Goal: Task Accomplishment & Management: Contribute content

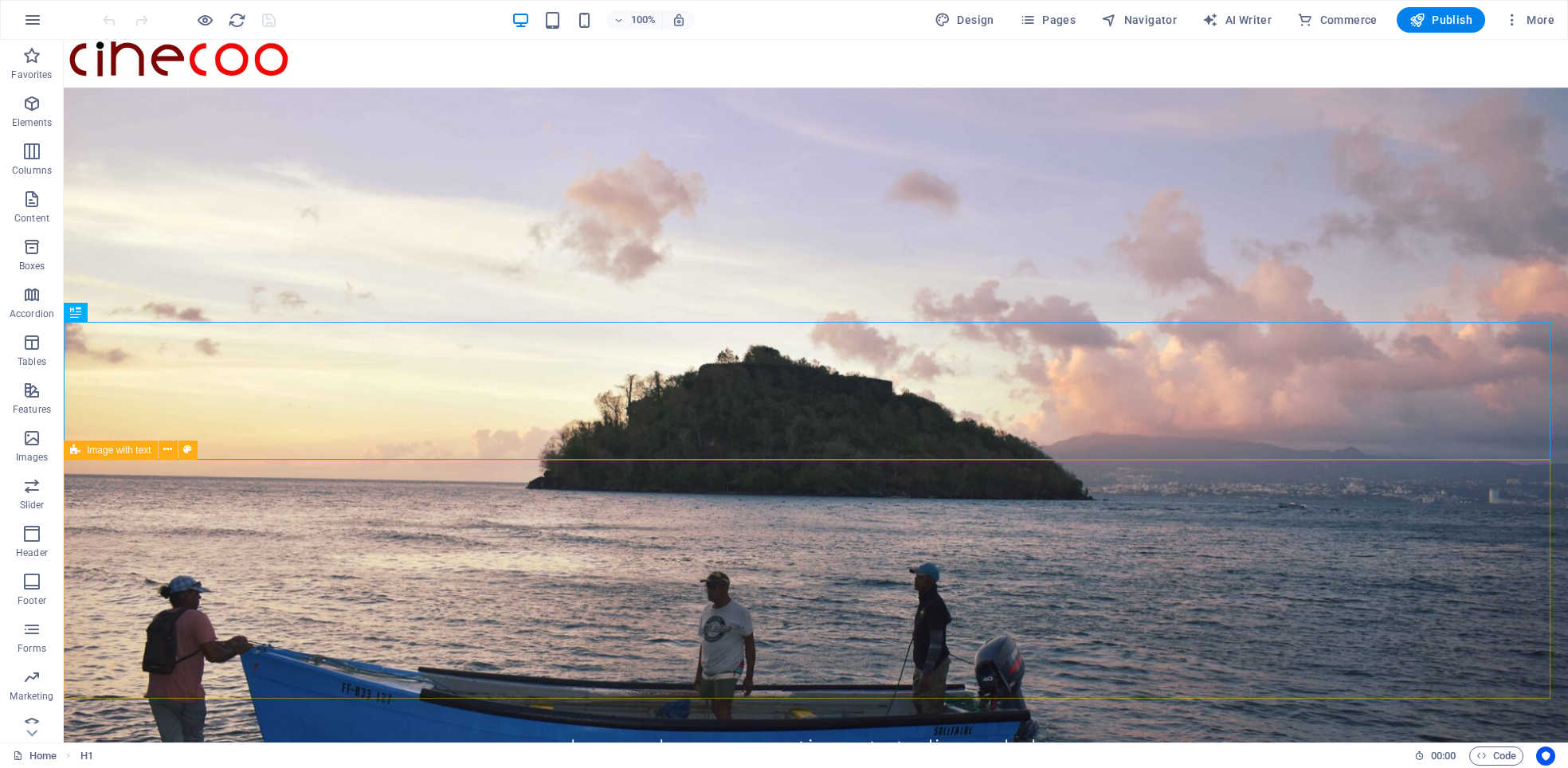
click at [110, 448] on span "Image with text" at bounding box center [119, 449] width 64 height 9
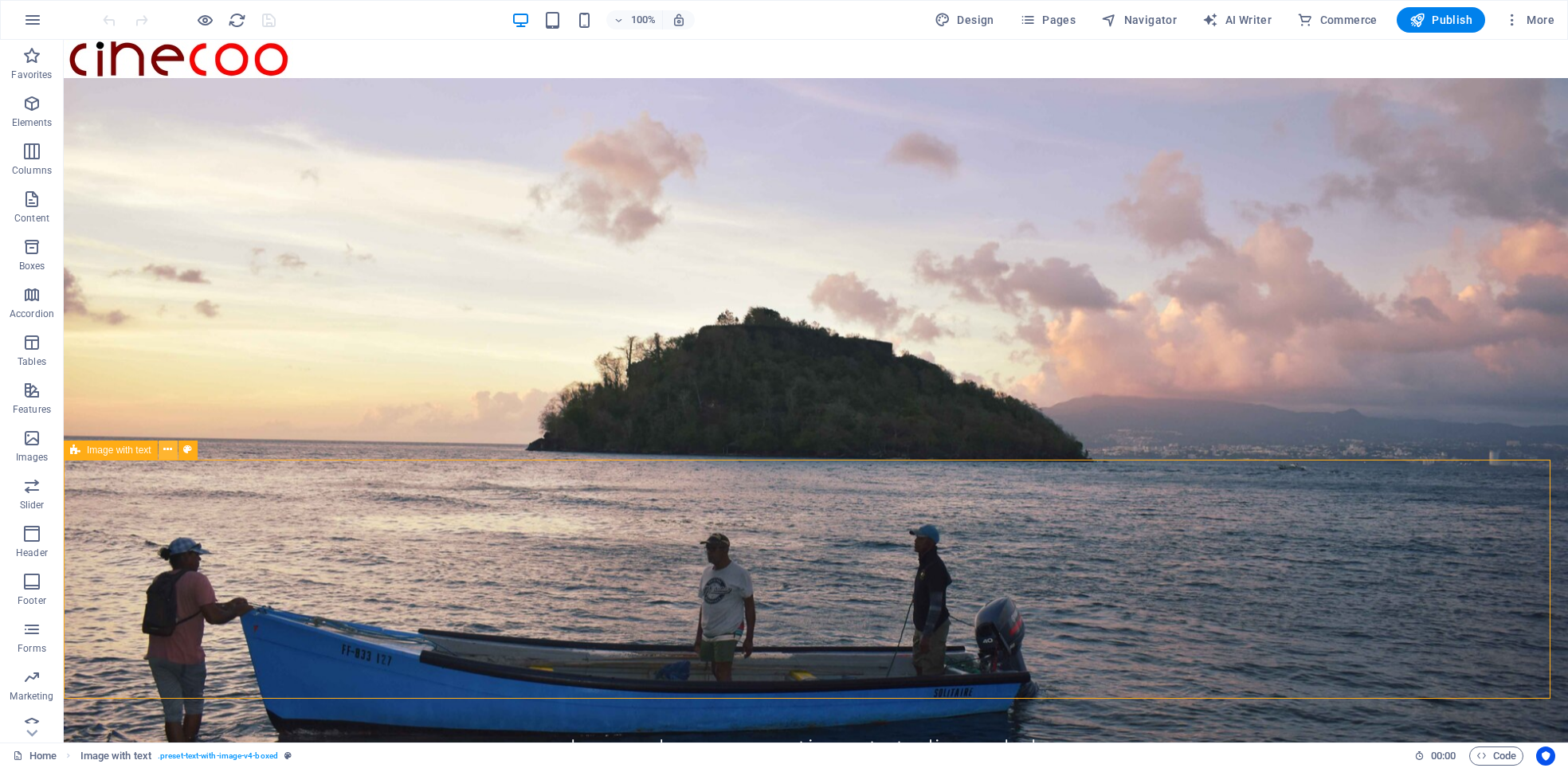
click at [170, 445] on icon at bounding box center [167, 449] width 8 height 17
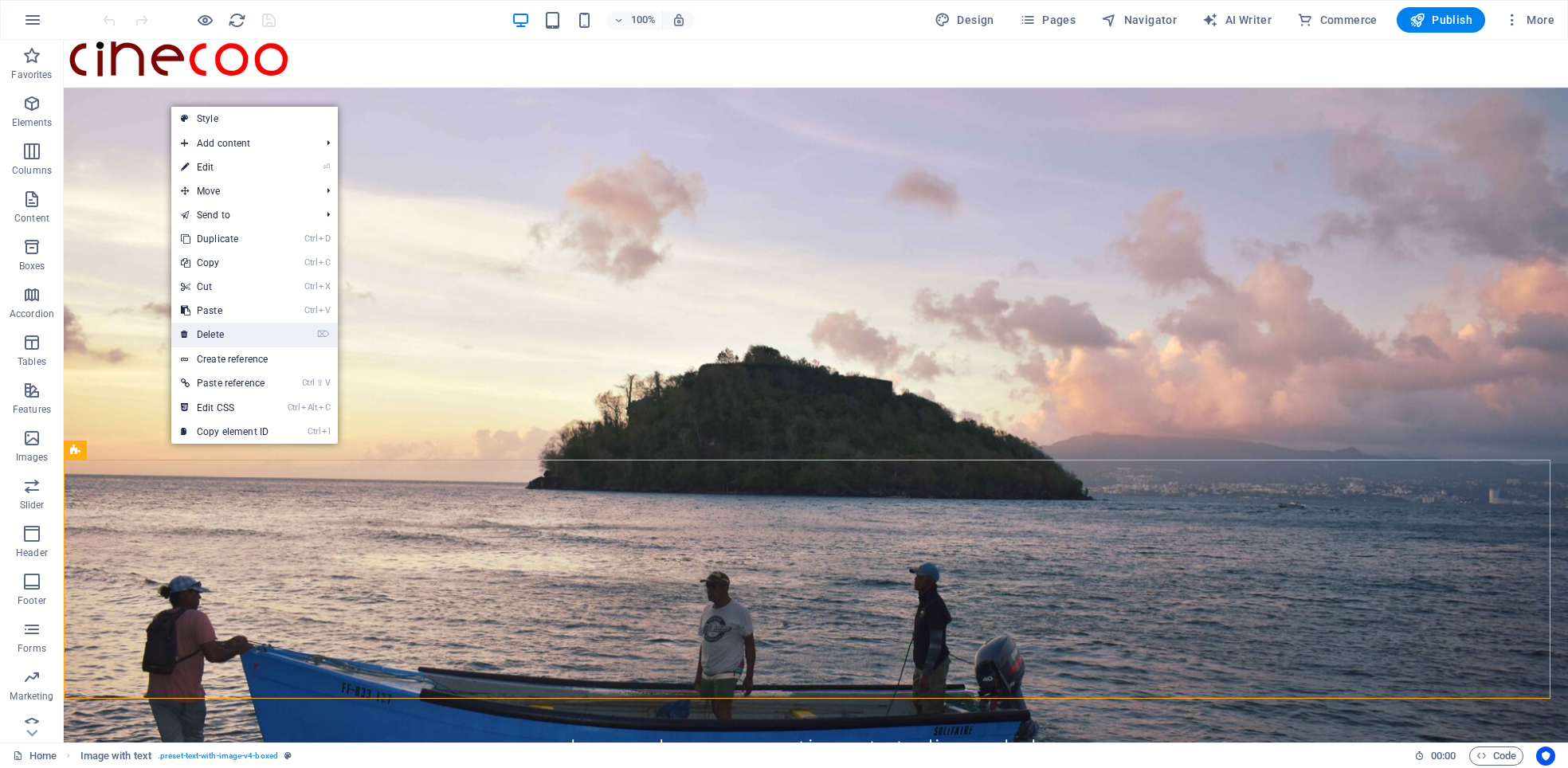
click at [218, 335] on link "⌦ Delete" at bounding box center [225, 335] width 106 height 24
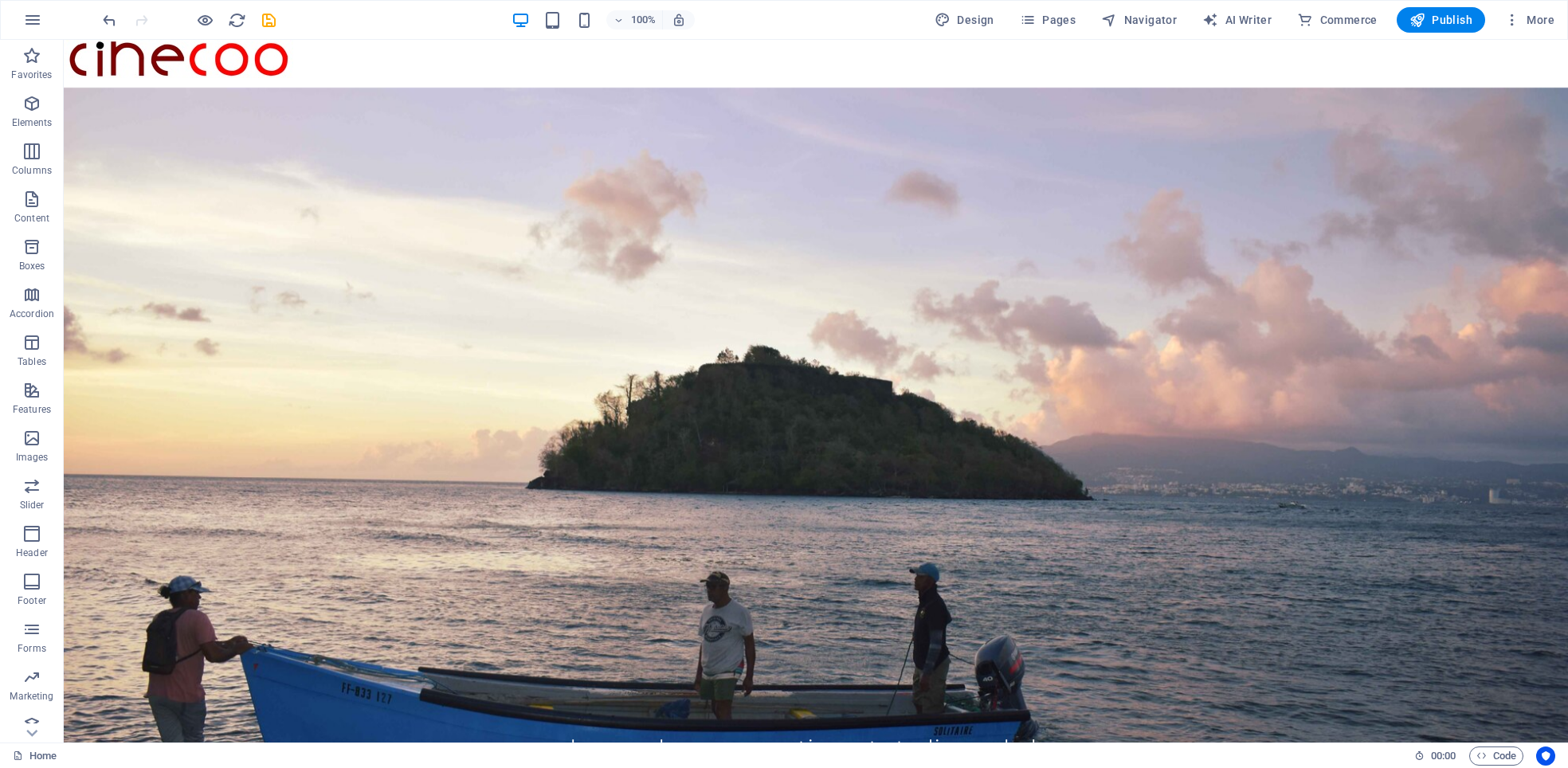
click at [555, 411] on figure at bounding box center [815, 429] width 1505 height 703
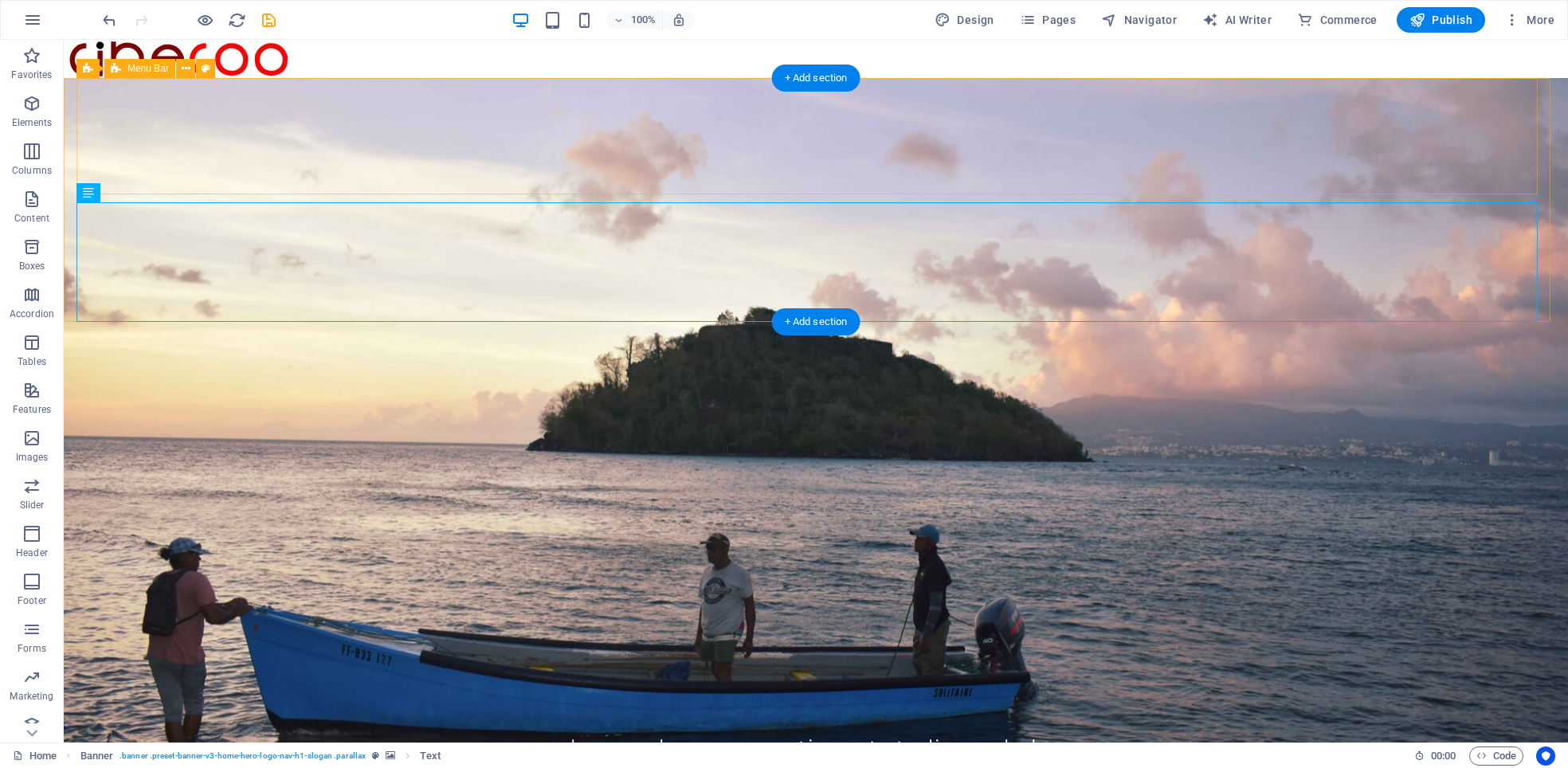
click at [431, 666] on div "cinecoo.com Home Le CPAC MotionCut Studios AKplay" at bounding box center [816, 724] width 1478 height 117
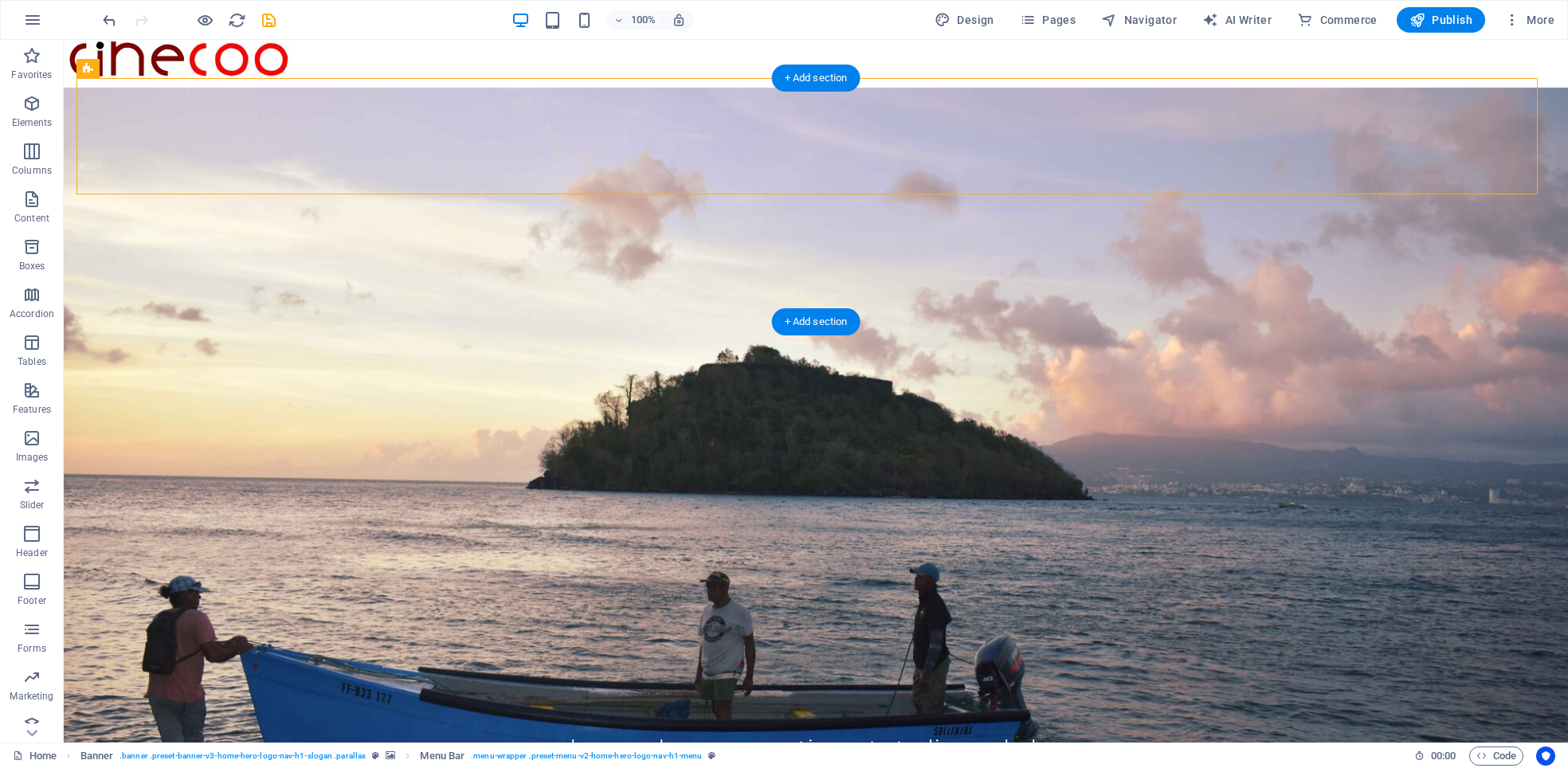
click at [70, 313] on figure at bounding box center [815, 429] width 1505 height 703
click at [73, 318] on figure at bounding box center [815, 429] width 1505 height 703
select select "px"
select select "header"
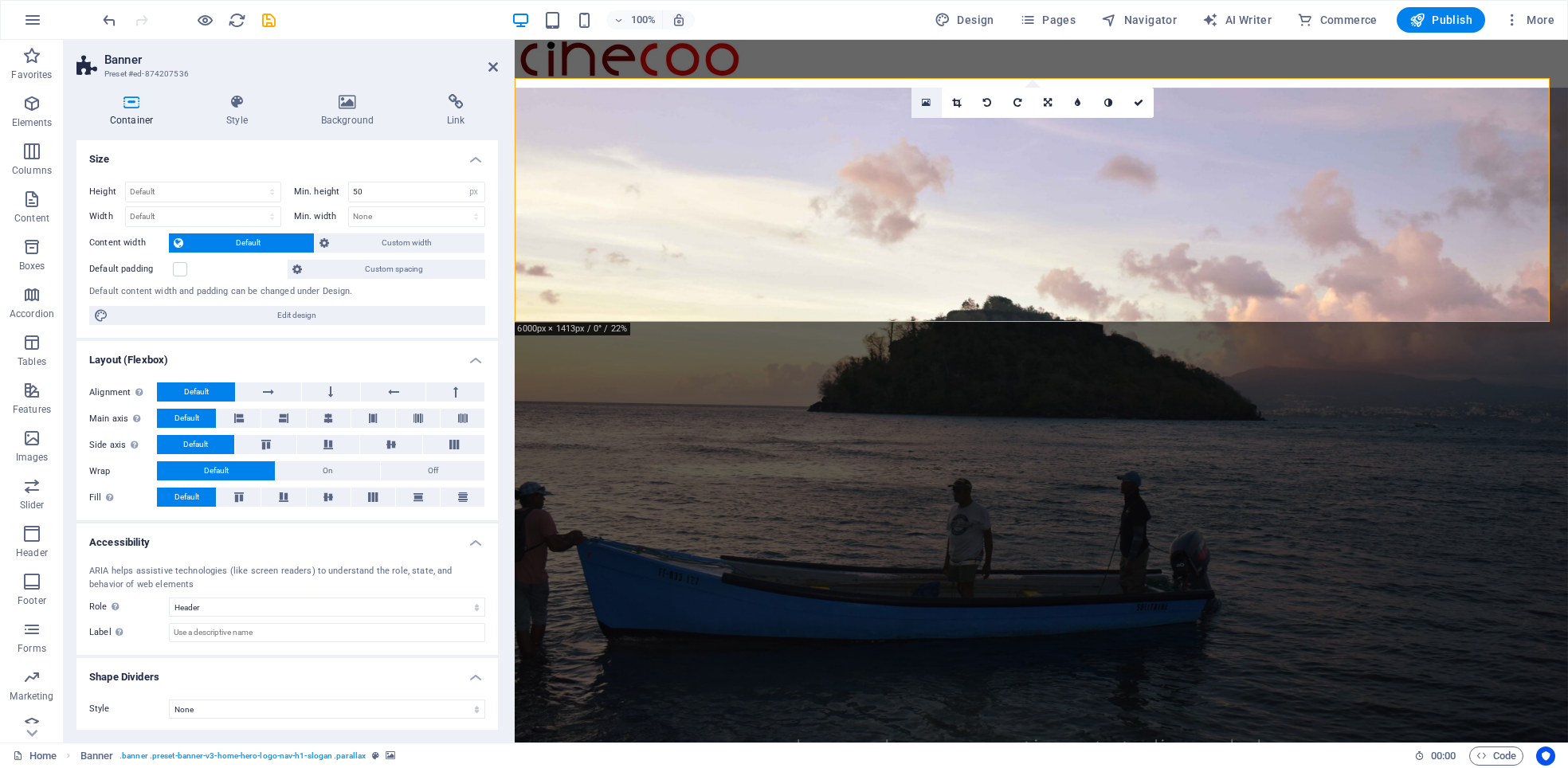
click at [926, 103] on icon at bounding box center [926, 102] width 8 height 11
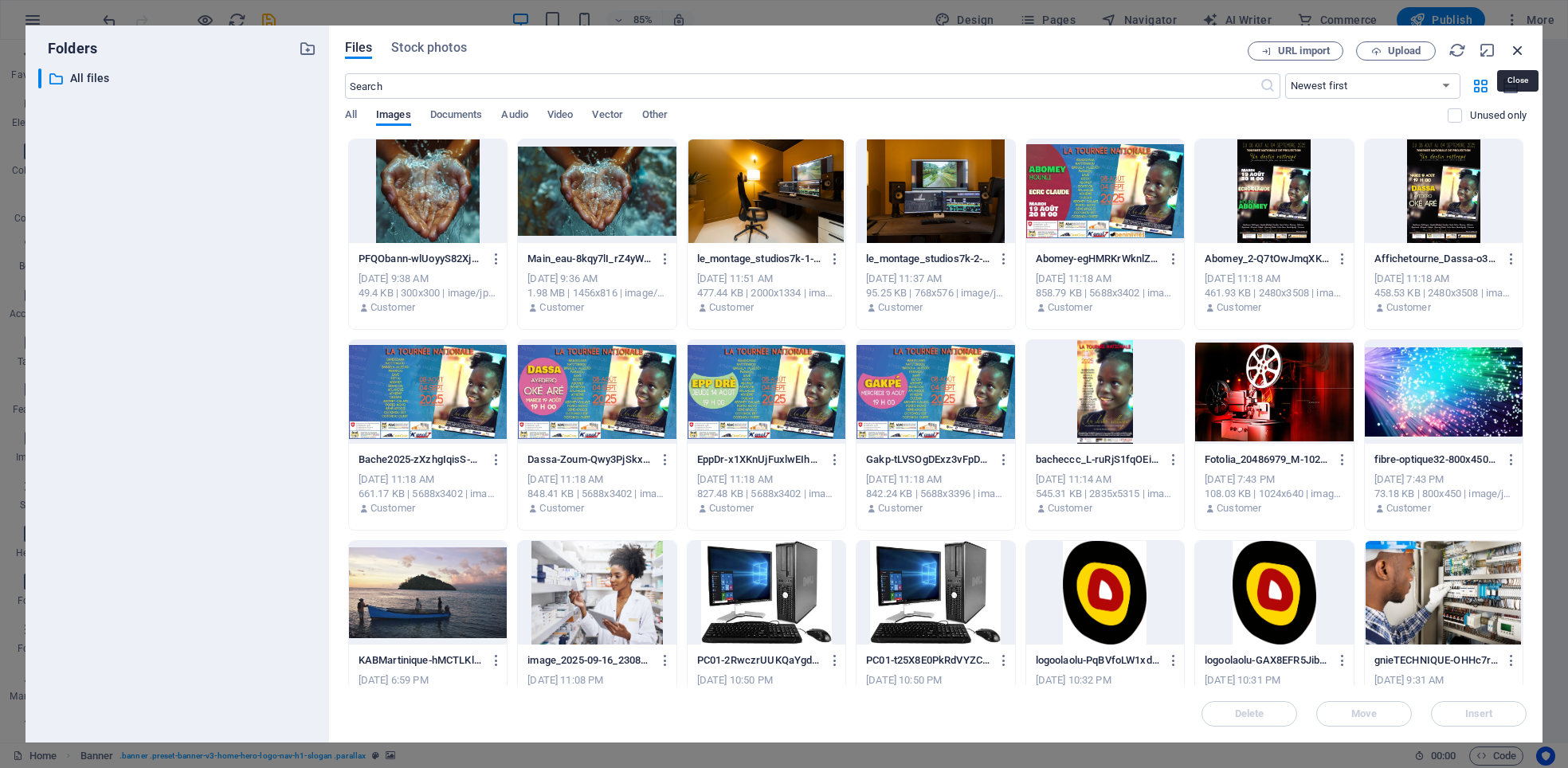
click at [1516, 44] on icon "button" at bounding box center [1517, 50] width 18 height 18
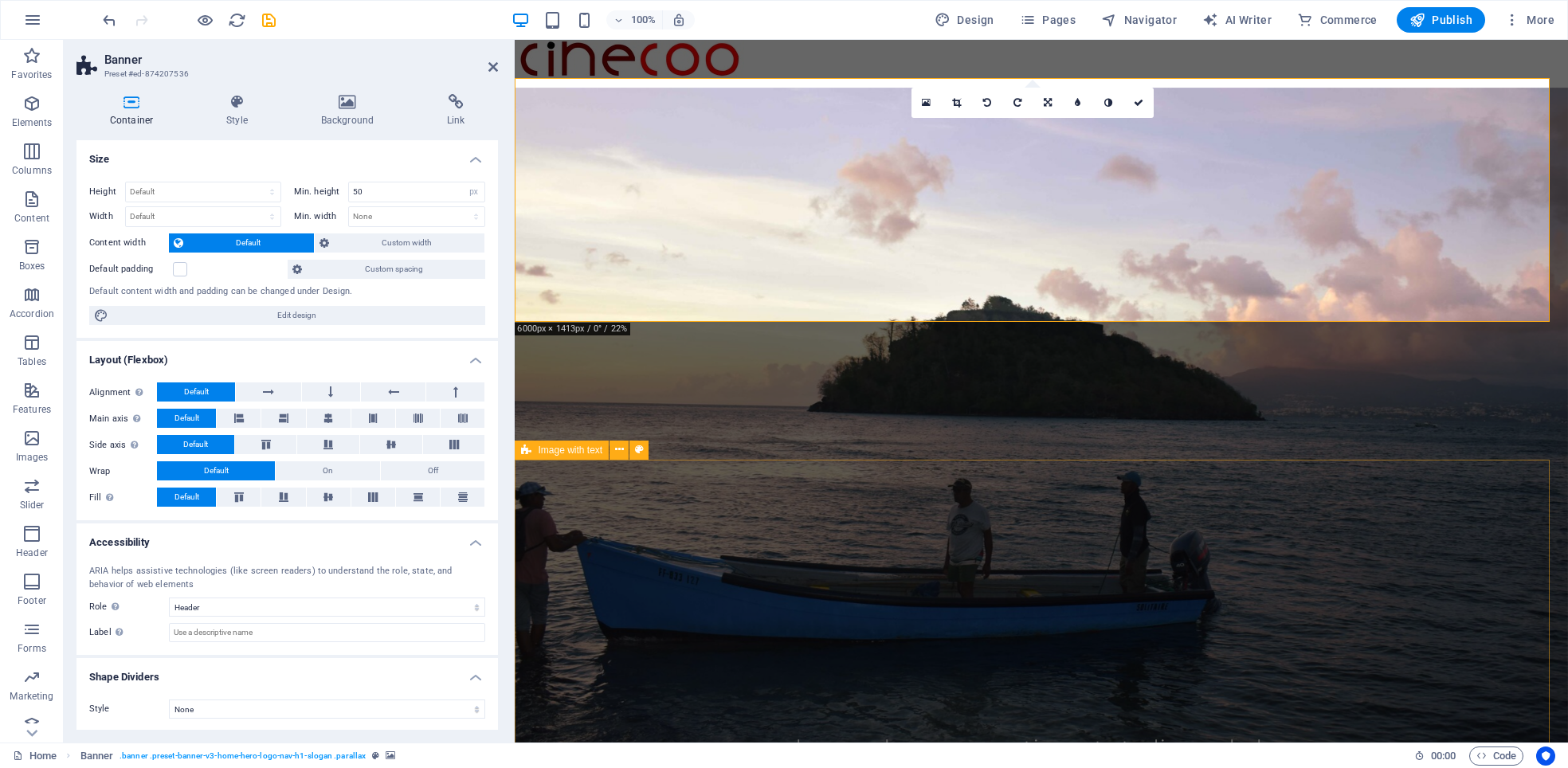
click at [588, 450] on span "Image with text" at bounding box center [570, 449] width 64 height 9
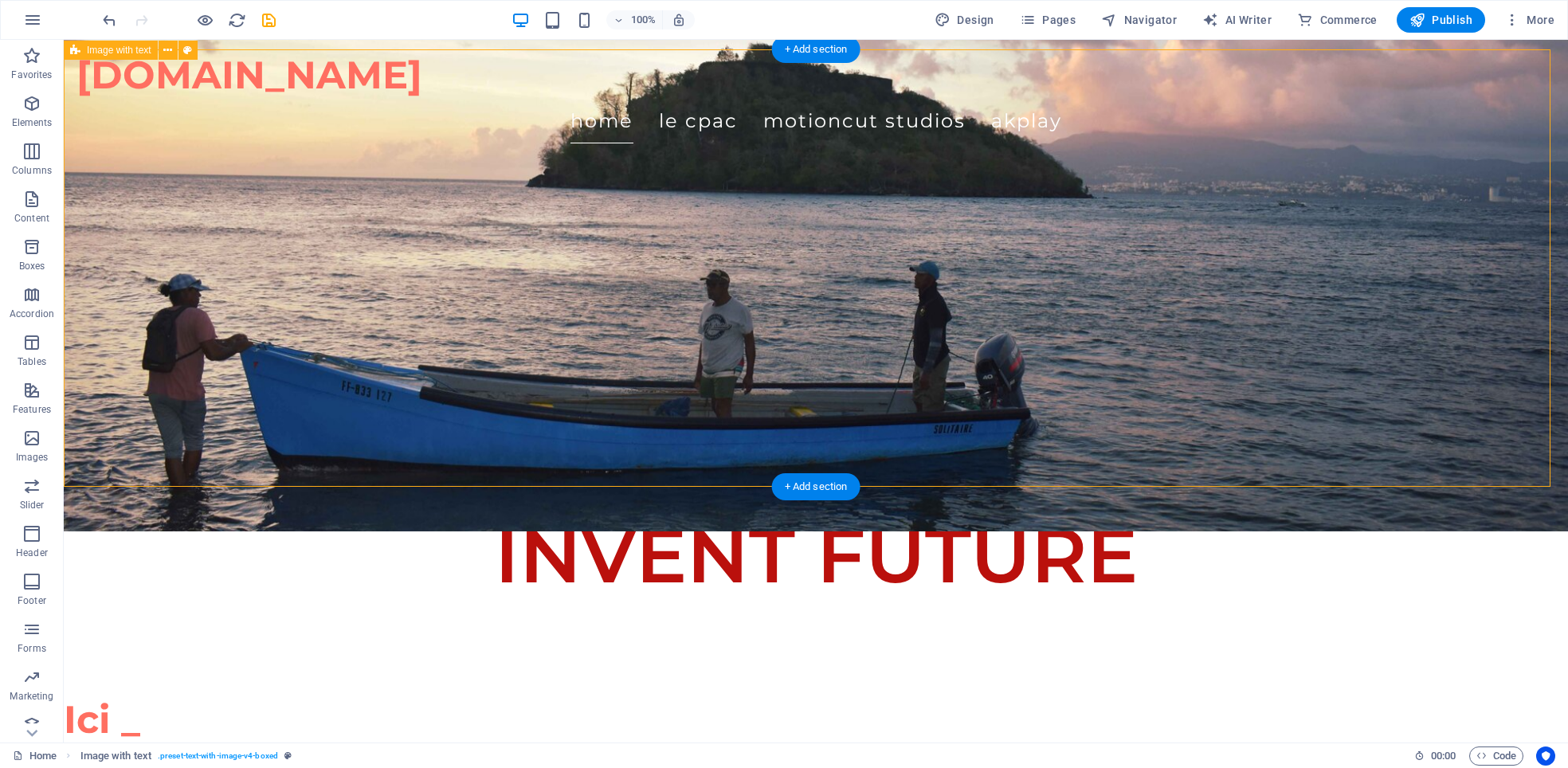
scroll to position [199, 0]
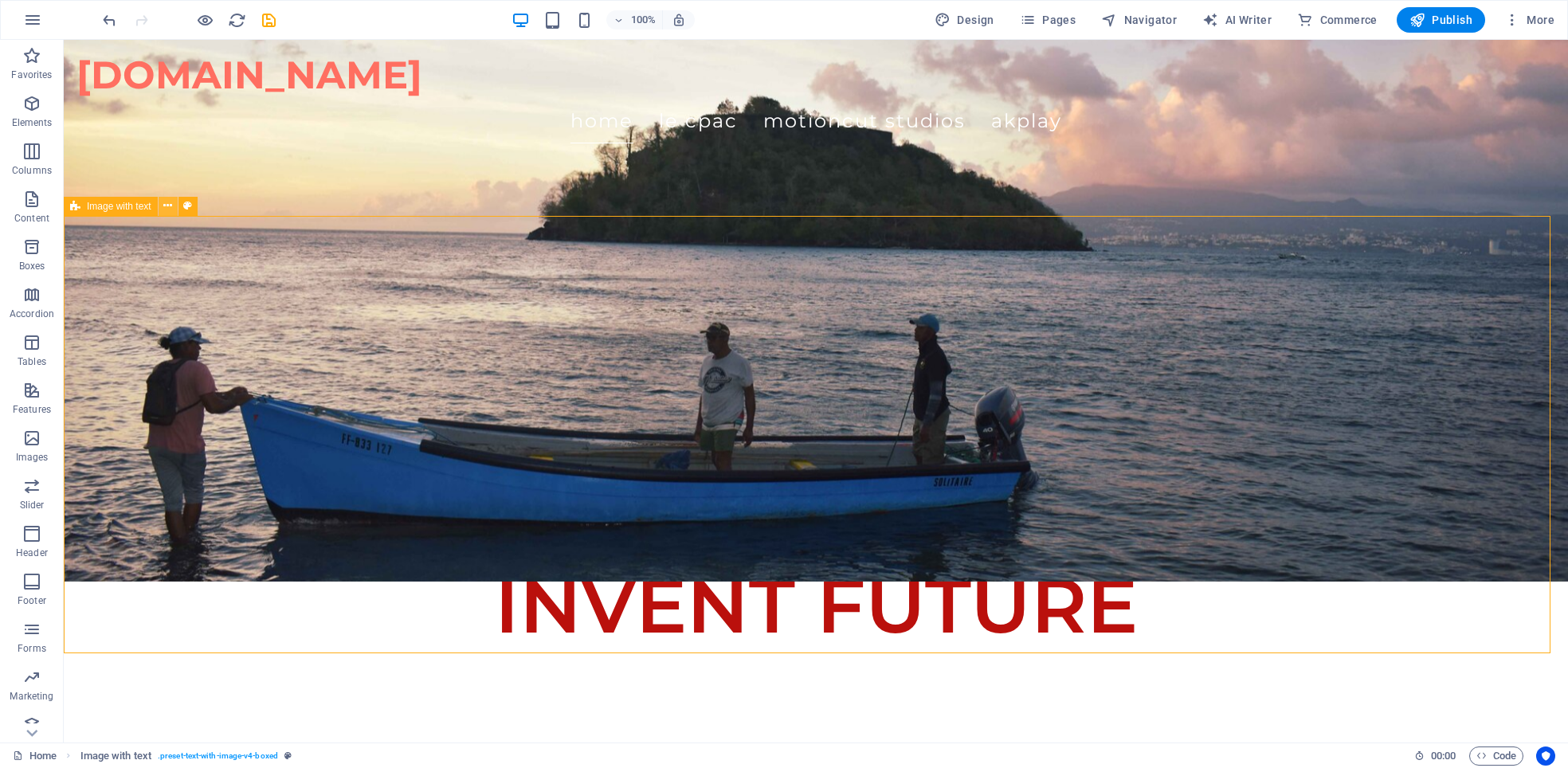
click at [168, 205] on icon at bounding box center [167, 206] width 8 height 17
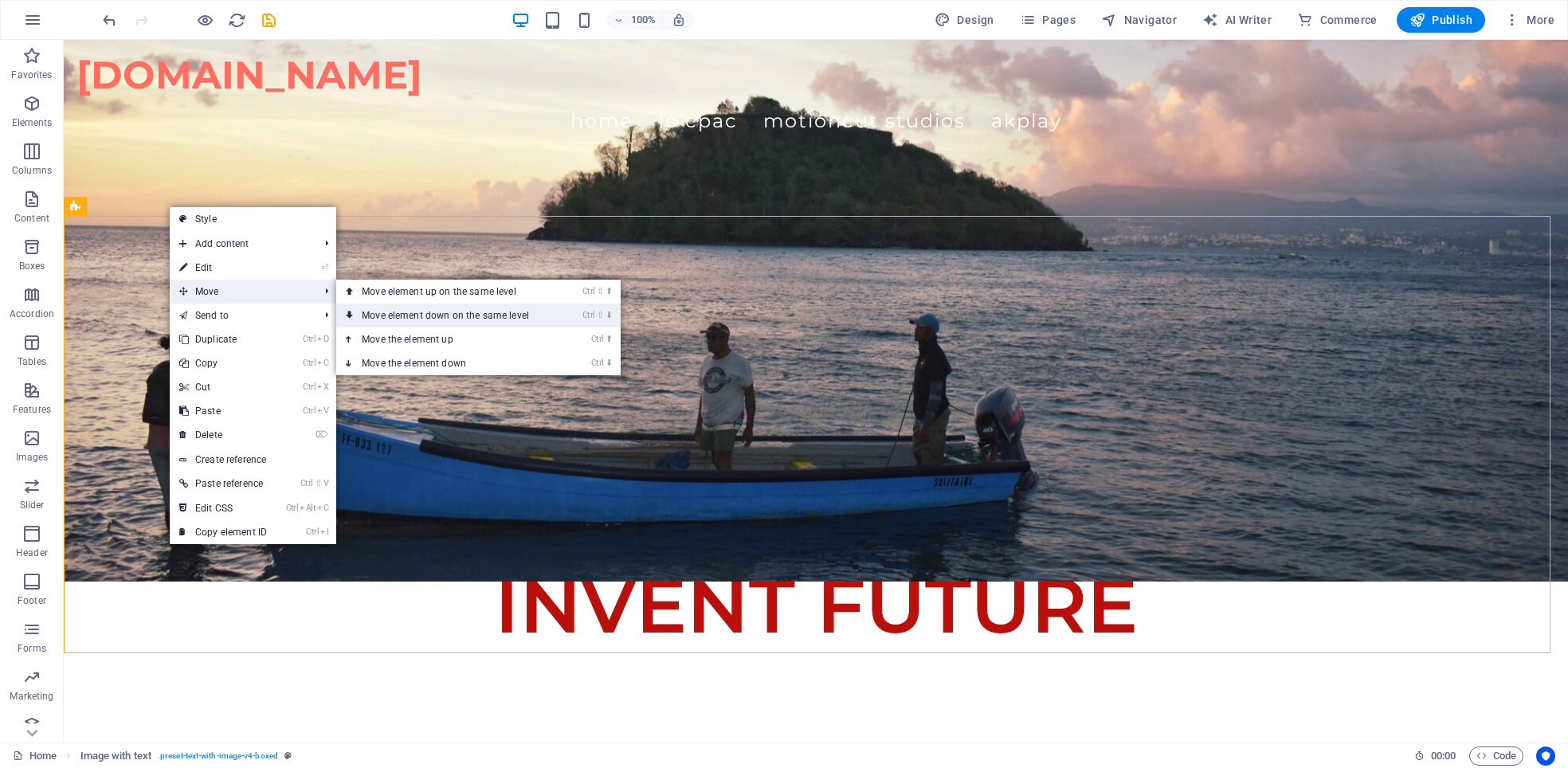
click at [517, 315] on link "Ctrl ⇧ ⬇ Move element down on the same level" at bounding box center [449, 315] width 225 height 24
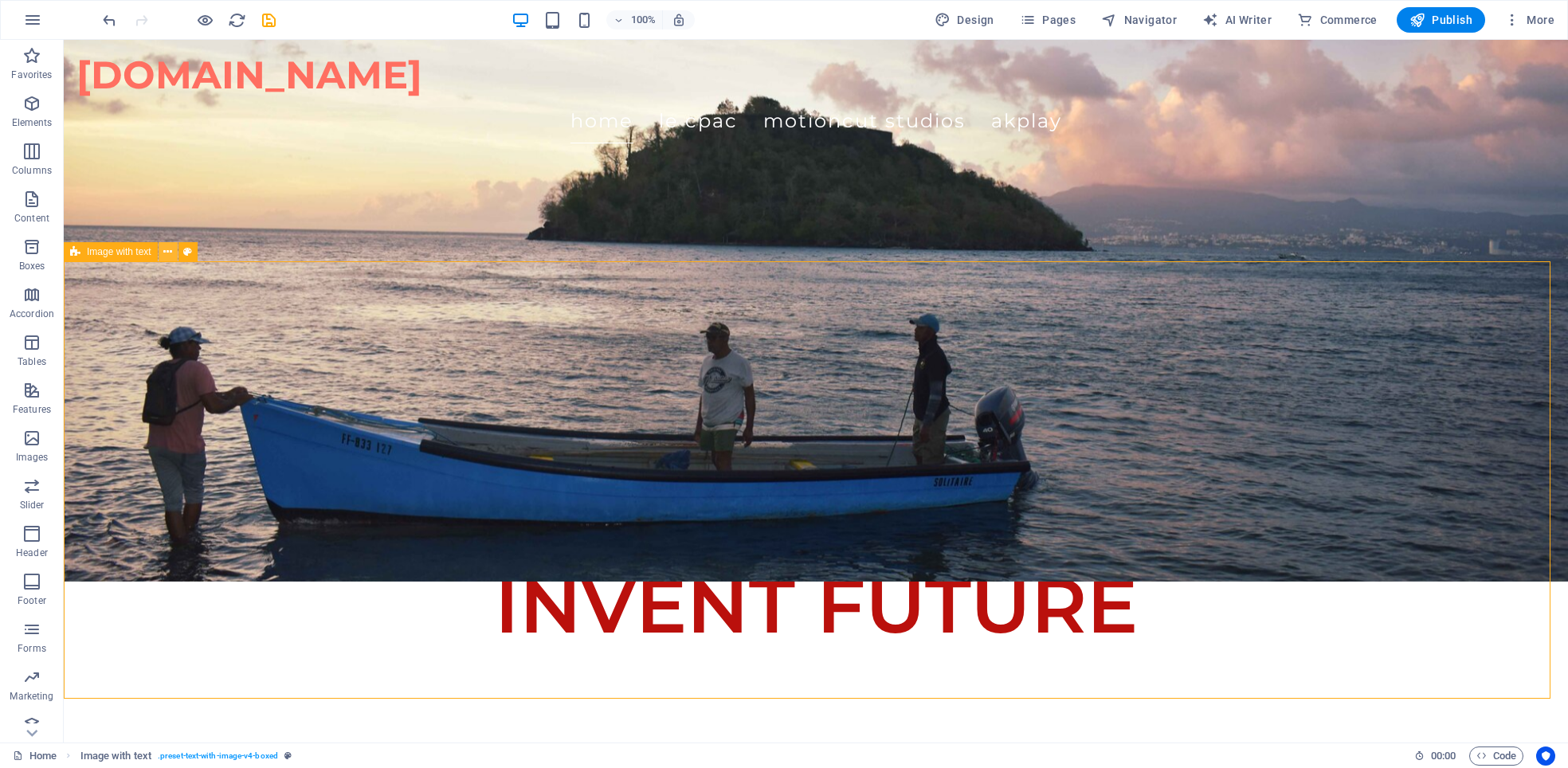
click at [170, 251] on icon at bounding box center [167, 253] width 8 height 17
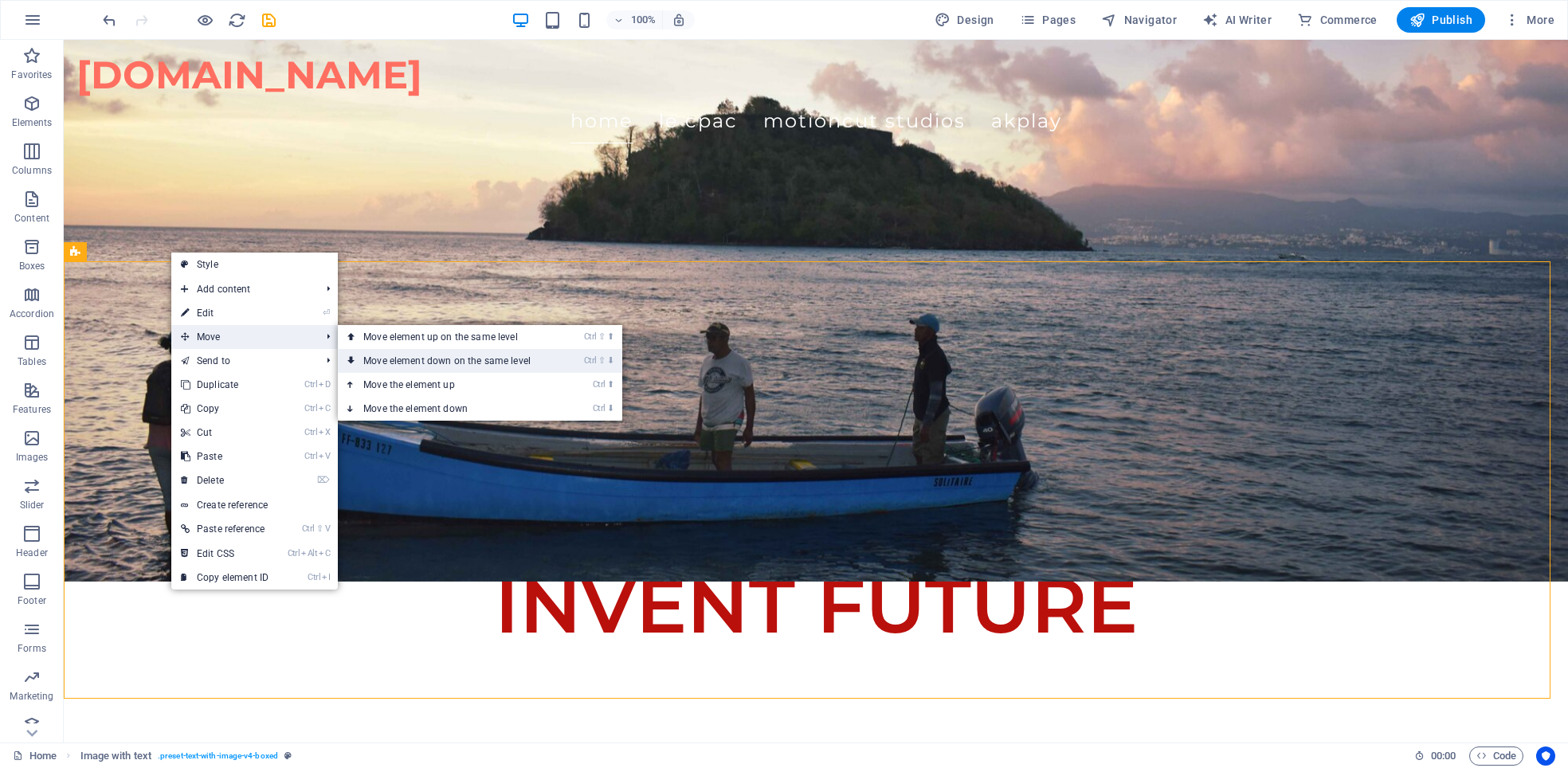
click at [435, 364] on link "Ctrl ⇧ ⬇ Move element down on the same level" at bounding box center [450, 361] width 225 height 24
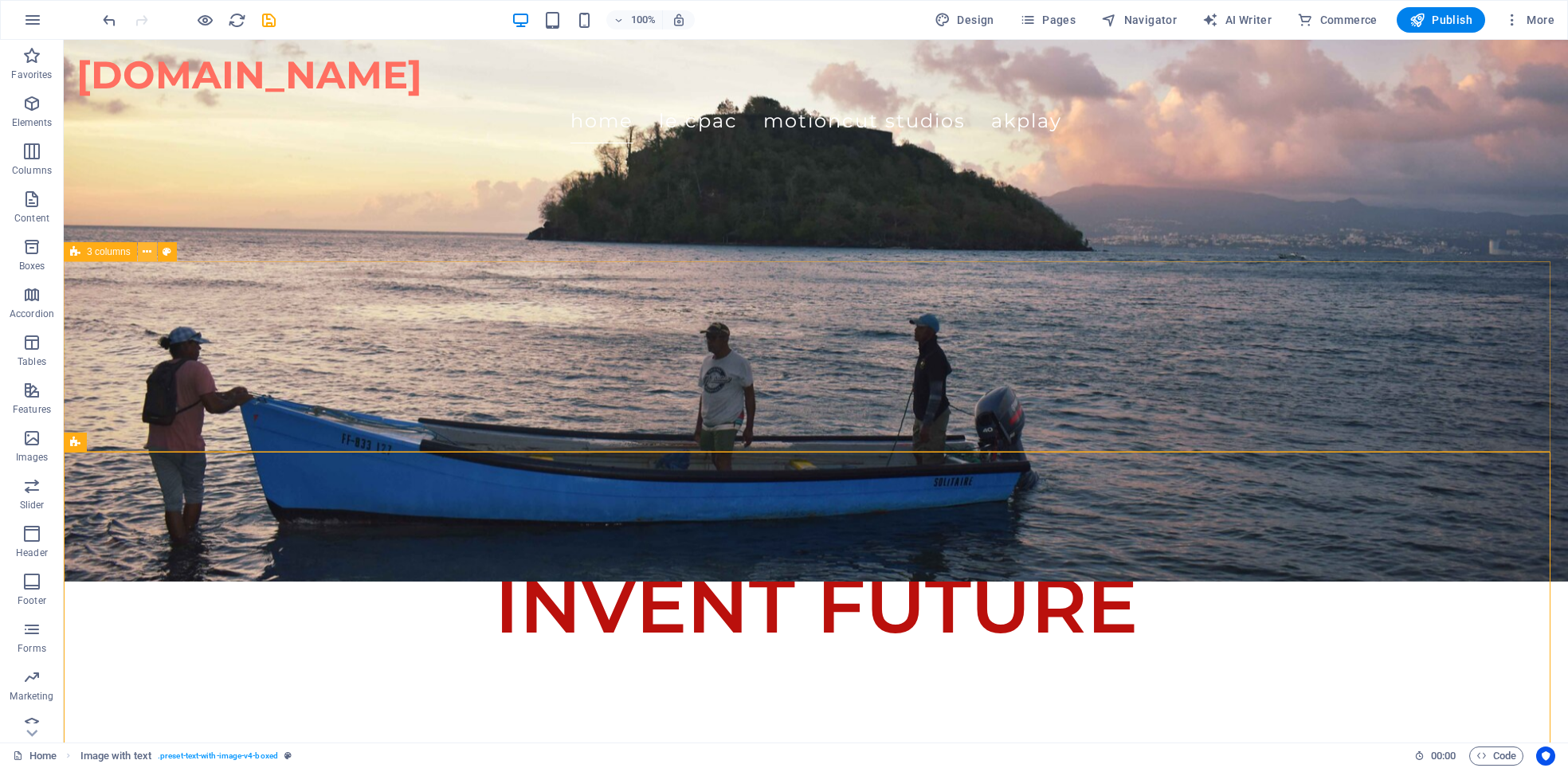
click at [144, 248] on icon at bounding box center [147, 253] width 8 height 17
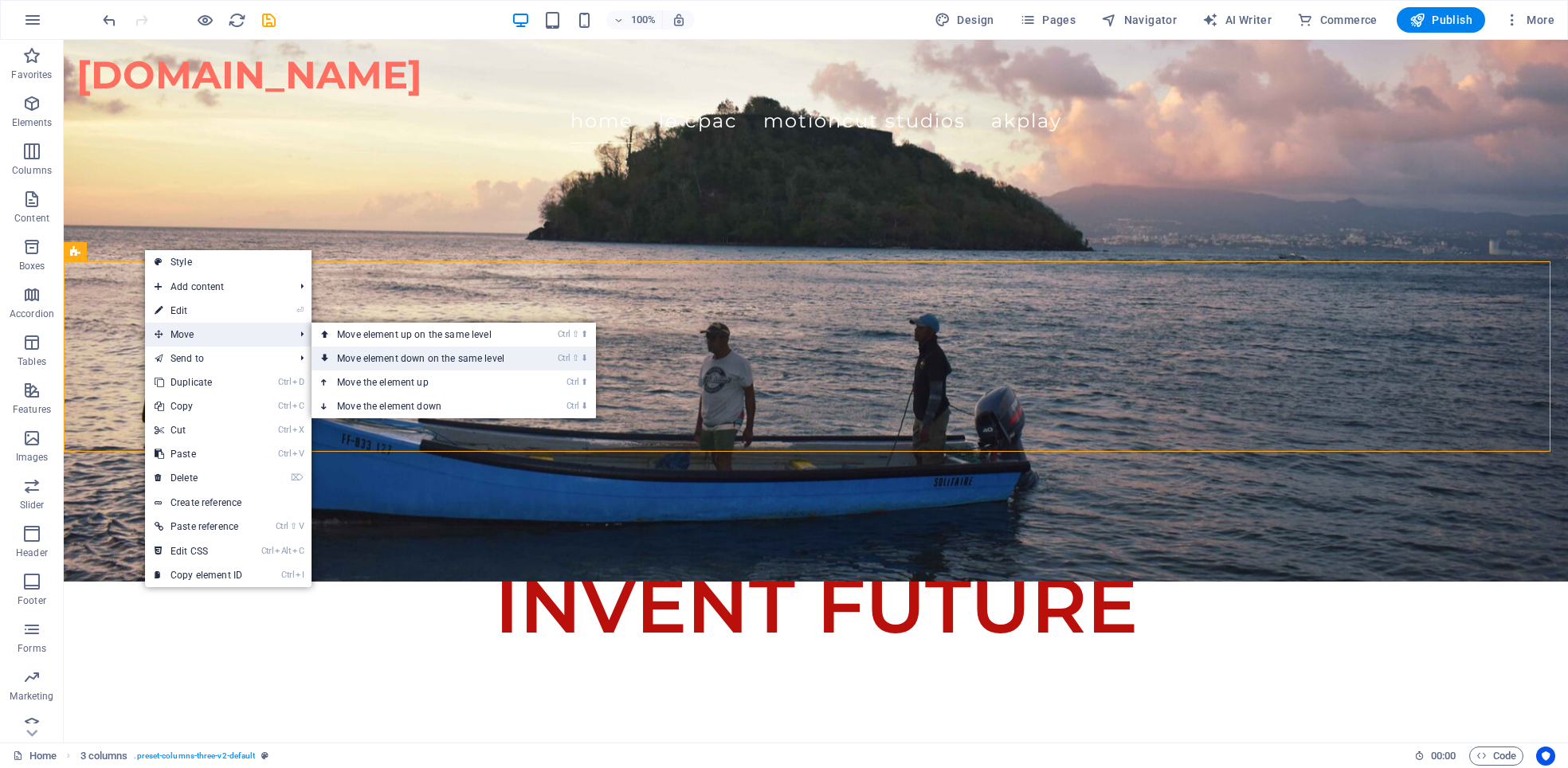
click at [411, 357] on link "Ctrl ⇧ ⬇ Move element down on the same level" at bounding box center [424, 358] width 225 height 24
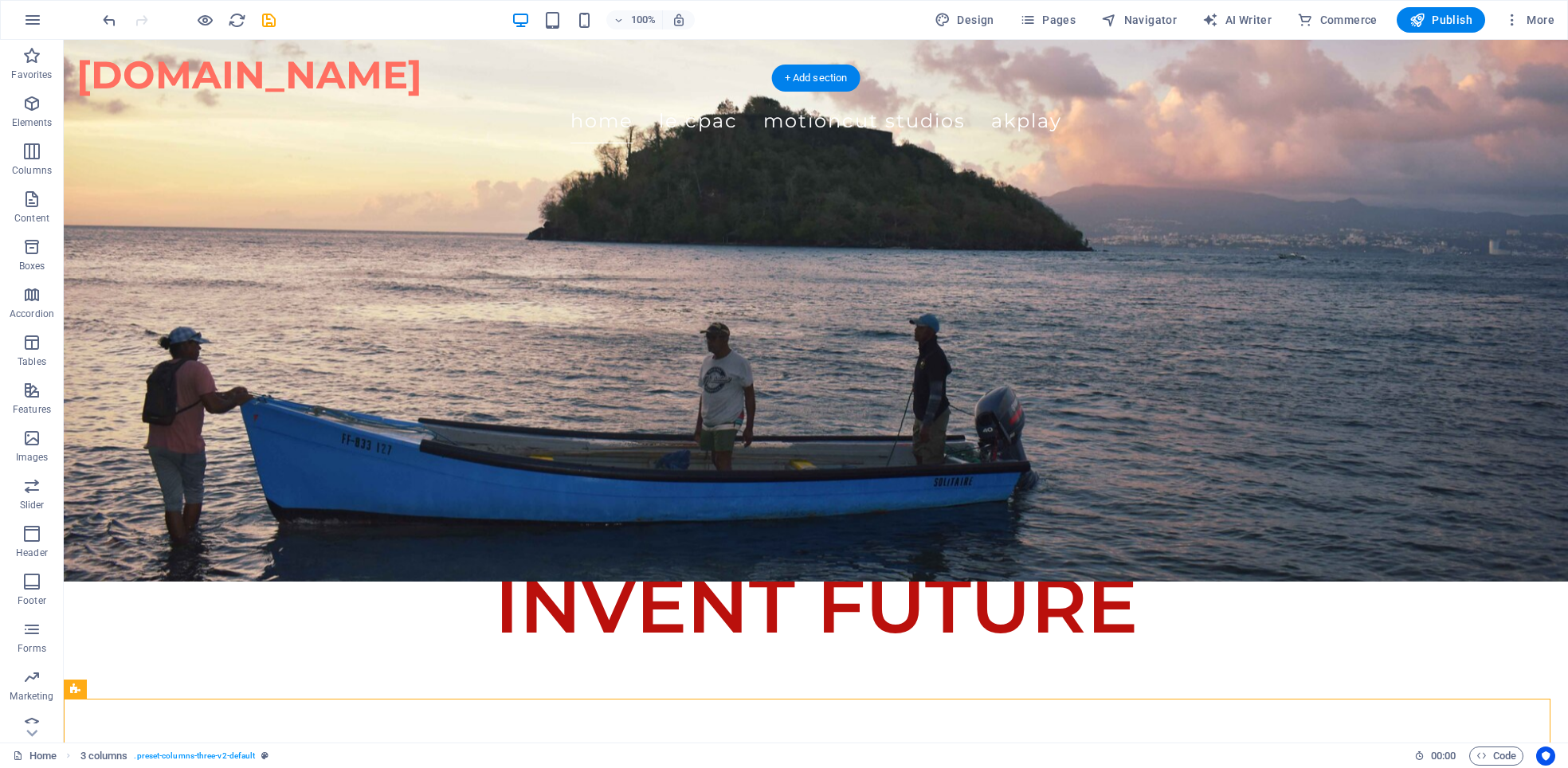
click at [237, 225] on figure at bounding box center [815, 231] width 1505 height 703
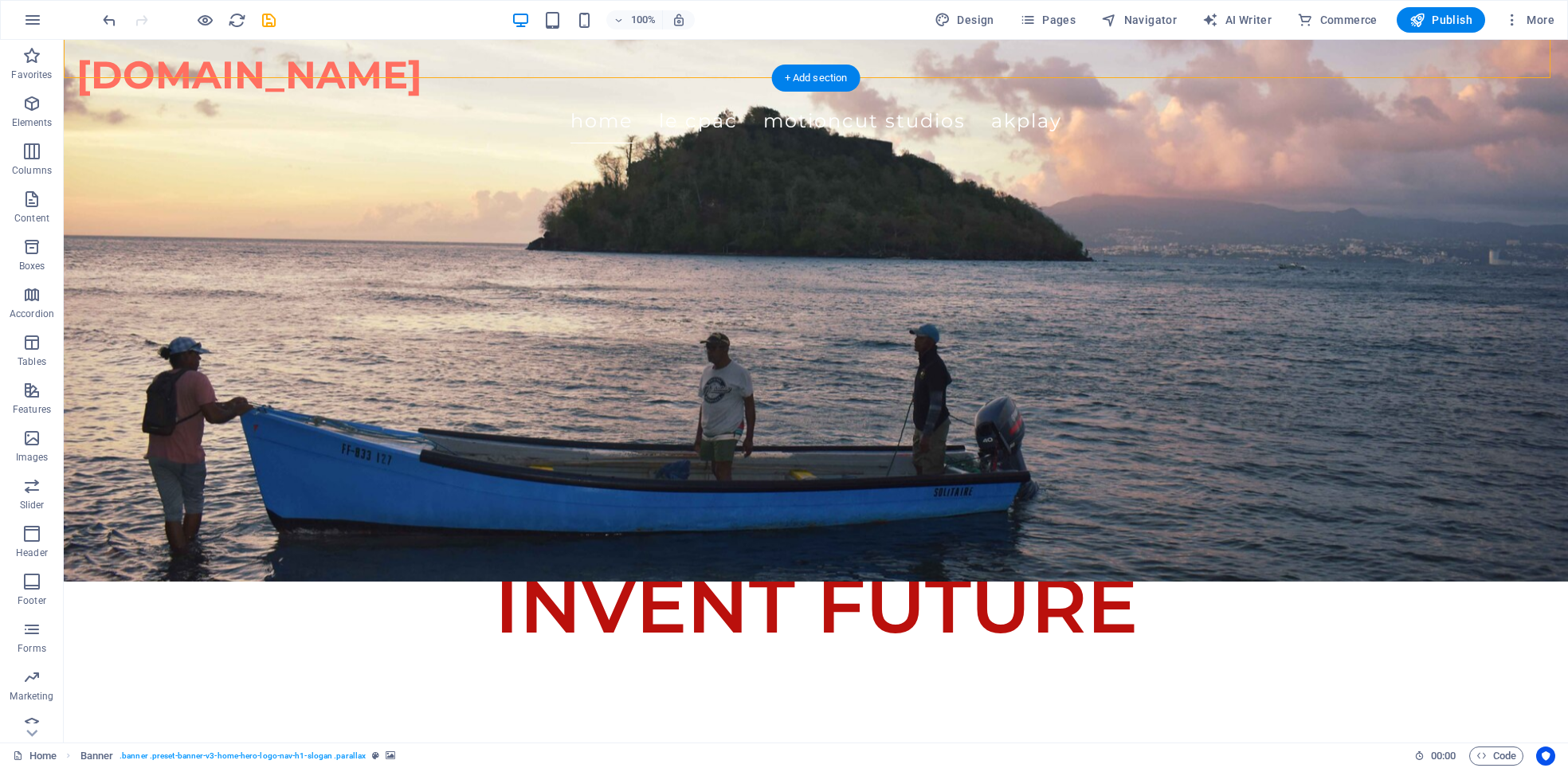
scroll to position [0, 0]
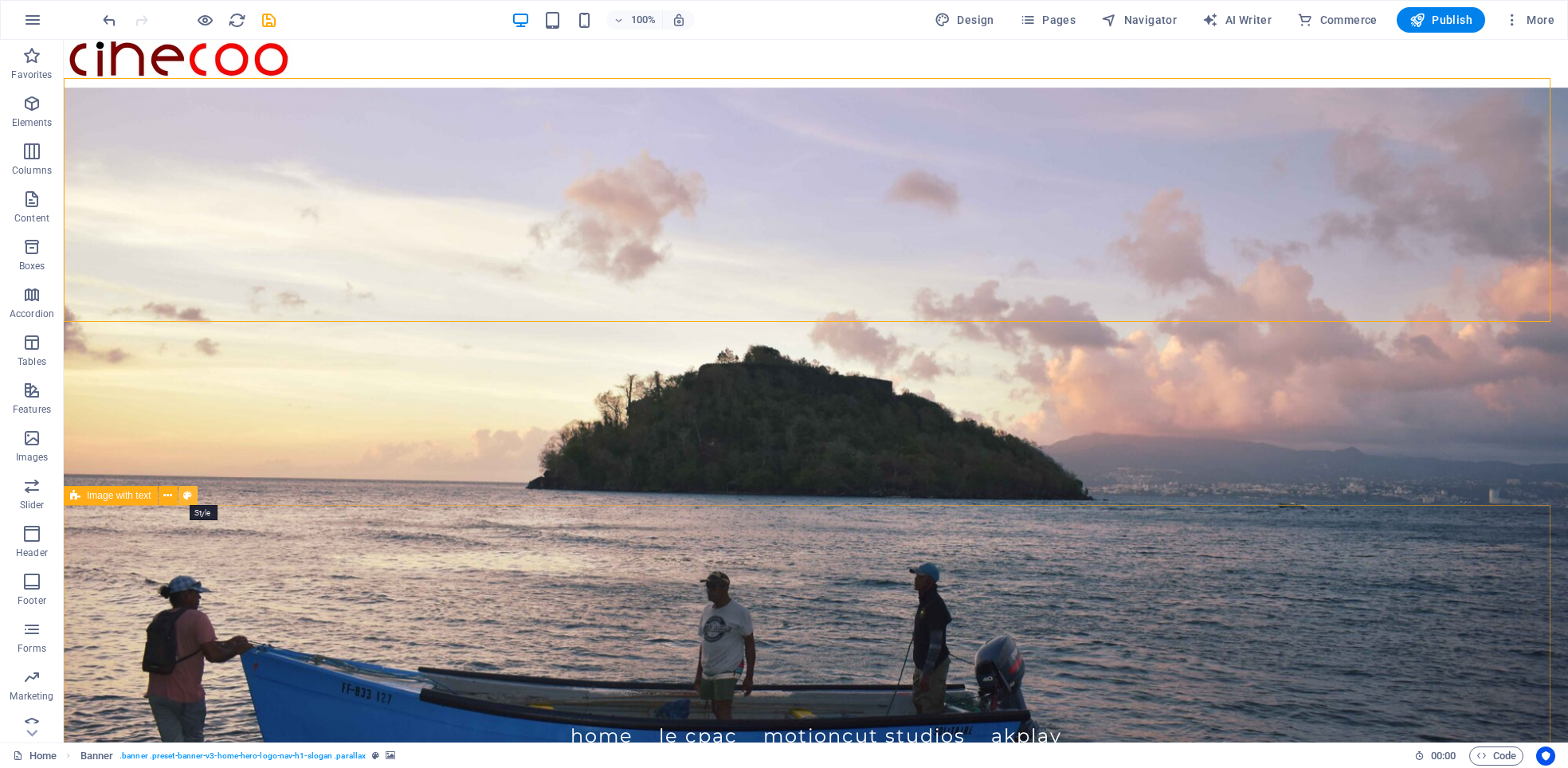
click at [187, 497] on icon at bounding box center [188, 496] width 8 height 17
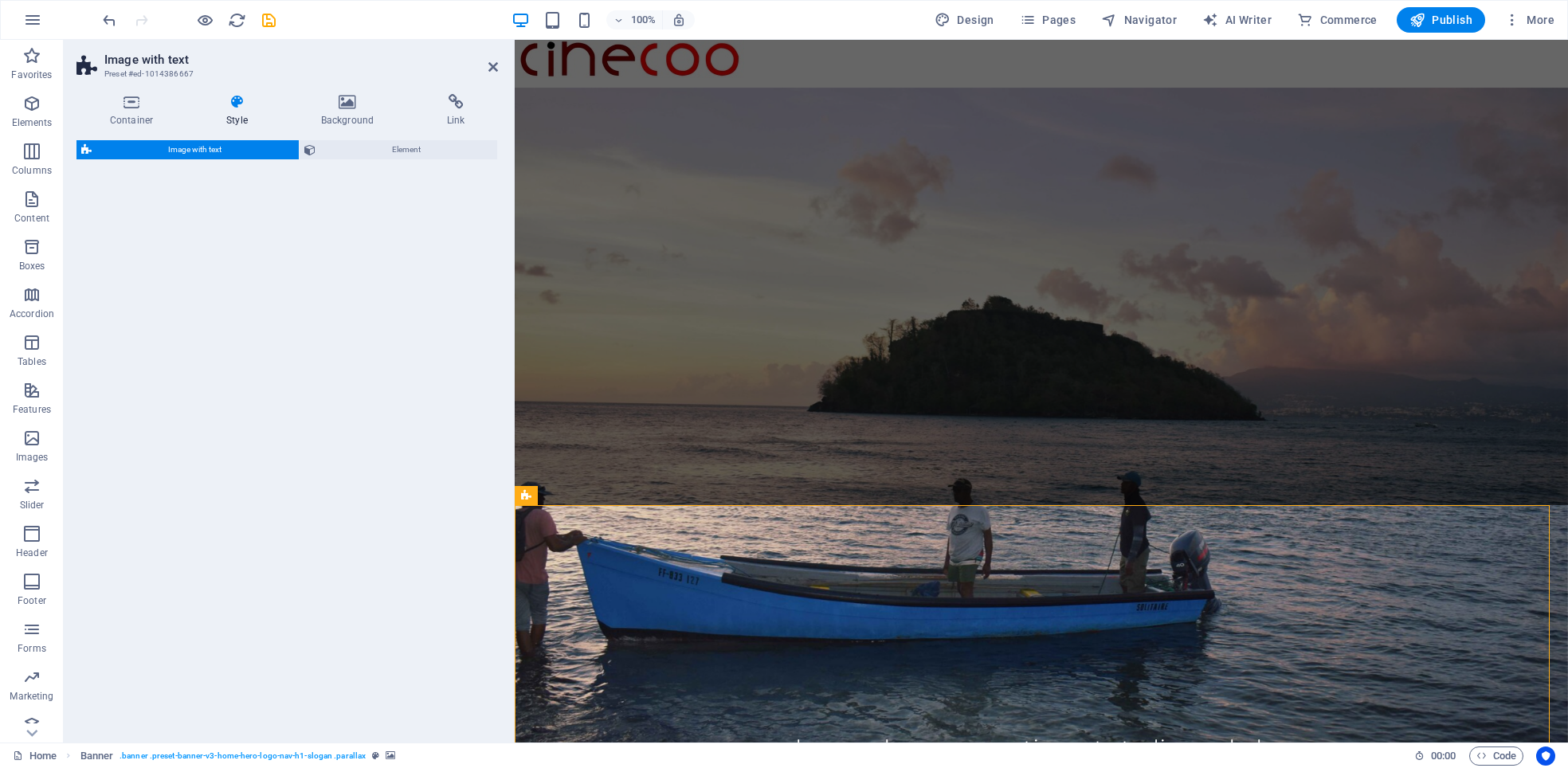
select select "rem"
select select "px"
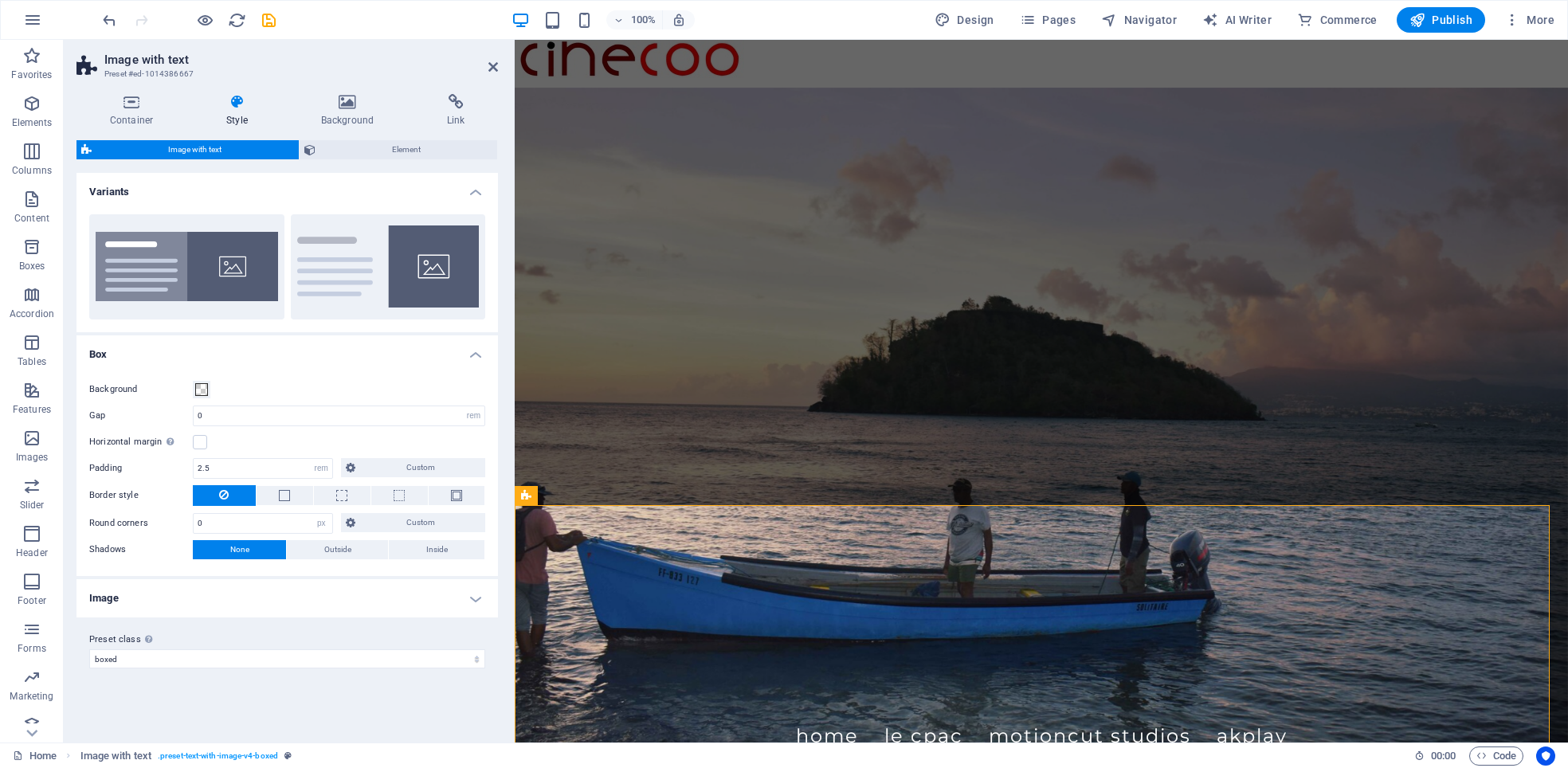
click at [641, 448] on figure at bounding box center [1041, 429] width 1054 height 703
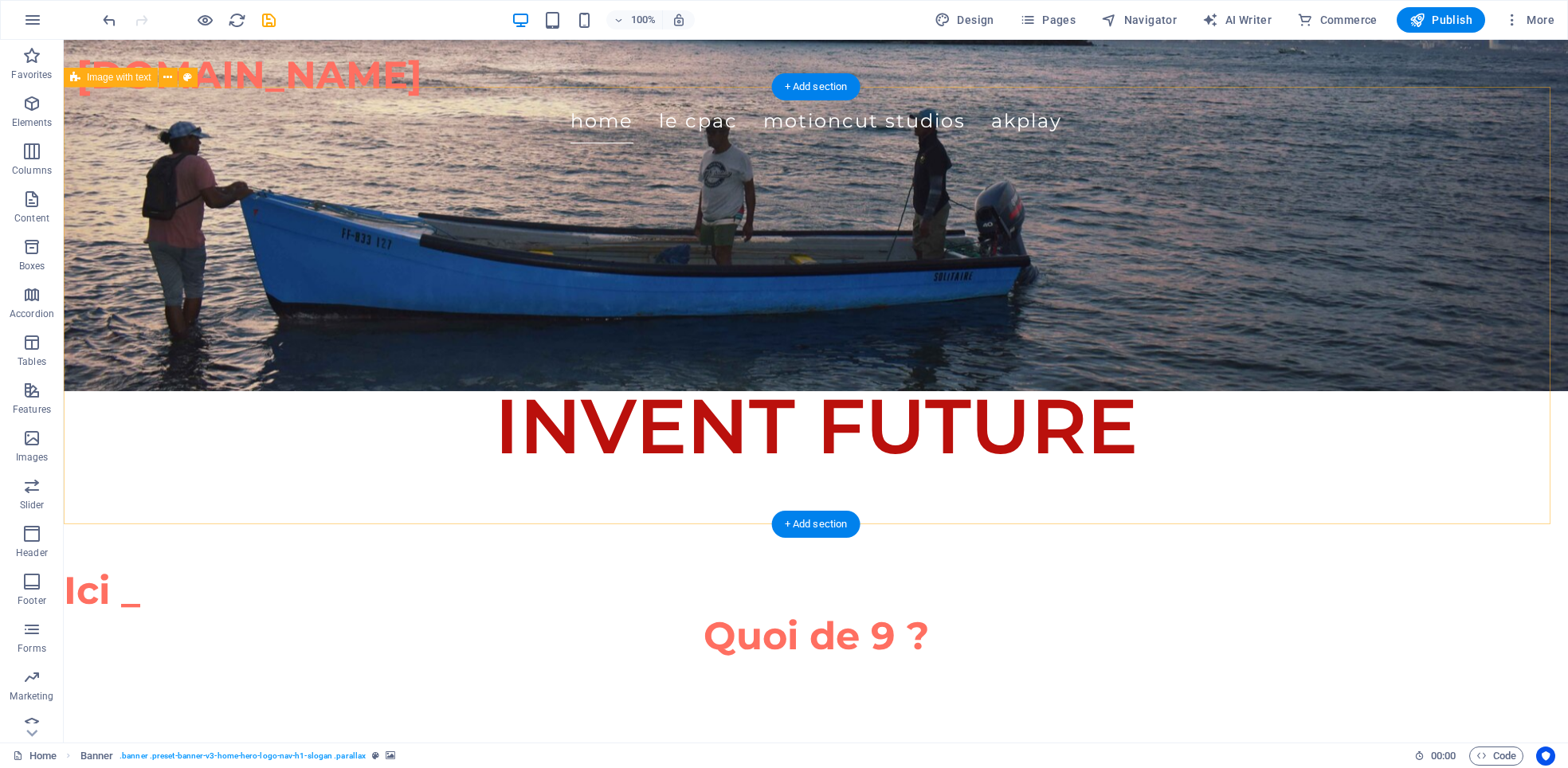
scroll to position [398, 0]
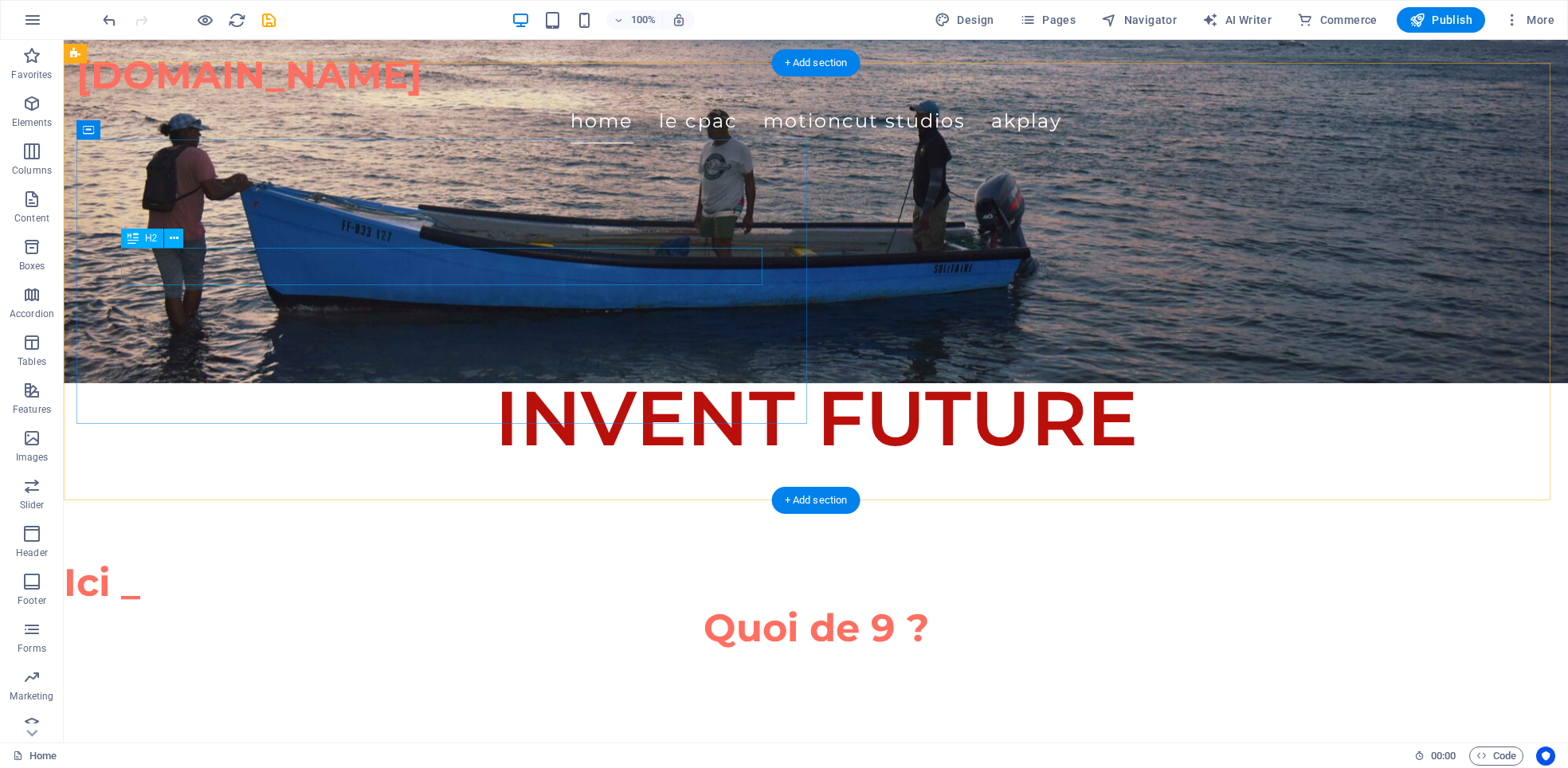
click at [173, 242] on icon at bounding box center [174, 239] width 8 height 17
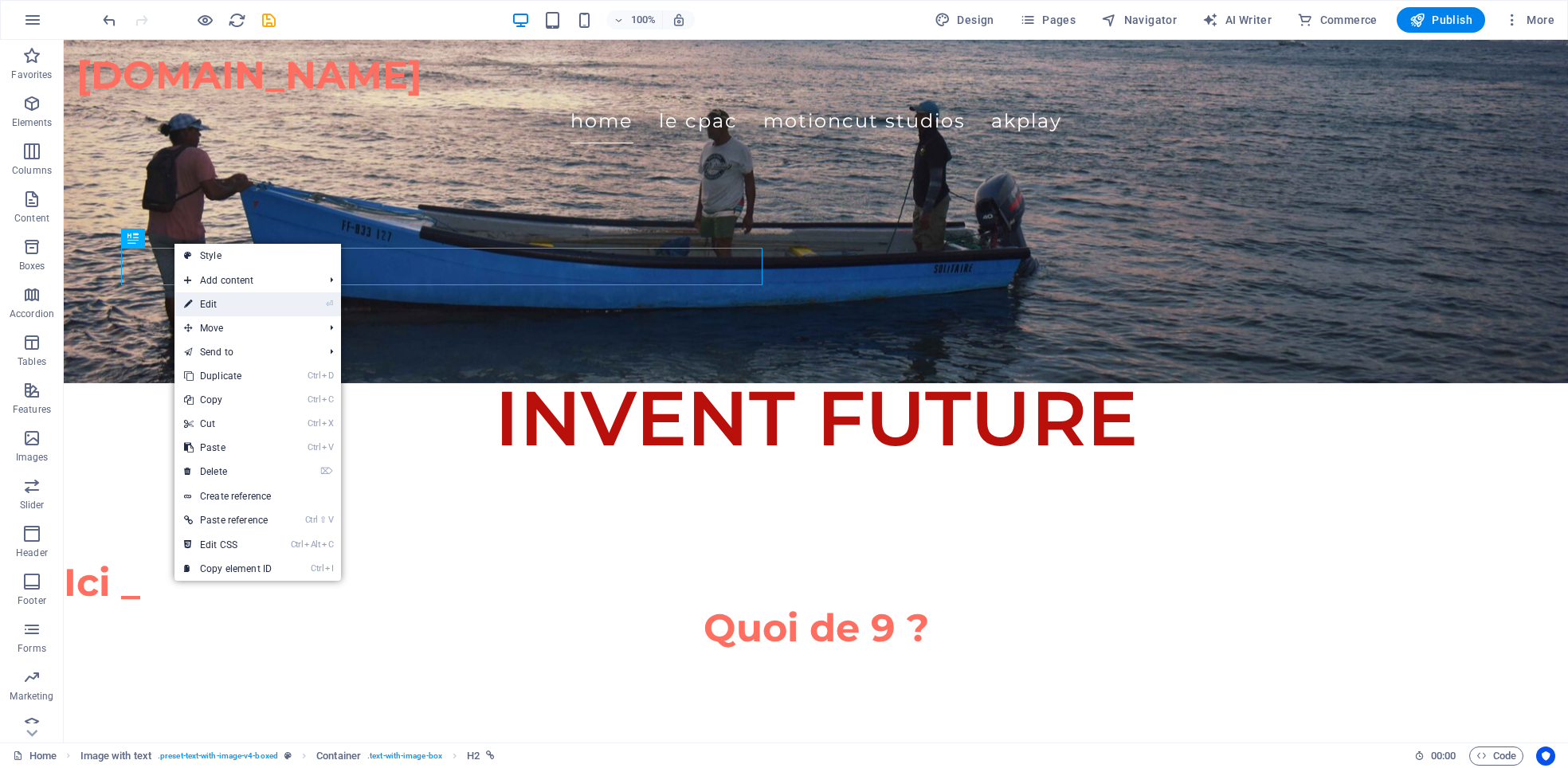
click at [206, 299] on link "⏎ Edit" at bounding box center [228, 304] width 106 height 24
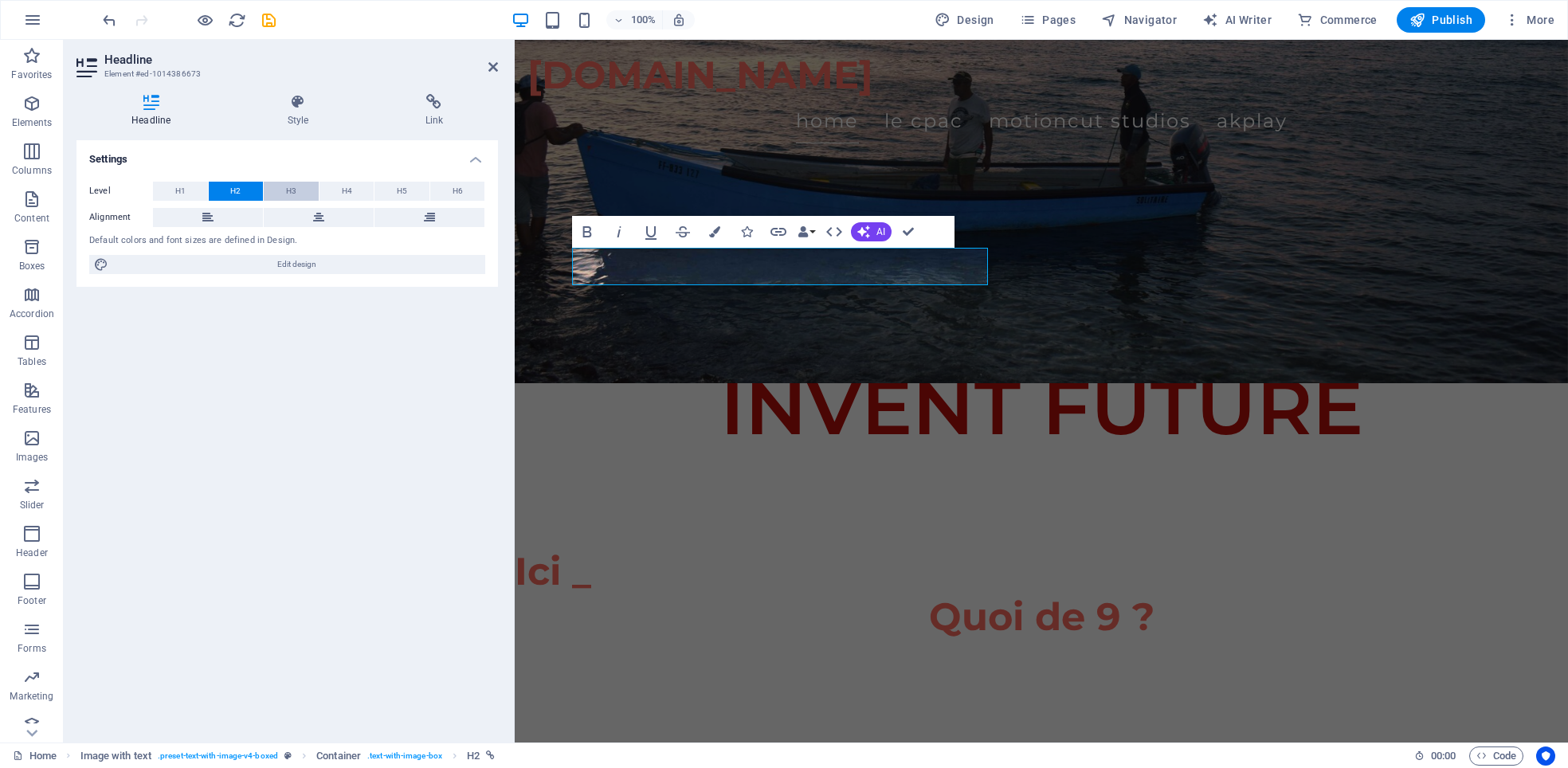
click at [294, 189] on span "H3" at bounding box center [291, 191] width 10 height 19
click at [354, 188] on button "H4" at bounding box center [346, 191] width 55 height 19
click at [179, 191] on span "H1" at bounding box center [180, 191] width 10 height 19
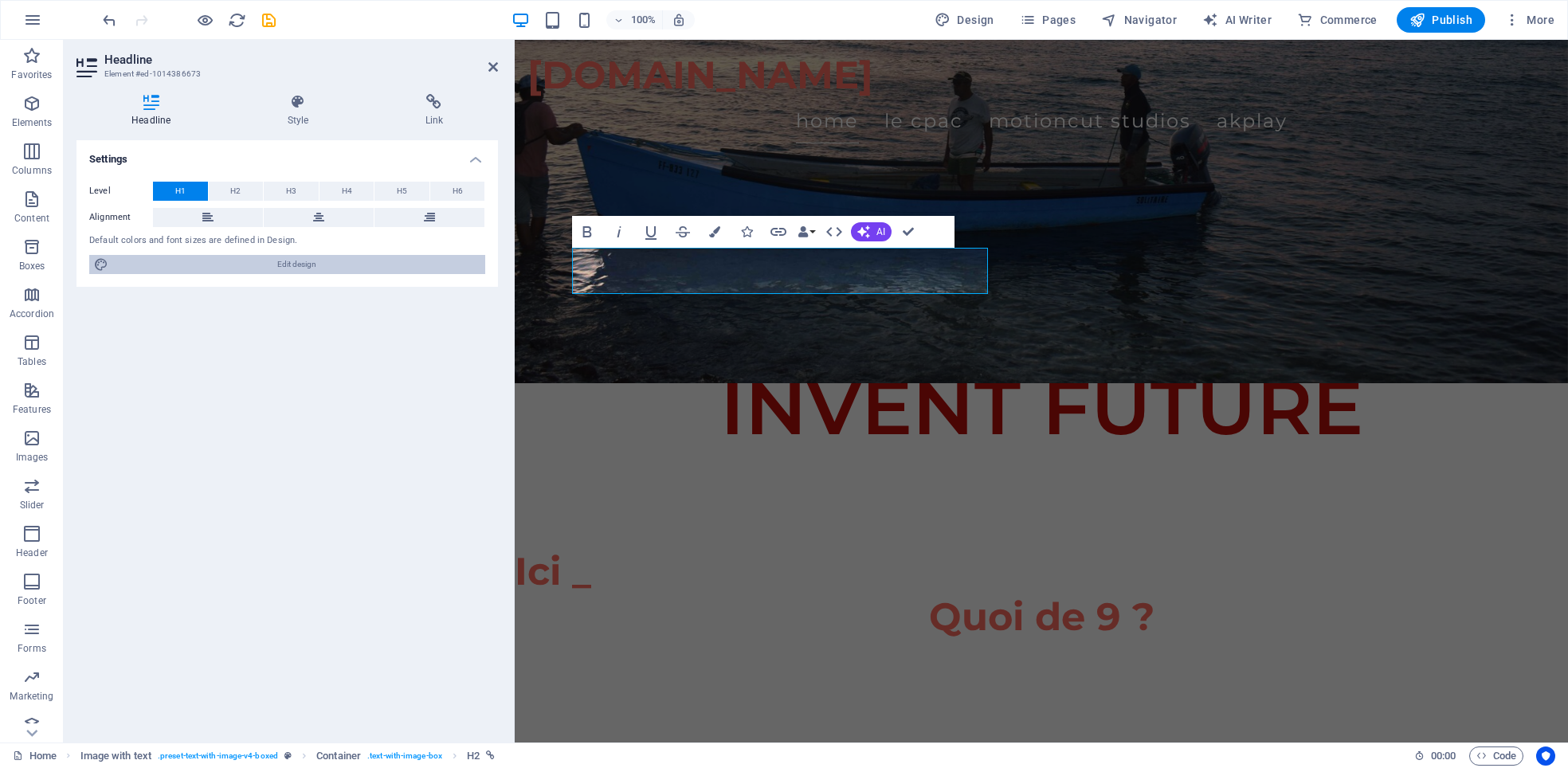
click at [188, 264] on span "Edit design" at bounding box center [297, 264] width 368 height 19
select select "ease-in-out"
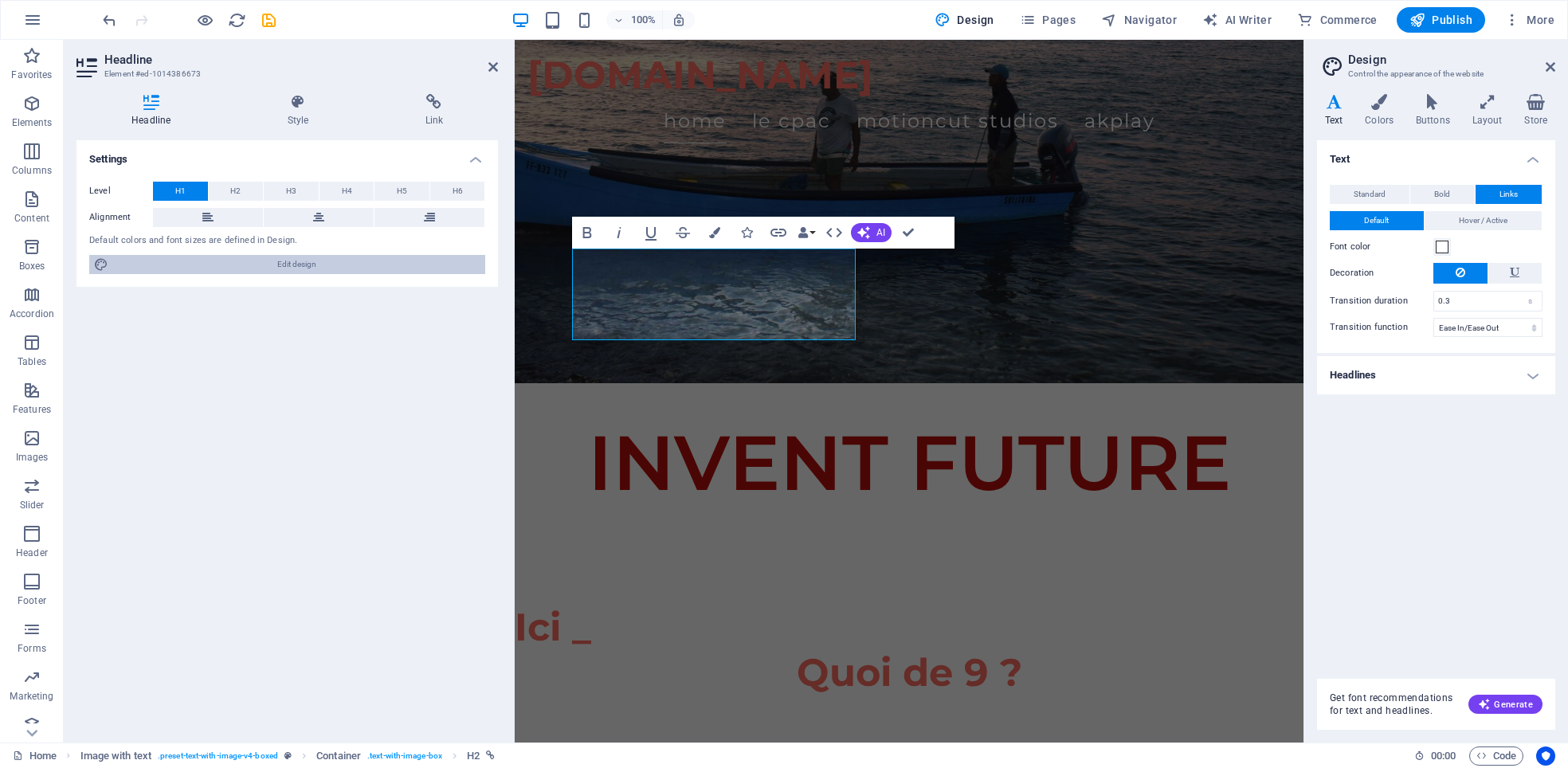
scroll to position [442, 0]
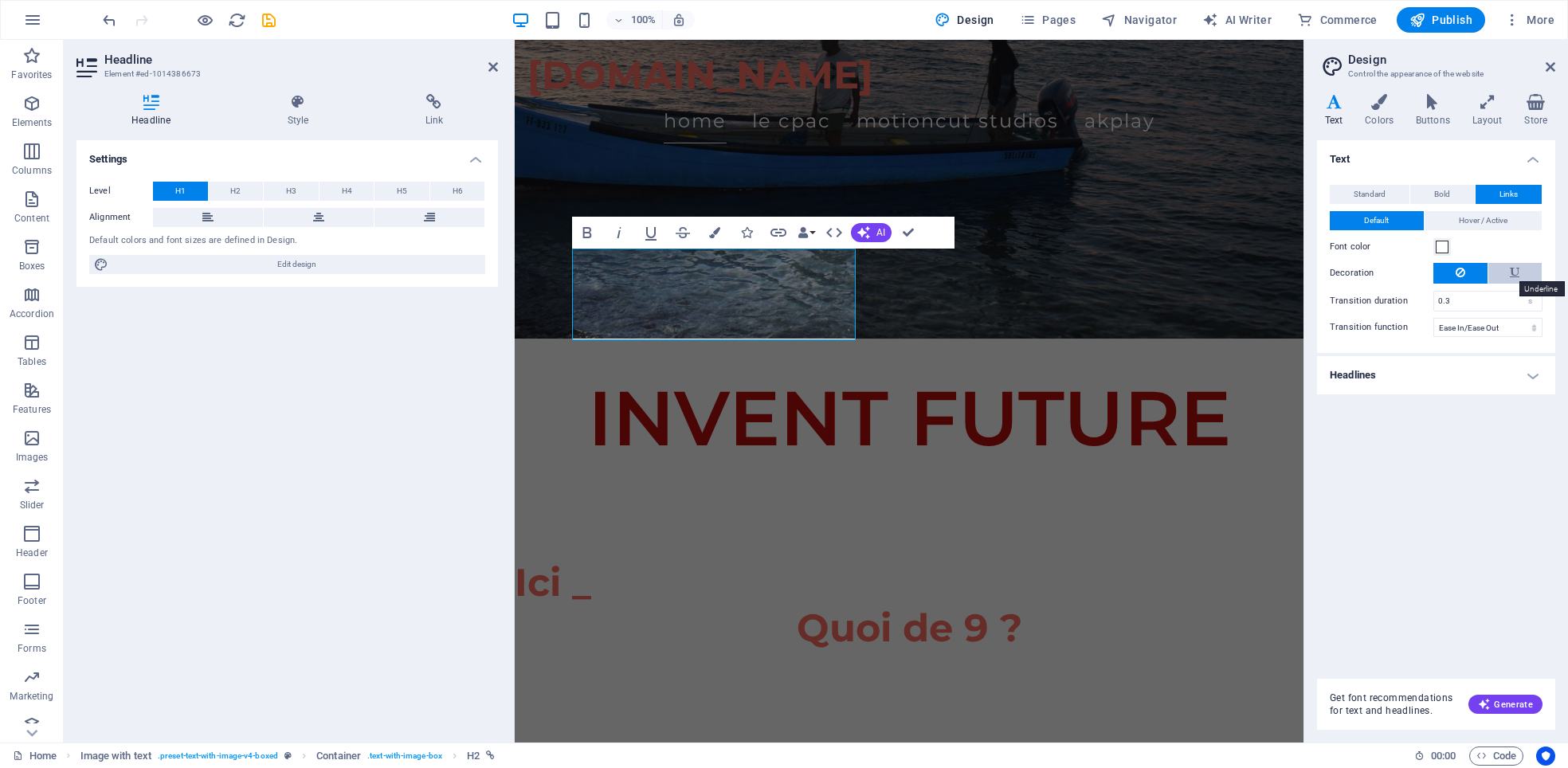
click at [1516, 275] on icon at bounding box center [1514, 272] width 9 height 19
click at [1441, 191] on span "Bold" at bounding box center [1442, 194] width 16 height 19
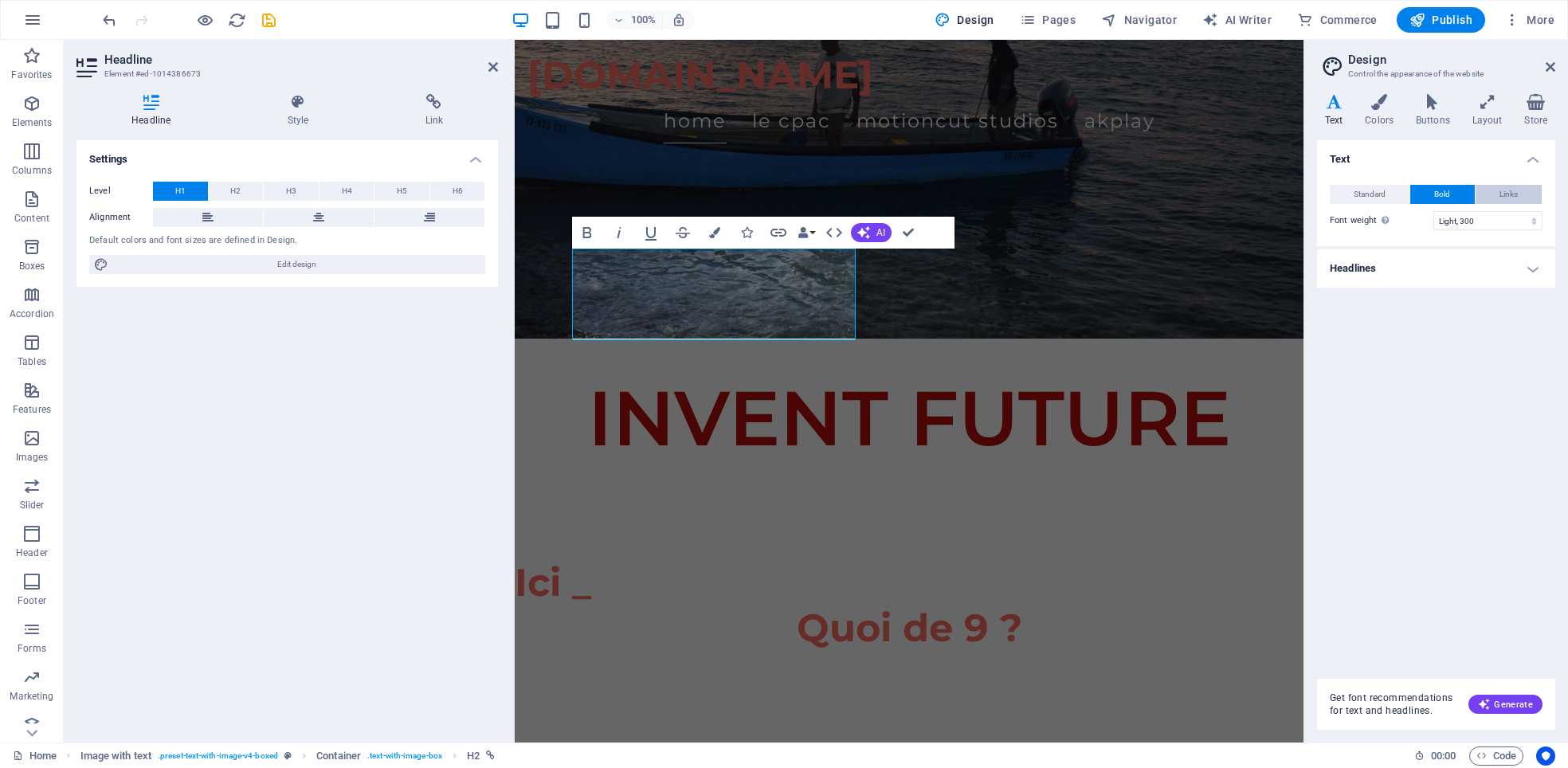
click at [1508, 194] on span "Links" at bounding box center [1509, 194] width 19 height 19
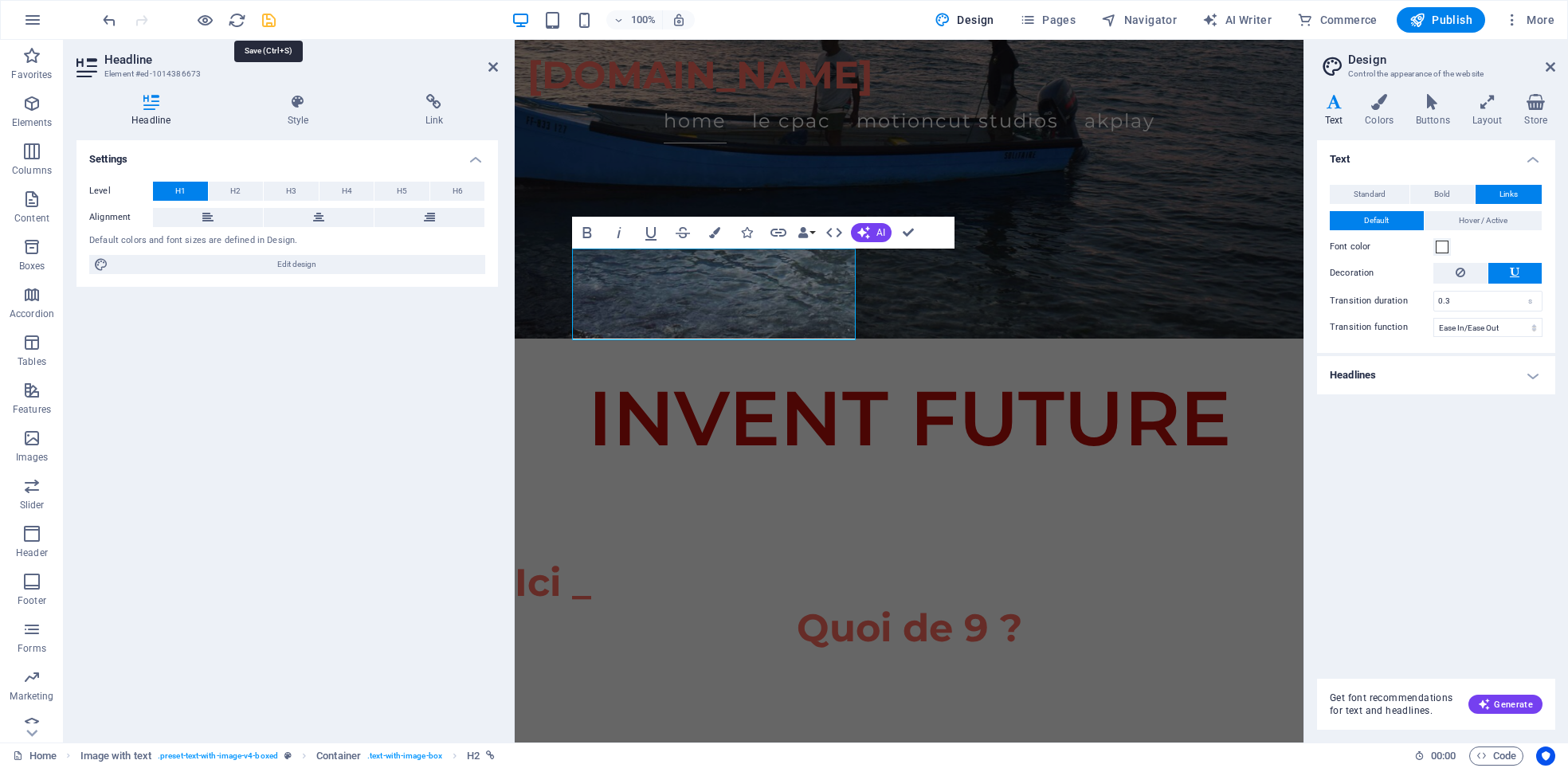
click at [260, 12] on icon "save" at bounding box center [269, 20] width 19 height 19
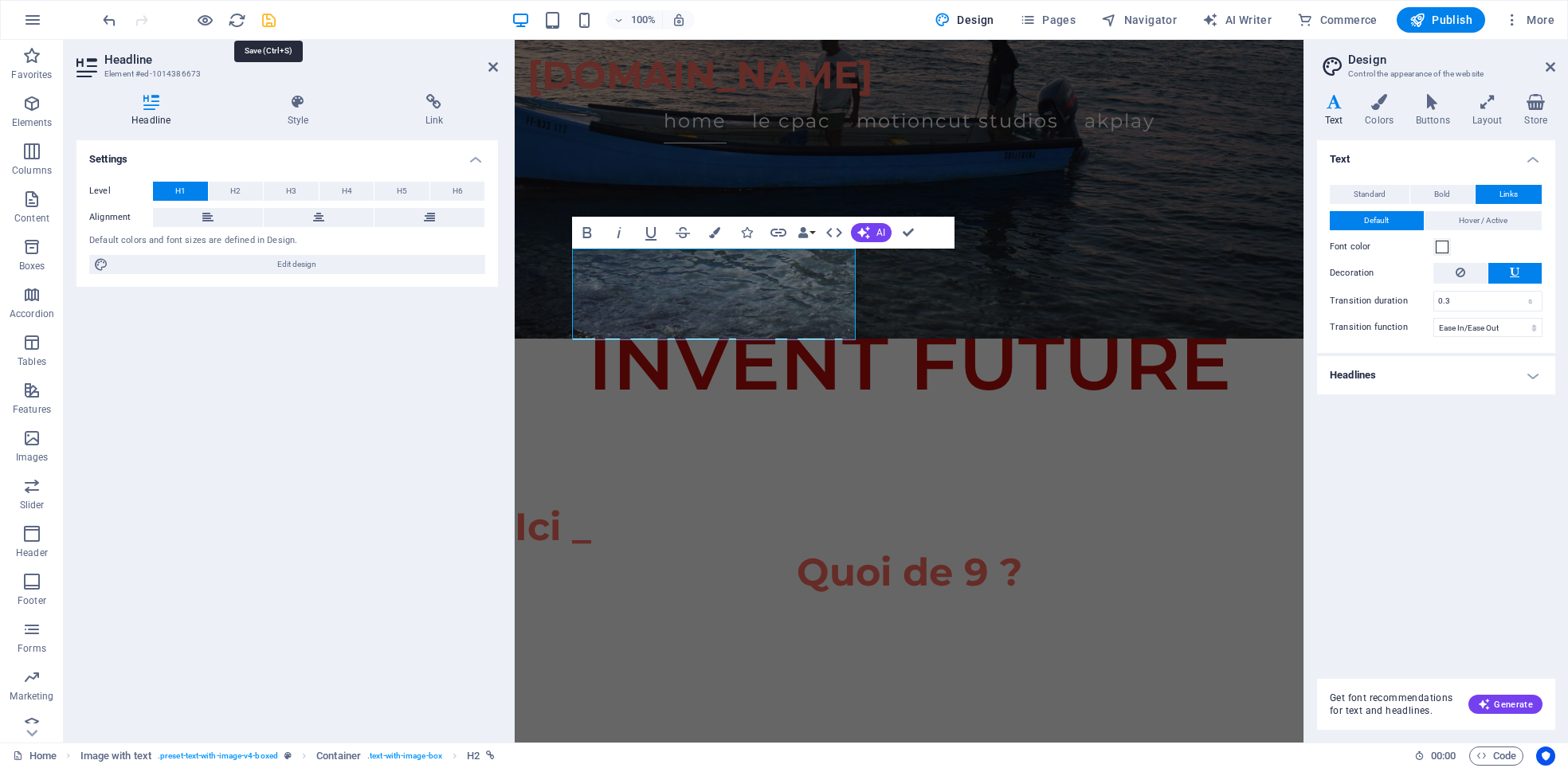
checkbox input "false"
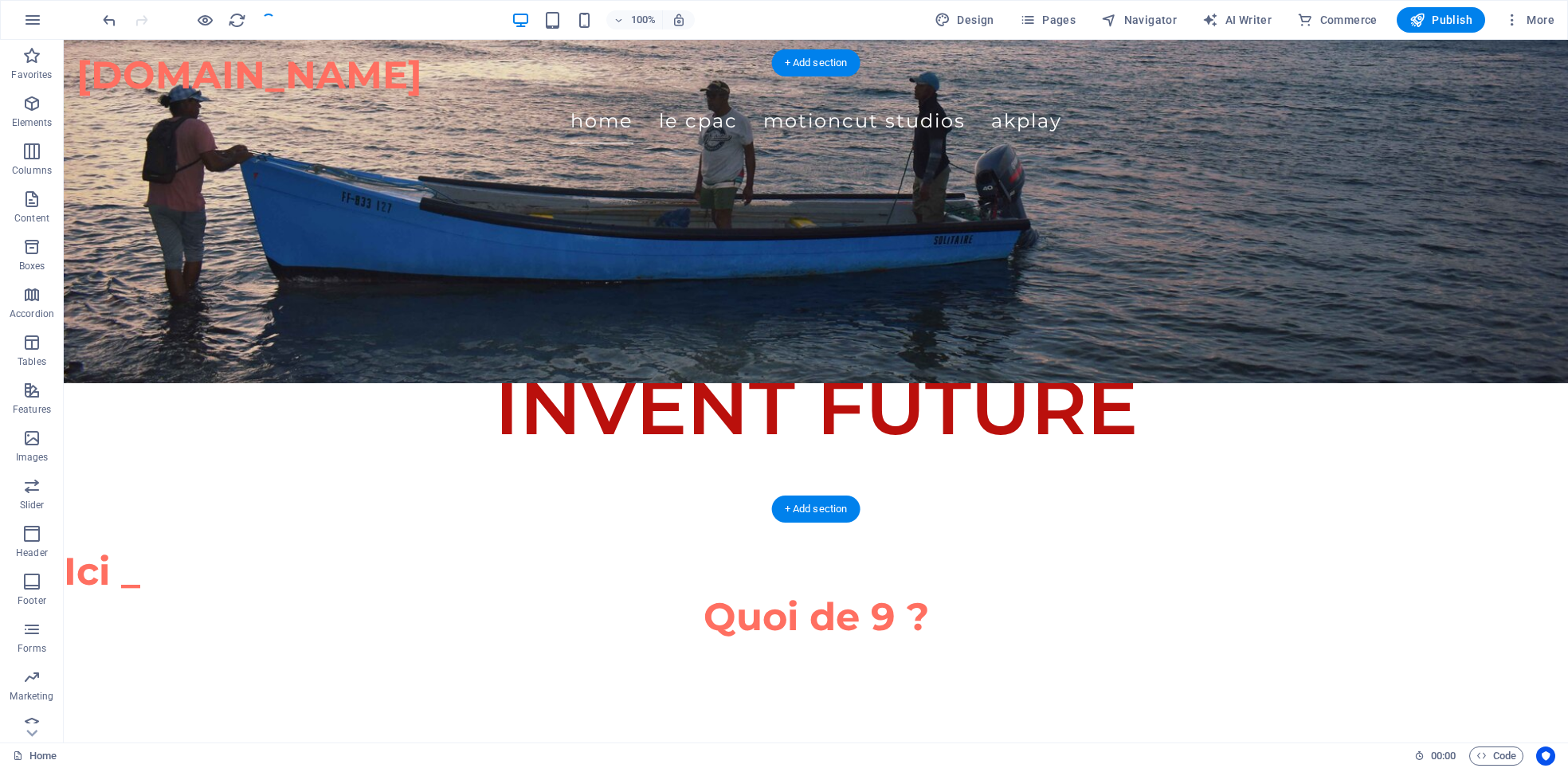
scroll to position [199, 0]
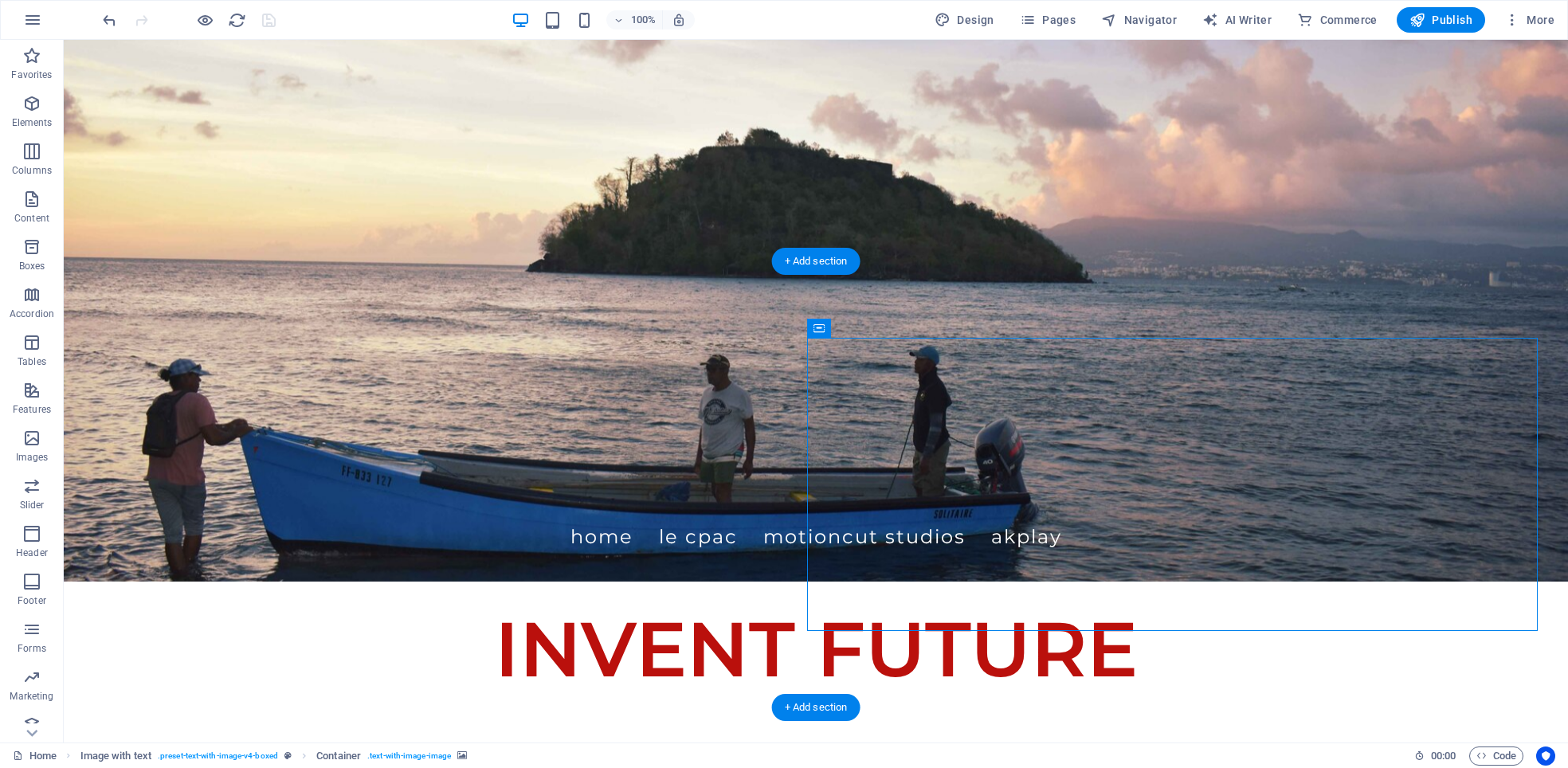
scroll to position [0, 0]
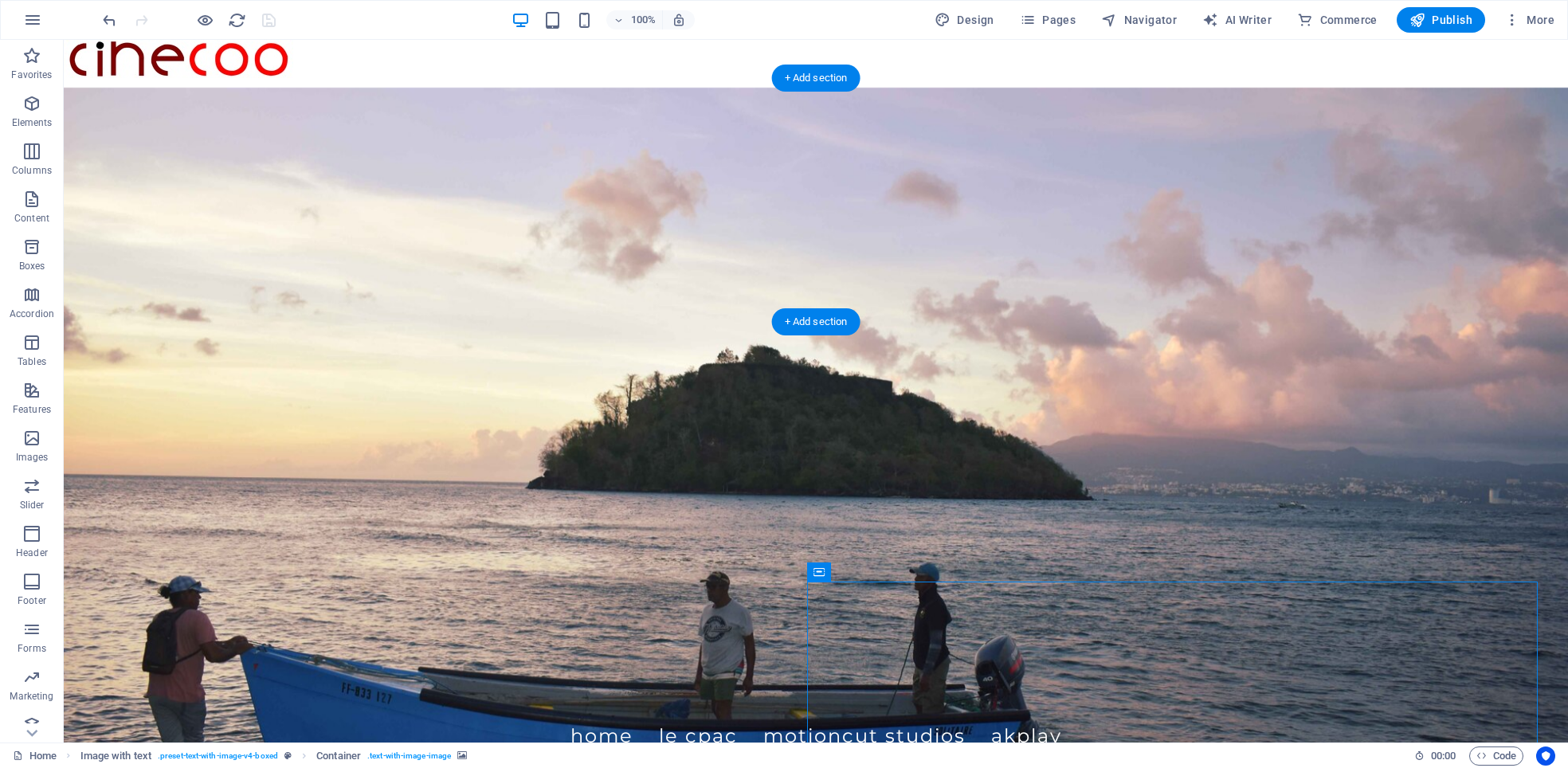
click at [665, 413] on figure at bounding box center [815, 429] width 1505 height 703
select select "px"
select select "header"
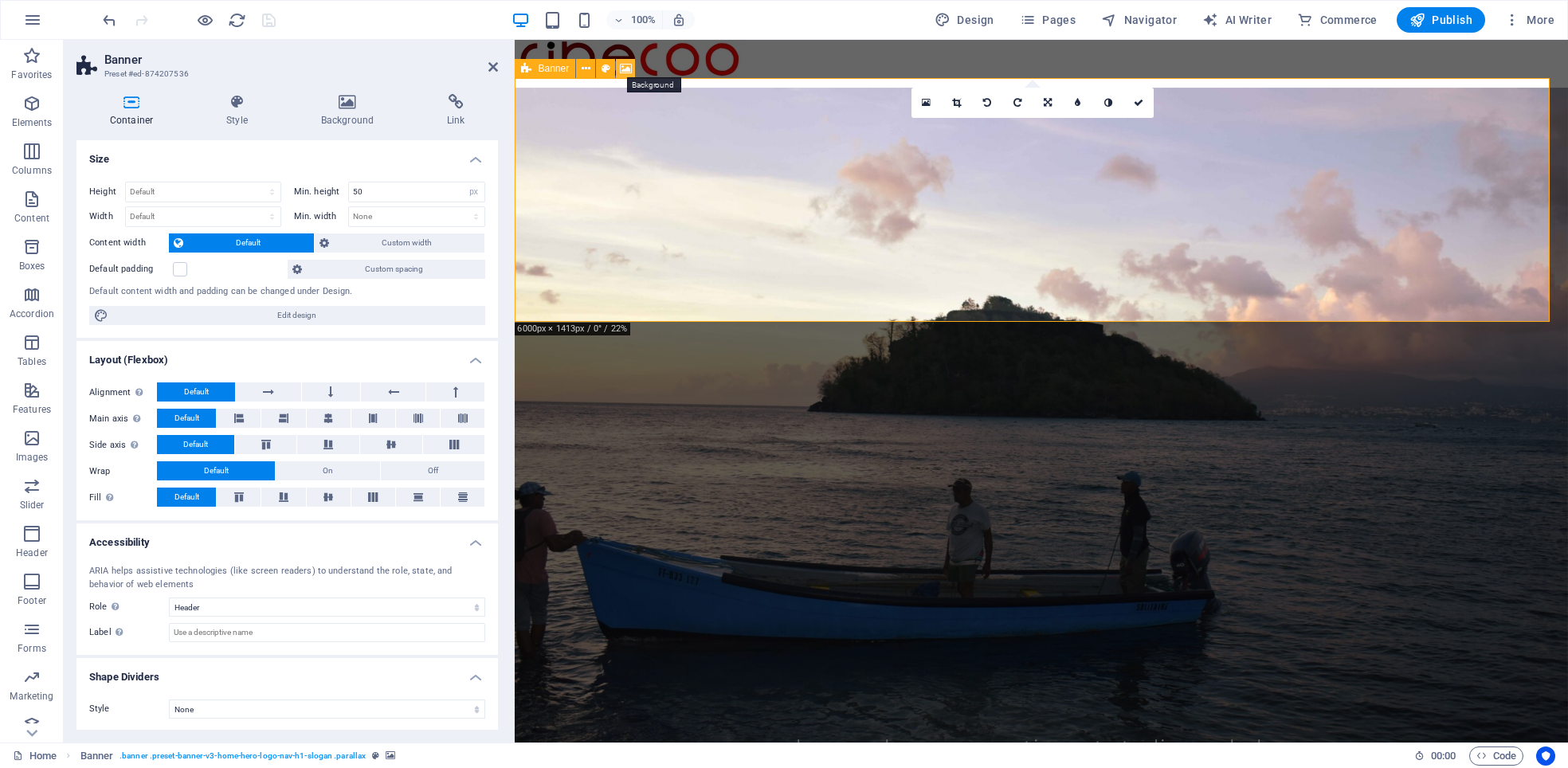
click at [623, 68] on icon at bounding box center [626, 69] width 12 height 17
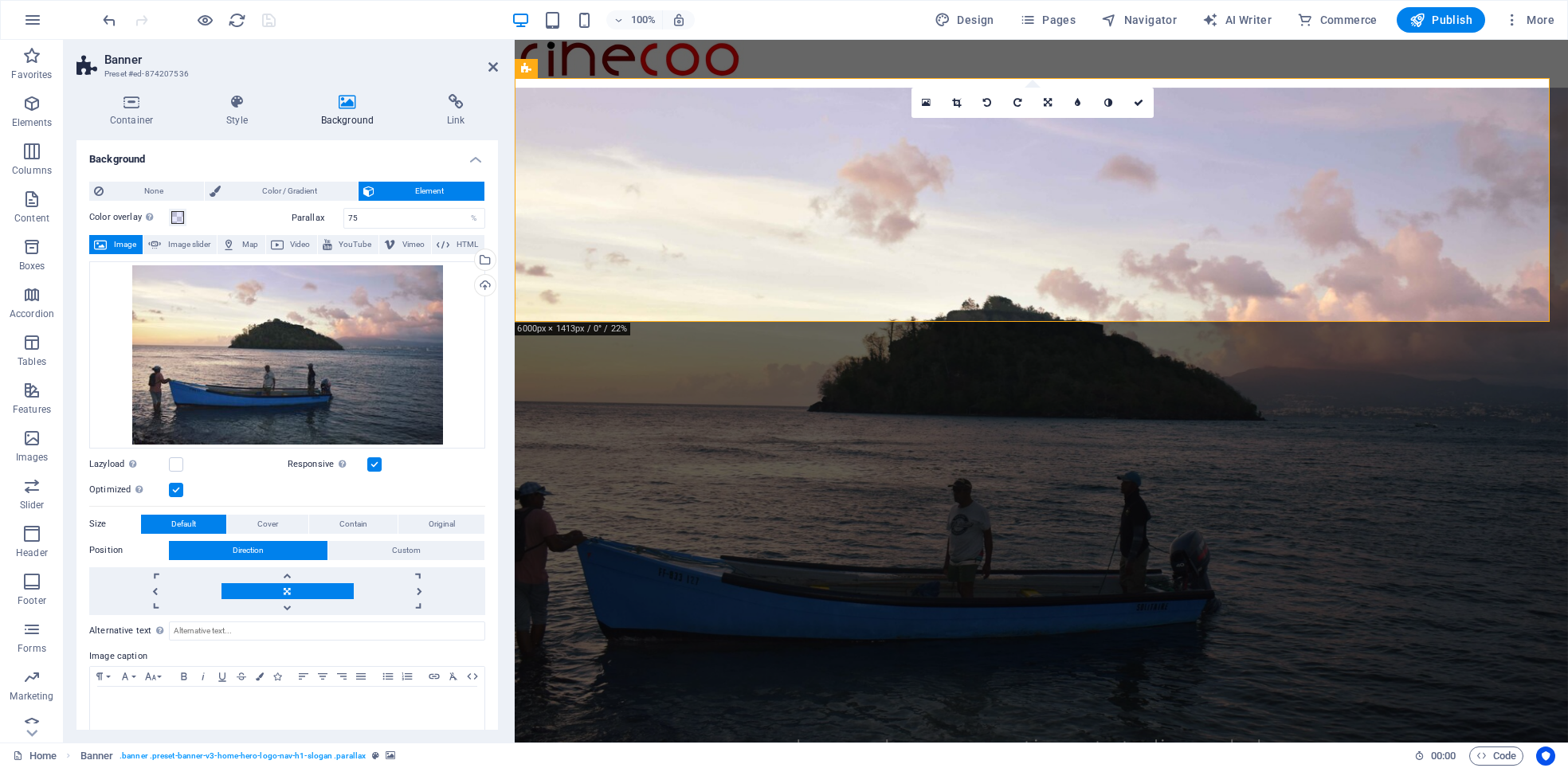
click at [1084, 381] on figure at bounding box center [1041, 429] width 1054 height 703
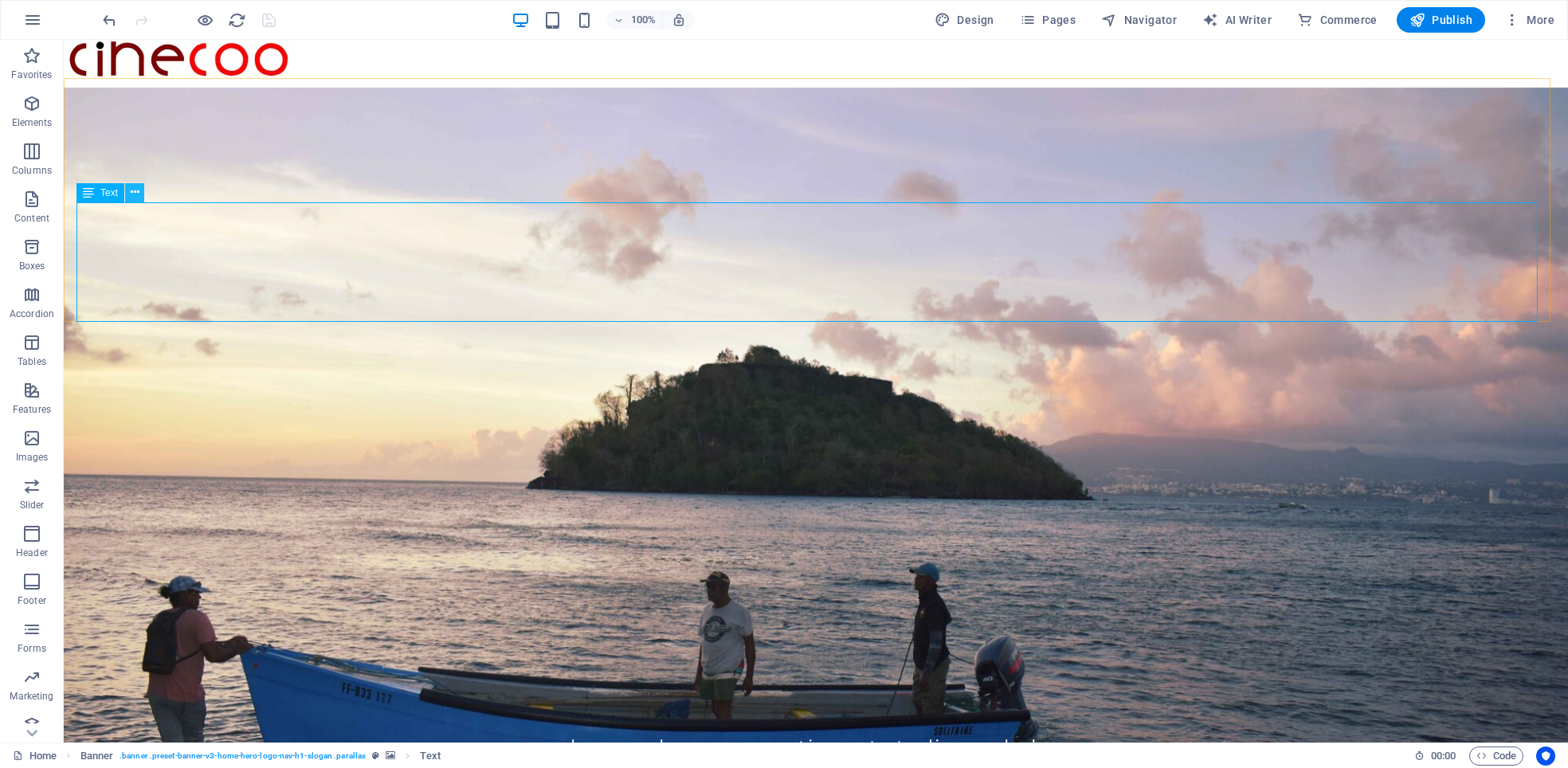
click at [131, 196] on icon at bounding box center [135, 193] width 8 height 17
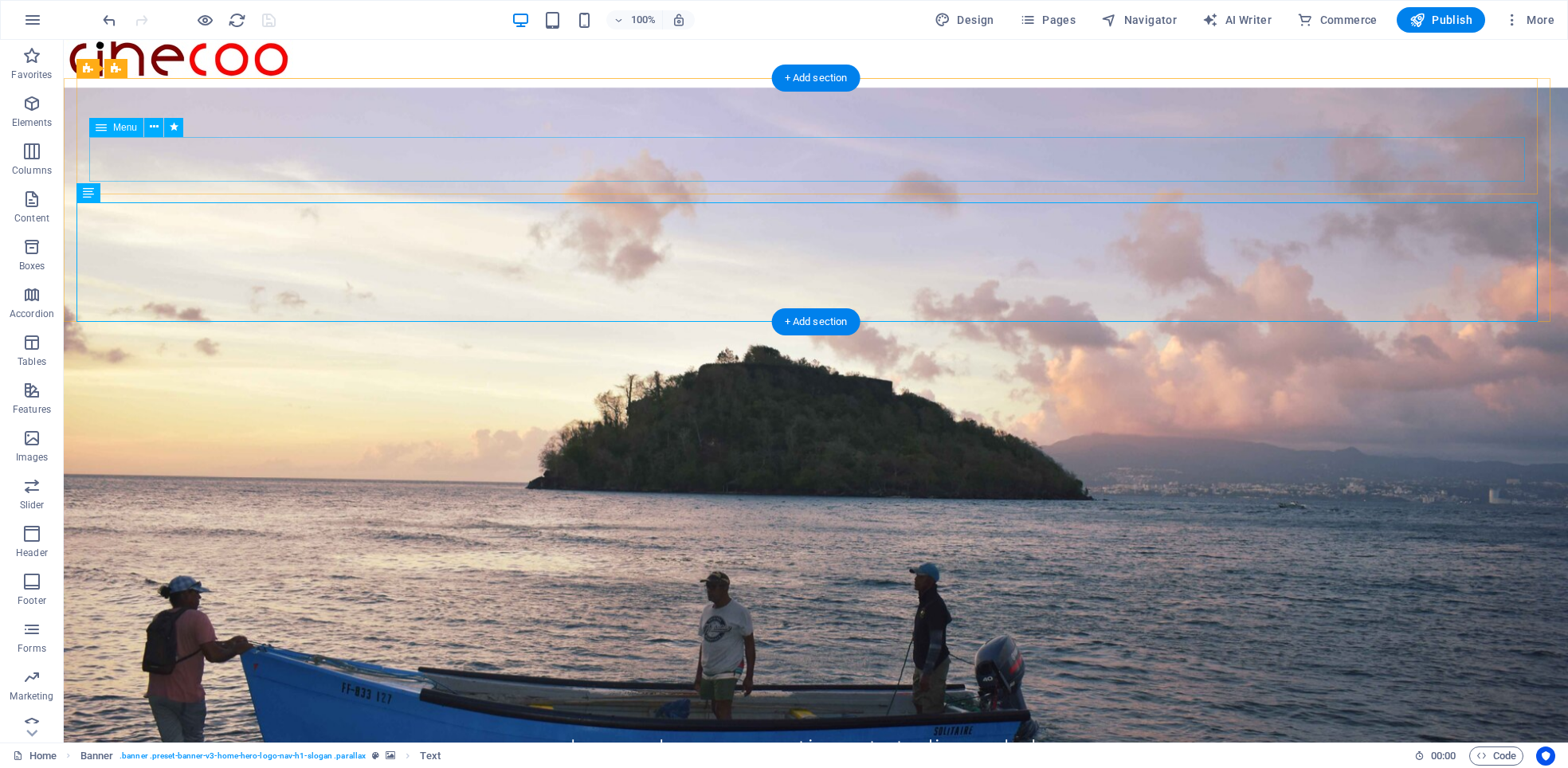
click at [318, 725] on nav "Home Le CPAC MotionCut Studios AKplay" at bounding box center [816, 747] width 1453 height 45
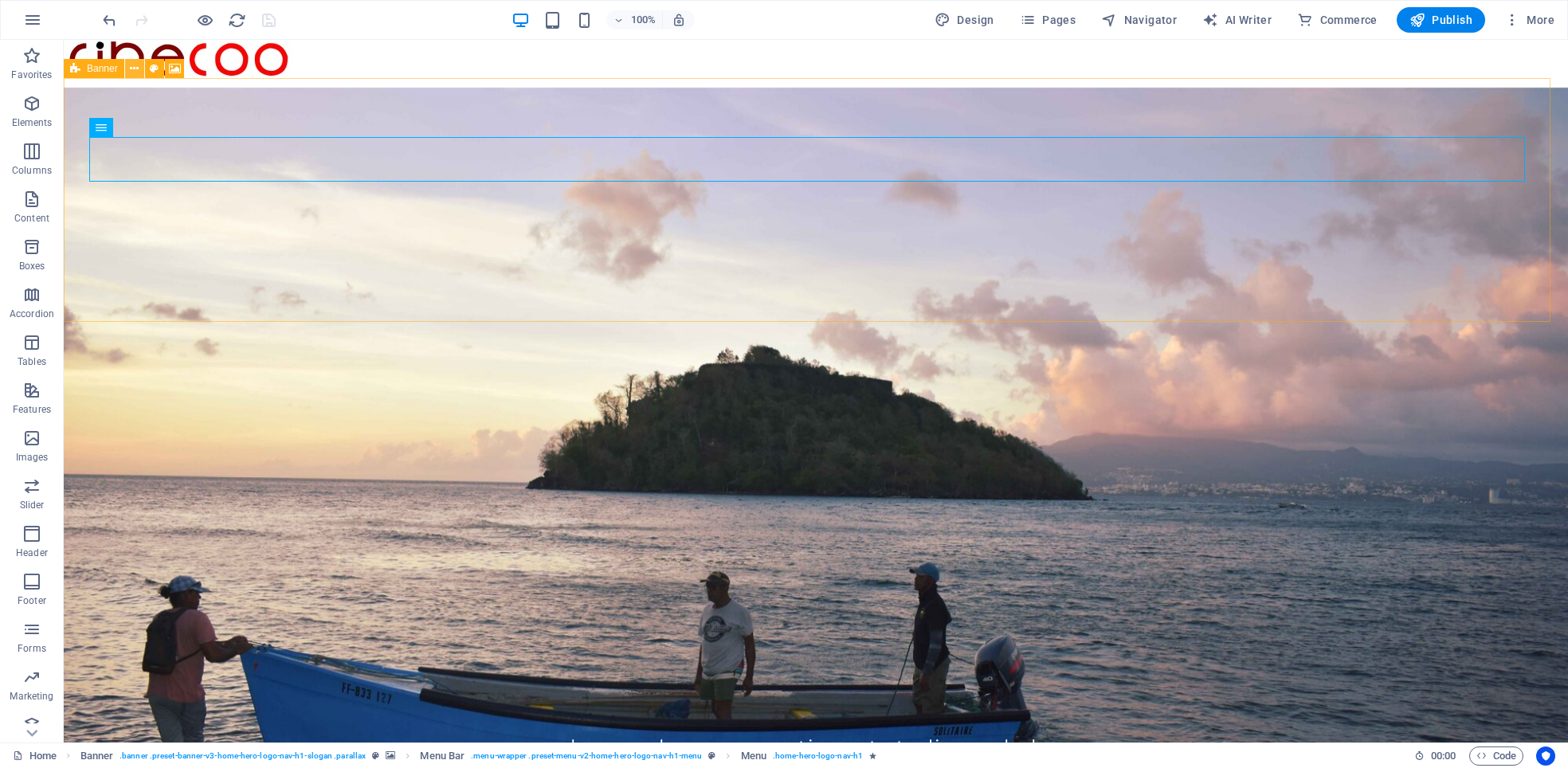
click at [130, 67] on icon at bounding box center [134, 69] width 8 height 17
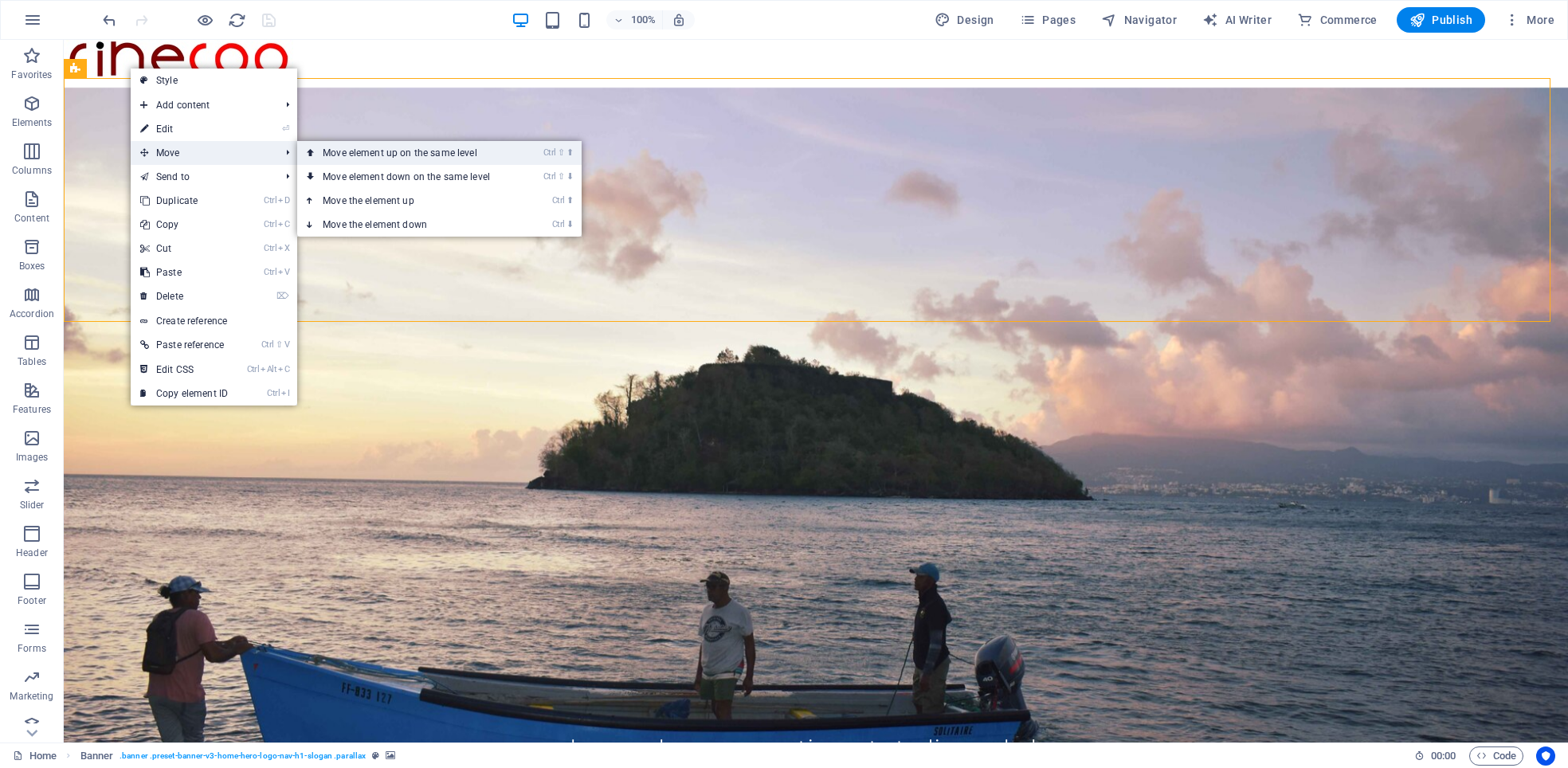
click at [380, 151] on link "Ctrl ⇧ ⬆ Move element up on the same level" at bounding box center [410, 153] width 225 height 24
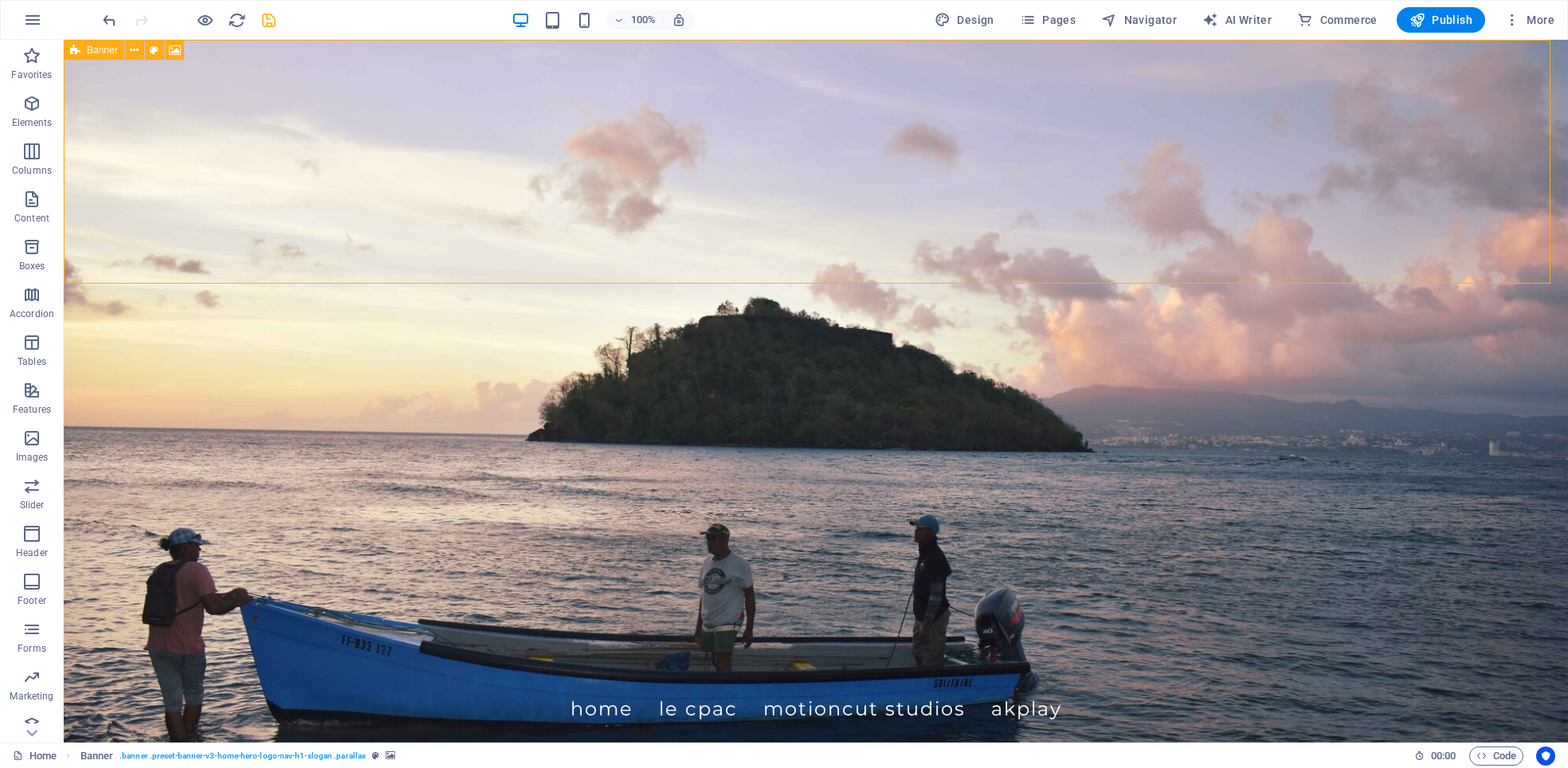
click at [77, 49] on icon at bounding box center [75, 50] width 10 height 19
click at [170, 46] on icon at bounding box center [175, 51] width 12 height 17
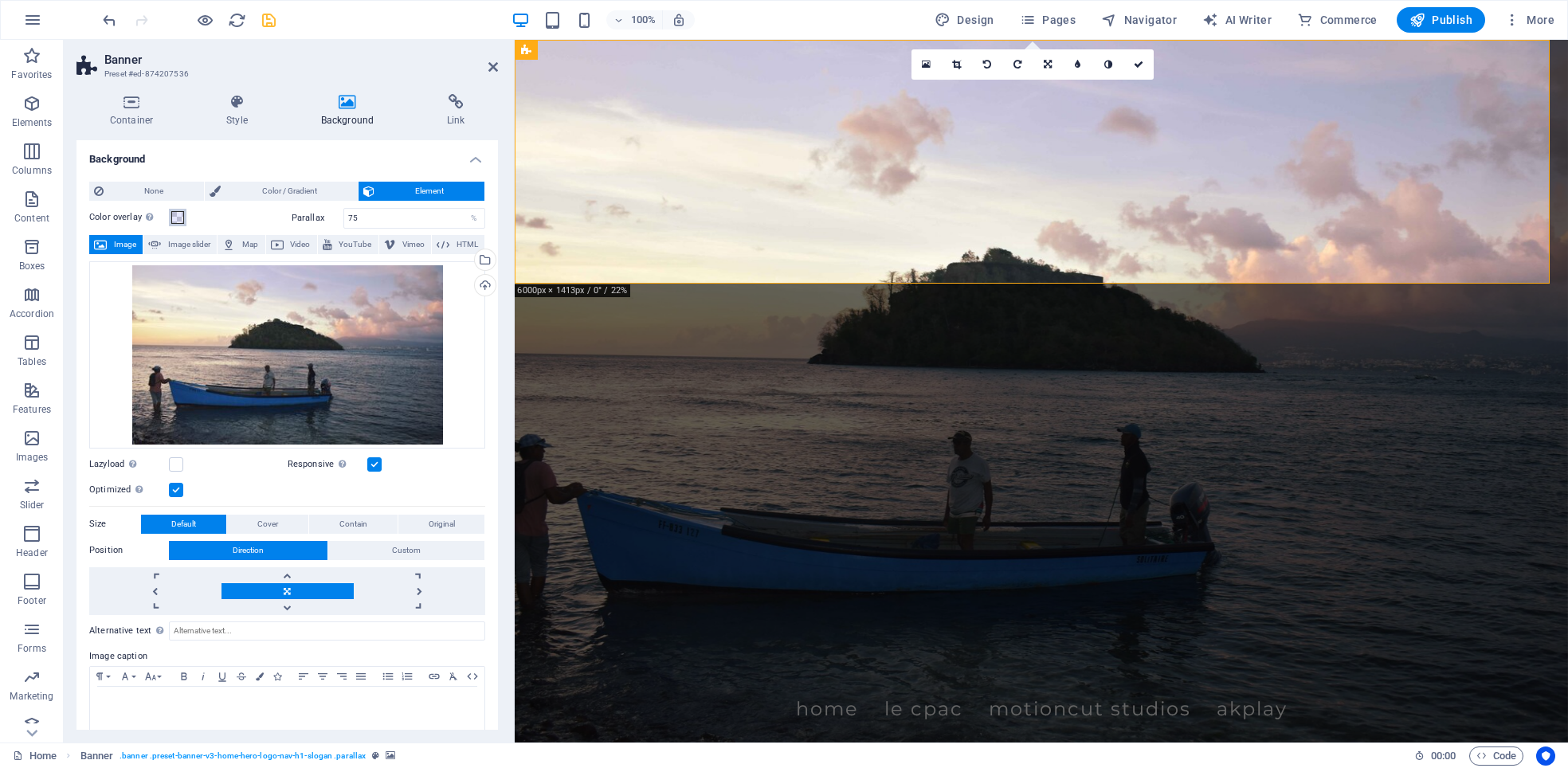
click at [179, 211] on span at bounding box center [177, 217] width 13 height 13
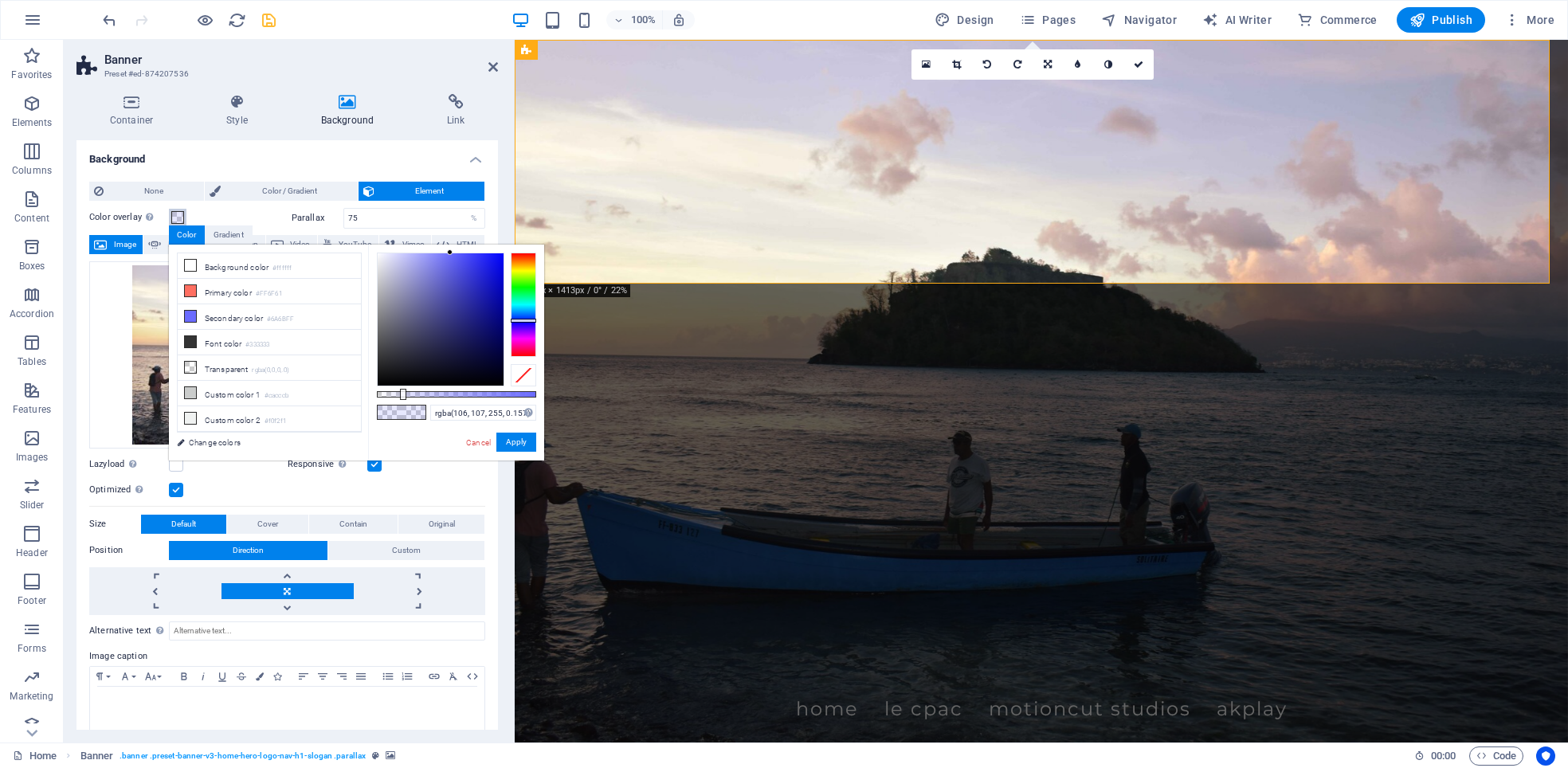
click at [179, 211] on span at bounding box center [177, 217] width 13 height 13
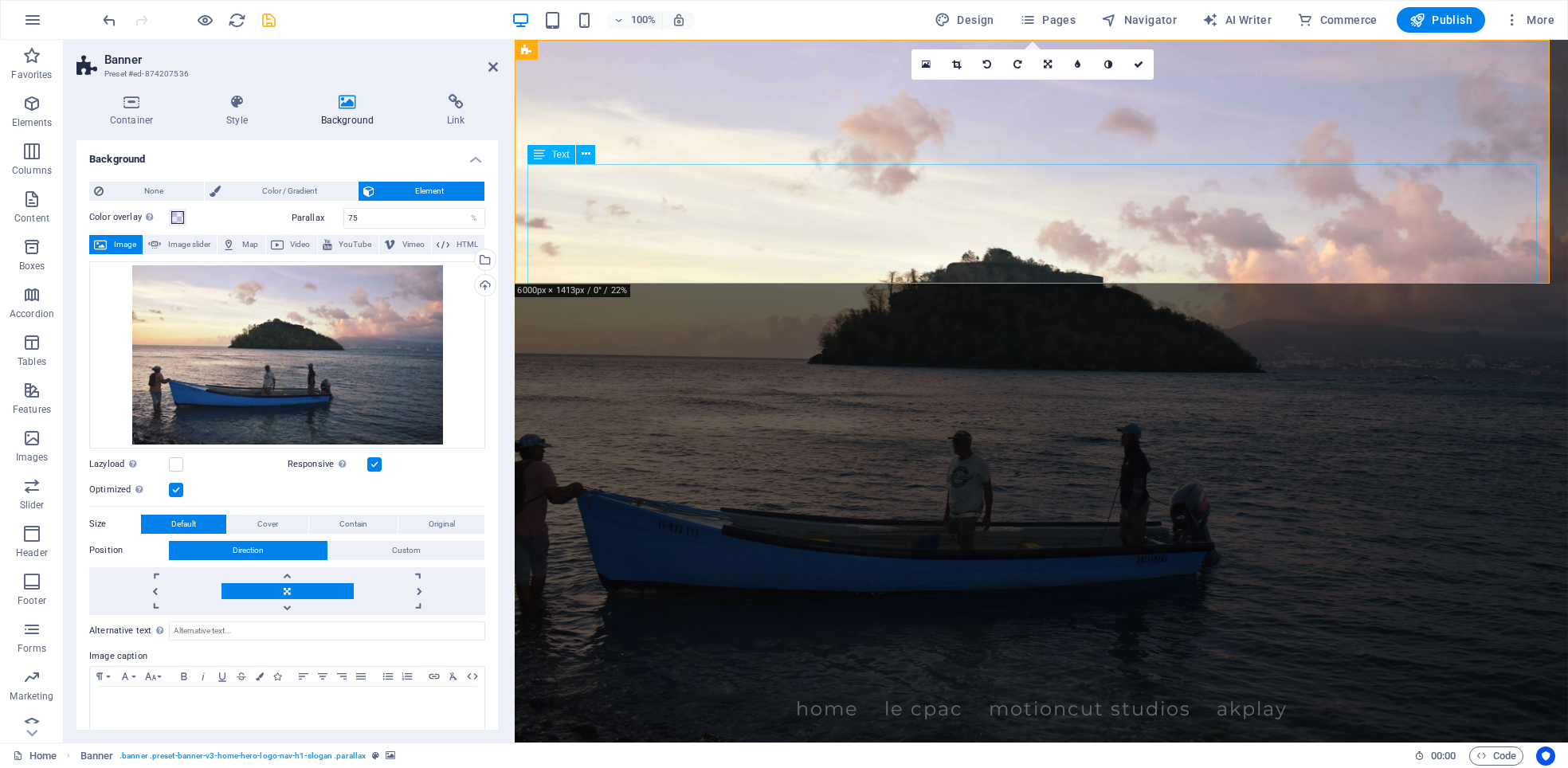
click at [534, 154] on icon at bounding box center [539, 155] width 11 height 19
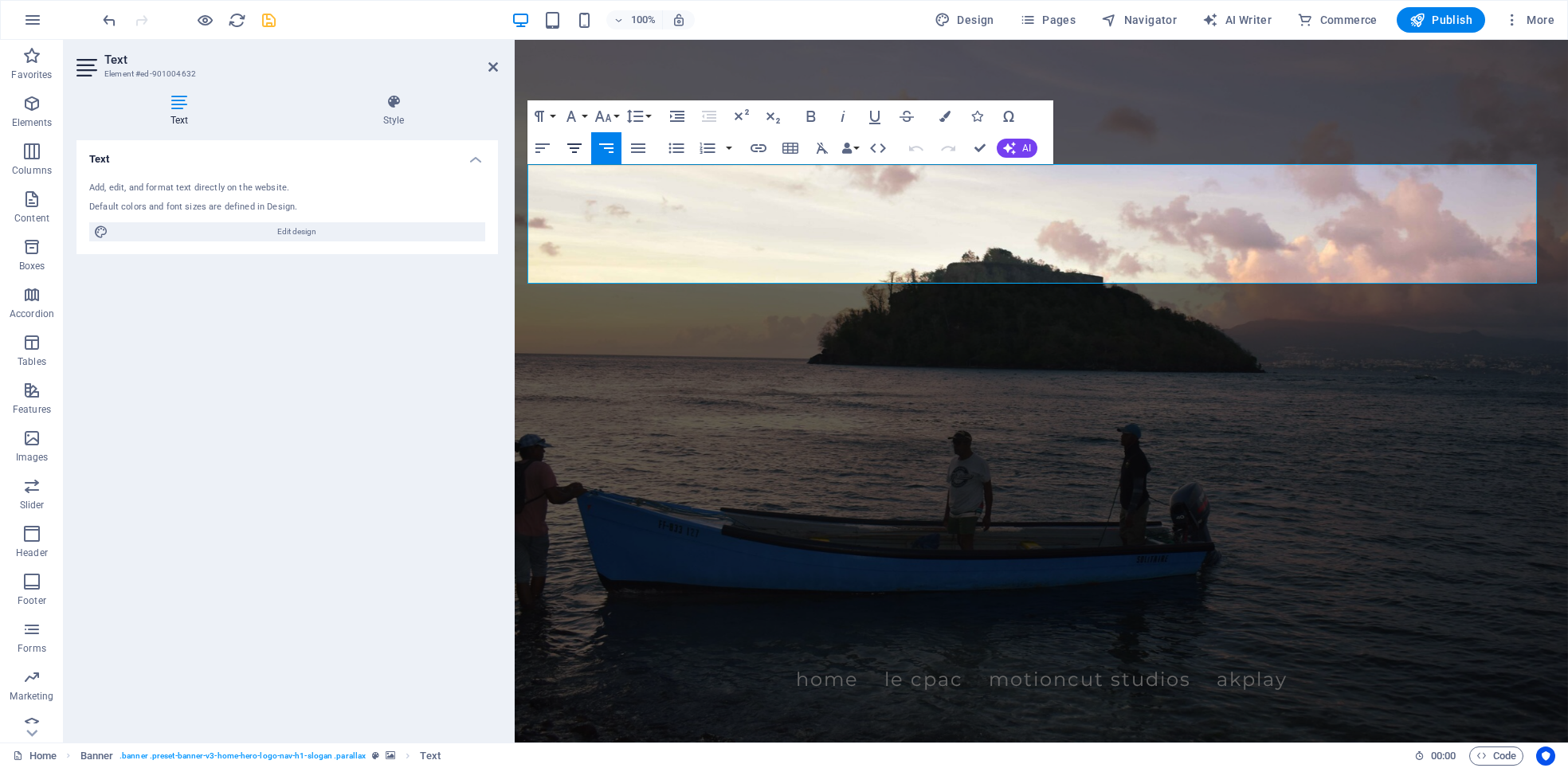
click at [574, 146] on icon "button" at bounding box center [574, 148] width 19 height 19
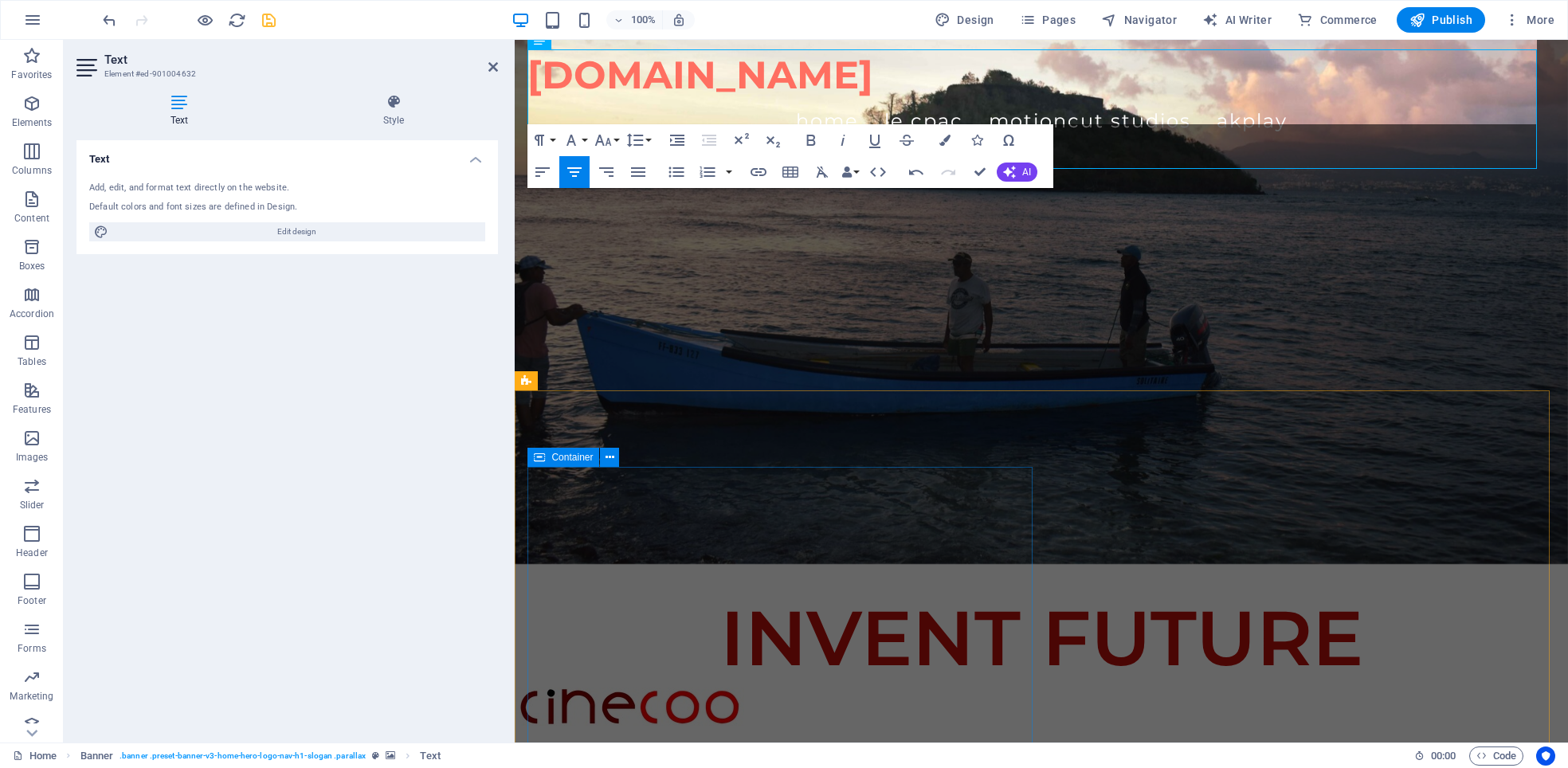
scroll to position [155, 0]
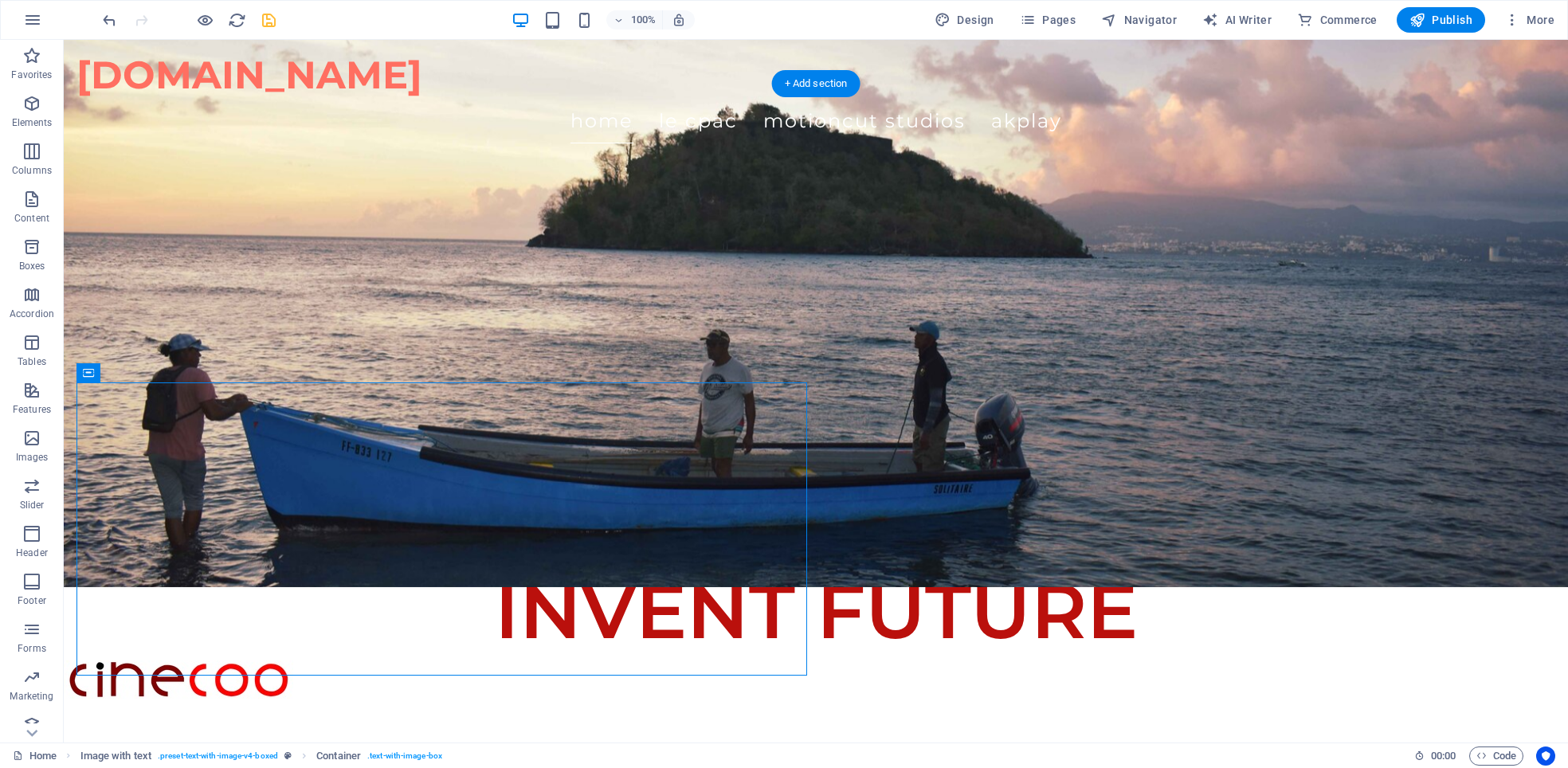
click at [632, 239] on figure at bounding box center [815, 236] width 1505 height 703
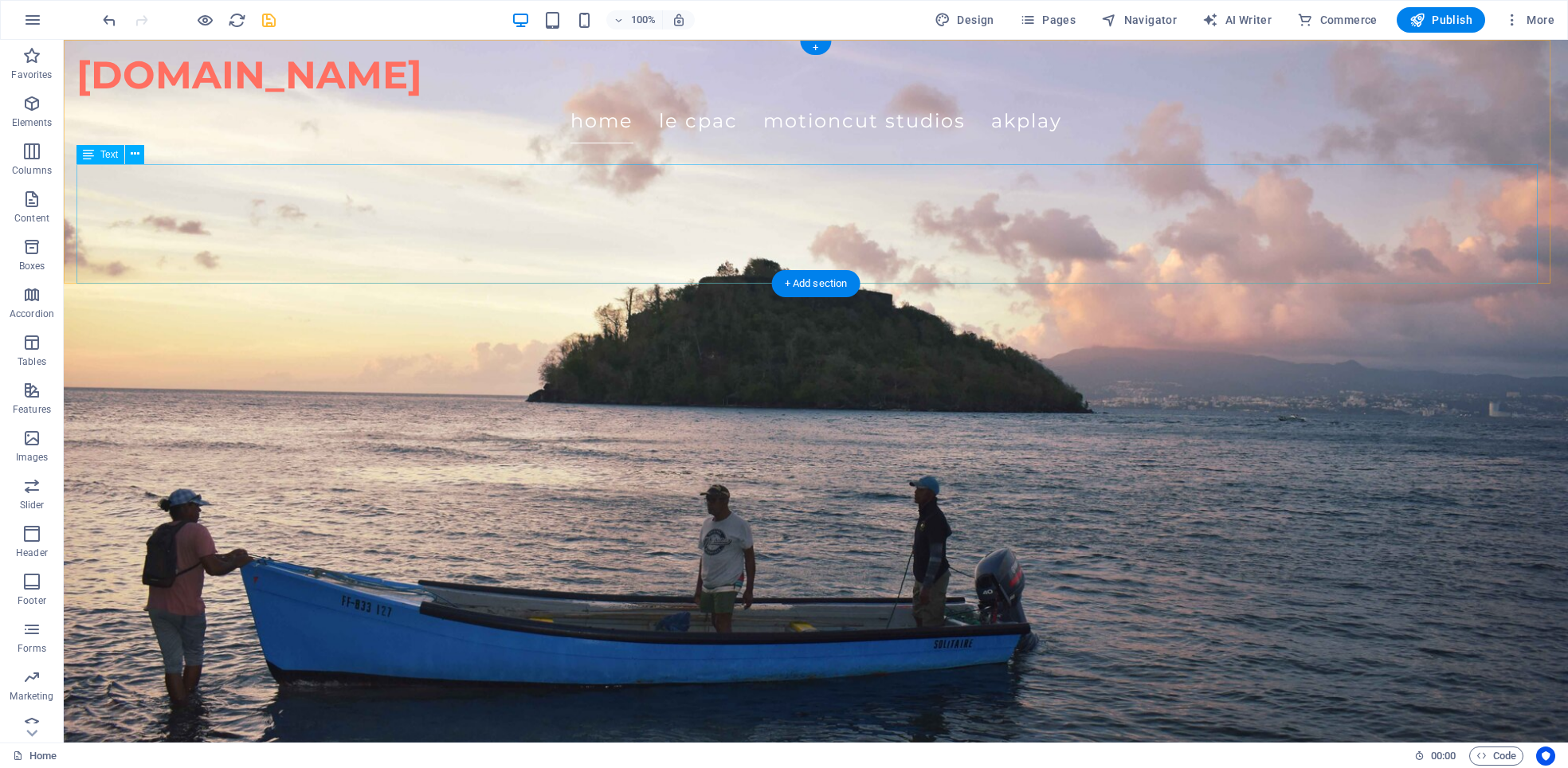
scroll to position [1030, 0]
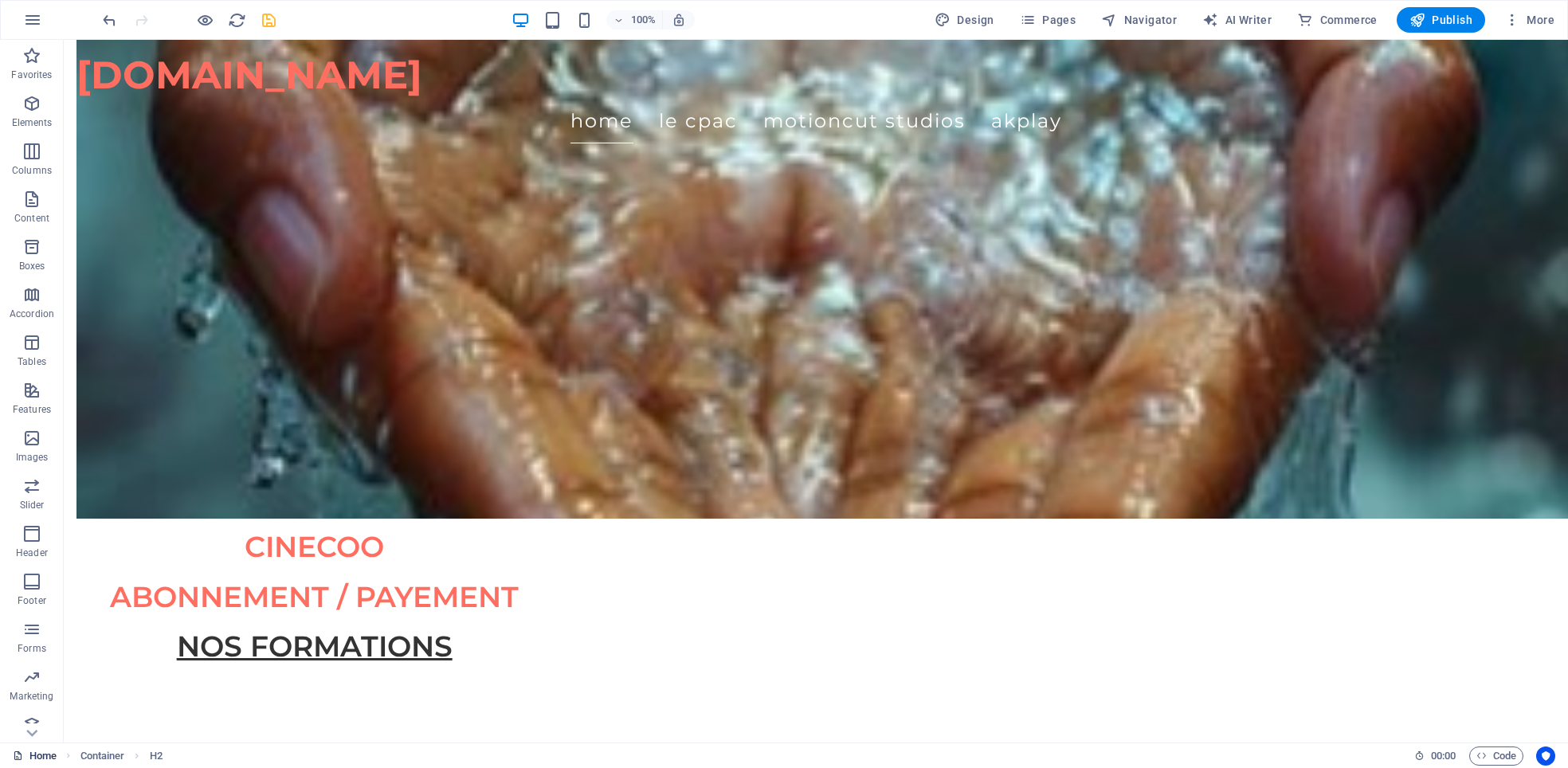
scroll to position [1593, 0]
click at [1420, 12] on icon "button" at bounding box center [1417, 19] width 16 height 16
checkbox input "false"
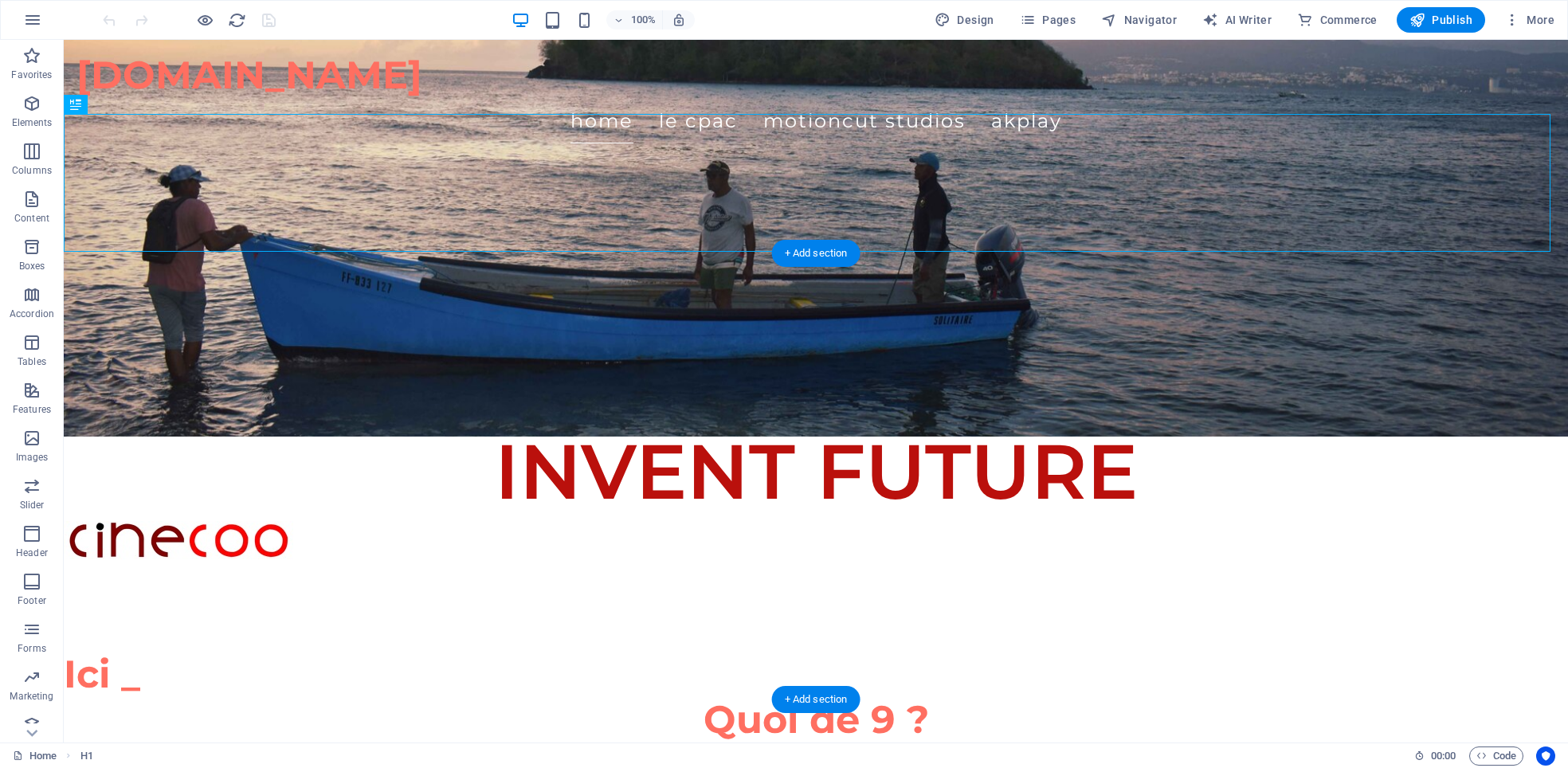
scroll to position [398, 0]
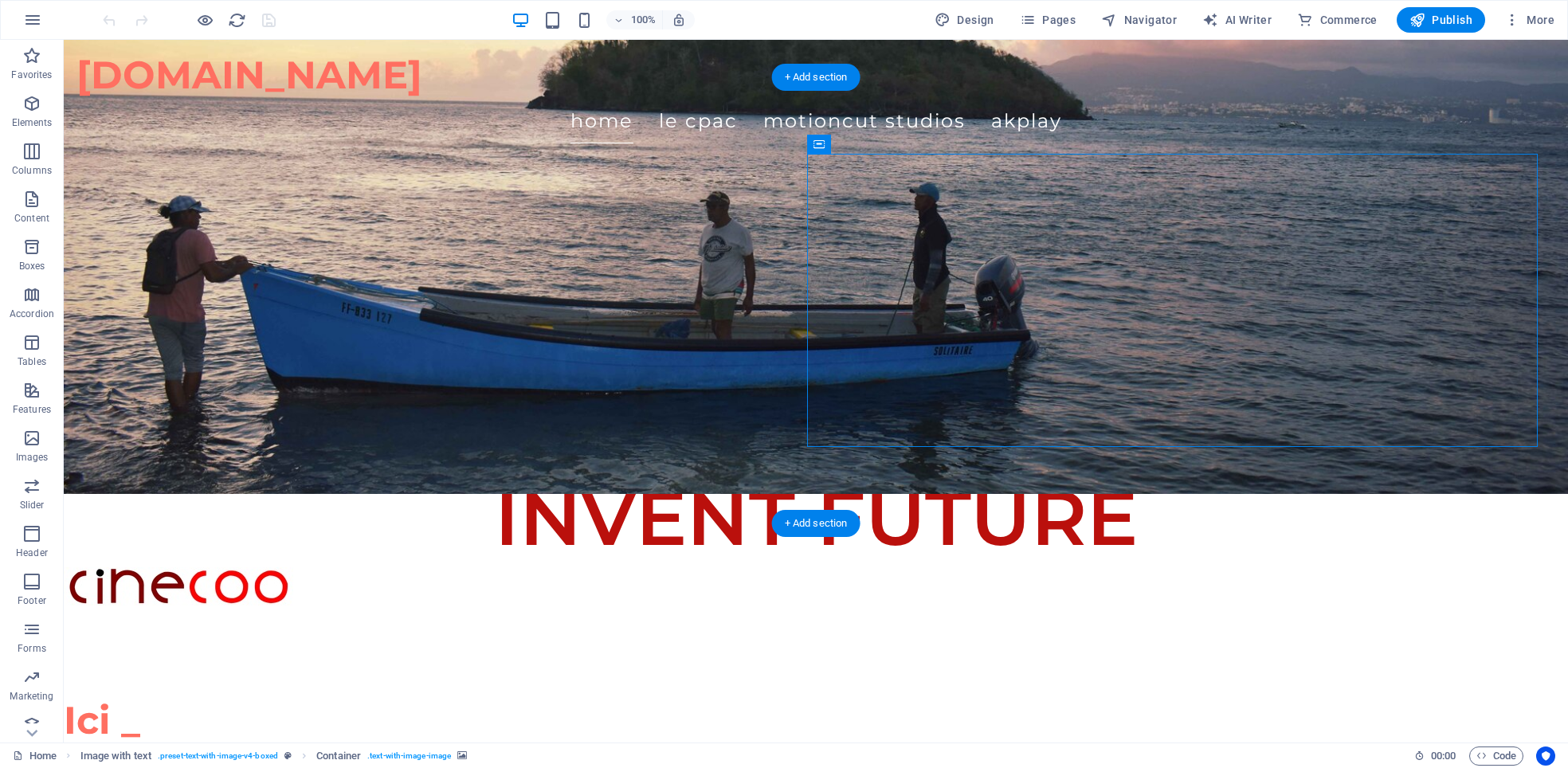
scroll to position [199, 0]
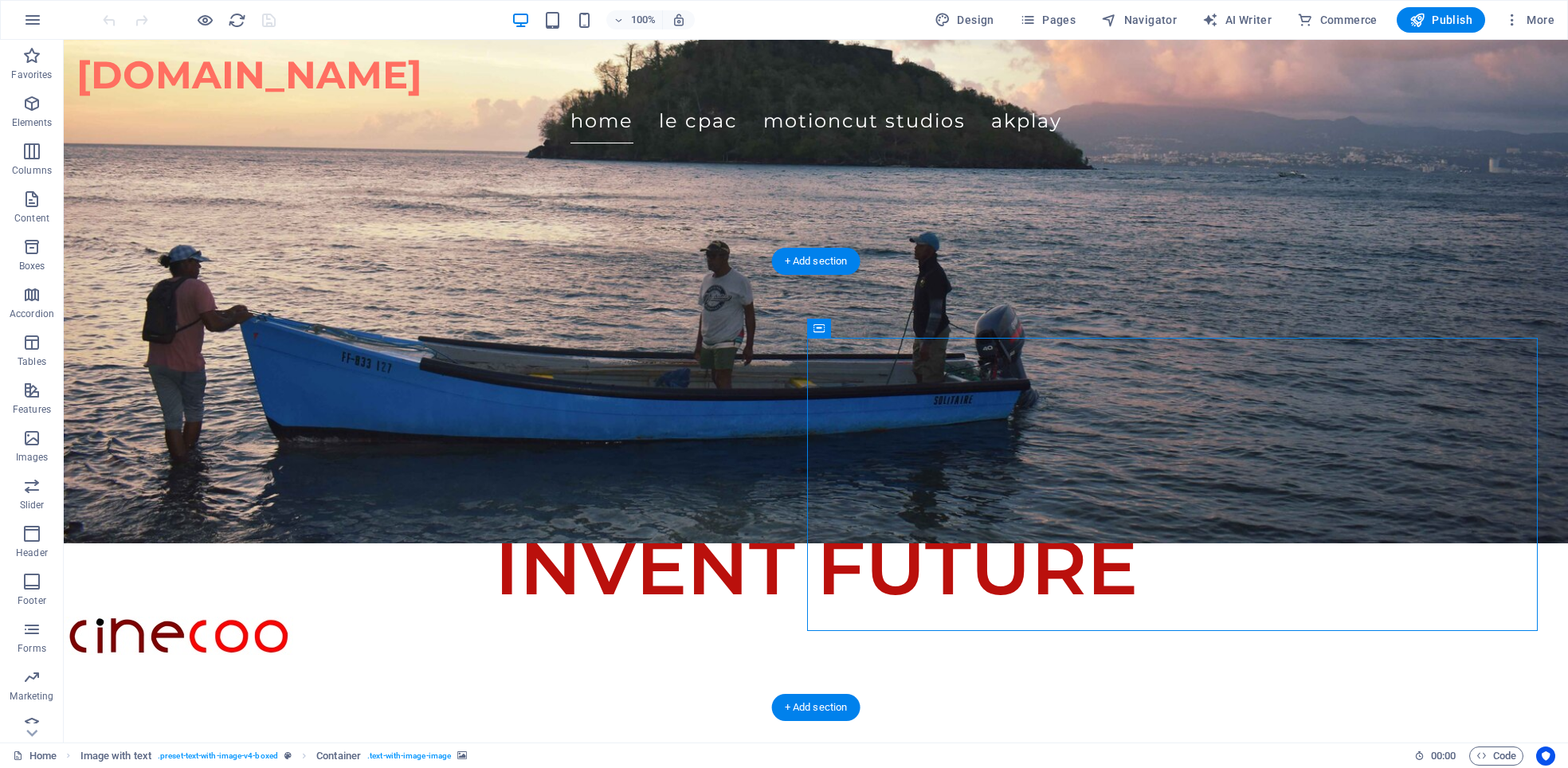
click at [816, 330] on icon at bounding box center [819, 328] width 11 height 19
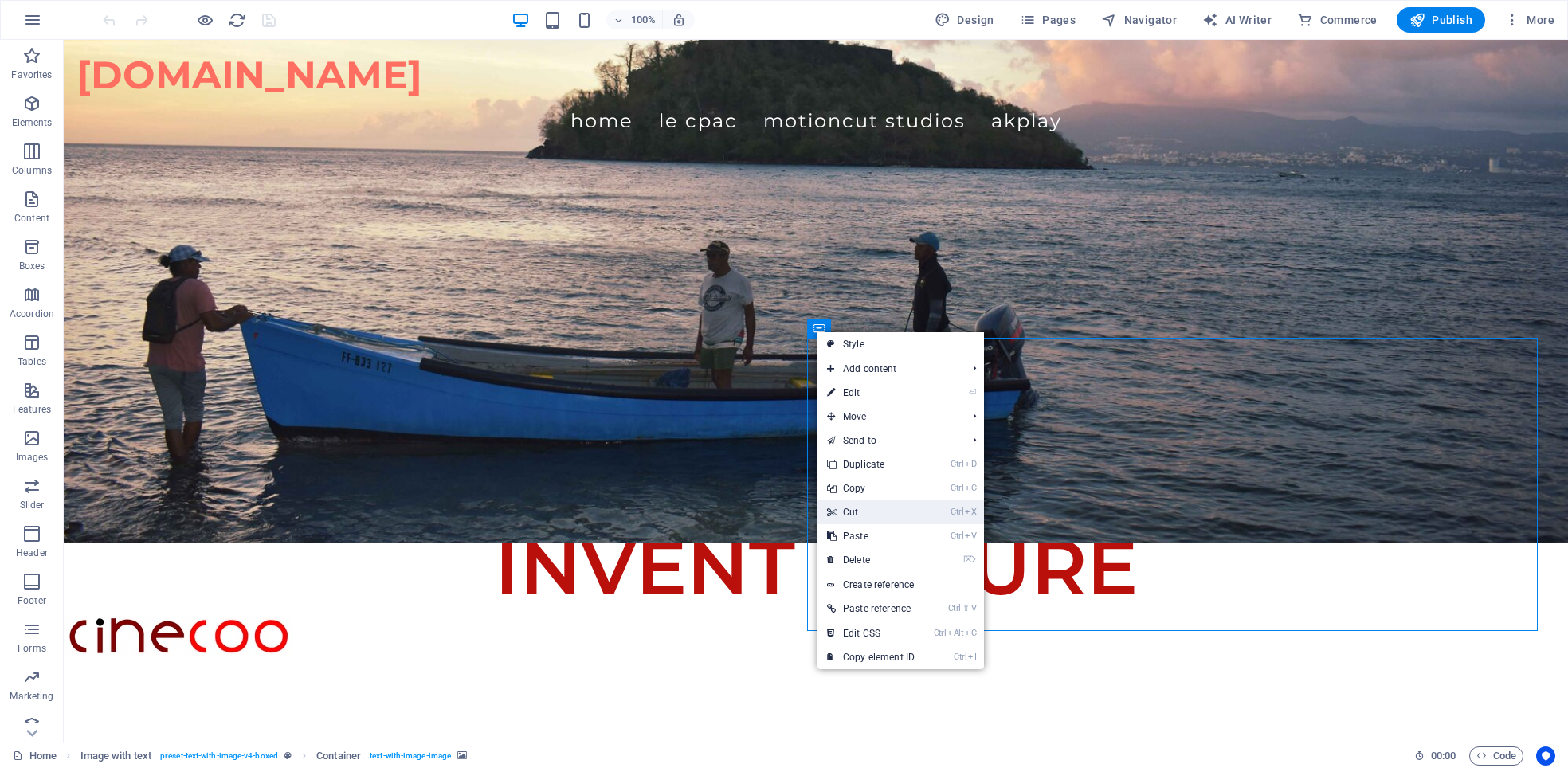
click at [868, 511] on link "Ctrl X Cut" at bounding box center [871, 512] width 106 height 24
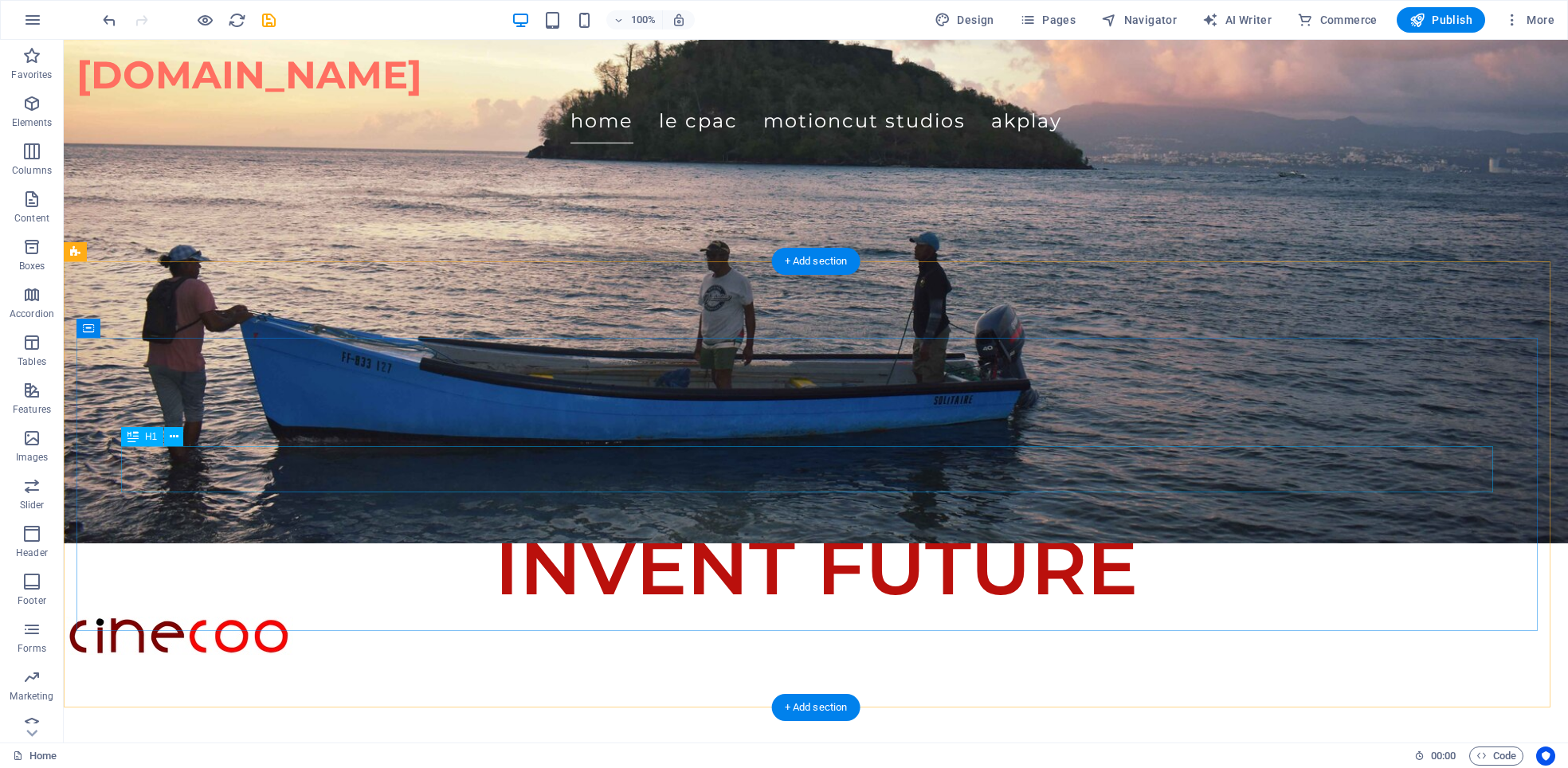
click at [167, 441] on button at bounding box center [173, 436] width 19 height 19
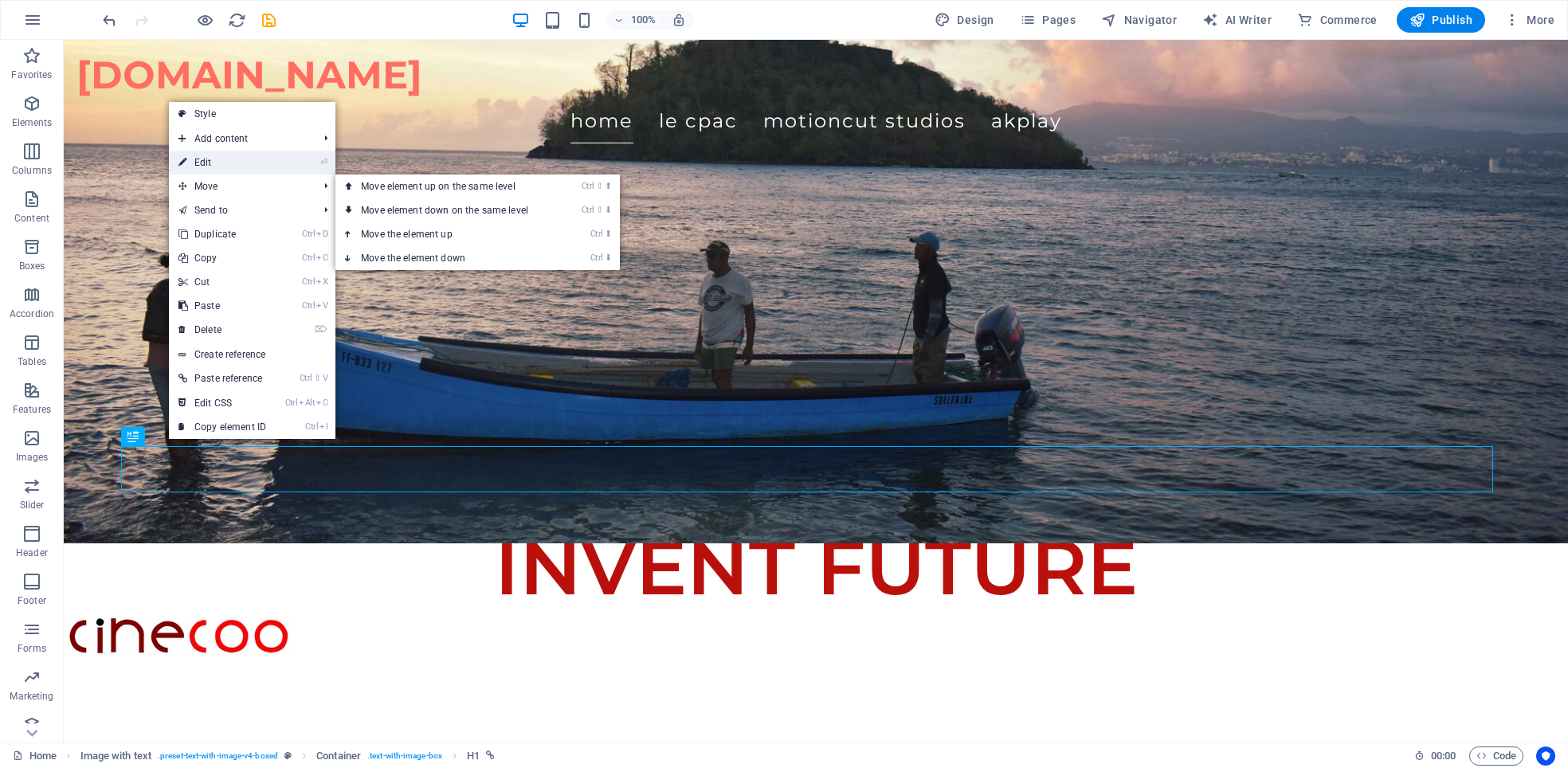
click at [215, 167] on link "⏎ Edit" at bounding box center [222, 162] width 106 height 24
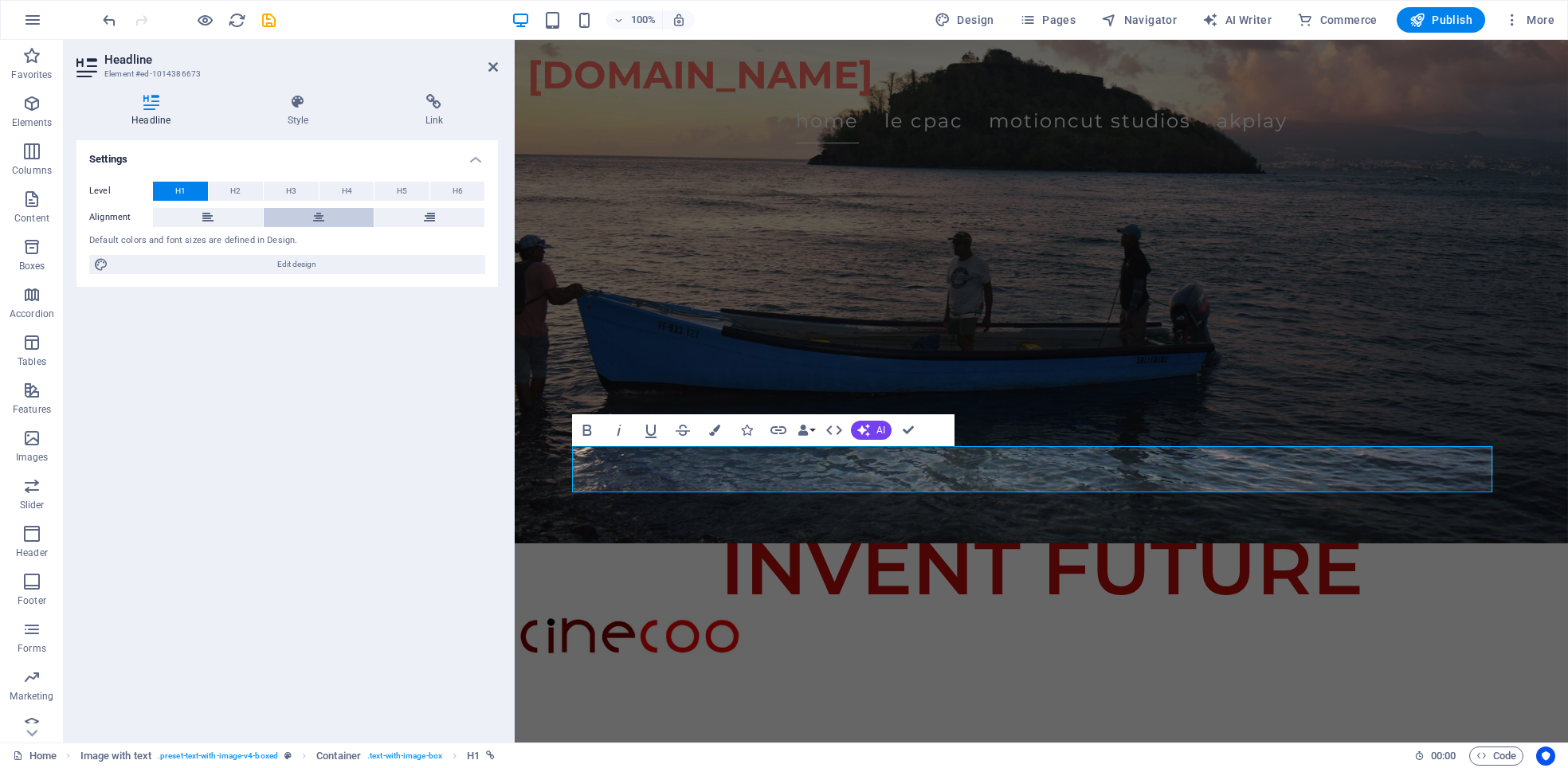
click at [313, 214] on icon at bounding box center [318, 217] width 11 height 19
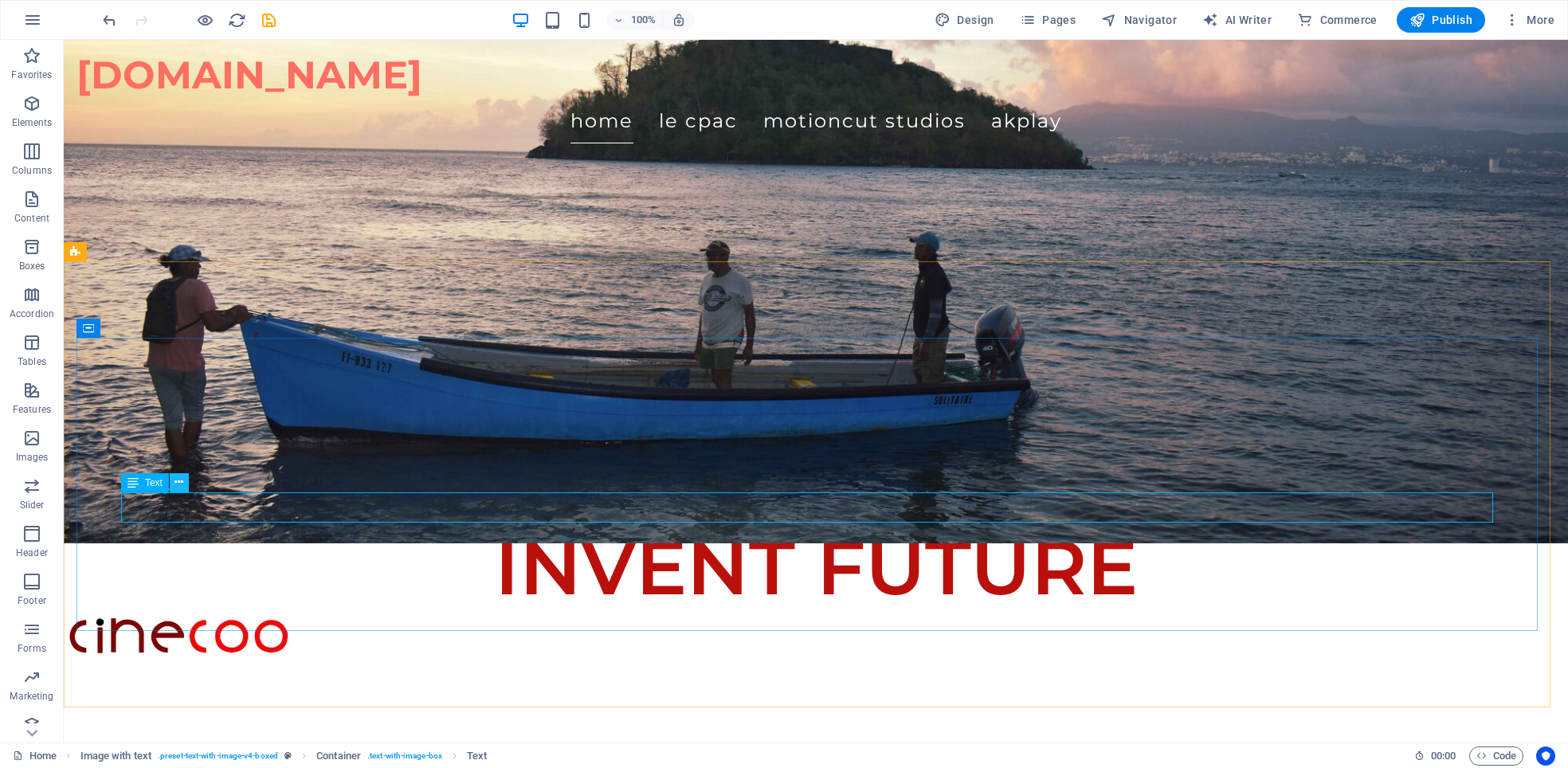
click at [175, 483] on icon at bounding box center [179, 482] width 8 height 17
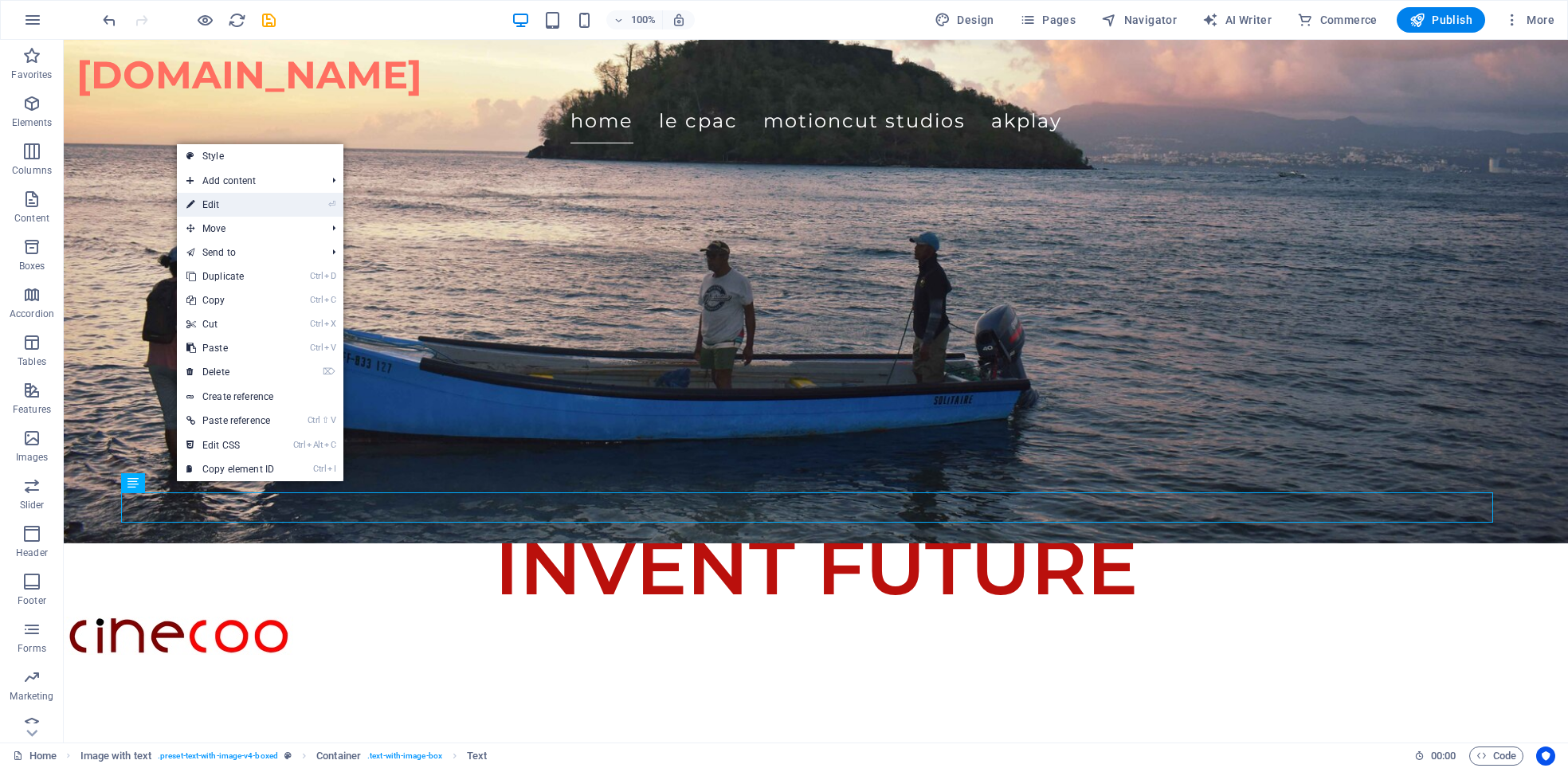
click at [213, 205] on link "⏎ Edit" at bounding box center [230, 204] width 106 height 24
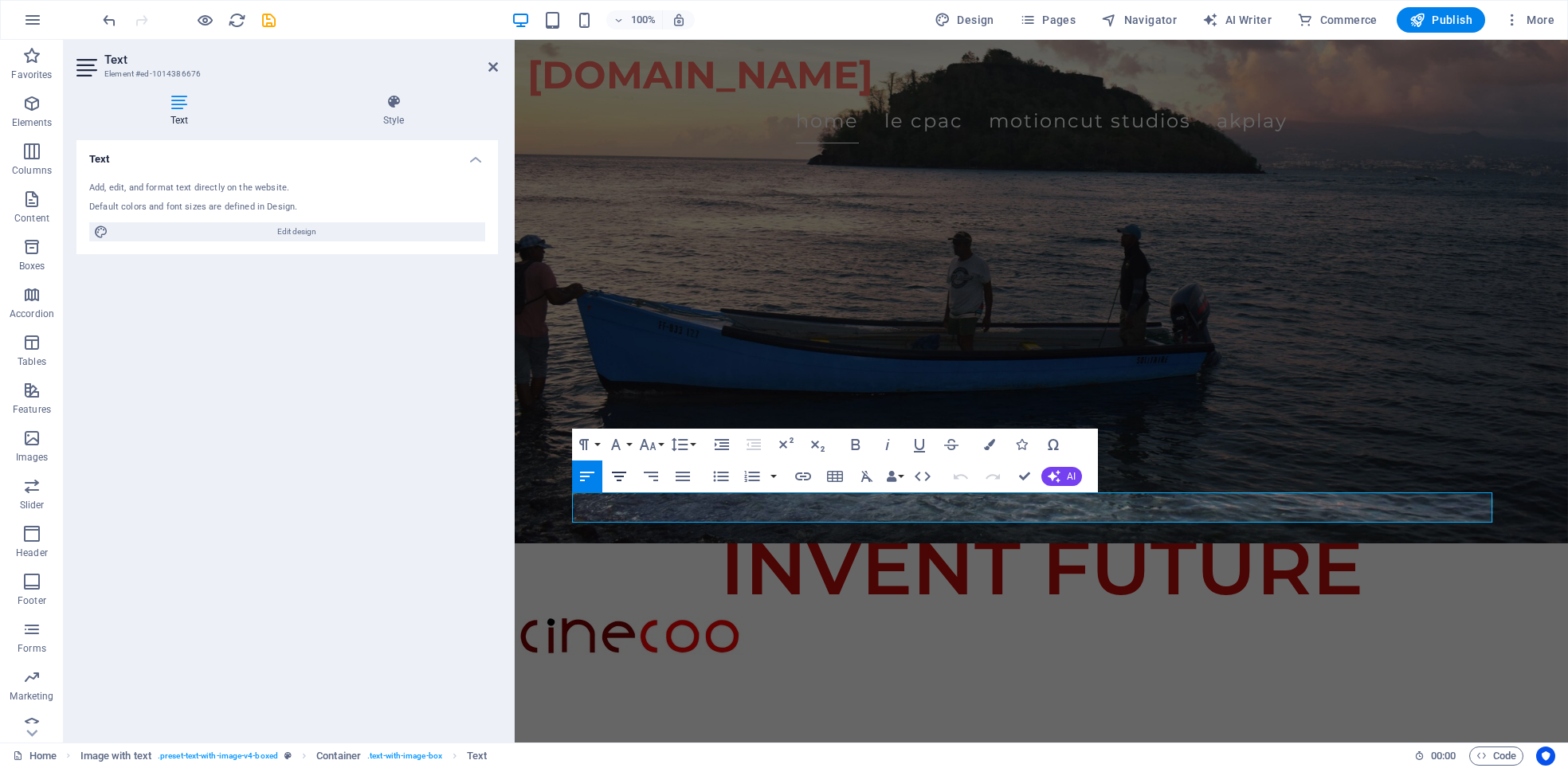
click at [620, 471] on icon "button" at bounding box center [618, 477] width 19 height 19
click at [990, 442] on icon "button" at bounding box center [989, 444] width 11 height 11
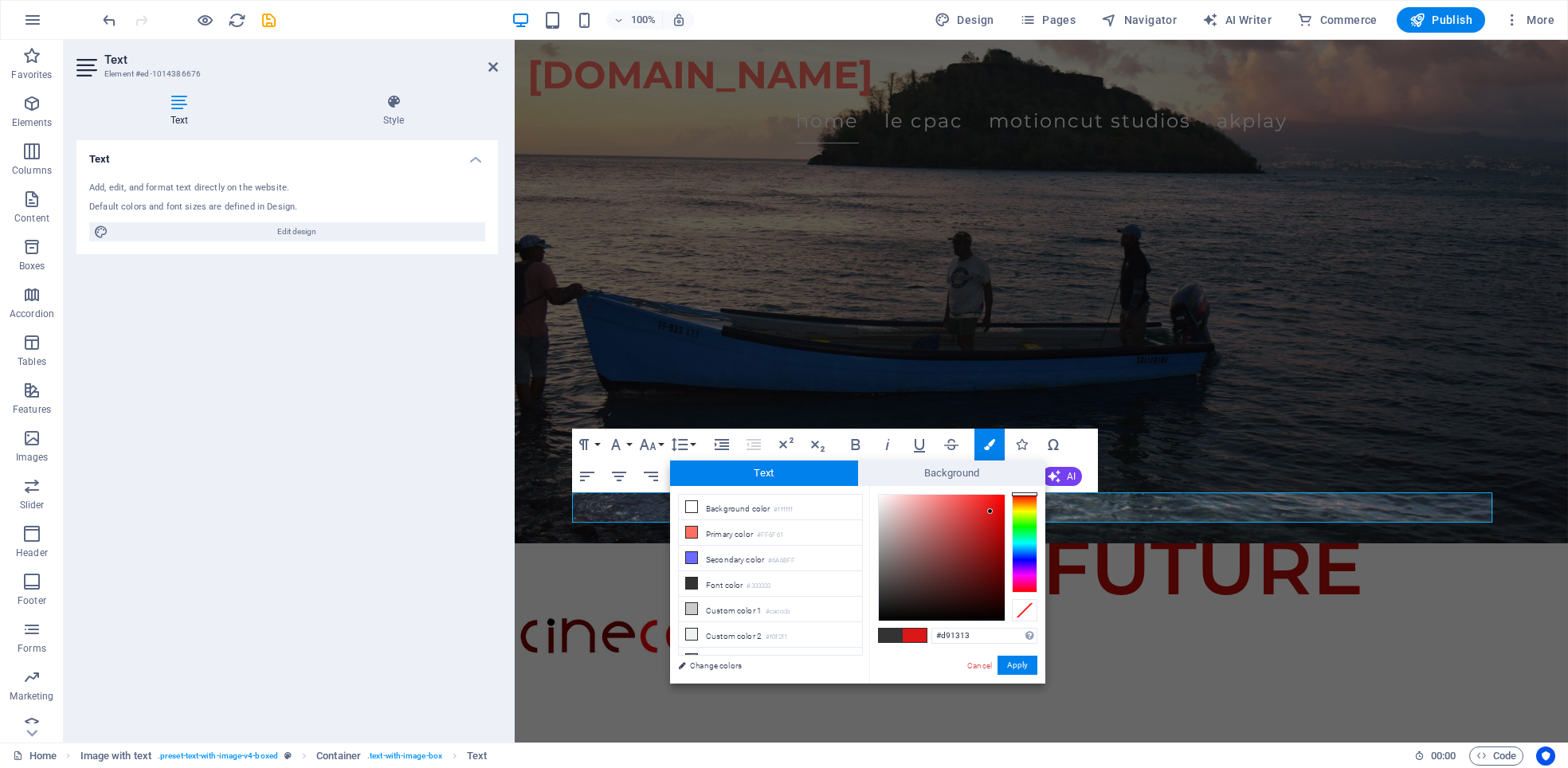
drag, startPoint x: 980, startPoint y: 508, endPoint x: 993, endPoint y: 512, distance: 13.6
click at [993, 512] on div at bounding box center [941, 558] width 126 height 126
click at [1023, 508] on div at bounding box center [1025, 543] width 25 height 99
click at [1030, 500] on div at bounding box center [1025, 543] width 25 height 99
click at [1030, 503] on div at bounding box center [1025, 500] width 25 height 4
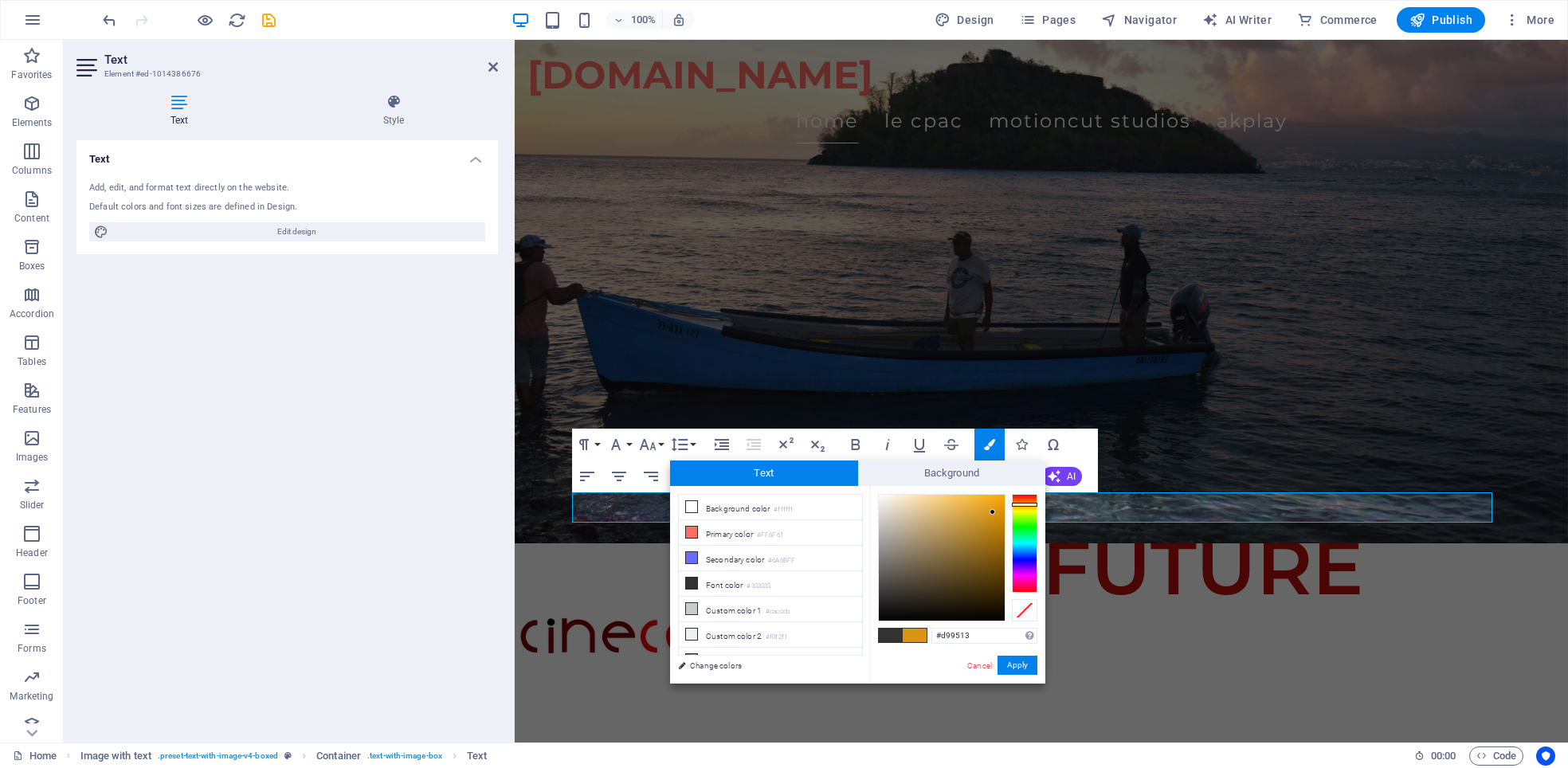
click at [1030, 486] on div "#d99513 Supported formats #0852ed rgb(8, 82, 237) rgba(8, 82, 237, 90%) hsv(221…" at bounding box center [957, 700] width 176 height 428
drag, startPoint x: 1029, startPoint y: 497, endPoint x: 1032, endPoint y: 488, distance: 9.5
click at [1032, 488] on div "#d91313 Supported formats #0852ed rgb(8, 82, 237) rgba(8, 82, 237, 90%) hsv(221…" at bounding box center [957, 700] width 176 height 428
click at [1016, 493] on div at bounding box center [1025, 494] width 25 height 4
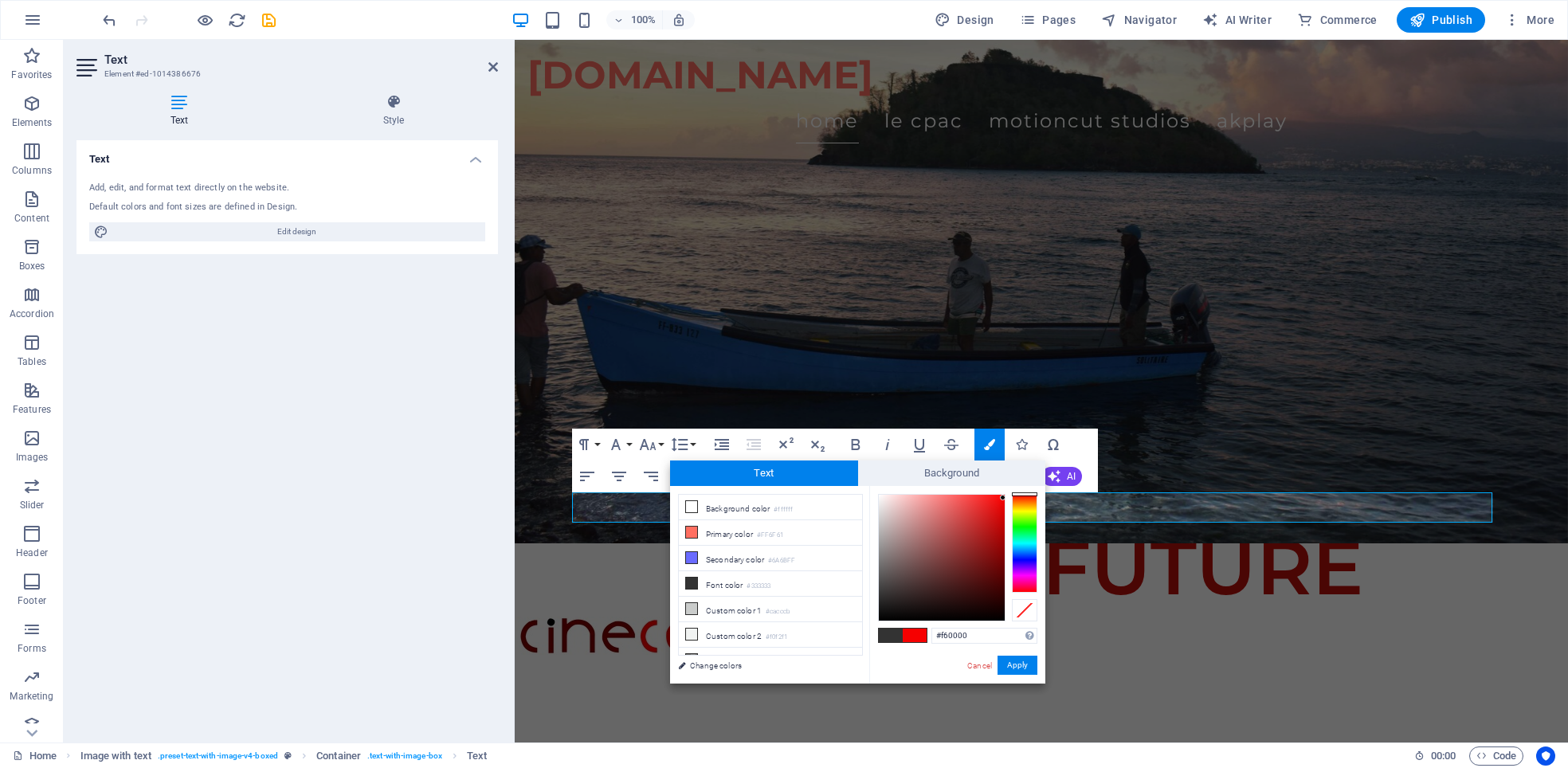
type input "#f80000"
drag, startPoint x: 992, startPoint y: 509, endPoint x: 1004, endPoint y: 497, distance: 17.0
click at [1004, 497] on div at bounding box center [1003, 497] width 6 height 6
click at [1010, 667] on button "Apply" at bounding box center [1017, 665] width 40 height 19
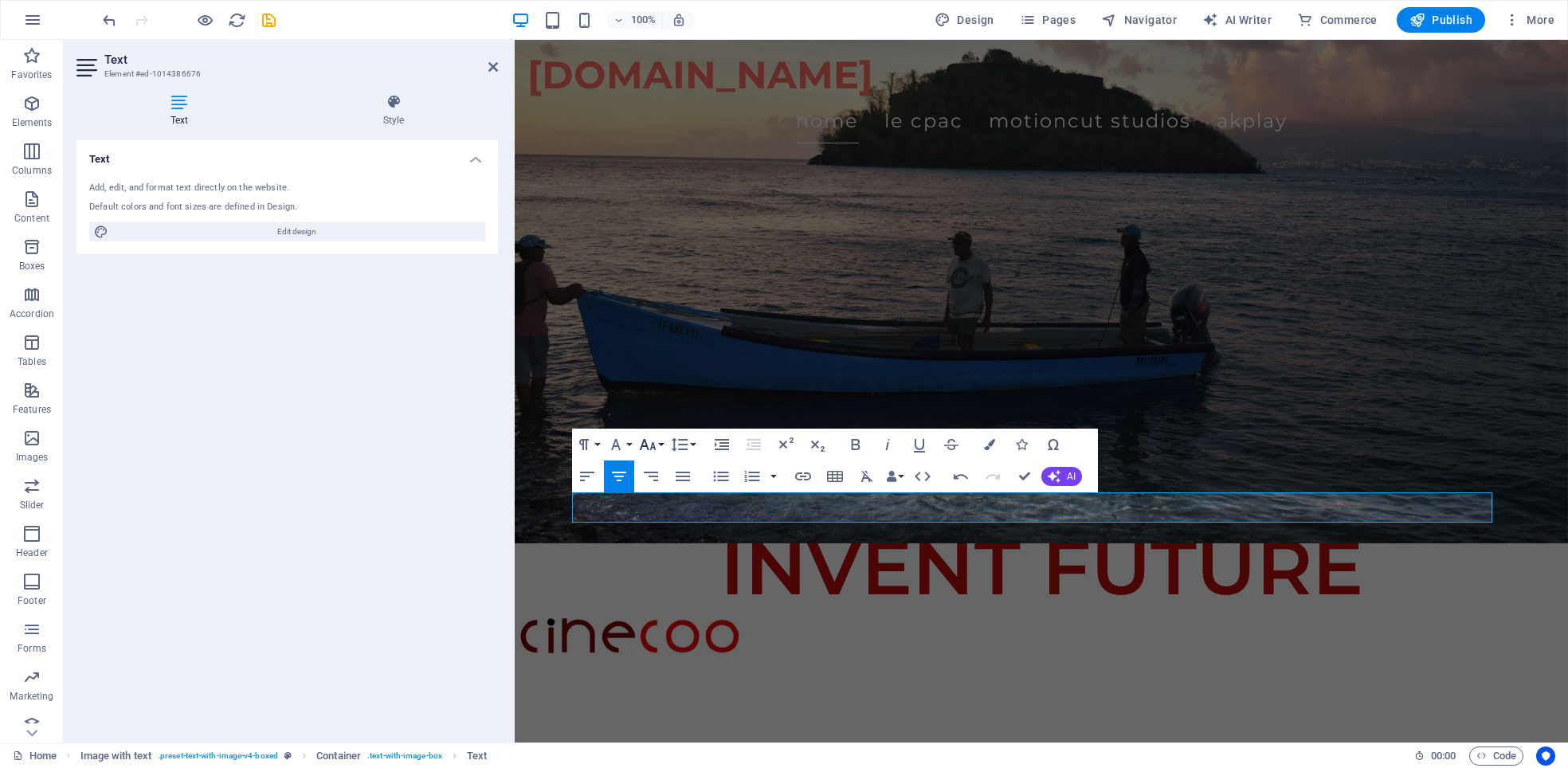
click at [656, 441] on icon "button" at bounding box center [647, 444] width 19 height 19
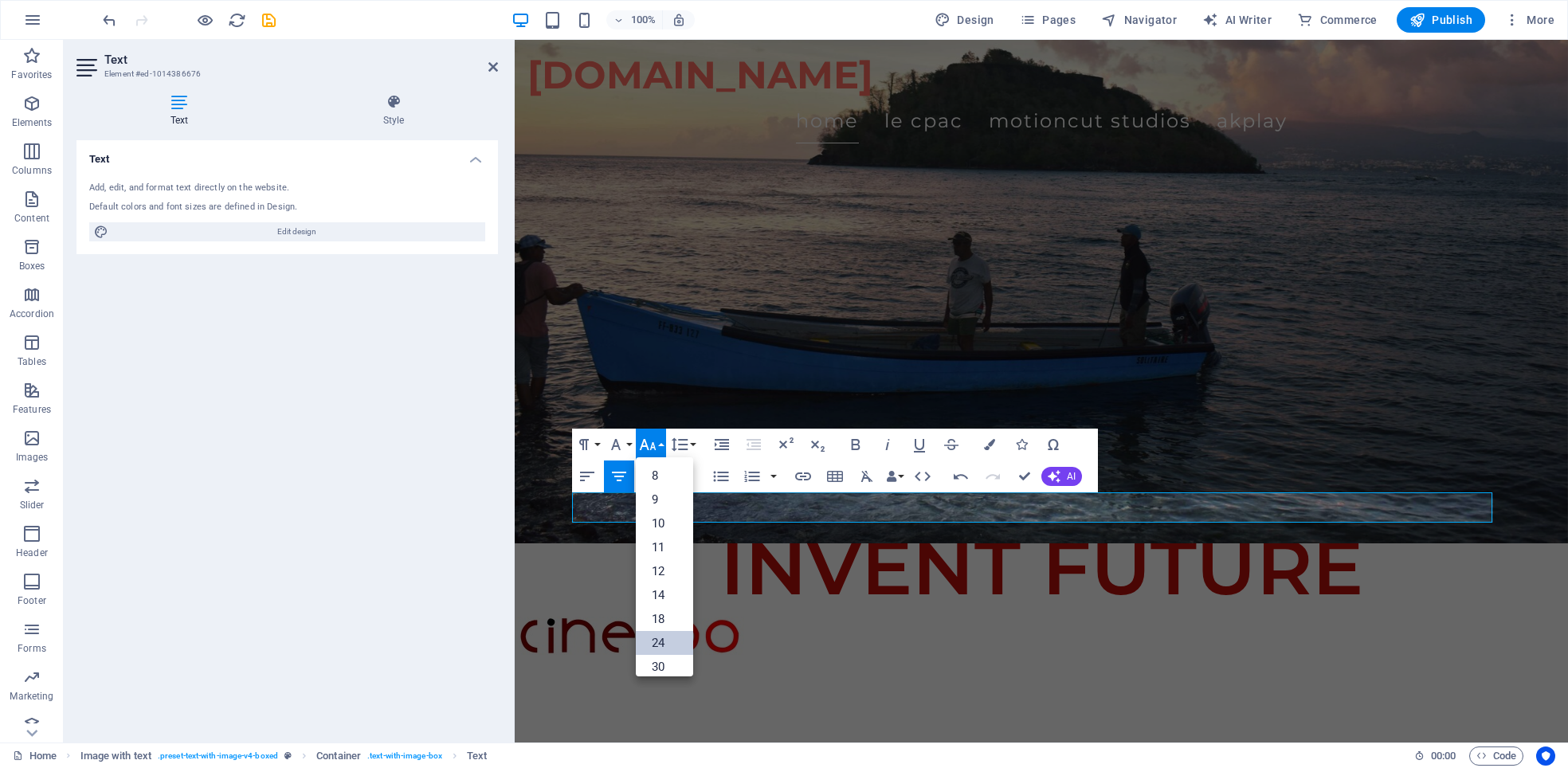
click at [665, 441] on button "Font Size" at bounding box center [651, 444] width 30 height 32
click at [665, 442] on button "Font Size" at bounding box center [651, 444] width 30 height 32
click at [661, 551] on link "36" at bounding box center [665, 563] width 57 height 24
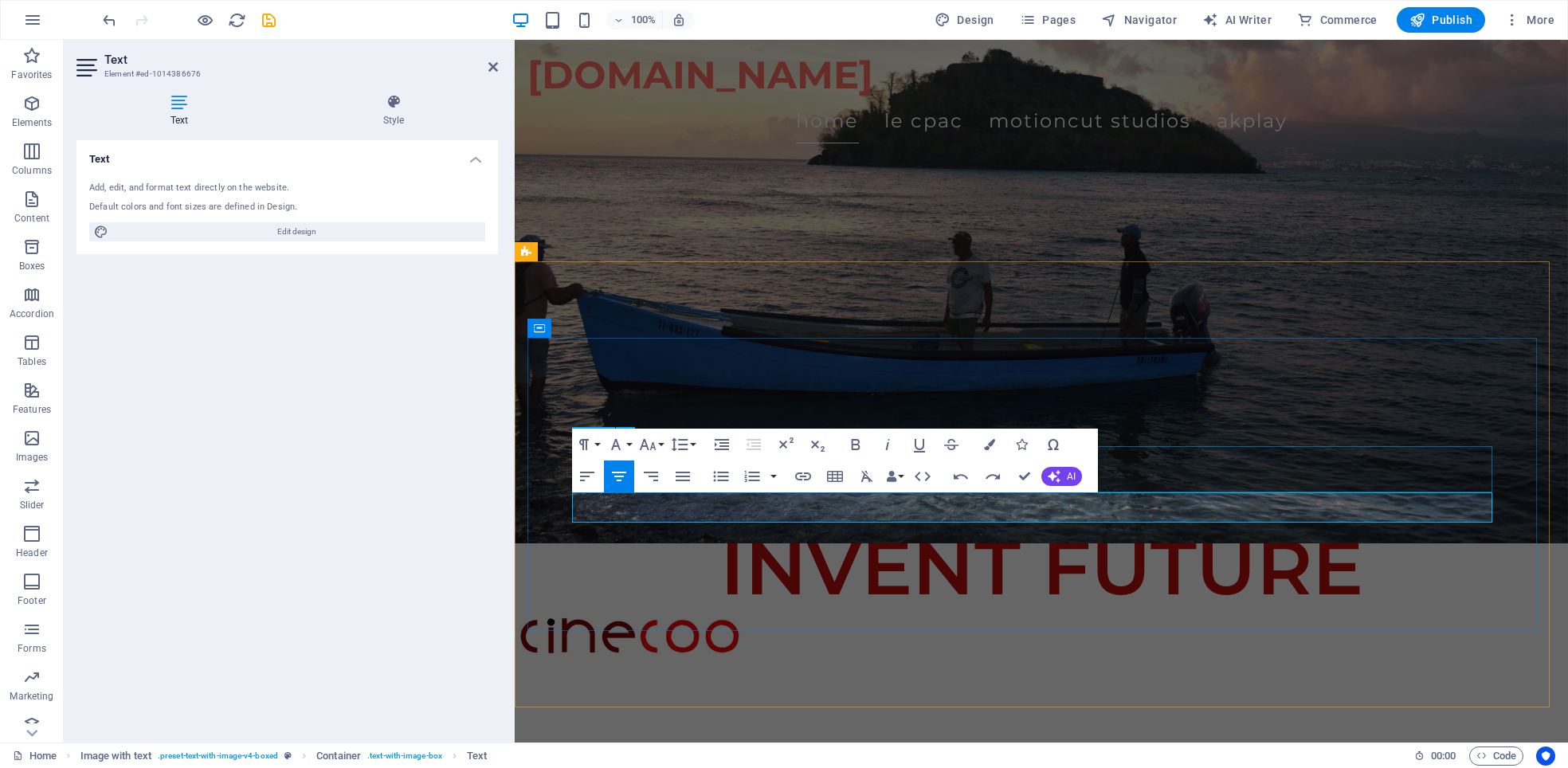
drag, startPoint x: 596, startPoint y: 511, endPoint x: 1287, endPoint y: 477, distance: 691.8
click at [989, 447] on icon "button" at bounding box center [989, 444] width 11 height 11
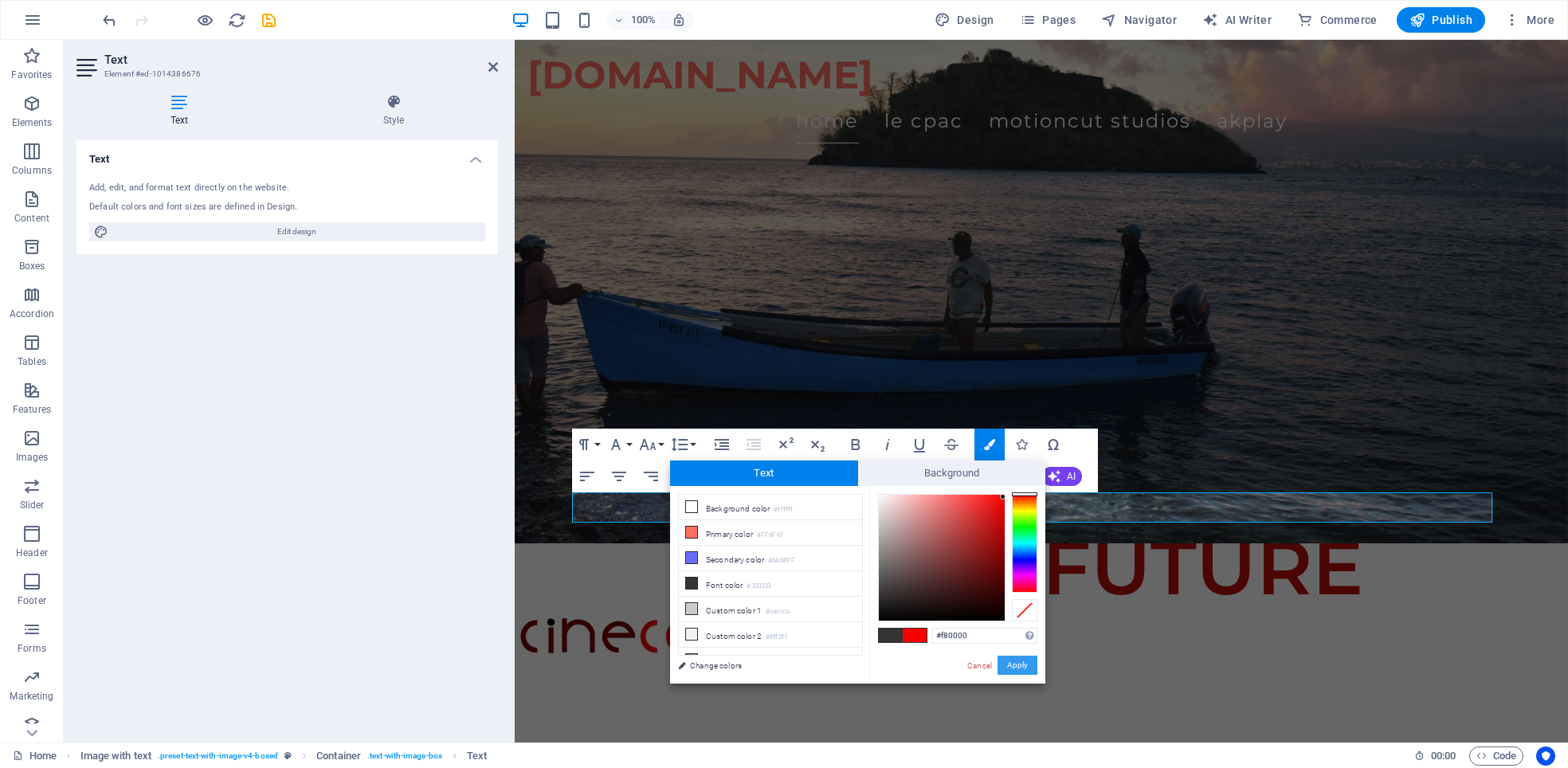
click at [1023, 663] on button "Apply" at bounding box center [1017, 665] width 40 height 19
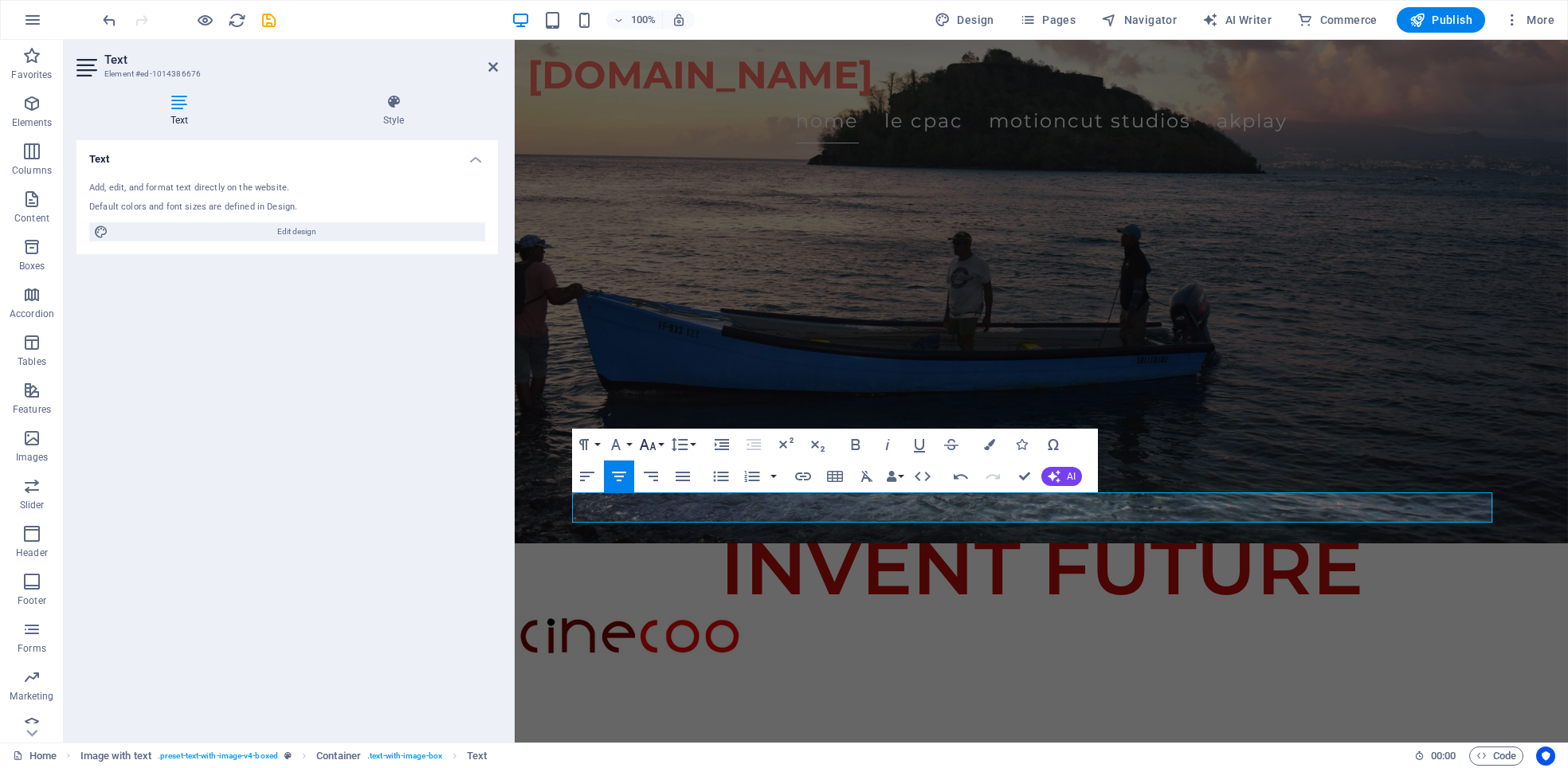
click at [662, 441] on button "Font Size" at bounding box center [651, 444] width 30 height 32
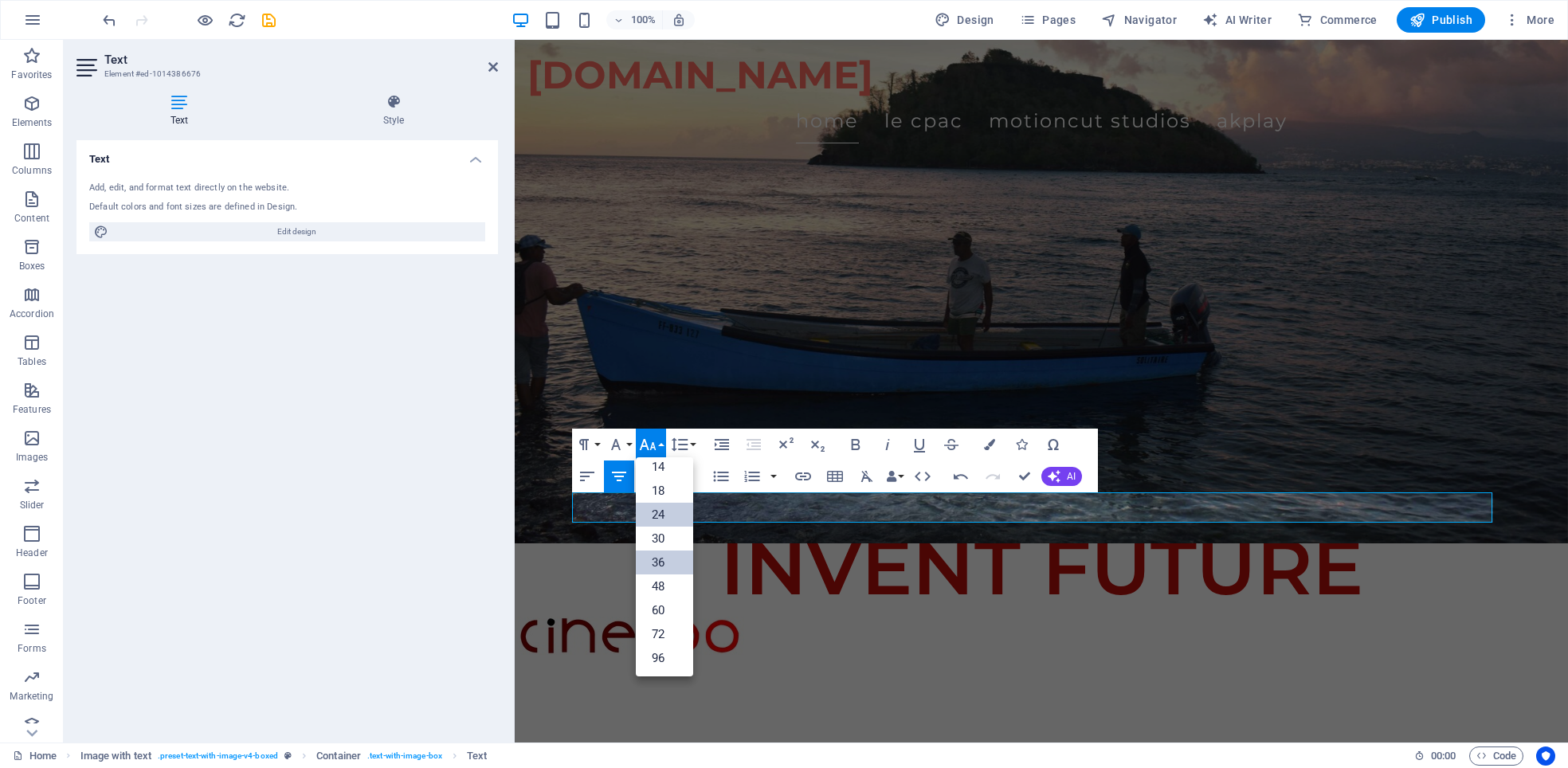
click at [661, 563] on link "36" at bounding box center [665, 563] width 57 height 24
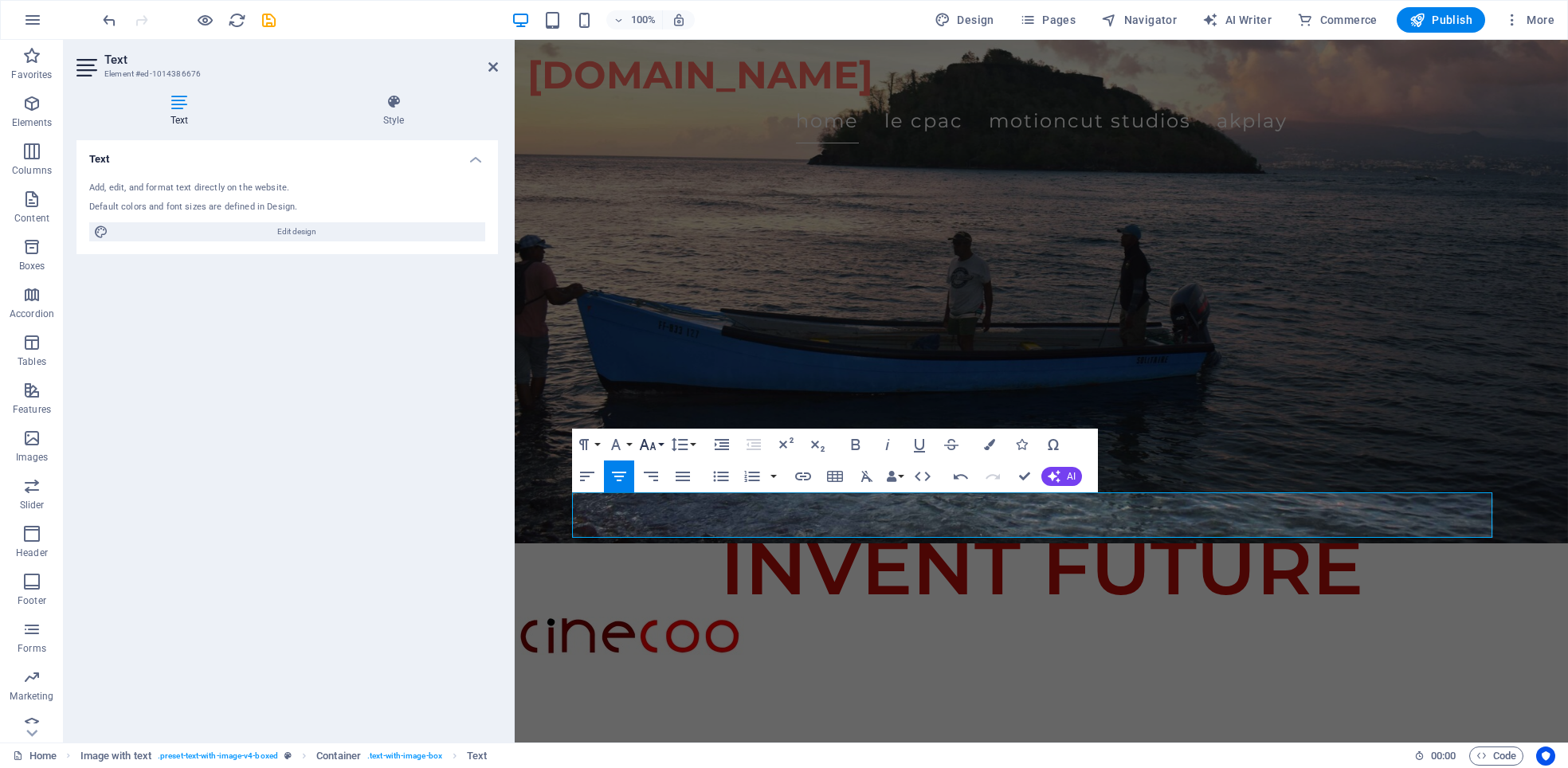
click at [665, 438] on button "Font Size" at bounding box center [651, 444] width 30 height 32
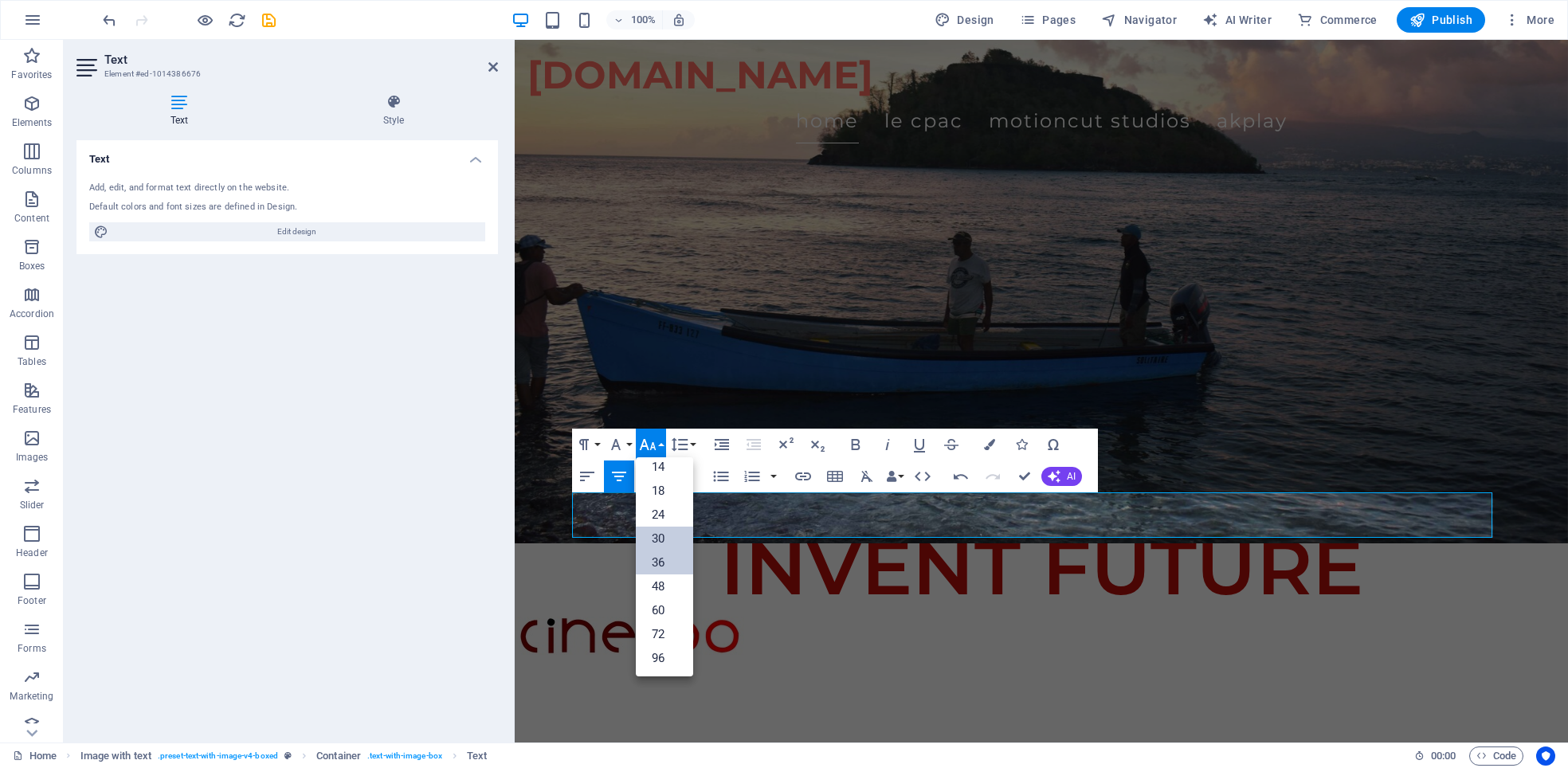
click at [667, 541] on link "30" at bounding box center [665, 538] width 57 height 24
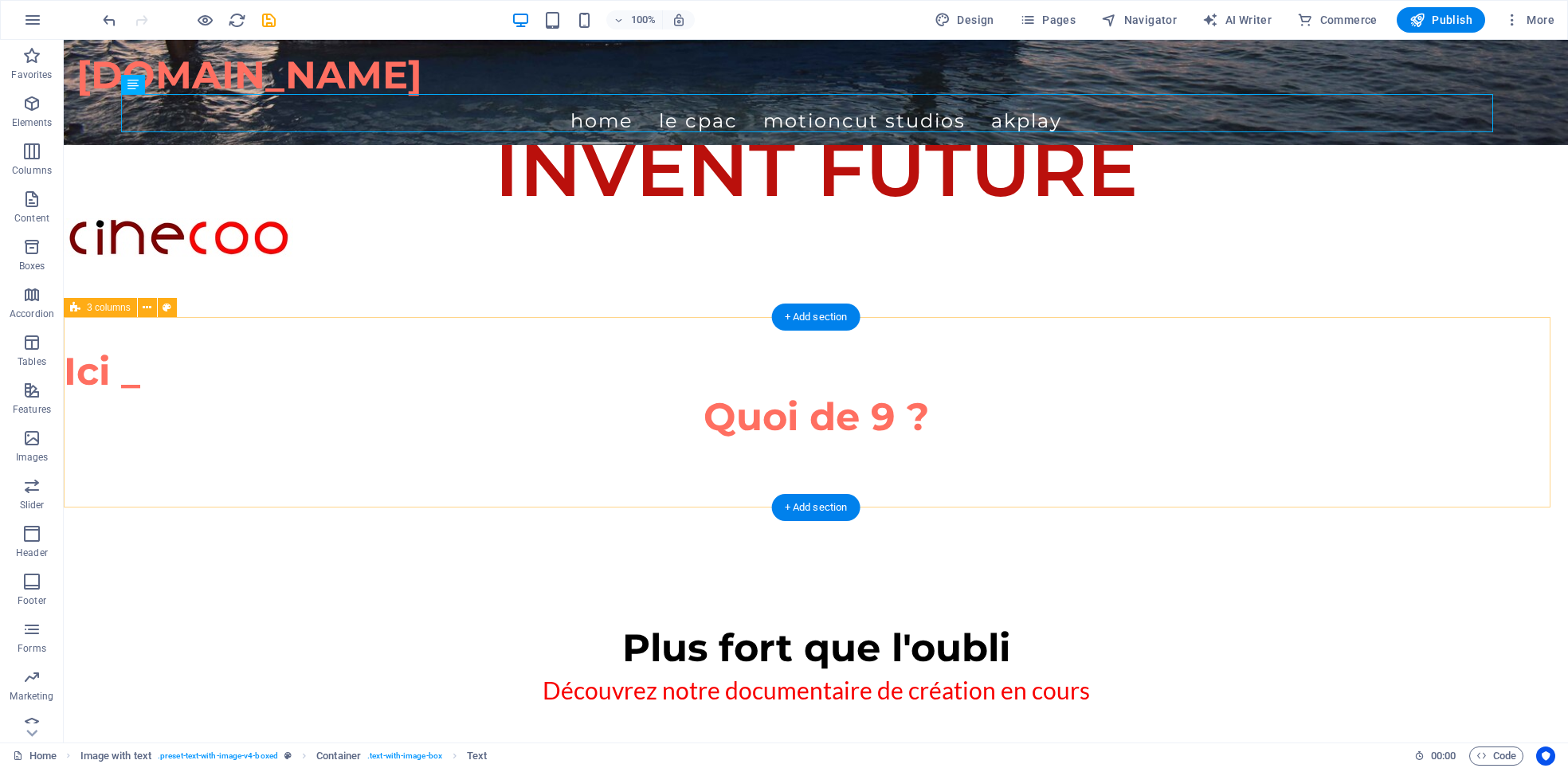
scroll to position [398, 0]
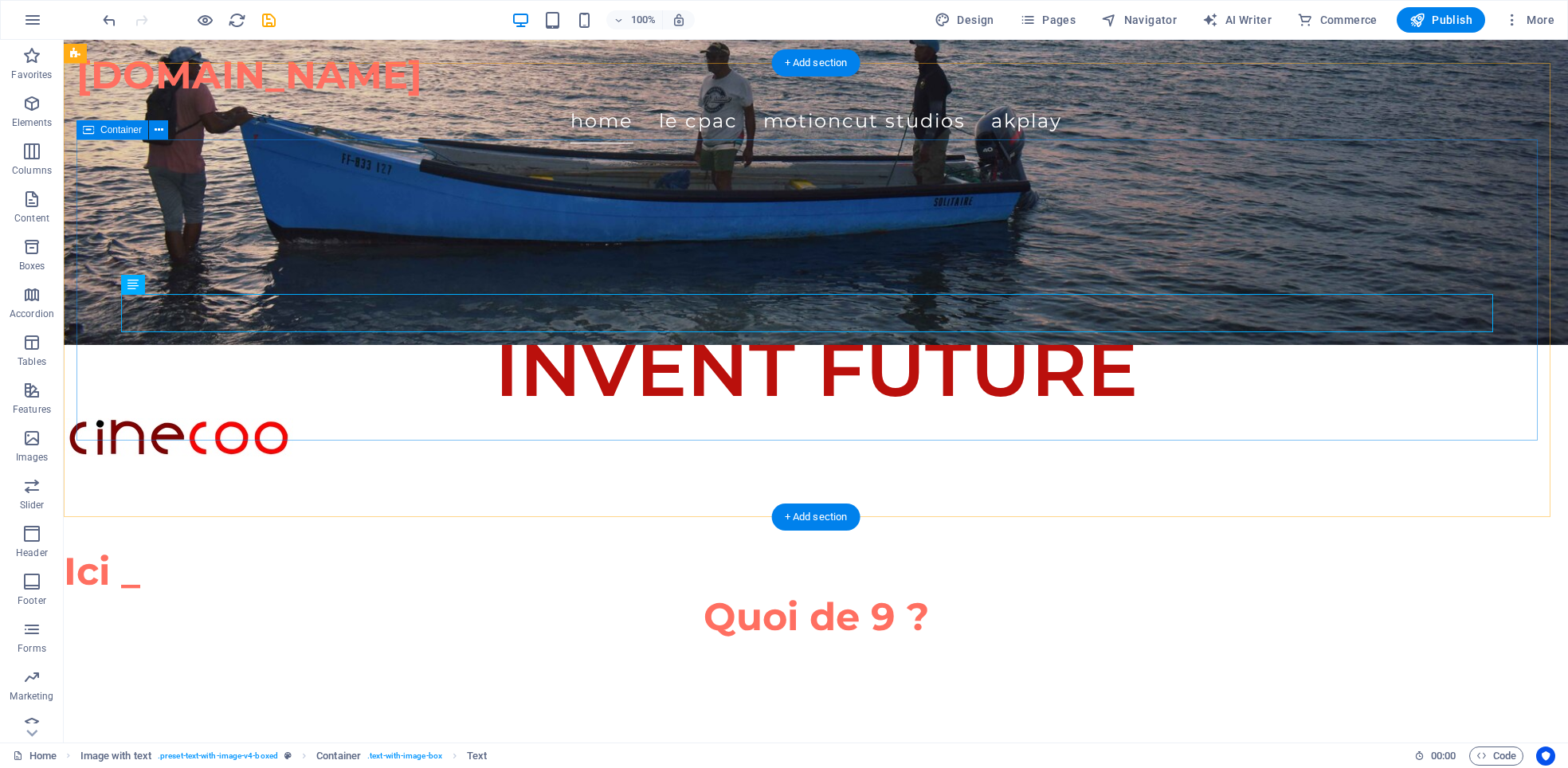
click at [93, 125] on icon at bounding box center [88, 129] width 11 height 19
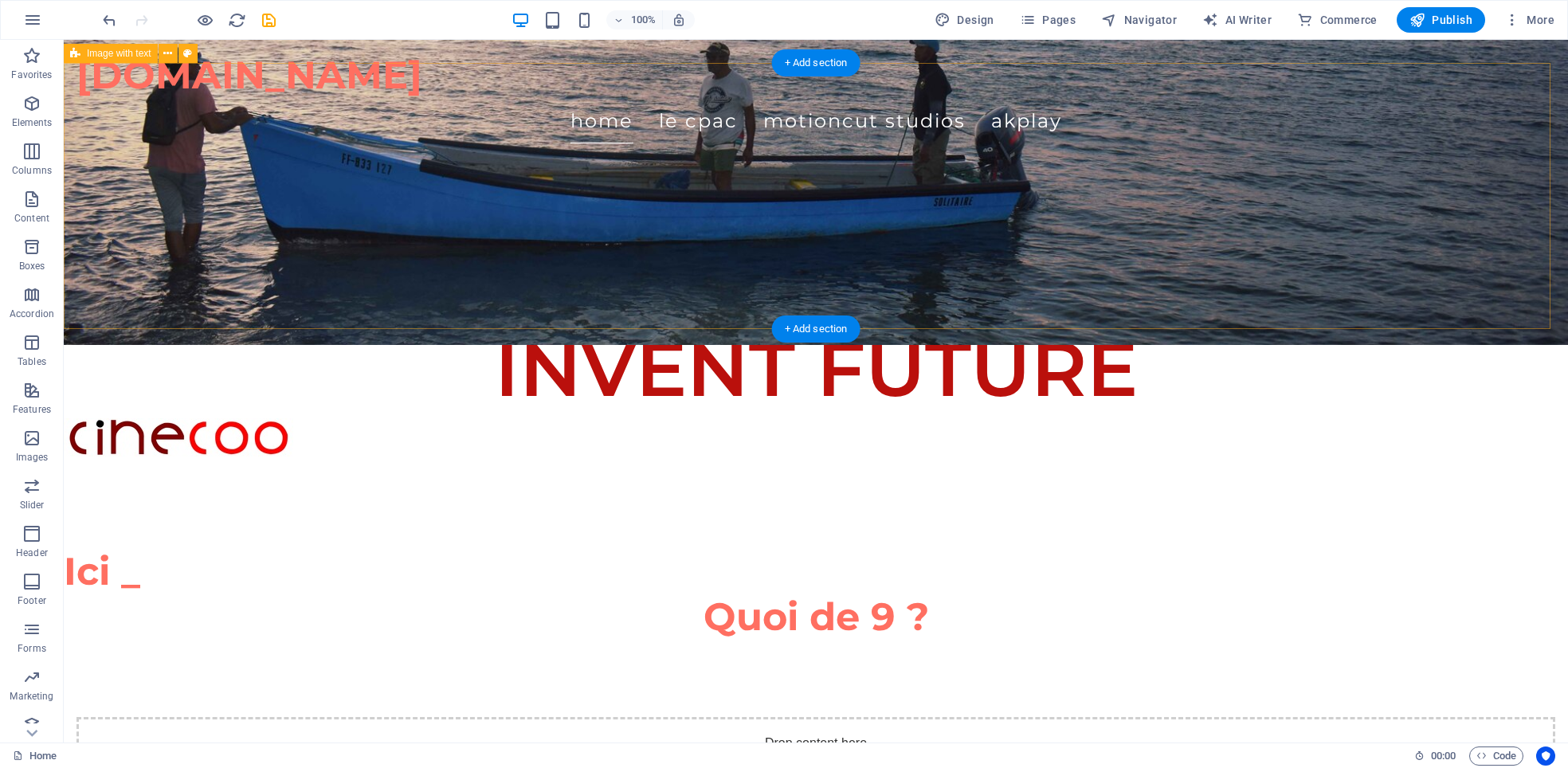
click at [410, 640] on div "Drop content here or Add elements Paste clipboard" at bounding box center [815, 773] width 1505 height 266
drag, startPoint x: 452, startPoint y: 286, endPoint x: 790, endPoint y: 326, distance: 340.4
click at [790, 326] on div "+ Add section" at bounding box center [816, 329] width 89 height 27
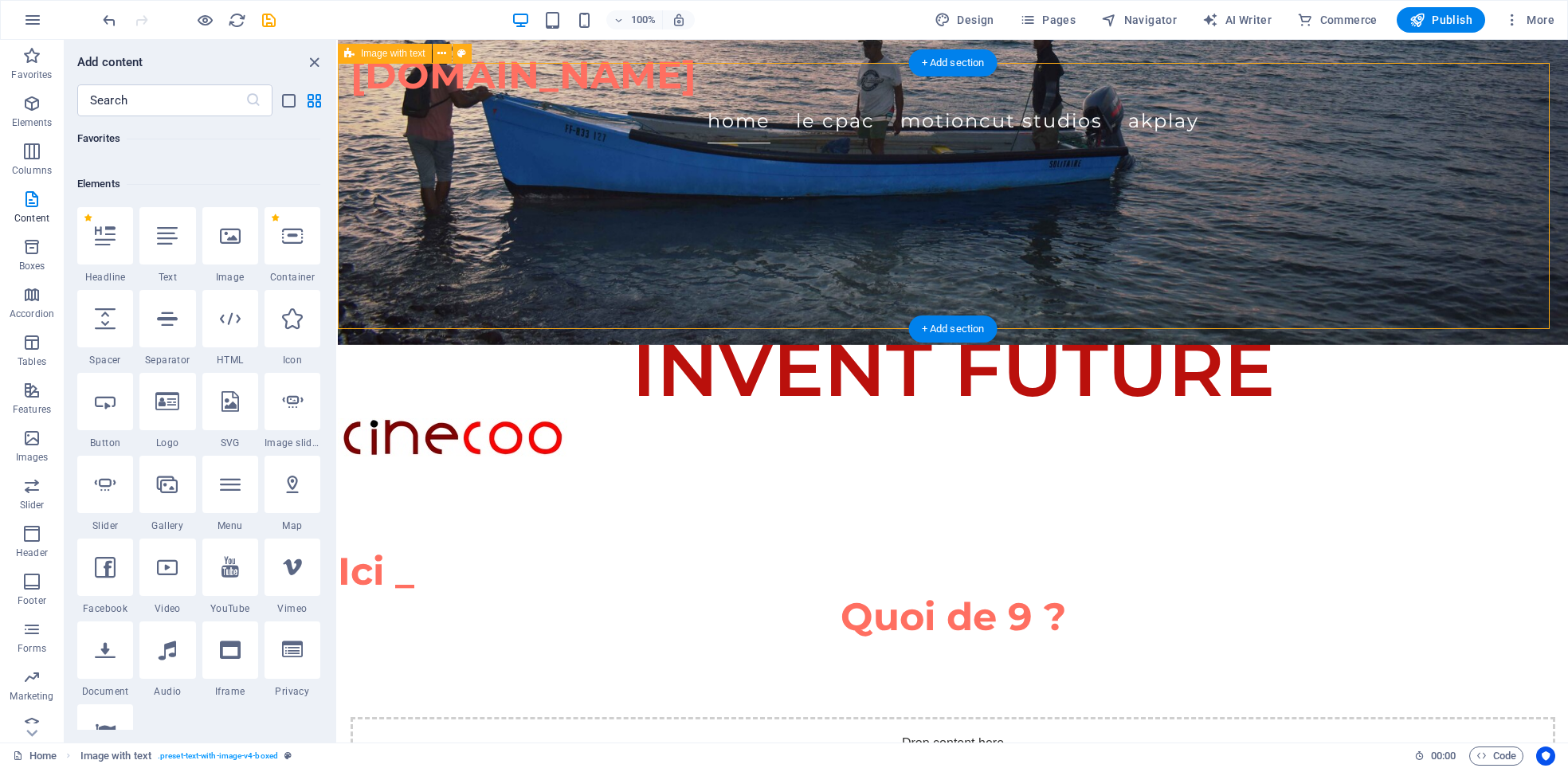
click at [789, 640] on div "Drop content here or Add elements Paste clipboard" at bounding box center [953, 773] width 1230 height 266
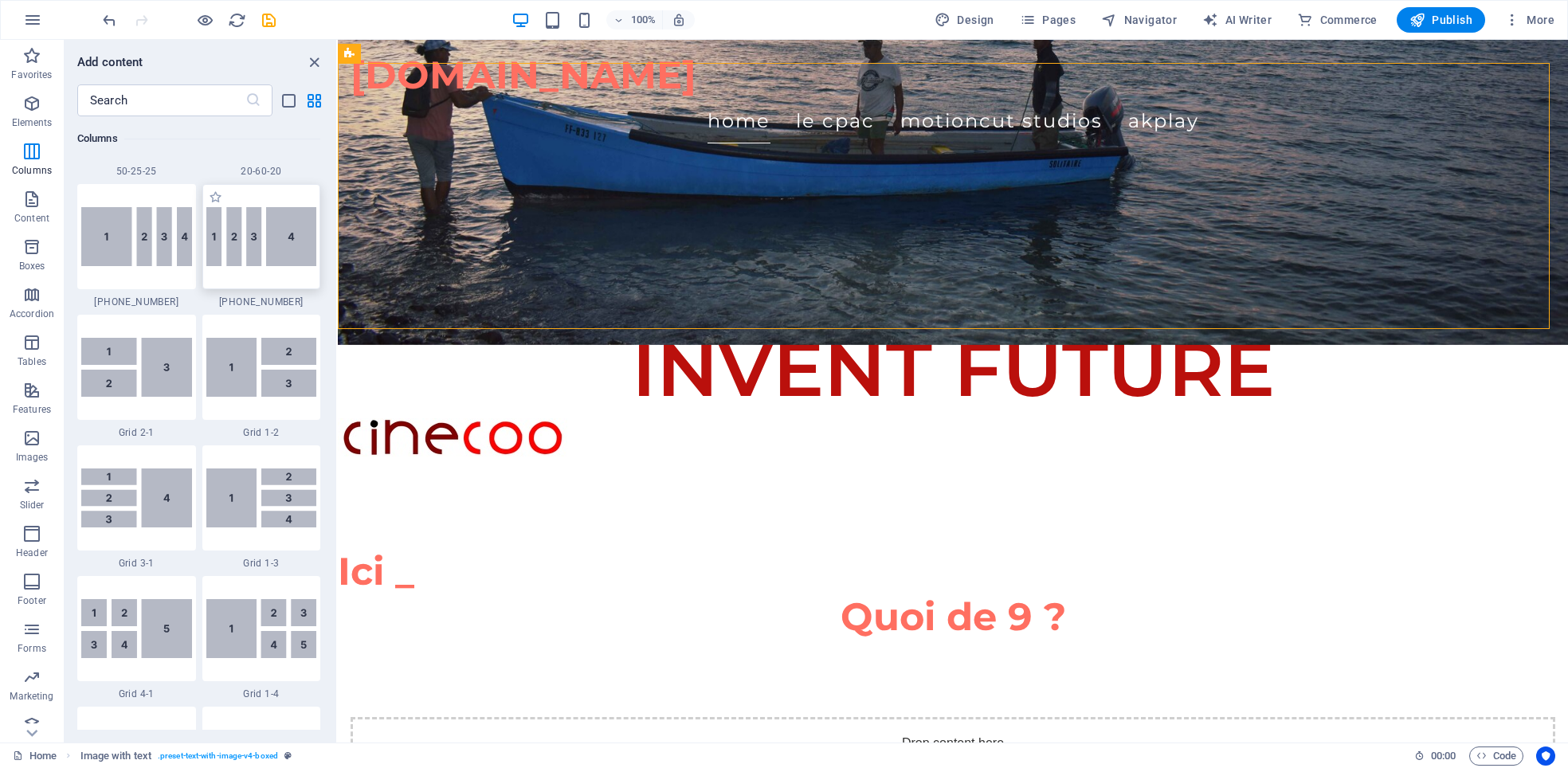
scroll to position [1793, 0]
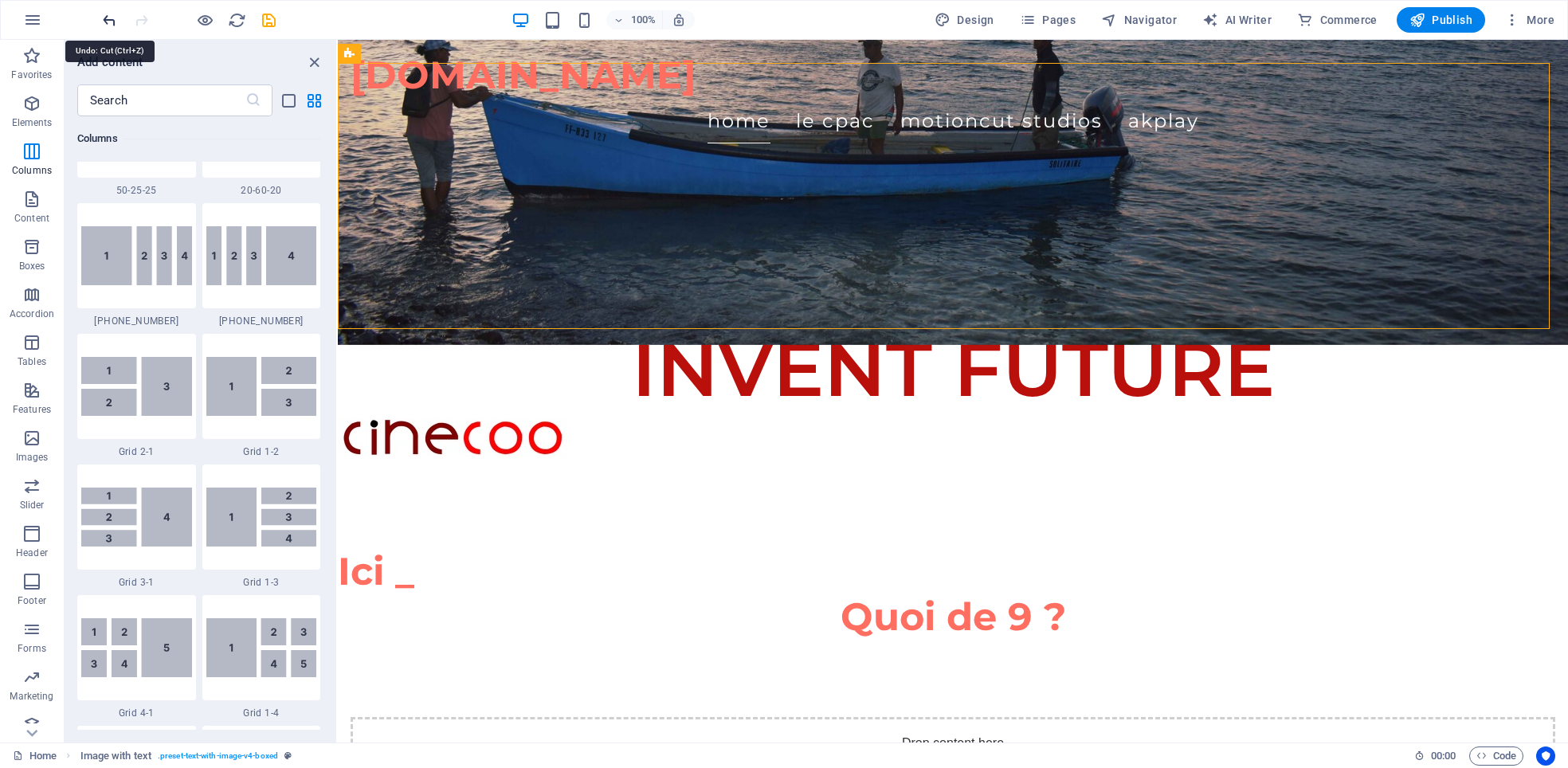
click at [107, 22] on icon "undo" at bounding box center [110, 20] width 19 height 19
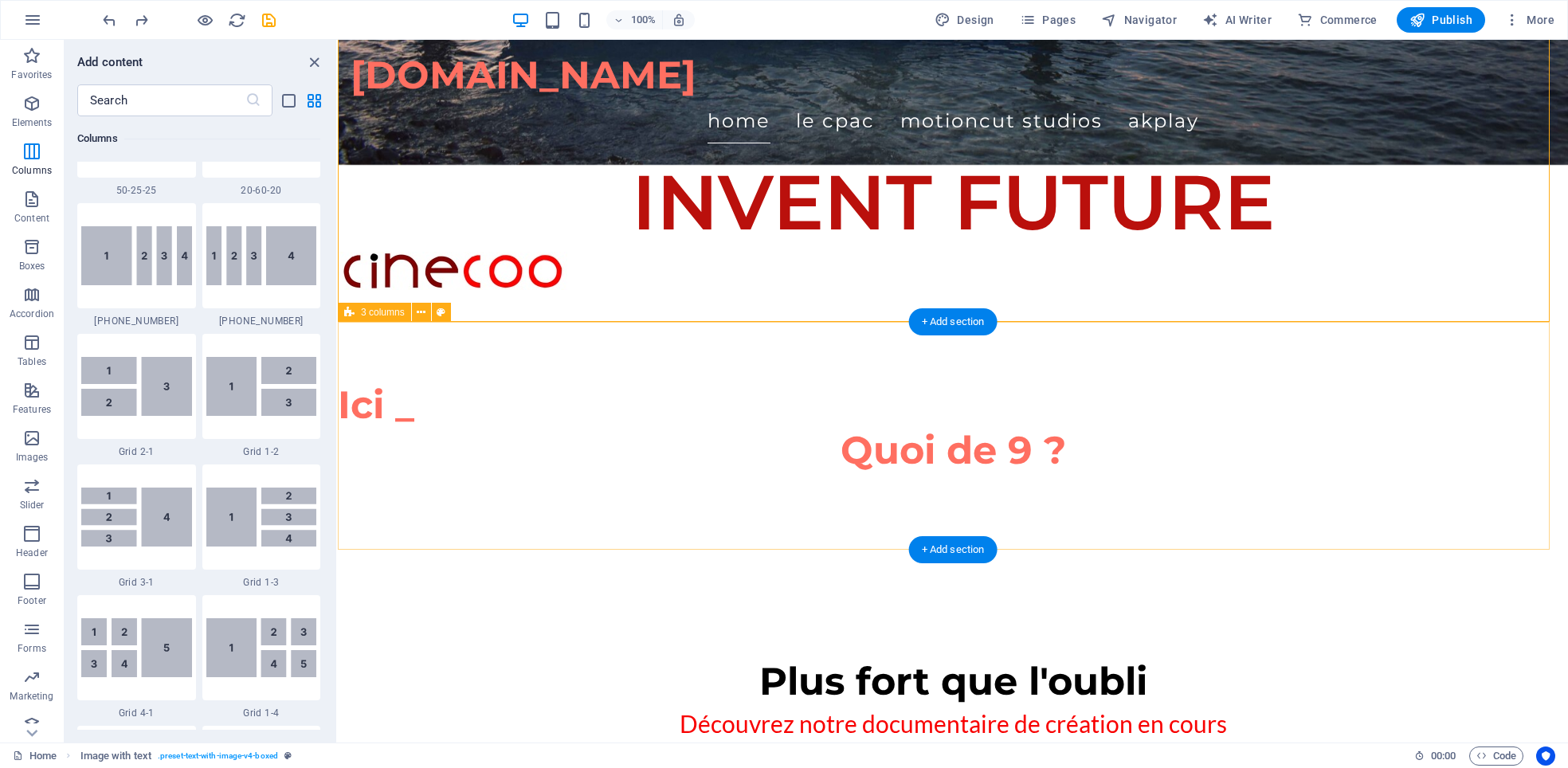
scroll to position [597, 0]
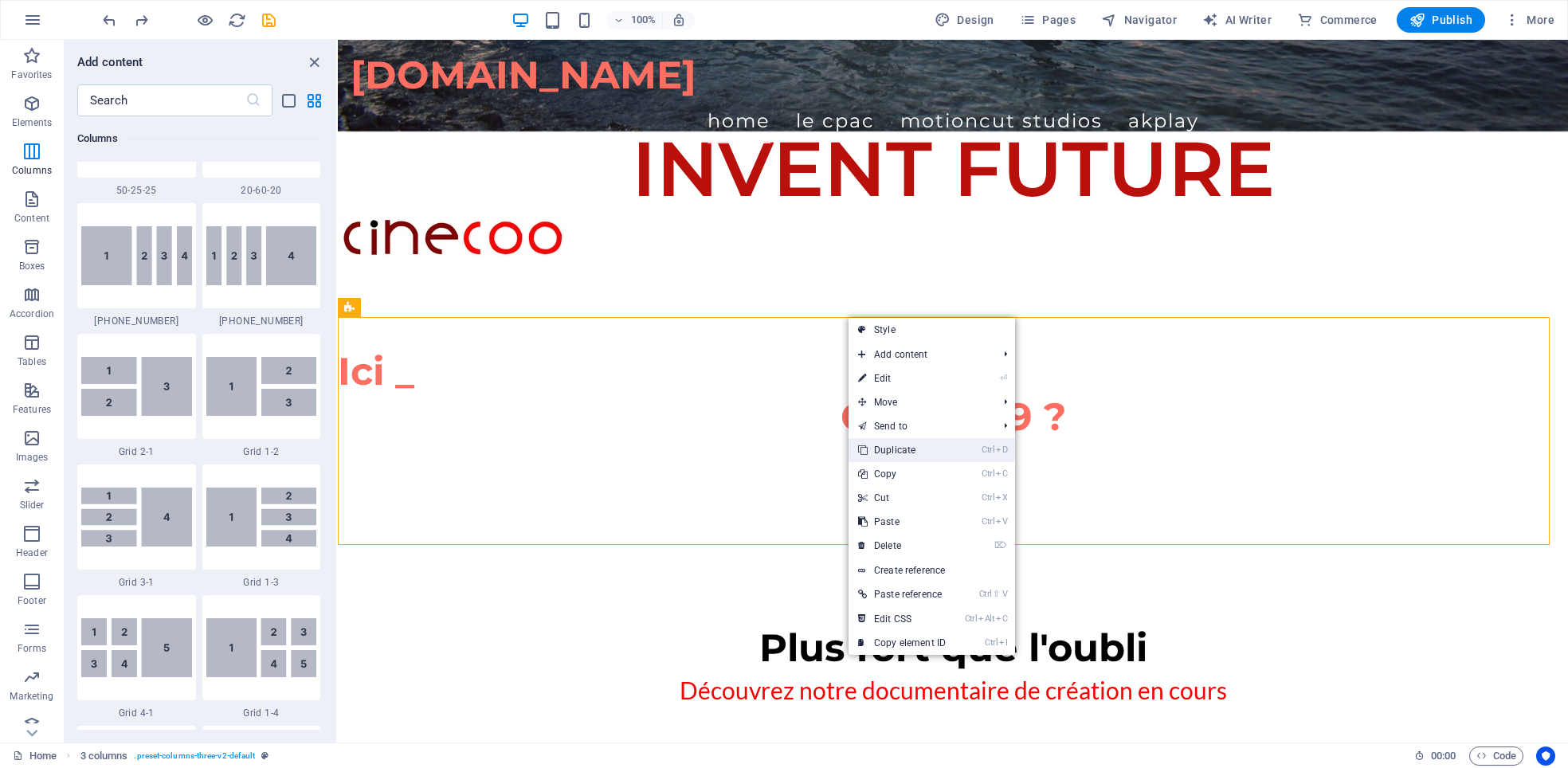
click at [930, 448] on link "Ctrl D Duplicate" at bounding box center [901, 450] width 106 height 24
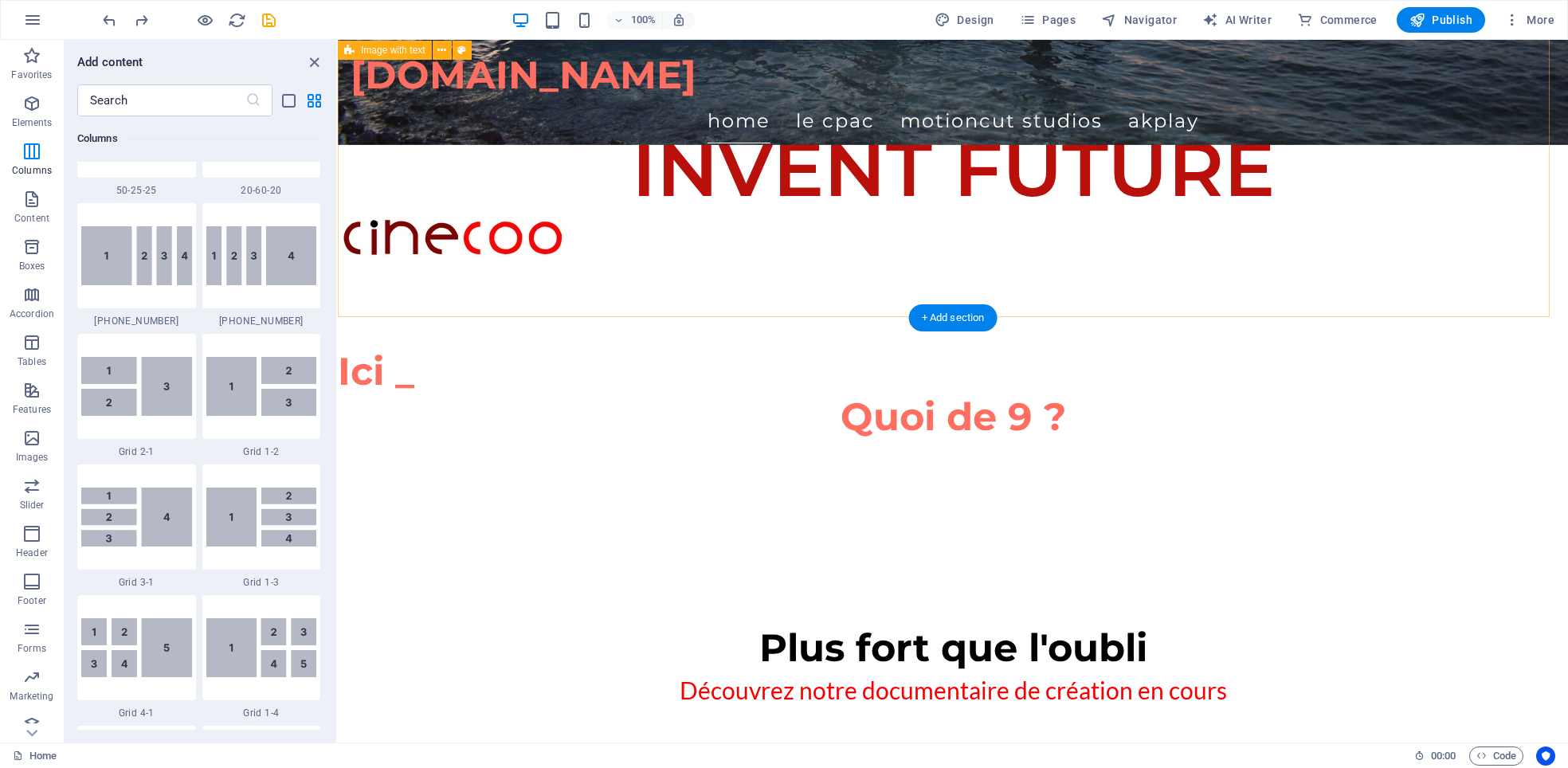
click at [825, 441] on div "Plus fort que l'oubli Découvrez notre documentaire de création en cours" at bounding box center [953, 668] width 1230 height 455
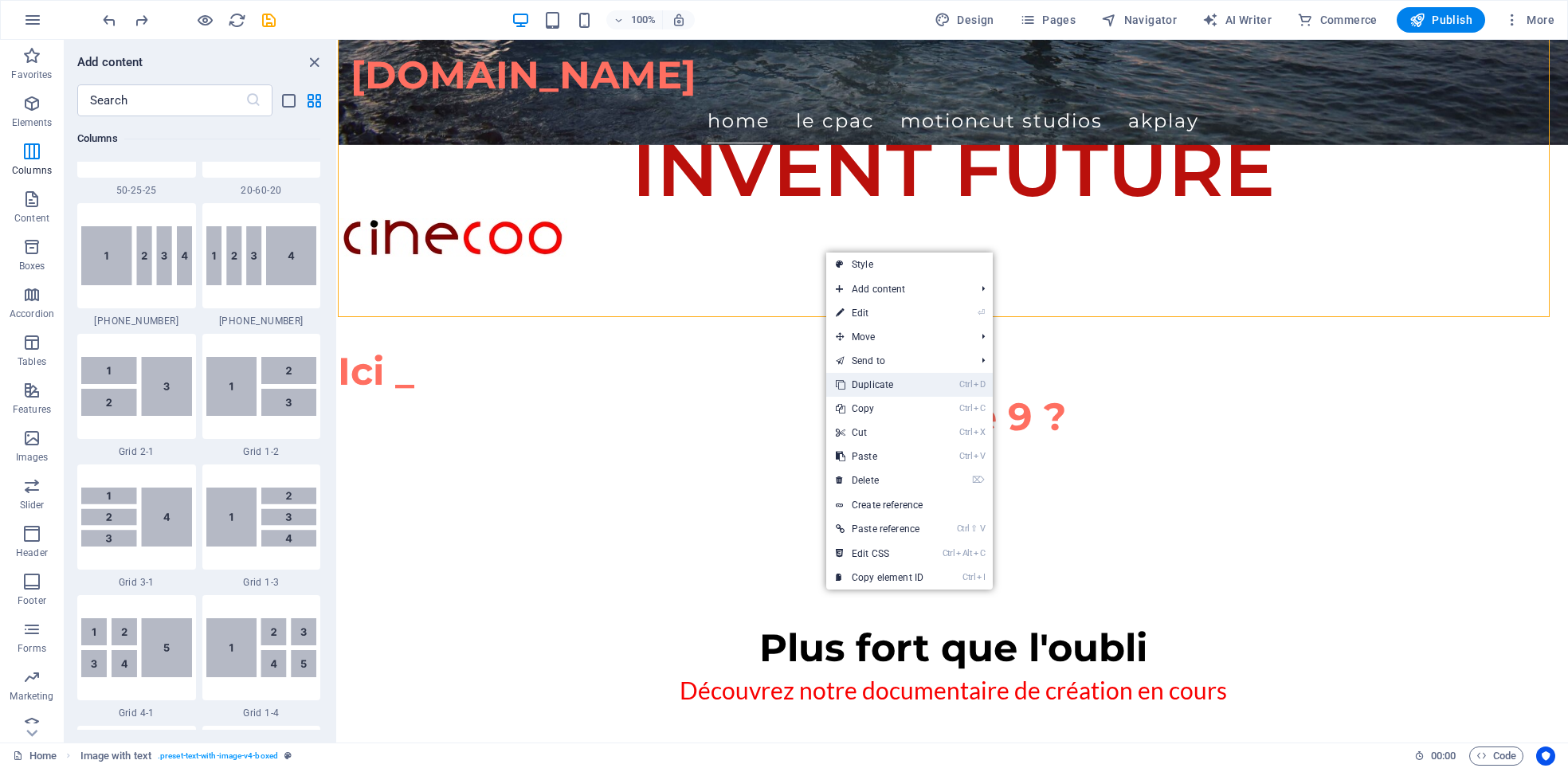
click at [854, 385] on link "Ctrl D Duplicate" at bounding box center [879, 384] width 106 height 24
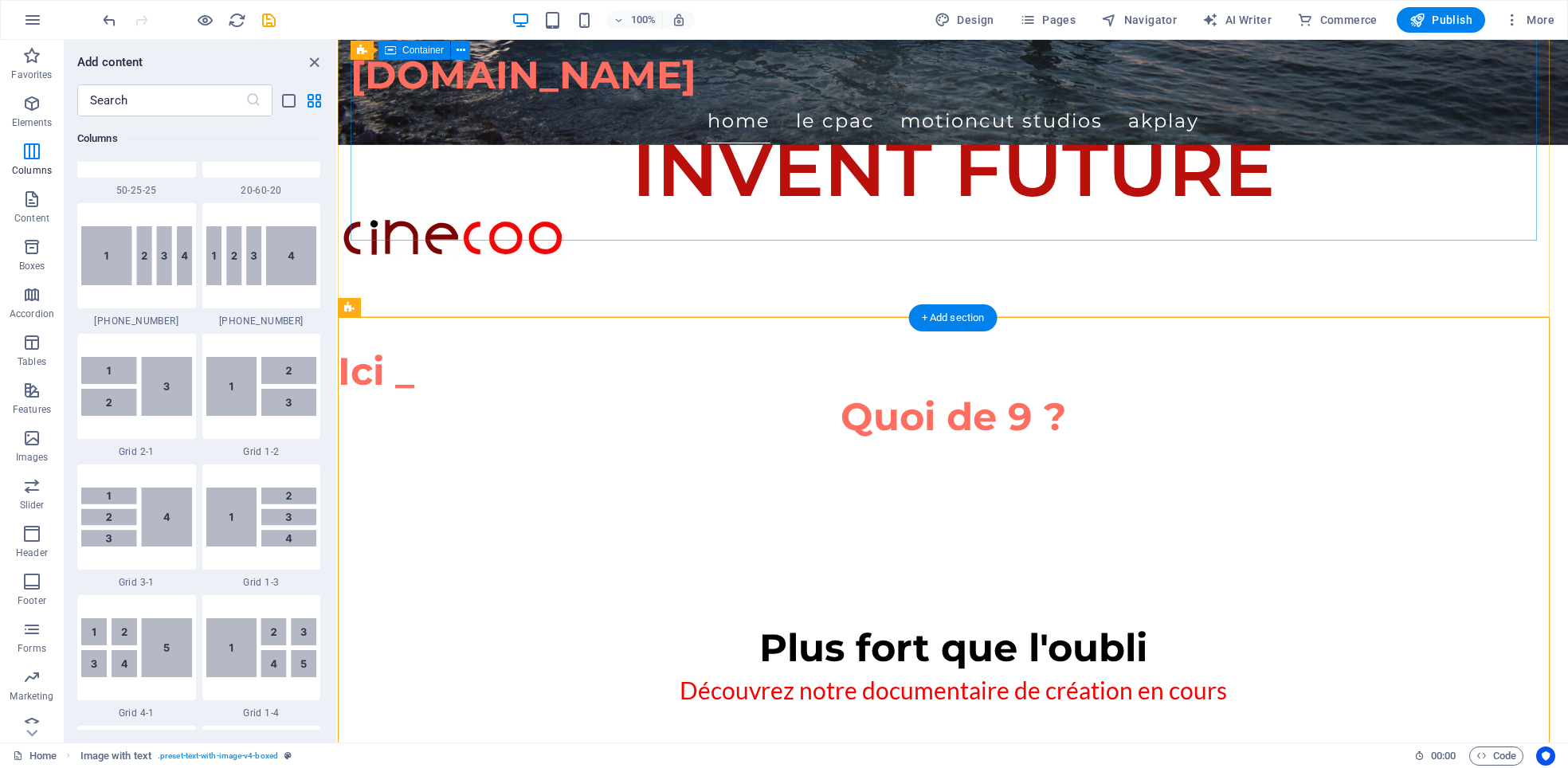
click at [848, 517] on div "Plus fort que l'oubli Découvrez notre documentaire de création en cours" at bounding box center [953, 667] width 1205 height 301
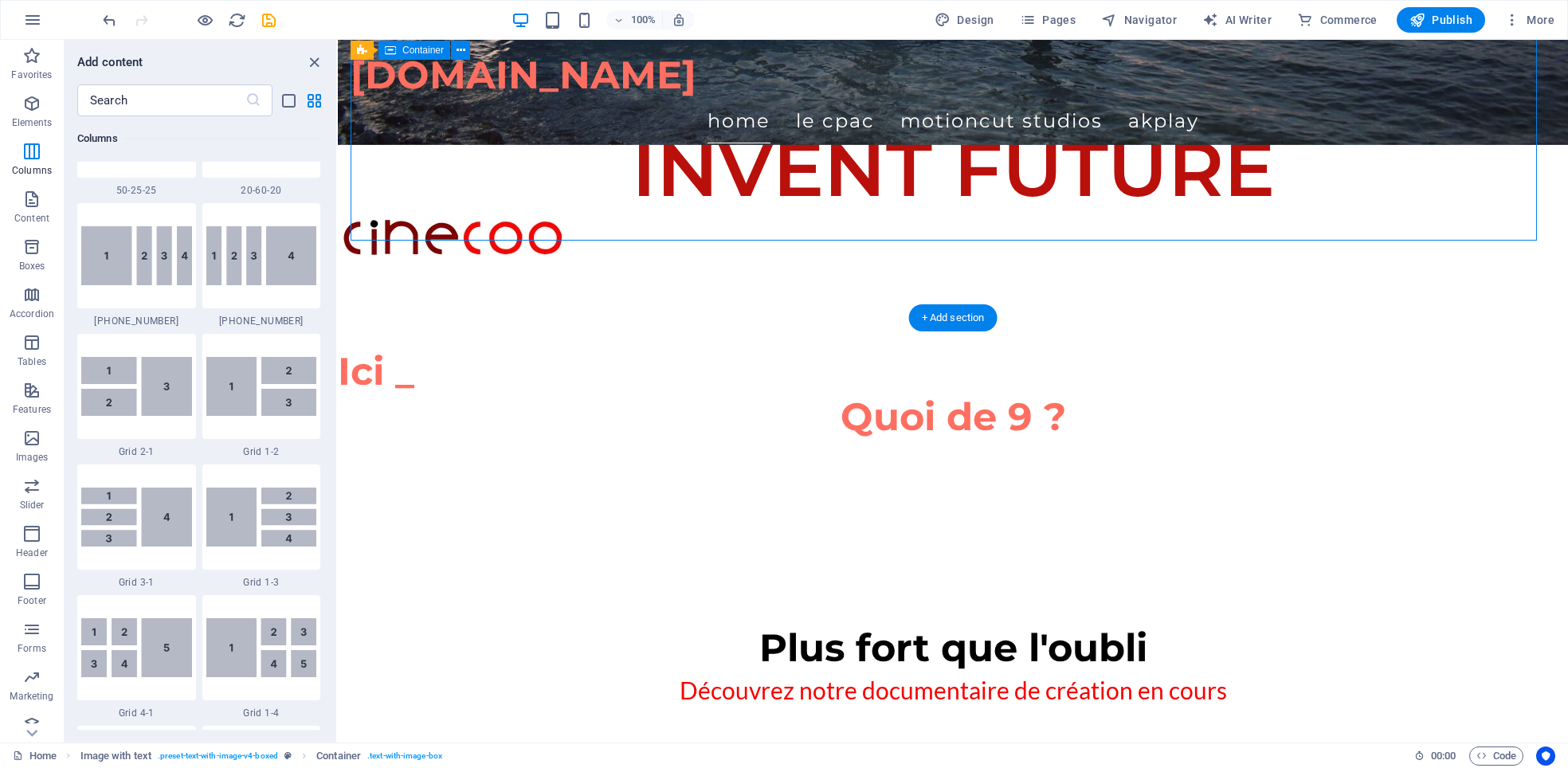
scroll to position [398, 0]
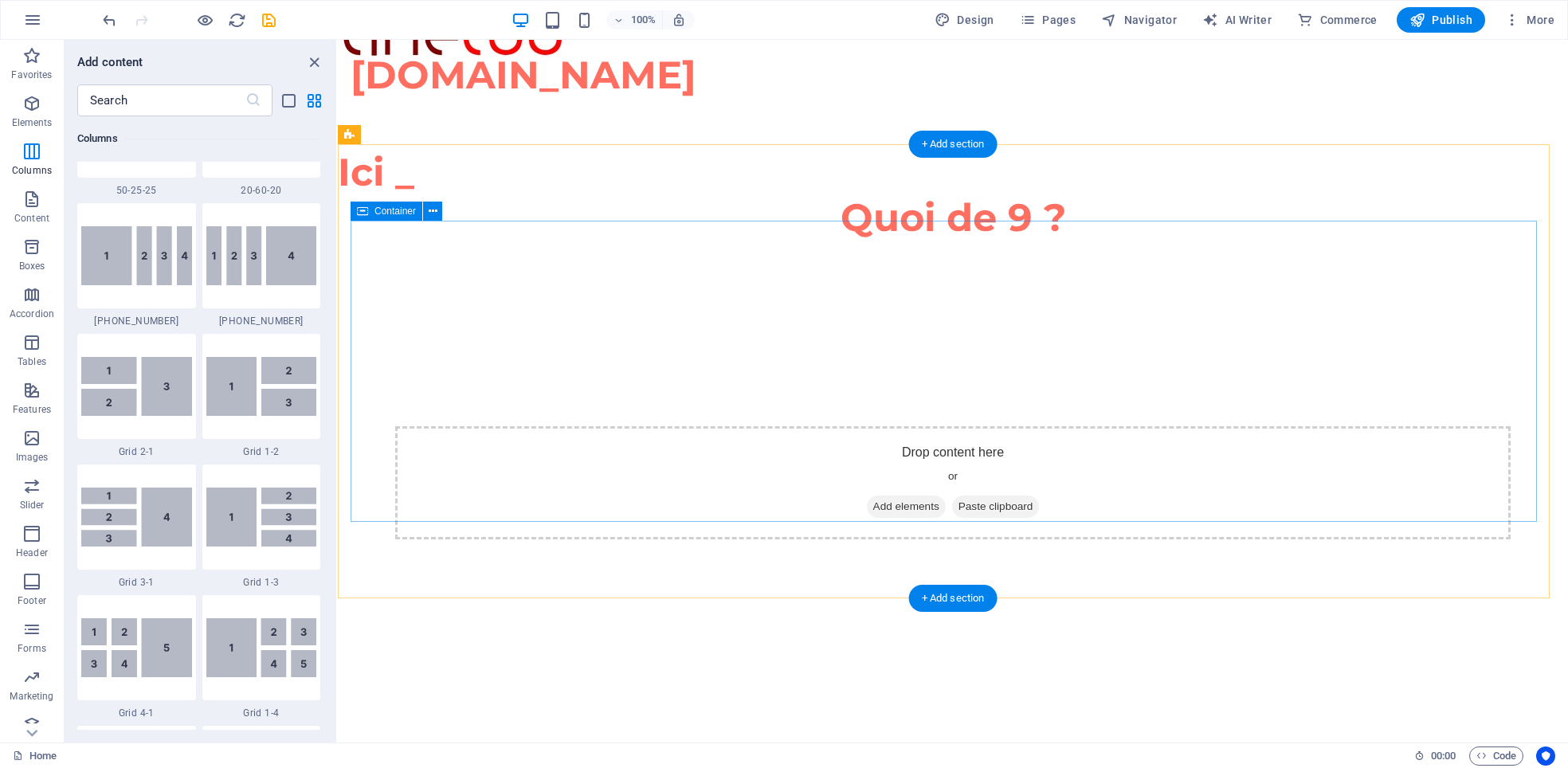
scroll to position [995, 0]
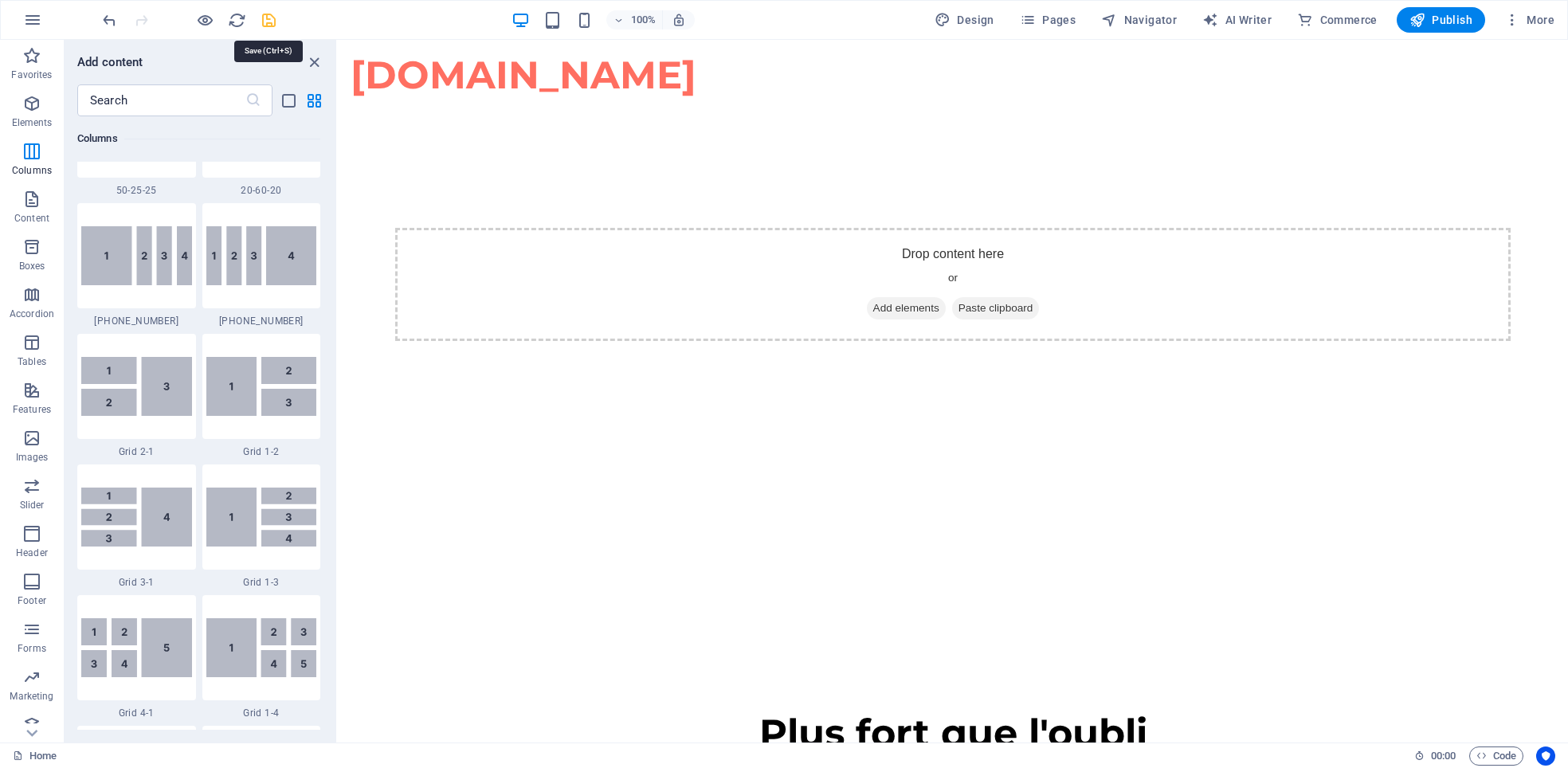
click at [259, 18] on icon "save" at bounding box center [269, 20] width 19 height 19
checkbox input "false"
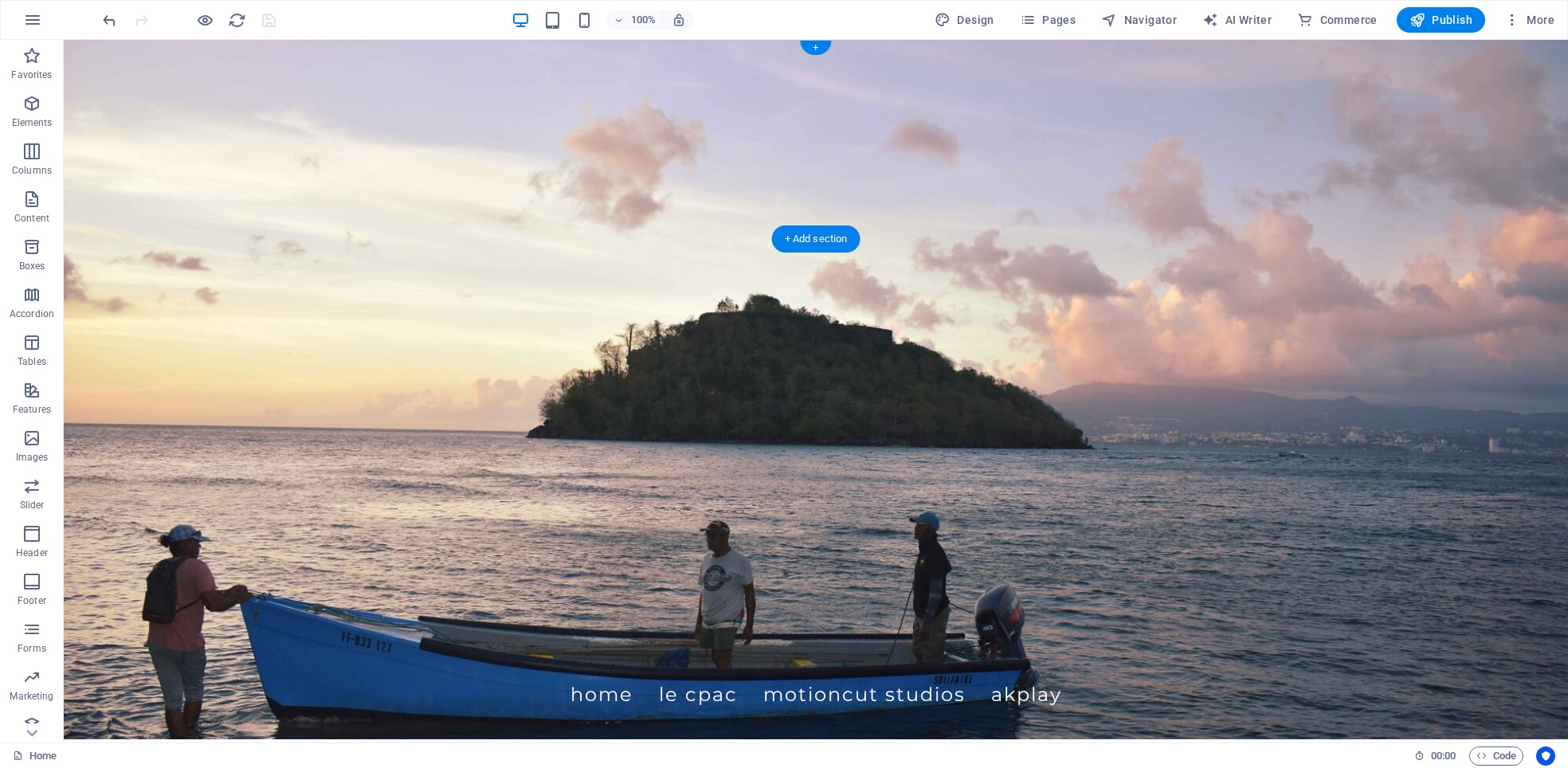
scroll to position [0, 0]
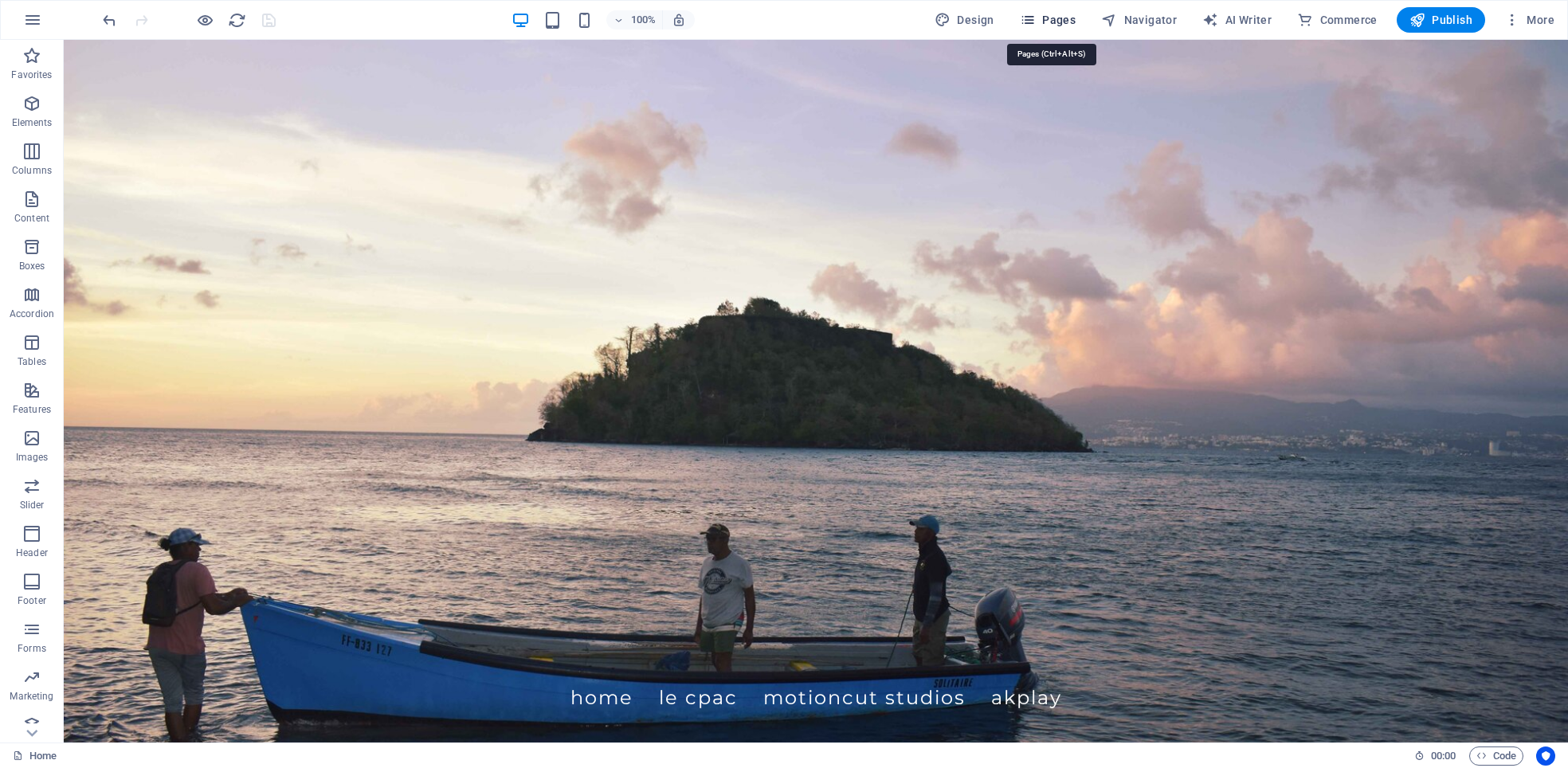
click at [1061, 21] on span "Pages" at bounding box center [1048, 19] width 56 height 16
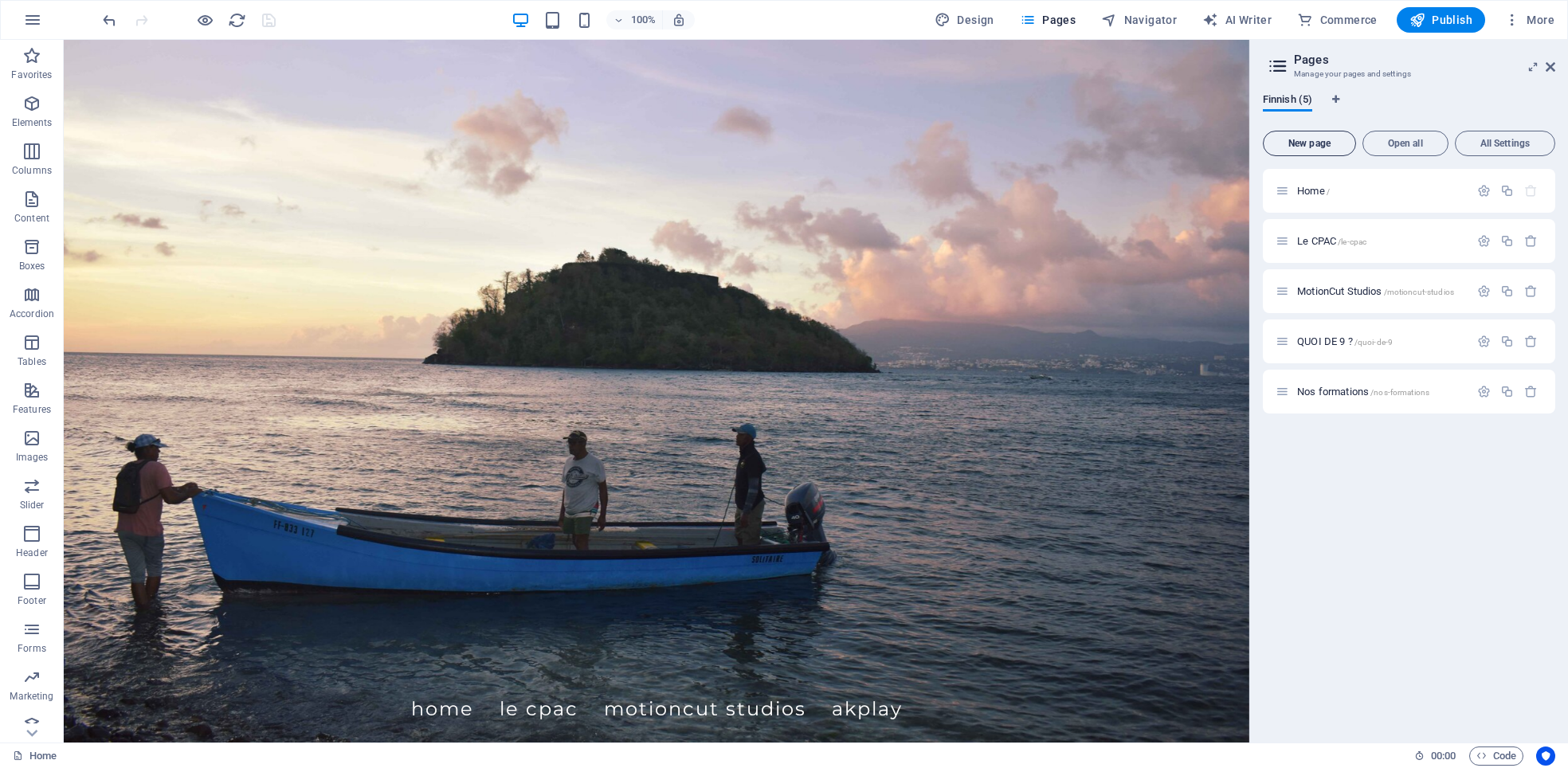
click at [1293, 146] on span "New page" at bounding box center [1309, 143] width 79 height 9
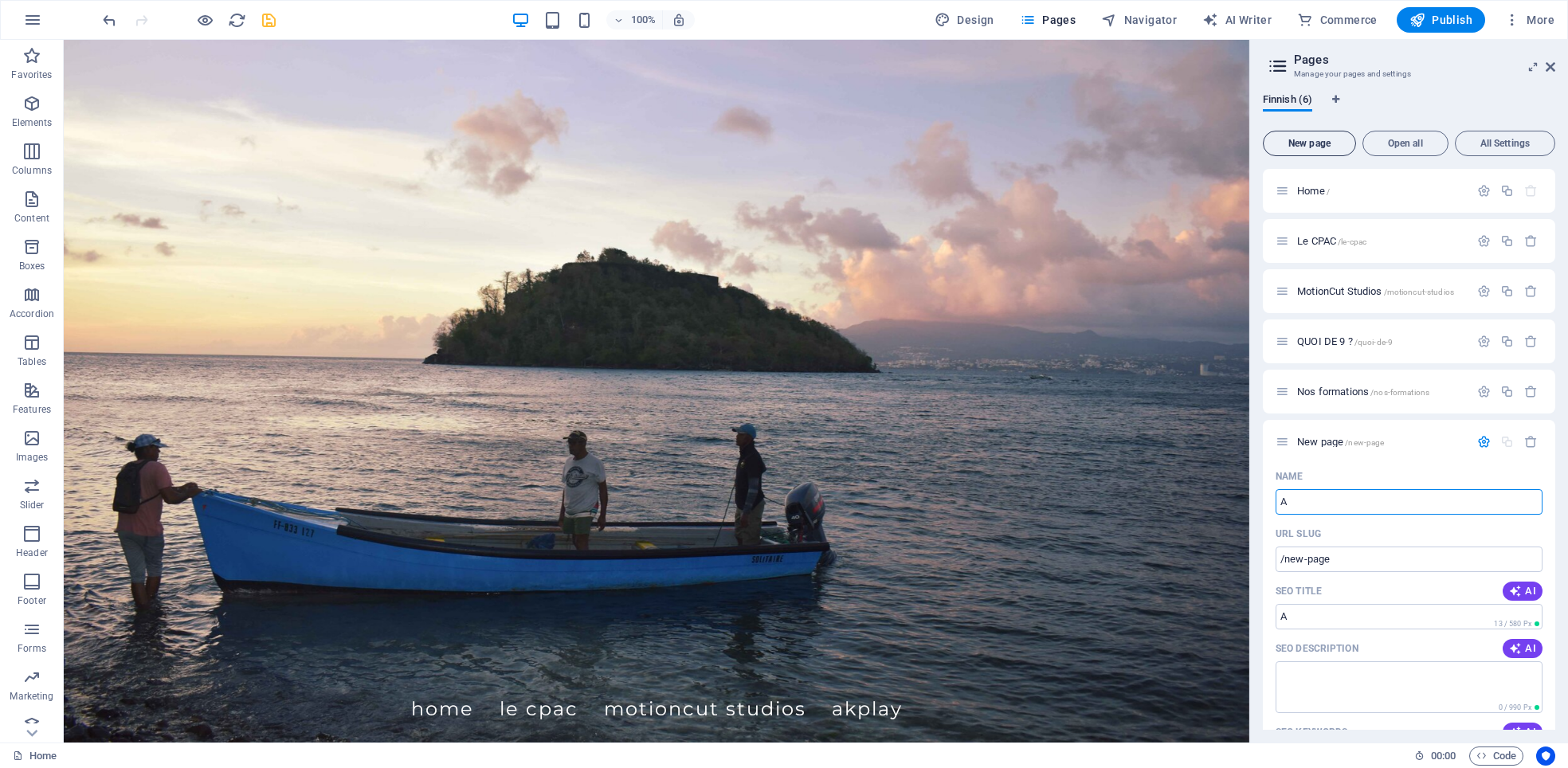
type input "Ab"
type input "/a"
type input "Abonnement payeme"
type input "/abonnement-pay"
type input "Abonnement payement"
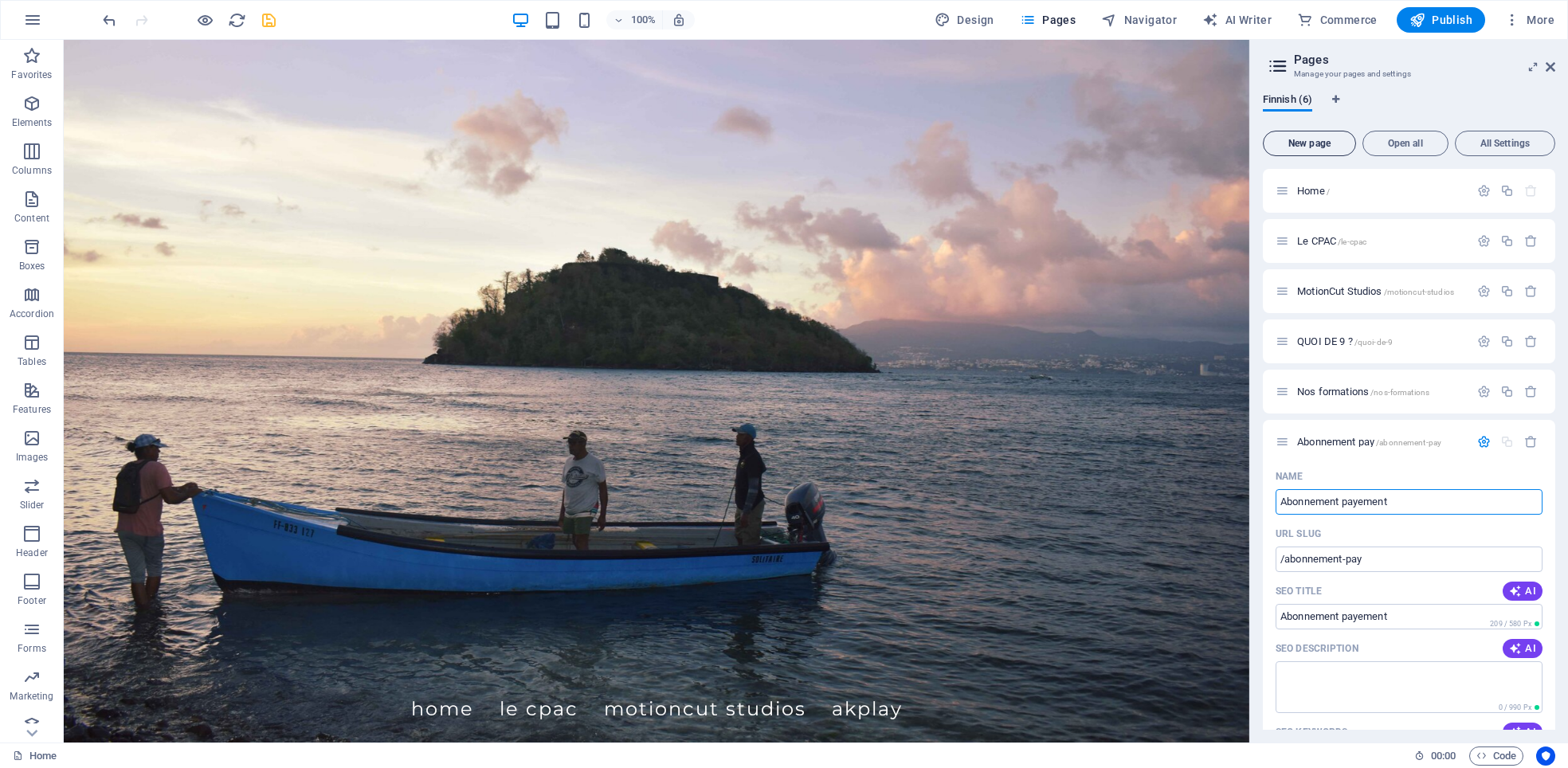
type input "/abonnement-payement"
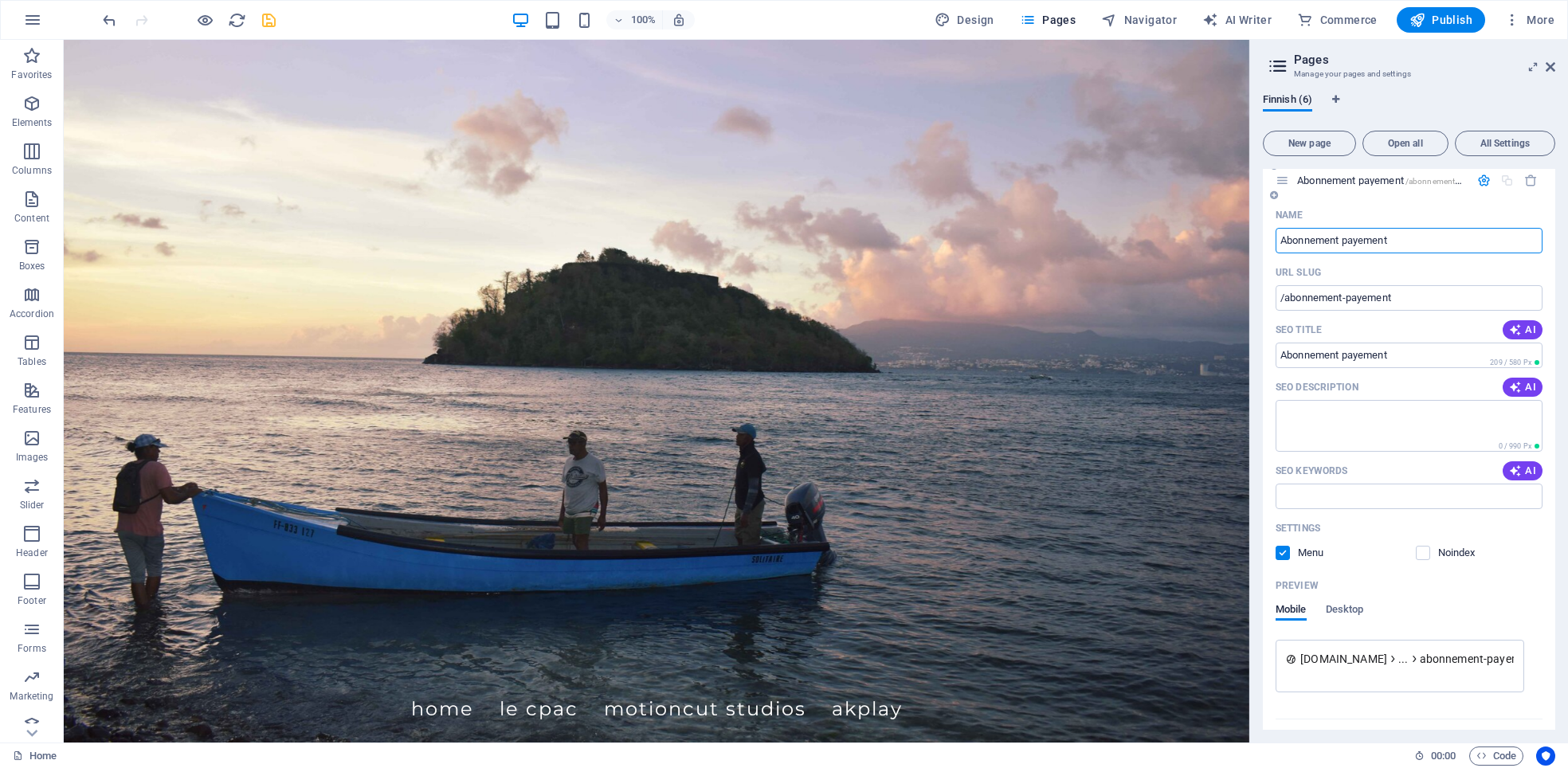
scroll to position [295, 0]
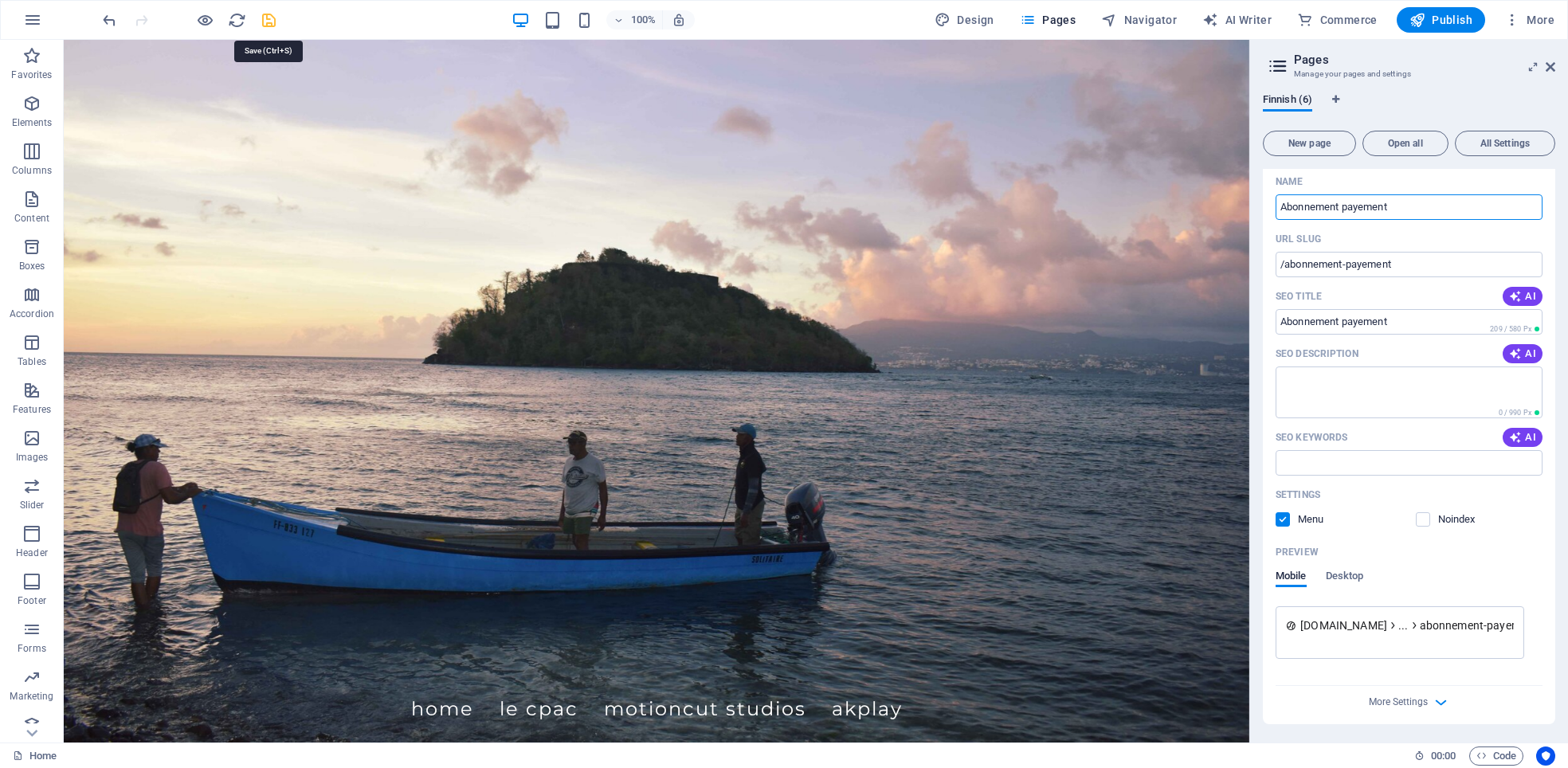
type input "Abonnement payement"
click at [265, 18] on icon "save" at bounding box center [269, 20] width 19 height 19
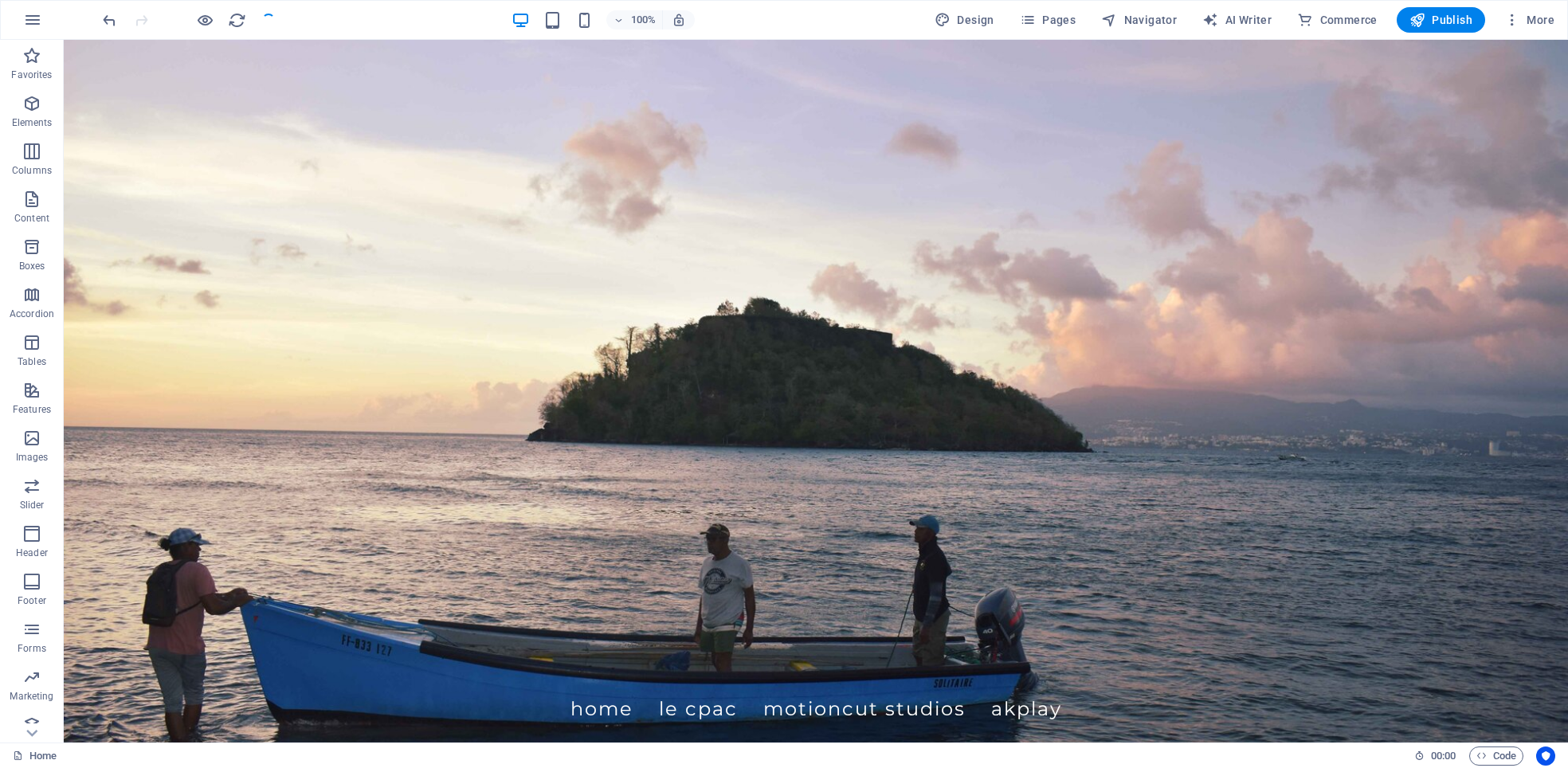
checkbox input "false"
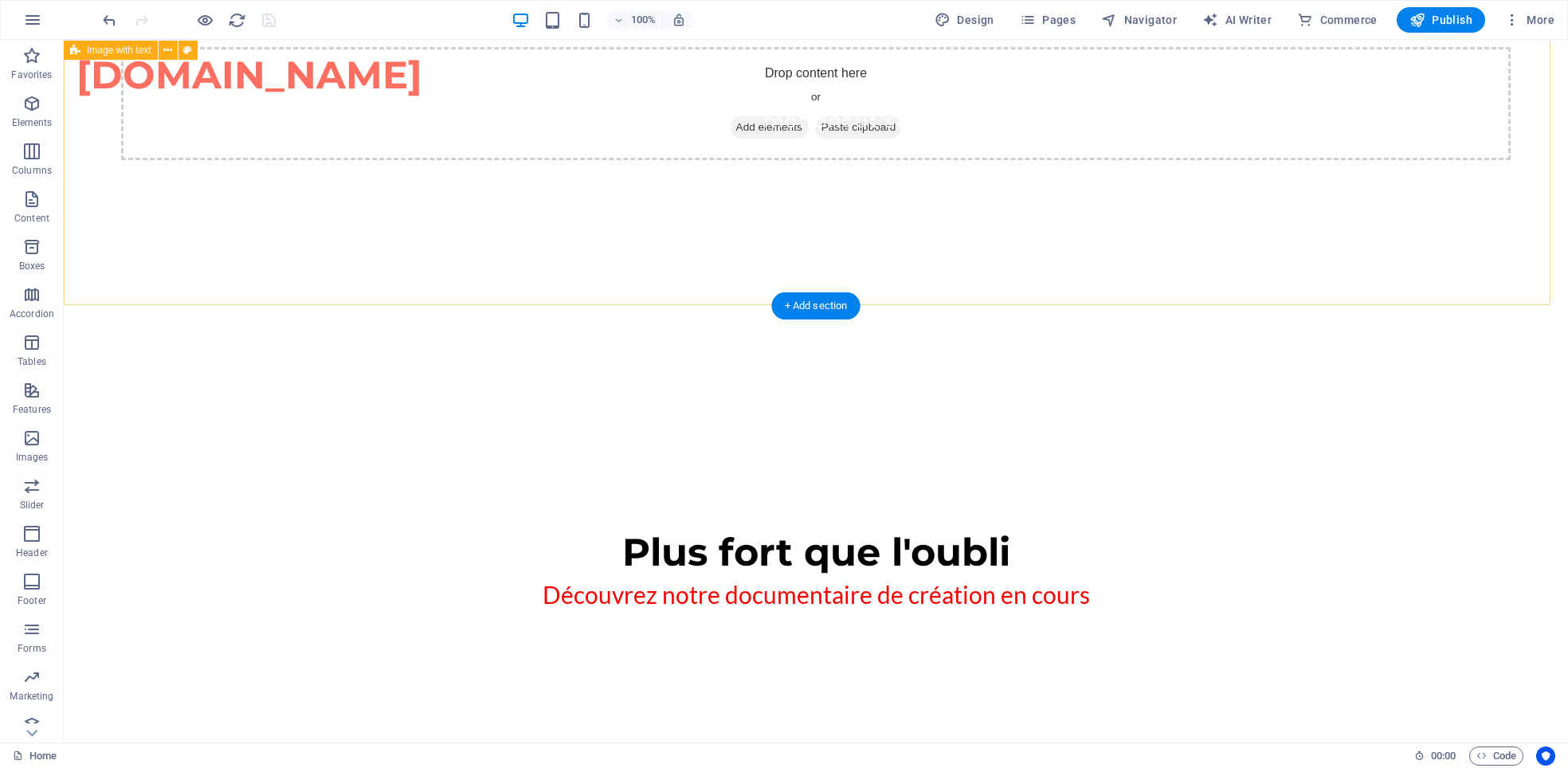
scroll to position [1196, 0]
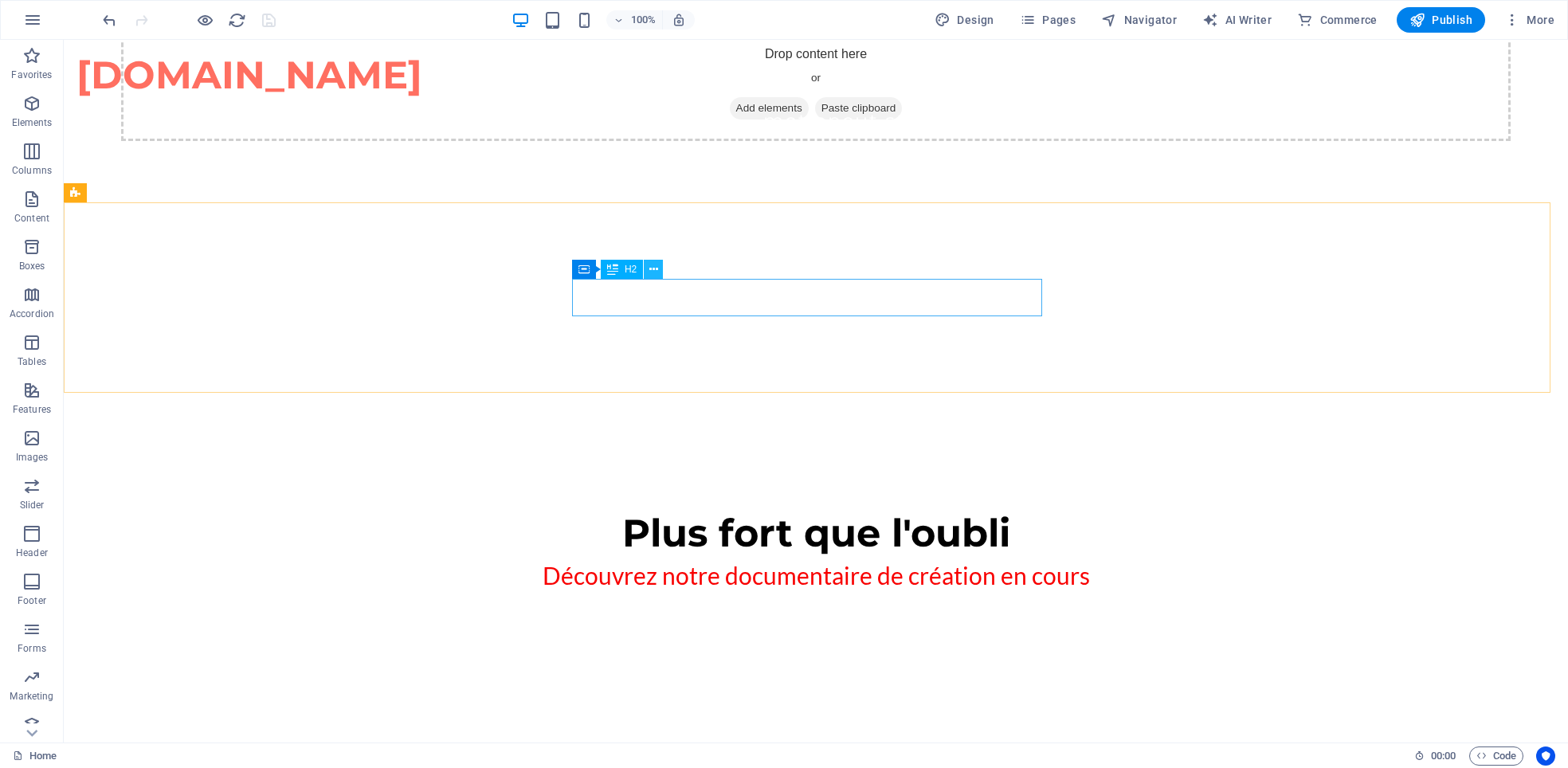
click at [655, 268] on icon at bounding box center [654, 270] width 8 height 17
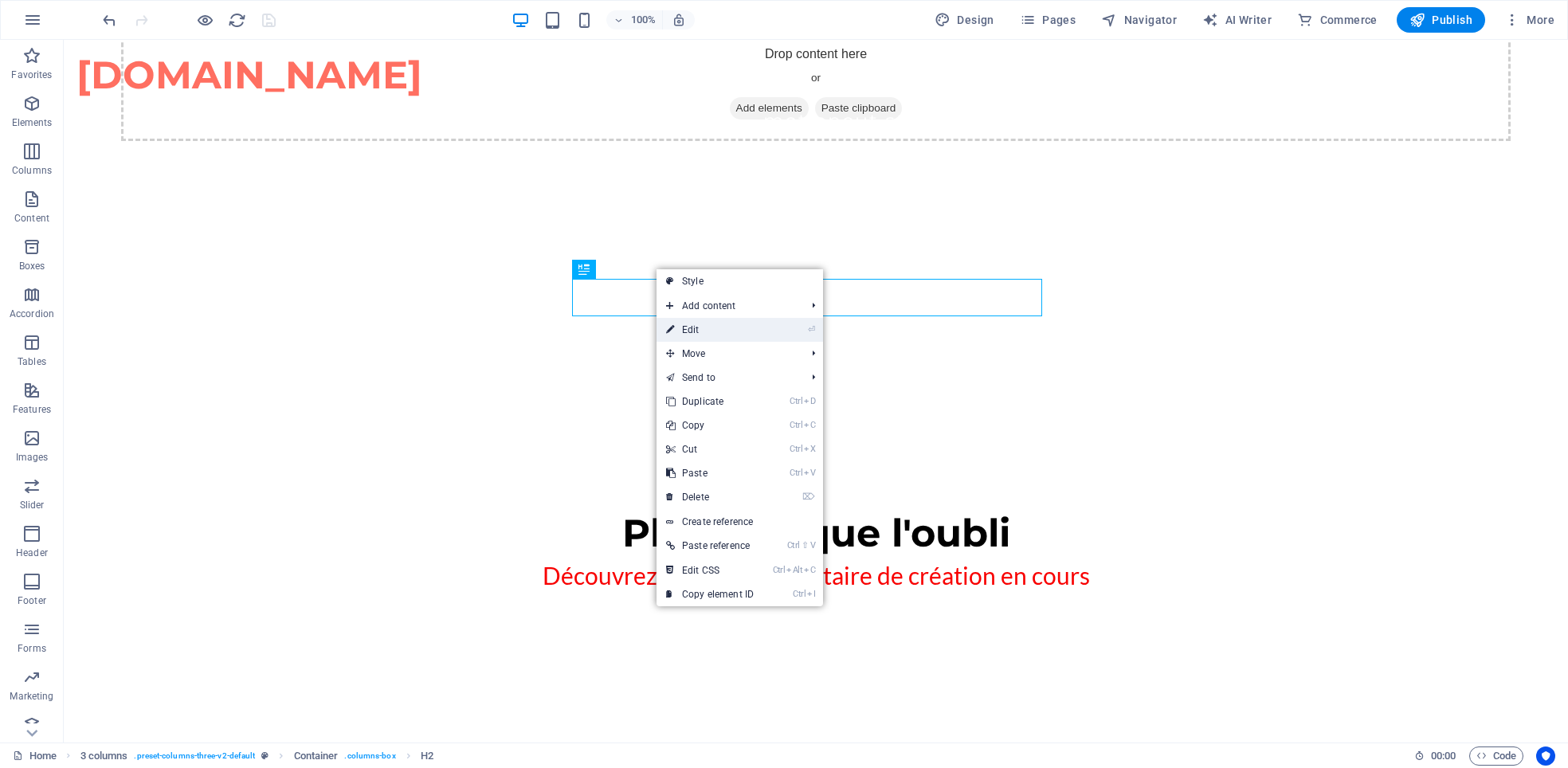
click at [687, 324] on link "⏎ Edit" at bounding box center [710, 330] width 106 height 24
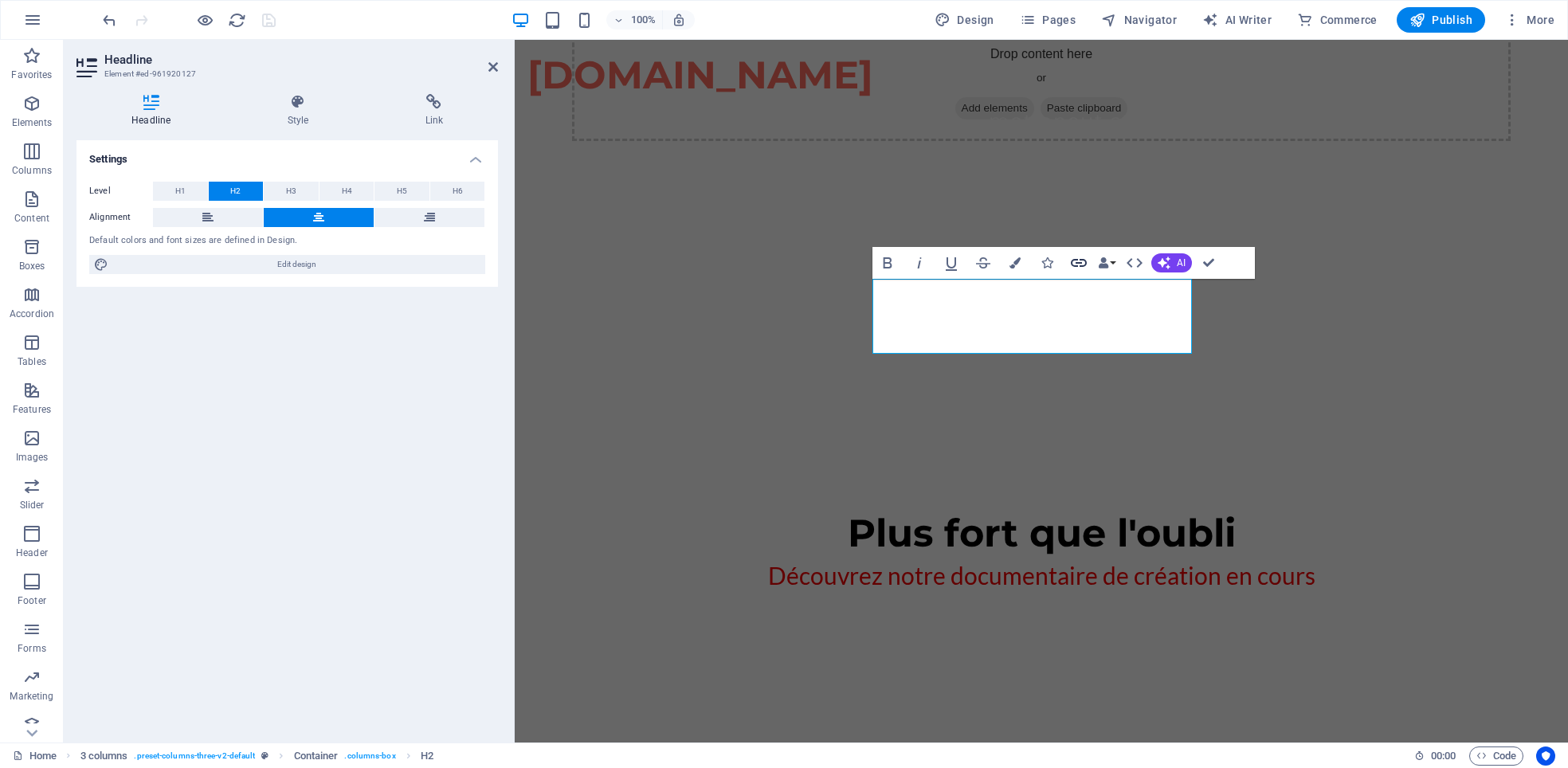
click at [1079, 257] on icon "button" at bounding box center [1079, 263] width 19 height 19
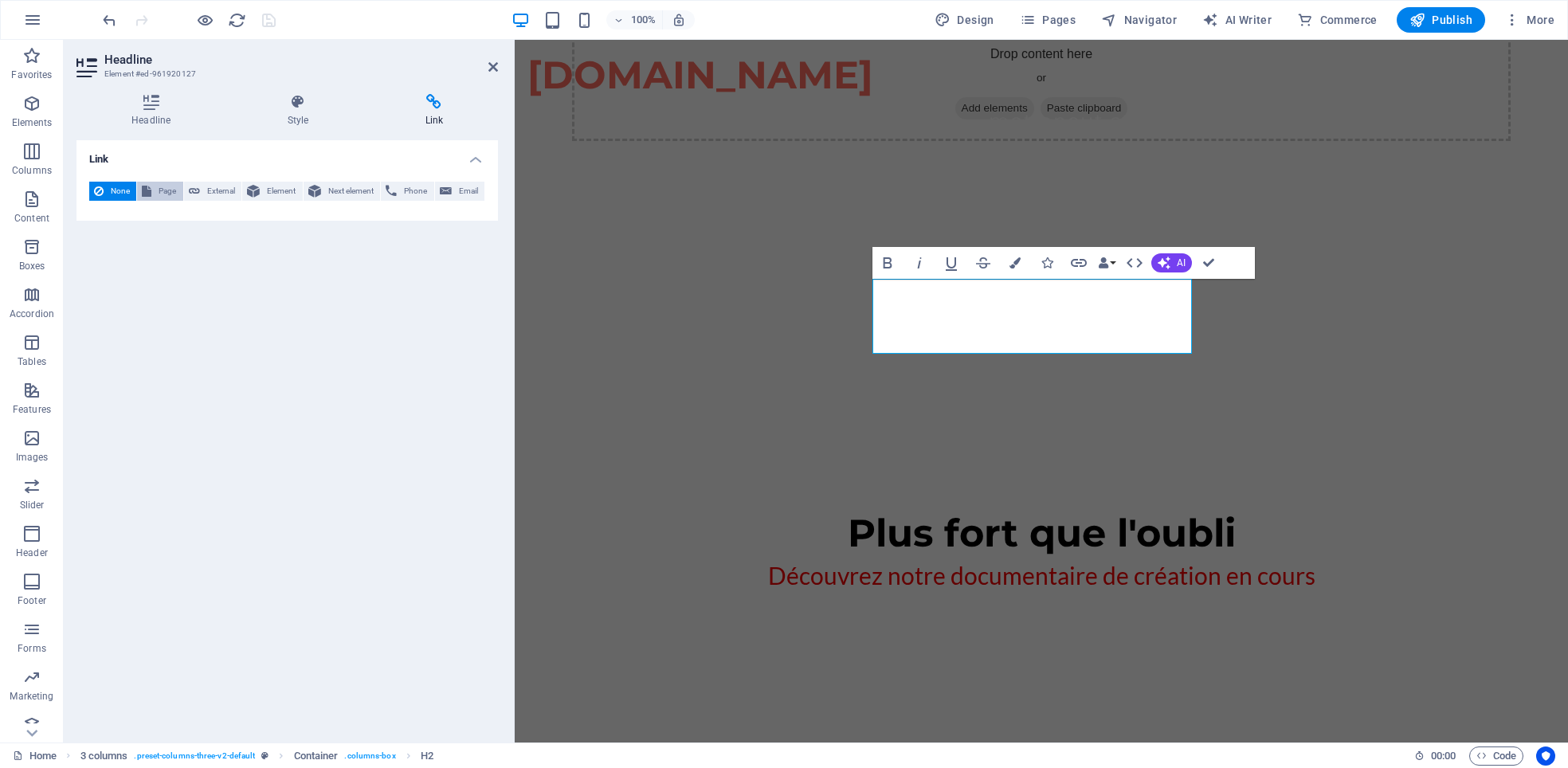
click at [167, 187] on span "Page" at bounding box center [167, 191] width 22 height 19
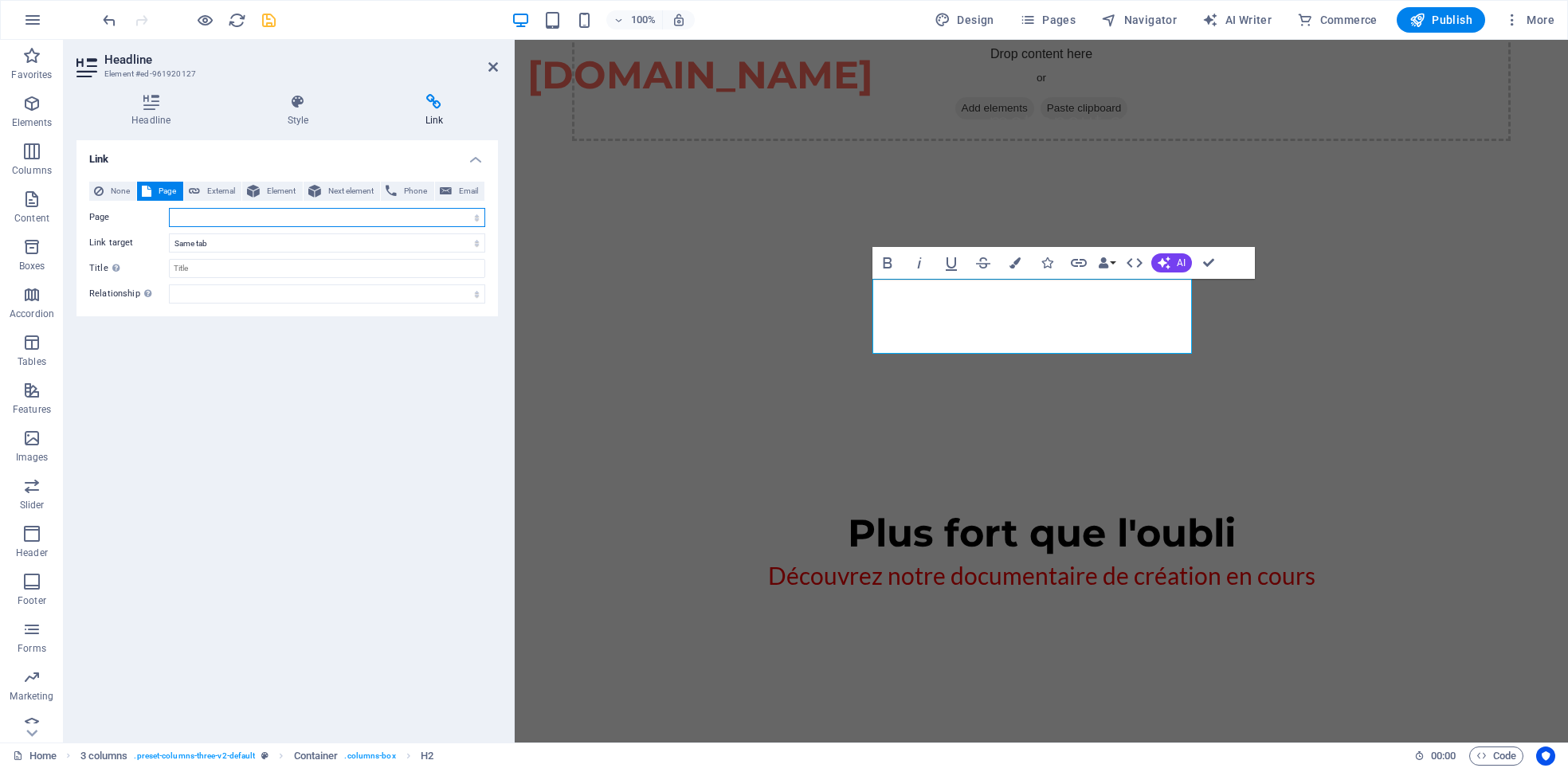
click at [213, 221] on select "Home Le CPAC MotionCut Studios QUOI DE 9 ? Nos formations Abonnement payement" at bounding box center [327, 217] width 316 height 19
select select "5"
click at [169, 208] on select "Home Le CPAC MotionCut Studios QUOI DE 9 ? Nos formations Abonnement payement" at bounding box center [327, 217] width 316 height 19
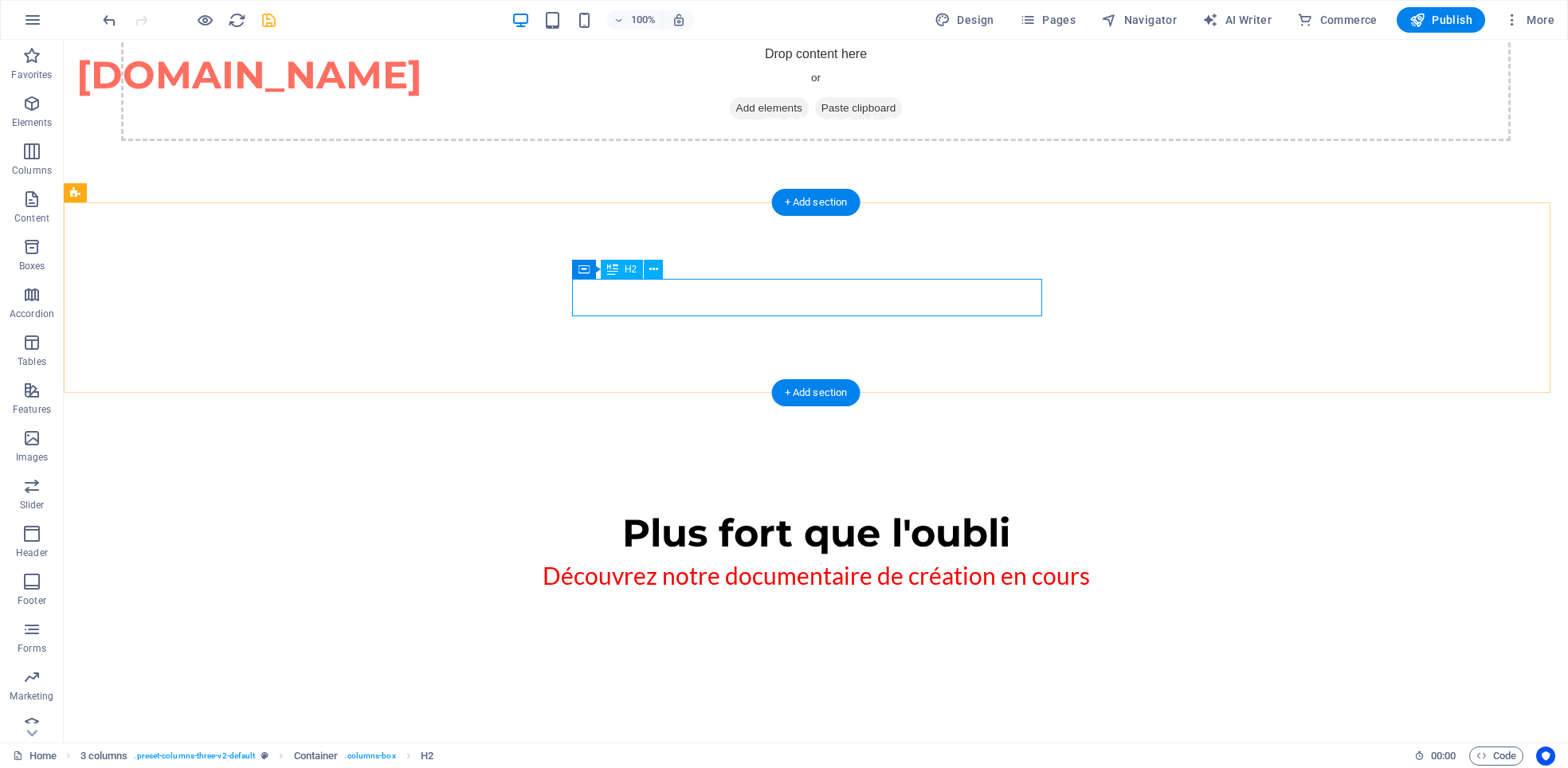
select select "5"
select select
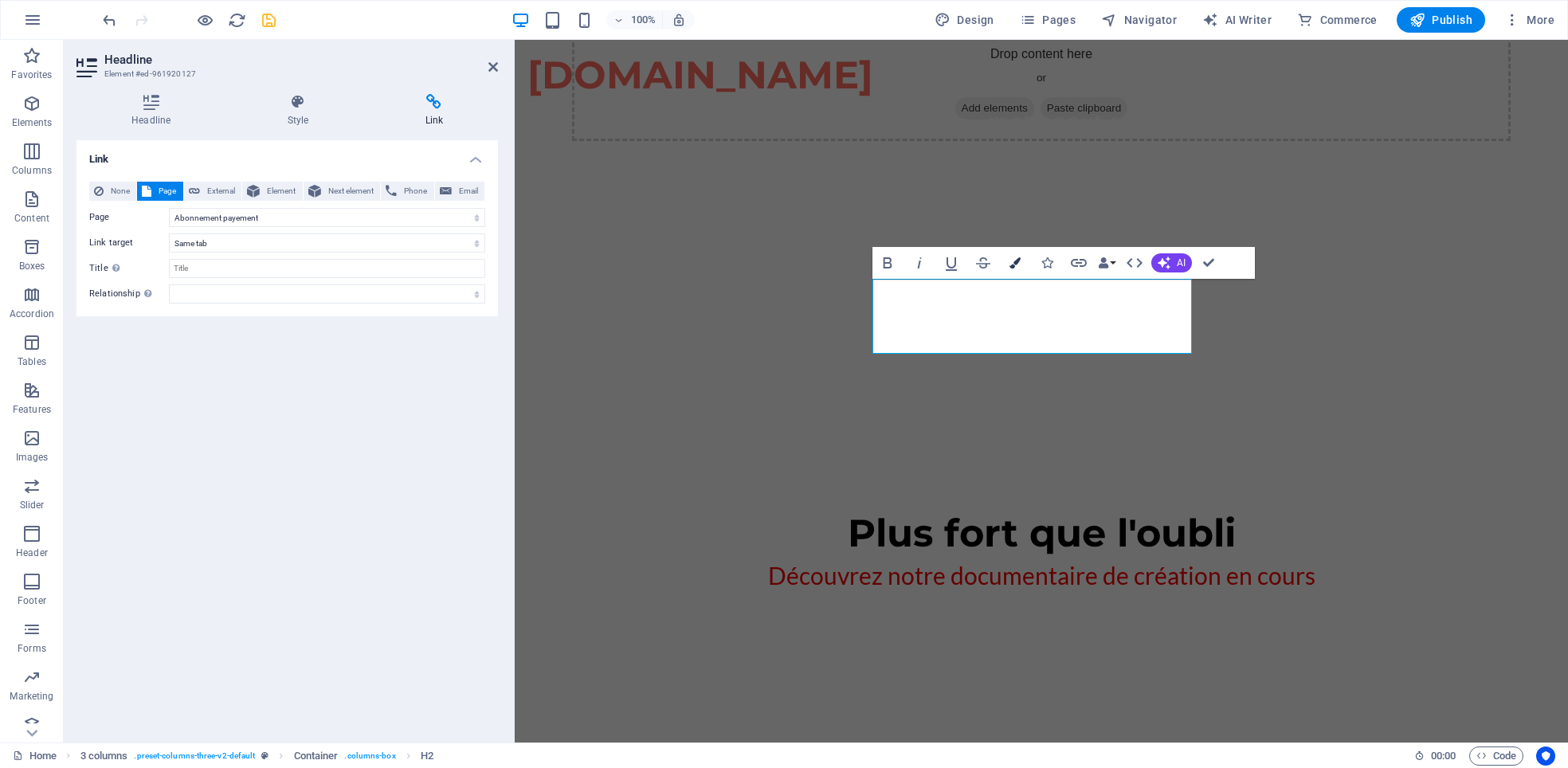
click at [1016, 261] on icon "button" at bounding box center [1015, 263] width 11 height 11
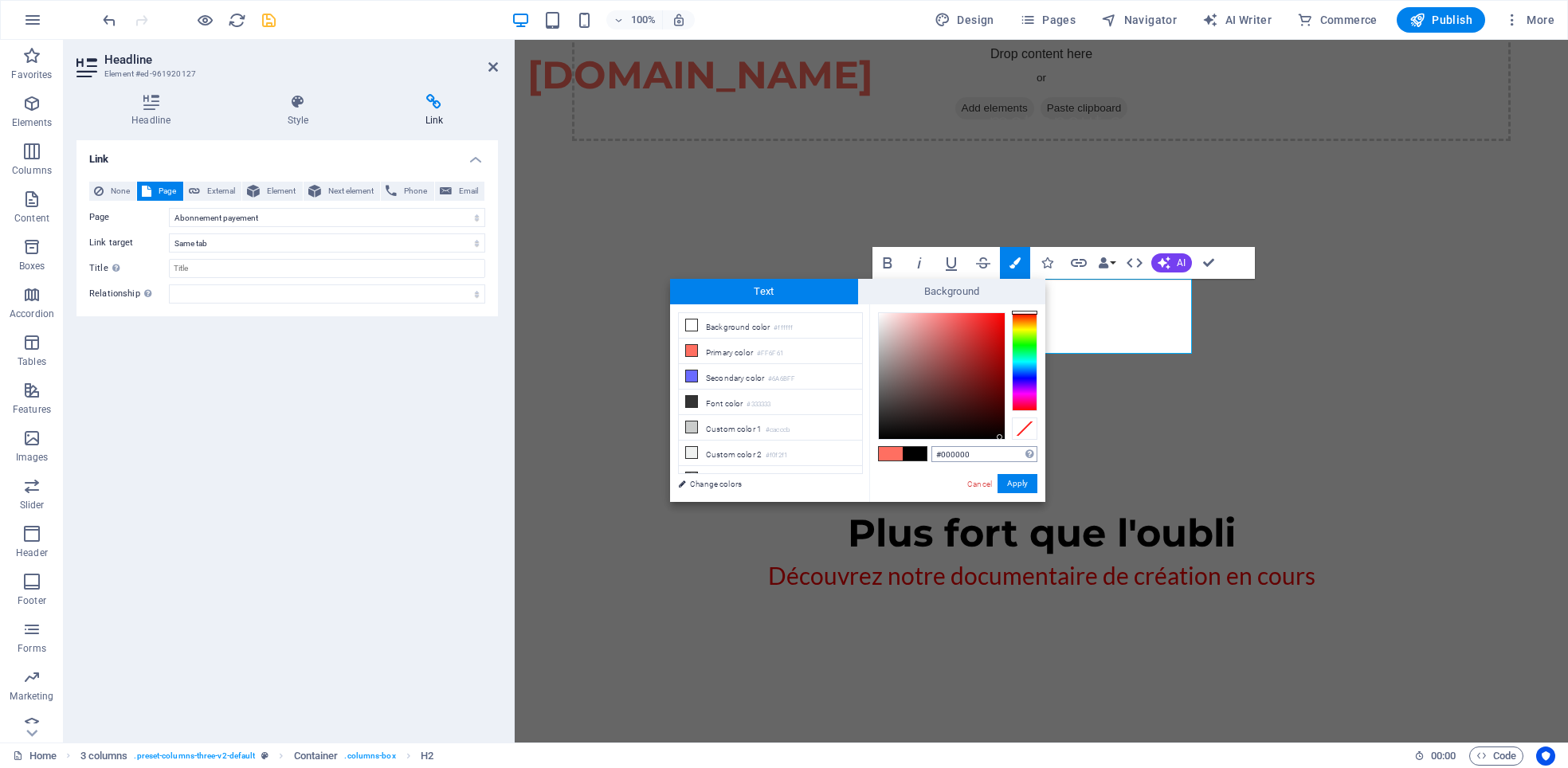
drag, startPoint x: 923, startPoint y: 388, endPoint x: 1000, endPoint y: 445, distance: 95.8
click at [1000, 445] on div "#000000 Supported formats #0852ed rgb(8, 82, 237) rgba(8, 82, 237, 90%) hsv(221…" at bounding box center [957, 518] width 176 height 428
type input "#000000"
click at [1016, 481] on button "Apply" at bounding box center [1017, 483] width 40 height 19
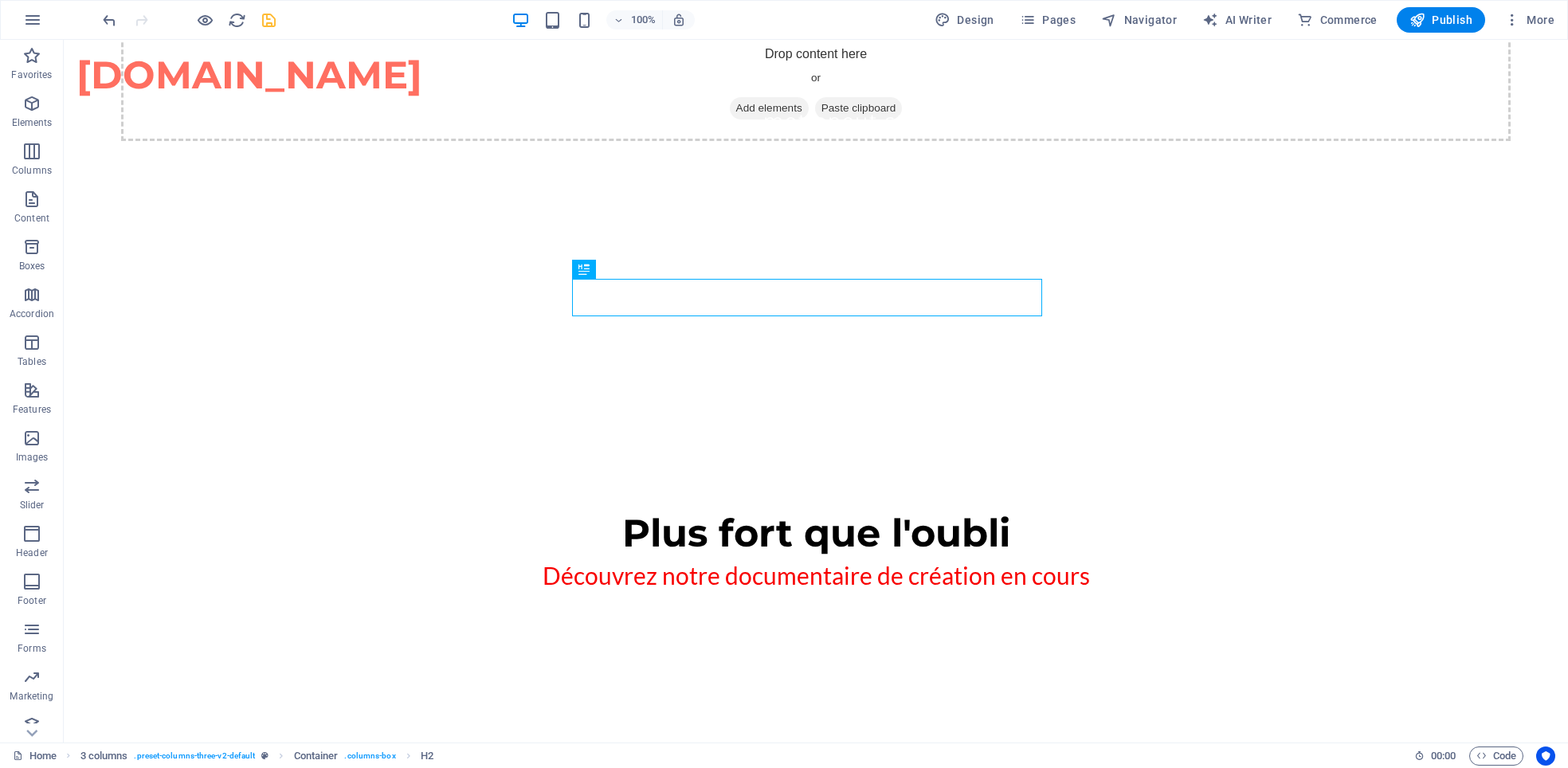
click at [333, 301] on div "H1 Image with text Placeholder Container 3 columns Text Container H1 Banner Men…" at bounding box center [815, 391] width 1505 height 703
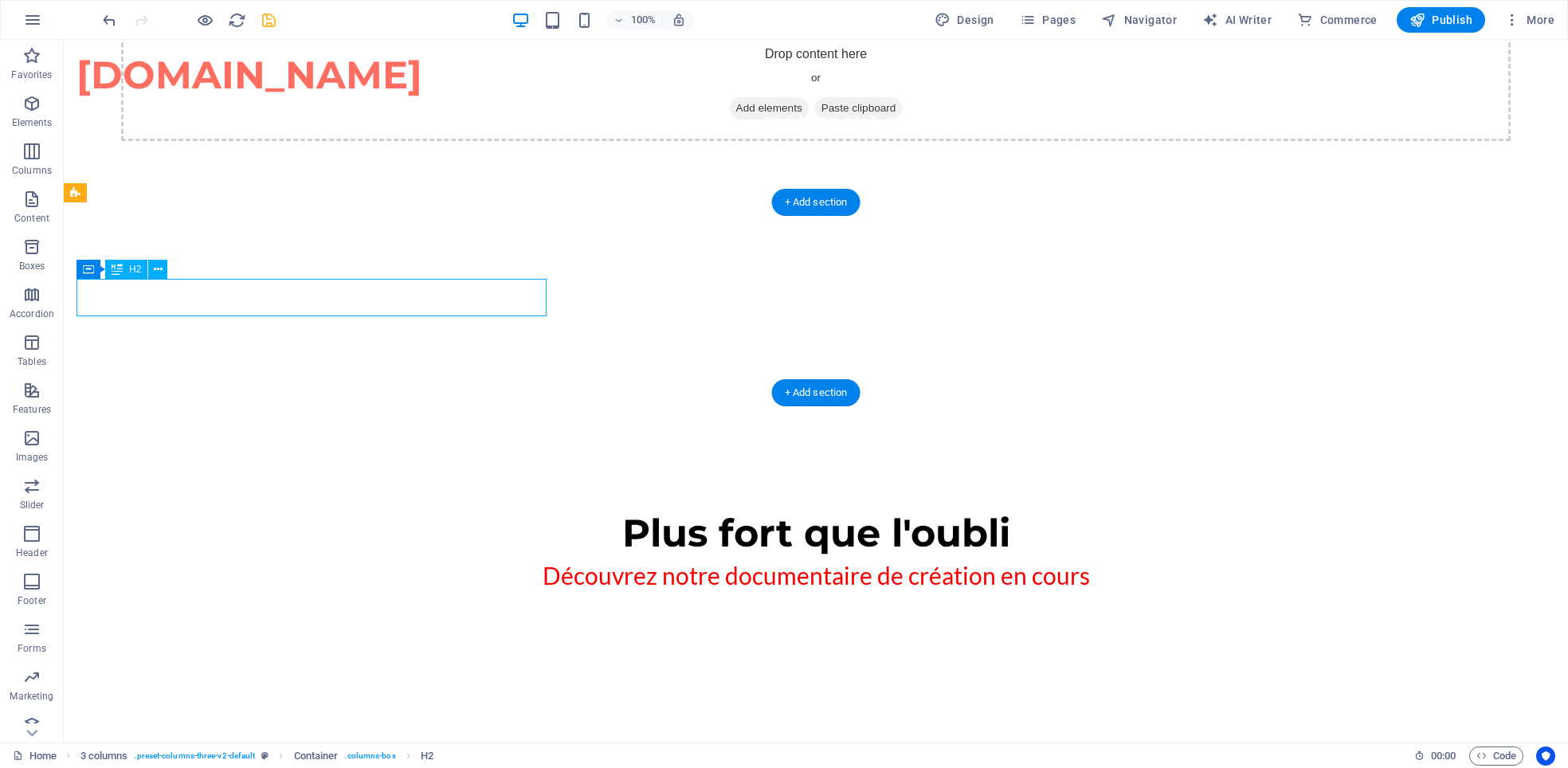
click at [155, 264] on icon at bounding box center [158, 270] width 8 height 17
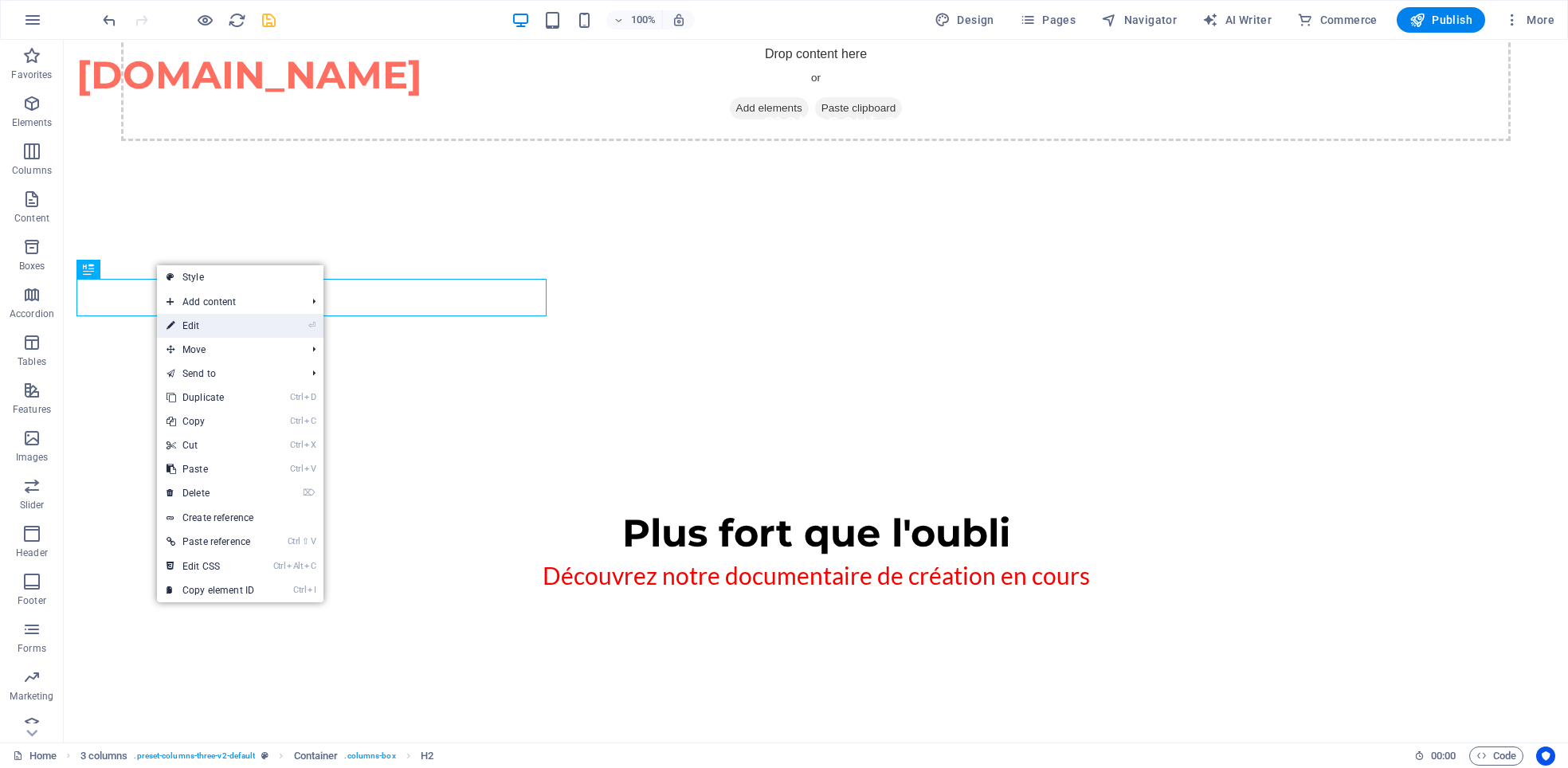
click at [203, 323] on link "⏎ Edit" at bounding box center [210, 326] width 106 height 24
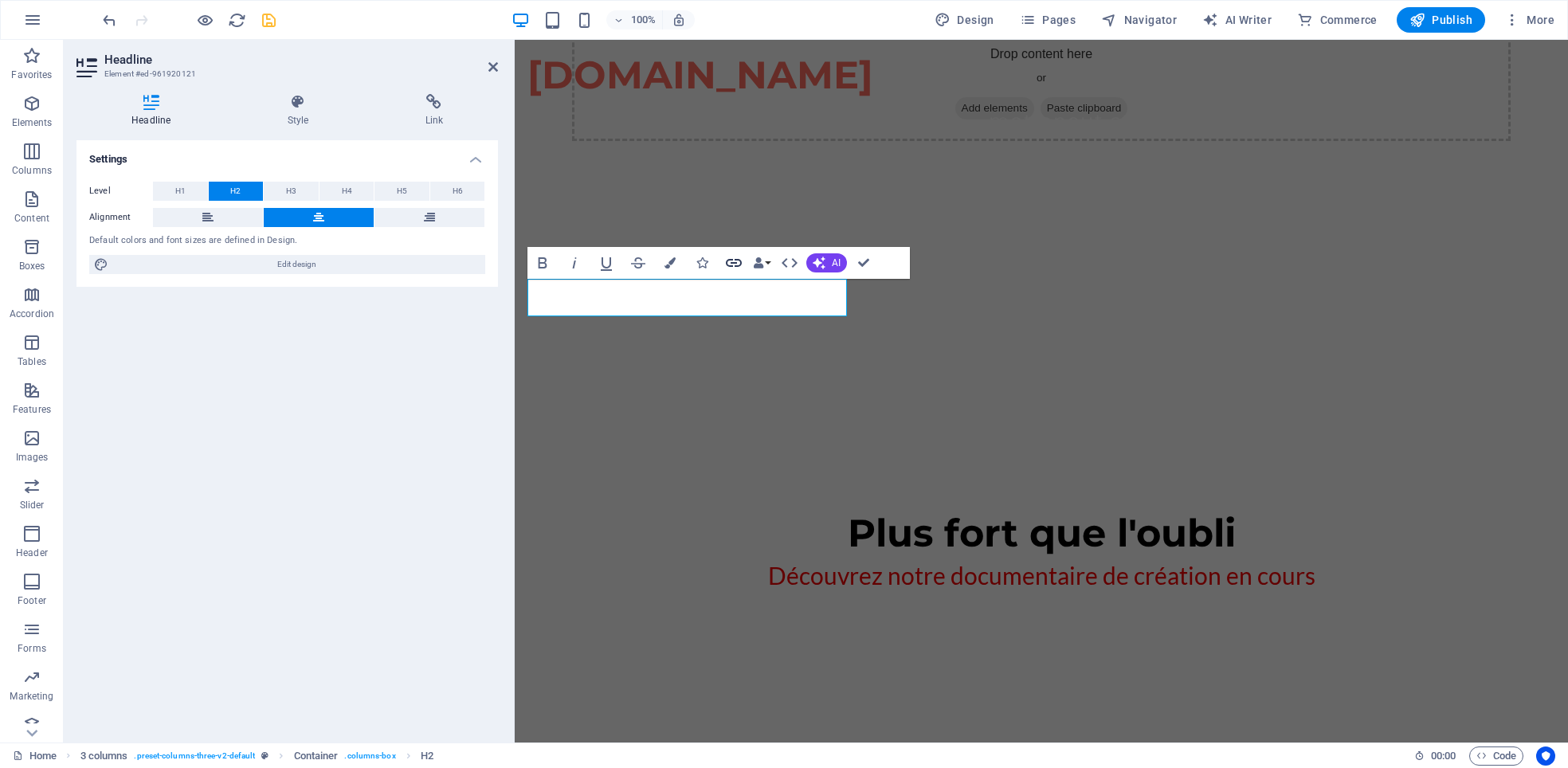
click at [732, 261] on icon "button" at bounding box center [733, 263] width 19 height 19
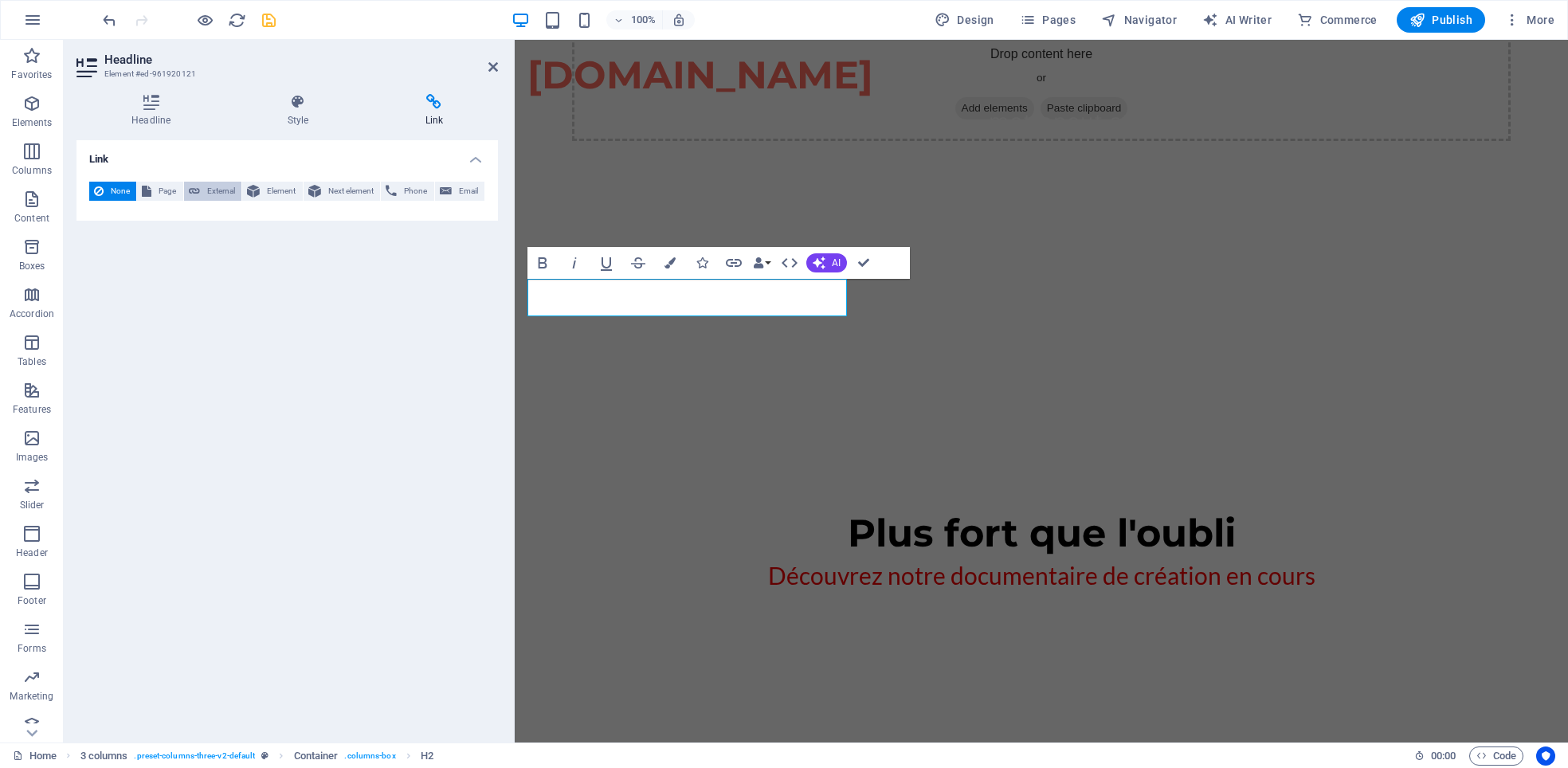
click at [210, 193] on span "External" at bounding box center [220, 191] width 33 height 19
select select "blank"
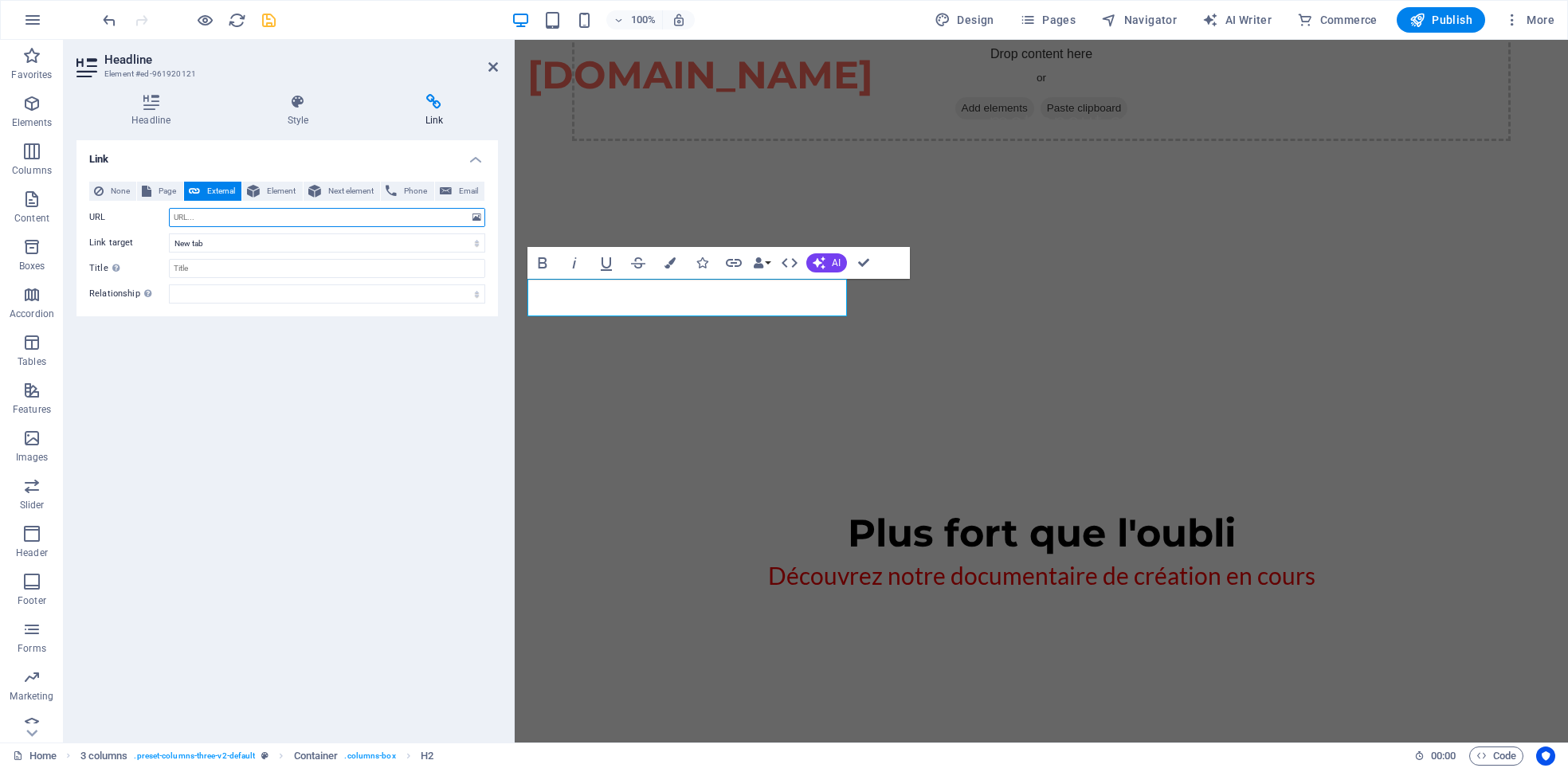
click at [209, 209] on input "URL" at bounding box center [327, 217] width 316 height 19
type input "[URL][DOMAIN_NAME]"
click at [355, 358] on div "Link None Page External Element Next element Phone Email Page Home Le [PERSON_N…" at bounding box center [287, 435] width 422 height 590
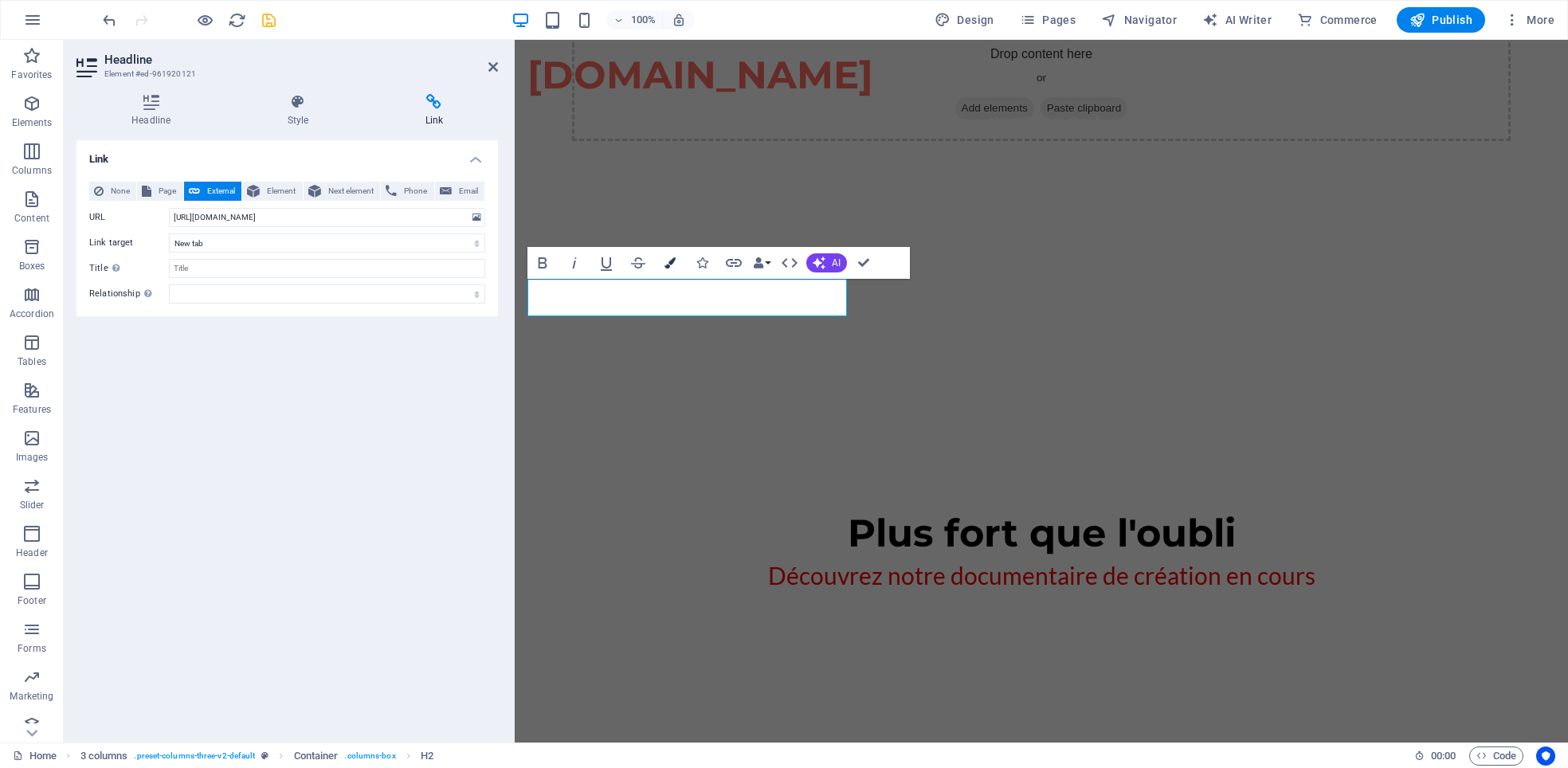
click at [665, 259] on button "Colors" at bounding box center [670, 263] width 30 height 32
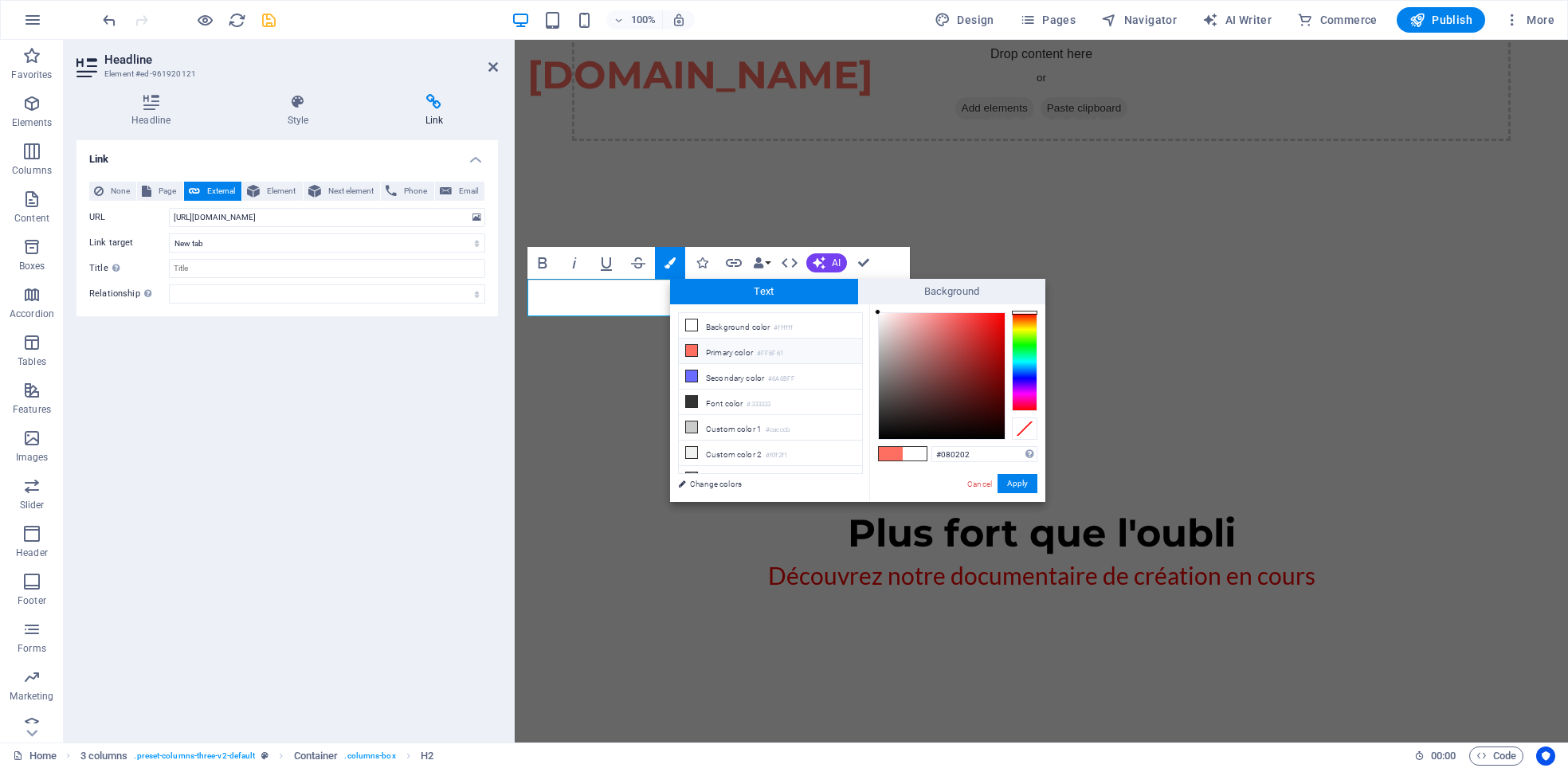
type input "#000000"
drag, startPoint x: 951, startPoint y: 426, endPoint x: 1023, endPoint y: 460, distance: 79.6
click at [1023, 460] on div "#000000 Supported formats #0852ed rgb(8, 82, 237) rgba(8, 82, 237, 90%) hsv(221…" at bounding box center [957, 518] width 176 height 428
click at [1024, 485] on button "Apply" at bounding box center [1017, 483] width 40 height 19
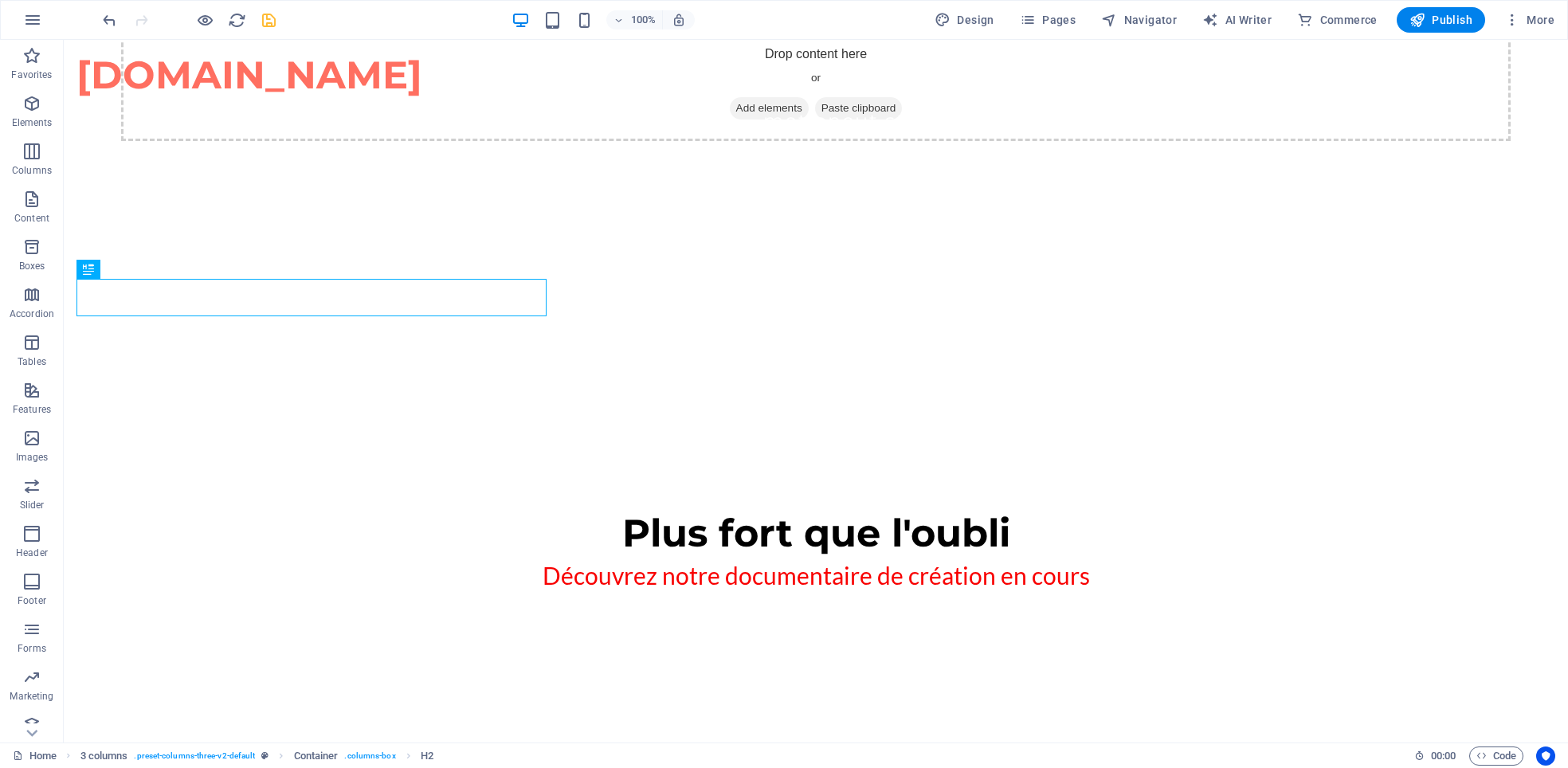
click at [837, 529] on div "H1 Image with text Placeholder Container 3 columns Text Container H1 Menu Bar B…" at bounding box center [815, 391] width 1505 height 703
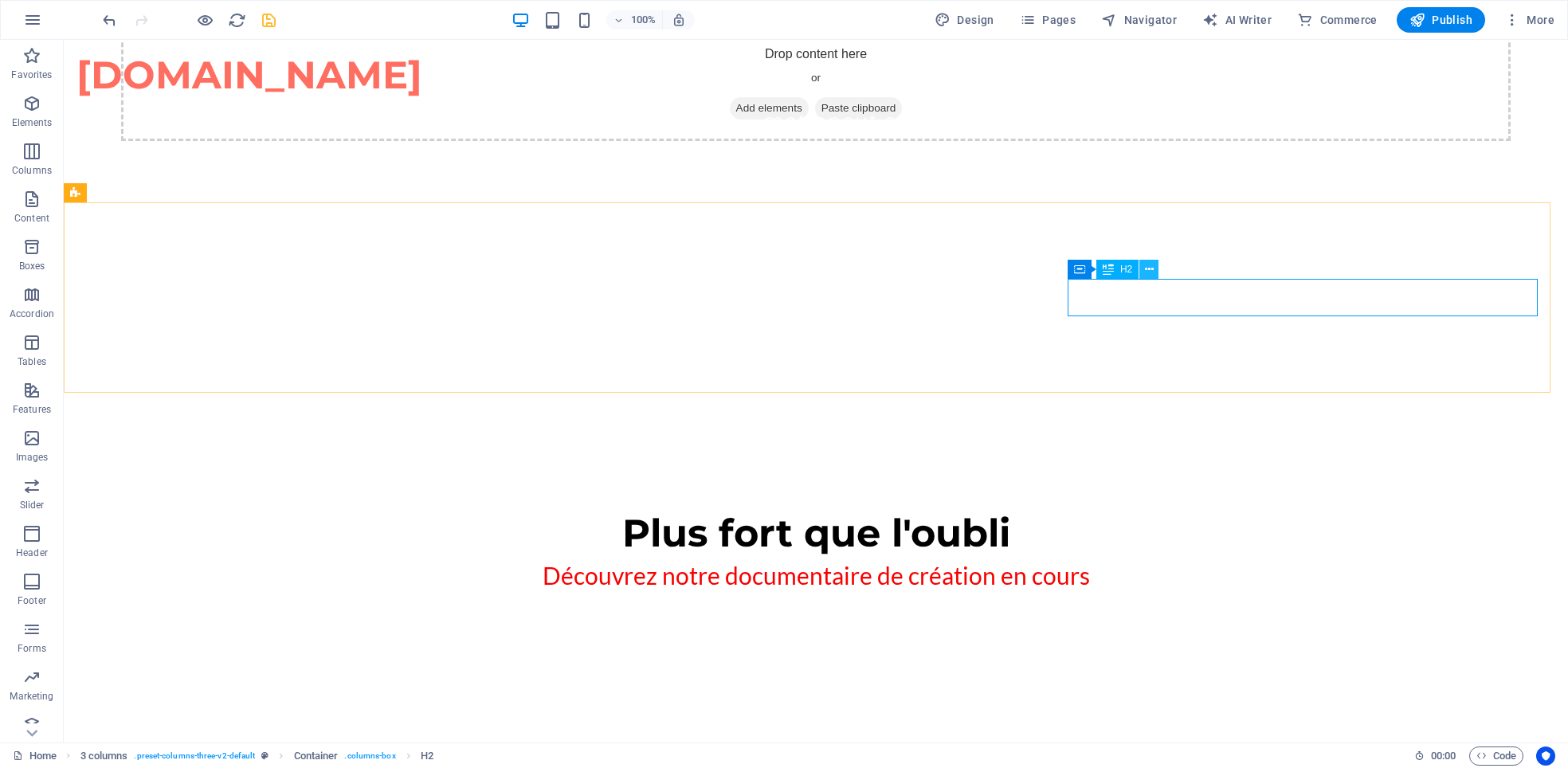
click at [1148, 269] on icon at bounding box center [1149, 270] width 8 height 17
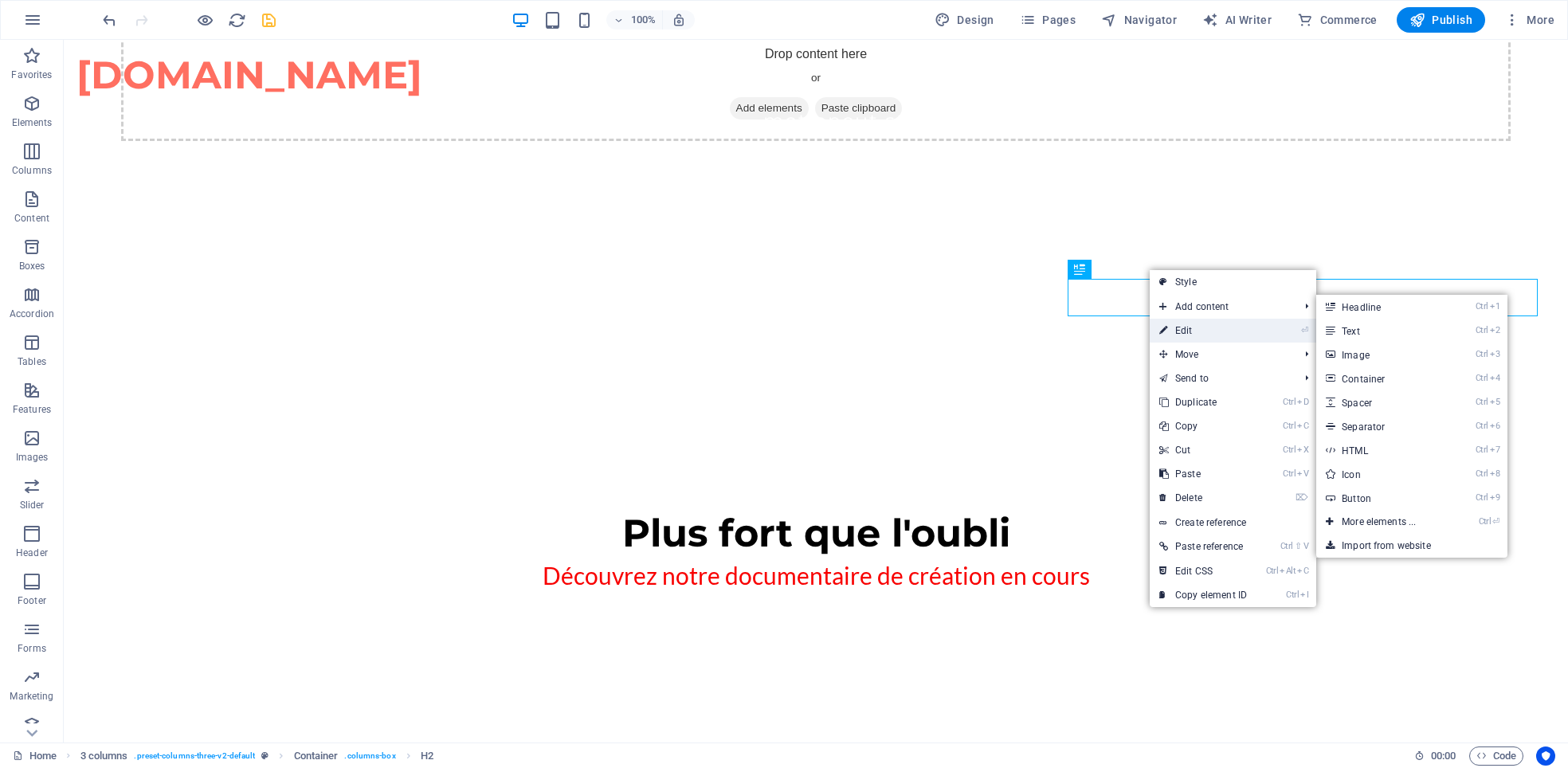
click at [1189, 329] on link "⏎ Edit" at bounding box center [1203, 330] width 106 height 24
select select "5"
select select
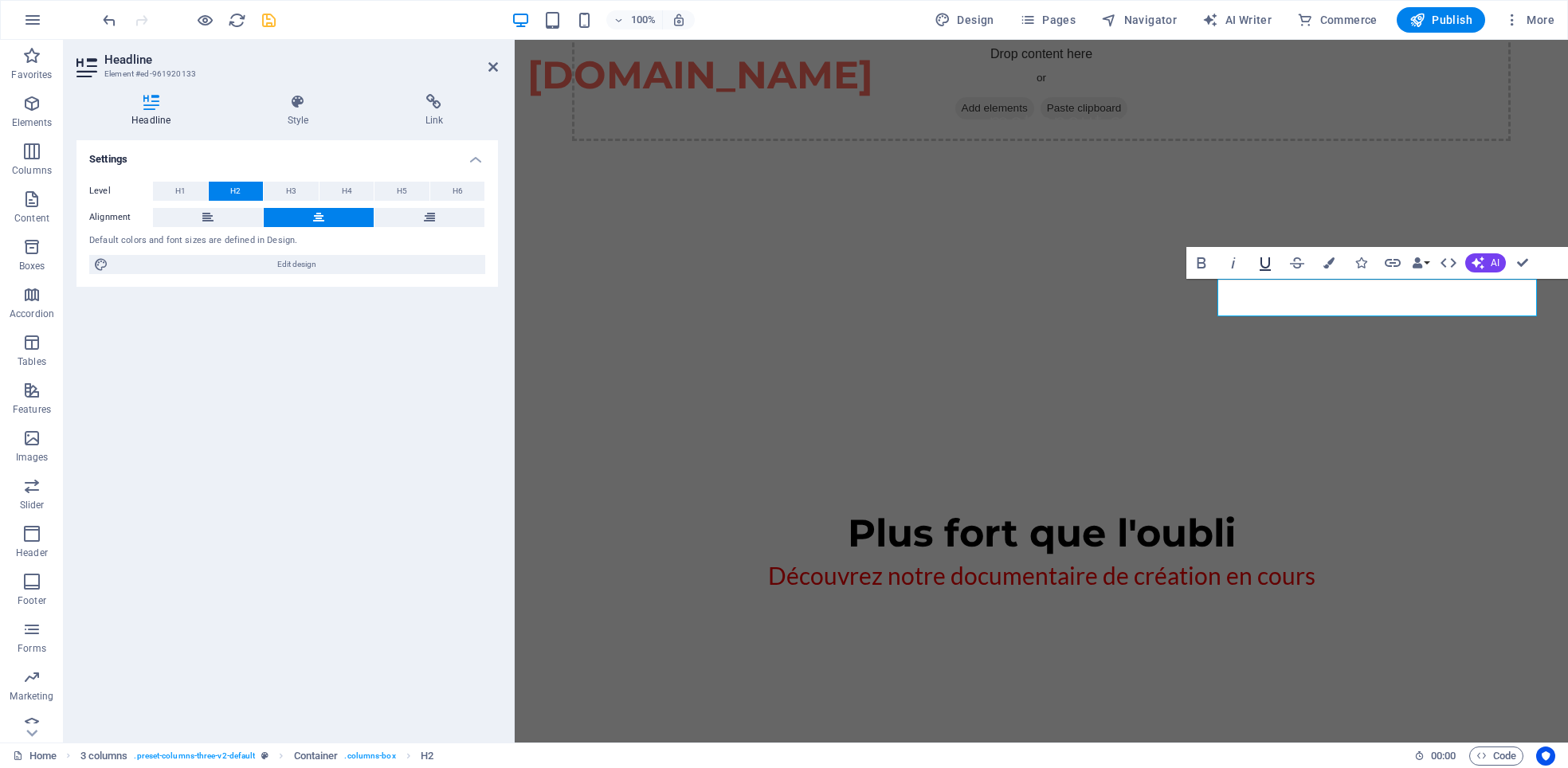
click at [1270, 259] on icon "button" at bounding box center [1265, 263] width 19 height 19
click at [1270, 261] on icon "button" at bounding box center [1265, 263] width 19 height 19
click at [1260, 265] on icon "button" at bounding box center [1265, 263] width 19 height 19
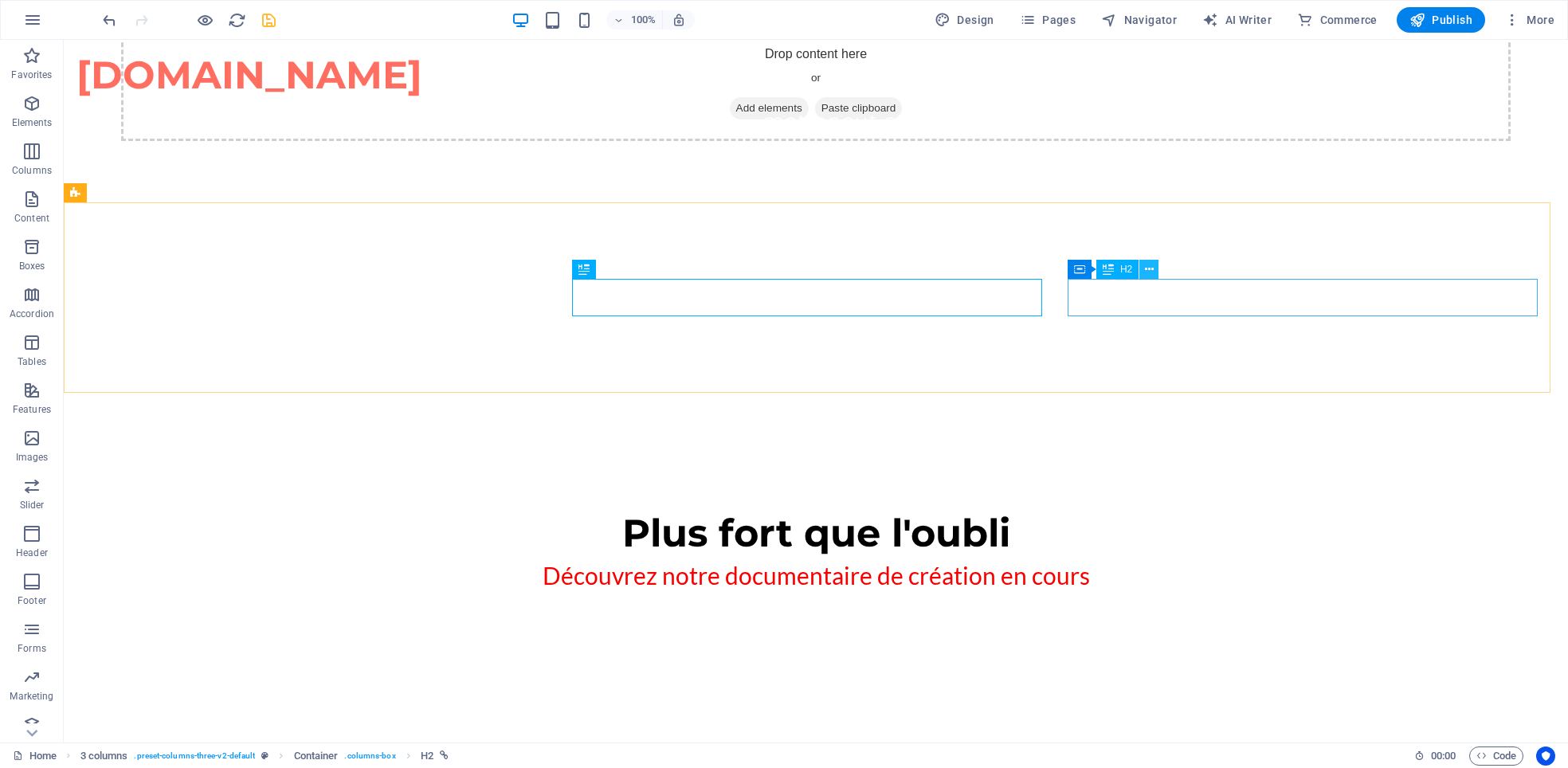
click at [1146, 264] on icon at bounding box center [1149, 270] width 8 height 17
click at [1152, 261] on icon at bounding box center [1149, 270] width 8 height 17
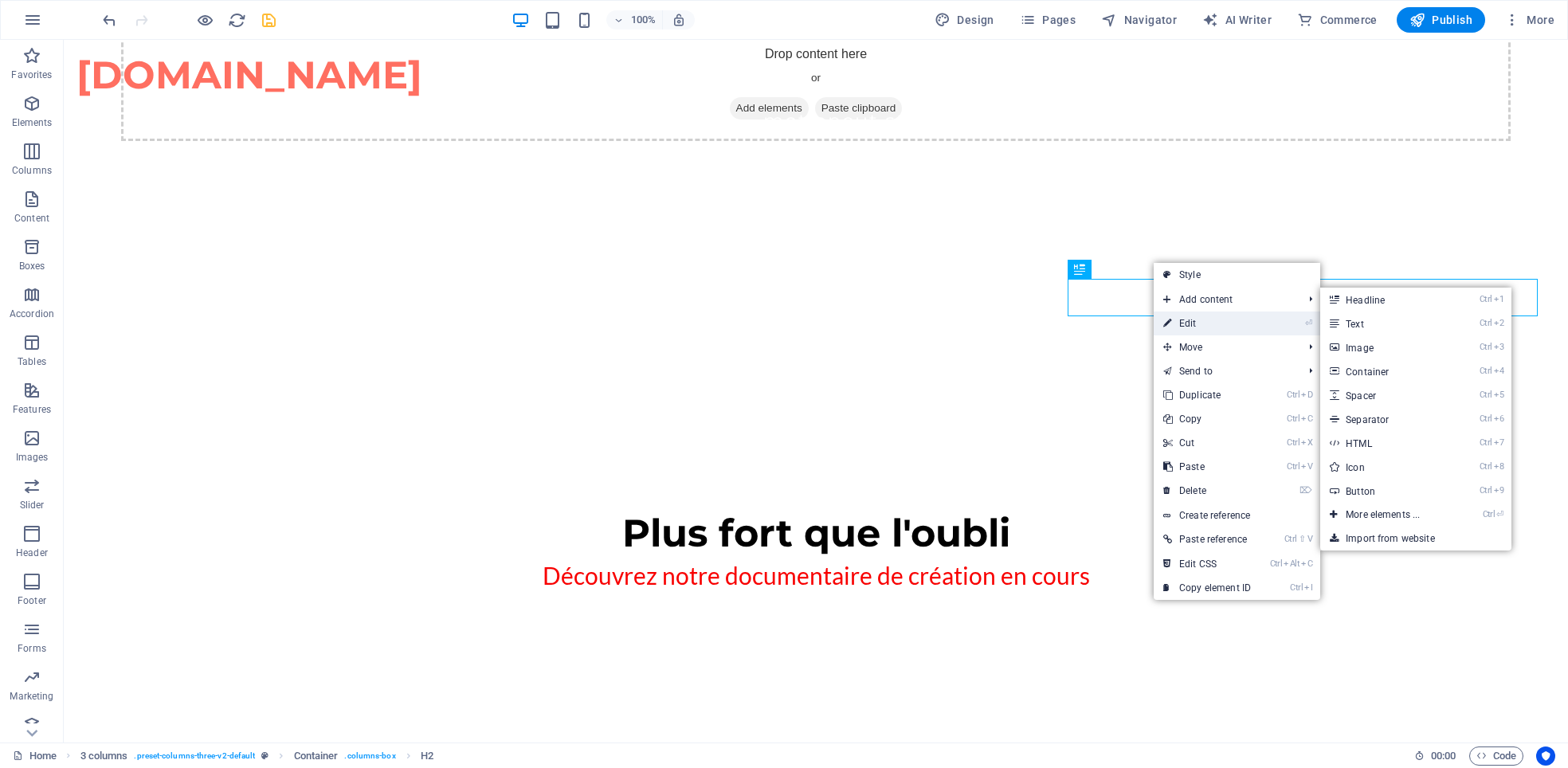
click at [1176, 326] on link "⏎ Edit" at bounding box center [1207, 324] width 106 height 24
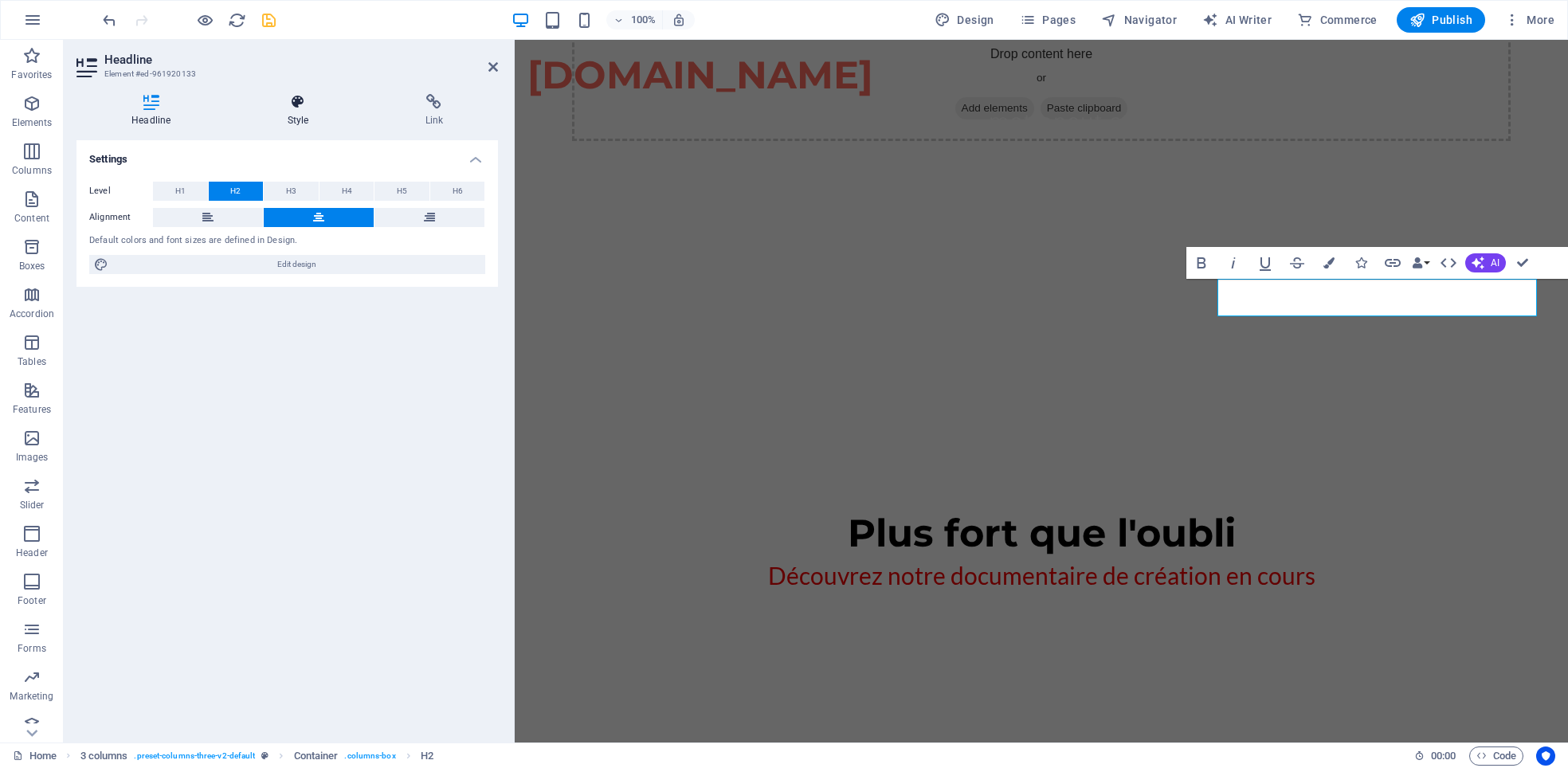
click at [295, 107] on icon at bounding box center [297, 101] width 132 height 16
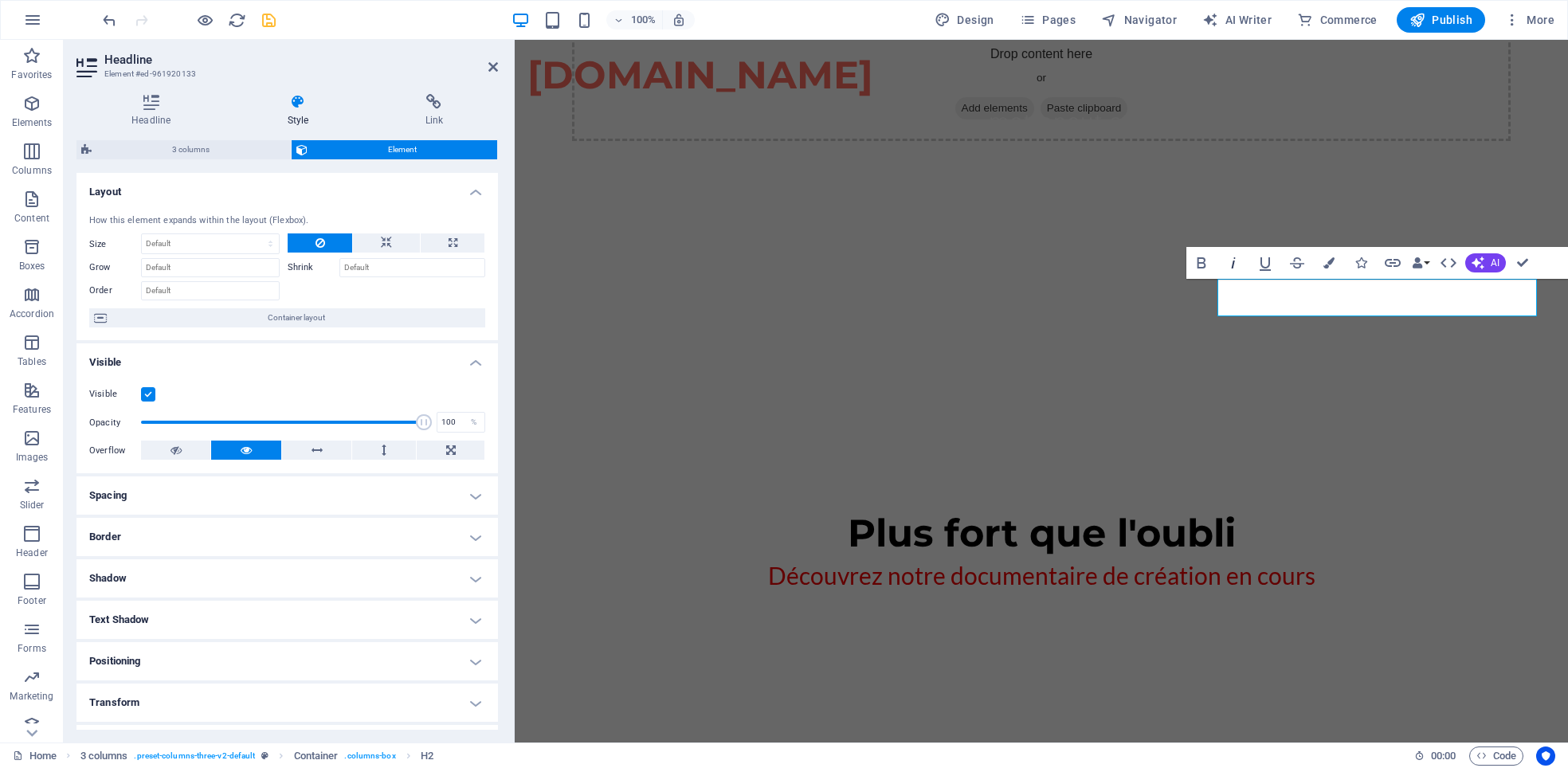
click at [1231, 263] on icon "button" at bounding box center [1233, 263] width 19 height 19
click at [1198, 263] on icon "button" at bounding box center [1201, 263] width 8 height 11
click at [1265, 265] on icon "button" at bounding box center [1265, 263] width 19 height 19
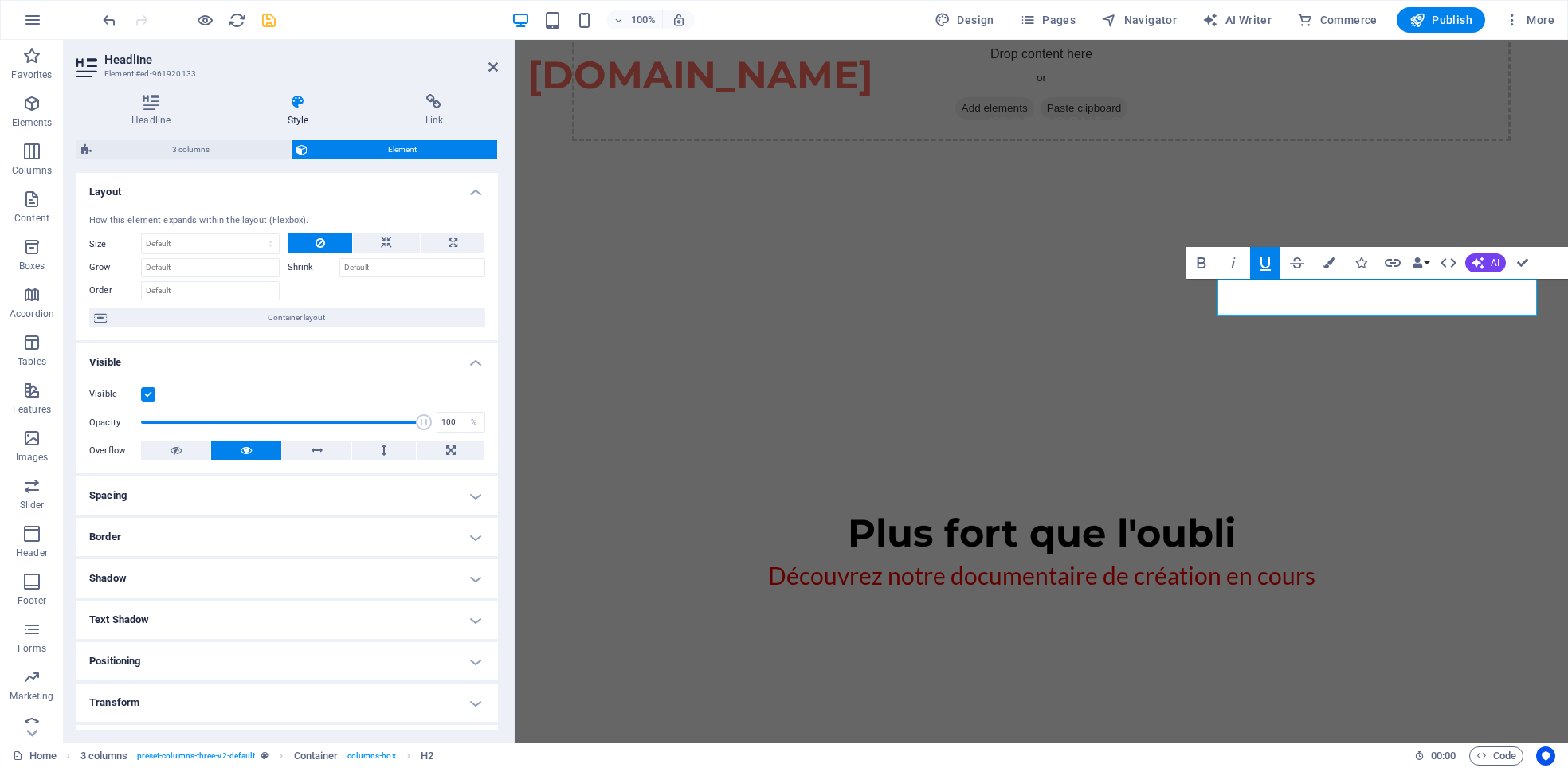
click at [1265, 260] on icon "button" at bounding box center [1265, 263] width 19 height 19
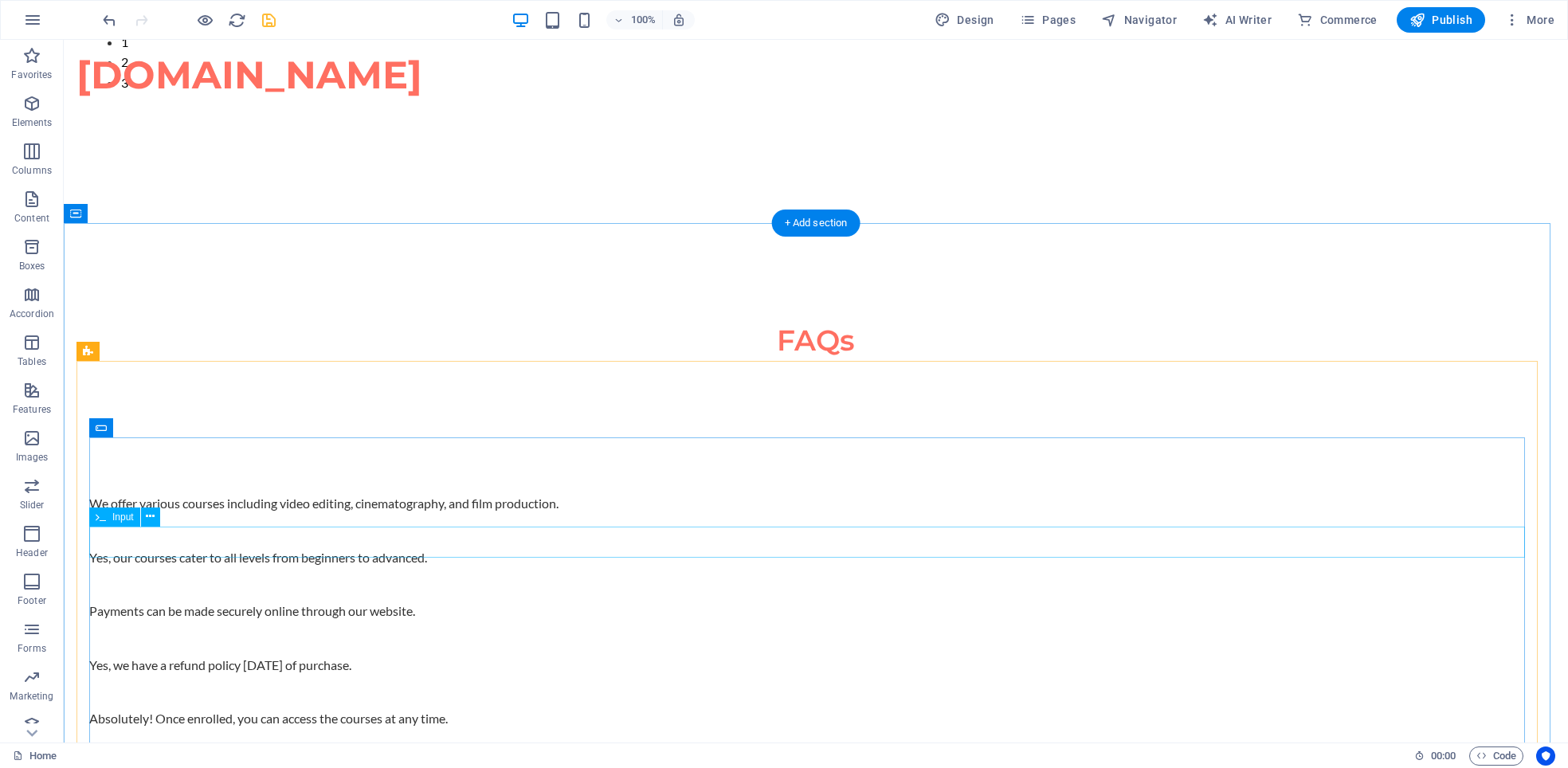
scroll to position [2590, 0]
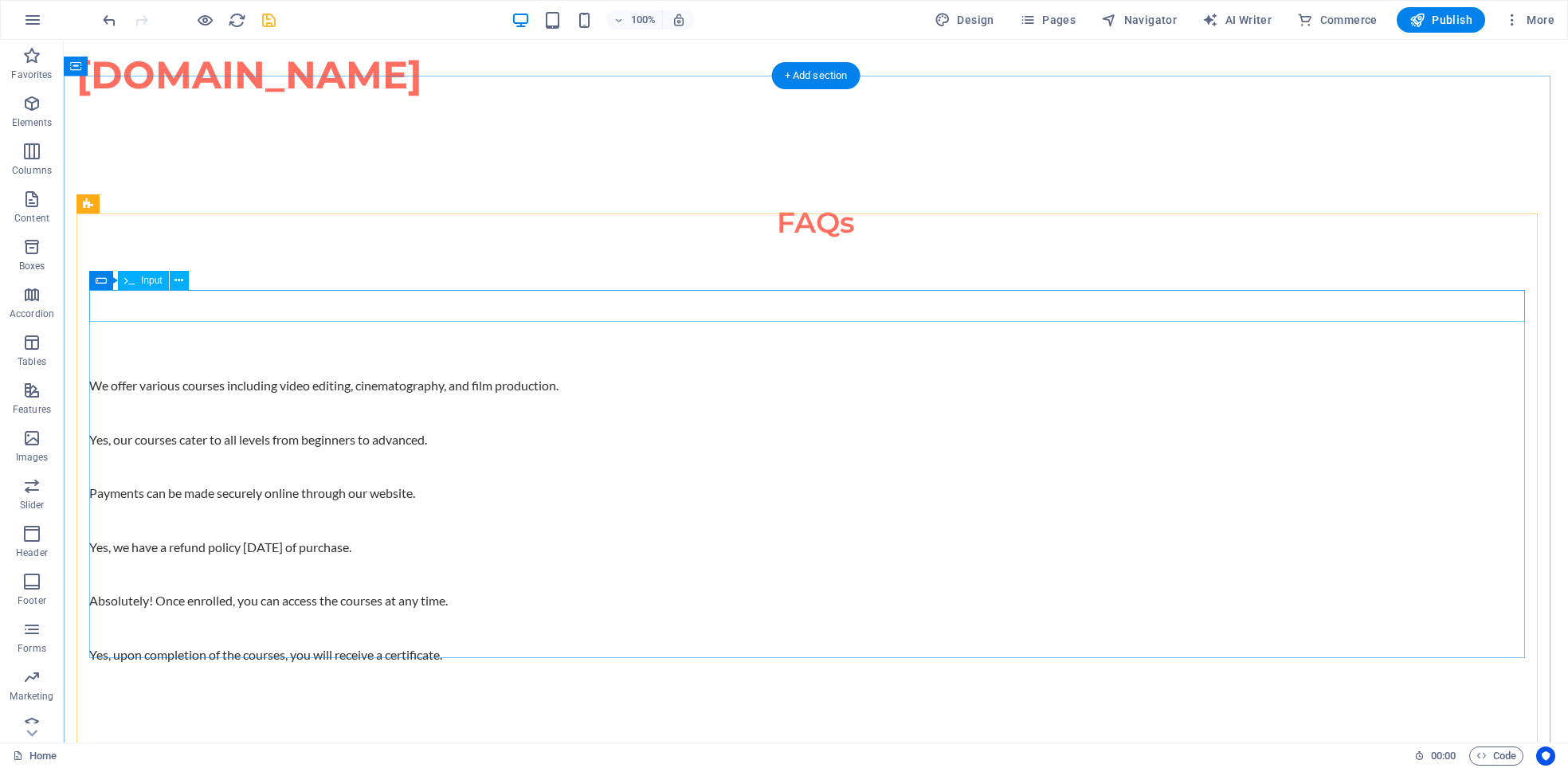
click at [146, 275] on span "Input" at bounding box center [151, 280] width 21 height 9
click at [179, 280] on icon at bounding box center [179, 281] width 8 height 17
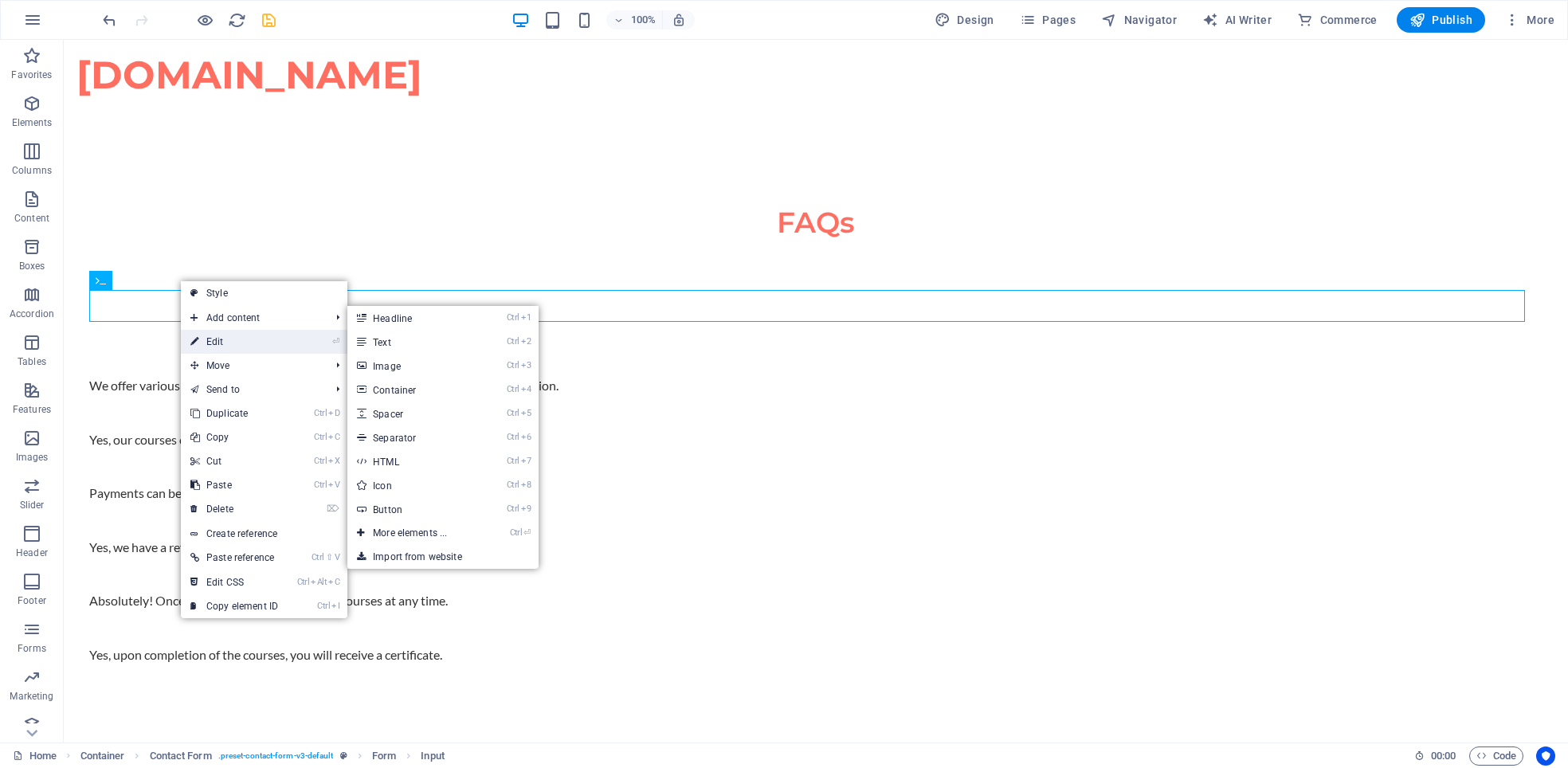
click at [215, 340] on link "⏎ Edit" at bounding box center [234, 341] width 106 height 24
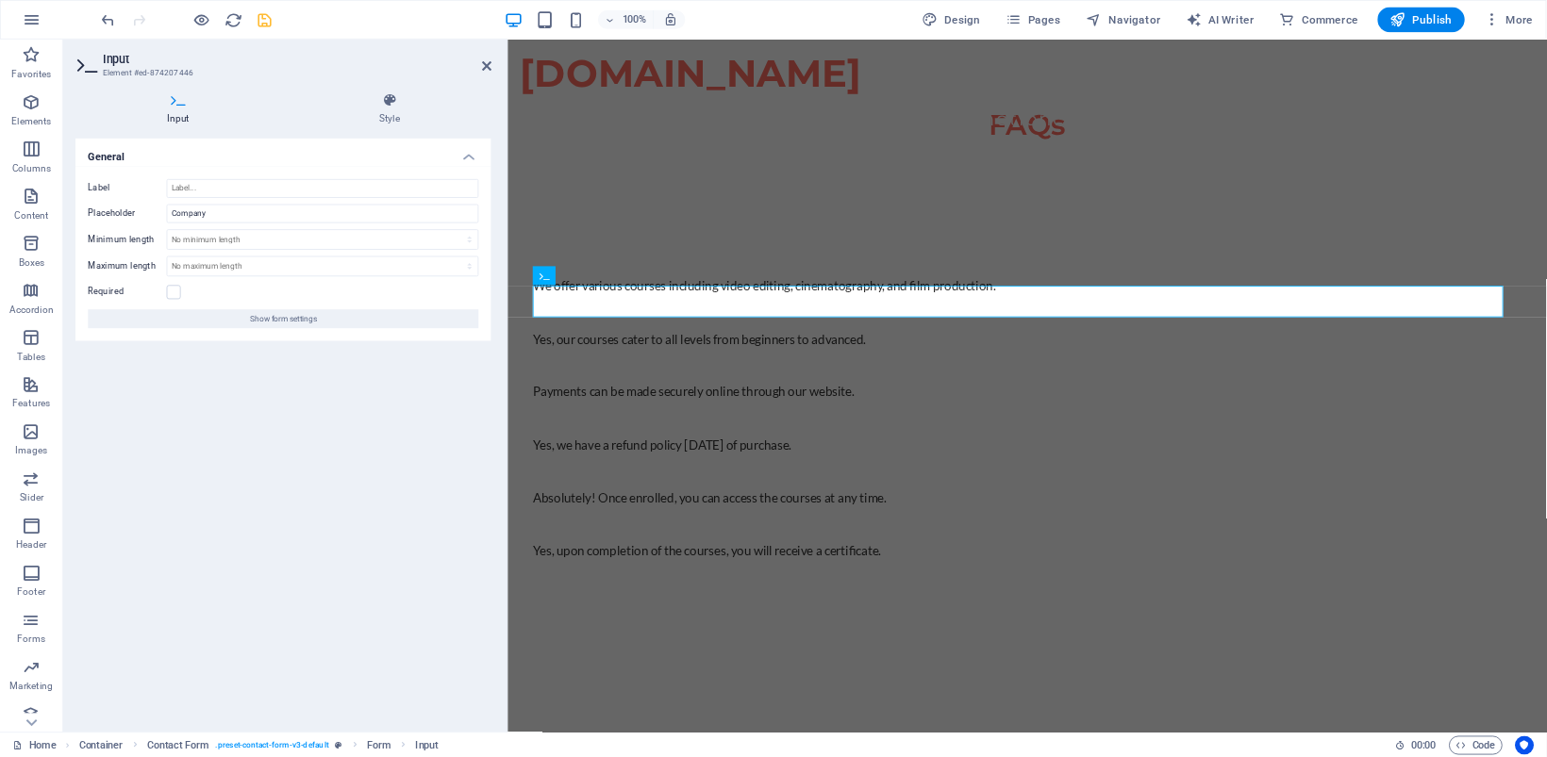
scroll to position [3109, 0]
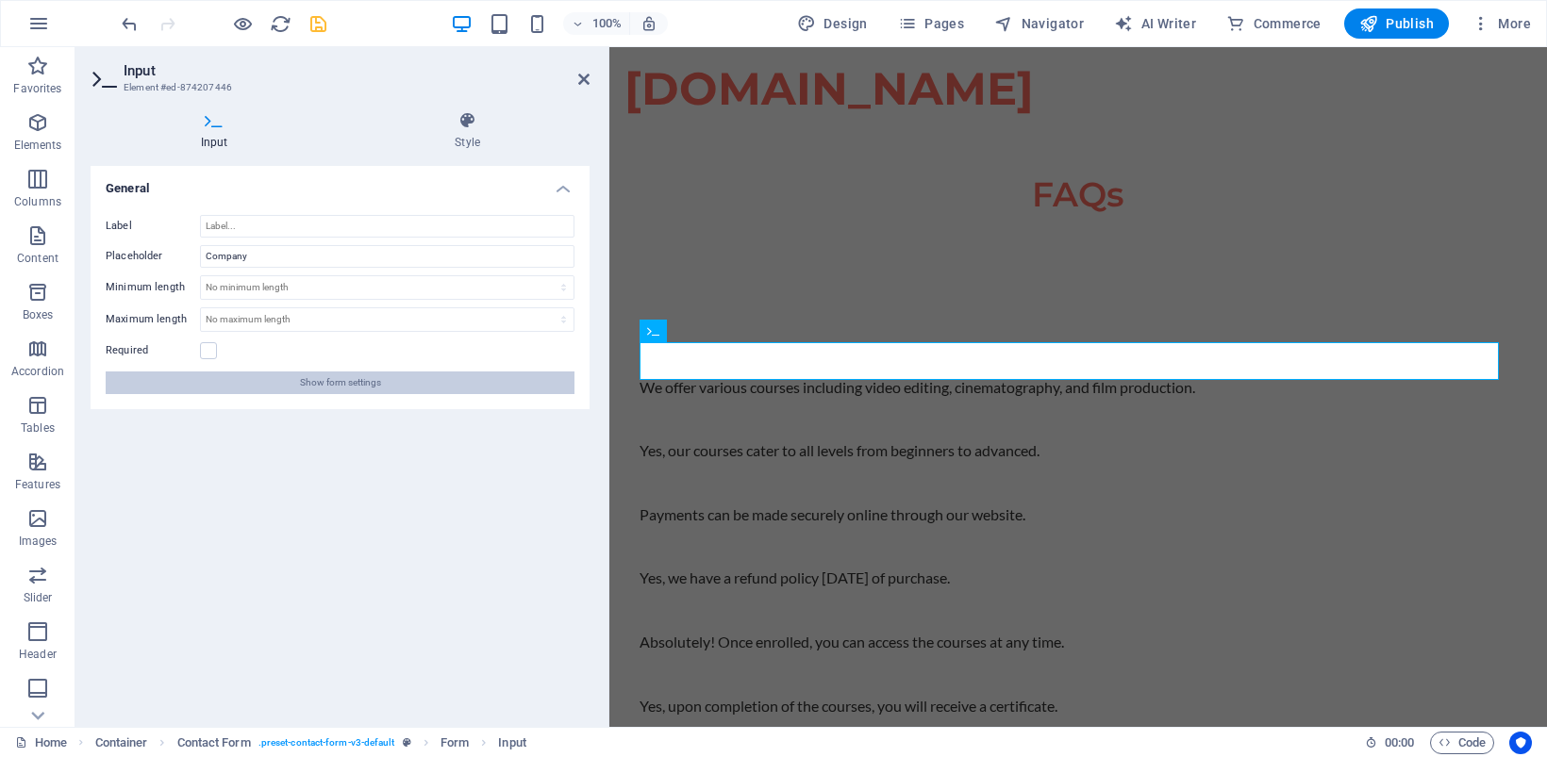
click at [374, 384] on span "Show form settings" at bounding box center [340, 383] width 81 height 23
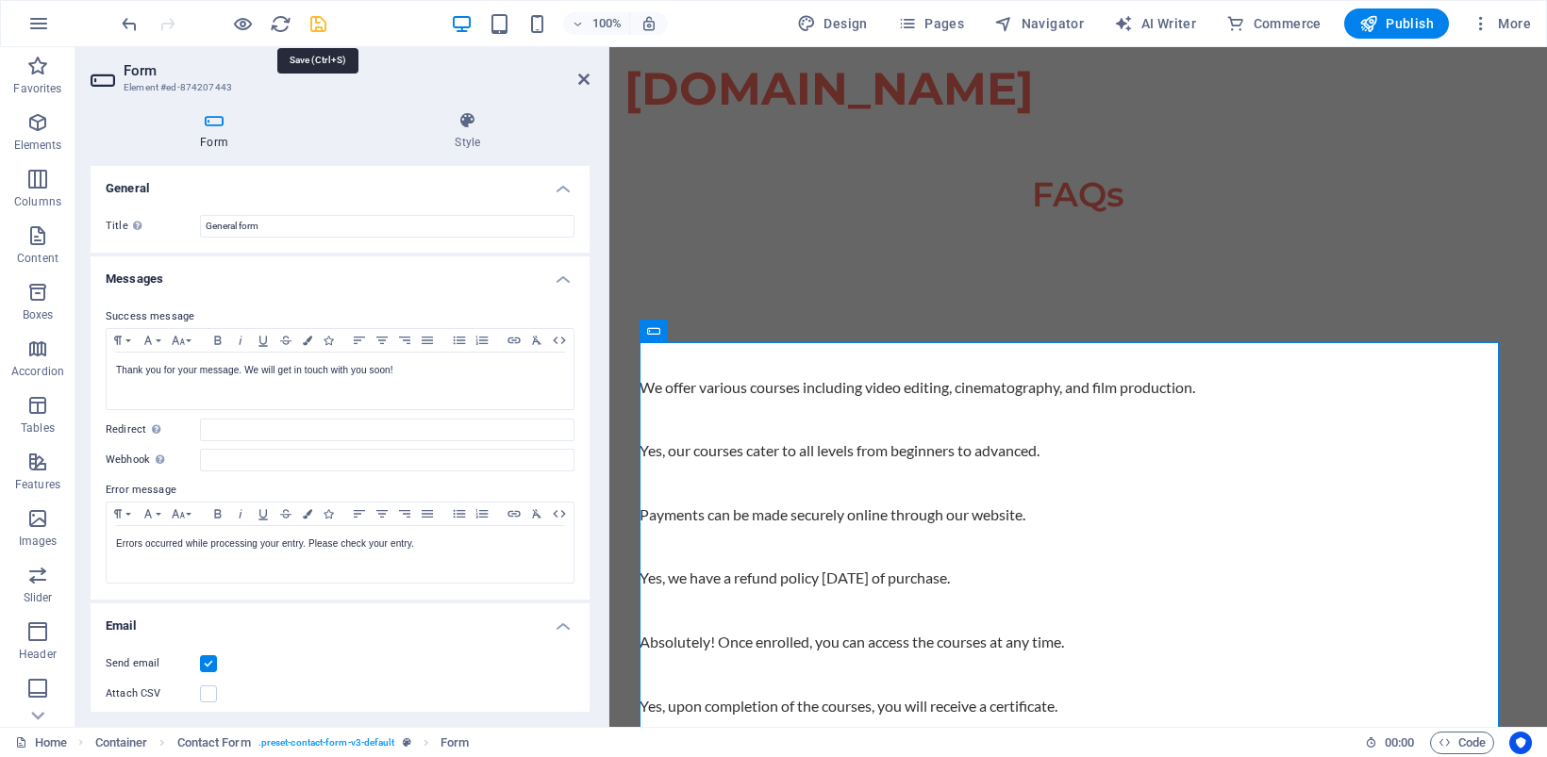
click at [314, 21] on icon "save" at bounding box center [318, 24] width 22 height 22
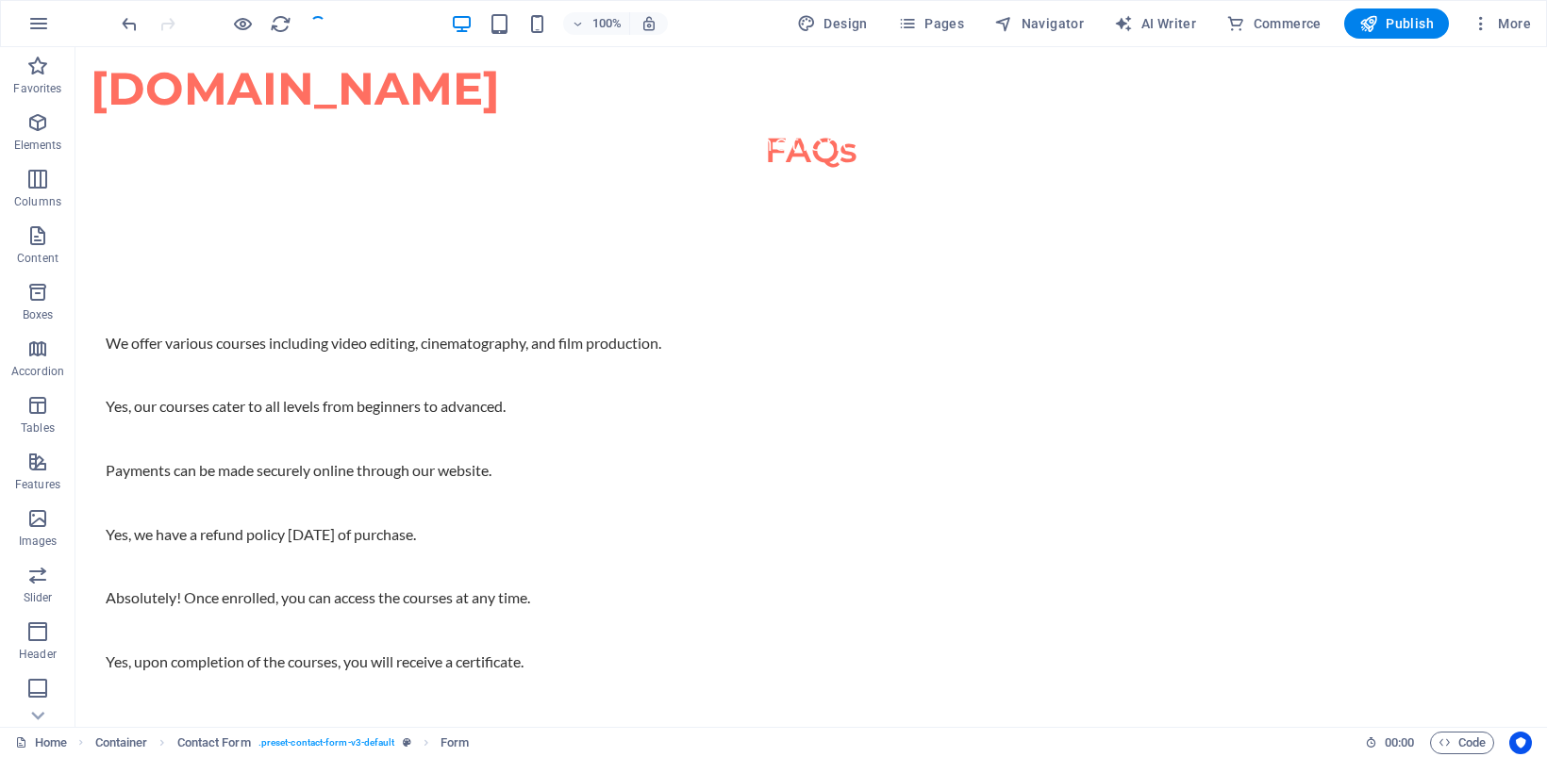
checkbox input "false"
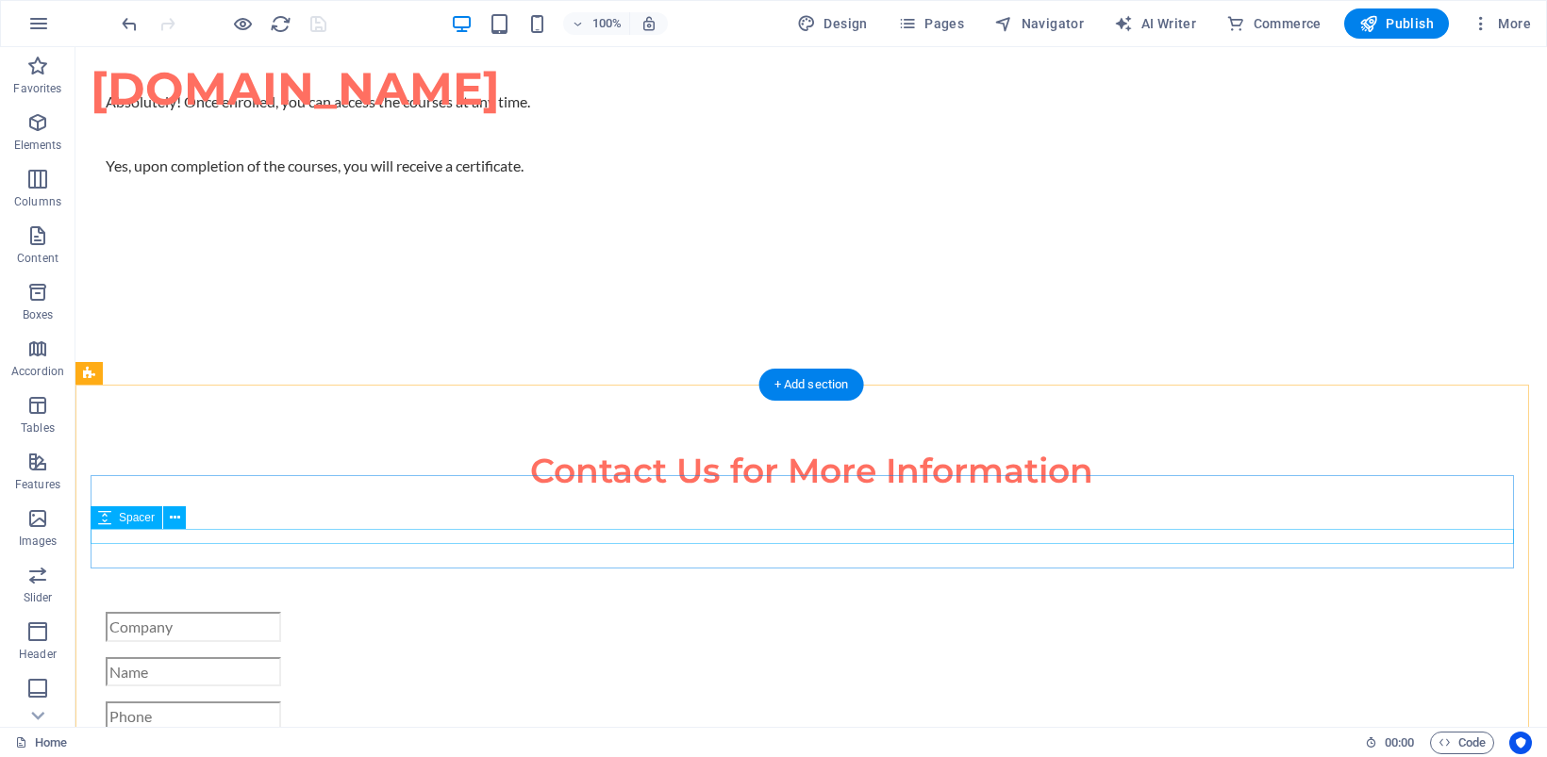
scroll to position [3895, 0]
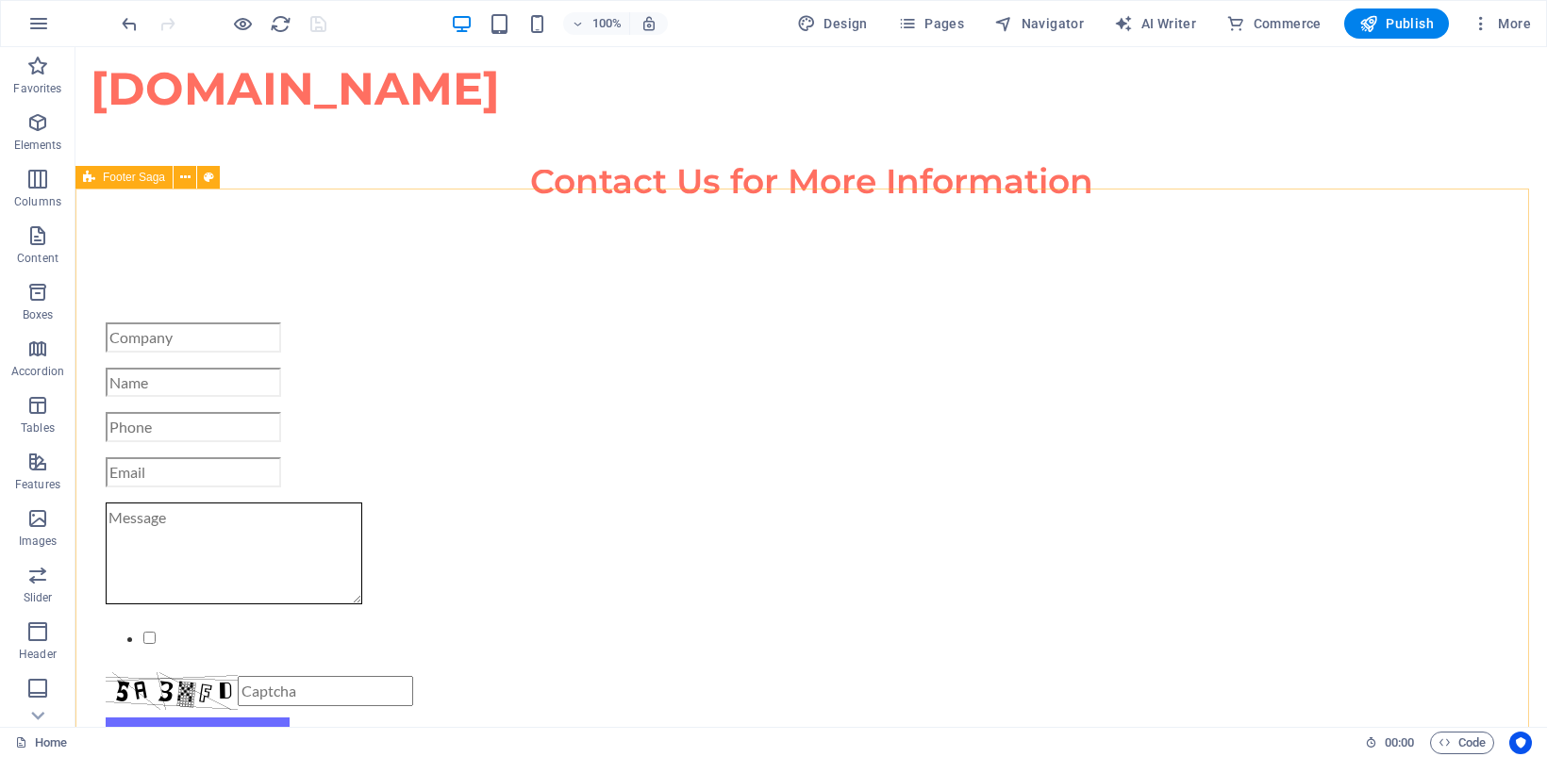
click at [124, 174] on span "Footer Saga" at bounding box center [134, 177] width 62 height 11
click at [208, 175] on icon at bounding box center [209, 178] width 10 height 20
select select "rem"
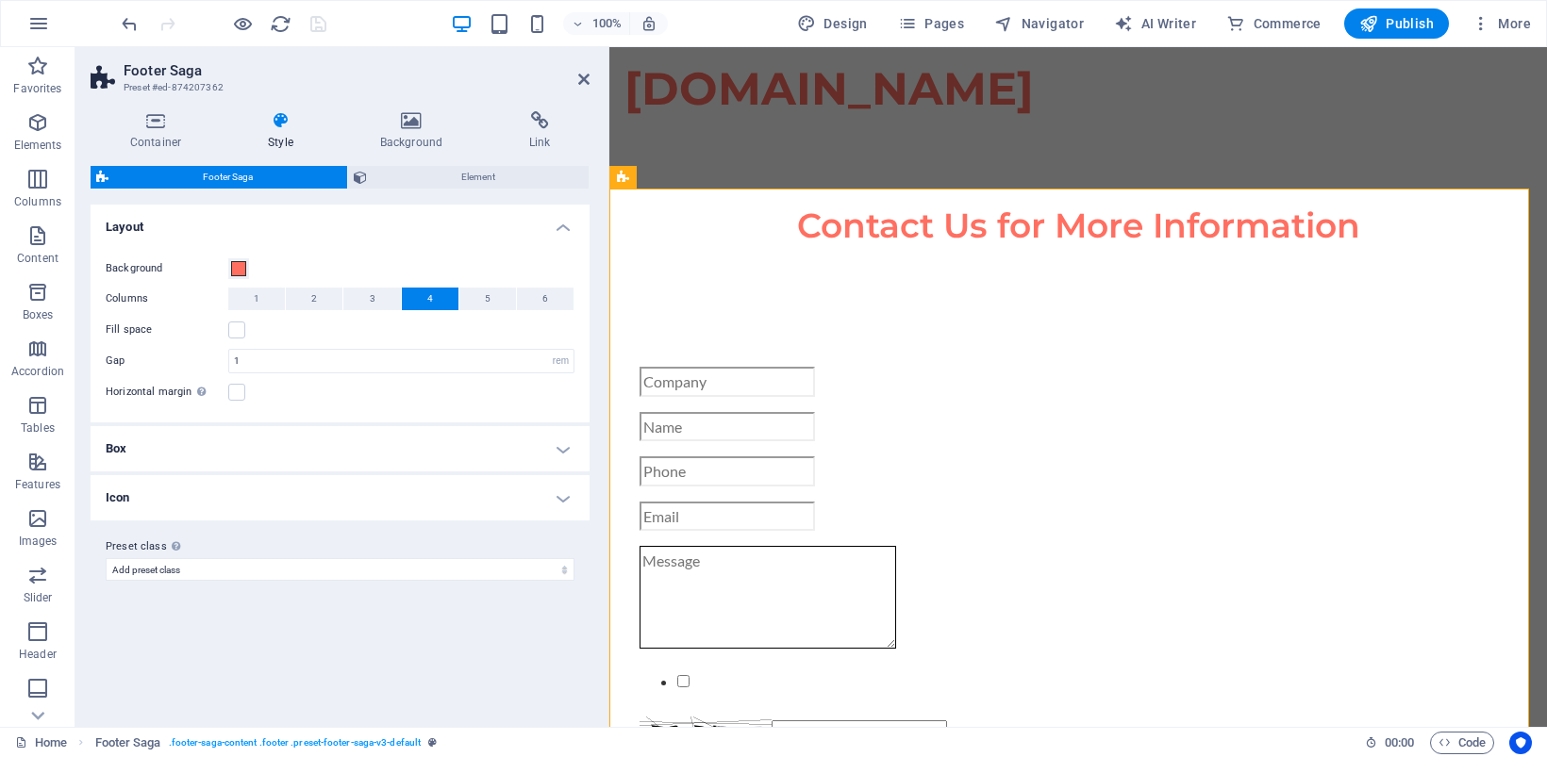
click at [276, 124] on icon at bounding box center [280, 120] width 105 height 19
click at [259, 295] on button "1" at bounding box center [256, 299] width 57 height 23
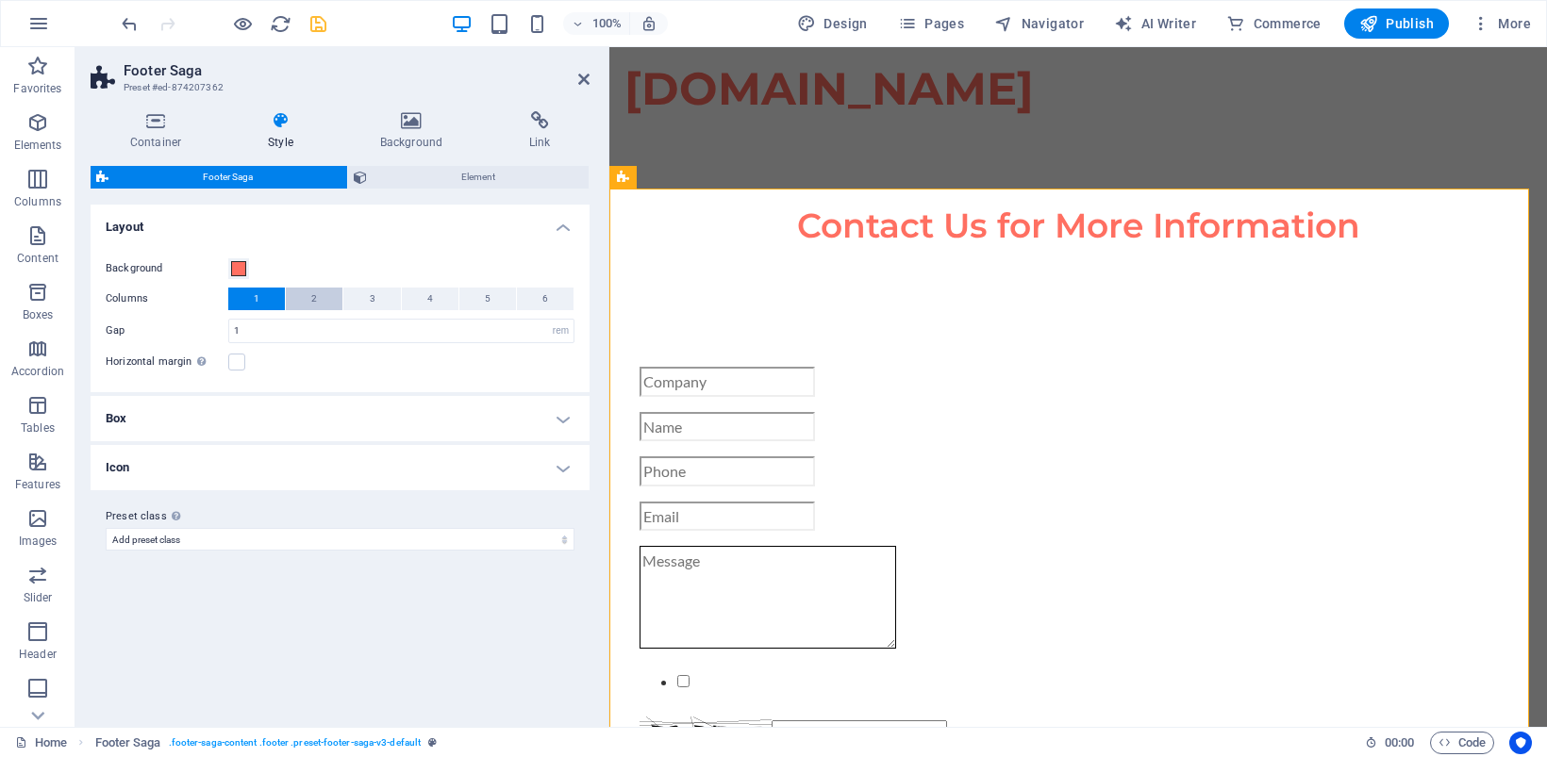
click at [308, 294] on button "2" at bounding box center [314, 299] width 57 height 23
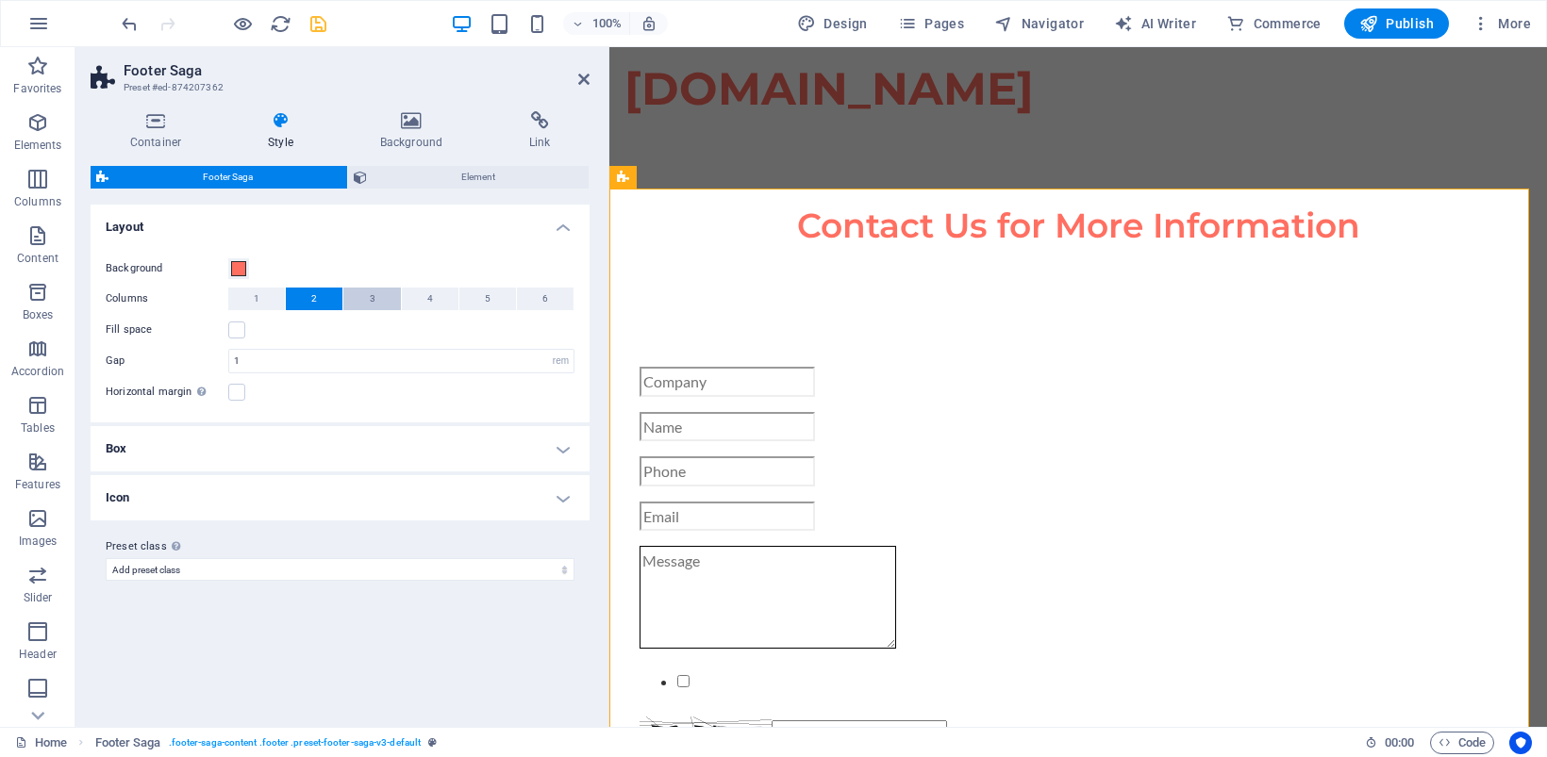
click at [365, 297] on button "3" at bounding box center [371, 299] width 57 height 23
click at [423, 300] on button "4" at bounding box center [430, 299] width 57 height 23
click at [479, 304] on button "5" at bounding box center [487, 299] width 57 height 23
click at [544, 300] on span "6" at bounding box center [545, 299] width 6 height 23
click at [256, 297] on span "1" at bounding box center [257, 299] width 6 height 23
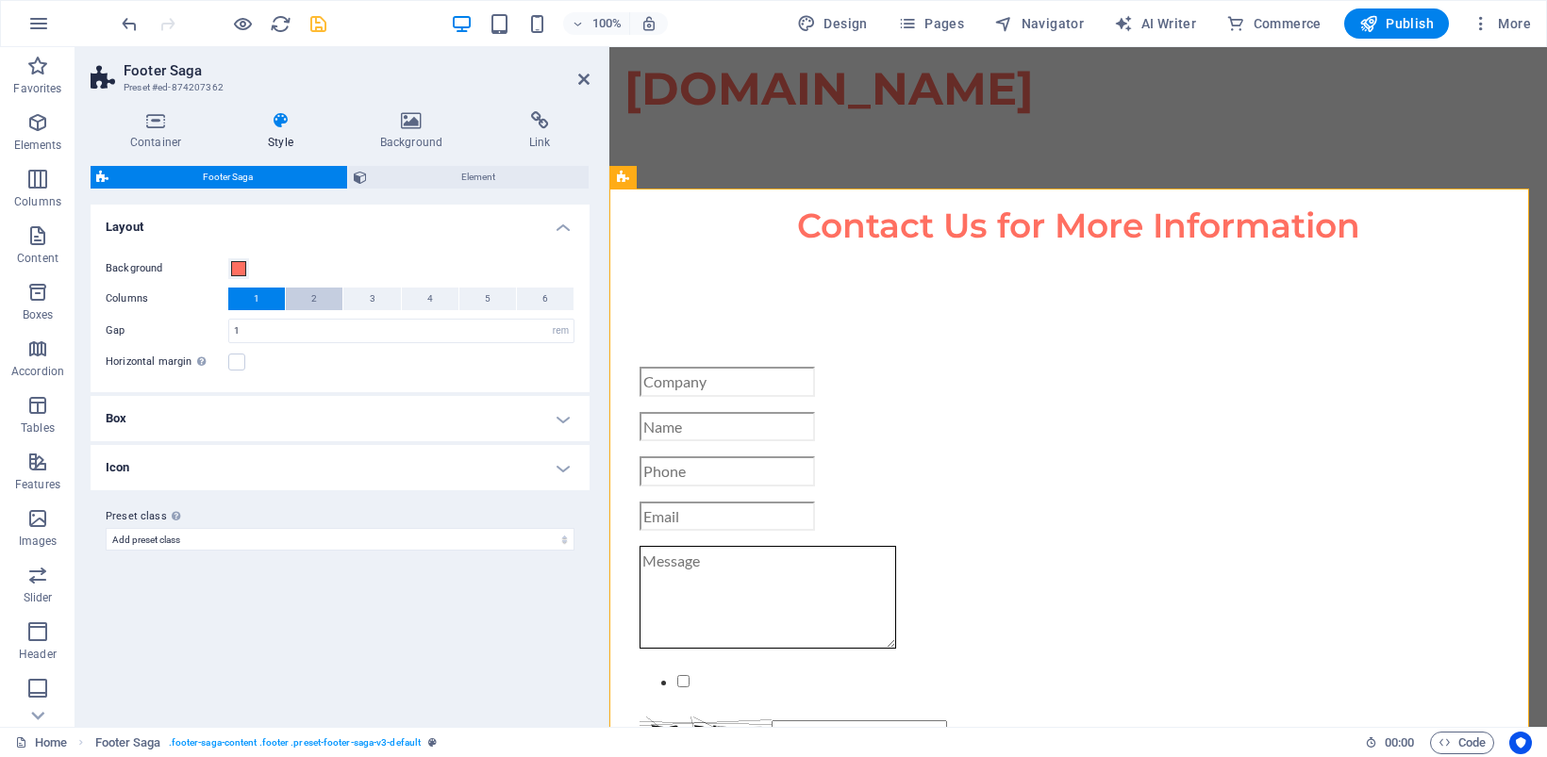
click at [312, 302] on span "2" at bounding box center [314, 299] width 6 height 23
select select
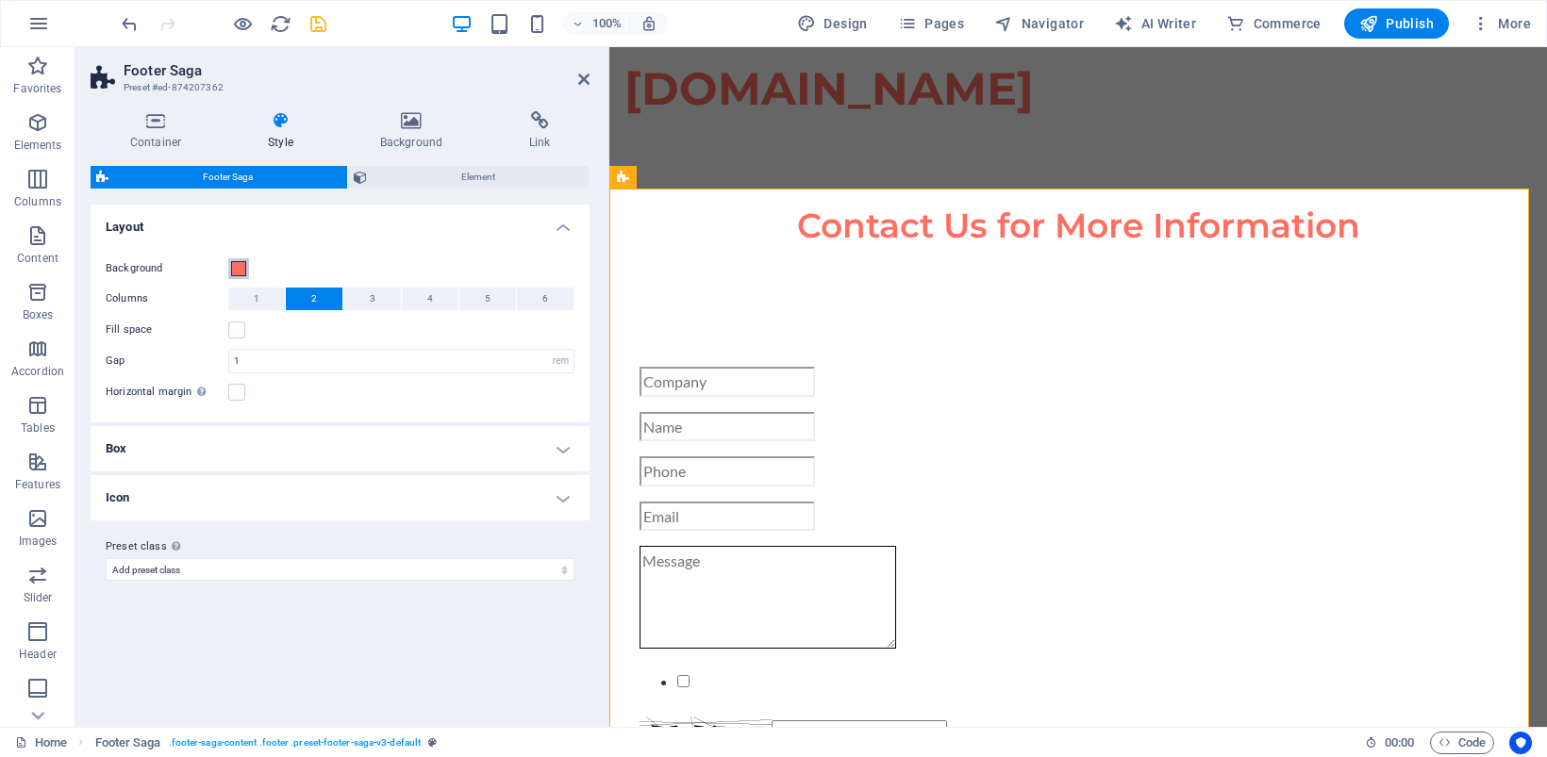
click at [233, 265] on span at bounding box center [238, 268] width 15 height 15
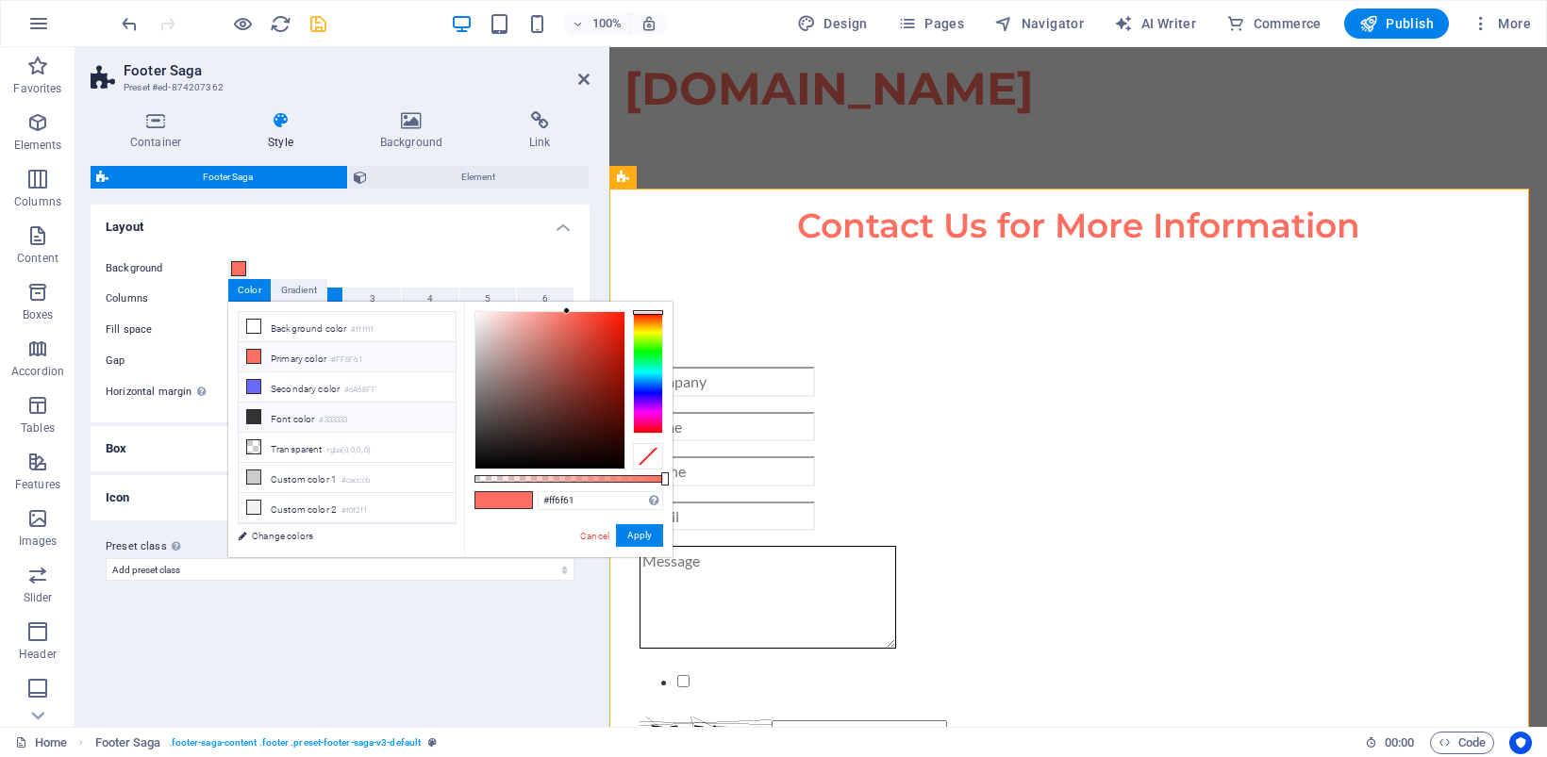
click at [293, 418] on li "Font color #333333" at bounding box center [347, 418] width 217 height 30
click at [281, 484] on li "Custom color 1 #cacccb" at bounding box center [347, 478] width 217 height 30
click at [239, 270] on span at bounding box center [238, 268] width 15 height 15
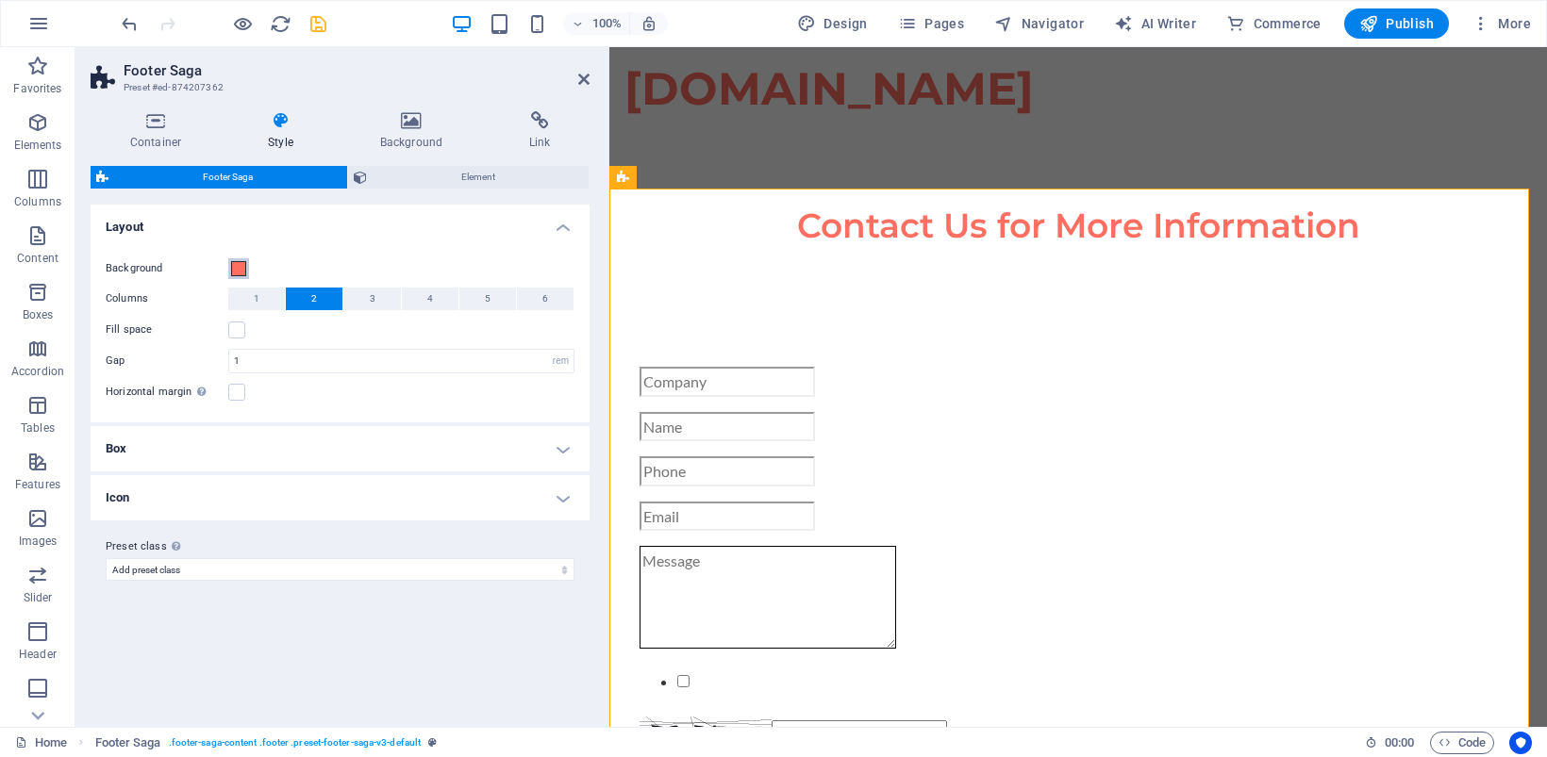
click at [239, 270] on span at bounding box center [238, 268] width 15 height 15
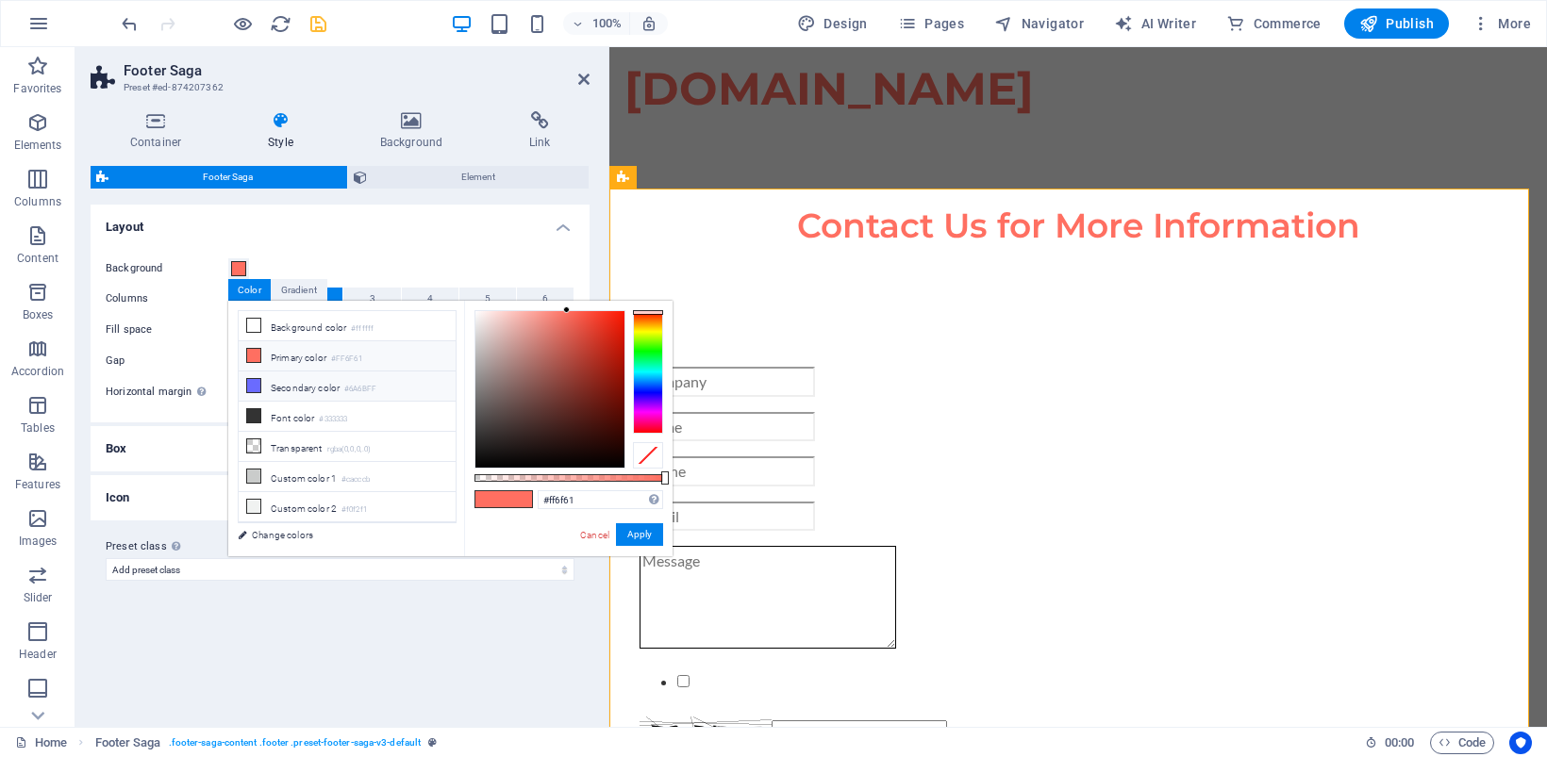
click at [290, 389] on li "Secondary color #6A6BFF" at bounding box center [347, 387] width 217 height 30
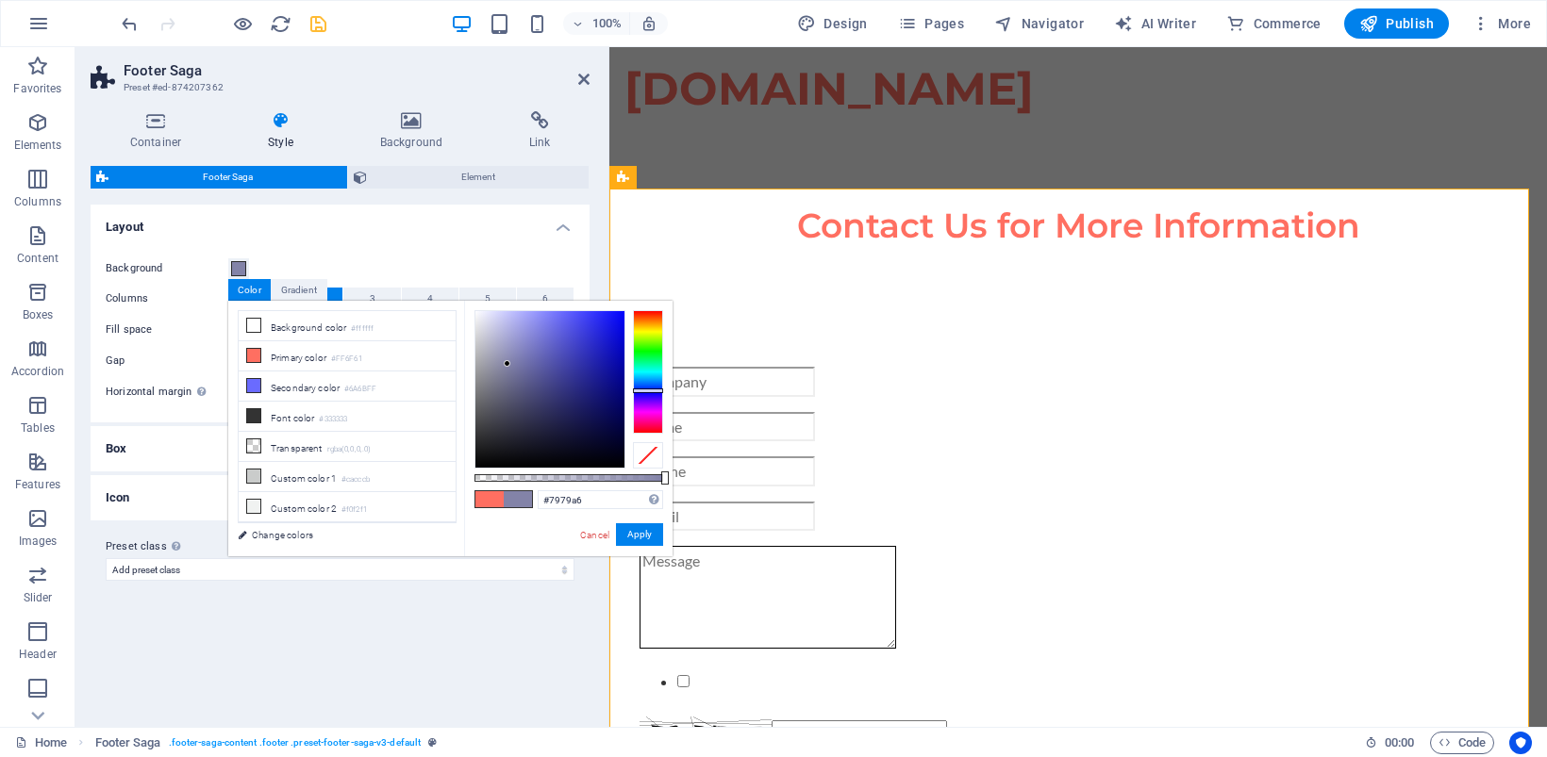
type input "#7575a2"
drag, startPoint x: 516, startPoint y: 323, endPoint x: 516, endPoint y: 368, distance: 45.3
click at [516, 368] on div at bounding box center [549, 389] width 149 height 157
click at [625, 535] on button "Apply" at bounding box center [639, 534] width 47 height 23
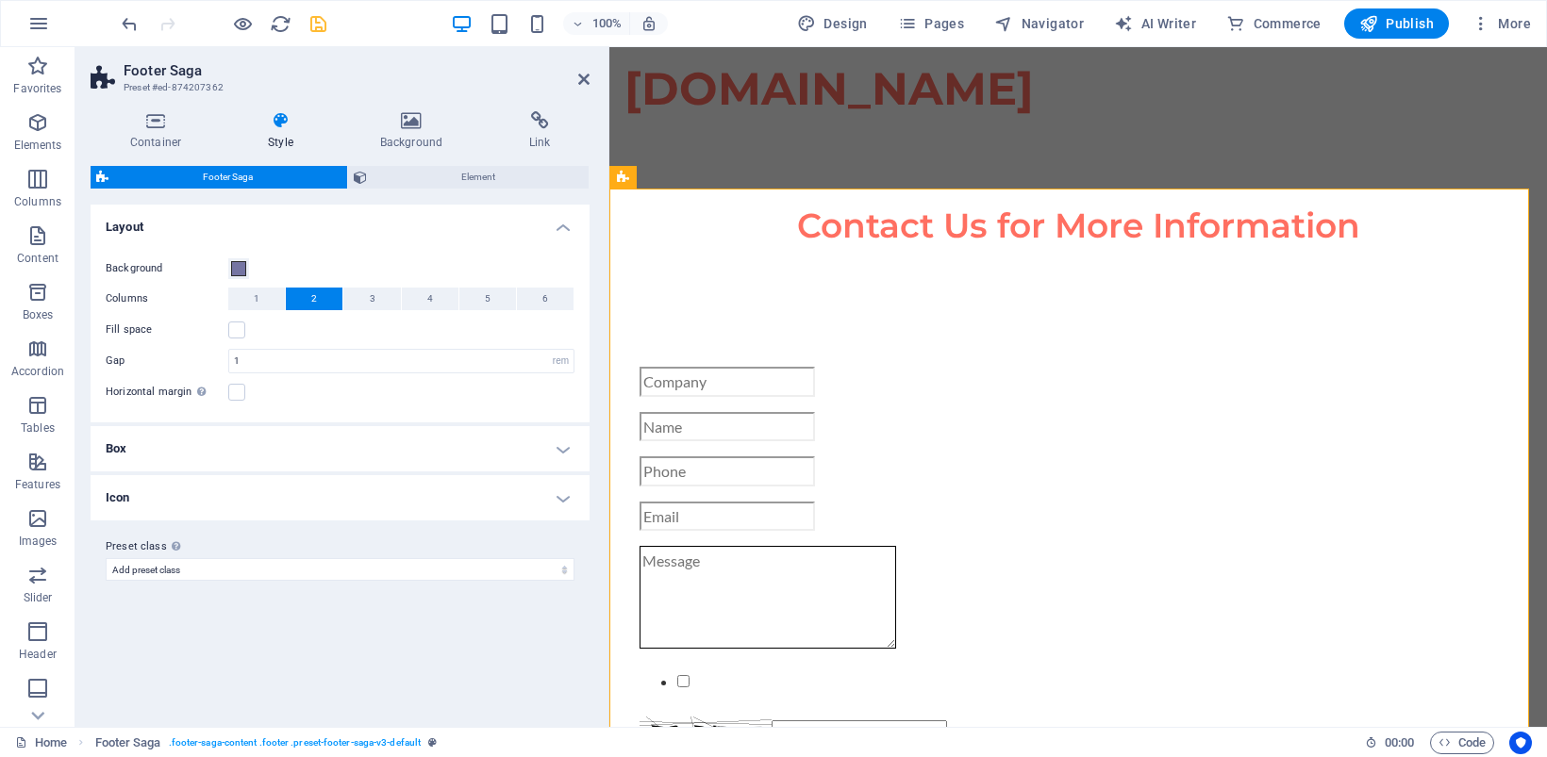
click at [374, 448] on h4 "Box" at bounding box center [340, 448] width 499 height 45
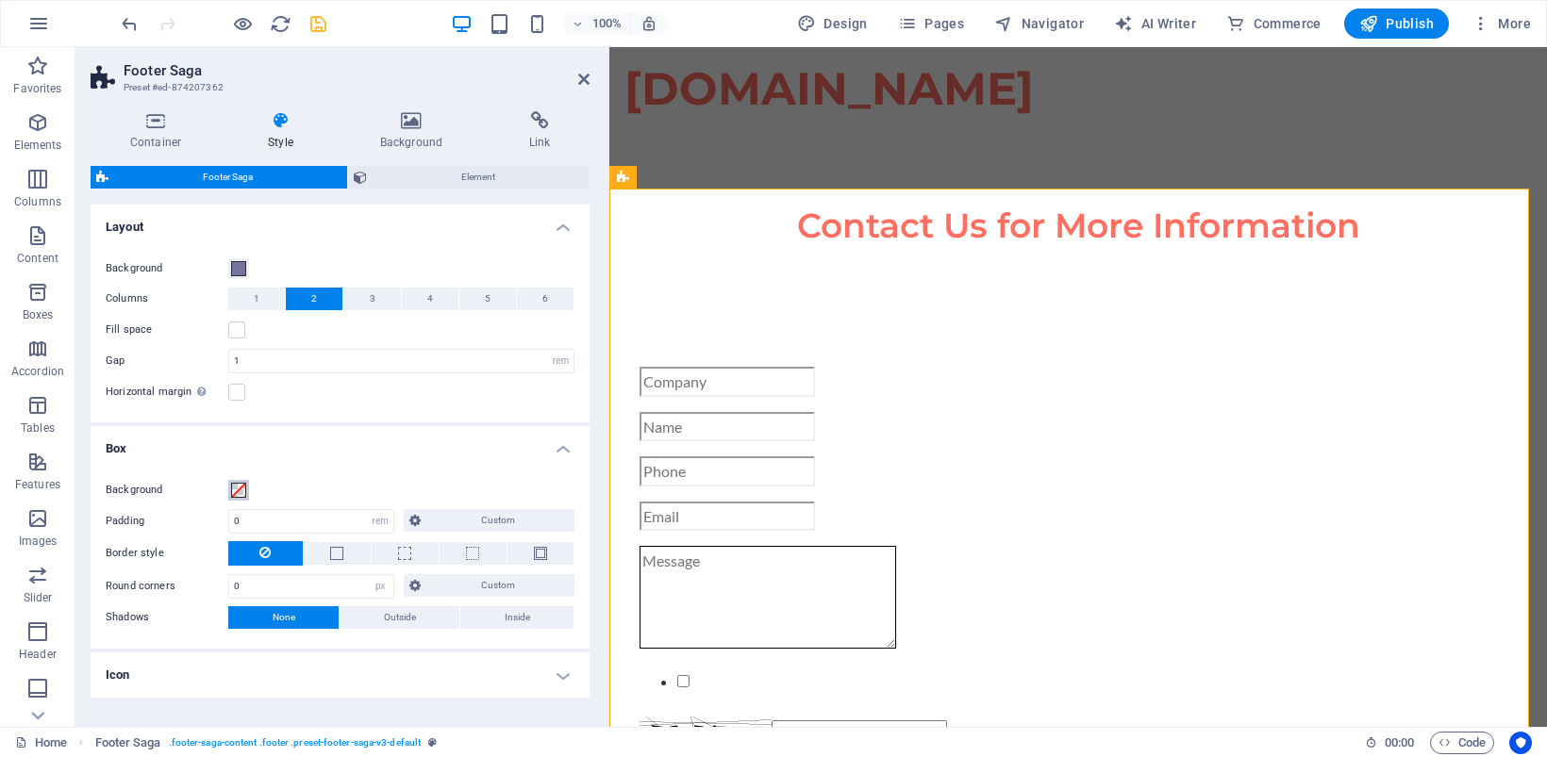
click at [234, 491] on span at bounding box center [238, 490] width 15 height 15
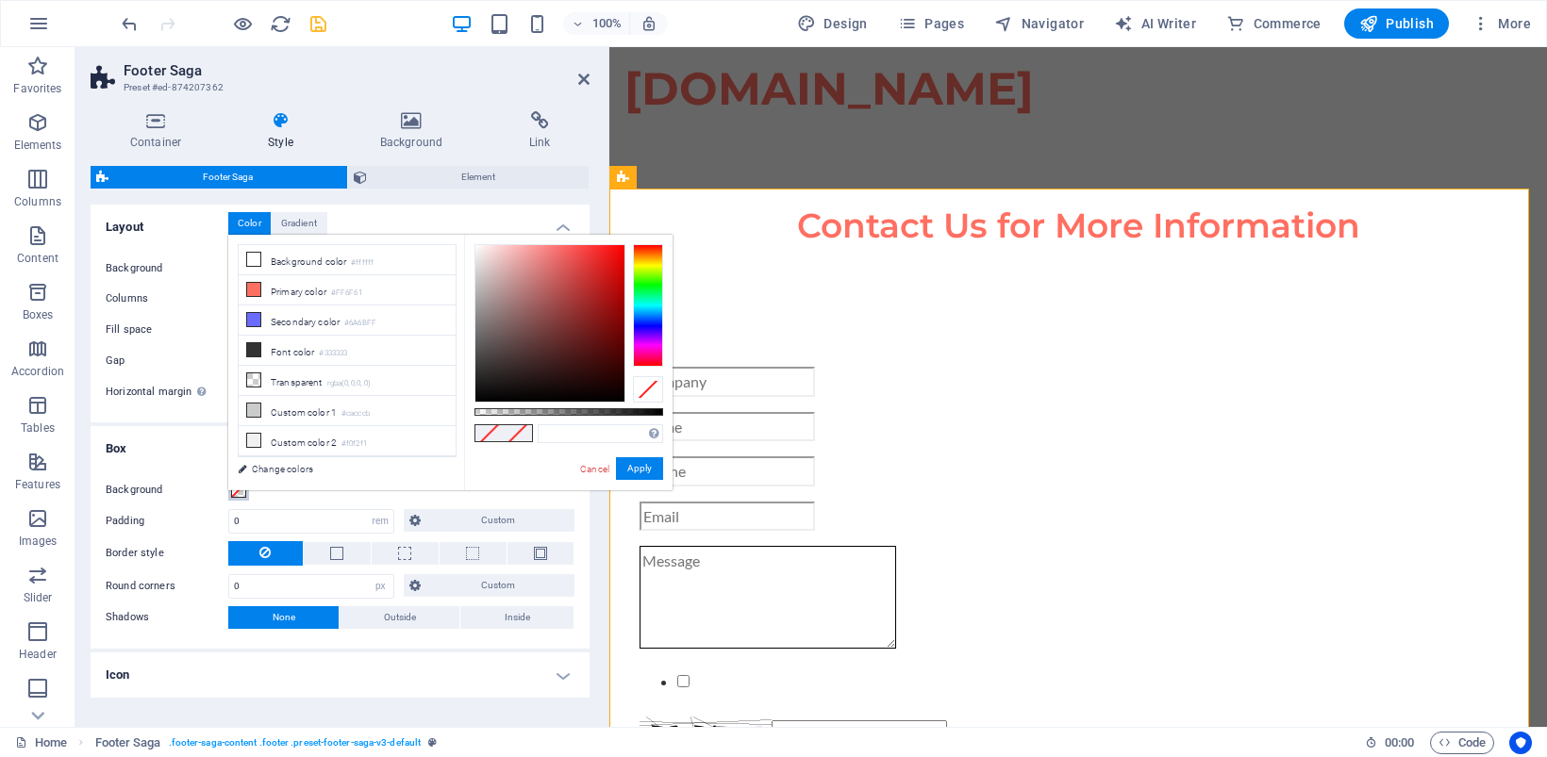
click at [234, 491] on span at bounding box center [238, 490] width 15 height 15
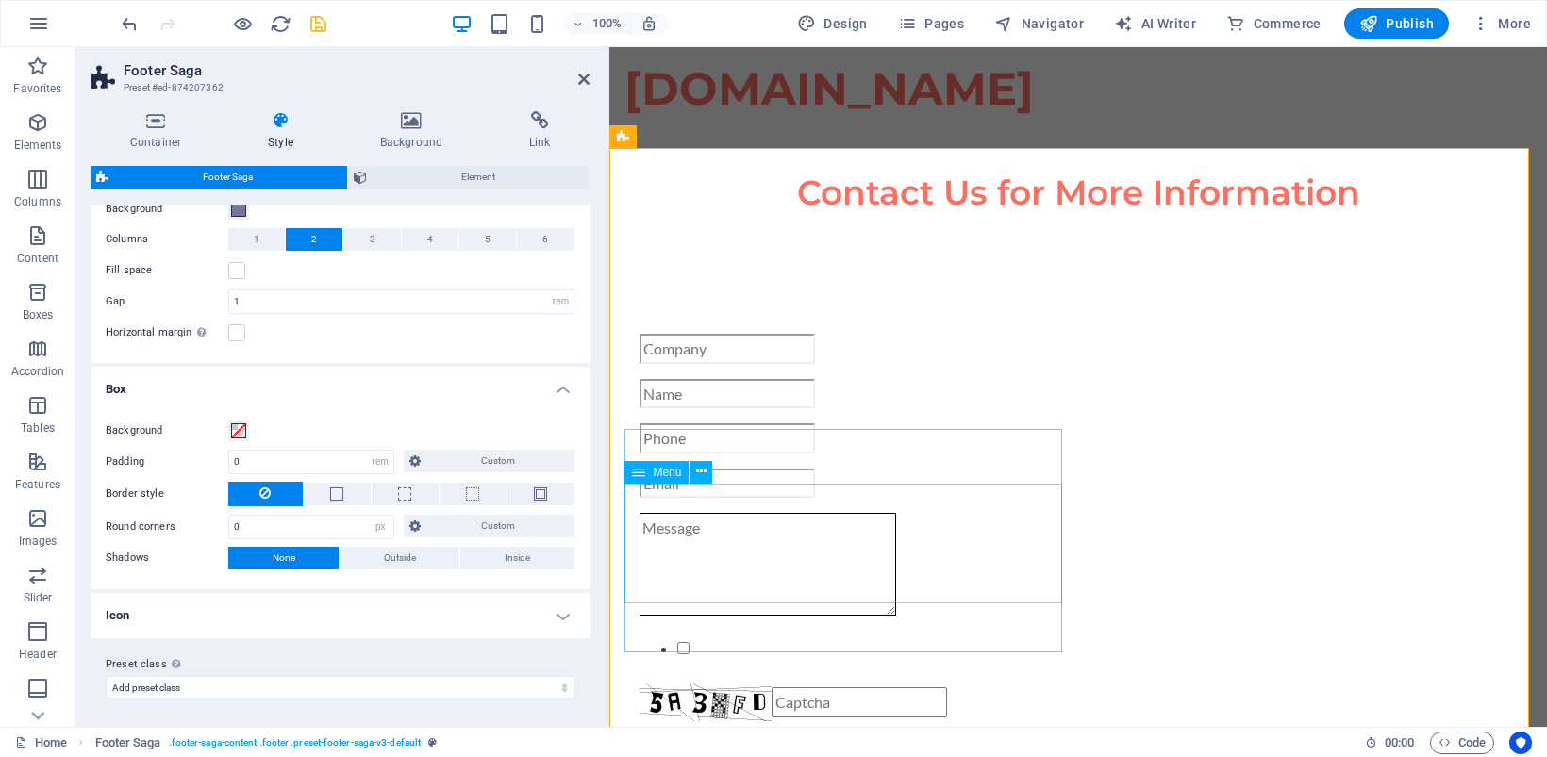
scroll to position [3952, 0]
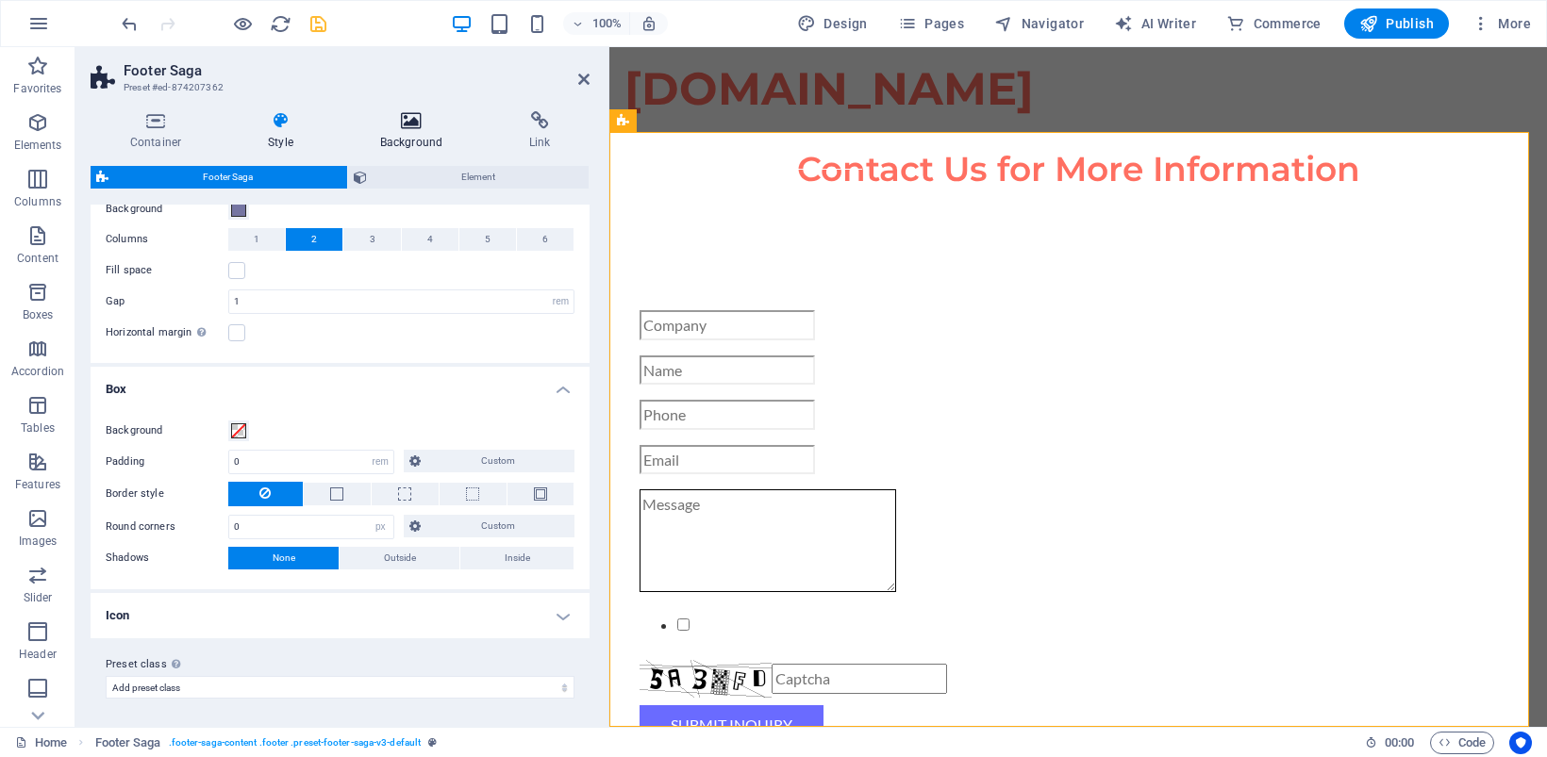
click at [413, 124] on icon at bounding box center [410, 120] width 141 height 19
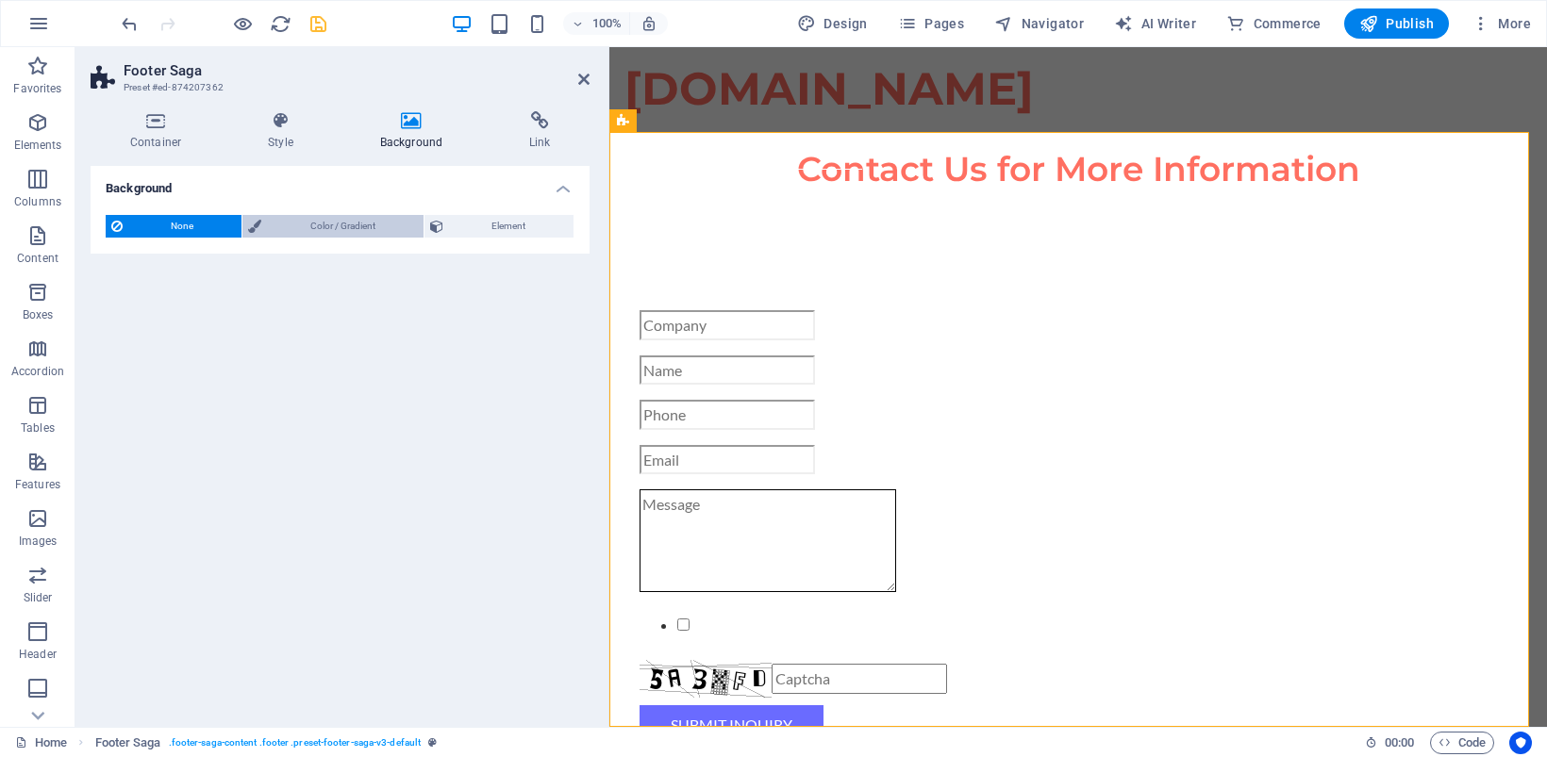
click at [341, 228] on span "Color / Gradient" at bounding box center [342, 226] width 150 height 23
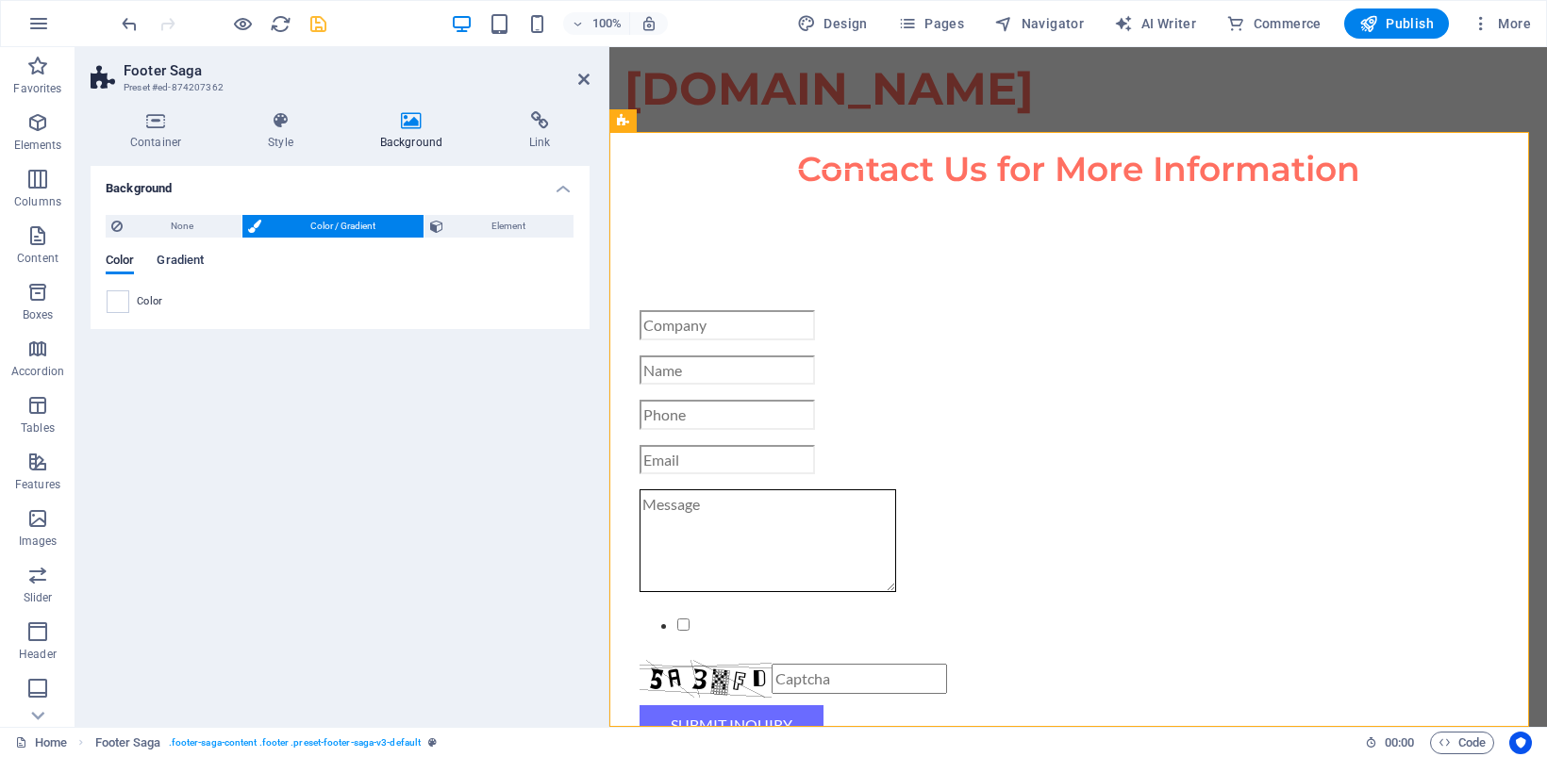
click at [174, 256] on span "Gradient" at bounding box center [180, 262] width 47 height 26
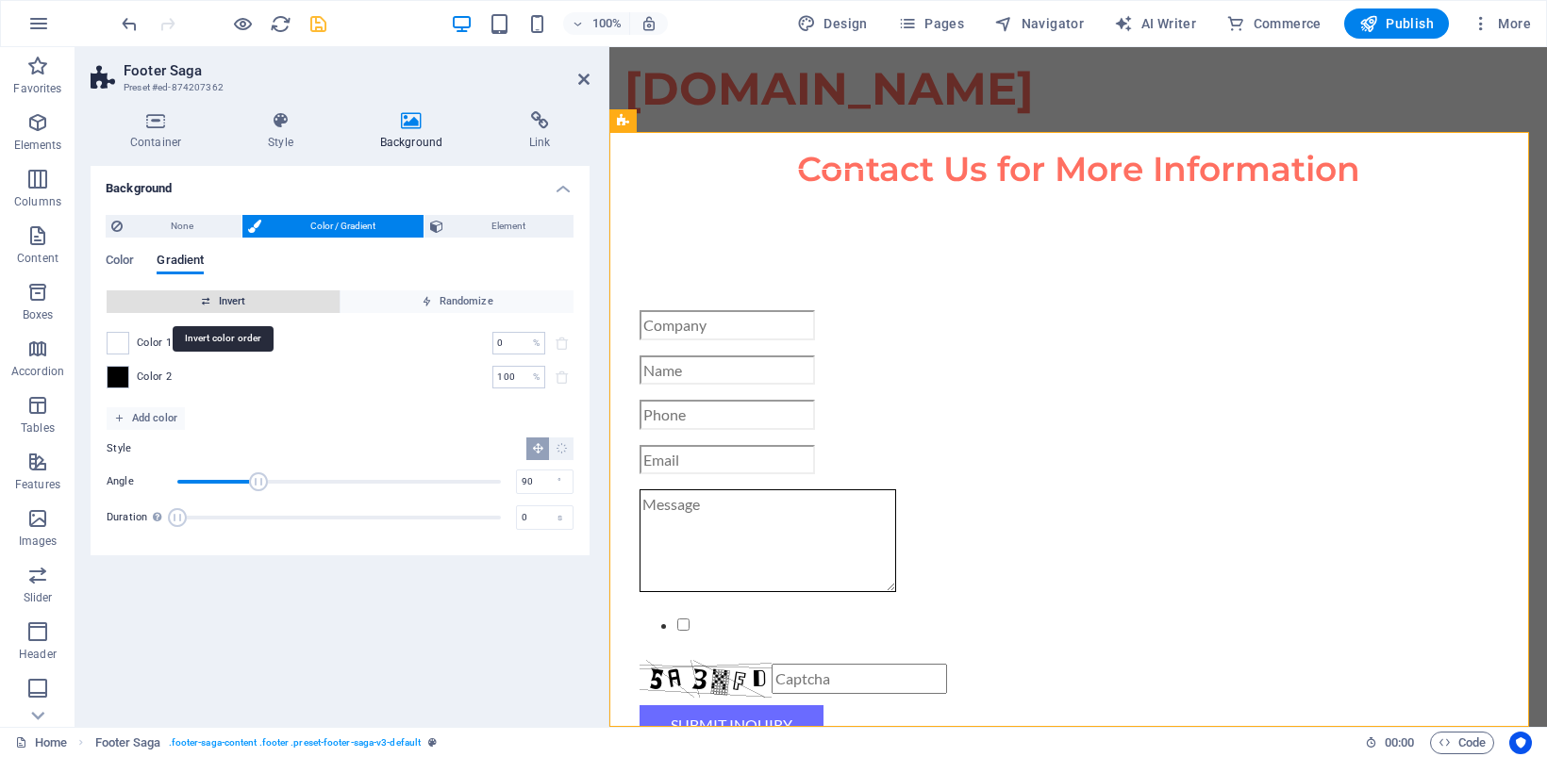
click at [213, 295] on span "Invert" at bounding box center [223, 301] width 218 height 23
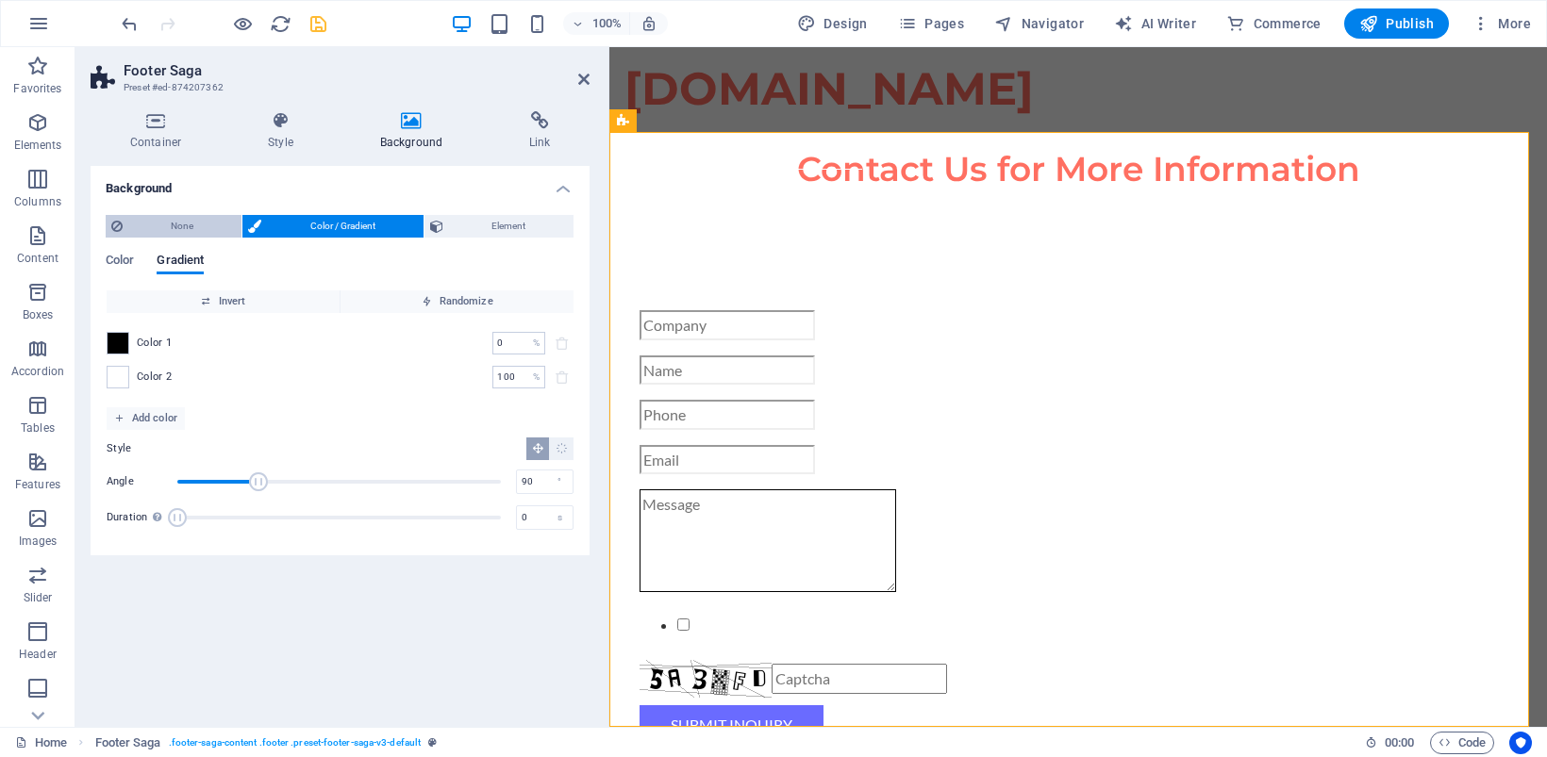
click at [171, 224] on span "None" at bounding box center [182, 226] width 108 height 23
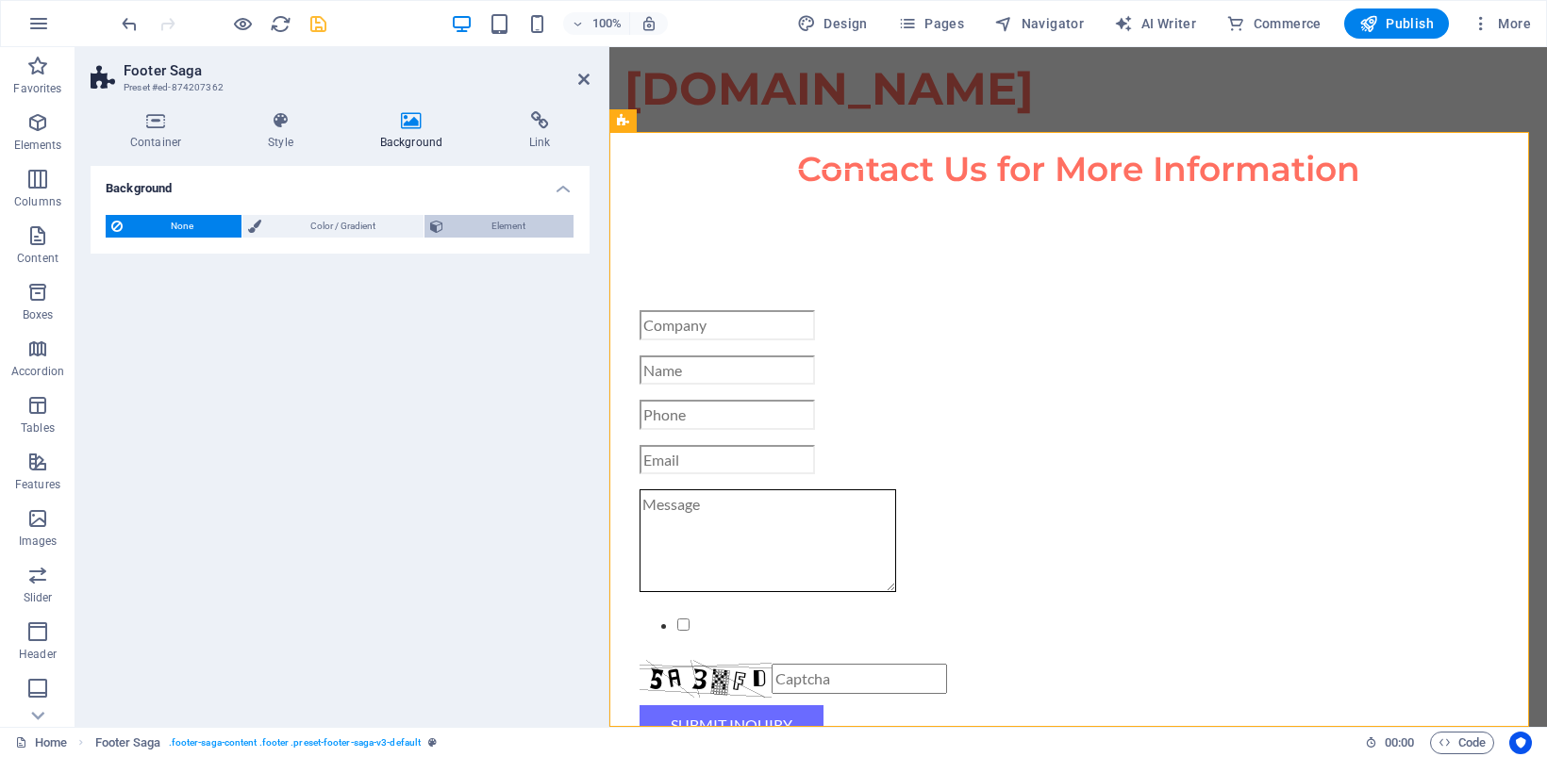
click at [493, 224] on span "Element" at bounding box center [508, 226] width 119 height 23
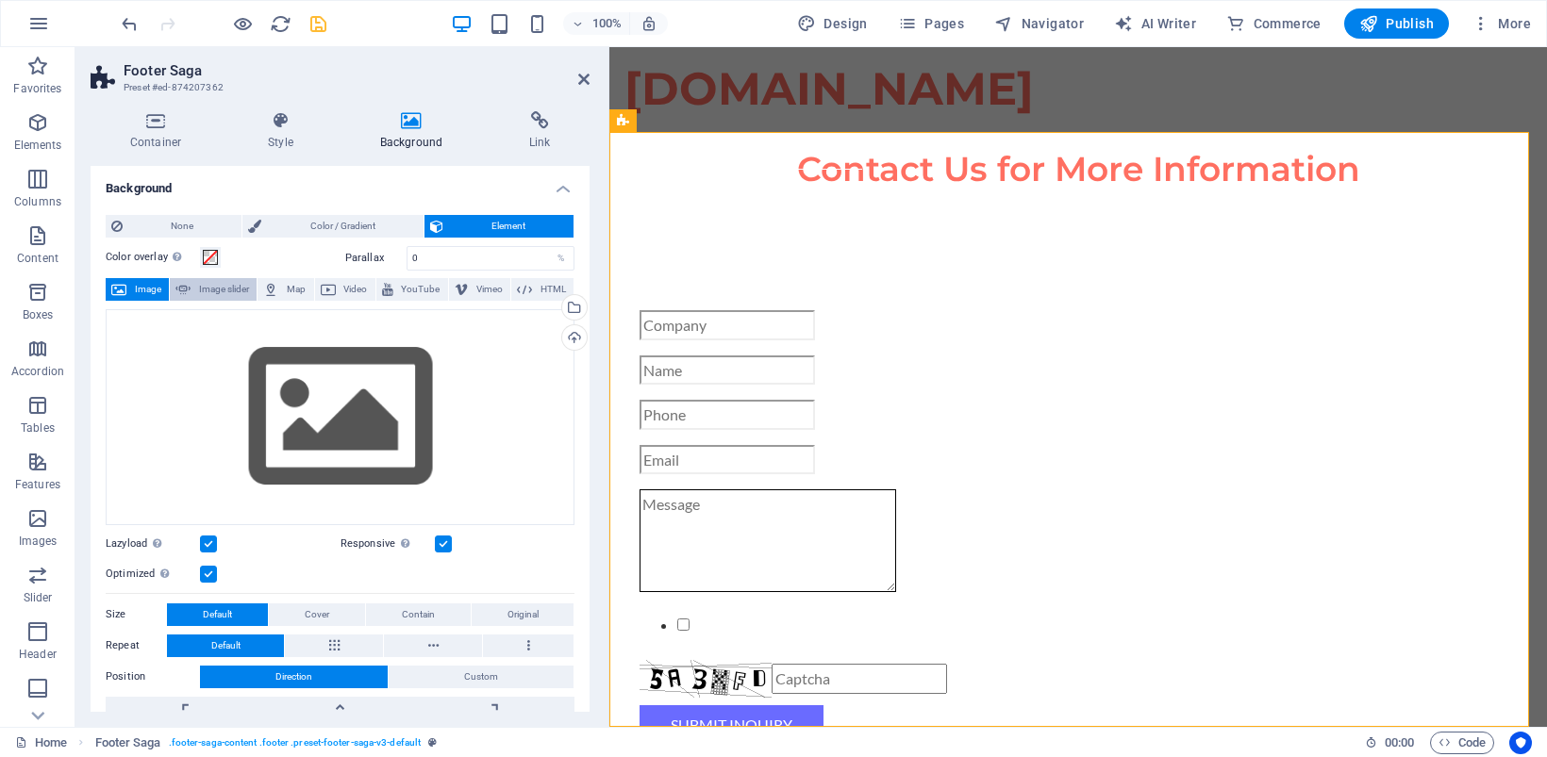
click at [199, 290] on span "Image slider" at bounding box center [223, 289] width 55 height 23
select select "ms"
select select "s"
select select "progressive"
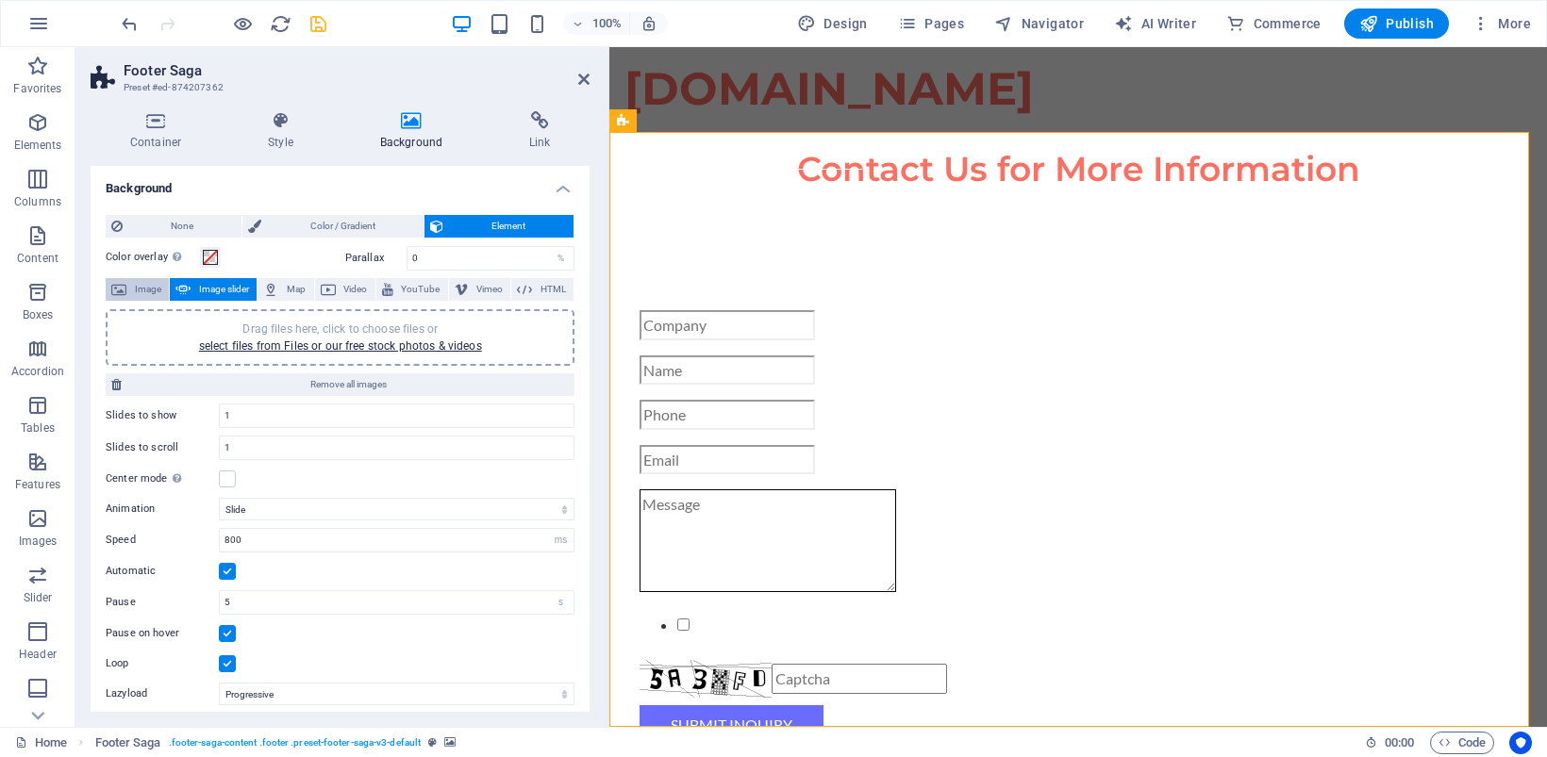
click at [138, 283] on span "Image" at bounding box center [147, 289] width 31 height 23
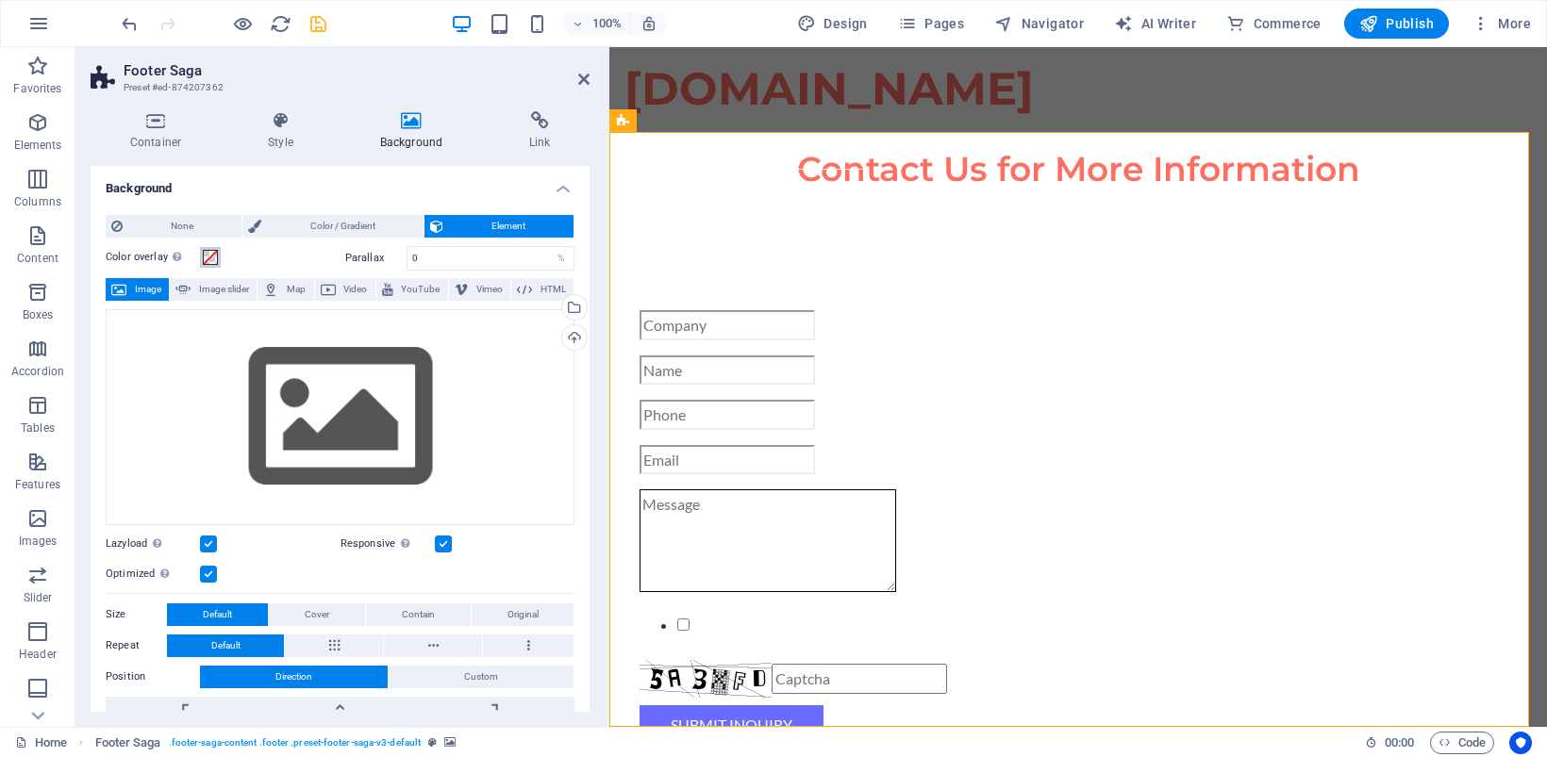
click at [209, 257] on span at bounding box center [210, 257] width 15 height 15
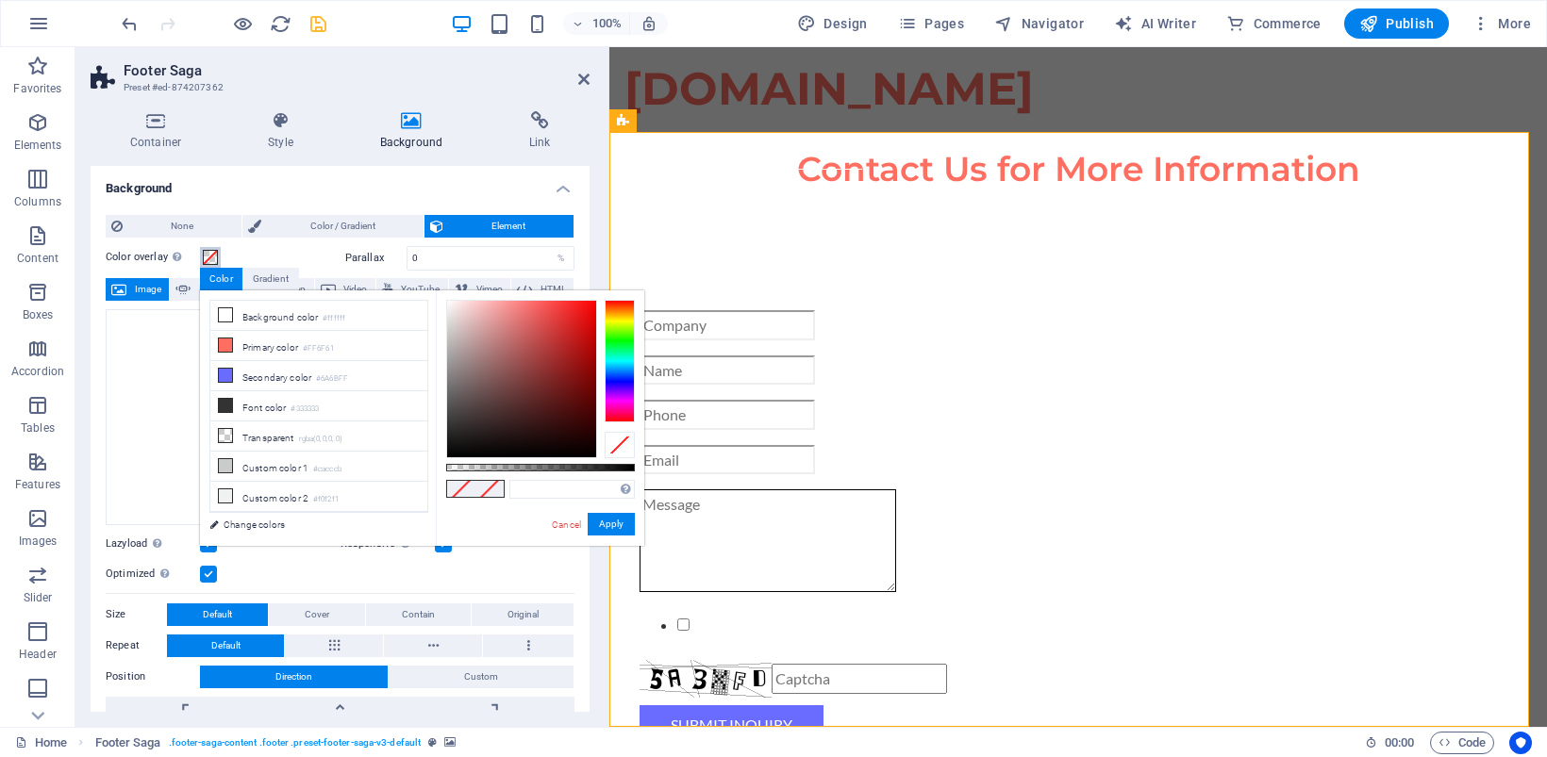
click at [209, 257] on span at bounding box center [210, 257] width 15 height 15
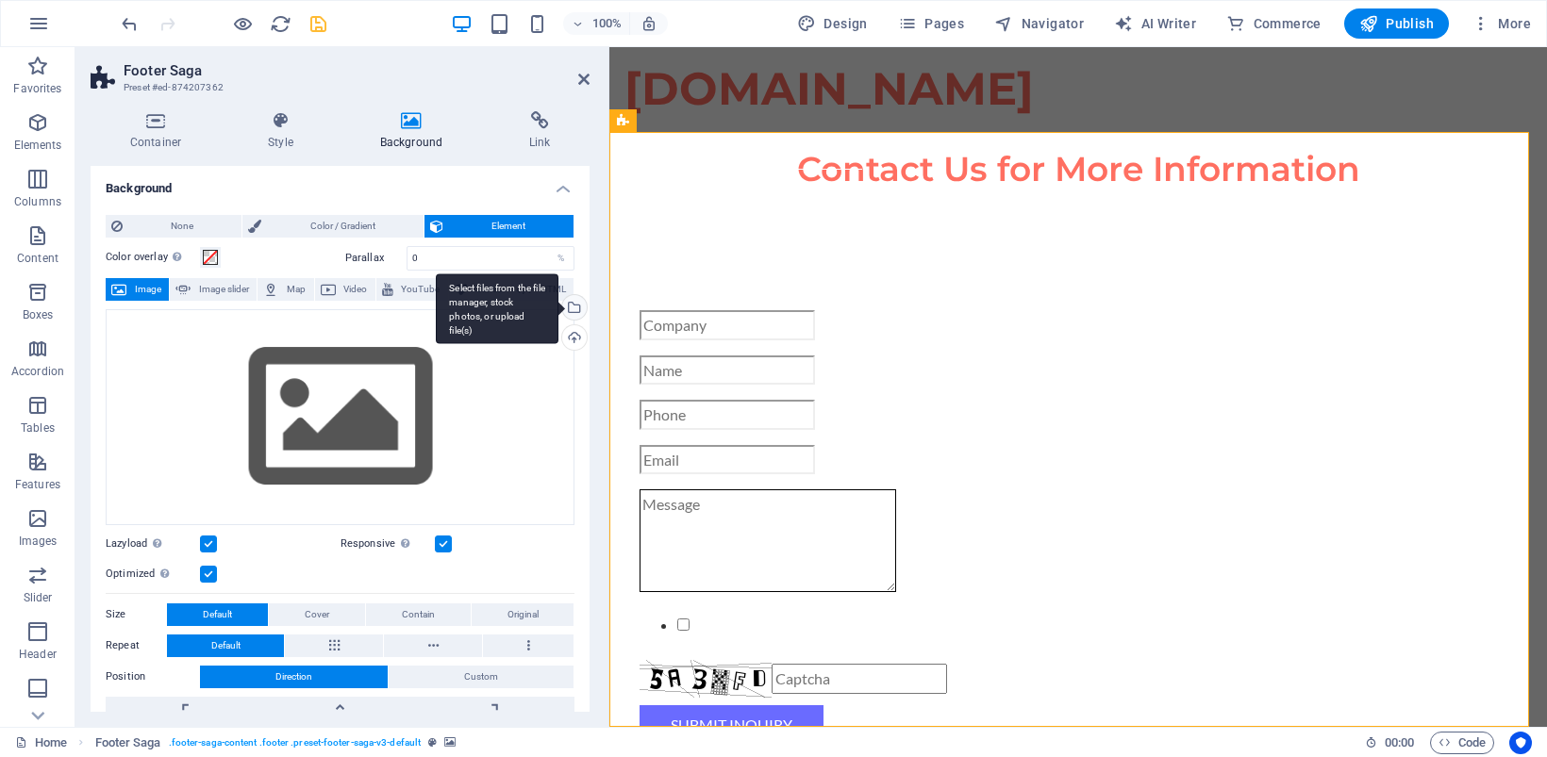
click at [575, 307] on div "Select files from the file manager, stock photos, or upload file(s)" at bounding box center [572, 309] width 28 height 28
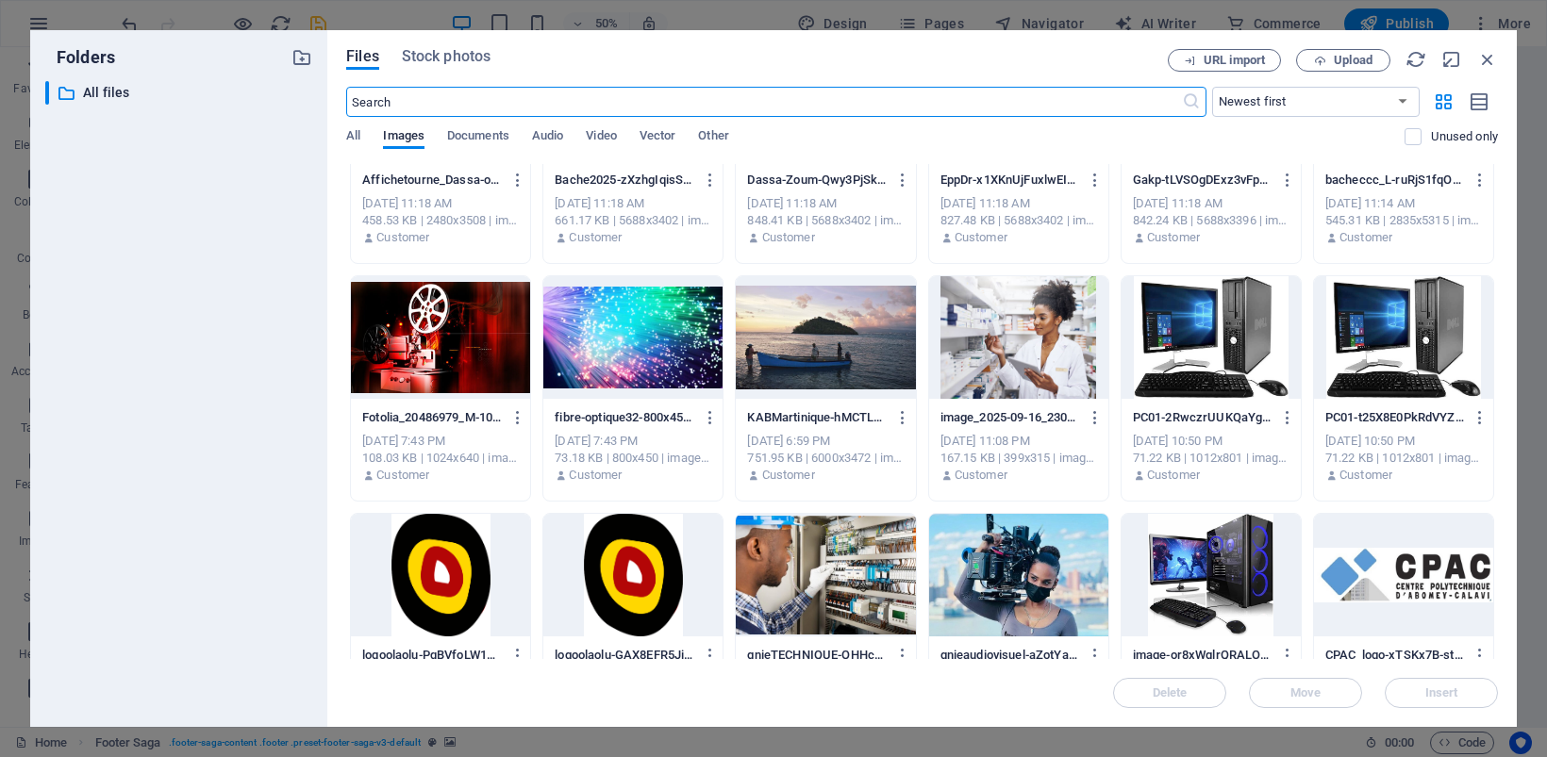
scroll to position [392, 0]
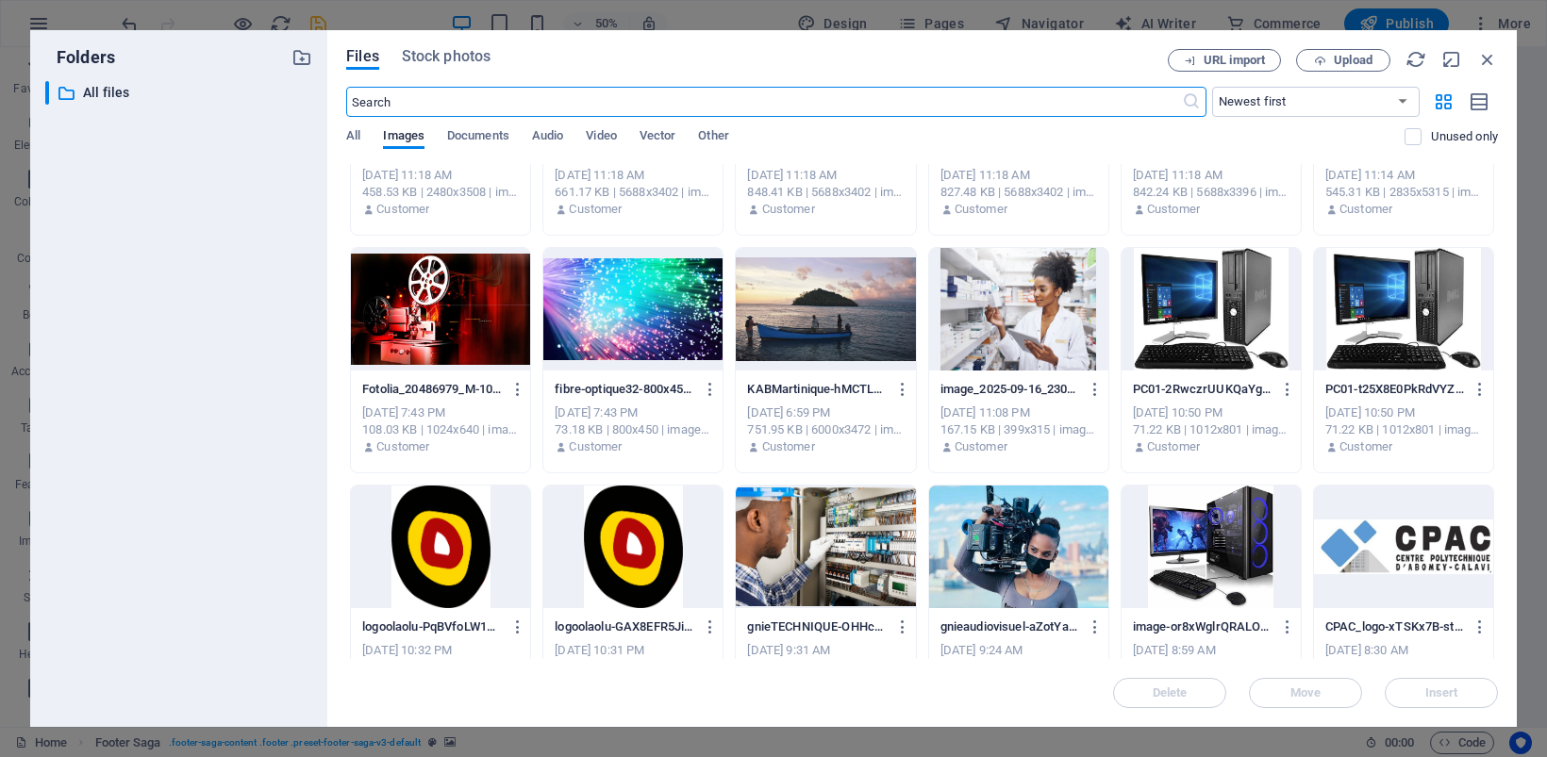
click at [610, 352] on div at bounding box center [632, 309] width 179 height 123
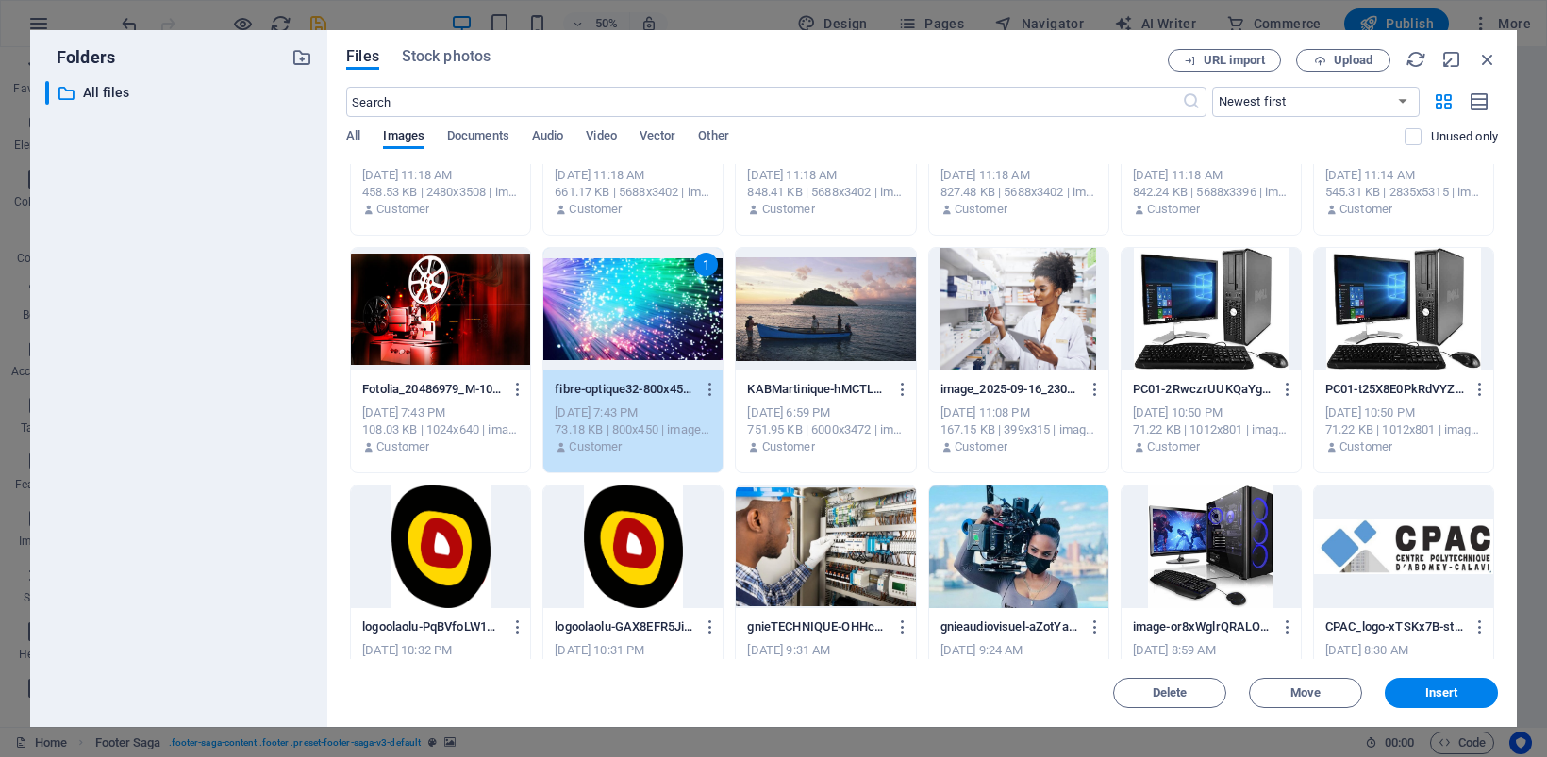
click at [610, 352] on div "1" at bounding box center [632, 309] width 179 height 123
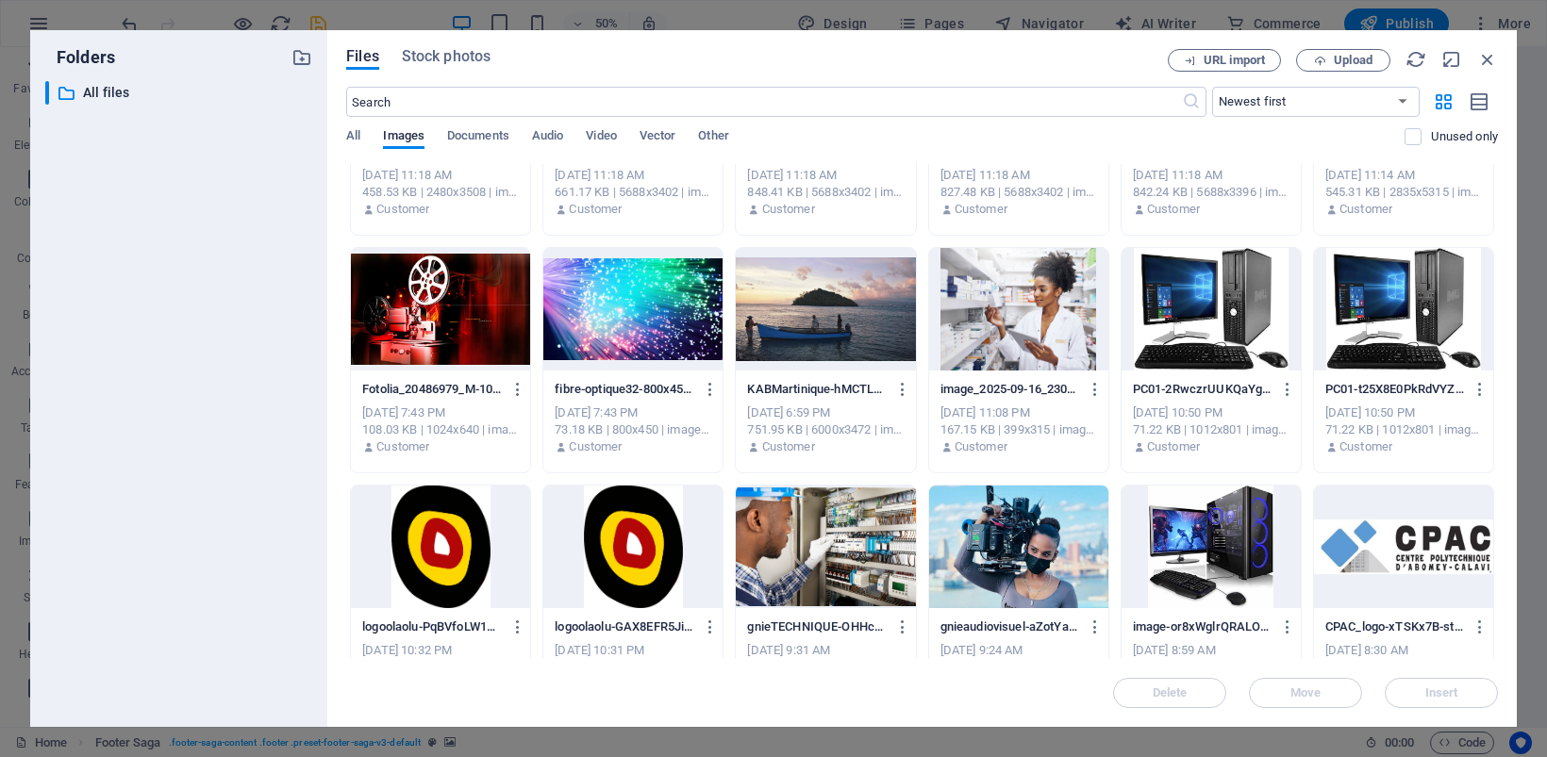
click at [610, 352] on div at bounding box center [632, 309] width 179 height 123
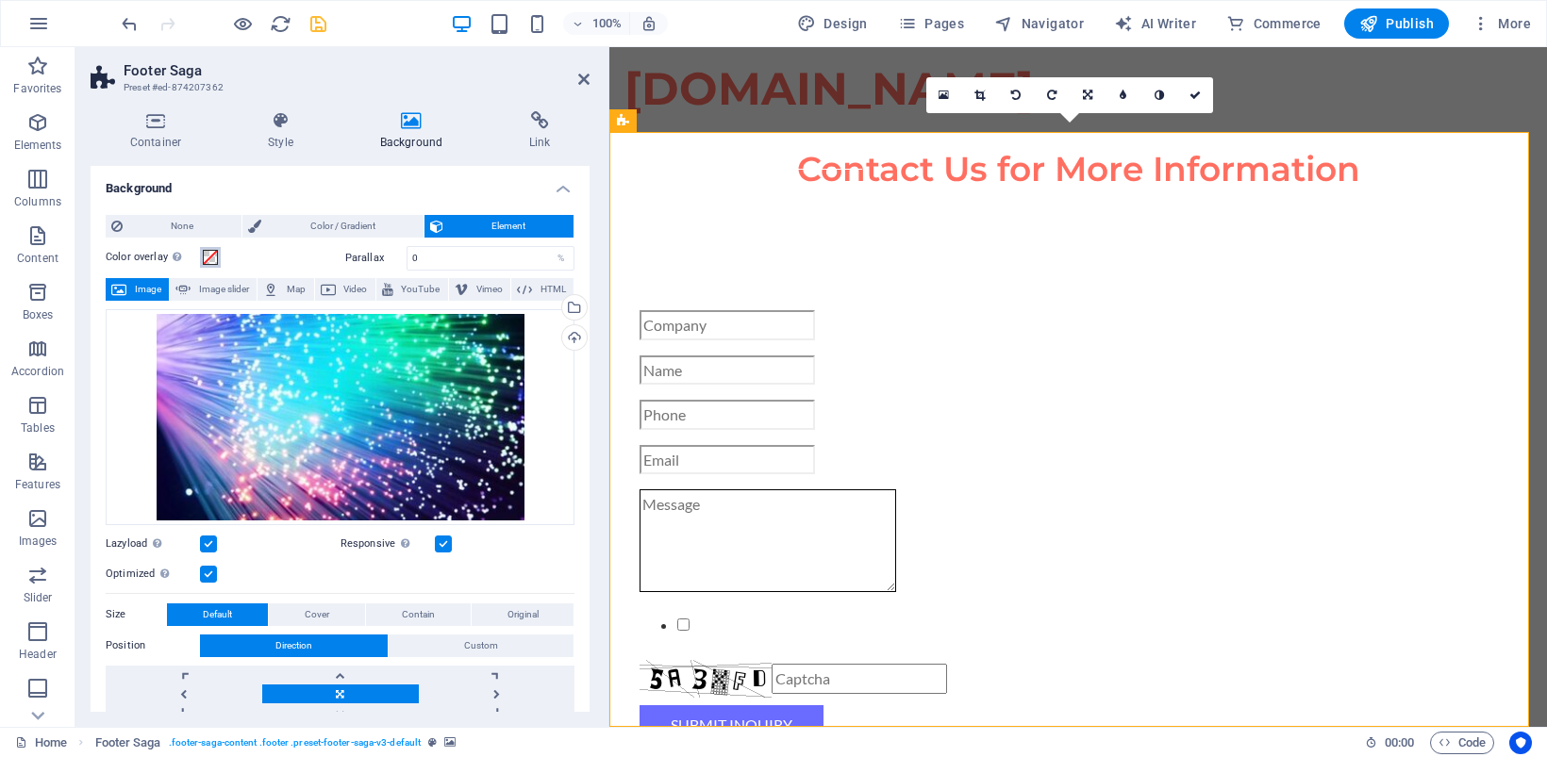
click at [217, 257] on span at bounding box center [210, 257] width 15 height 15
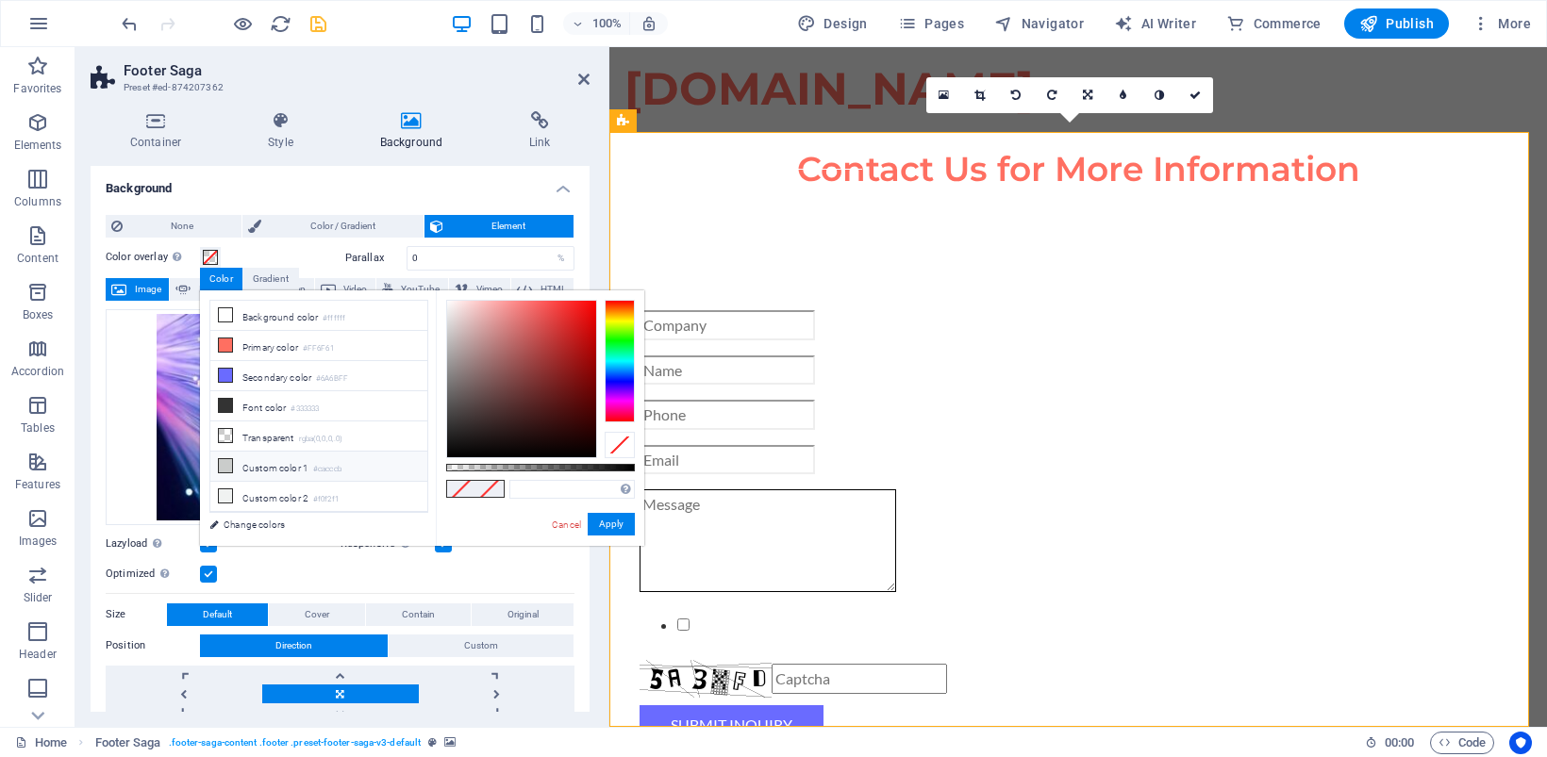
click at [248, 469] on li "Custom color 1 #cacccb" at bounding box center [318, 467] width 217 height 30
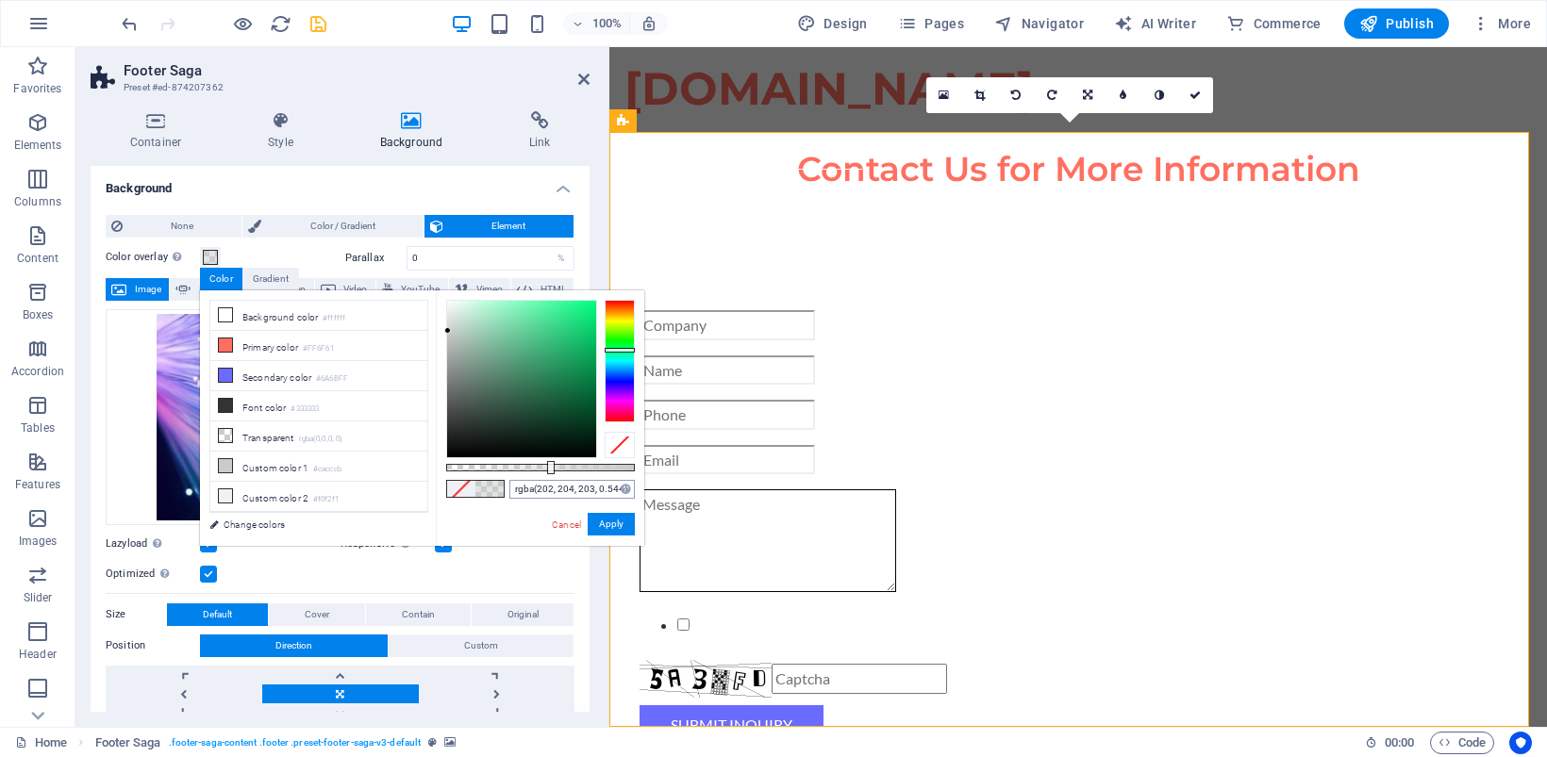
drag, startPoint x: 637, startPoint y: 464, endPoint x: 549, endPoint y: 479, distance: 89.0
click at [549, 479] on div "rgba(202, 204, 203, 0.544) Supported formats #0852ed rgb(8, 82, 237) rgba(8, 82…" at bounding box center [540, 554] width 208 height 529
click at [278, 382] on li "Secondary color #6A6BFF" at bounding box center [318, 376] width 217 height 30
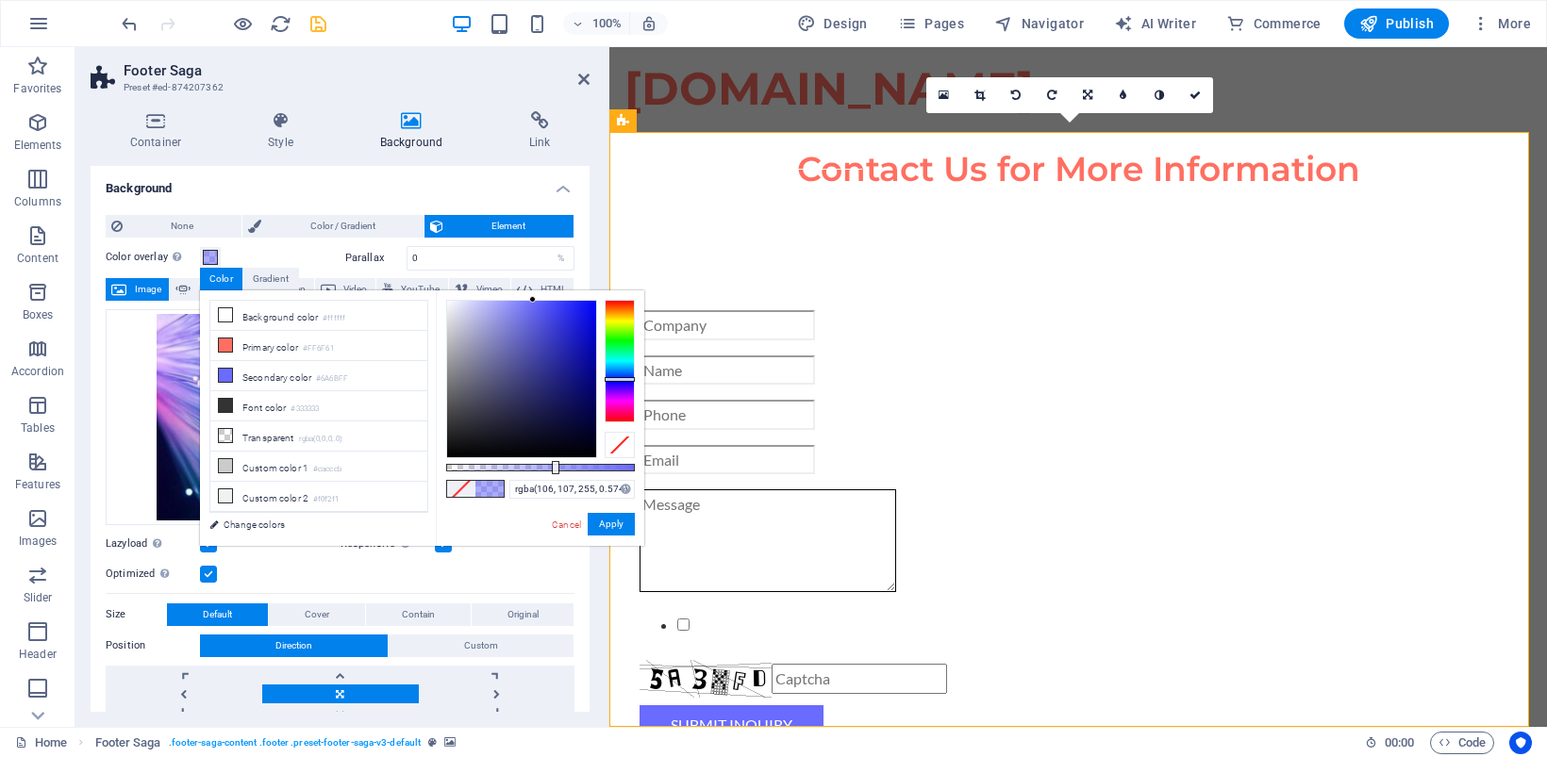
type input "rgba(106, 107, 255, 0.584)"
click at [556, 473] on div "rgba(106, 107, 255, 0.584) Supported formats #0852ed rgb(8, 82, 237) rgba(8, 82…" at bounding box center [540, 554] width 208 height 529
click at [605, 525] on button "Apply" at bounding box center [611, 524] width 47 height 23
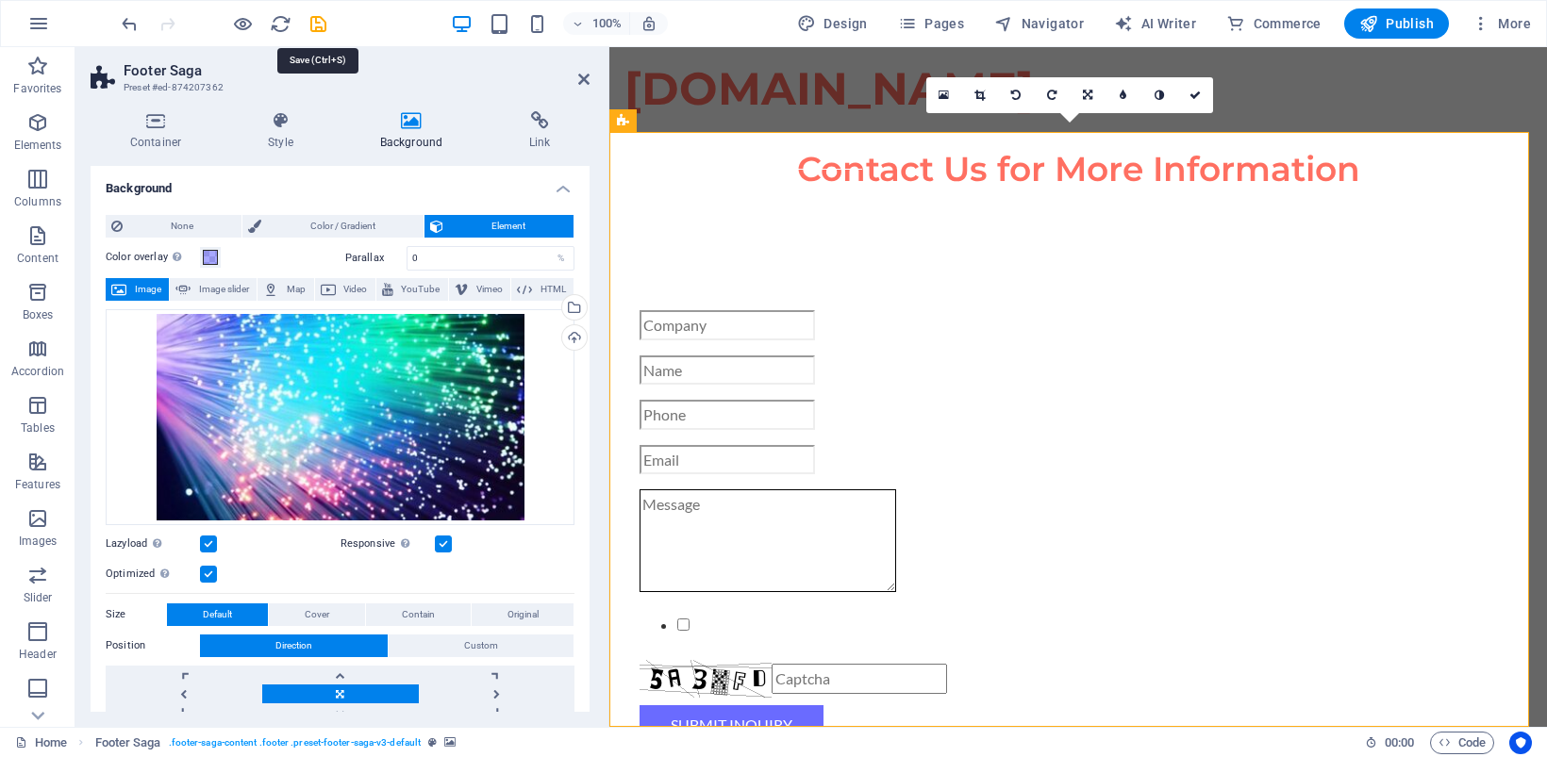
click at [316, 24] on icon "save" at bounding box center [318, 24] width 22 height 22
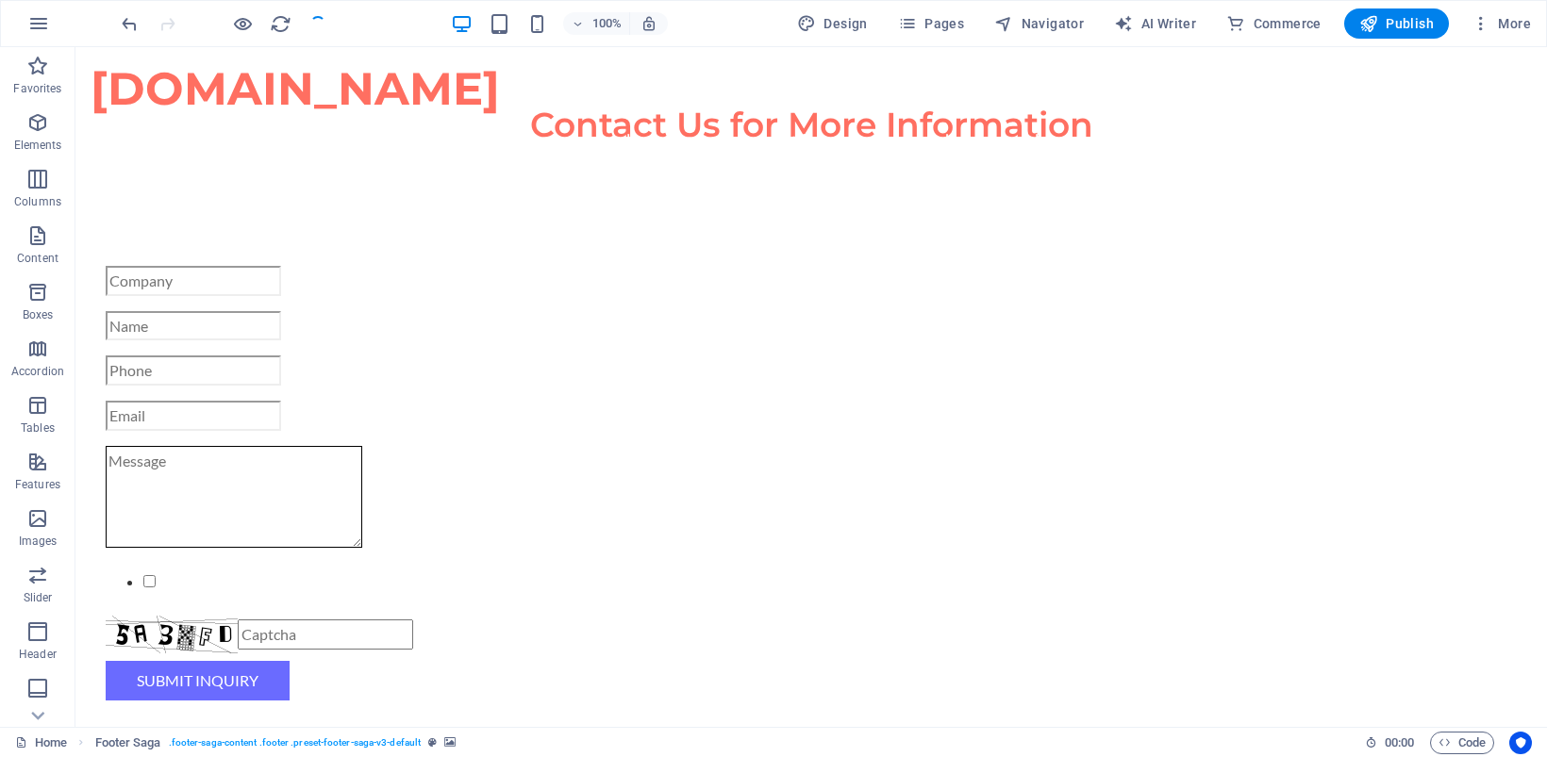
checkbox input "false"
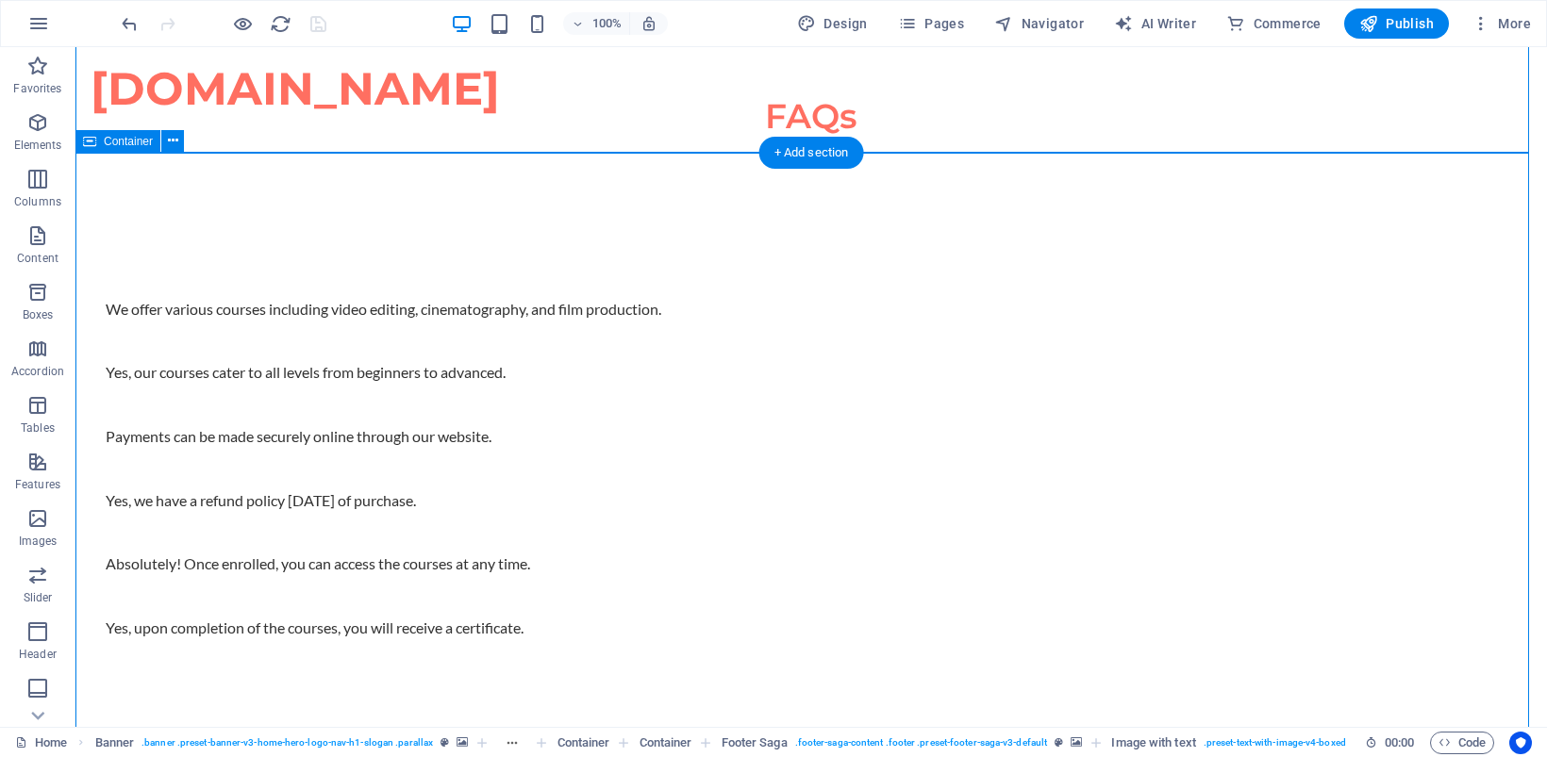
scroll to position [2947, 0]
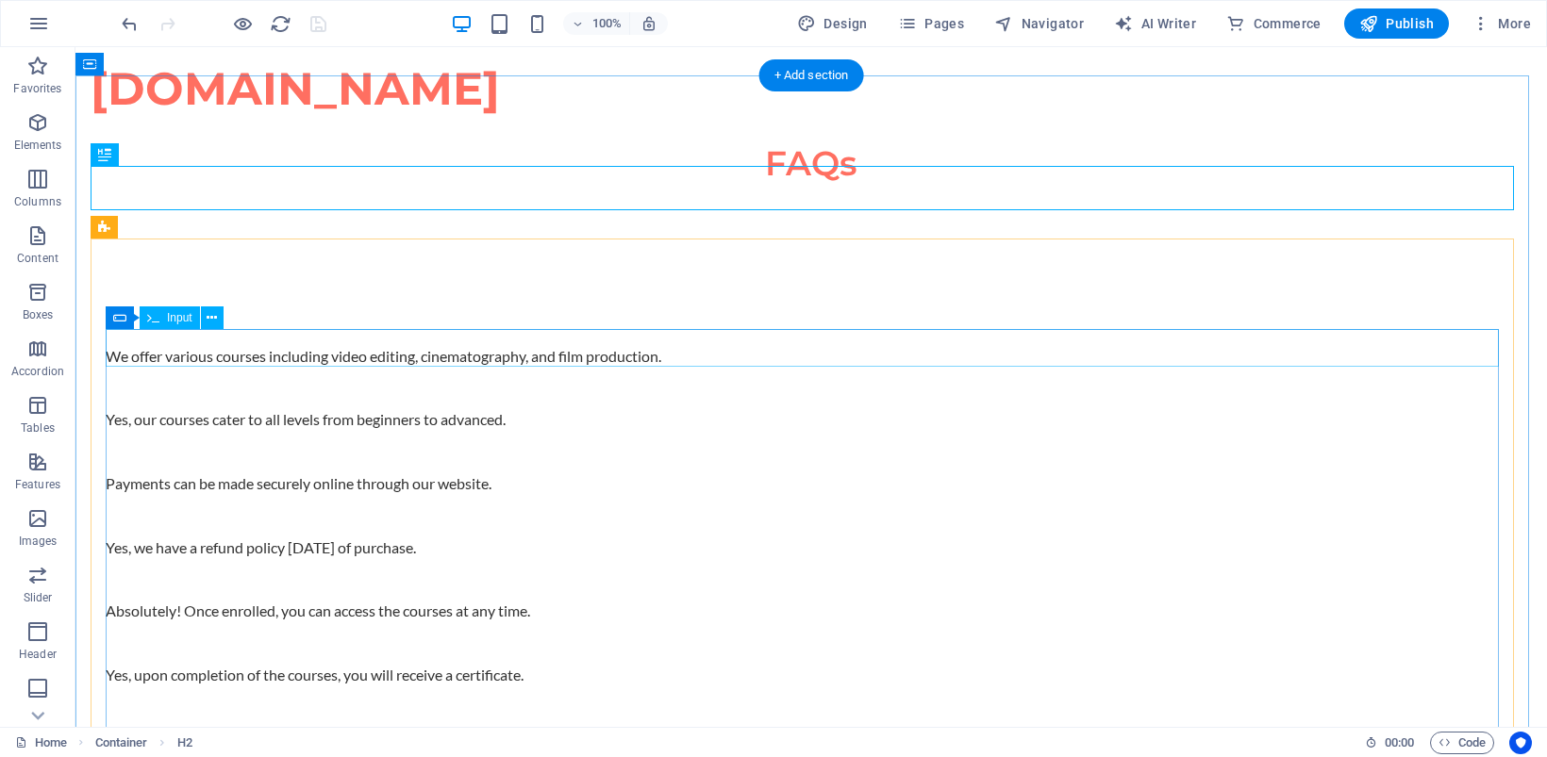
scroll to position [3143, 0]
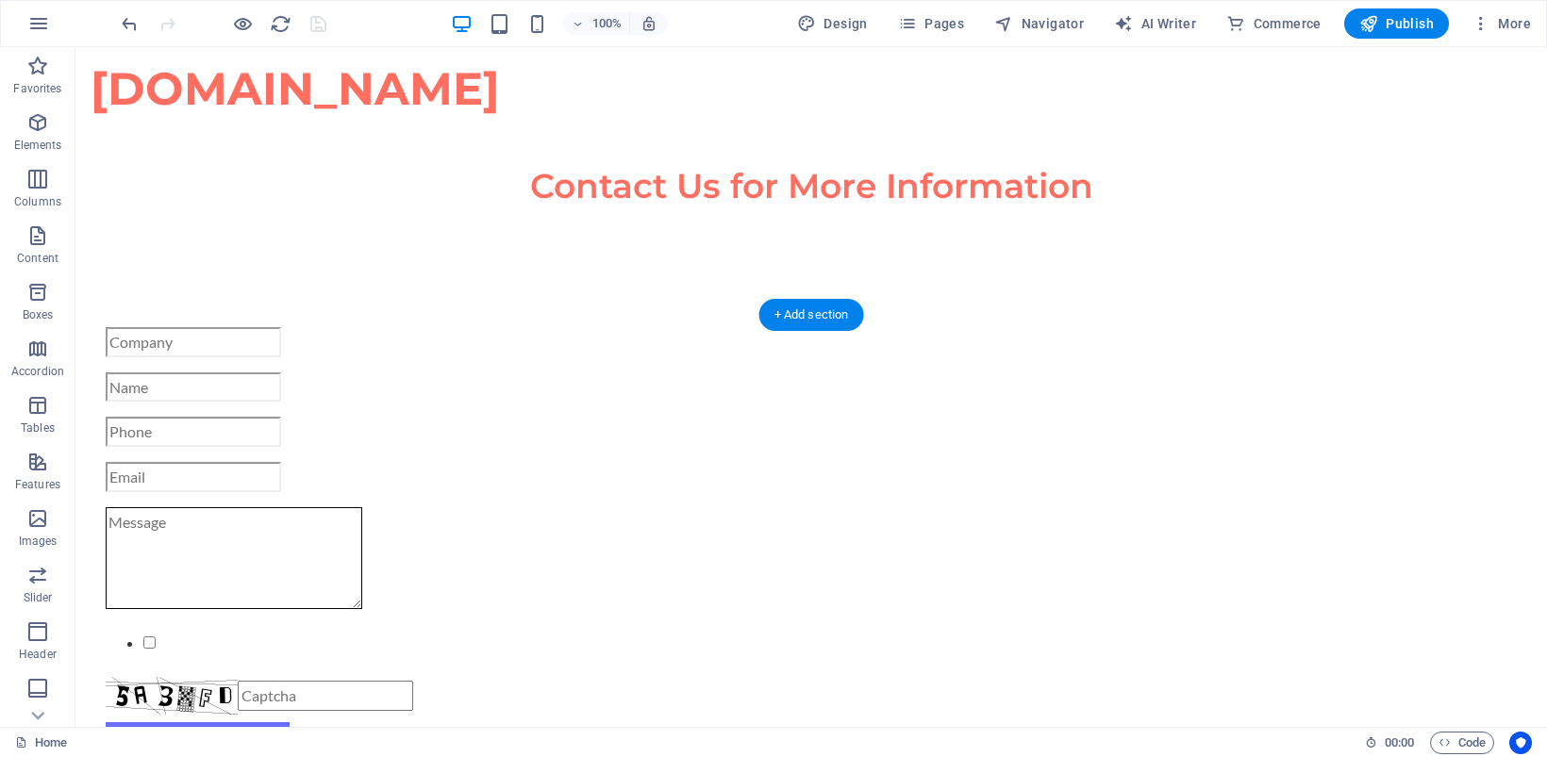
scroll to position [3929, 0]
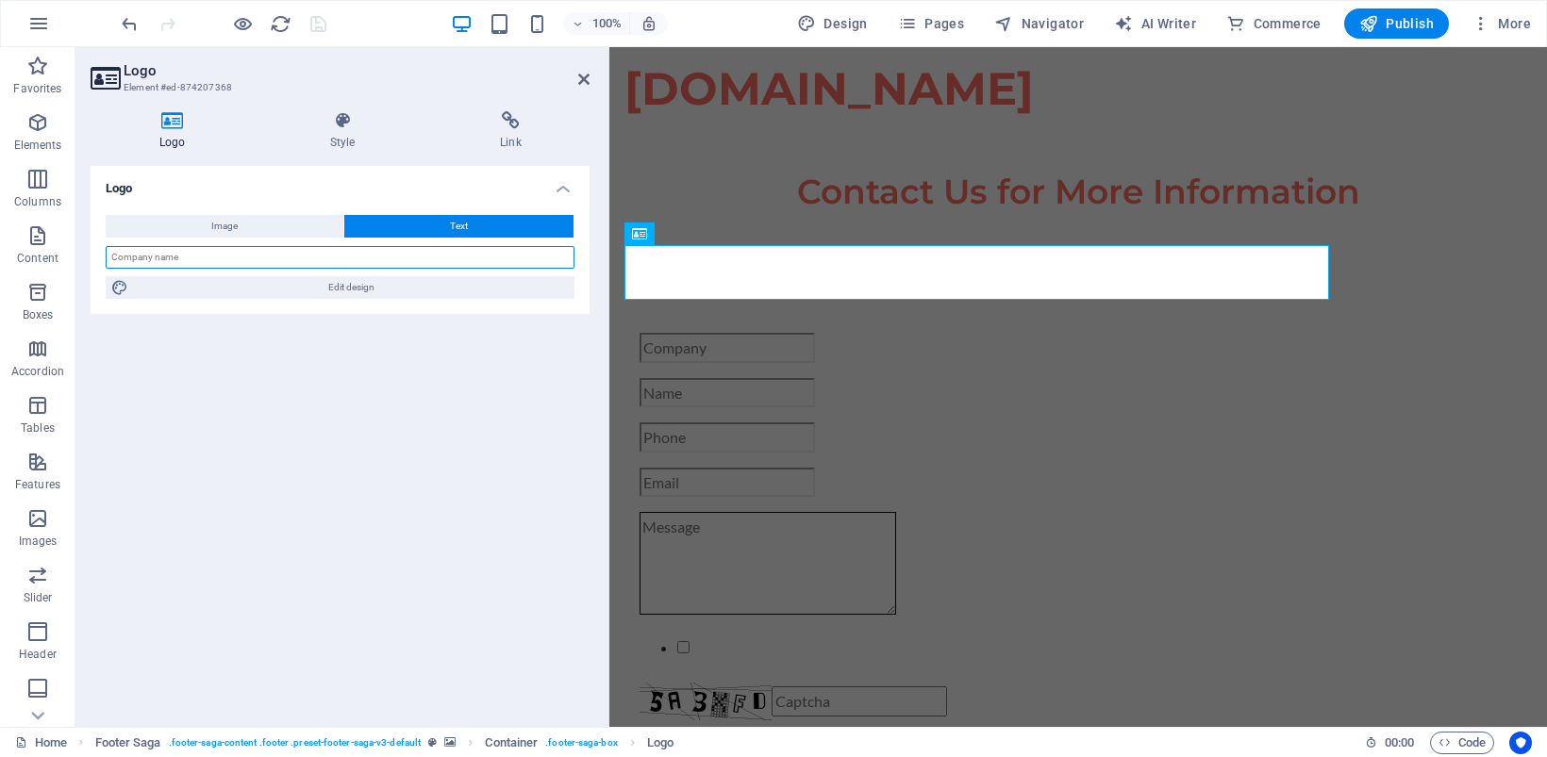
click at [297, 257] on input "text" at bounding box center [340, 257] width 469 height 23
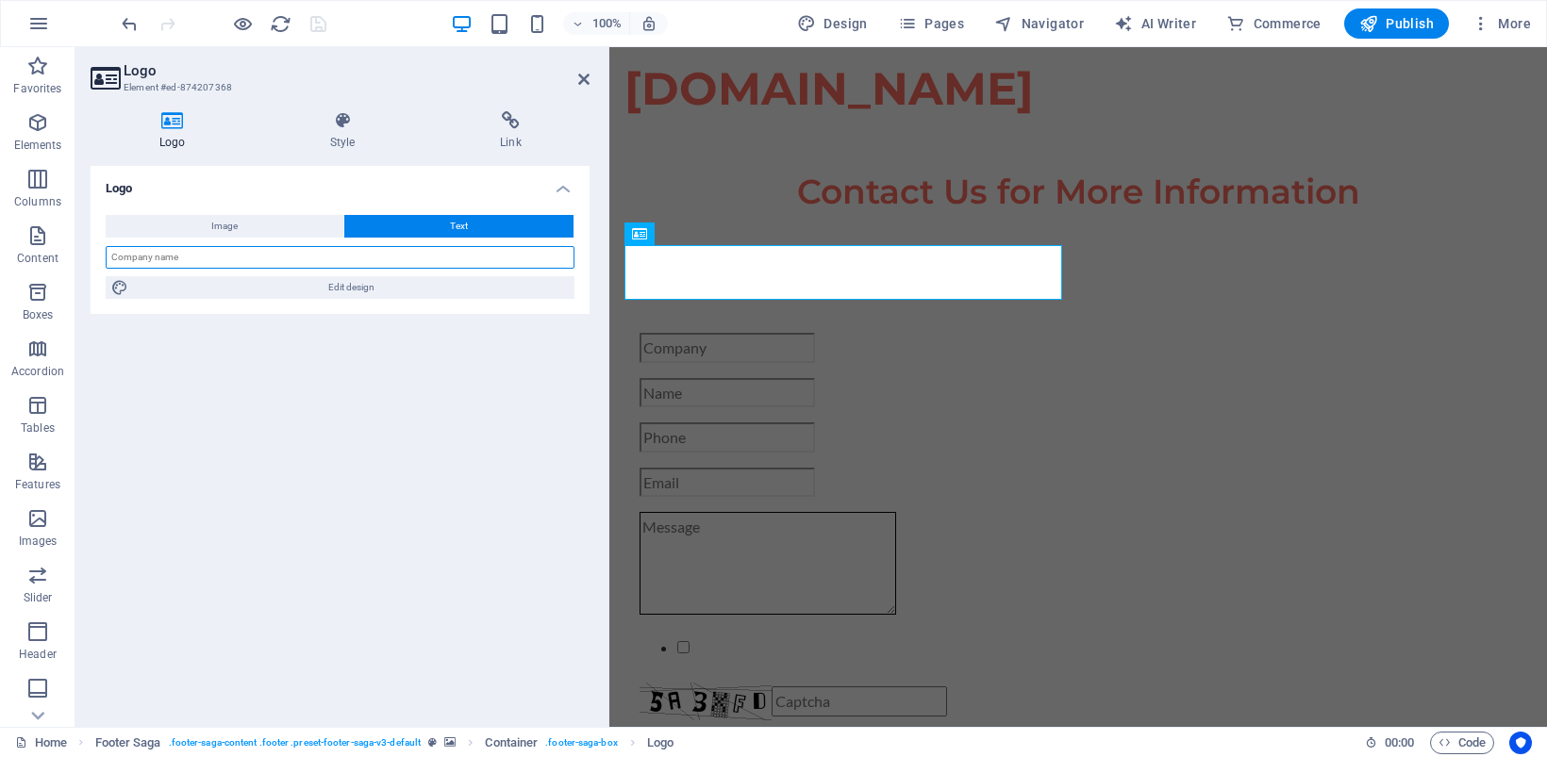
click at [261, 257] on input "text" at bounding box center [340, 257] width 469 height 23
type input "CINECOO"
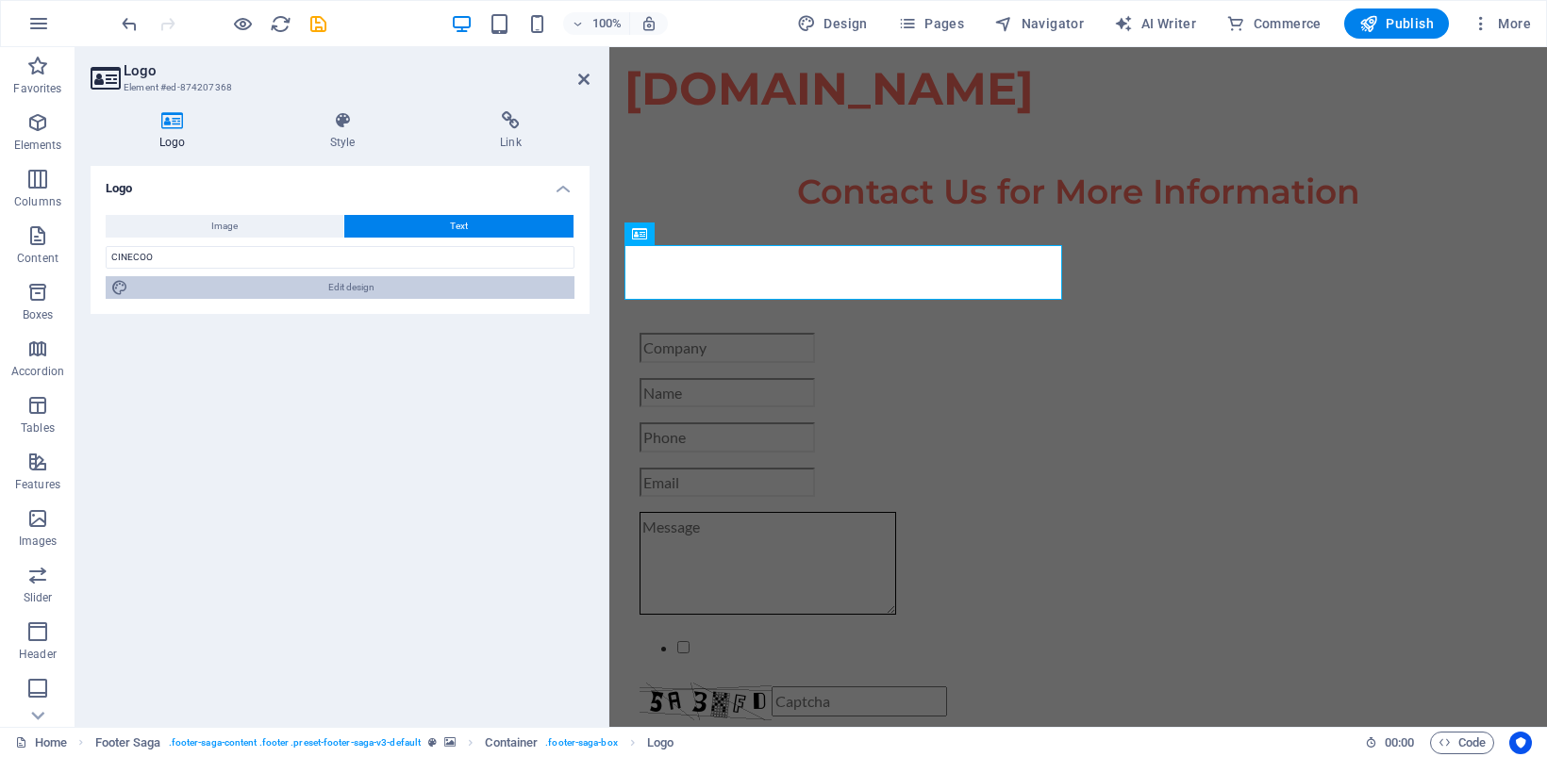
click at [280, 285] on span "Edit design" at bounding box center [351, 287] width 435 height 23
select select "px"
select select "700"
select select "px"
select select "rem"
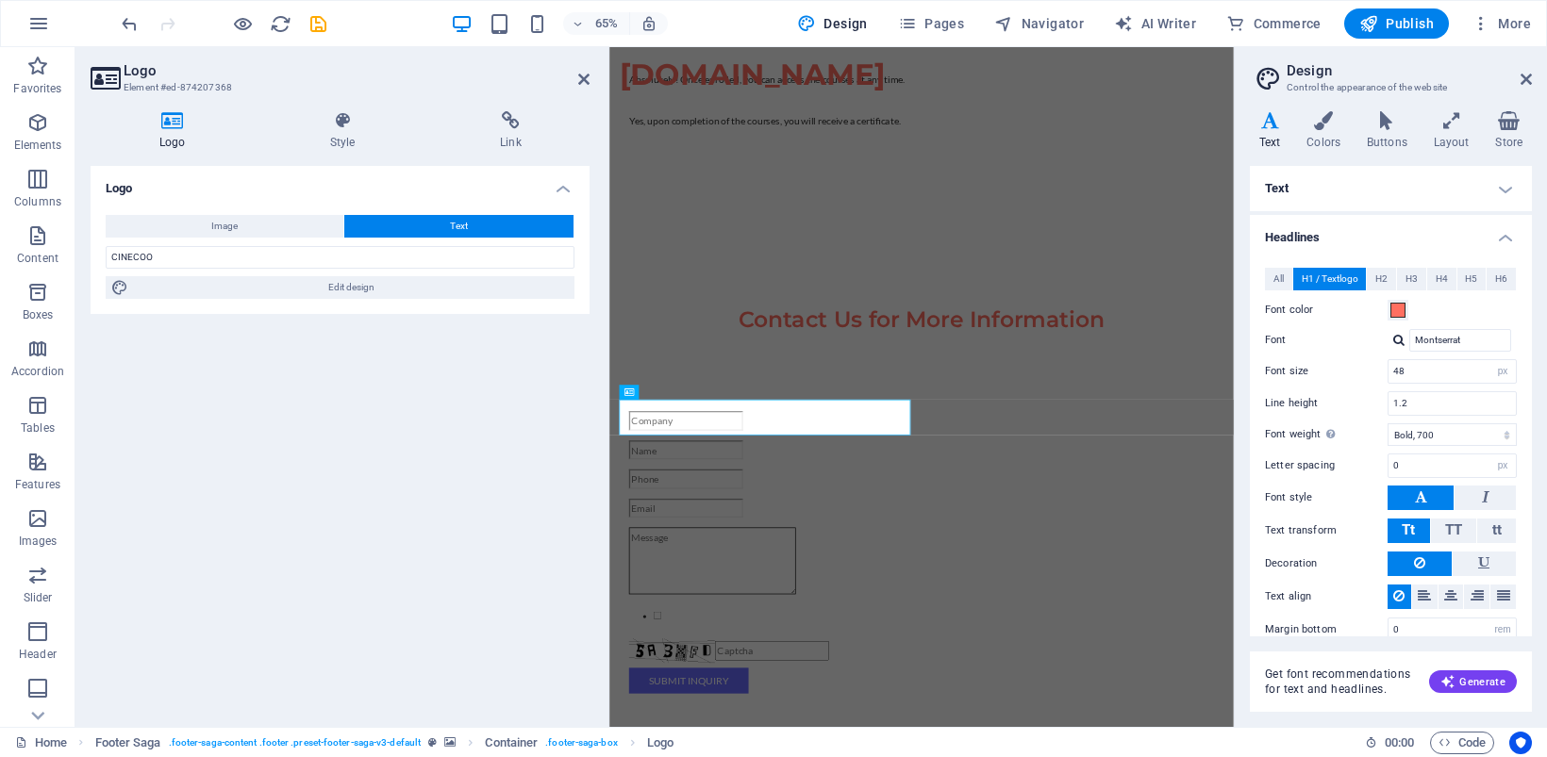
scroll to position [3585, 0]
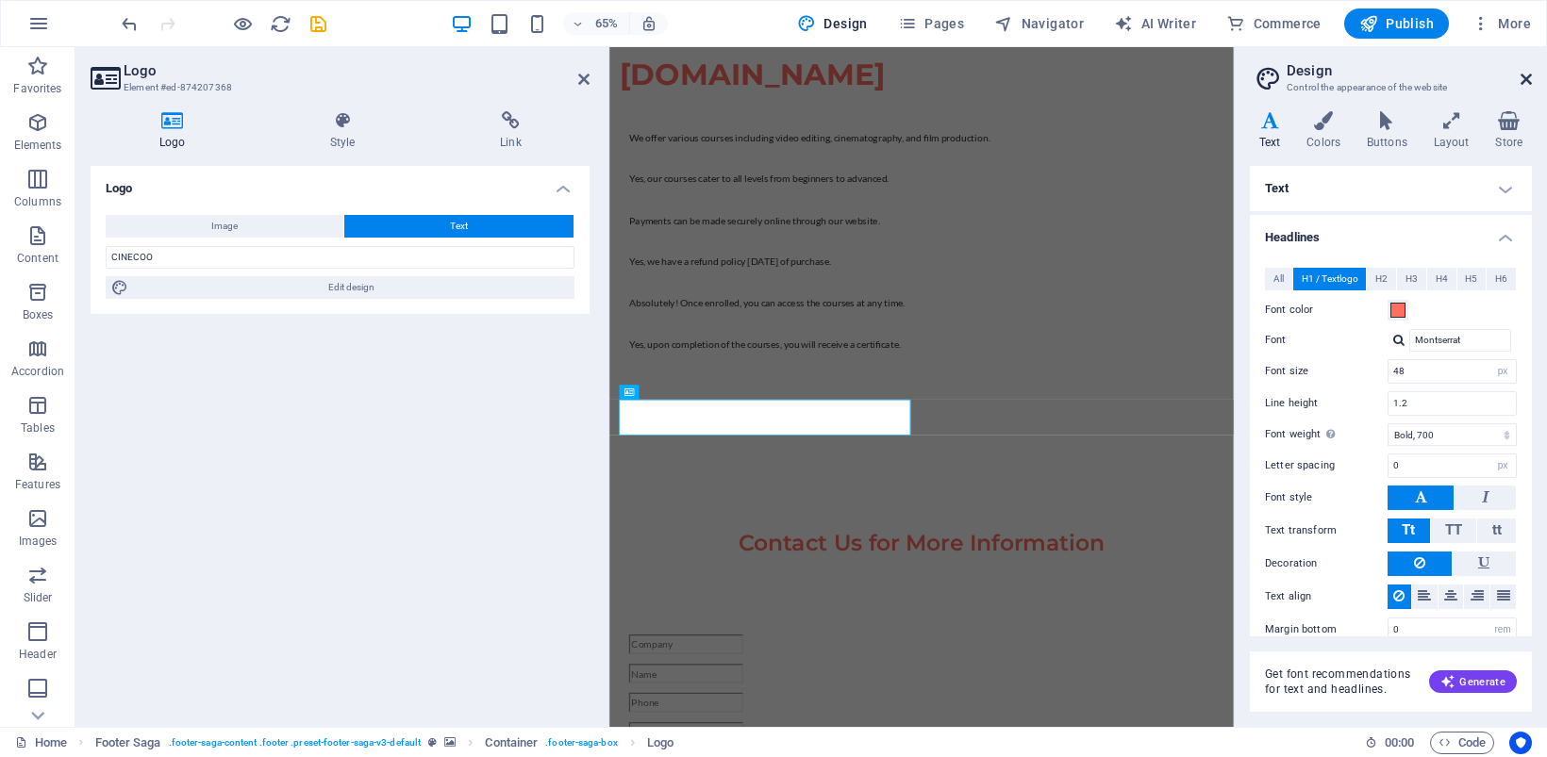
click at [1528, 76] on icon at bounding box center [1525, 79] width 11 height 15
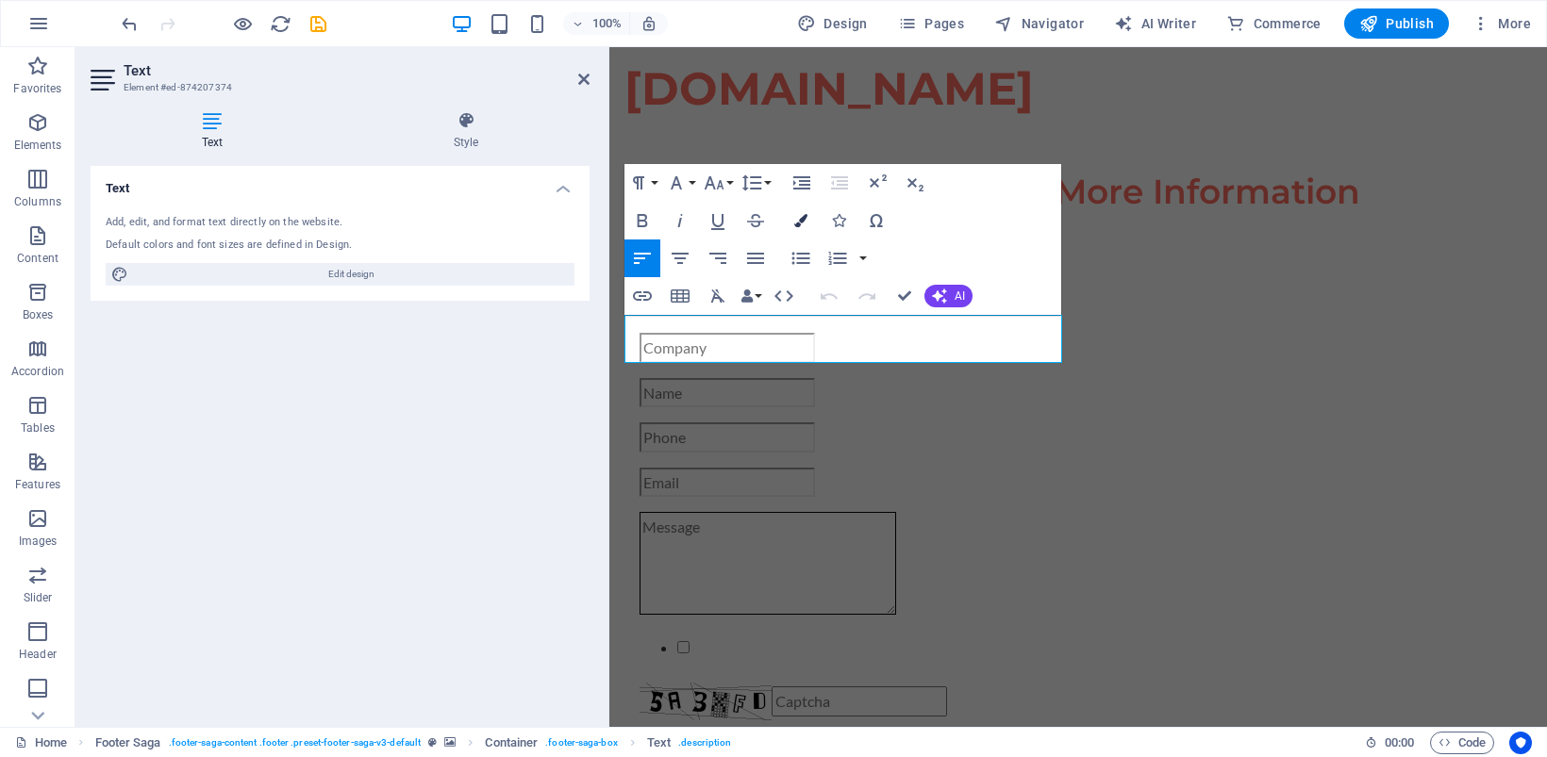
click at [806, 218] on icon "button" at bounding box center [800, 220] width 13 height 13
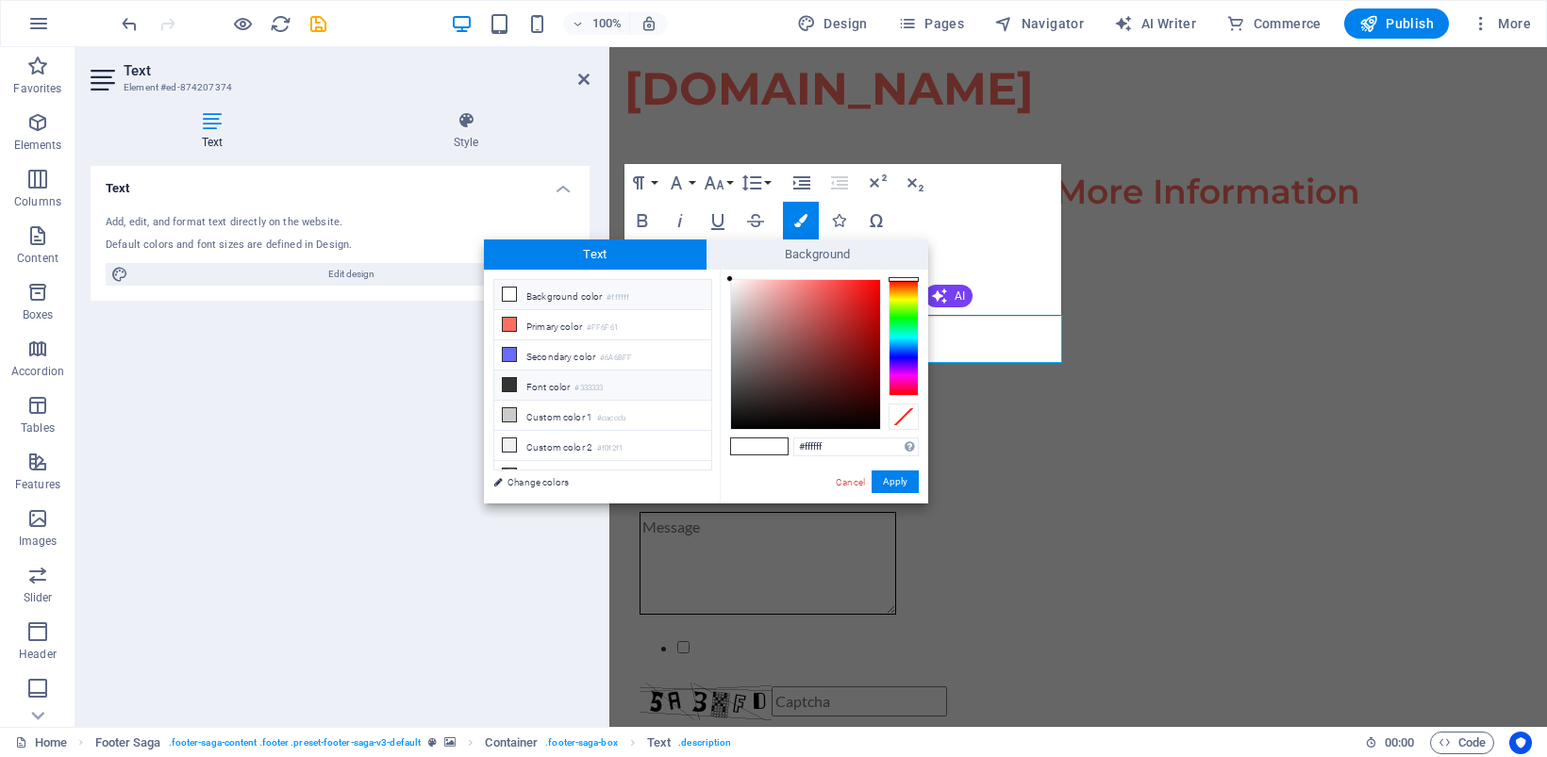
click at [549, 387] on li "Font color #333333" at bounding box center [602, 386] width 217 height 30
type input "#333333"
click at [903, 472] on button "Apply" at bounding box center [894, 482] width 47 height 23
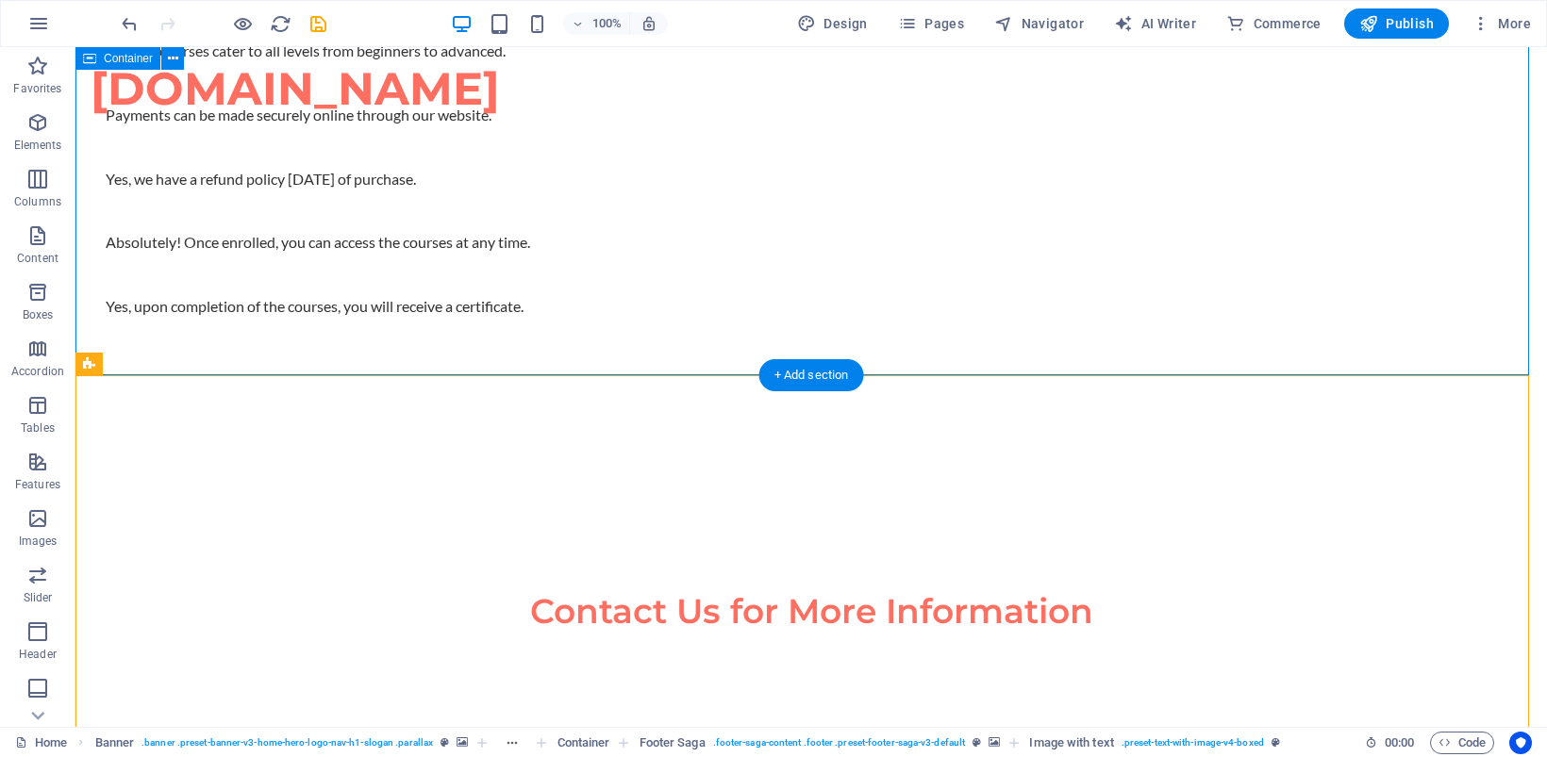
scroll to position [3733, 0]
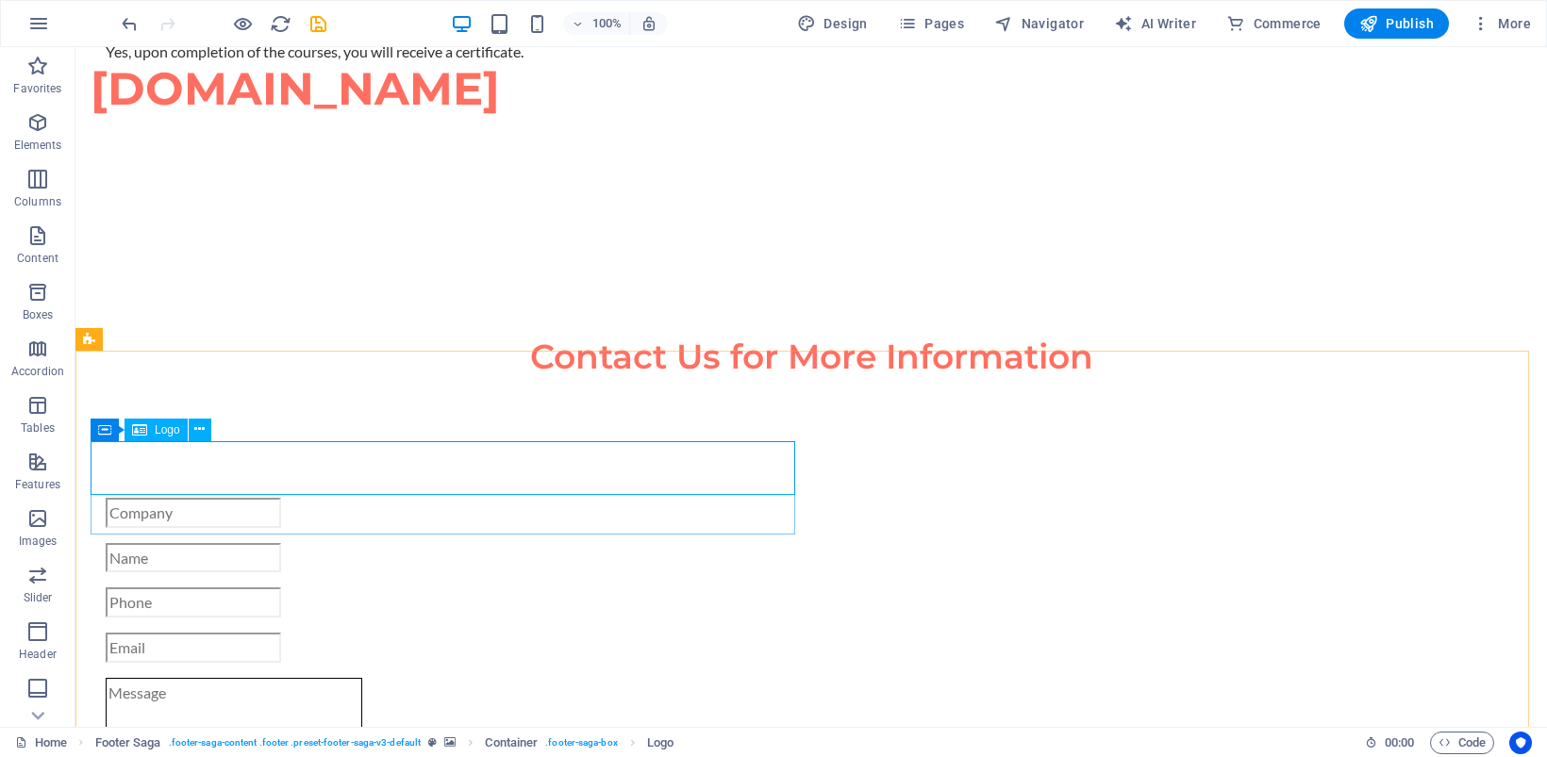
click at [160, 427] on span "Logo" at bounding box center [167, 429] width 25 height 11
click at [195, 427] on icon at bounding box center [199, 430] width 10 height 20
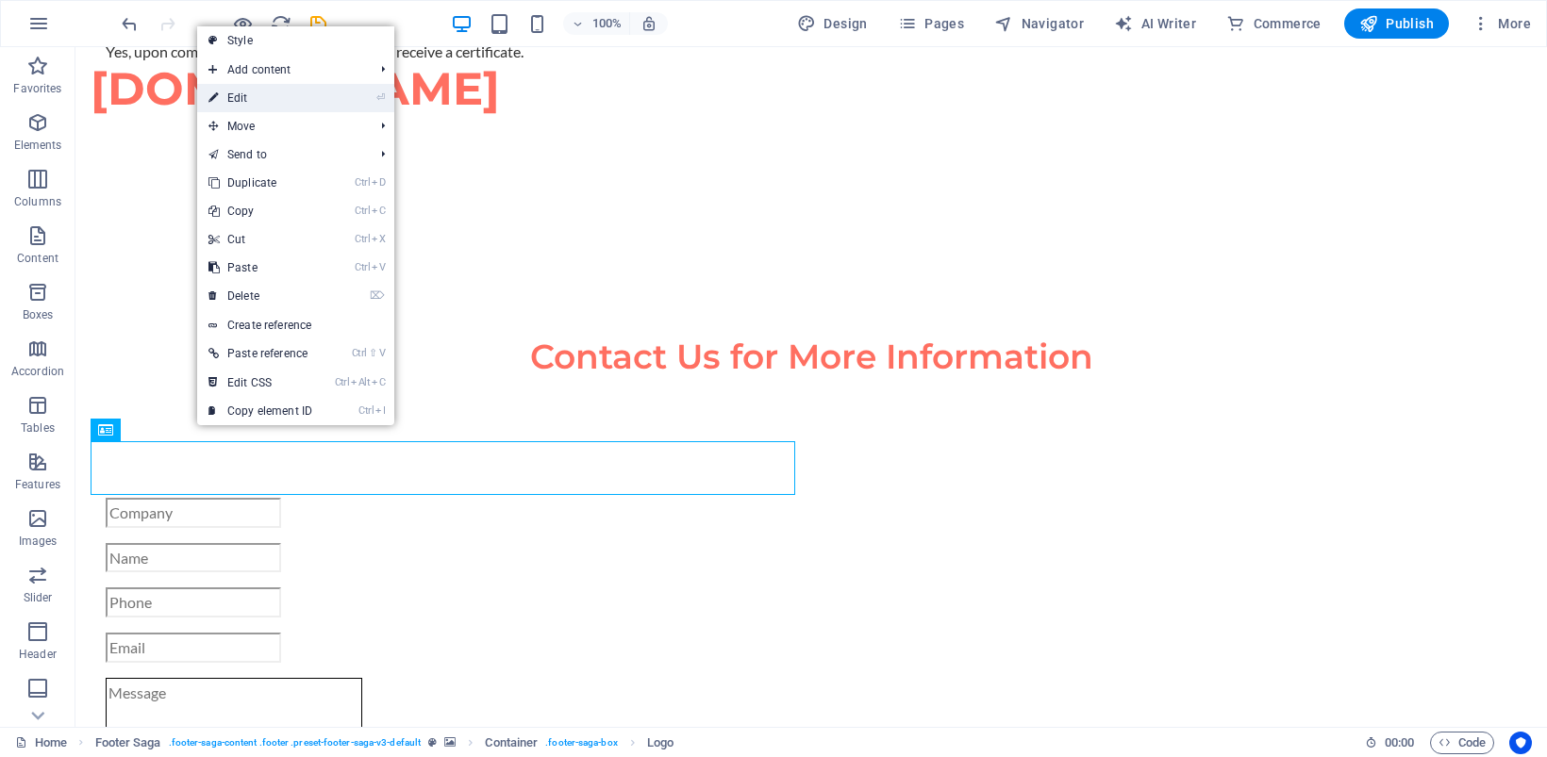
click at [283, 92] on link "⏎ Edit" at bounding box center [260, 98] width 126 height 28
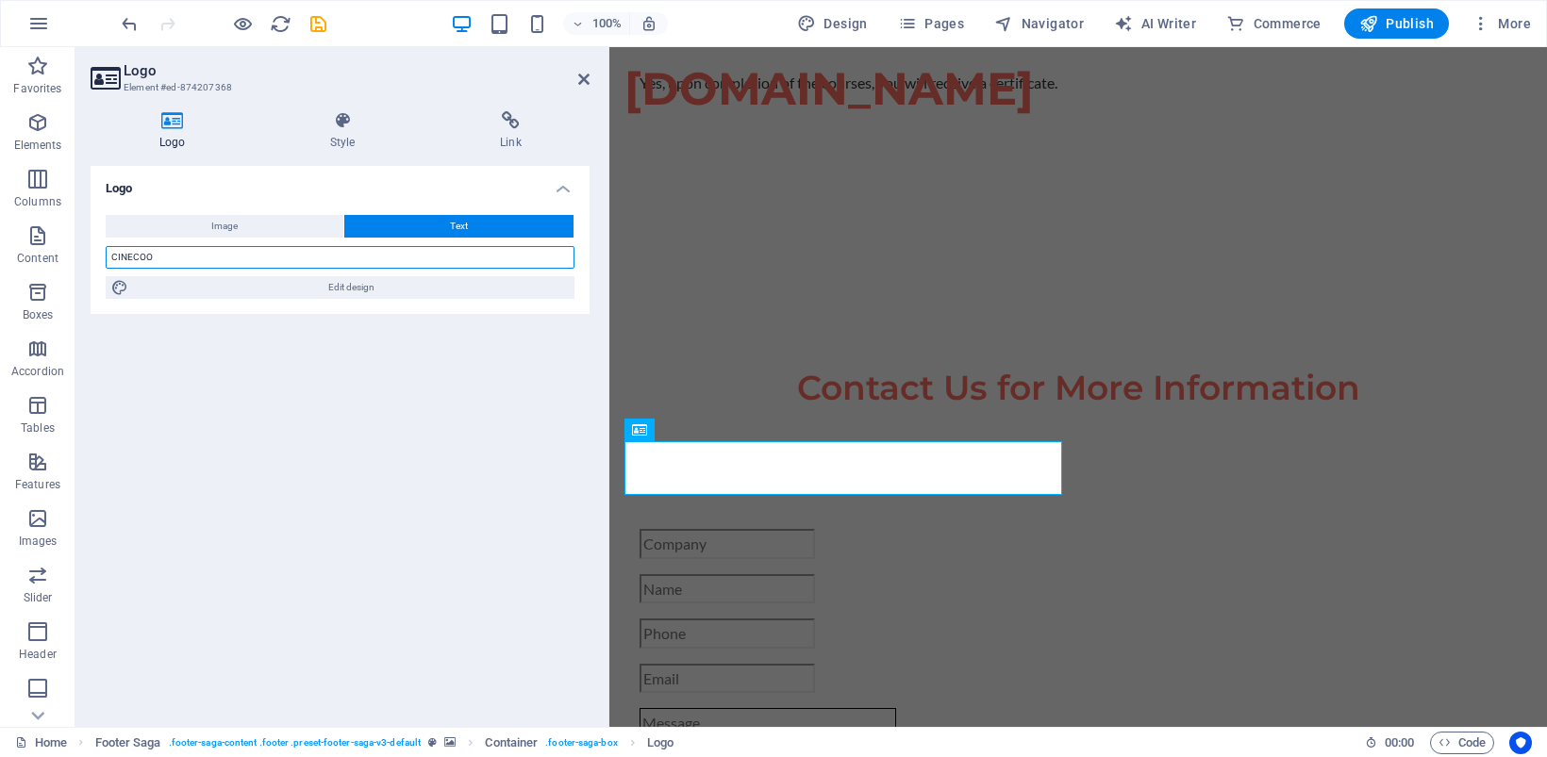
click at [272, 261] on input "CINECOO" at bounding box center [340, 257] width 469 height 23
drag, startPoint x: 242, startPoint y: 255, endPoint x: 185, endPoint y: 252, distance: 57.6
click at [196, 252] on input "CINECOO" at bounding box center [340, 257] width 469 height 23
click at [78, 252] on div "Logo Style Link Logo Image Text Drag files here, click to choose files or selec…" at bounding box center [339, 411] width 529 height 631
click at [171, 260] on input "CINECOO" at bounding box center [340, 257] width 469 height 23
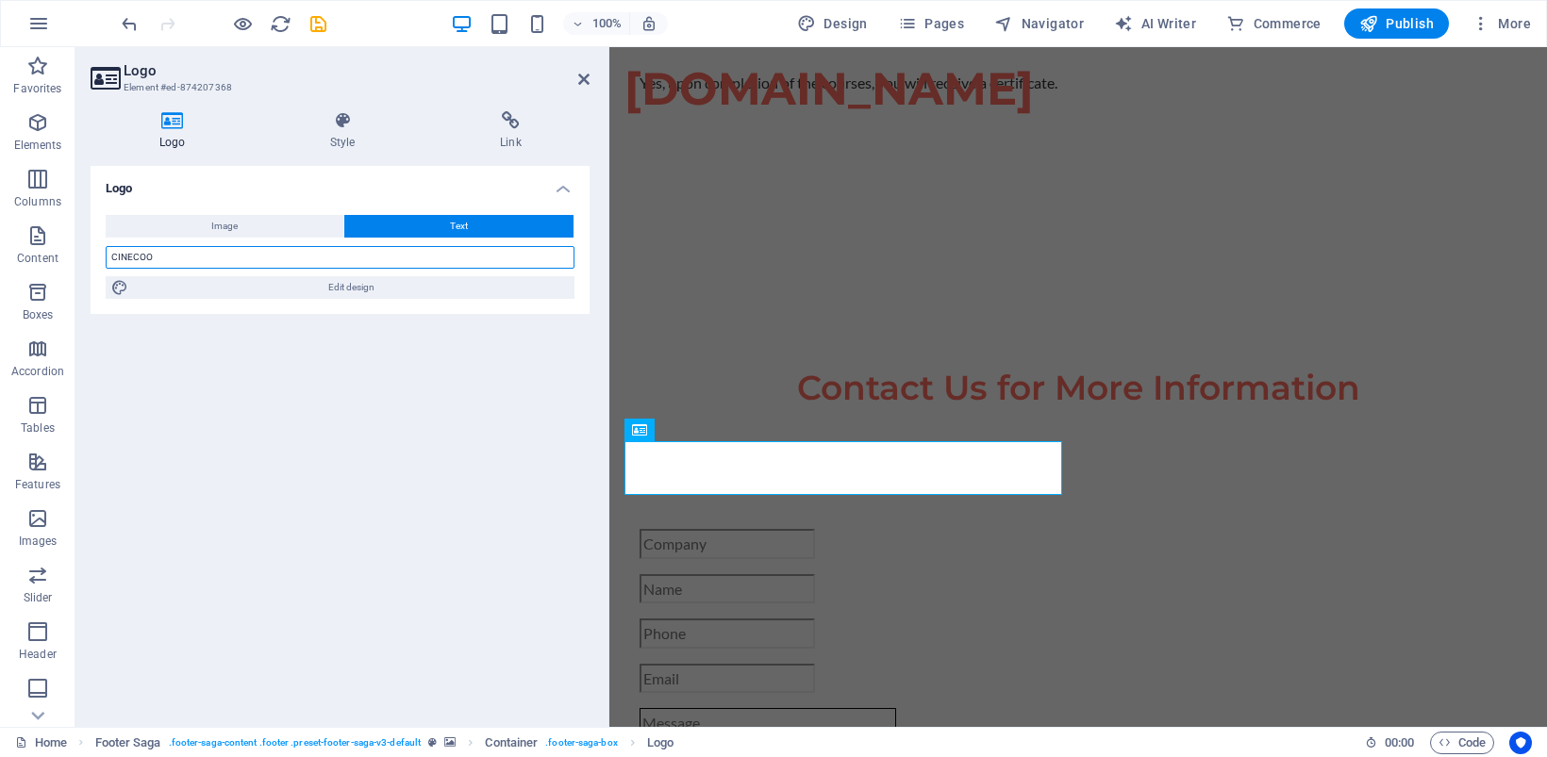
drag, startPoint x: 168, startPoint y: 260, endPoint x: 124, endPoint y: 257, distance: 44.4
click at [124, 257] on input "CINECOO" at bounding box center [340, 257] width 469 height 23
click at [344, 135] on h4 "Style" at bounding box center [346, 131] width 170 height 40
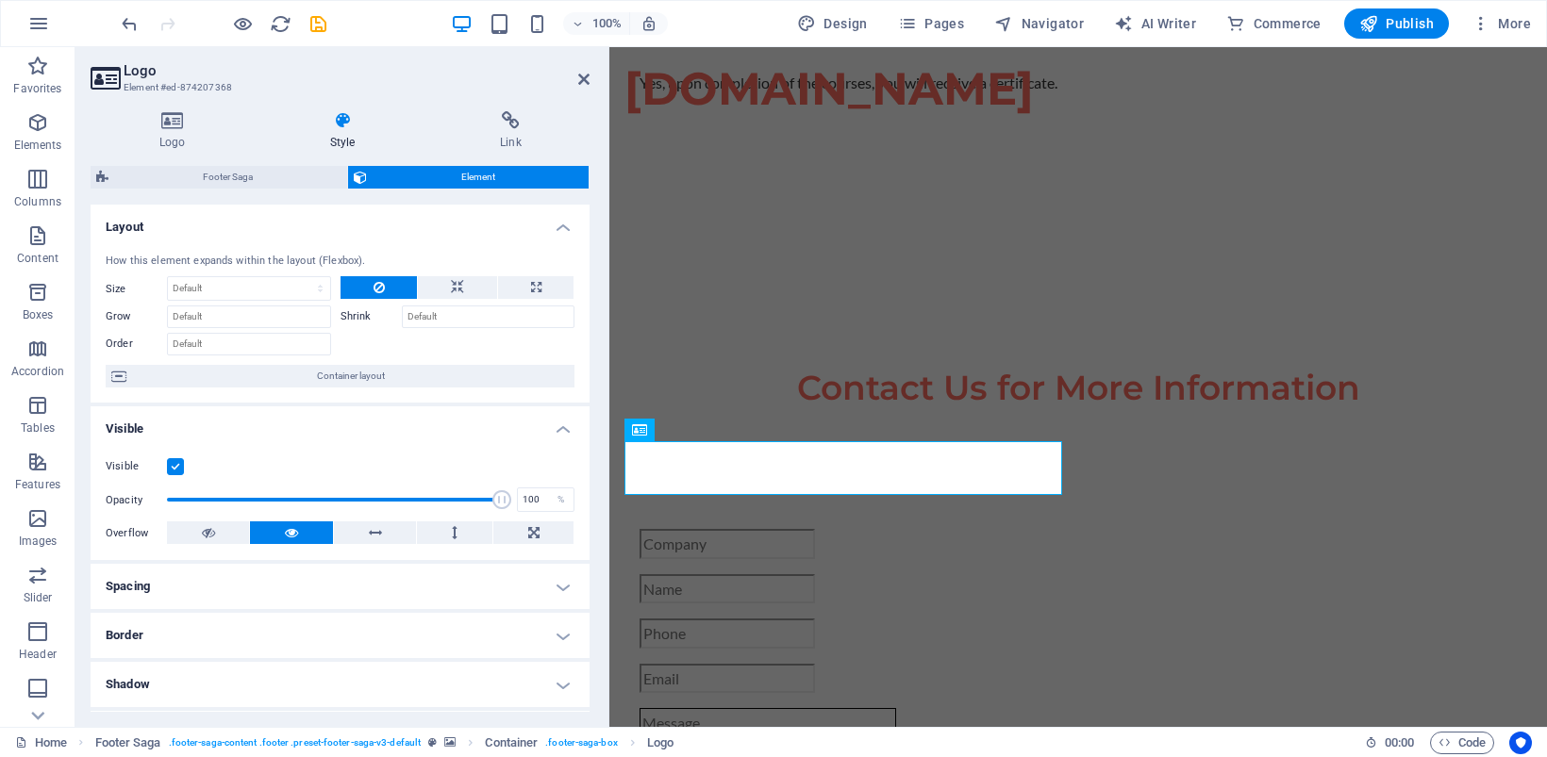
click at [172, 468] on label at bounding box center [175, 466] width 17 height 17
click at [0, 0] on input "Visible" at bounding box center [0, 0] width 0 height 0
click at [172, 468] on label at bounding box center [175, 466] width 17 height 17
click at [0, 0] on input "Visible" at bounding box center [0, 0] width 0 height 0
click at [172, 468] on label at bounding box center [175, 466] width 17 height 17
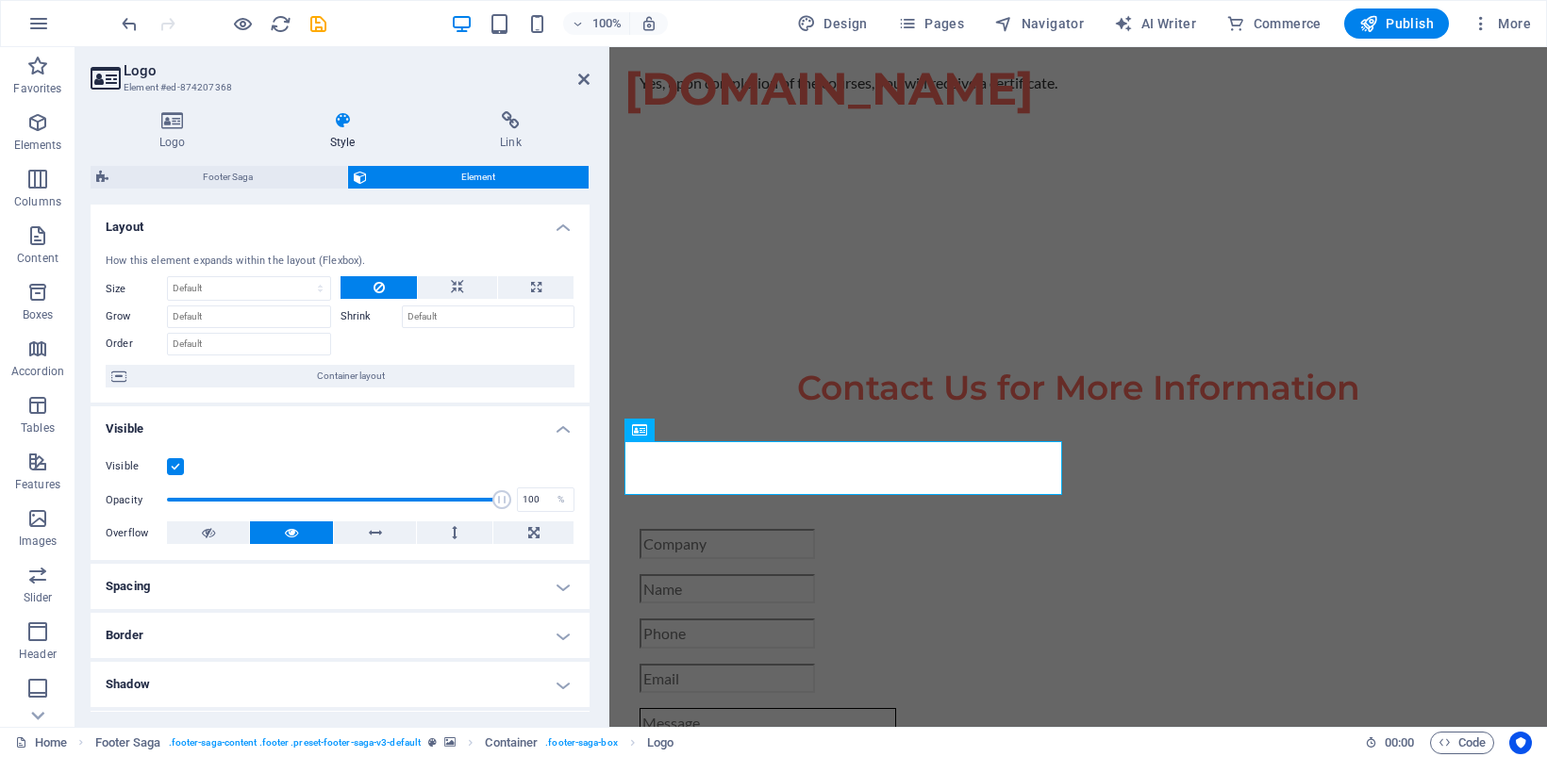
click at [0, 0] on input "Visible" at bounding box center [0, 0] width 0 height 0
click at [174, 470] on label at bounding box center [175, 466] width 17 height 17
click at [0, 0] on input "Visible" at bounding box center [0, 0] width 0 height 0
click at [205, 534] on icon at bounding box center [208, 533] width 13 height 23
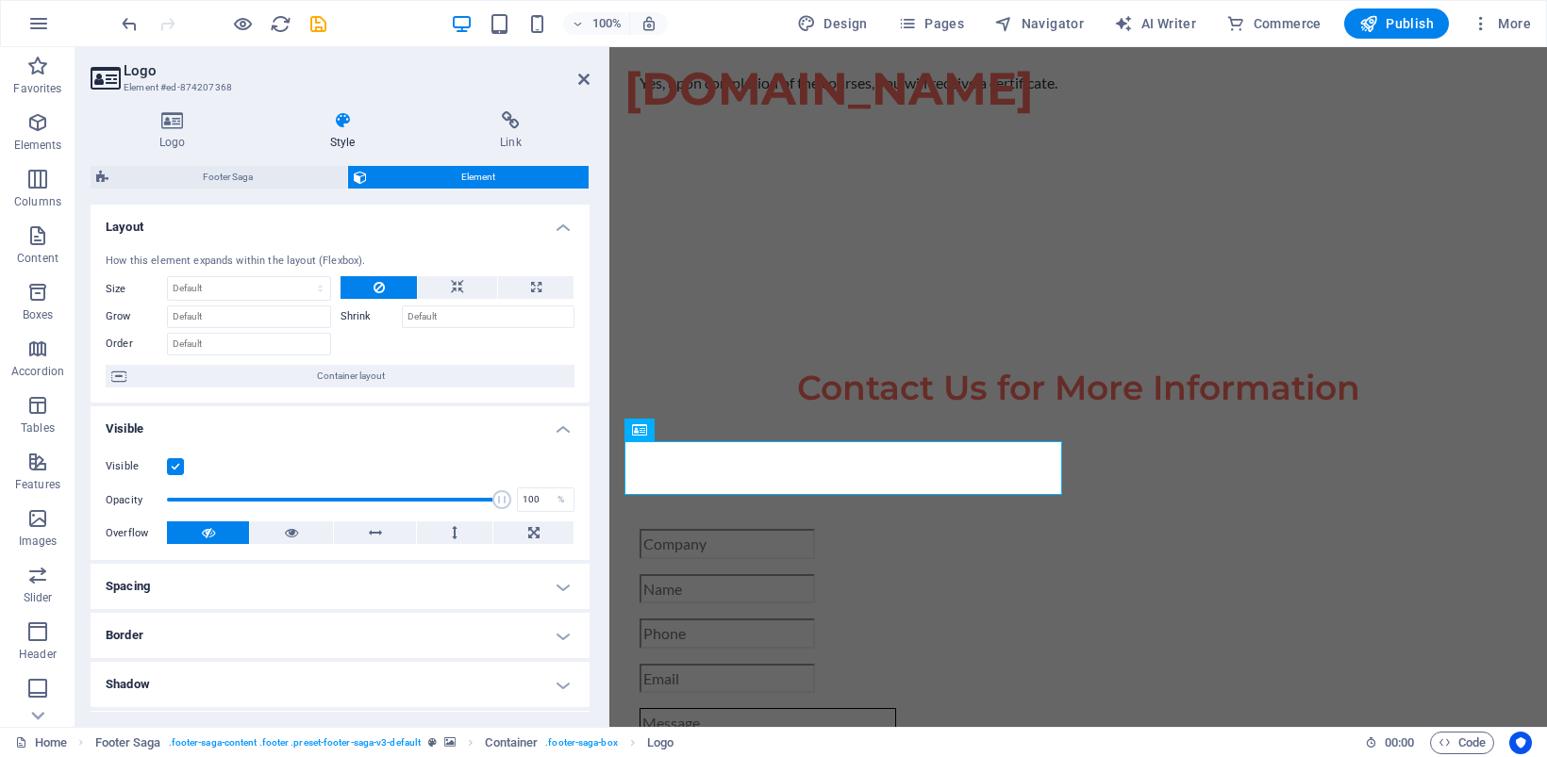
click at [205, 534] on icon at bounding box center [208, 533] width 13 height 23
click at [162, 121] on icon at bounding box center [172, 120] width 163 height 19
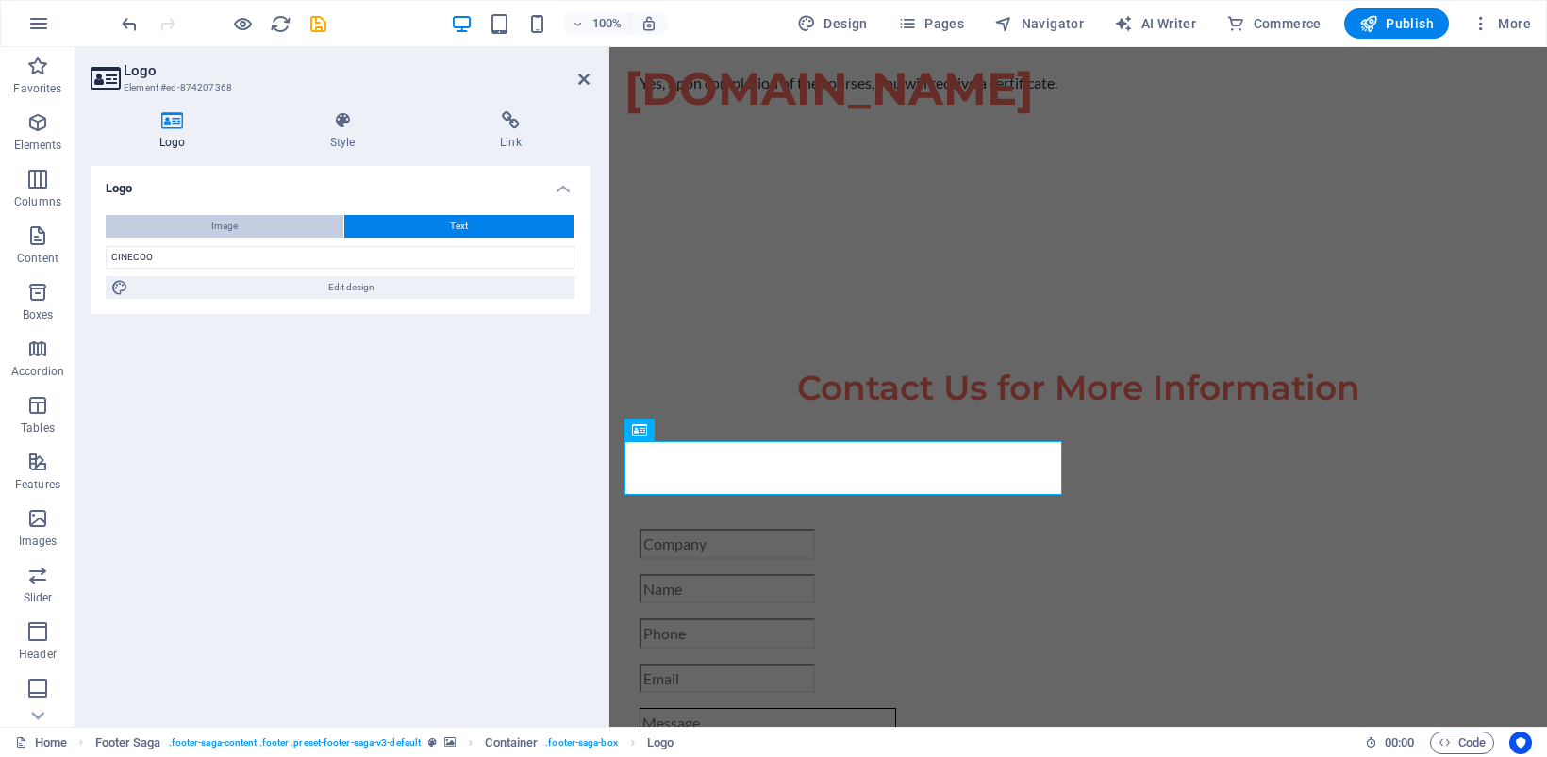
click at [223, 229] on span "Image" at bounding box center [224, 226] width 26 height 23
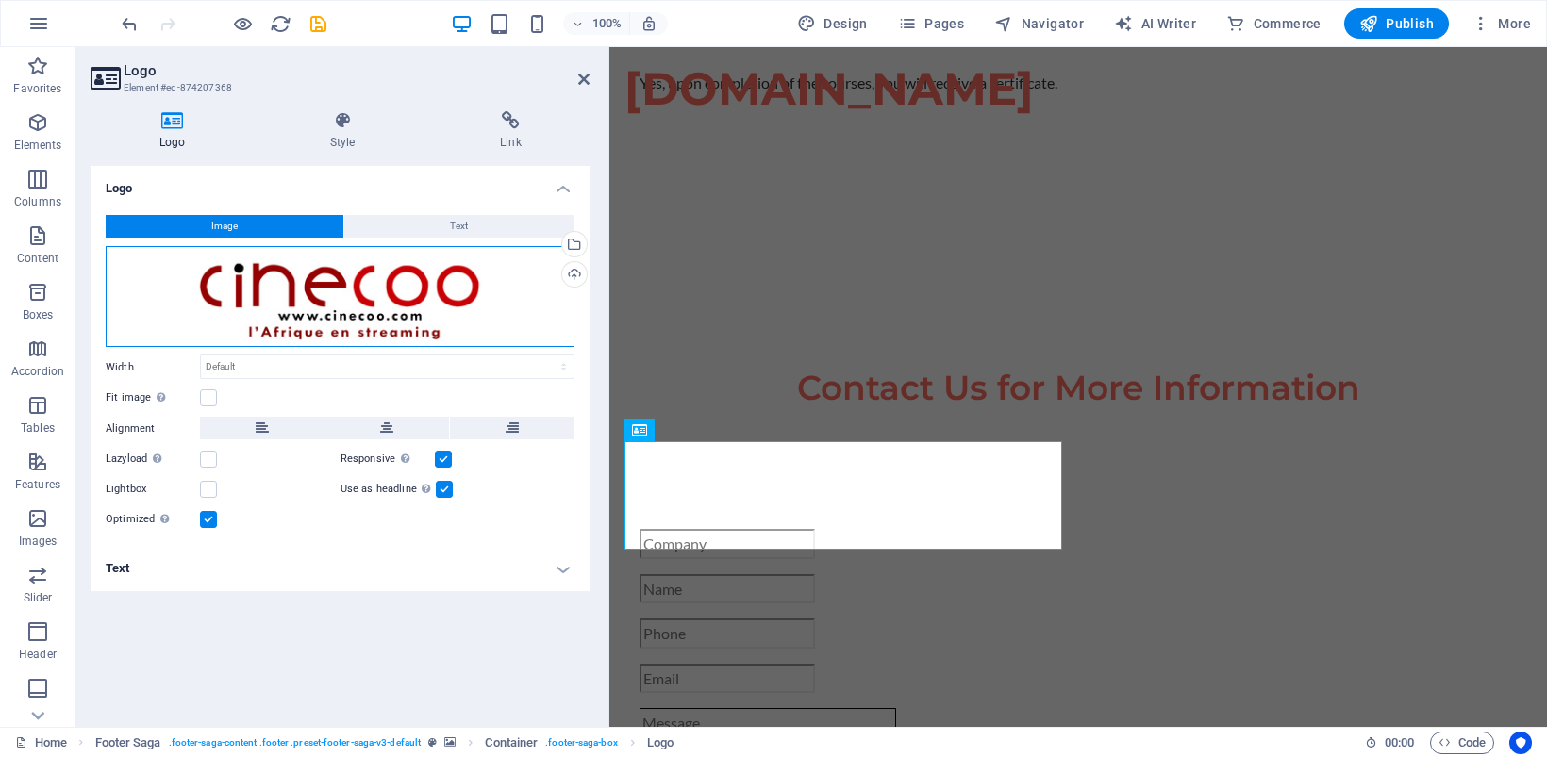
click at [245, 292] on div "Drag files here, click to choose files or select files from Files or our free s…" at bounding box center [340, 297] width 469 height 102
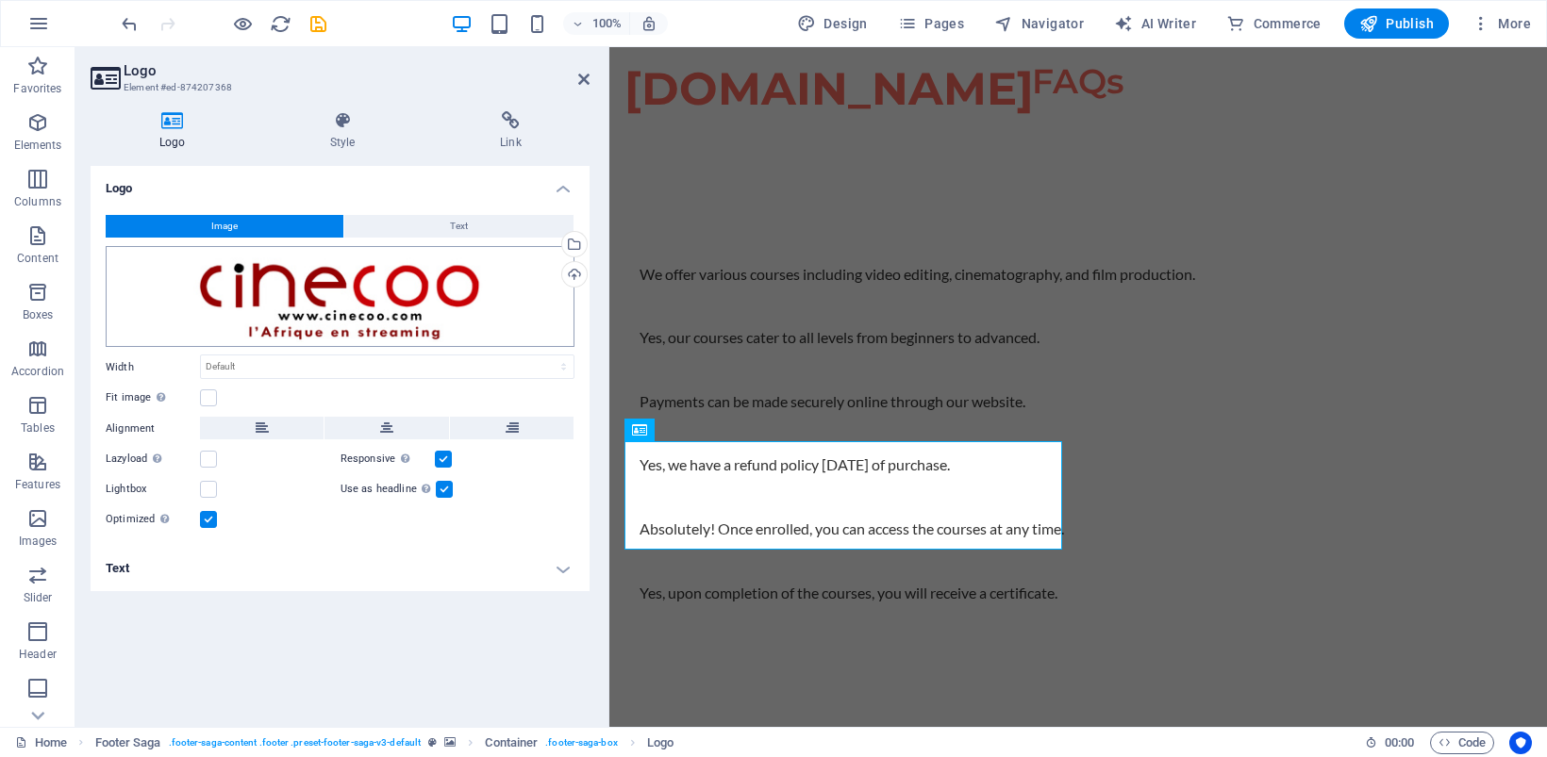
scroll to position [3270, 0]
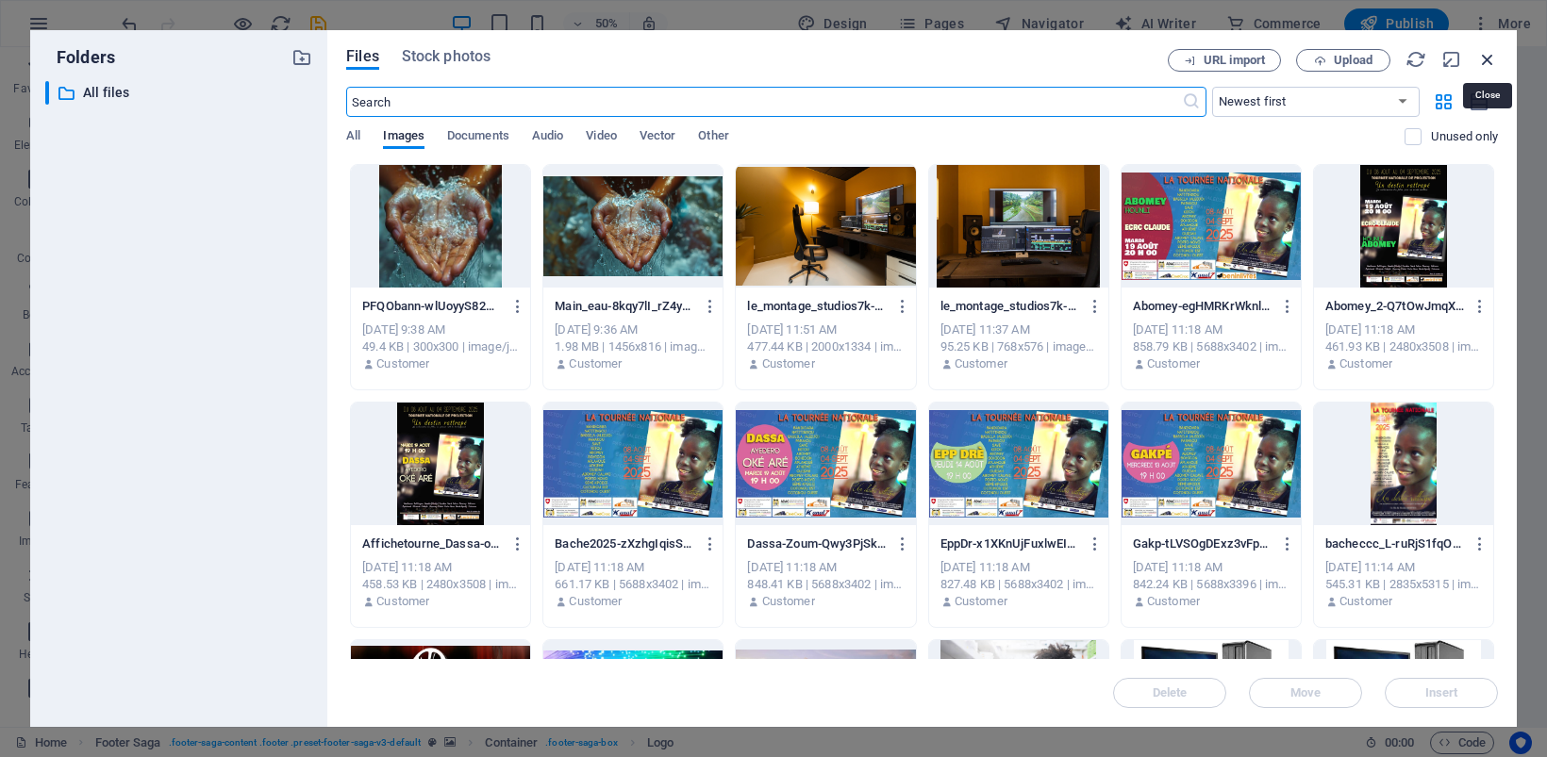
click at [1487, 58] on icon "button" at bounding box center [1487, 59] width 21 height 21
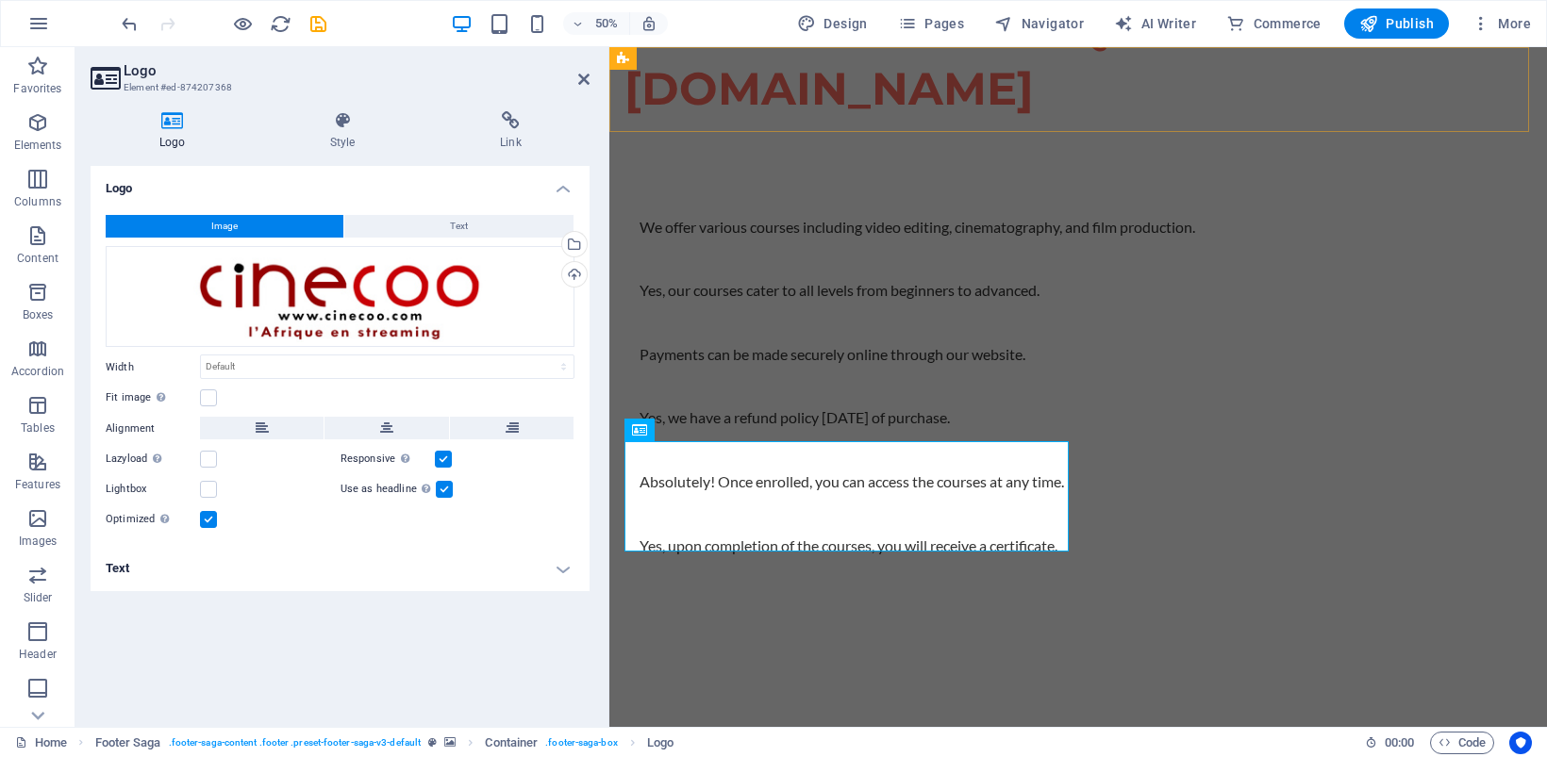
scroll to position [3733, 0]
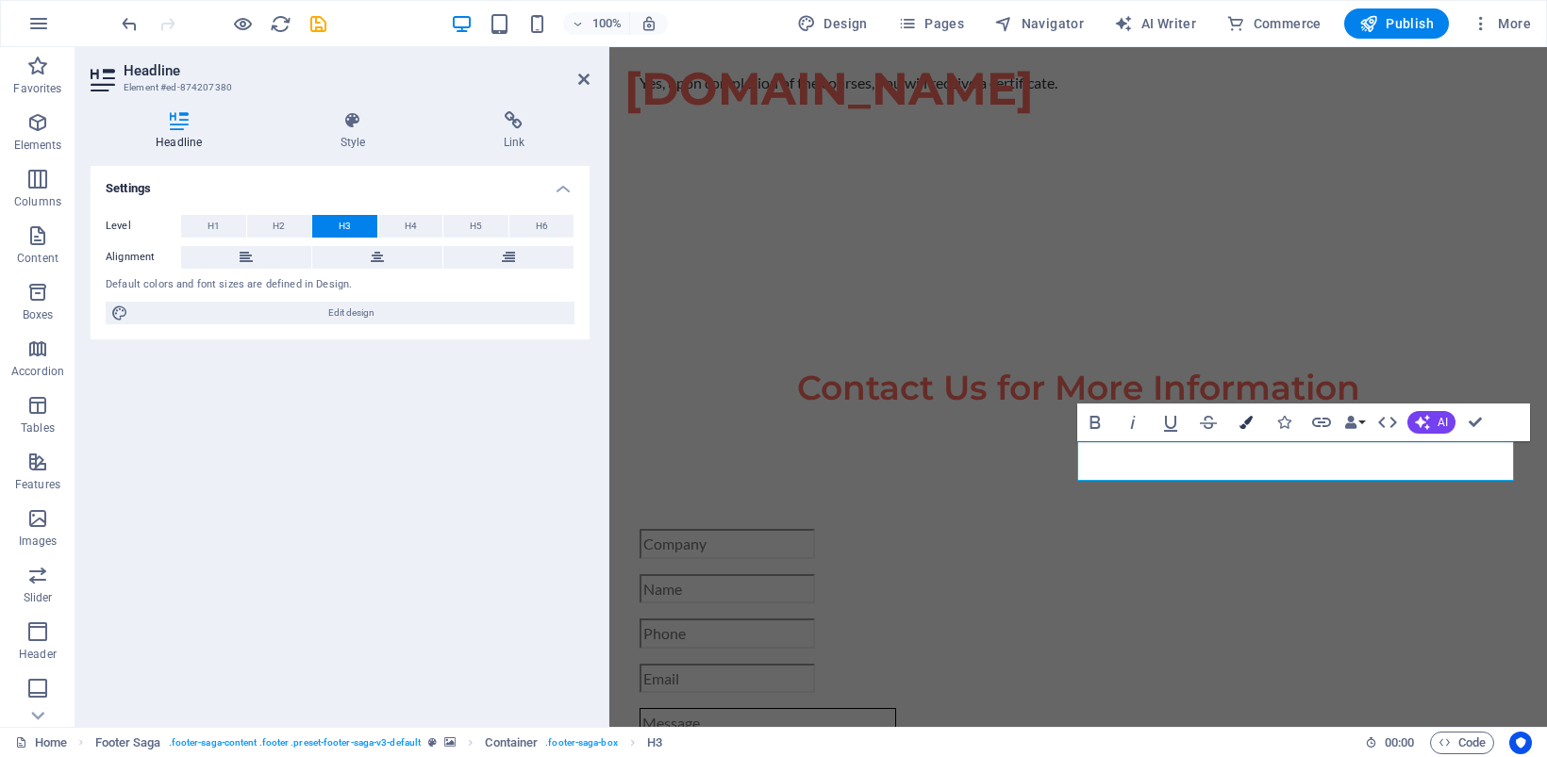
click at [1236, 420] on button "Colors" at bounding box center [1246, 423] width 36 height 38
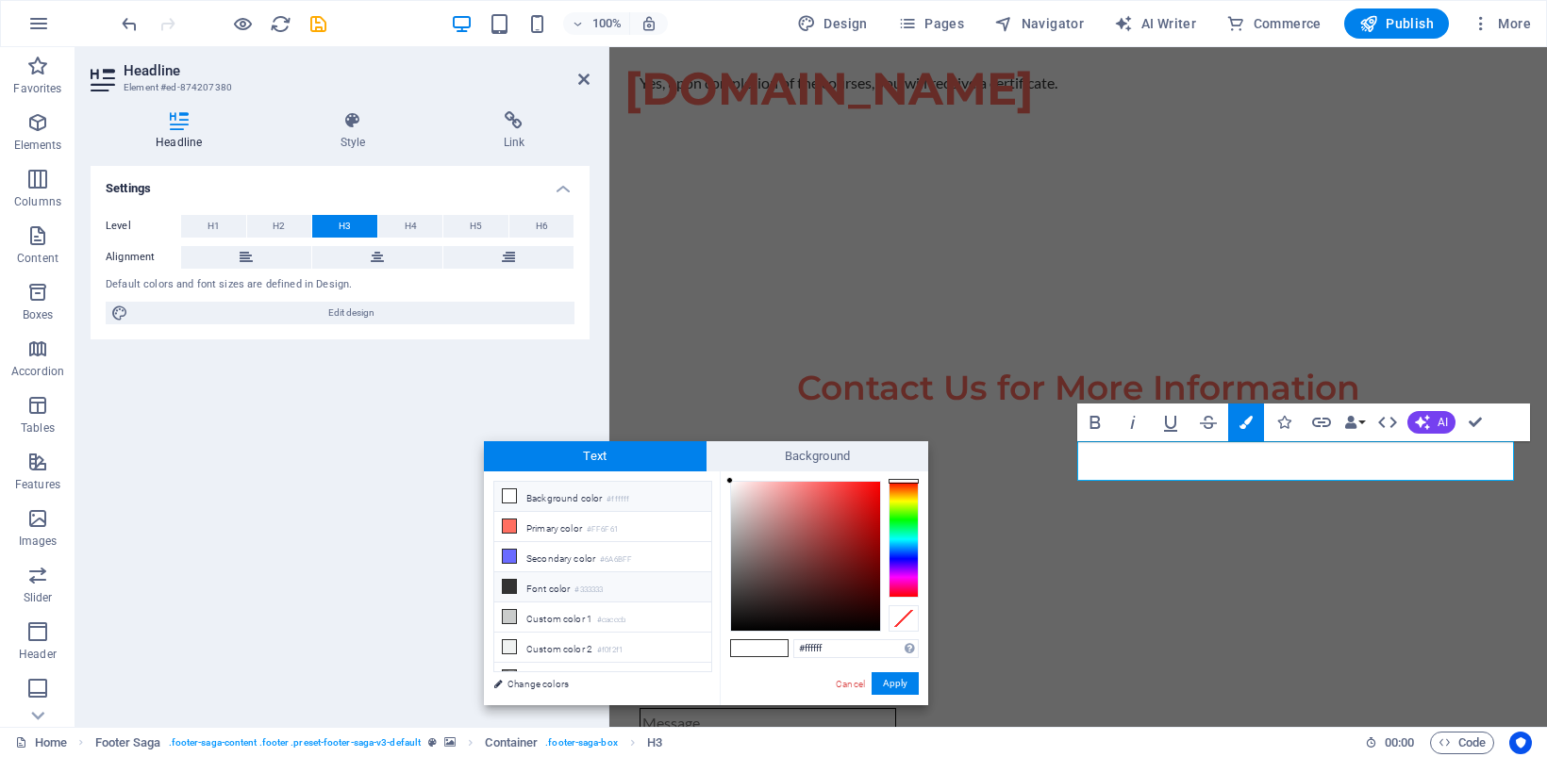
click at [517, 596] on li "Font color #333333" at bounding box center [602, 587] width 217 height 30
type input "#333333"
click at [897, 676] on button "Apply" at bounding box center [894, 683] width 47 height 23
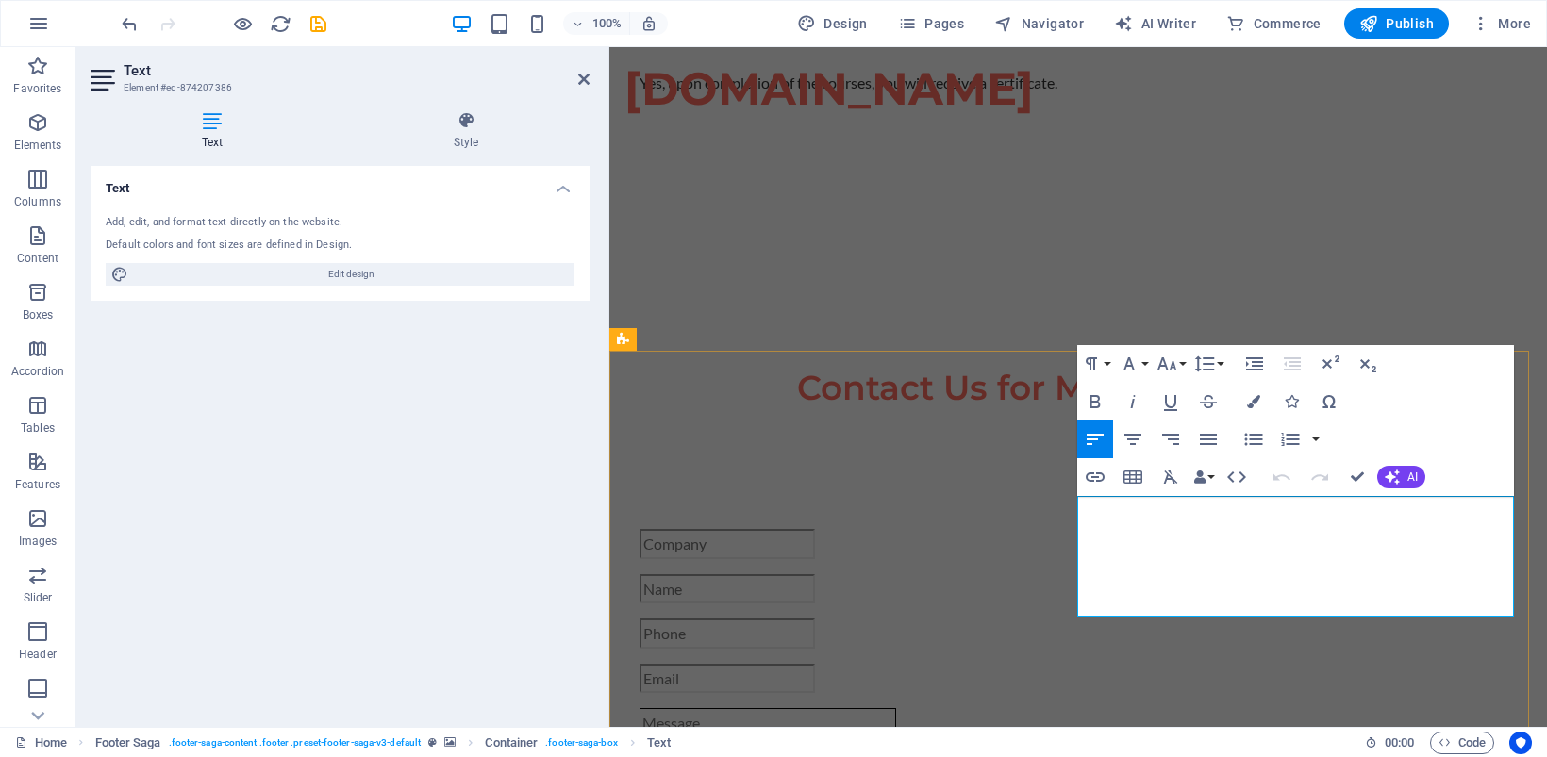
click at [1252, 395] on icon "button" at bounding box center [1253, 401] width 13 height 13
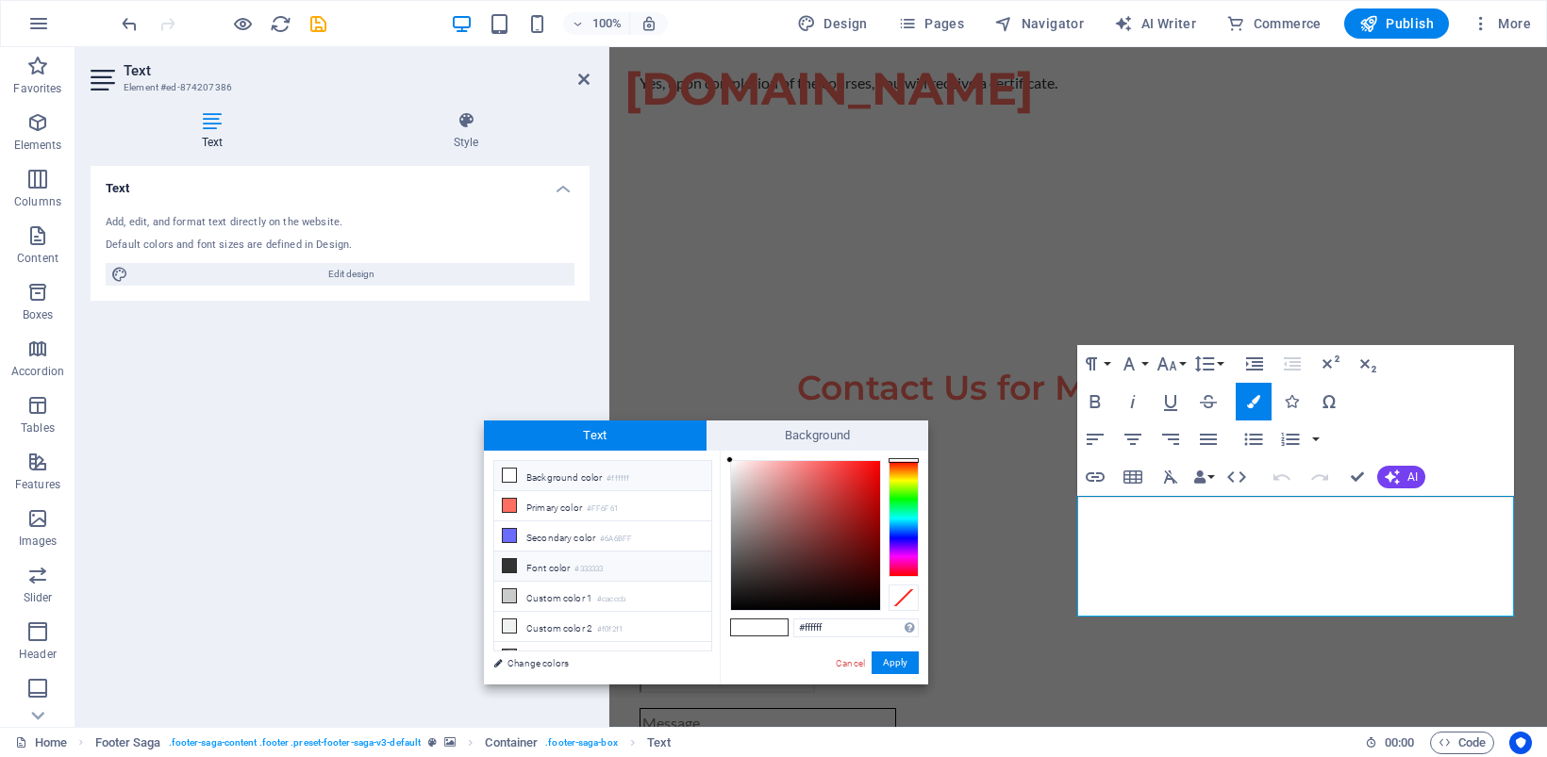
click at [547, 564] on li "Font color #333333" at bounding box center [602, 567] width 217 height 30
type input "#333333"
click at [897, 660] on button "Apply" at bounding box center [894, 663] width 47 height 23
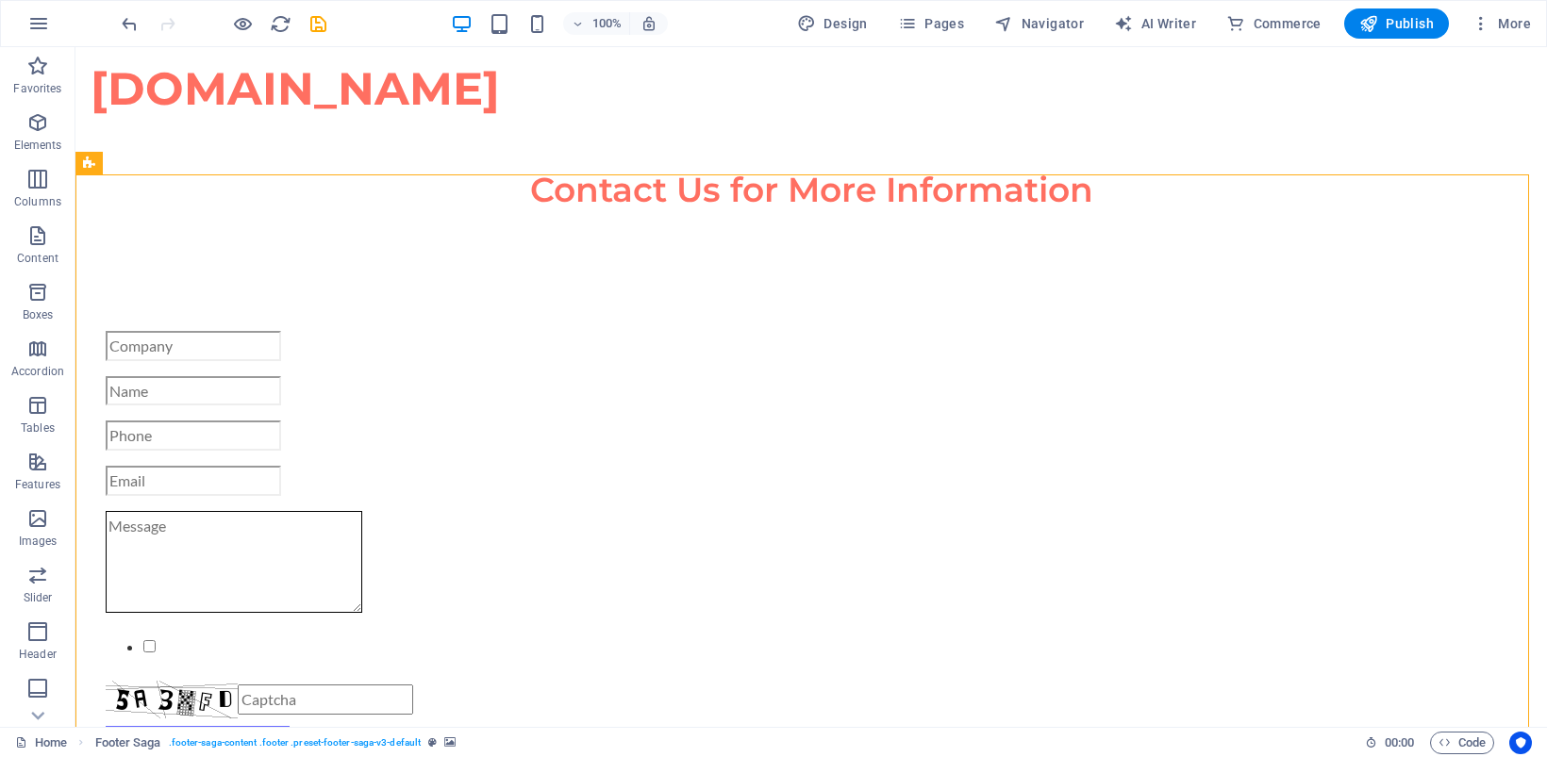
scroll to position [3930, 0]
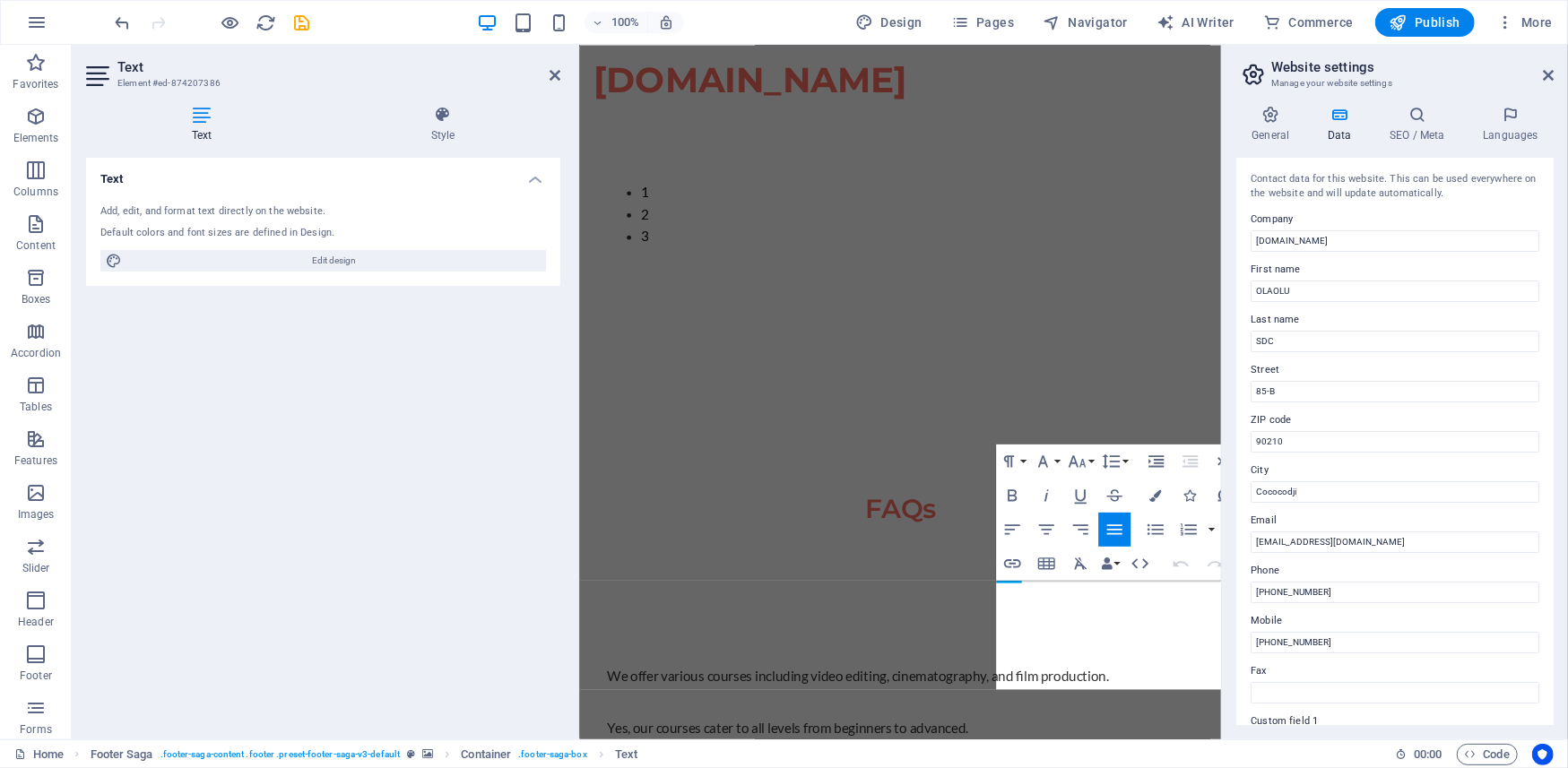
scroll to position [3221, 0]
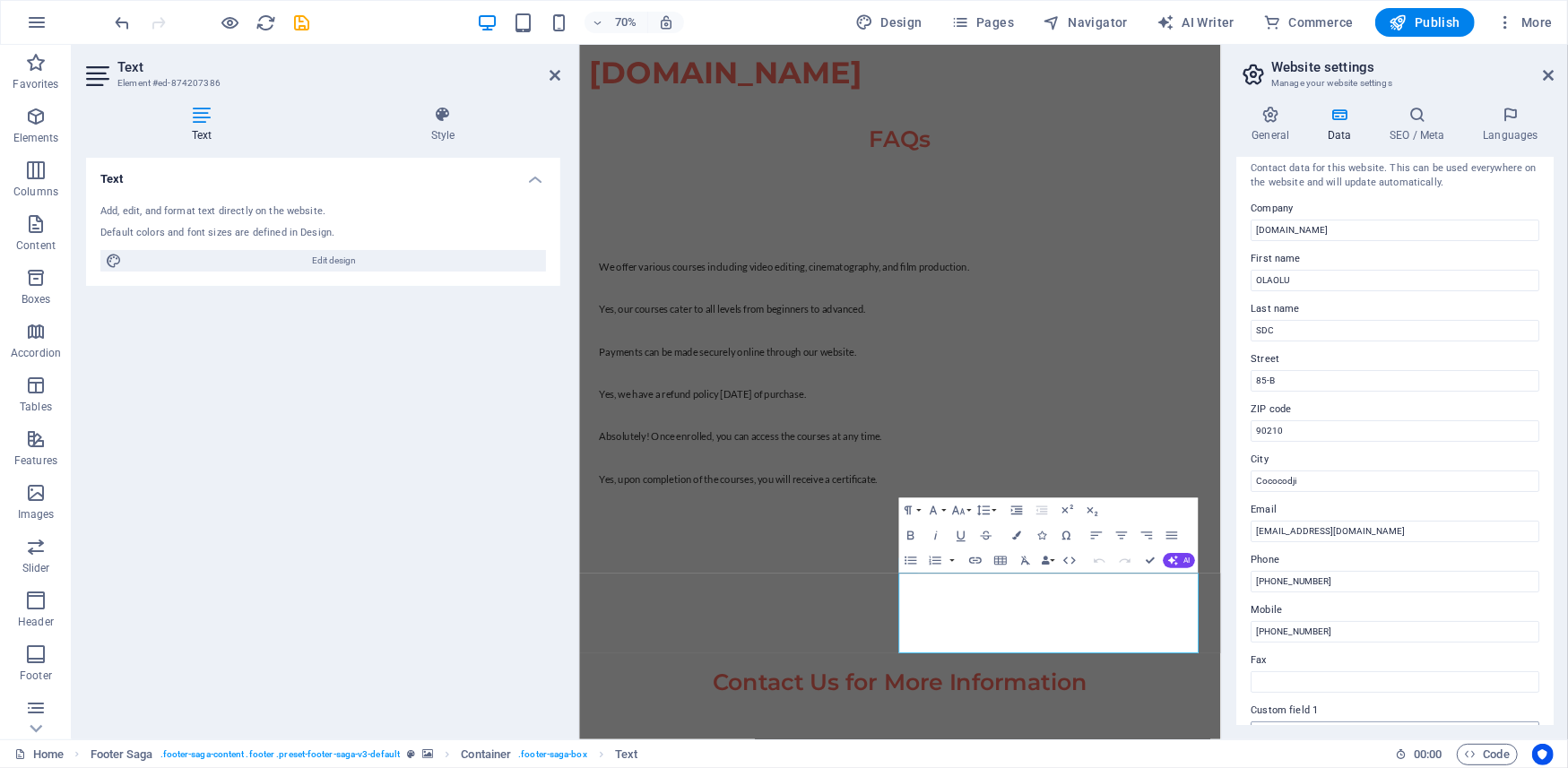
scroll to position [0, 0]
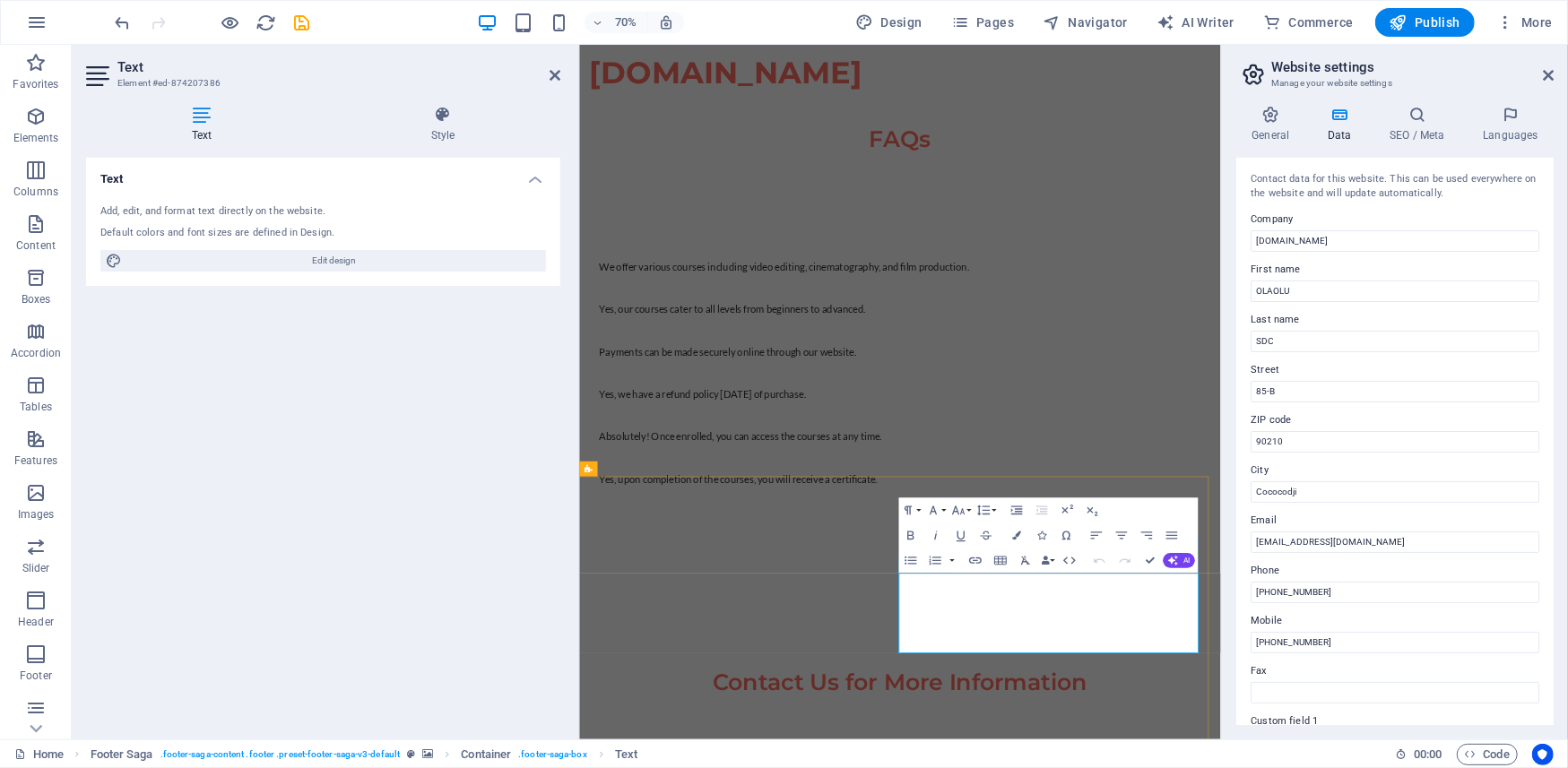
click at [1014, 539] on icon "button" at bounding box center [1016, 534] width 9 height 9
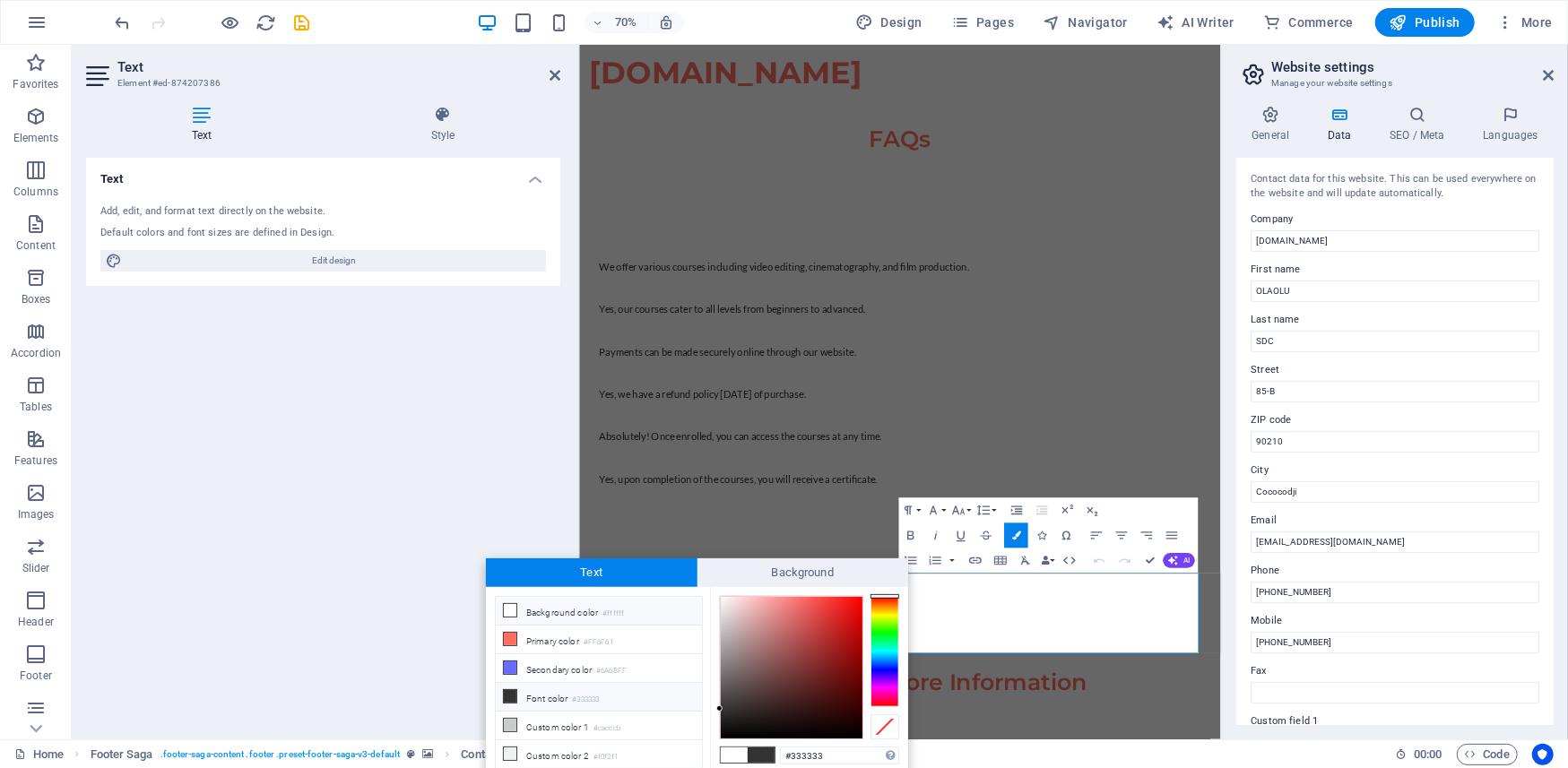
click at [531, 701] on li "Font color #333333" at bounding box center [599, 698] width 206 height 29
click at [771, 571] on span "Background" at bounding box center [803, 573] width 212 height 29
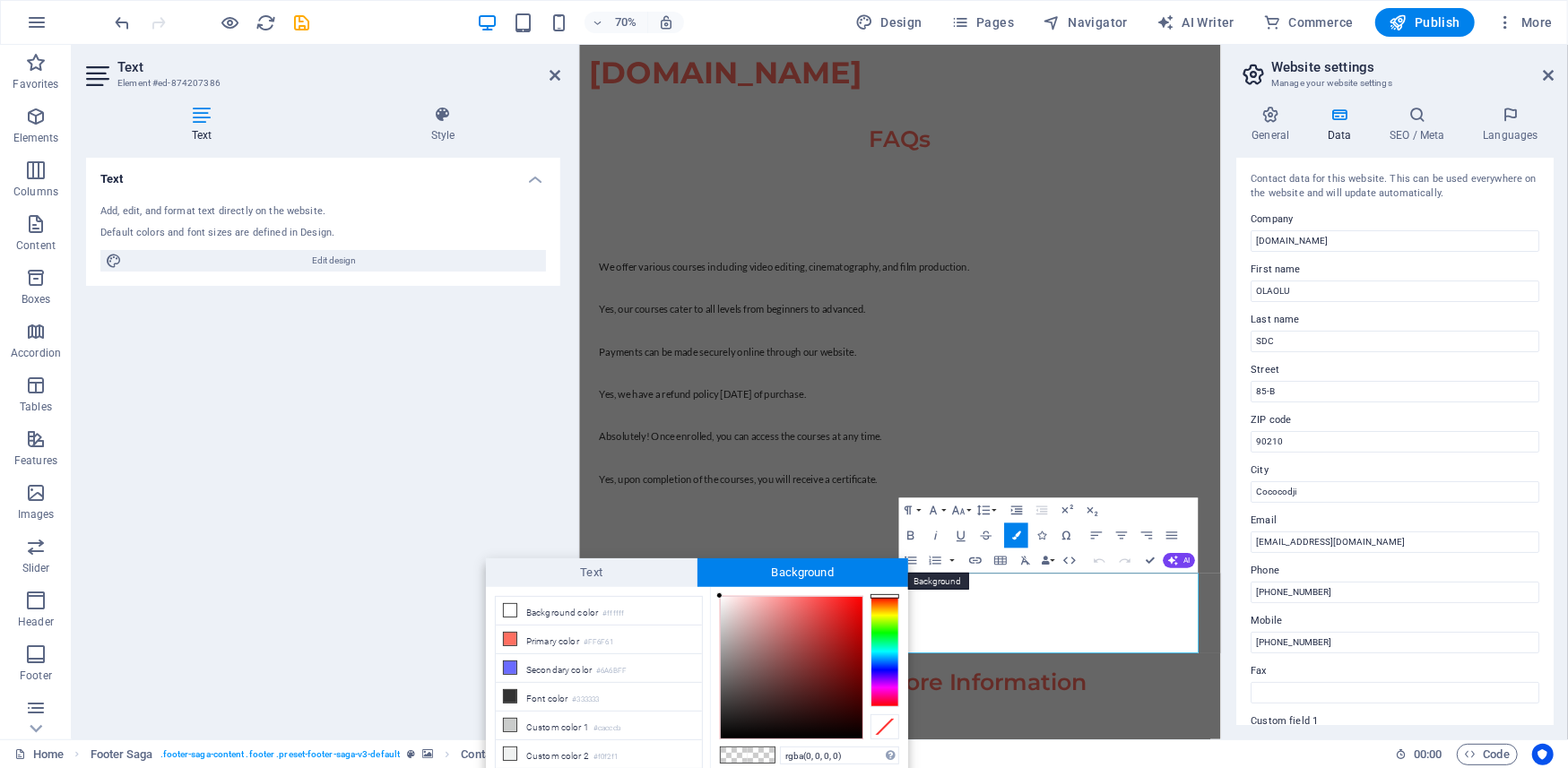
click at [769, 571] on span "Background" at bounding box center [803, 573] width 212 height 29
click at [596, 575] on span "Text" at bounding box center [591, 573] width 212 height 29
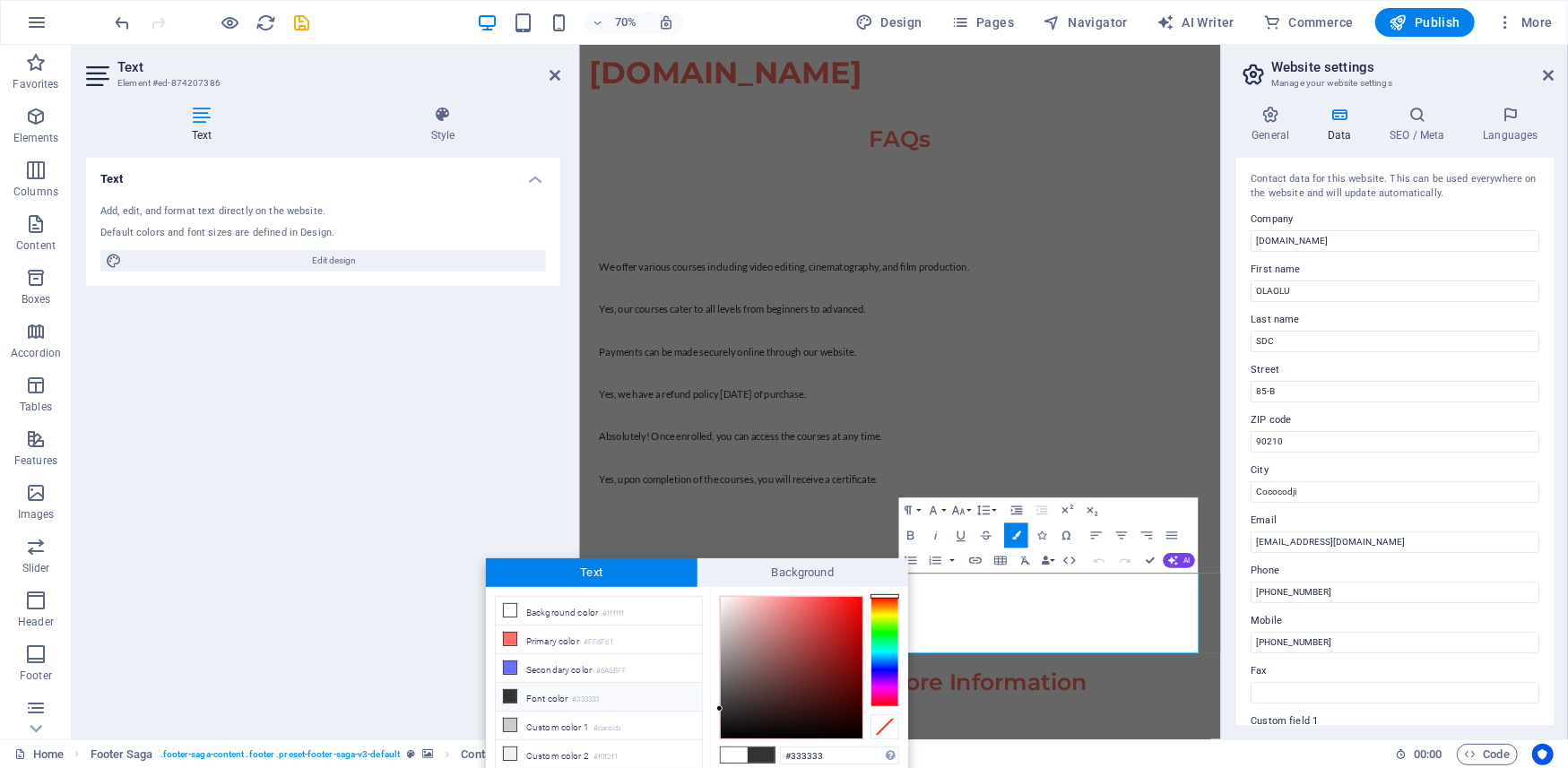
click at [567, 703] on li "Font color #333333" at bounding box center [599, 698] width 206 height 29
drag, startPoint x: 1289, startPoint y: 644, endPoint x: 772, endPoint y: 761, distance: 530.1
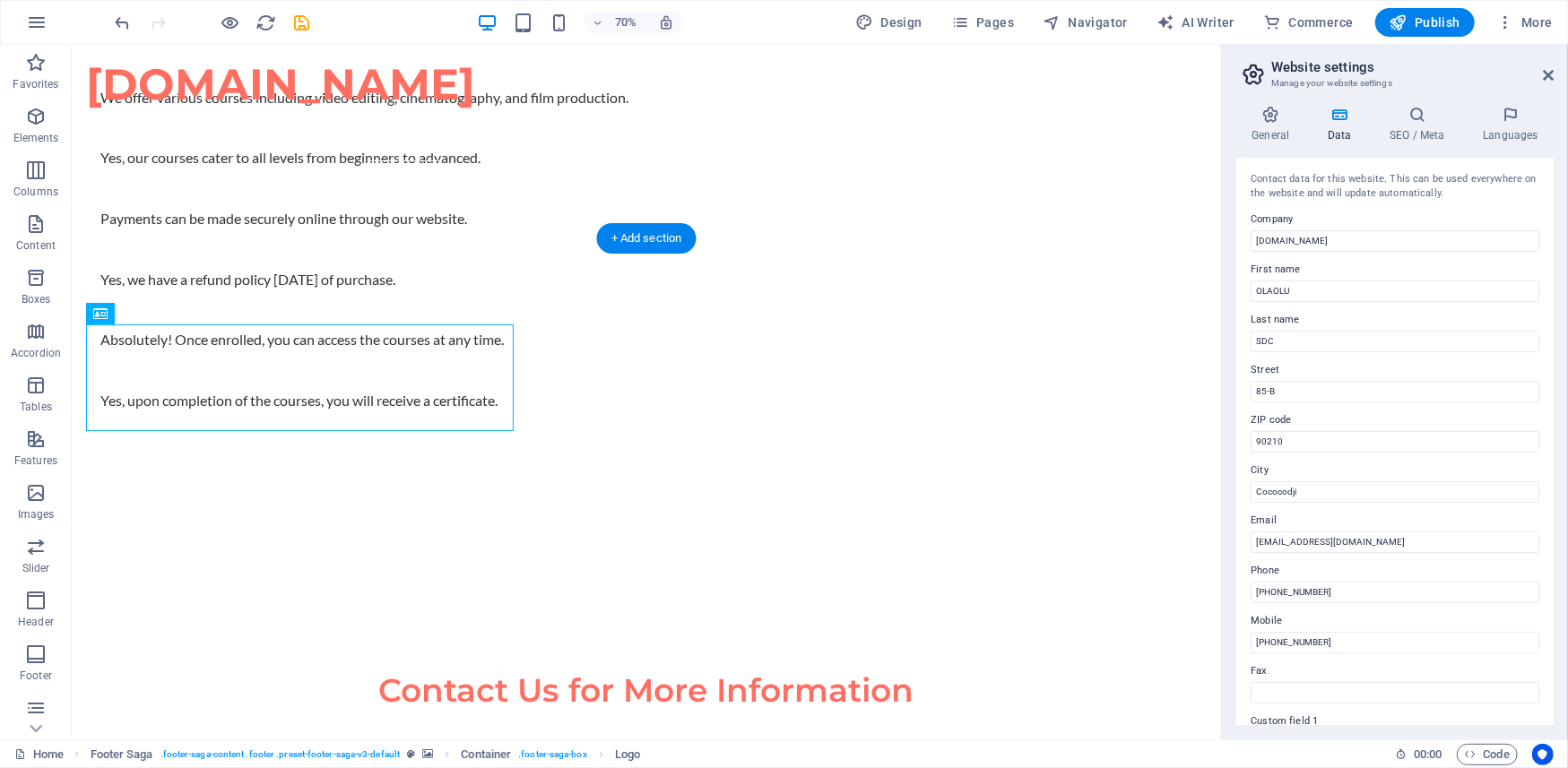
scroll to position [3644, 0]
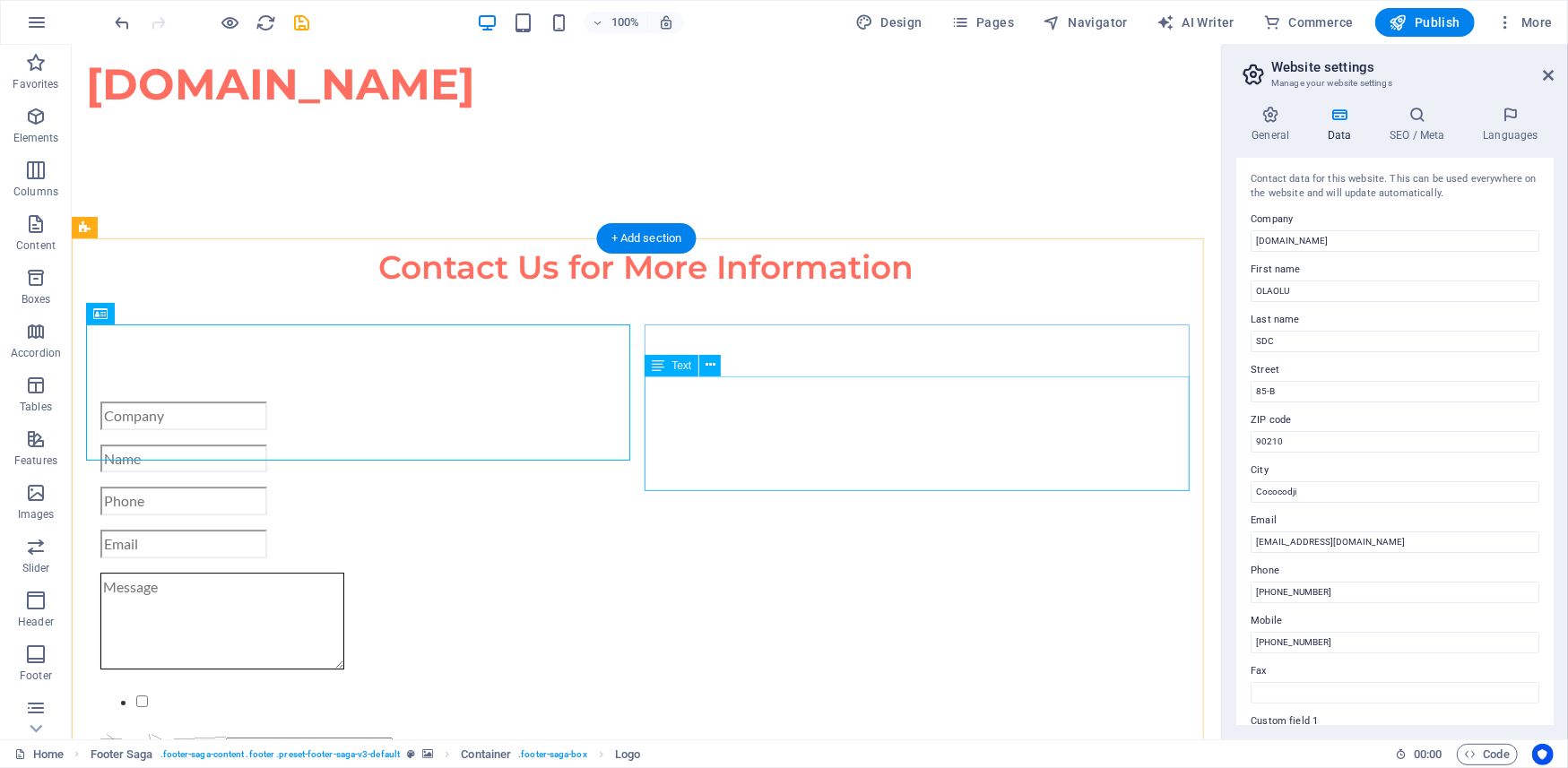
drag, startPoint x: 717, startPoint y: 480, endPoint x: 267, endPoint y: 666, distance: 486.9
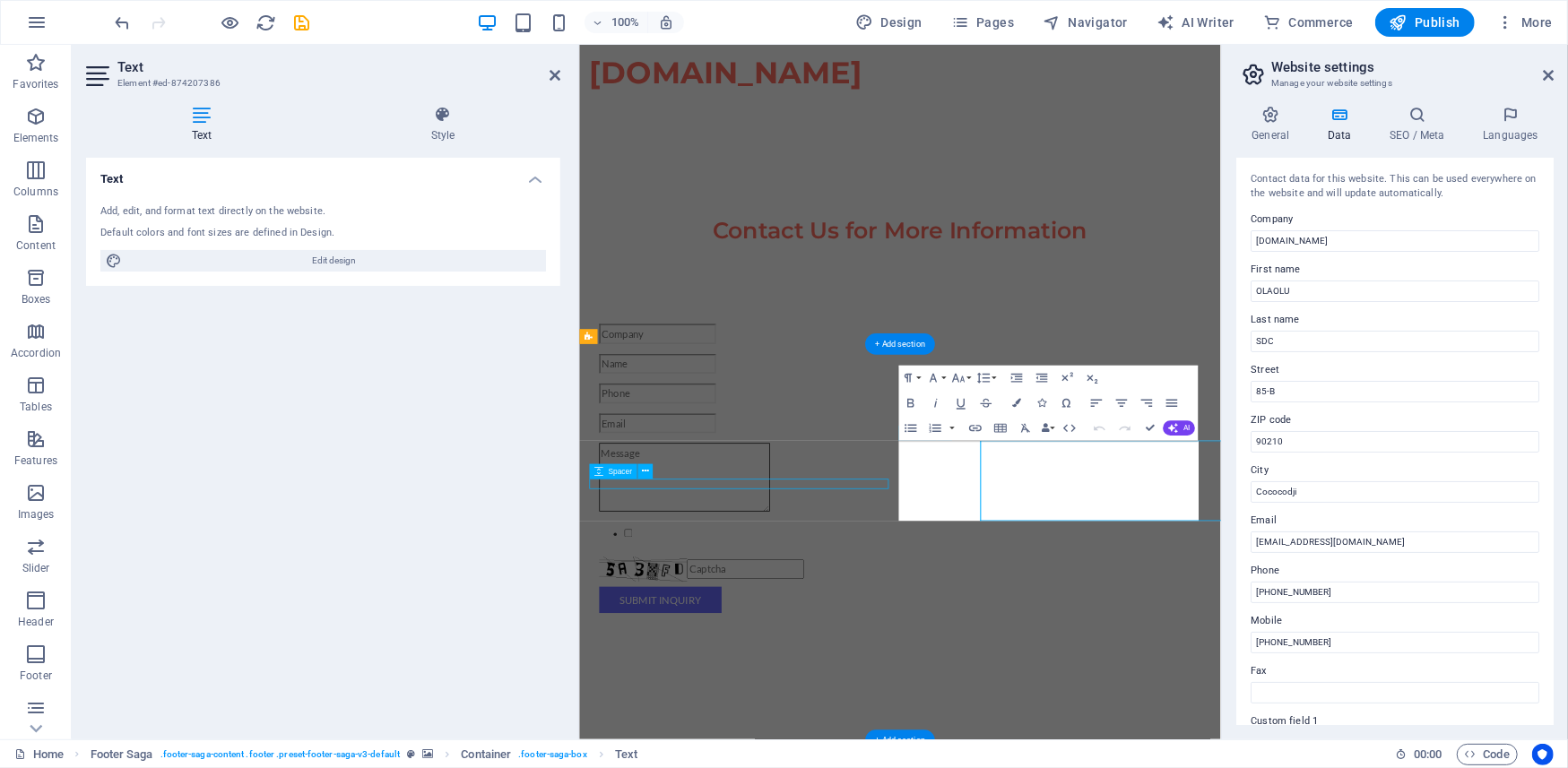
scroll to position [3410, 0]
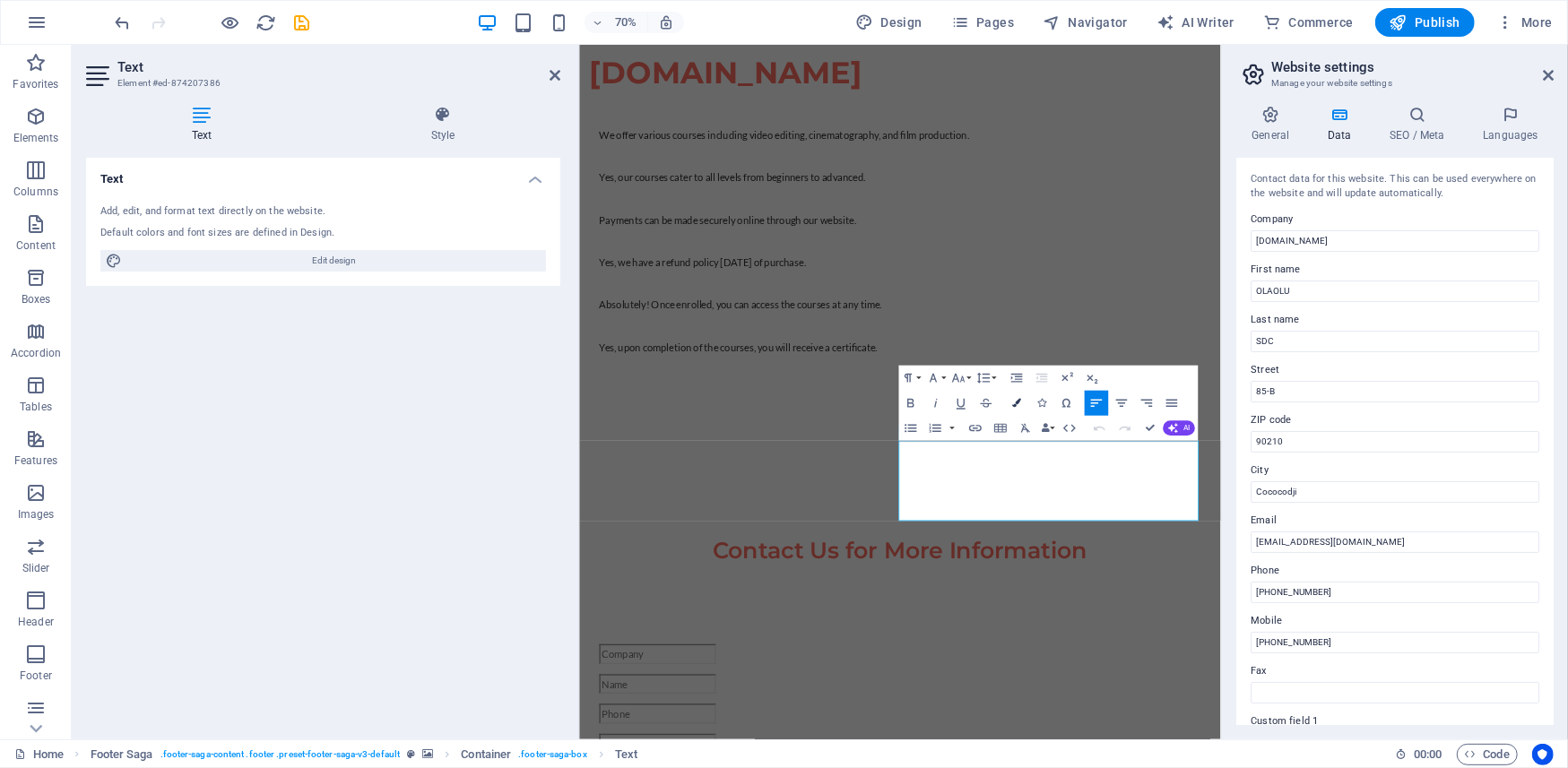
click at [1016, 403] on icon "button" at bounding box center [1016, 403] width 9 height 9
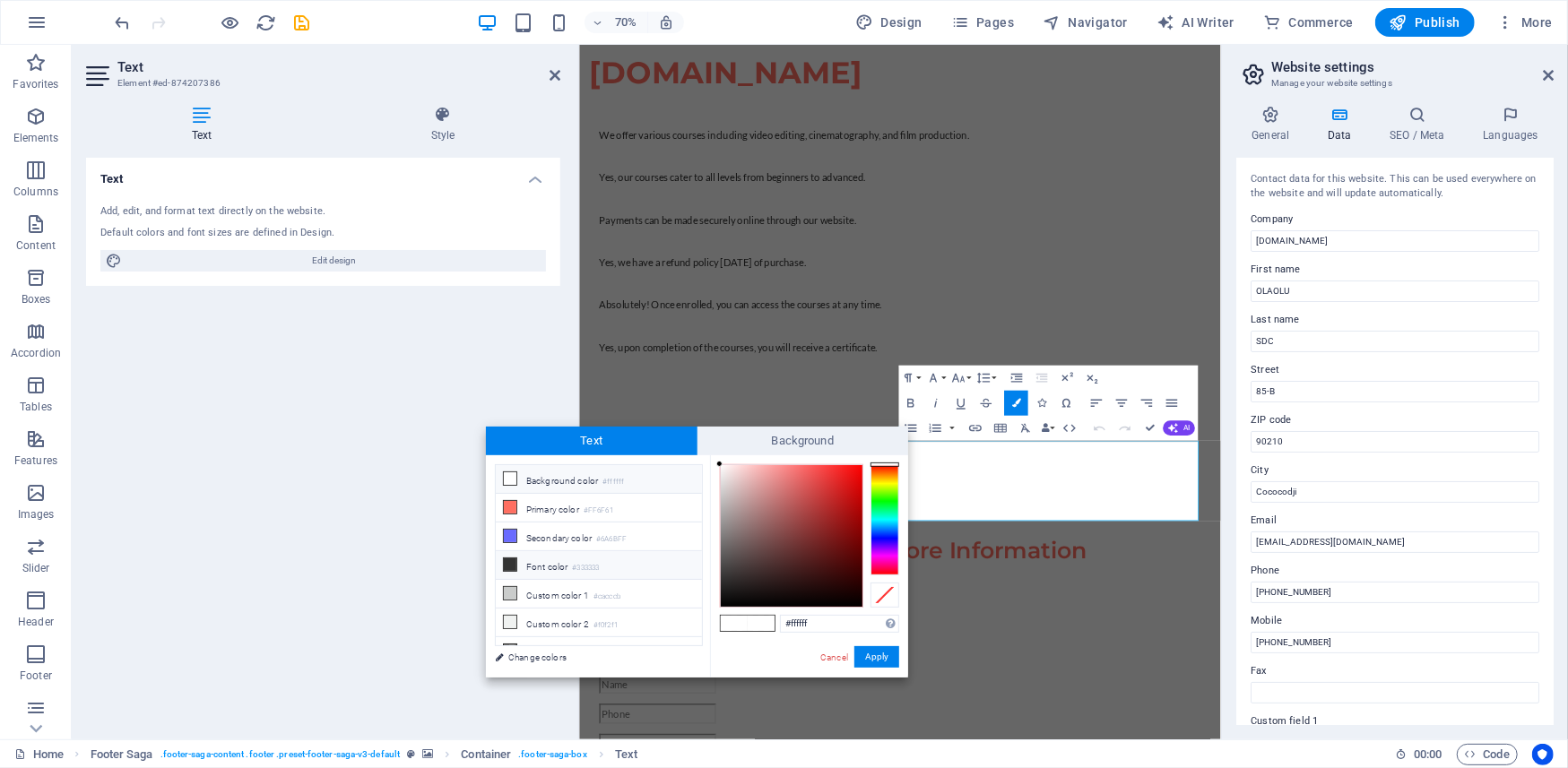
click at [522, 561] on li "Font color #333333" at bounding box center [599, 566] width 206 height 29
type input "#333333"
click at [875, 656] on button "Apply" at bounding box center [877, 657] width 45 height 22
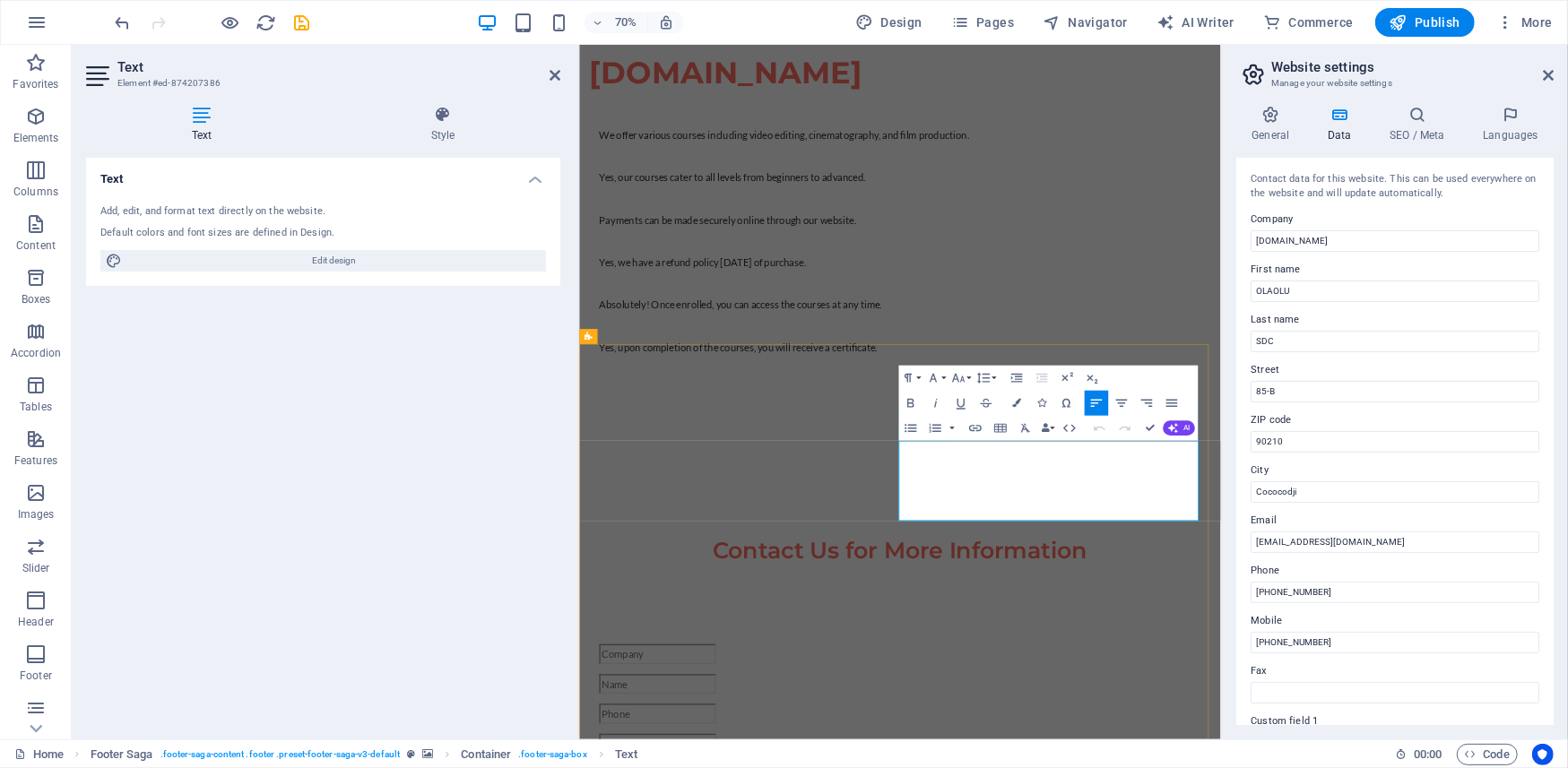
drag, startPoint x: 1078, startPoint y: 696, endPoint x: 1192, endPoint y: 709, distance: 114.7
click at [1018, 400] on icon "button" at bounding box center [1016, 403] width 9 height 9
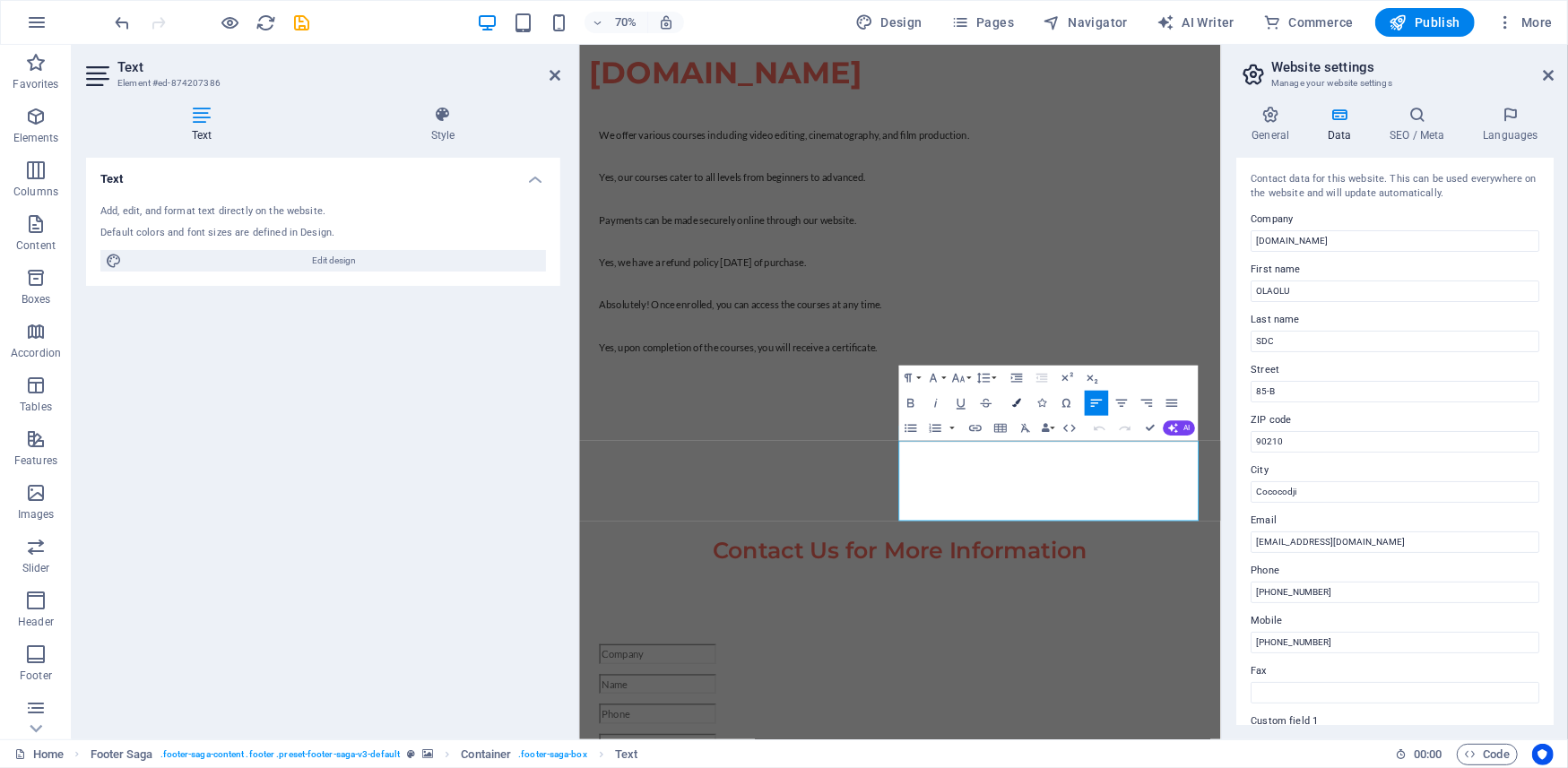
click at [1018, 400] on icon "button" at bounding box center [1016, 403] width 9 height 9
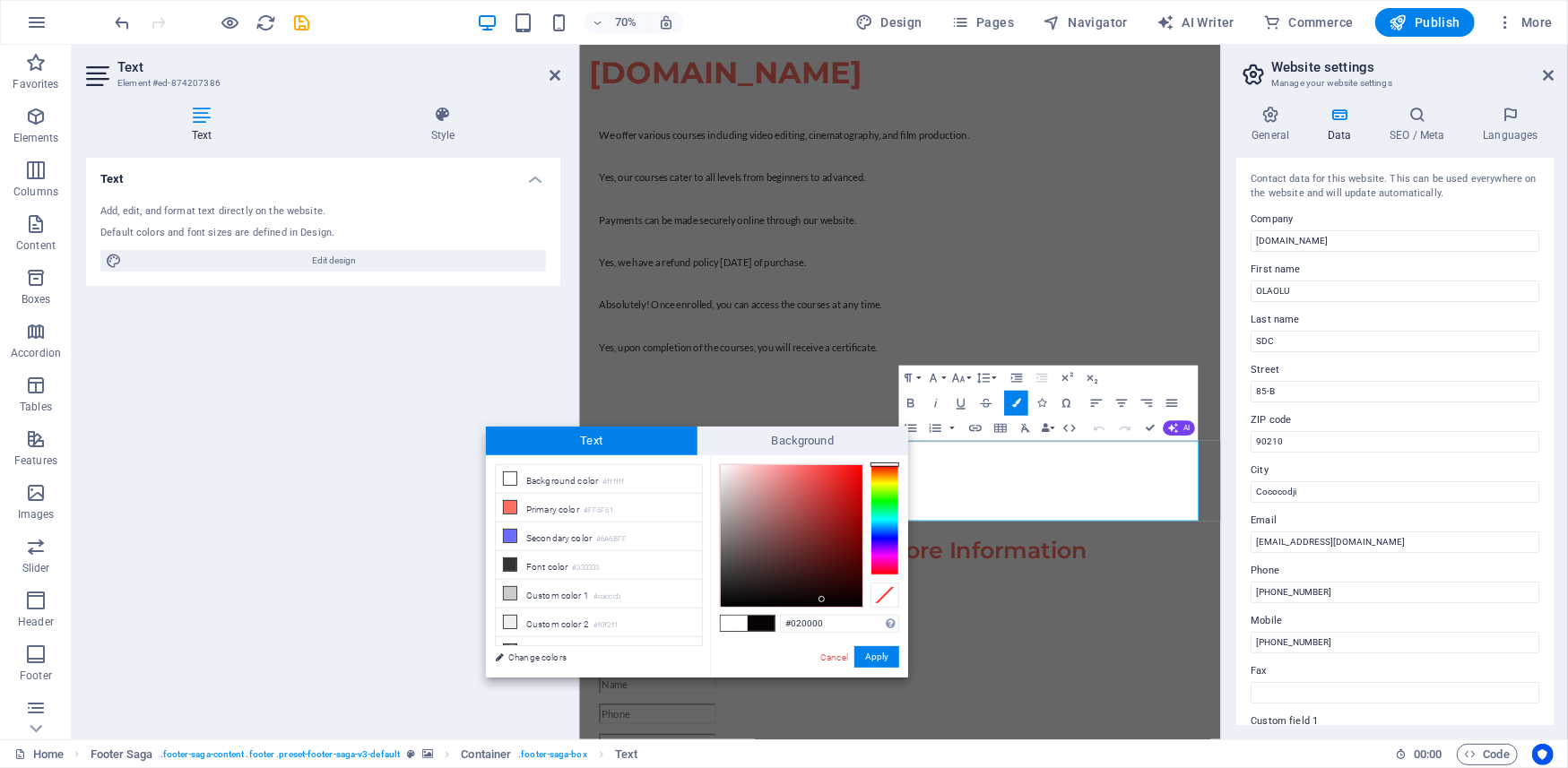
type input "#000000"
drag, startPoint x: 740, startPoint y: 585, endPoint x: 872, endPoint y: 611, distance: 134.5
click at [872, 611] on div "#000000 Supported formats #0852ed rgb(8, 82, 237) rgba(8, 82, 237, 90%) hsv(221…" at bounding box center [809, 696] width 198 height 482
click at [875, 650] on button "Apply" at bounding box center [877, 657] width 45 height 22
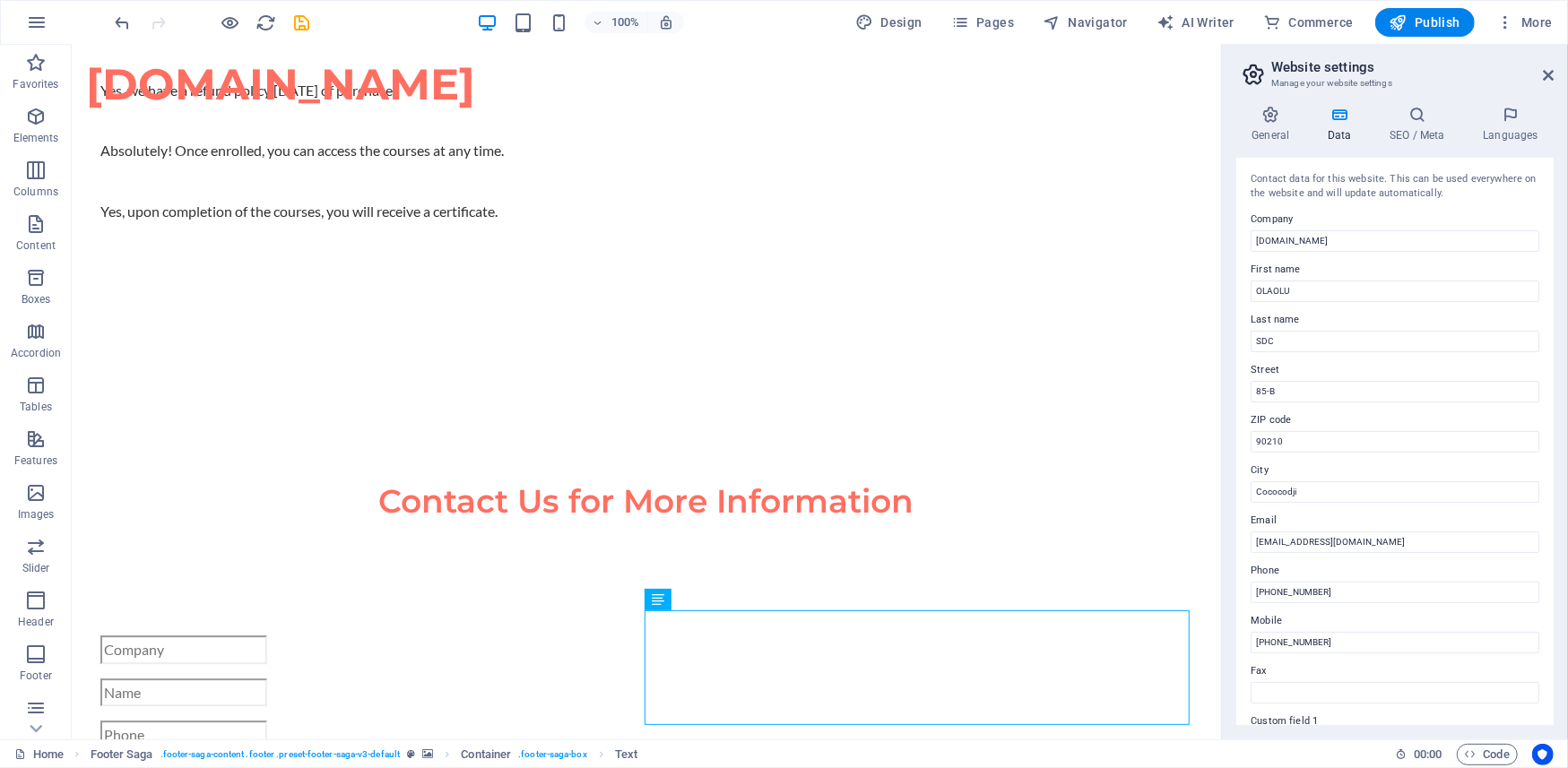
drag, startPoint x: 1212, startPoint y: 628, endPoint x: 1217, endPoint y: 667, distance: 39.3
click at [1217, 667] on div "Drag here to replace the existing content. Press “Ctrl” if you want to create a…" at bounding box center [646, 392] width 1150 height 695
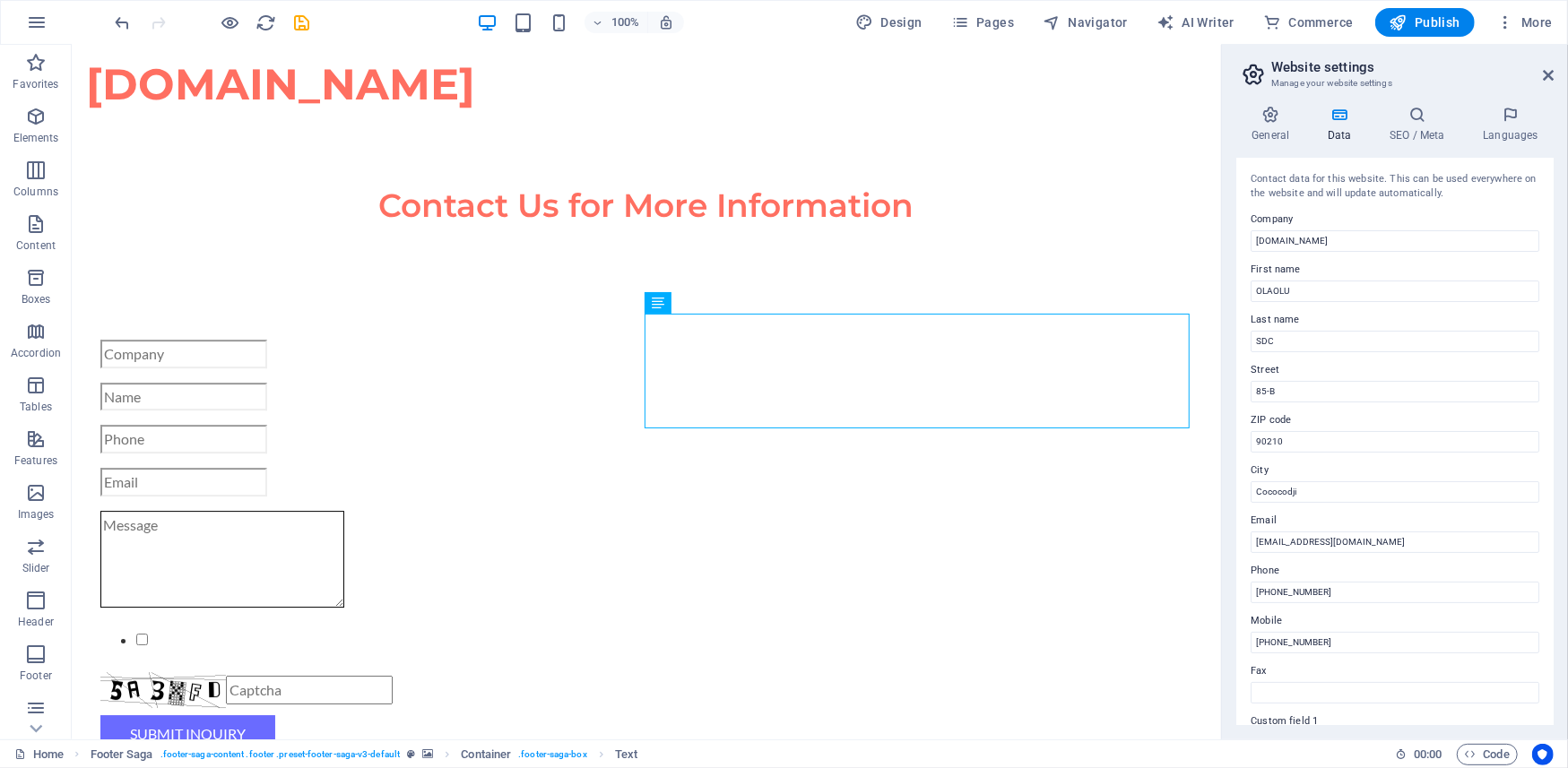
scroll to position [3715, 0]
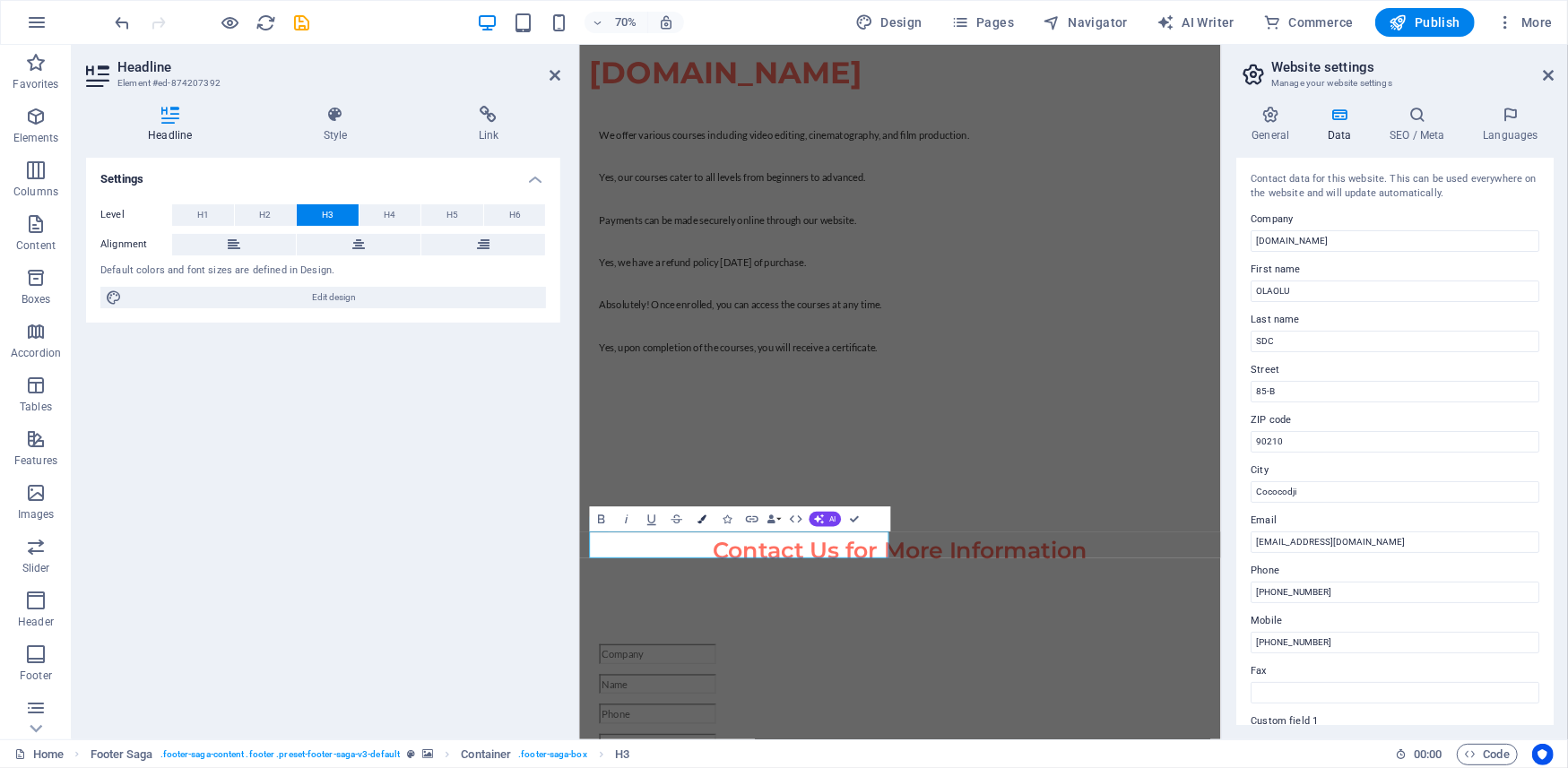
click at [698, 514] on icon "button" at bounding box center [702, 518] width 9 height 9
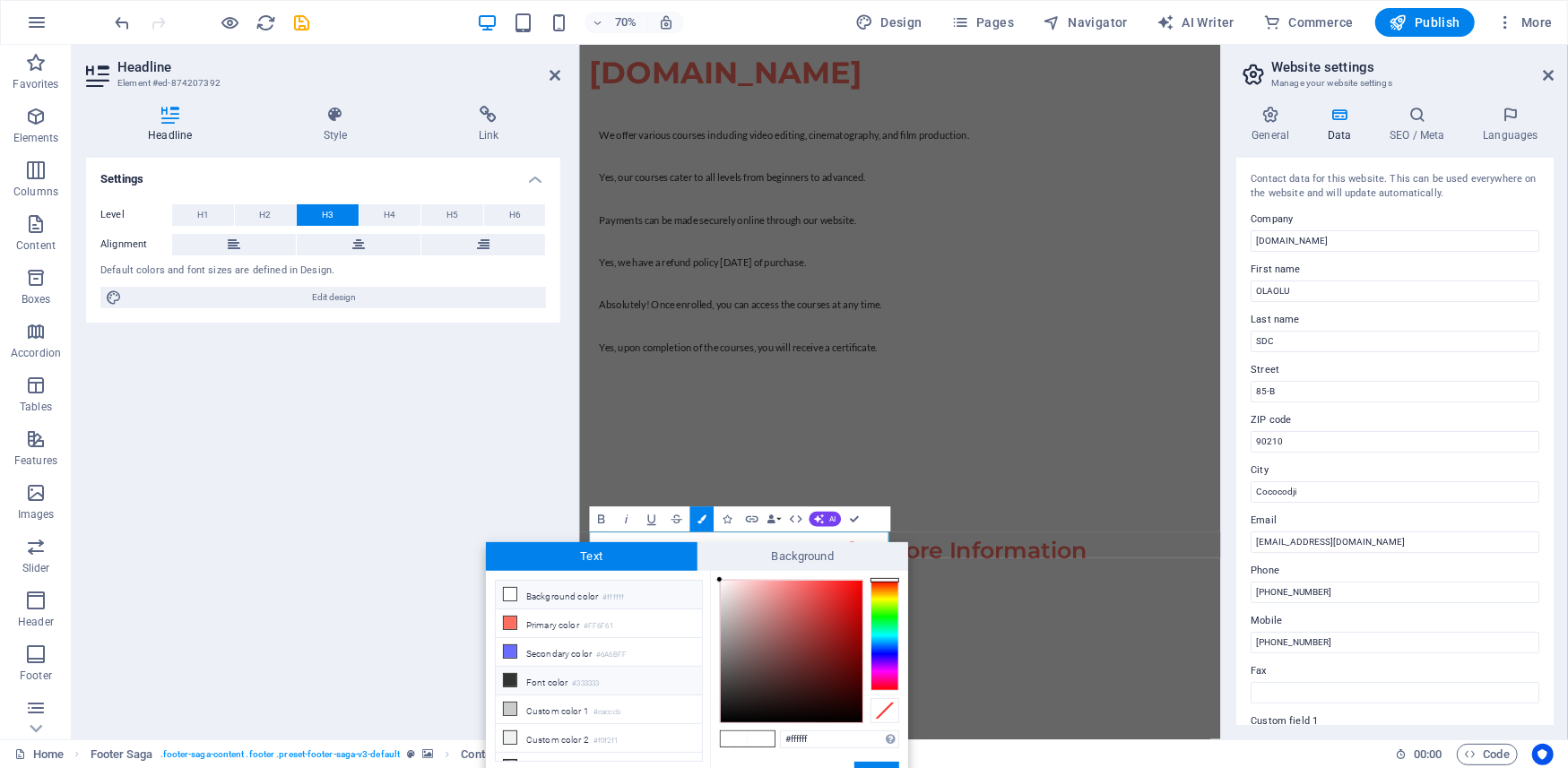
click at [514, 680] on icon at bounding box center [510, 680] width 12 height 12
type input "#333333"
click at [874, 765] on button "Apply" at bounding box center [877, 773] width 45 height 22
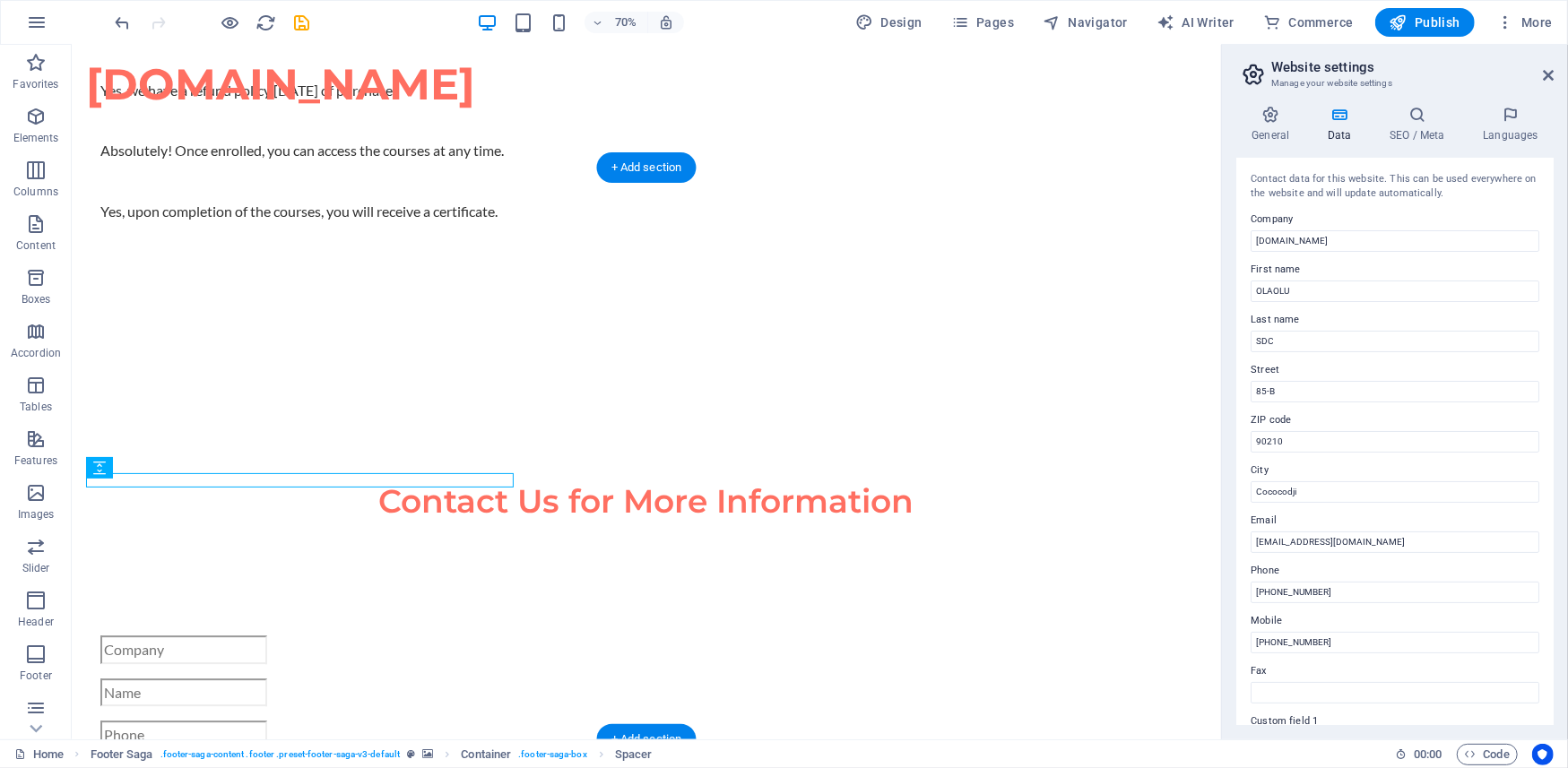
scroll to position [3715, 0]
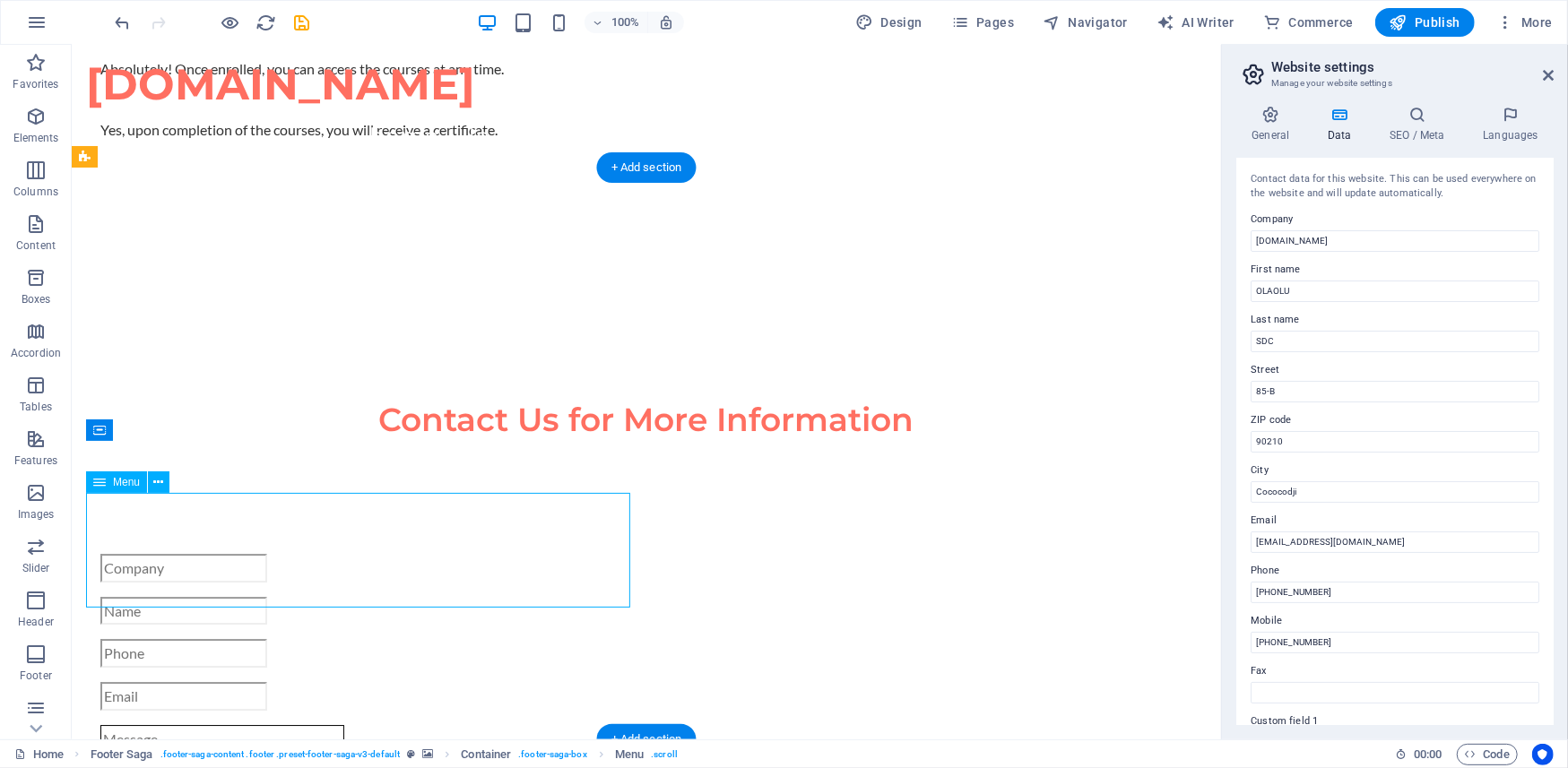
select select
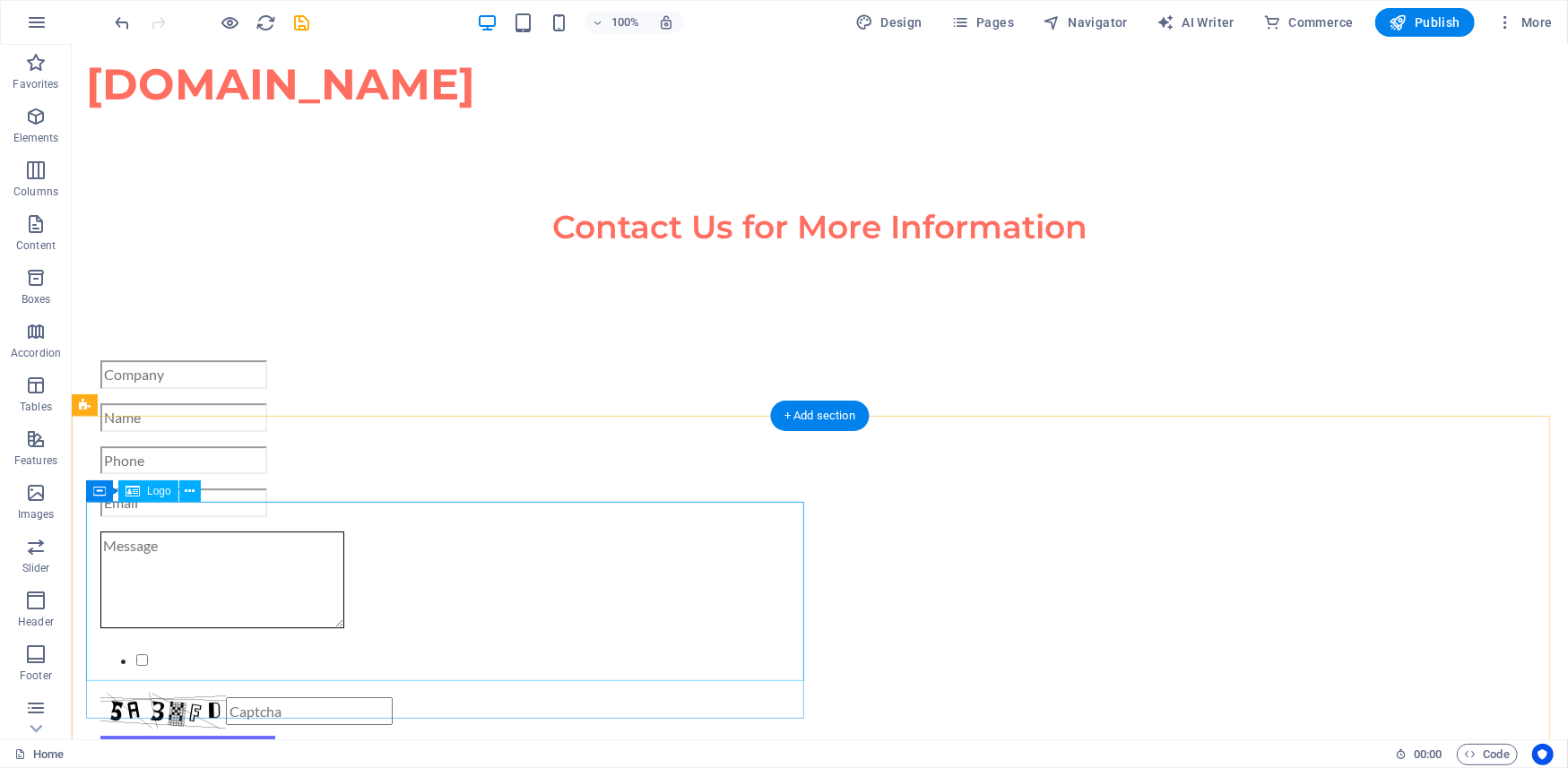
scroll to position [3715, 0]
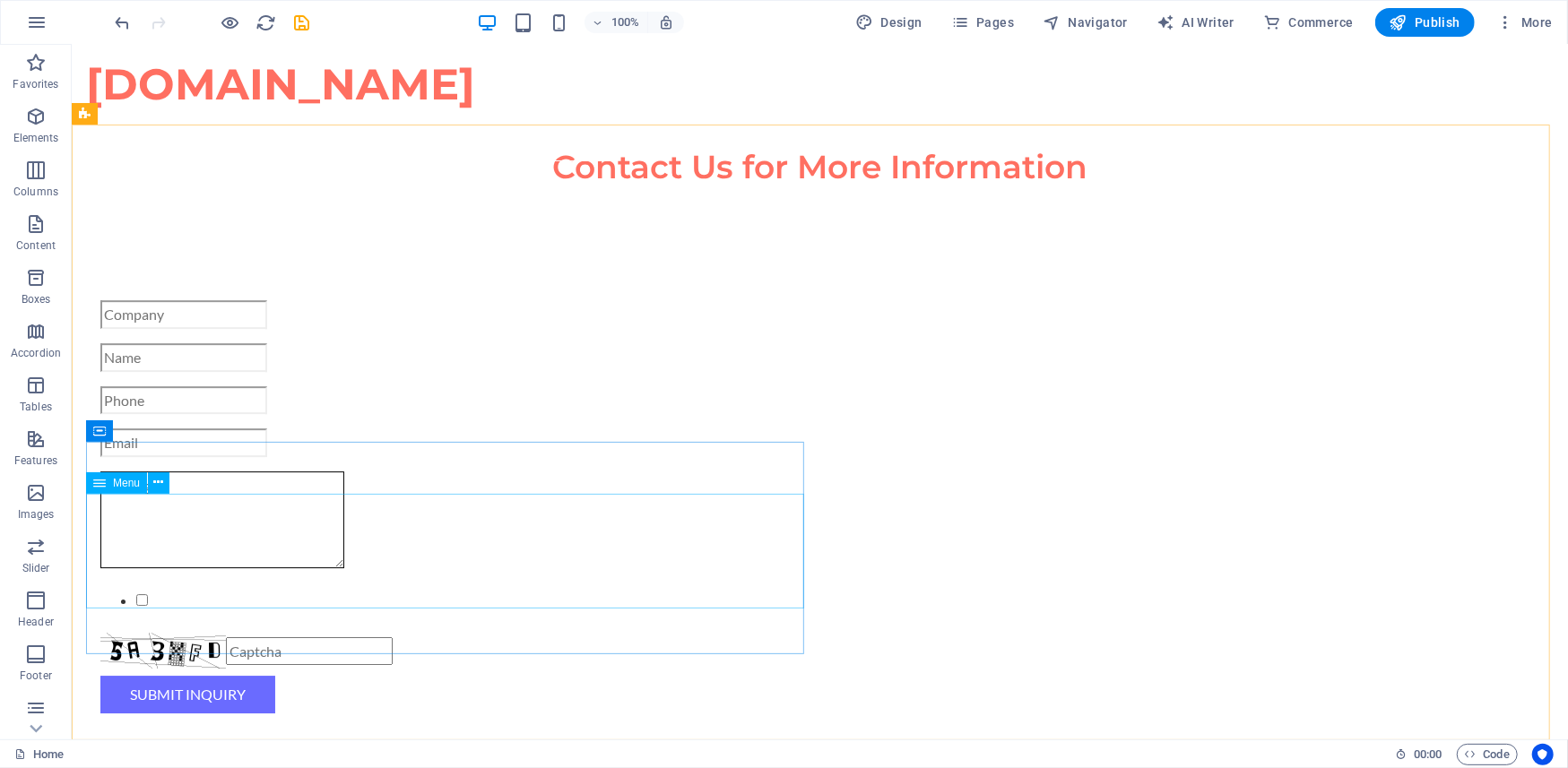
click at [126, 485] on span "Menu" at bounding box center [126, 483] width 27 height 10
click at [158, 481] on icon at bounding box center [159, 483] width 10 height 19
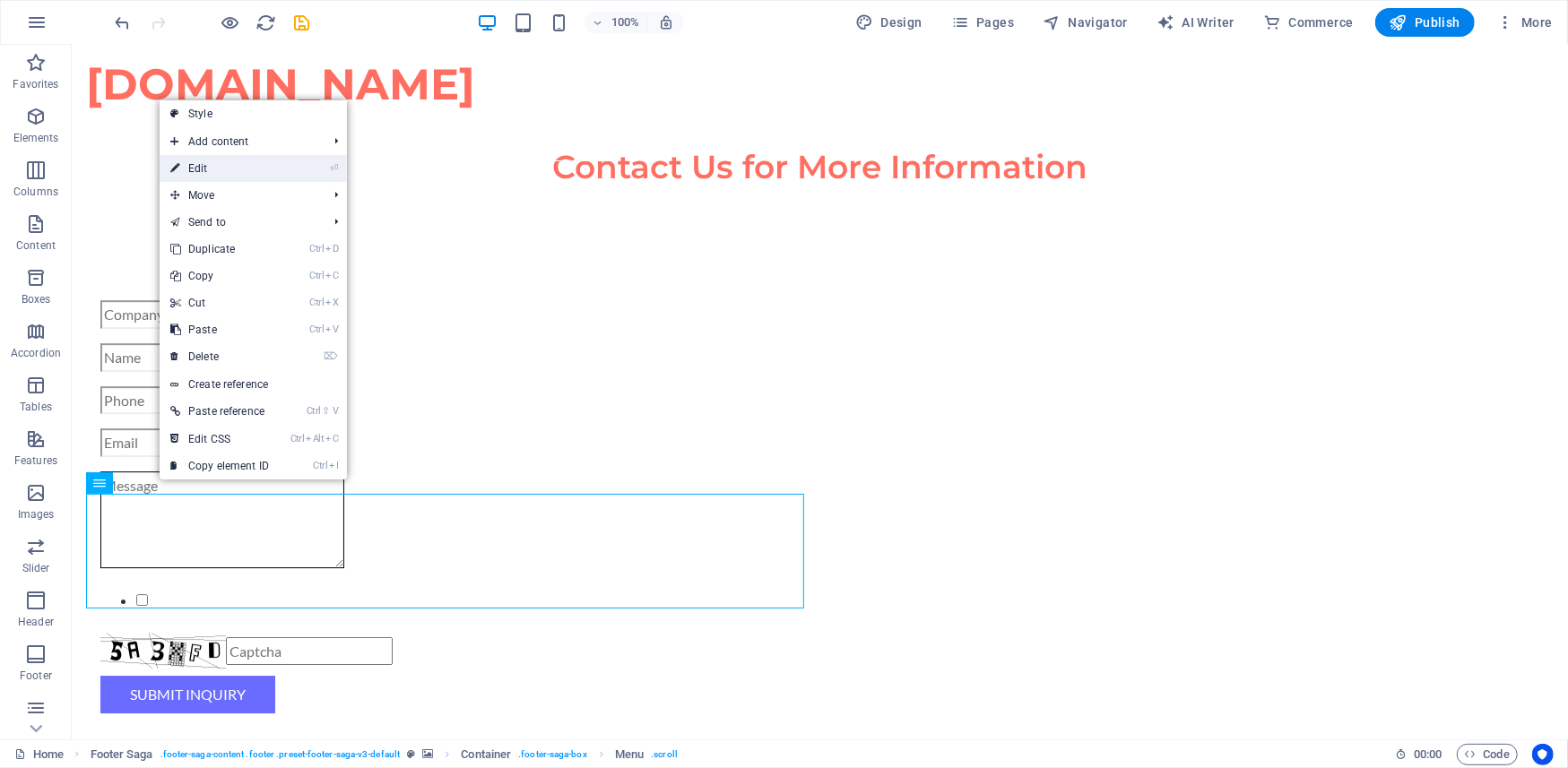
click at [217, 163] on link "⏎ Edit" at bounding box center [220, 168] width 120 height 27
select select
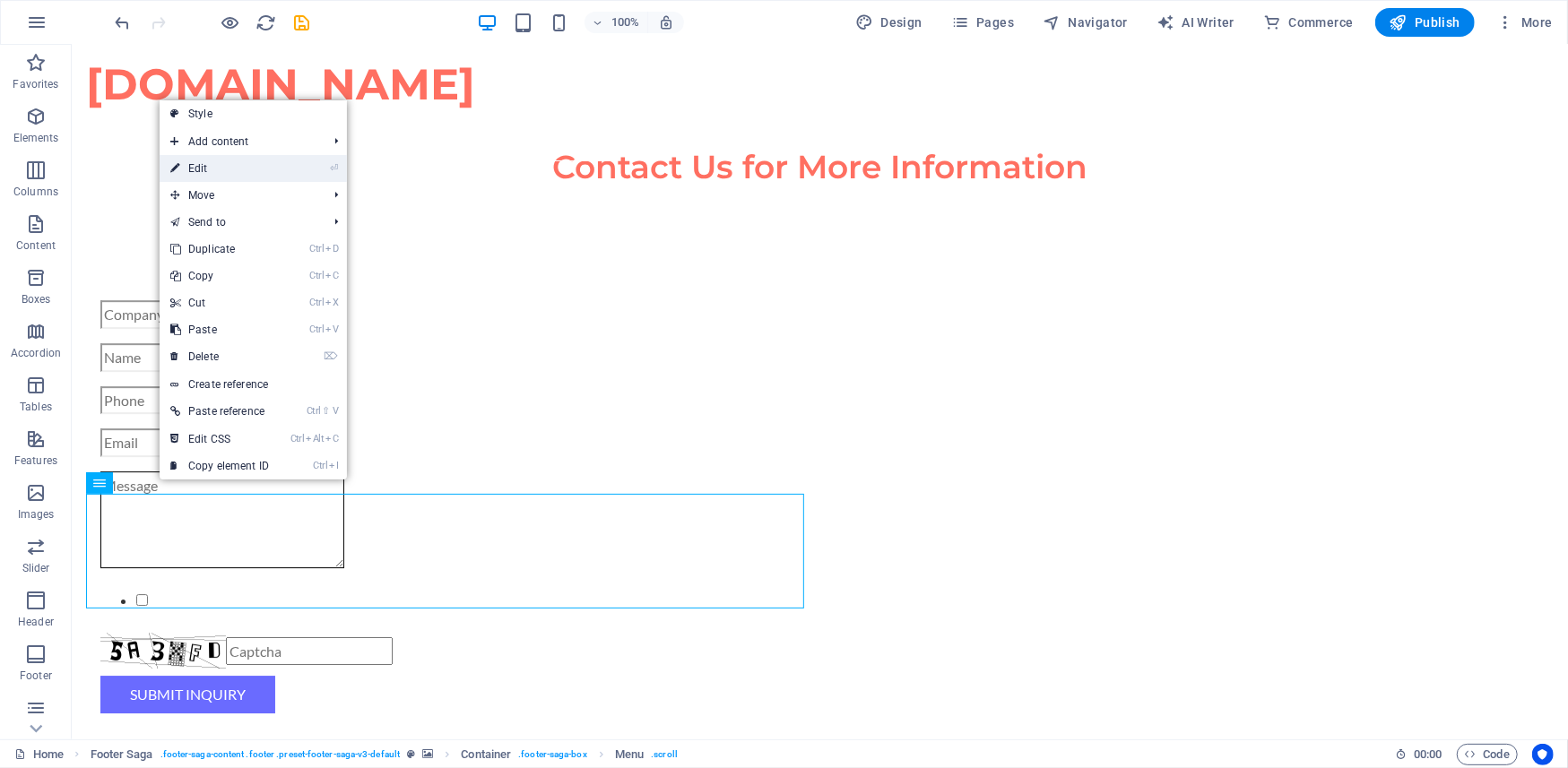
select select
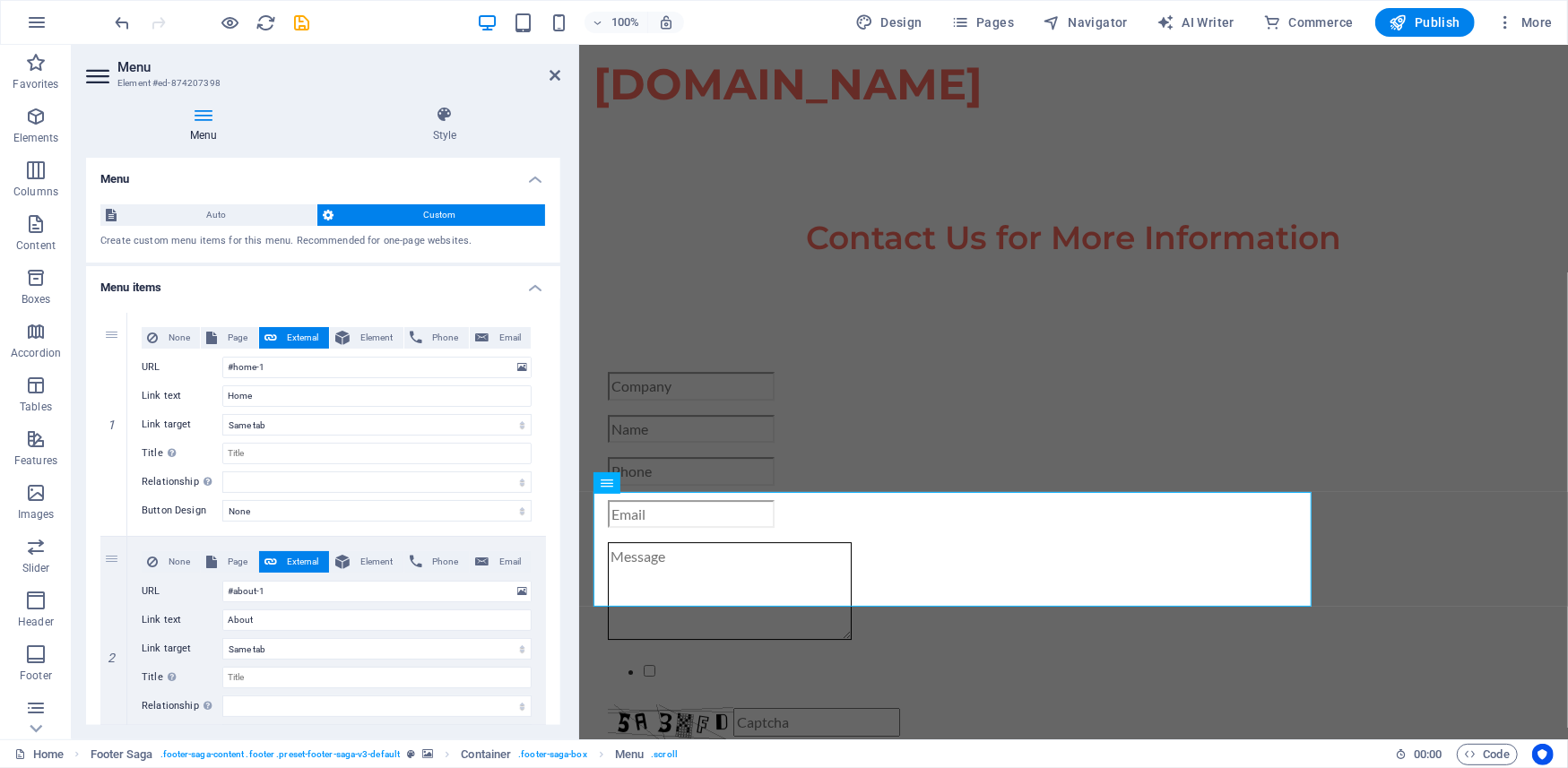
scroll to position [3716, 0]
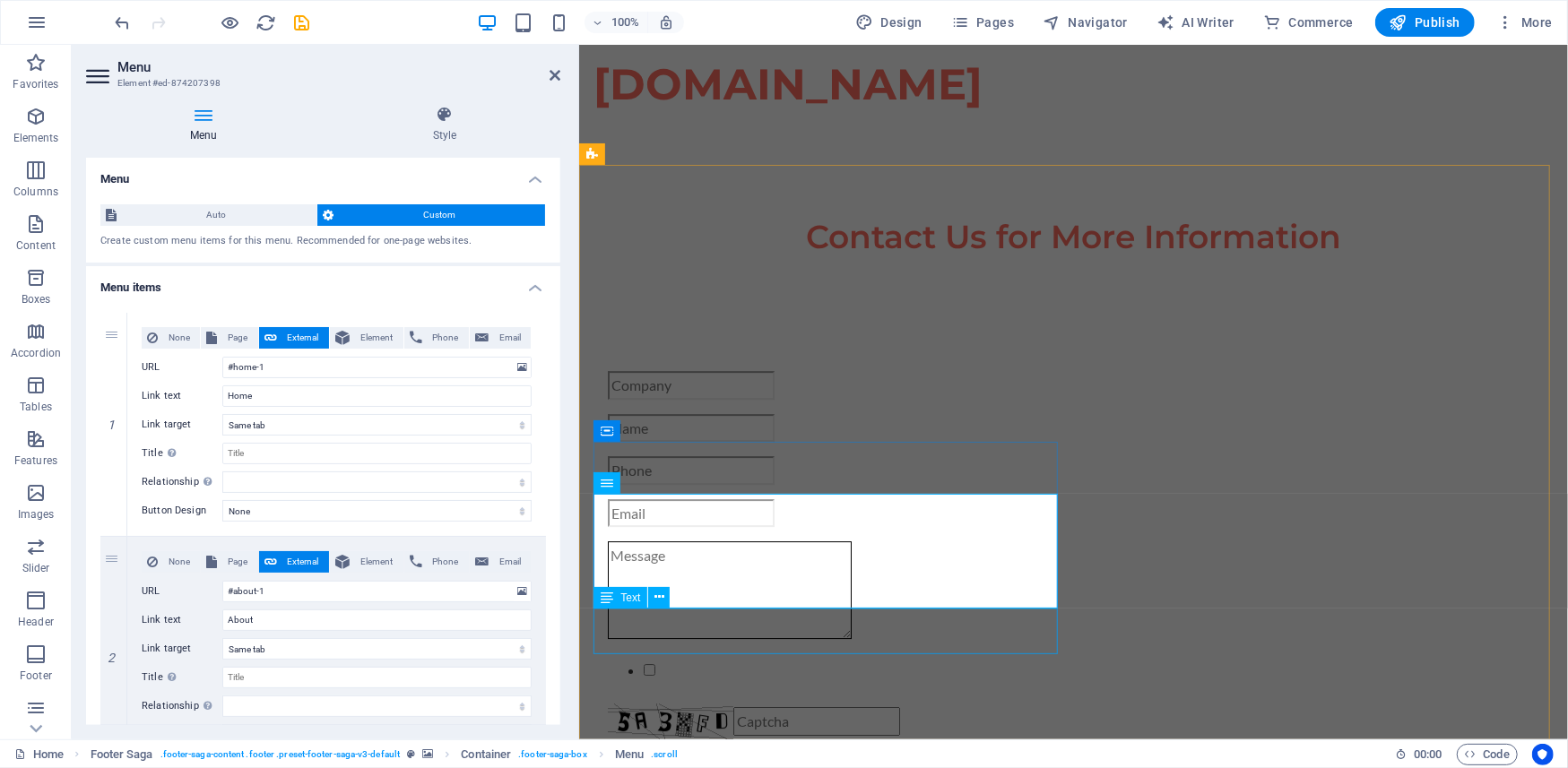
click at [625, 605] on div "Text" at bounding box center [620, 598] width 54 height 22
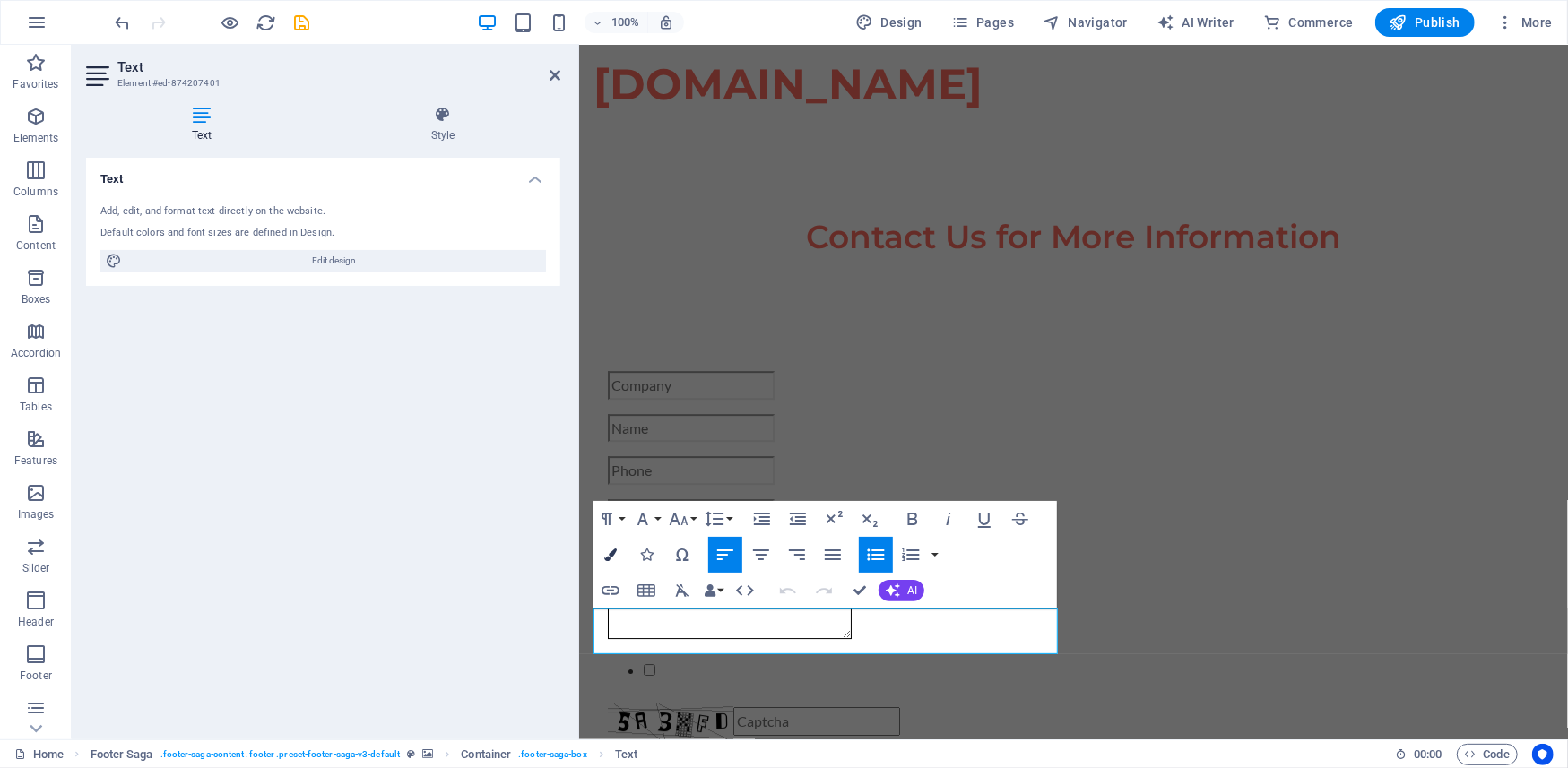
click at [608, 548] on icon "button" at bounding box center [610, 554] width 12 height 12
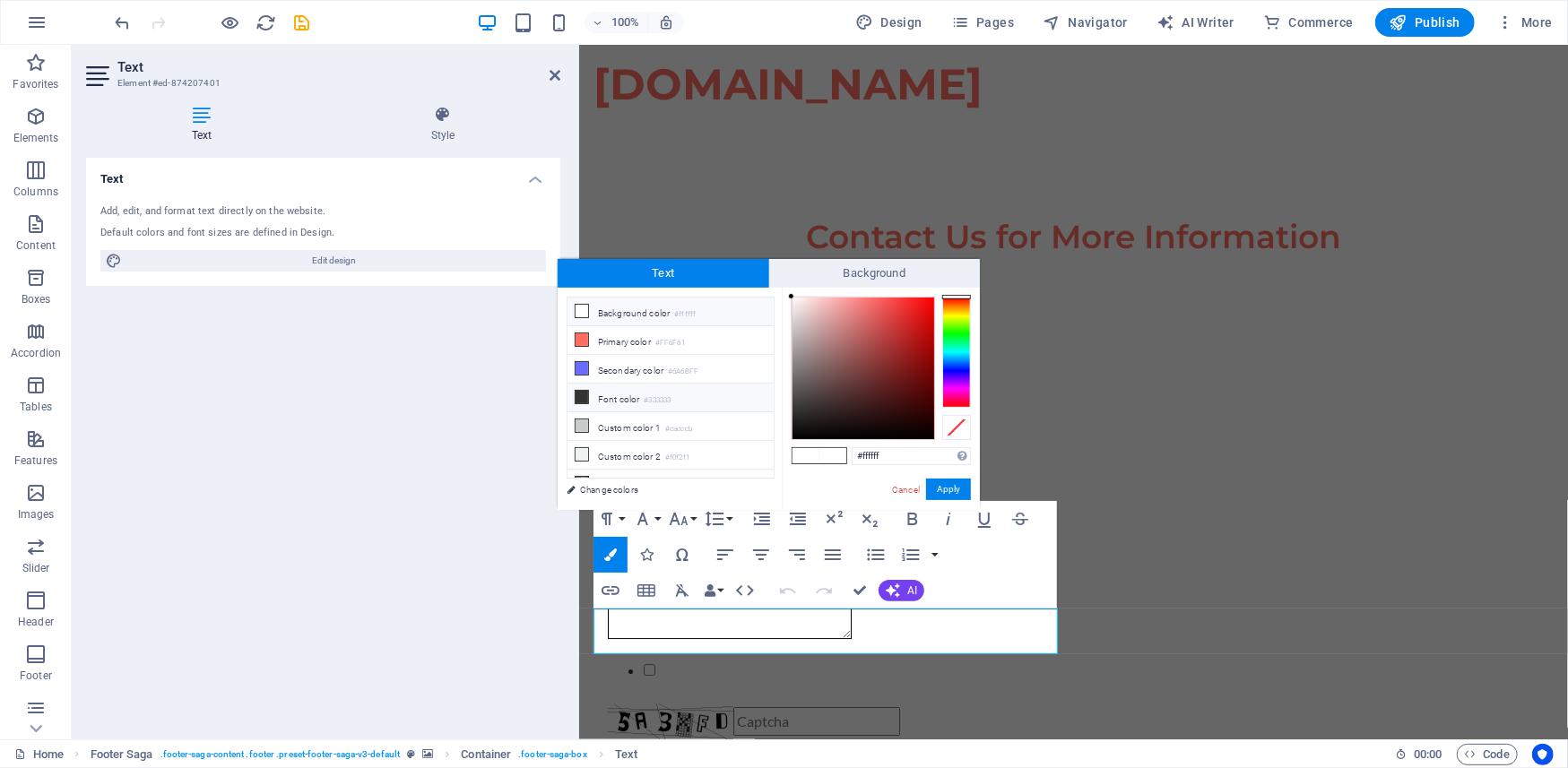
click at [629, 406] on li "Font color #333333" at bounding box center [670, 398] width 206 height 29
type input "#333333"
click at [938, 490] on button "Apply" at bounding box center [948, 490] width 45 height 22
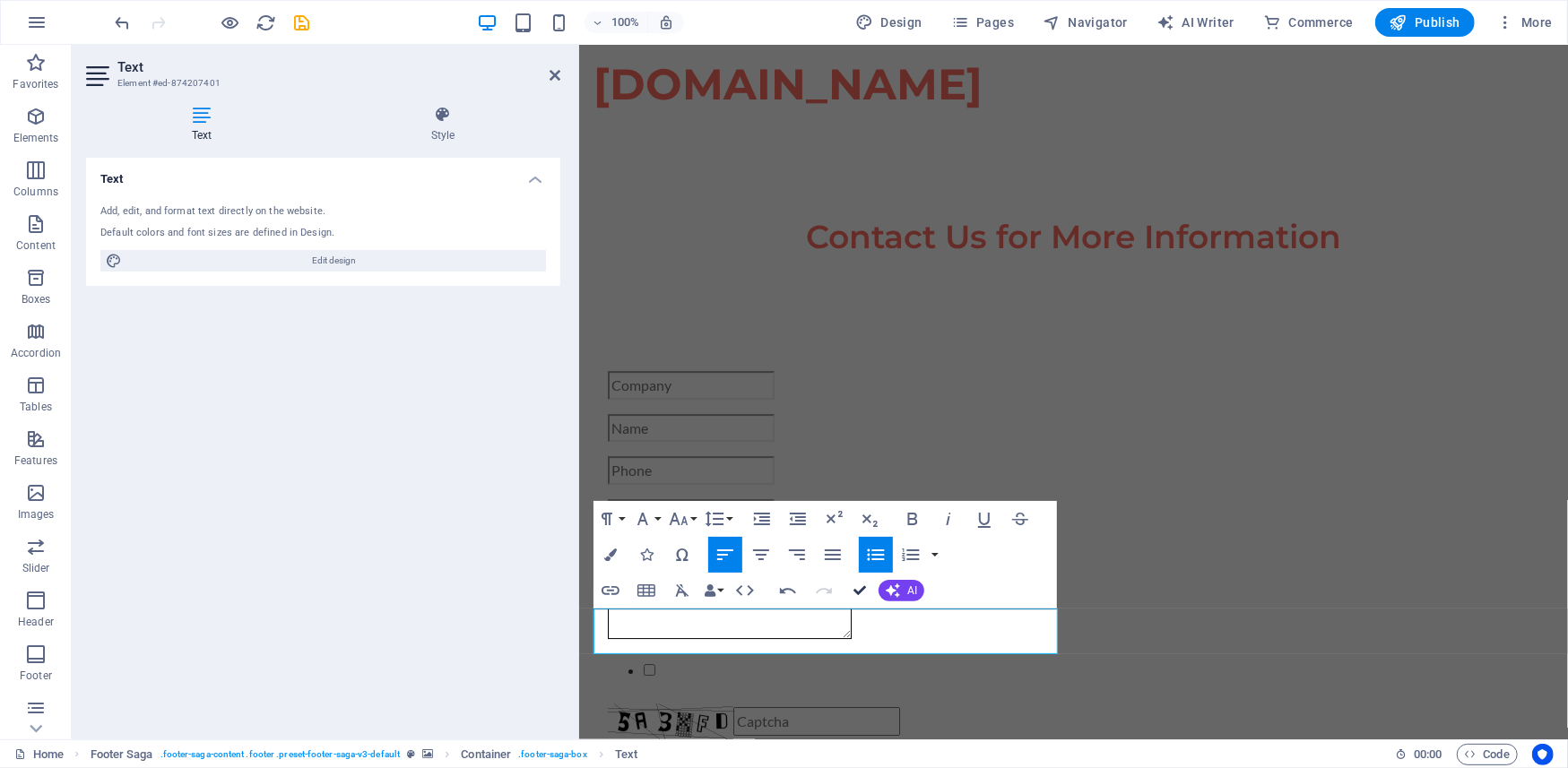
scroll to position [3715, 0]
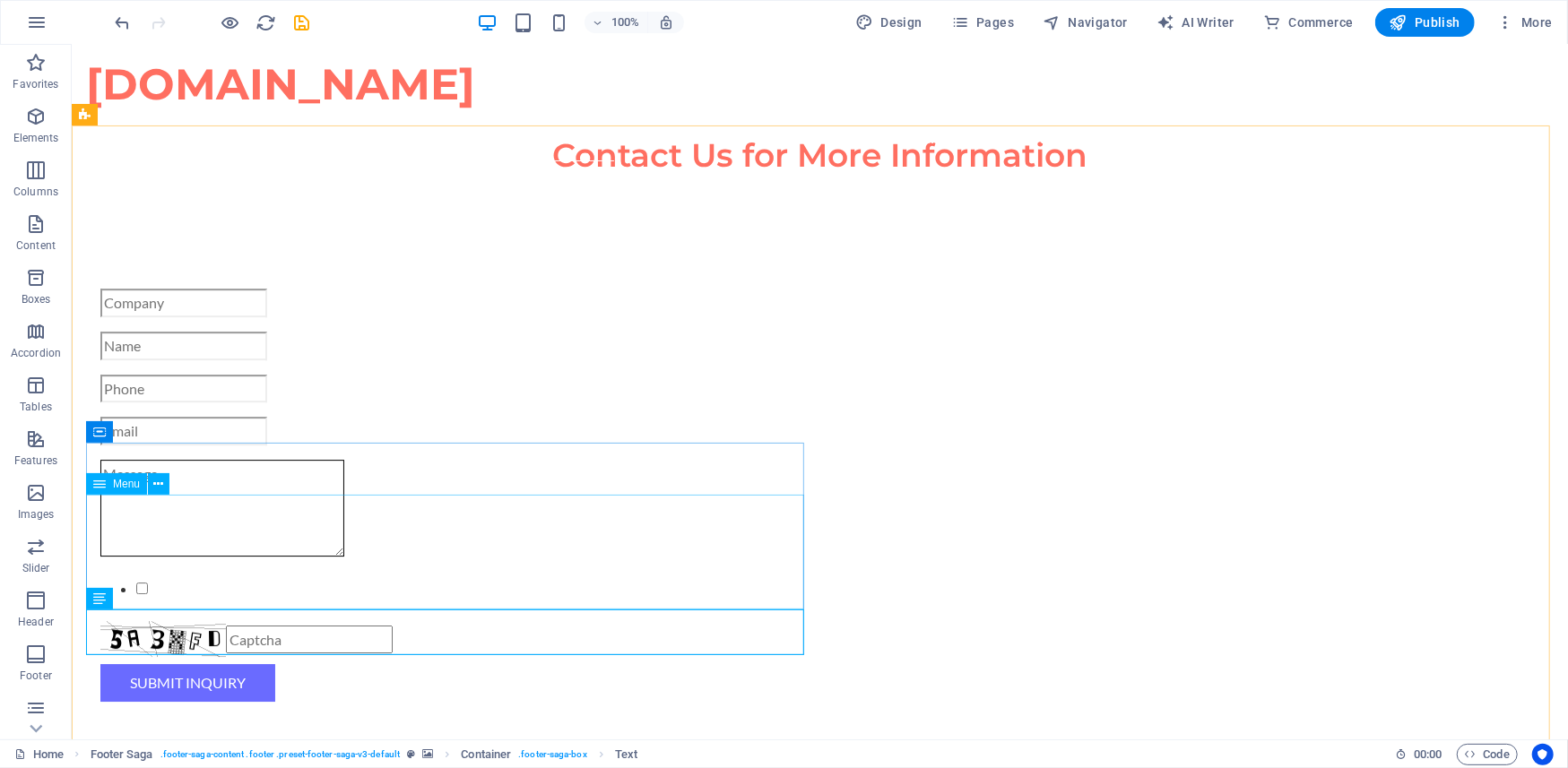
click at [122, 484] on span "Menu" at bounding box center [126, 484] width 27 height 10
click at [154, 484] on icon at bounding box center [159, 485] width 10 height 19
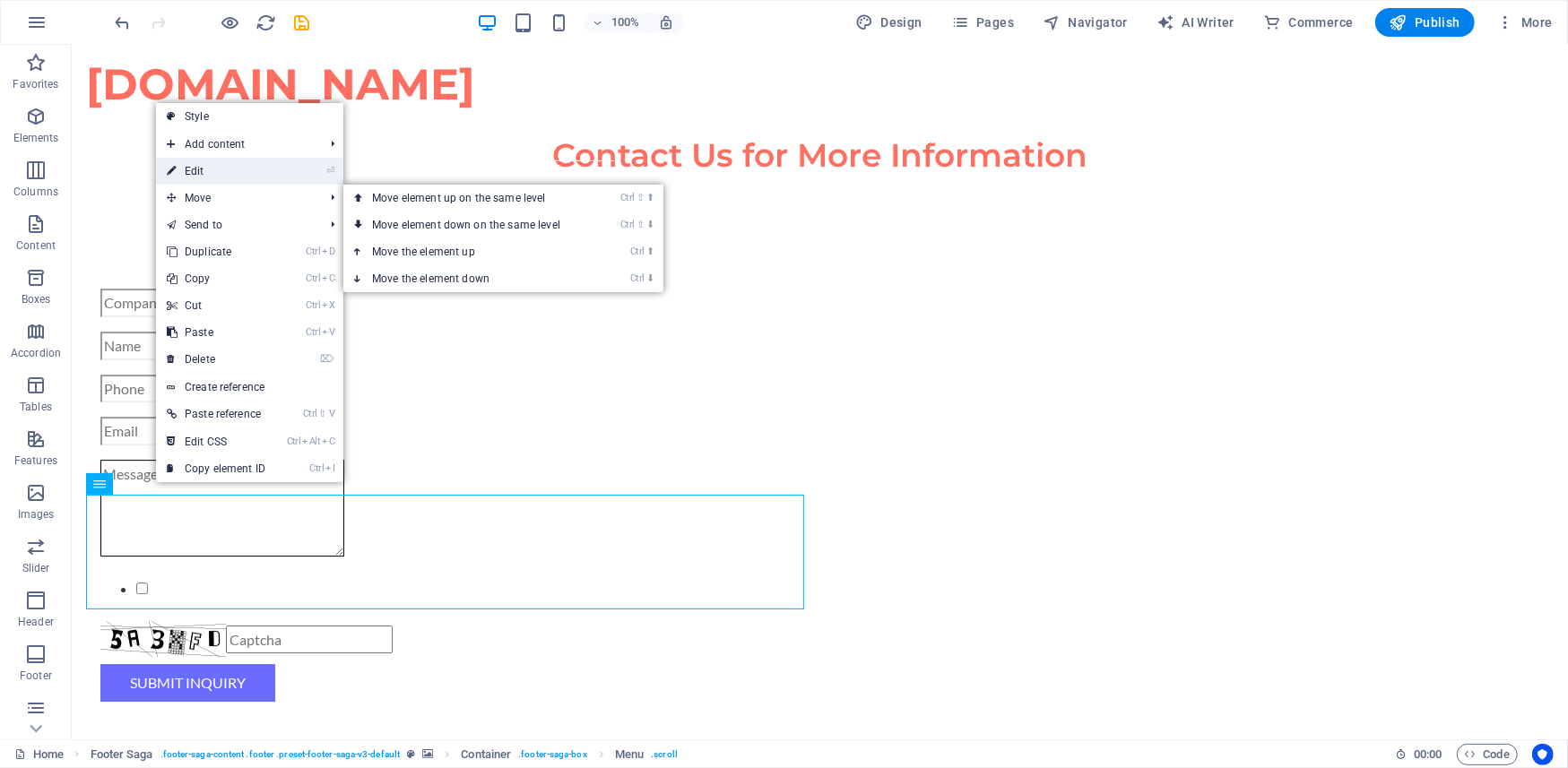
click at [217, 180] on link "⏎ Edit" at bounding box center [216, 171] width 120 height 27
select select
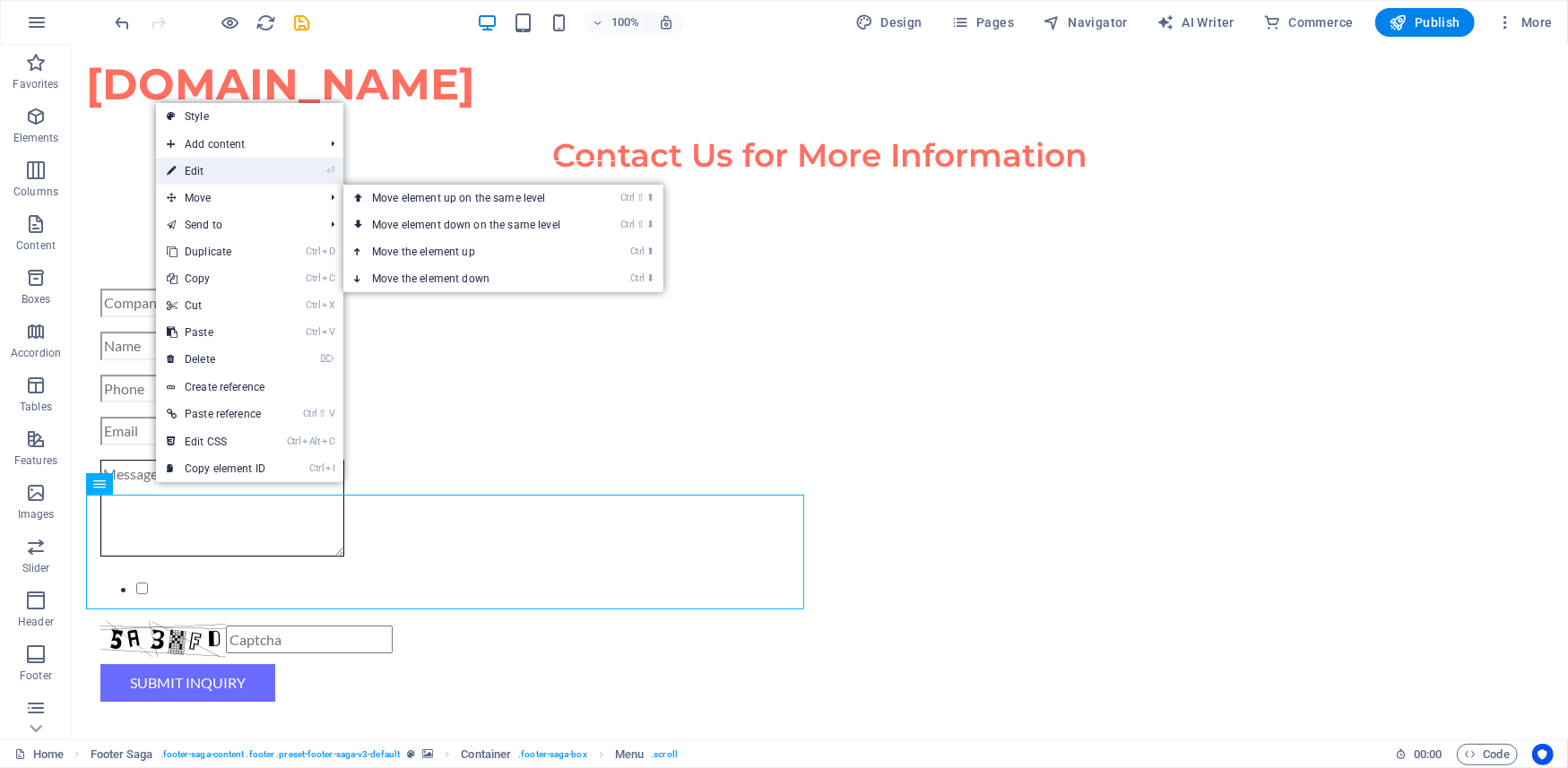
select select
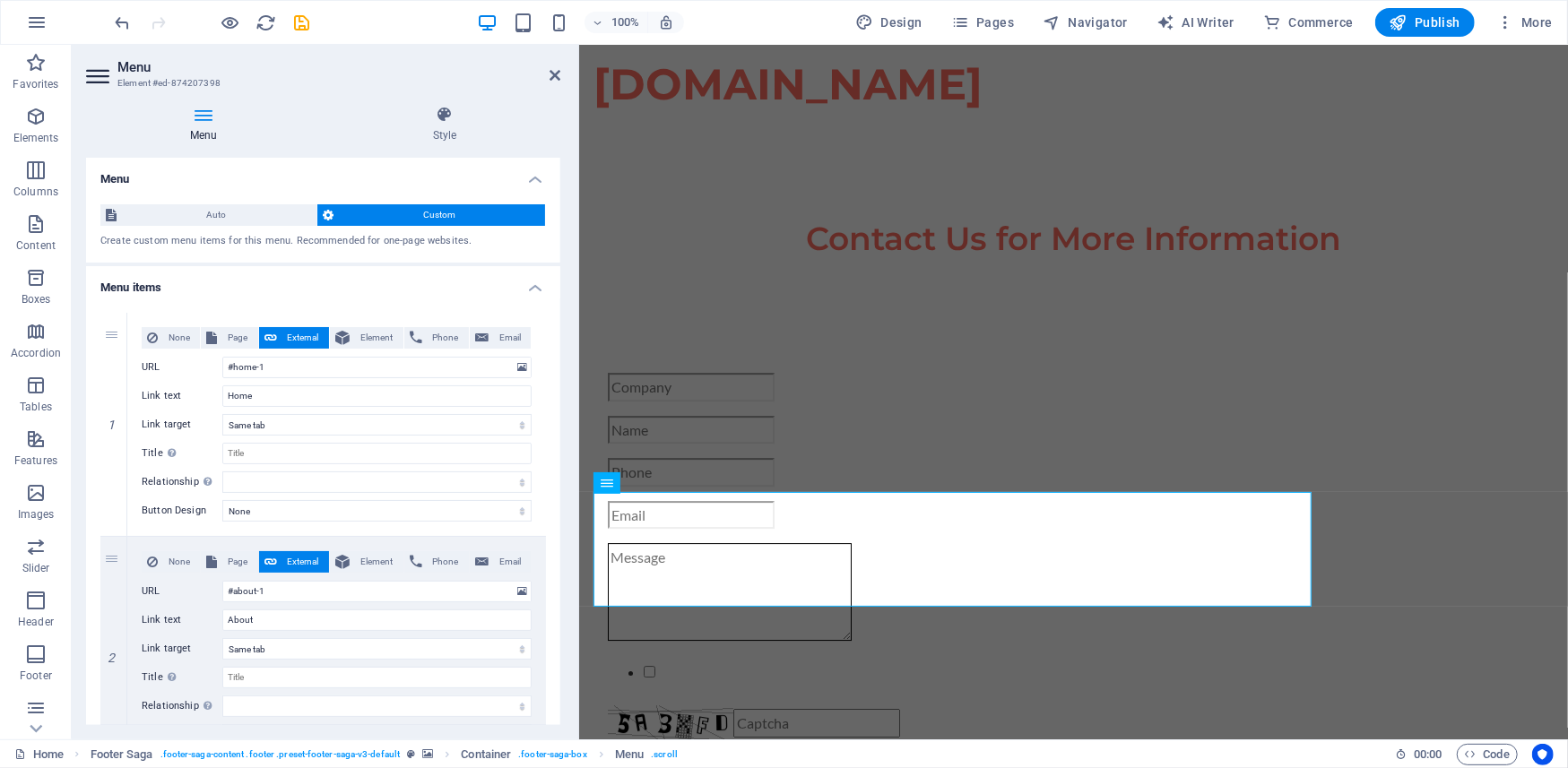
scroll to position [3716, 0]
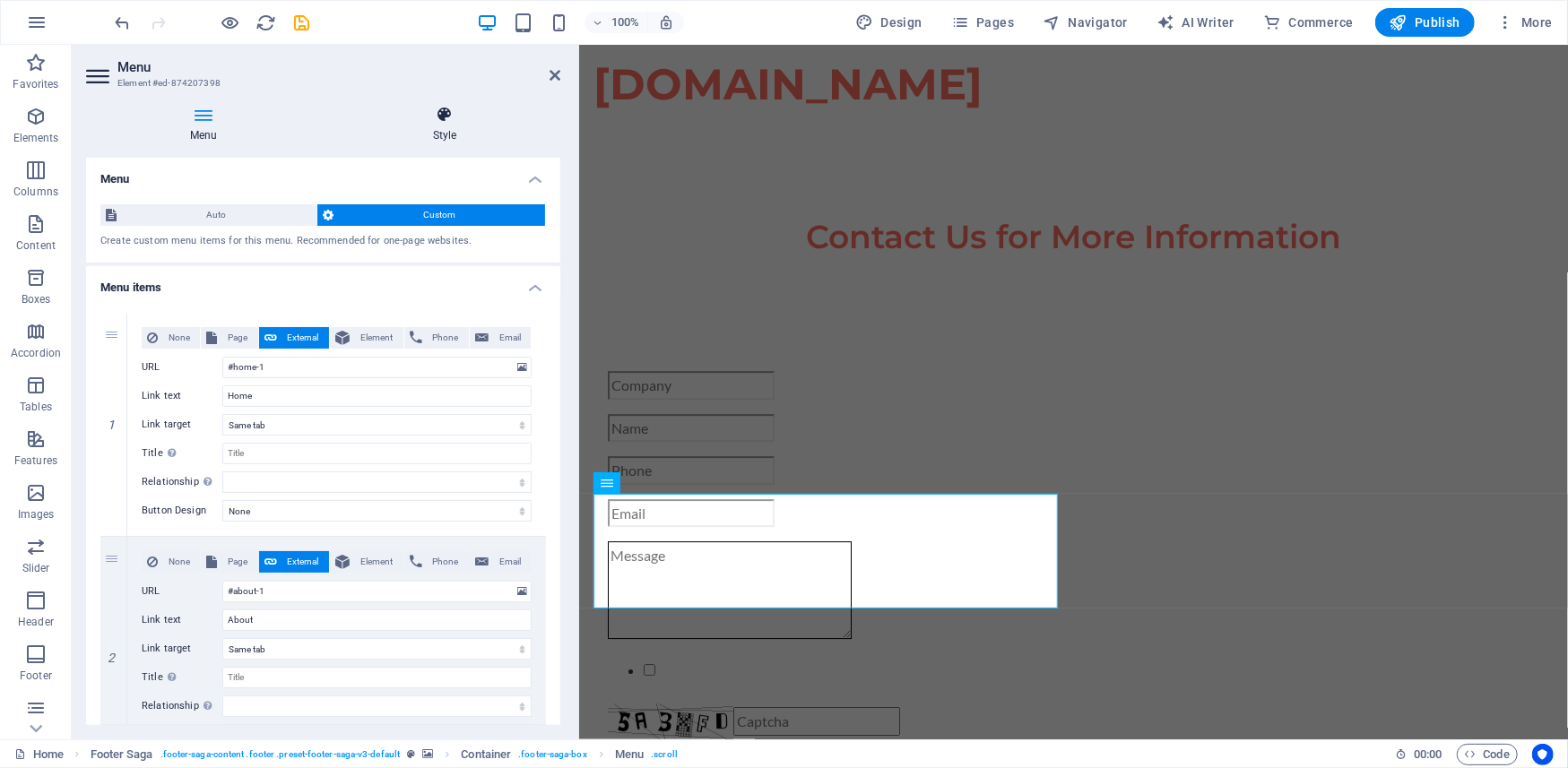
click at [439, 117] on icon at bounding box center [445, 114] width 232 height 18
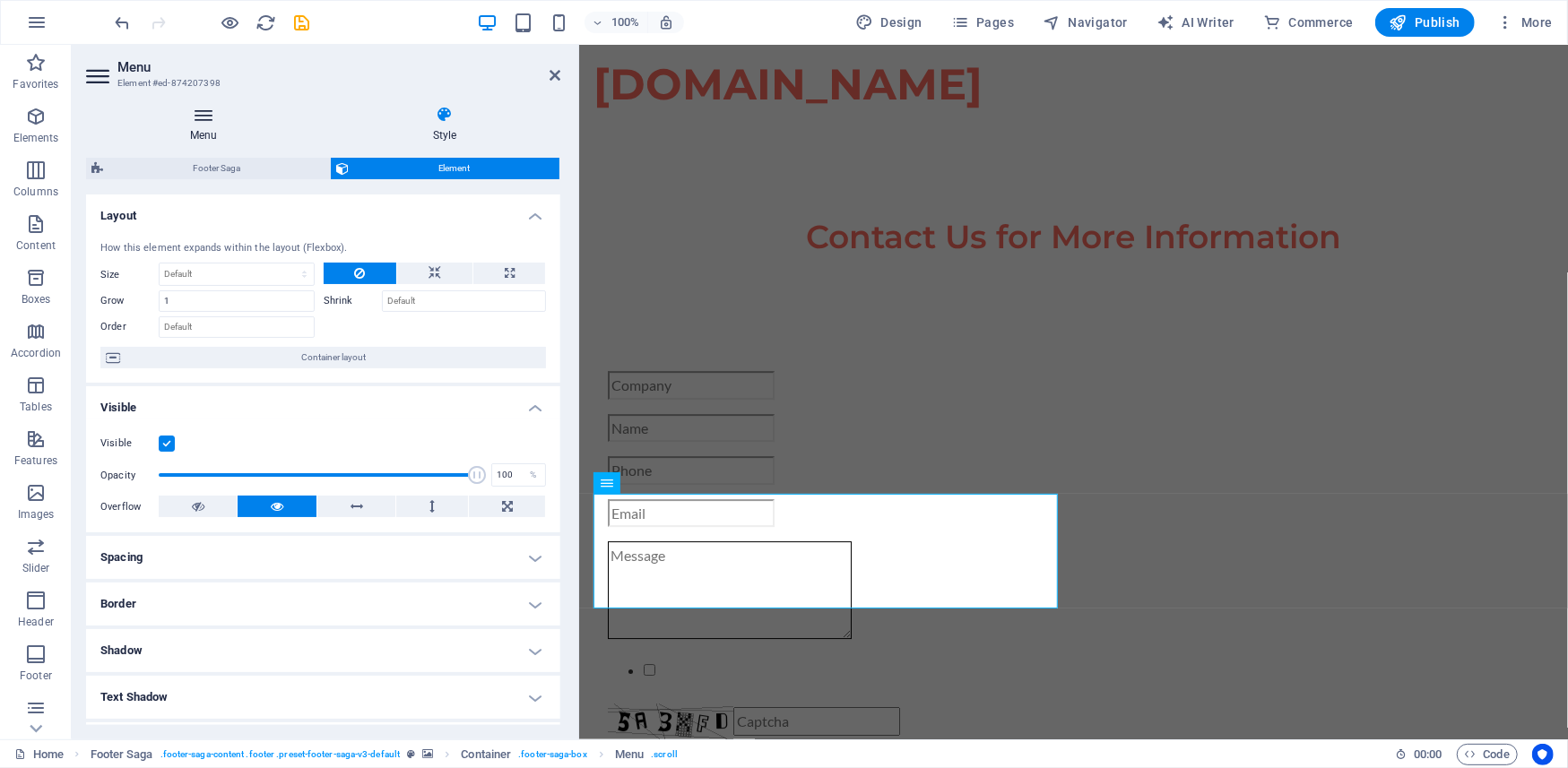
click at [208, 129] on h4 "Menu" at bounding box center [208, 125] width 243 height 38
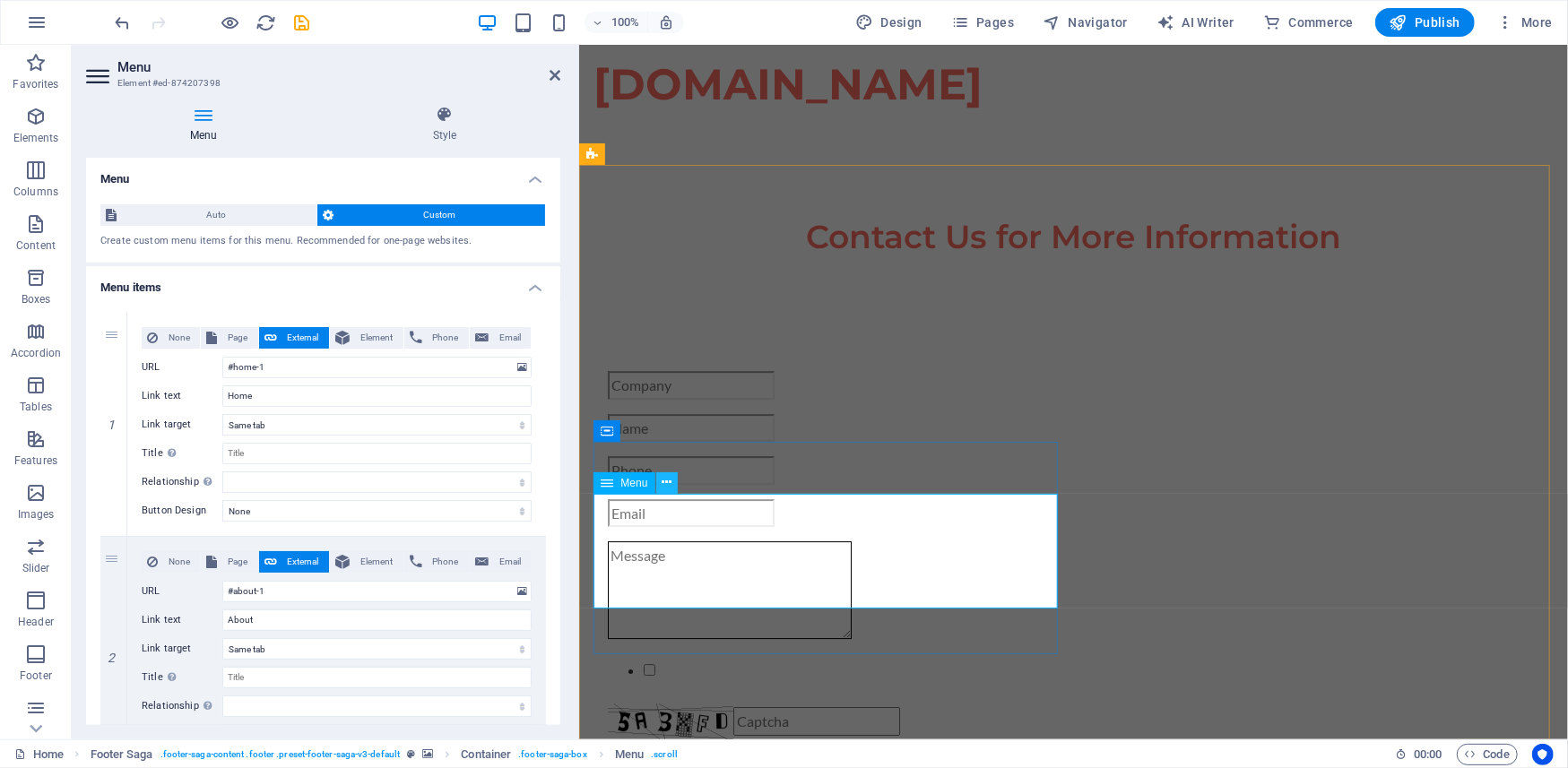
click at [670, 481] on icon at bounding box center [667, 483] width 10 height 19
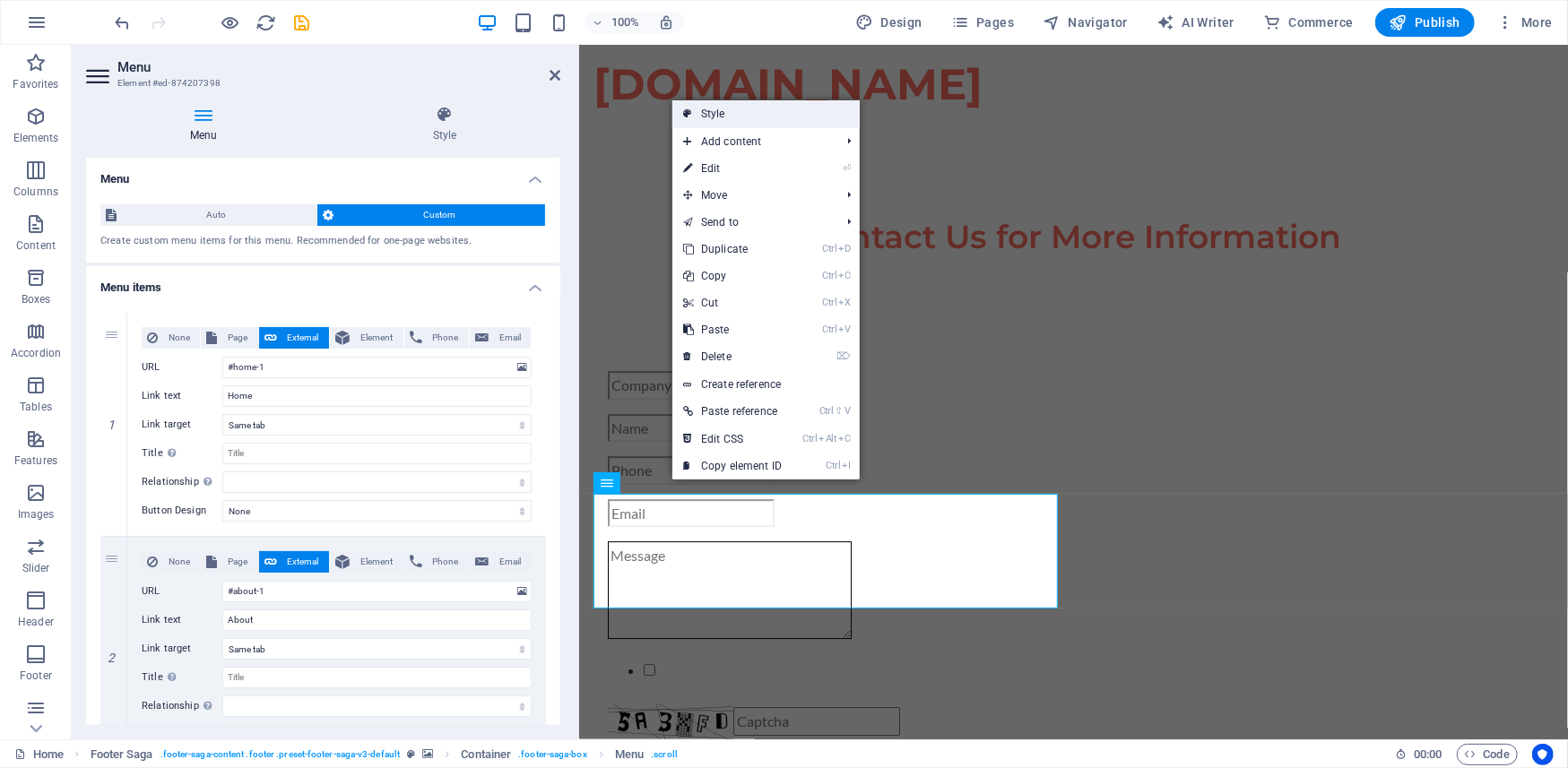
click at [708, 111] on link "Style" at bounding box center [765, 114] width 187 height 27
select select "rem"
select select "px"
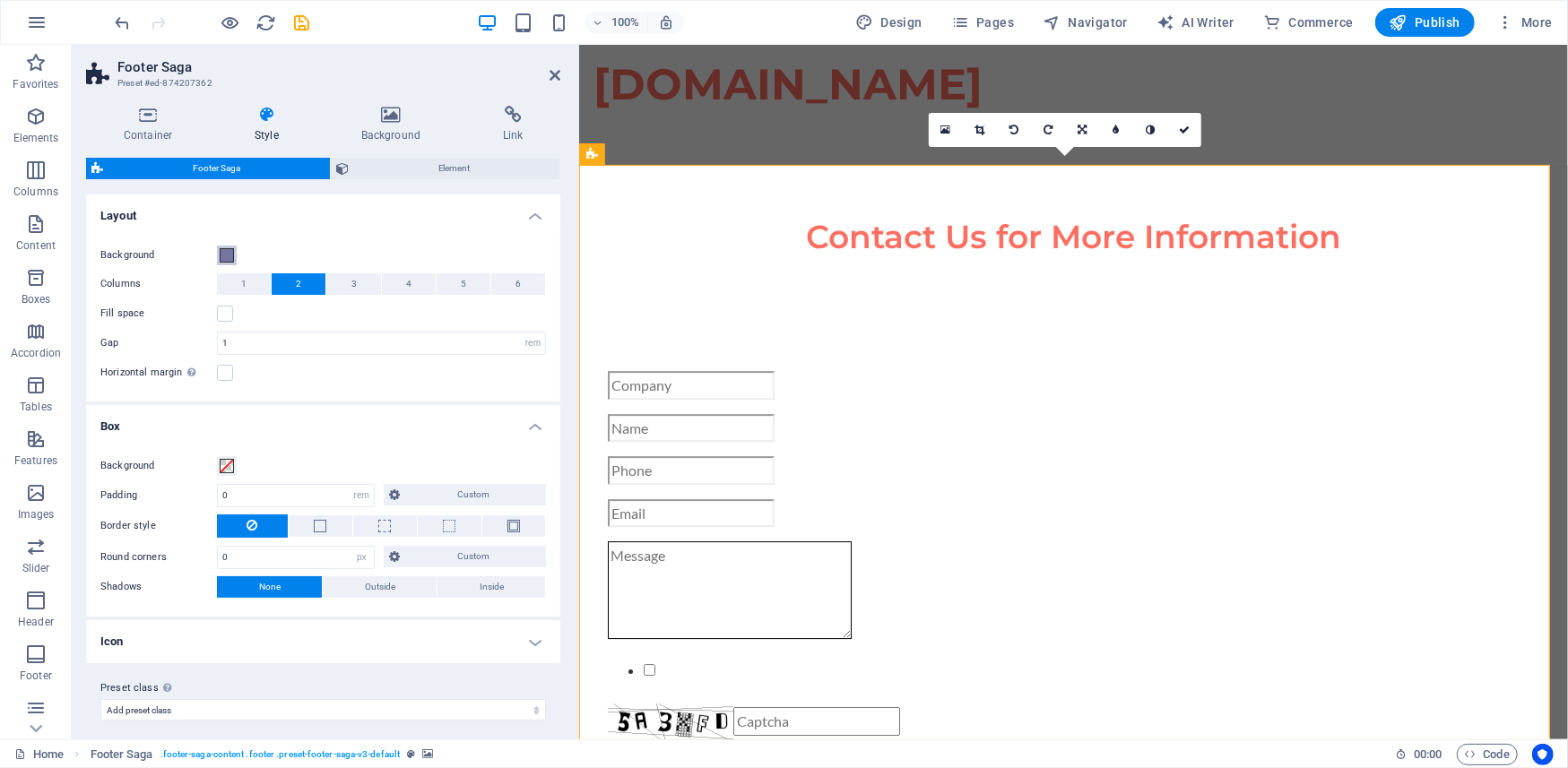
click at [223, 257] on span at bounding box center [226, 255] width 14 height 14
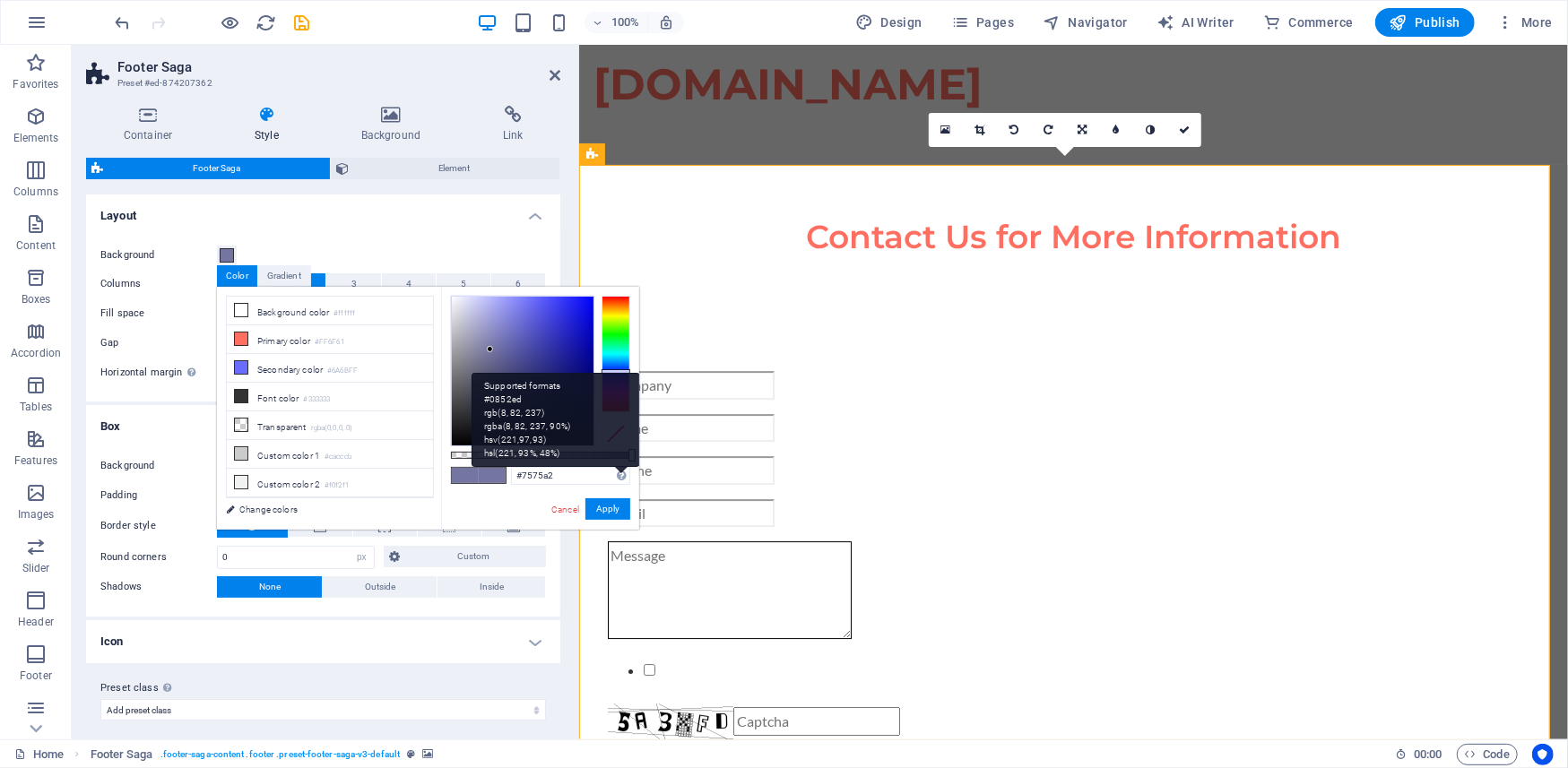
drag, startPoint x: 631, startPoint y: 452, endPoint x: 571, endPoint y: 450, distance: 60.0
click at [571, 450] on div "Supported formats #0852ed rgb(8, 82, 237) rgba(8, 82, 237, 90%) hsv(221,97,93) …" at bounding box center [555, 419] width 168 height 94
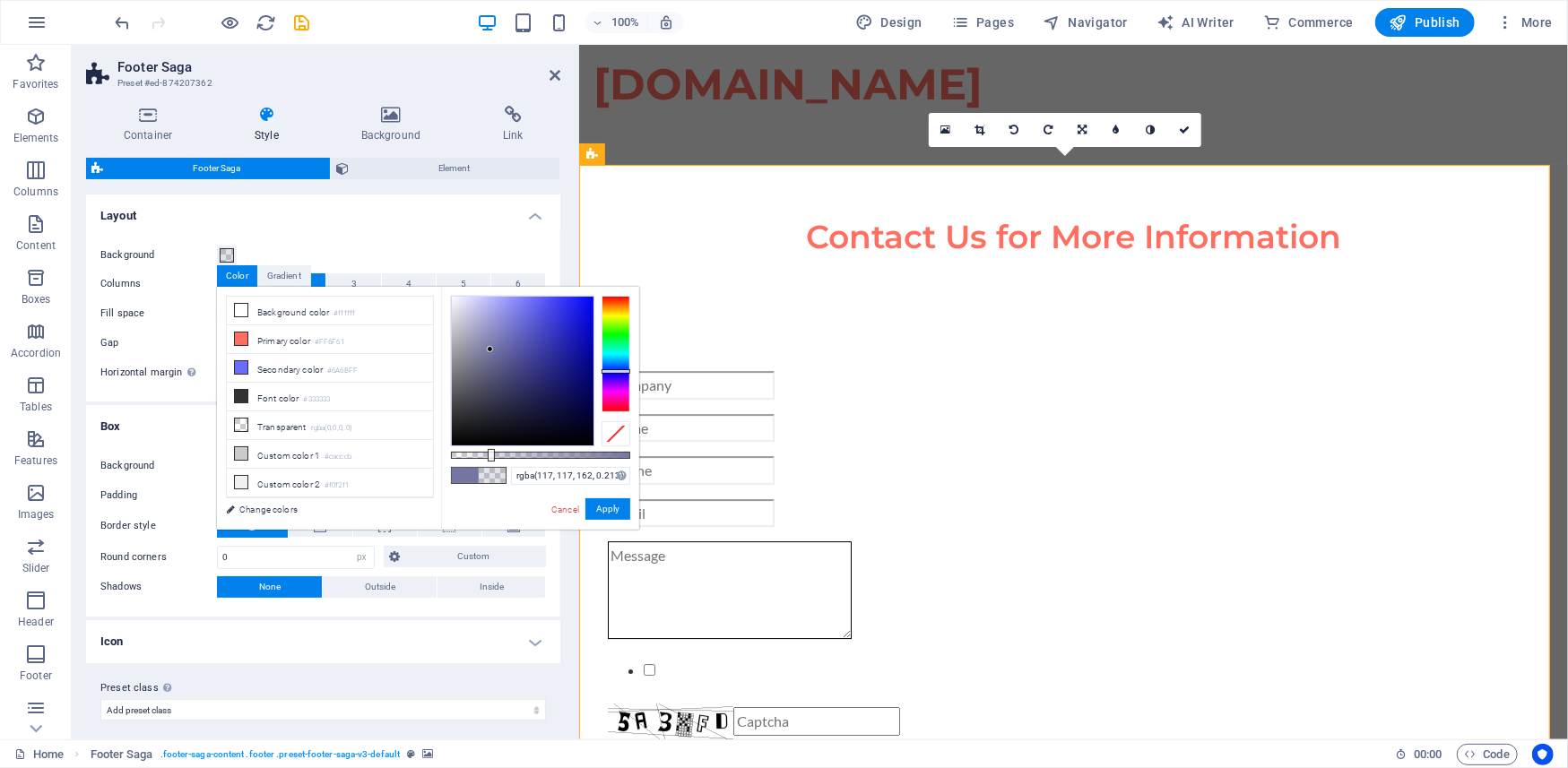
click at [490, 455] on div at bounding box center [540, 455] width 180 height 8
type input "rgba(117, 117, 162, 0.213)"
click at [490, 453] on div at bounding box center [492, 454] width 8 height 12
click at [607, 510] on button "Apply" at bounding box center [608, 509] width 45 height 22
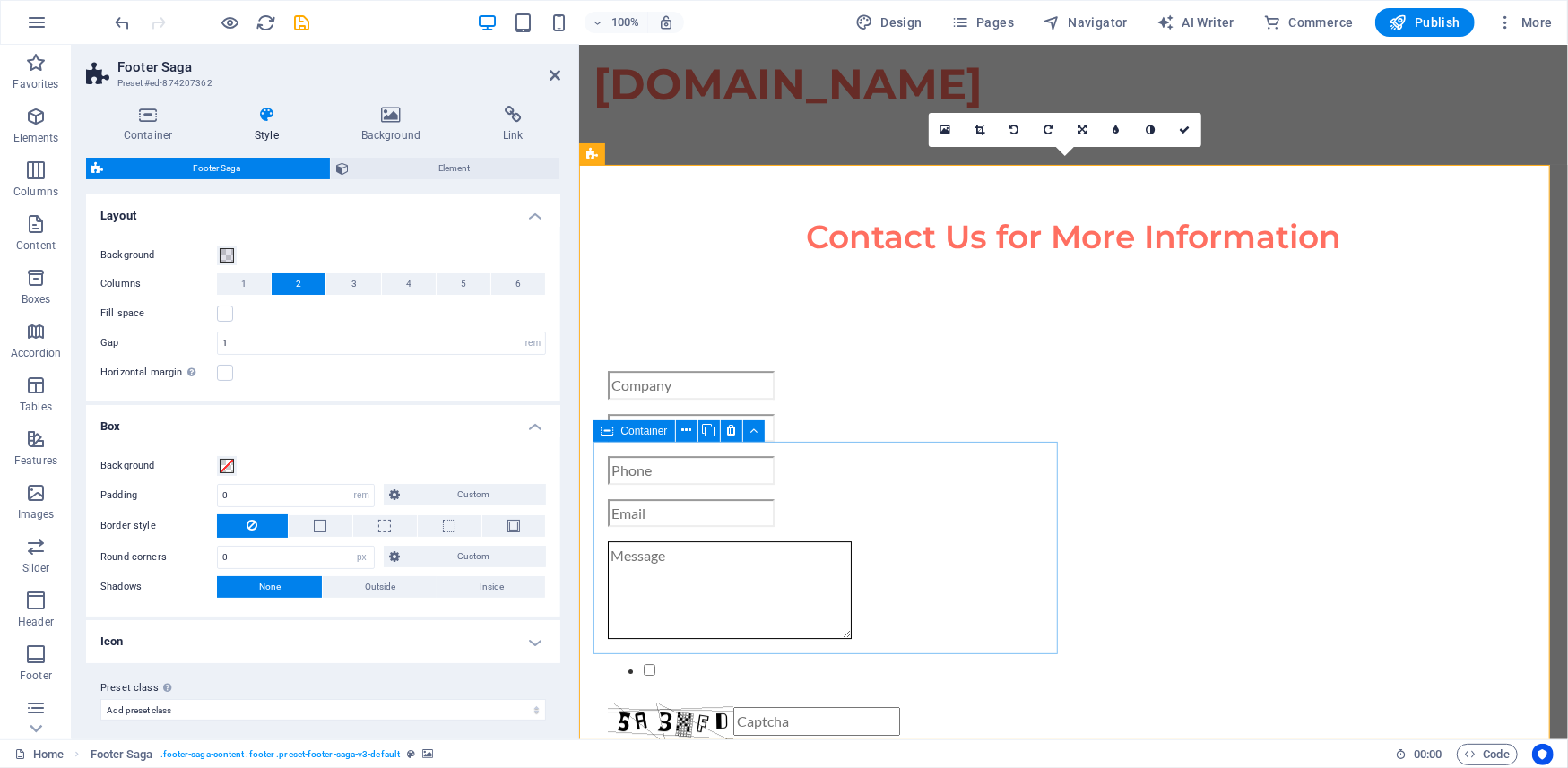
click at [601, 434] on icon at bounding box center [607, 431] width 12 height 22
click at [687, 428] on icon at bounding box center [687, 431] width 10 height 19
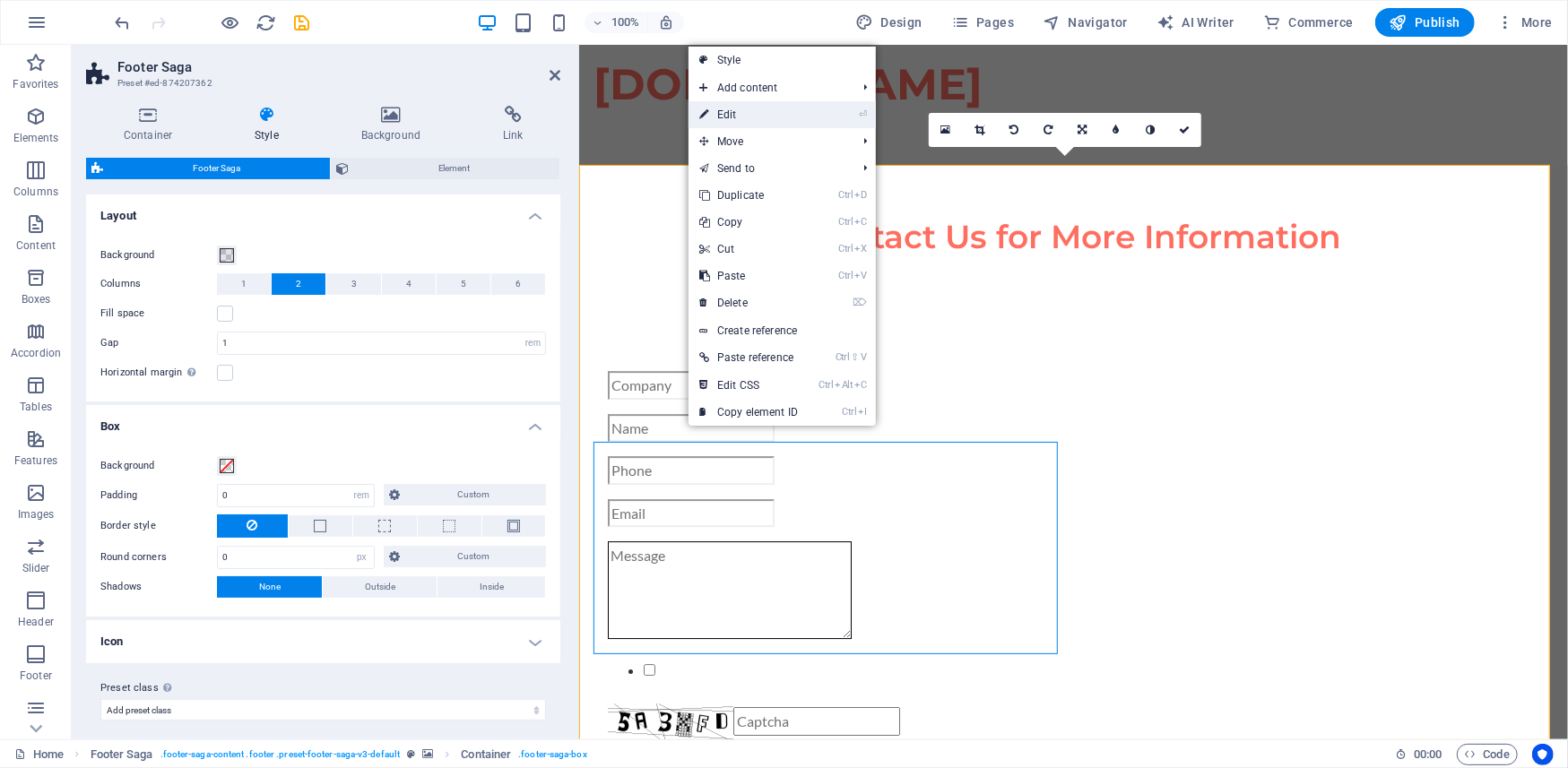
click at [728, 113] on link "⏎ Edit" at bounding box center [748, 115] width 120 height 27
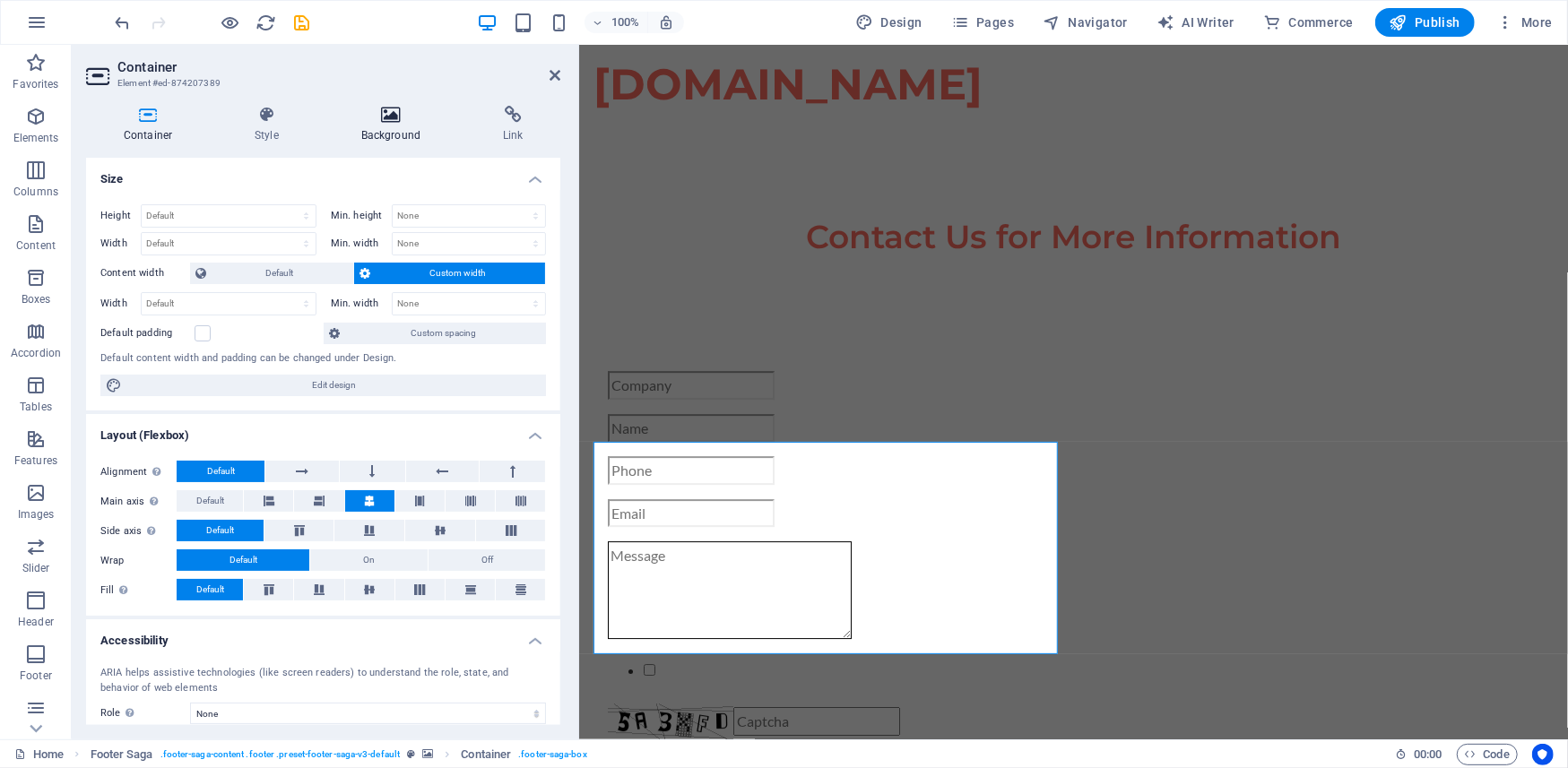
click at [385, 127] on h4 "Background" at bounding box center [394, 125] width 142 height 38
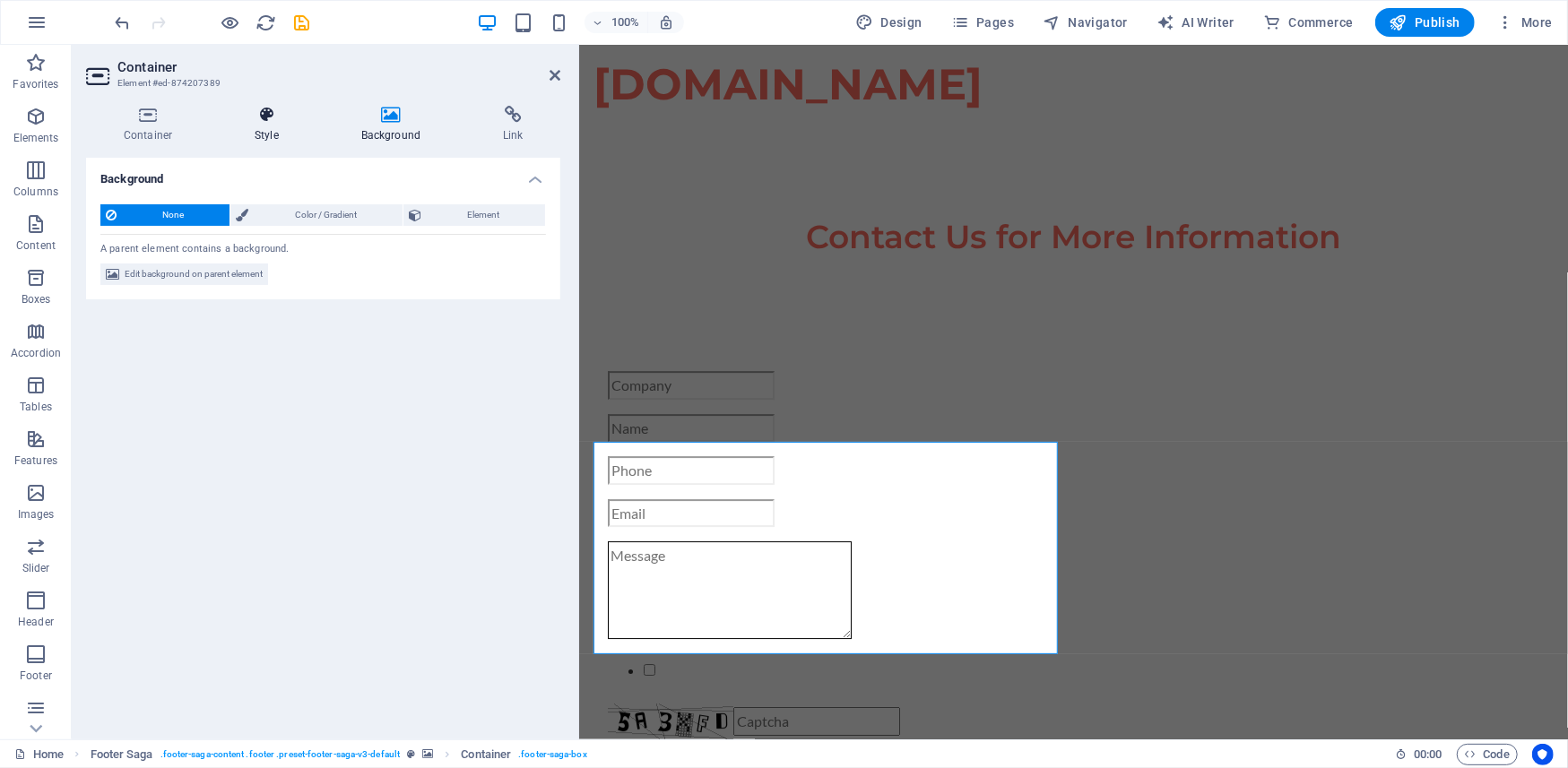
click at [266, 119] on icon at bounding box center [266, 114] width 100 height 18
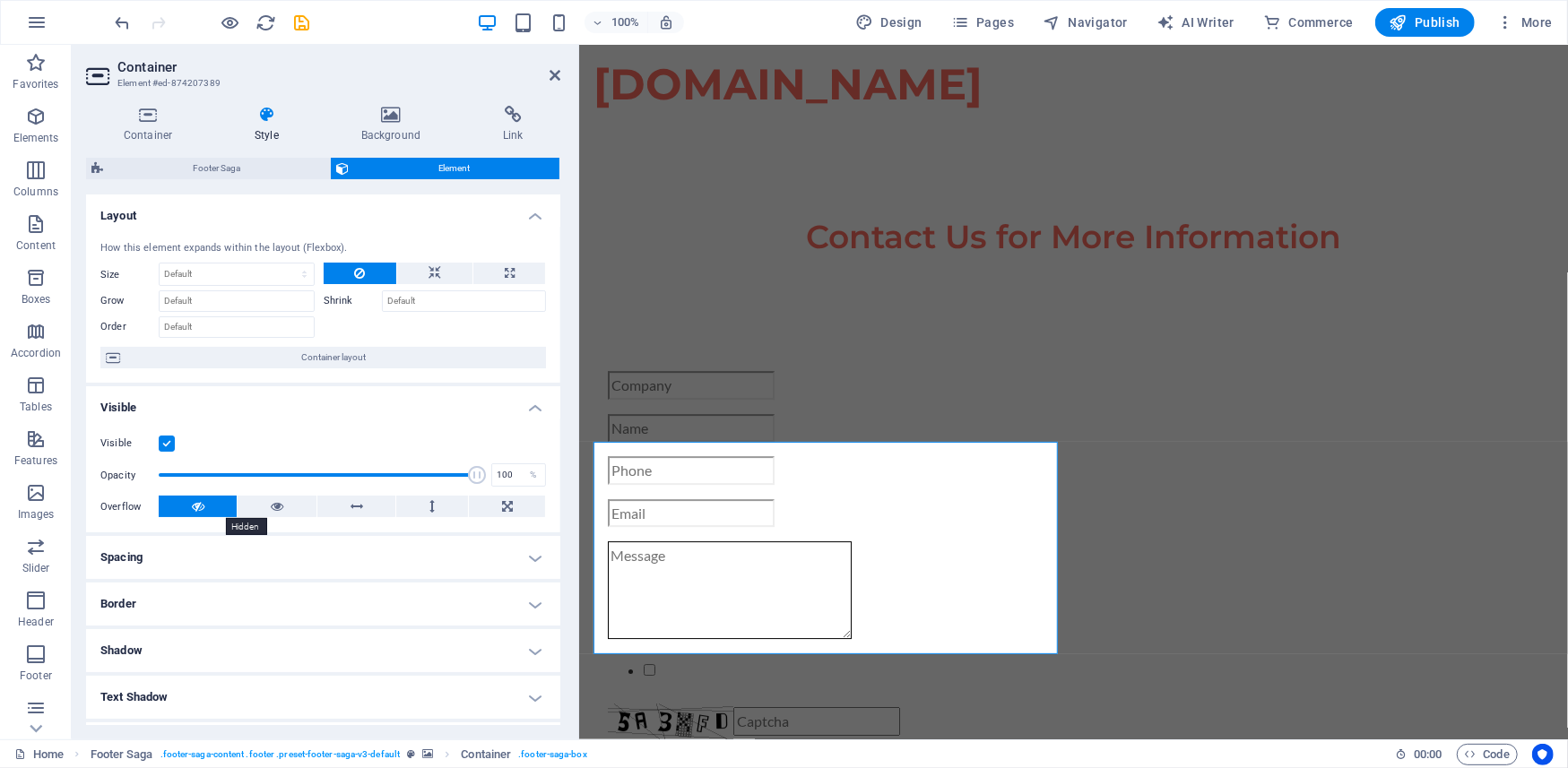
click at [181, 512] on button at bounding box center [198, 507] width 79 height 22
click at [271, 511] on icon at bounding box center [277, 507] width 12 height 22
drag, startPoint x: 474, startPoint y: 474, endPoint x: 310, endPoint y: 470, distance: 164.0
click at [310, 470] on span at bounding box center [313, 474] width 18 height 18
drag, startPoint x: 310, startPoint y: 470, endPoint x: 238, endPoint y: 473, distance: 72.1
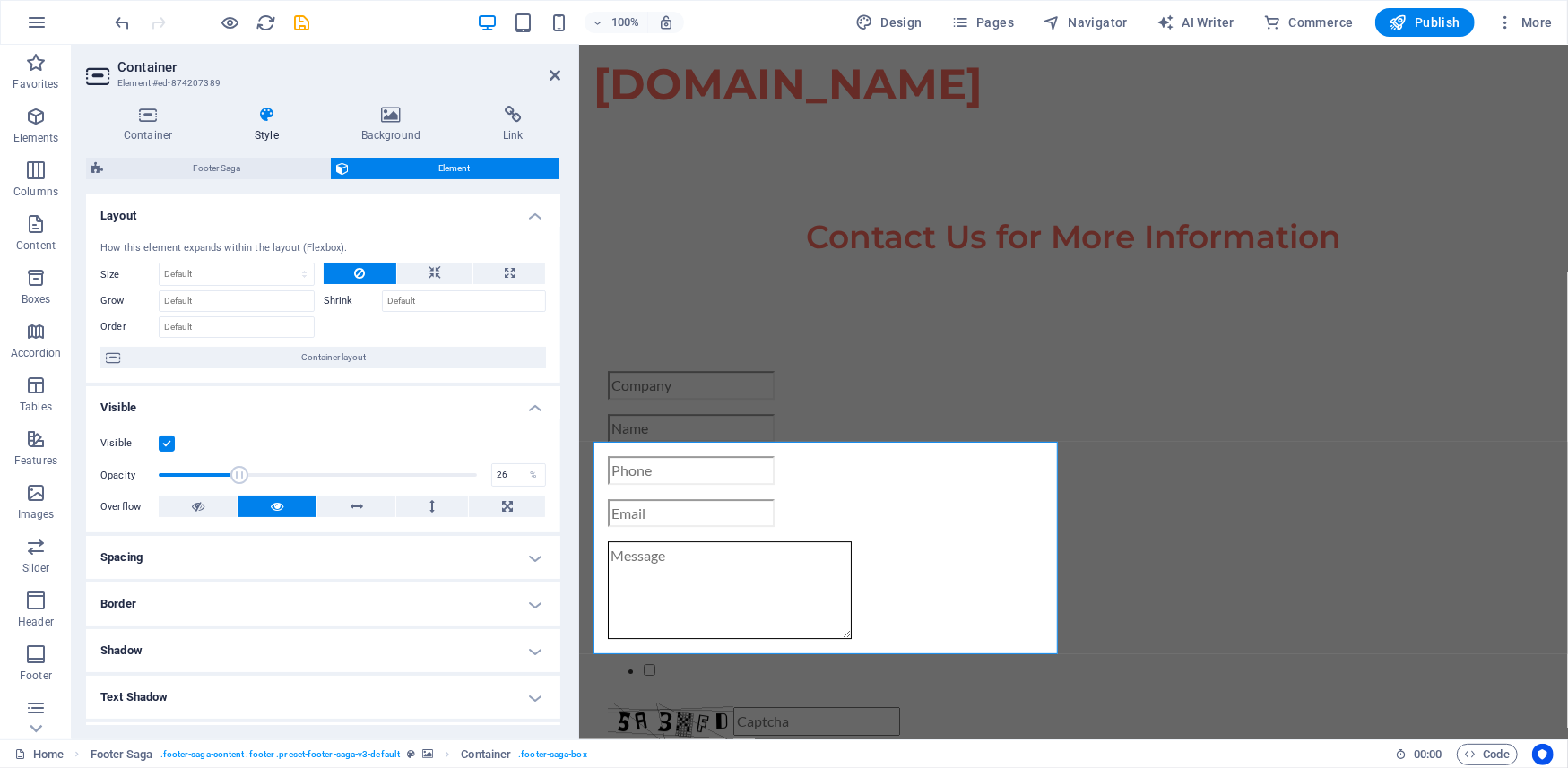
click at [238, 473] on span at bounding box center [239, 474] width 18 height 18
type input "100"
drag, startPoint x: 238, startPoint y: 473, endPoint x: 480, endPoint y: 489, distance: 242.5
click at [480, 489] on div "Opacity 100 %" at bounding box center [323, 475] width 446 height 27
click at [168, 441] on label at bounding box center [166, 443] width 16 height 16
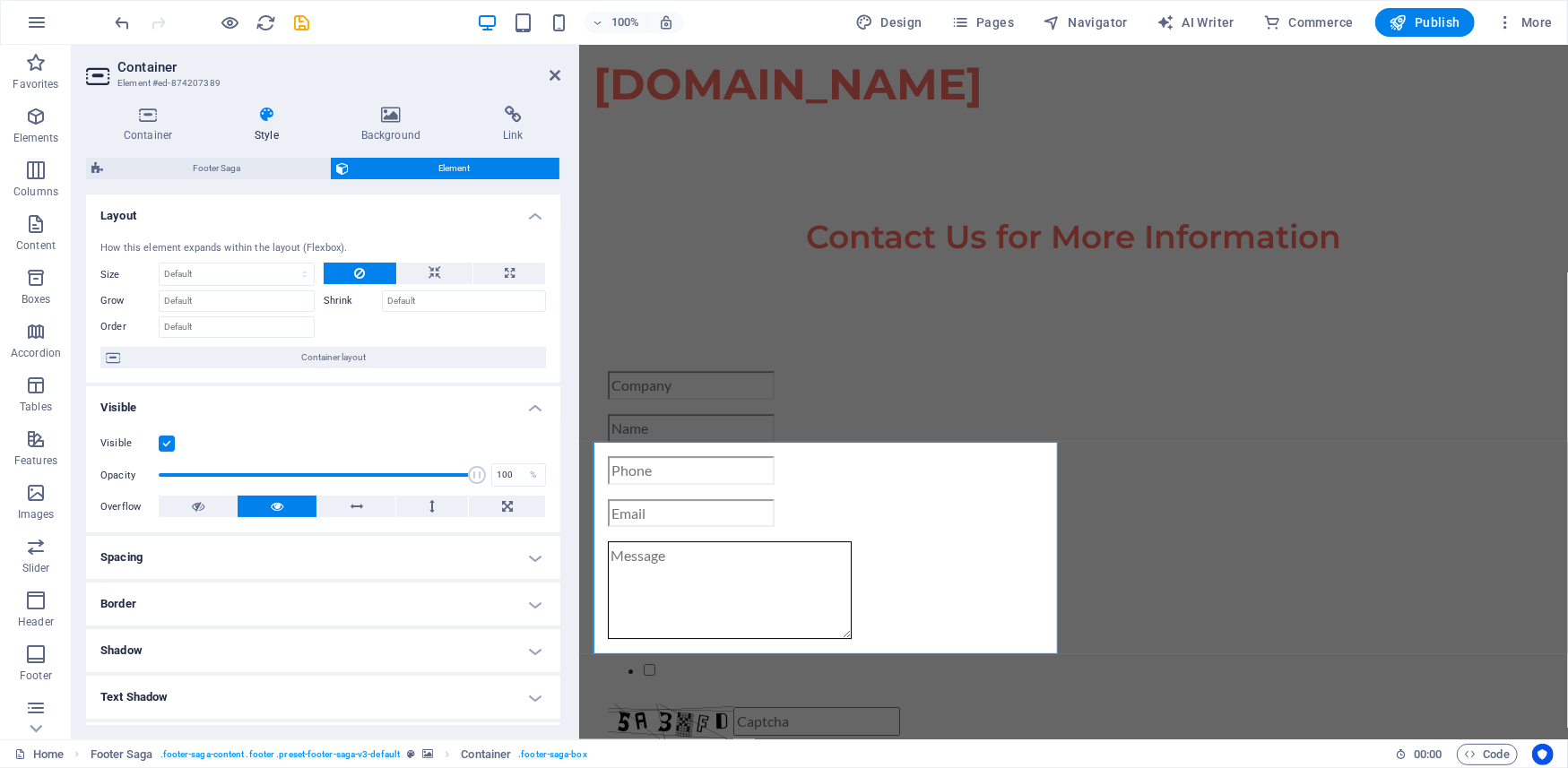
click at [0, 0] on input "Visible" at bounding box center [0, 0] width 0 height 0
click at [168, 441] on label at bounding box center [166, 443] width 16 height 16
click at [0, 0] on input "Visible" at bounding box center [0, 0] width 0 height 0
click at [168, 441] on label at bounding box center [166, 443] width 16 height 16
click at [0, 0] on input "Visible" at bounding box center [0, 0] width 0 height 0
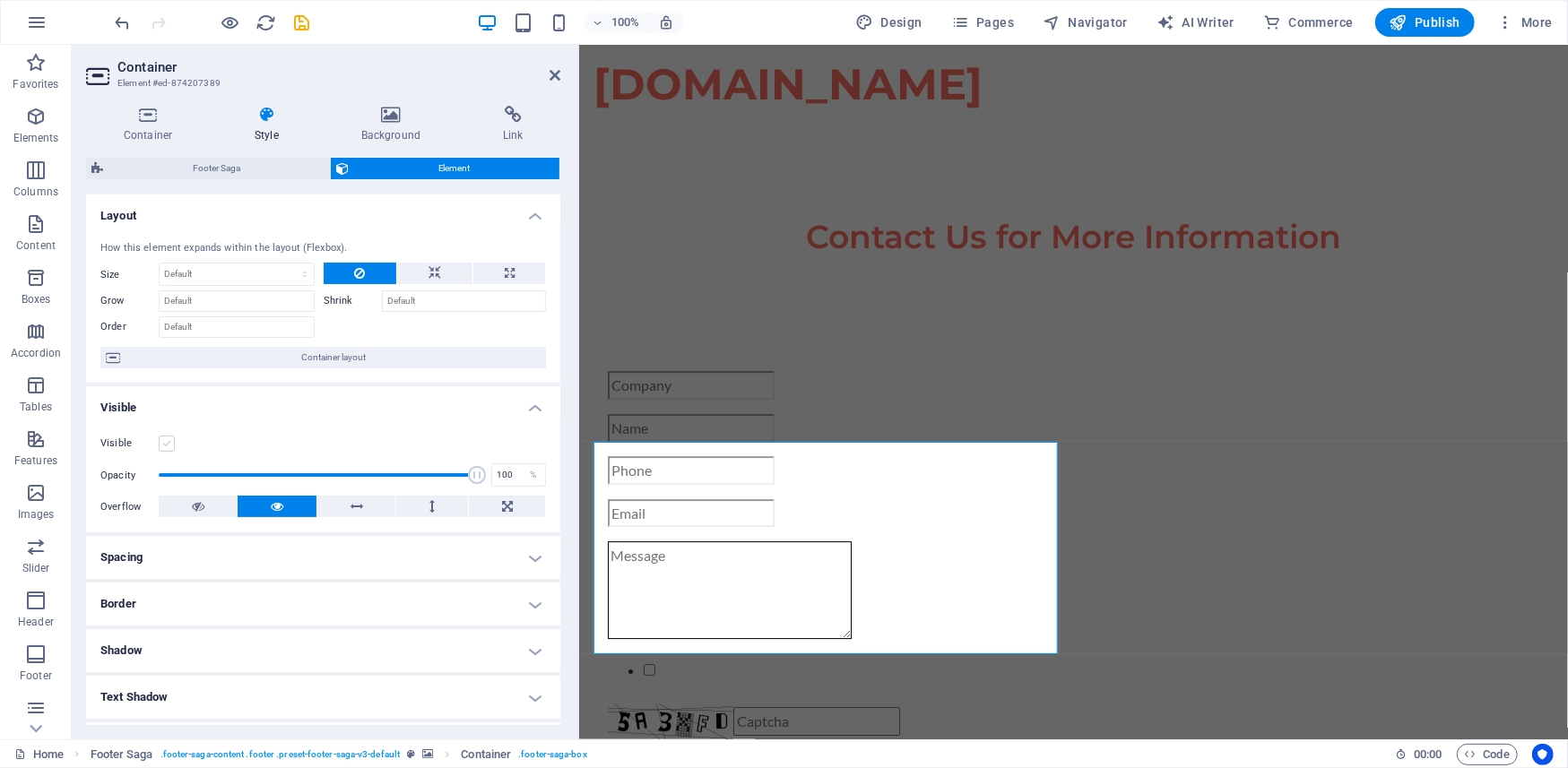
click at [168, 441] on label at bounding box center [166, 443] width 16 height 16
click at [0, 0] on input "Visible" at bounding box center [0, 0] width 0 height 0
click at [294, 29] on icon "save" at bounding box center [302, 23] width 21 height 21
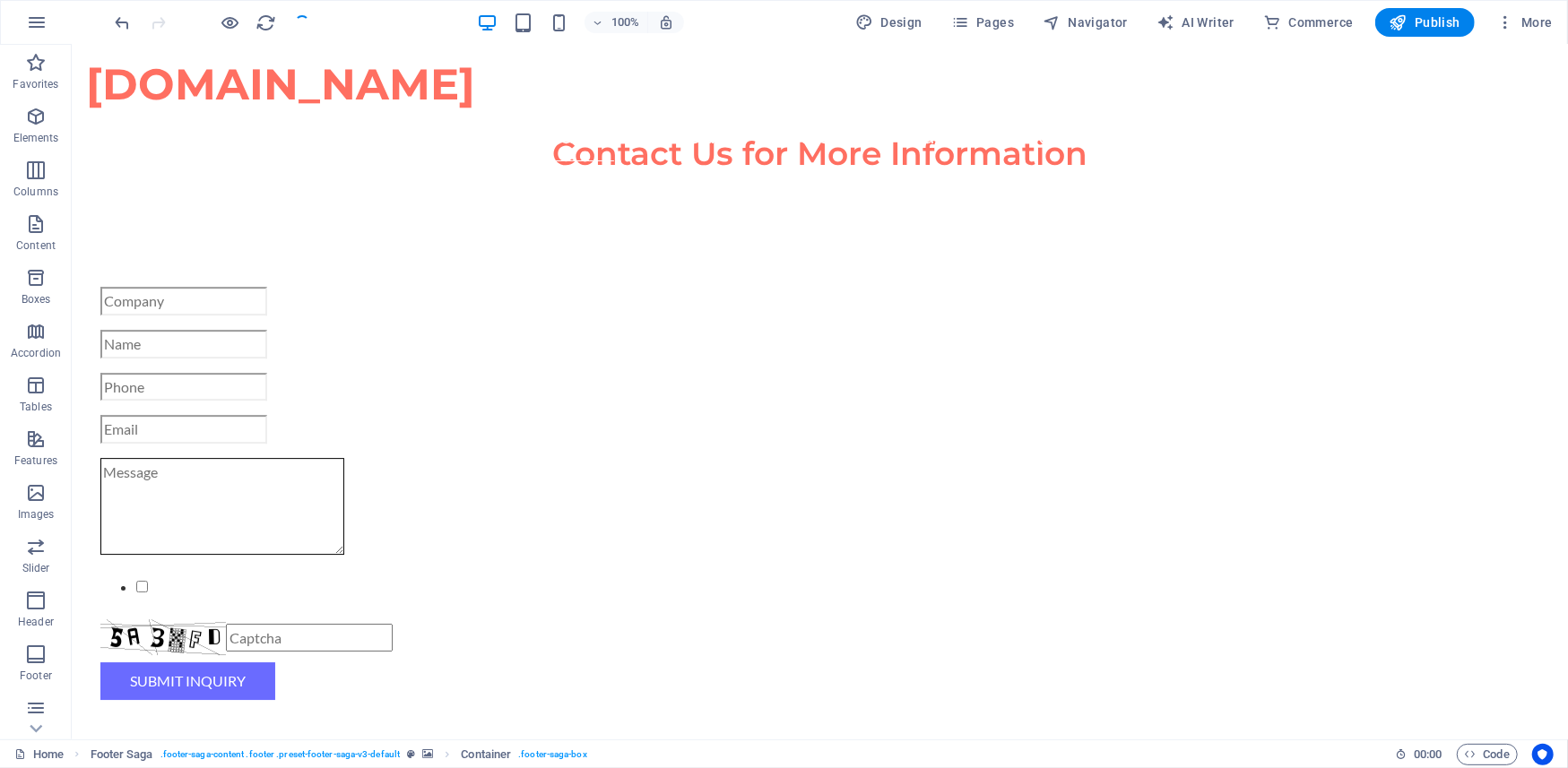
checkbox input "false"
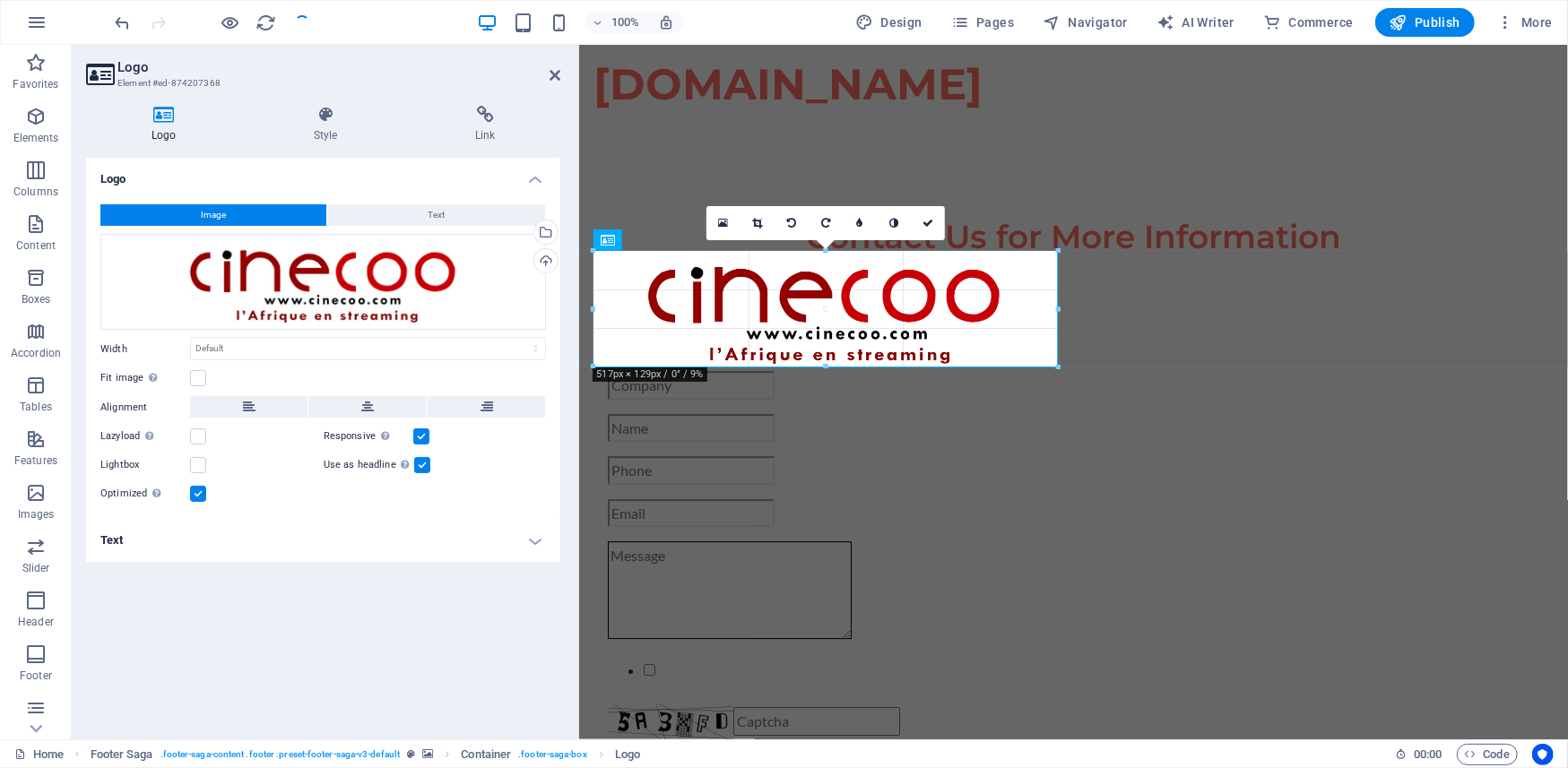
scroll to position [3708, 0]
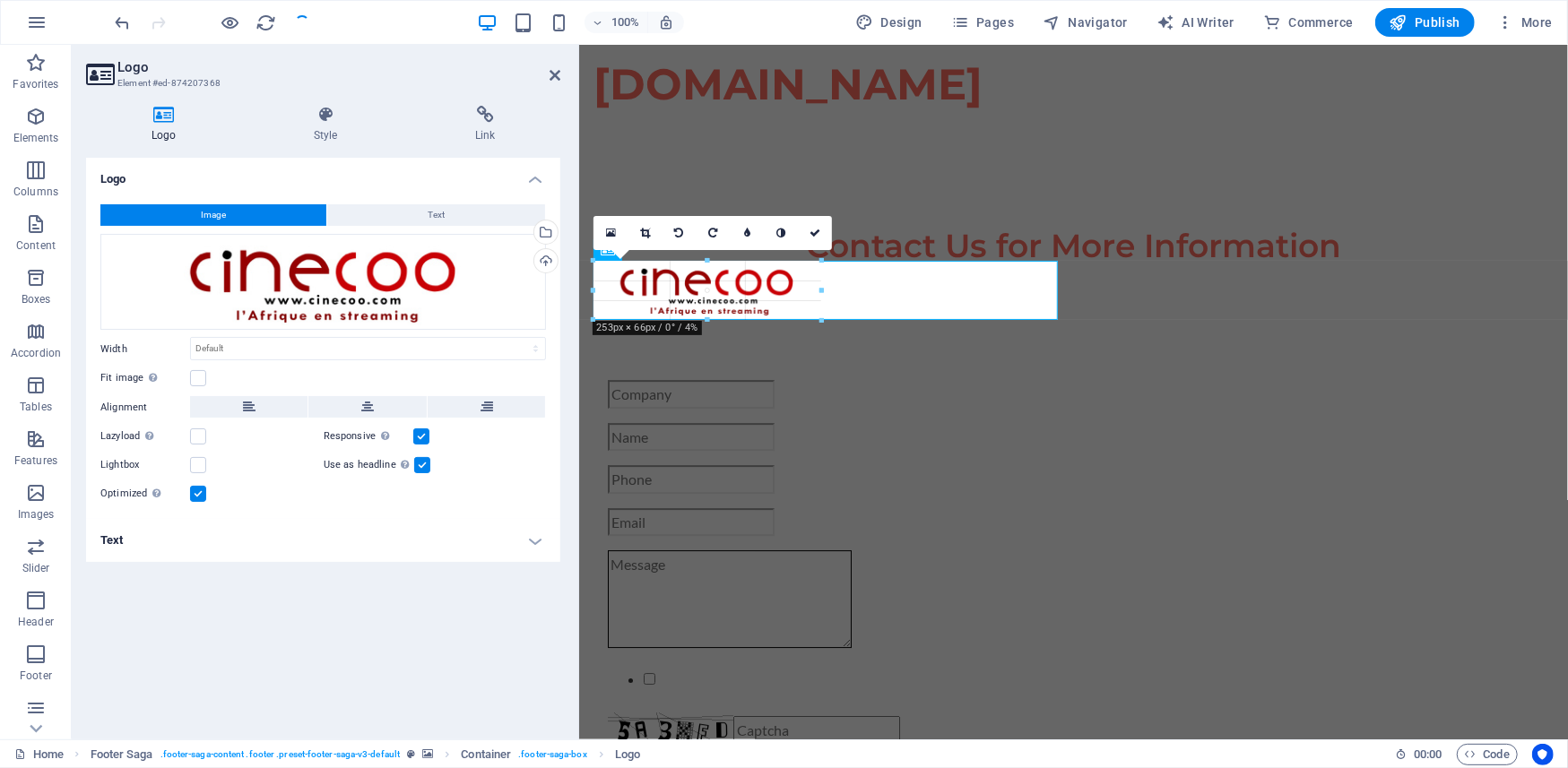
drag, startPoint x: 1055, startPoint y: 368, endPoint x: 233, endPoint y: 259, distance: 829.2
type input "253"
select select "px"
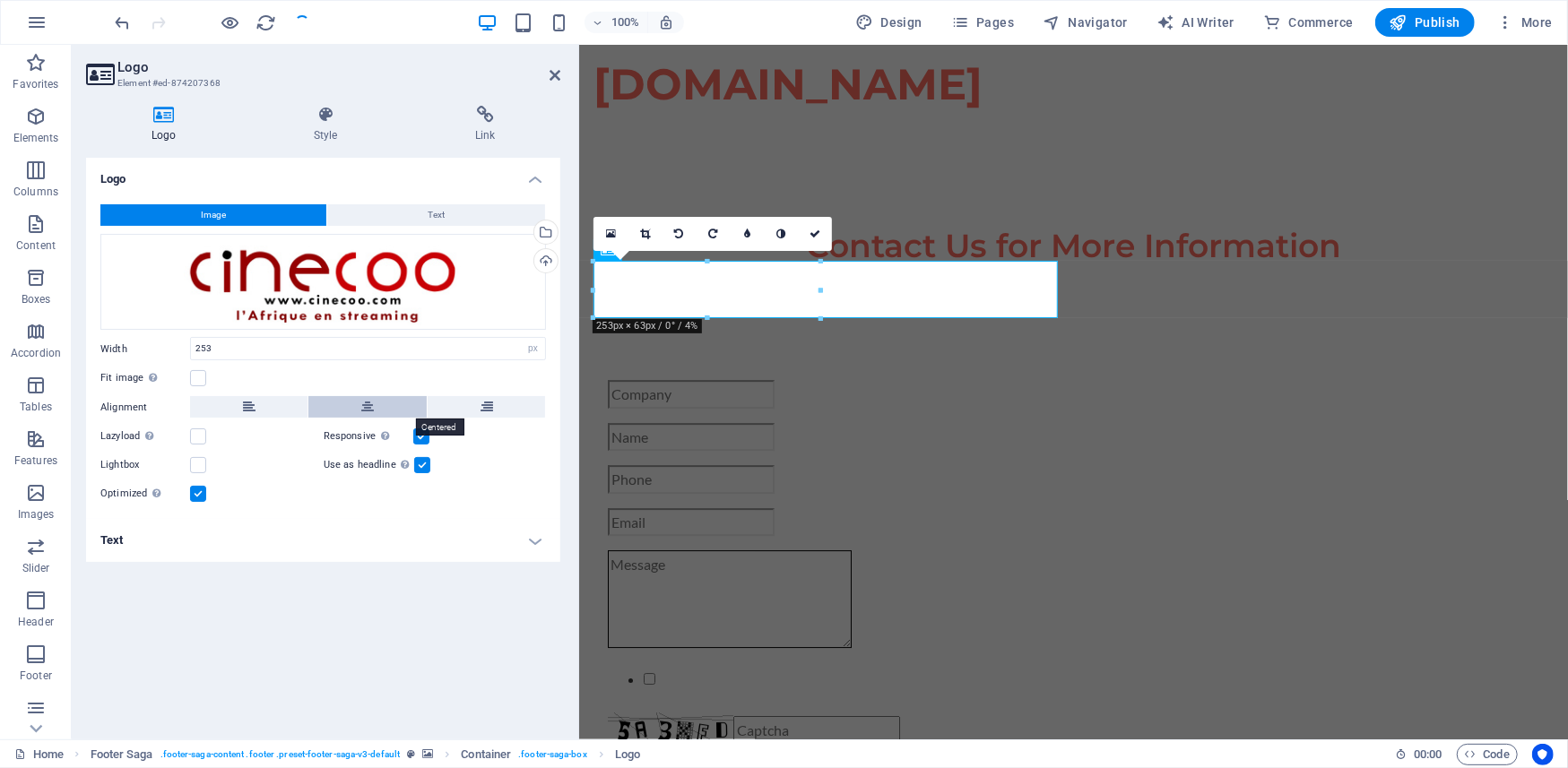
click at [368, 400] on icon at bounding box center [367, 407] width 12 height 22
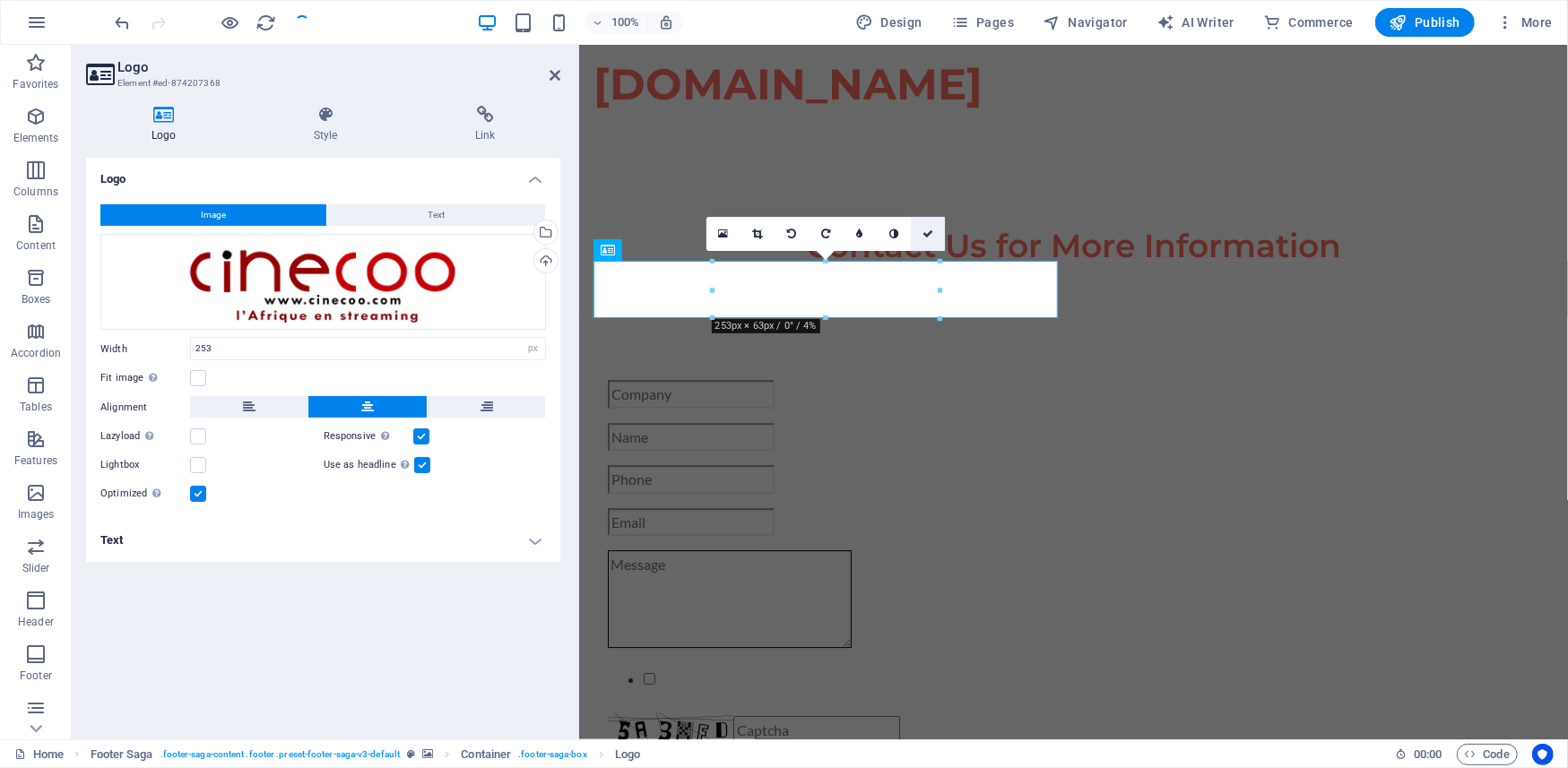
click at [927, 237] on icon at bounding box center [927, 233] width 10 height 10
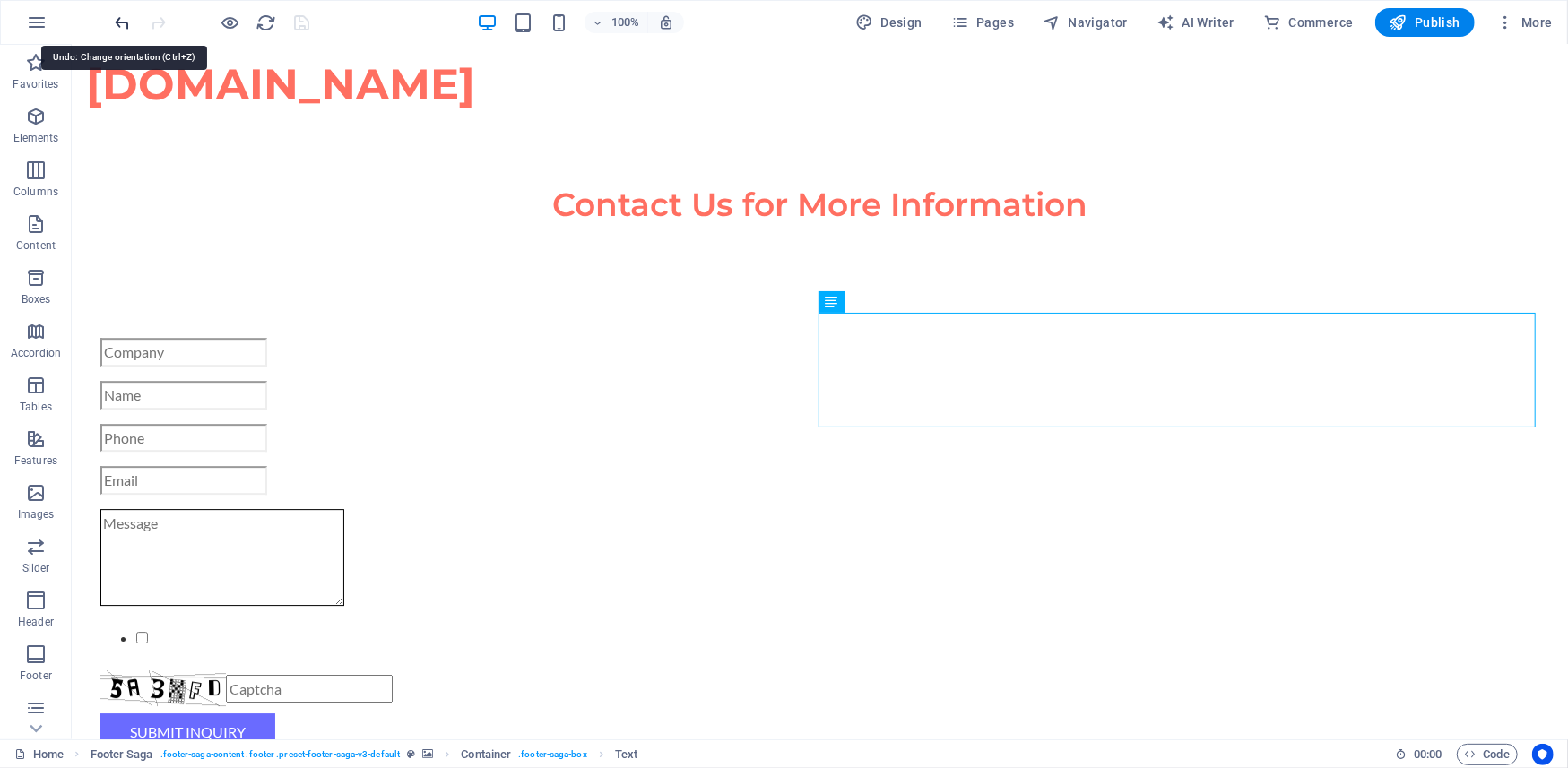
click at [117, 25] on icon "undo" at bounding box center [124, 23] width 21 height 21
click at [122, 24] on icon "undo" at bounding box center [124, 23] width 21 height 21
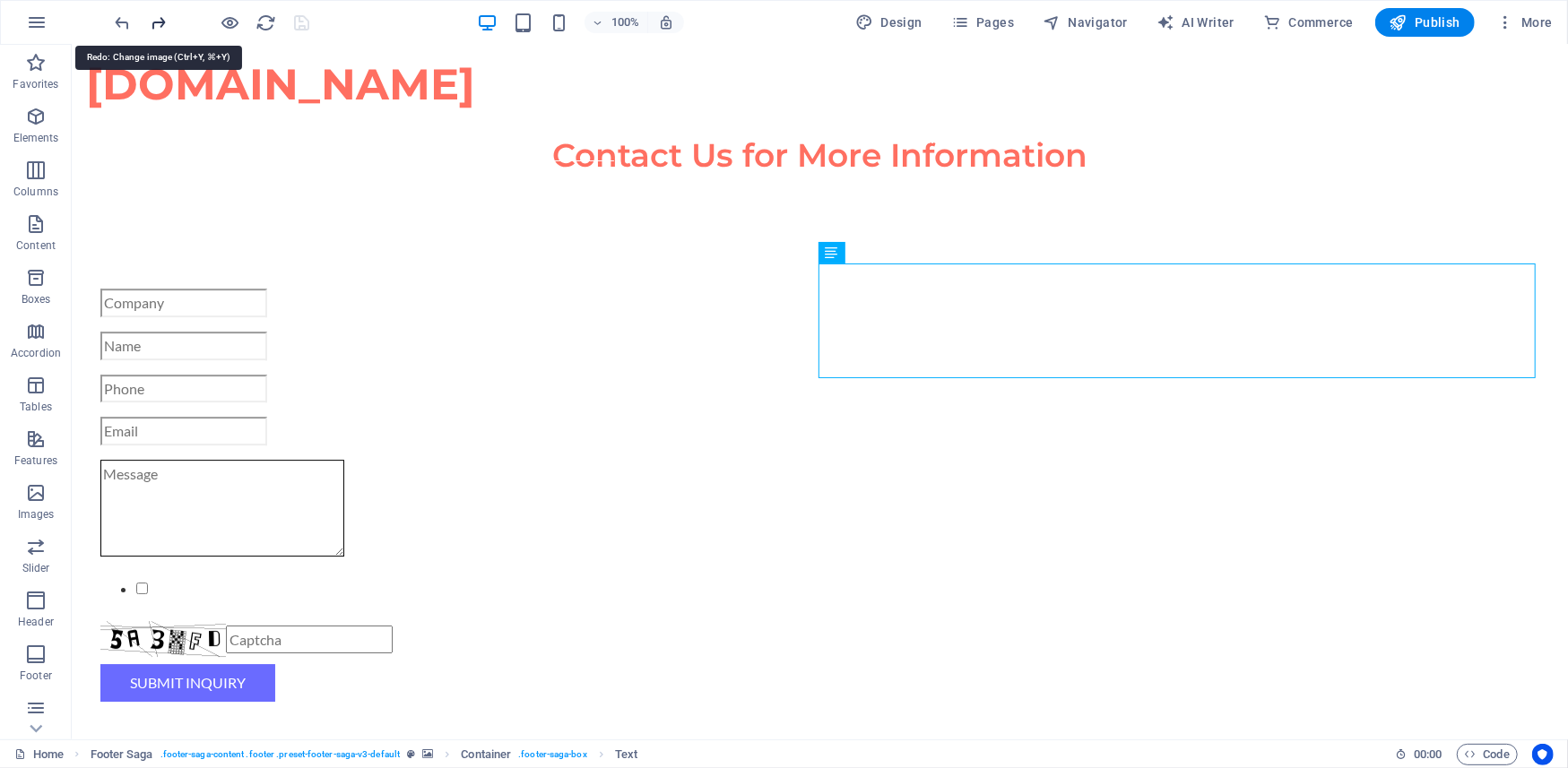
click at [154, 26] on icon "redo" at bounding box center [160, 23] width 21 height 21
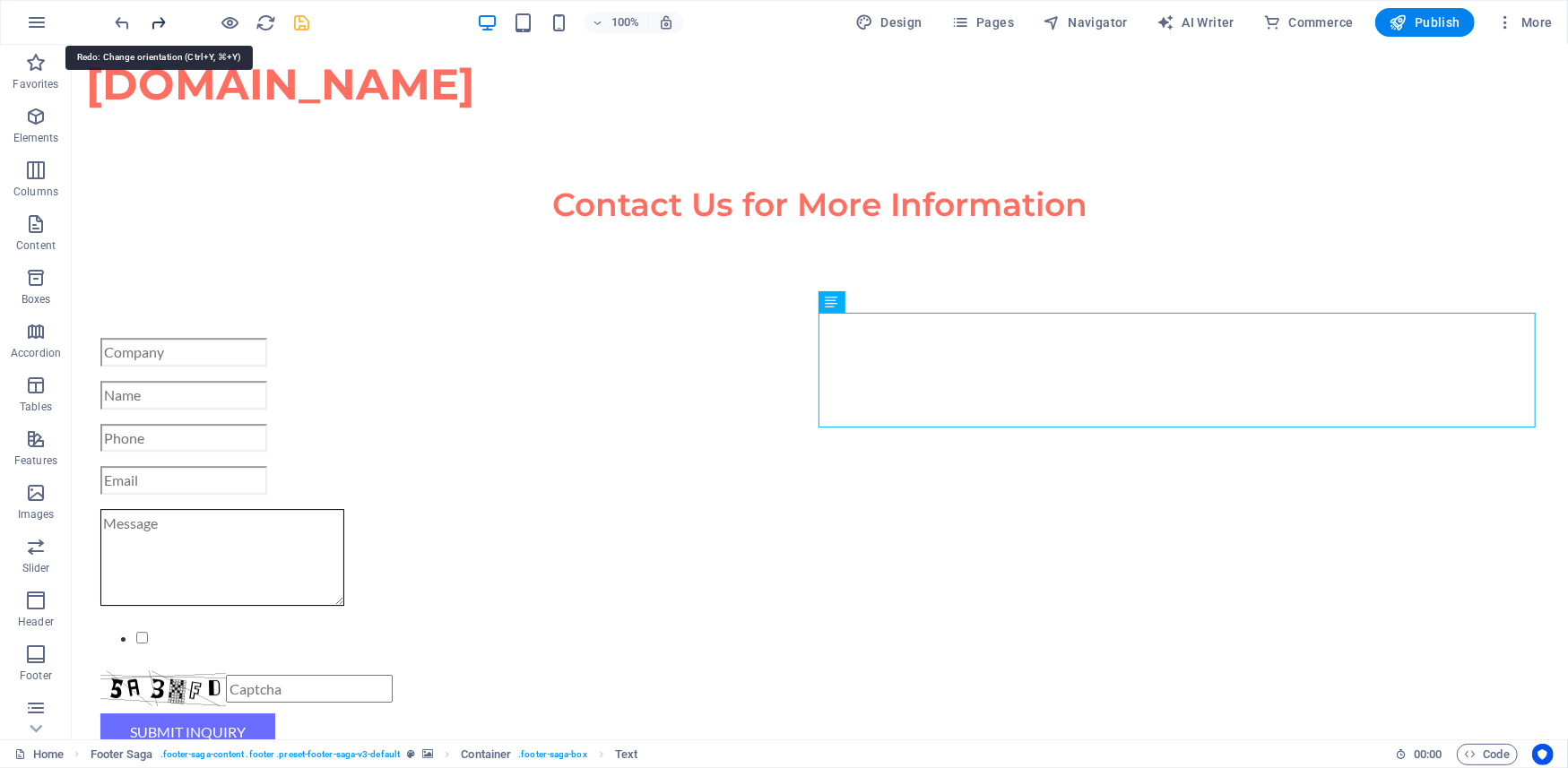
click at [158, 24] on icon "redo" at bounding box center [160, 23] width 21 height 21
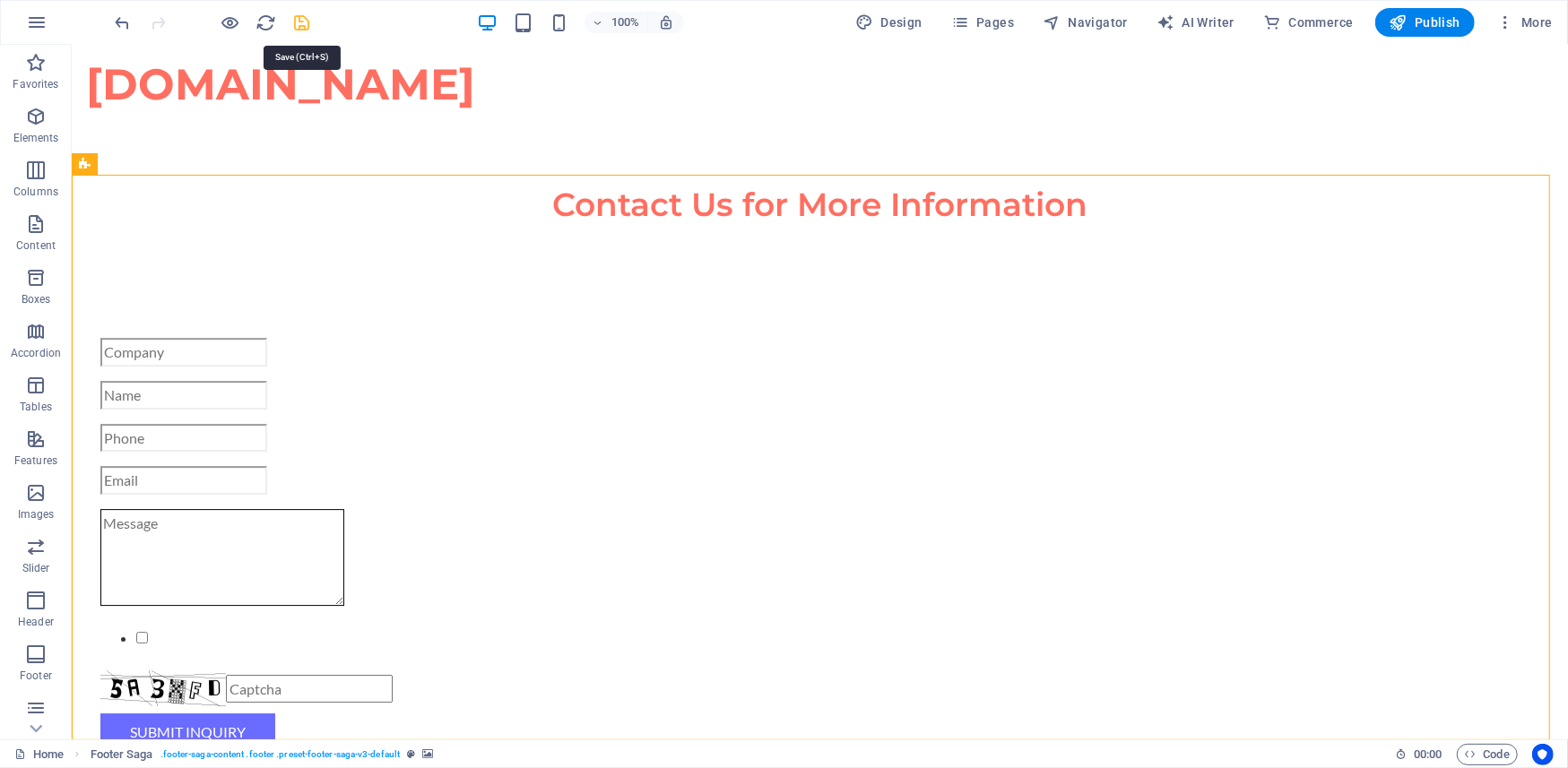
click at [308, 24] on icon "save" at bounding box center [302, 23] width 21 height 21
checkbox input "false"
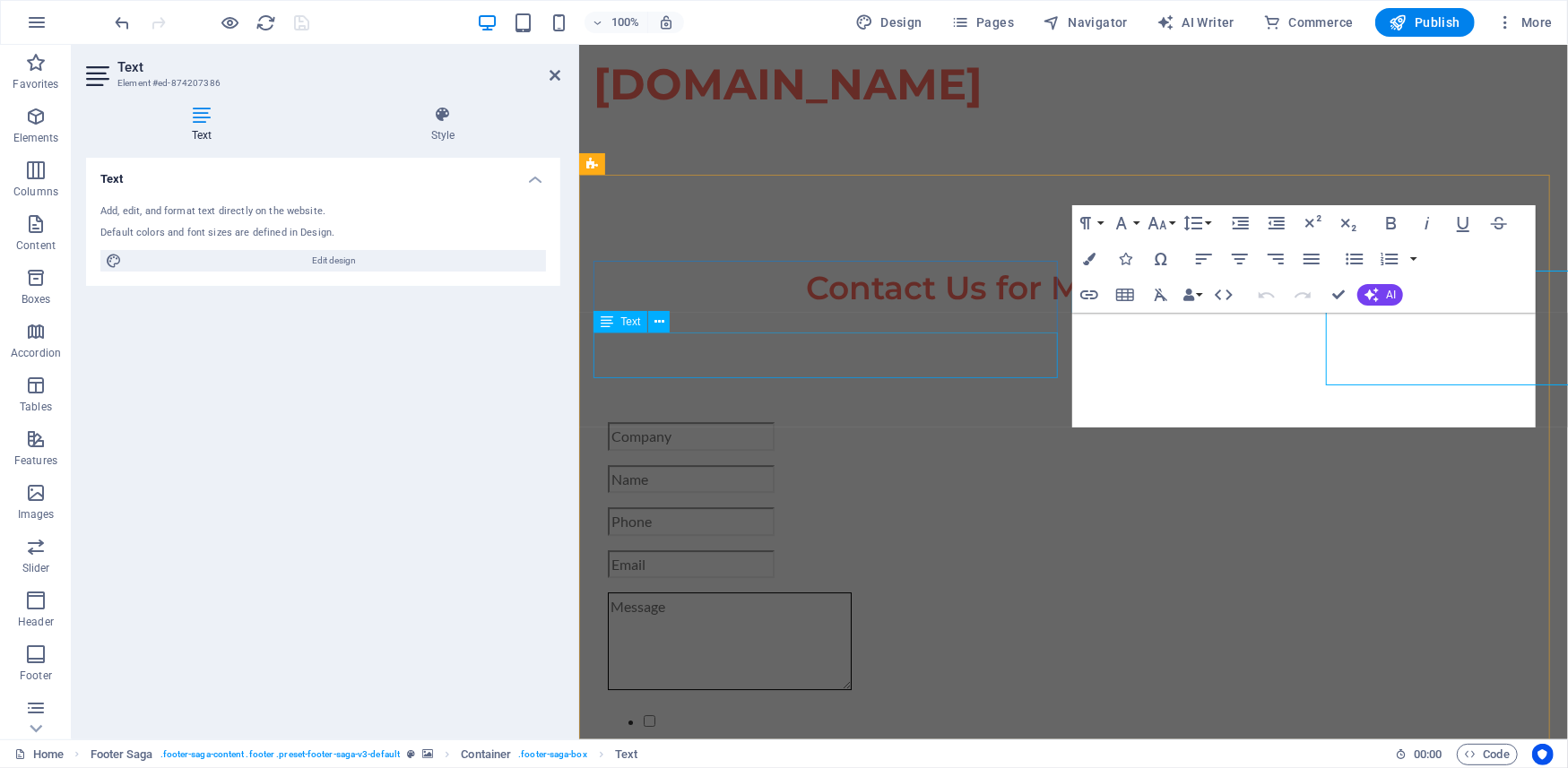
scroll to position [3708, 0]
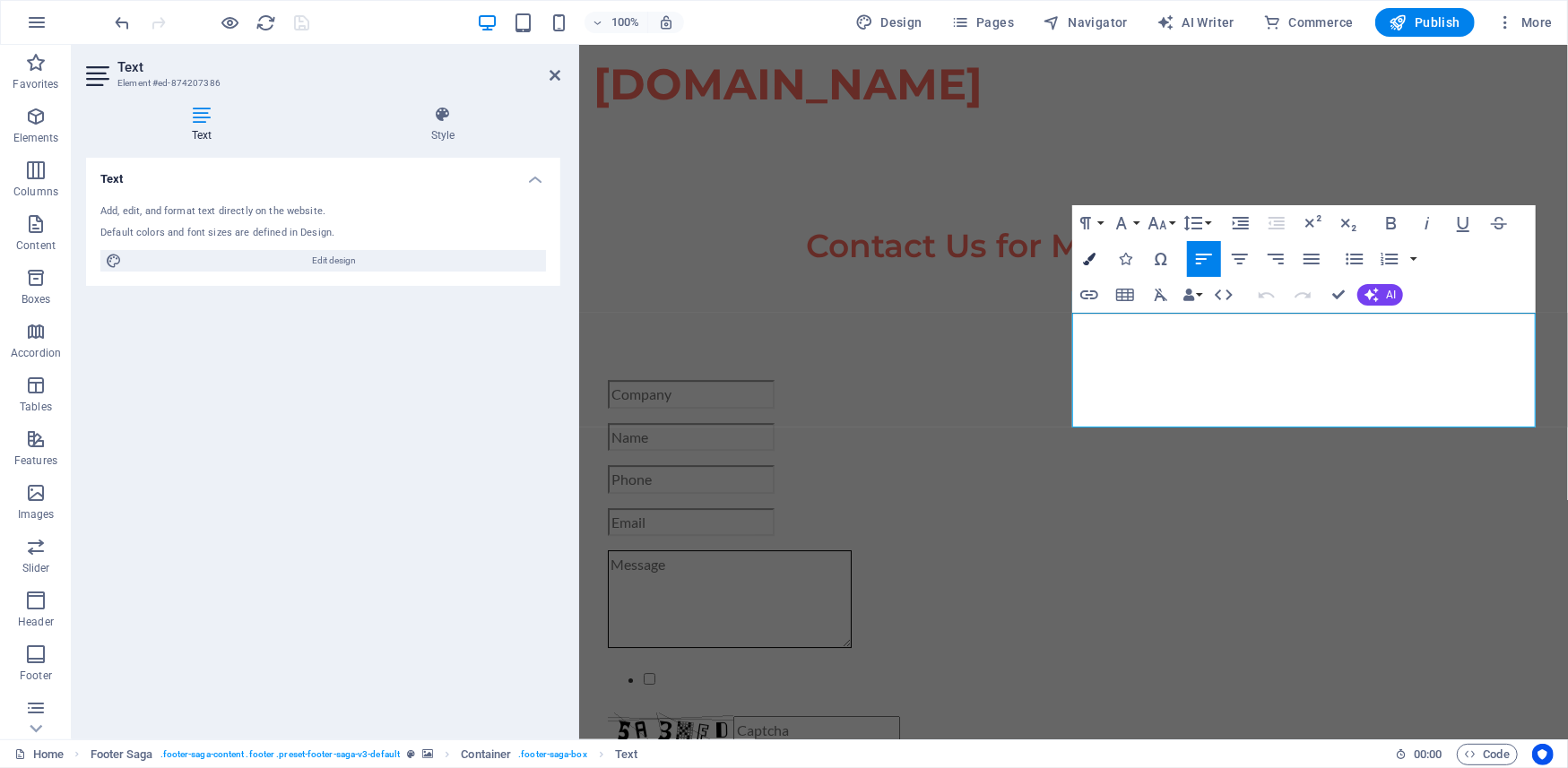
click at [1091, 253] on icon "button" at bounding box center [1089, 259] width 12 height 12
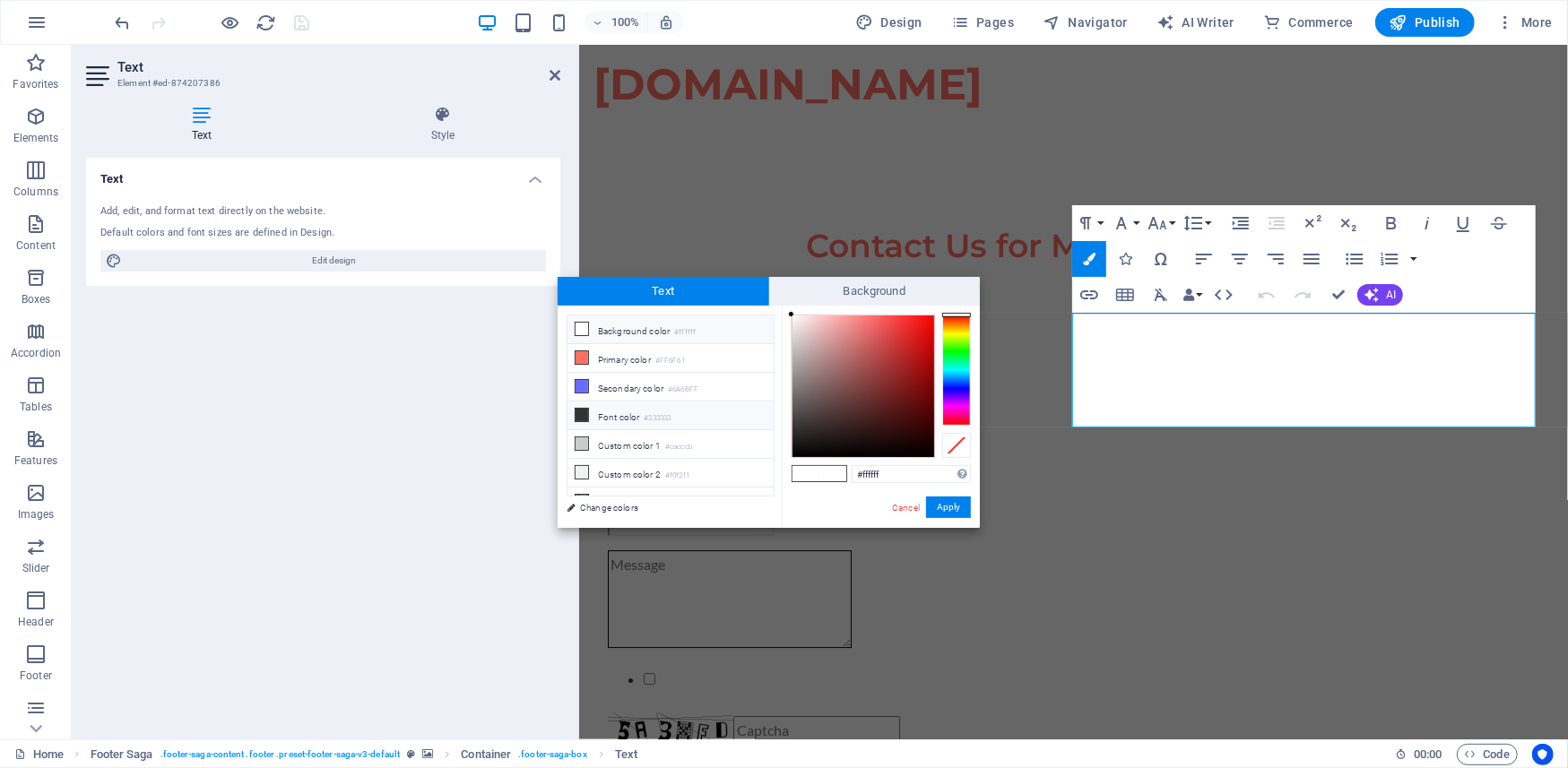
click at [618, 421] on li "Font color #333333" at bounding box center [670, 416] width 206 height 29
type input "#000000"
drag, startPoint x: 819, startPoint y: 449, endPoint x: 956, endPoint y: 464, distance: 137.8
click at [956, 464] on div "#000000 Supported formats #0852ed rgb(8, 82, 237) rgba(8, 82, 237, 90%) hsv(221…" at bounding box center [881, 547] width 198 height 482
click at [954, 508] on button "Apply" at bounding box center [948, 507] width 45 height 22
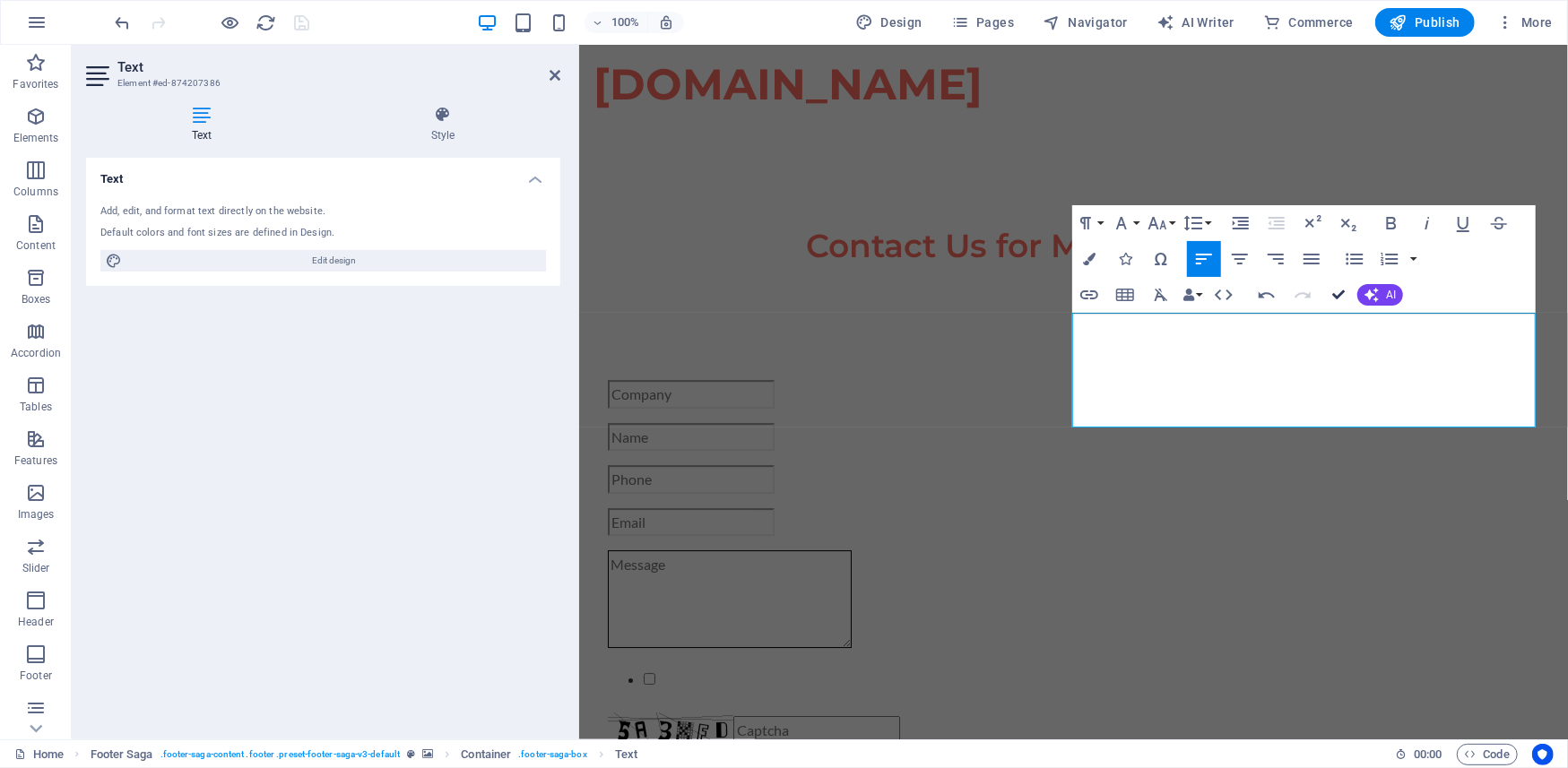
scroll to position [3665, 0]
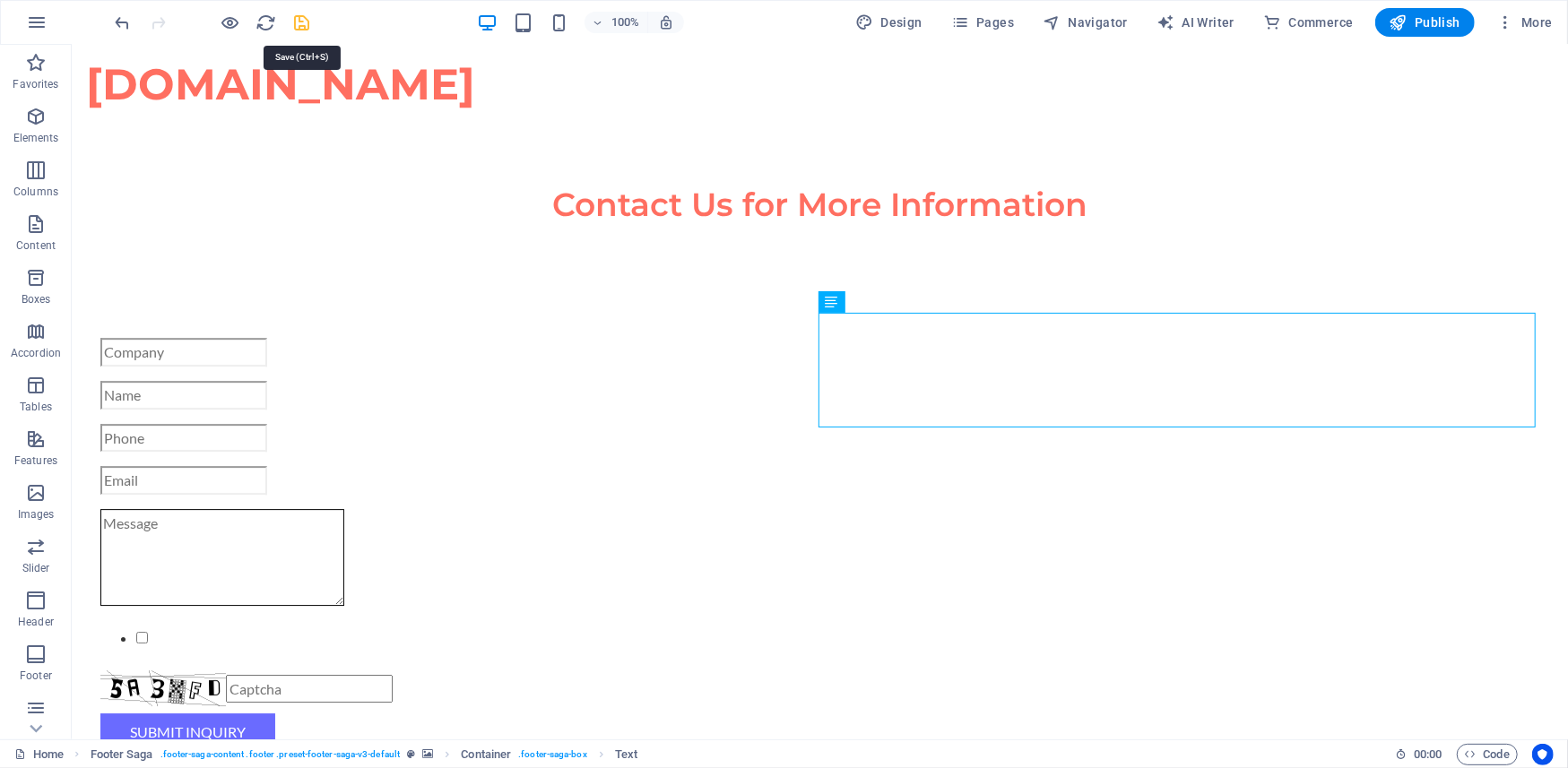
click at [294, 25] on icon "save" at bounding box center [302, 23] width 21 height 21
checkbox input "false"
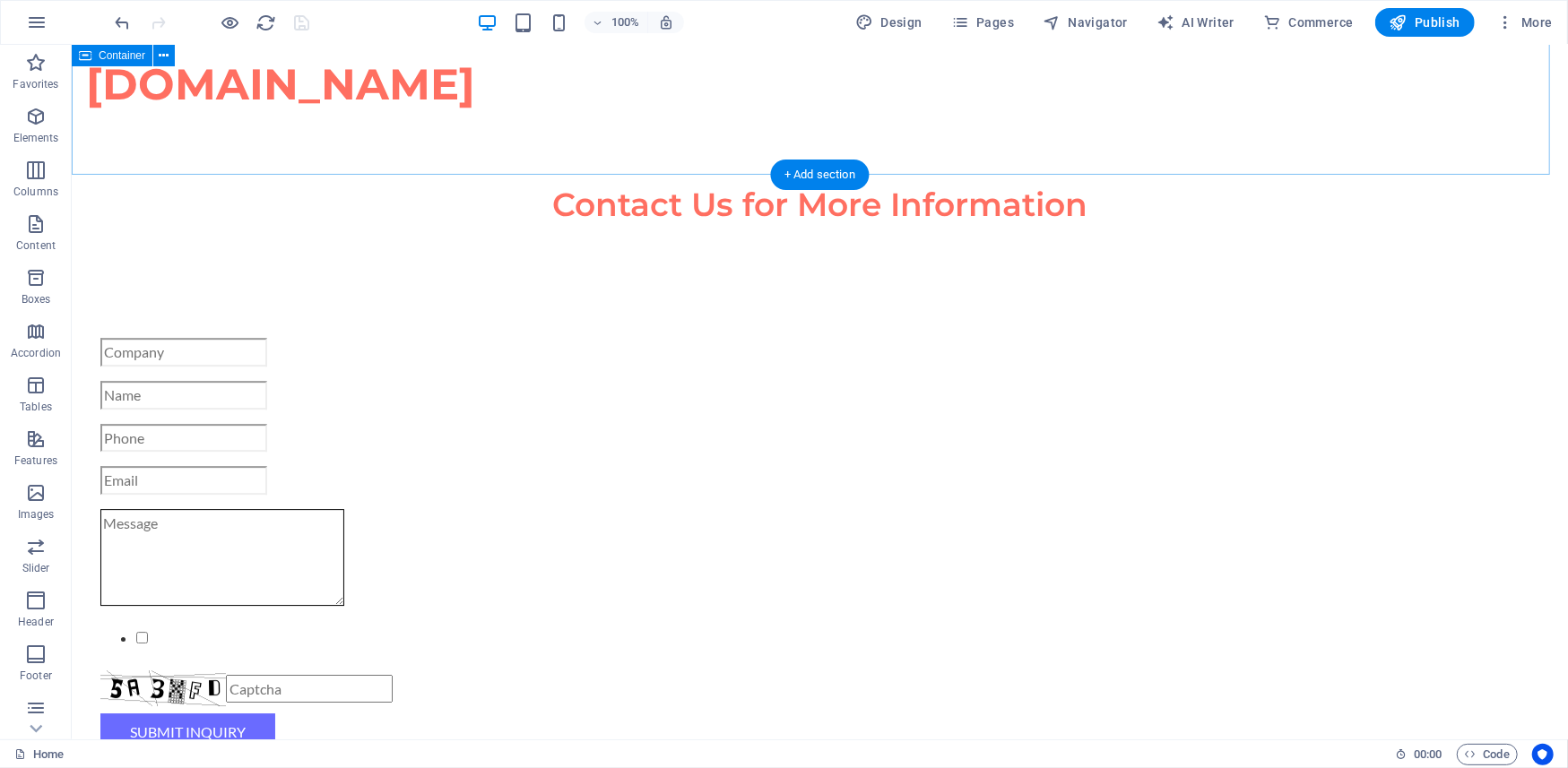
click at [453, 125] on div "Contact Us for More Information I have read and understand the privacy policy. …" at bounding box center [820, 517] width 1497 height 841
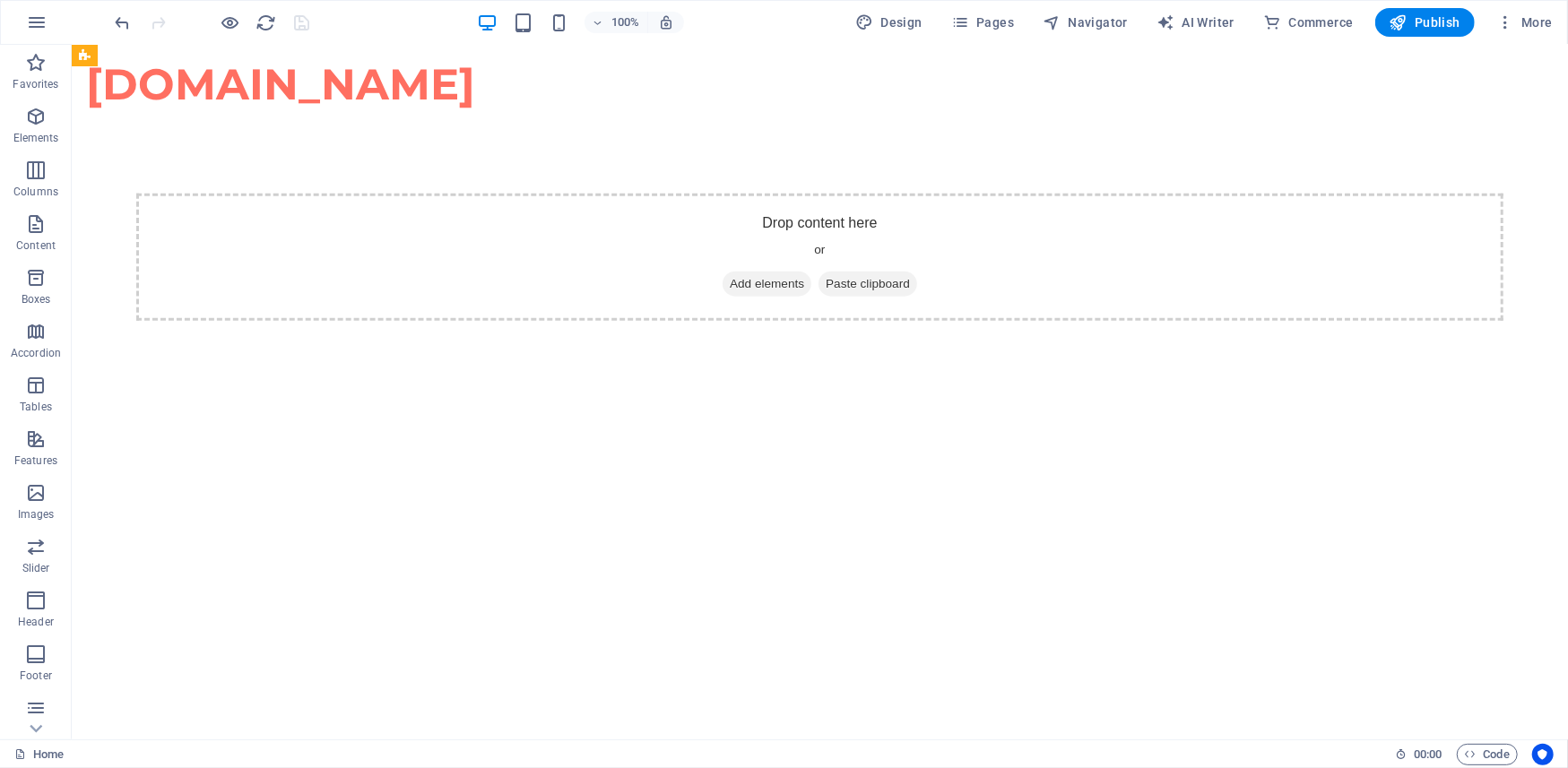
scroll to position [1252, 0]
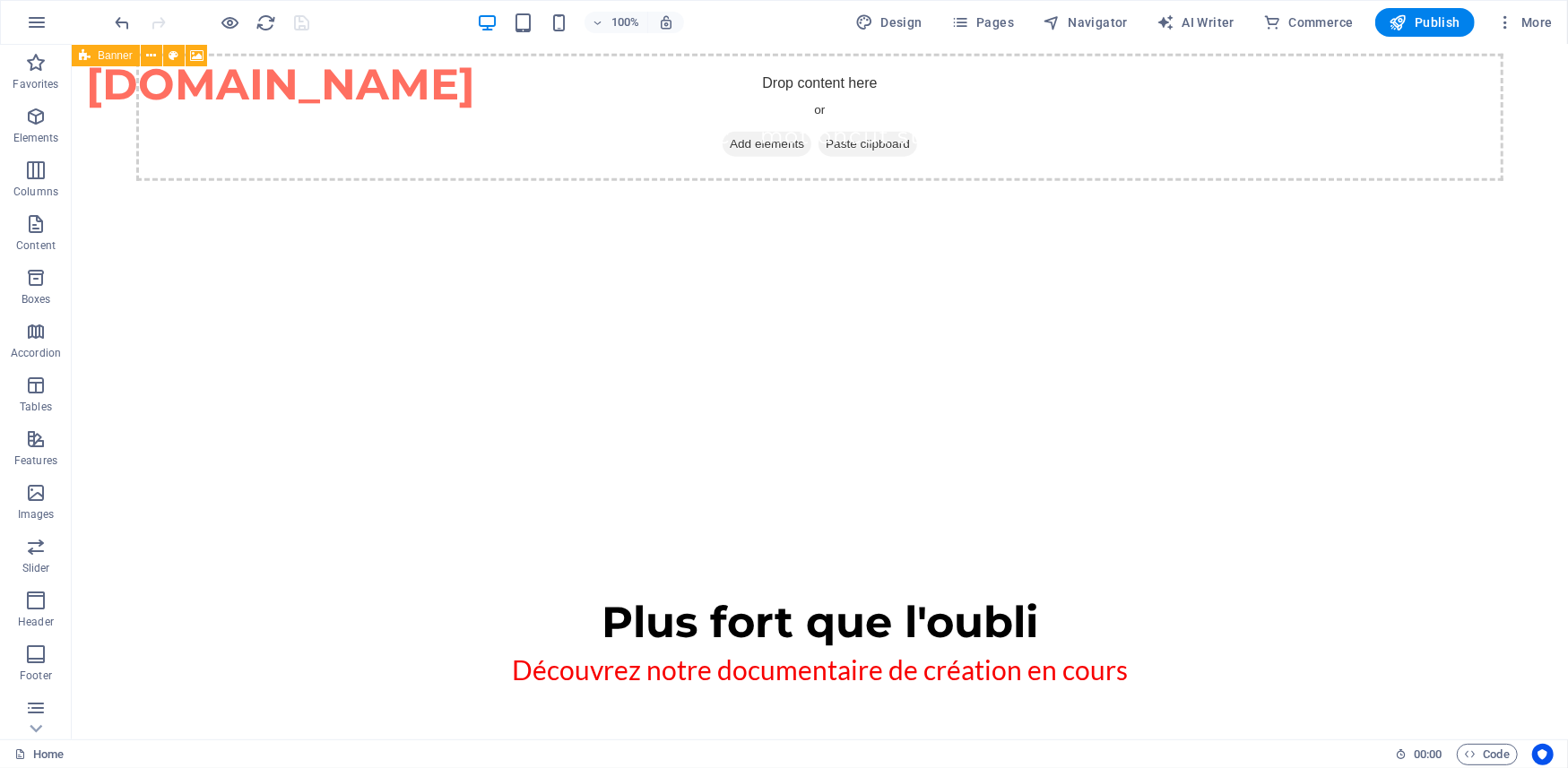
click at [87, 51] on icon at bounding box center [85, 55] width 11 height 22
click at [148, 57] on icon at bounding box center [151, 56] width 10 height 19
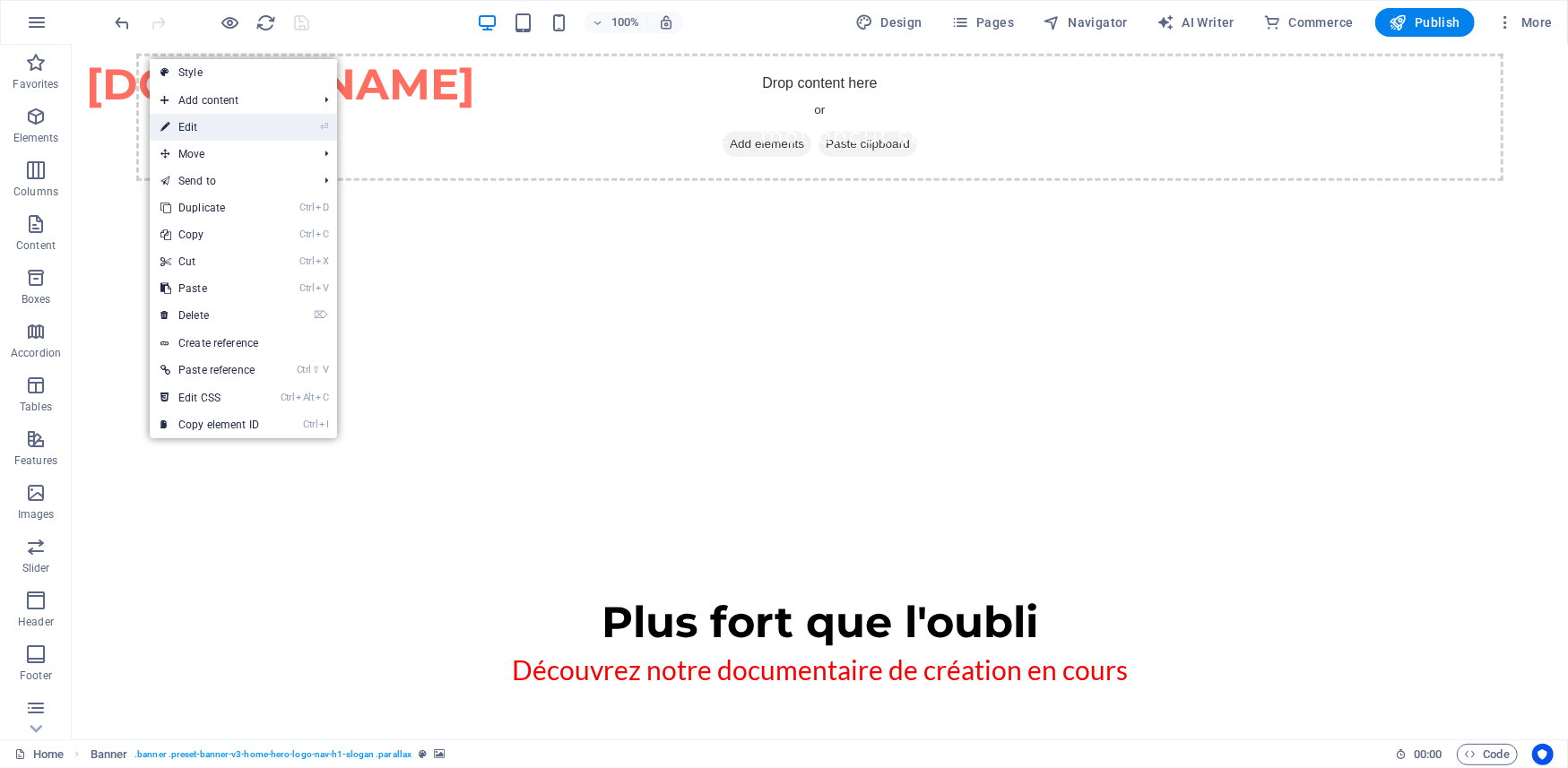
click at [199, 122] on link "⏎ Edit" at bounding box center [209, 127] width 120 height 27
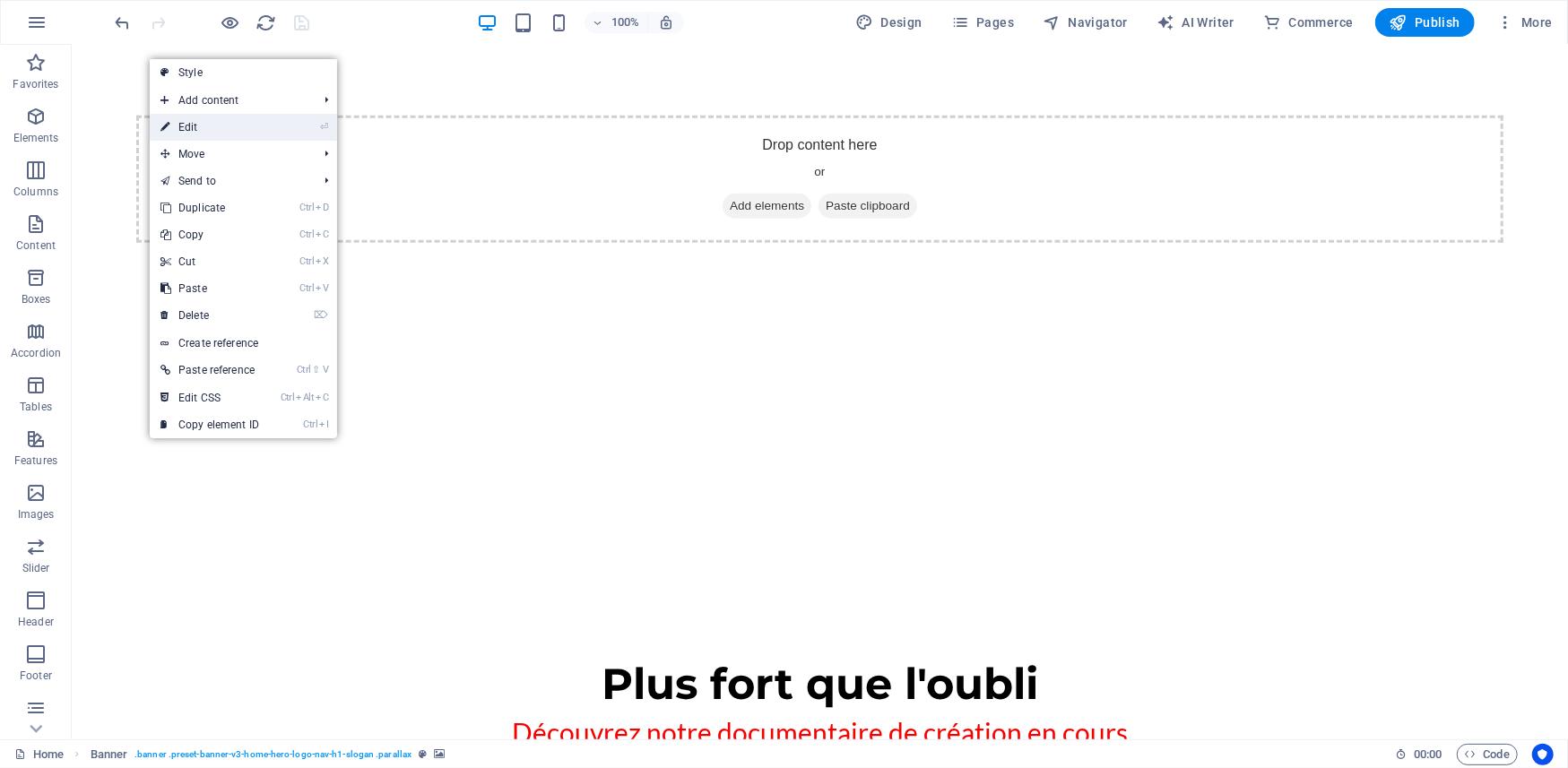
select select "px"
select select "header"
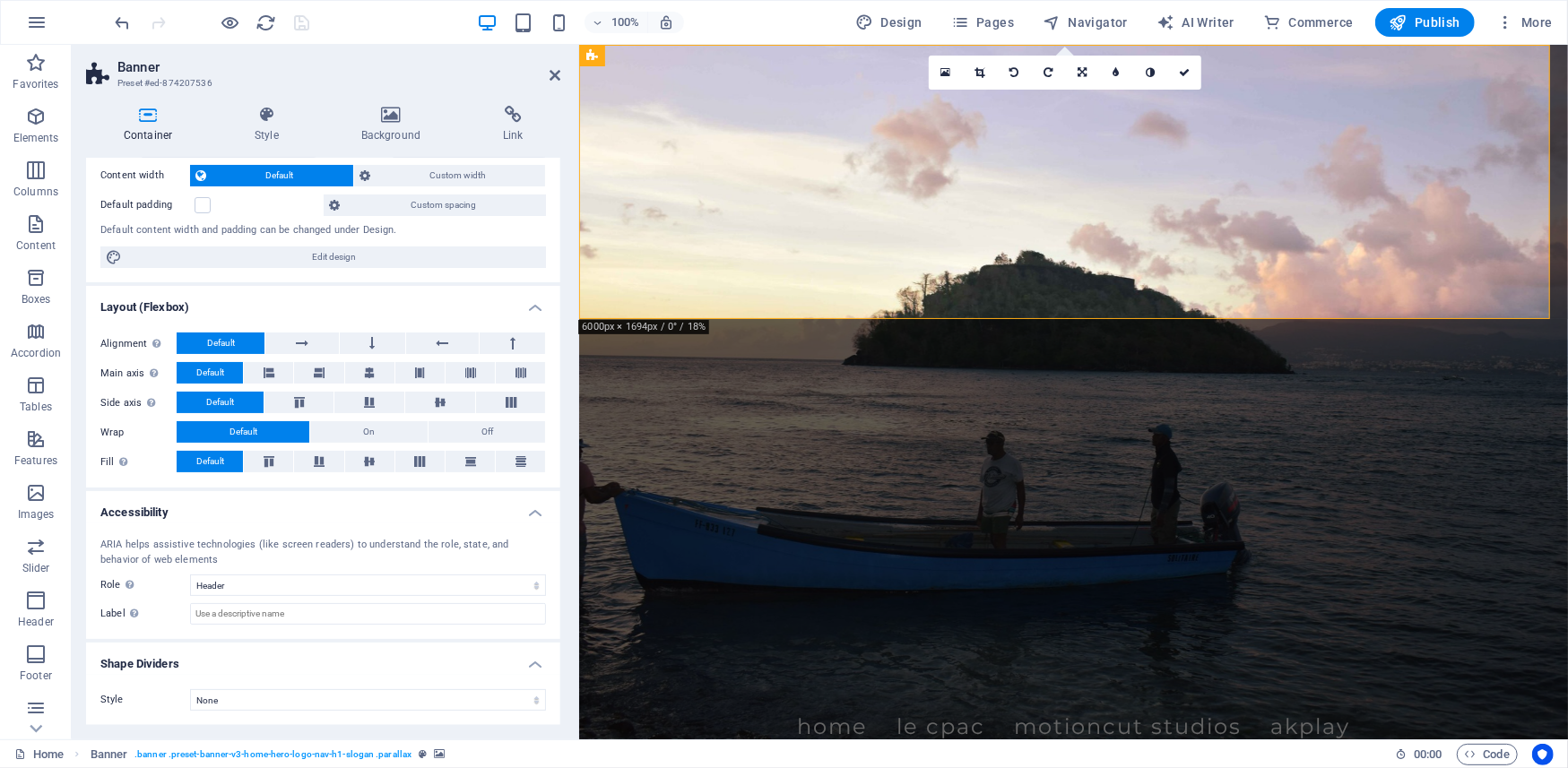
scroll to position [99, 0]
click at [257, 113] on icon at bounding box center [266, 114] width 100 height 18
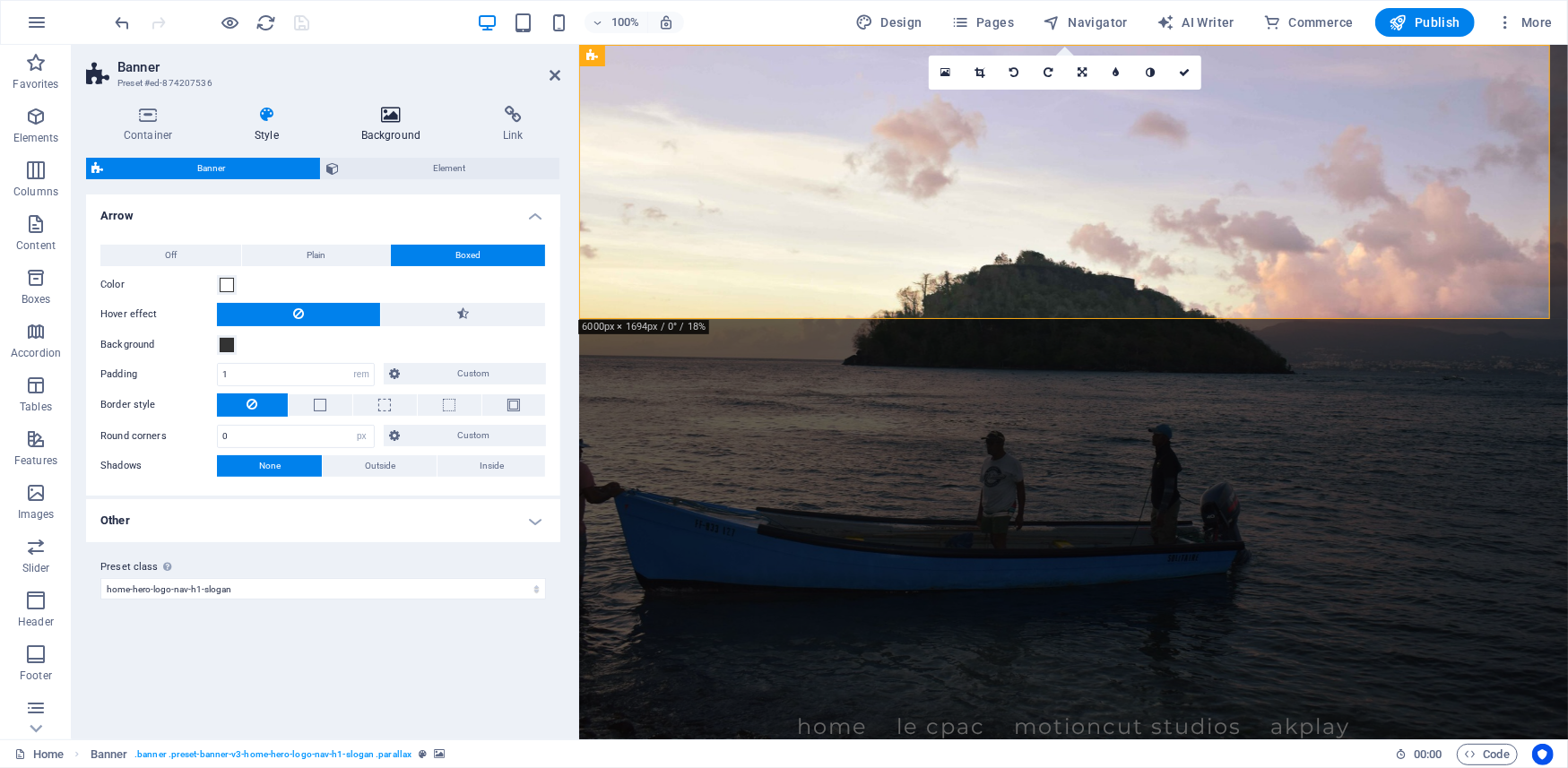
click at [399, 126] on h4 "Background" at bounding box center [394, 125] width 142 height 38
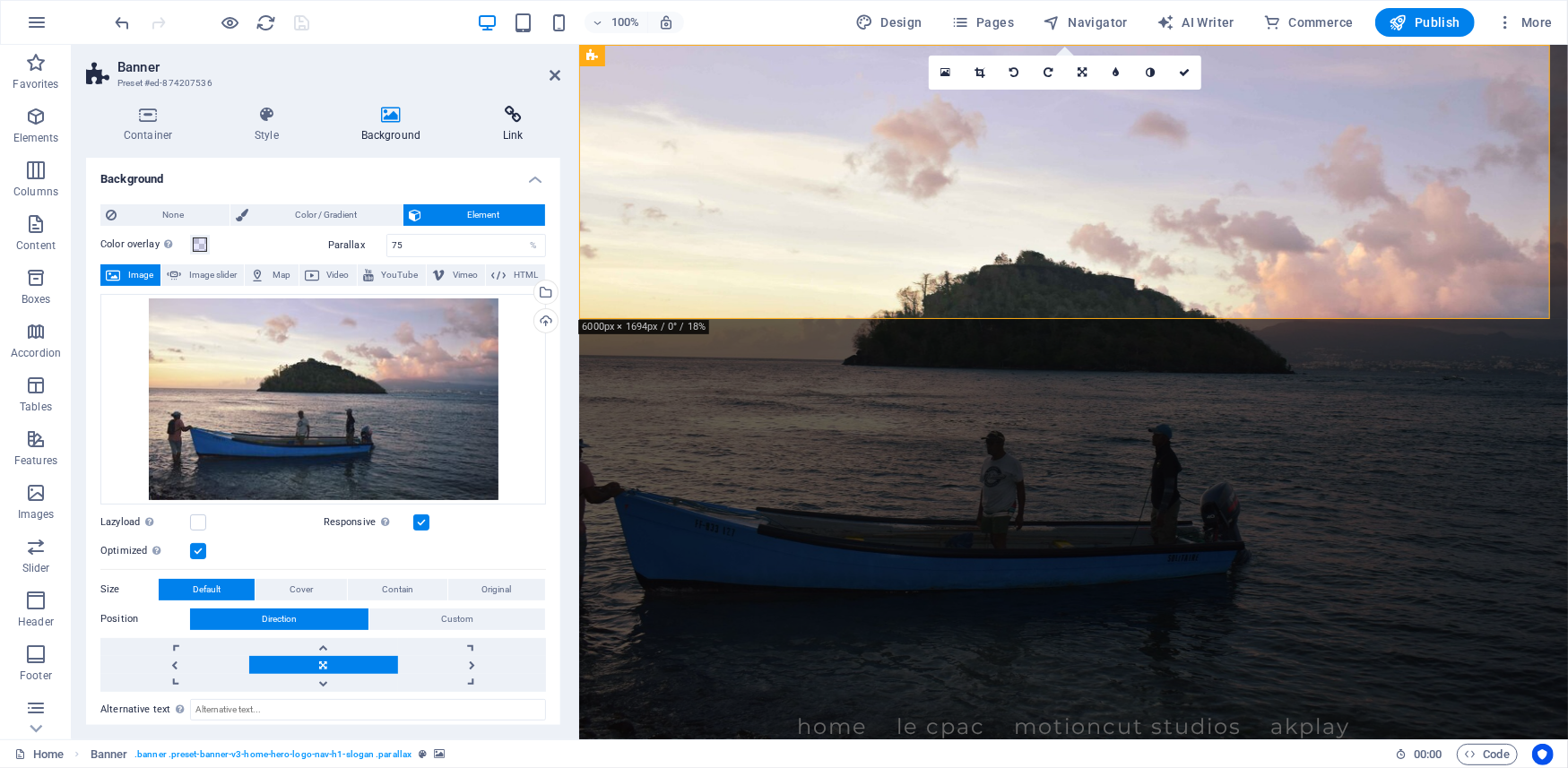
click at [521, 122] on icon at bounding box center [513, 114] width 95 height 18
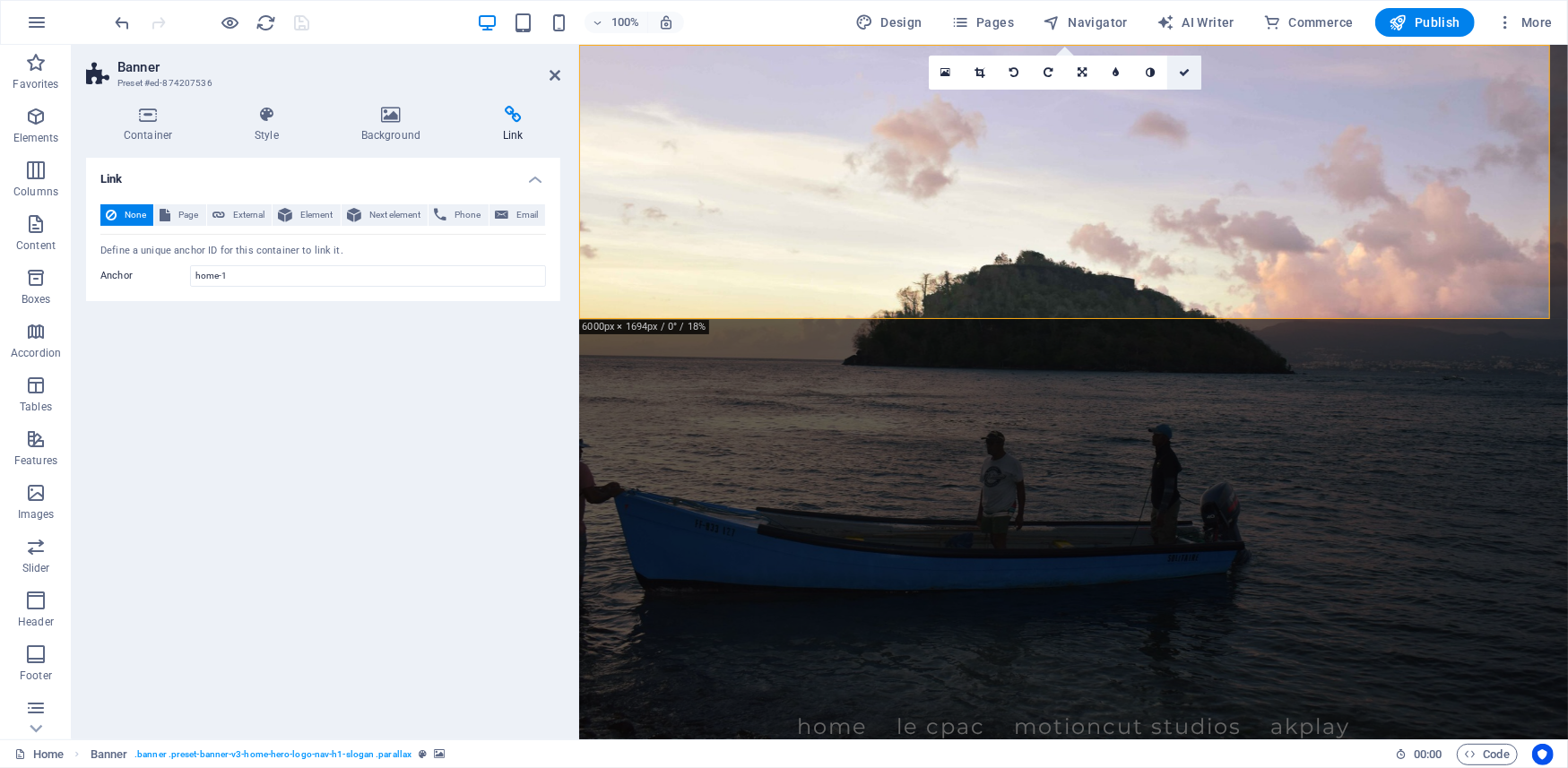
click at [1181, 72] on icon at bounding box center [1184, 72] width 10 height 10
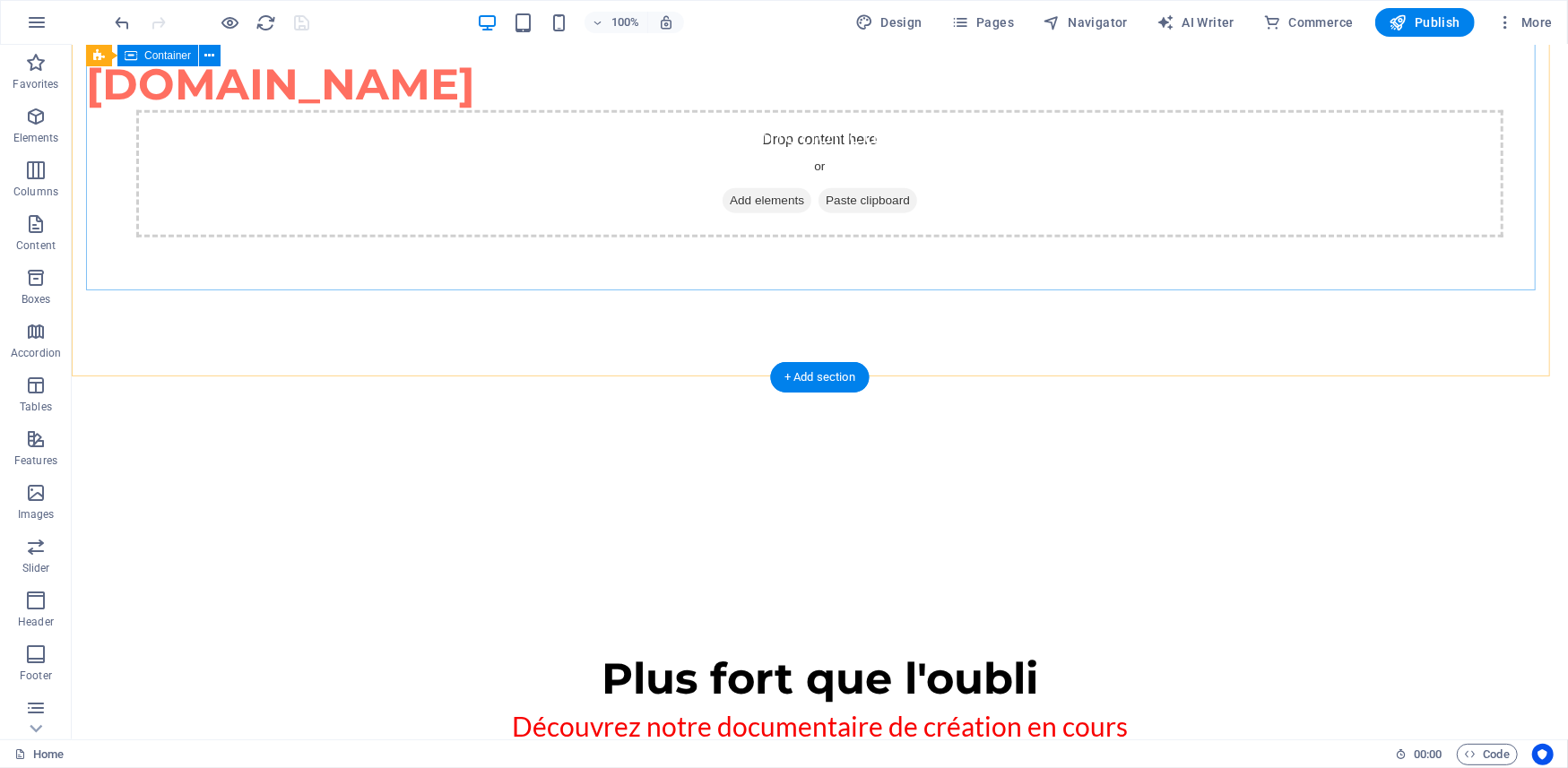
scroll to position [995, 0]
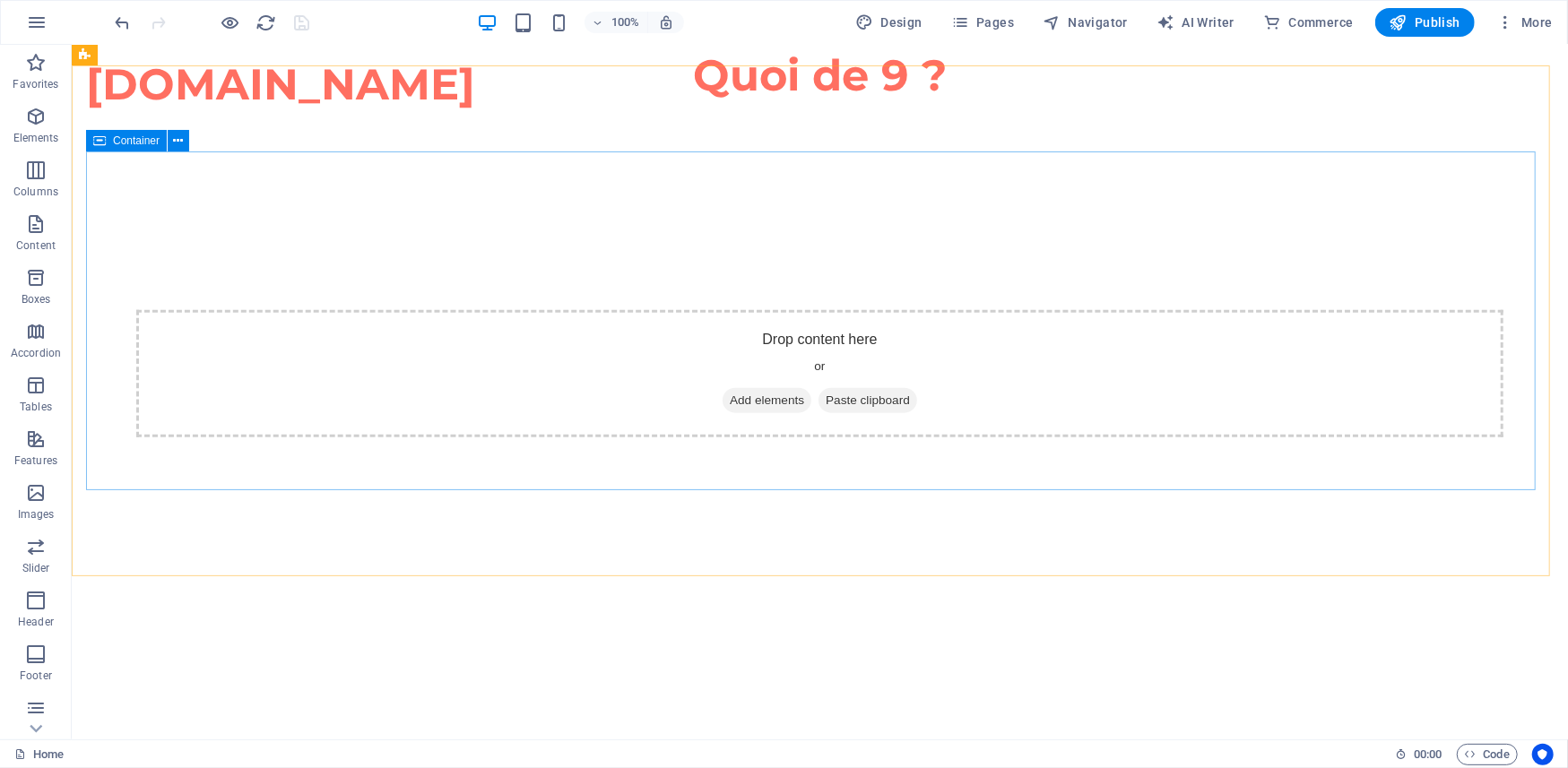
click at [107, 136] on div "Container" at bounding box center [126, 141] width 81 height 22
click at [174, 141] on icon at bounding box center [179, 142] width 10 height 19
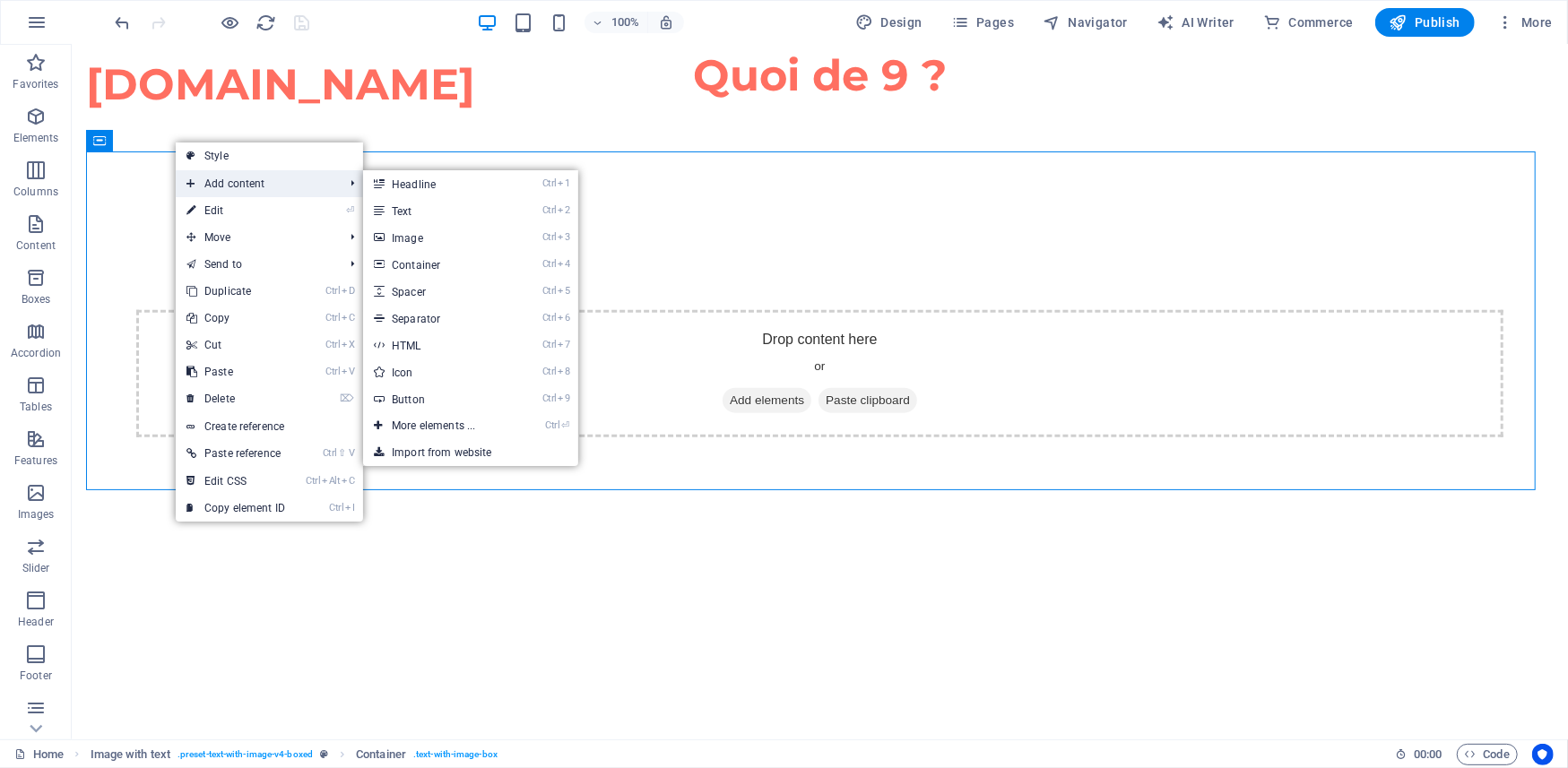
click at [221, 182] on span "Add content" at bounding box center [256, 183] width 161 height 27
click at [287, 186] on span "Add content" at bounding box center [256, 183] width 161 height 27
click at [438, 423] on link "Ctrl ⏎ More elements ..." at bounding box center [437, 426] width 148 height 27
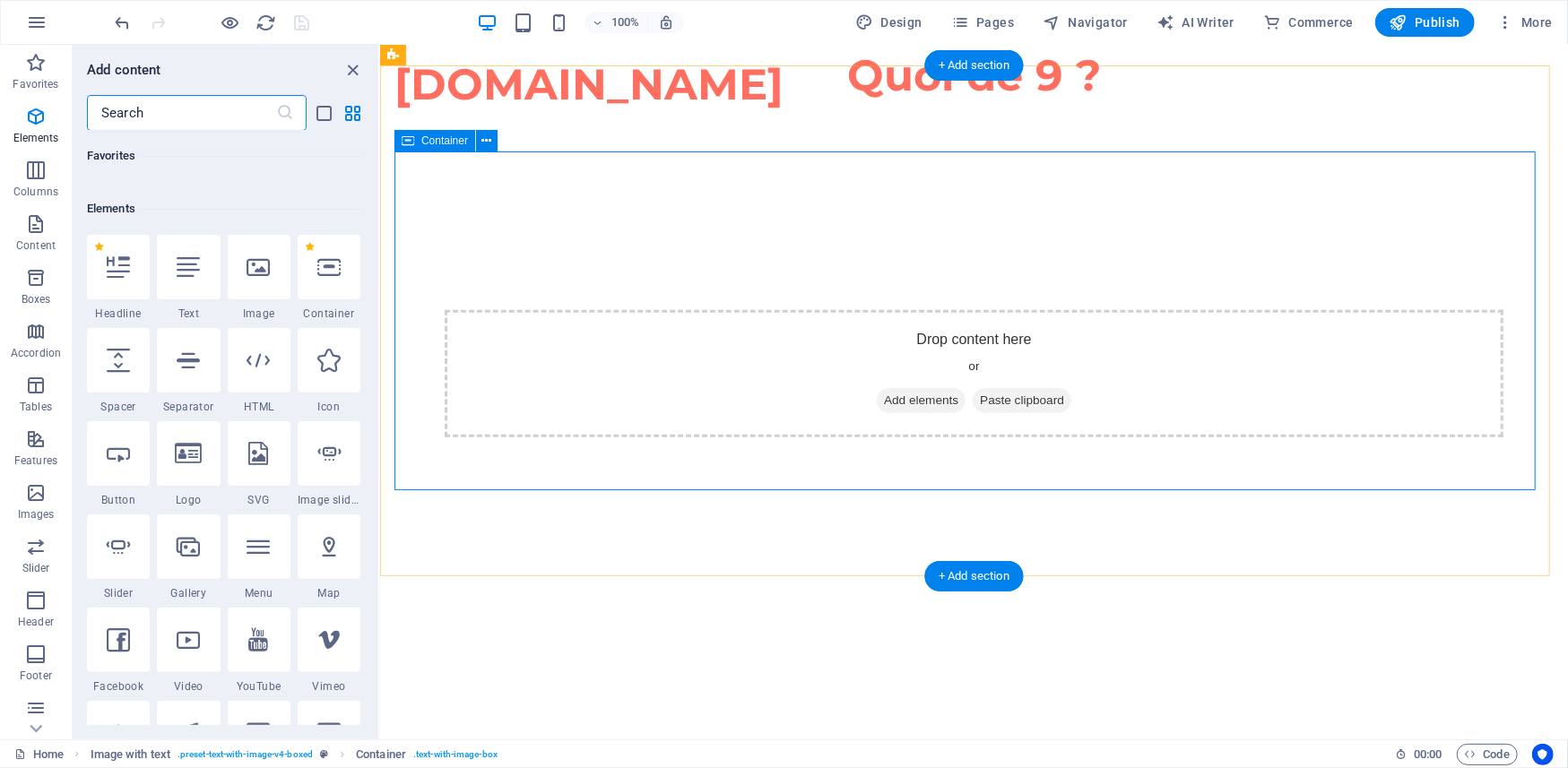
scroll to position [191, 0]
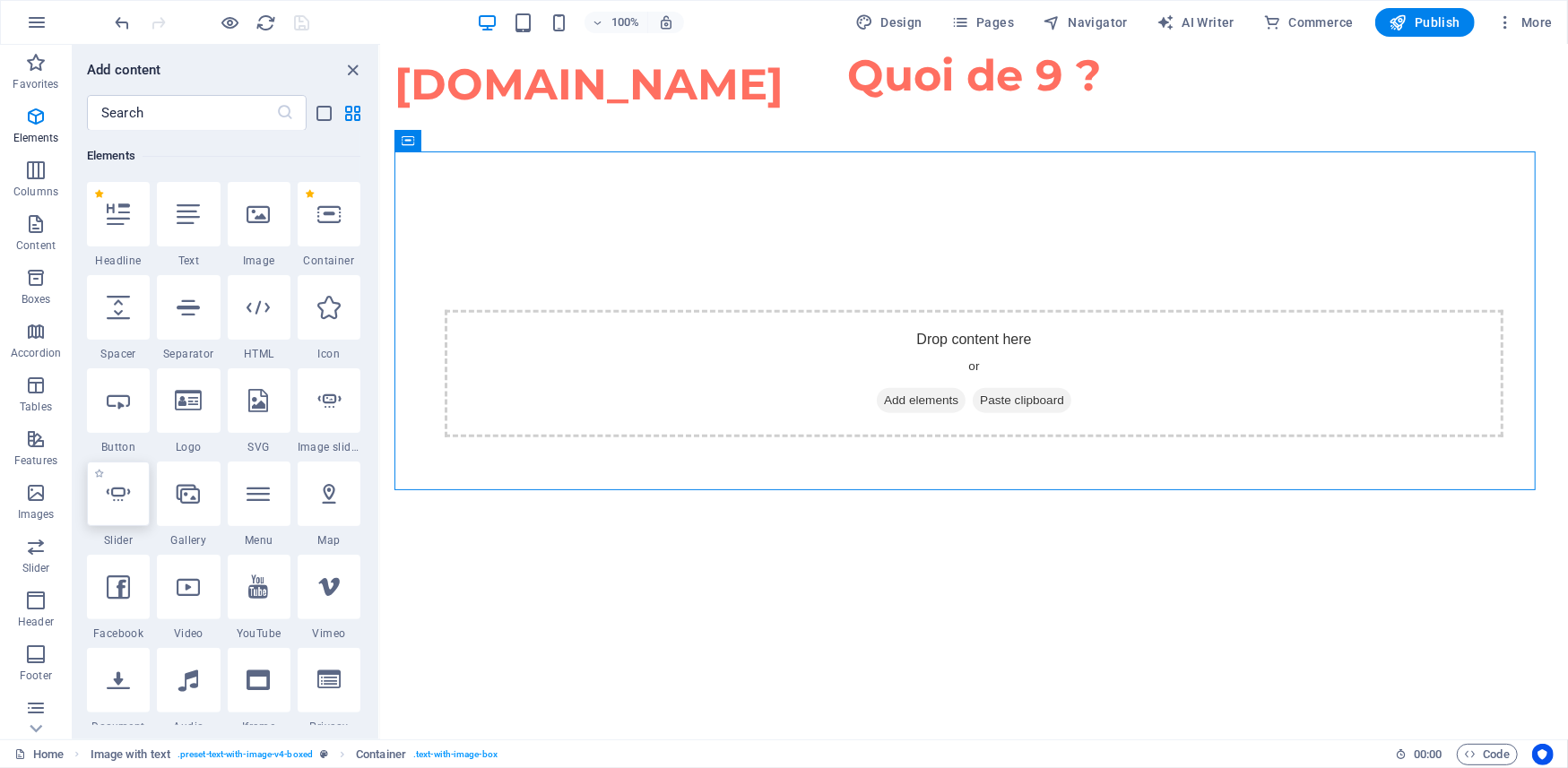
click at [111, 504] on icon at bounding box center [118, 493] width 24 height 24
select select "ms"
select select "s"
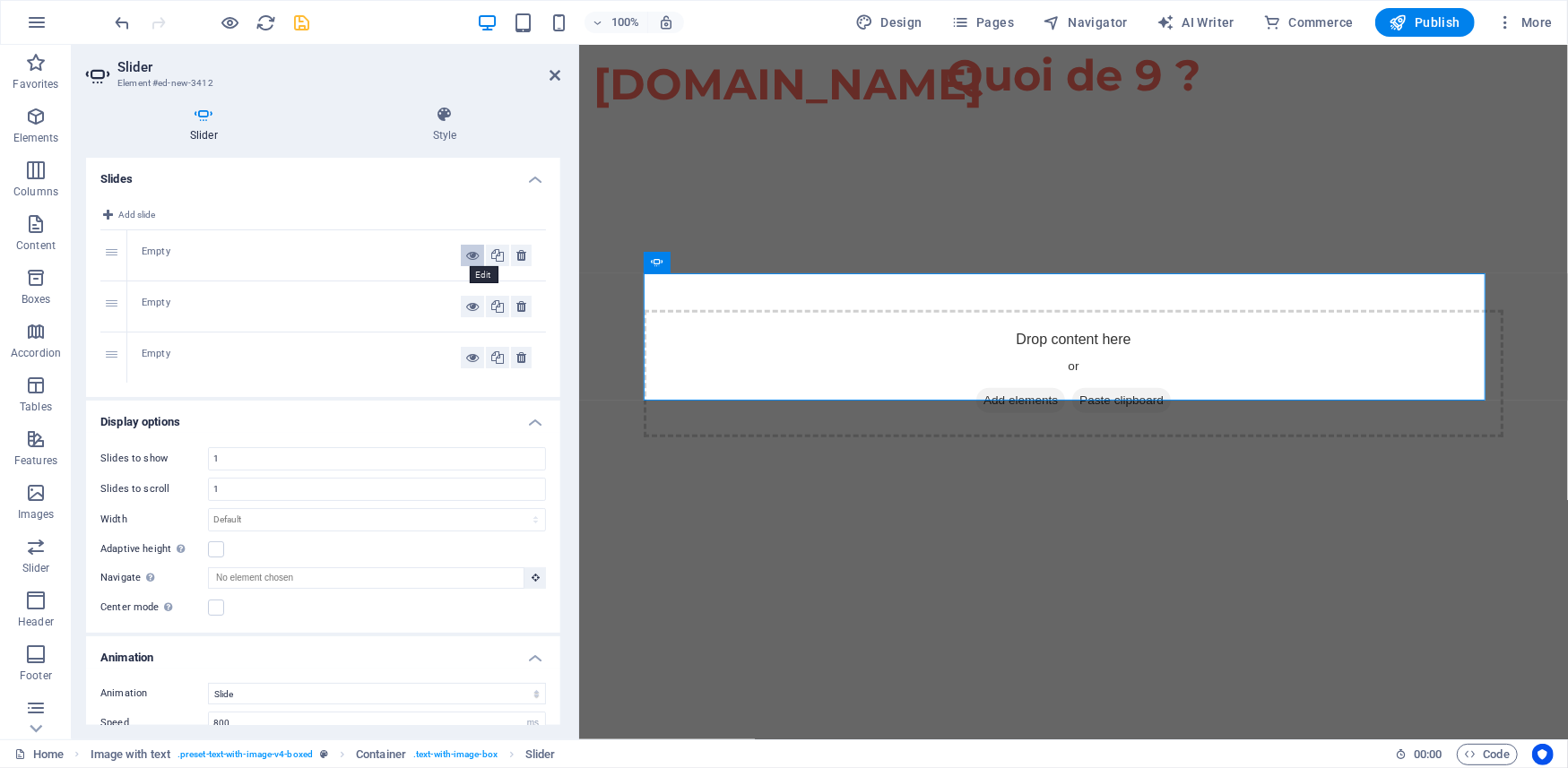
click at [468, 259] on icon at bounding box center [472, 255] width 12 height 22
click at [155, 253] on div "Empty" at bounding box center [301, 255] width 319 height 22
drag, startPoint x: 228, startPoint y: 464, endPoint x: 203, endPoint y: 456, distance: 26.2
click at [203, 456] on div "Slides to show 1" at bounding box center [323, 459] width 446 height 24
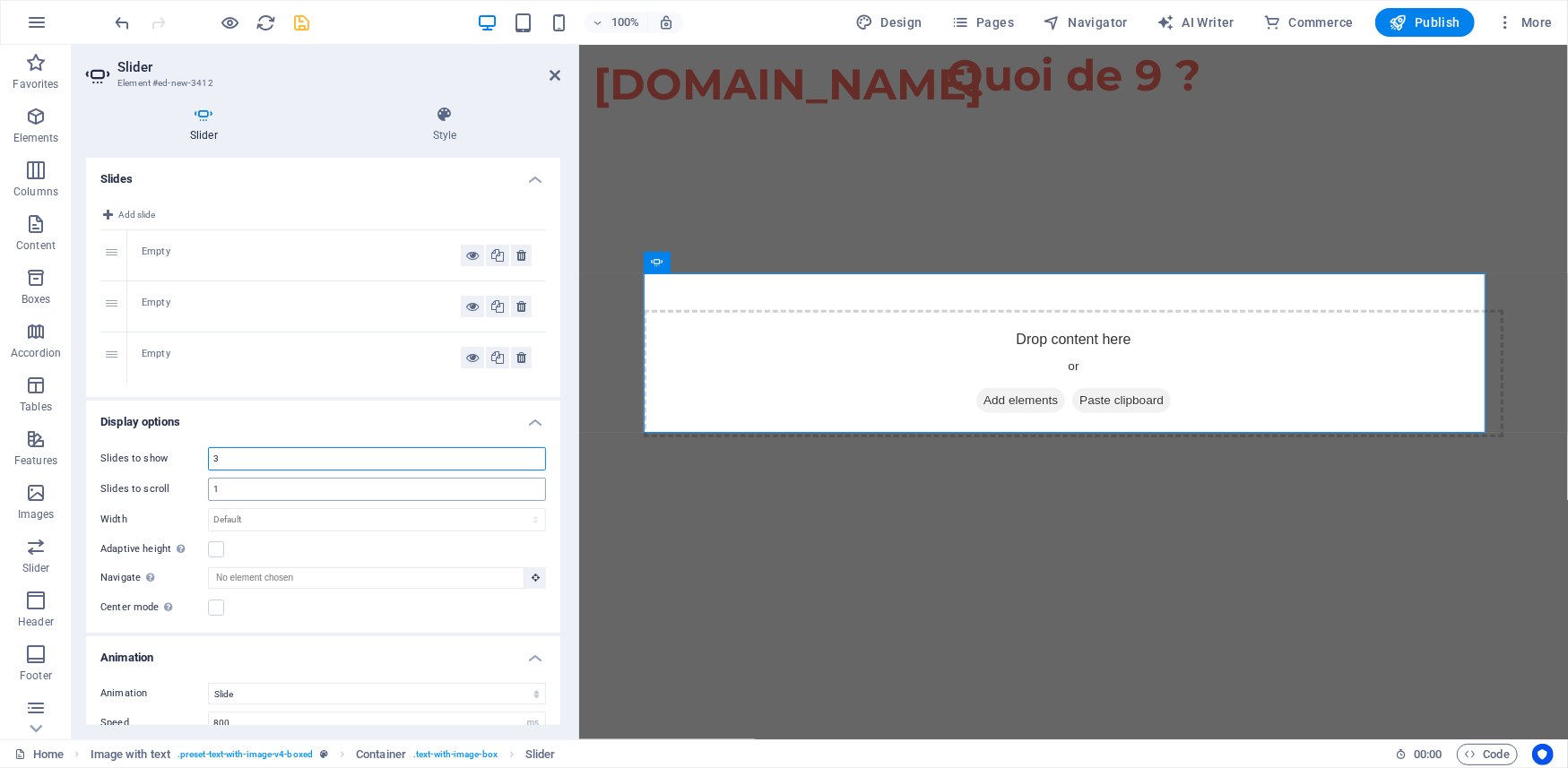
type input "1"
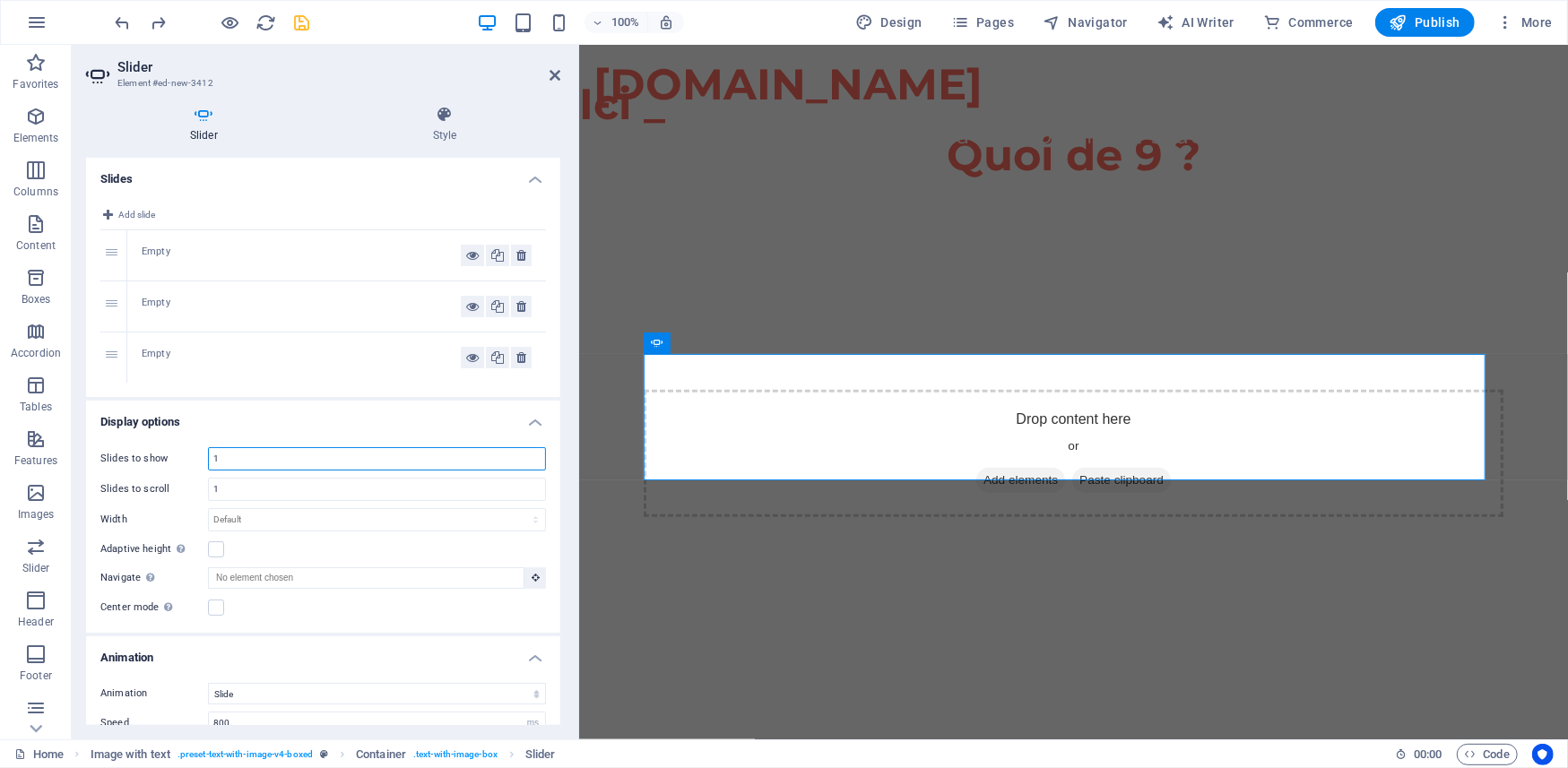
scroll to position [835, 0]
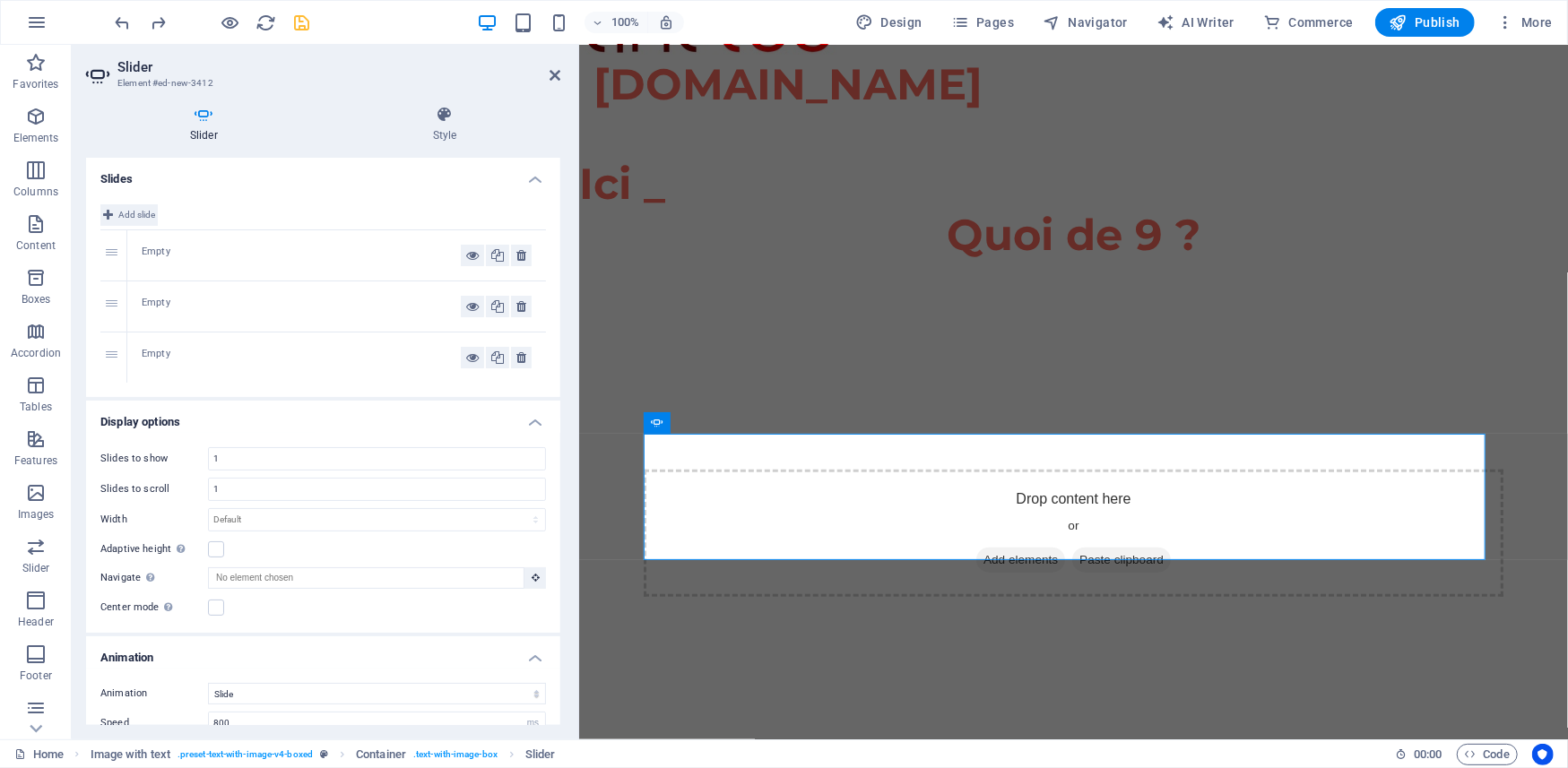
click at [126, 215] on span "Add slide" at bounding box center [136, 215] width 37 height 22
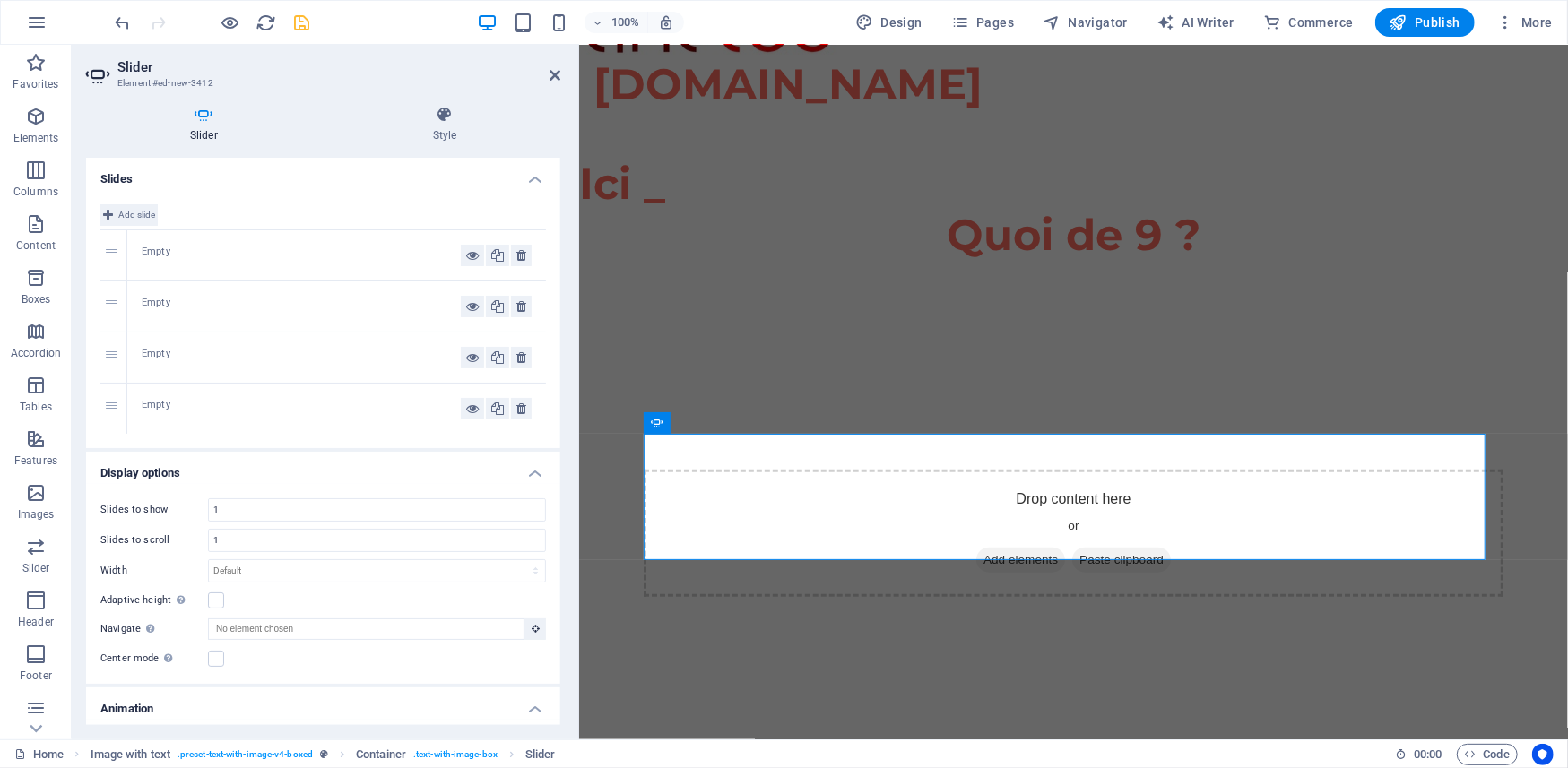
click at [126, 215] on span "Add slide" at bounding box center [136, 215] width 37 height 22
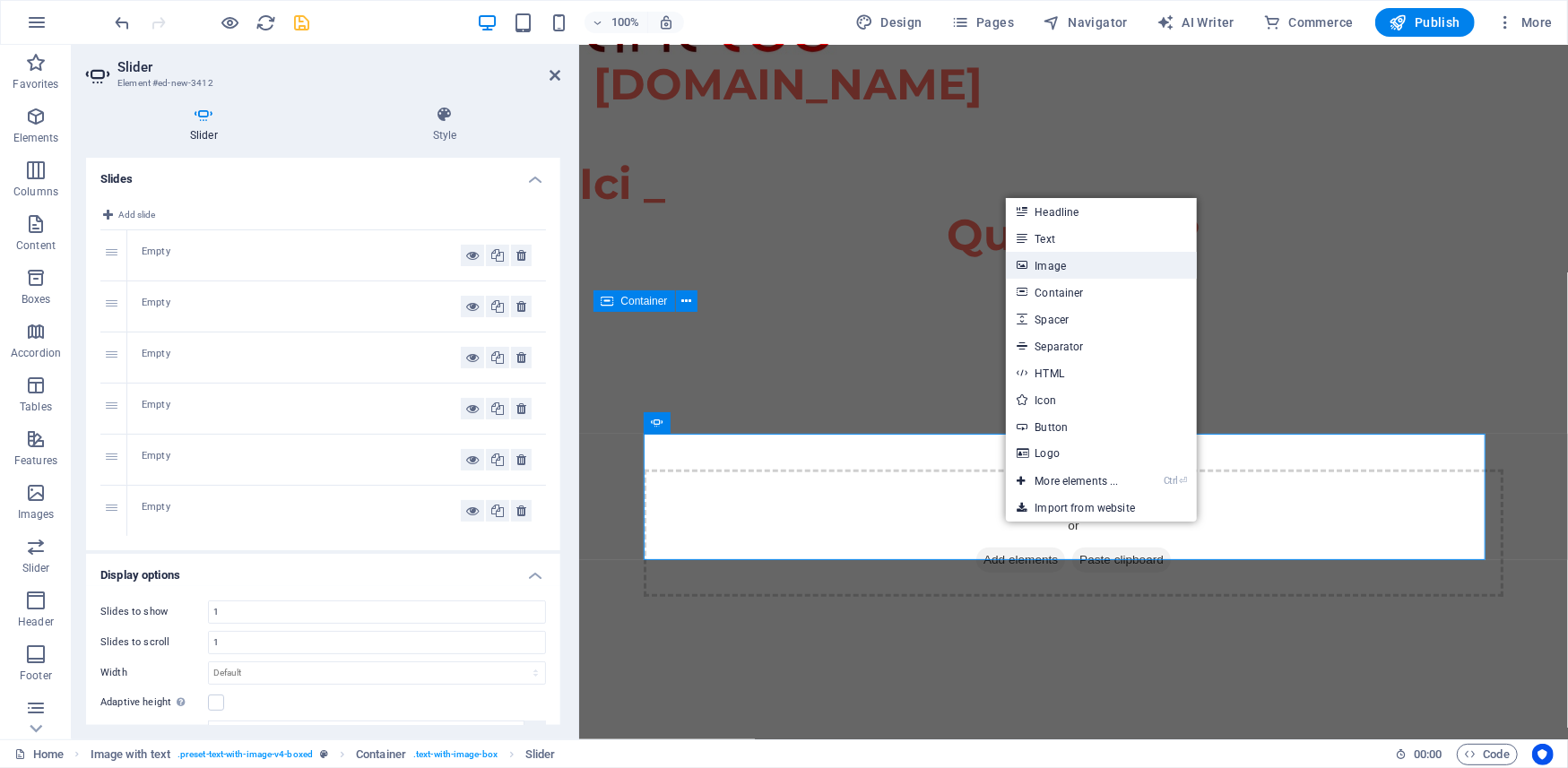
click at [1056, 261] on link "Image" at bounding box center [1101, 265] width 190 height 27
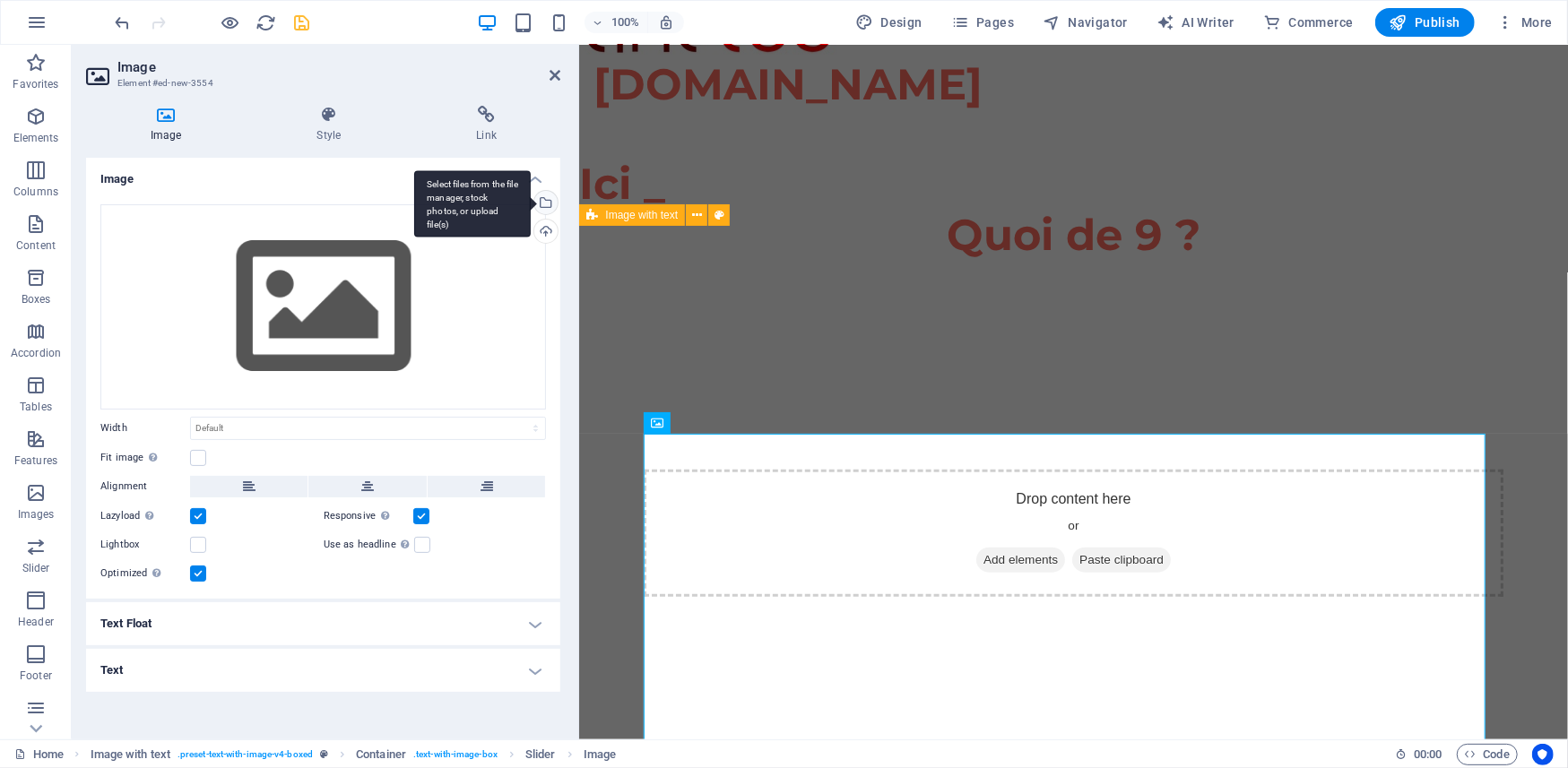
click at [552, 199] on div "Select files from the file manager, stock photos, or upload file(s)" at bounding box center [544, 204] width 27 height 27
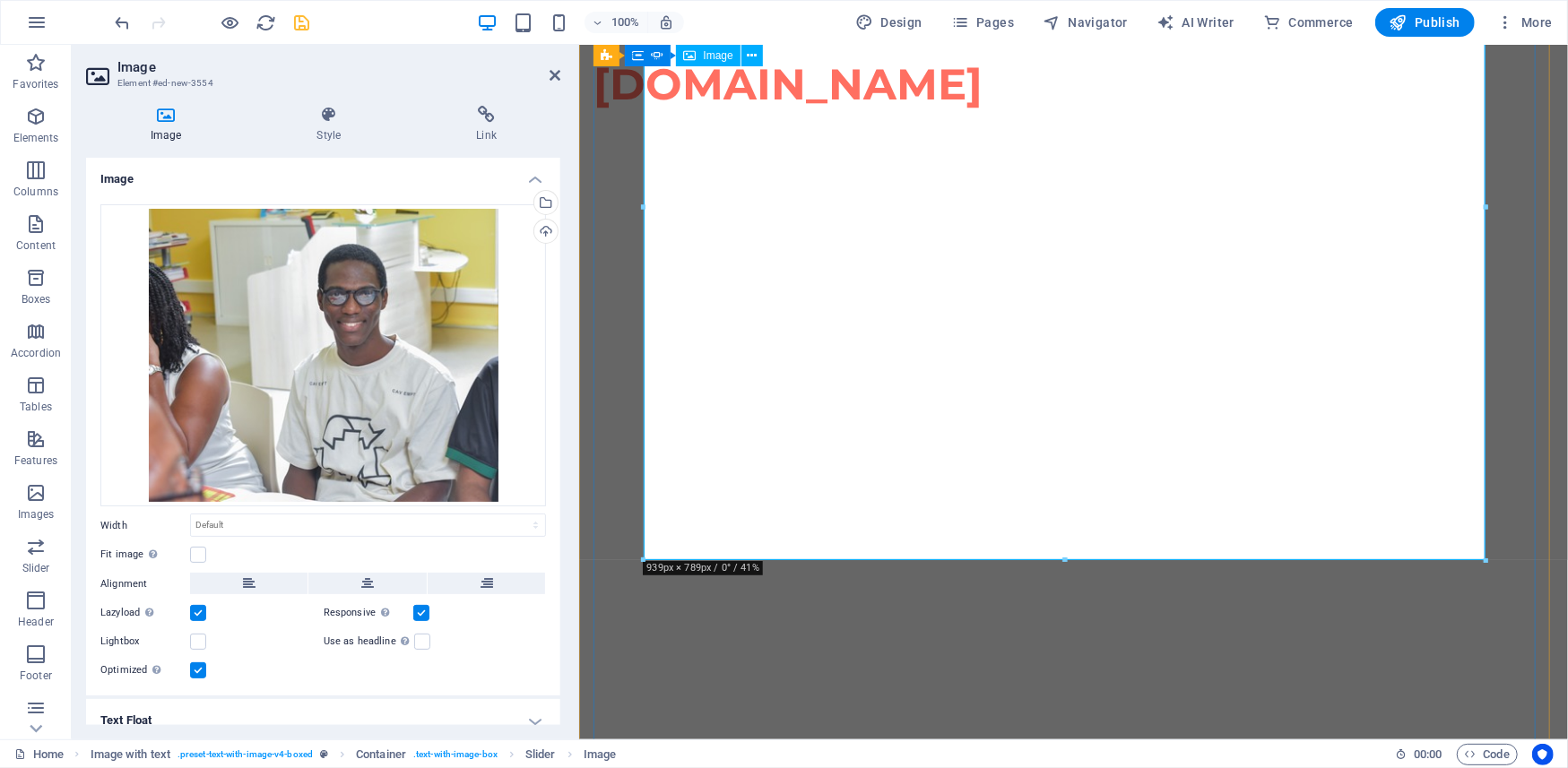
scroll to position [1432, 0]
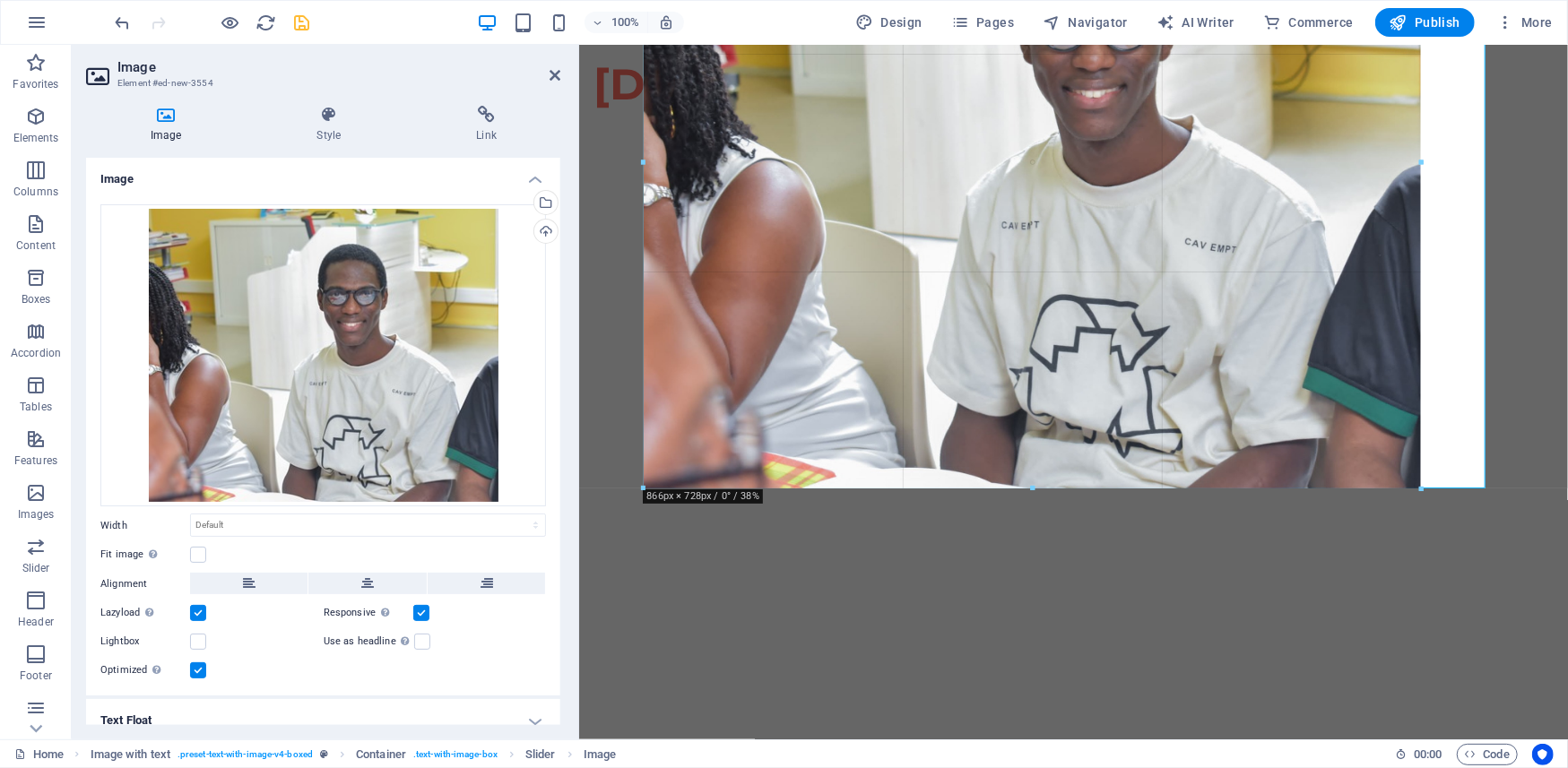
drag, startPoint x: 1064, startPoint y: 545, endPoint x: 1079, endPoint y: 495, distance: 52.2
type input "866"
select select "px"
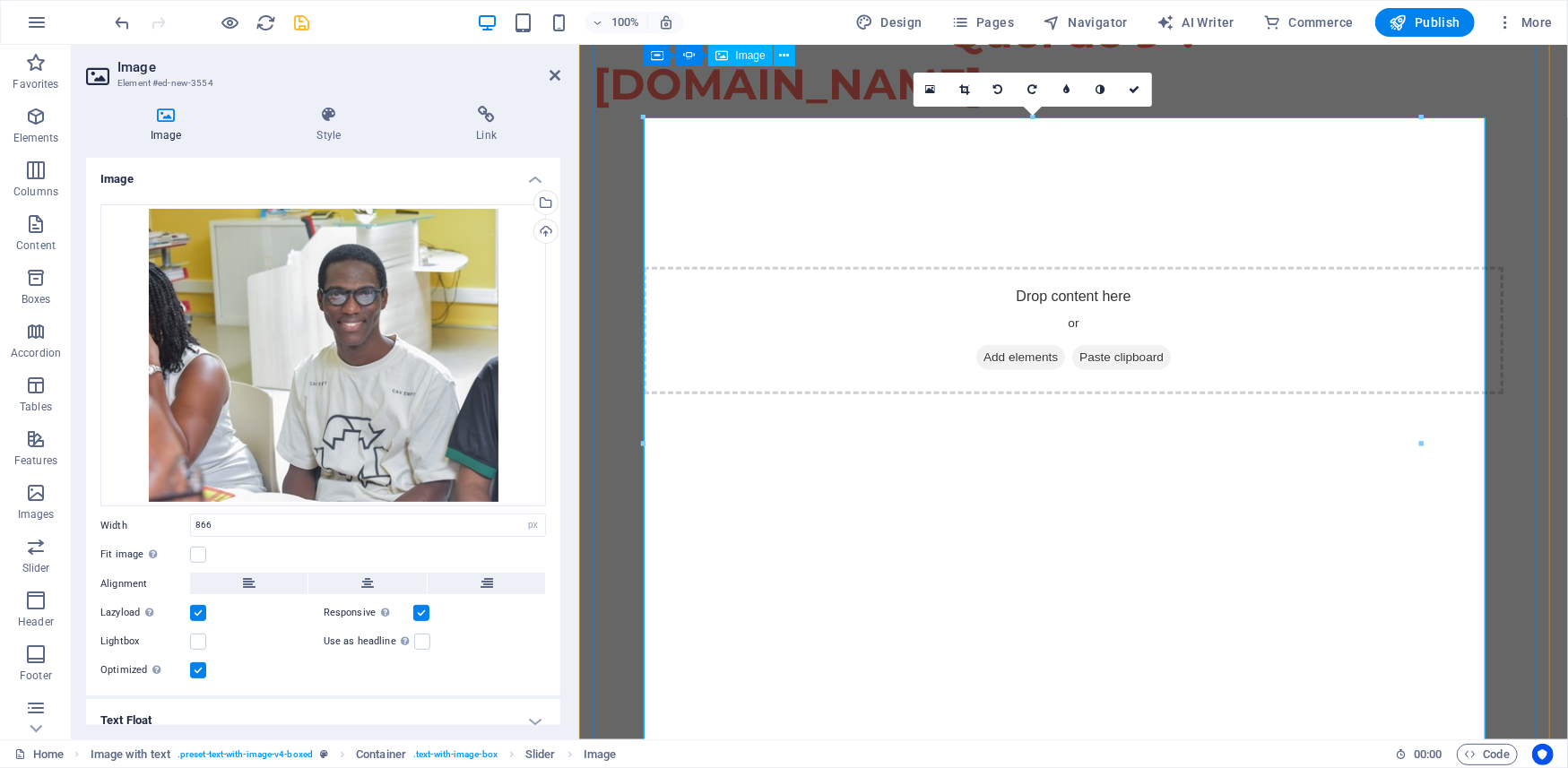
scroll to position [1034, 0]
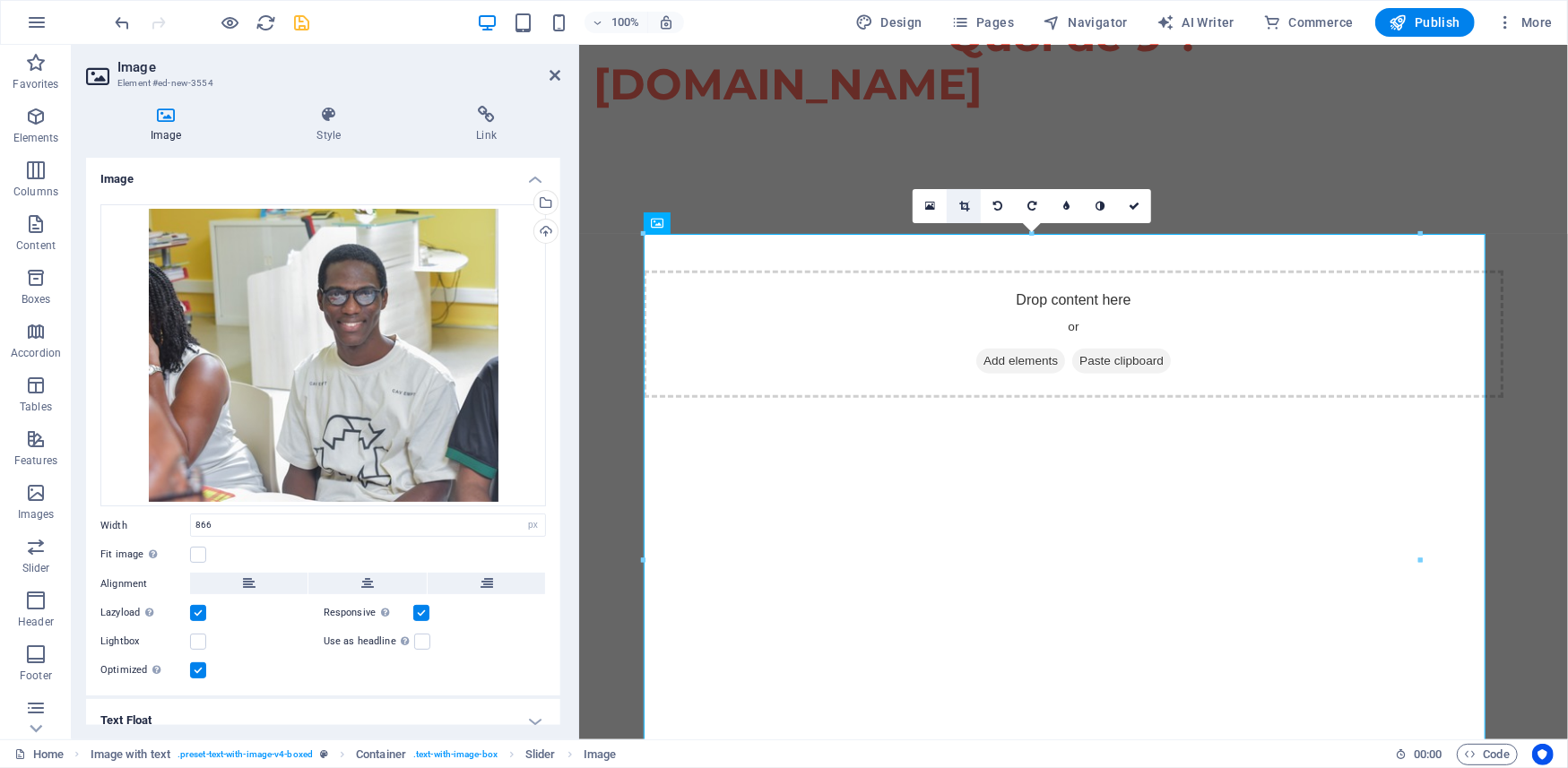
click at [966, 202] on icon at bounding box center [964, 205] width 10 height 10
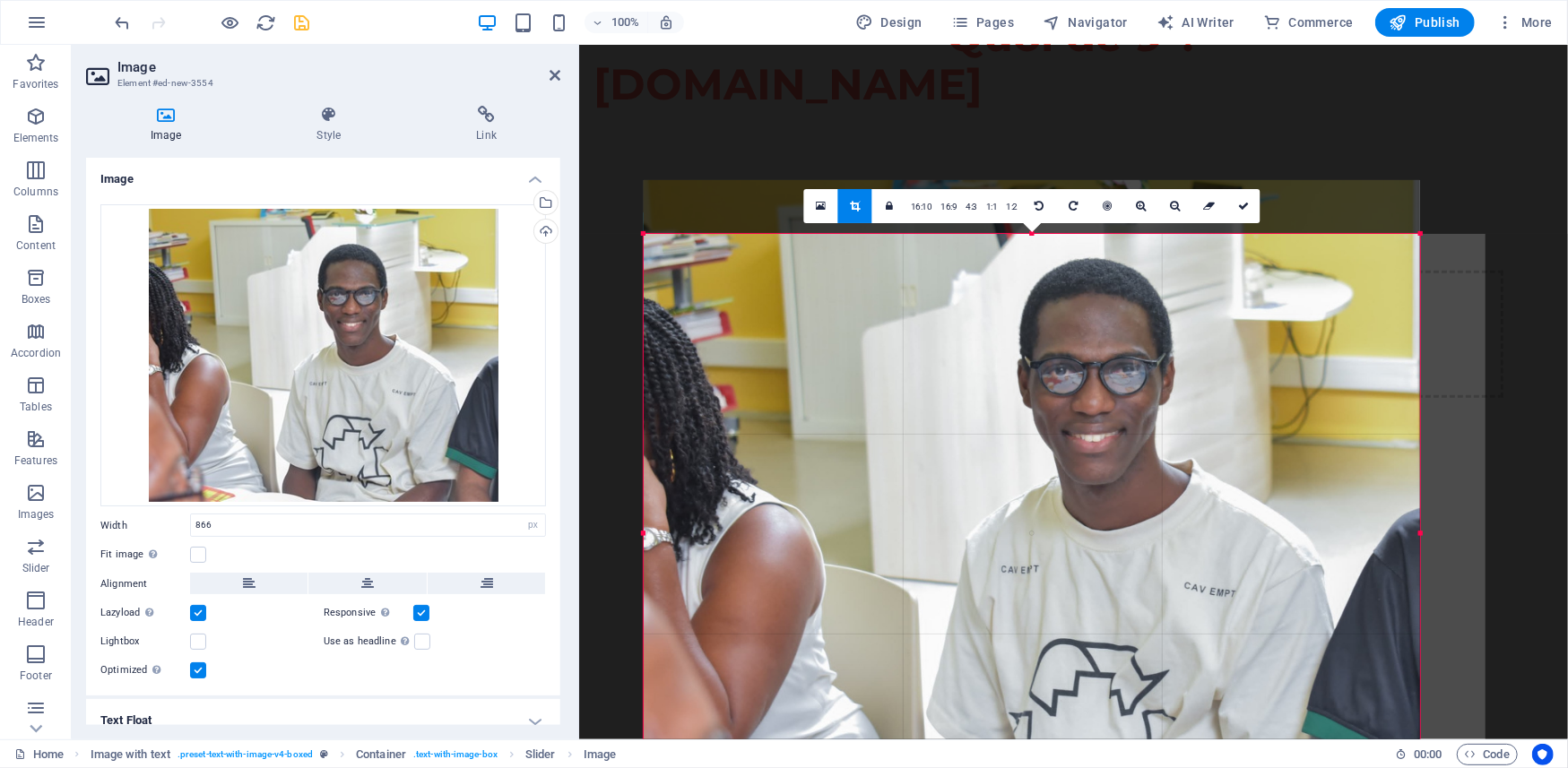
drag, startPoint x: 1033, startPoint y: 230, endPoint x: 1042, endPoint y: 284, distance: 54.7
click at [1042, 284] on div "180 170 160 150 140 130 120 110 100 90 80 70 60 50 40 30 20 10 0 -10 -20 -30 -4…" at bounding box center [1032, 533] width 777 height 599
click at [1245, 528] on div at bounding box center [1032, 507] width 777 height 652
click at [1242, 210] on icon at bounding box center [1243, 205] width 10 height 10
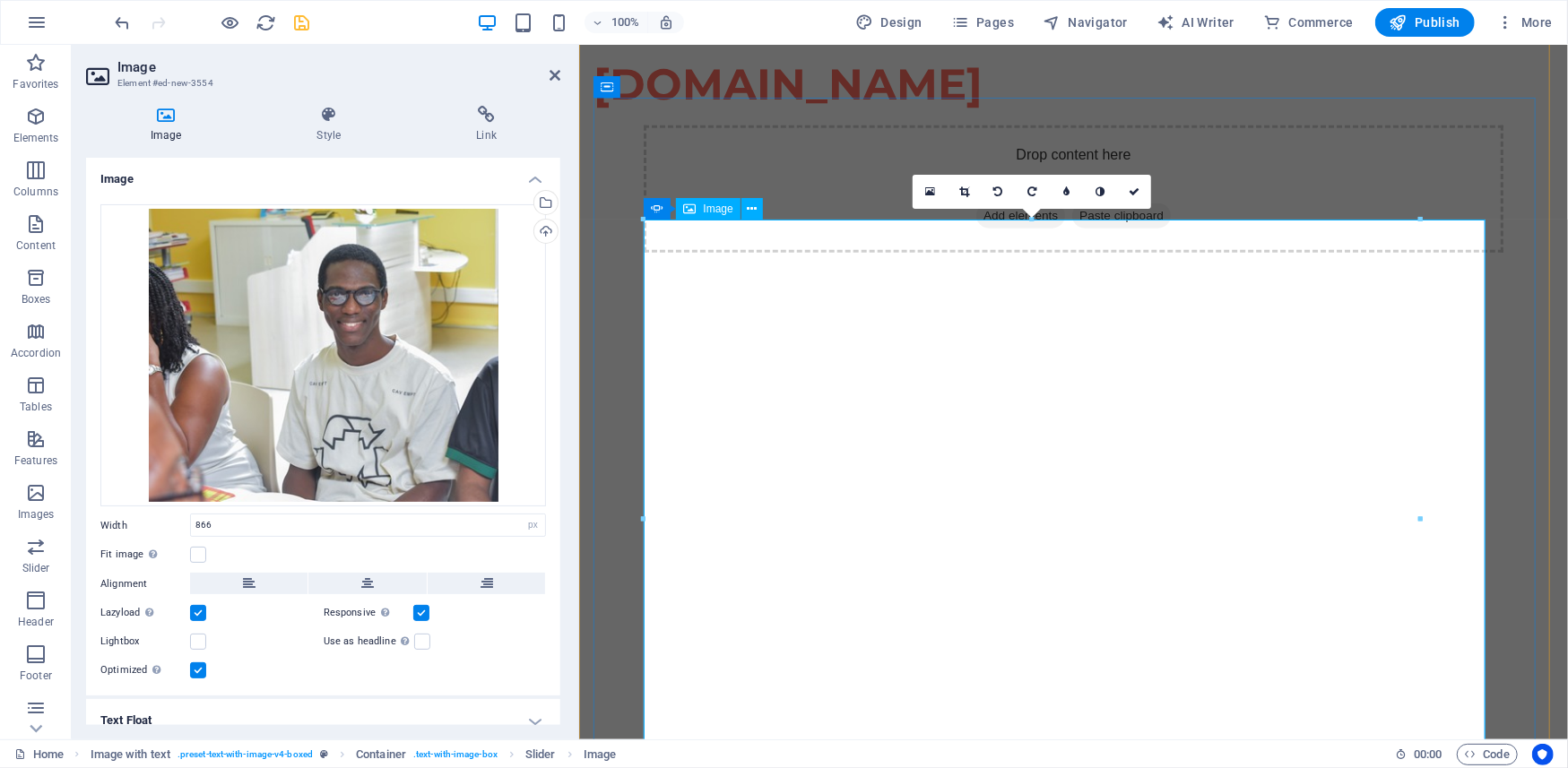
scroll to position [1206, 0]
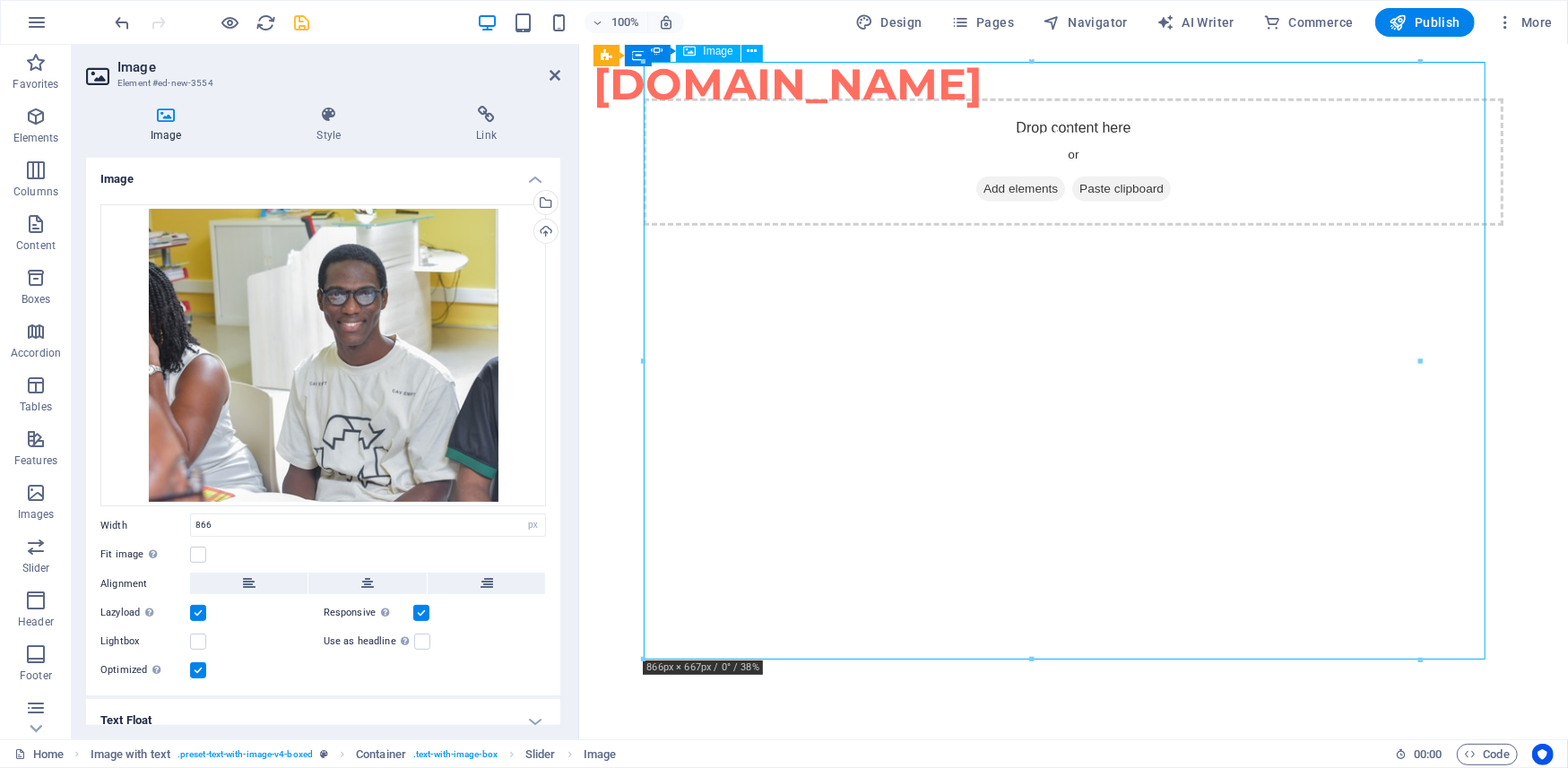
scroll to position [1205, 0]
drag, startPoint x: 1040, startPoint y: 143, endPoint x: 1069, endPoint y: 148, distance: 29.4
drag, startPoint x: 988, startPoint y: 234, endPoint x: 1032, endPoint y: 234, distance: 44.0
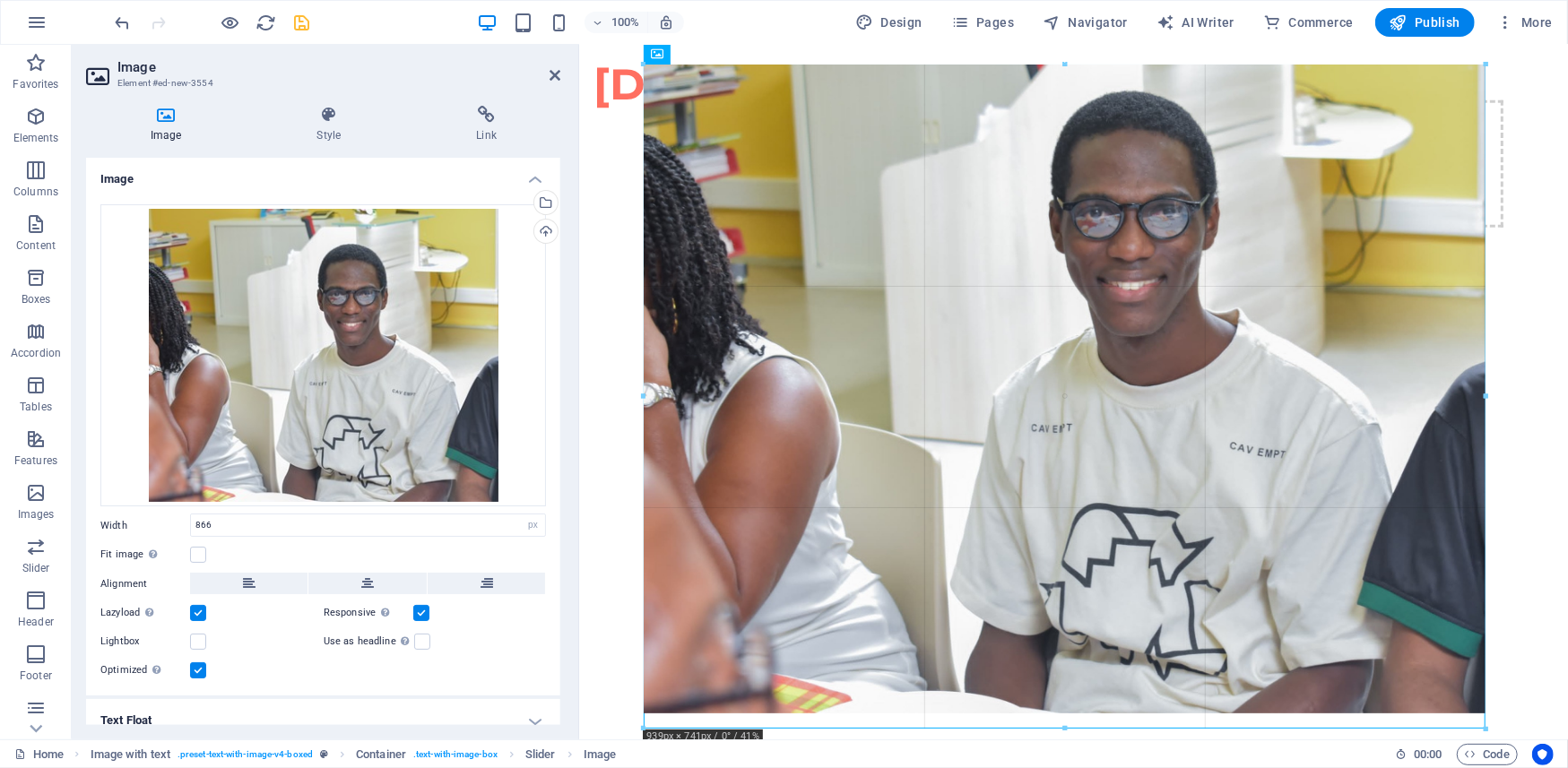
drag, startPoint x: 1418, startPoint y: 362, endPoint x: 1492, endPoint y: 362, distance: 74.0
type input "939"
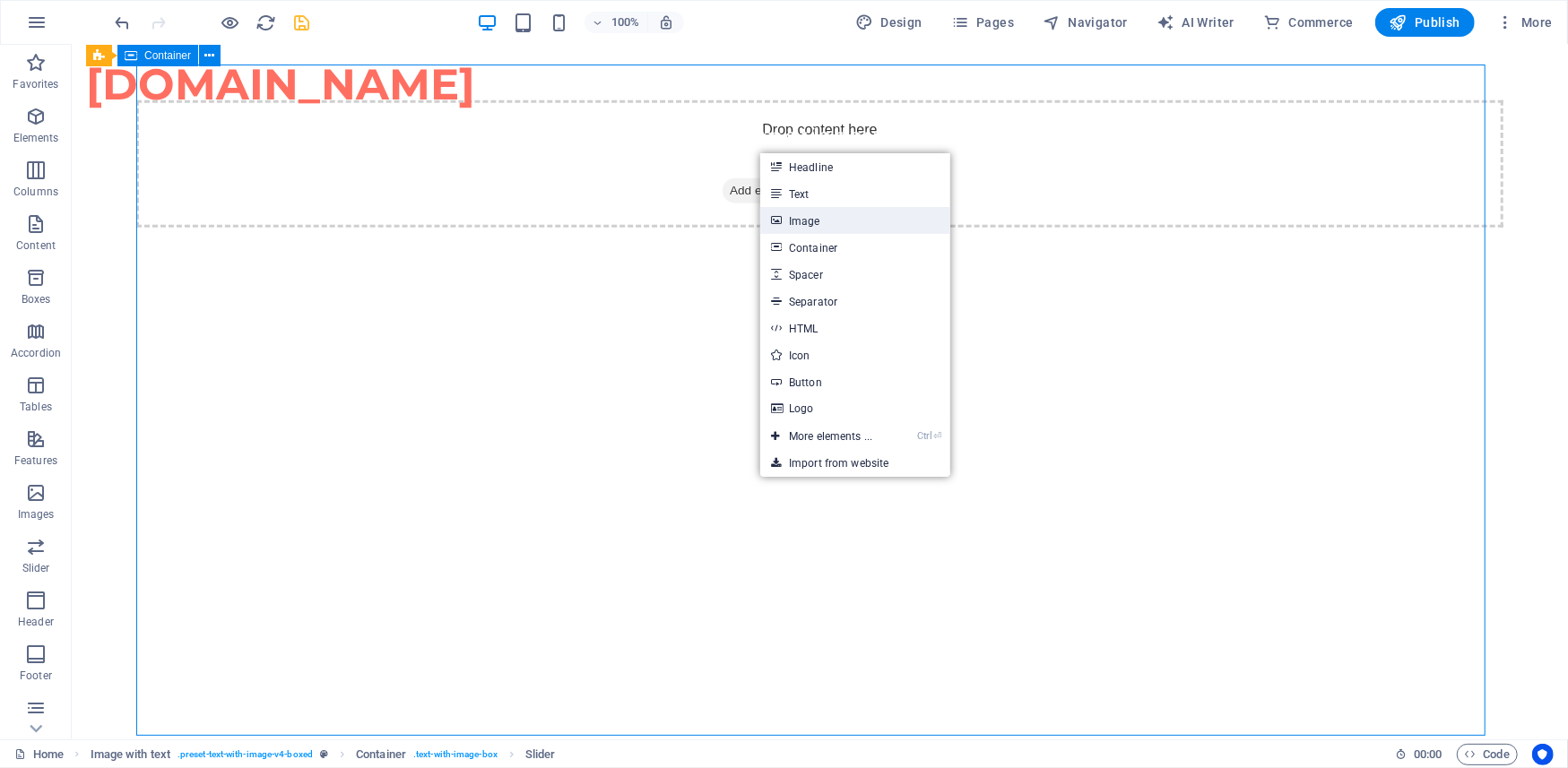
click at [812, 219] on link "Image" at bounding box center [856, 221] width 190 height 27
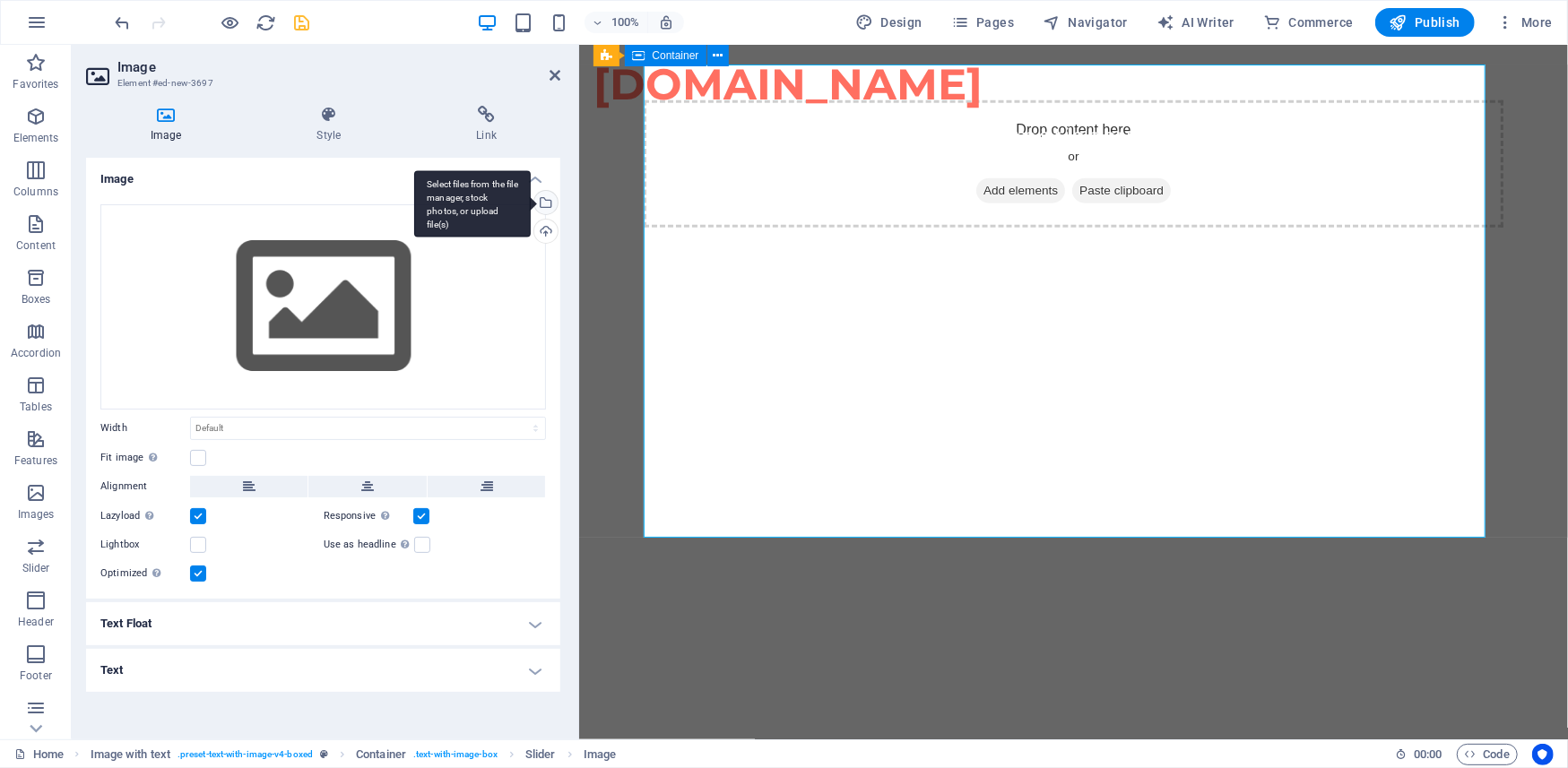
click at [531, 196] on div "Select files from the file manager, stock photos, or upload file(s)" at bounding box center [473, 203] width 117 height 67
click at [540, 196] on body "[DOMAIN_NAME] Home Favorites Elements Columns Content Boxes Accordion Tables Fe…" at bounding box center [784, 384] width 1568 height 768
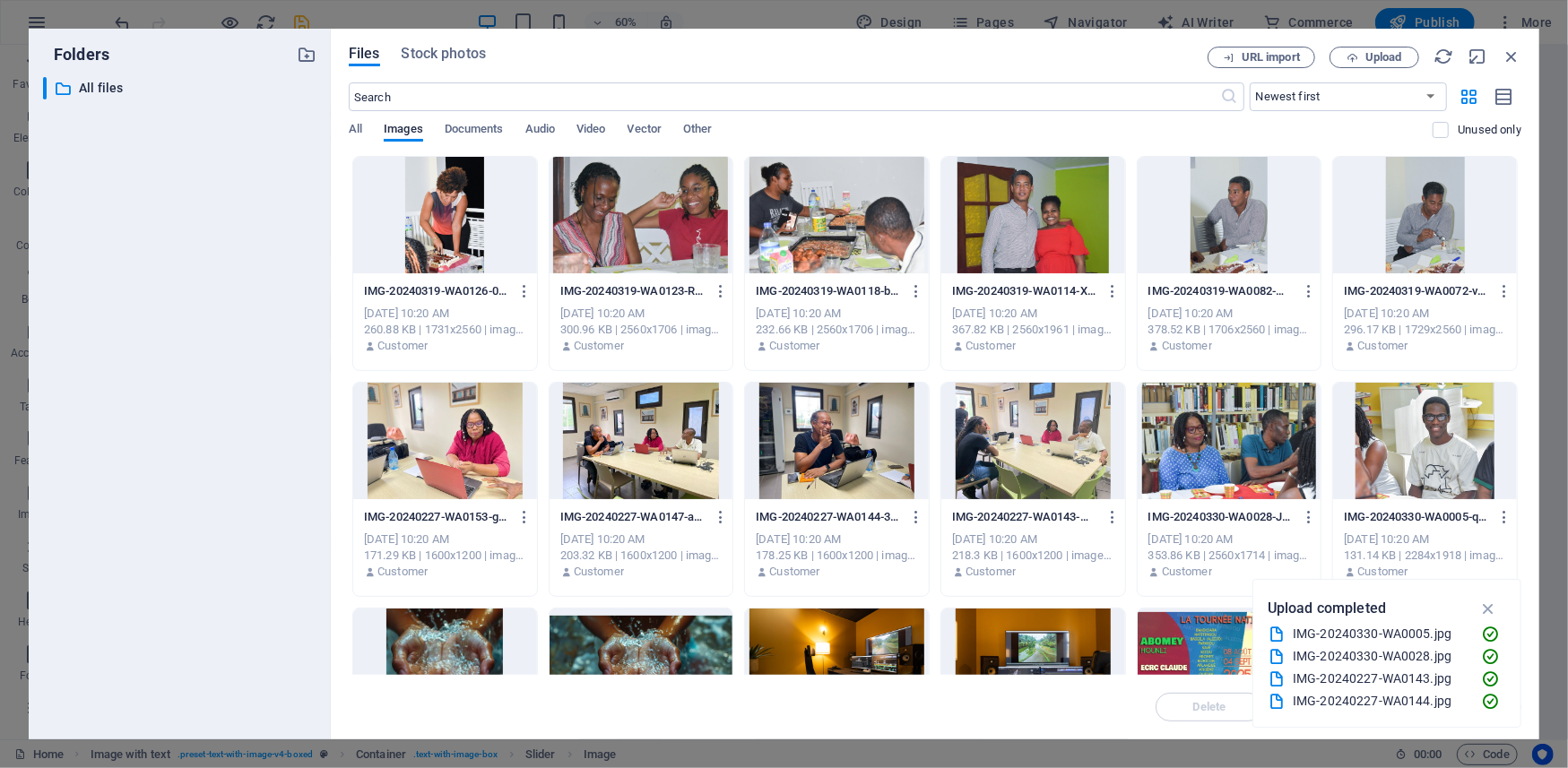
click at [1221, 446] on div at bounding box center [1229, 441] width 184 height 117
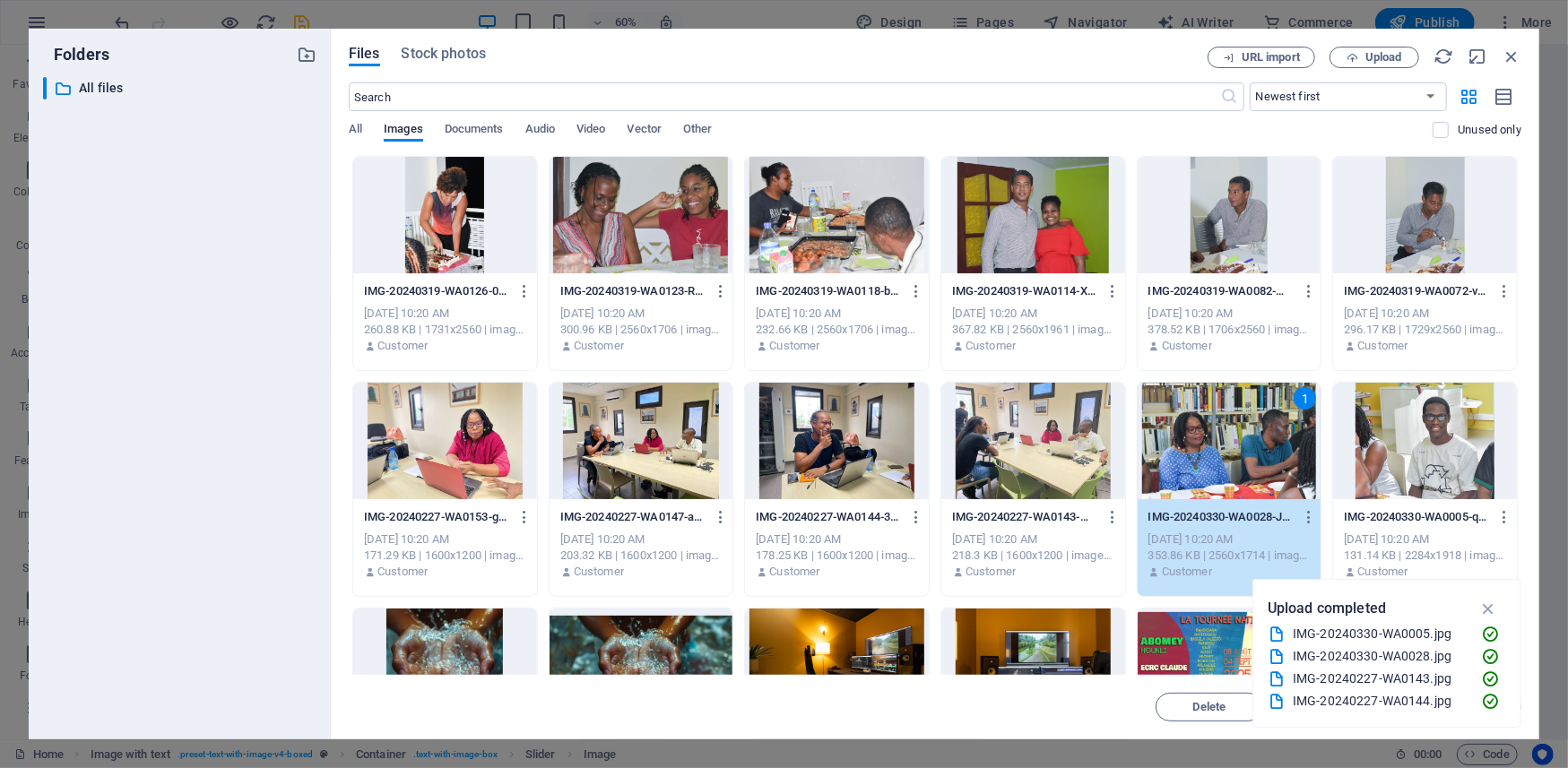
click at [1217, 468] on div "1" at bounding box center [1229, 441] width 184 height 117
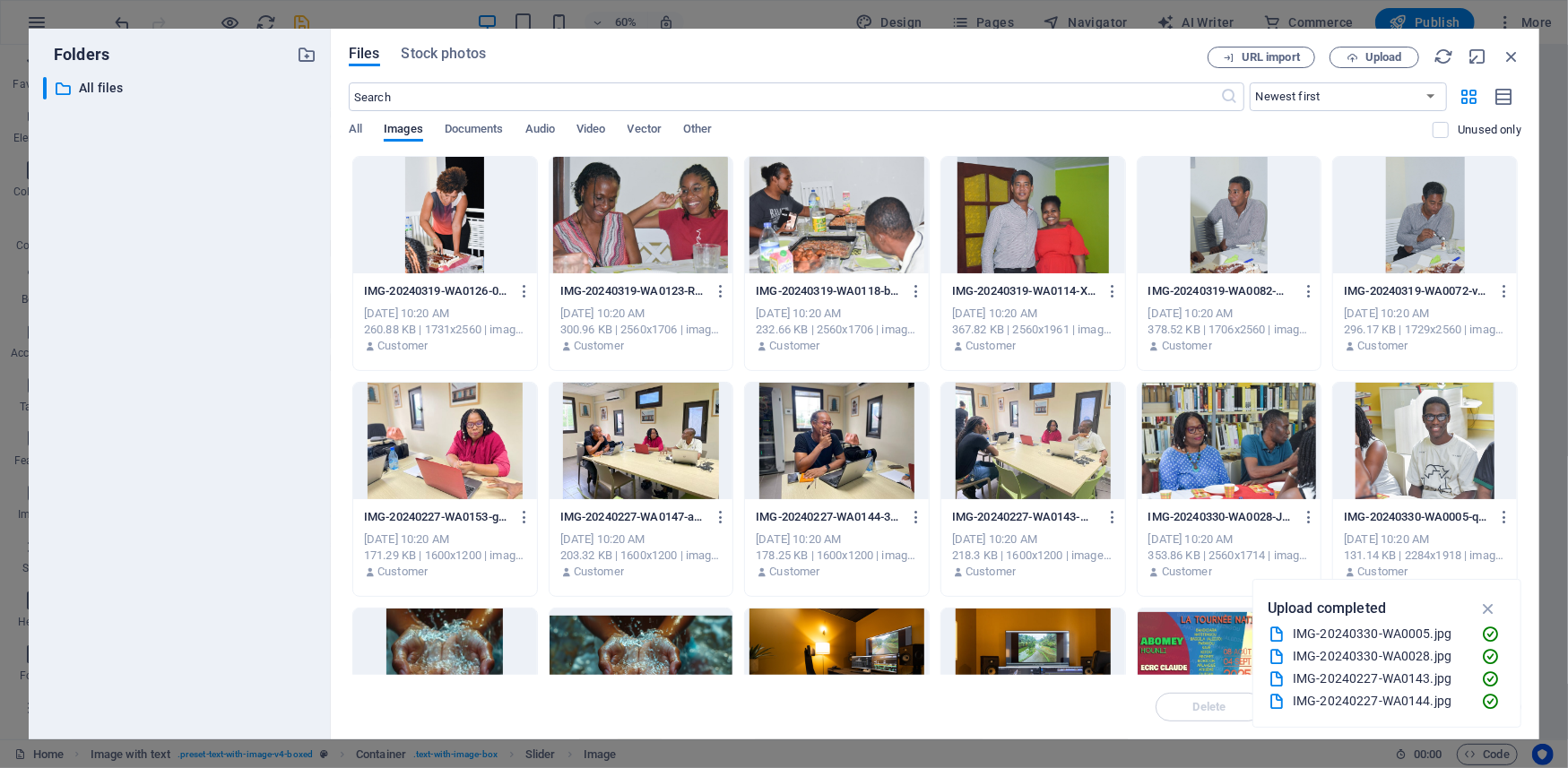
click at [1217, 468] on div at bounding box center [1229, 441] width 184 height 117
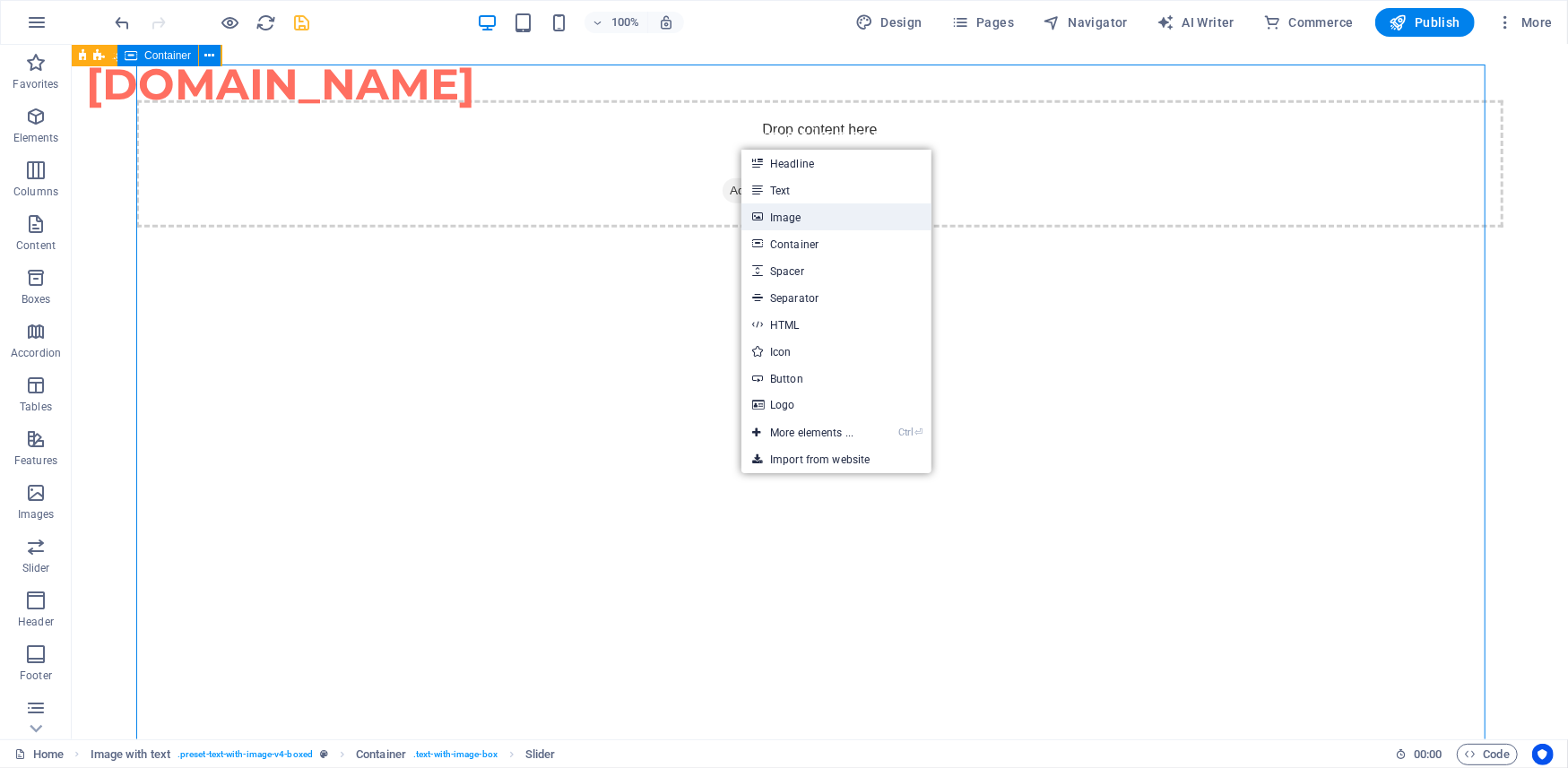
click at [797, 213] on link "Image" at bounding box center [837, 217] width 190 height 27
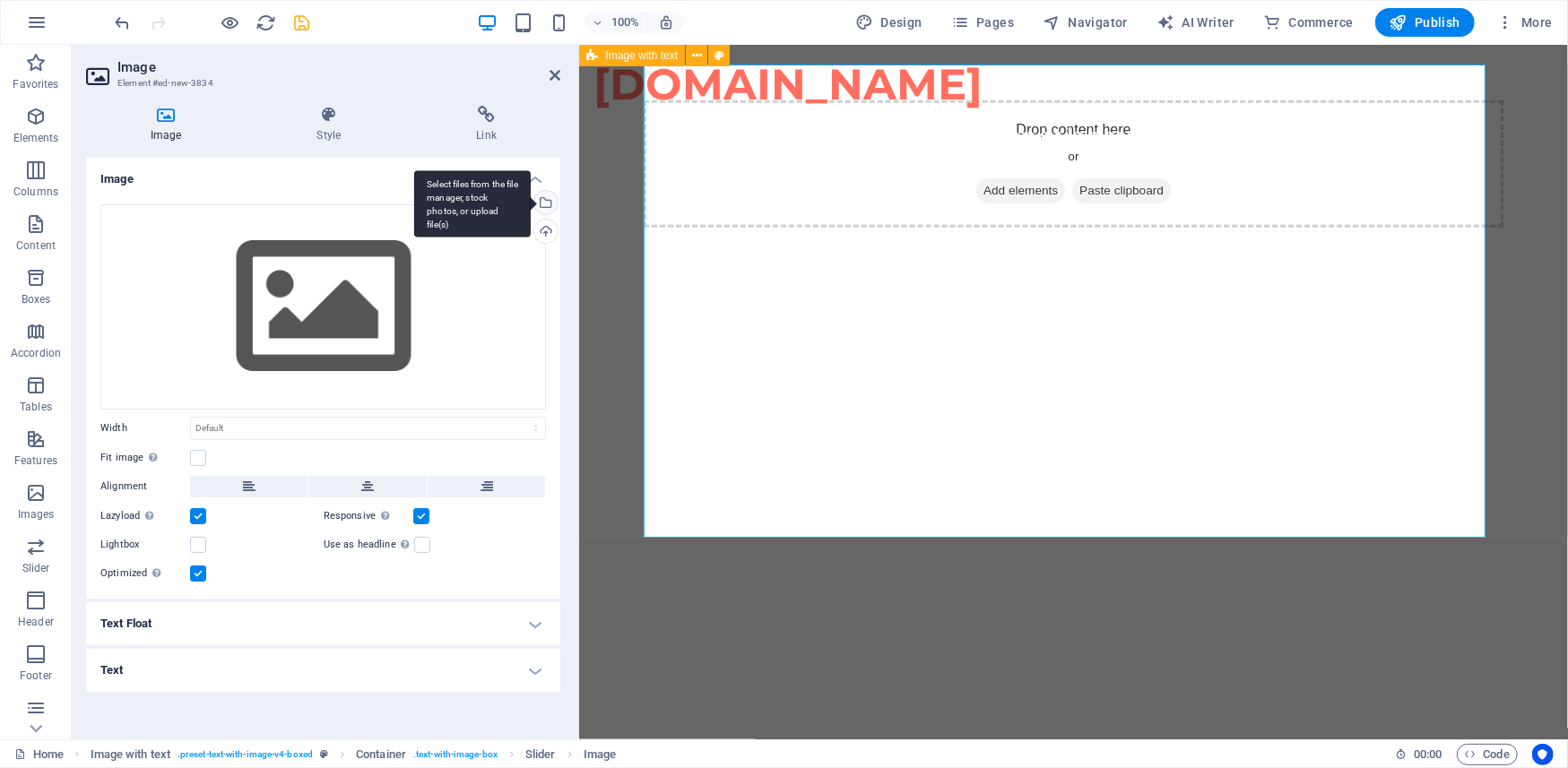
click at [546, 202] on div "Select files from the file manager, stock photos, or upload file(s)" at bounding box center [544, 204] width 27 height 27
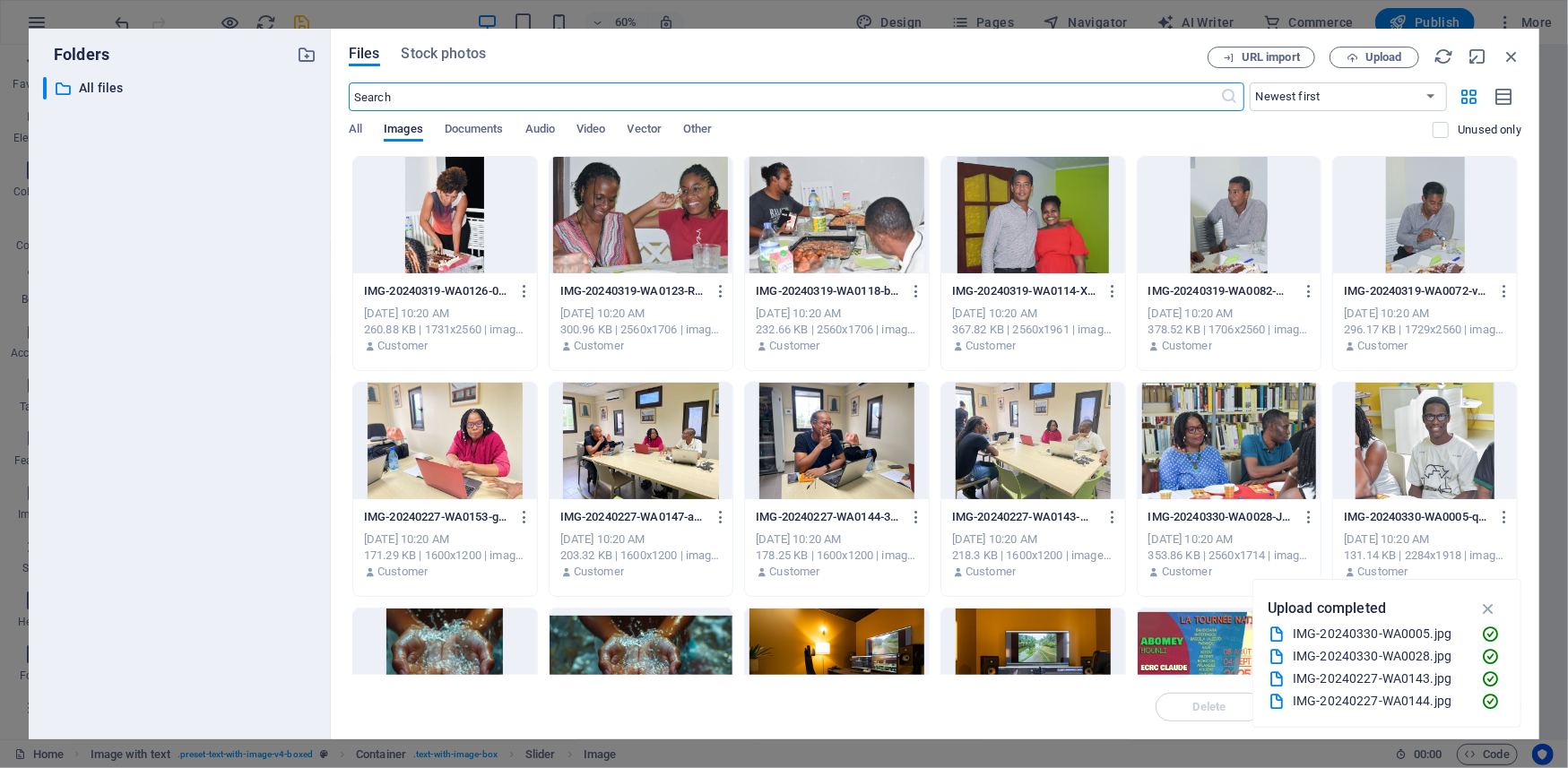
click at [848, 453] on div at bounding box center [837, 441] width 184 height 117
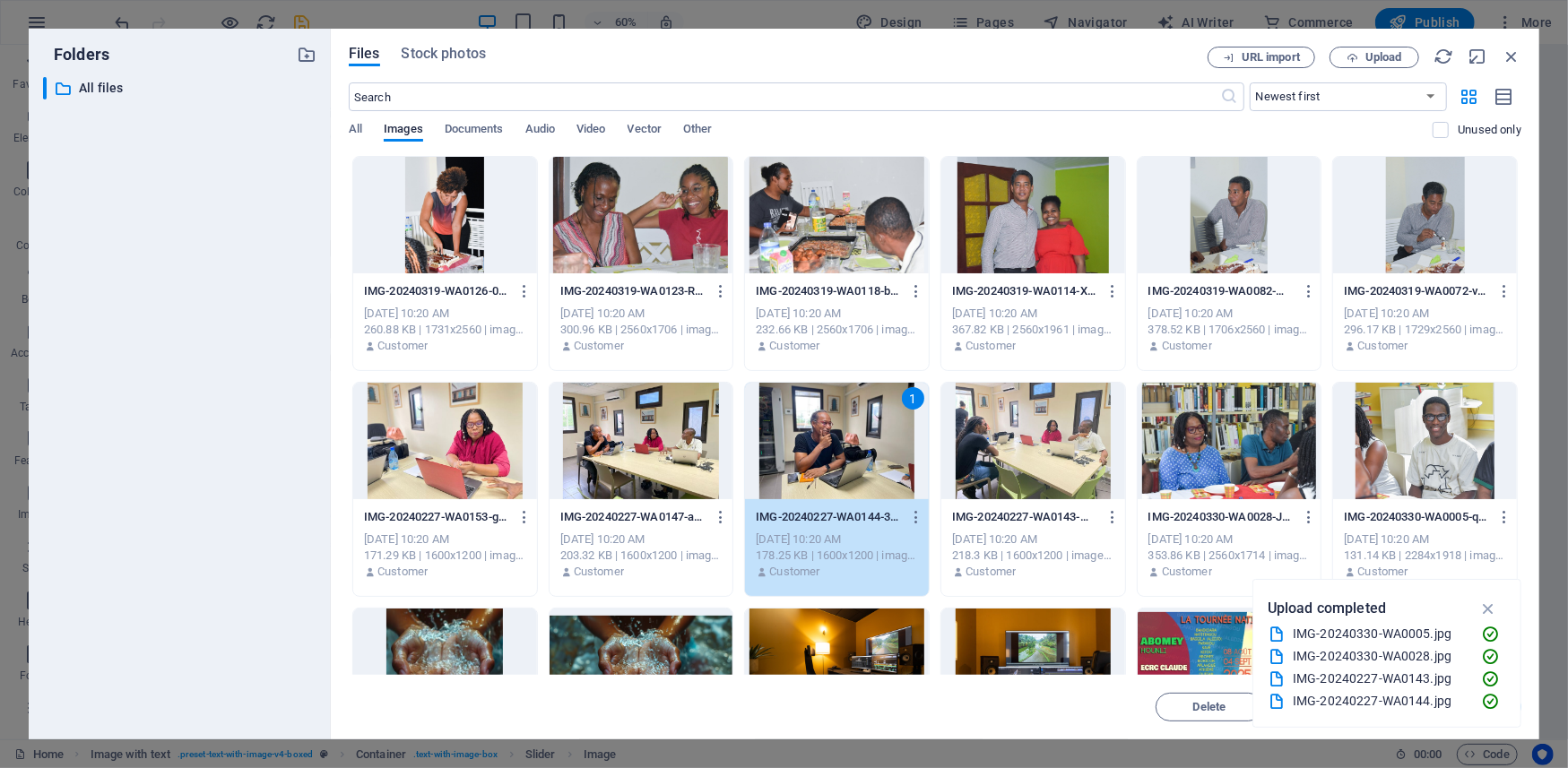
click at [864, 433] on div "1" at bounding box center [837, 441] width 184 height 117
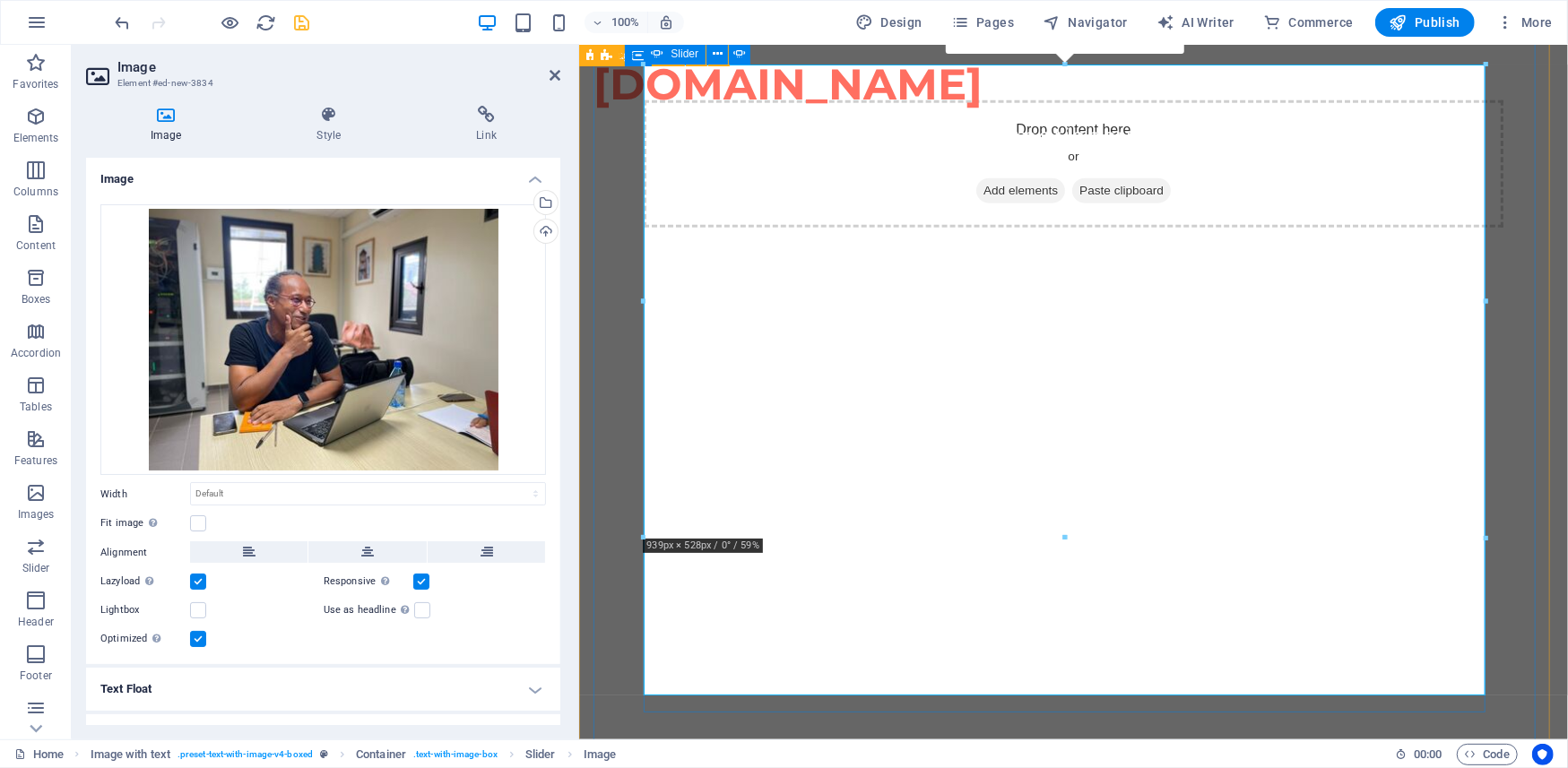
select select "ms"
select select "s"
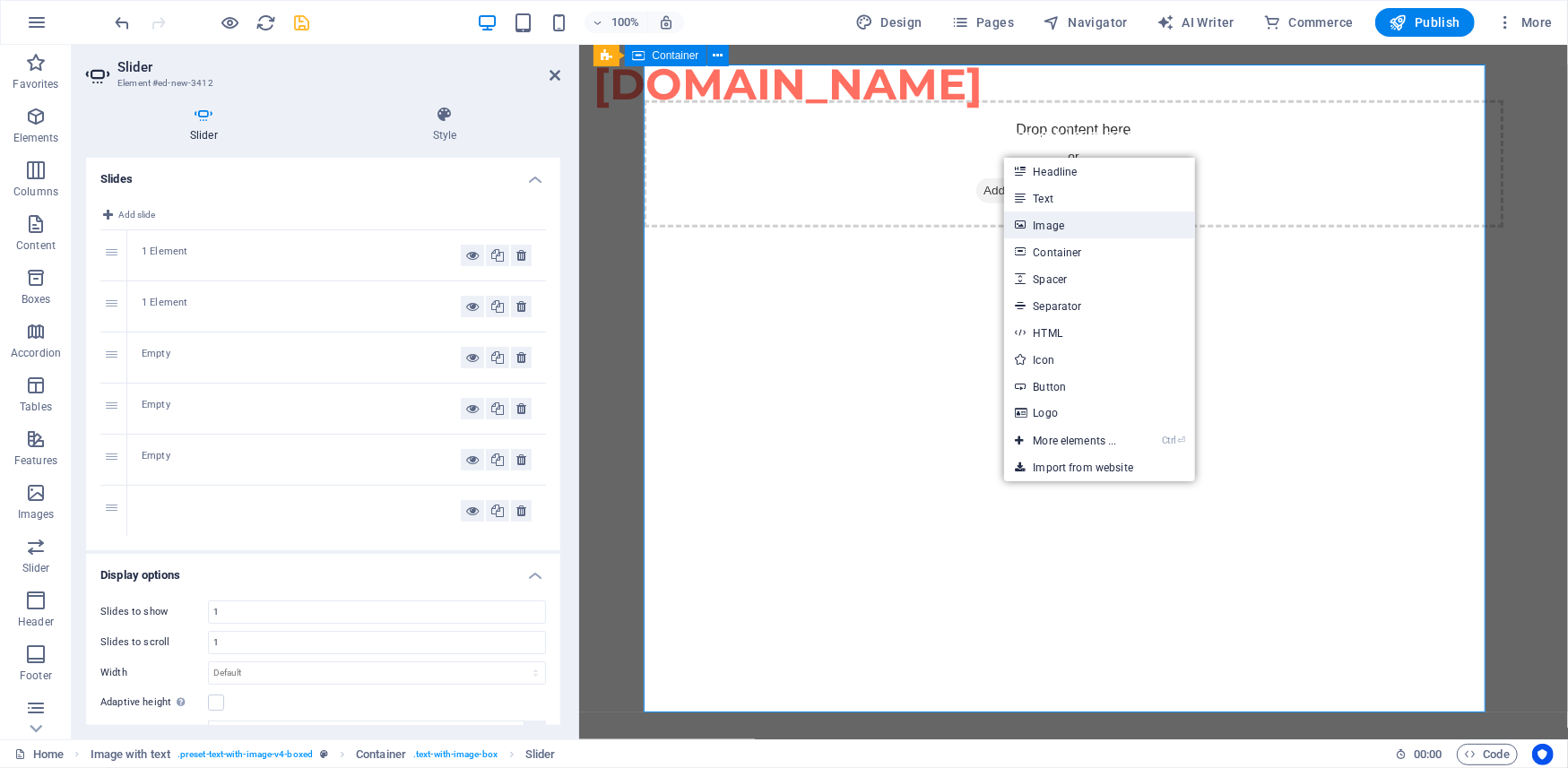
click at [1038, 221] on link "Image" at bounding box center [1099, 225] width 190 height 27
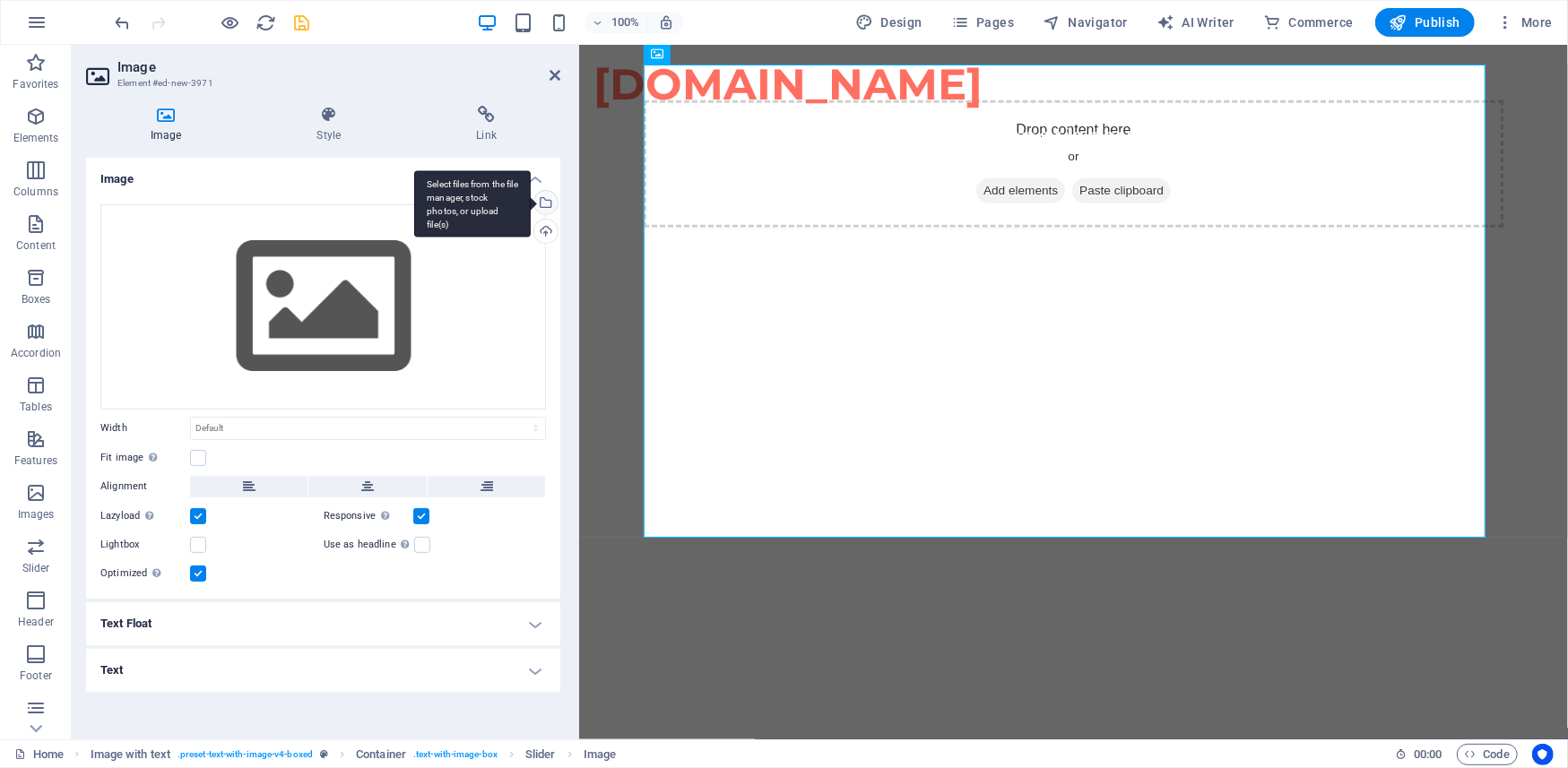
click at [551, 205] on div "Select files from the file manager, stock photos, or upload file(s)" at bounding box center [544, 204] width 27 height 27
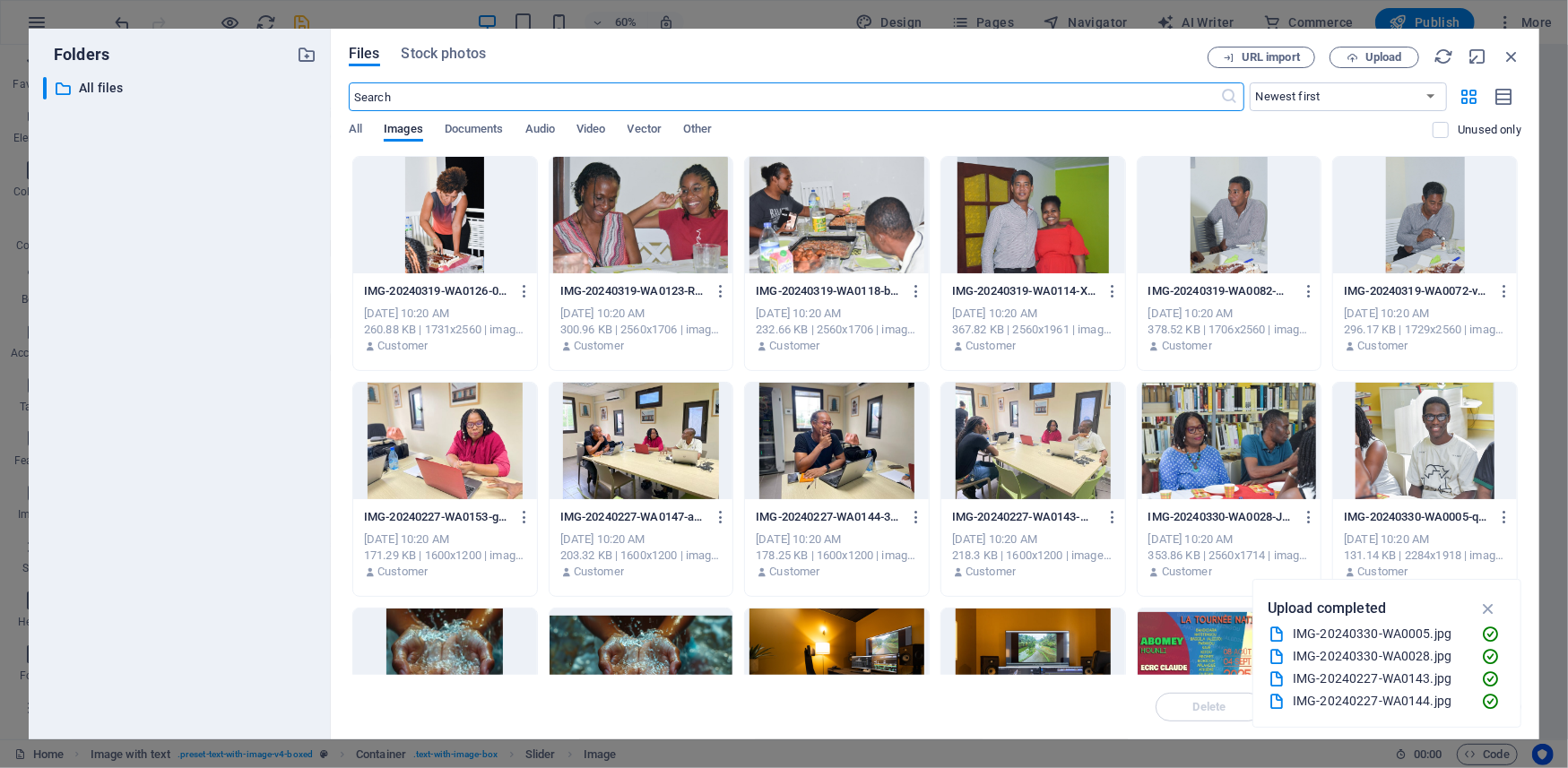
click at [495, 460] on div at bounding box center [445, 441] width 184 height 117
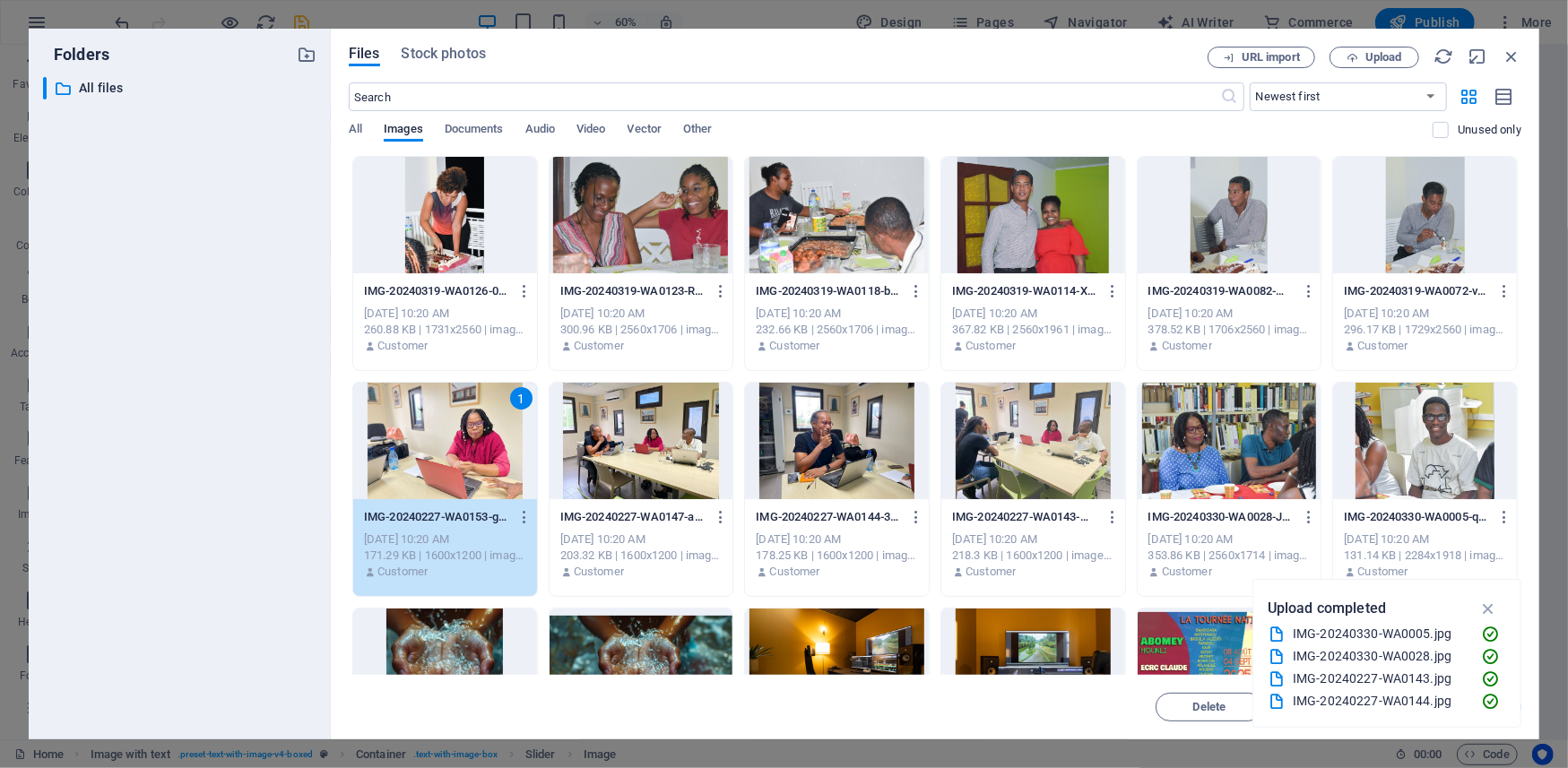
click at [495, 460] on div "1" at bounding box center [445, 441] width 184 height 117
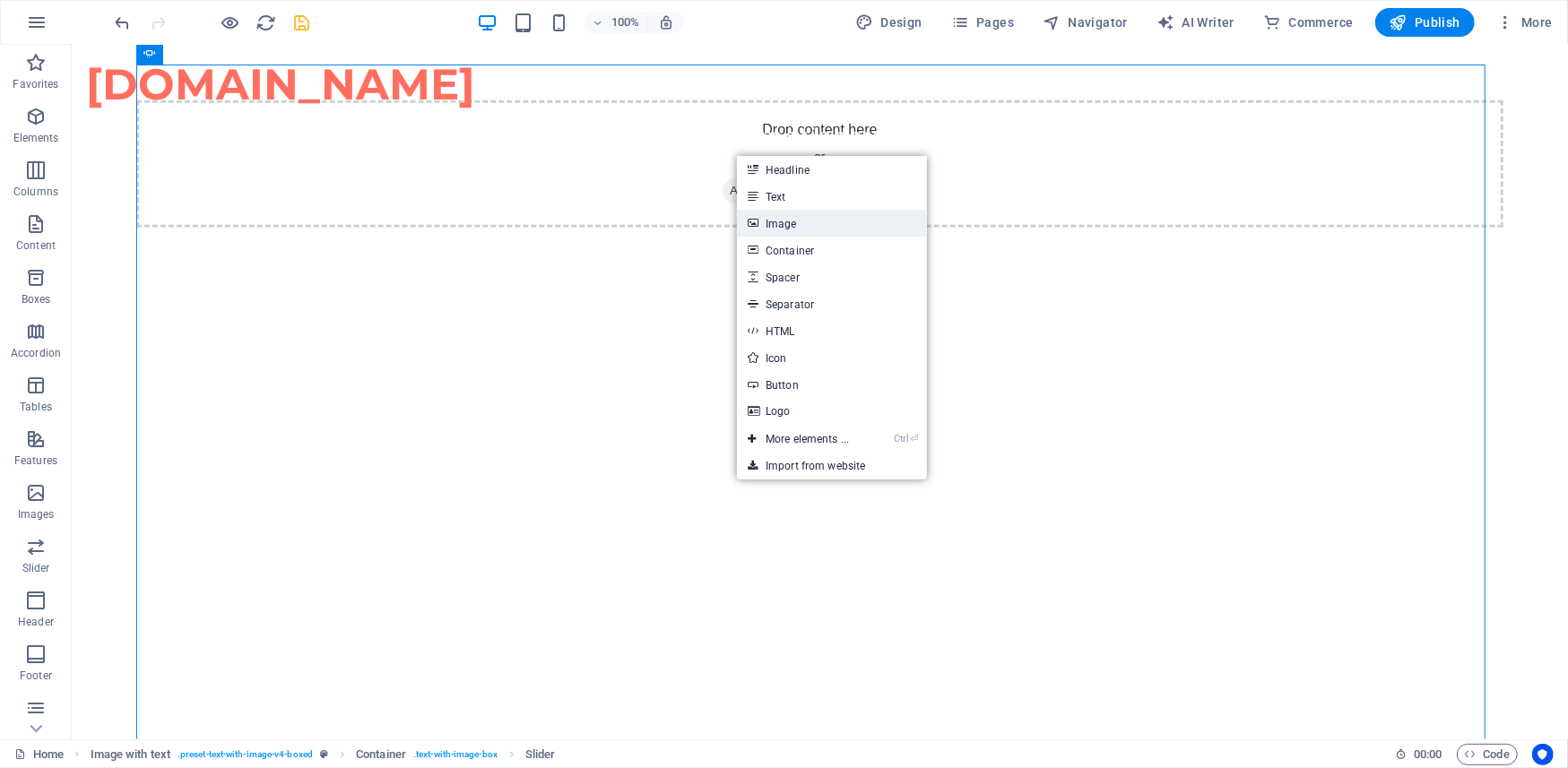
click at [795, 228] on link "Image" at bounding box center [832, 223] width 190 height 27
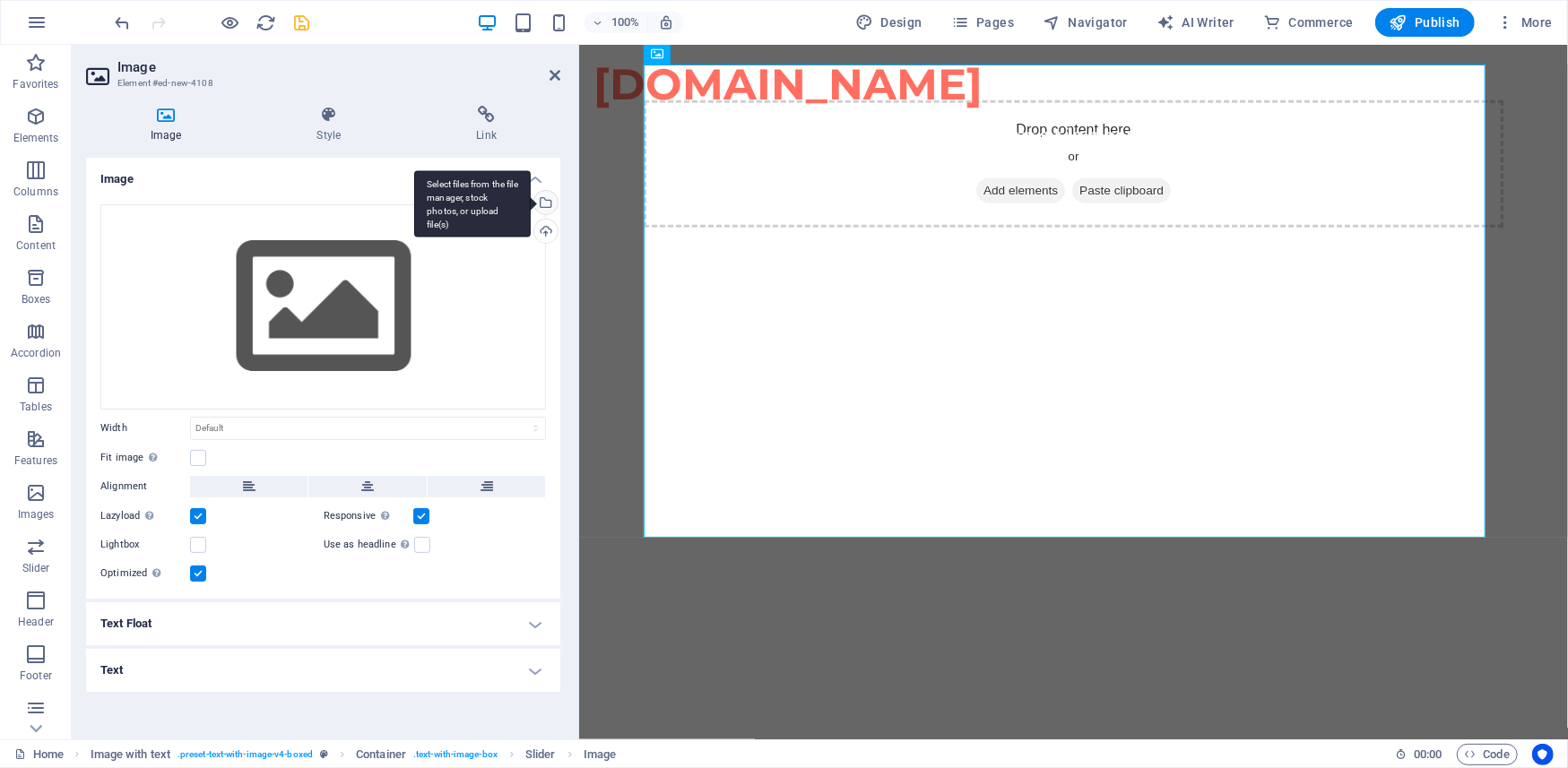
click at [549, 206] on div "Select files from the file manager, stock photos, or upload file(s)" at bounding box center [544, 204] width 27 height 27
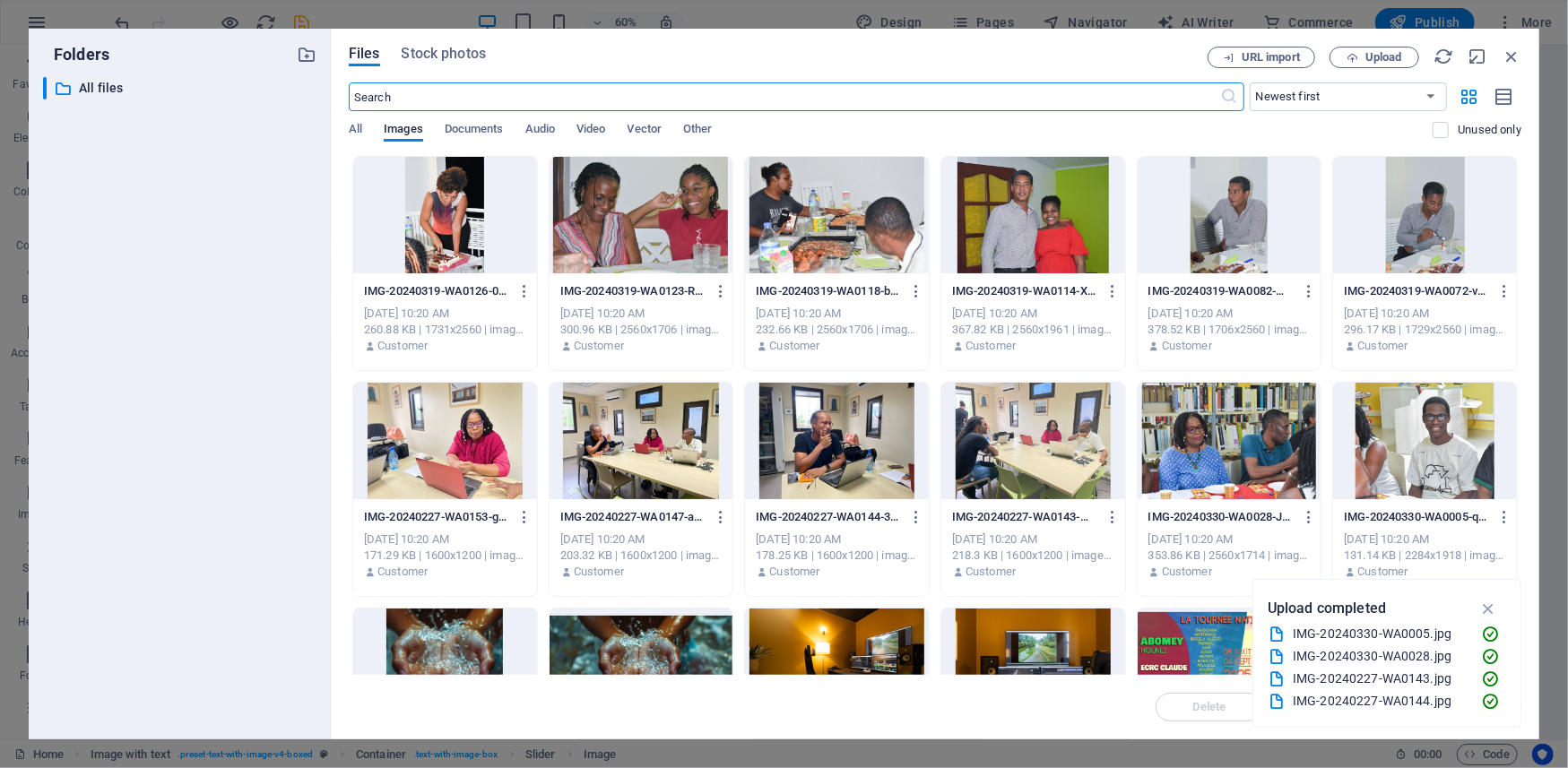
click at [442, 229] on div at bounding box center [445, 215] width 184 height 117
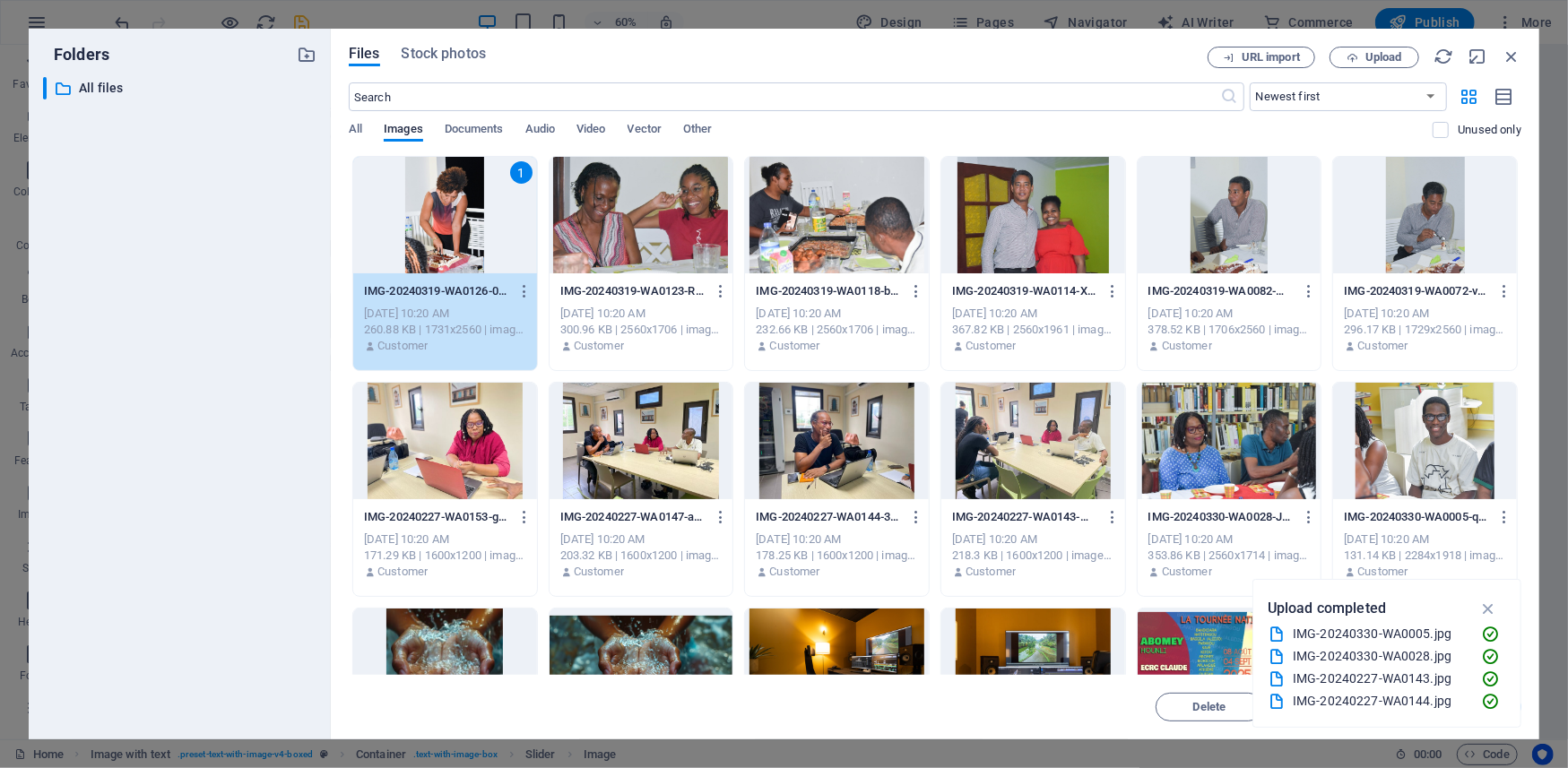
click at [442, 229] on div "1" at bounding box center [445, 215] width 184 height 117
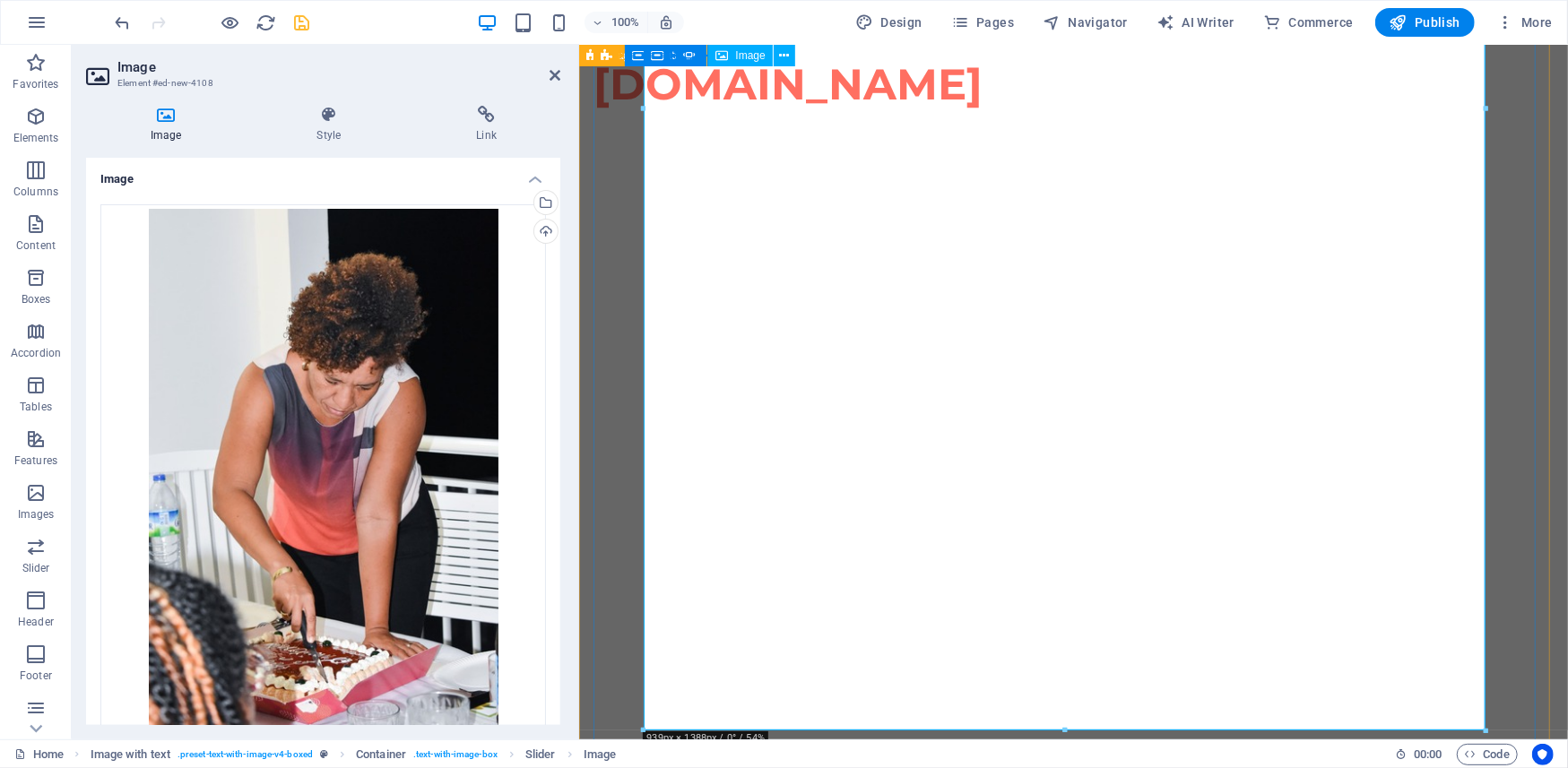
scroll to position [1603, 0]
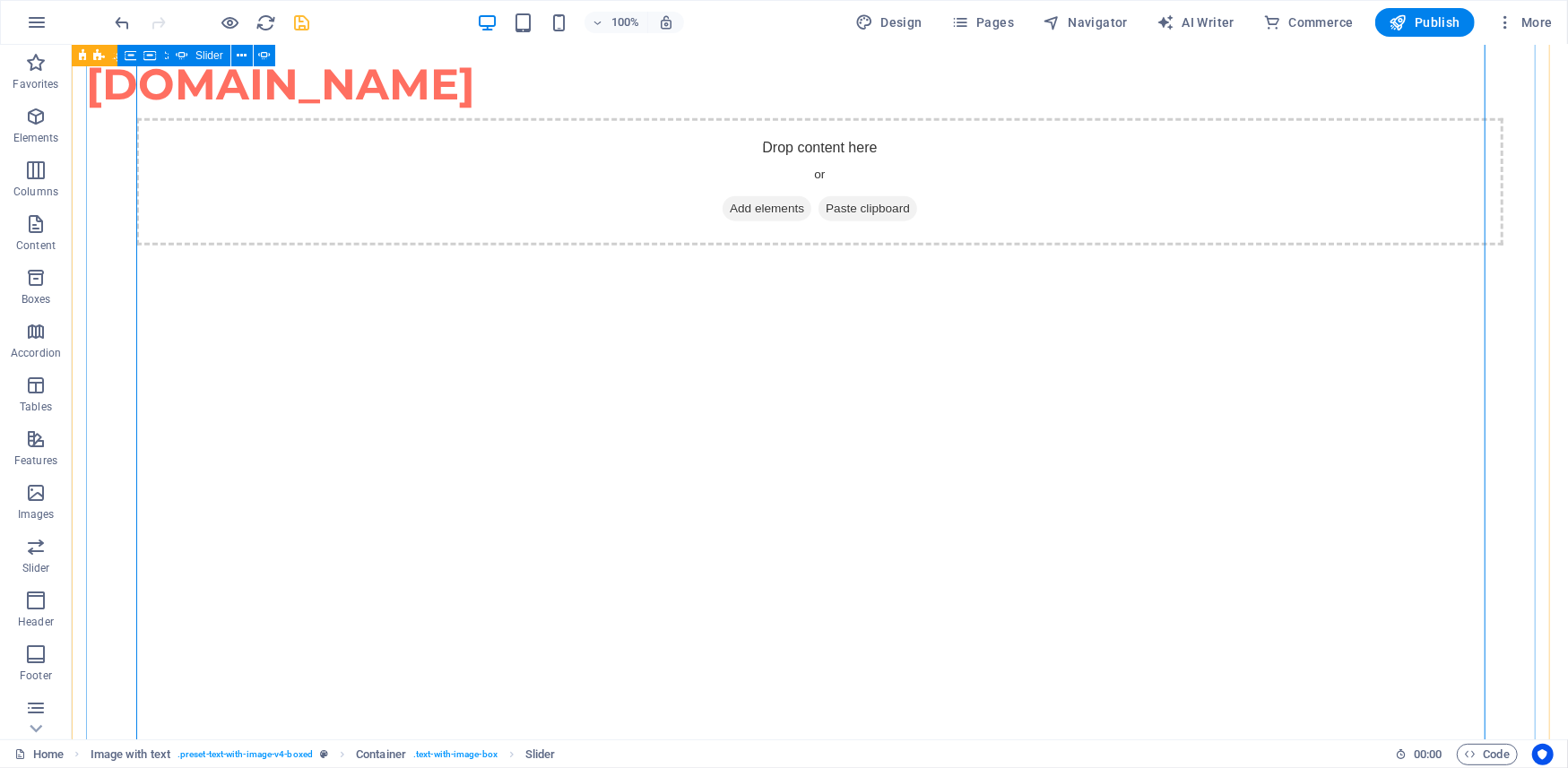
scroll to position [1181, 0]
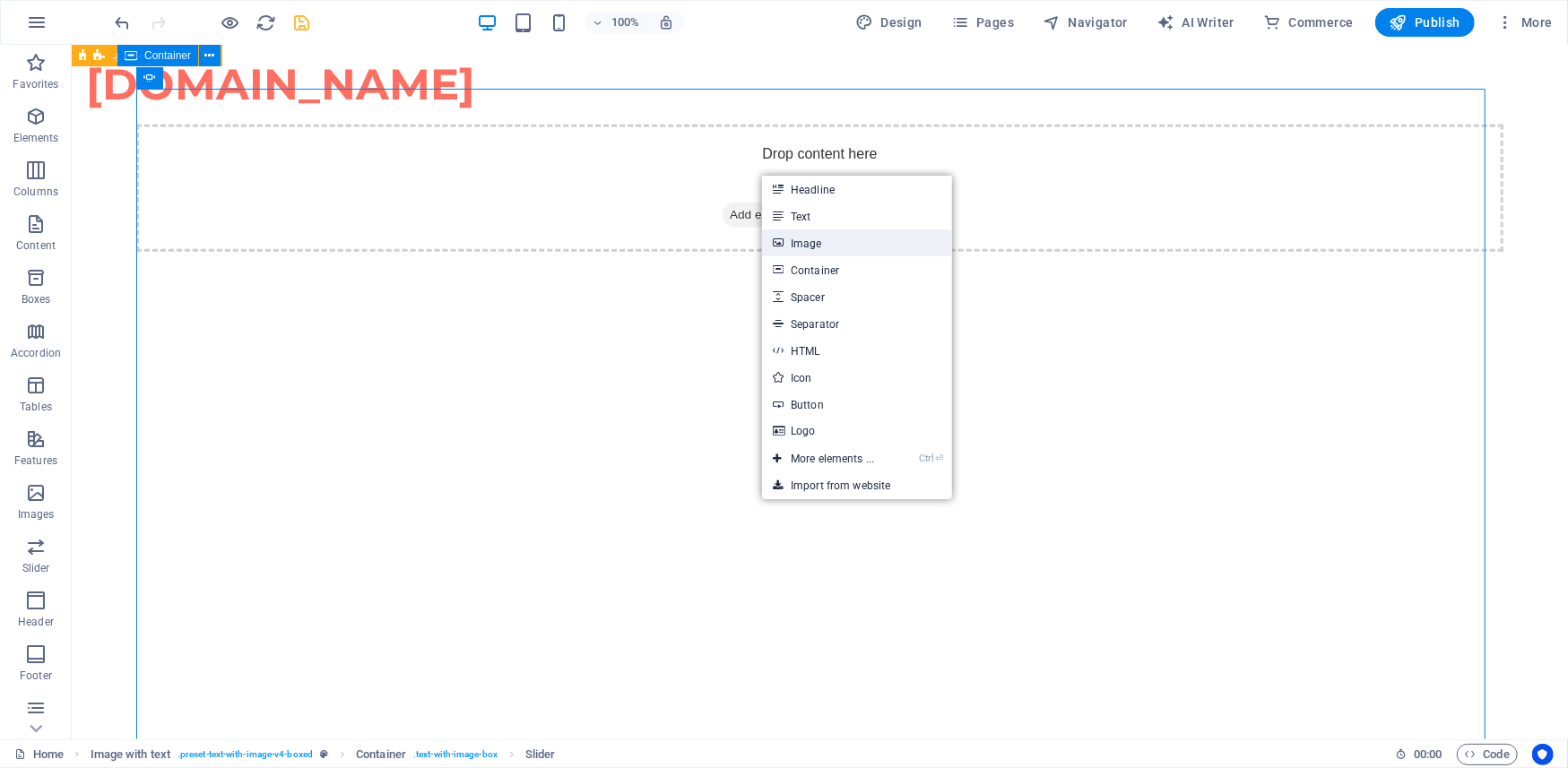
click at [796, 239] on link "Image" at bounding box center [858, 242] width 190 height 27
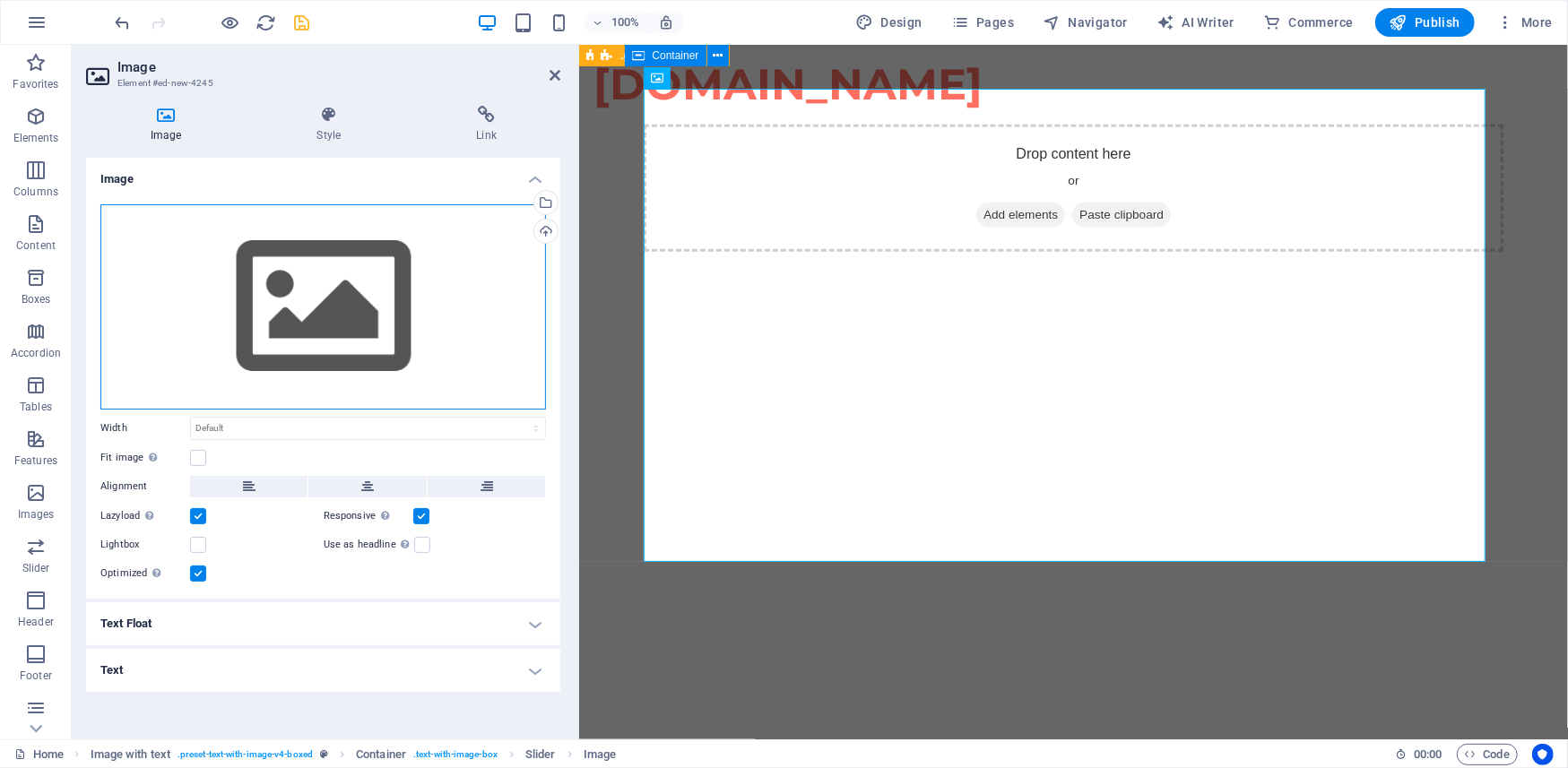
click at [278, 370] on div "Drag files here, click to choose files or select files from Files or our free s…" at bounding box center [323, 307] width 446 height 205
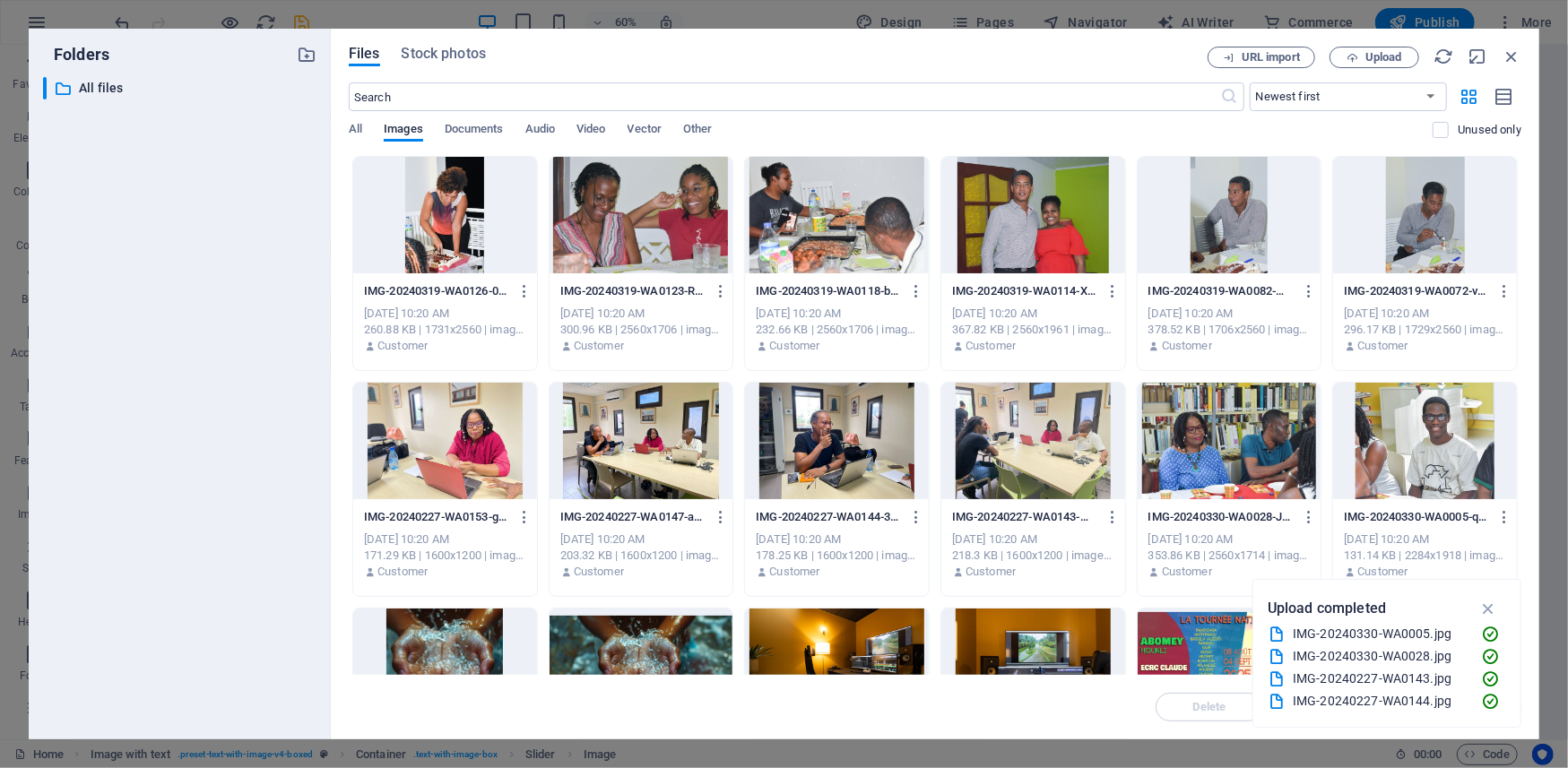
click at [796, 238] on div at bounding box center [837, 215] width 184 height 117
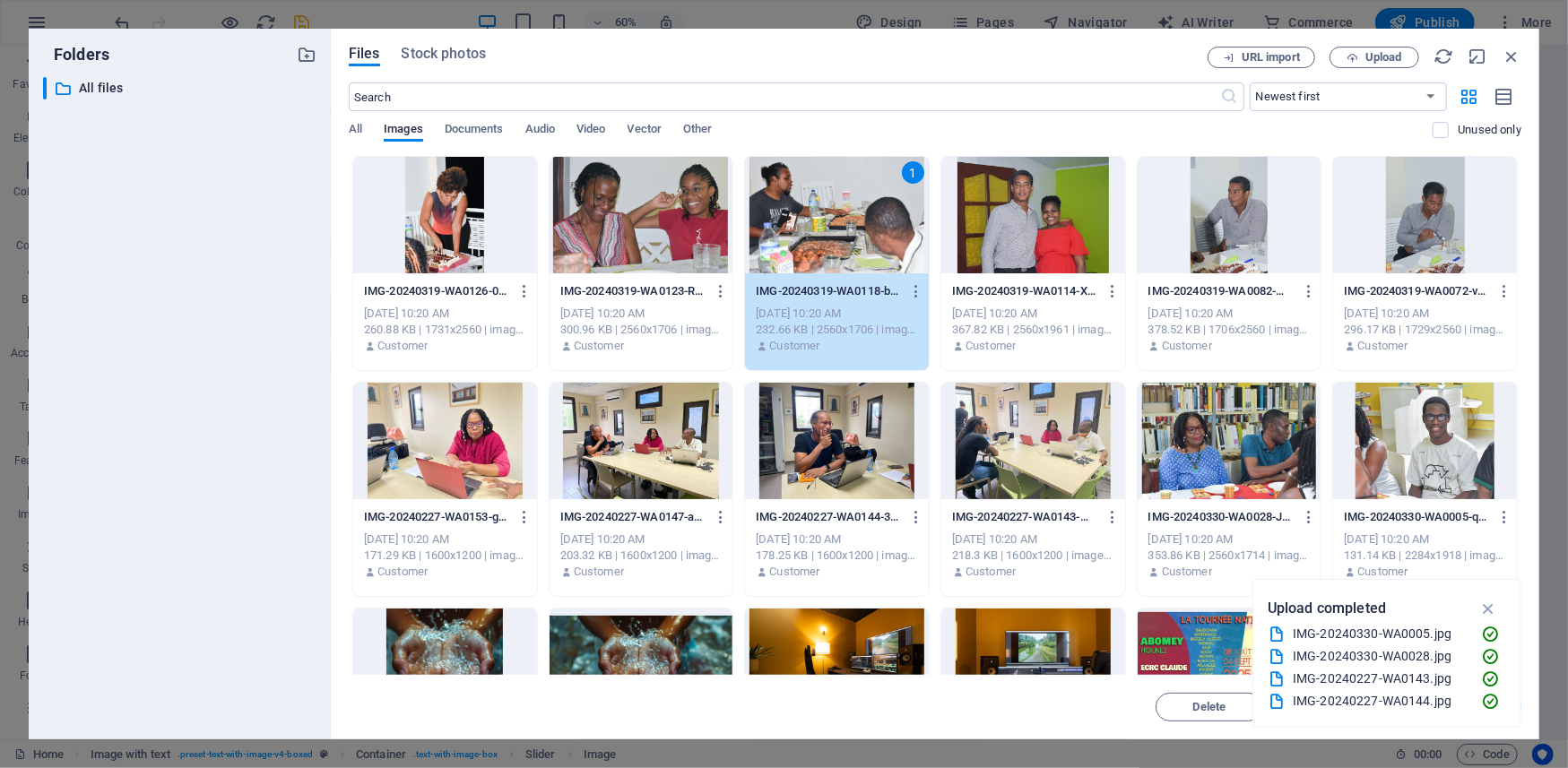
click at [796, 238] on div "1" at bounding box center [837, 215] width 184 height 117
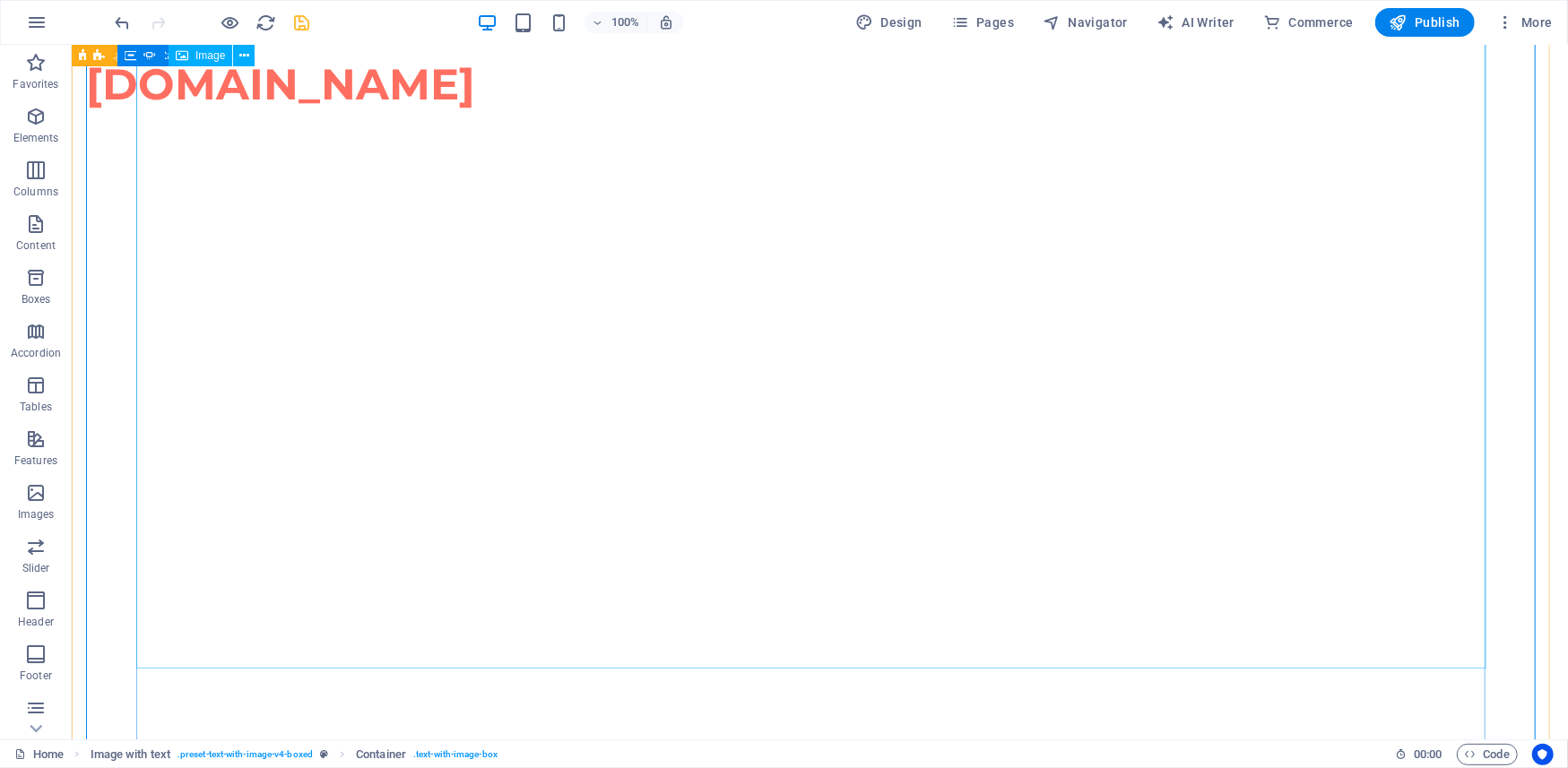
scroll to position [1778, 0]
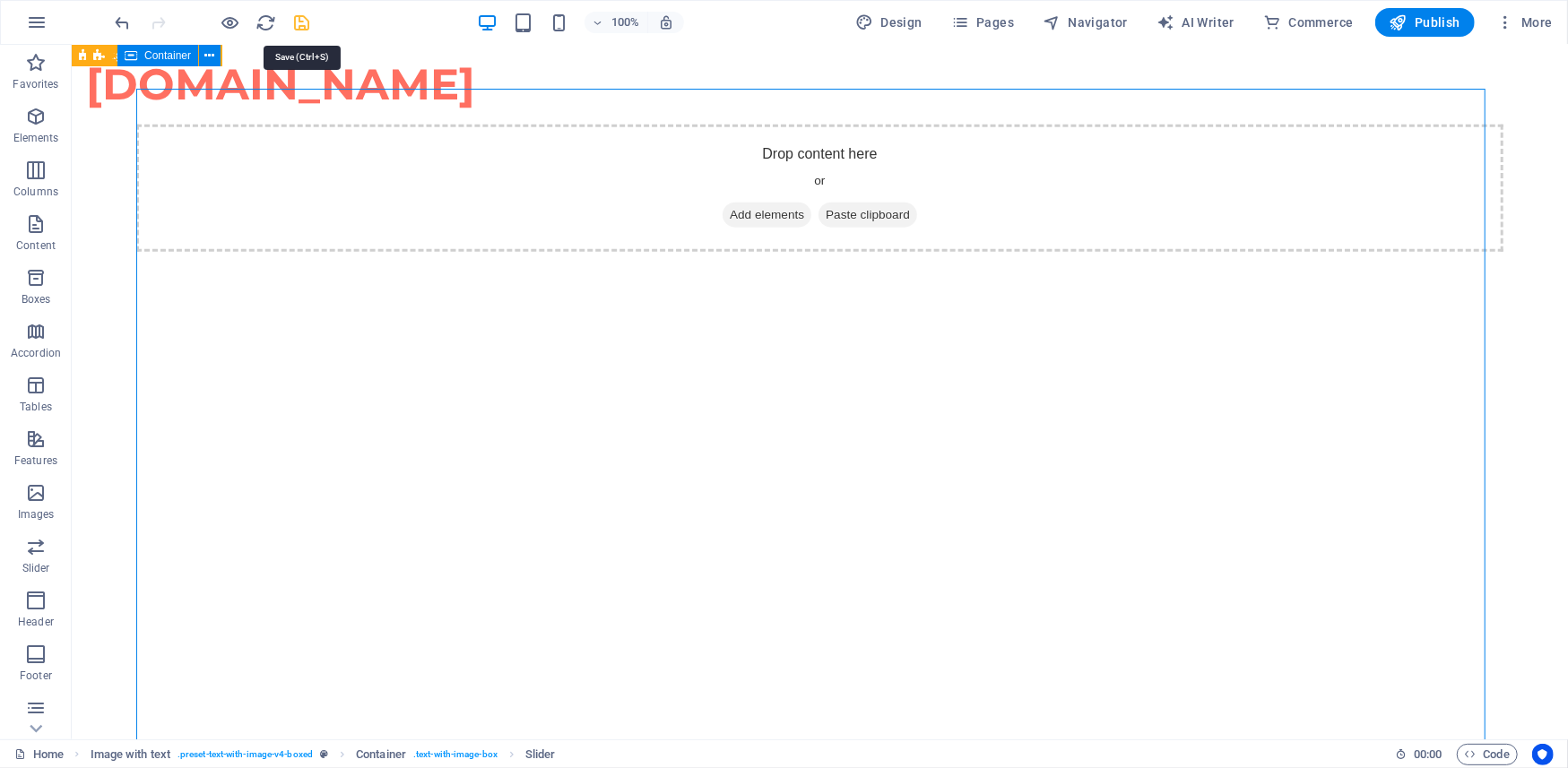
click at [299, 16] on icon "save" at bounding box center [302, 23] width 21 height 21
checkbox input "false"
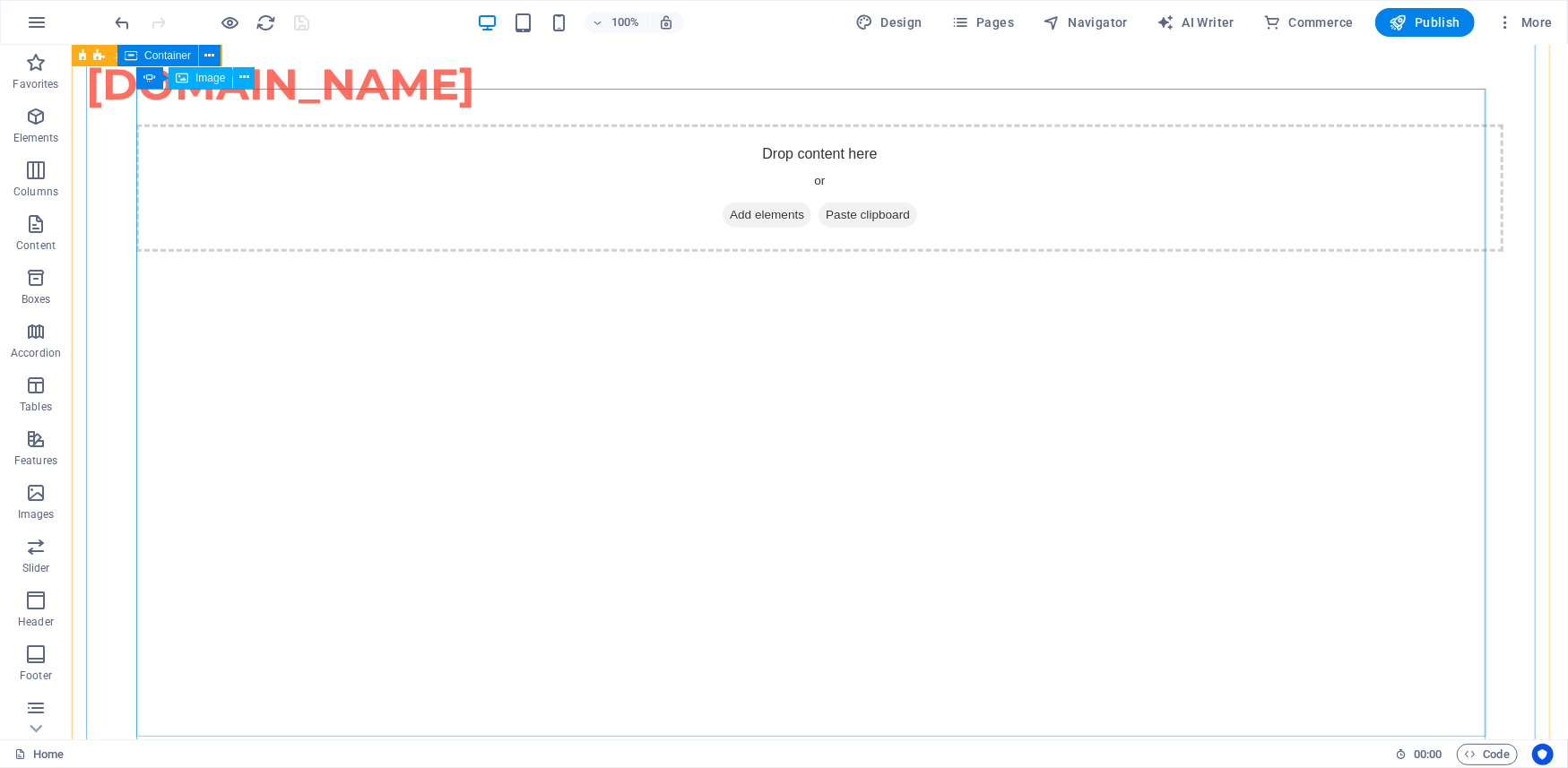
scroll to position [782, 0]
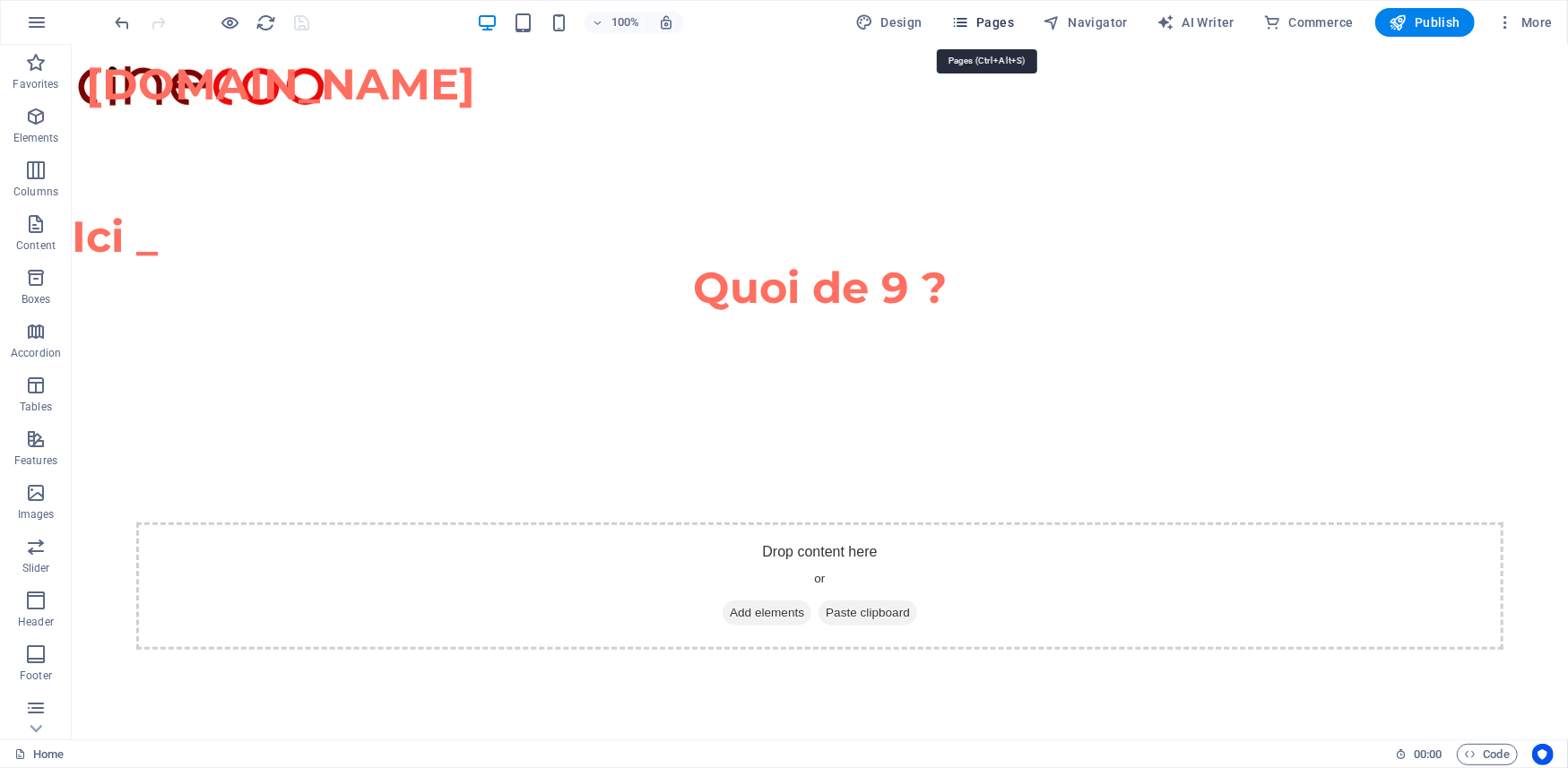
click at [984, 13] on span "Pages" at bounding box center [983, 22] width 63 height 18
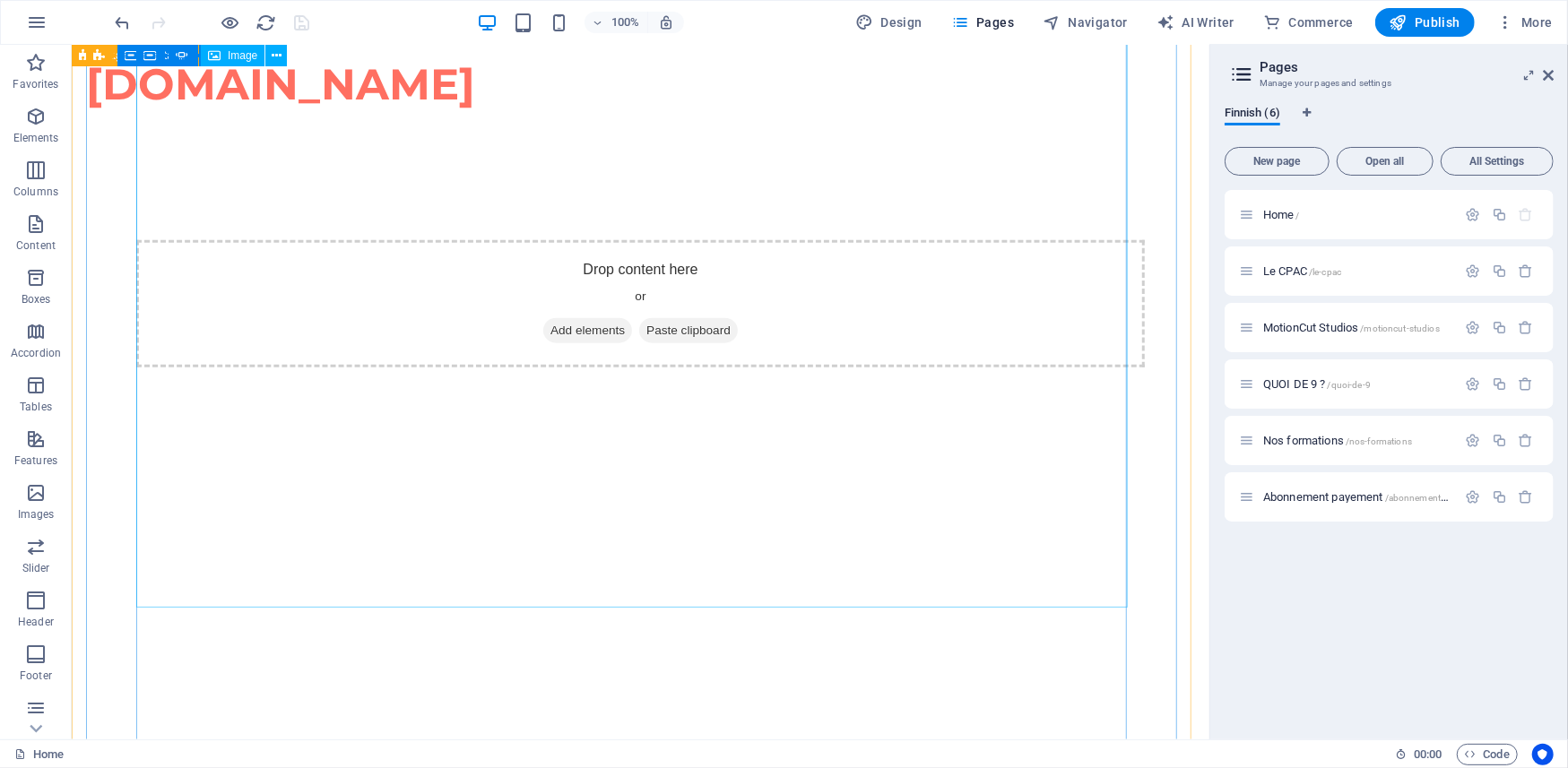
scroll to position [995, 0]
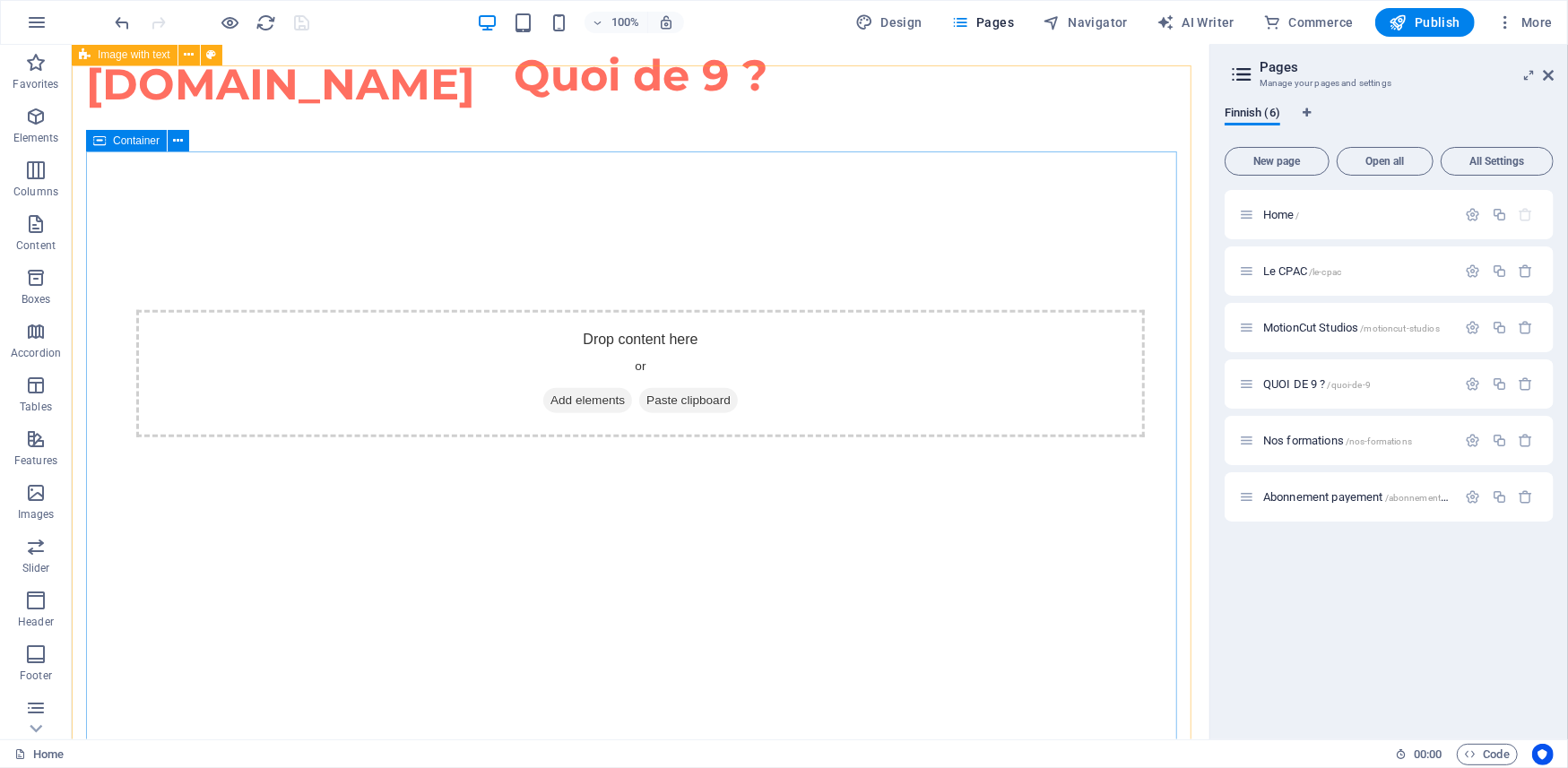
click at [126, 136] on span "Container" at bounding box center [136, 140] width 47 height 10
click at [177, 138] on icon at bounding box center [179, 142] width 10 height 19
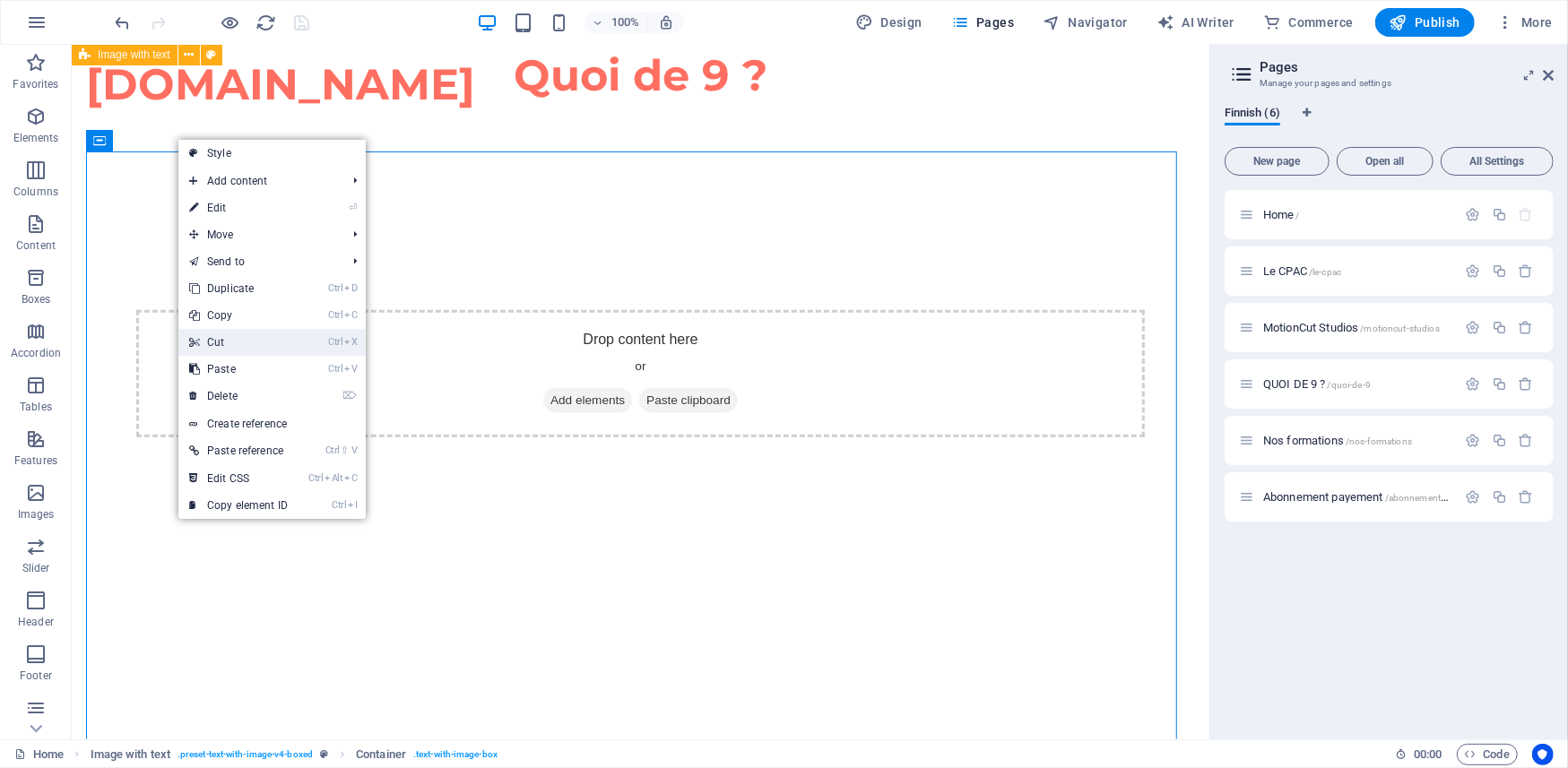
click at [226, 340] on link "Ctrl X Cut" at bounding box center [239, 342] width 120 height 27
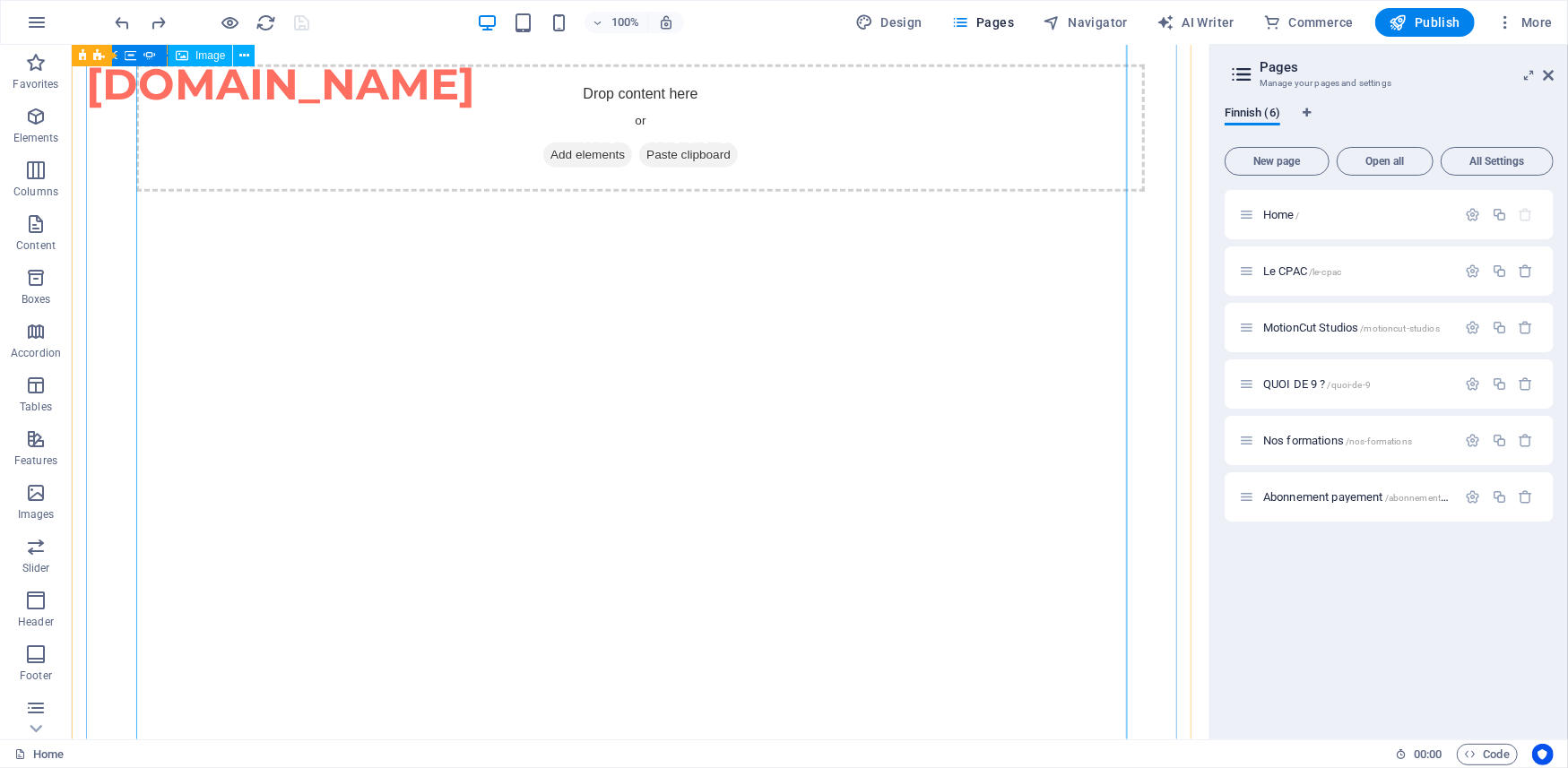
scroll to position [1195, 0]
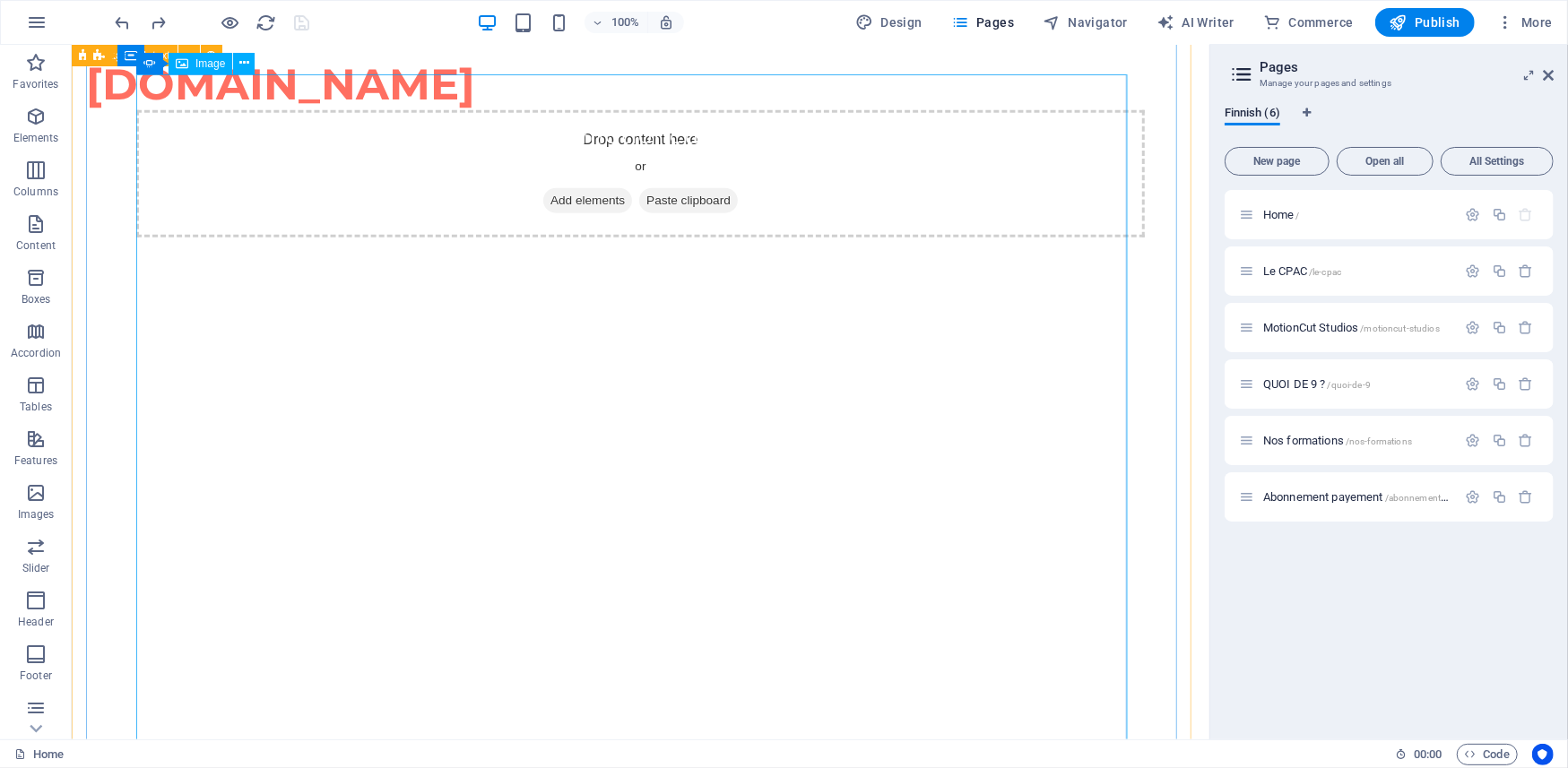
drag, startPoint x: 232, startPoint y: 158, endPoint x: 232, endPoint y: 128, distance: 30.0
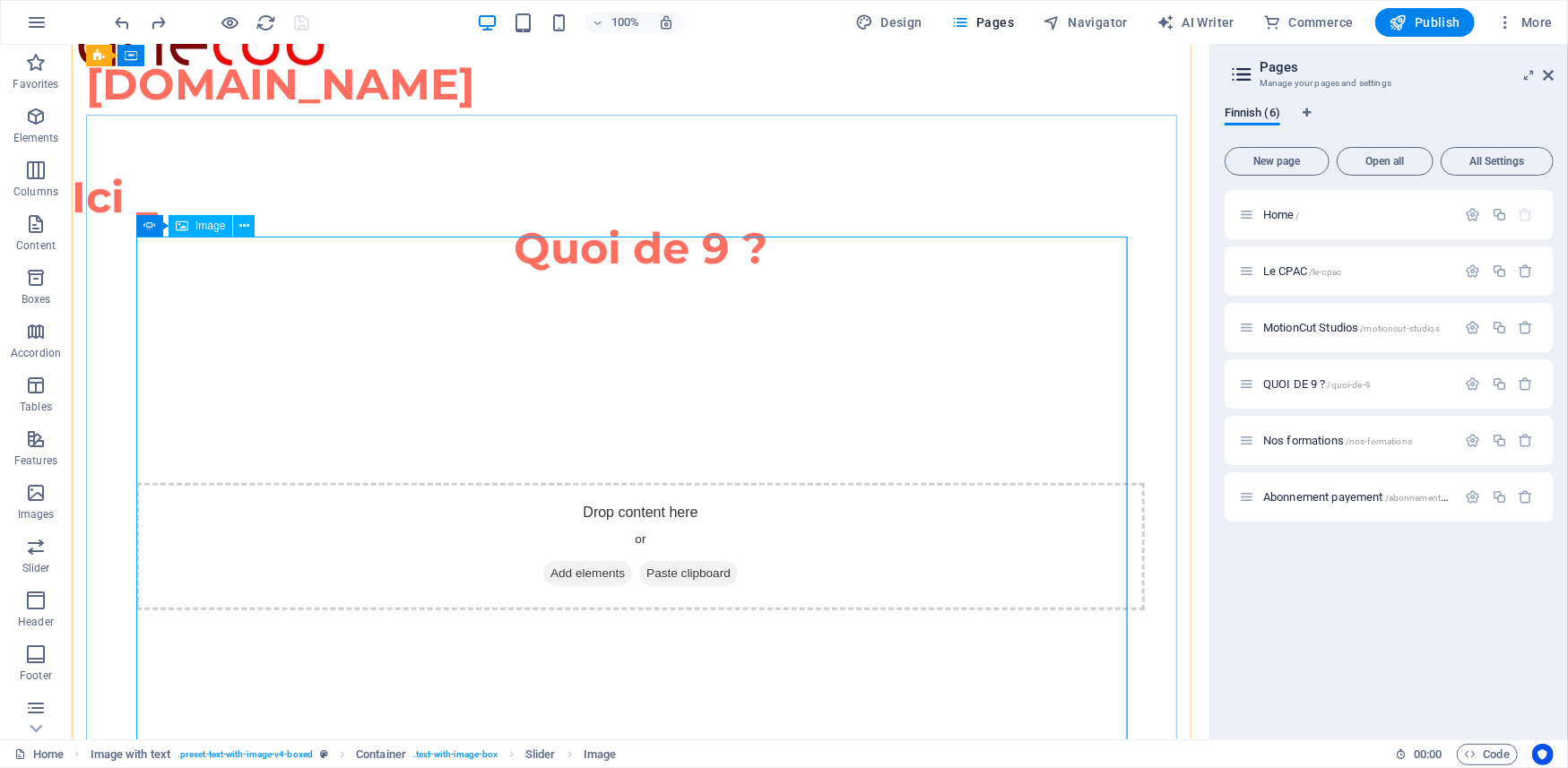
scroll to position [797, 0]
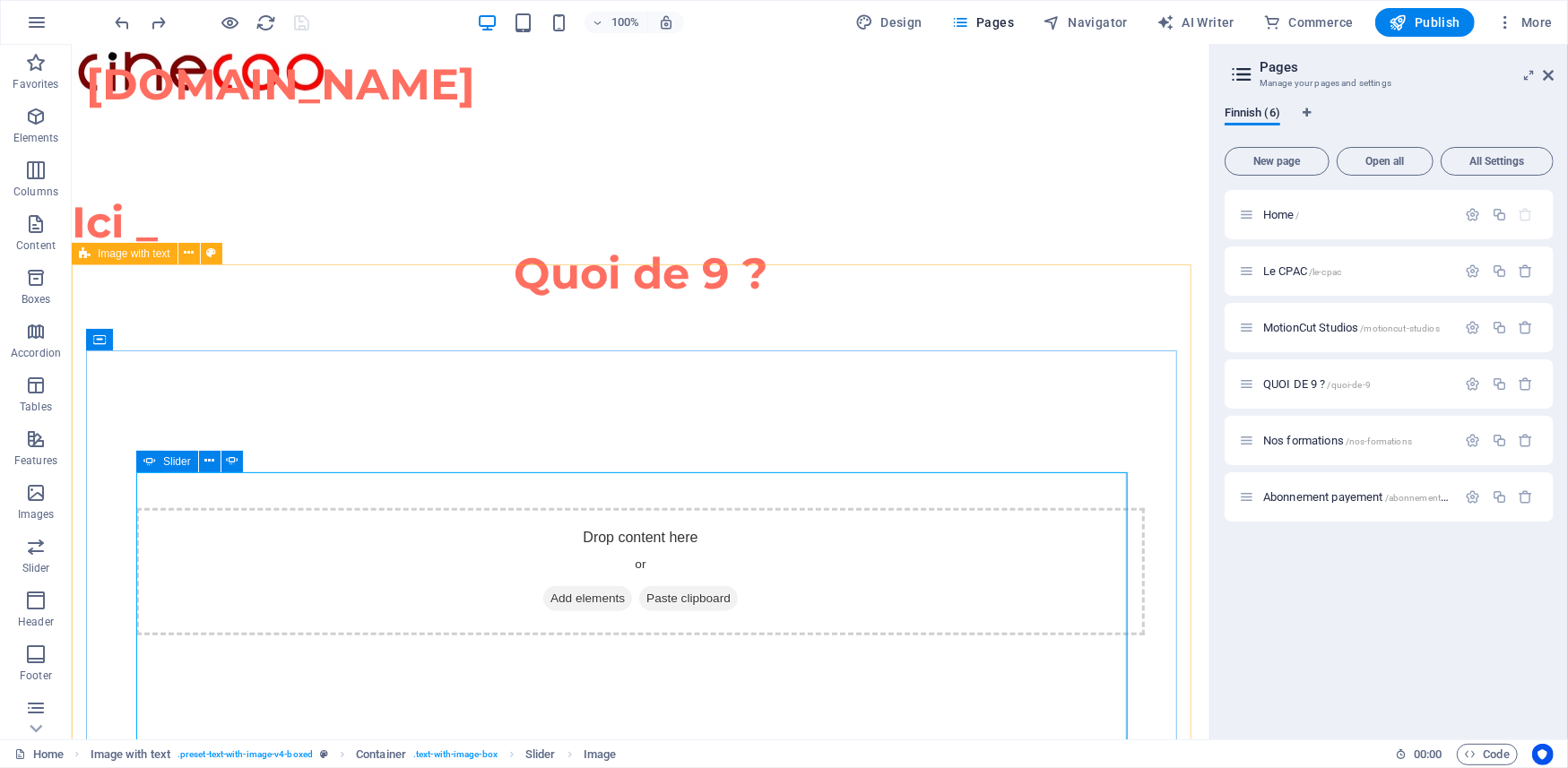
click at [196, 455] on div "Slider" at bounding box center [166, 461] width 62 height 22
click at [210, 464] on icon at bounding box center [209, 461] width 10 height 19
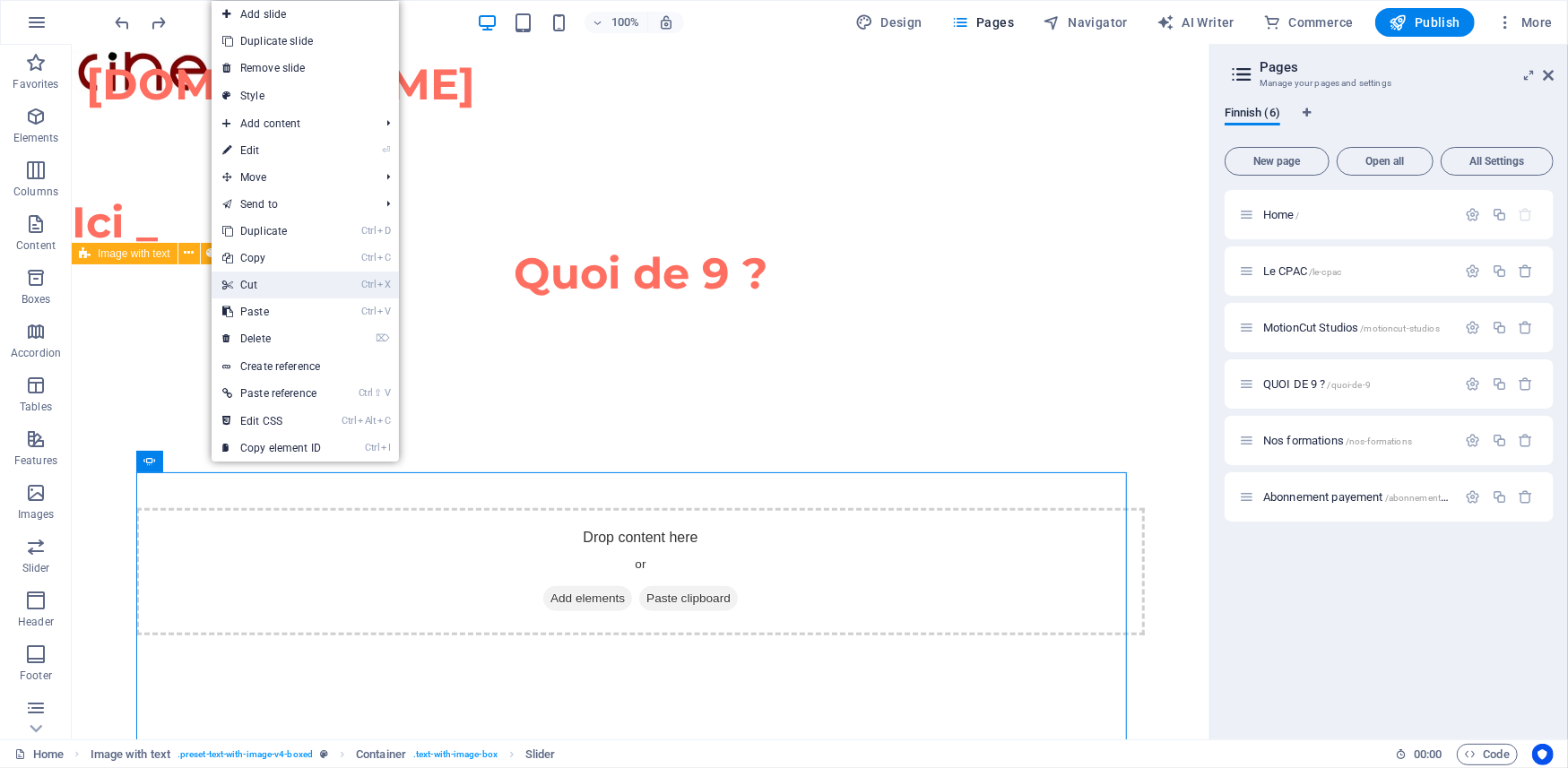
click at [260, 296] on link "Ctrl X Cut" at bounding box center [272, 285] width 120 height 27
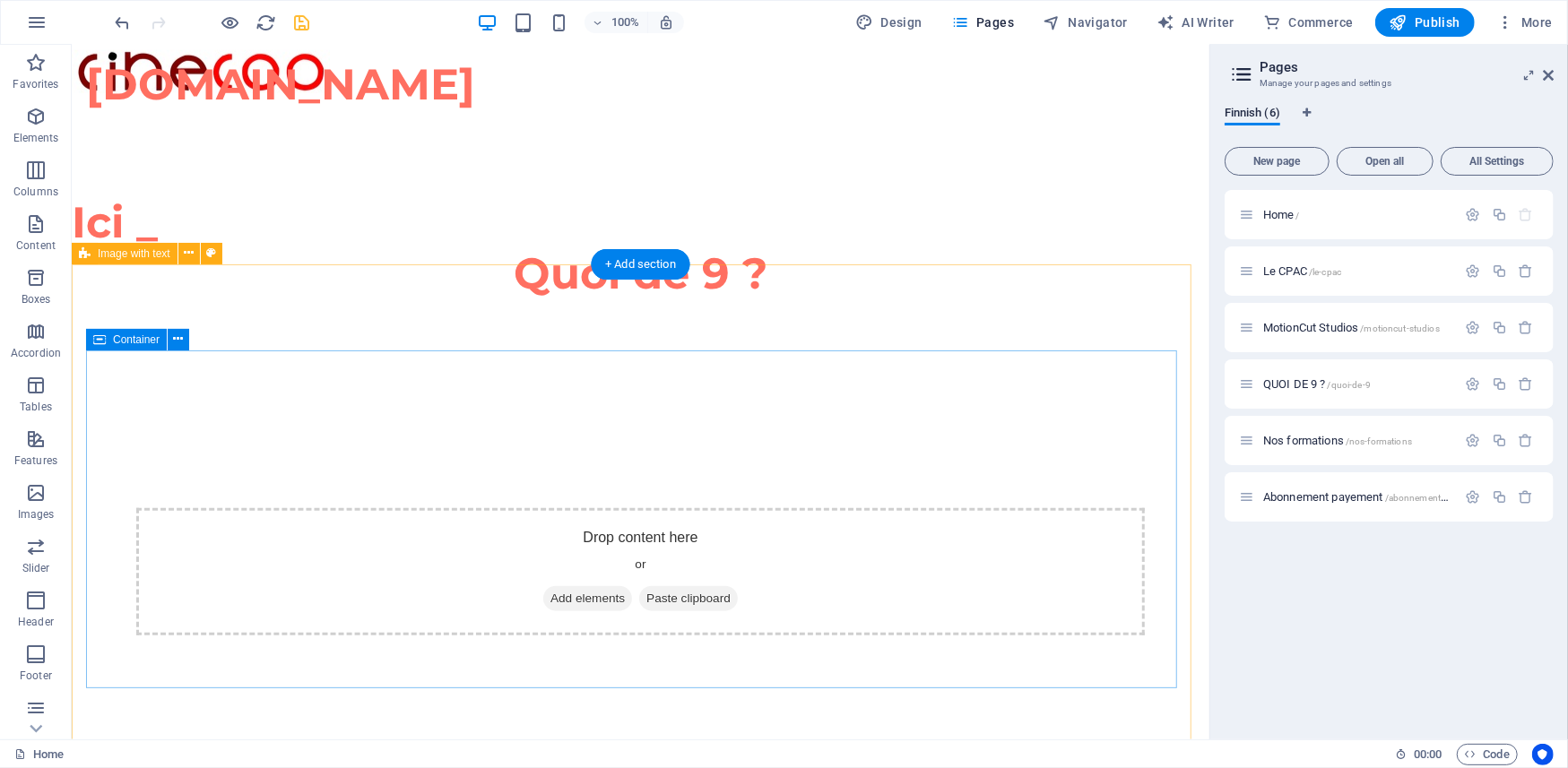
drag, startPoint x: 594, startPoint y: 402, endPoint x: 94, endPoint y: 555, distance: 522.9
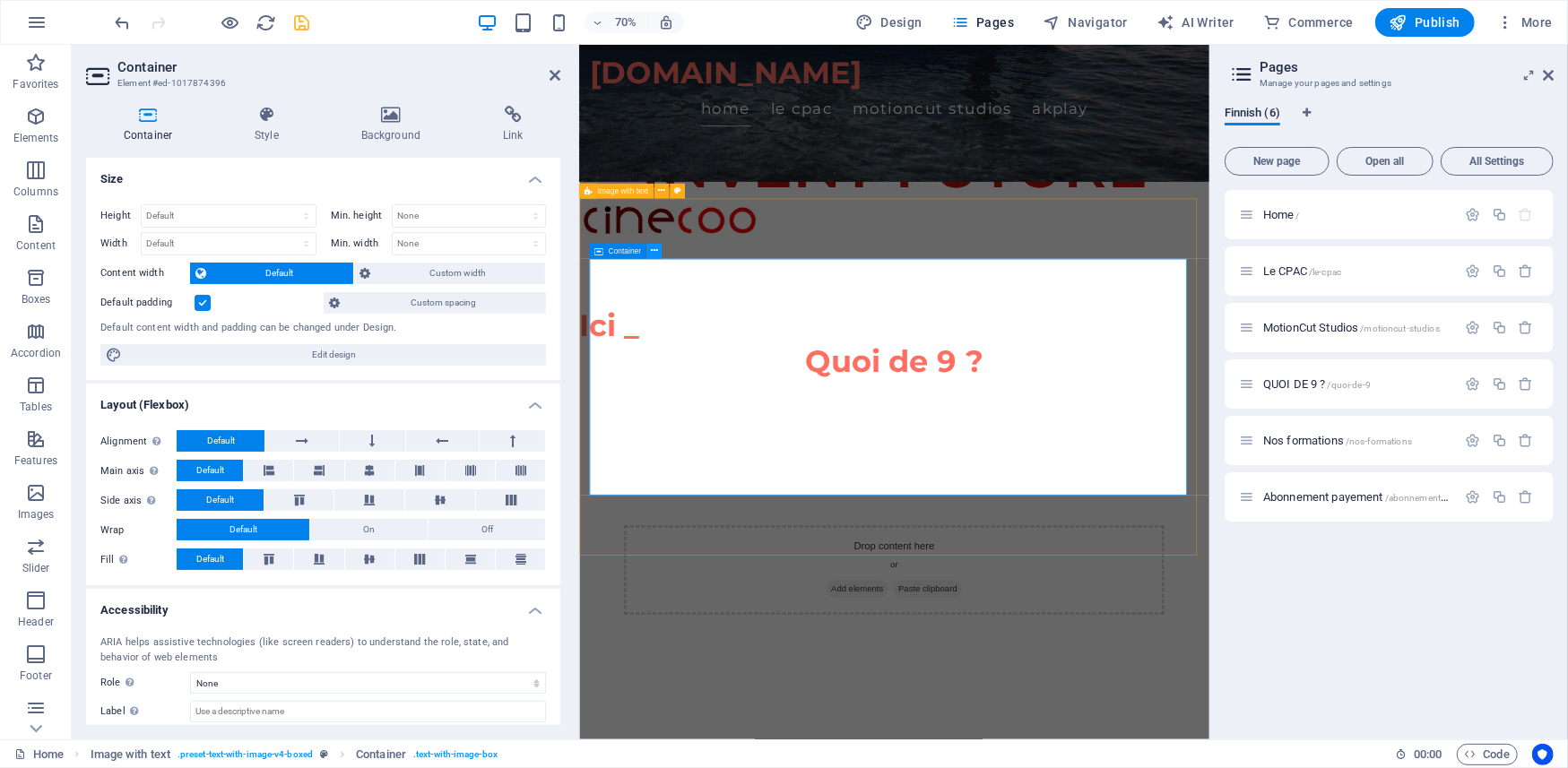
click at [651, 249] on icon at bounding box center [655, 251] width 8 height 13
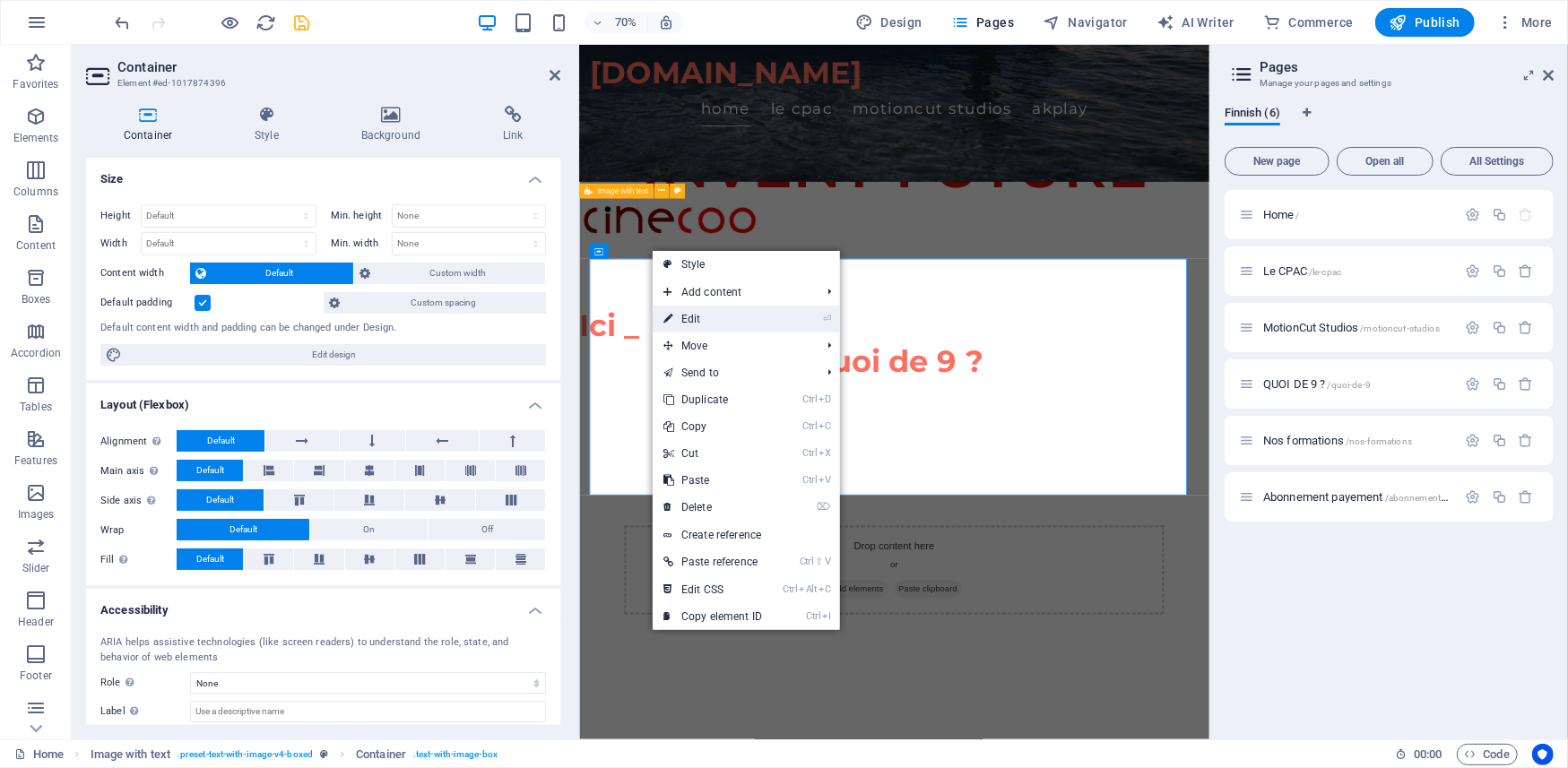
click at [694, 317] on link "⏎ Edit" at bounding box center [713, 319] width 120 height 27
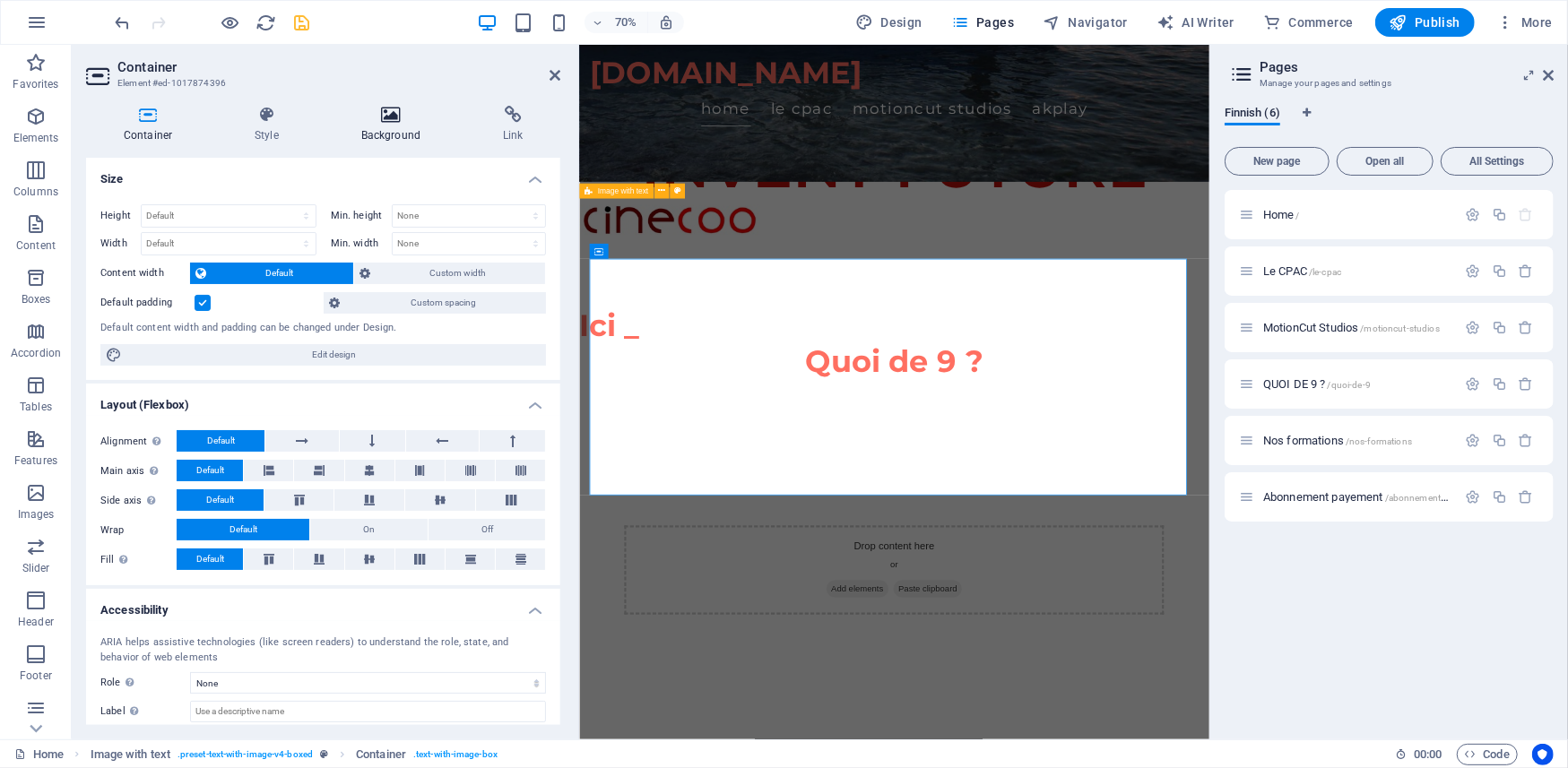
click at [393, 125] on h4 "Background" at bounding box center [394, 125] width 142 height 38
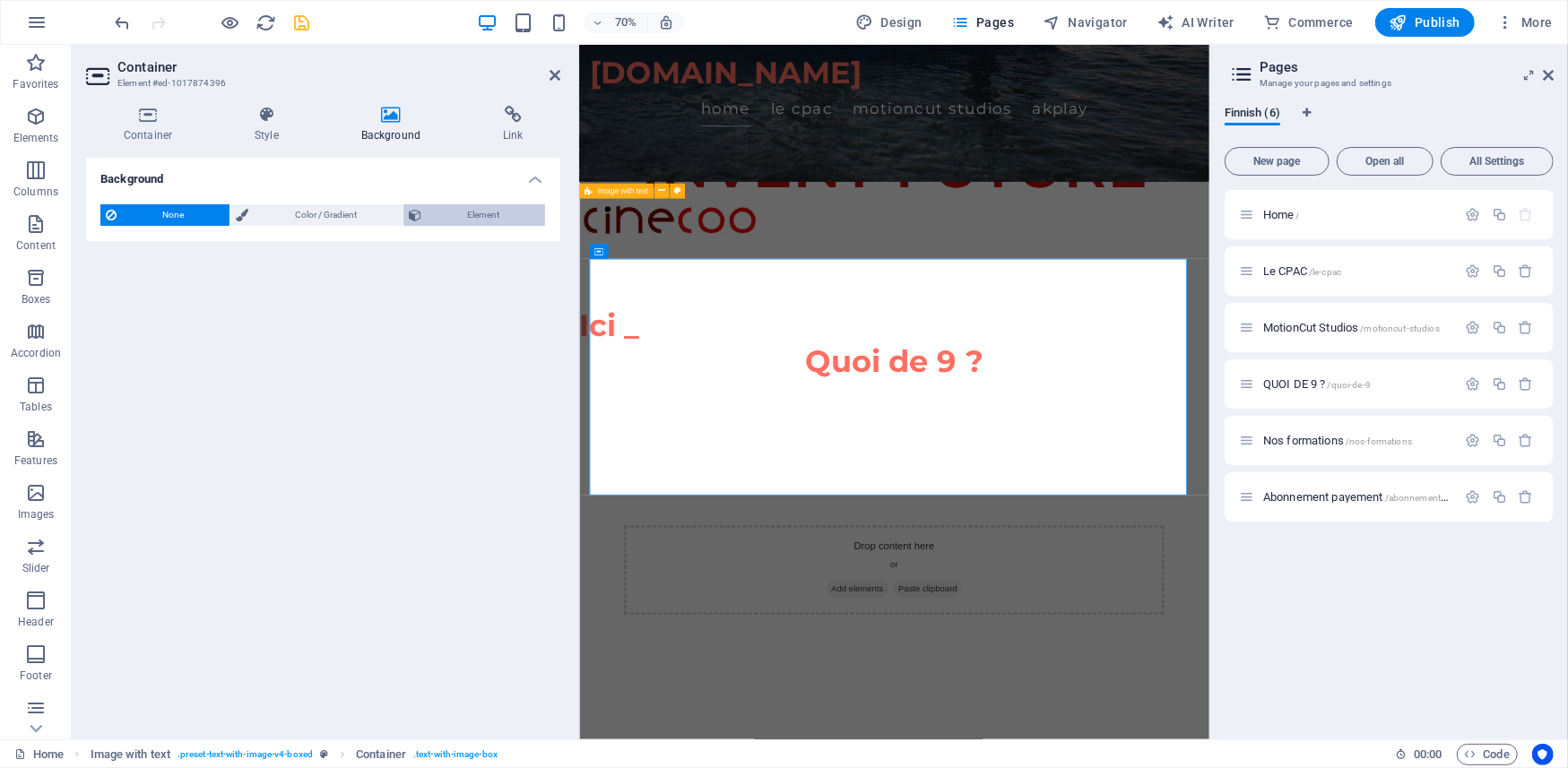
click at [464, 213] on span "Element" at bounding box center [483, 215] width 113 height 22
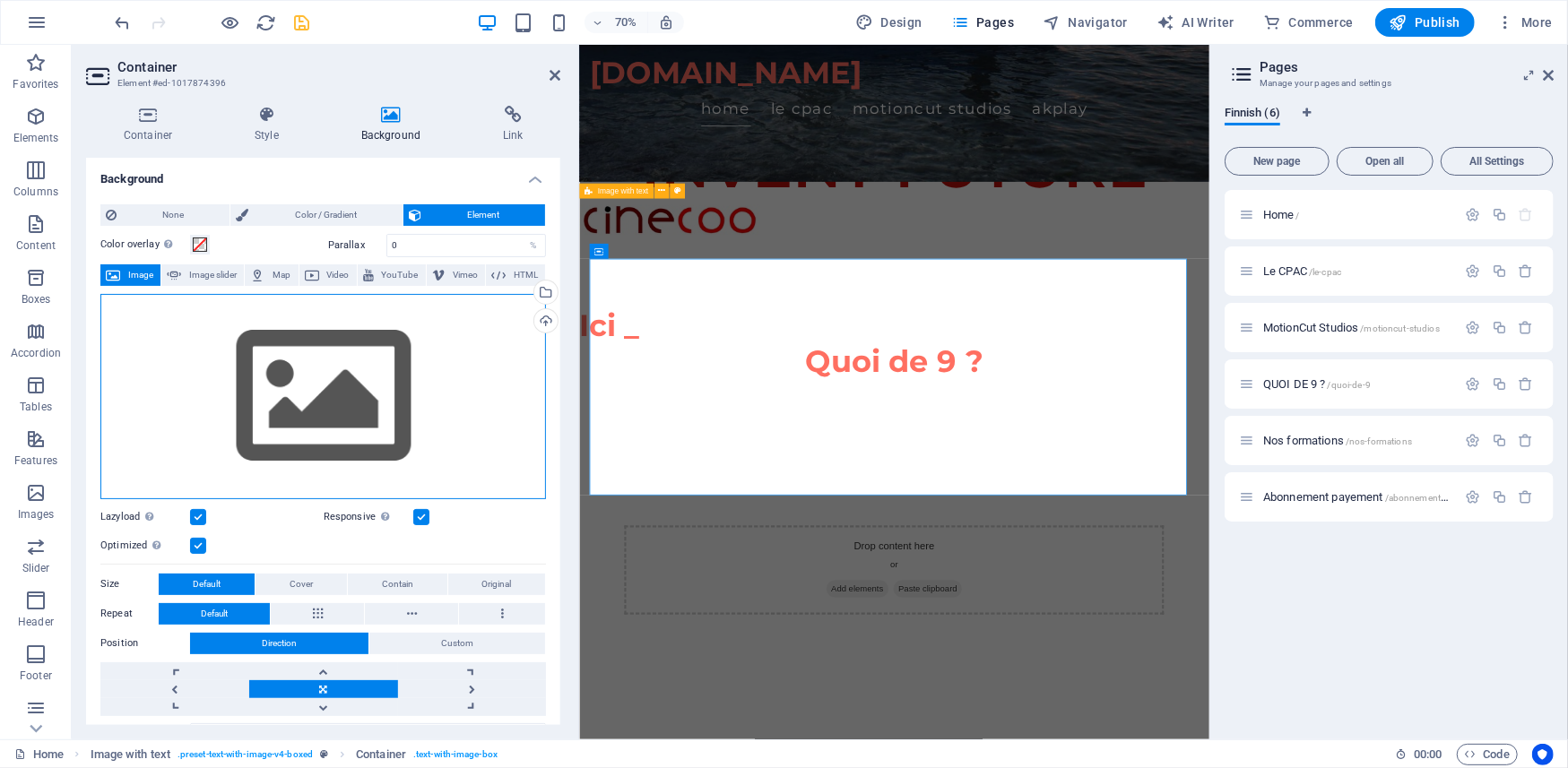
click at [340, 391] on div "Drag files here, click to choose files or select files from Files or our free s…" at bounding box center [323, 396] width 446 height 205
click at [340, 391] on body "[DOMAIN_NAME] Home Favorites Elements Columns Content Boxes Accordion Tables Fe…" at bounding box center [784, 384] width 1568 height 768
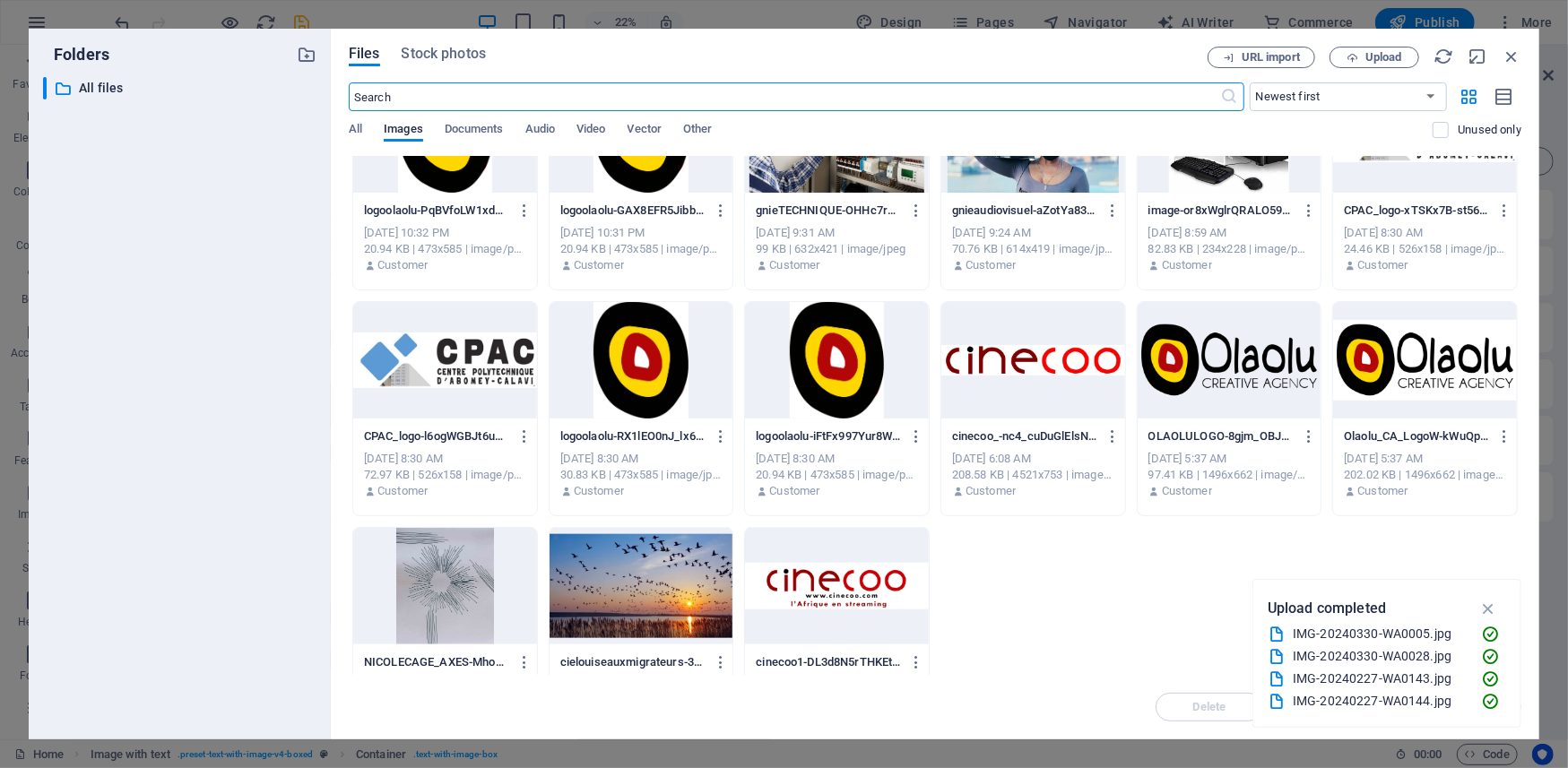
scroll to position [1277, 0]
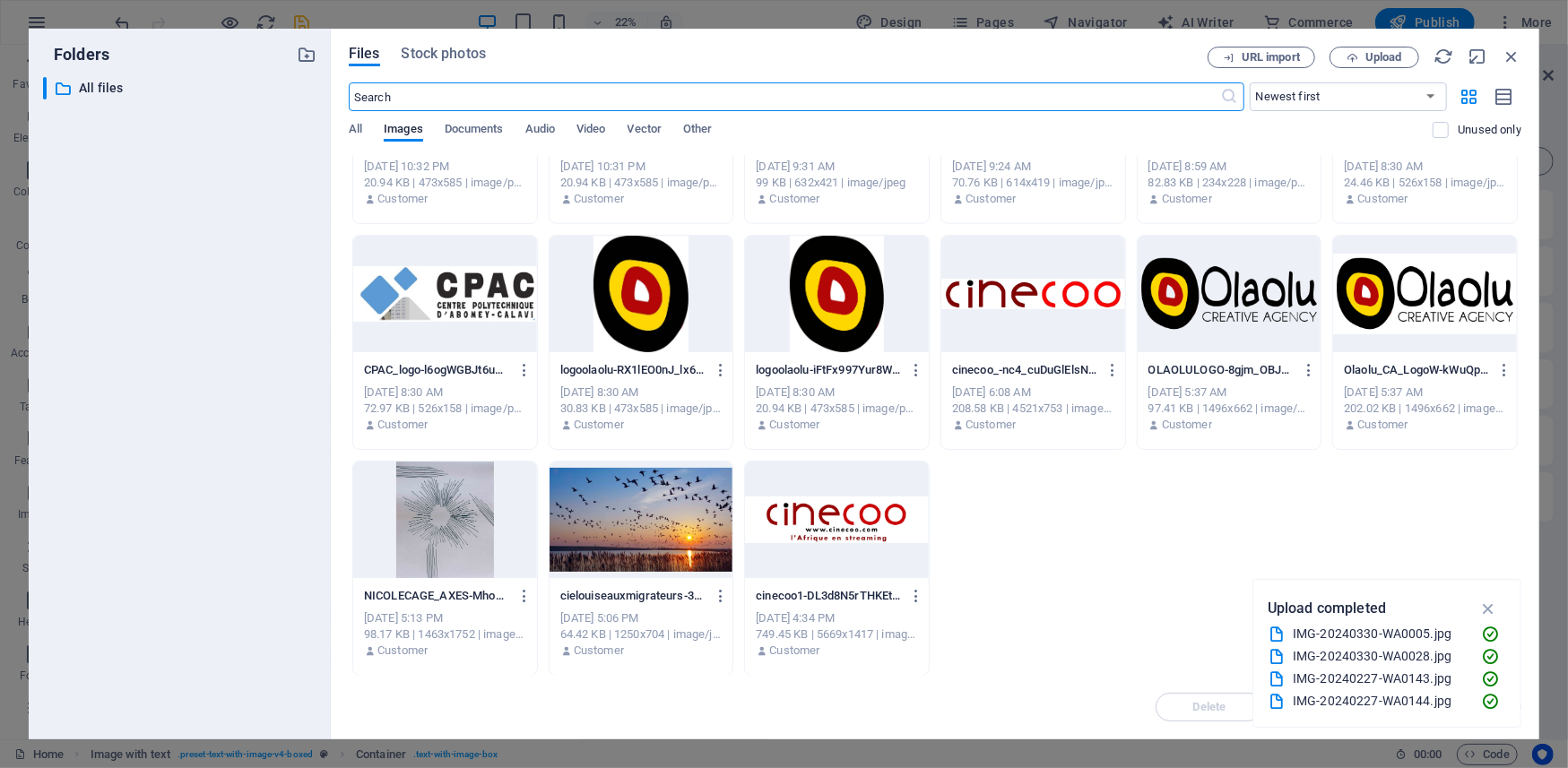
click at [668, 517] on div at bounding box center [641, 520] width 184 height 117
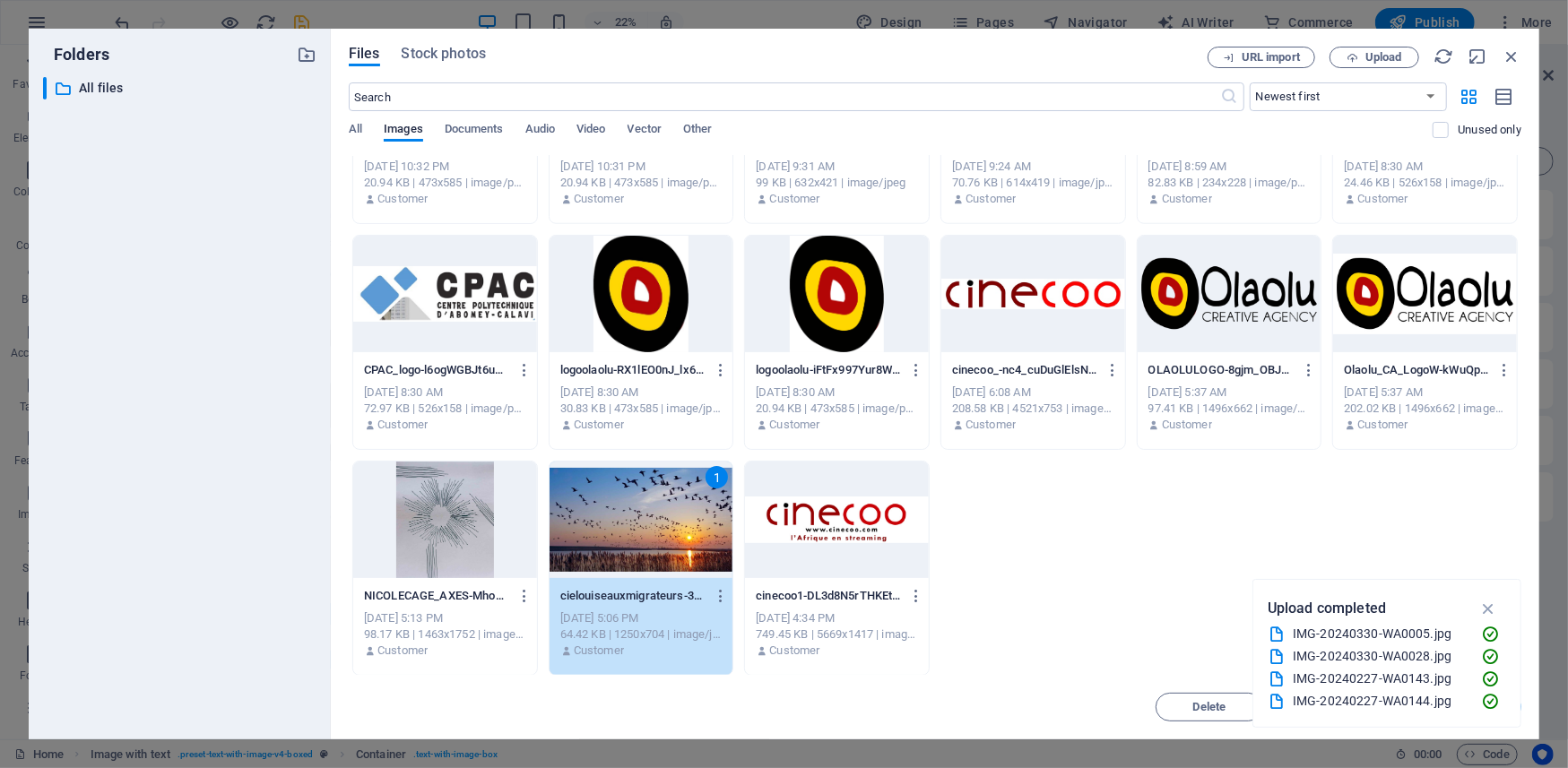
click at [668, 517] on div "1" at bounding box center [641, 520] width 184 height 117
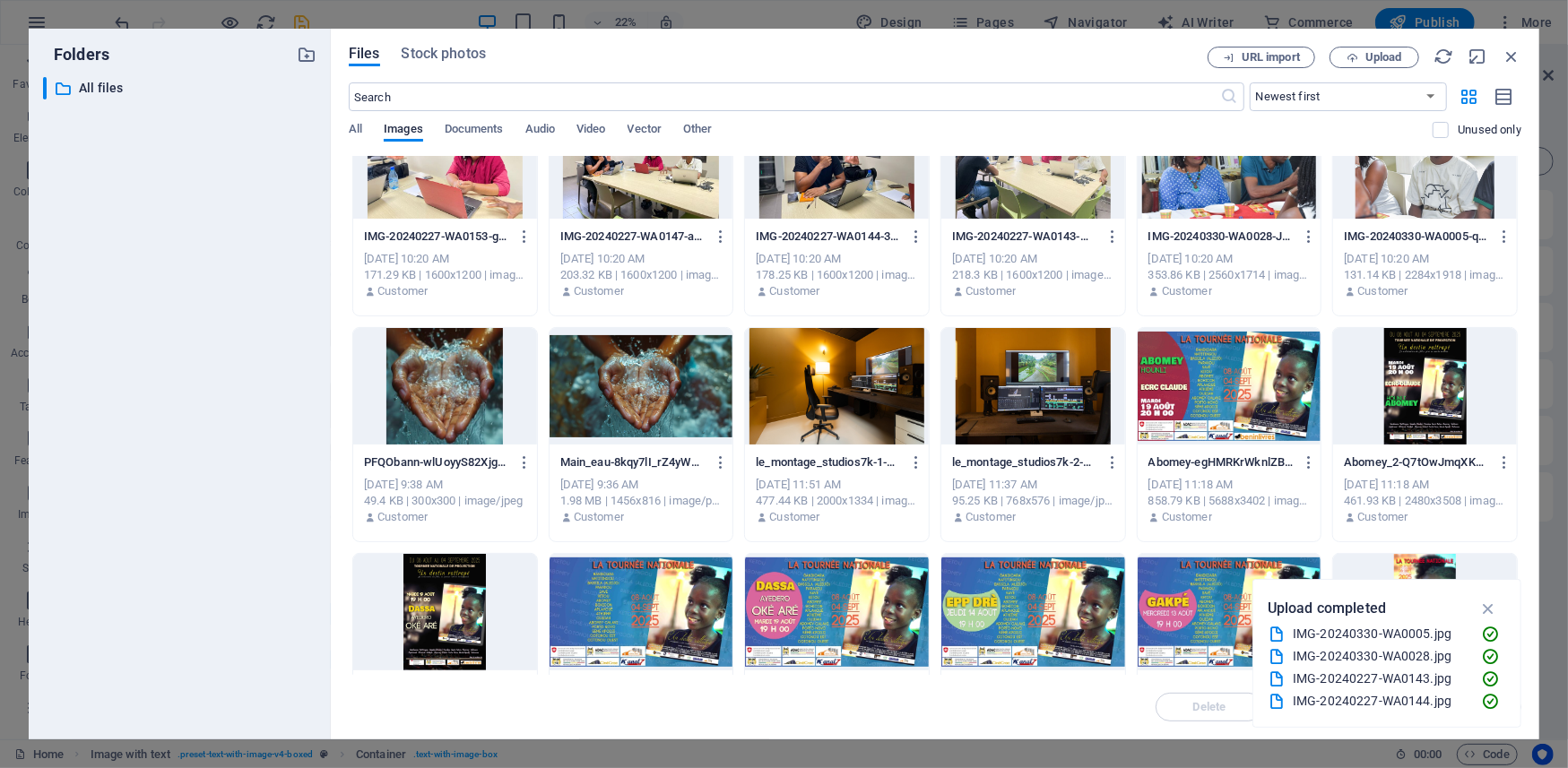
scroll to position [0, 0]
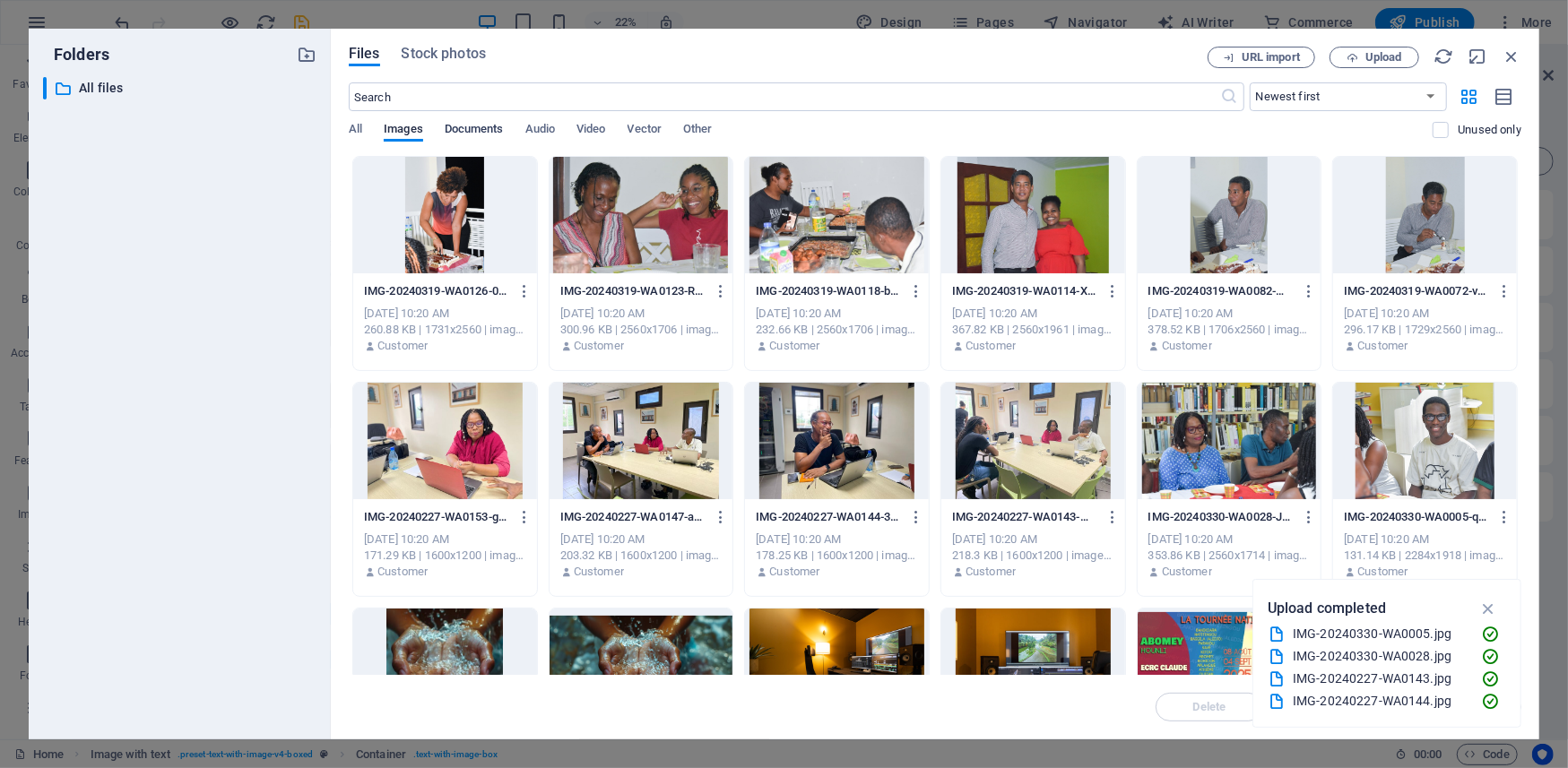
click at [467, 127] on span "Documents" at bounding box center [474, 130] width 59 height 25
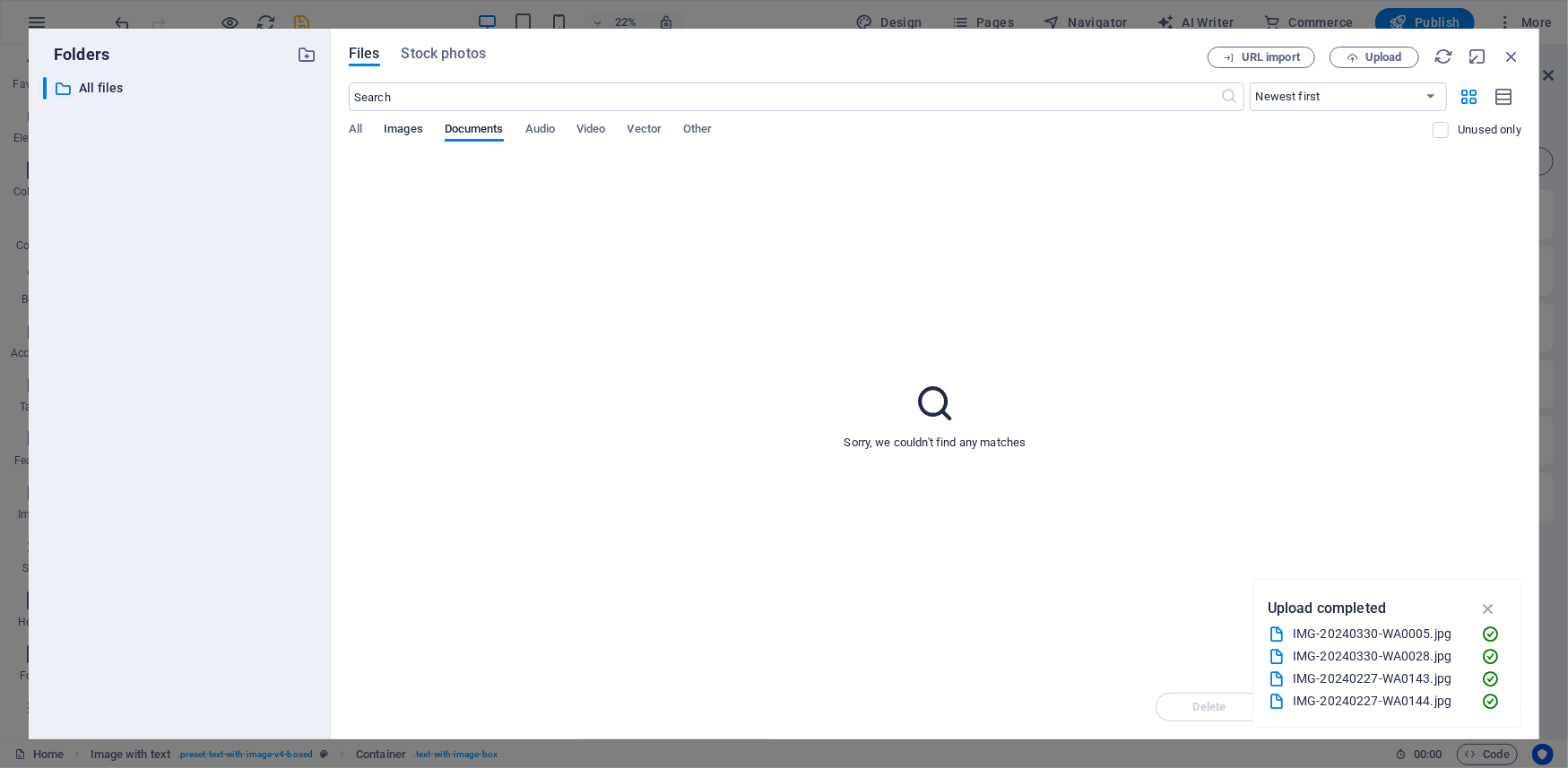
click at [403, 125] on span "Images" at bounding box center [403, 130] width 39 height 25
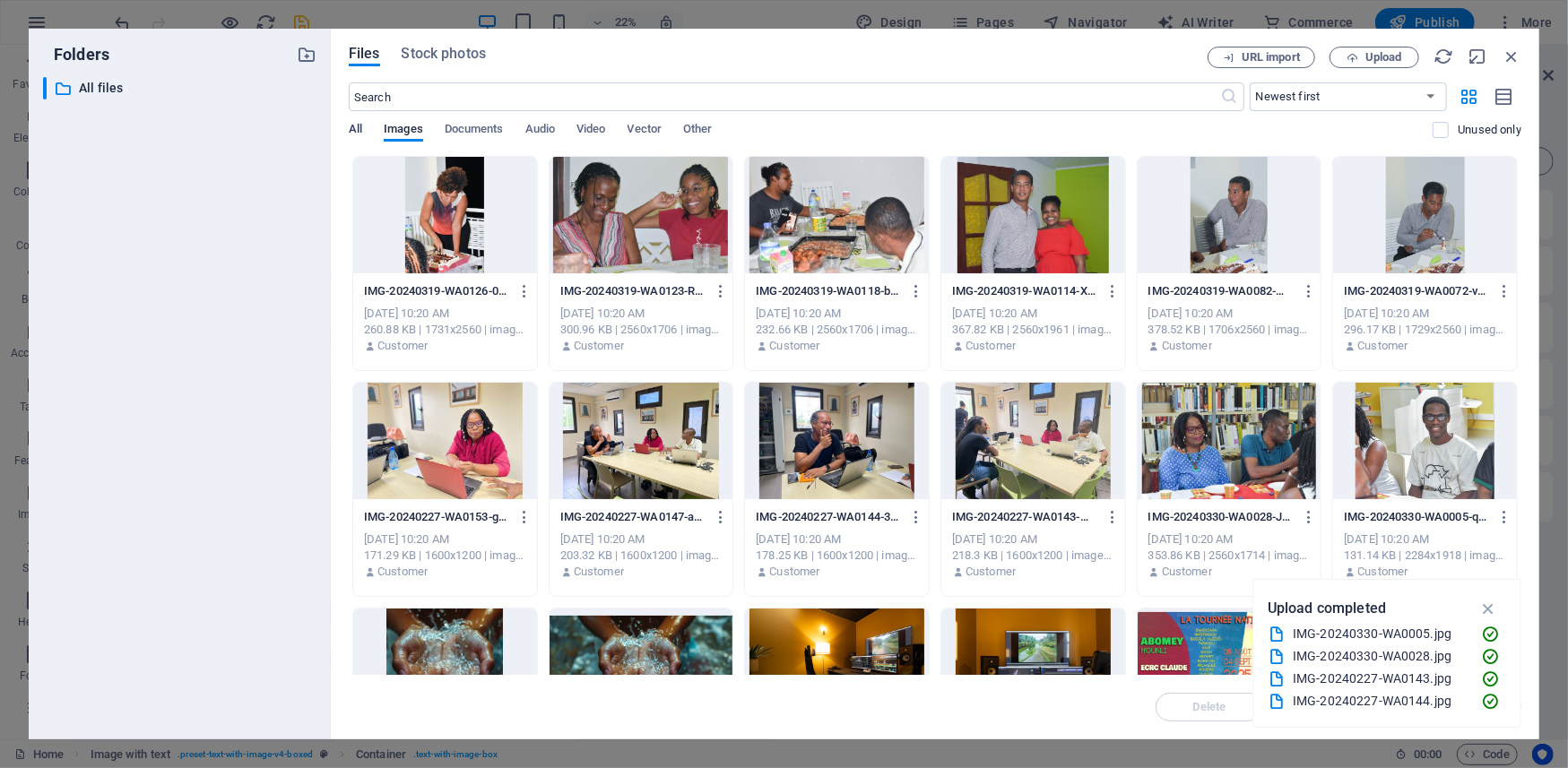
click at [354, 123] on span "All" at bounding box center [356, 130] width 13 height 25
click at [812, 464] on div at bounding box center [837, 441] width 184 height 117
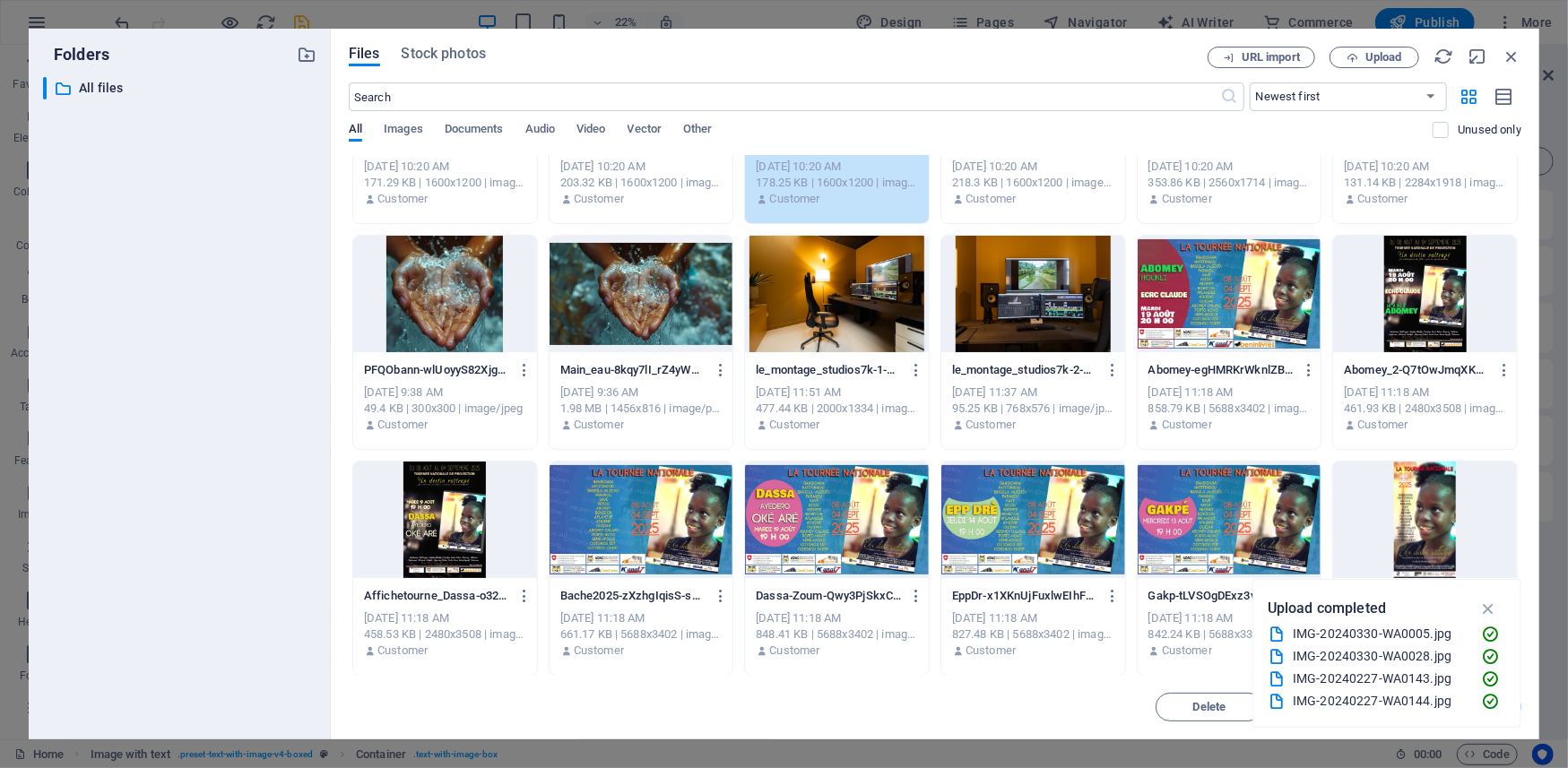
scroll to position [398, 0]
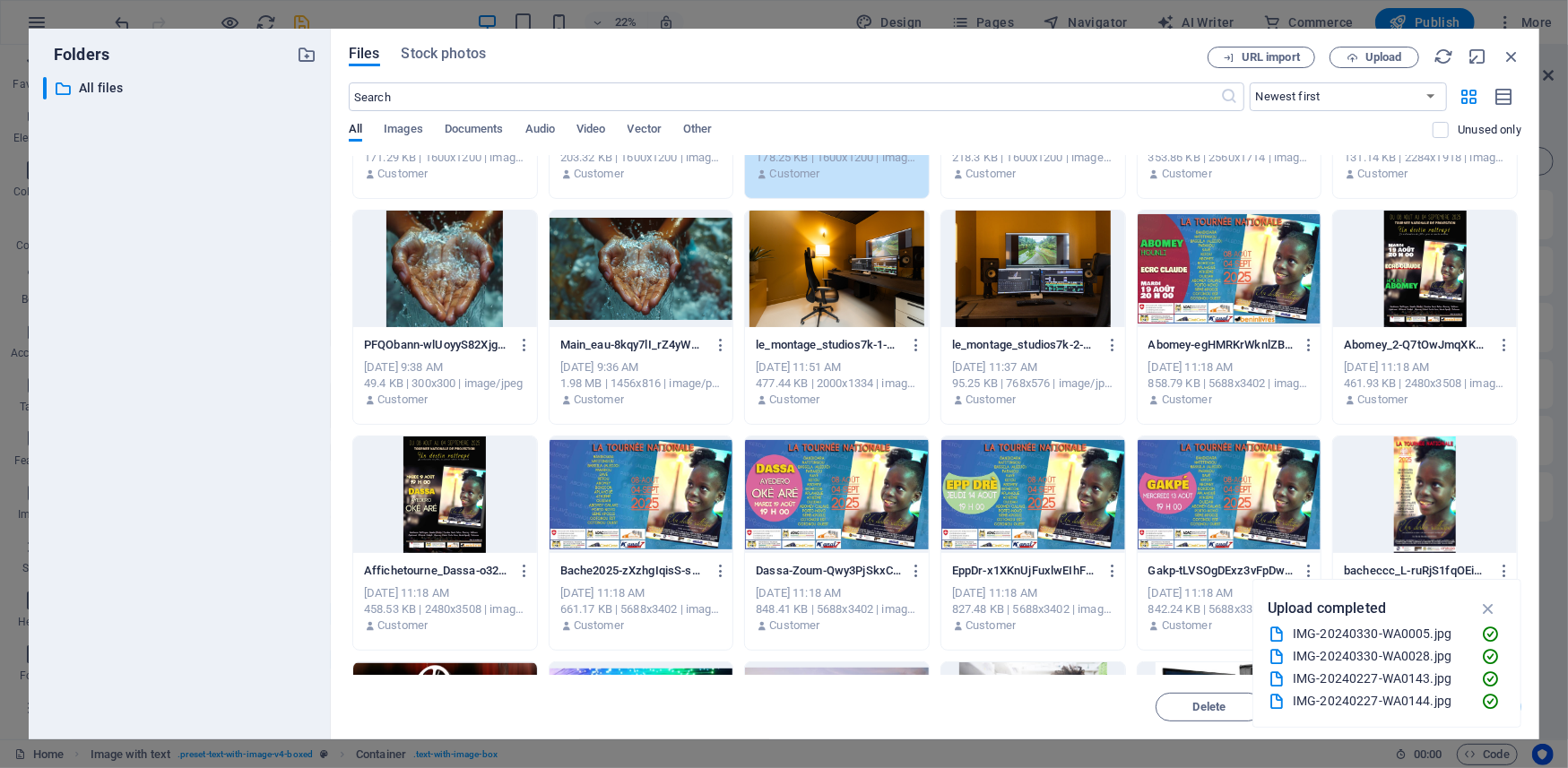
click at [604, 291] on div at bounding box center [641, 269] width 184 height 117
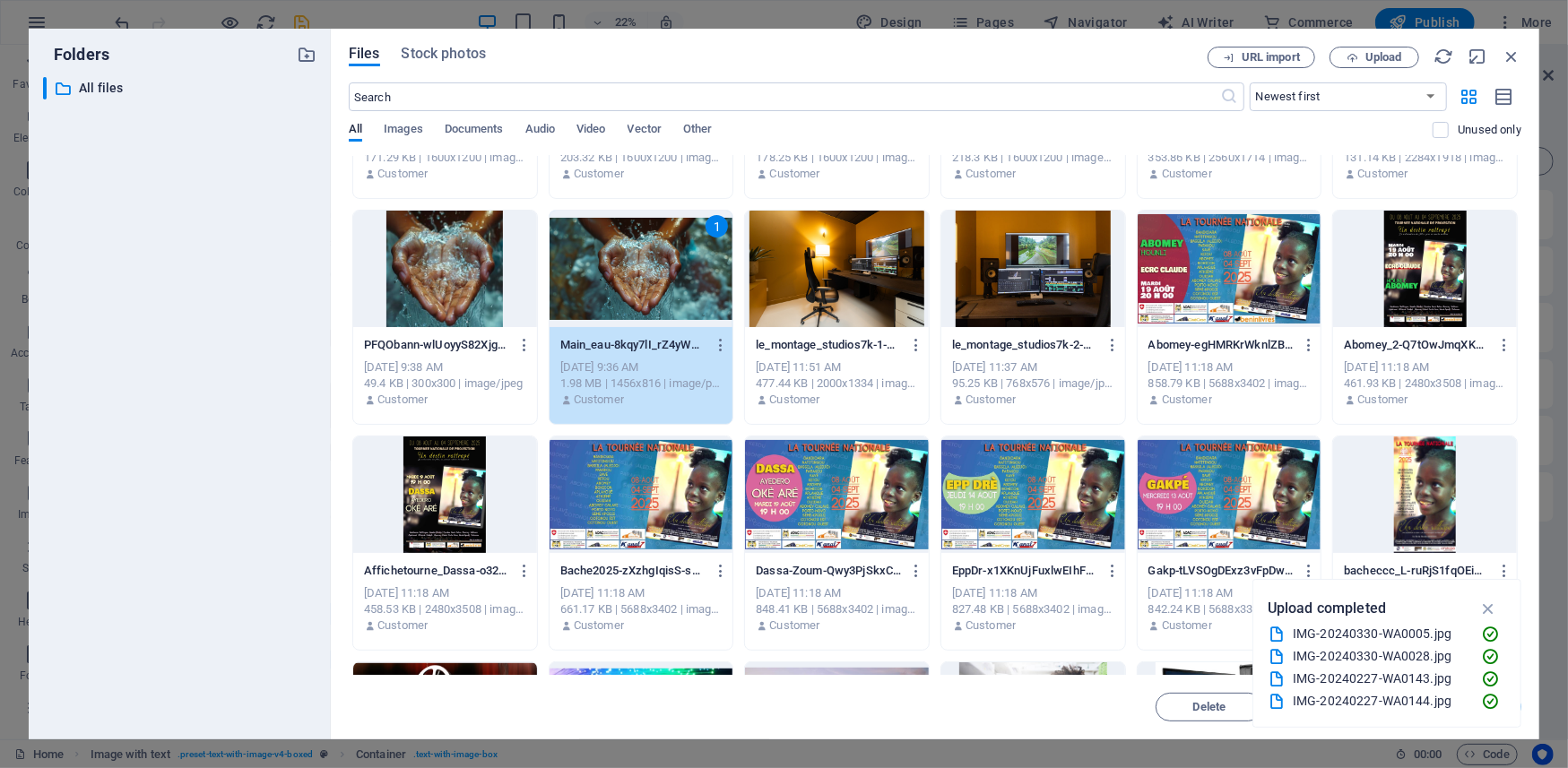
click at [604, 291] on div "1" at bounding box center [641, 269] width 184 height 117
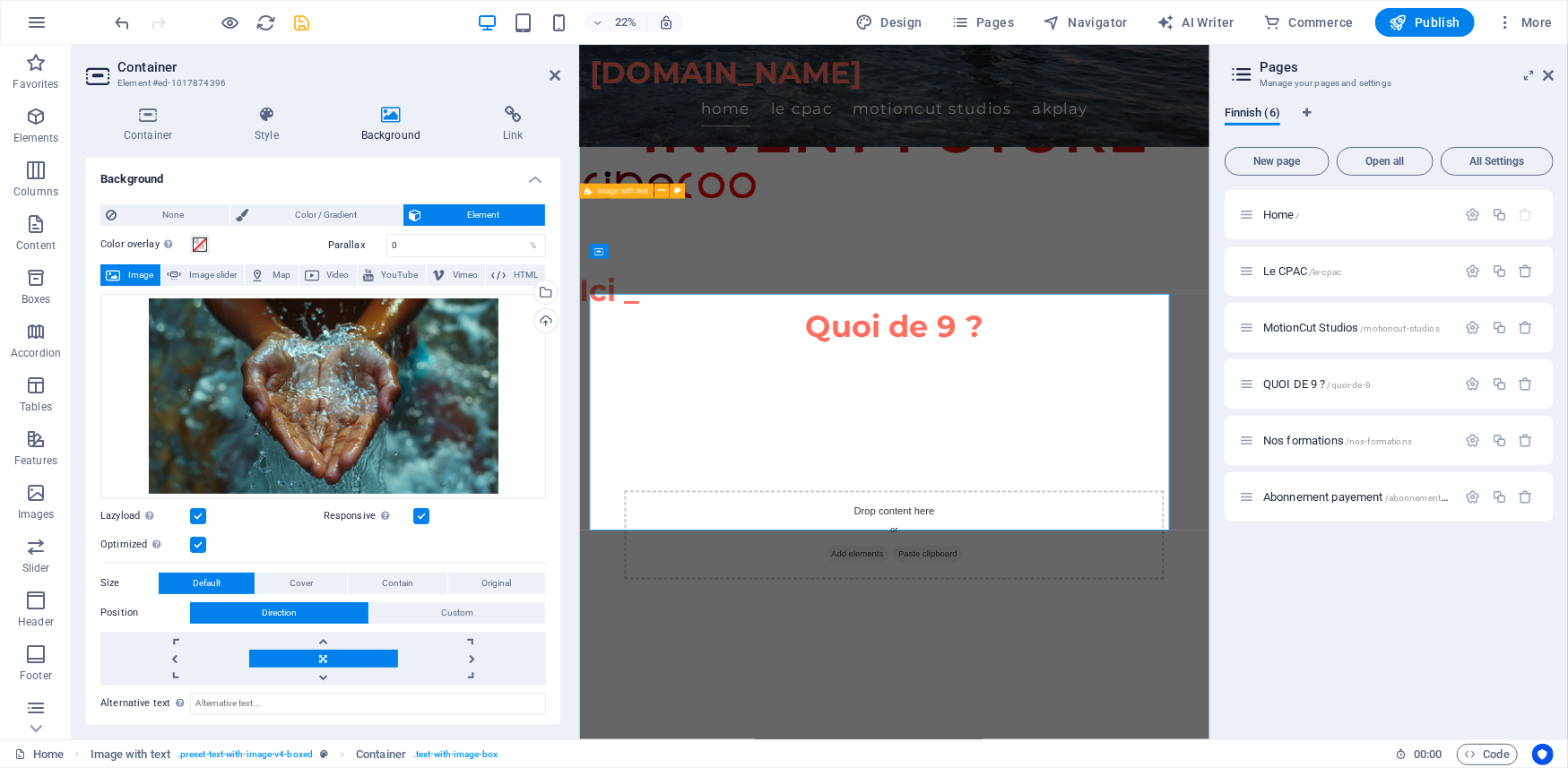
scroll to position [797, 0]
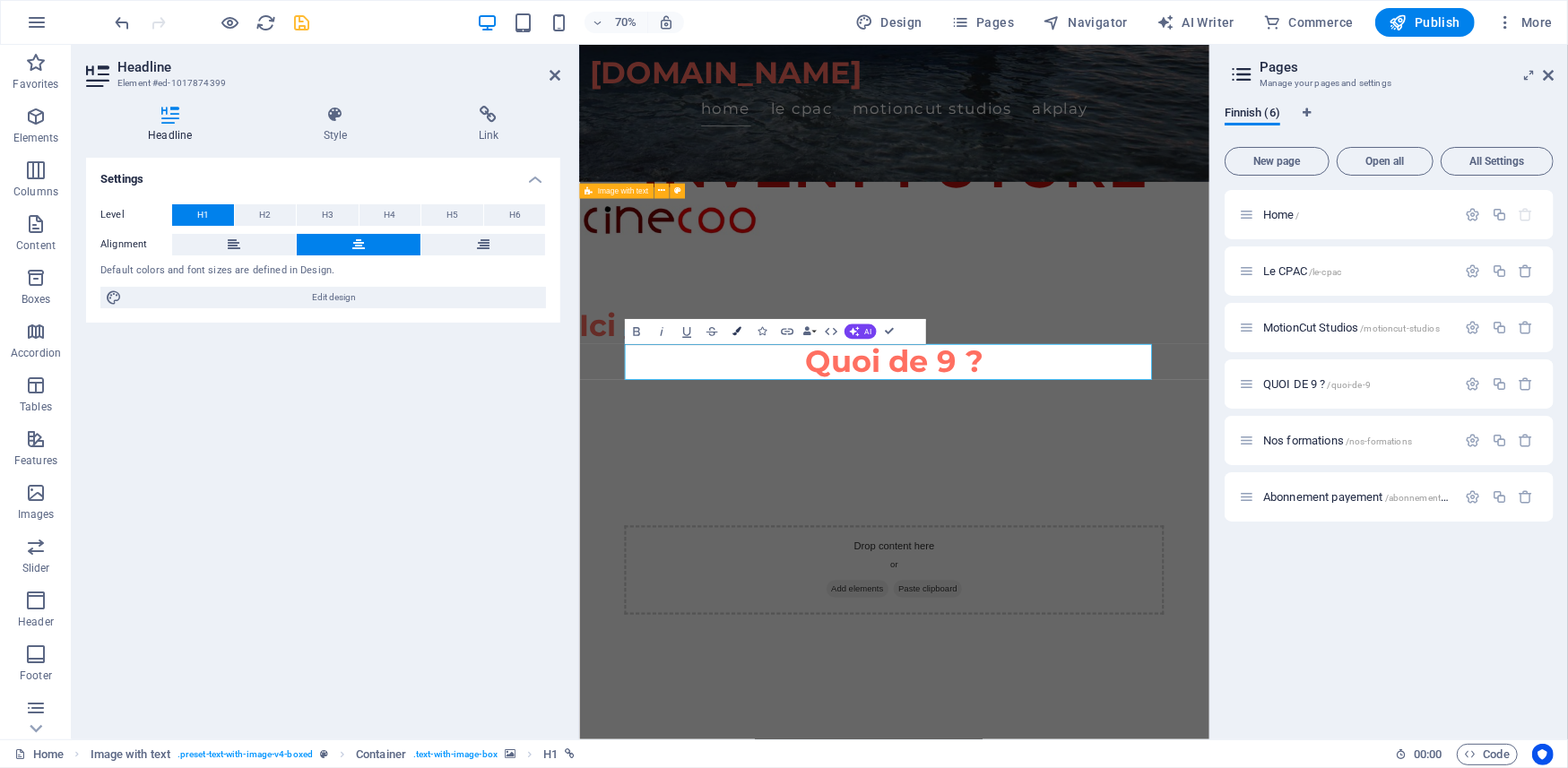
click at [737, 334] on icon "button" at bounding box center [737, 331] width 9 height 9
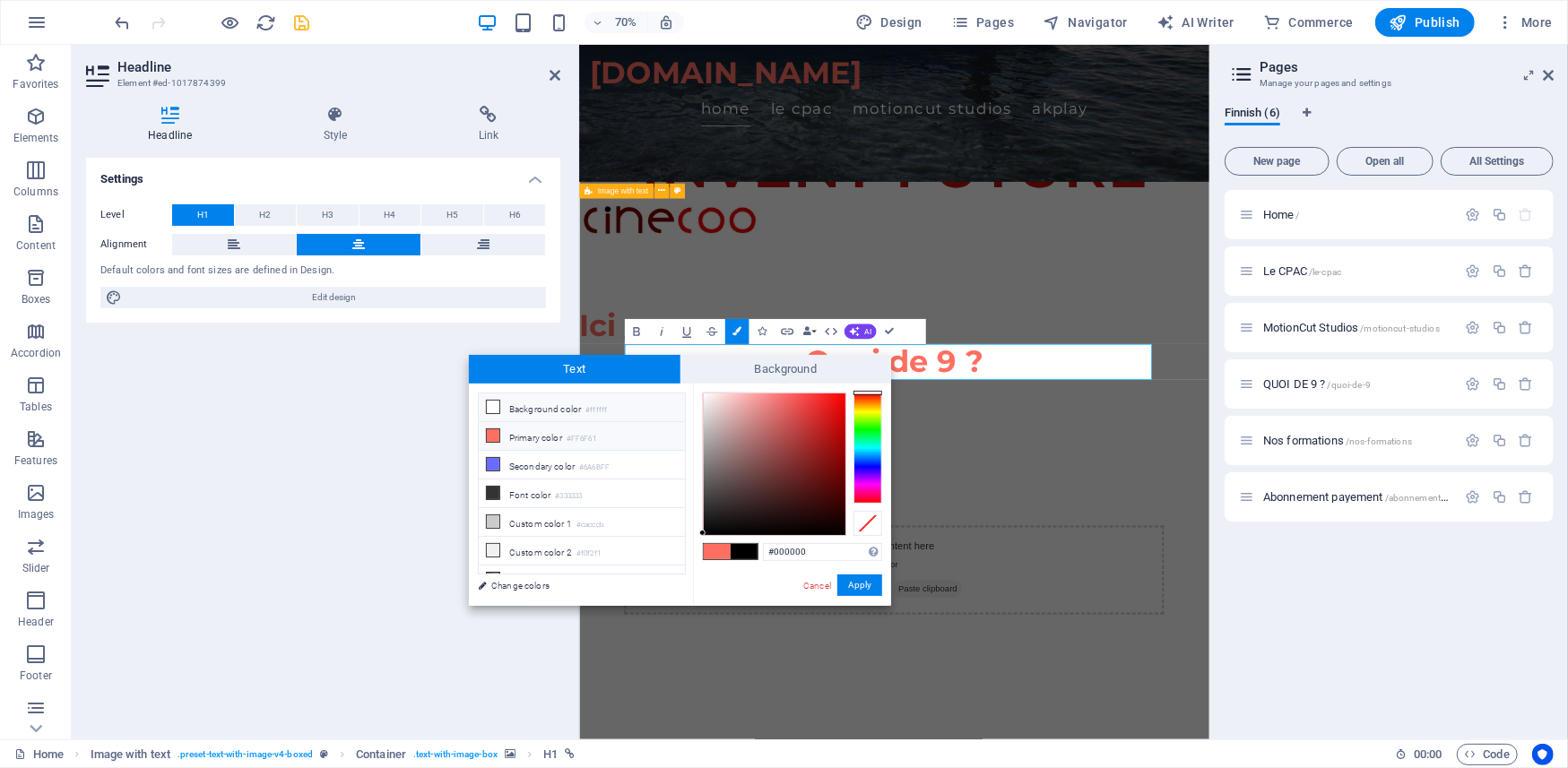
click at [520, 411] on li "Background color #ffffff" at bounding box center [582, 408] width 206 height 29
type input "#ffffff"
click at [852, 578] on button "Apply" at bounding box center [860, 586] width 45 height 22
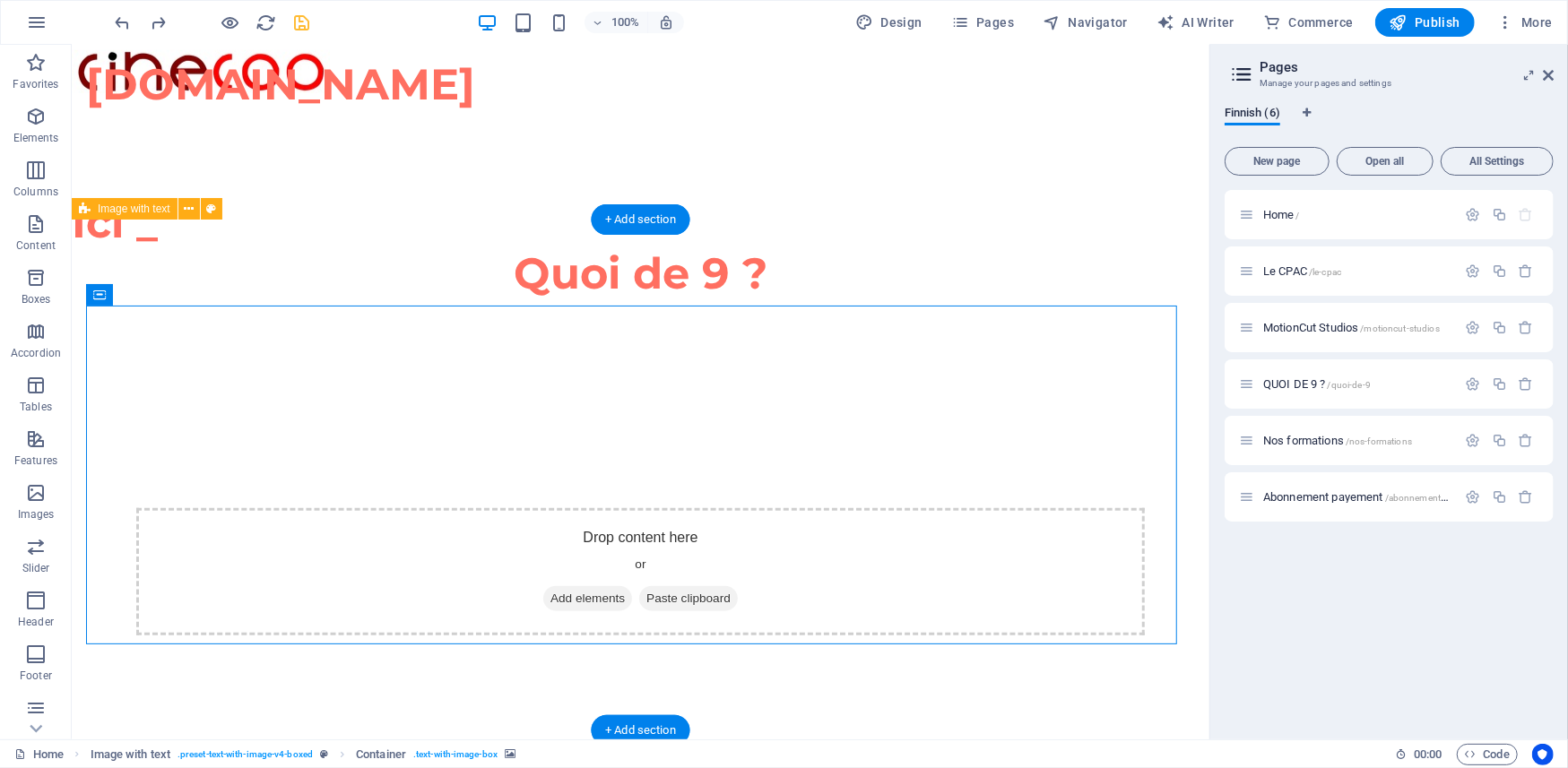
scroll to position [995, 0]
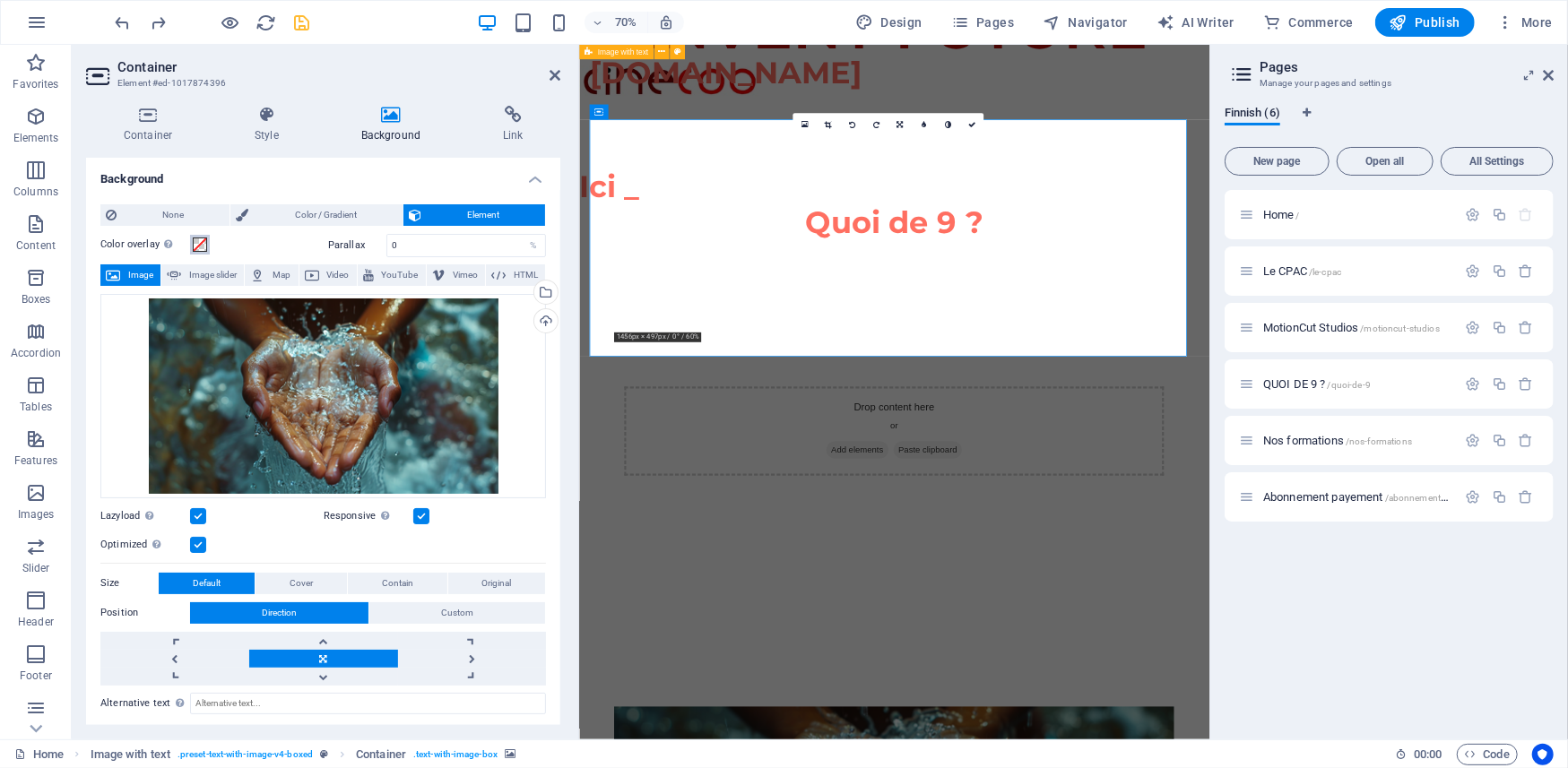
click at [193, 244] on span at bounding box center [200, 244] width 14 height 14
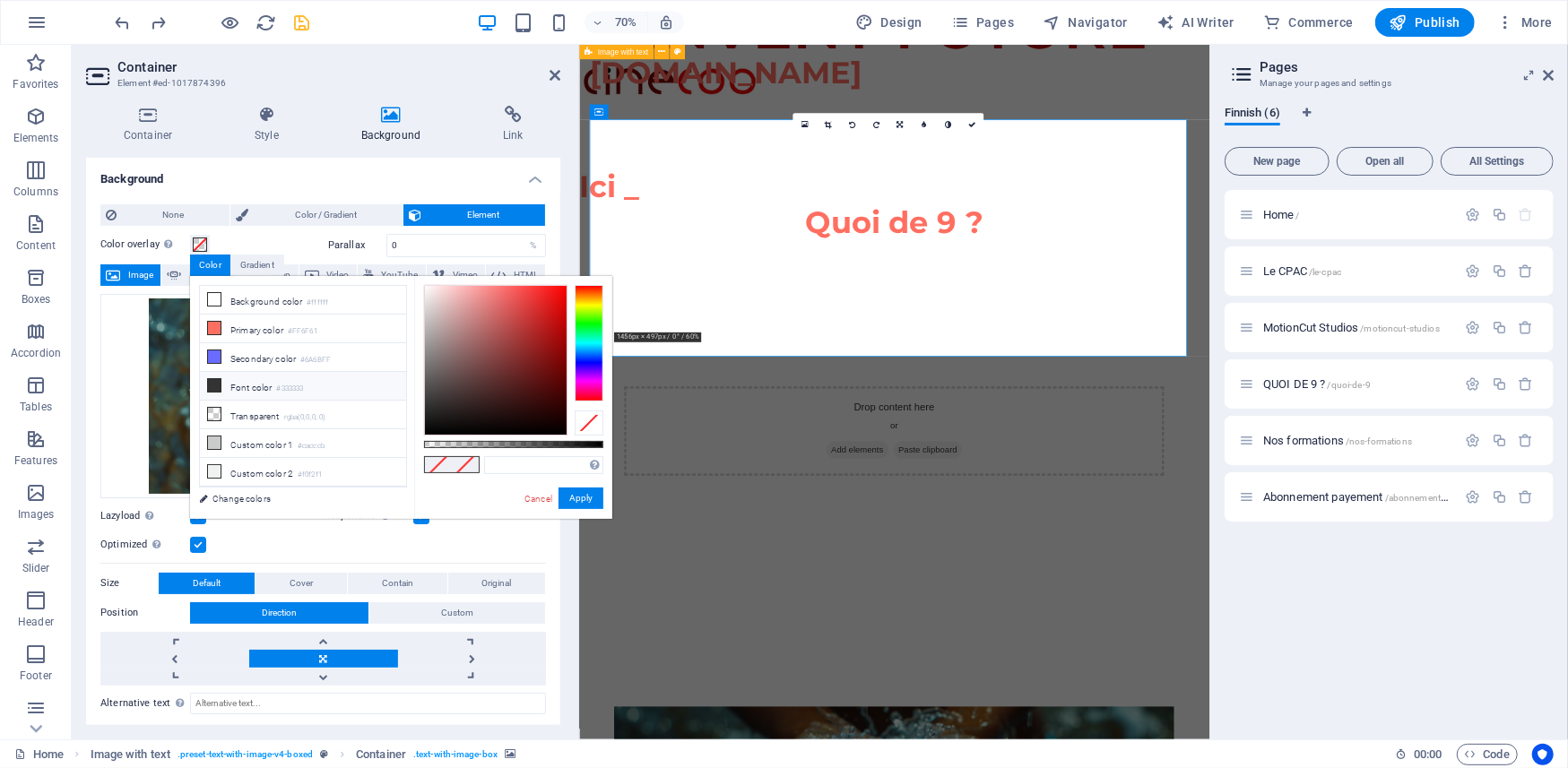
click at [244, 388] on li "Font color #333333" at bounding box center [302, 386] width 206 height 29
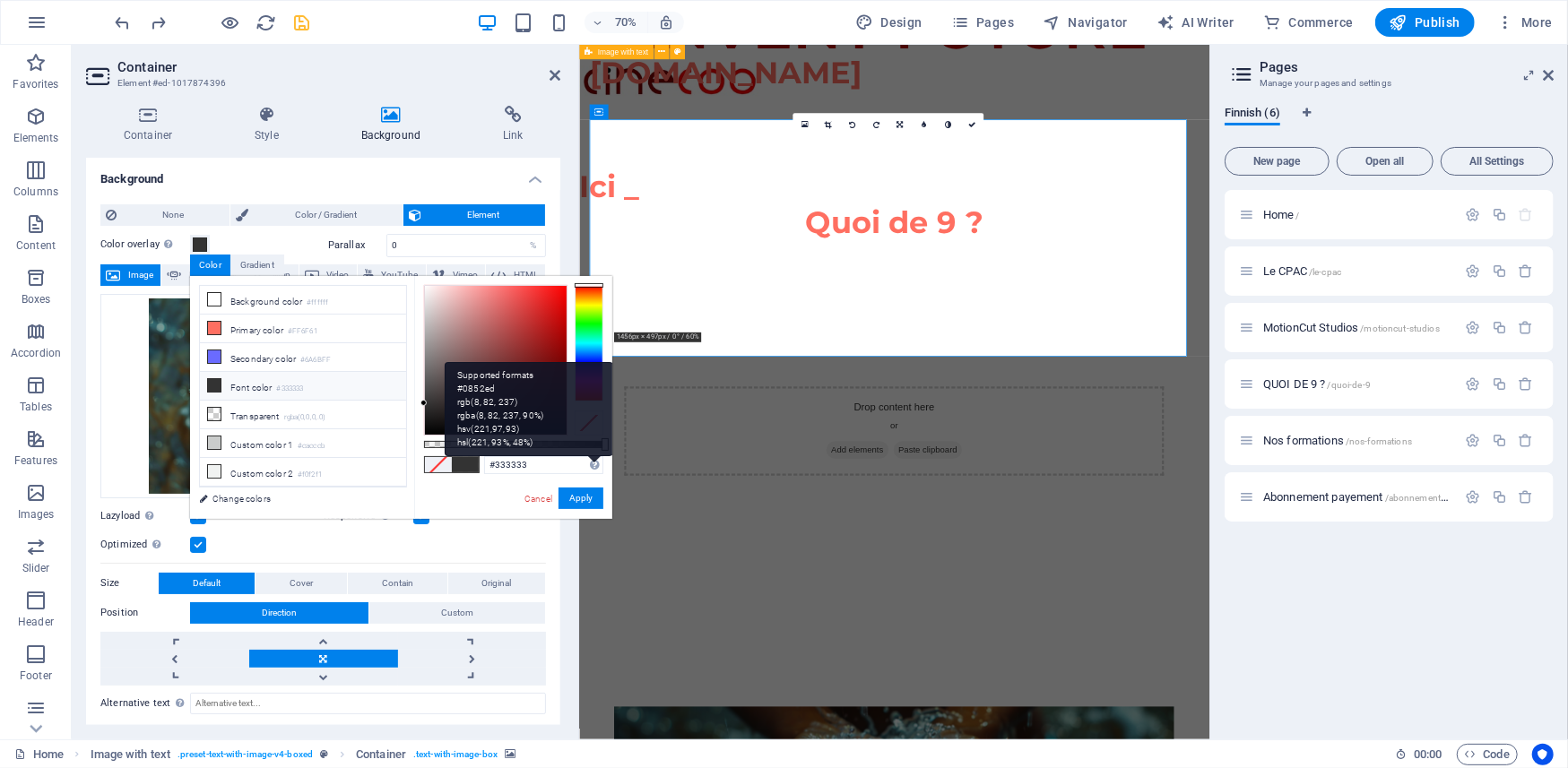
click at [604, 446] on div "Supported formats #0852ed rgb(8, 82, 237) rgba(8, 82, 237, 90%) hsv(221,97,93) …" at bounding box center [529, 409] width 168 height 94
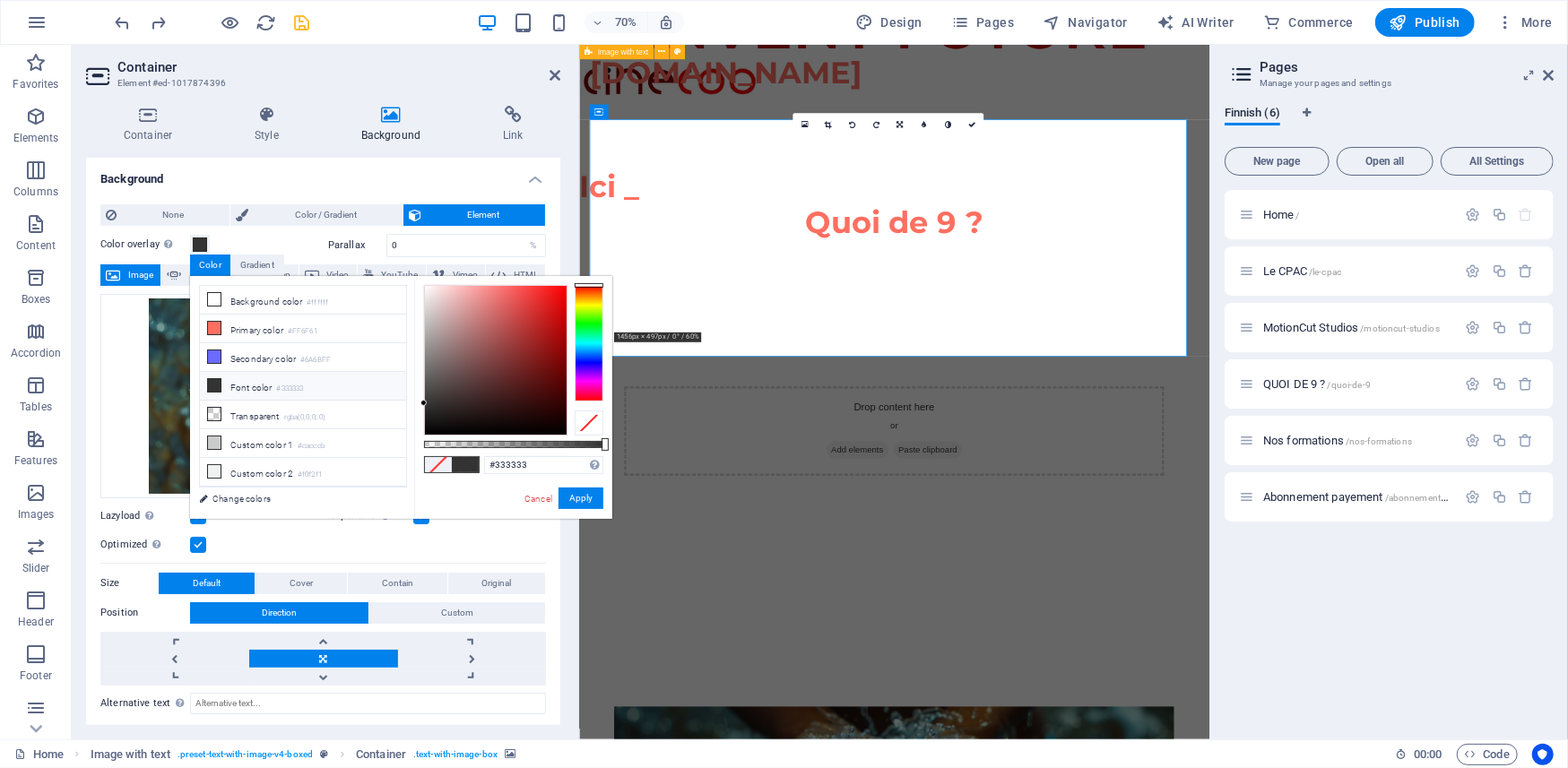
click at [605, 443] on div at bounding box center [606, 444] width 8 height 12
drag, startPoint x: 558, startPoint y: 449, endPoint x: 526, endPoint y: 449, distance: 32.0
click at [526, 449] on div "#333333 Supported formats #0852ed rgb(8, 82, 237) rgba(8, 82, 237, 90%) hsv(221…" at bounding box center [513, 527] width 198 height 503
type input "rgba(51, 51, 51, 0.633)"
drag, startPoint x: 605, startPoint y: 445, endPoint x: 538, endPoint y: 441, distance: 67.1
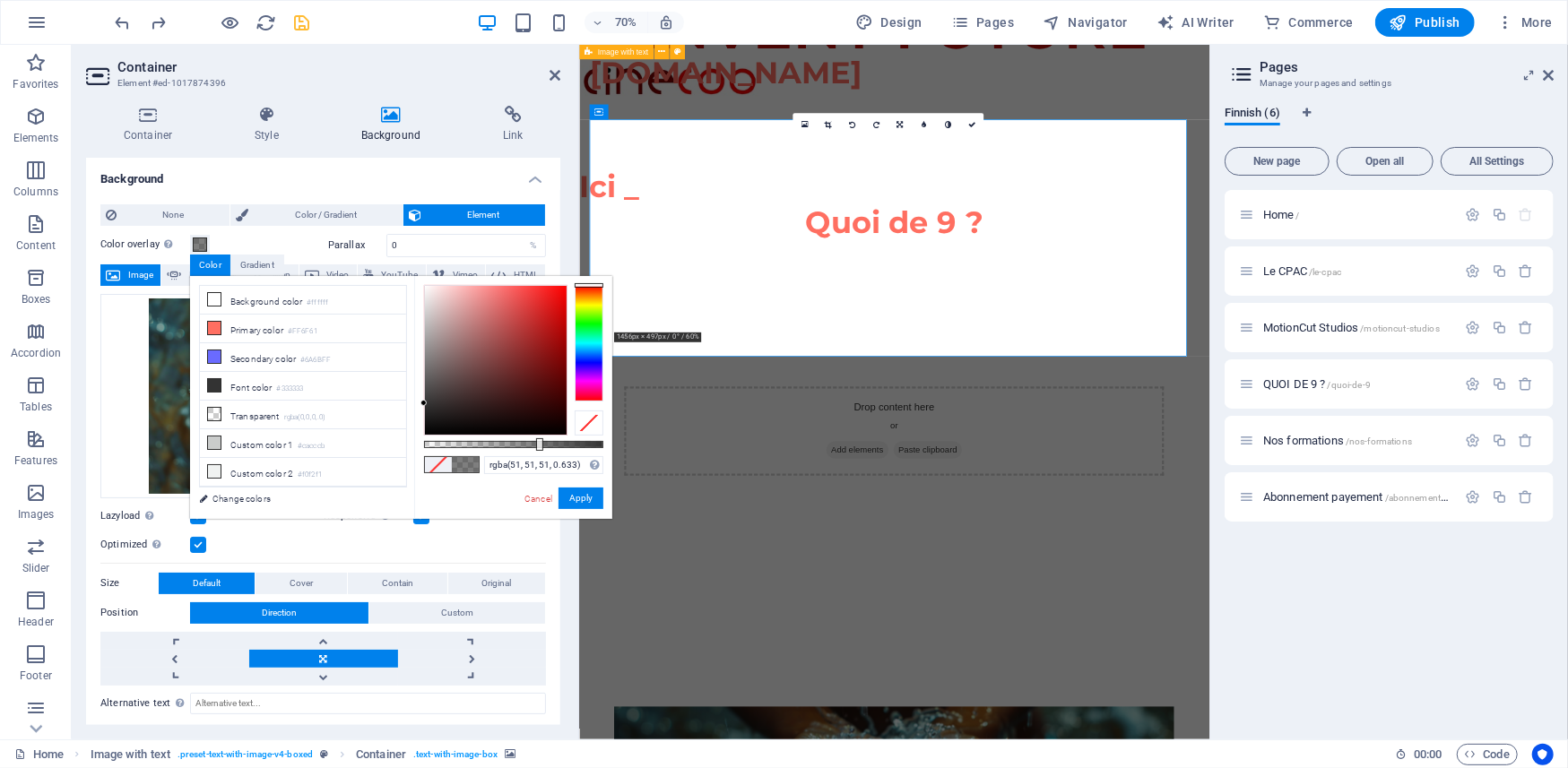
click at [538, 441] on div at bounding box center [540, 444] width 8 height 12
click at [586, 492] on button "Apply" at bounding box center [581, 498] width 45 height 22
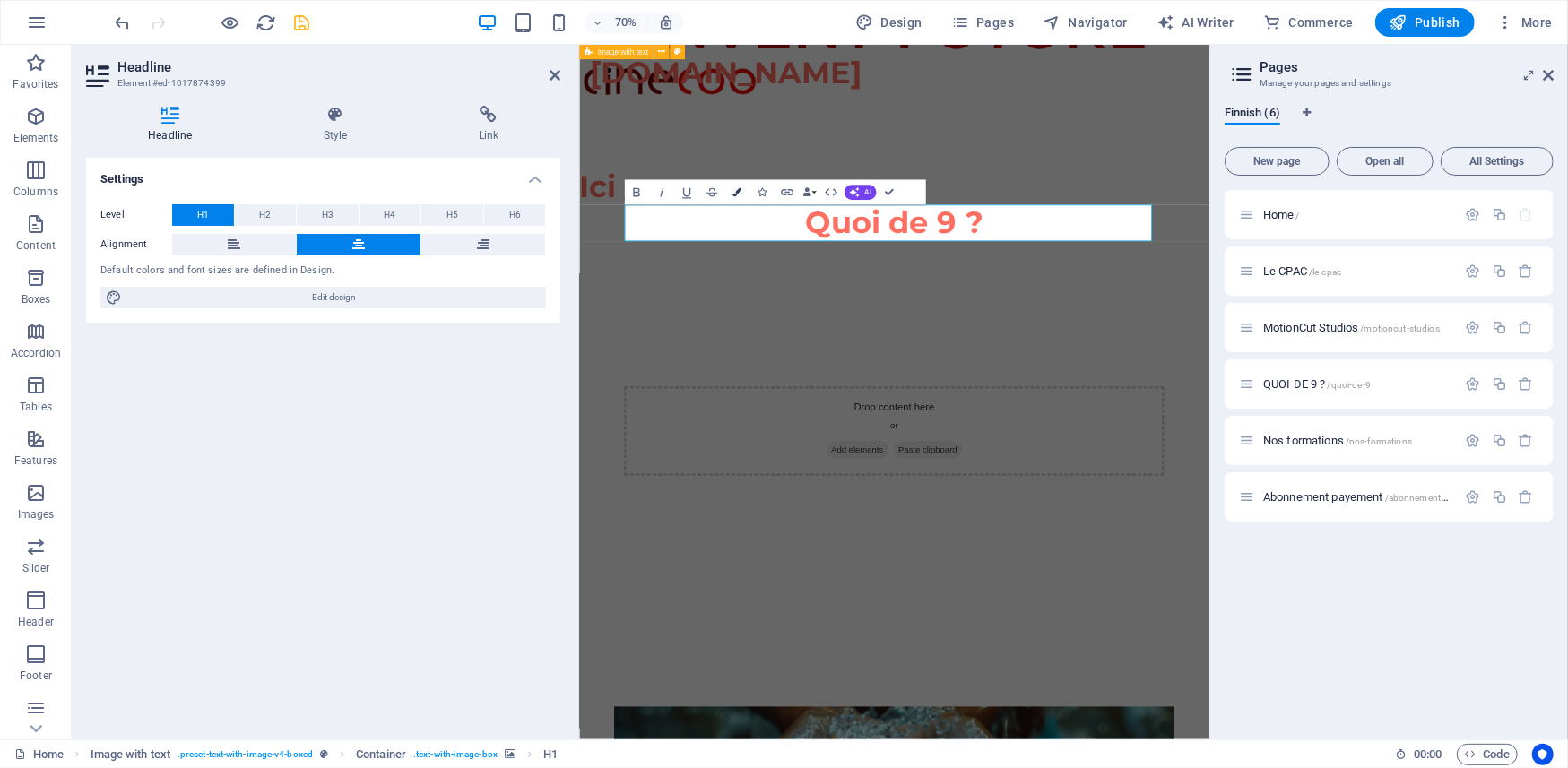
click at [737, 188] on icon "button" at bounding box center [737, 192] width 9 height 9
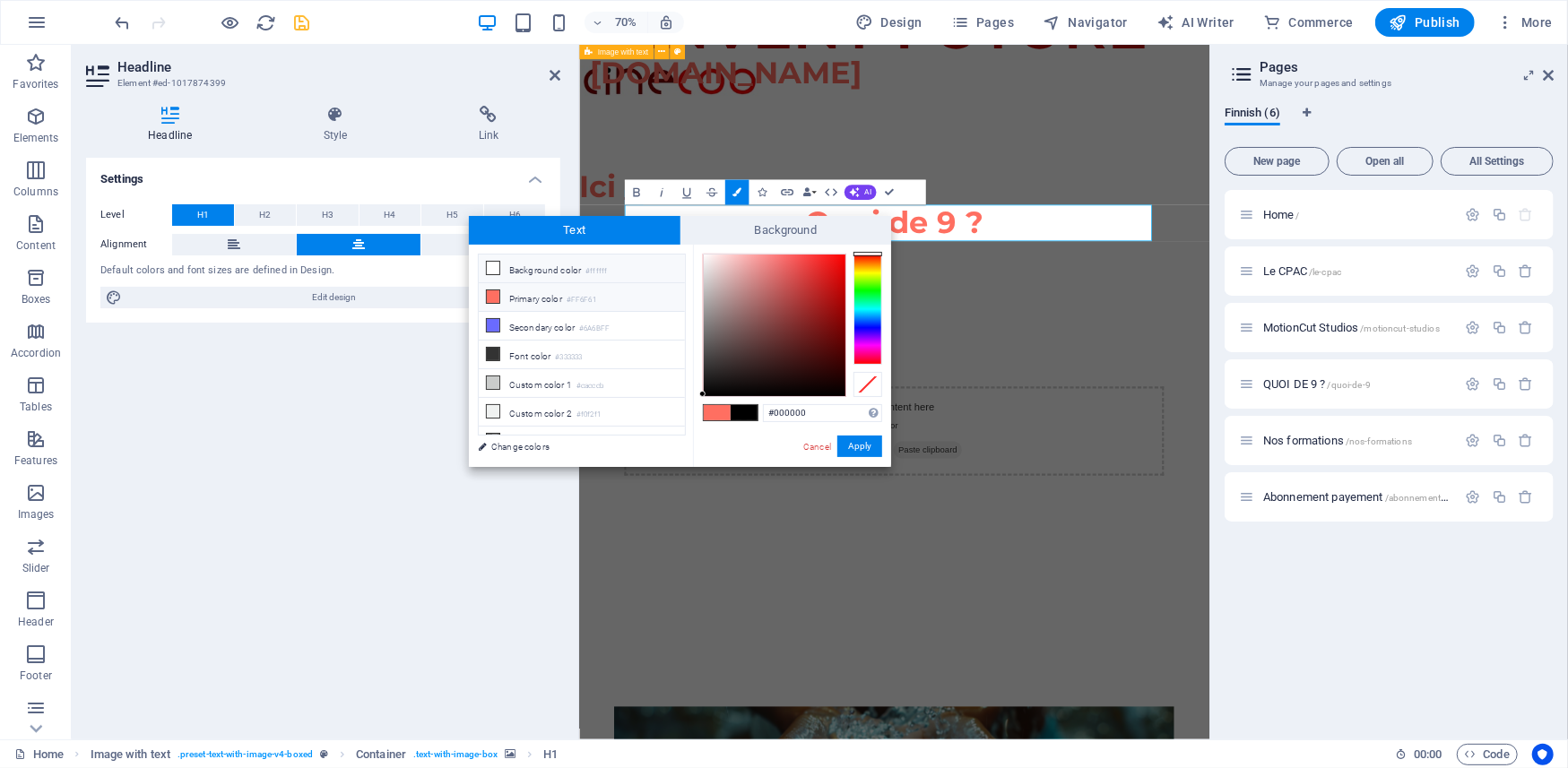
click at [571, 267] on li "Background color #ffffff" at bounding box center [582, 269] width 206 height 29
type input "#ffffff"
click at [859, 450] on button "Apply" at bounding box center [860, 446] width 45 height 22
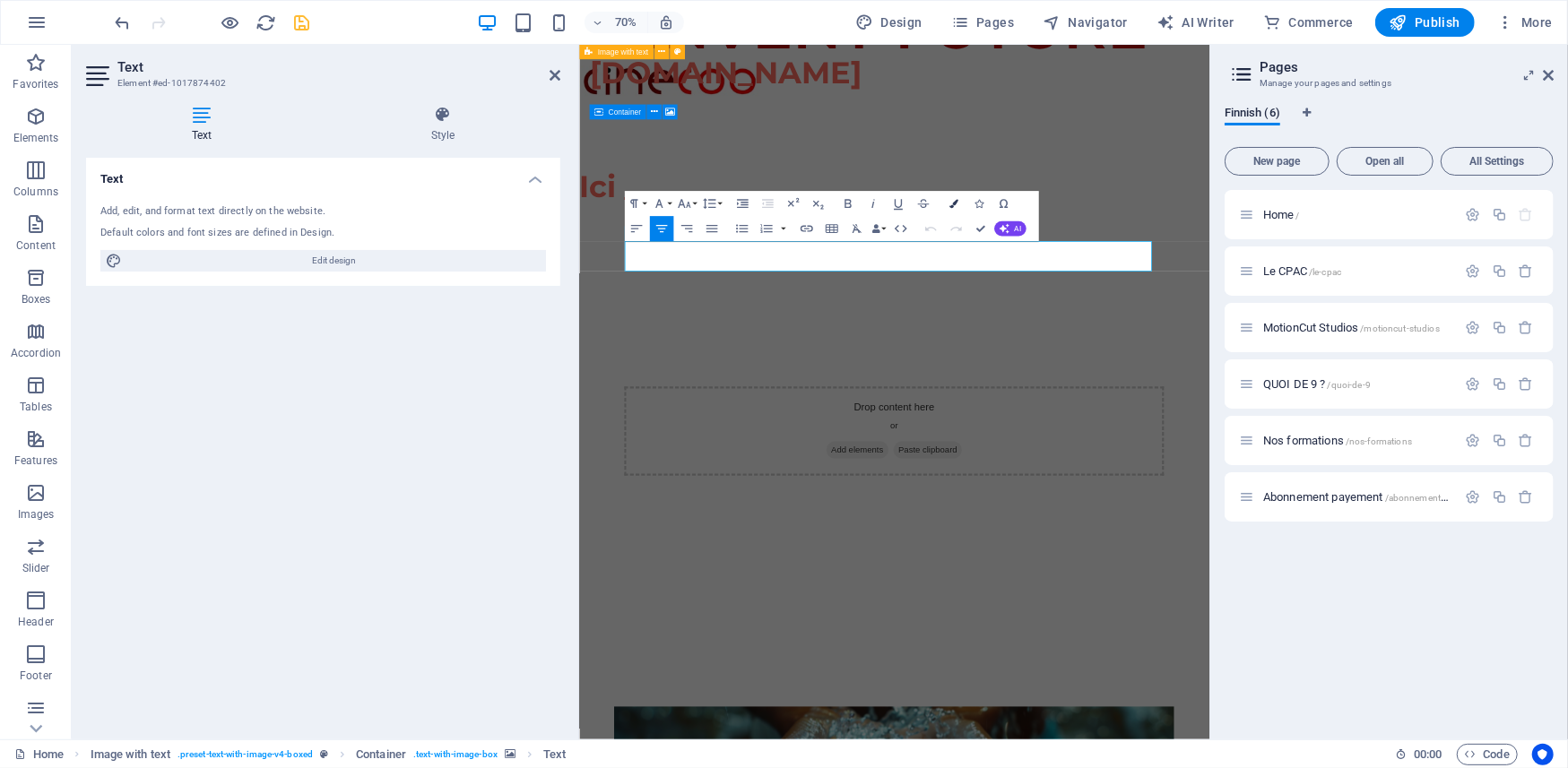
click at [955, 208] on icon "button" at bounding box center [954, 202] width 9 height 9
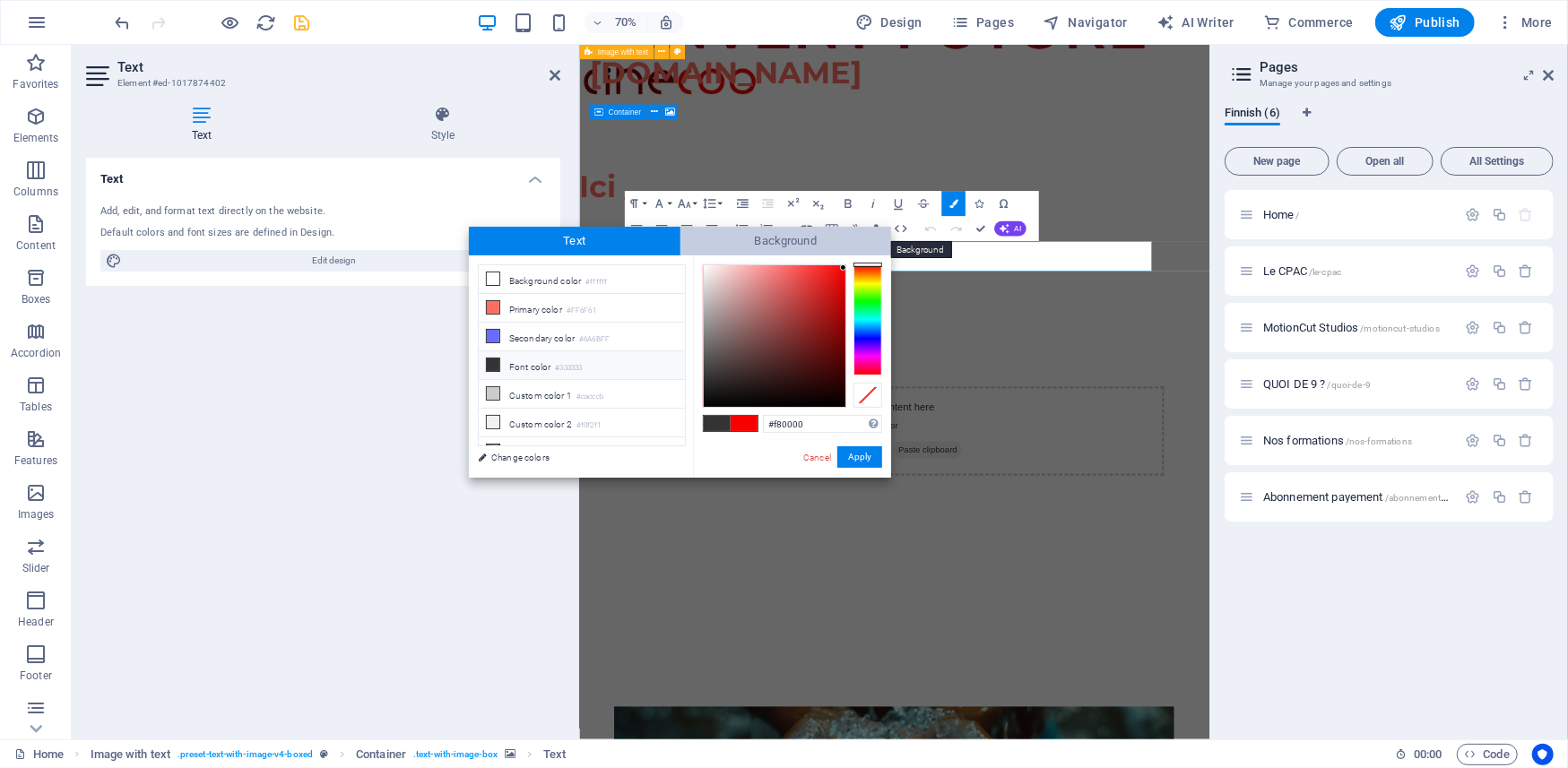
click at [800, 240] on span "Background" at bounding box center [786, 241] width 212 height 29
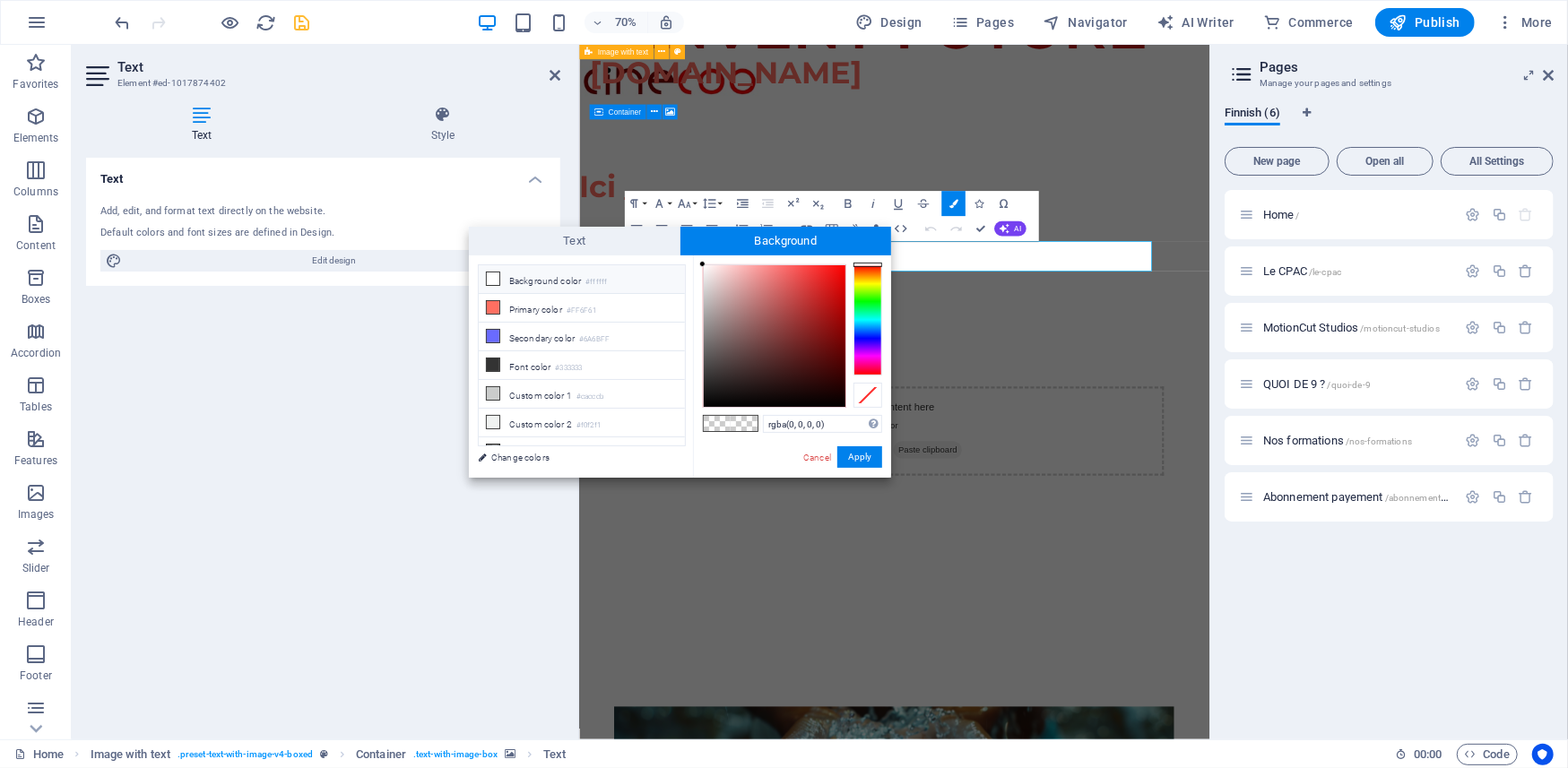
click at [525, 280] on li "Background color #ffffff" at bounding box center [582, 279] width 206 height 29
click at [494, 278] on icon at bounding box center [493, 278] width 12 height 12
click at [531, 432] on li "Custom color 2 #f0f2f1" at bounding box center [582, 423] width 206 height 29
type input "rgba(240, 242, 241, 0)"
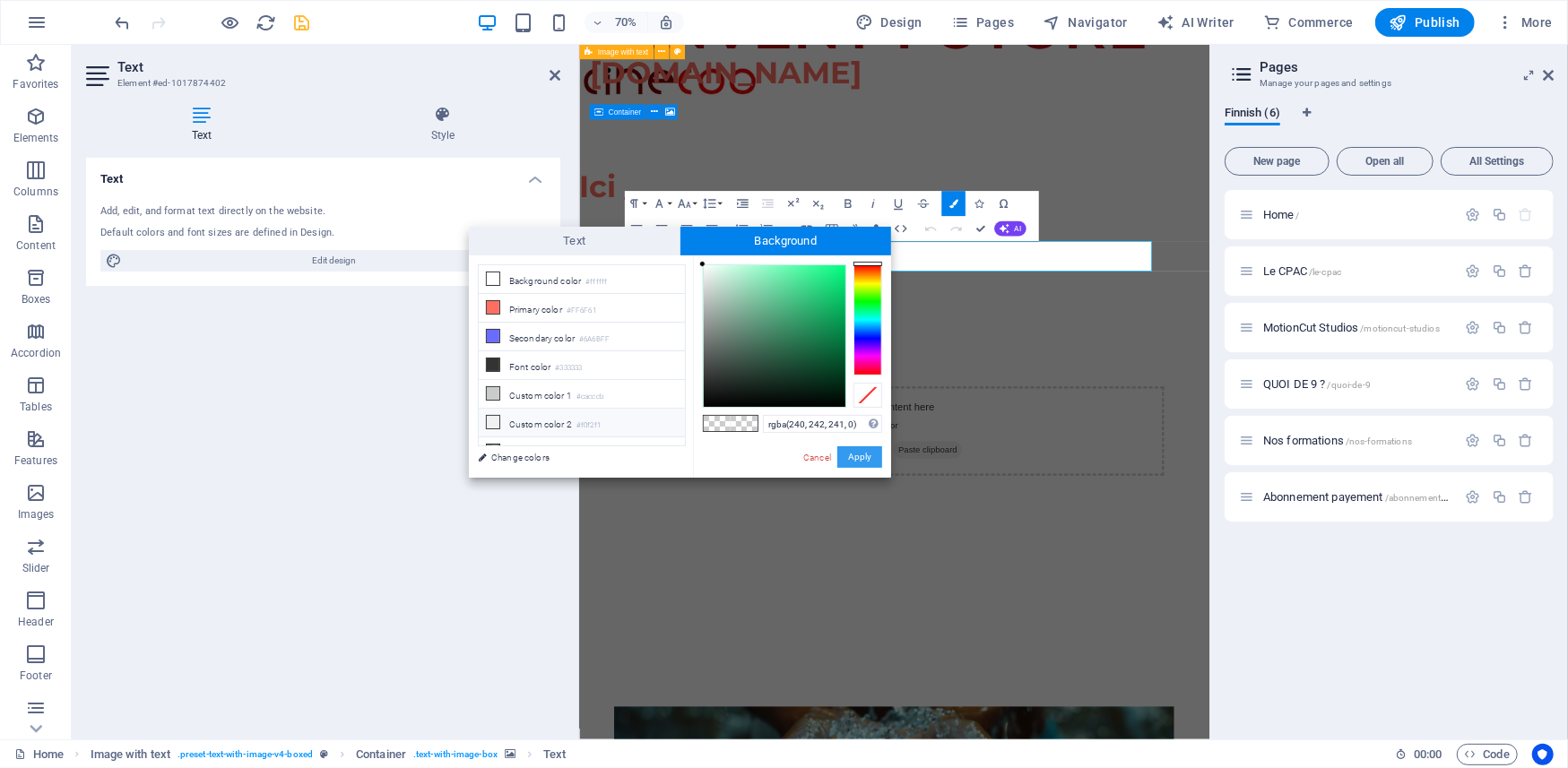
click at [854, 449] on button "Apply" at bounding box center [860, 457] width 45 height 22
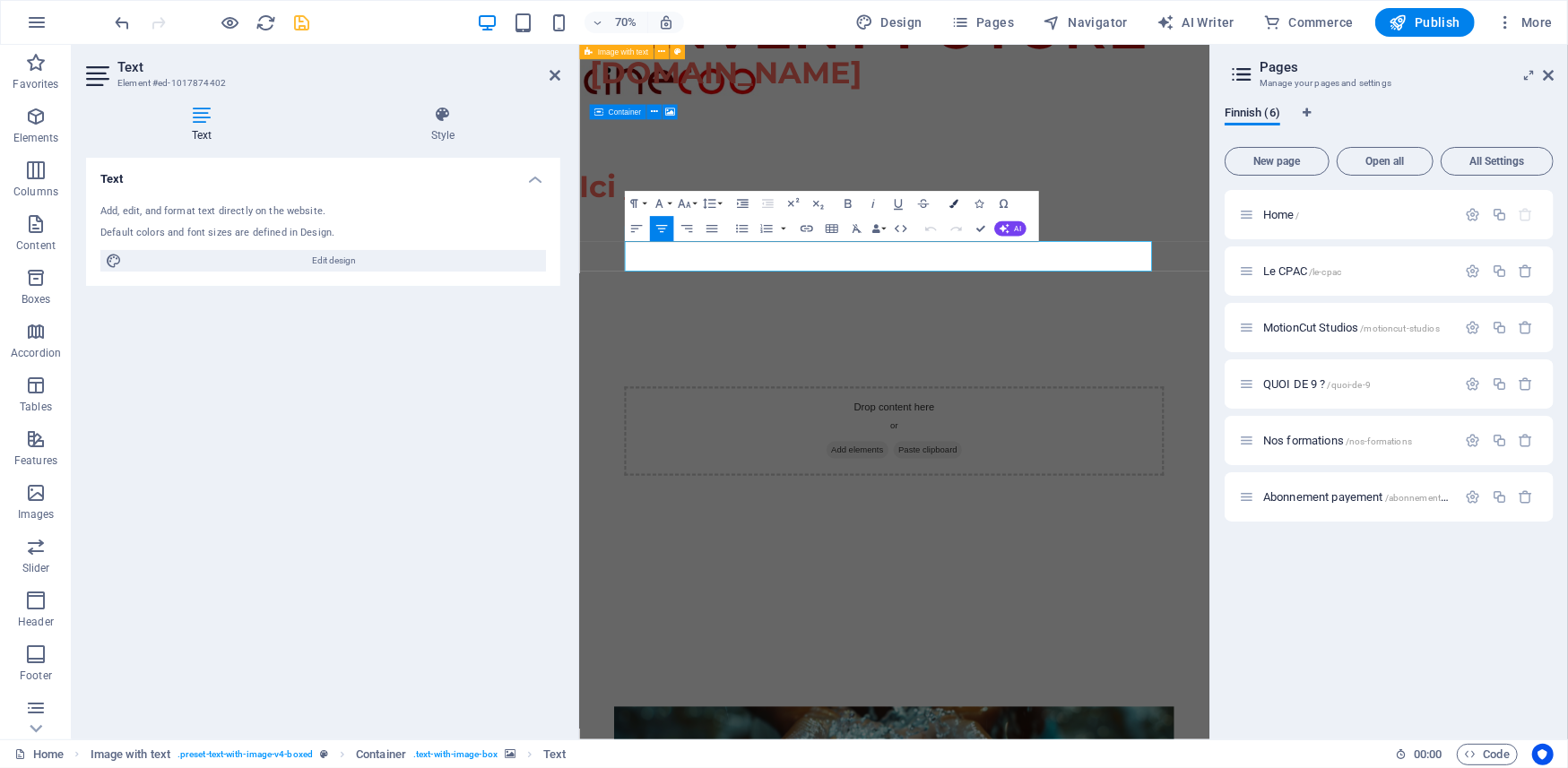
click at [953, 202] on icon "button" at bounding box center [954, 202] width 9 height 9
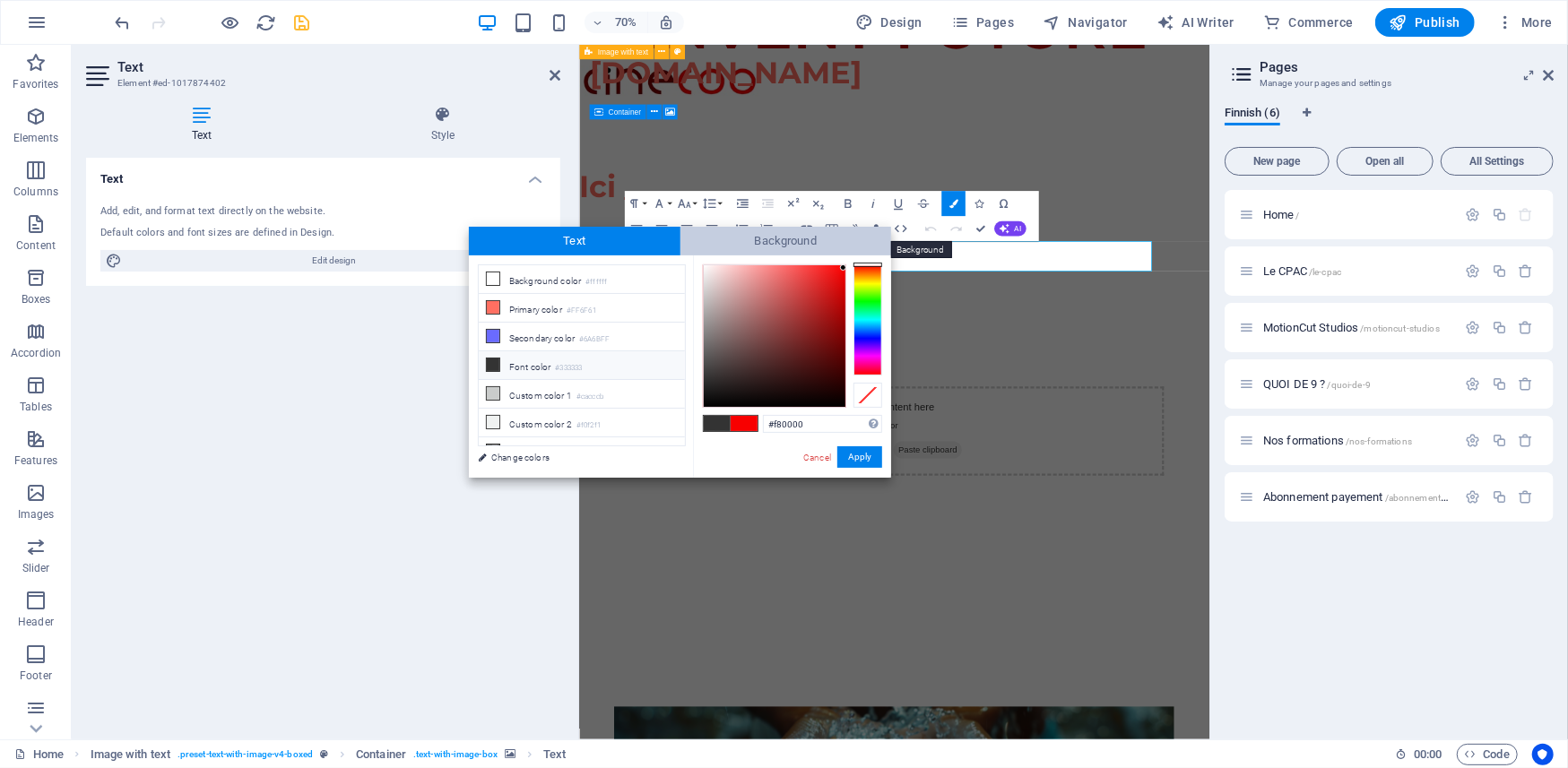
click at [732, 242] on span "Background" at bounding box center [786, 241] width 212 height 29
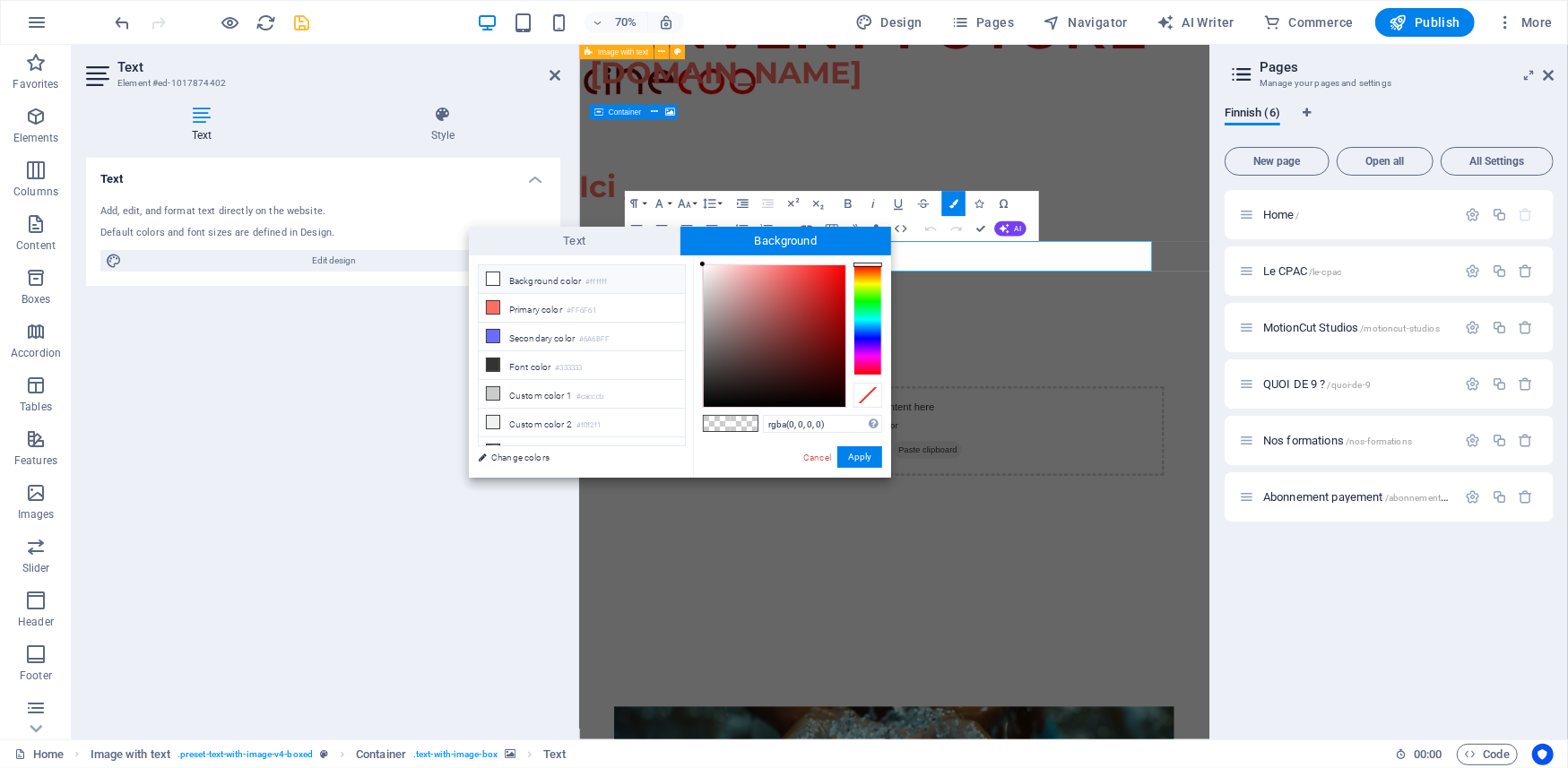
click at [560, 284] on li "Background color #ffffff" at bounding box center [582, 279] width 206 height 29
type input "rgba(255, 255, 255, 0)"
click at [546, 459] on link "Change colors" at bounding box center [572, 458] width 208 height 23
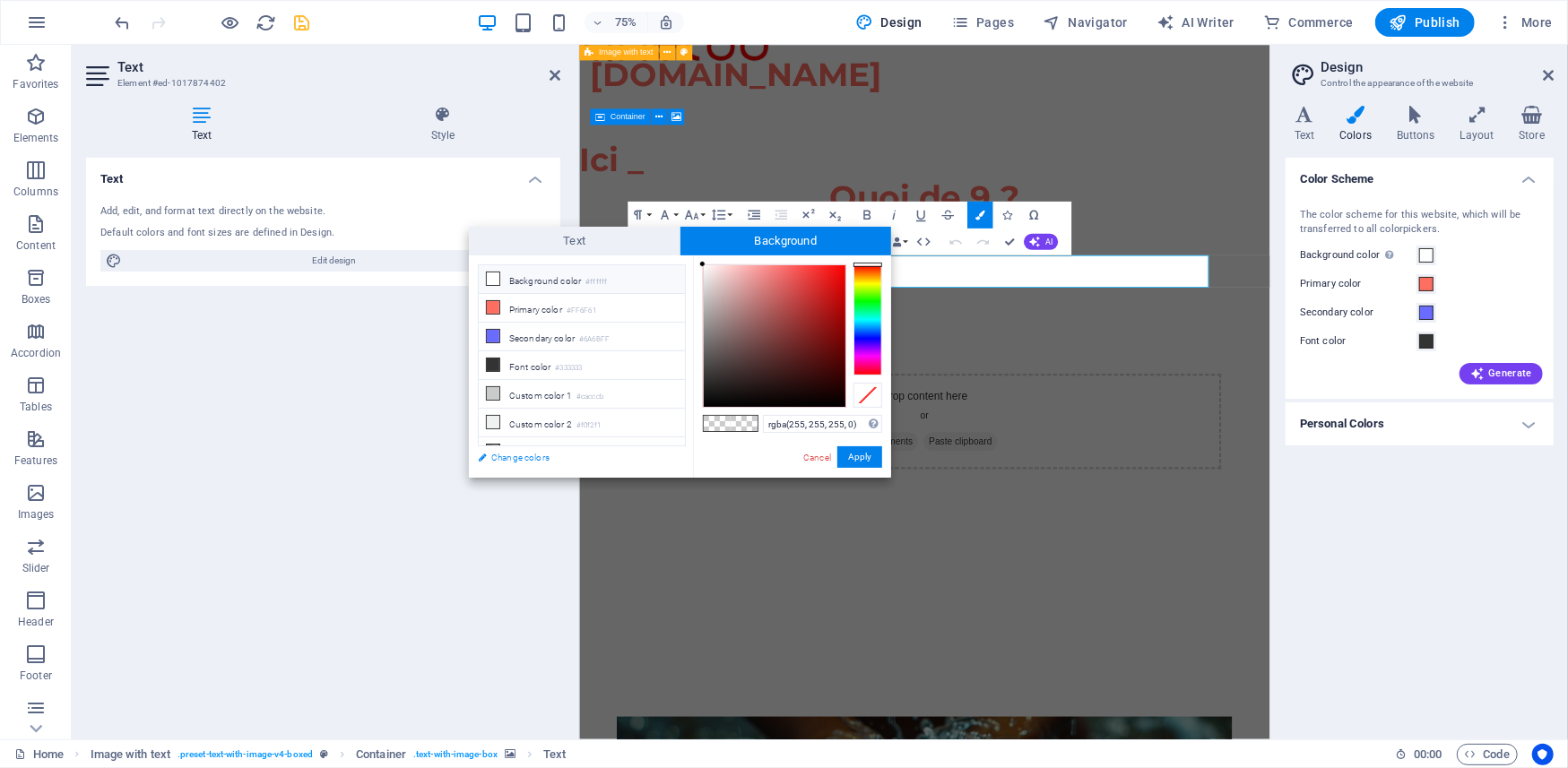
click at [546, 459] on link "Change colors" at bounding box center [572, 458] width 208 height 23
click at [1429, 253] on span at bounding box center [1426, 255] width 14 height 14
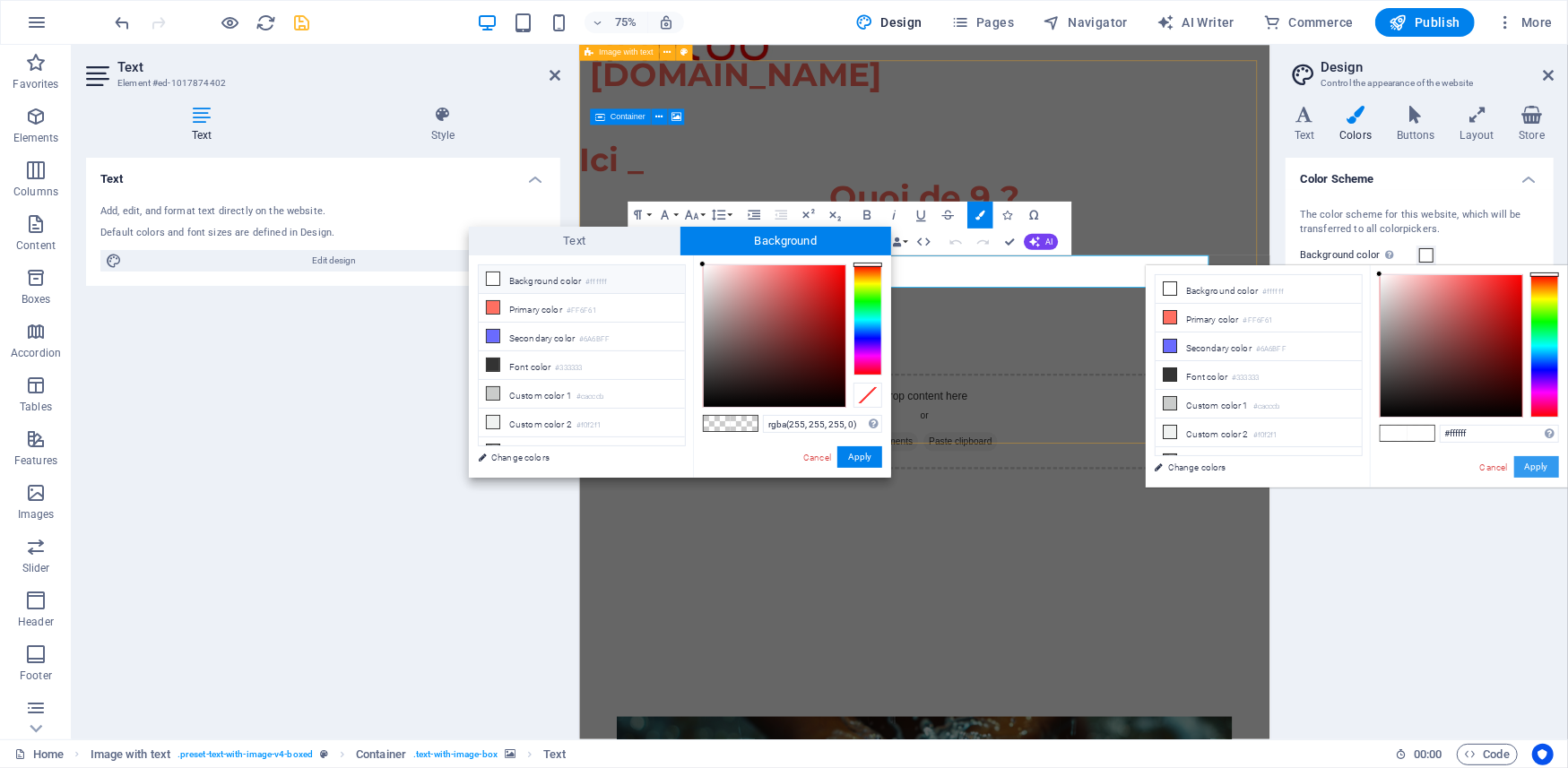
click at [1528, 465] on button "Apply" at bounding box center [1537, 467] width 45 height 22
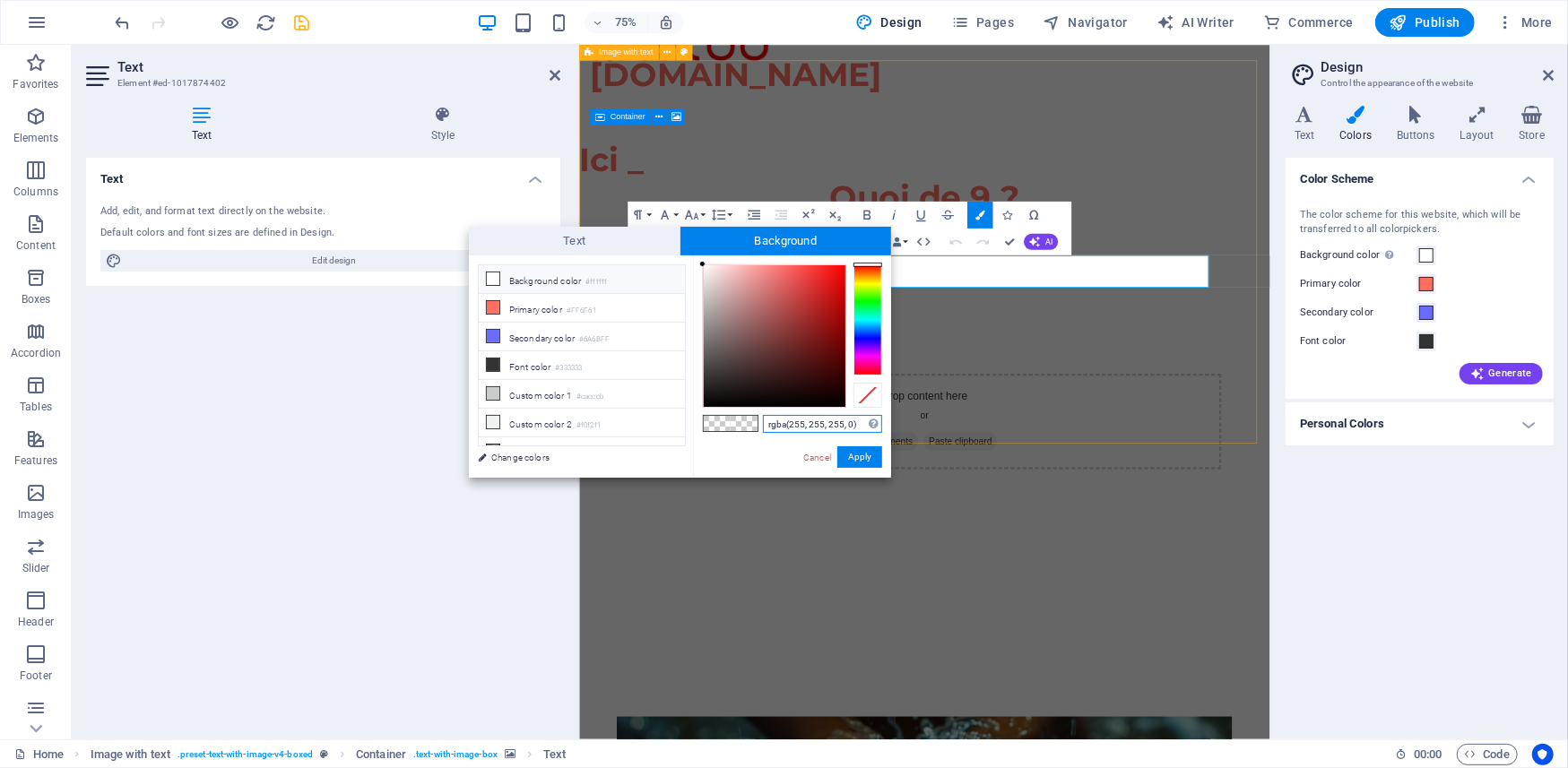
click at [779, 417] on input "rgba(255, 255, 255, 0)" at bounding box center [823, 424] width 119 height 18
click at [868, 396] on div at bounding box center [868, 395] width 29 height 25
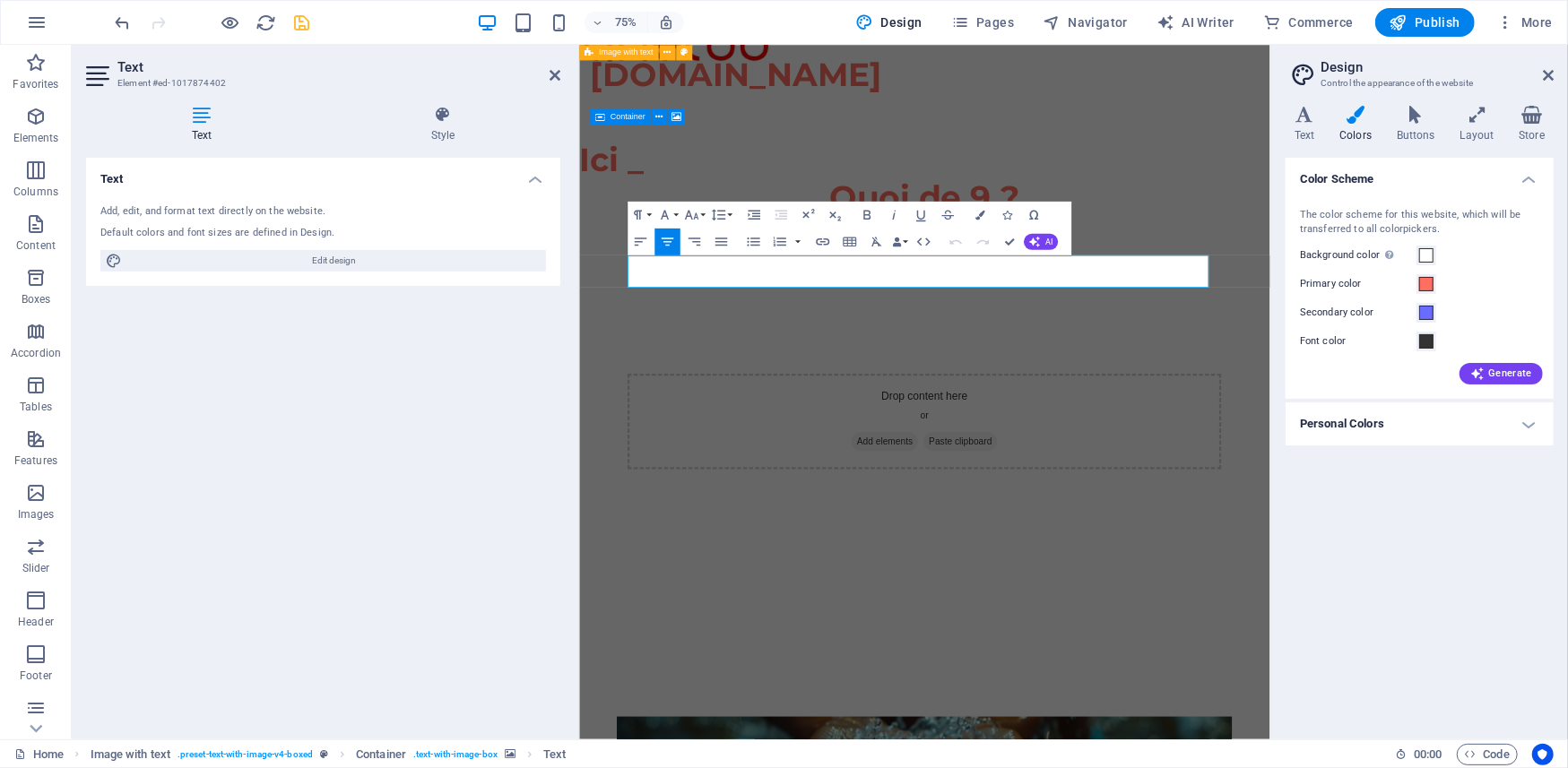
drag, startPoint x: 705, startPoint y: 355, endPoint x: 1457, endPoint y: 353, distance: 752.0
click at [977, 216] on icon "button" at bounding box center [980, 215] width 10 height 10
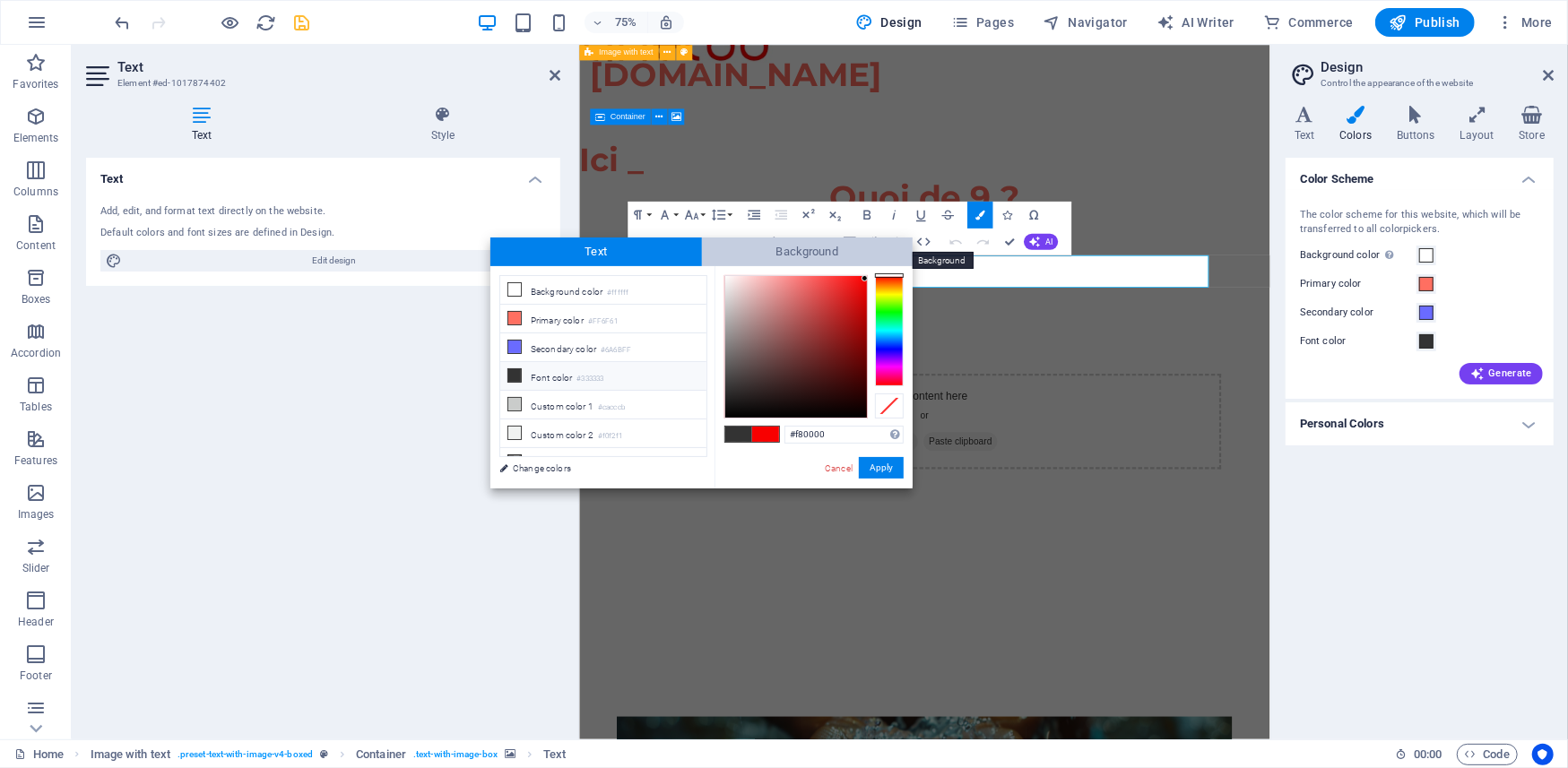
click at [767, 249] on span "Background" at bounding box center [807, 252] width 212 height 29
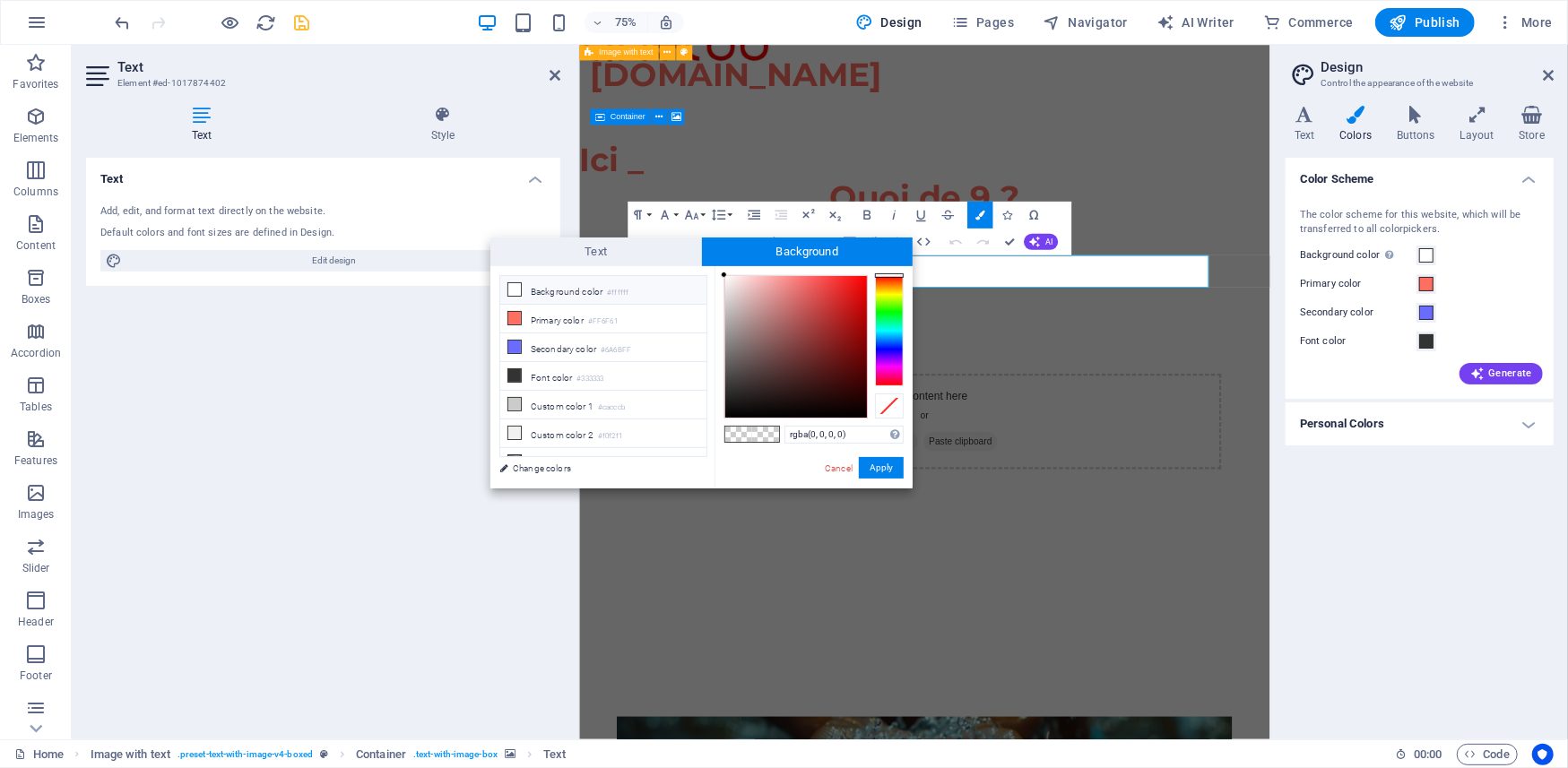
click at [579, 292] on li "Background color #ffffff" at bounding box center [603, 290] width 206 height 29
click at [540, 407] on li "Custom color 1 #cacccb" at bounding box center [603, 405] width 206 height 29
type input "rgba(202, 204, 203, 0)"
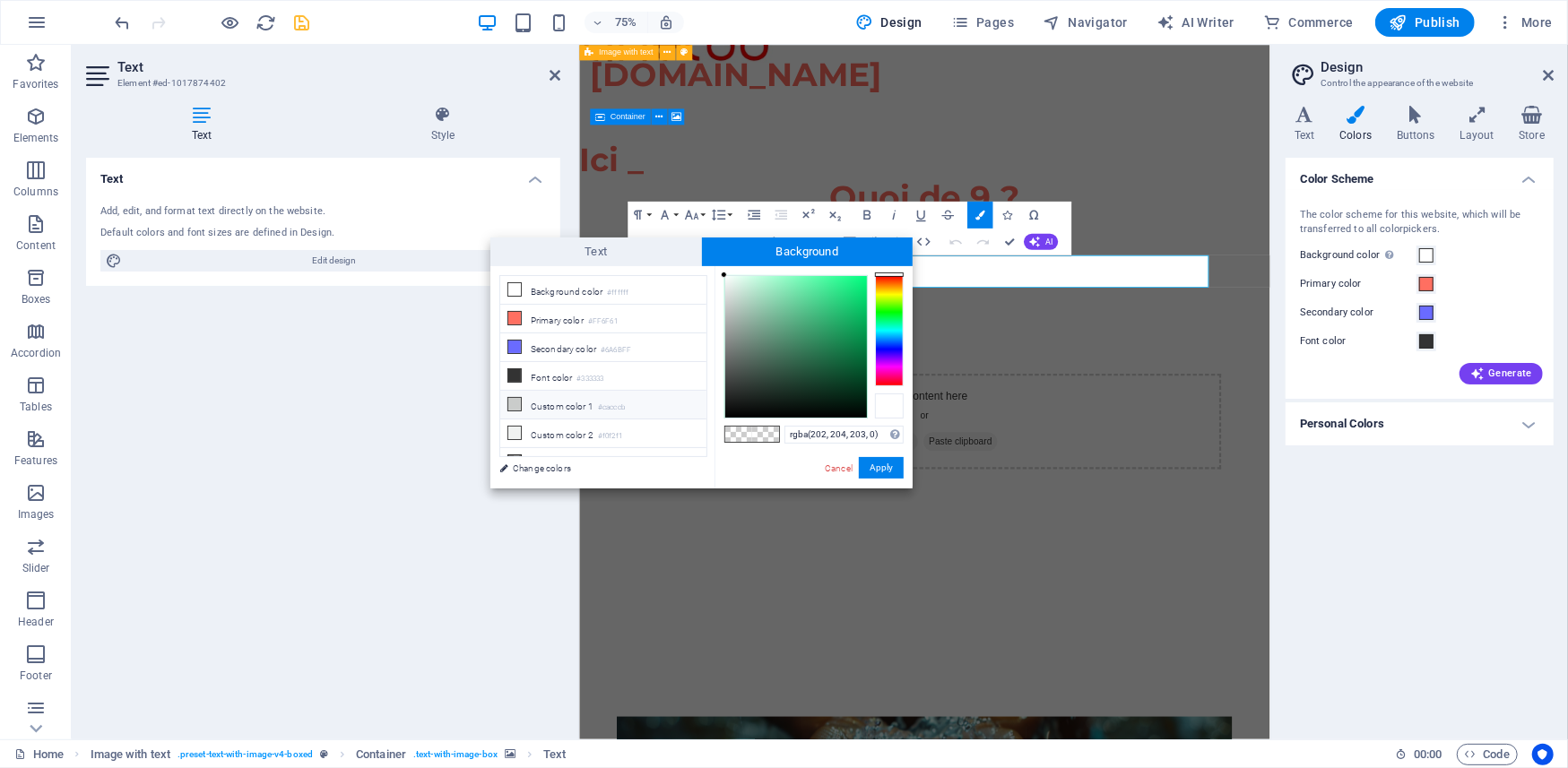
click at [891, 410] on div at bounding box center [889, 406] width 29 height 25
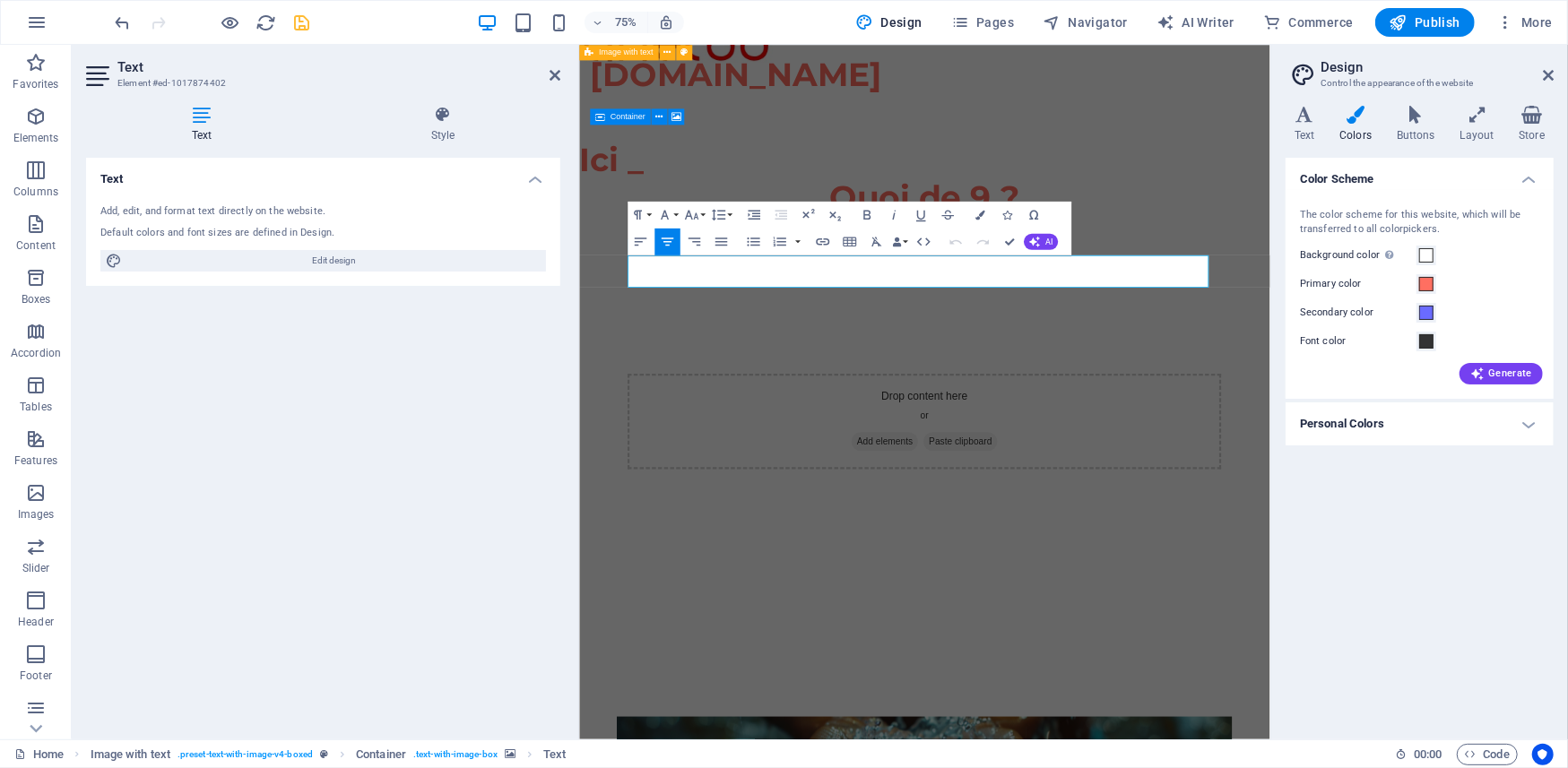
drag, startPoint x: 1354, startPoint y: 348, endPoint x: 686, endPoint y: 381, distance: 668.8
click at [983, 213] on icon "button" at bounding box center [980, 215] width 10 height 10
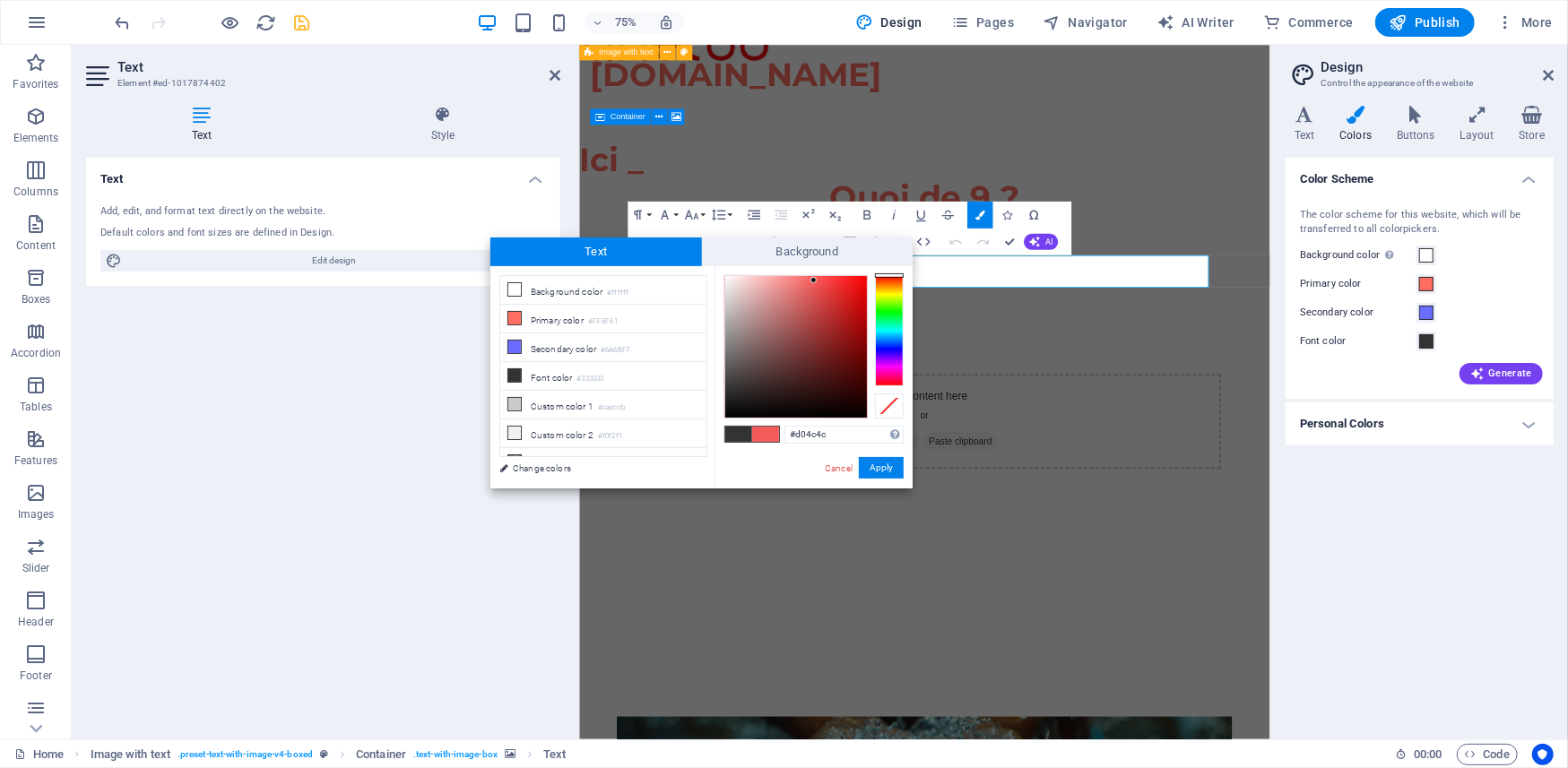
drag, startPoint x: 862, startPoint y: 279, endPoint x: 814, endPoint y: 306, distance: 55.1
click at [814, 283] on div at bounding box center [814, 279] width 7 height 7
type input "#d64141"
drag, startPoint x: 809, startPoint y: 307, endPoint x: 823, endPoint y: 298, distance: 16.6
click at [823, 298] on div at bounding box center [796, 346] width 142 height 142
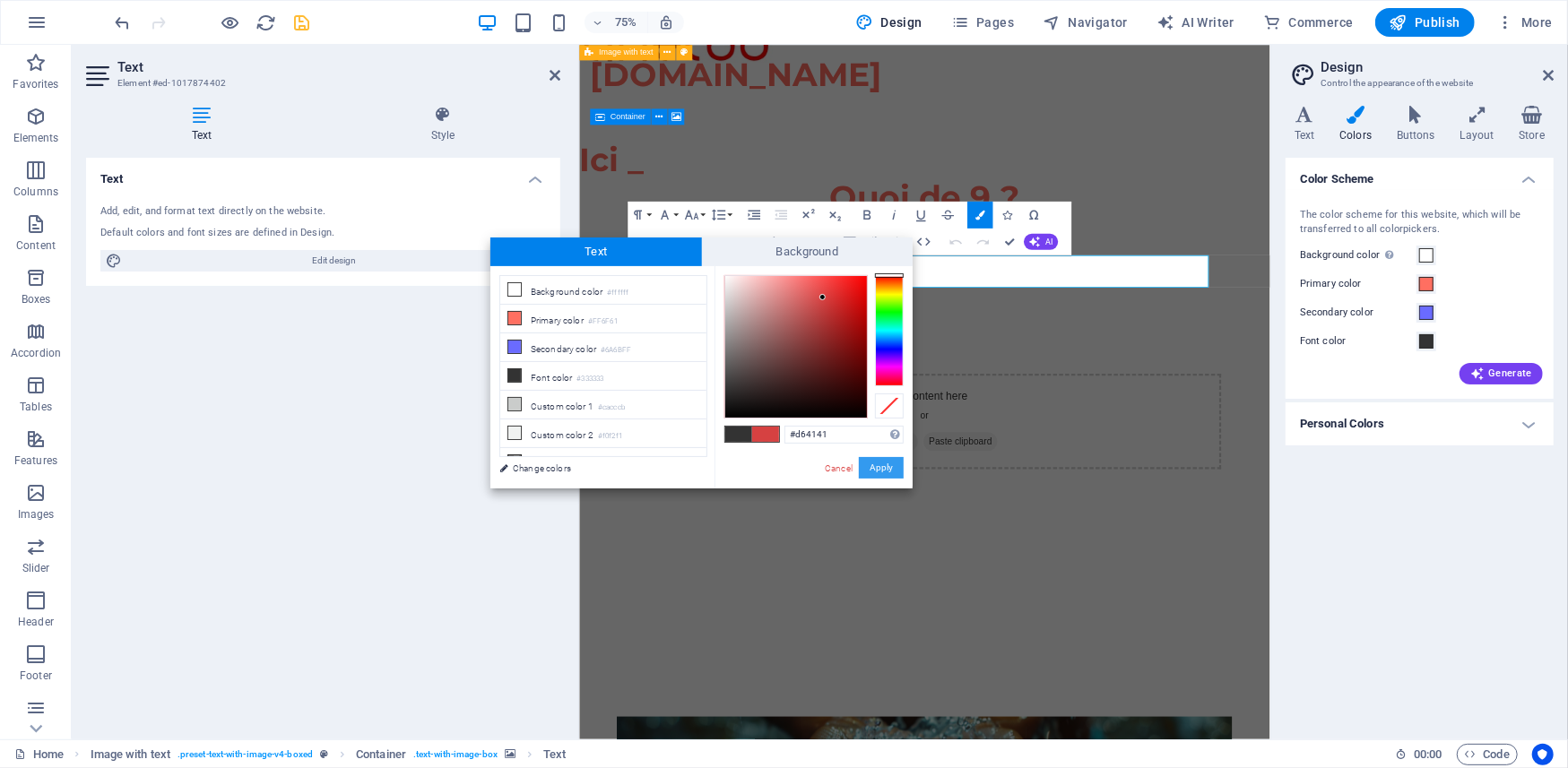
click at [874, 470] on button "Apply" at bounding box center [881, 468] width 45 height 22
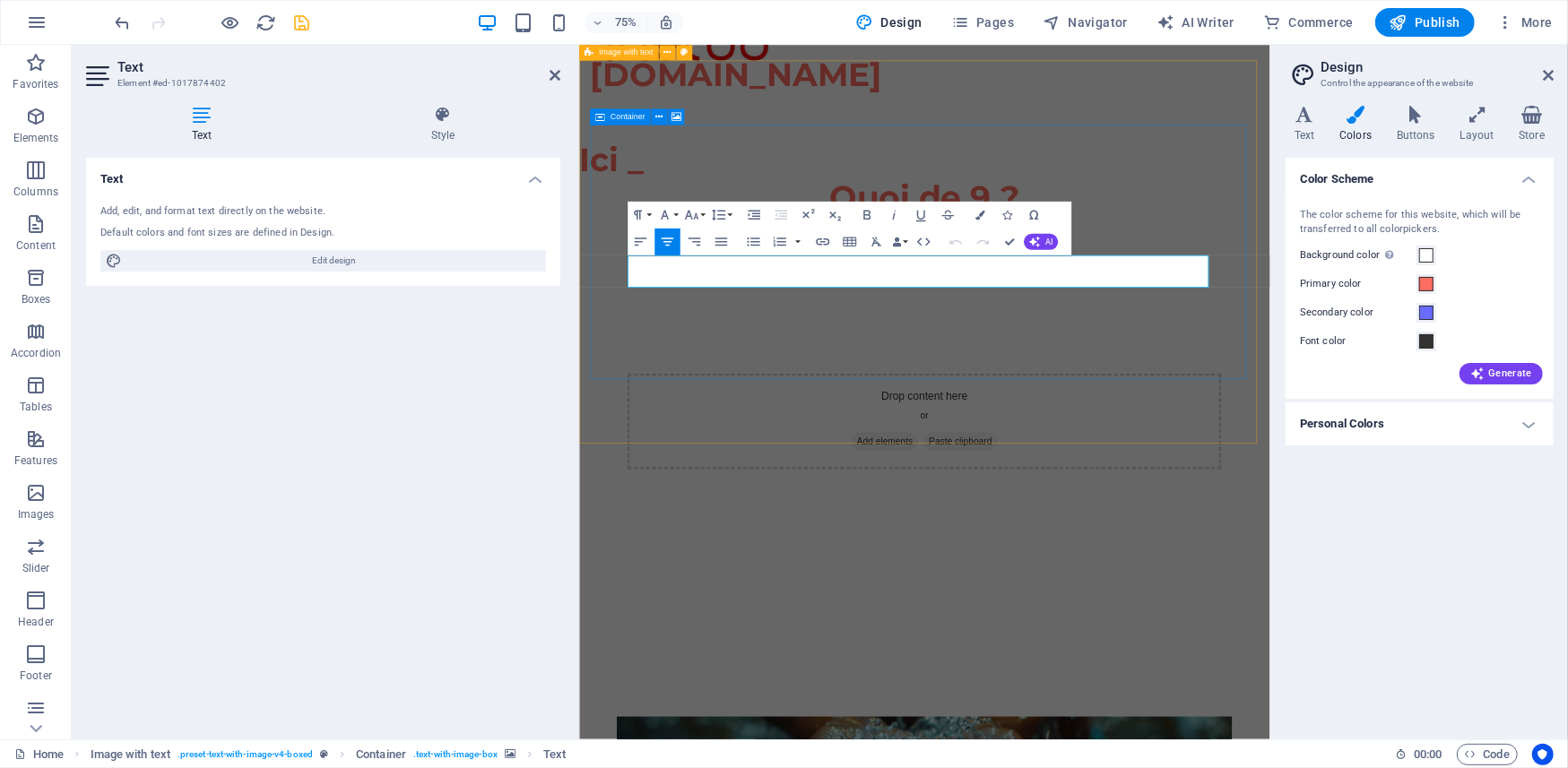
drag, startPoint x: 711, startPoint y: 355, endPoint x: 1411, endPoint y: 355, distance: 700.0
click at [985, 213] on icon "button" at bounding box center [980, 215] width 10 height 10
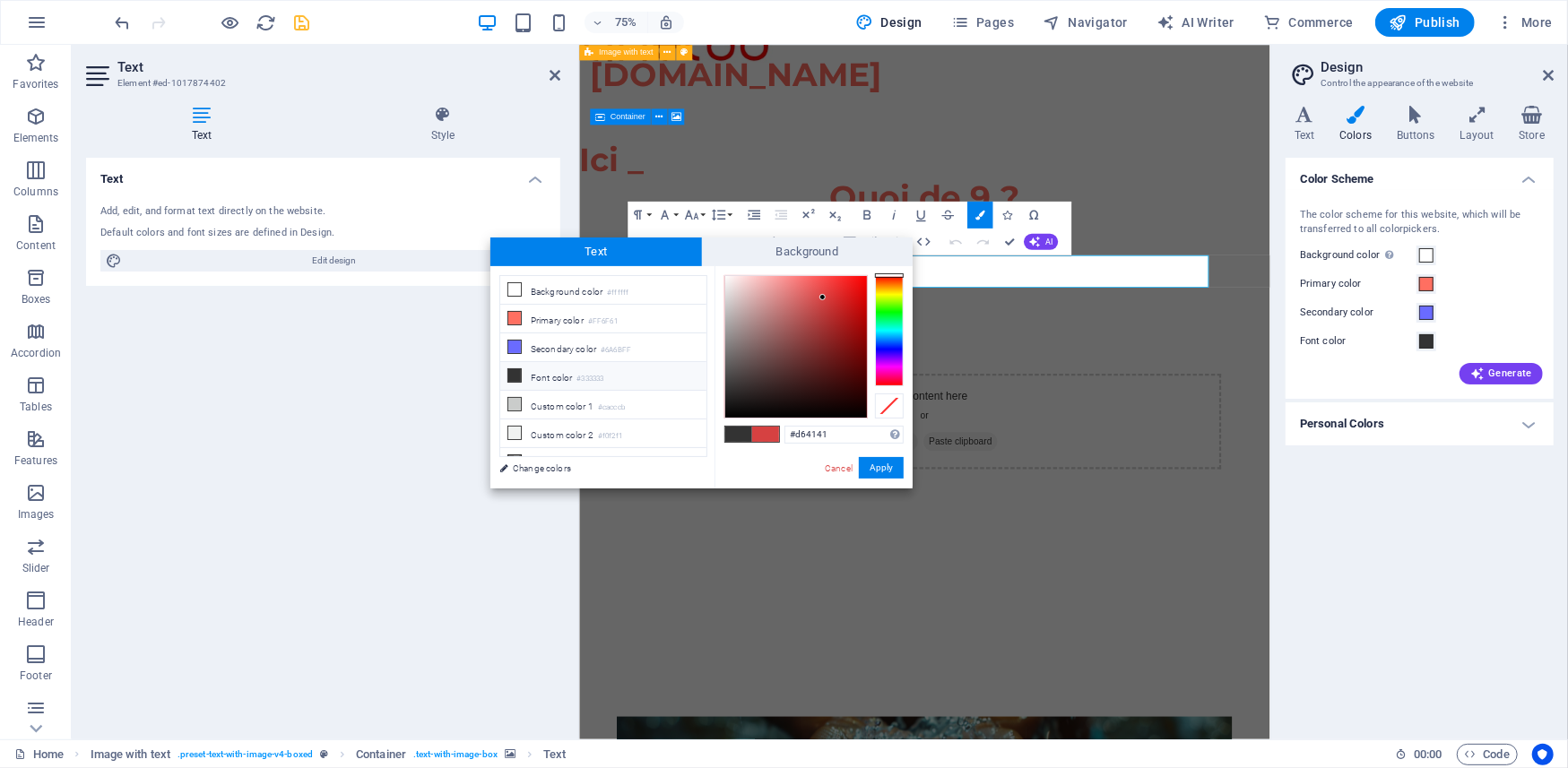
click at [538, 370] on li "Font color #333333" at bounding box center [603, 376] width 206 height 29
type input "#000000"
drag, startPoint x: 757, startPoint y: 374, endPoint x: 875, endPoint y: 429, distance: 130.2
click at [875, 429] on div "#000000 Supported formats #0852ed rgb(8, 82, 237) rgba(8, 82, 237, 90%) hsv(221…" at bounding box center [814, 507] width 198 height 482
click at [887, 470] on button "Apply" at bounding box center [881, 468] width 45 height 22
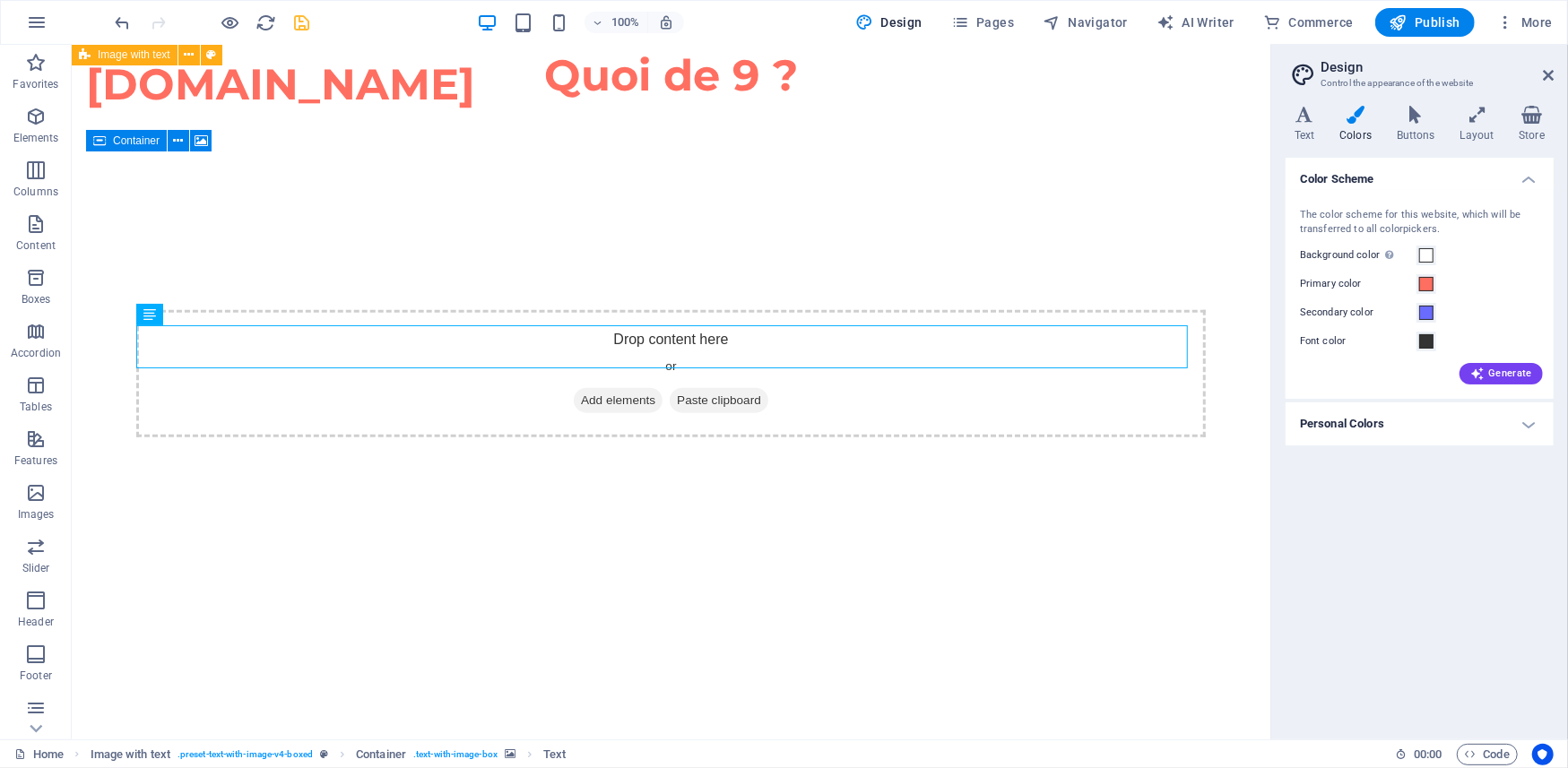
click at [829, 471] on div "H1 Image with text Placeholder Container 3 columns Text Container H1 Menu Bar B…" at bounding box center [670, 392] width 1199 height 695
click at [192, 259] on icon at bounding box center [196, 263] width 10 height 19
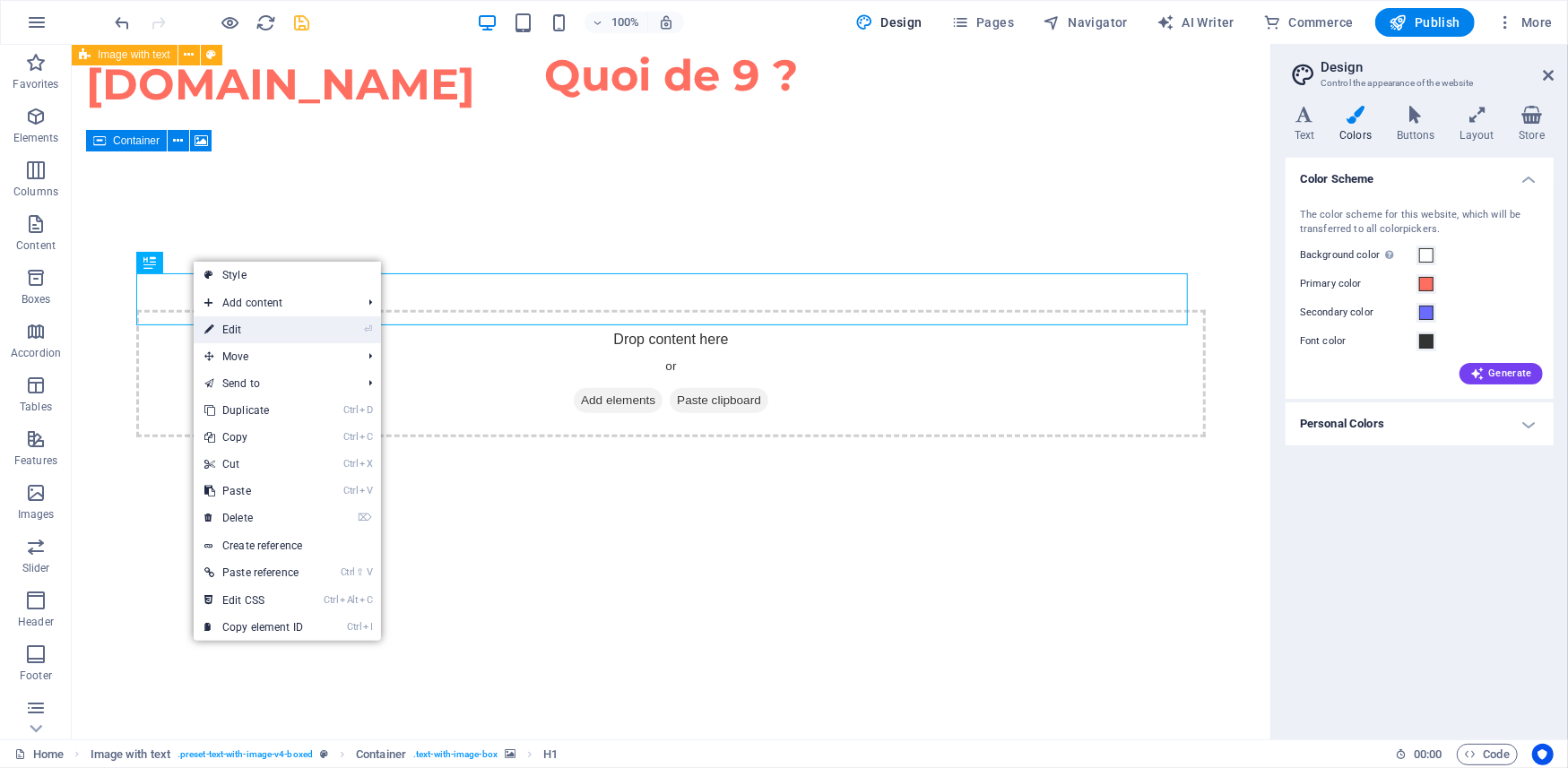
click at [239, 327] on link "⏎ Edit" at bounding box center [254, 330] width 120 height 27
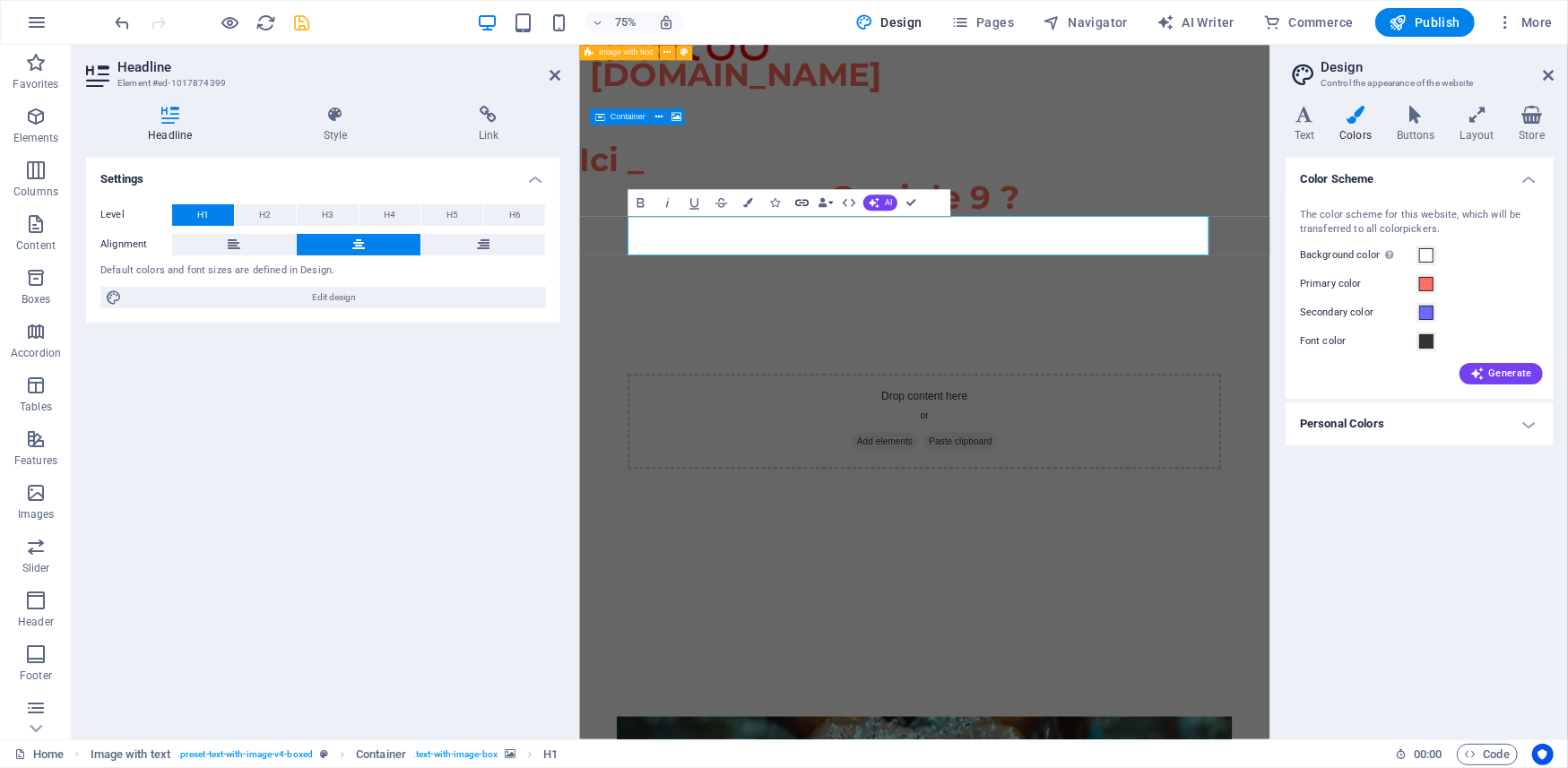
click at [800, 197] on icon "button" at bounding box center [803, 203] width 16 height 16
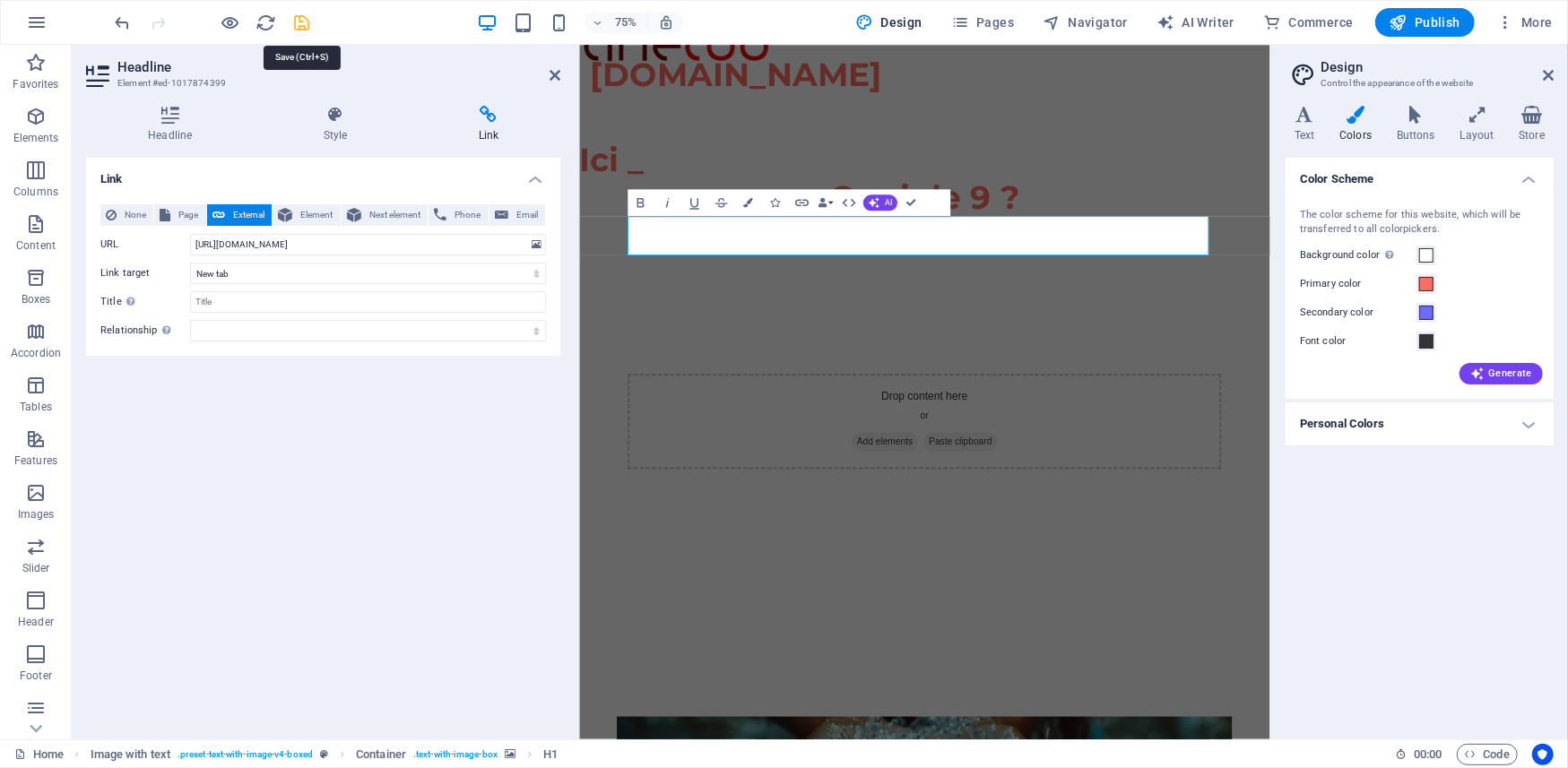
click at [296, 23] on icon "save" at bounding box center [302, 23] width 21 height 21
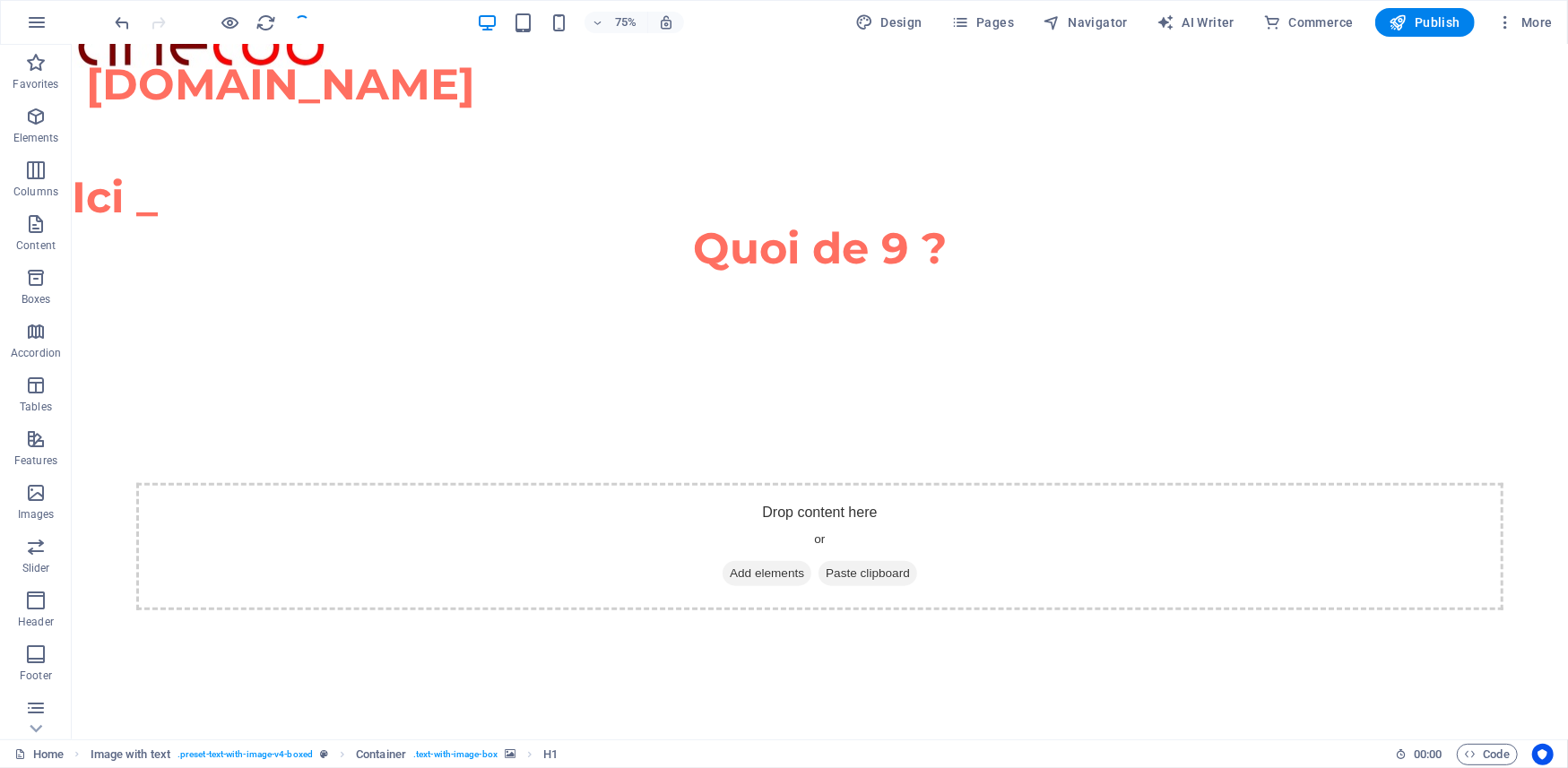
checkbox input "false"
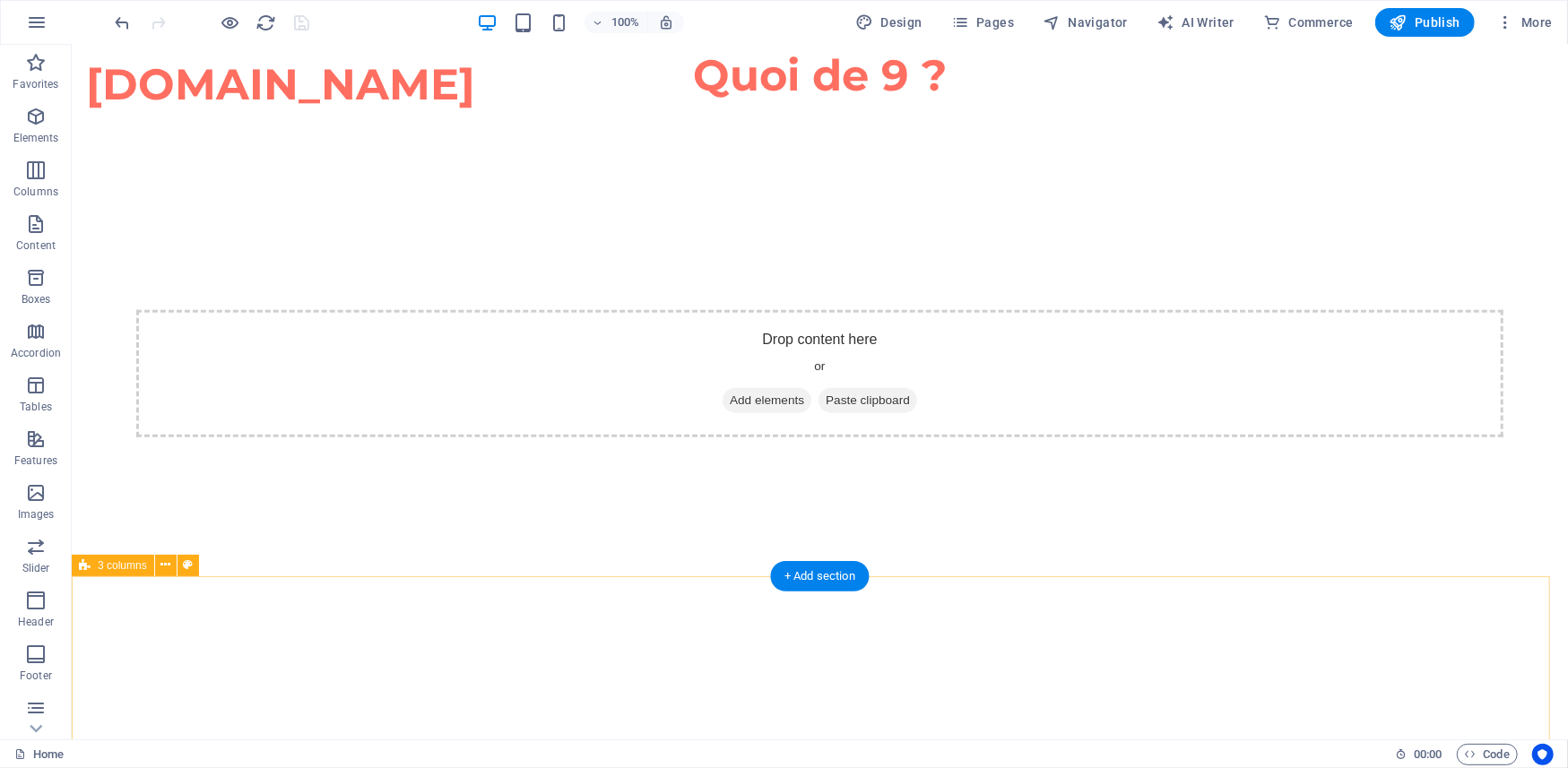
scroll to position [1195, 0]
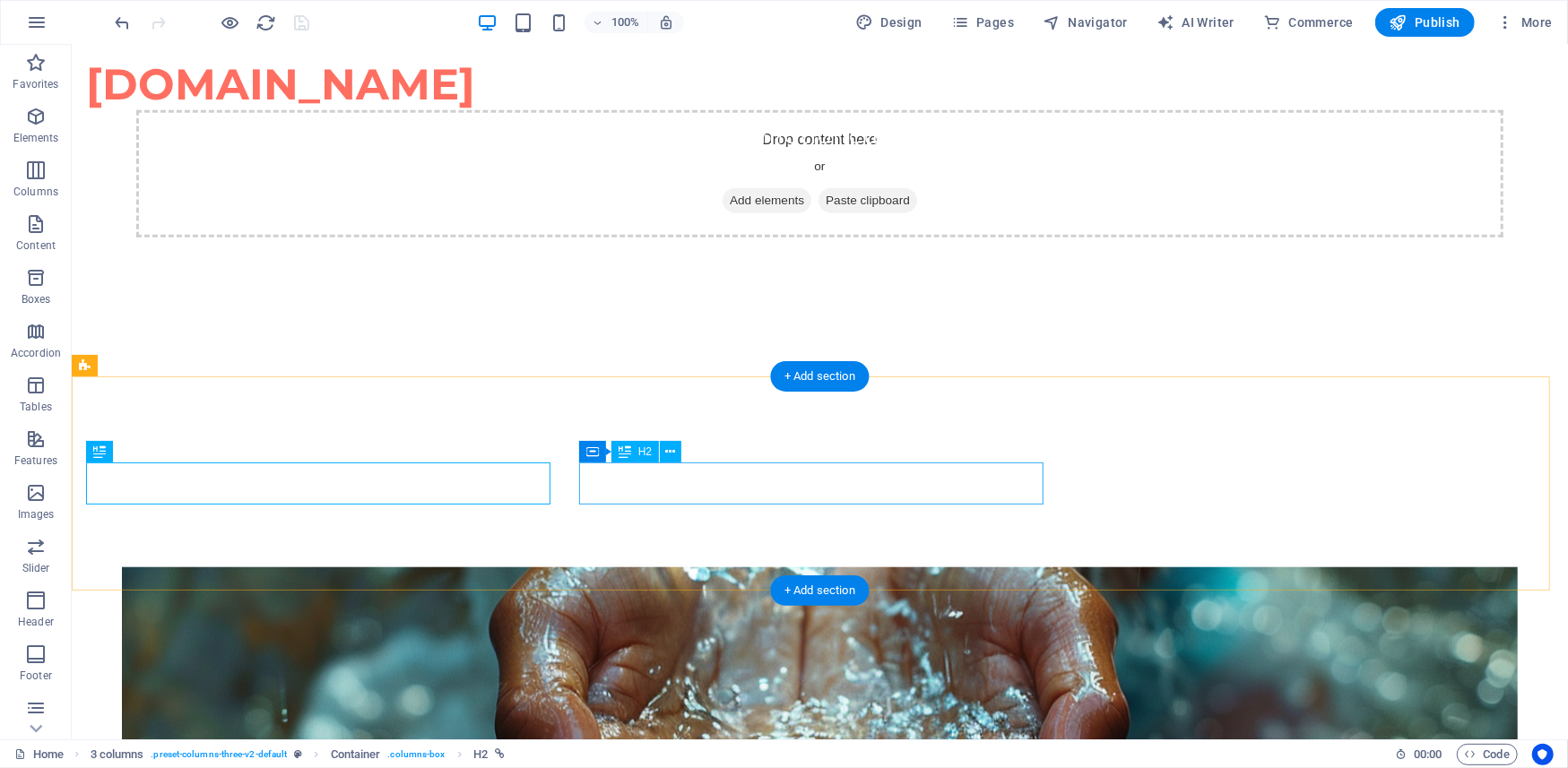
select select "5"
select select
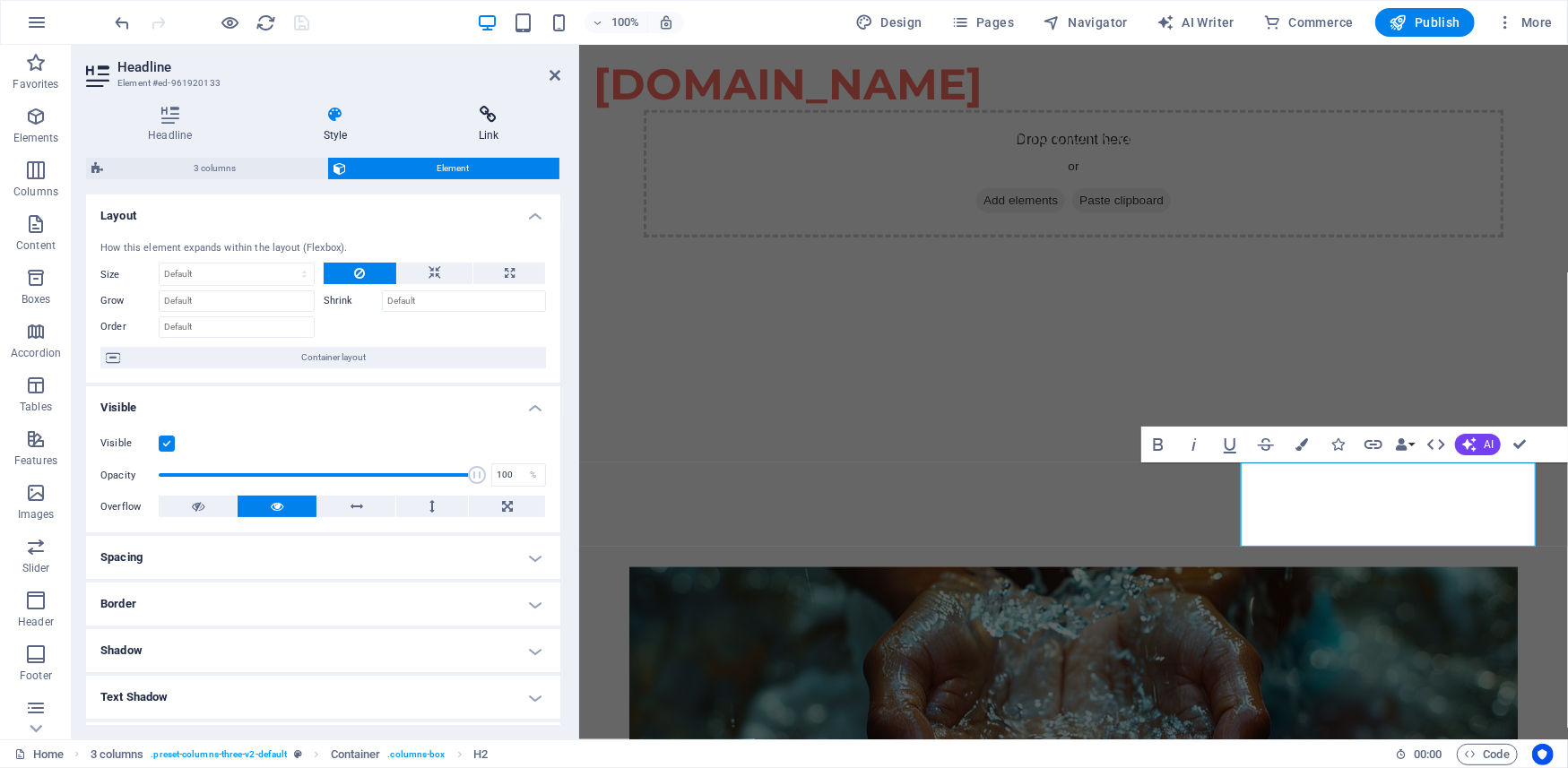
click at [492, 119] on icon at bounding box center [490, 114] width 145 height 18
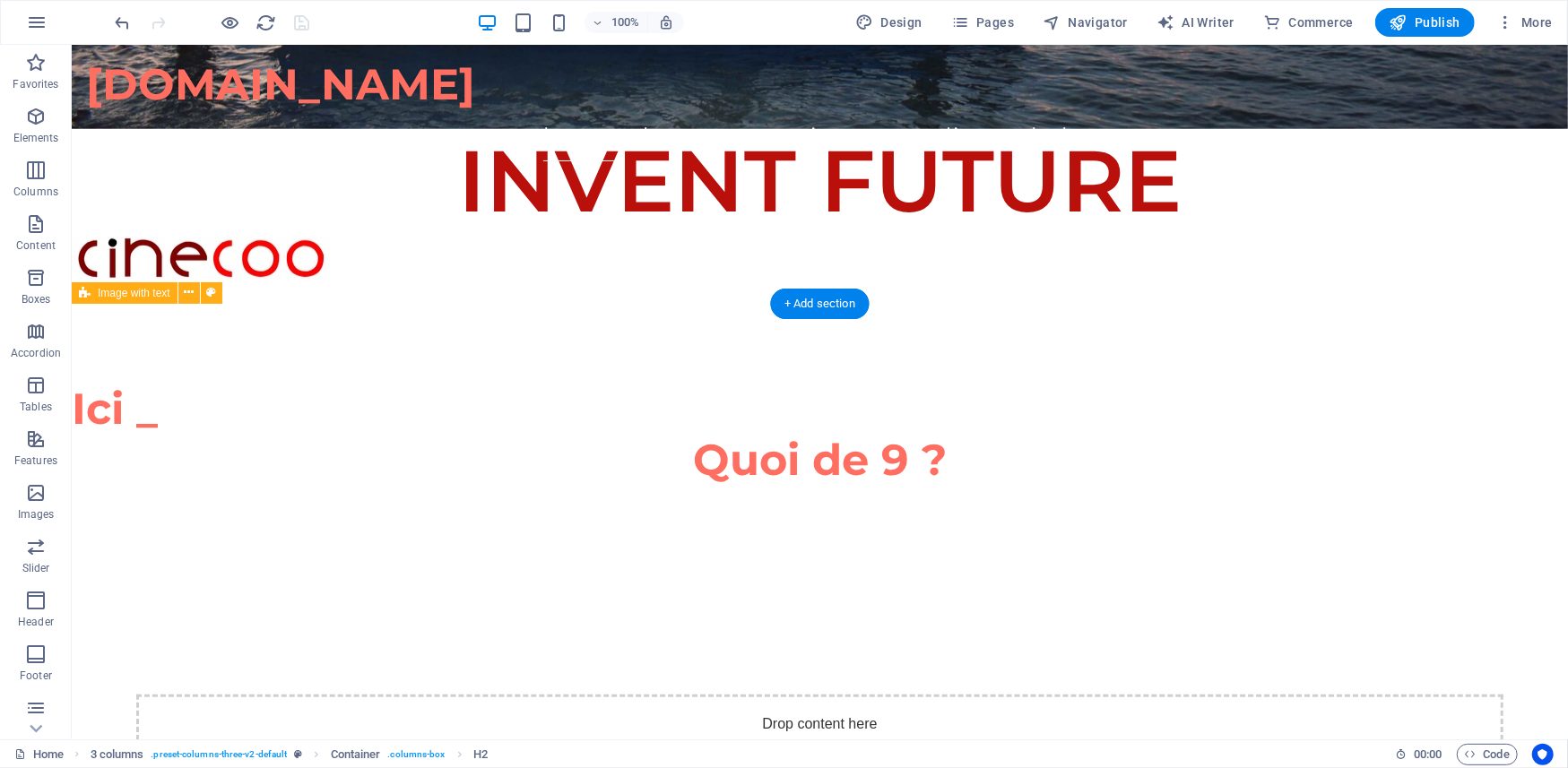
scroll to position [597, 0]
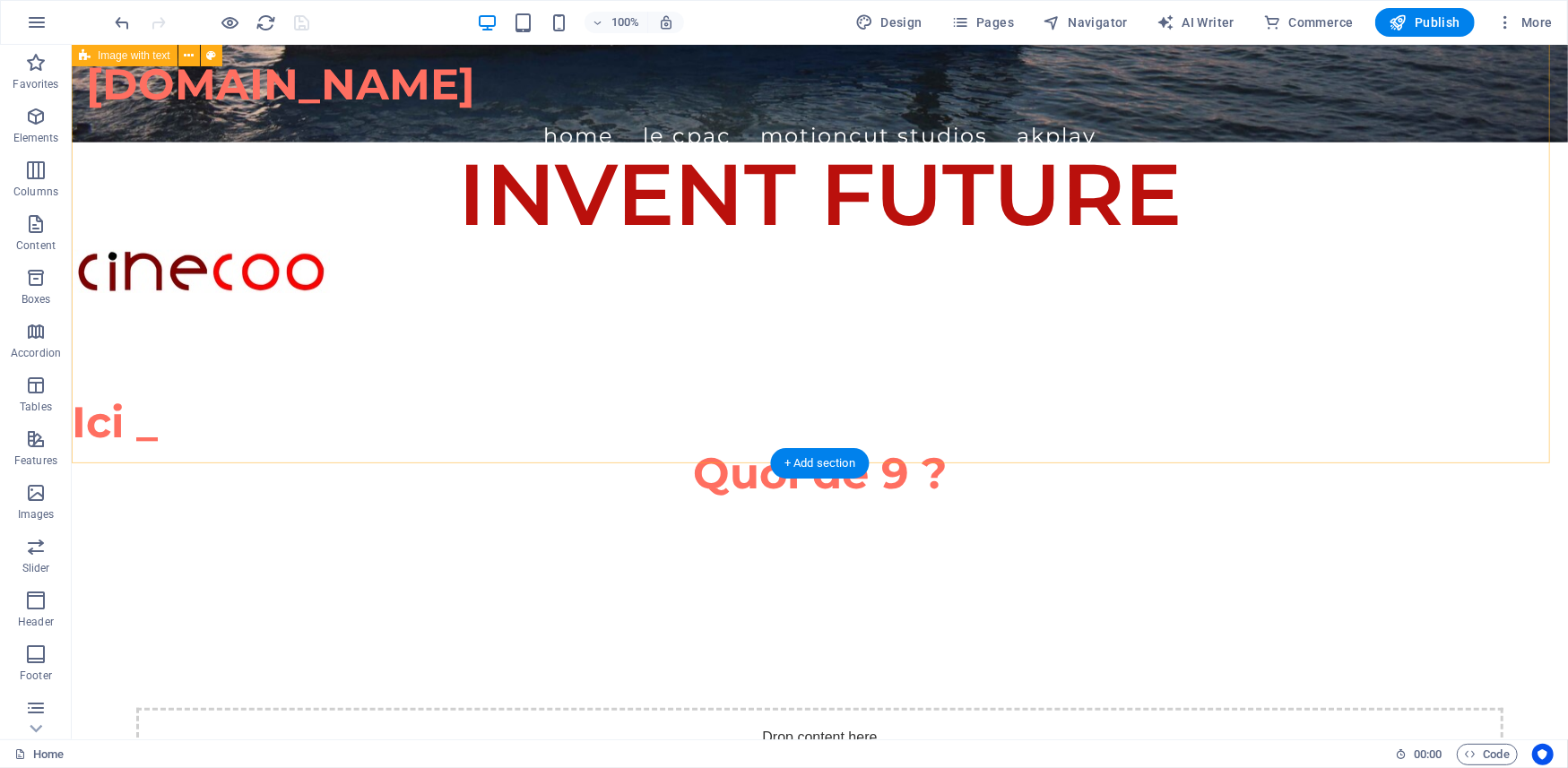
click at [1074, 499] on div "Drop content here or Add elements Paste clipboard" at bounding box center [820, 771] width 1497 height 544
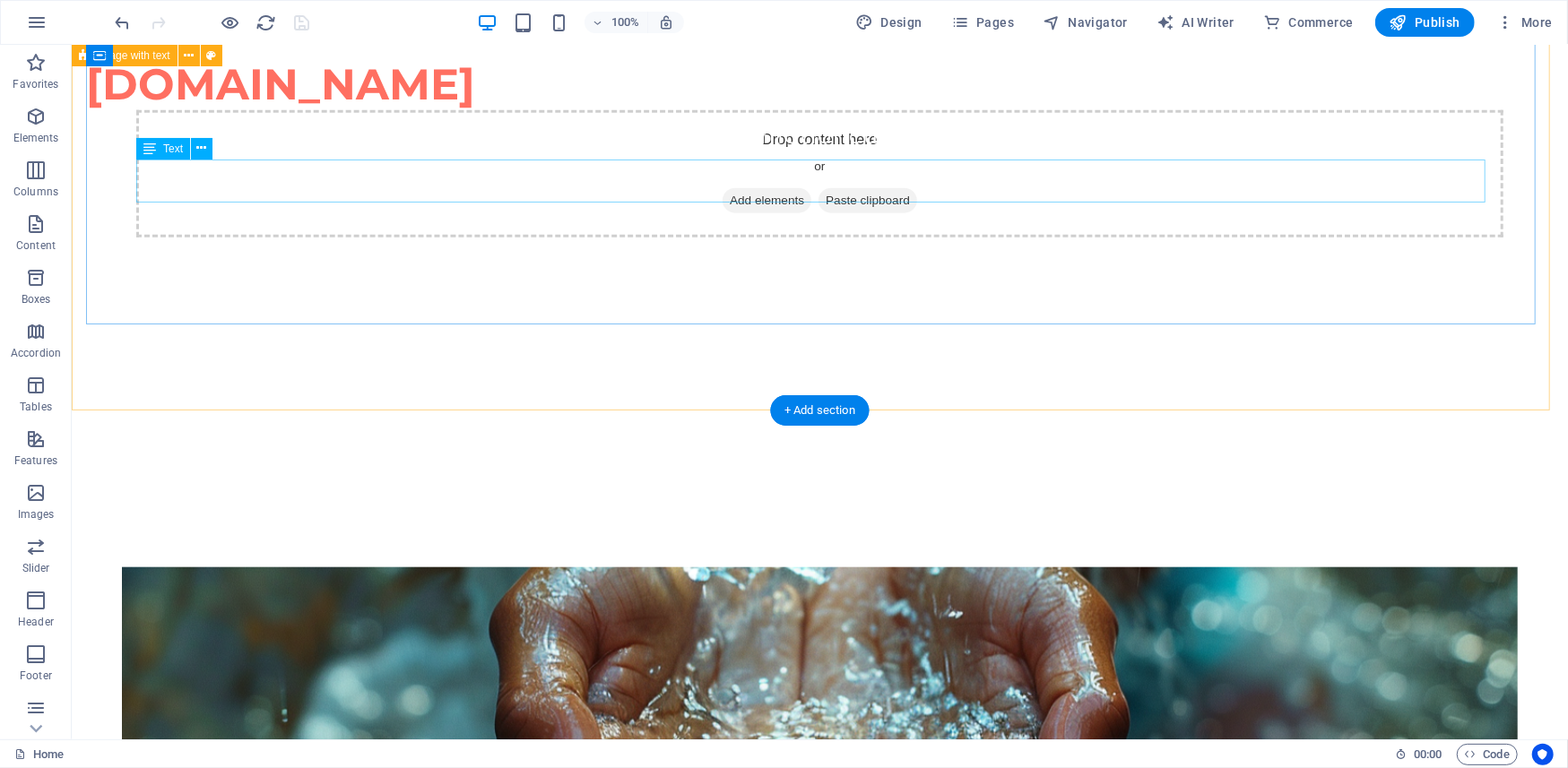
scroll to position [797, 0]
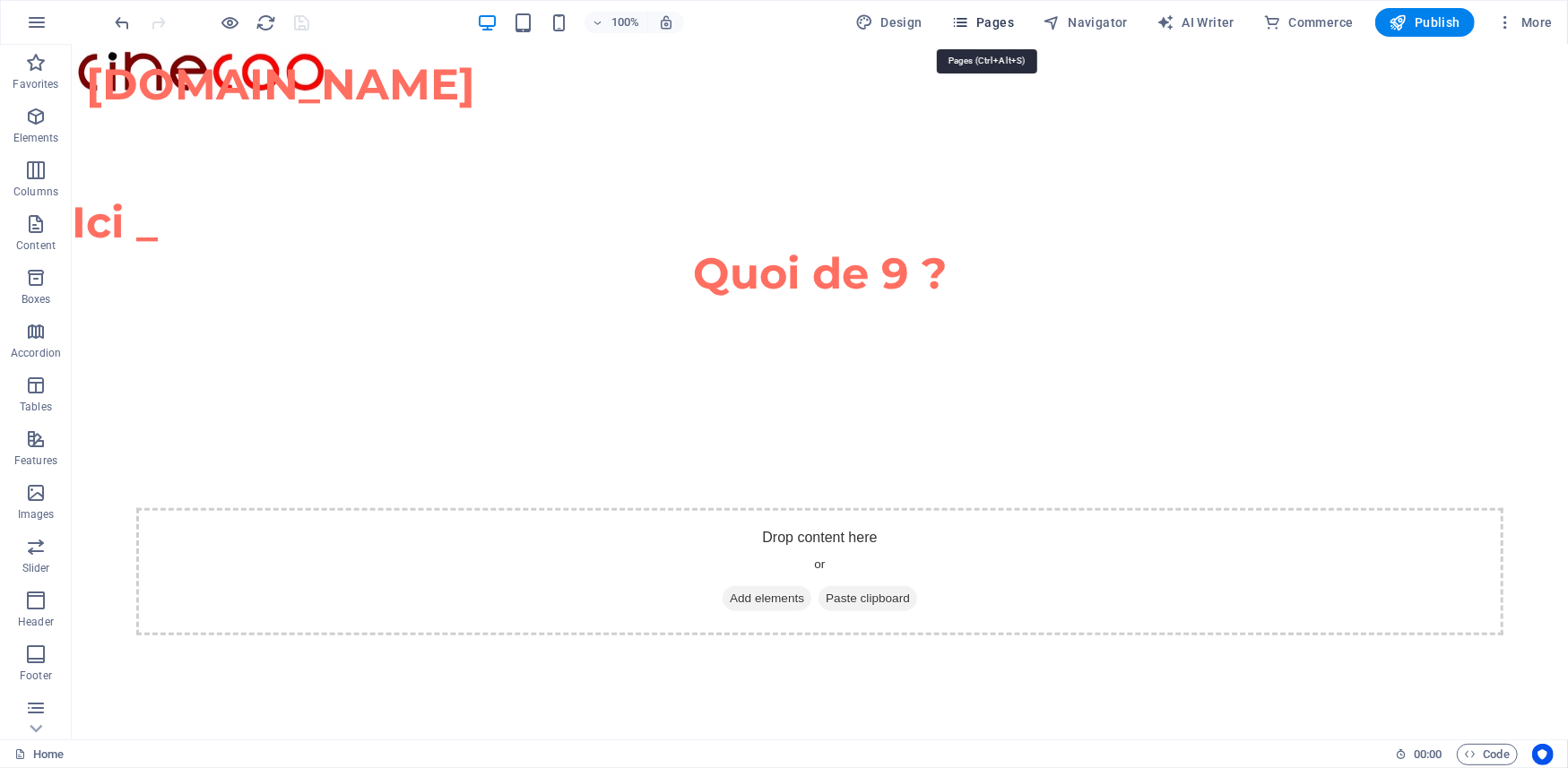
click at [997, 19] on span "Pages" at bounding box center [983, 22] width 63 height 18
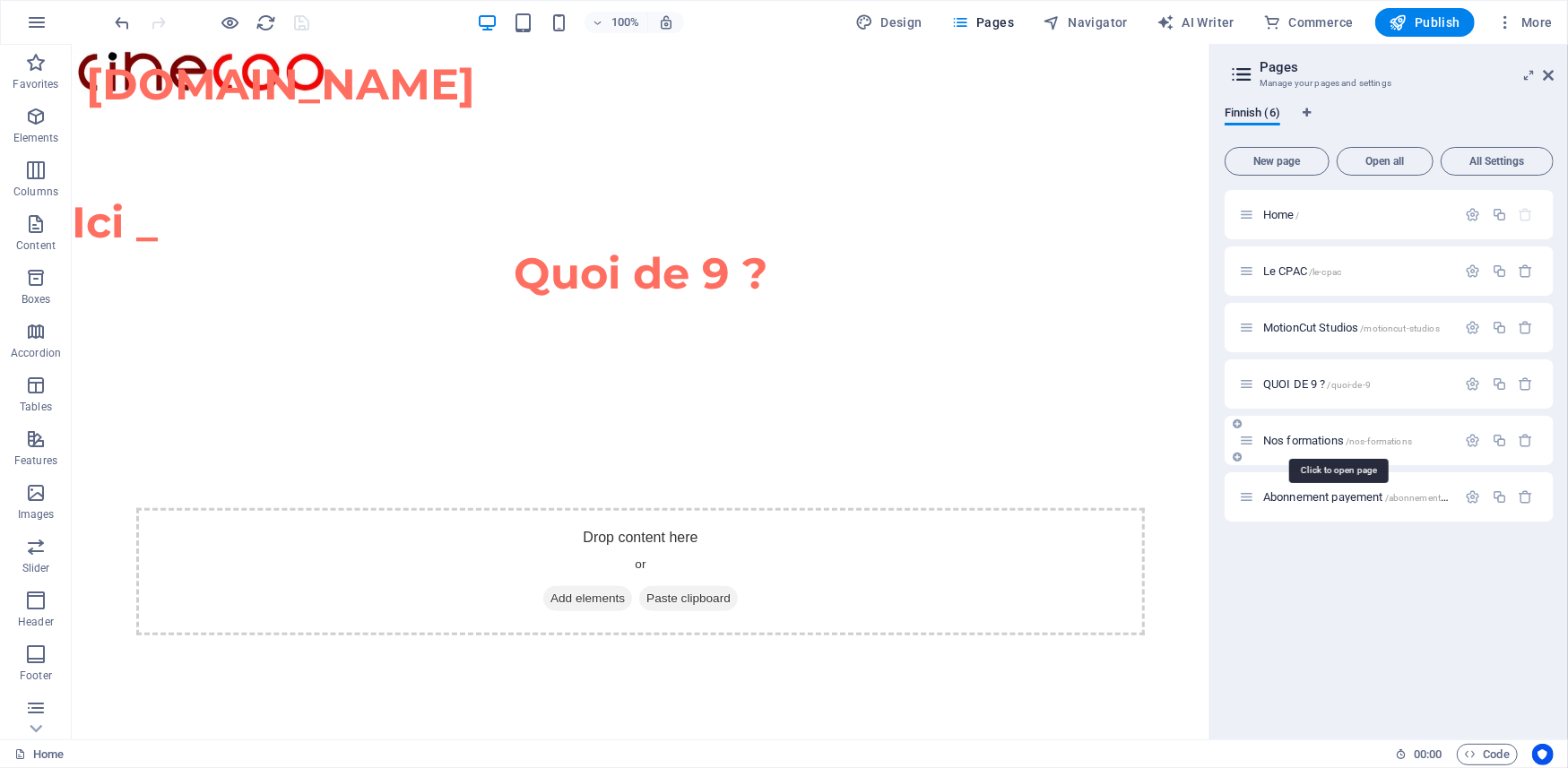
click at [1315, 438] on span "Nos formations /nos-formations" at bounding box center [1338, 440] width 149 height 13
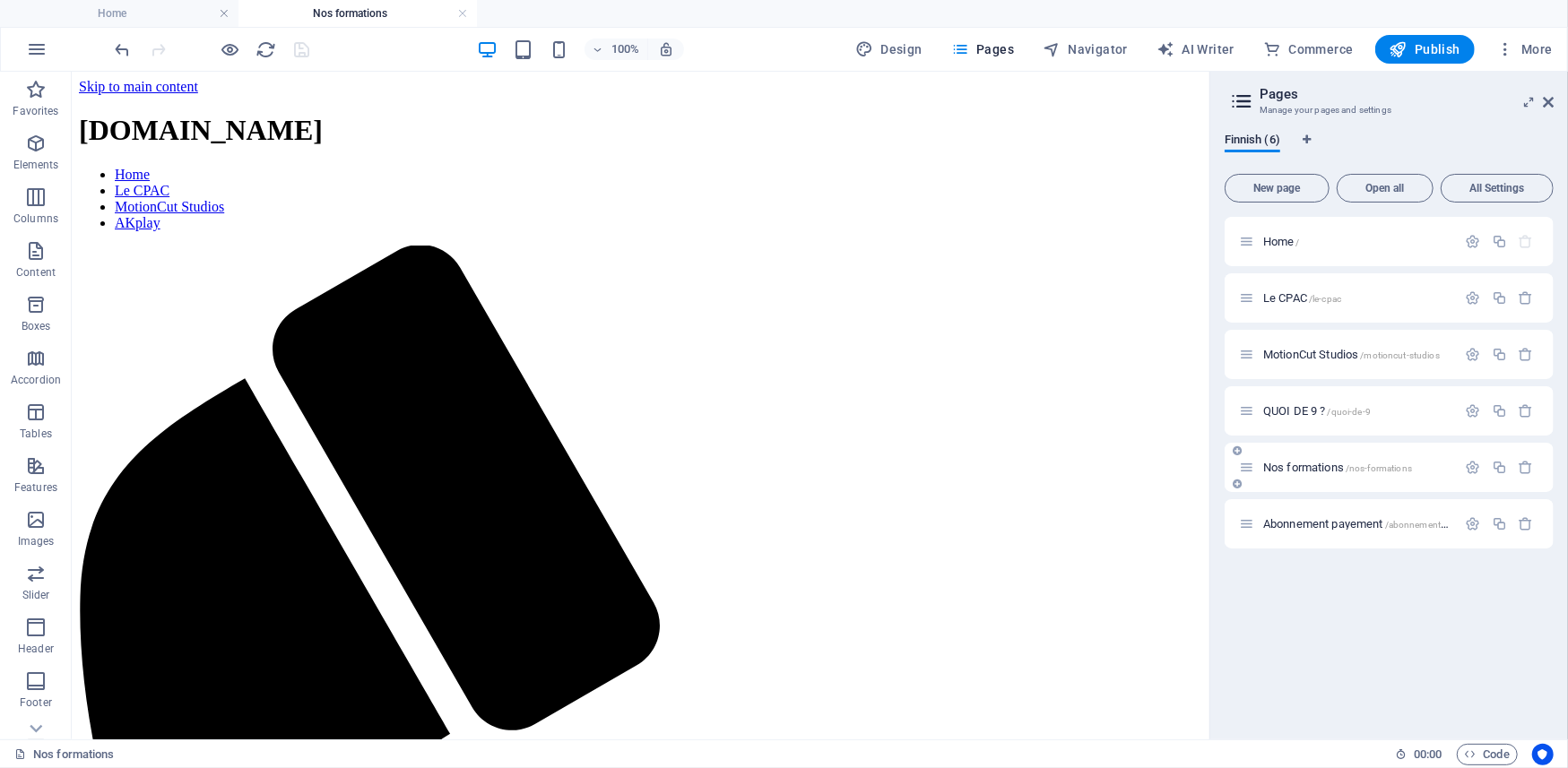
scroll to position [0, 0]
click at [631, 202] on div "+ Add section" at bounding box center [640, 202] width 100 height 30
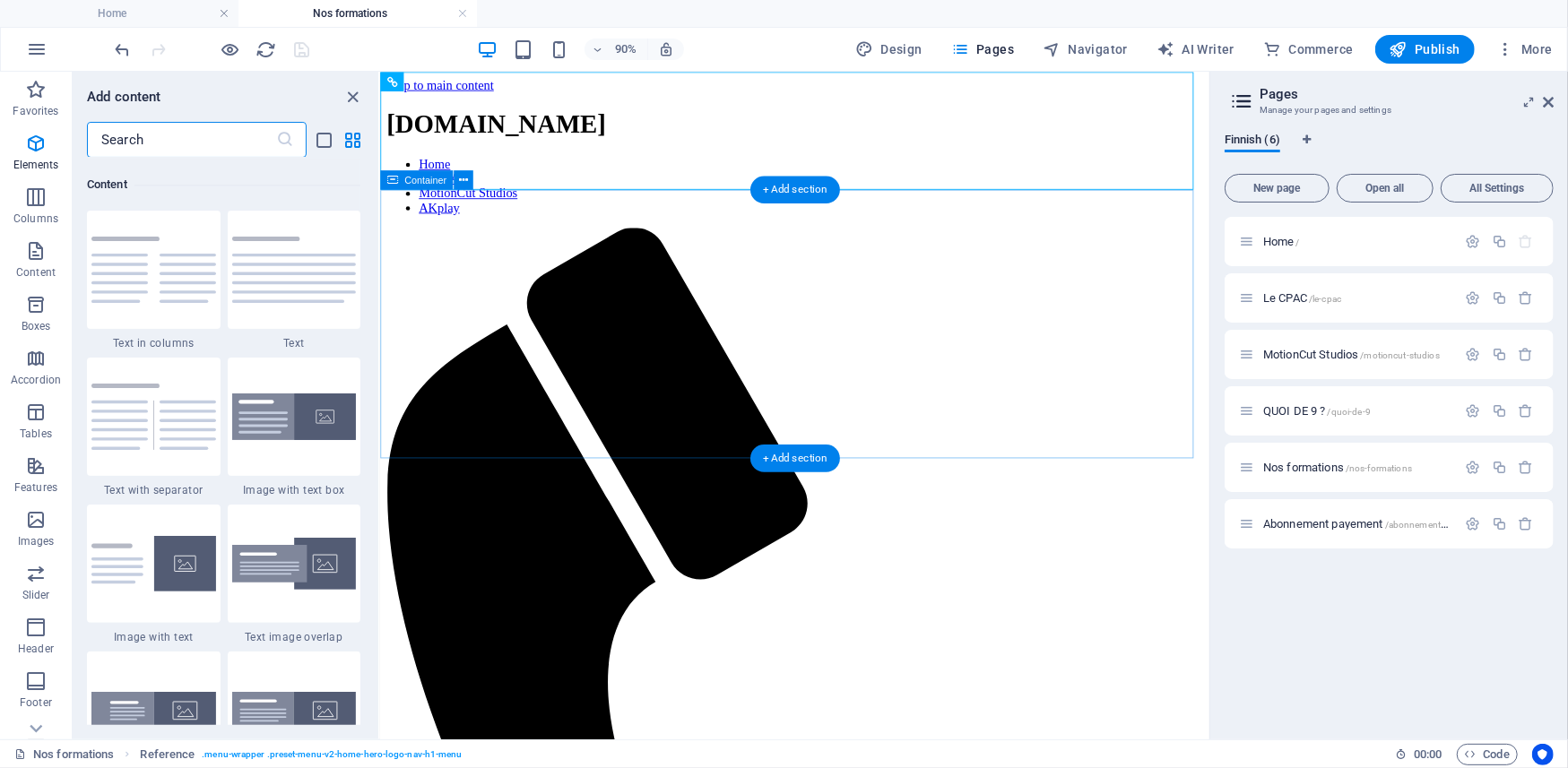
scroll to position [3136, 0]
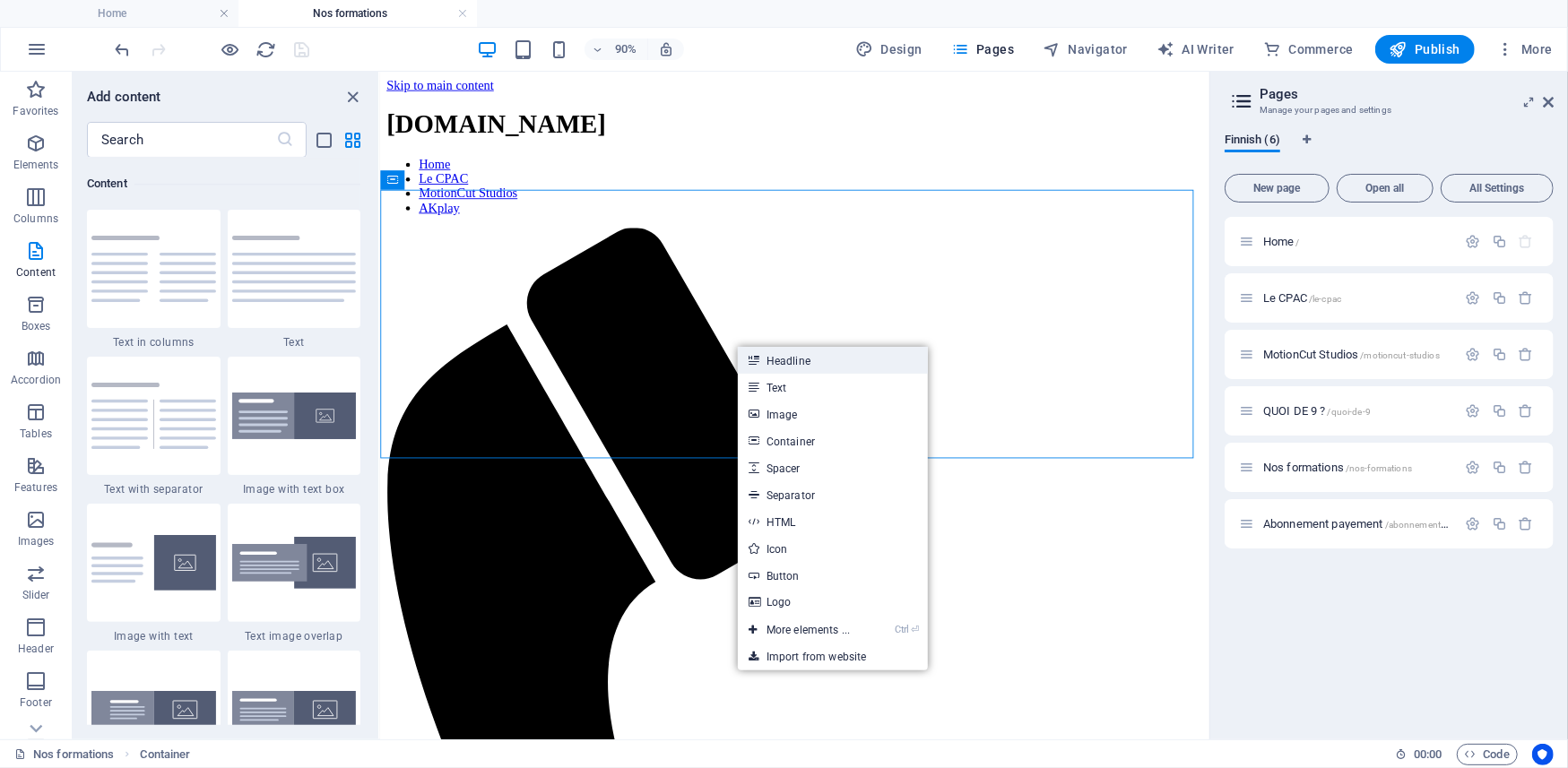
click at [769, 355] on link "Headline" at bounding box center [833, 360] width 190 height 27
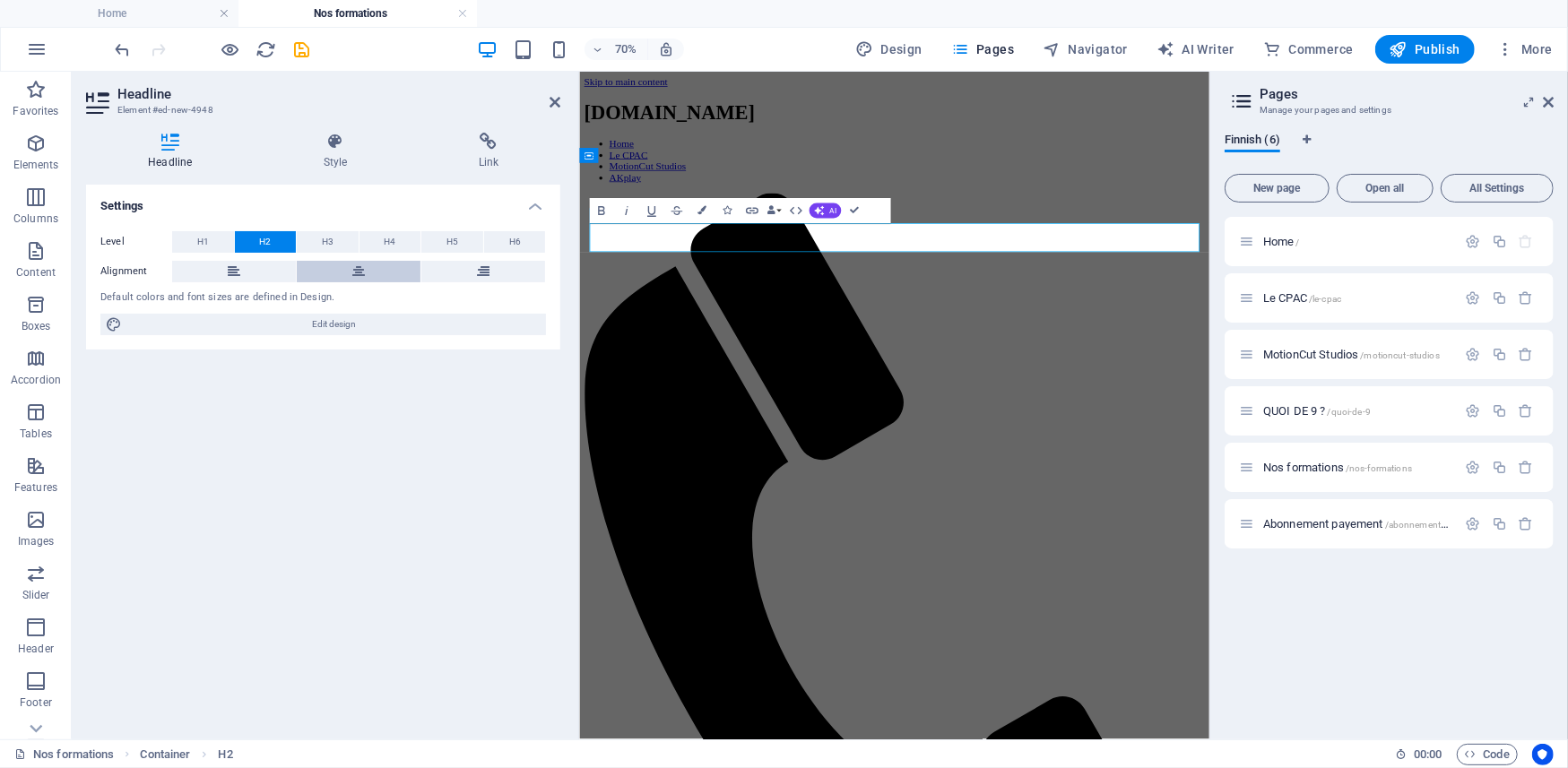
click at [354, 274] on icon at bounding box center [358, 271] width 12 height 22
drag, startPoint x: 876, startPoint y: 311, endPoint x: 1249, endPoint y: 307, distance: 373.0
click at [702, 204] on button "Colors" at bounding box center [702, 210] width 24 height 25
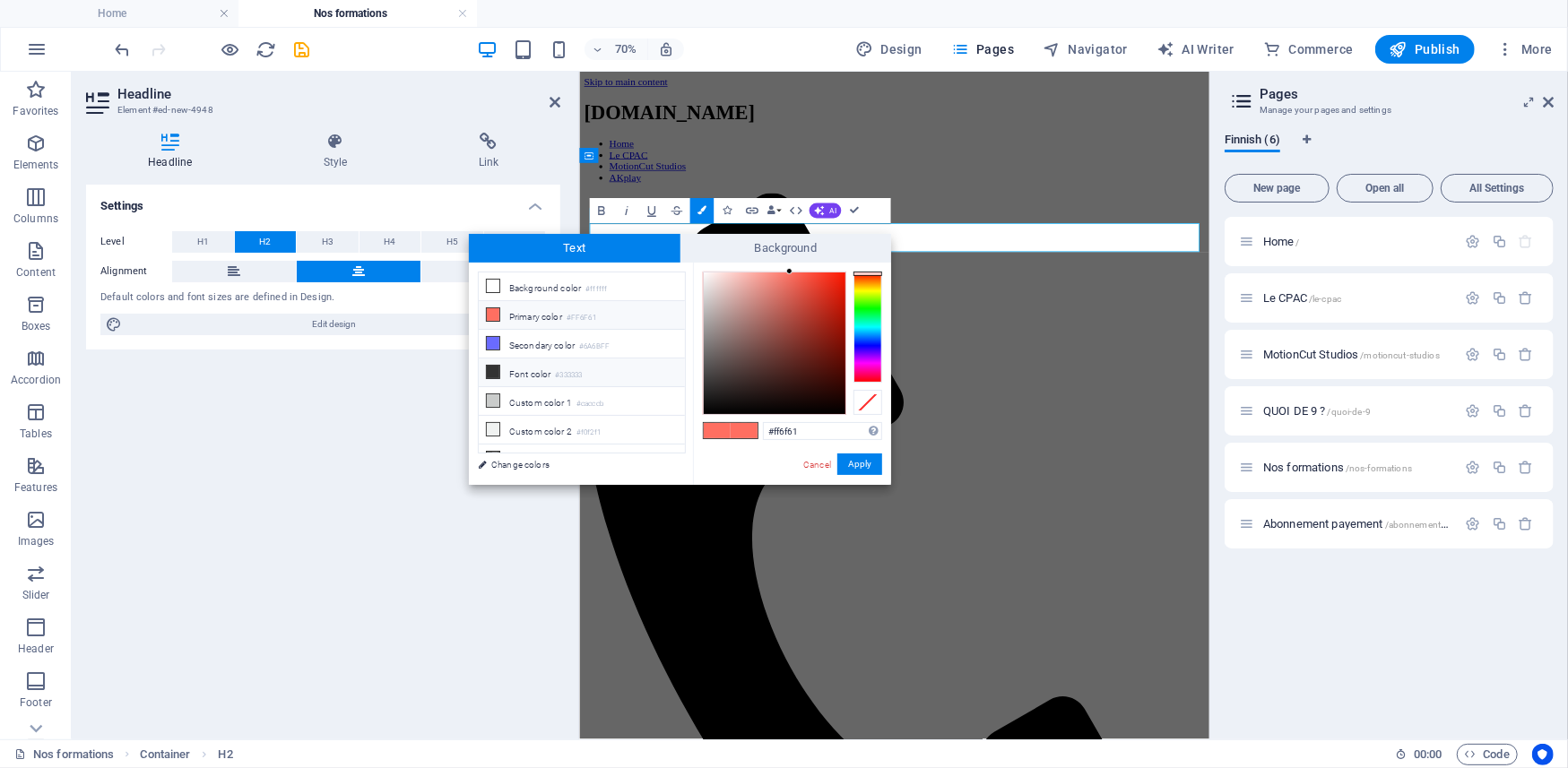
click at [511, 374] on li "Font color #333333" at bounding box center [582, 373] width 206 height 29
type input "#000000"
drag, startPoint x: 715, startPoint y: 362, endPoint x: 848, endPoint y: 432, distance: 150.3
click at [848, 432] on div "#000000 Supported formats #0852ed rgb(8, 82, 237) rgba(8, 82, 237, 90%) hsv(221…" at bounding box center [792, 503] width 198 height 482
click at [864, 468] on button "Apply" at bounding box center [860, 464] width 45 height 22
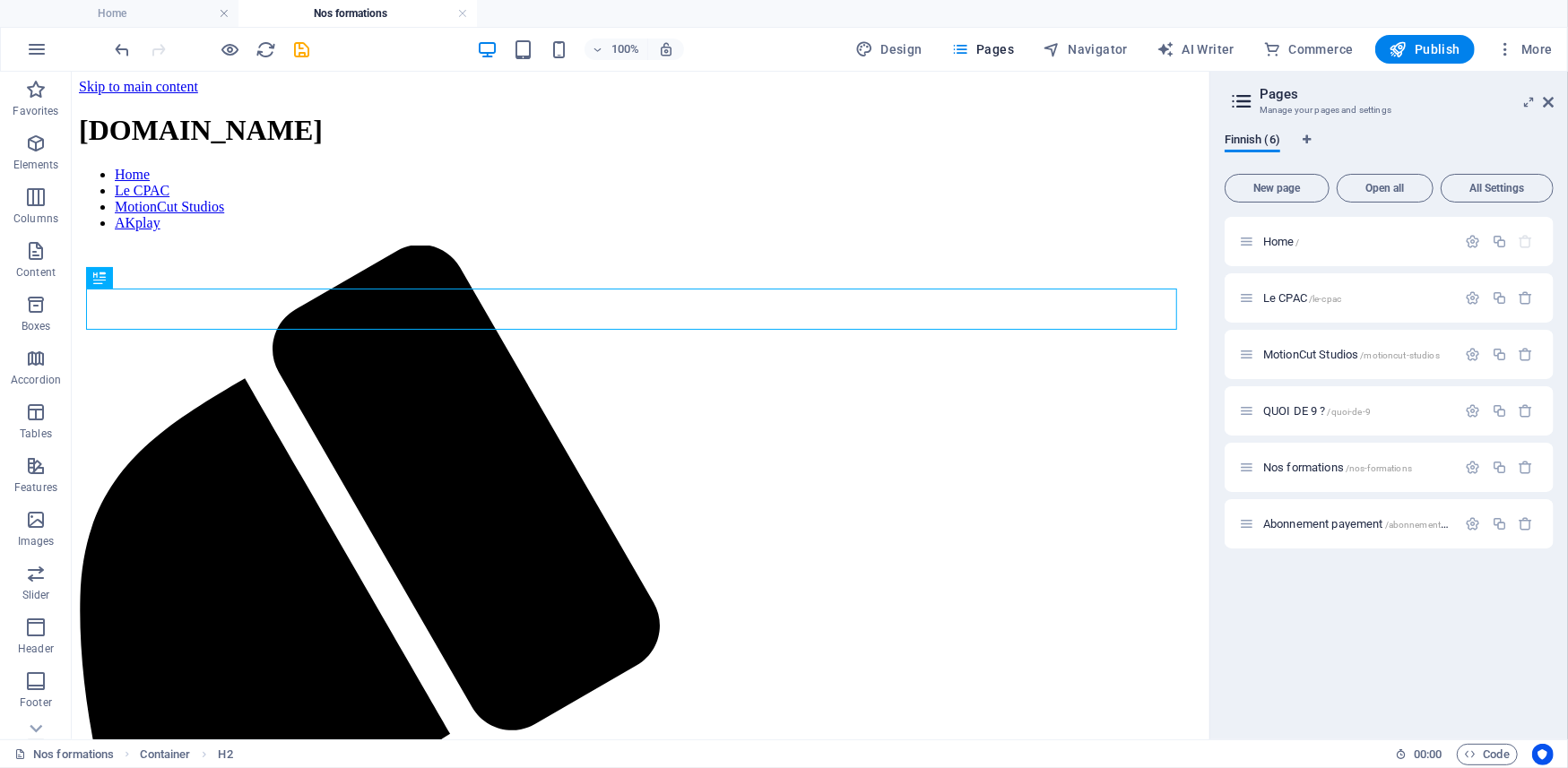
click at [640, 344] on div "Container Container Placeholder Reference Reference H2" at bounding box center [640, 405] width 1138 height 668
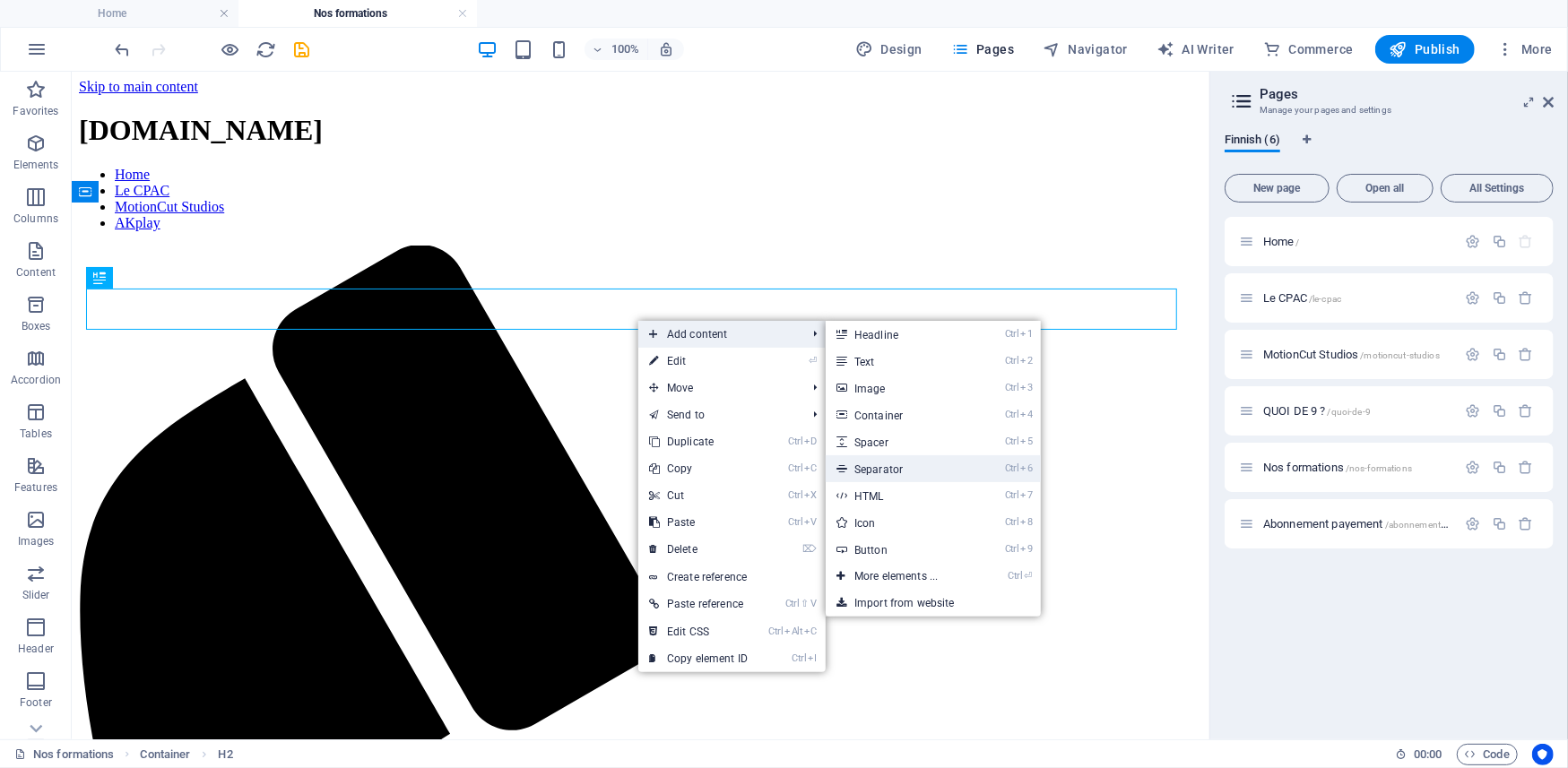
click at [897, 466] on link "Ctrl 6 Separator" at bounding box center [900, 469] width 148 height 27
select select "%"
select select "px"
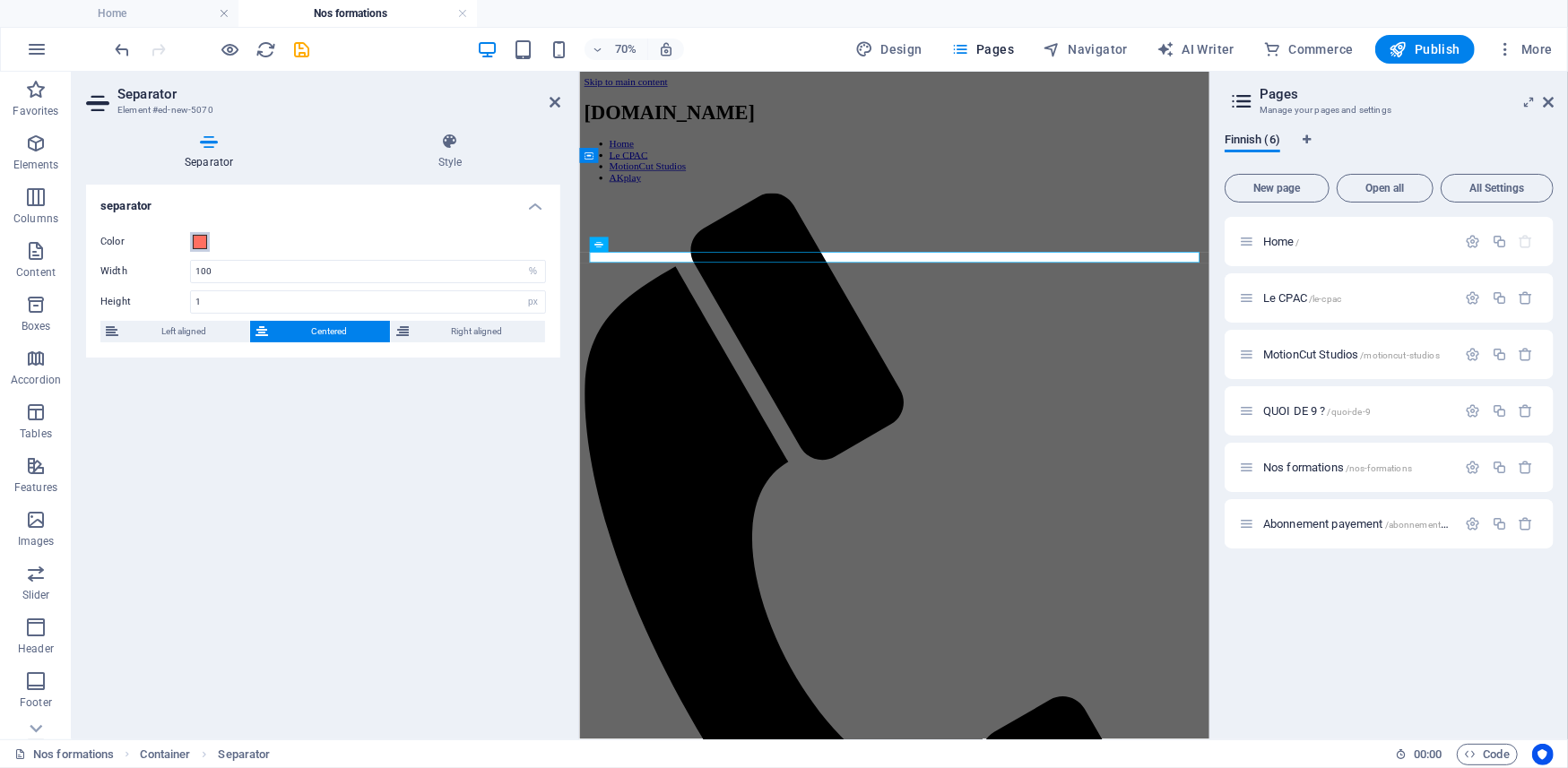
click at [199, 242] on span at bounding box center [200, 241] width 14 height 14
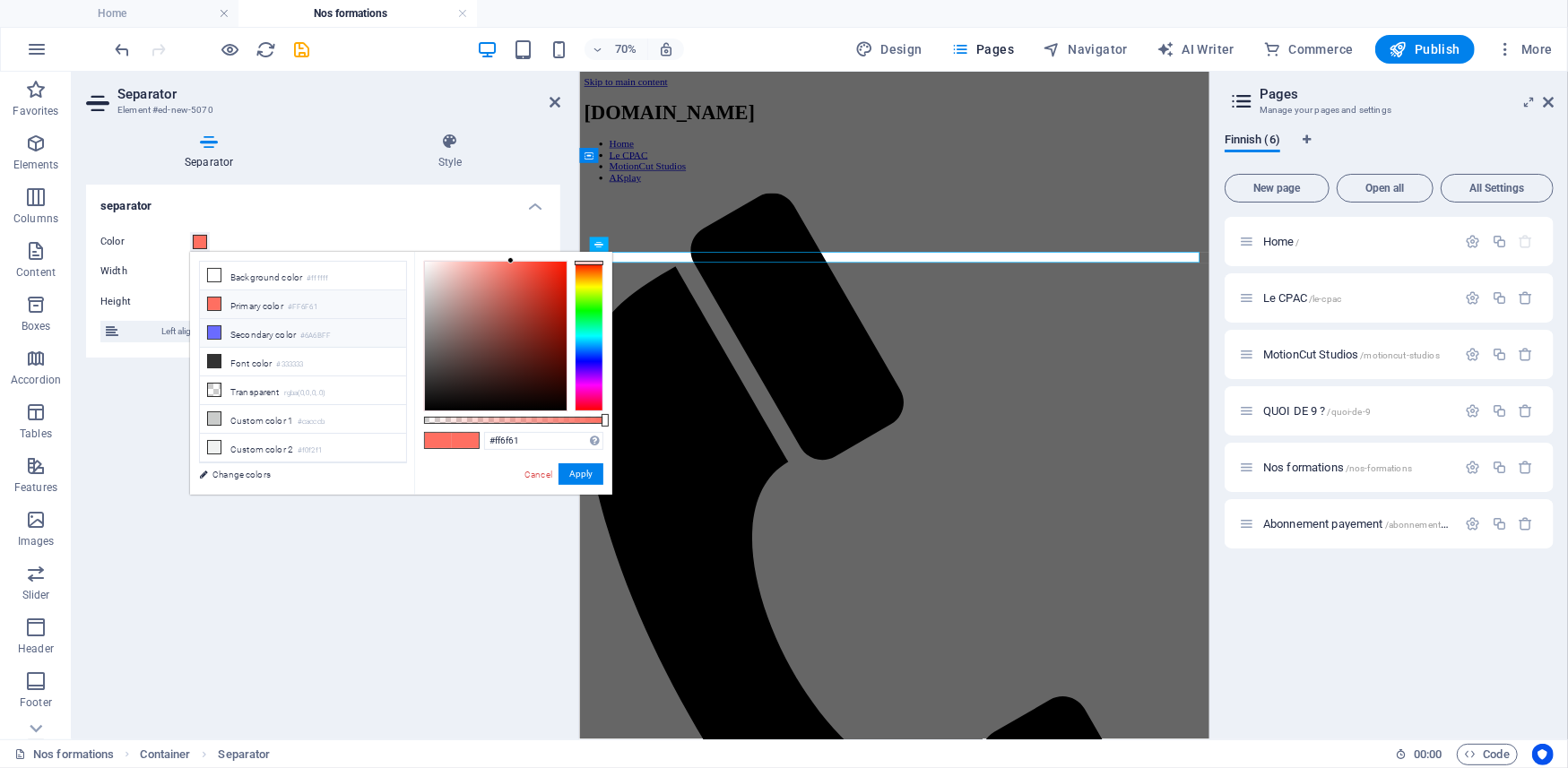
click at [213, 335] on icon at bounding box center [214, 332] width 12 height 12
type input "#6a6bff"
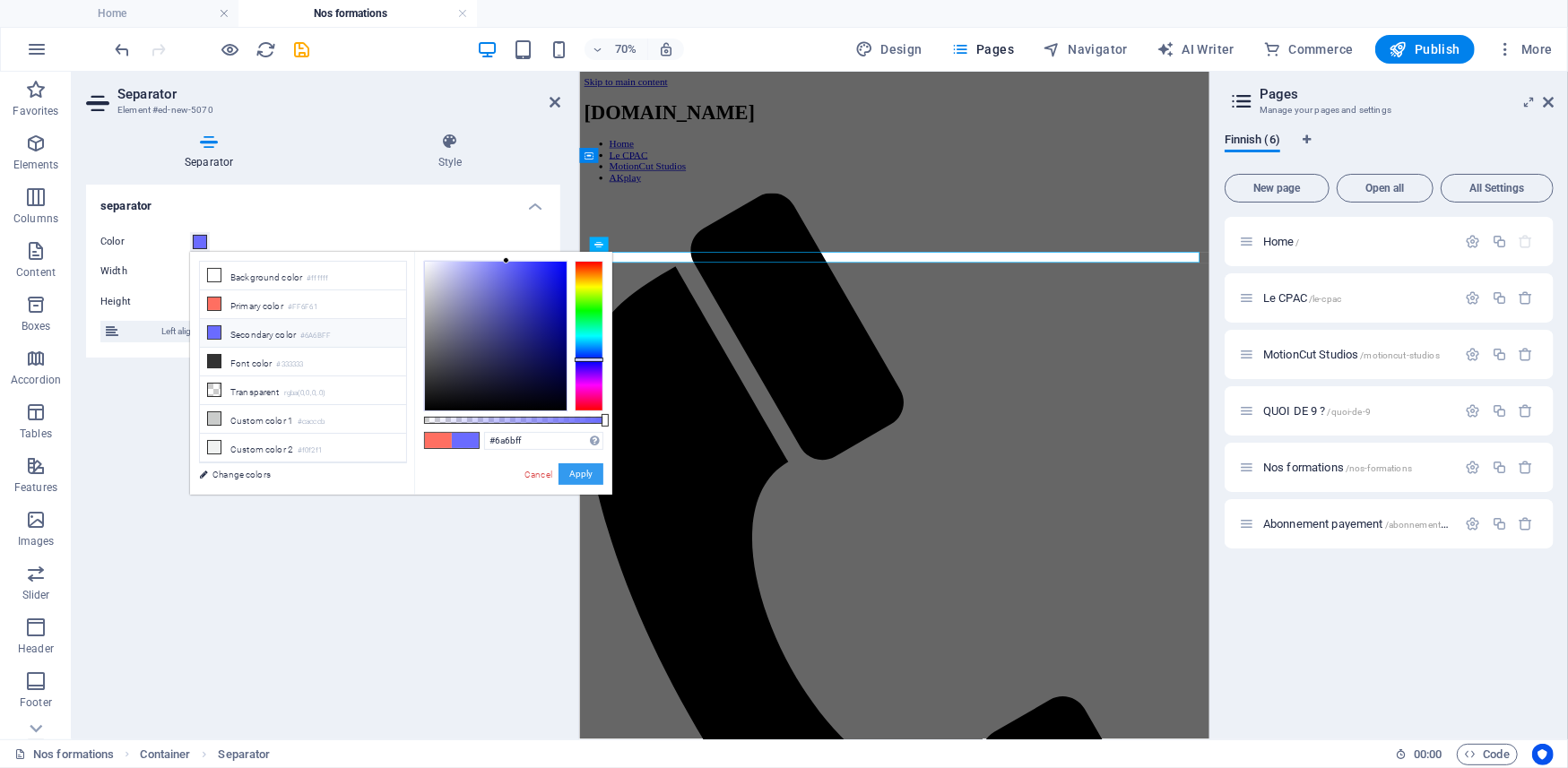
click at [575, 470] on button "Apply" at bounding box center [581, 474] width 45 height 22
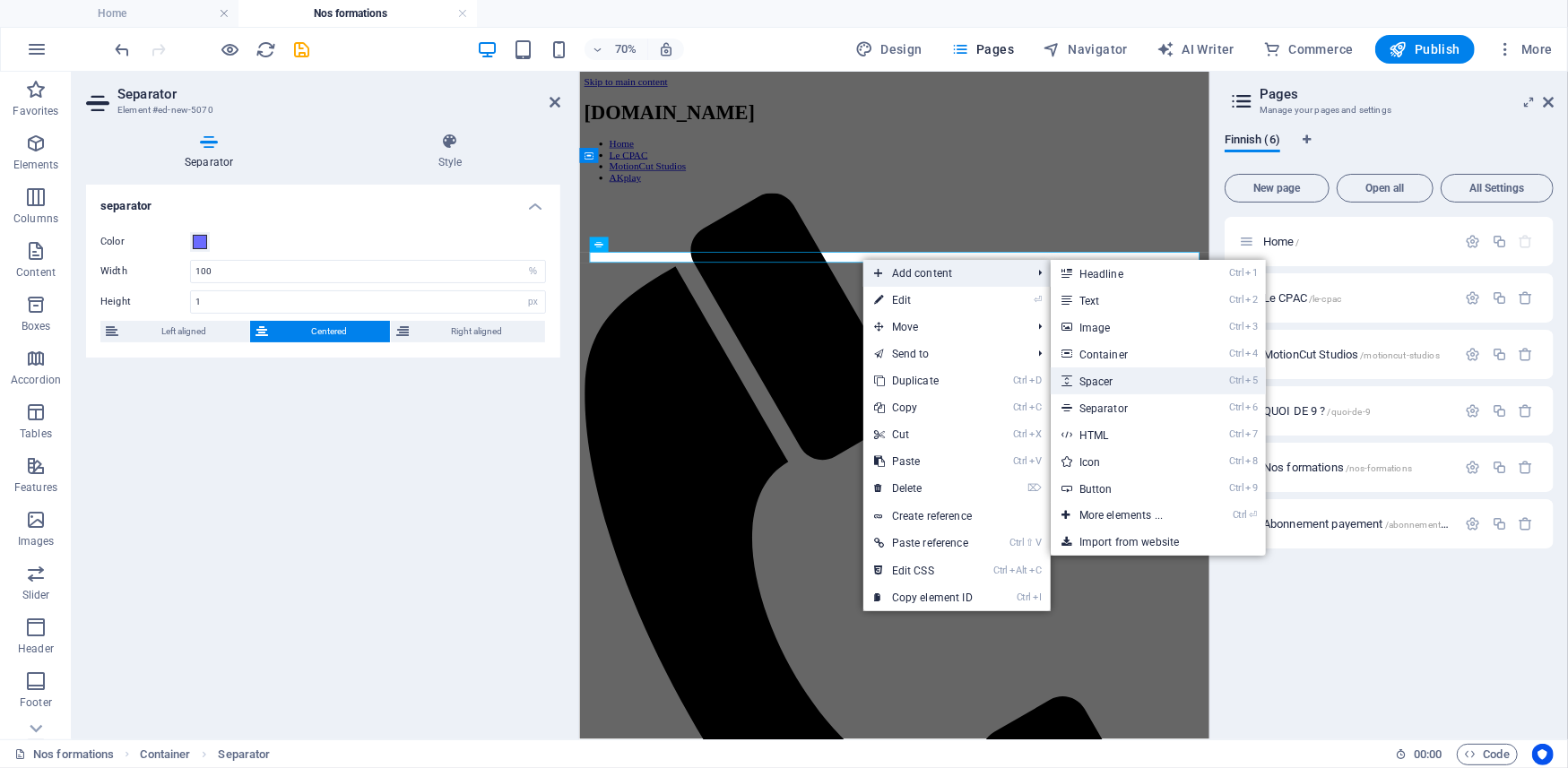
click at [1110, 380] on link "Ctrl 5 Spacer" at bounding box center [1125, 381] width 148 height 27
select select "px"
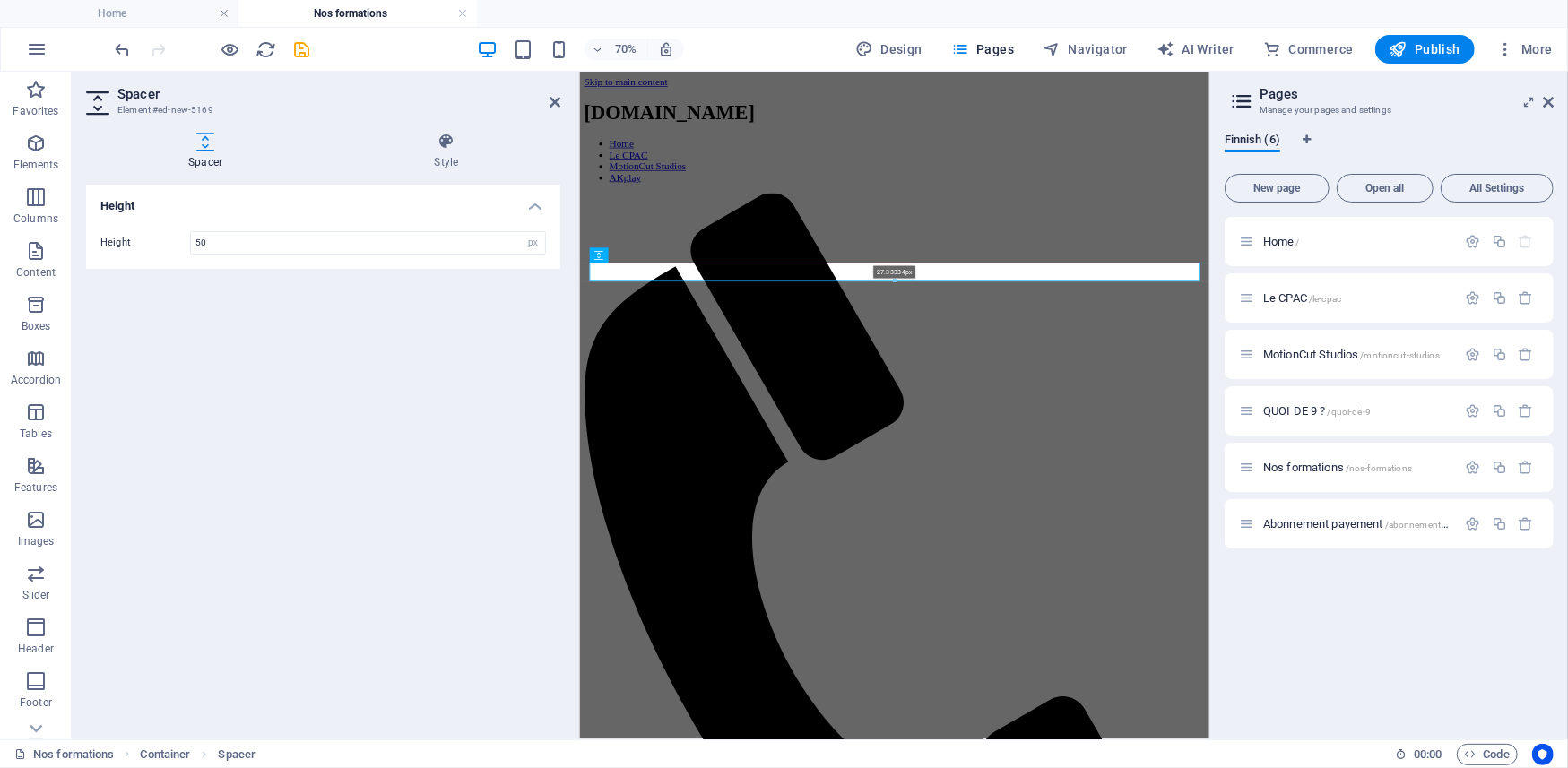
drag, startPoint x: 890, startPoint y: 294, endPoint x: 891, endPoint y: 278, distance: 16.0
click at [891, 279] on div at bounding box center [895, 281] width 609 height 5
type input "27"
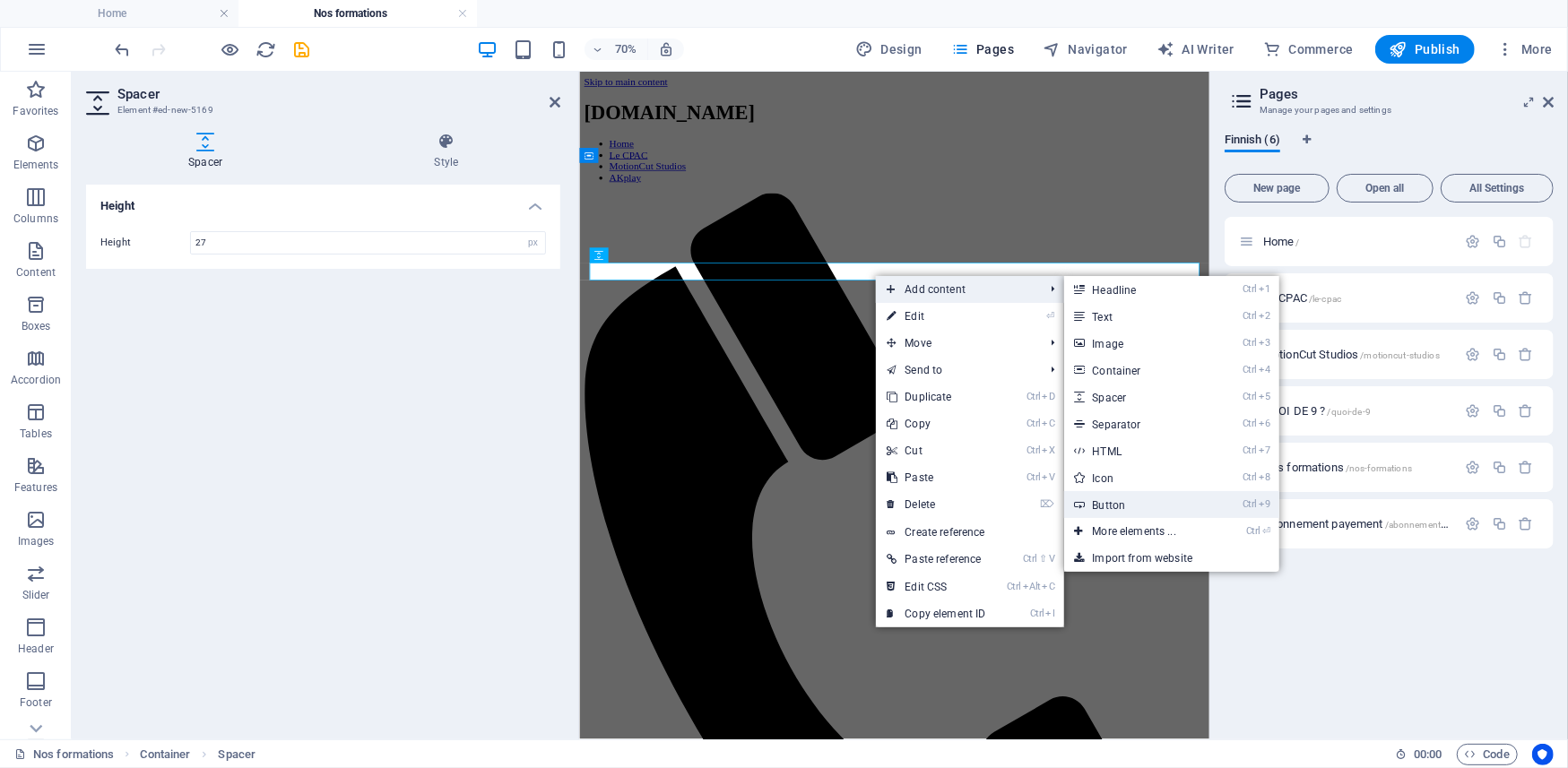
click at [1127, 500] on link "Ctrl 9 Button" at bounding box center [1138, 505] width 148 height 27
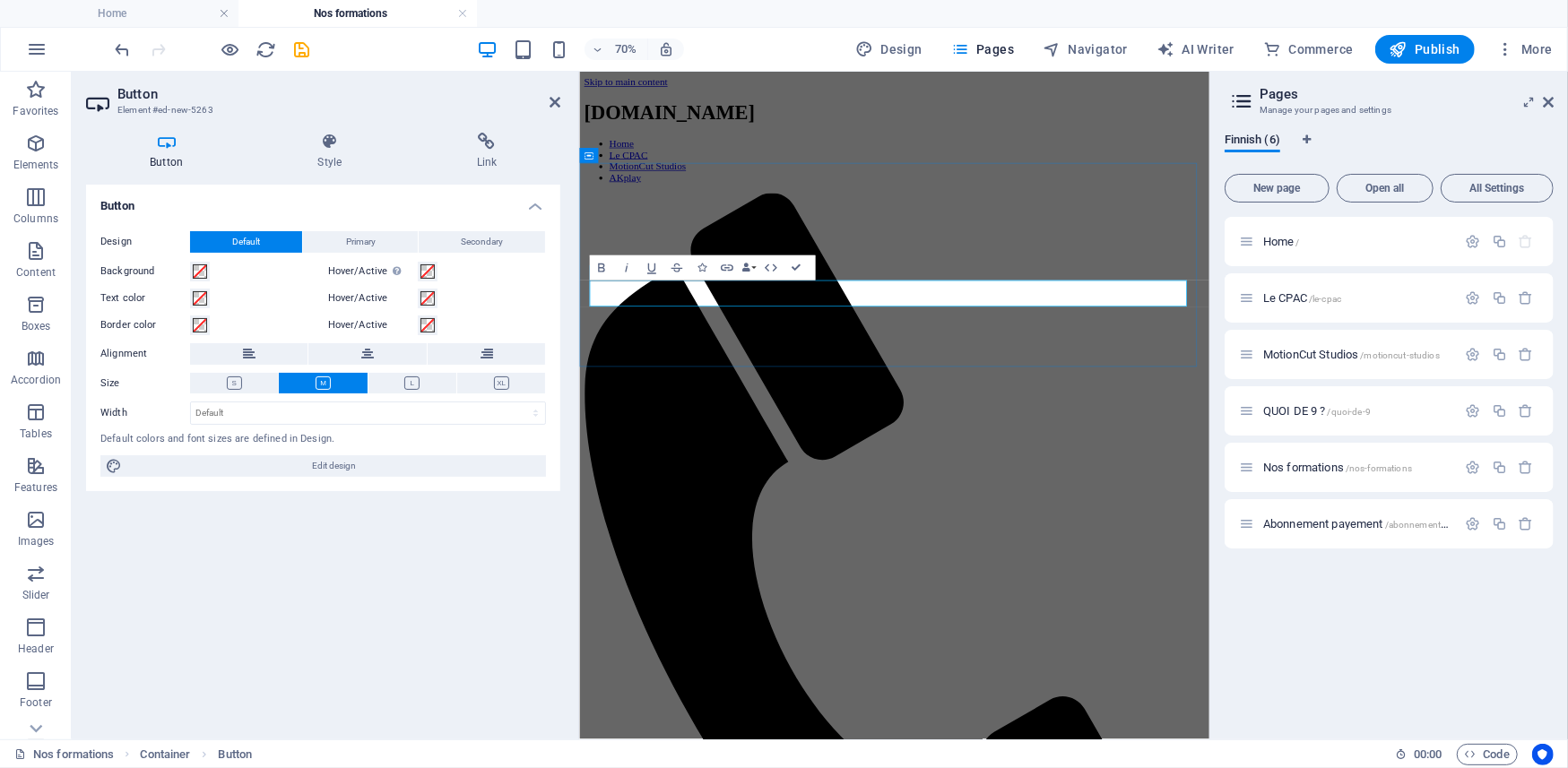
drag, startPoint x: 803, startPoint y: 400, endPoint x: 772, endPoint y: 400, distance: 31.0
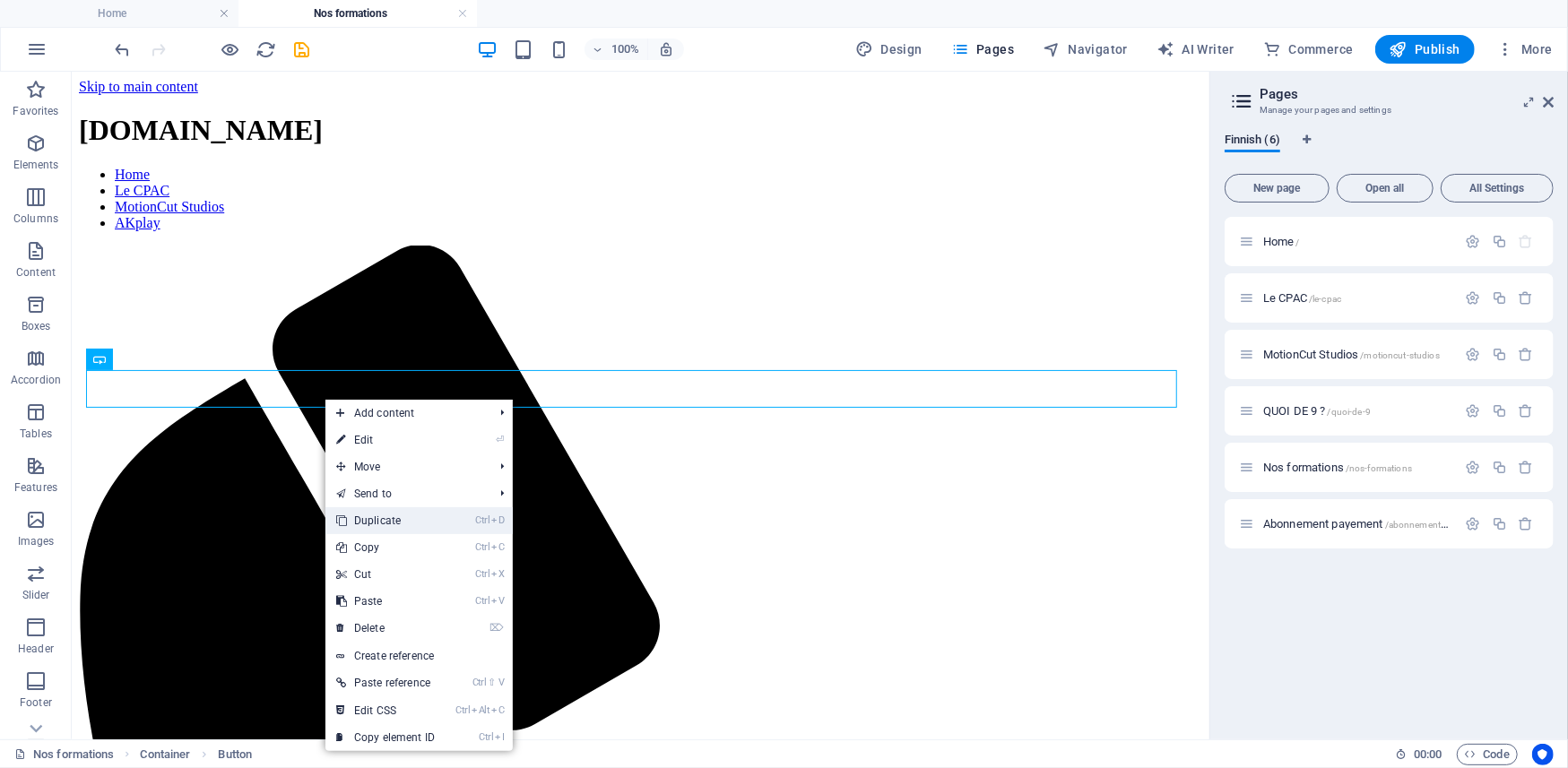
click at [364, 514] on link "Ctrl D Duplicate" at bounding box center [385, 521] width 120 height 27
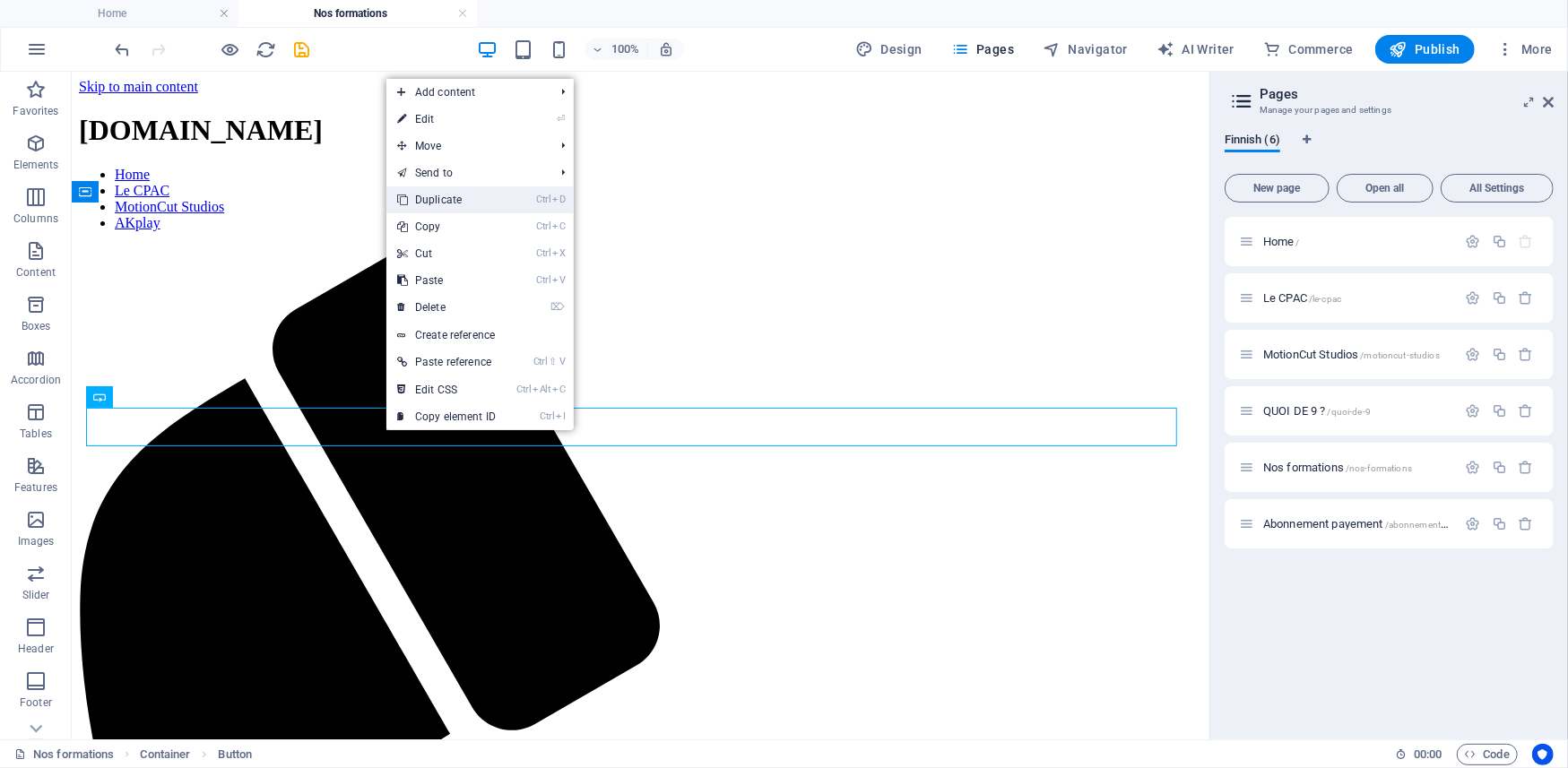
click at [438, 205] on link "Ctrl D Duplicate" at bounding box center [446, 200] width 120 height 27
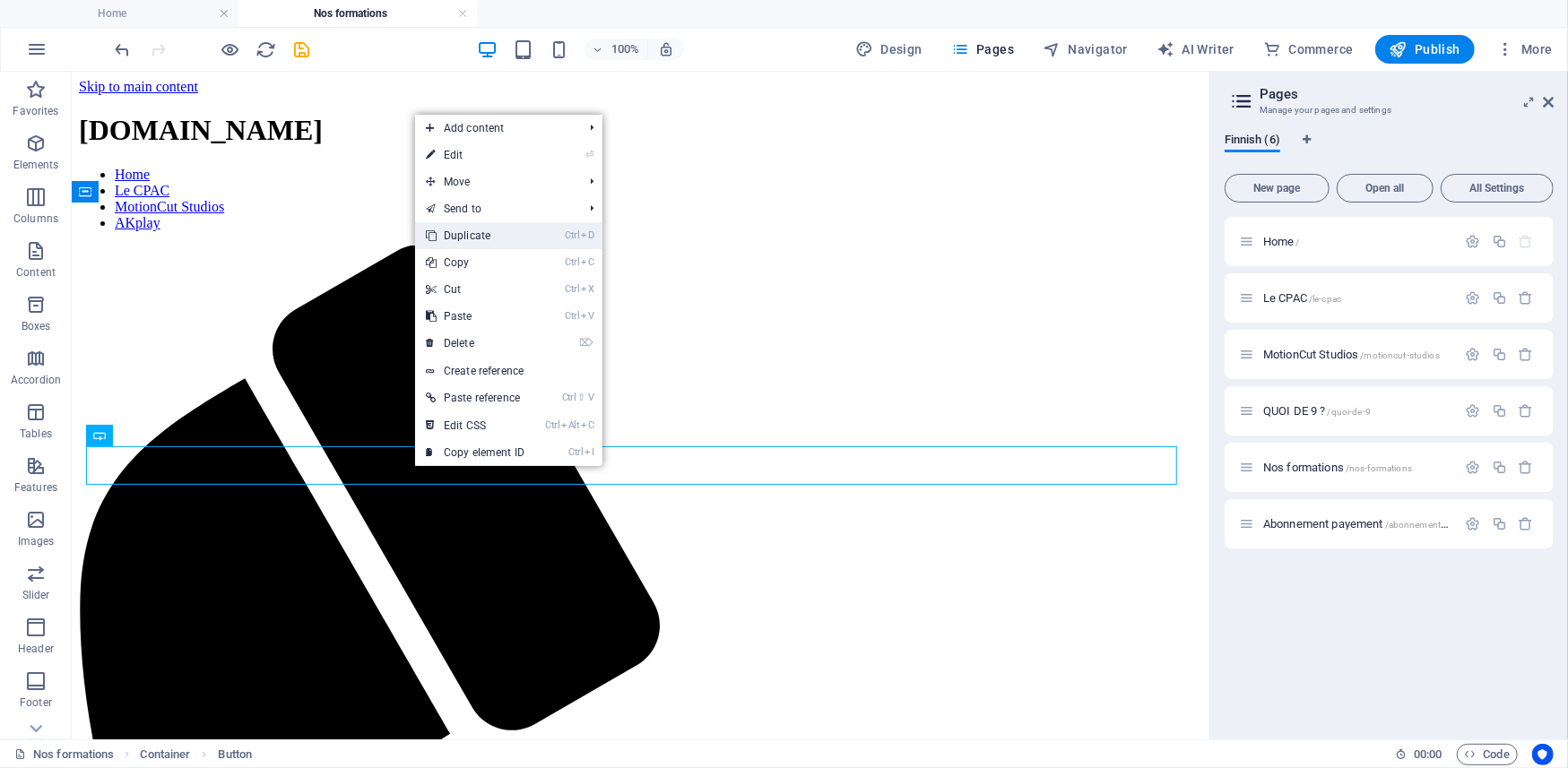
click at [468, 238] on link "Ctrl D Duplicate" at bounding box center [475, 236] width 120 height 27
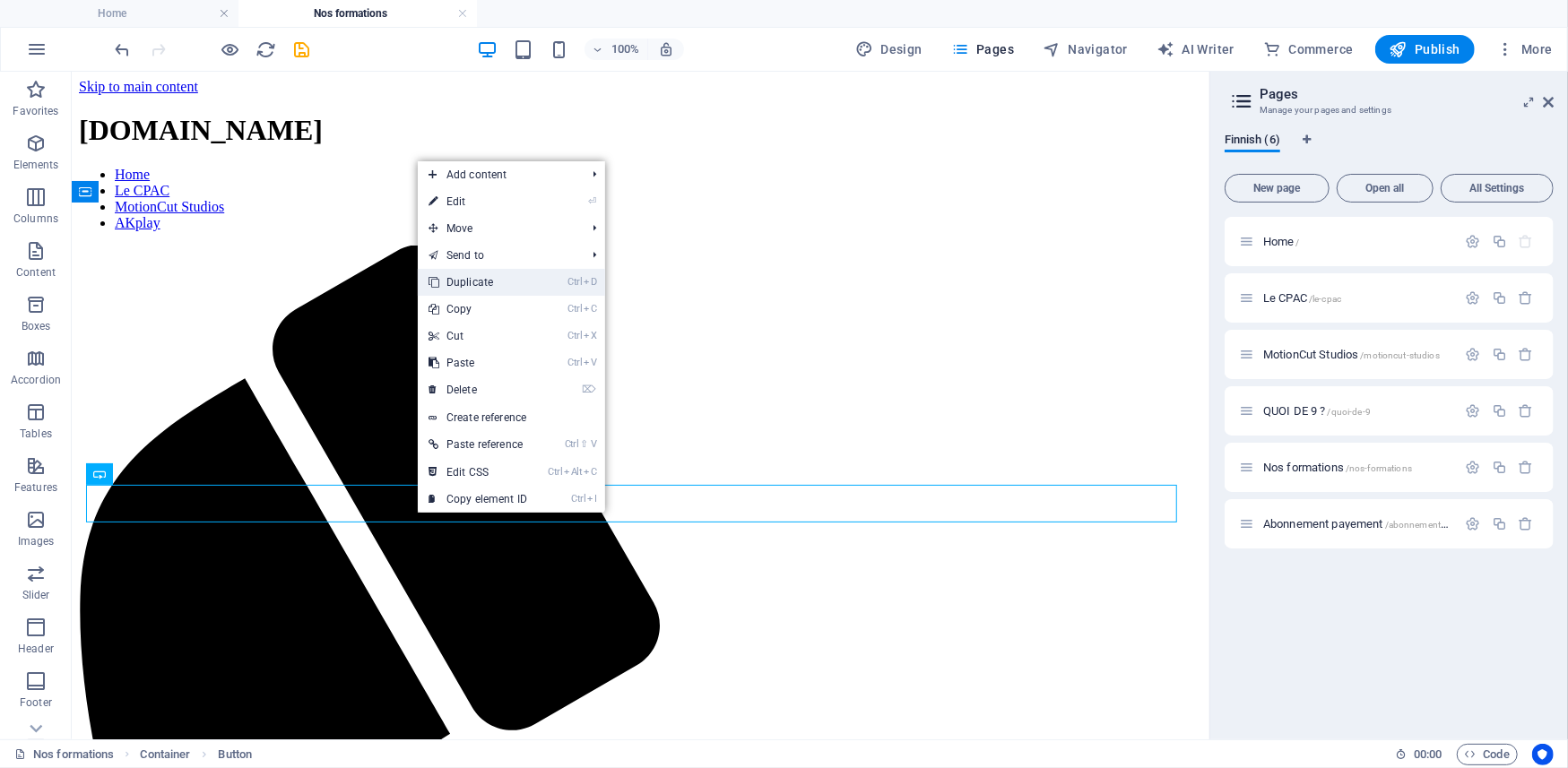
click at [472, 283] on link "Ctrl D Duplicate" at bounding box center [477, 282] width 120 height 27
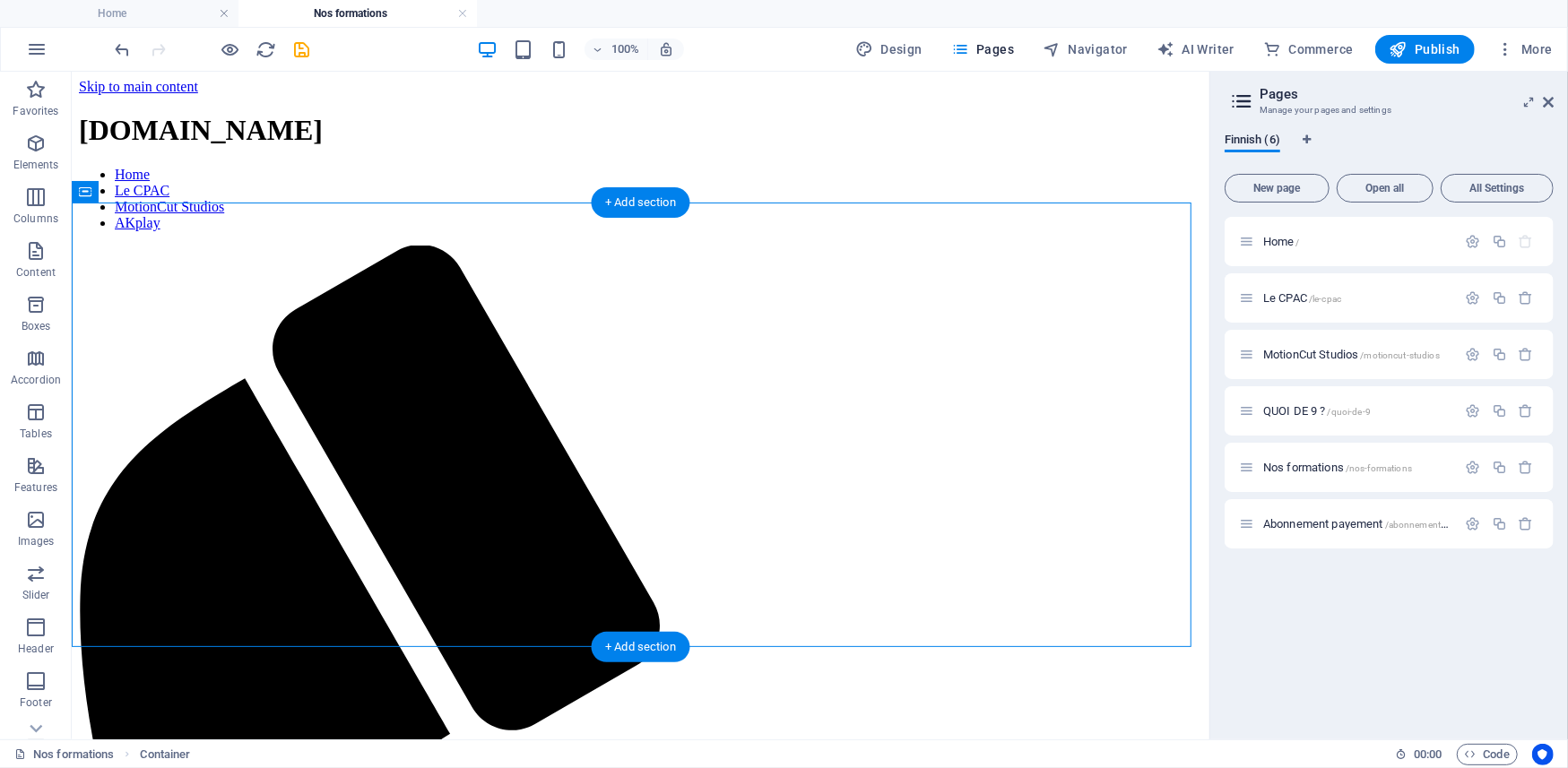
drag, startPoint x: 74, startPoint y: 383, endPoint x: 126, endPoint y: 544, distance: 169.2
click at [162, 360] on icon at bounding box center [163, 359] width 10 height 19
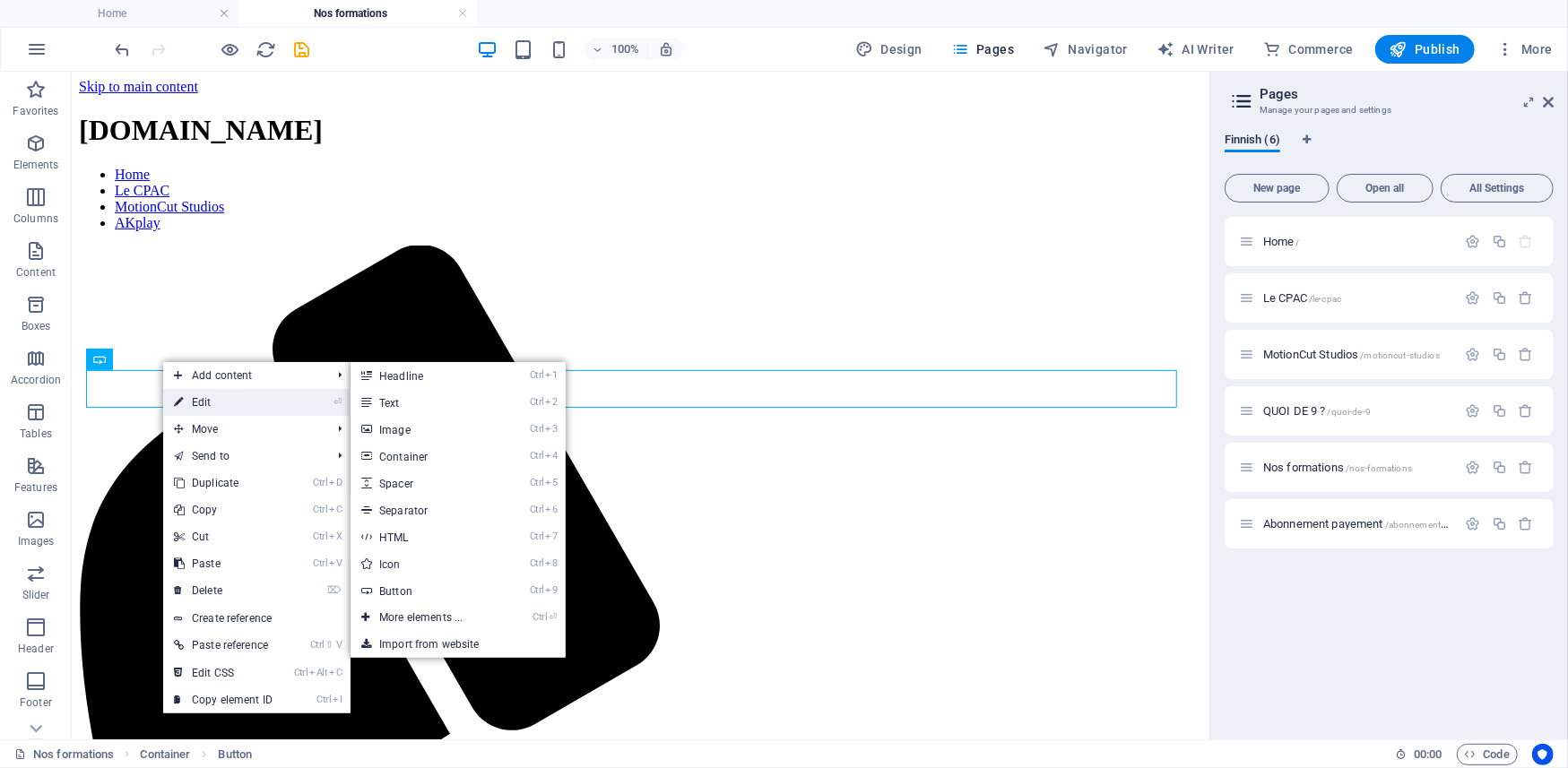
click at [202, 399] on link "⏎ Edit" at bounding box center [223, 402] width 120 height 27
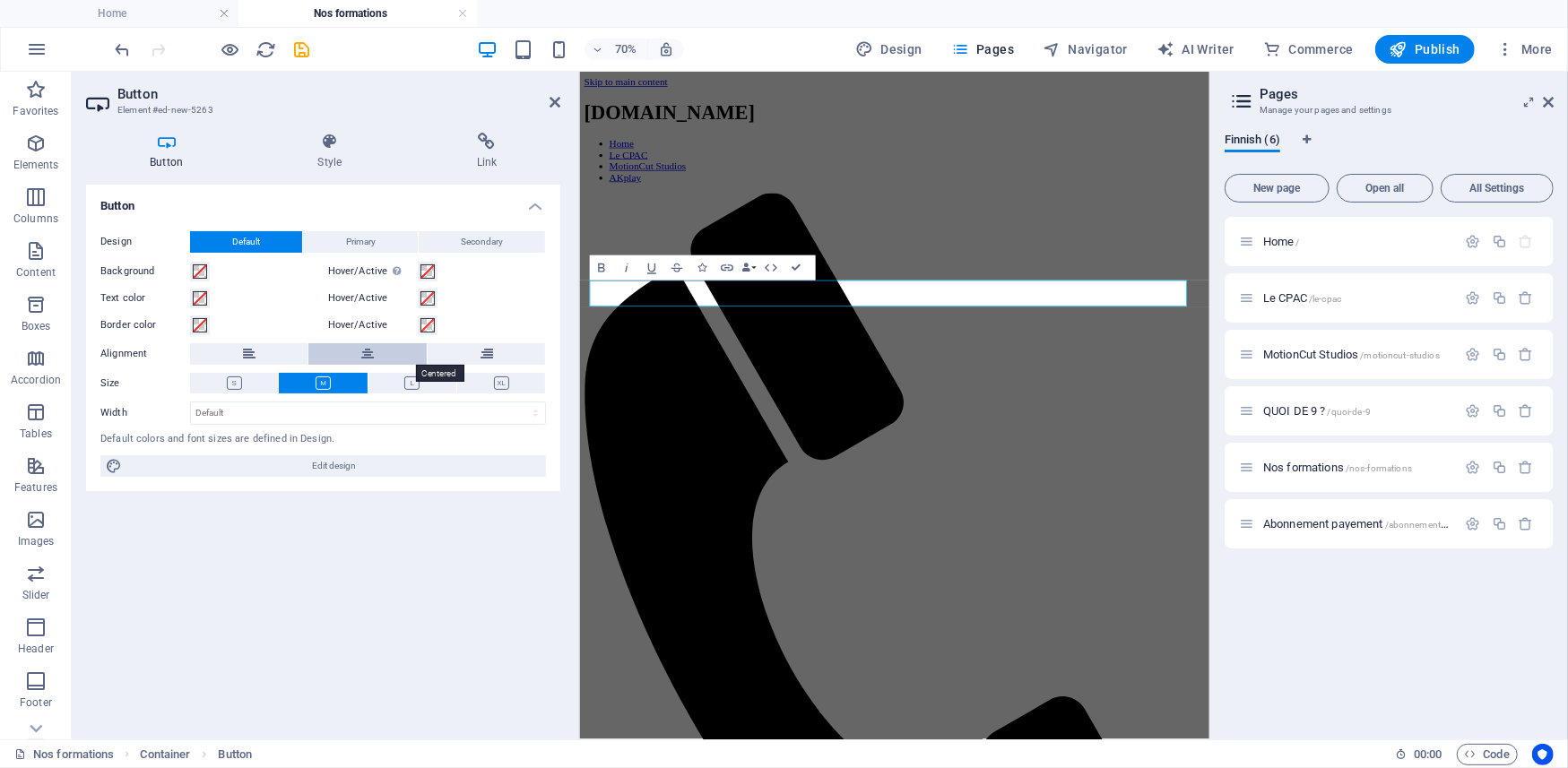
click at [370, 353] on icon at bounding box center [367, 354] width 12 height 22
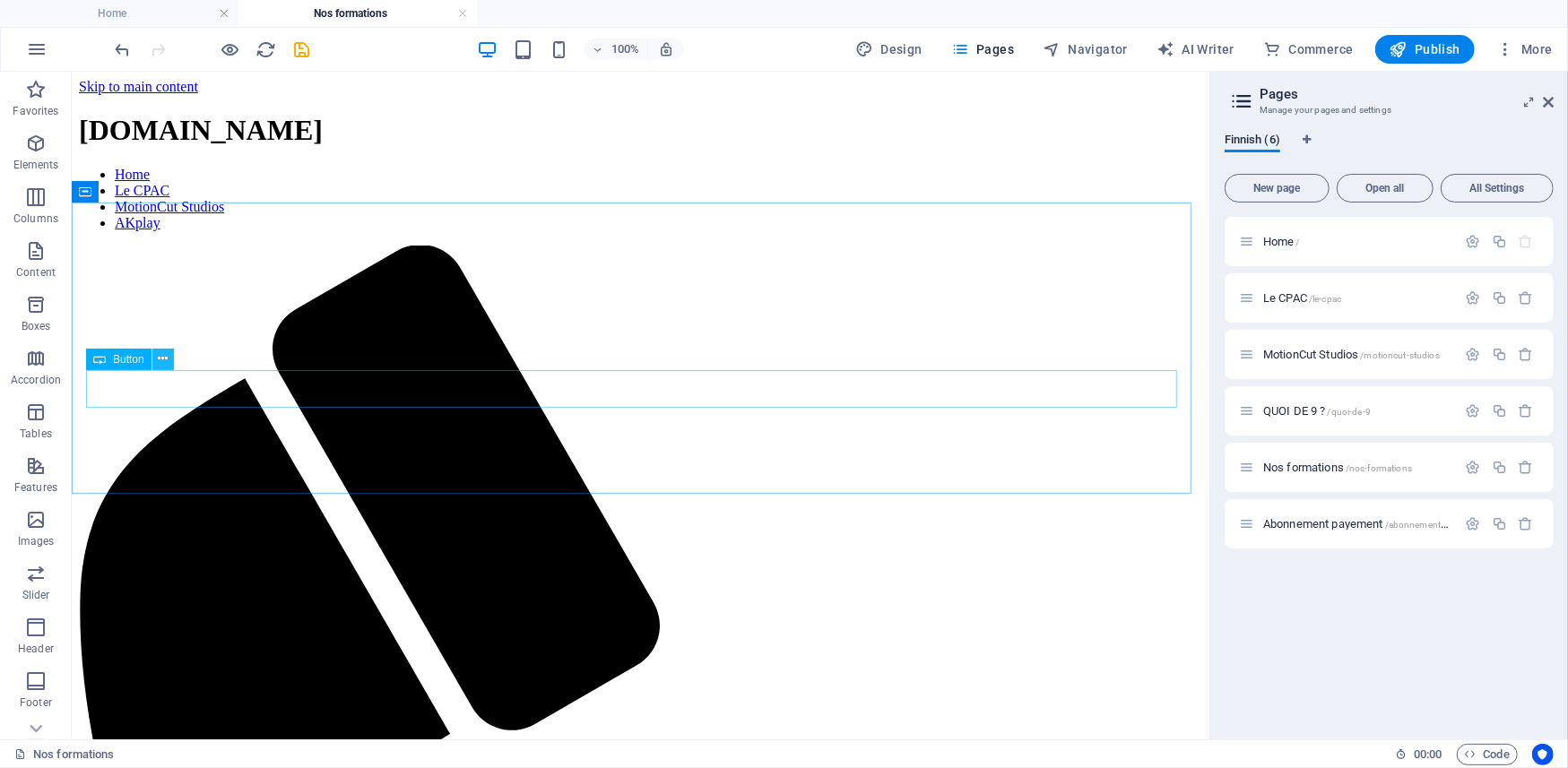
click at [166, 354] on icon at bounding box center [163, 359] width 10 height 19
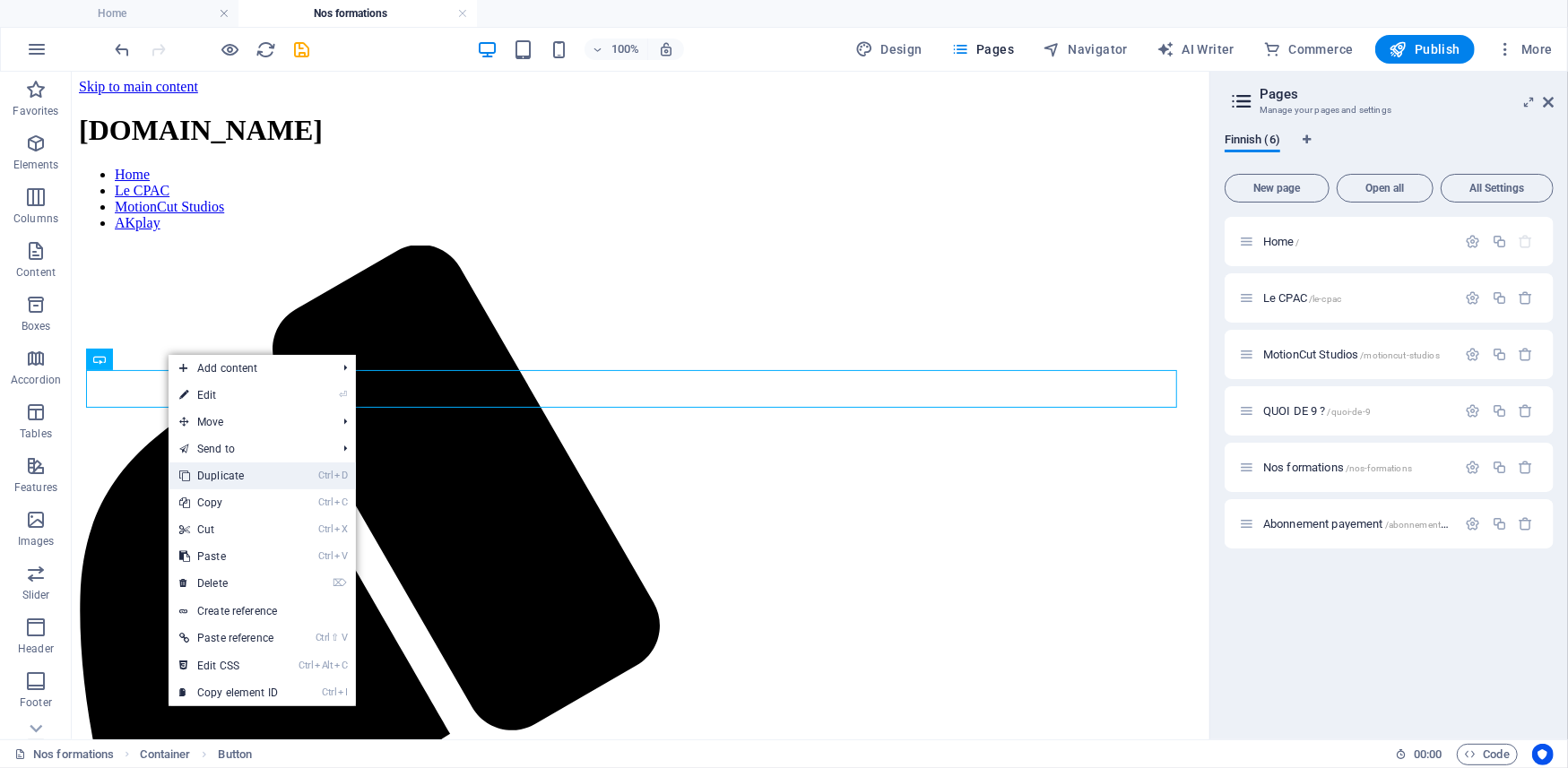
click at [221, 478] on link "Ctrl D Duplicate" at bounding box center [228, 476] width 120 height 27
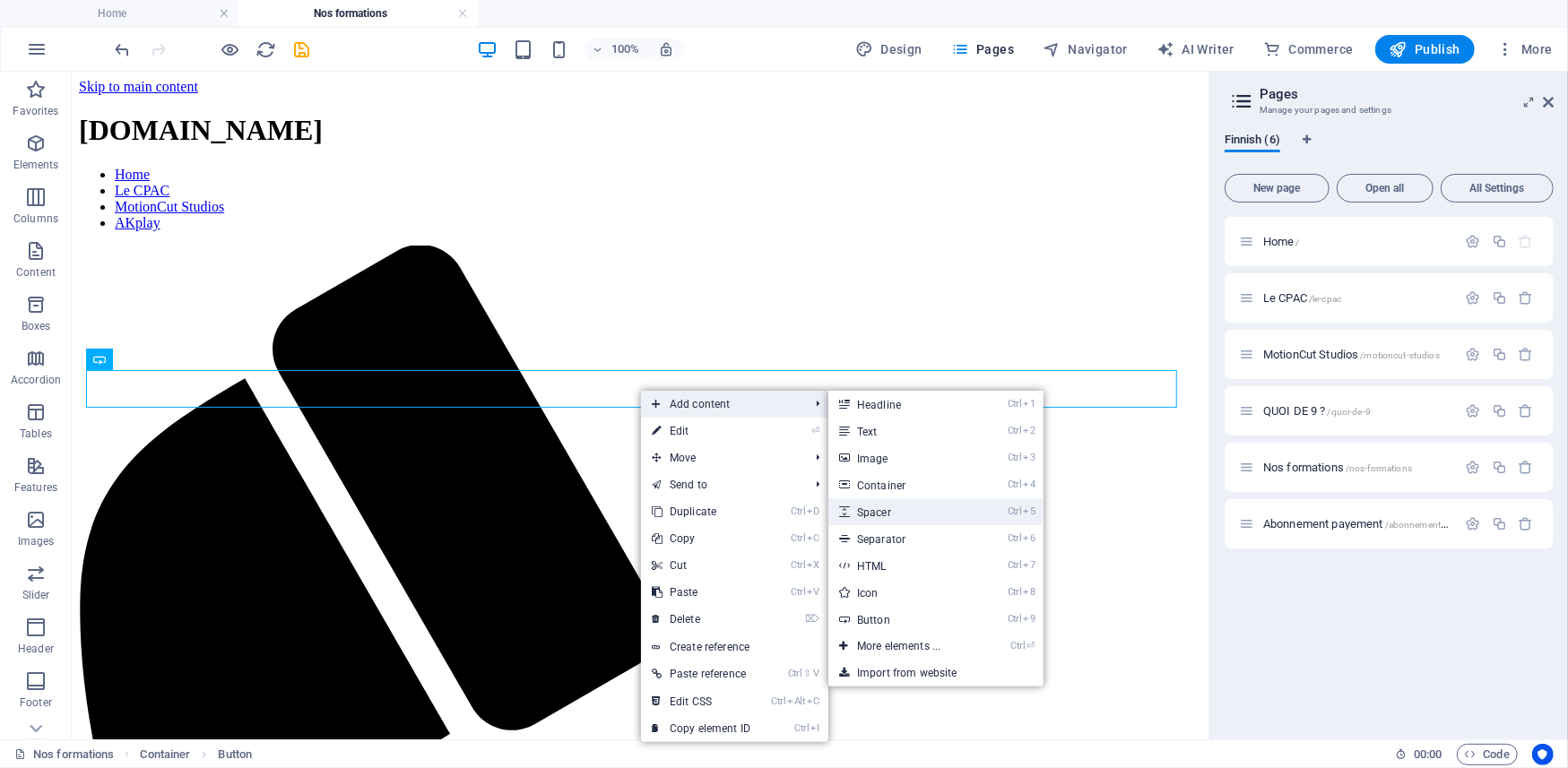
click at [916, 510] on link "Ctrl 5 Spacer" at bounding box center [902, 511] width 148 height 27
select select "px"
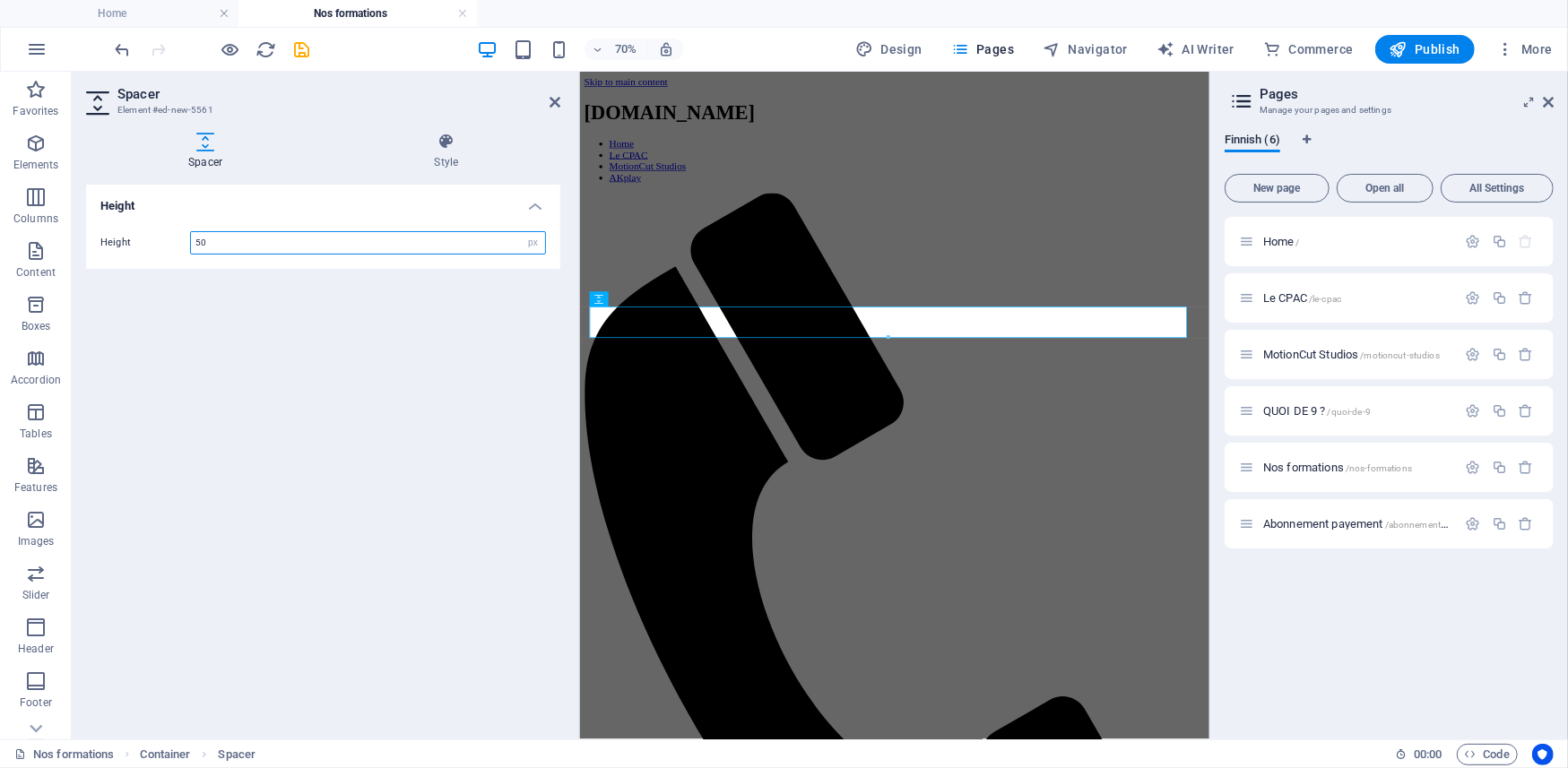
drag, startPoint x: 888, startPoint y: 335, endPoint x: 440, endPoint y: 369, distance: 449.3
click at [888, 336] on div at bounding box center [888, 338] width 596 height 5
drag, startPoint x: 1019, startPoint y: 439, endPoint x: 1023, endPoint y: 420, distance: 19.4
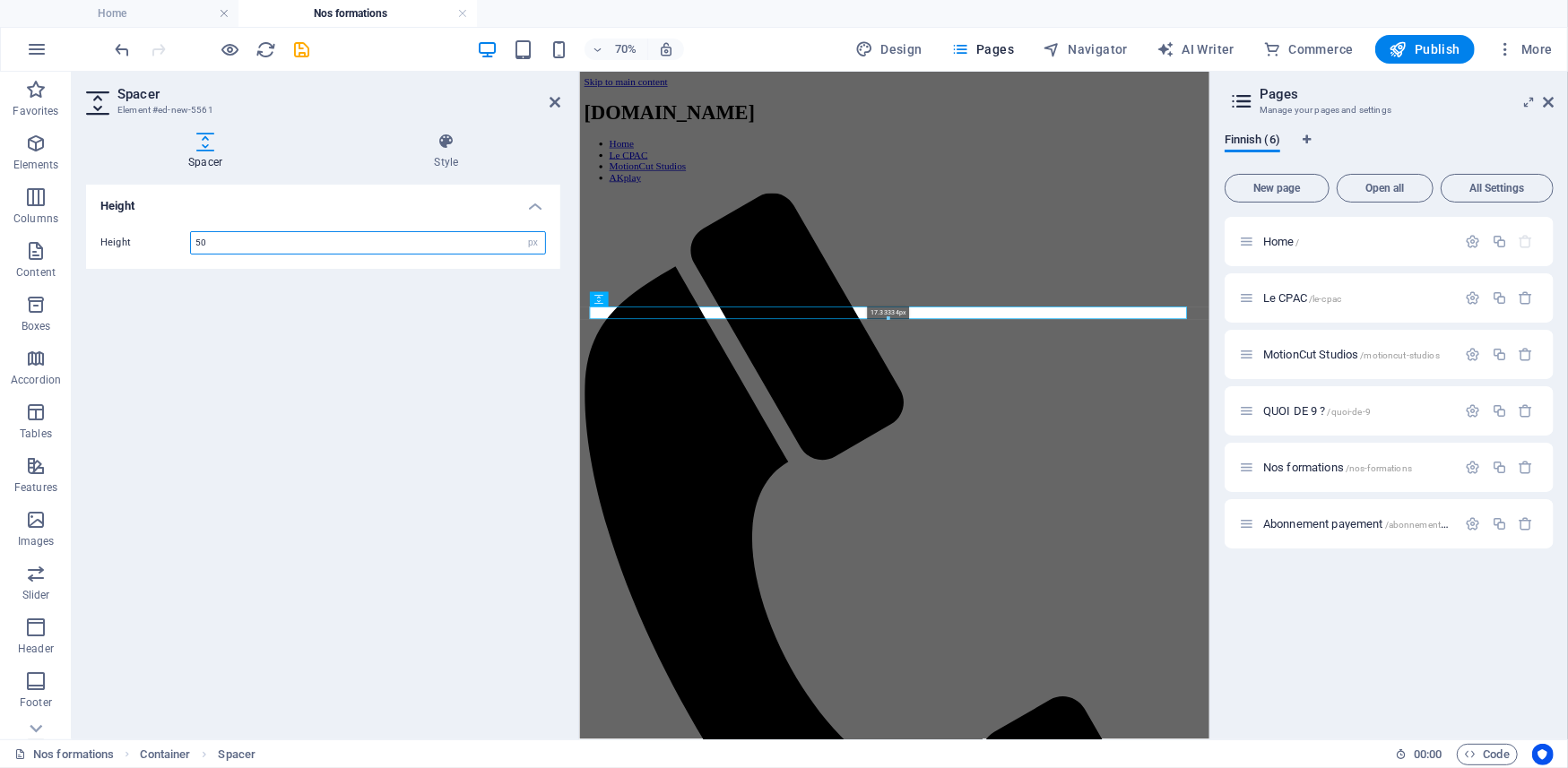
drag, startPoint x: 888, startPoint y: 337, endPoint x: 454, endPoint y: 338, distance: 434.0
click at [898, 308] on div "17.33334px" at bounding box center [889, 313] width 597 height 12
click at [492, 429] on div "Height Height 17 px rem vh vw" at bounding box center [323, 454] width 474 height 541
drag, startPoint x: 231, startPoint y: 240, endPoint x: 163, endPoint y: 239, distance: 68.0
click at [228, 240] on input "17" at bounding box center [368, 242] width 355 height 22
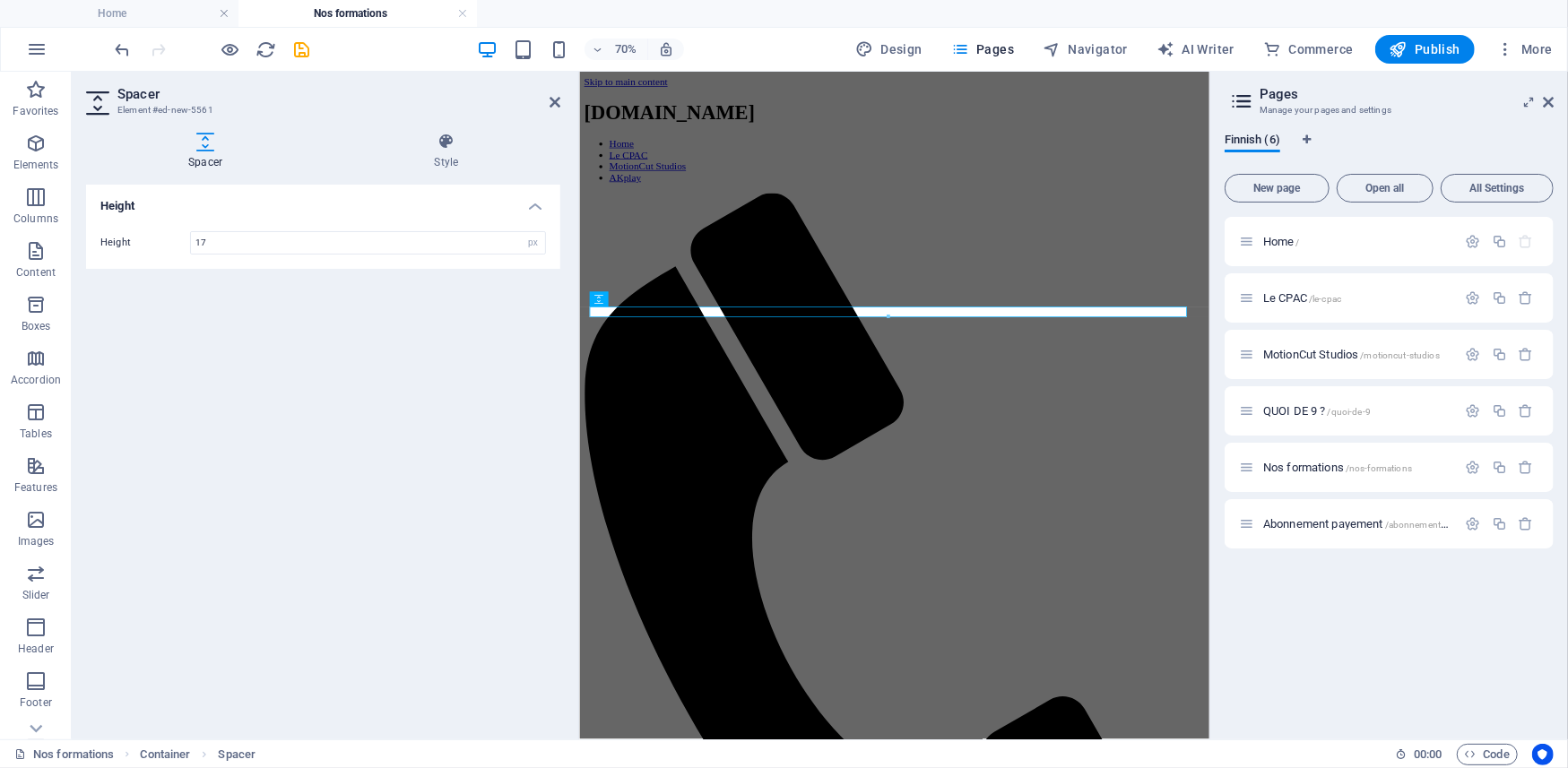
click at [149, 238] on label "Height" at bounding box center [145, 242] width 89 height 10
drag, startPoint x: 215, startPoint y: 244, endPoint x: 205, endPoint y: 244, distance: 10.0
click at [206, 244] on input "17" at bounding box center [368, 242] width 355 height 22
drag, startPoint x: 199, startPoint y: 244, endPoint x: 187, endPoint y: 244, distance: 12.0
click at [187, 244] on div "Height 17 px rem vh vw" at bounding box center [323, 242] width 446 height 24
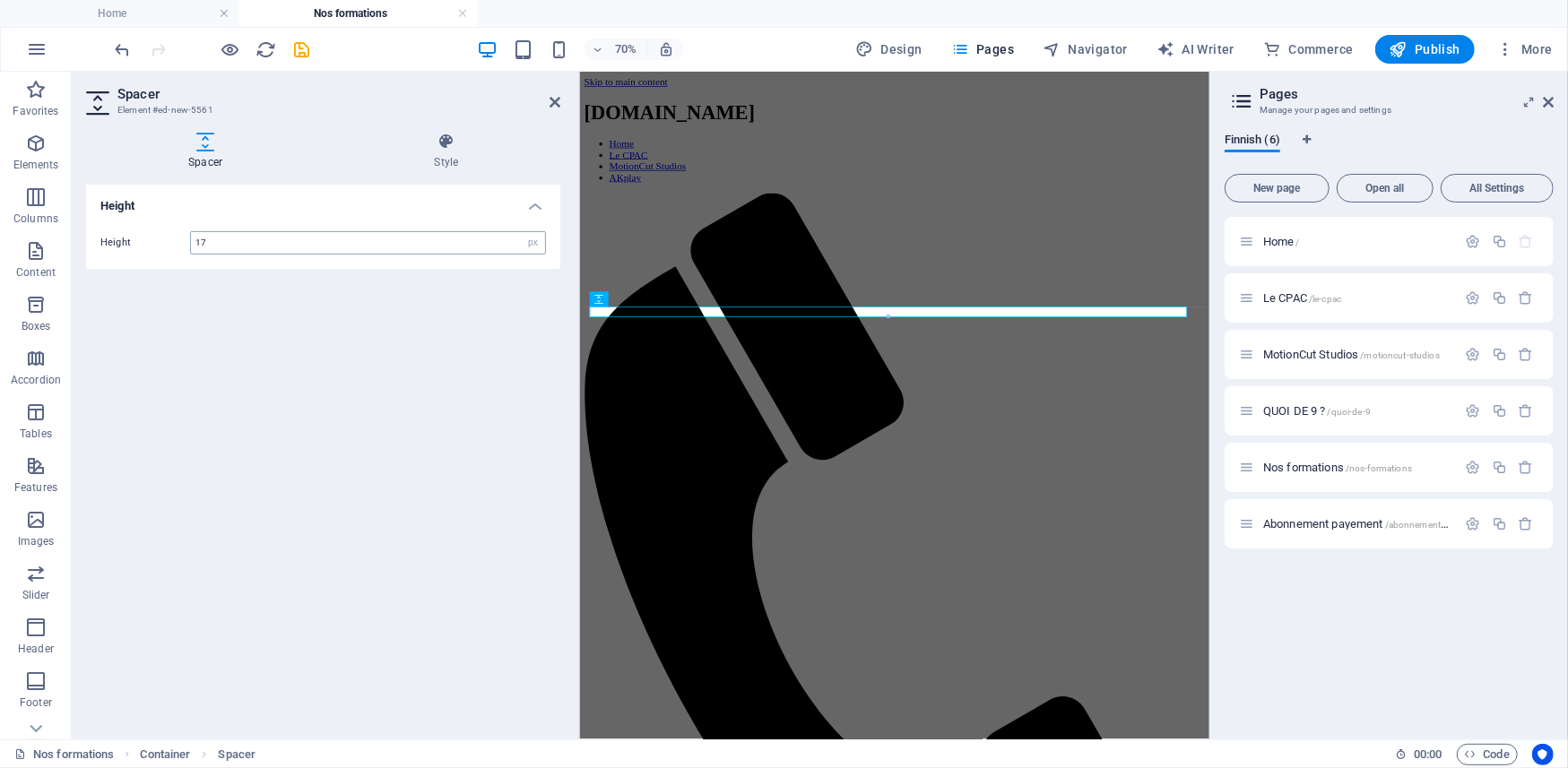
click at [226, 231] on div "17 px rem vh vw" at bounding box center [368, 242] width 356 height 24
click at [226, 241] on input "17" at bounding box center [368, 242] width 355 height 22
type input "15"
click at [303, 47] on icon "save" at bounding box center [302, 49] width 21 height 21
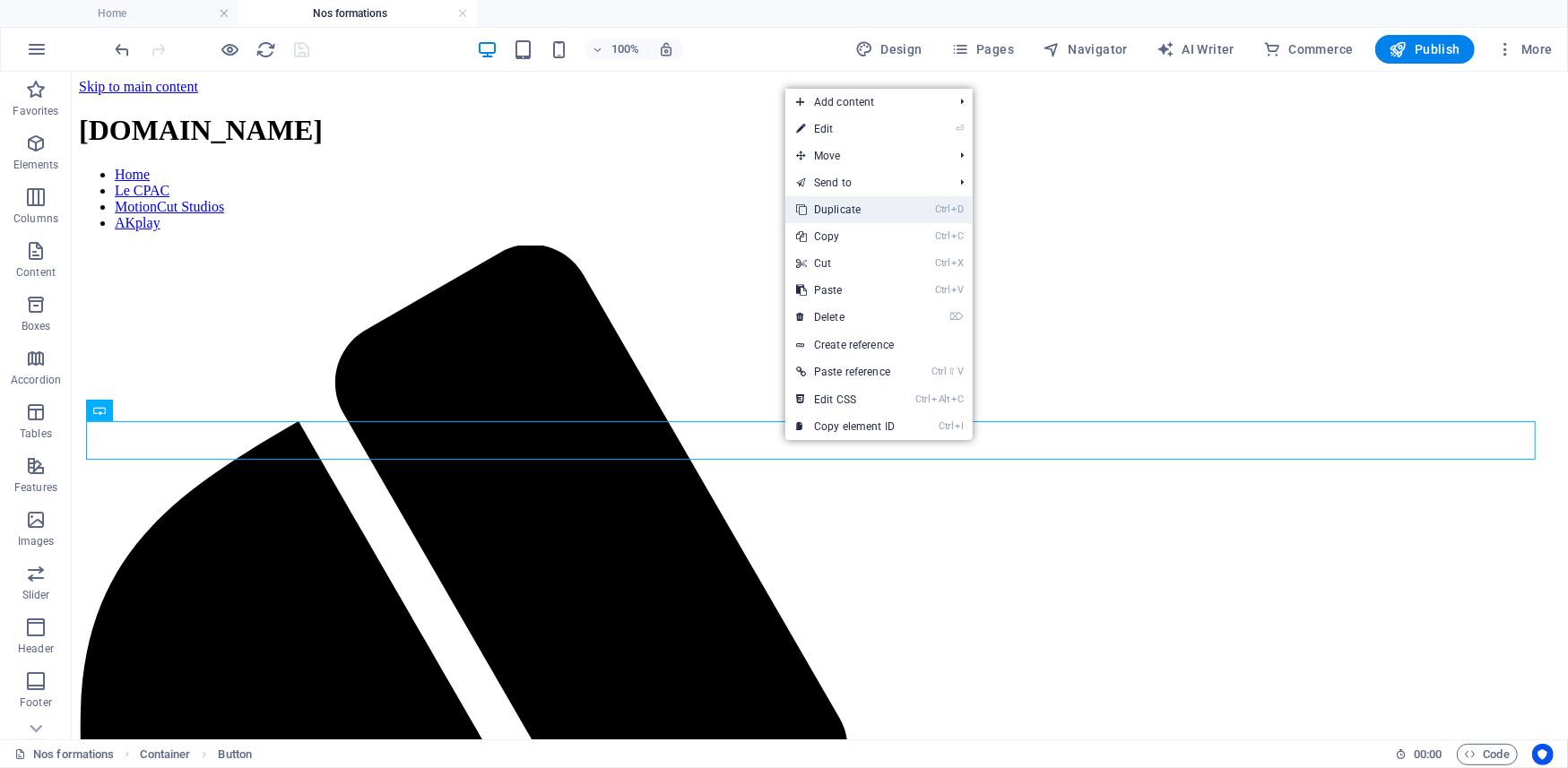
click at [828, 210] on link "Ctrl D Duplicate" at bounding box center [845, 210] width 120 height 27
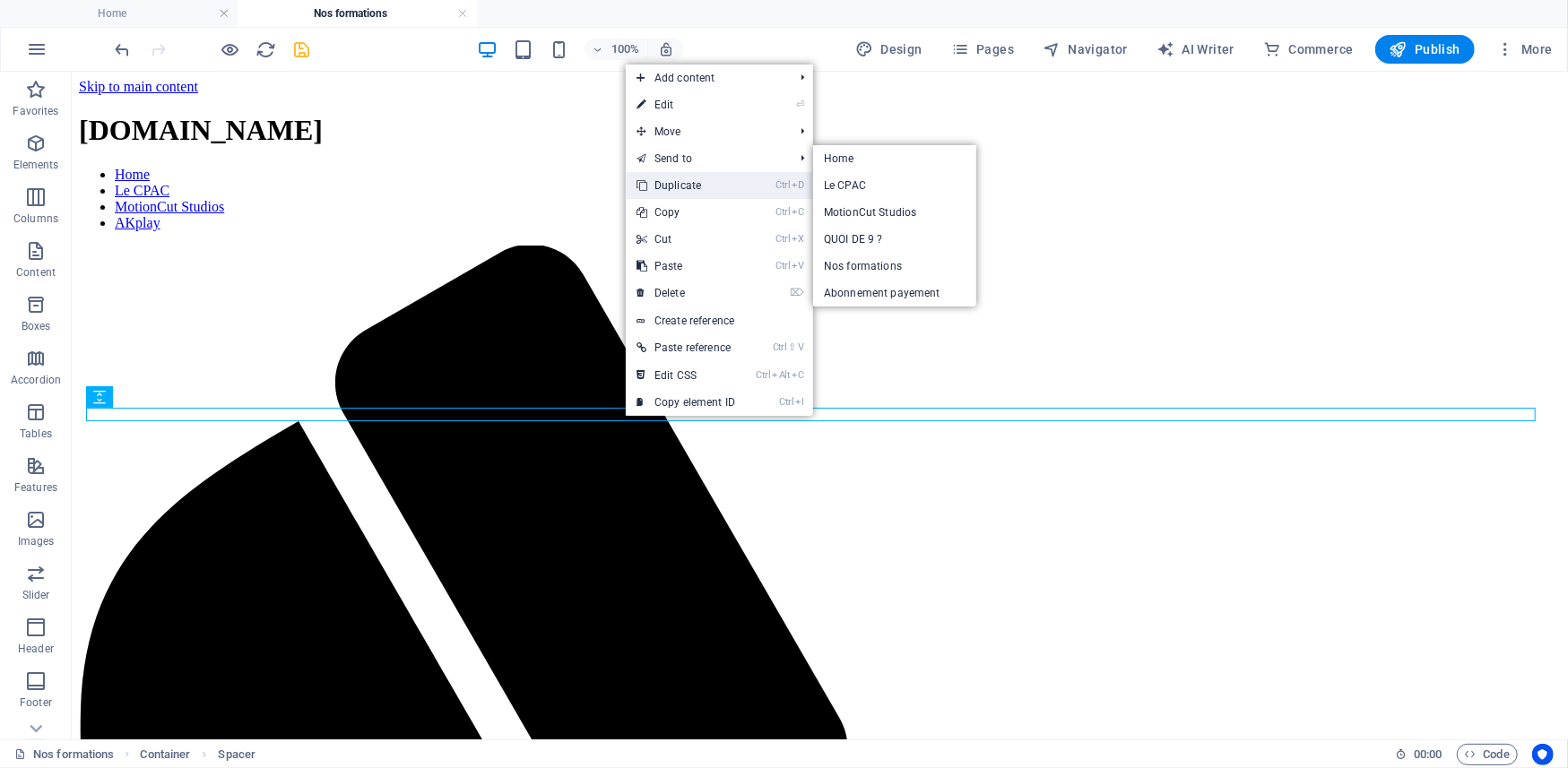
click at [687, 180] on link "Ctrl D Duplicate" at bounding box center [686, 185] width 120 height 27
click at [686, 179] on nav "Home Le CPAC MotionCut Studios AKplay" at bounding box center [819, 198] width 1482 height 65
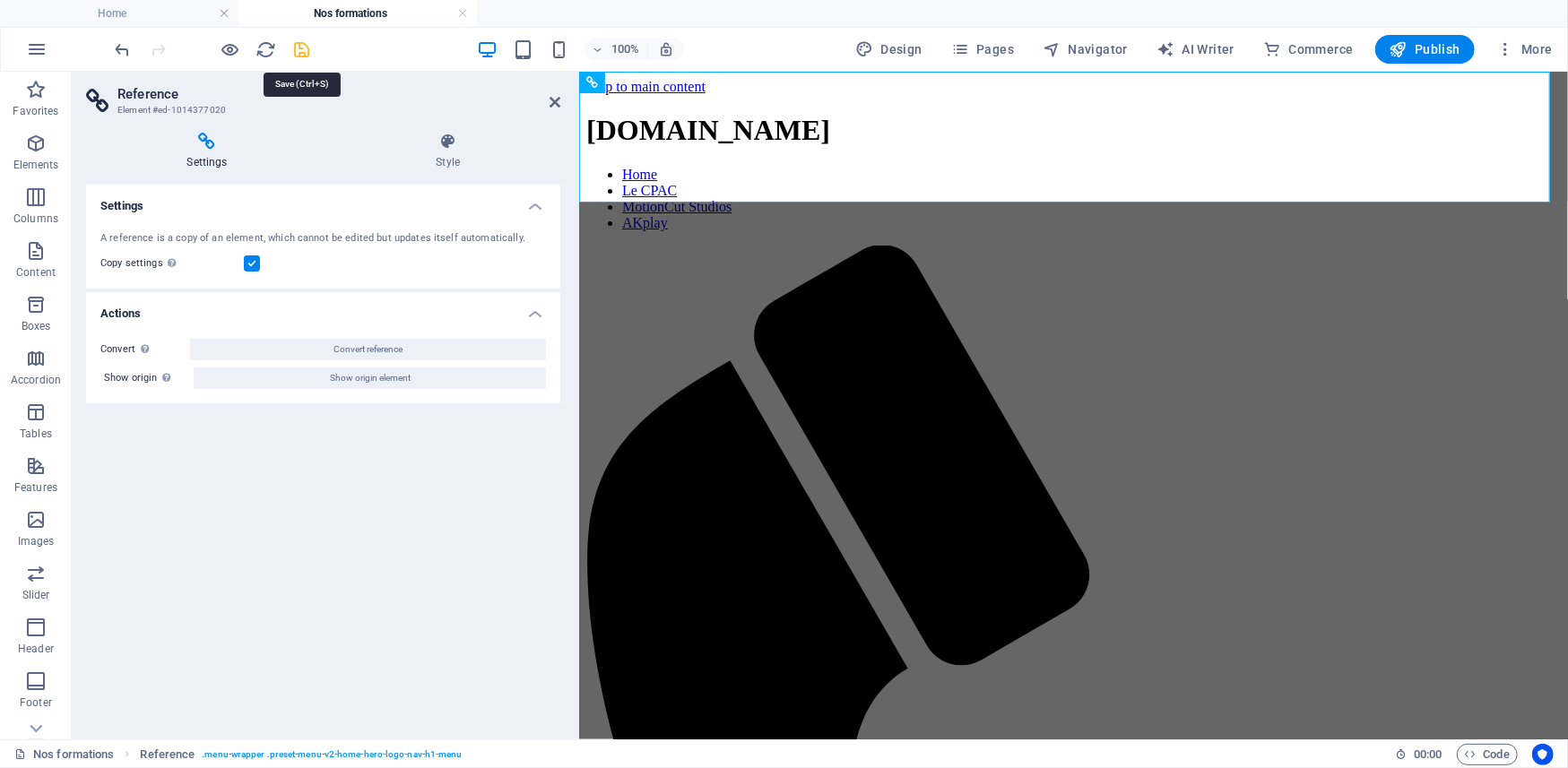
click at [294, 48] on icon "save" at bounding box center [302, 49] width 21 height 21
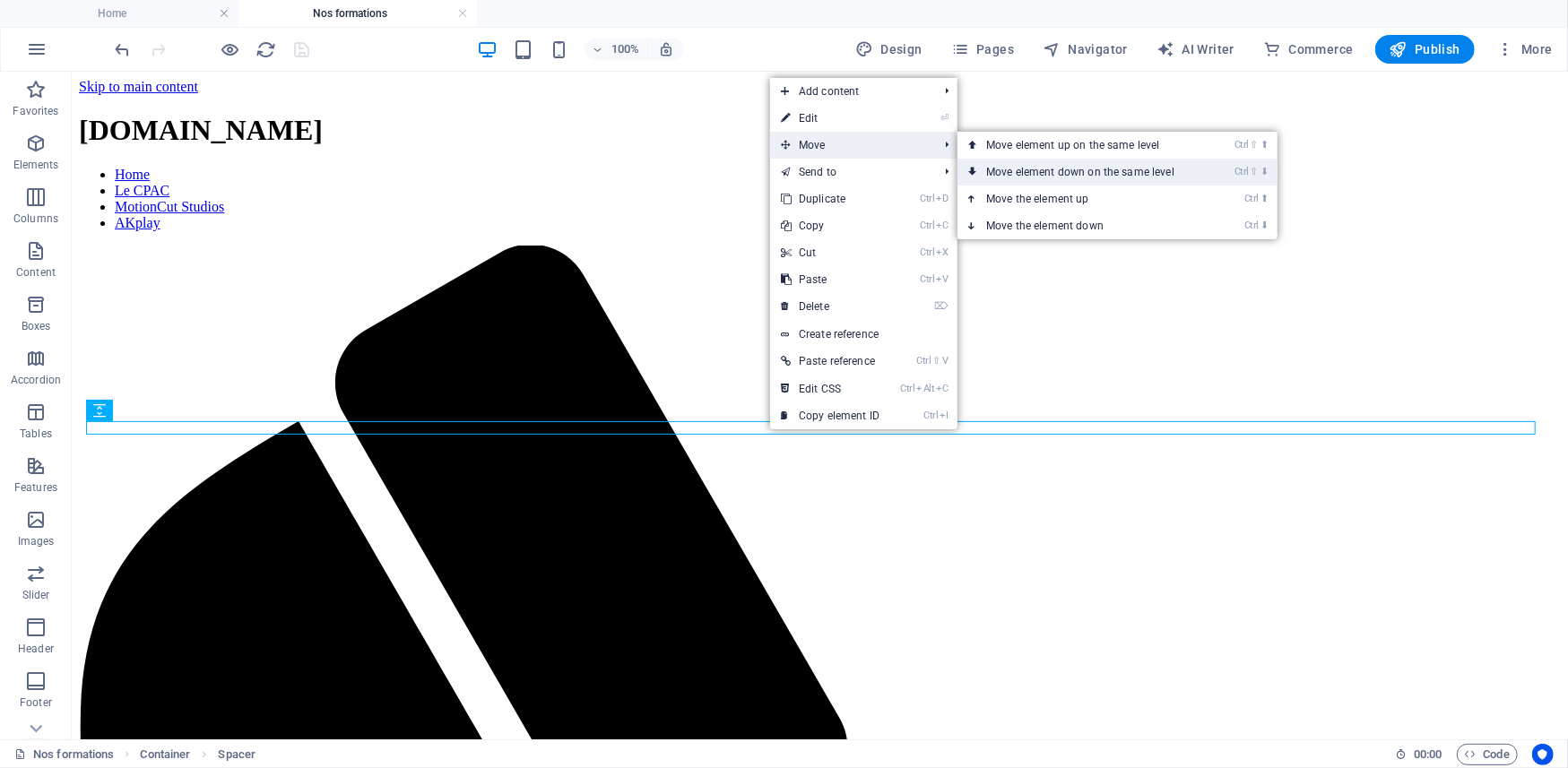
click at [1037, 163] on link "Ctrl ⇧ ⬇ Move element down on the same level" at bounding box center [1084, 172] width 253 height 27
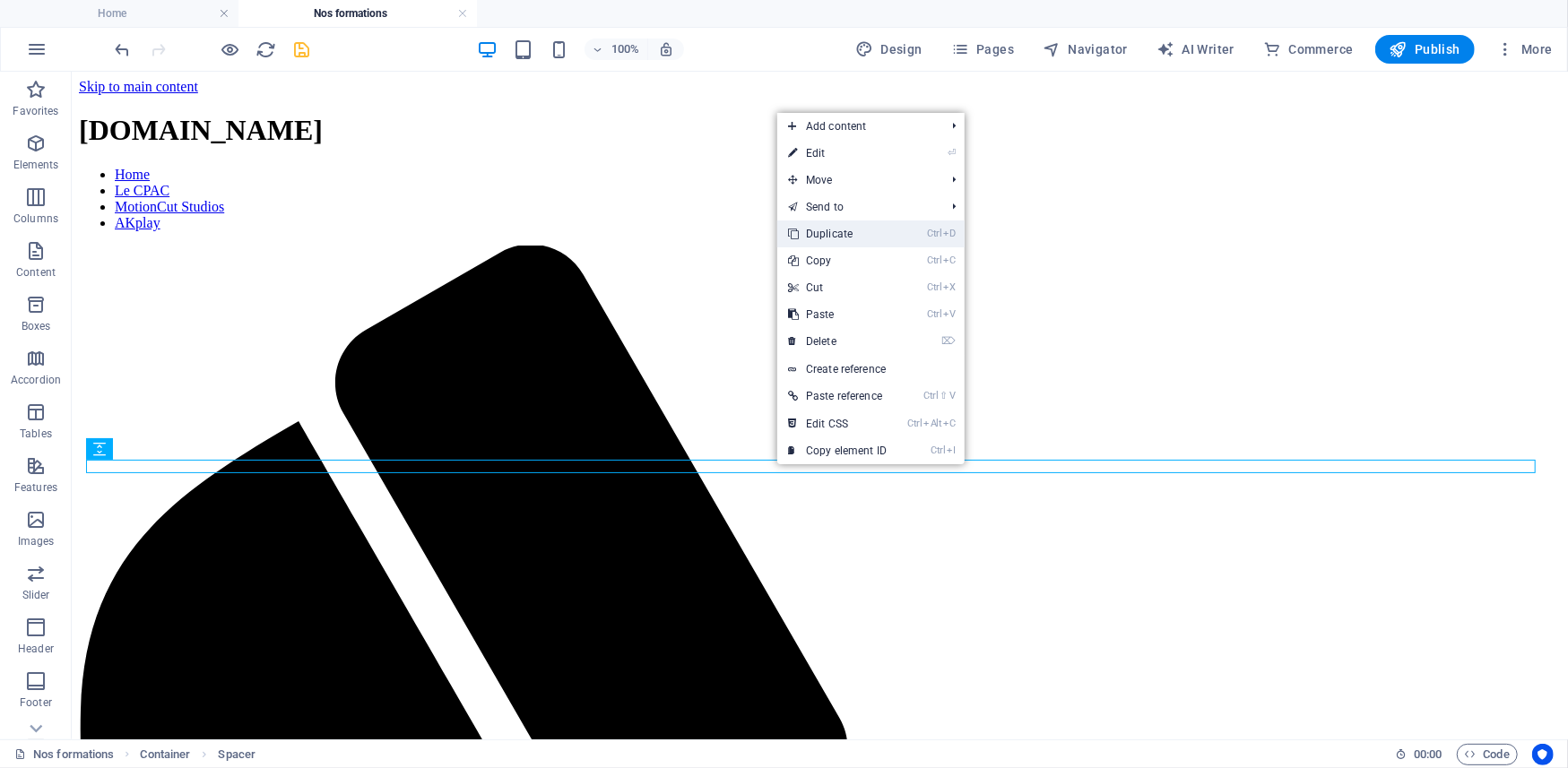
click at [833, 238] on link "Ctrl D Duplicate" at bounding box center [838, 234] width 120 height 27
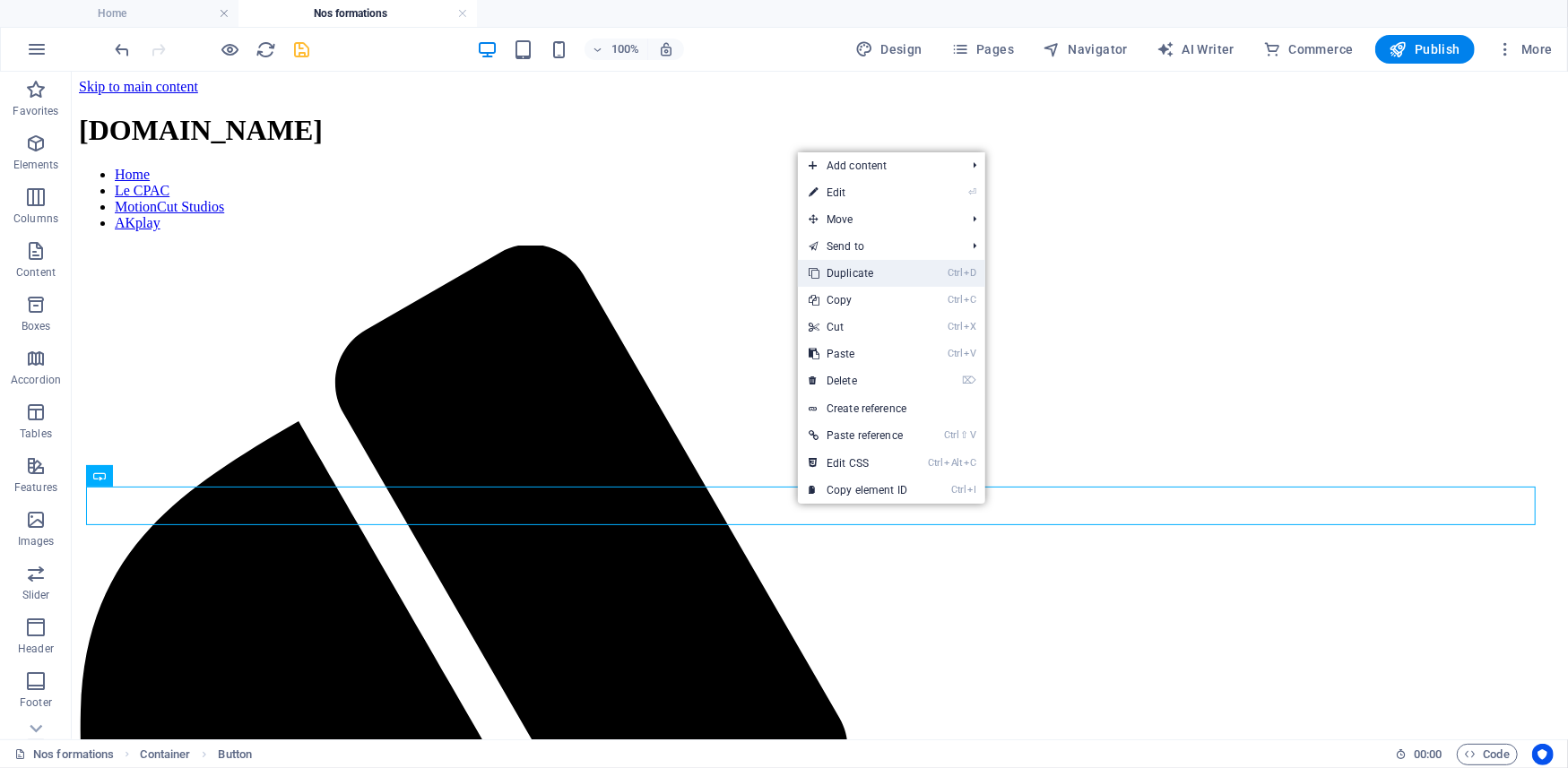
click at [865, 273] on link "Ctrl D Duplicate" at bounding box center [858, 273] width 120 height 27
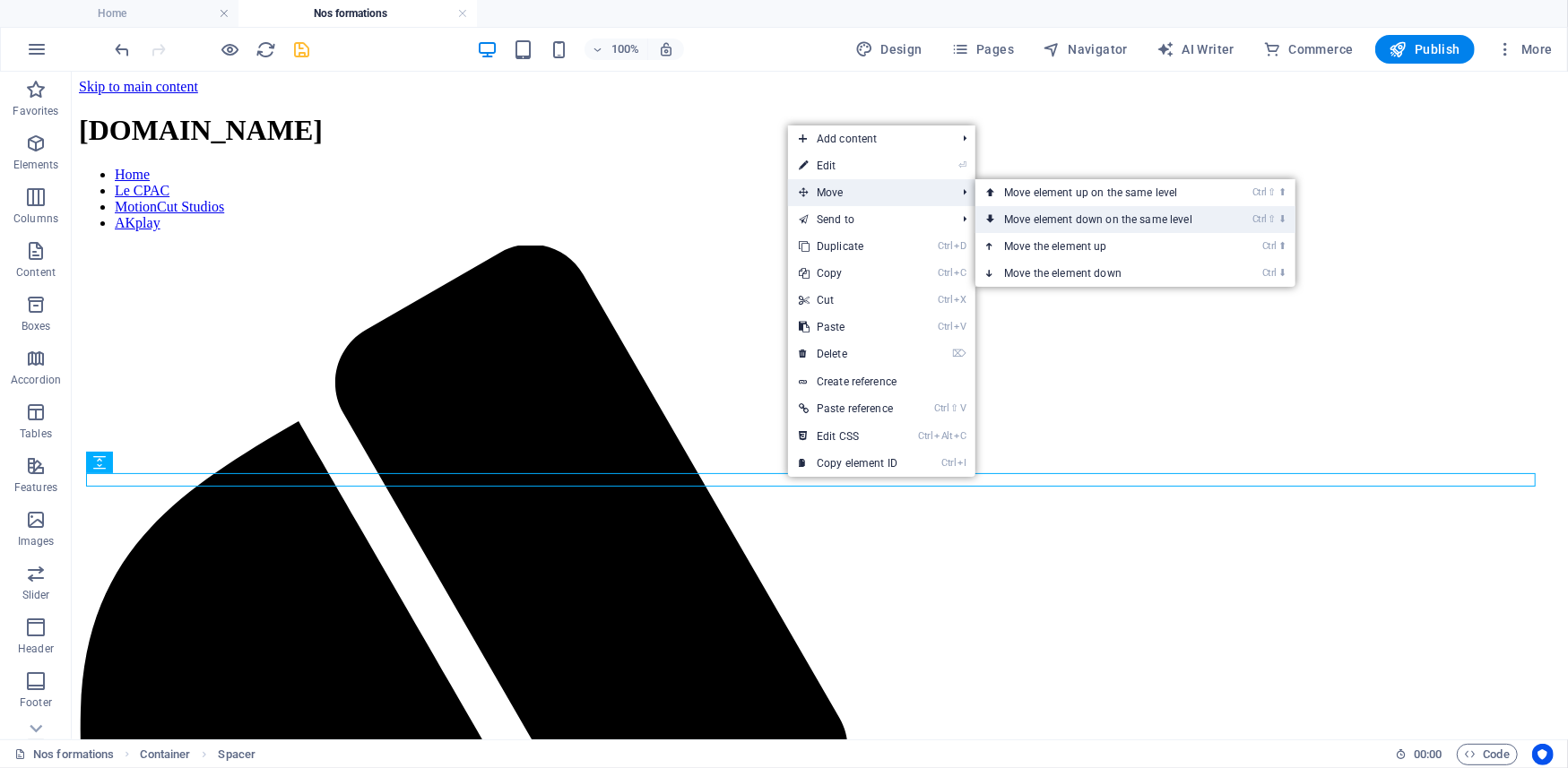
click at [1079, 222] on link "Ctrl ⇧ ⬇ Move element down on the same level" at bounding box center [1102, 220] width 253 height 27
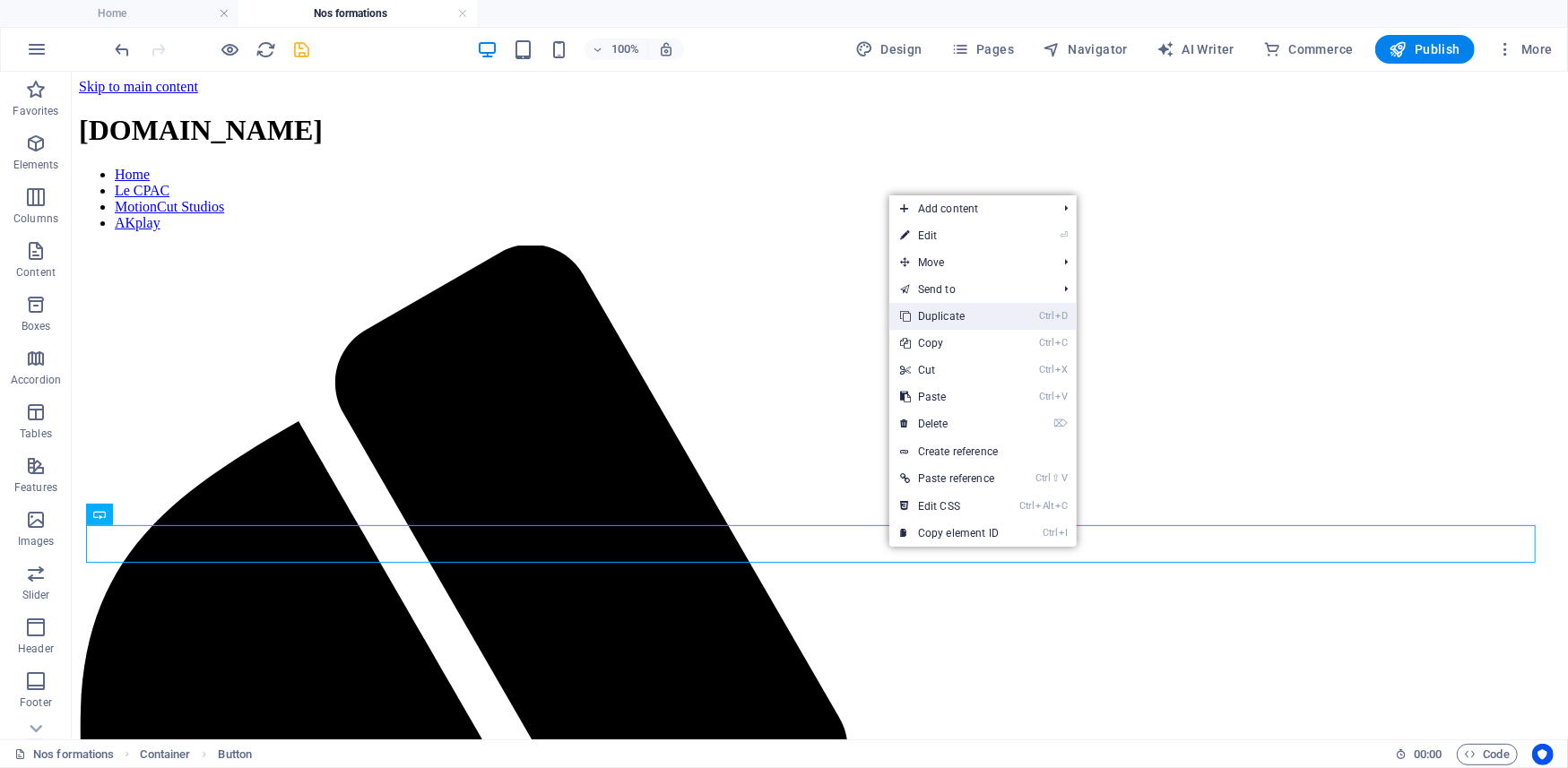
click at [943, 314] on link "Ctrl D Duplicate" at bounding box center [950, 317] width 120 height 27
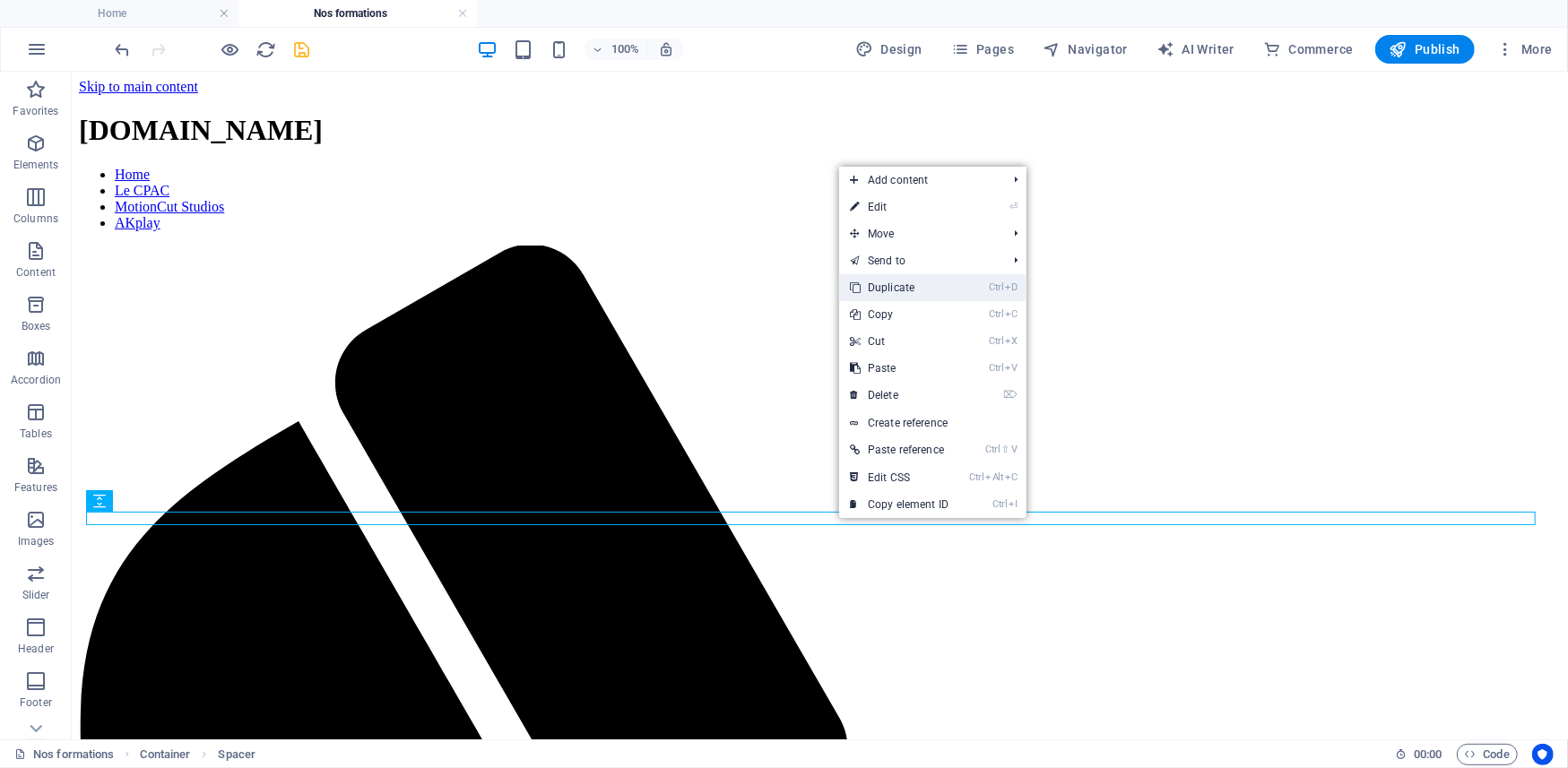
click at [898, 289] on link "Ctrl D Duplicate" at bounding box center [900, 288] width 120 height 27
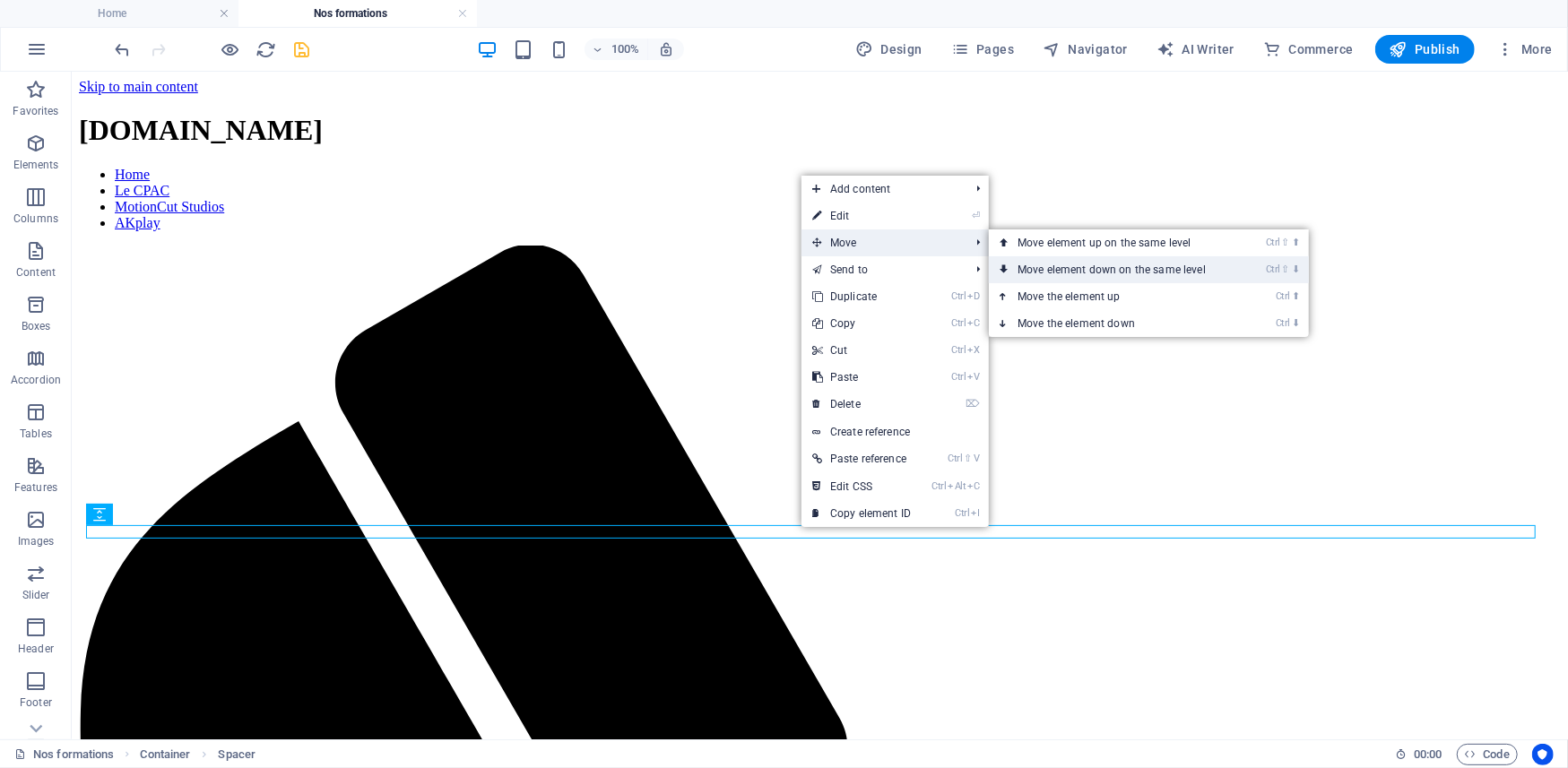
click at [1069, 266] on link "Ctrl ⇧ ⬇ Move element down on the same level" at bounding box center [1115, 270] width 253 height 27
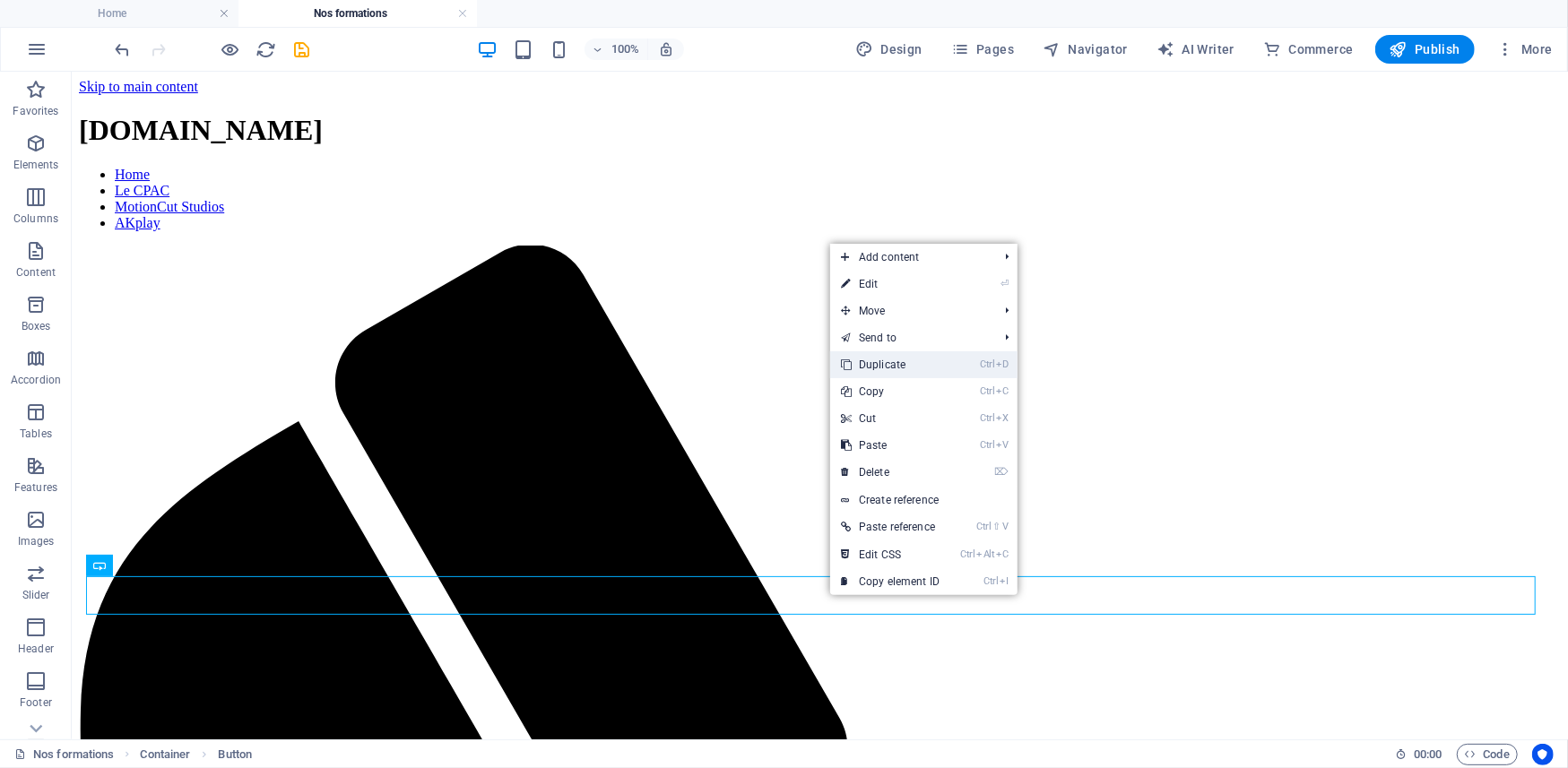
click at [887, 360] on link "Ctrl D Duplicate" at bounding box center [890, 365] width 120 height 27
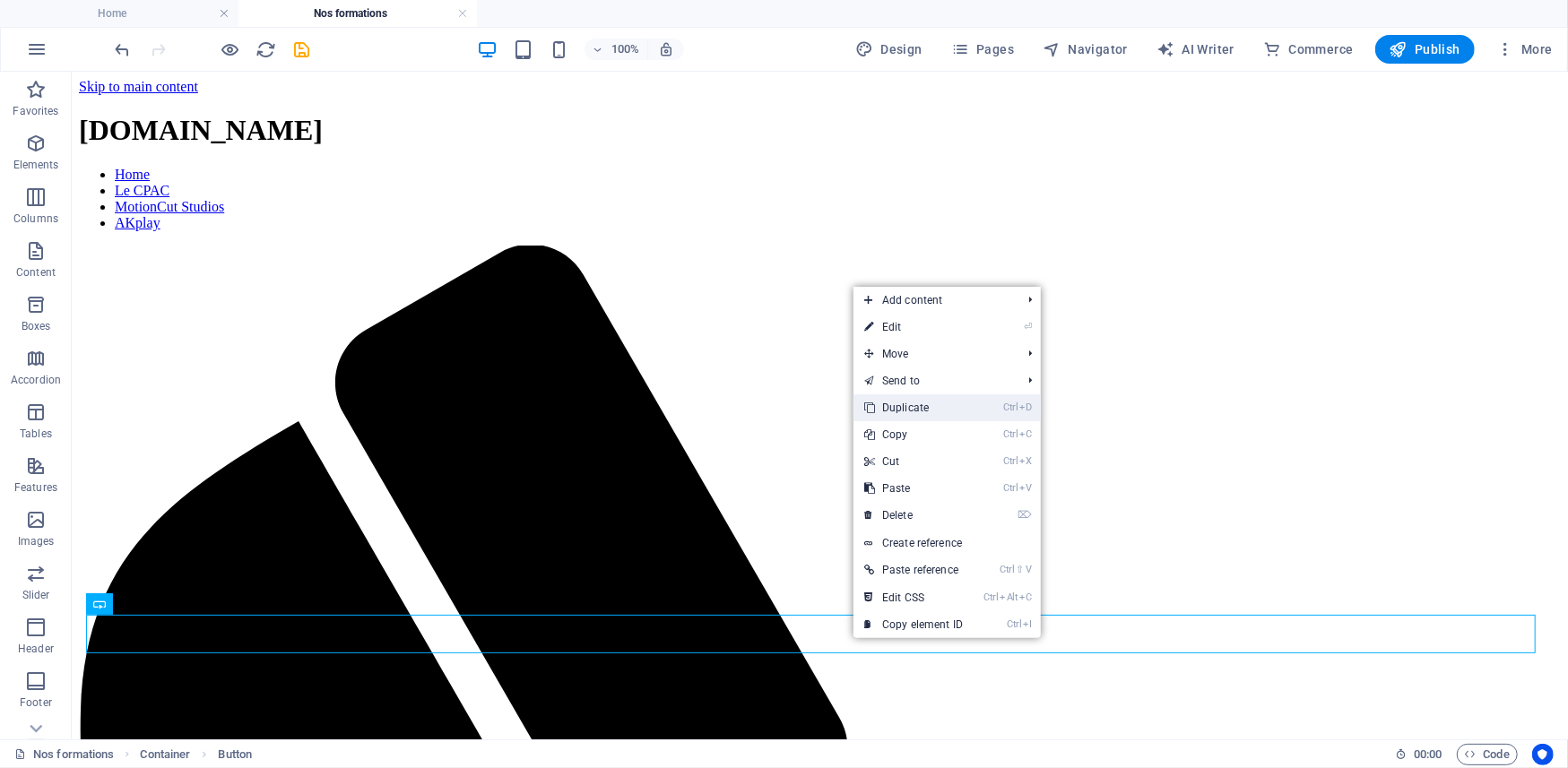
click at [902, 410] on link "Ctrl D Duplicate" at bounding box center [914, 408] width 120 height 27
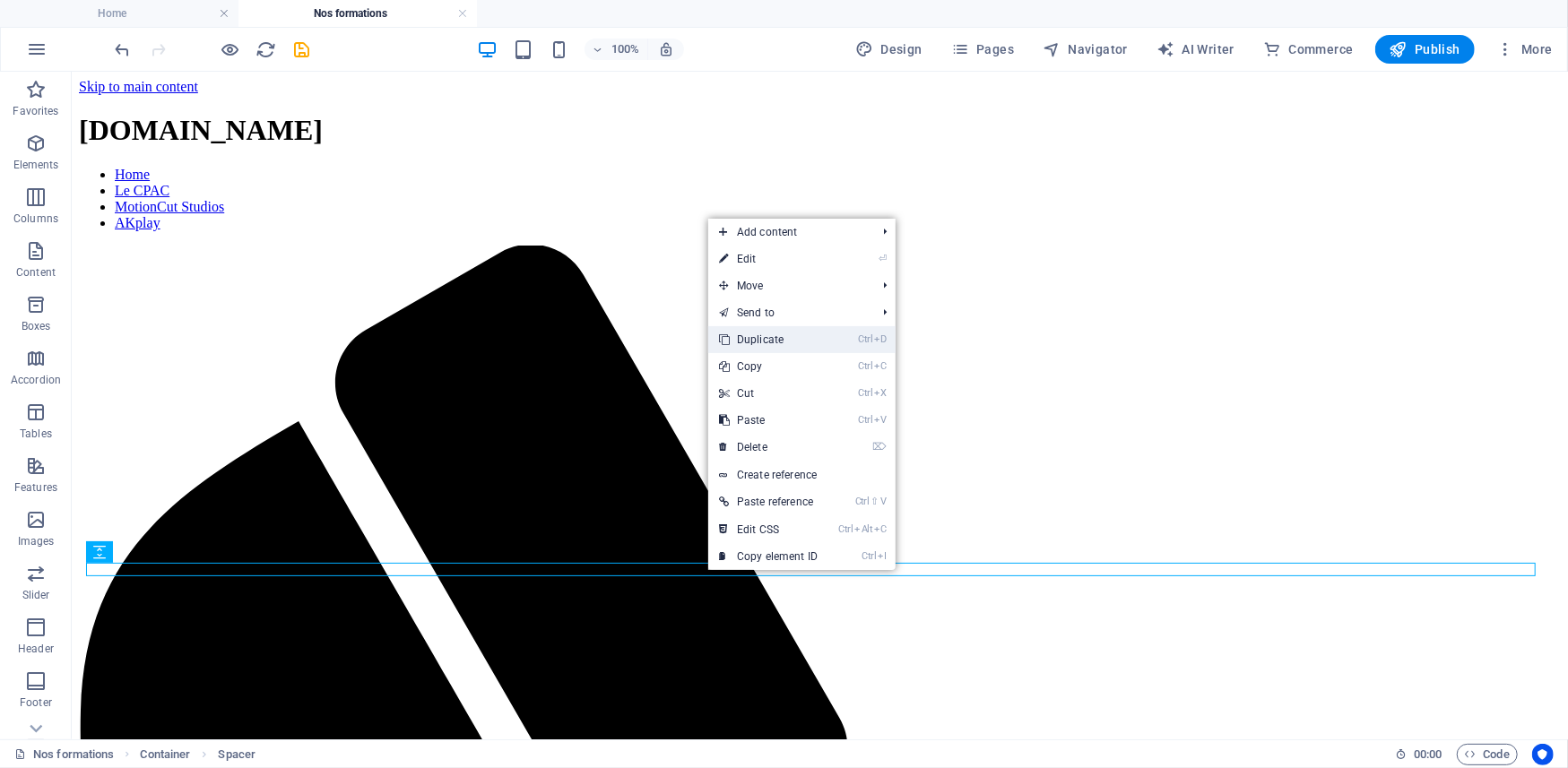
click at [780, 340] on link "Ctrl D Duplicate" at bounding box center [768, 339] width 120 height 27
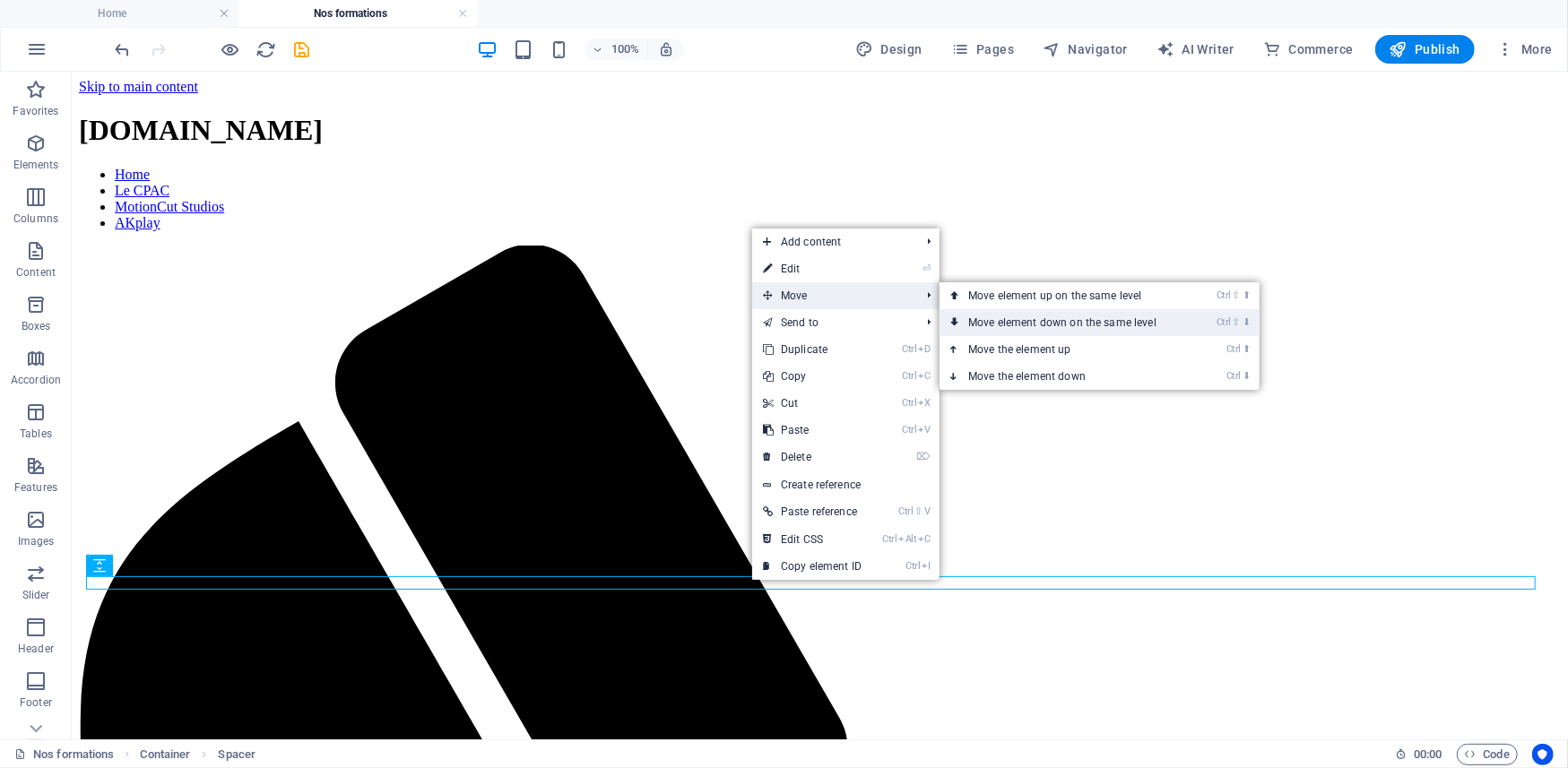
click at [1024, 319] on link "Ctrl ⇧ ⬇ Move element down on the same level" at bounding box center [1066, 322] width 253 height 27
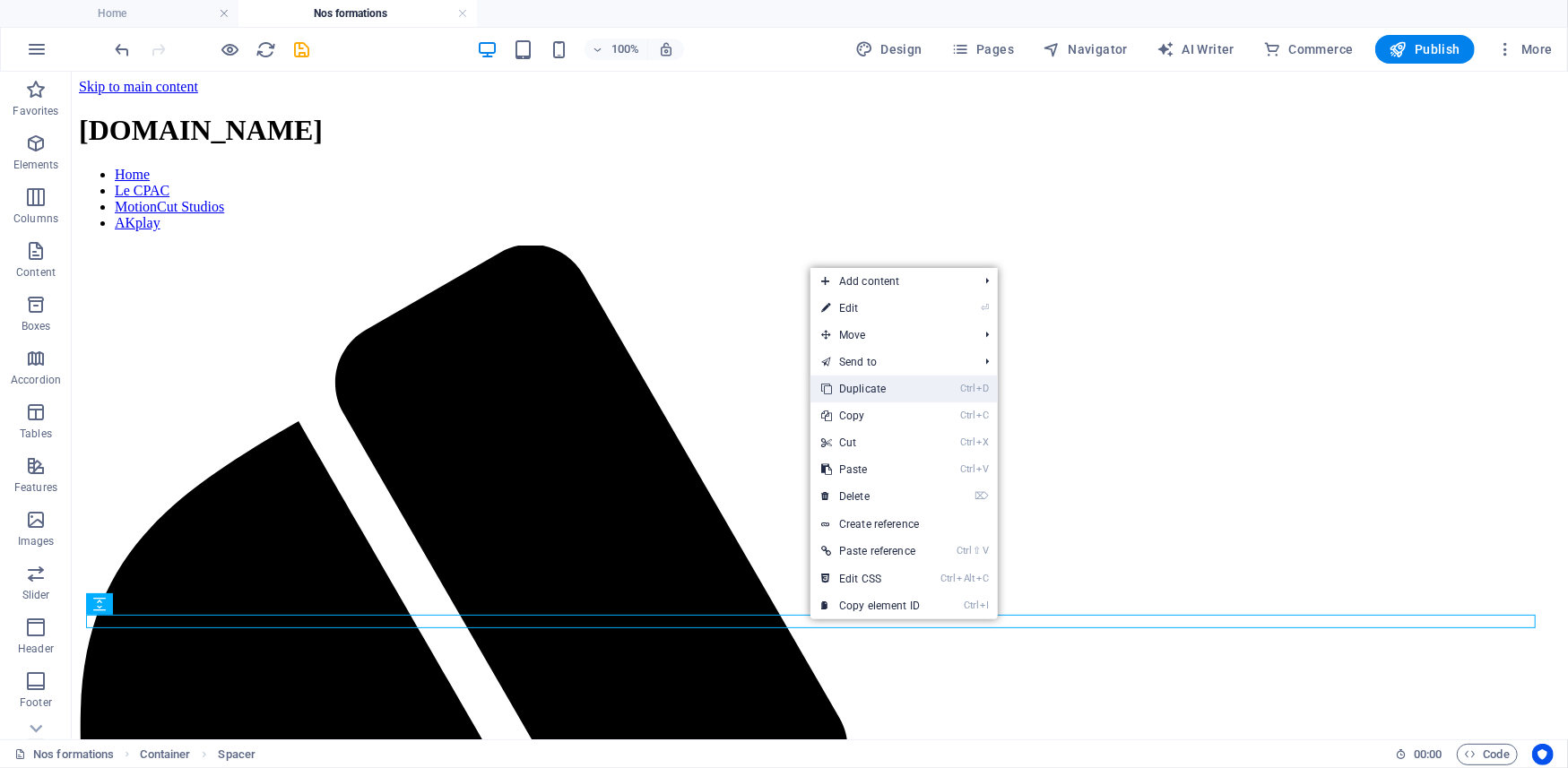
click at [862, 385] on link "Ctrl D Duplicate" at bounding box center [871, 389] width 120 height 27
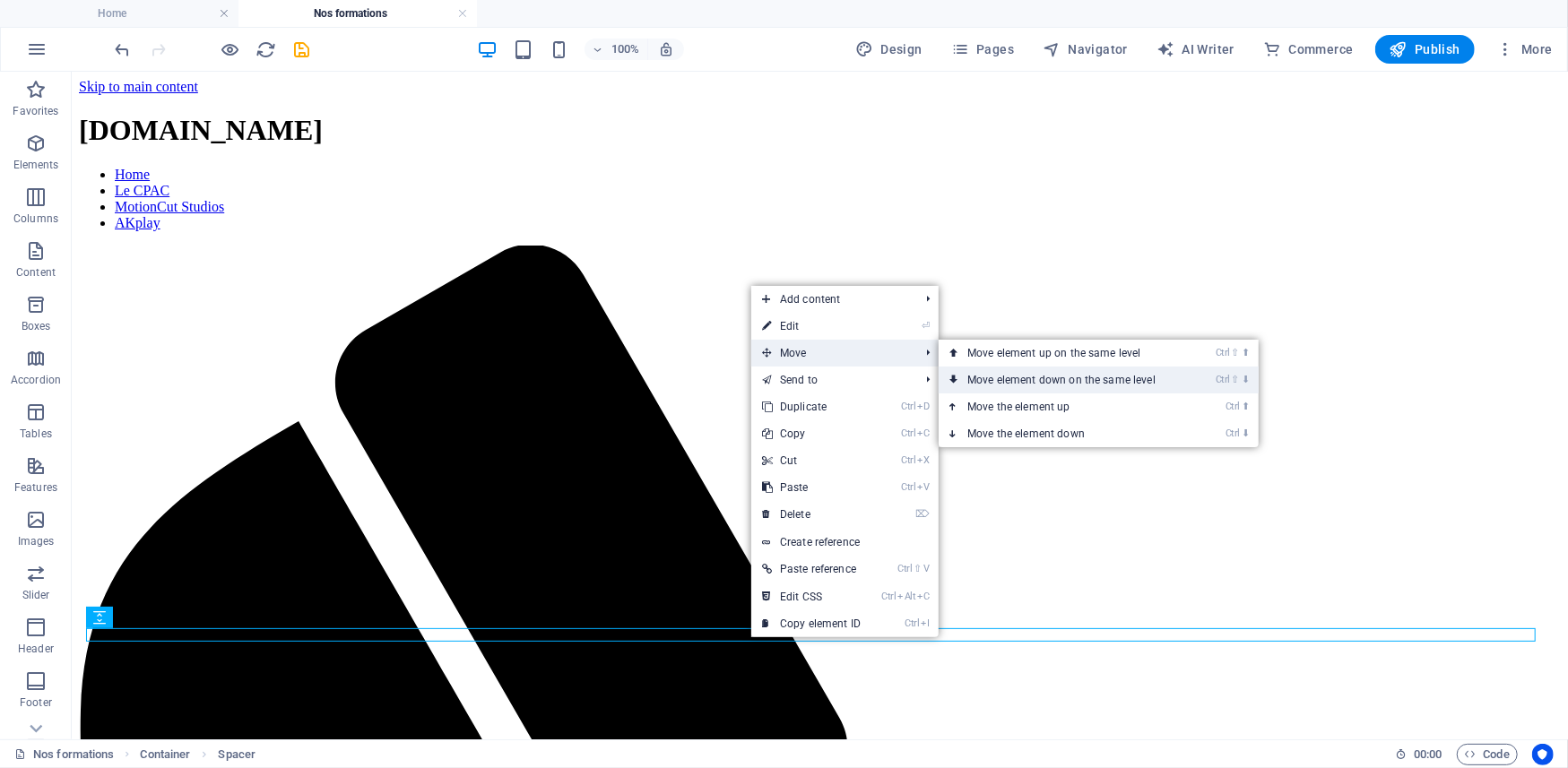
click at [1094, 377] on link "Ctrl ⇧ ⬇ Move element down on the same level" at bounding box center [1065, 380] width 253 height 27
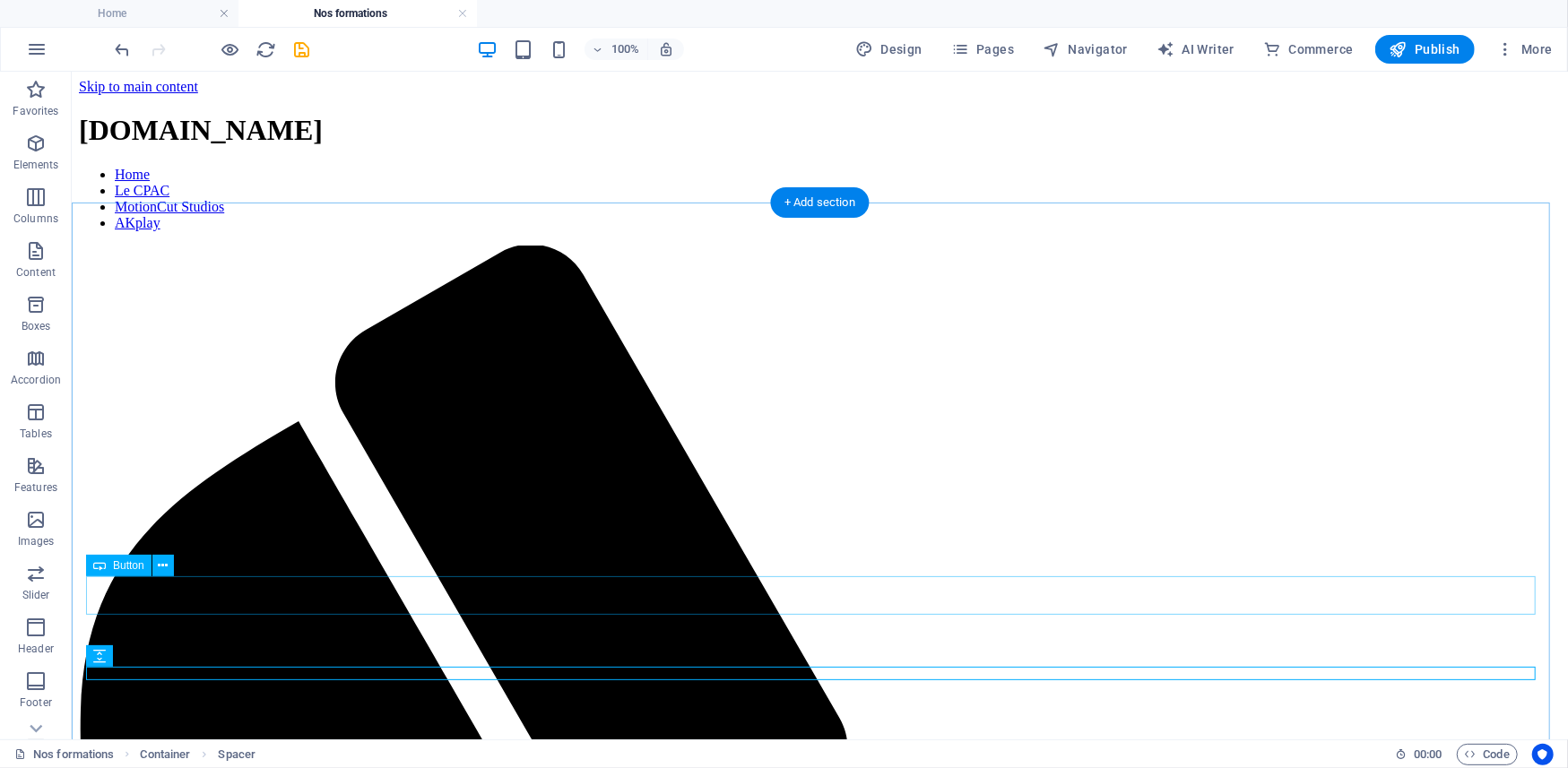
scroll to position [149, 0]
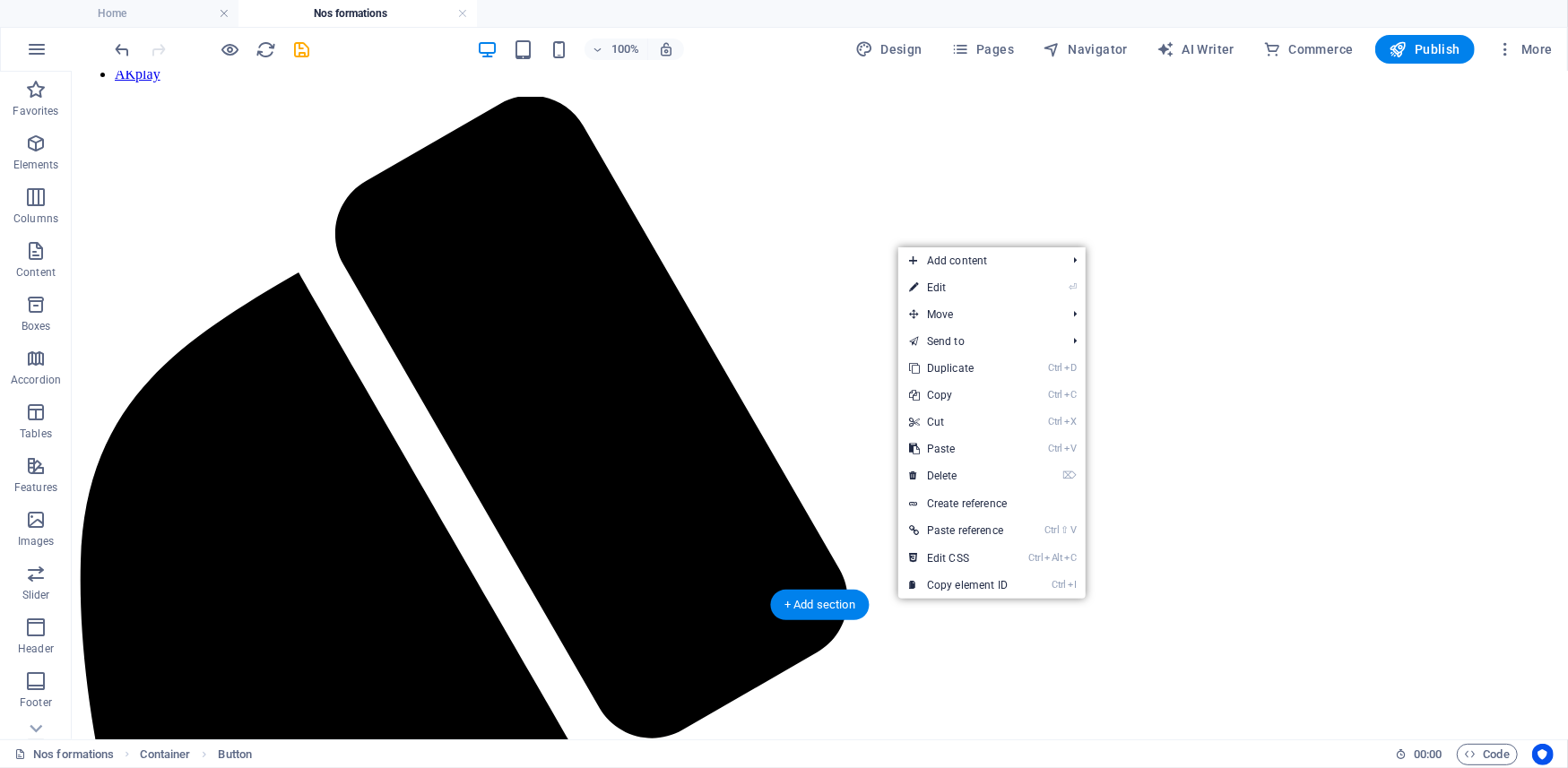
drag, startPoint x: 202, startPoint y: 282, endPoint x: 126, endPoint y: 483, distance: 214.9
drag, startPoint x: 412, startPoint y: 223, endPoint x: 361, endPoint y: 463, distance: 245.4
drag, startPoint x: 207, startPoint y: 284, endPoint x: 146, endPoint y: 503, distance: 227.3
drag, startPoint x: 197, startPoint y: 214, endPoint x: 194, endPoint y: 472, distance: 258.0
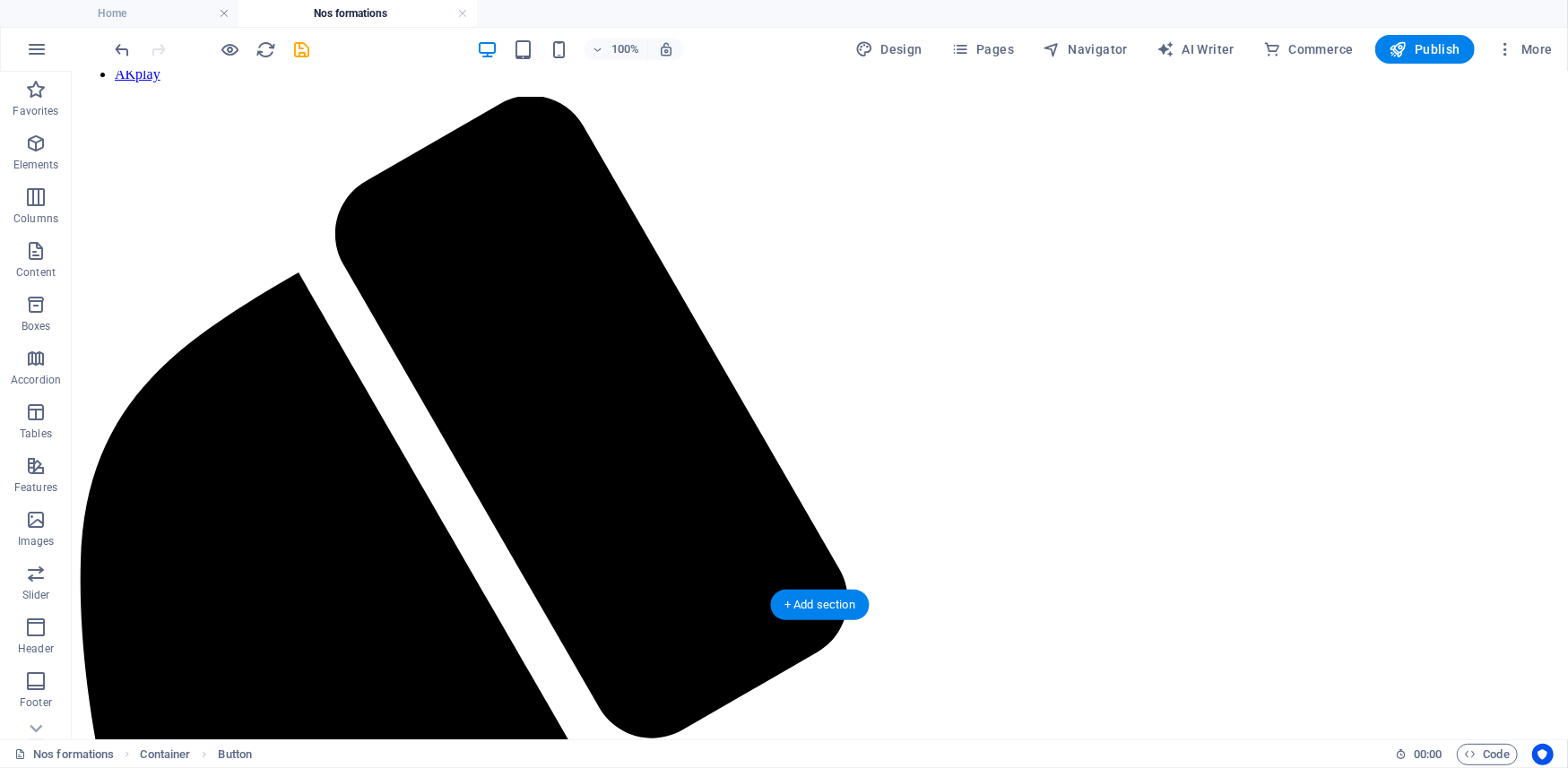
drag, startPoint x: 179, startPoint y: 290, endPoint x: 89, endPoint y: 406, distance: 146.8
drag, startPoint x: 116, startPoint y: 214, endPoint x: 114, endPoint y: 422, distance: 208.0
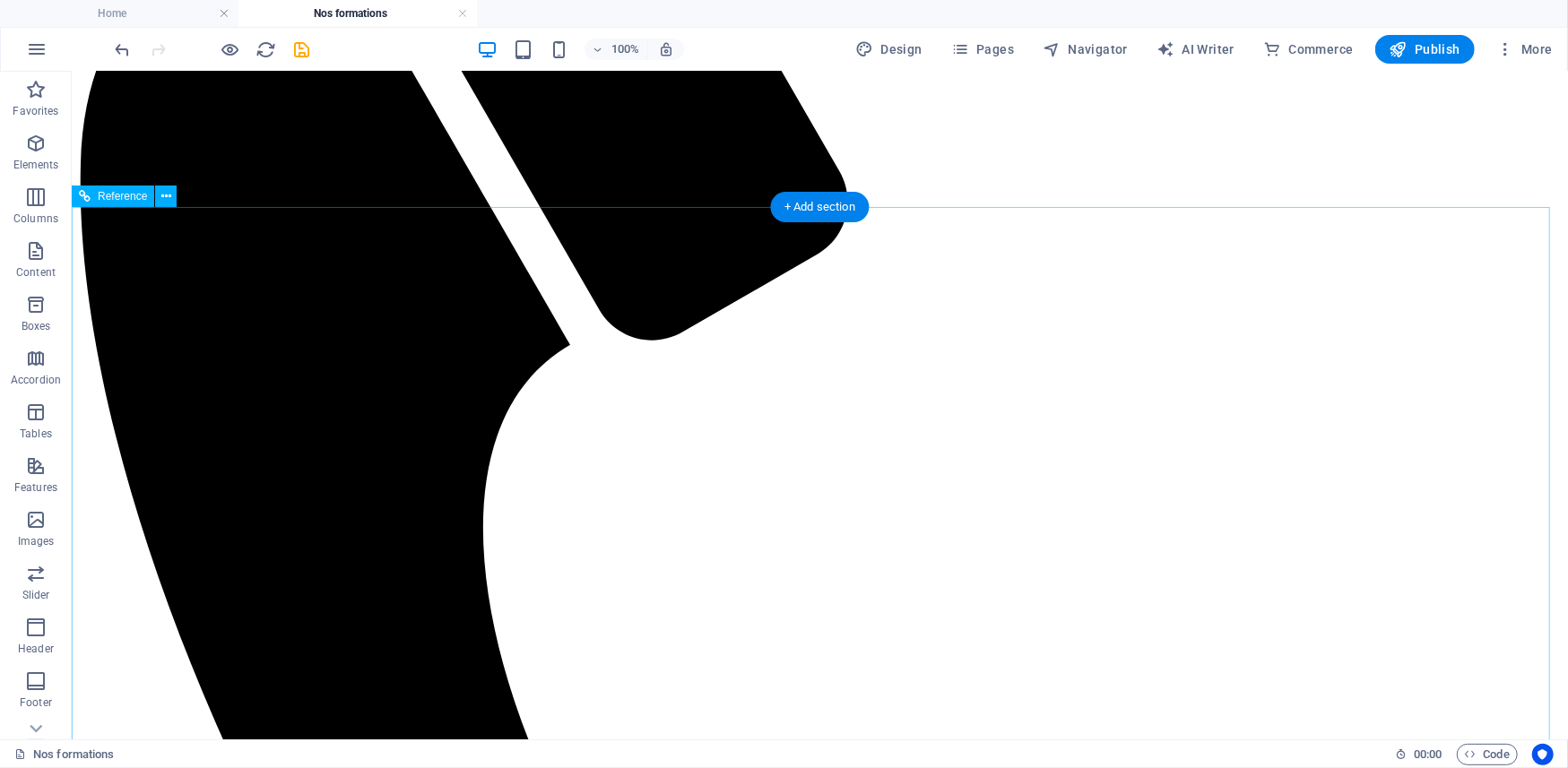
scroll to position [348, 0]
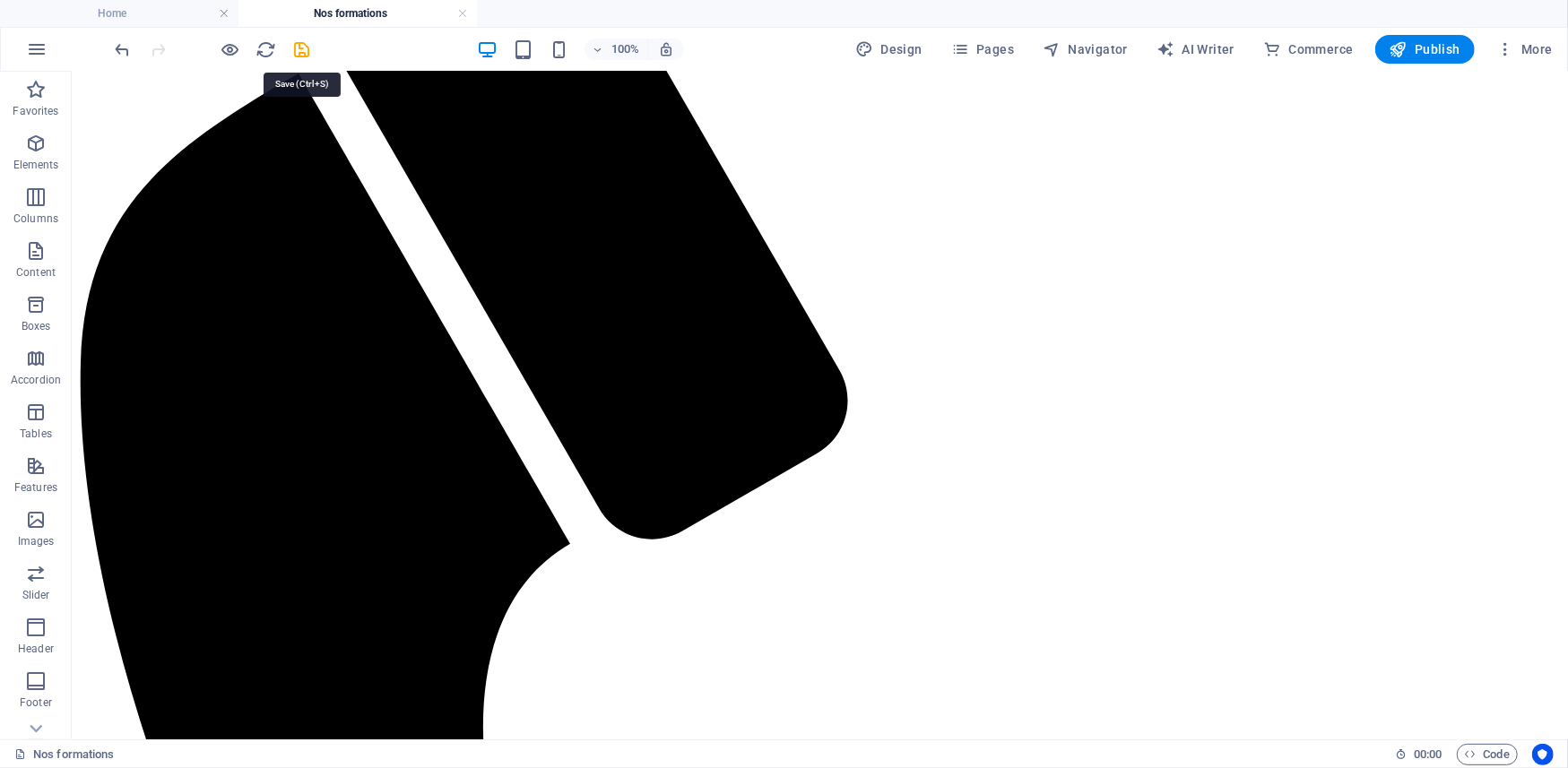
click at [298, 48] on icon "save" at bounding box center [302, 49] width 21 height 21
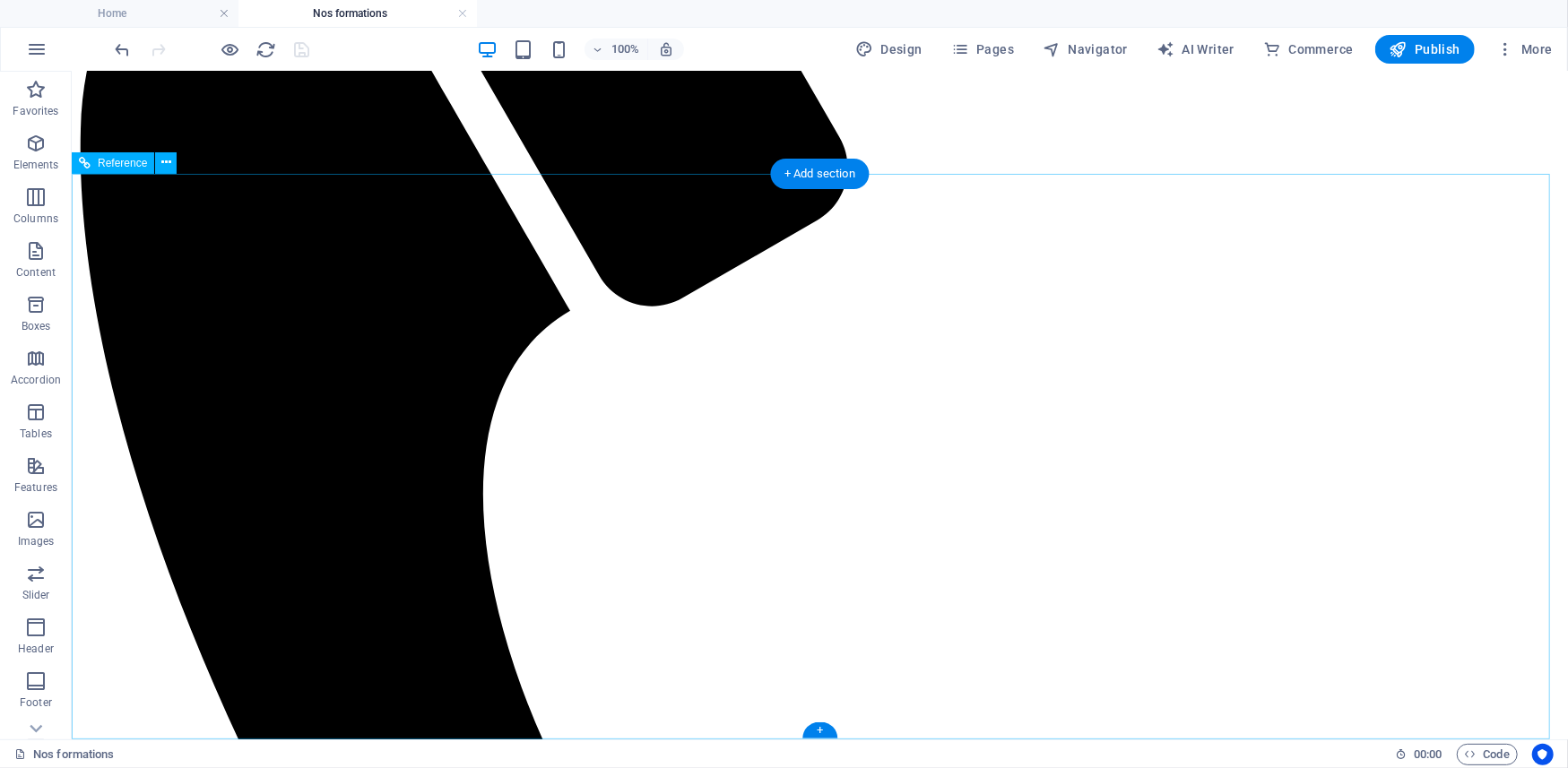
scroll to position [0, 0]
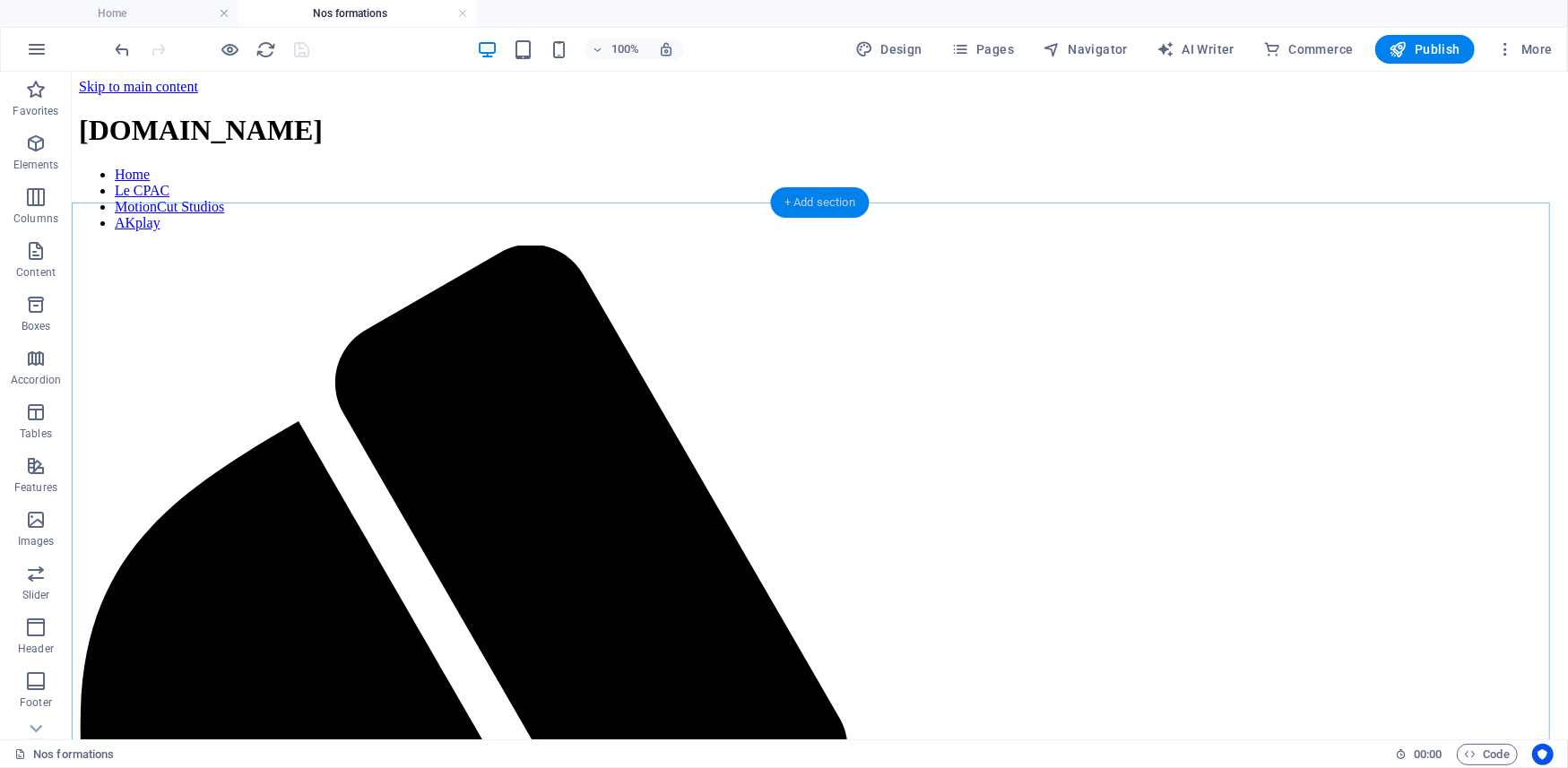
click at [797, 201] on div "+ Add section" at bounding box center [820, 202] width 100 height 30
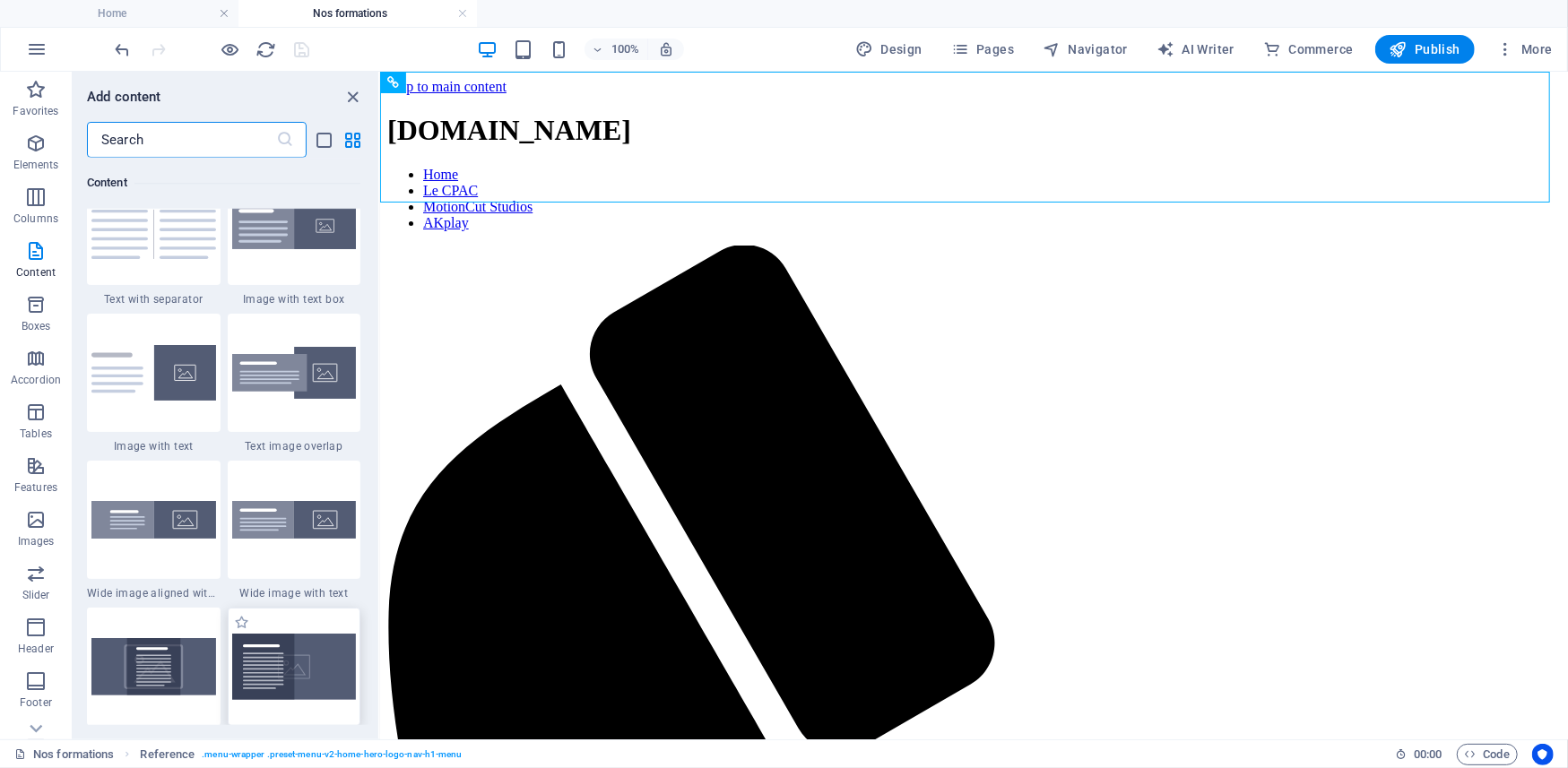
scroll to position [3534, 0]
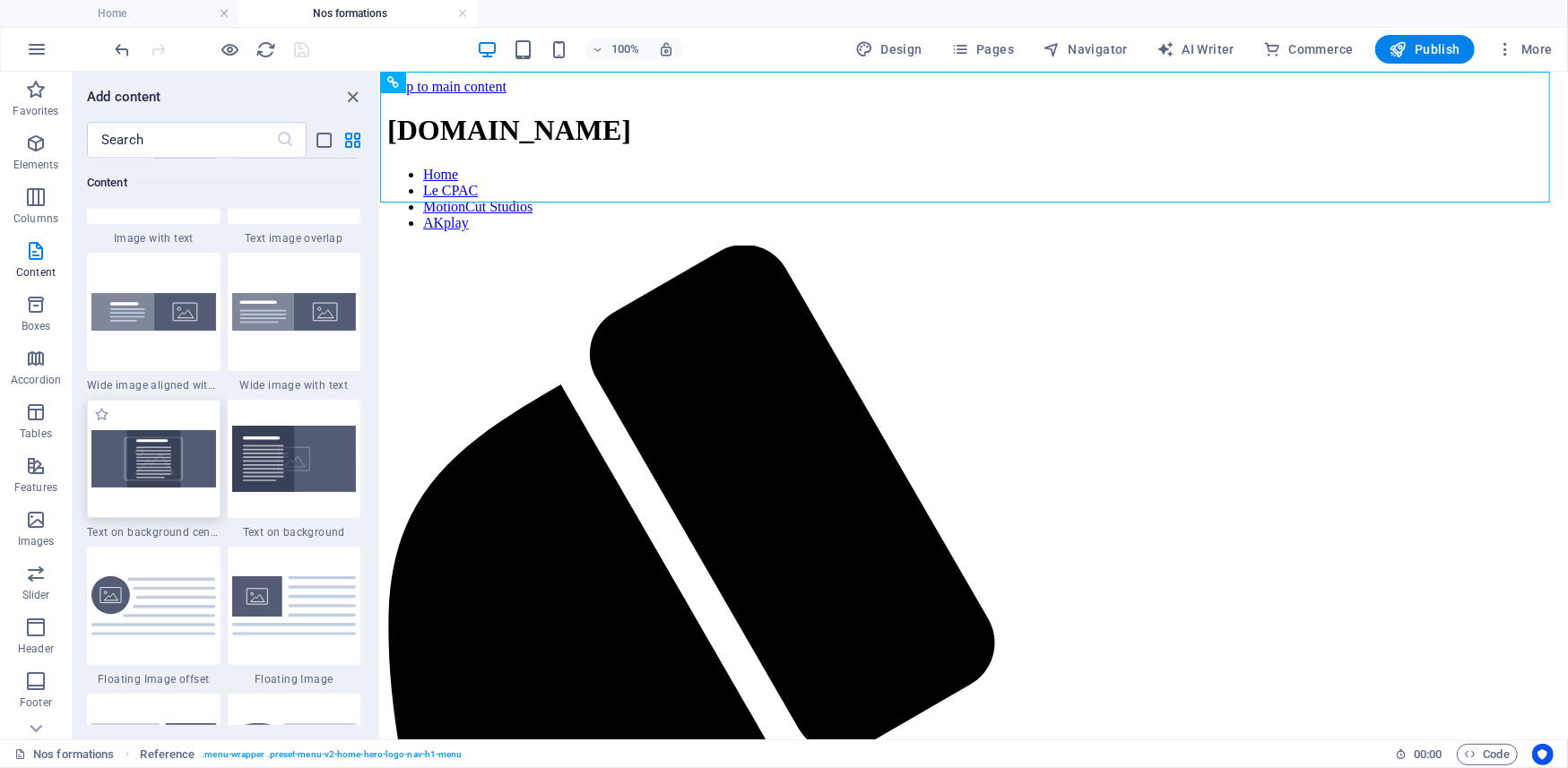
click at [162, 471] on img at bounding box center [153, 458] width 125 height 56
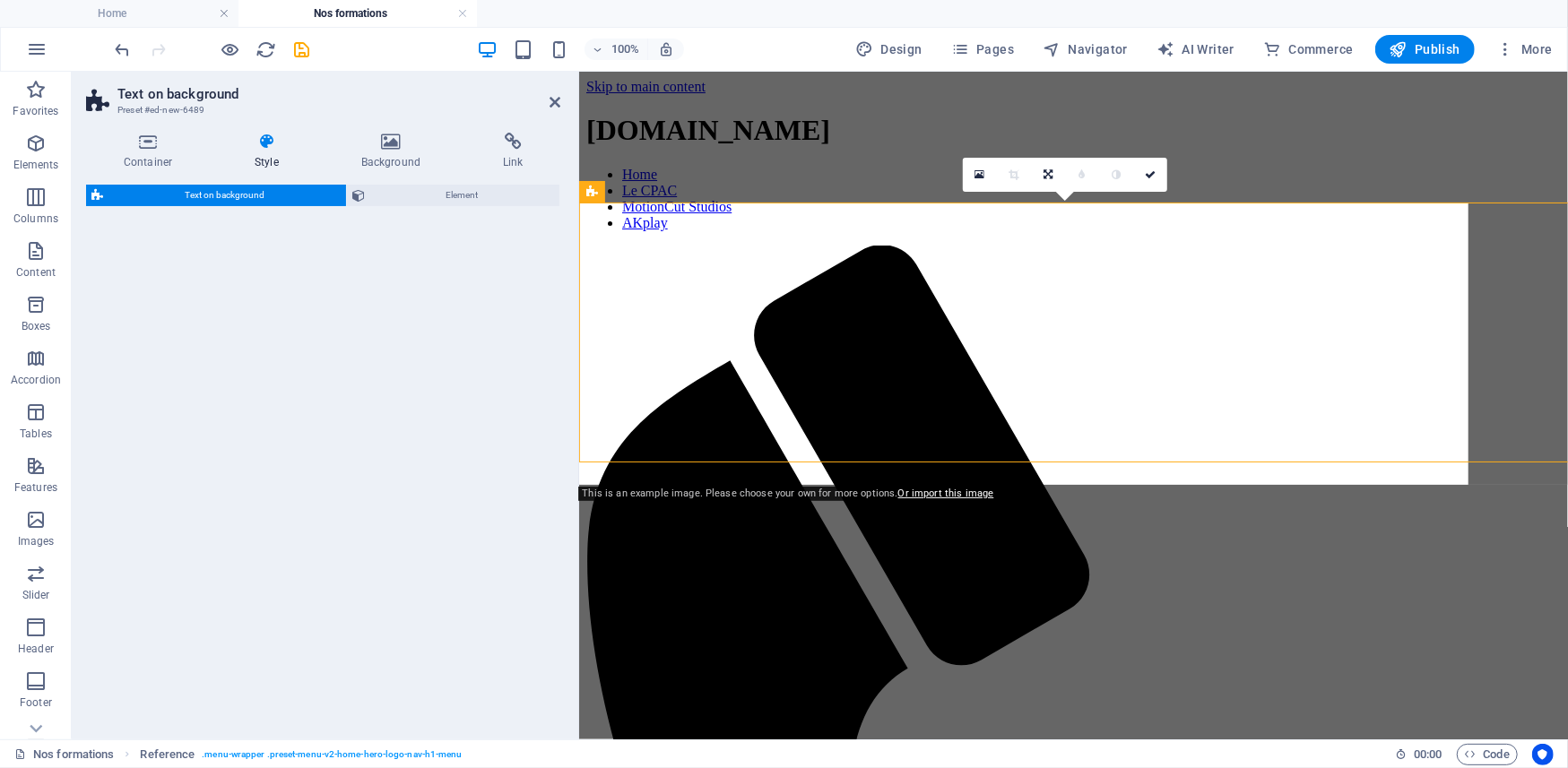
select select "%"
select select "rem"
select select "px"
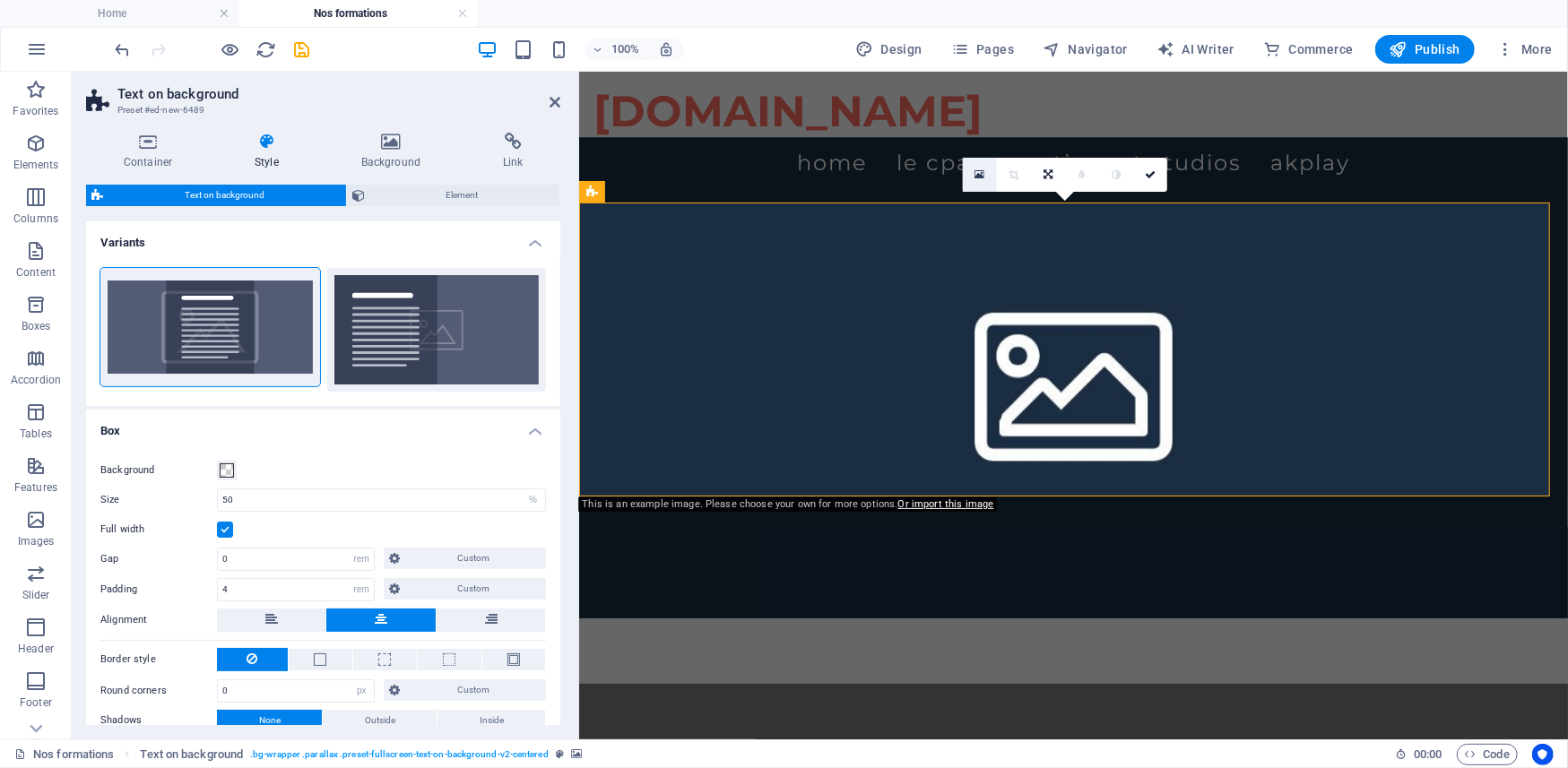
click at [979, 169] on icon at bounding box center [979, 174] width 10 height 12
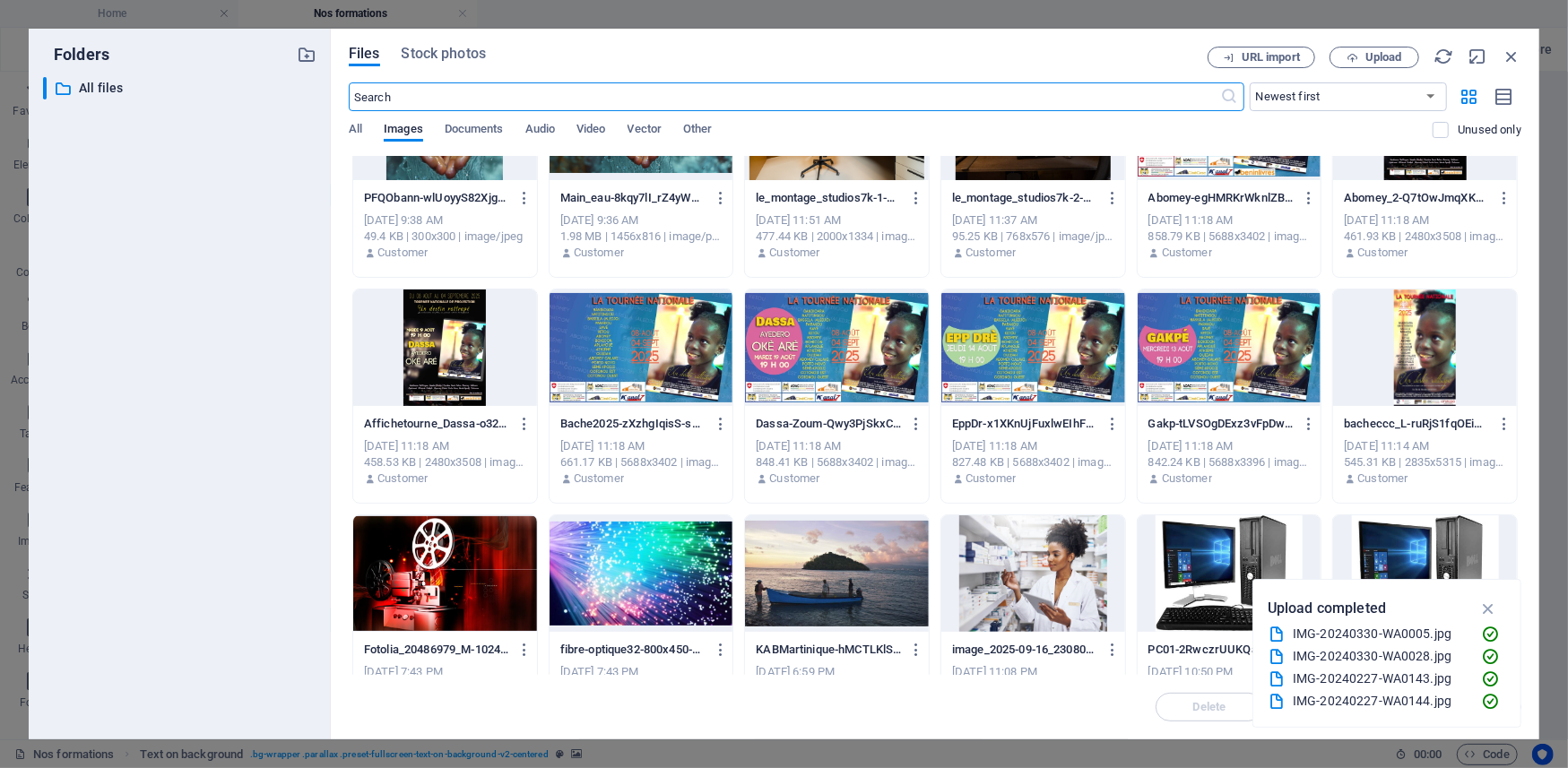
scroll to position [597, 0]
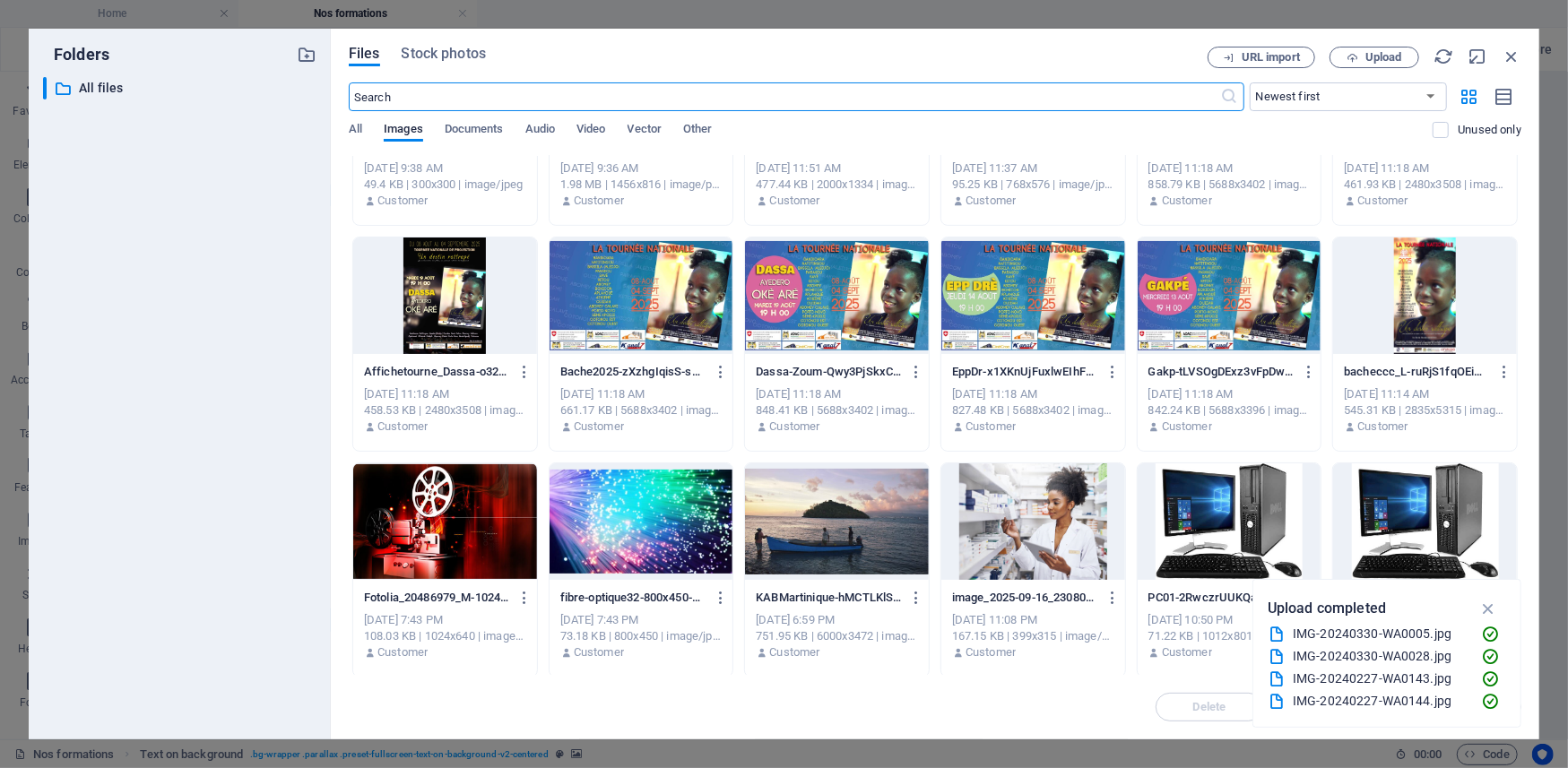
click at [445, 532] on div at bounding box center [445, 522] width 184 height 117
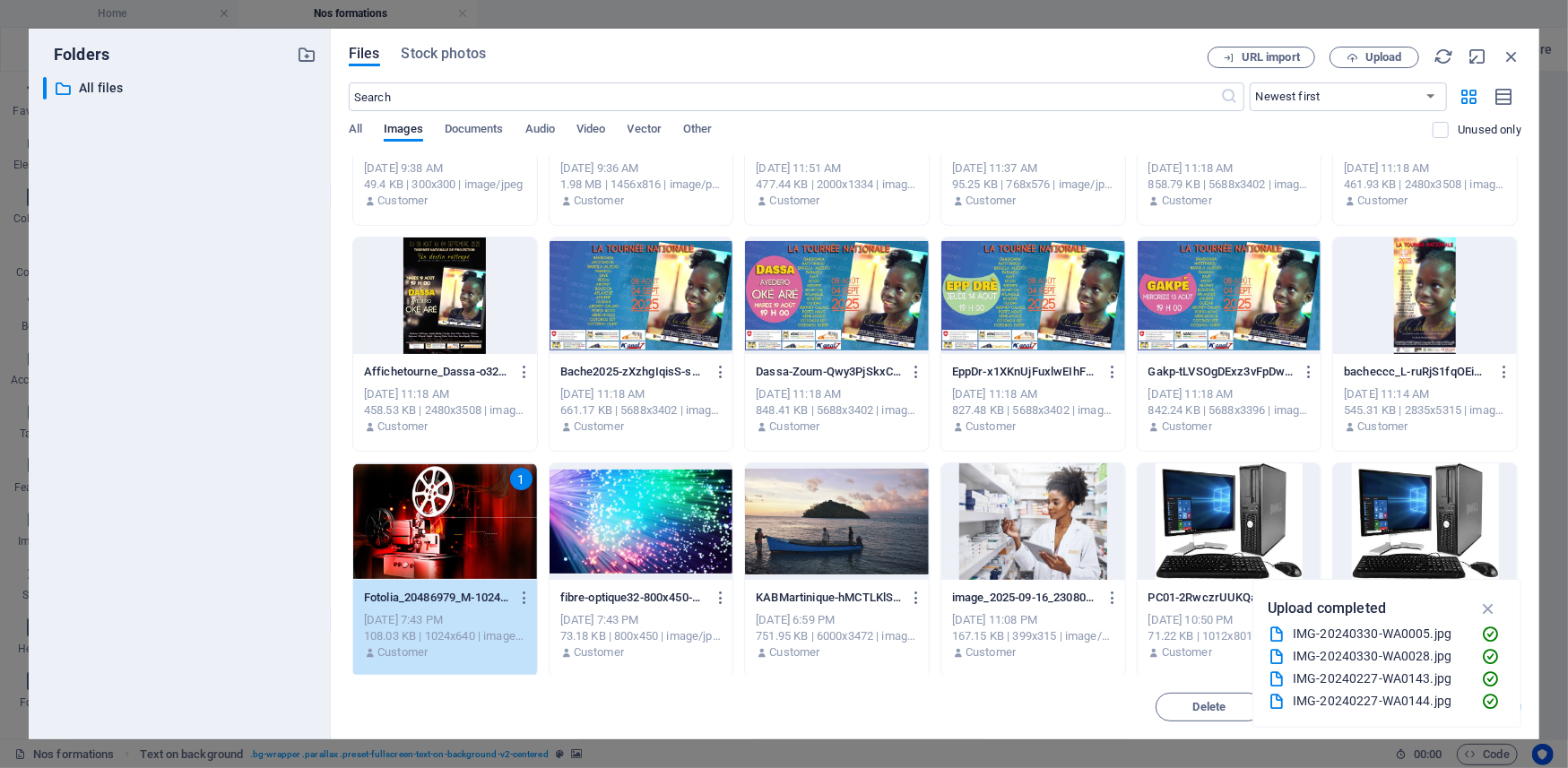
click at [445, 532] on div "1" at bounding box center [445, 522] width 184 height 117
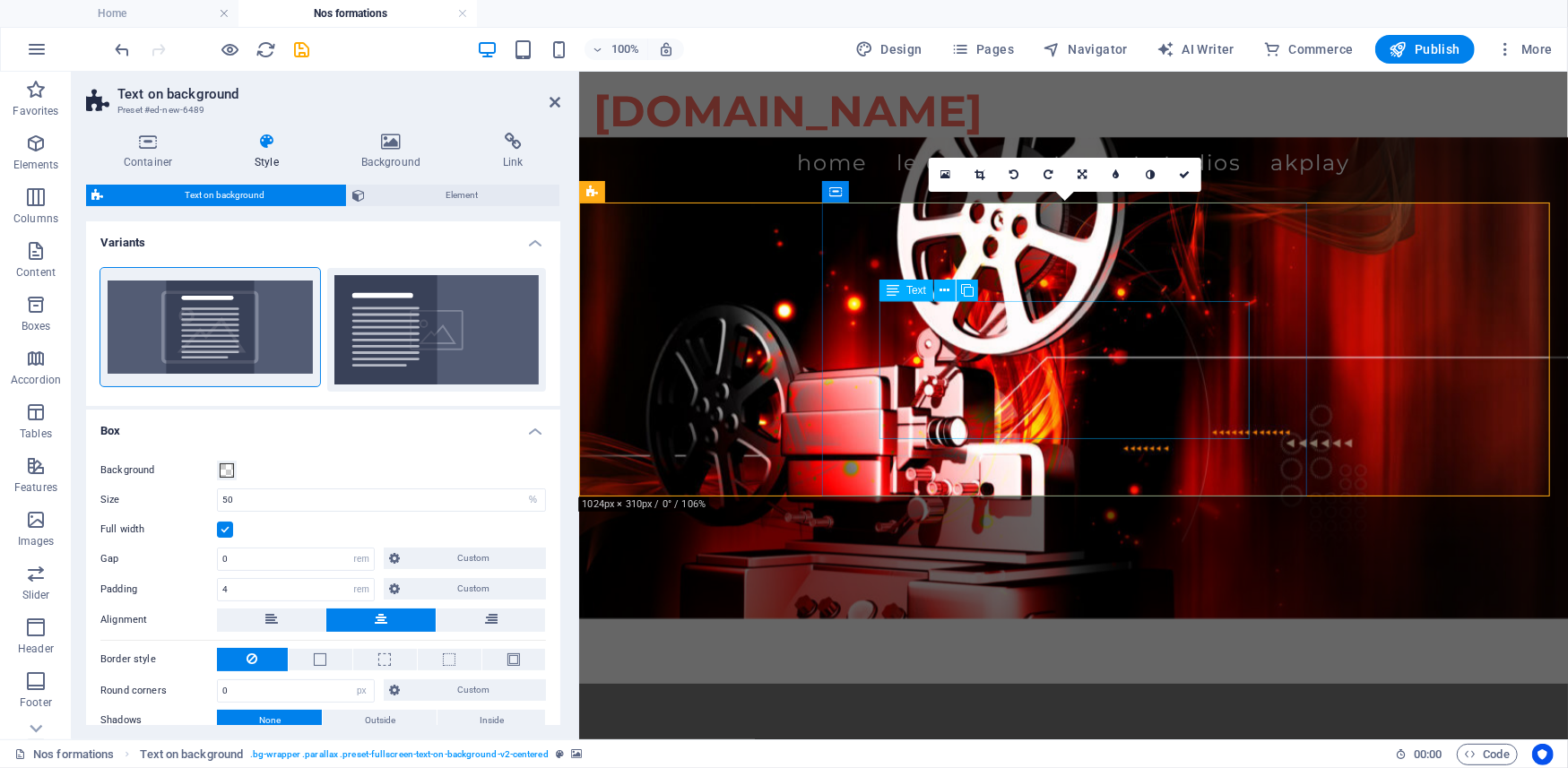
click at [901, 283] on div "Text" at bounding box center [906, 290] width 54 height 22
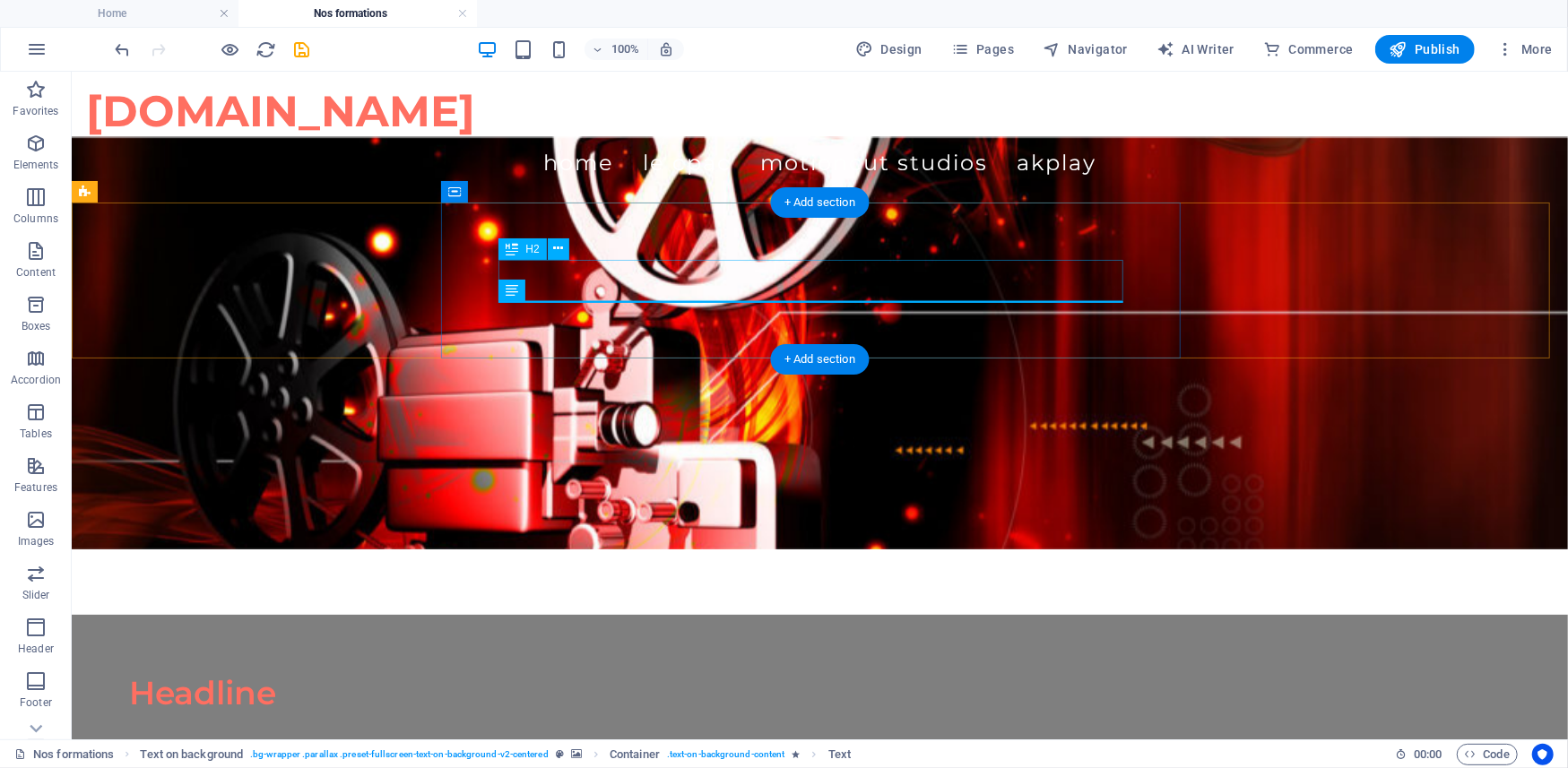
click at [707, 671] on div "Headline" at bounding box center [819, 692] width 1382 height 42
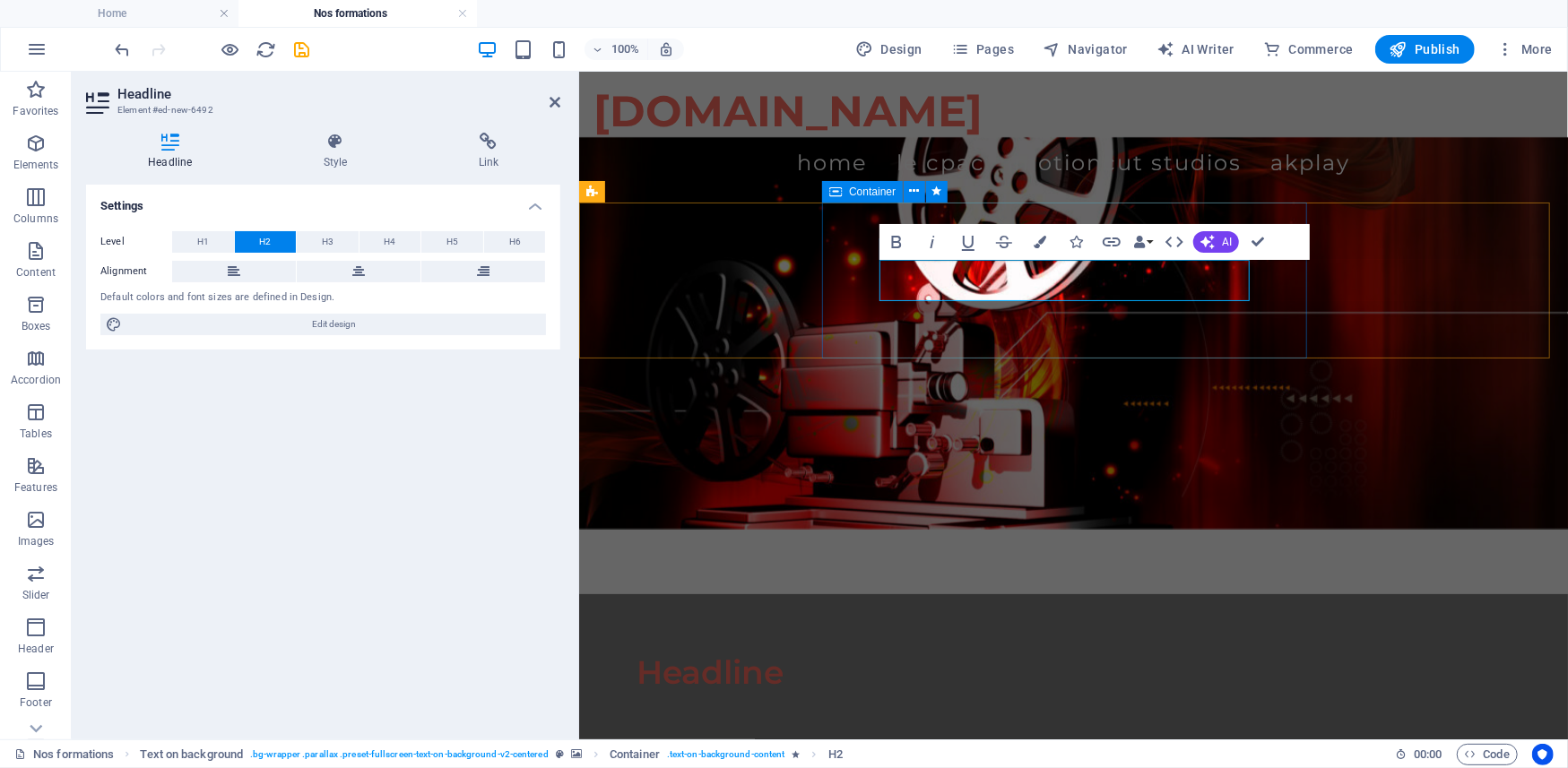
click at [1038, 593] on div "Headline" at bounding box center [1074, 671] width 989 height 157
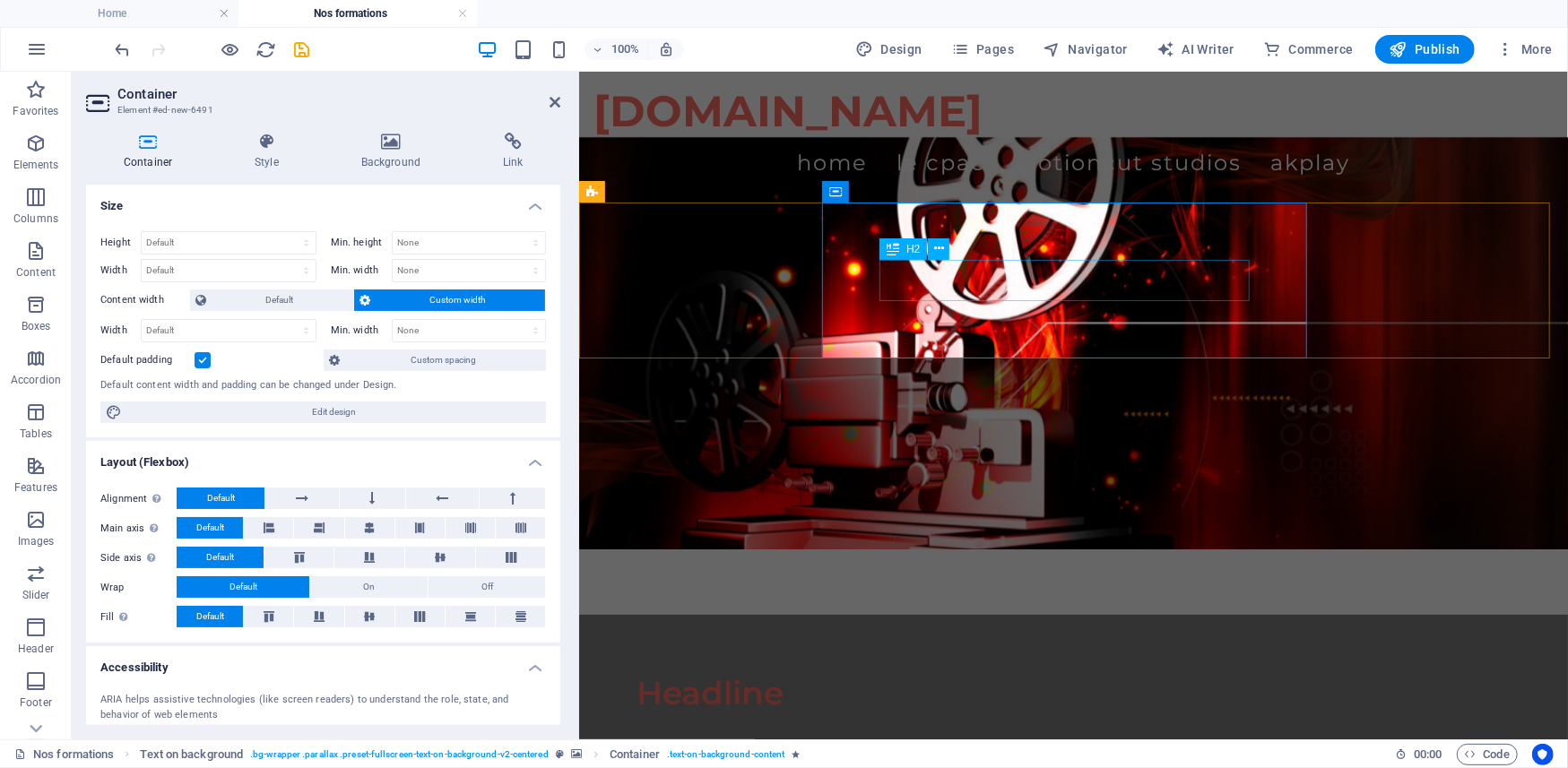
click at [960, 671] on div "Headline" at bounding box center [1074, 692] width 875 height 42
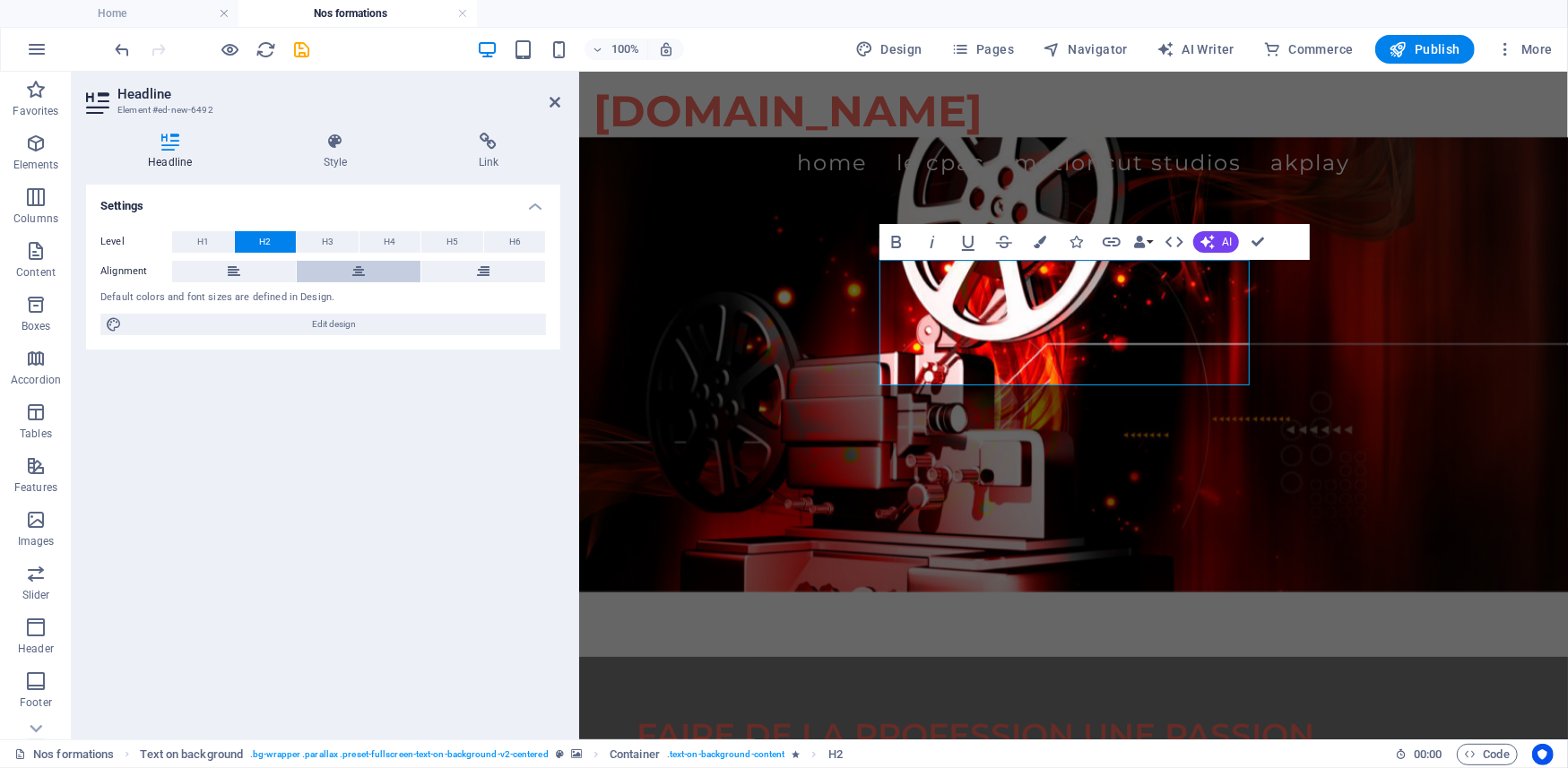
click at [353, 275] on icon at bounding box center [358, 271] width 12 height 22
click at [1035, 244] on icon "button" at bounding box center [1039, 241] width 12 height 12
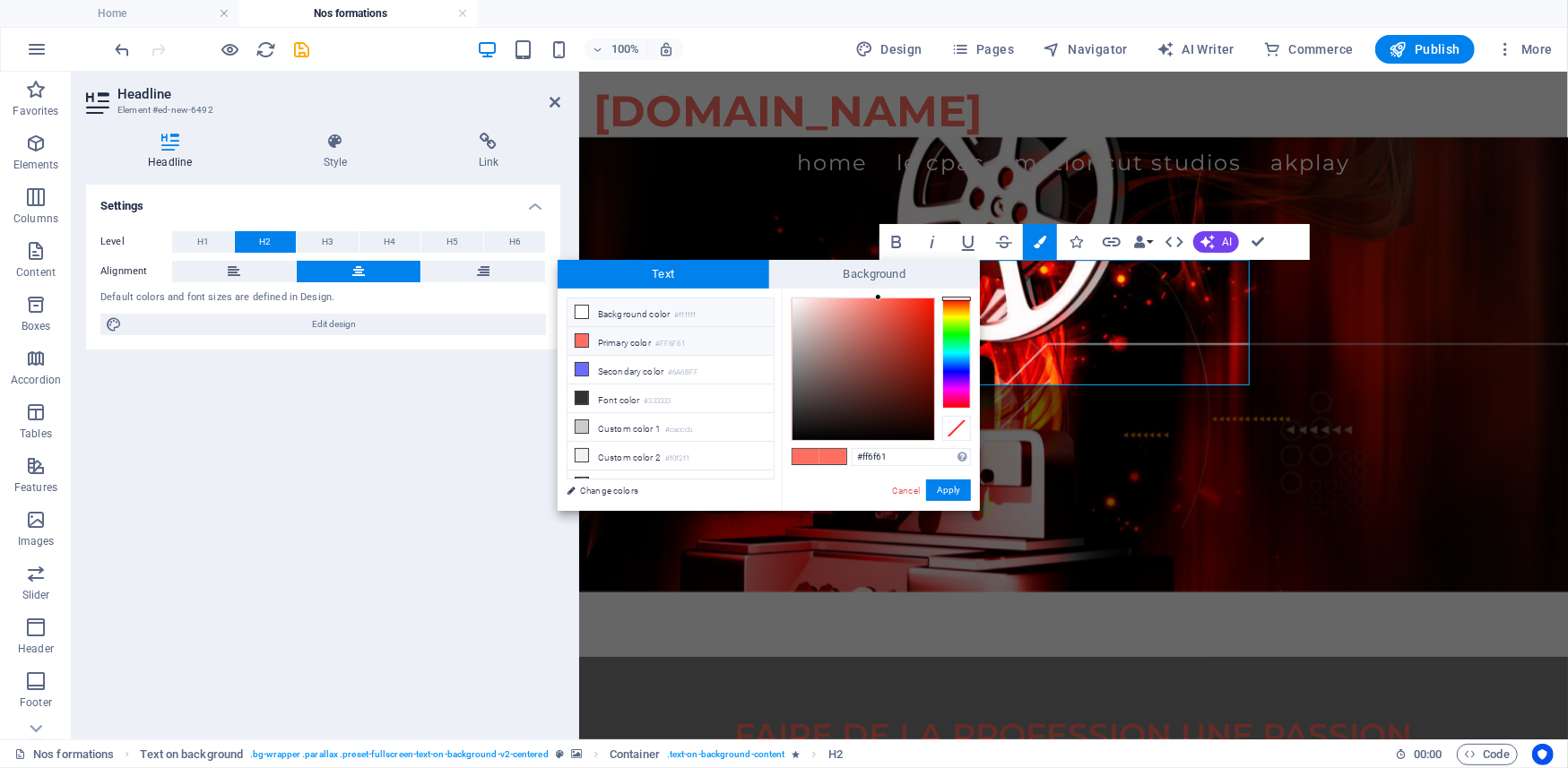
click at [614, 308] on li "Background color #ffffff" at bounding box center [670, 313] width 206 height 29
click at [1040, 714] on h2 "FAIRE DE LA PROFESSION UNE PASSION" at bounding box center [1074, 735] width 875 height 42
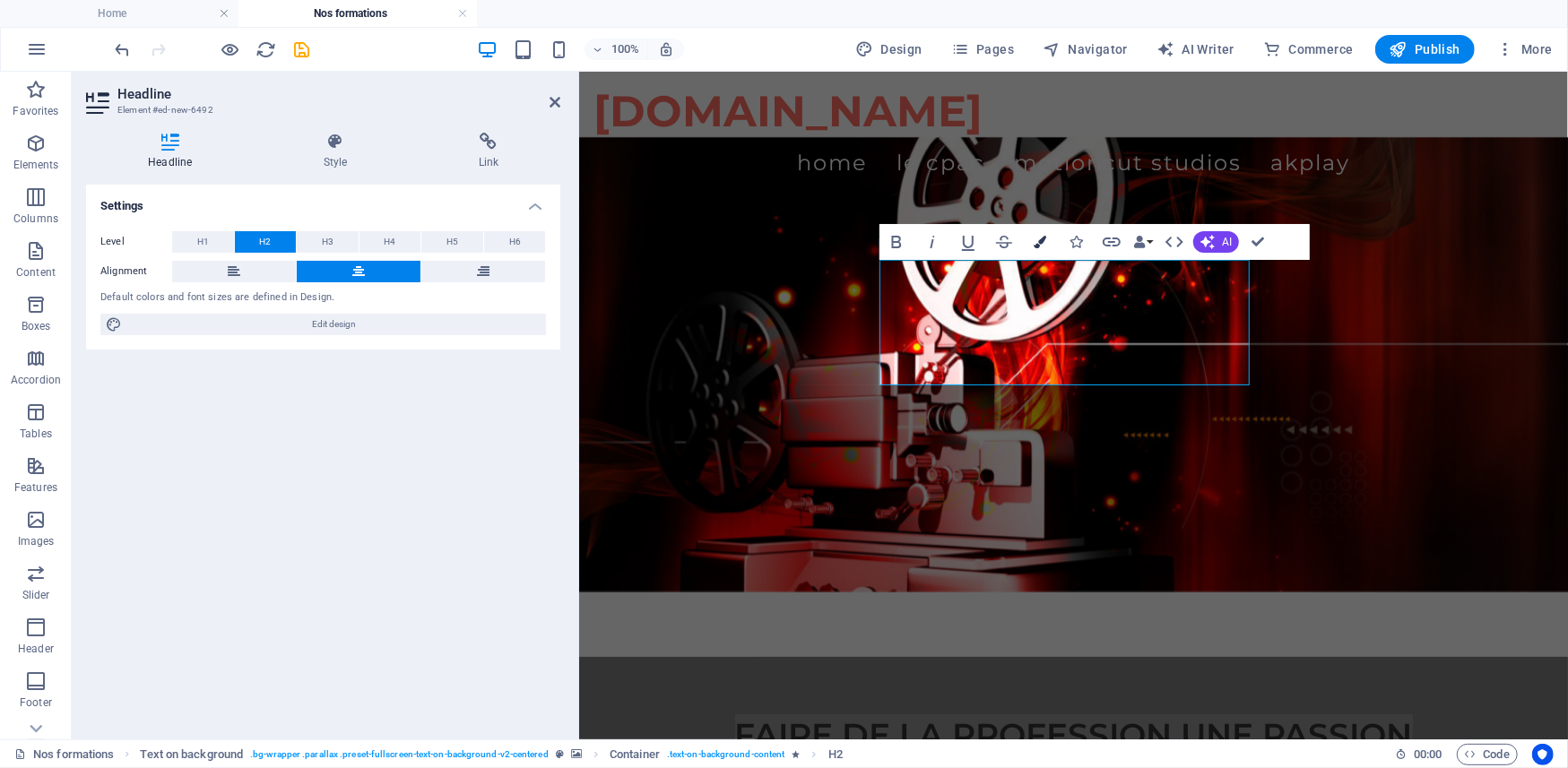
click at [1045, 241] on icon "button" at bounding box center [1039, 241] width 12 height 12
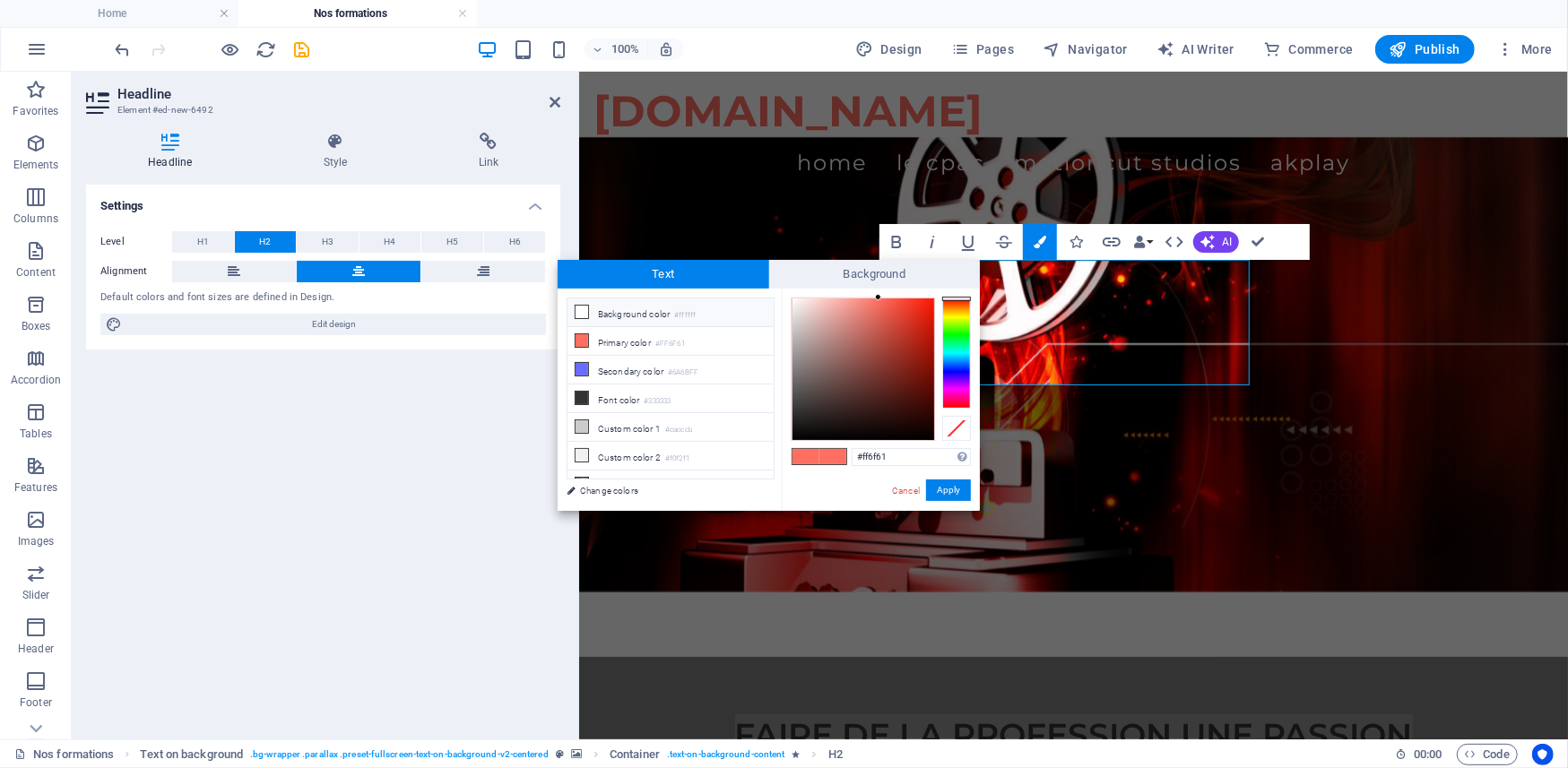
click at [679, 310] on small "#ffffff" at bounding box center [685, 315] width 22 height 12
type input "#ffffff"
click at [939, 485] on button "Apply" at bounding box center [948, 490] width 45 height 22
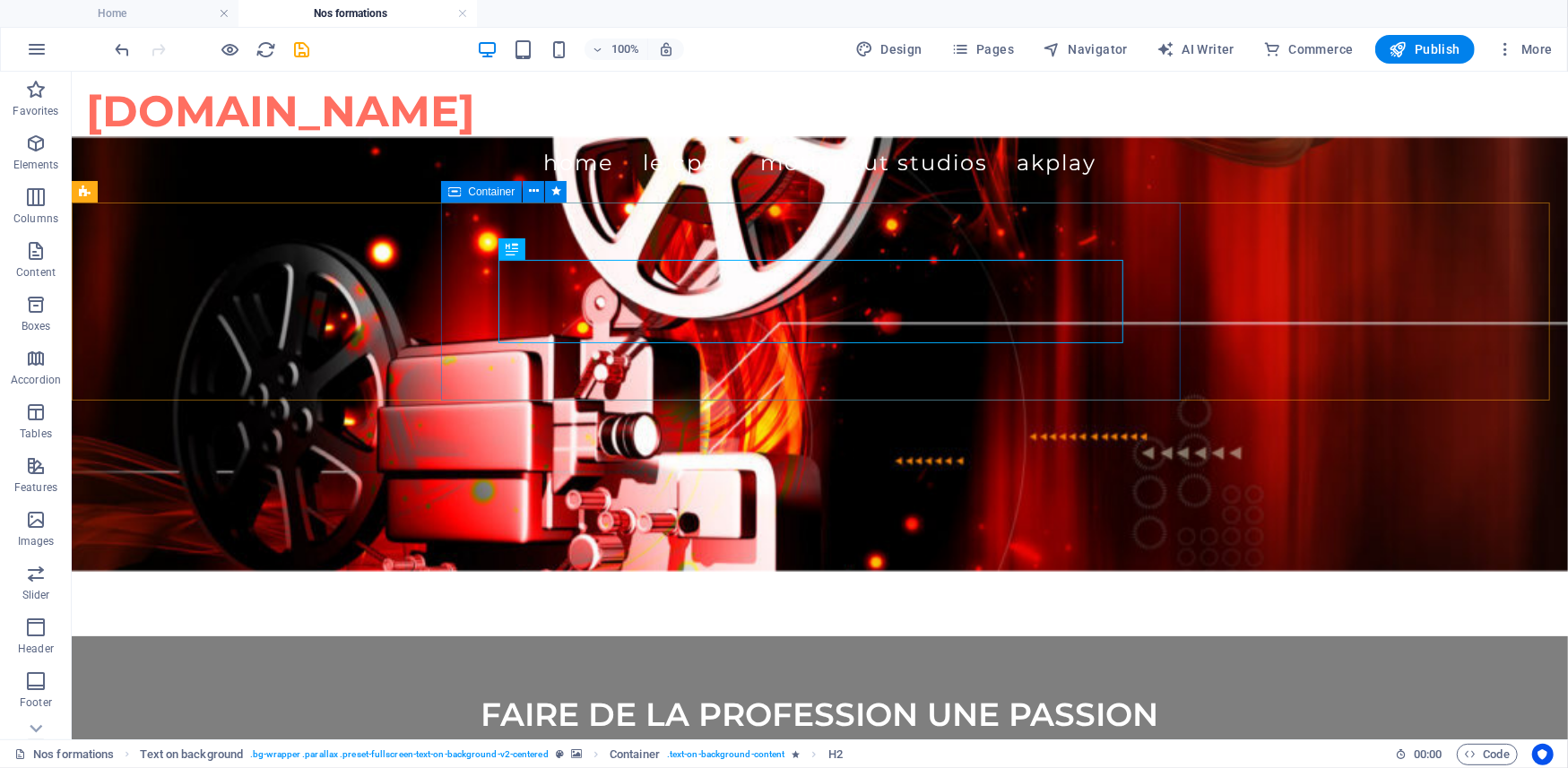
click at [466, 188] on div "Container" at bounding box center [481, 192] width 81 height 22
click at [526, 183] on button at bounding box center [533, 192] width 22 height 22
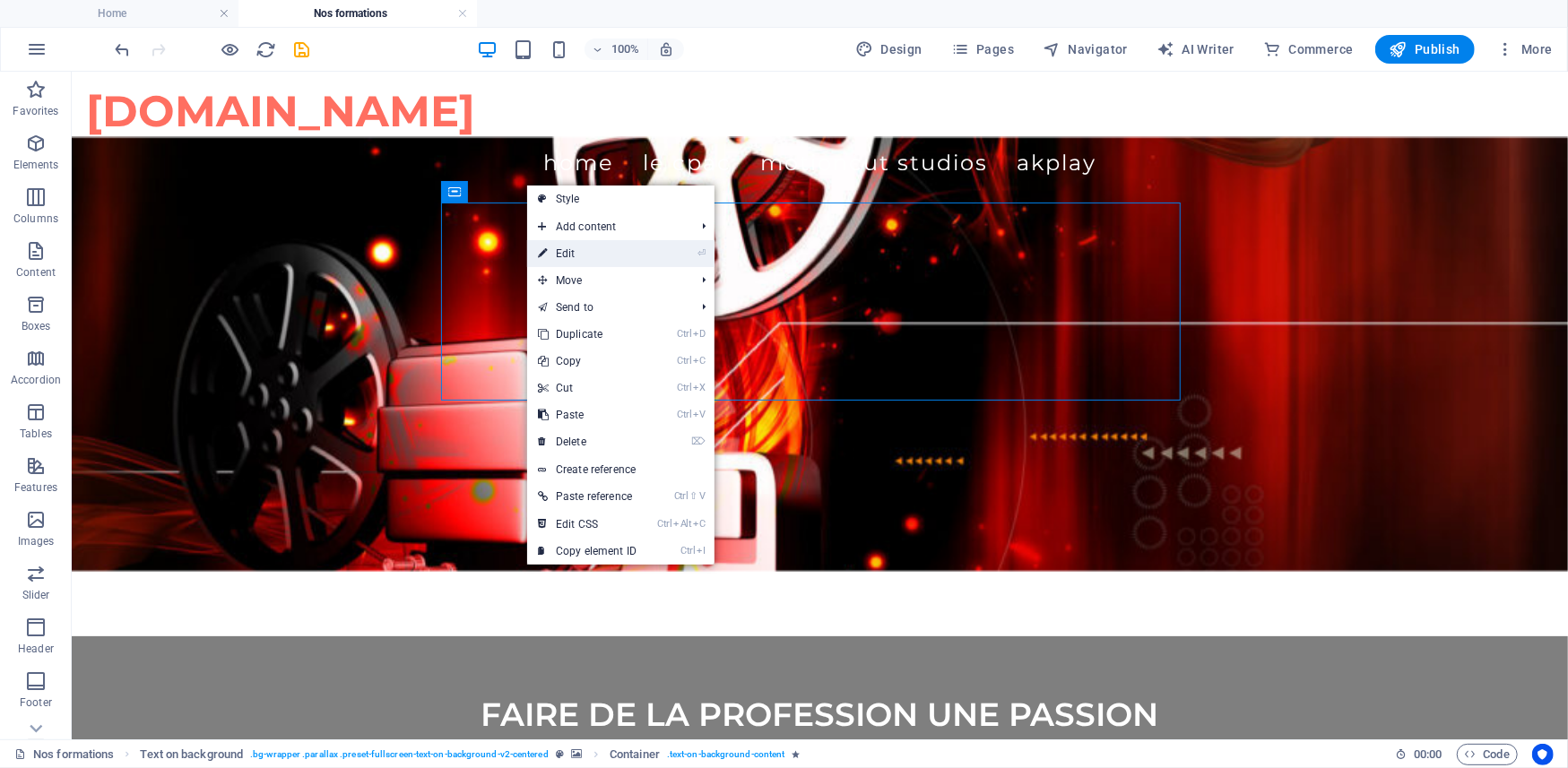
click at [582, 255] on link "⏎ Edit" at bounding box center [588, 254] width 120 height 27
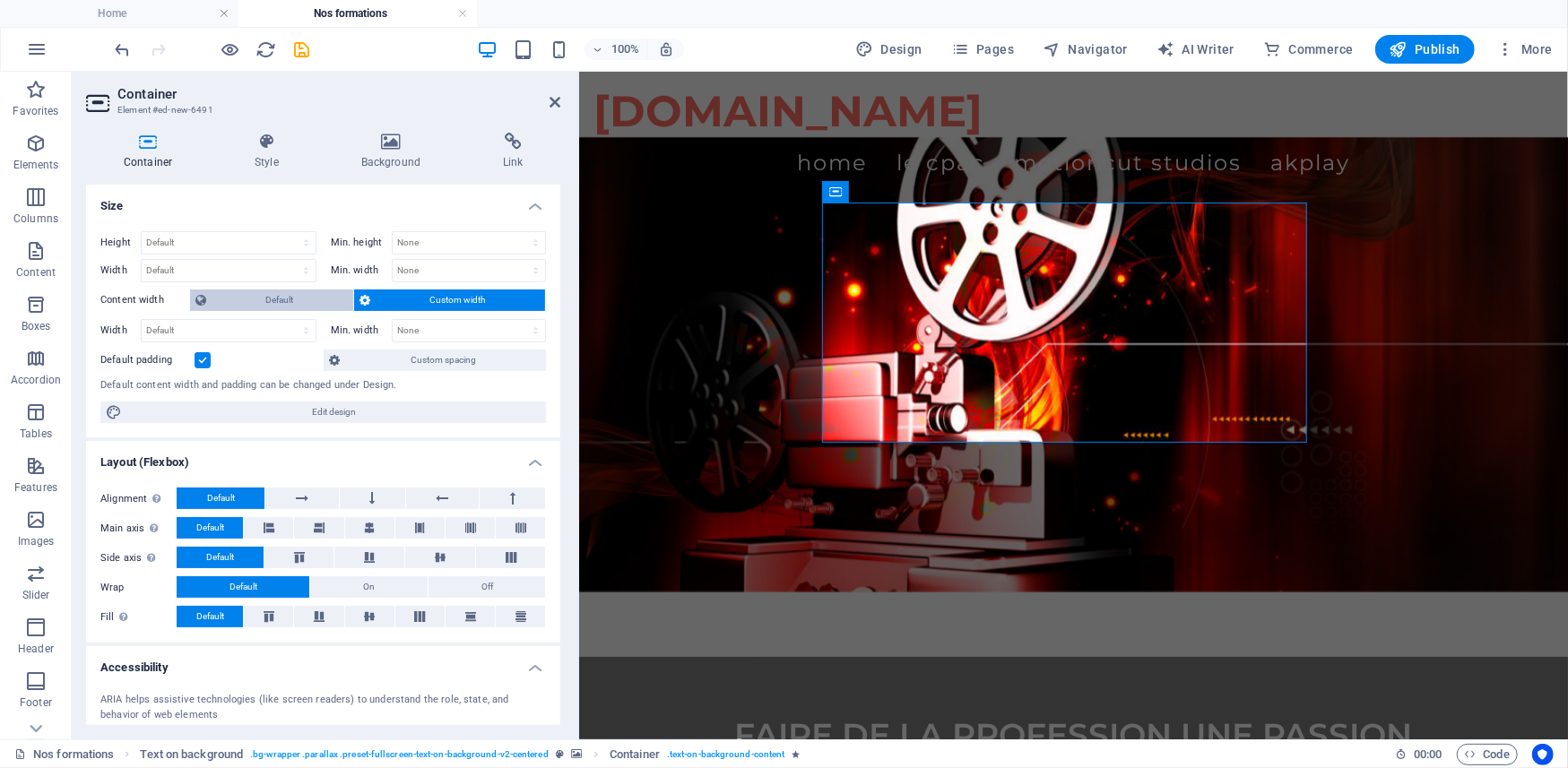
click at [288, 301] on span "Default" at bounding box center [280, 300] width 136 height 22
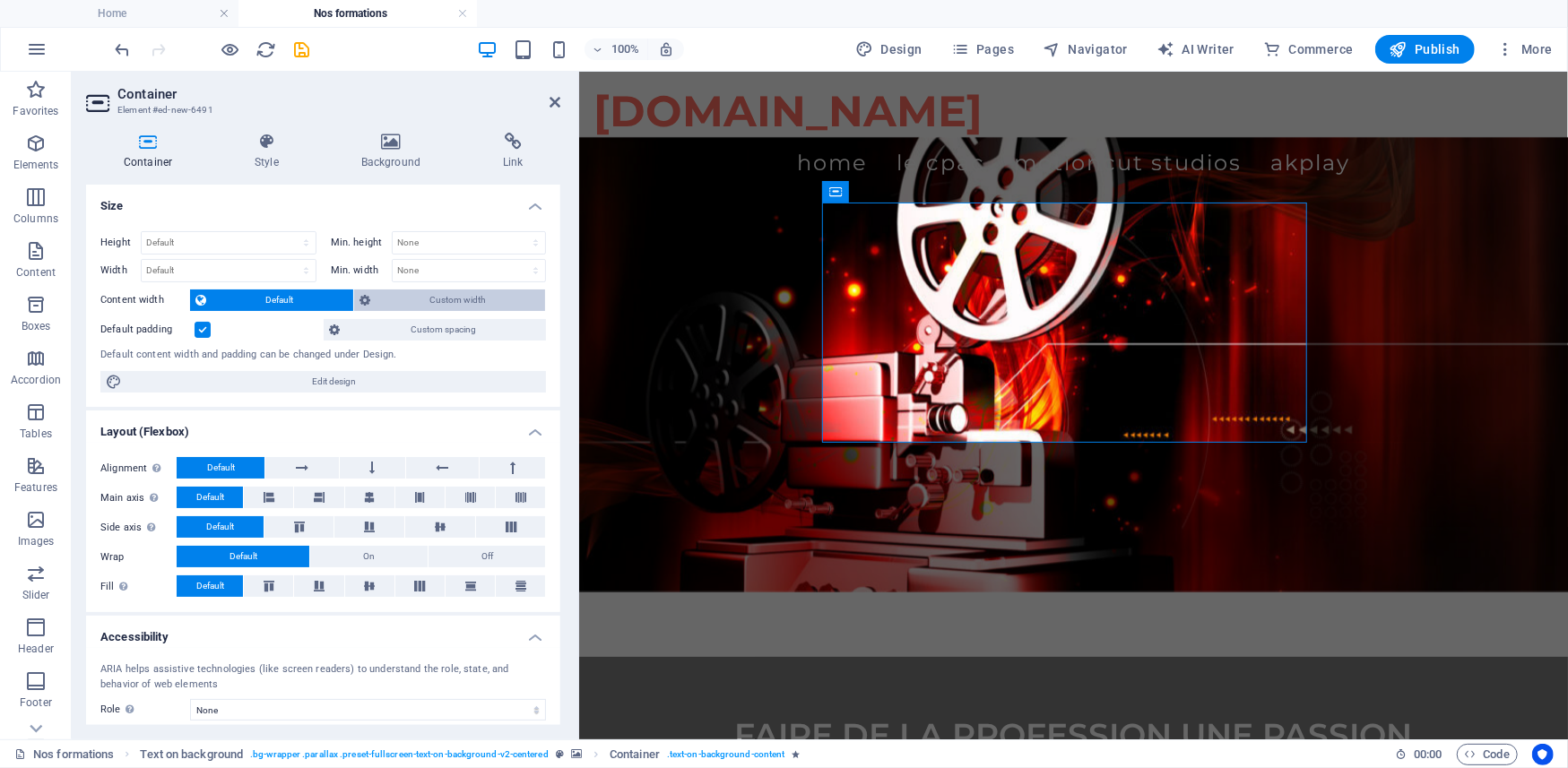
click at [409, 299] on span "Custom width" at bounding box center [458, 300] width 165 height 22
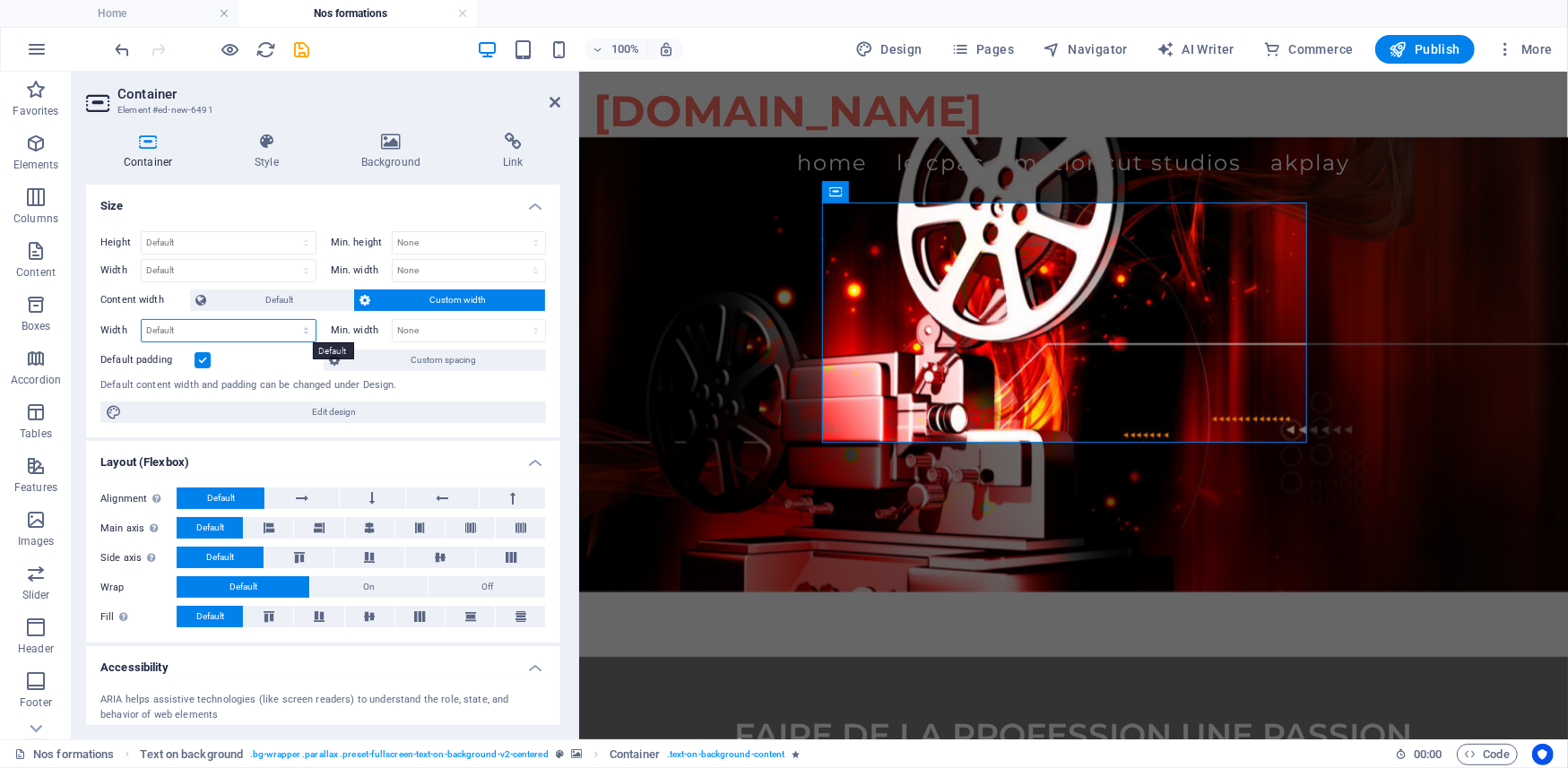
click at [299, 335] on select "Default px rem % em vh vw" at bounding box center [228, 331] width 174 height 22
select select "px"
click at [288, 321] on select "Default px rem % em vh vw" at bounding box center [228, 331] width 174 height 22
type input "541"
click at [403, 331] on select "None px rem % vh vw" at bounding box center [469, 331] width 153 height 22
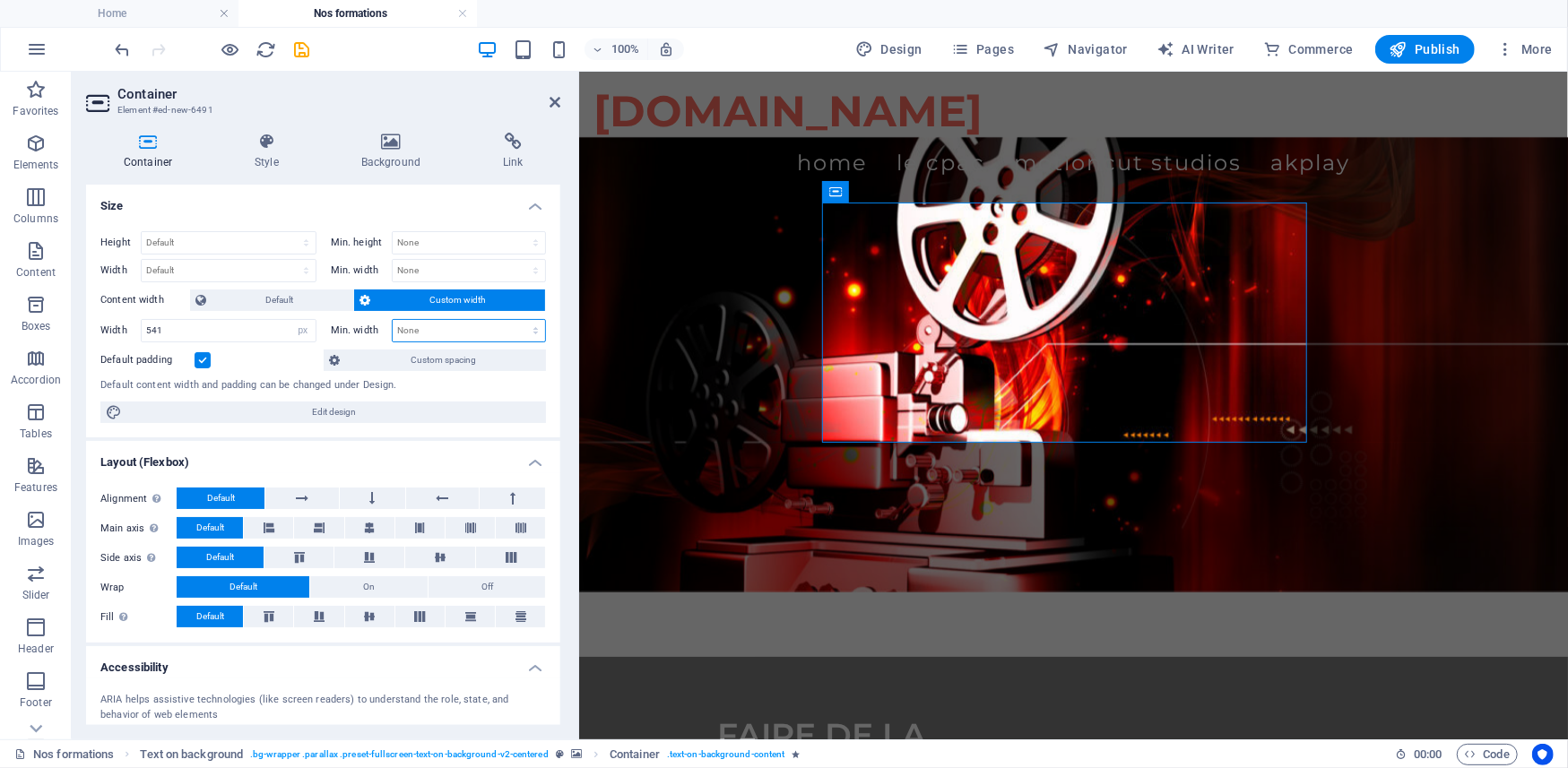
select select "px"
click at [515, 321] on select "None px rem % vh vw" at bounding box center [469, 331] width 153 height 22
type input "0"
drag, startPoint x: 249, startPoint y: 327, endPoint x: 123, endPoint y: 323, distance: 126.1
click at [123, 323] on div "Width 541 Default px rem % em vh vw" at bounding box center [208, 331] width 216 height 24
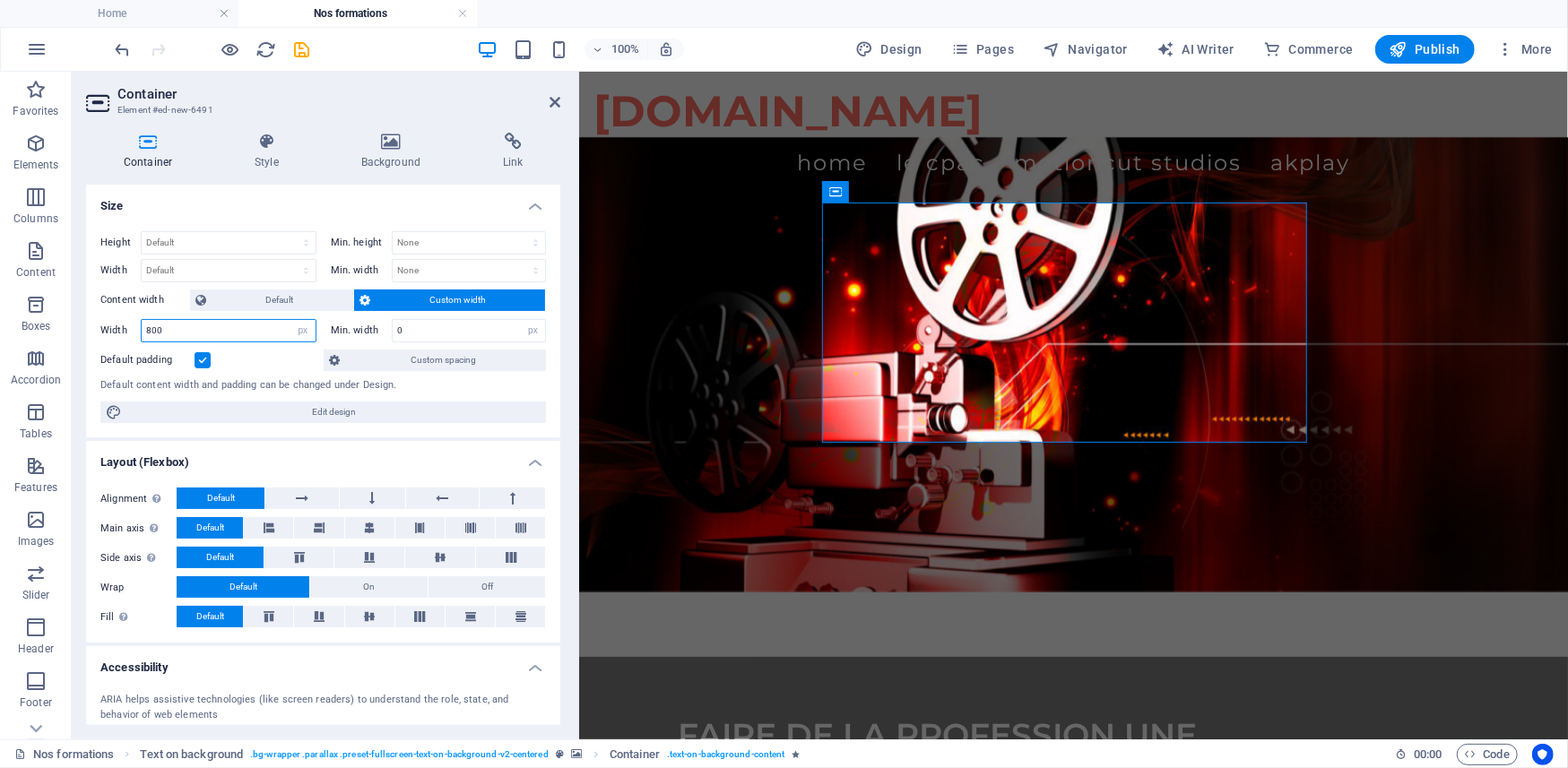
drag, startPoint x: 177, startPoint y: 332, endPoint x: 126, endPoint y: 330, distance: 51.0
click at [126, 330] on div "Width 800 Default px rem % em vh vw" at bounding box center [208, 331] width 216 height 24
type input "1000"
click at [366, 502] on button at bounding box center [372, 498] width 66 height 22
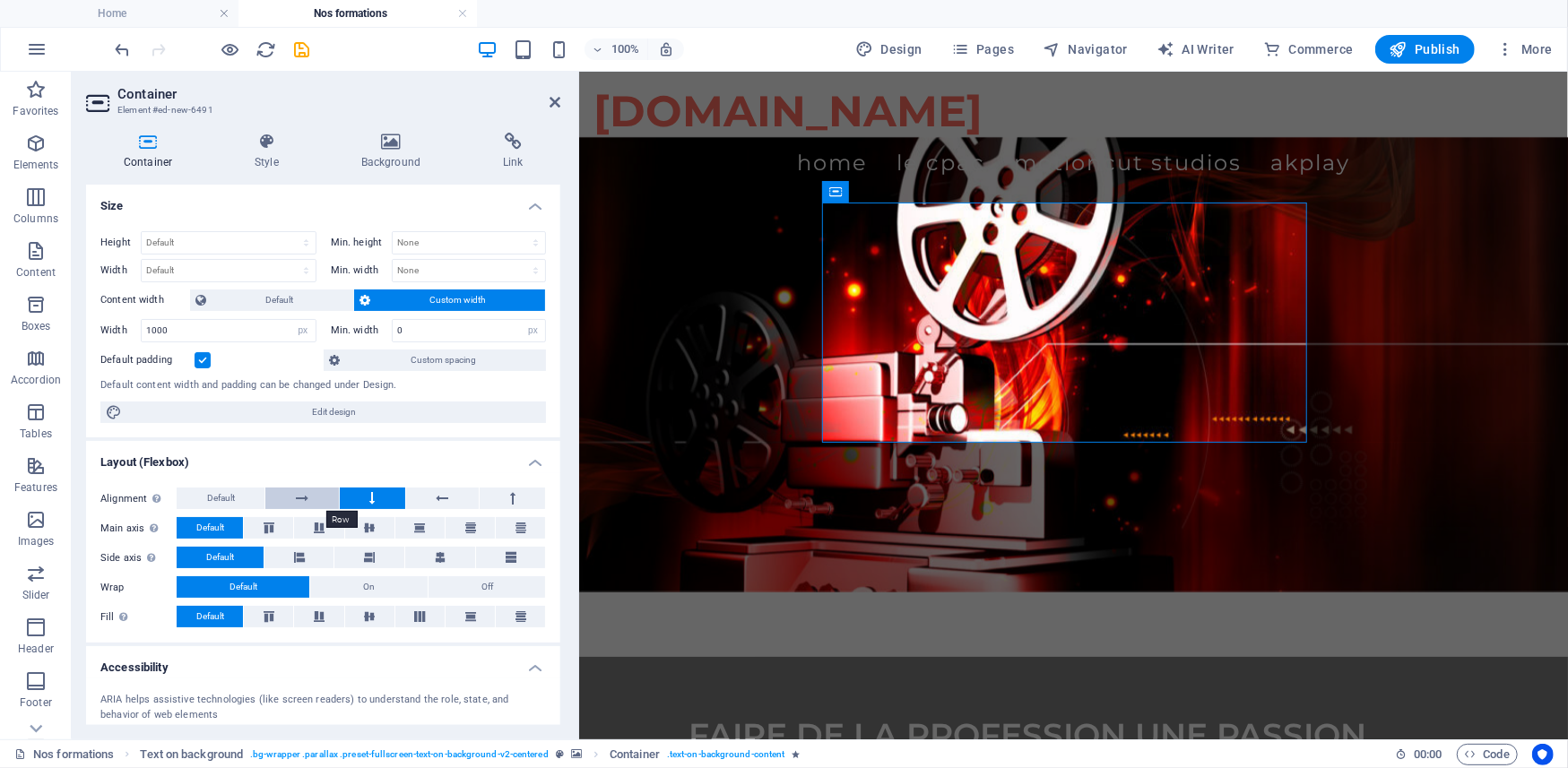
click at [296, 500] on icon at bounding box center [301, 498] width 12 height 22
click at [263, 528] on icon at bounding box center [268, 528] width 10 height 22
click at [231, 495] on span "Default" at bounding box center [221, 498] width 28 height 22
click at [370, 498] on icon at bounding box center [373, 498] width 6 height 22
click at [301, 52] on icon "save" at bounding box center [302, 49] width 21 height 21
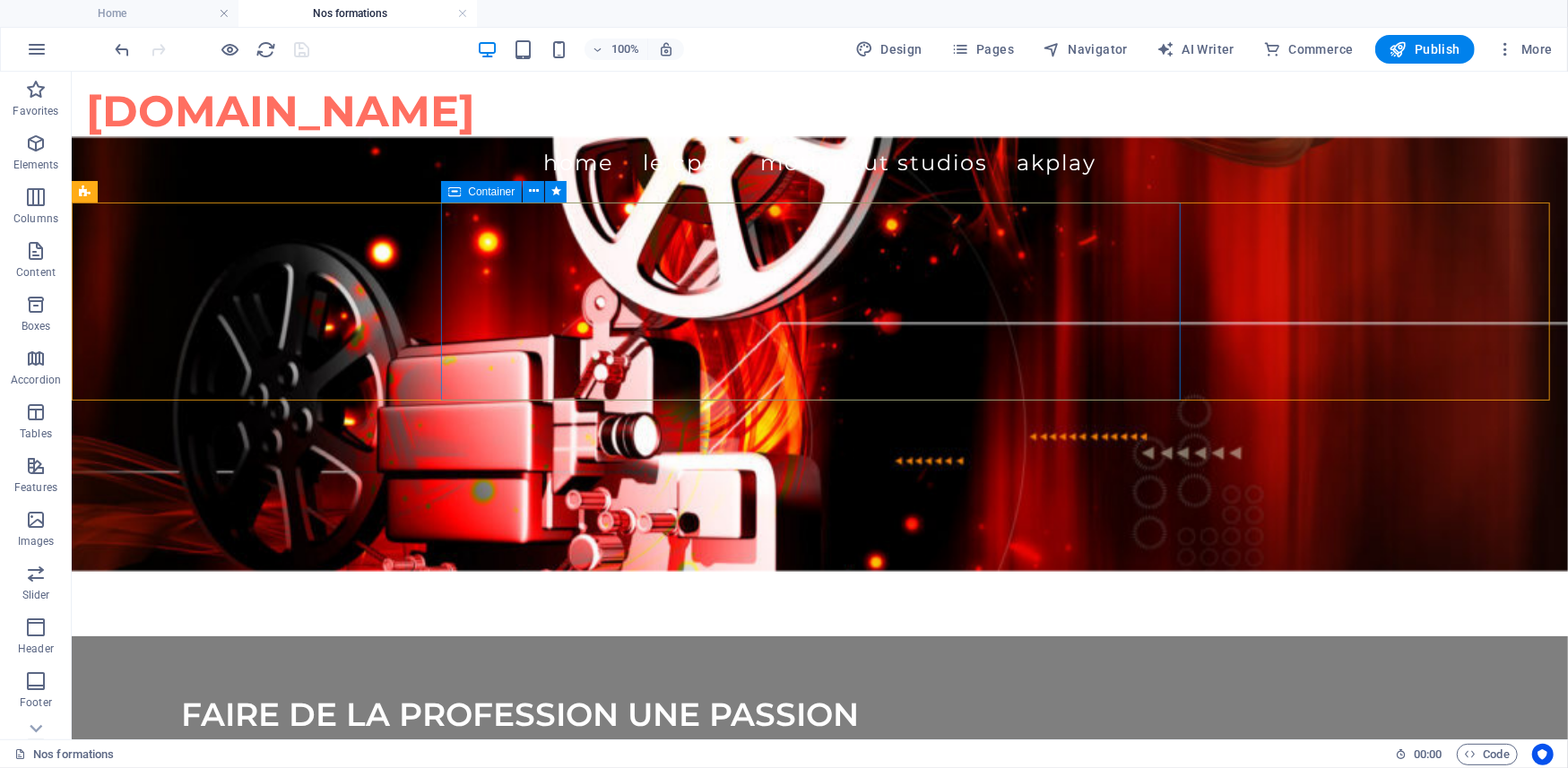
click at [496, 194] on span "Container" at bounding box center [491, 191] width 47 height 10
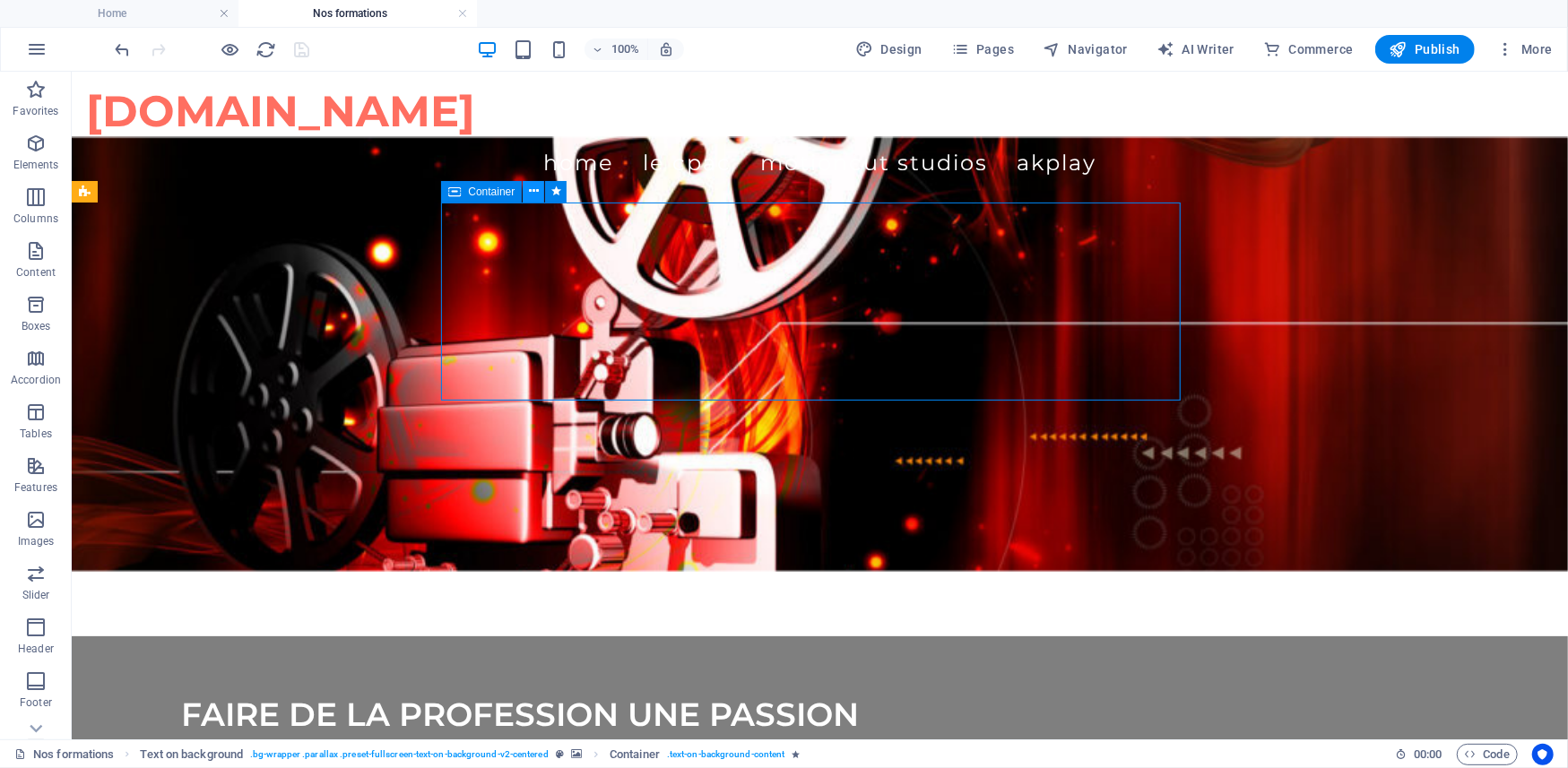
click at [532, 190] on icon at bounding box center [533, 191] width 10 height 19
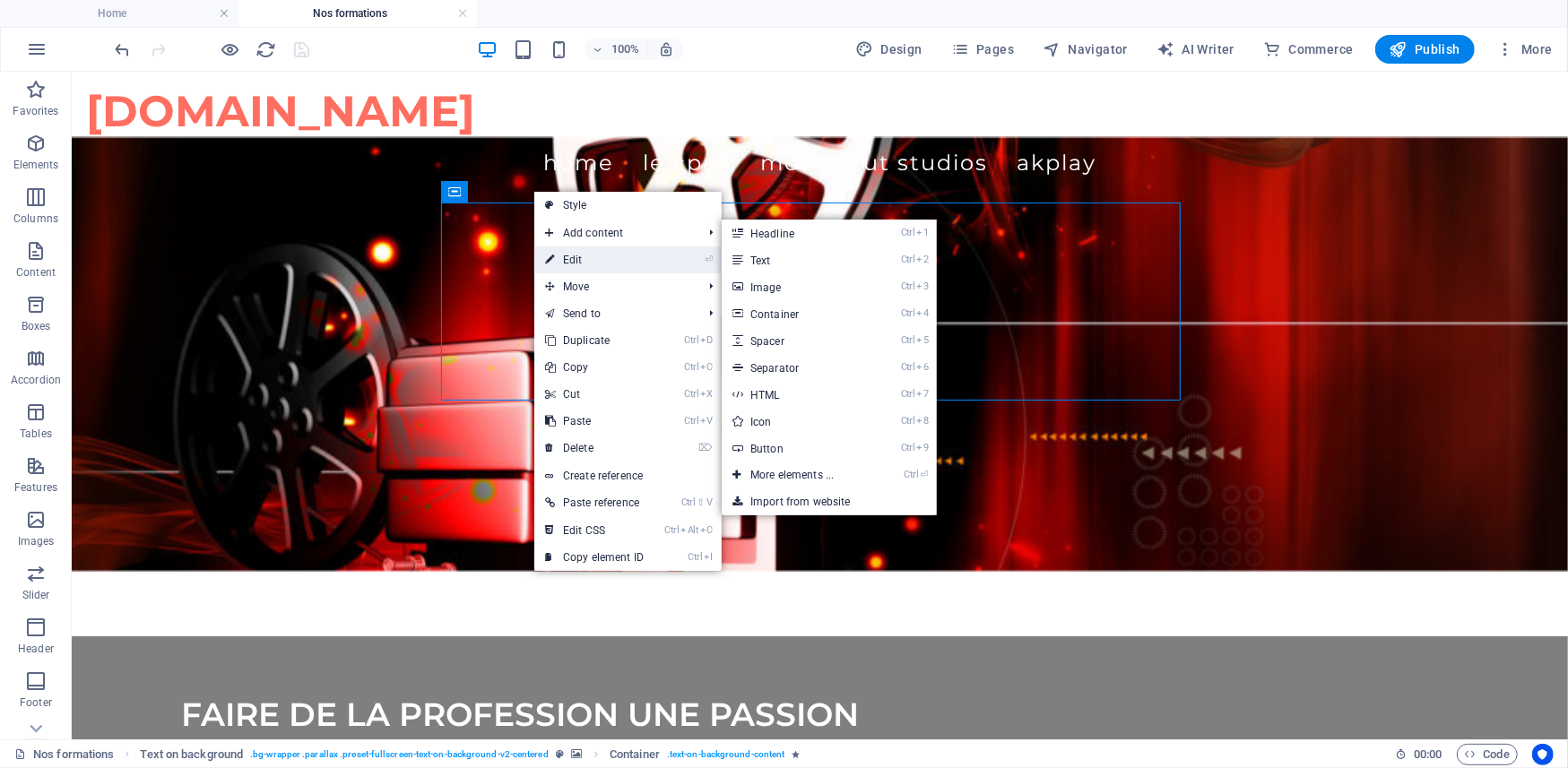
click at [575, 259] on link "⏎ Edit" at bounding box center [594, 259] width 120 height 27
select select "px"
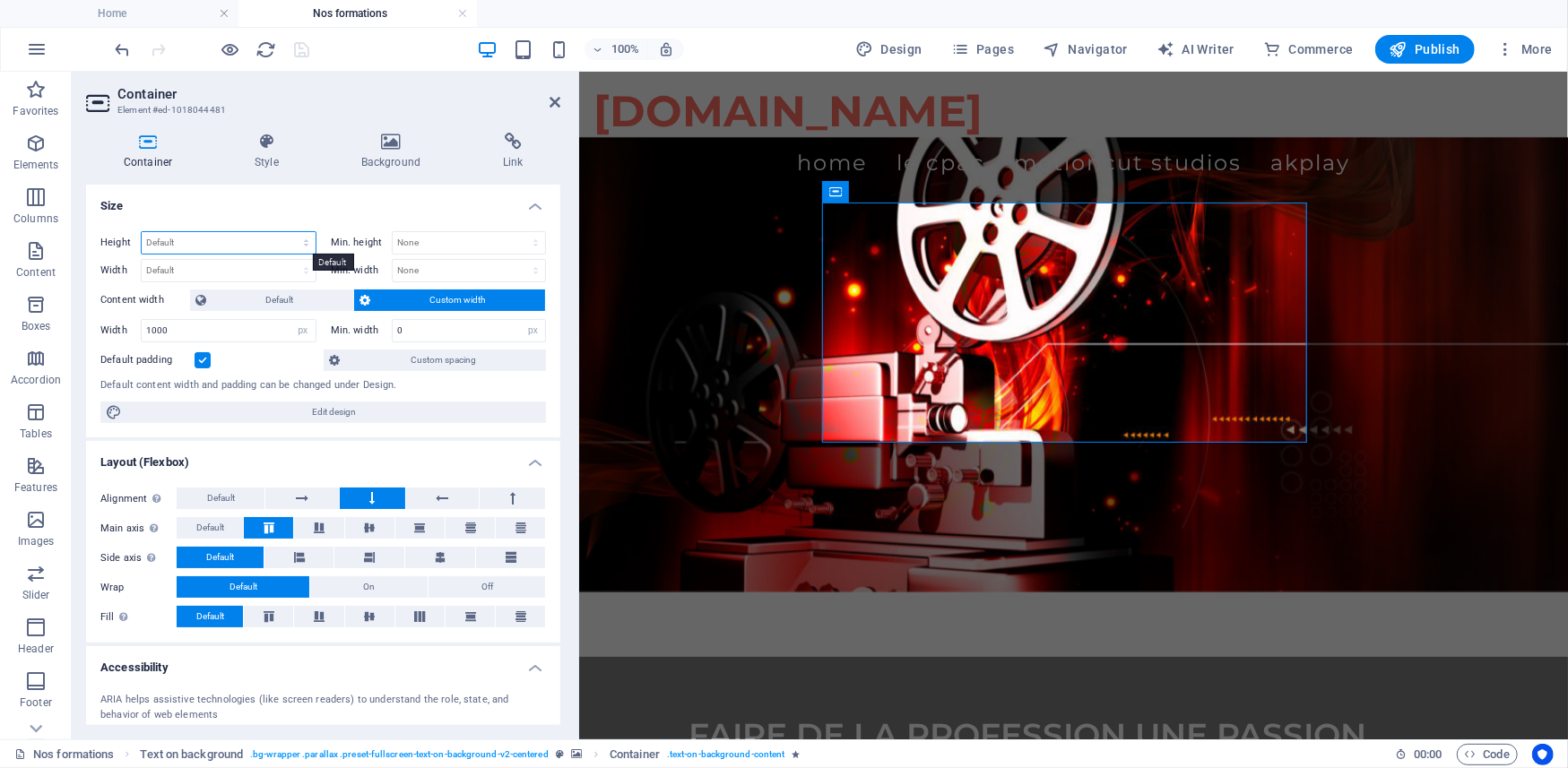
click at [223, 242] on select "Default px rem % vh vw" at bounding box center [228, 242] width 174 height 22
click at [226, 270] on select "Default px rem % em vh vw" at bounding box center [228, 270] width 174 height 22
select select "px"
click at [288, 259] on select "Default px rem % em vh vw" at bounding box center [228, 270] width 174 height 22
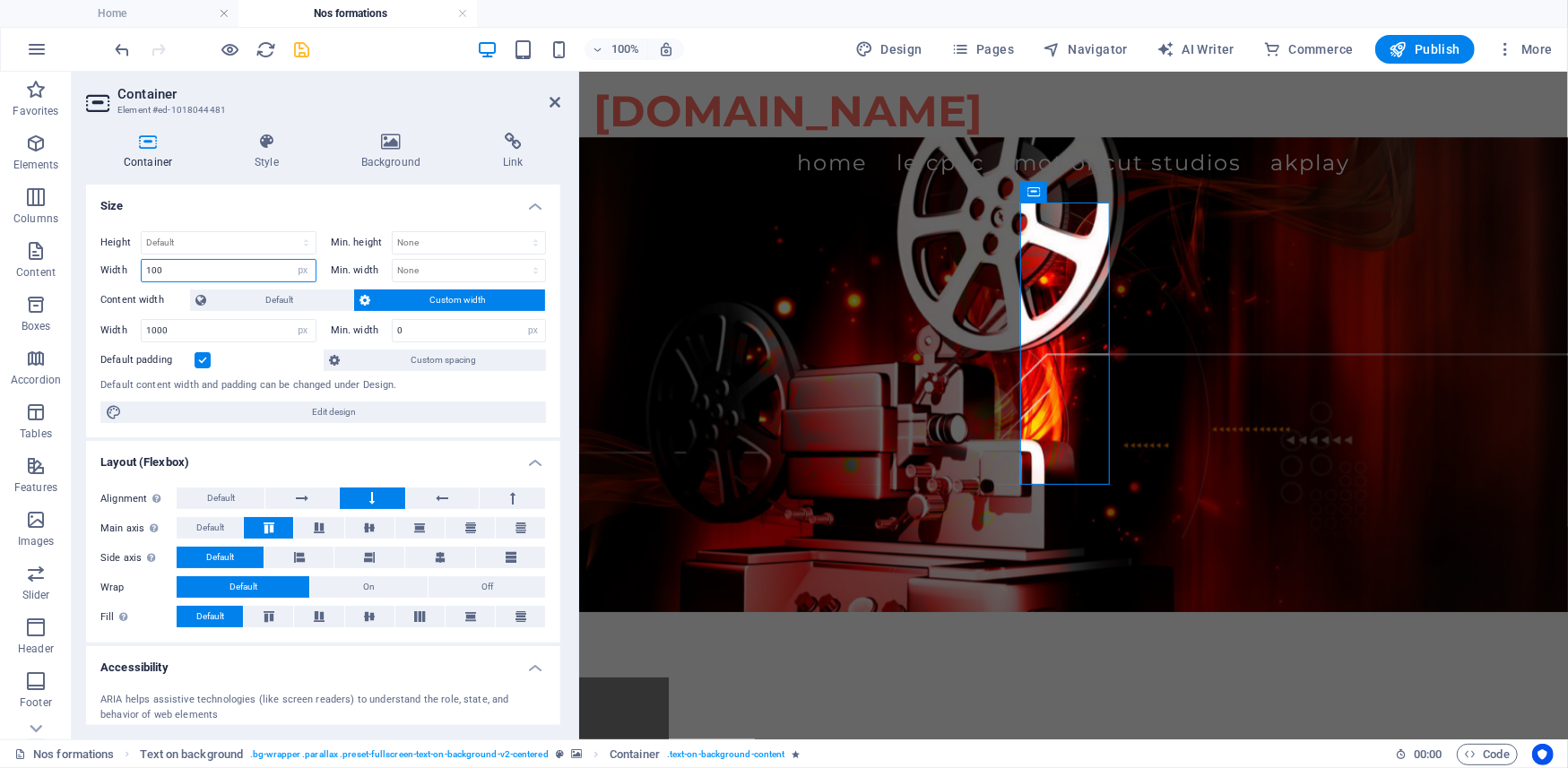
click at [226, 261] on input "100" at bounding box center [228, 270] width 174 height 22
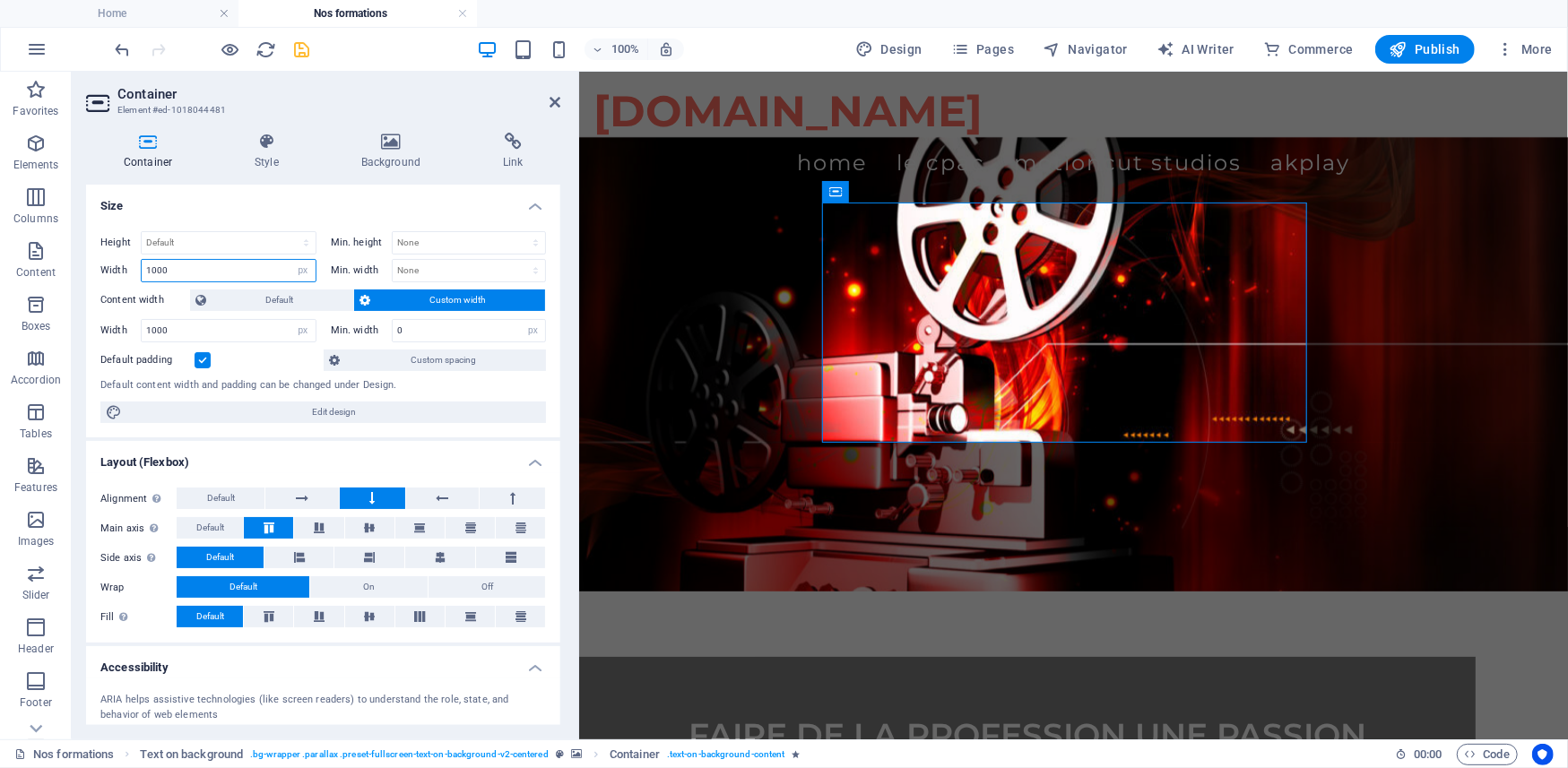
click at [226, 261] on input "1000" at bounding box center [228, 270] width 174 height 22
drag, startPoint x: 202, startPoint y: 269, endPoint x: 122, endPoint y: 251, distance: 82.0
click at [124, 253] on div "Height Default px rem % vh vw Min. height None px rem % vh vw Width 1000 Defaul…" at bounding box center [323, 257] width 446 height 51
click at [123, 247] on div "Height Default px rem % vh vw" at bounding box center [208, 242] width 216 height 24
click at [172, 269] on input "1000" at bounding box center [228, 270] width 174 height 22
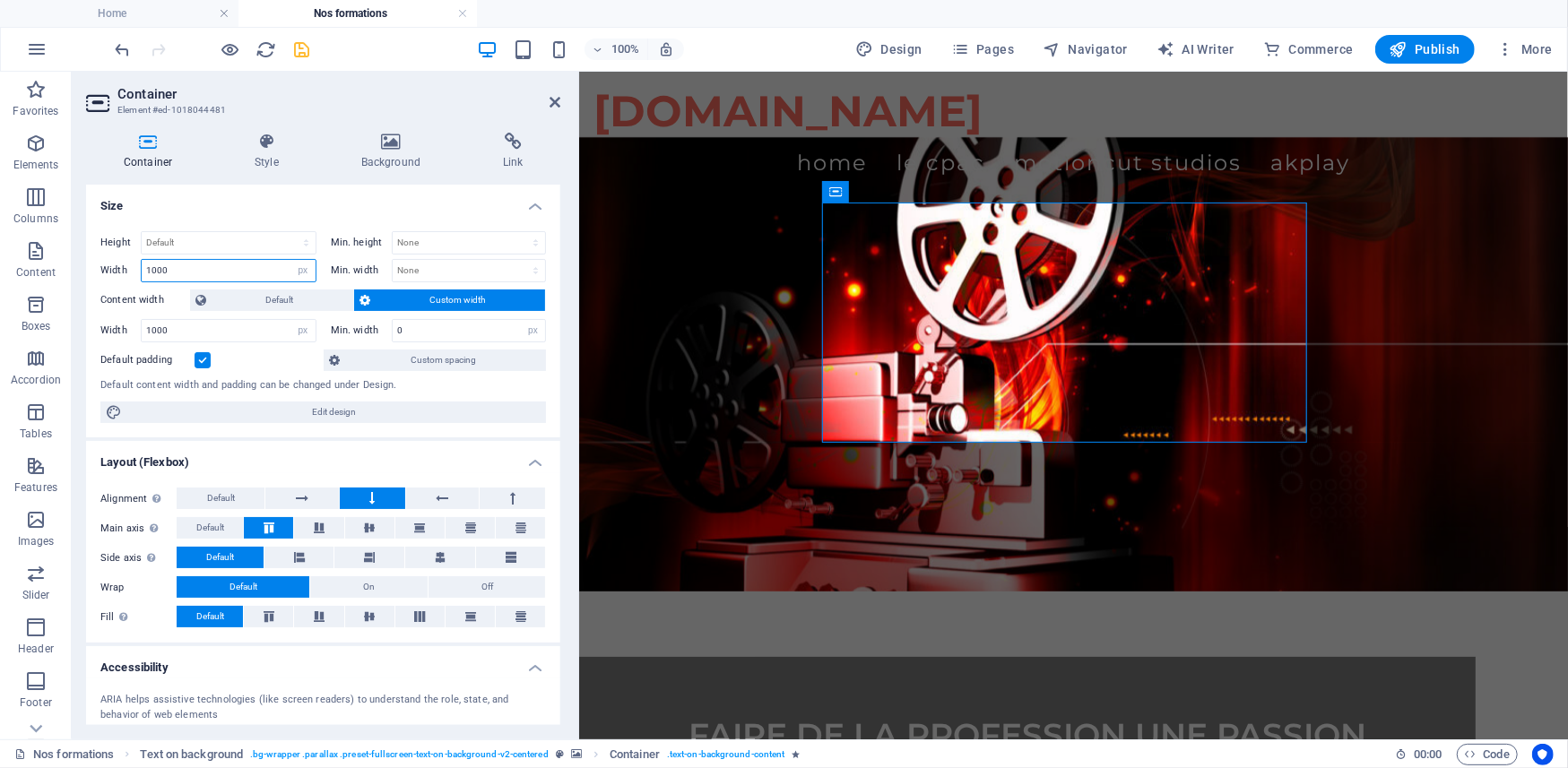
drag, startPoint x: 170, startPoint y: 267, endPoint x: 138, endPoint y: 266, distance: 32.0
click at [138, 266] on div "Width 1000 Default px rem % em vh vw" at bounding box center [208, 271] width 216 height 24
type input "2000"
click at [414, 269] on select "None px rem % vh vw" at bounding box center [469, 270] width 153 height 22
select select "px"
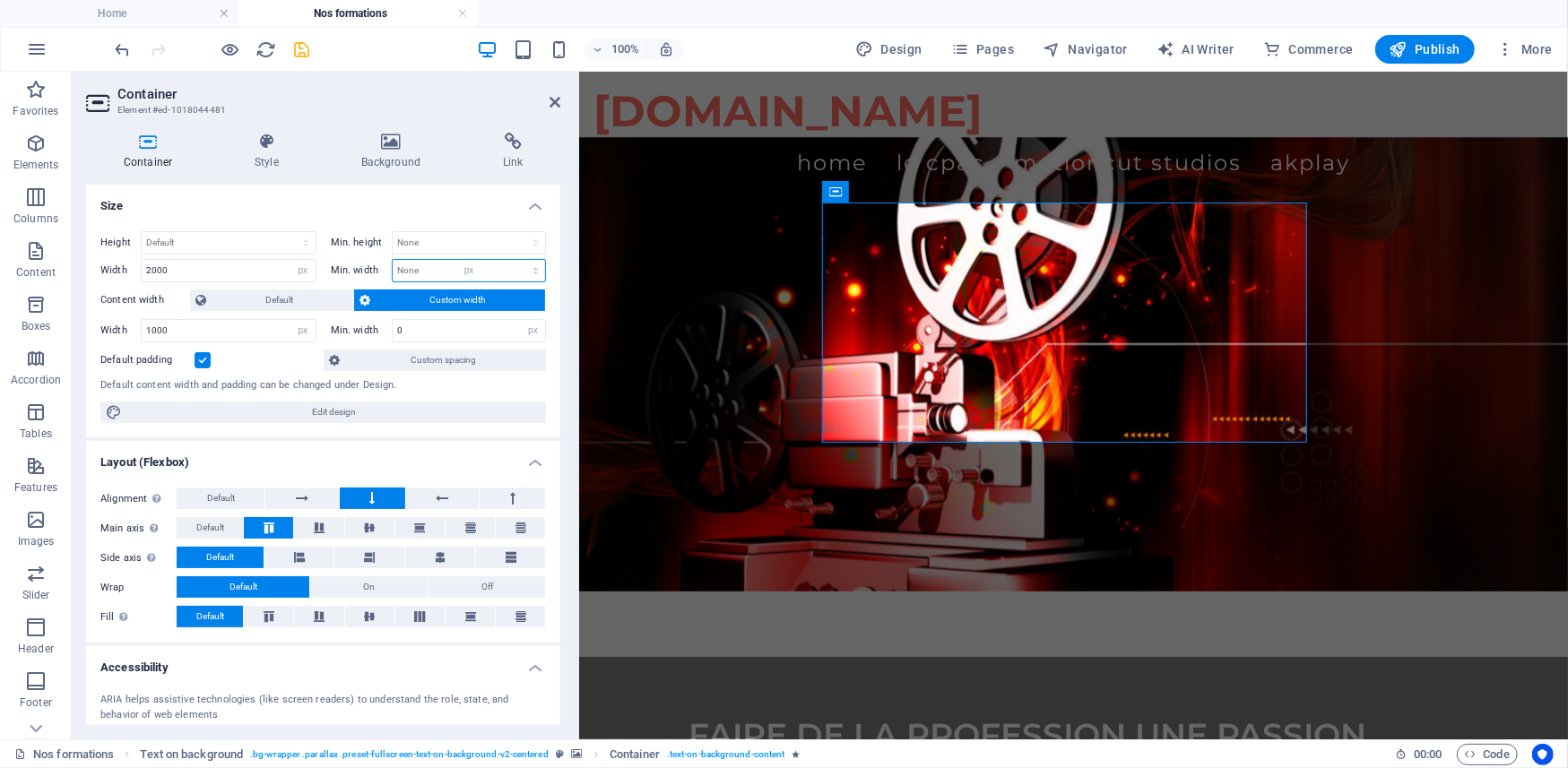
click at [515, 259] on select "None px rem % vh vw" at bounding box center [469, 270] width 153 height 22
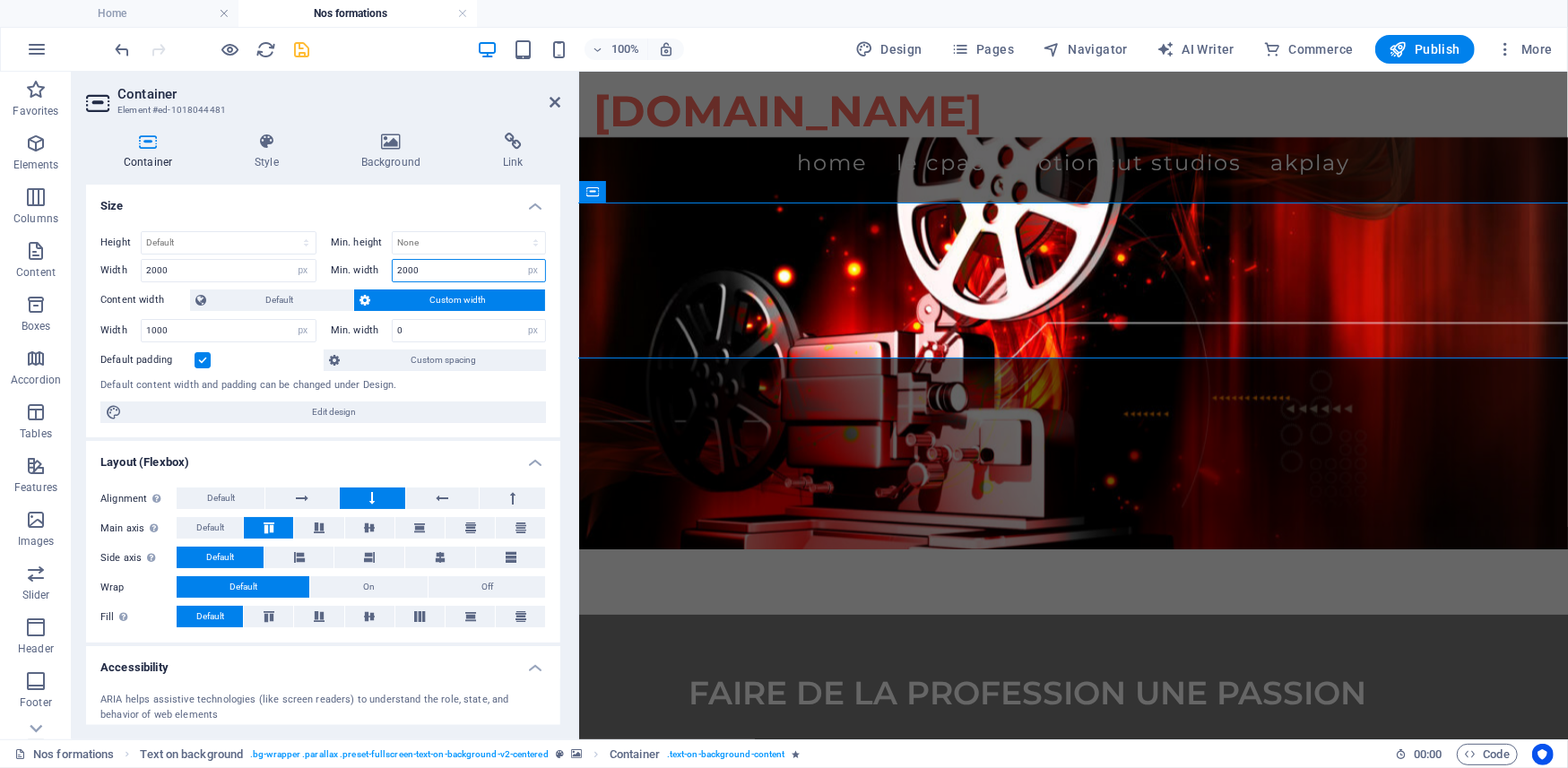
drag, startPoint x: 420, startPoint y: 271, endPoint x: 381, endPoint y: 271, distance: 39.0
click at [381, 271] on div "Min. width 2000 None px rem % vh vw" at bounding box center [438, 271] width 216 height 24
type input "1000"
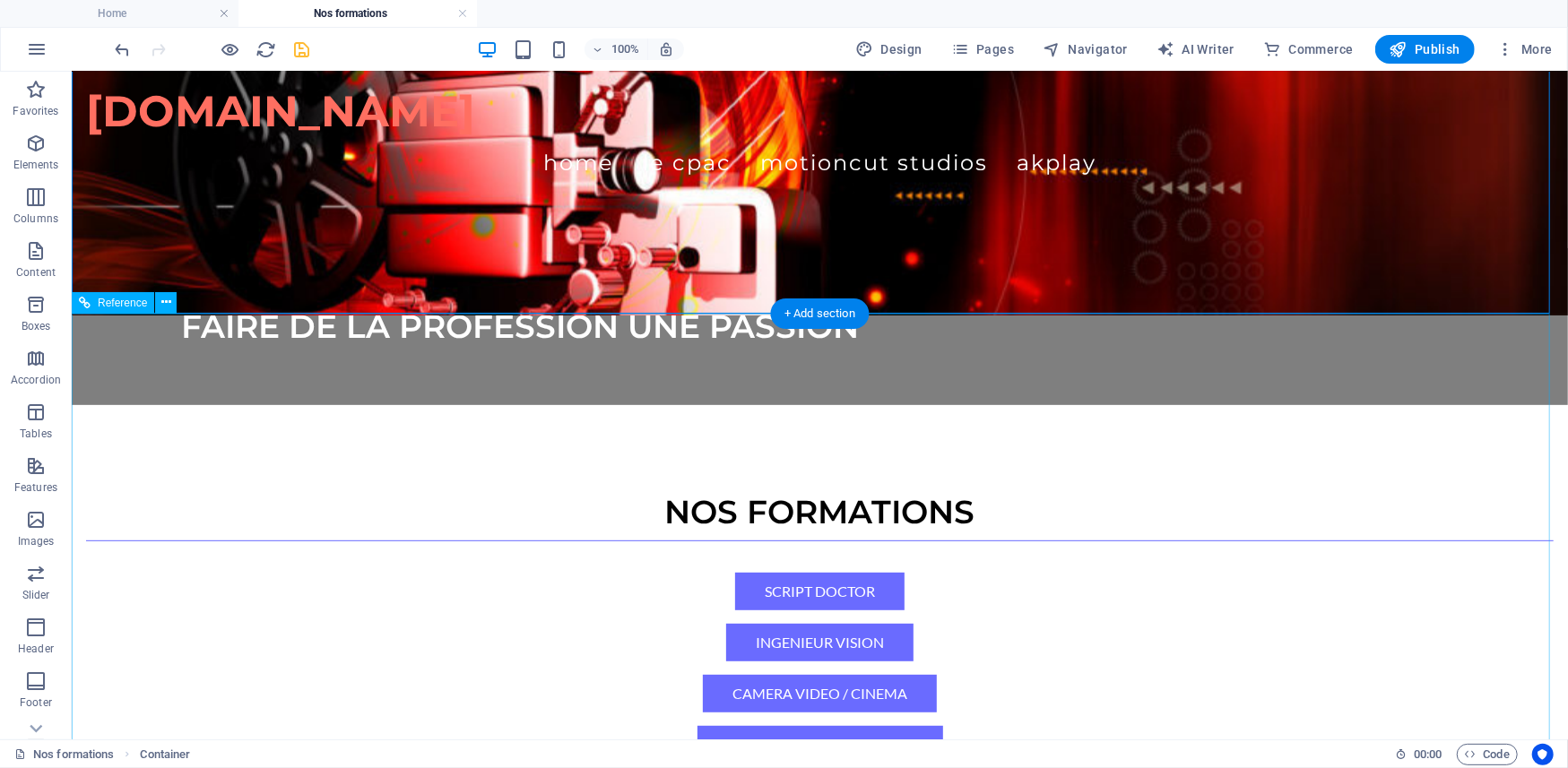
scroll to position [0, 0]
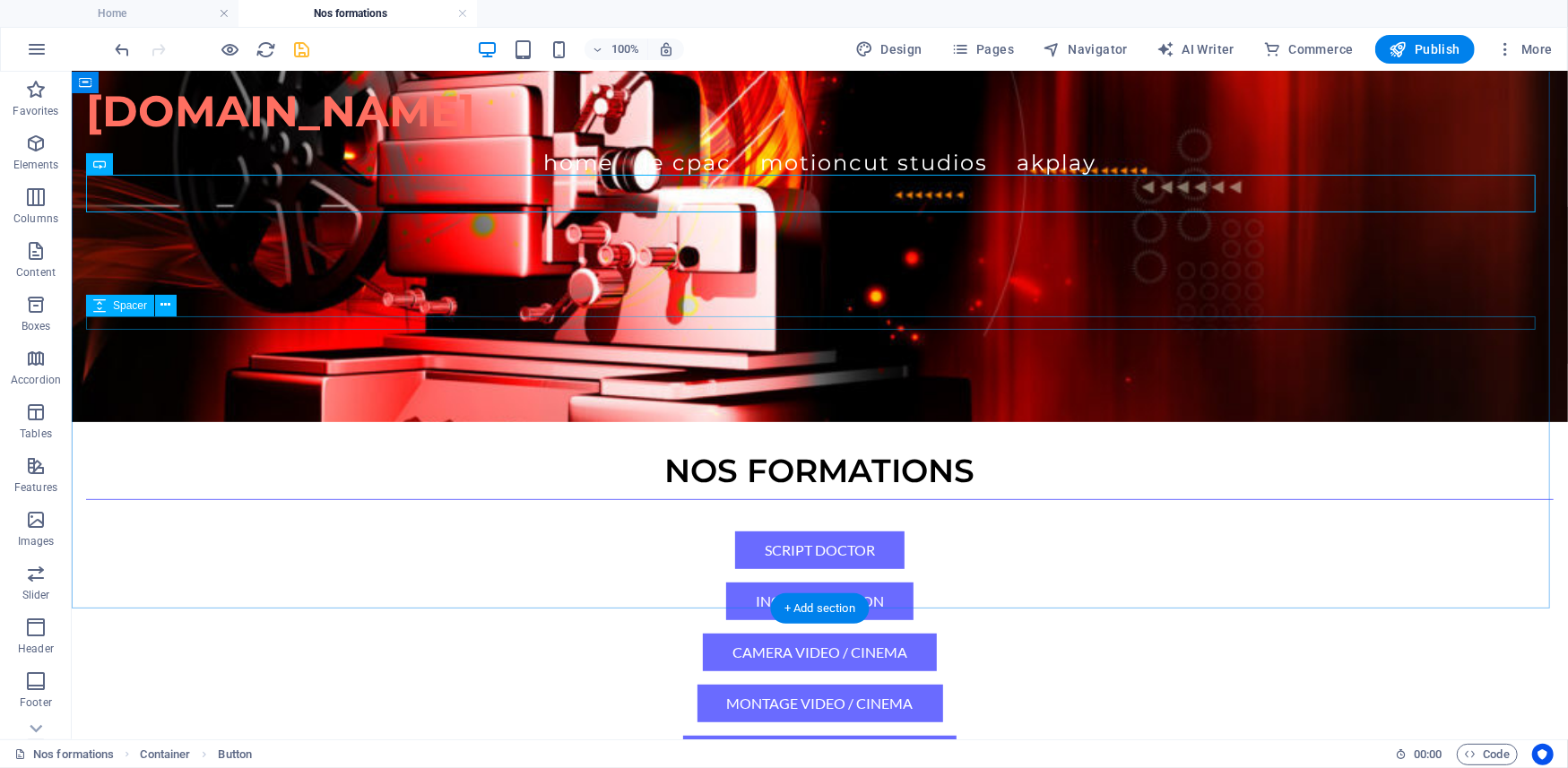
scroll to position [199, 0]
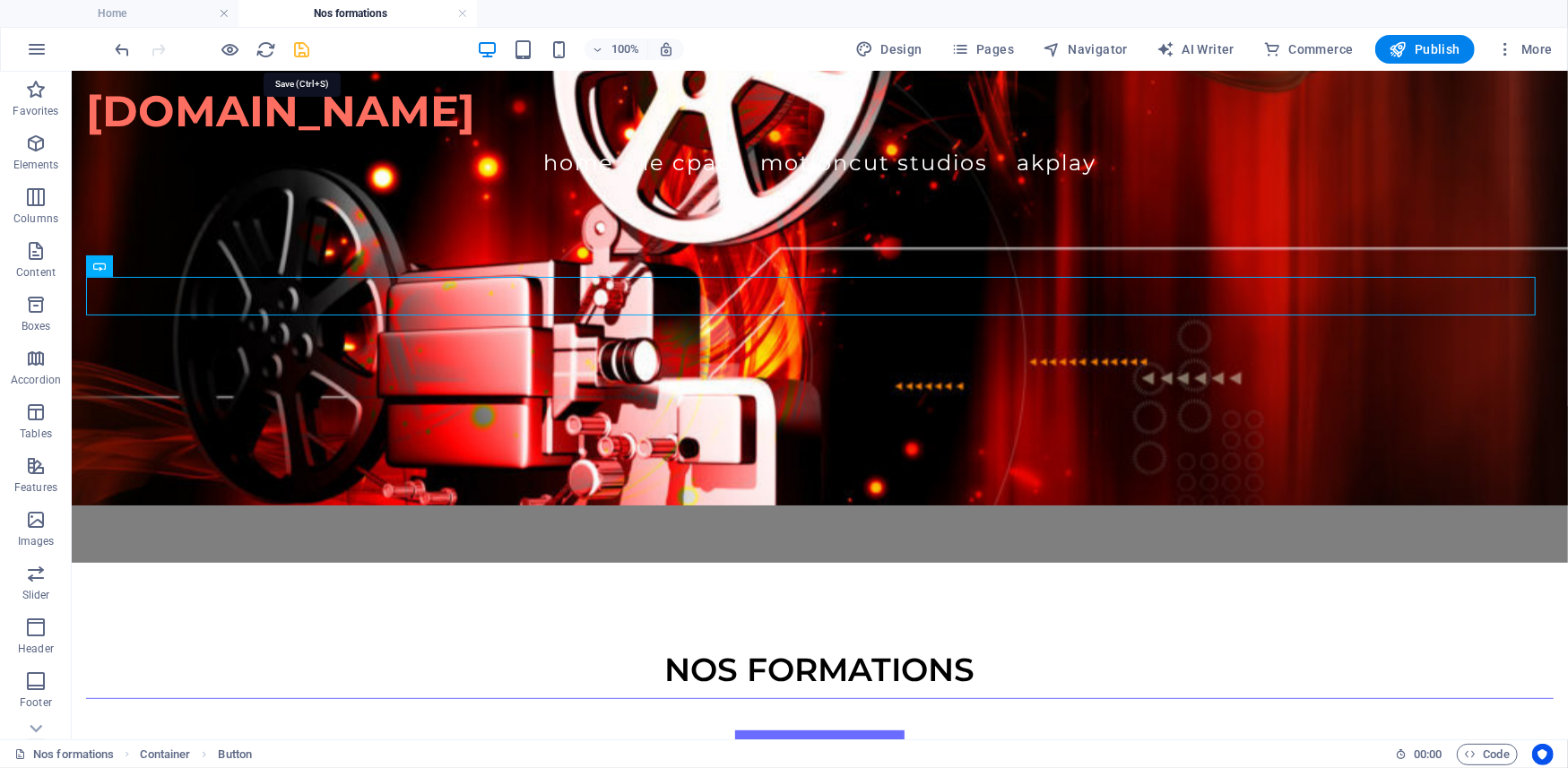
click at [301, 47] on icon "save" at bounding box center [302, 49] width 21 height 21
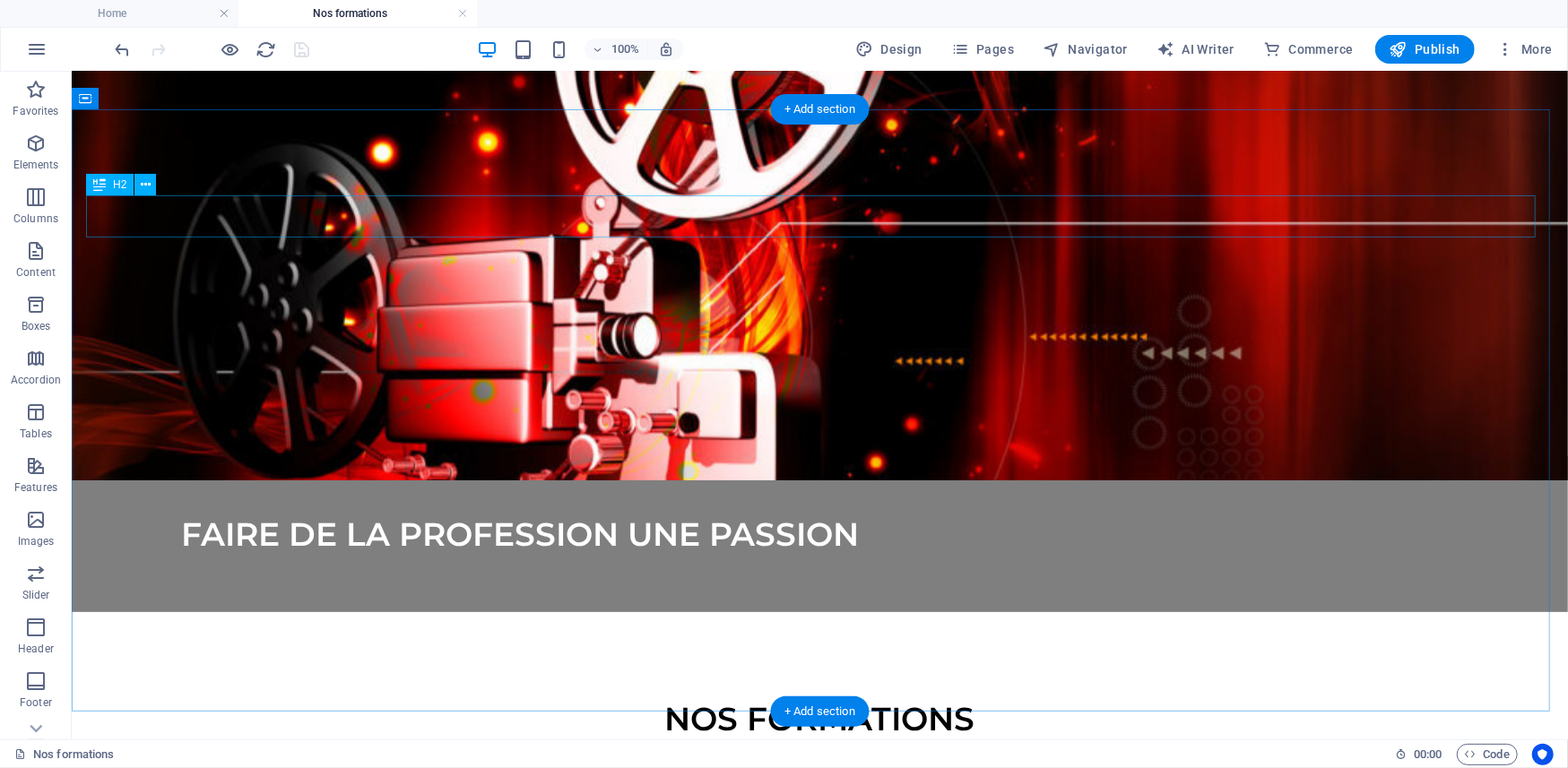
scroll to position [0, 0]
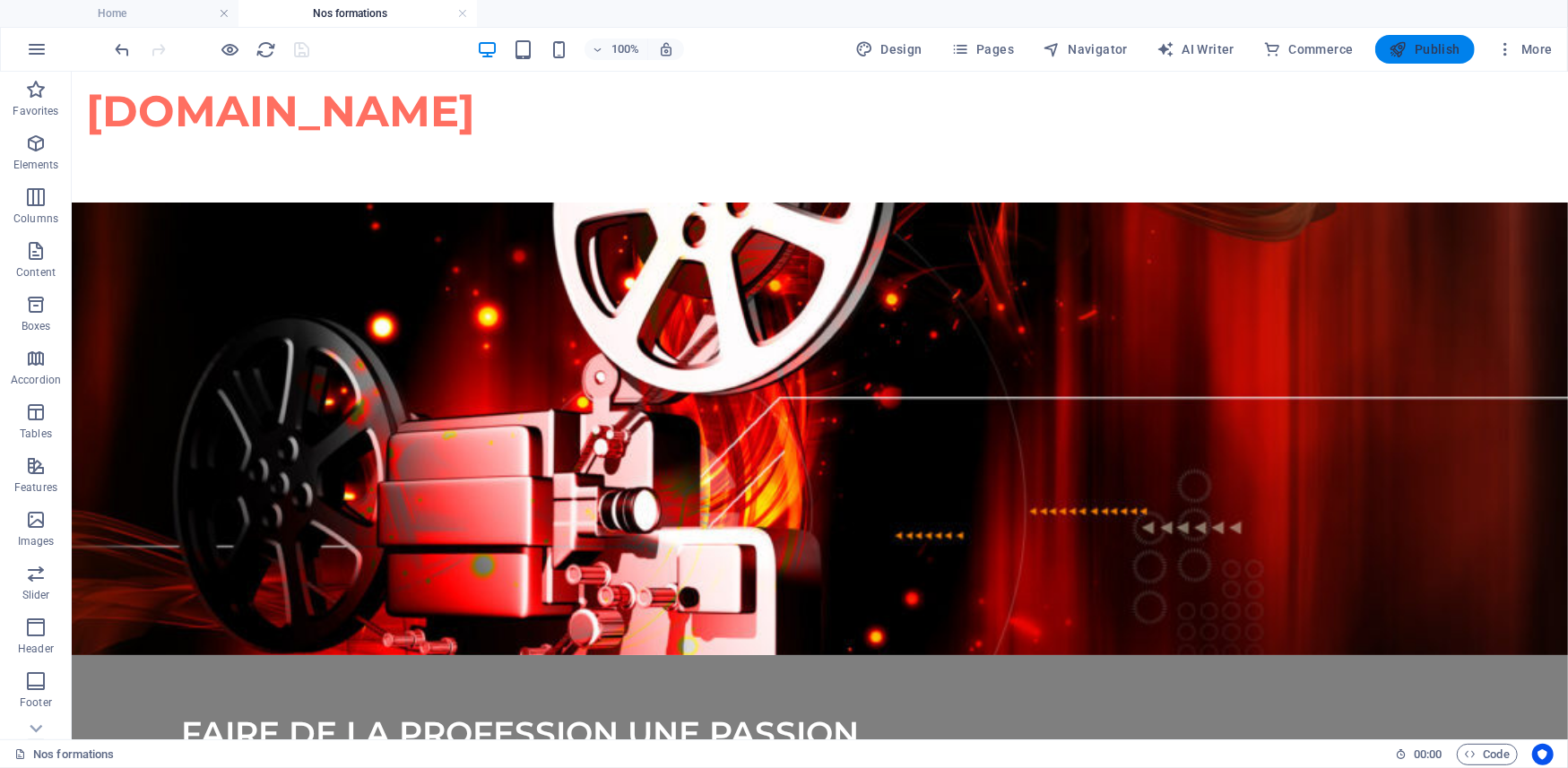
click at [1423, 50] on span "Publish" at bounding box center [1425, 48] width 71 height 18
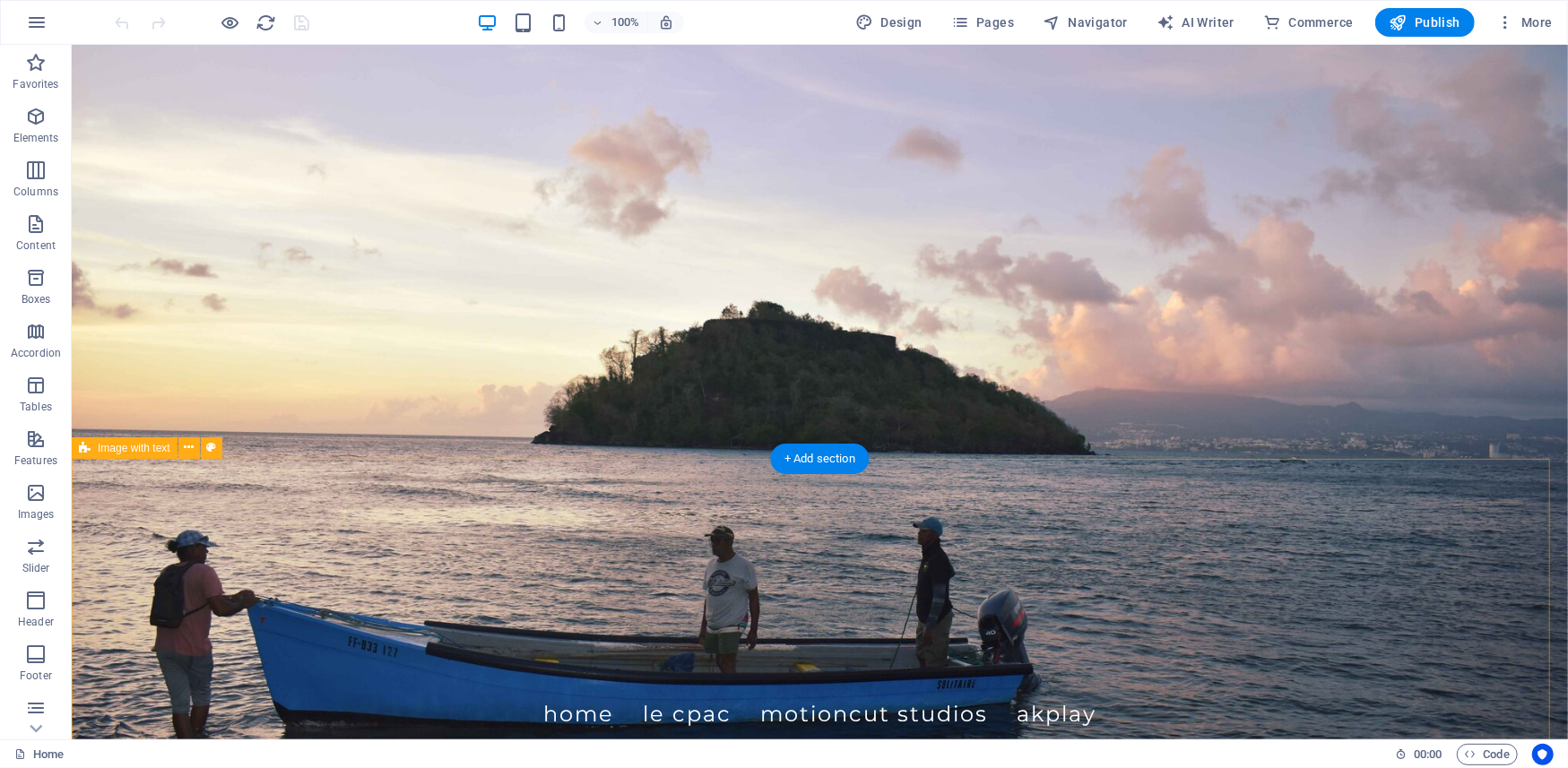
scroll to position [398, 0]
